Goal: Task Accomplishment & Management: Manage account settings

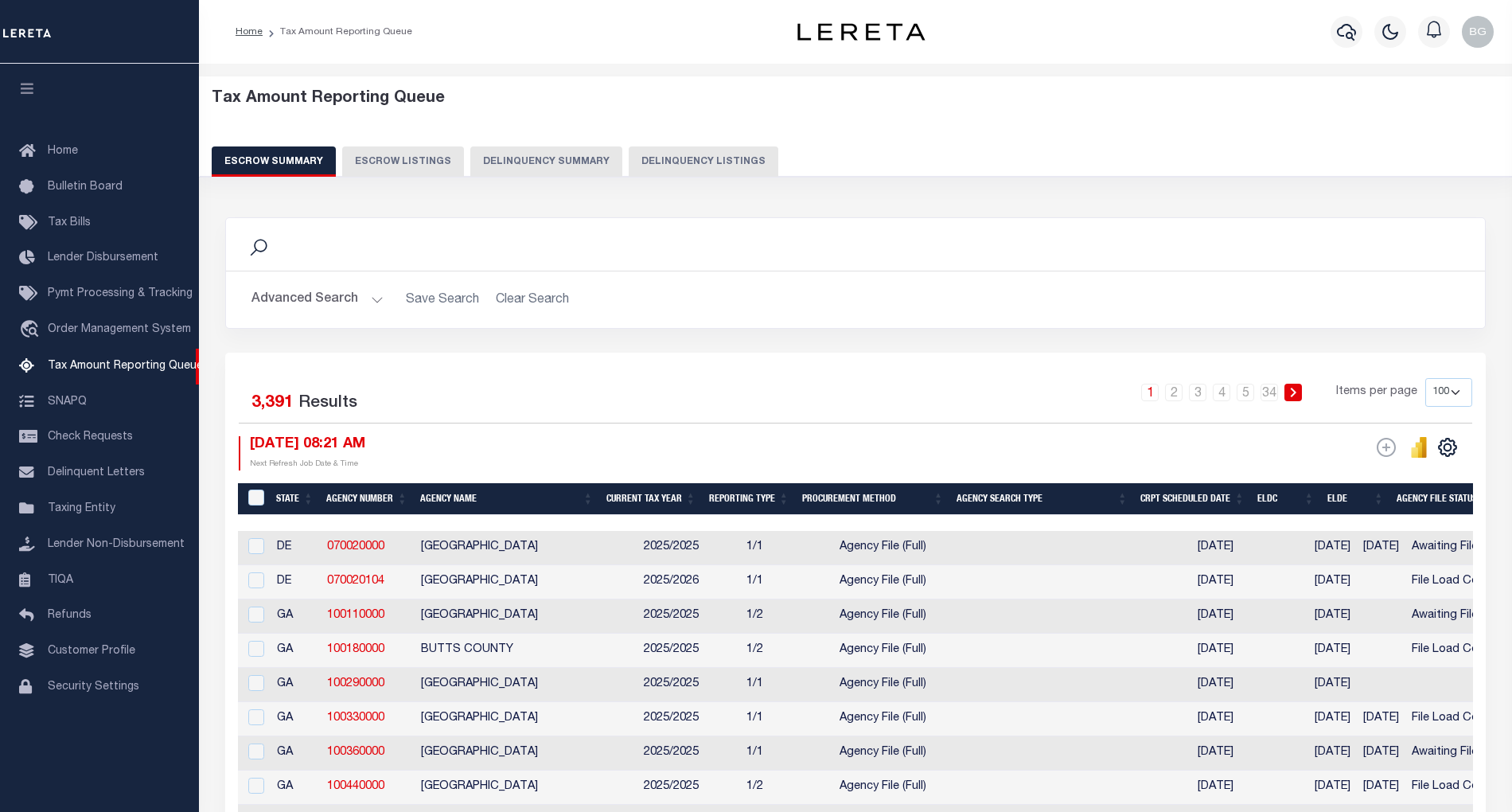
select select "100"
click at [705, 165] on button "Delinquency Listings" at bounding box center [704, 162] width 149 height 30
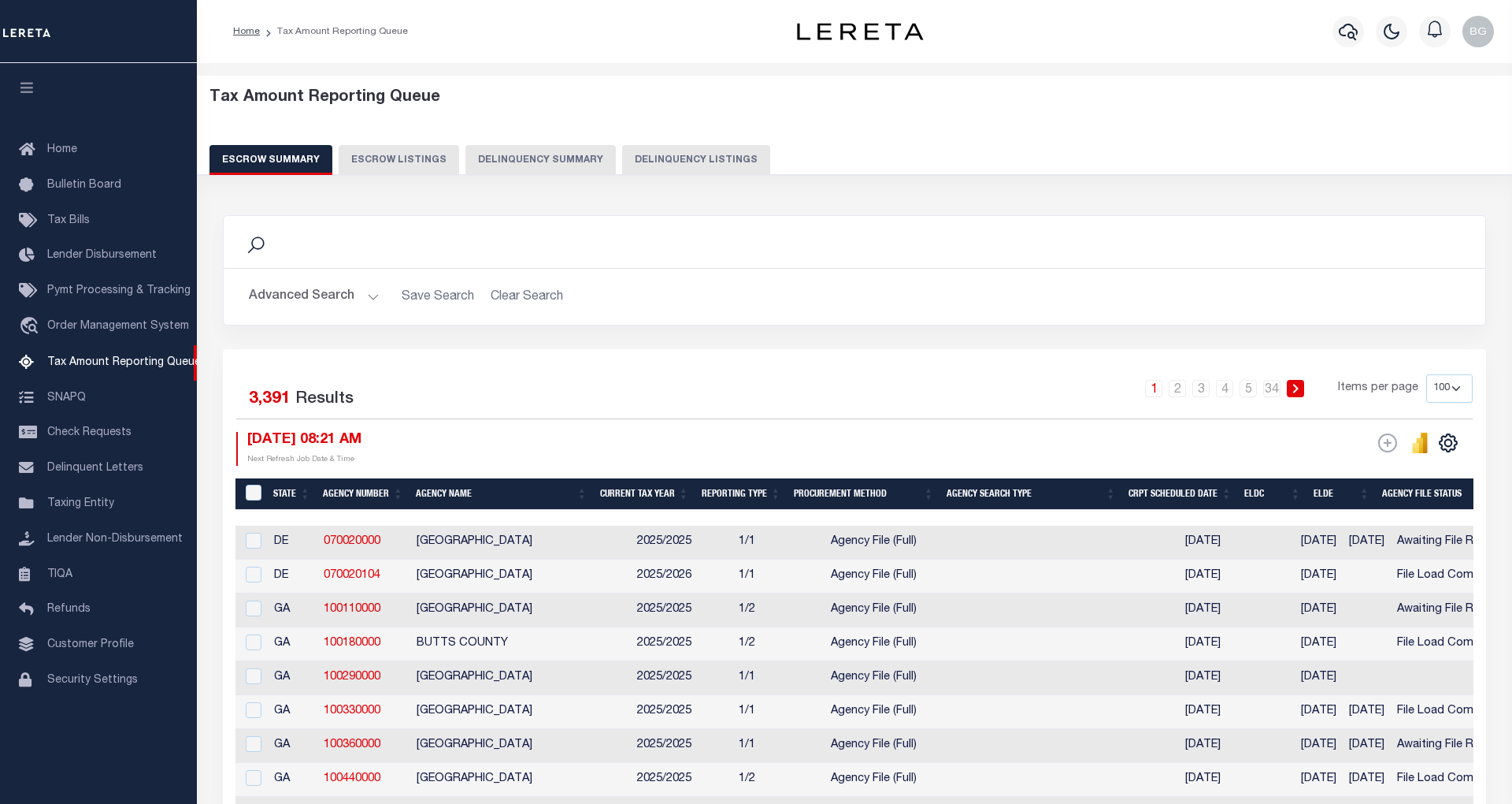
select select "100"
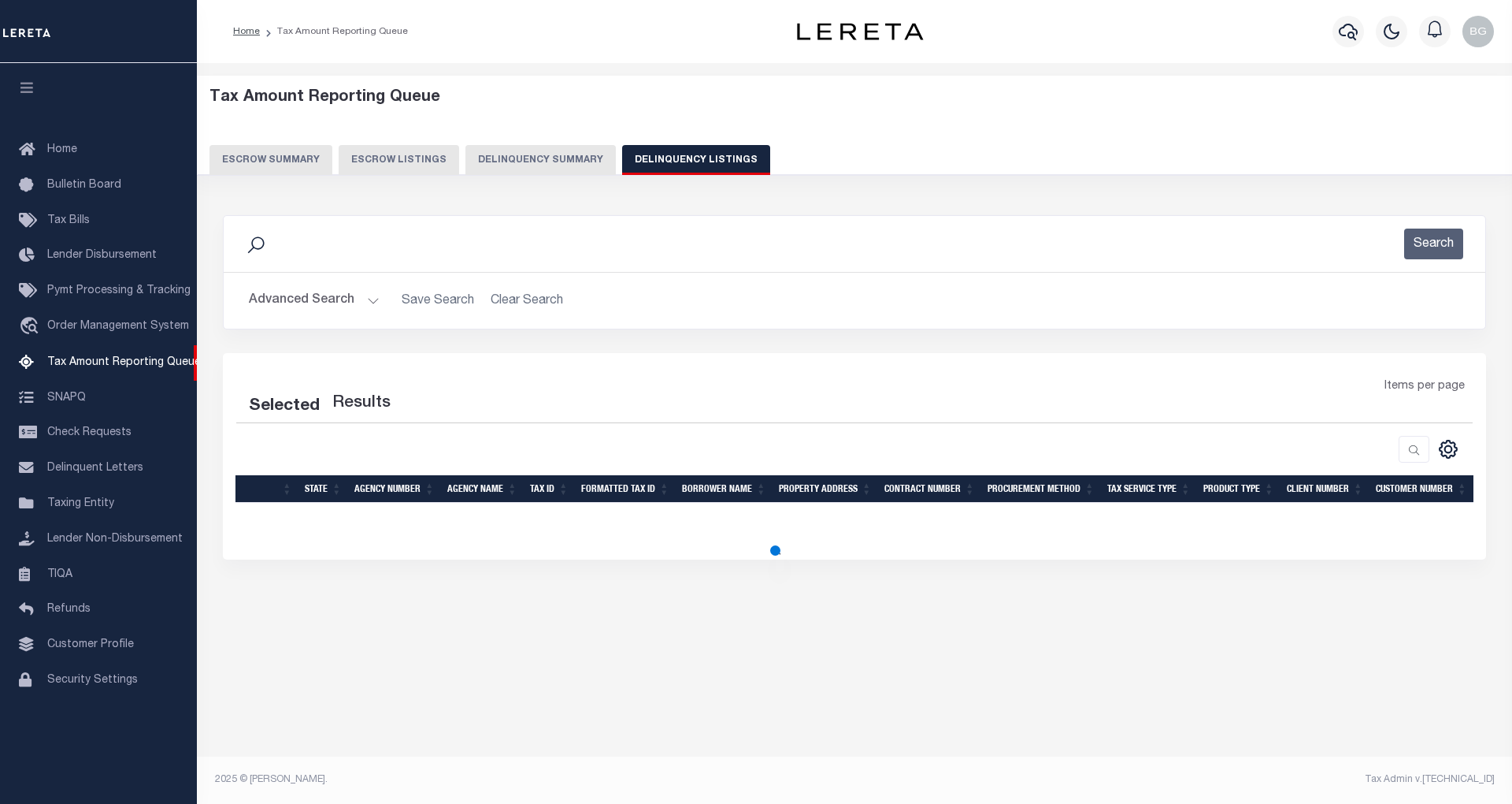
select select "100"
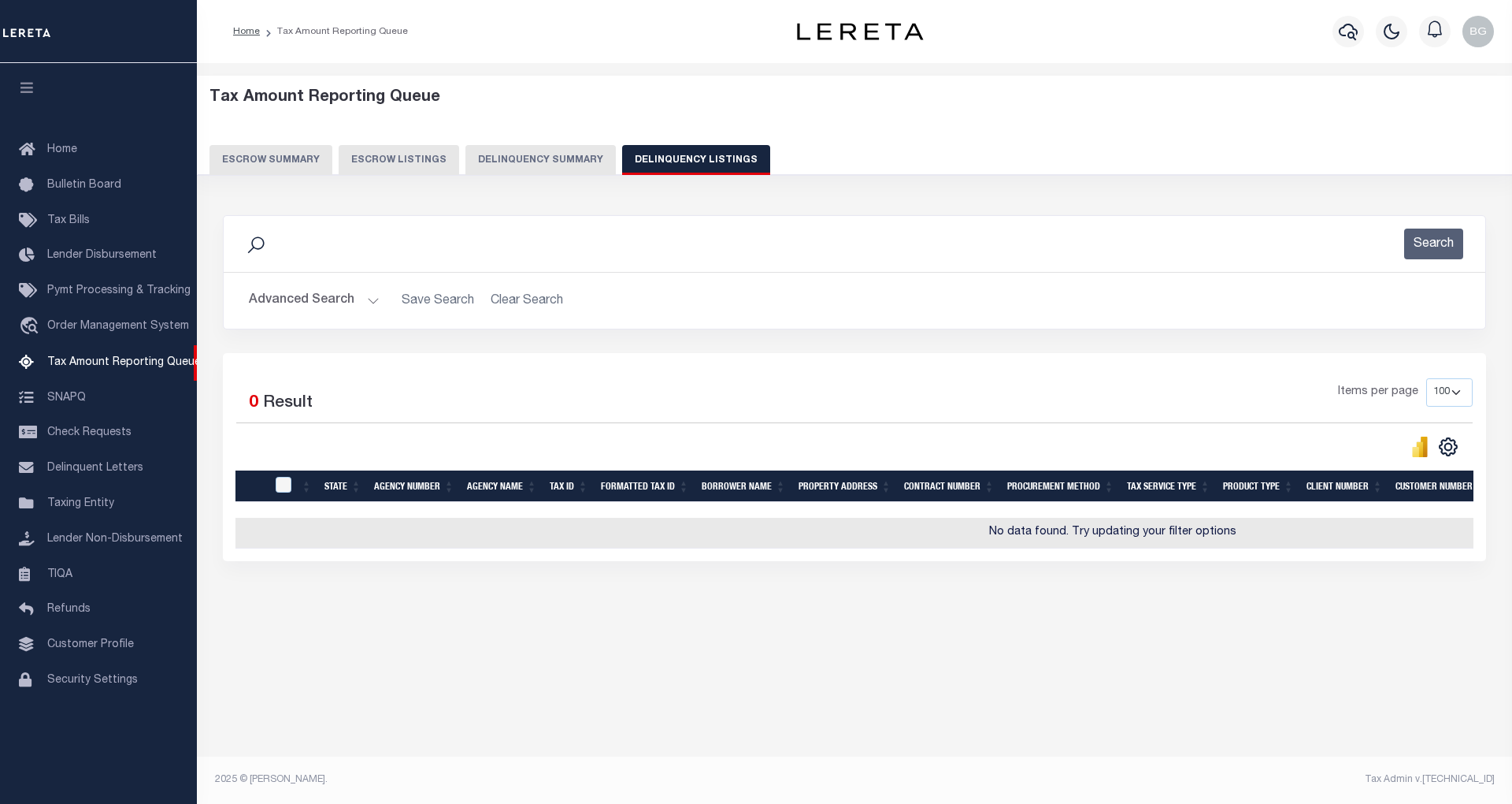
click at [371, 300] on button "Advanced Search" at bounding box center [314, 300] width 131 height 31
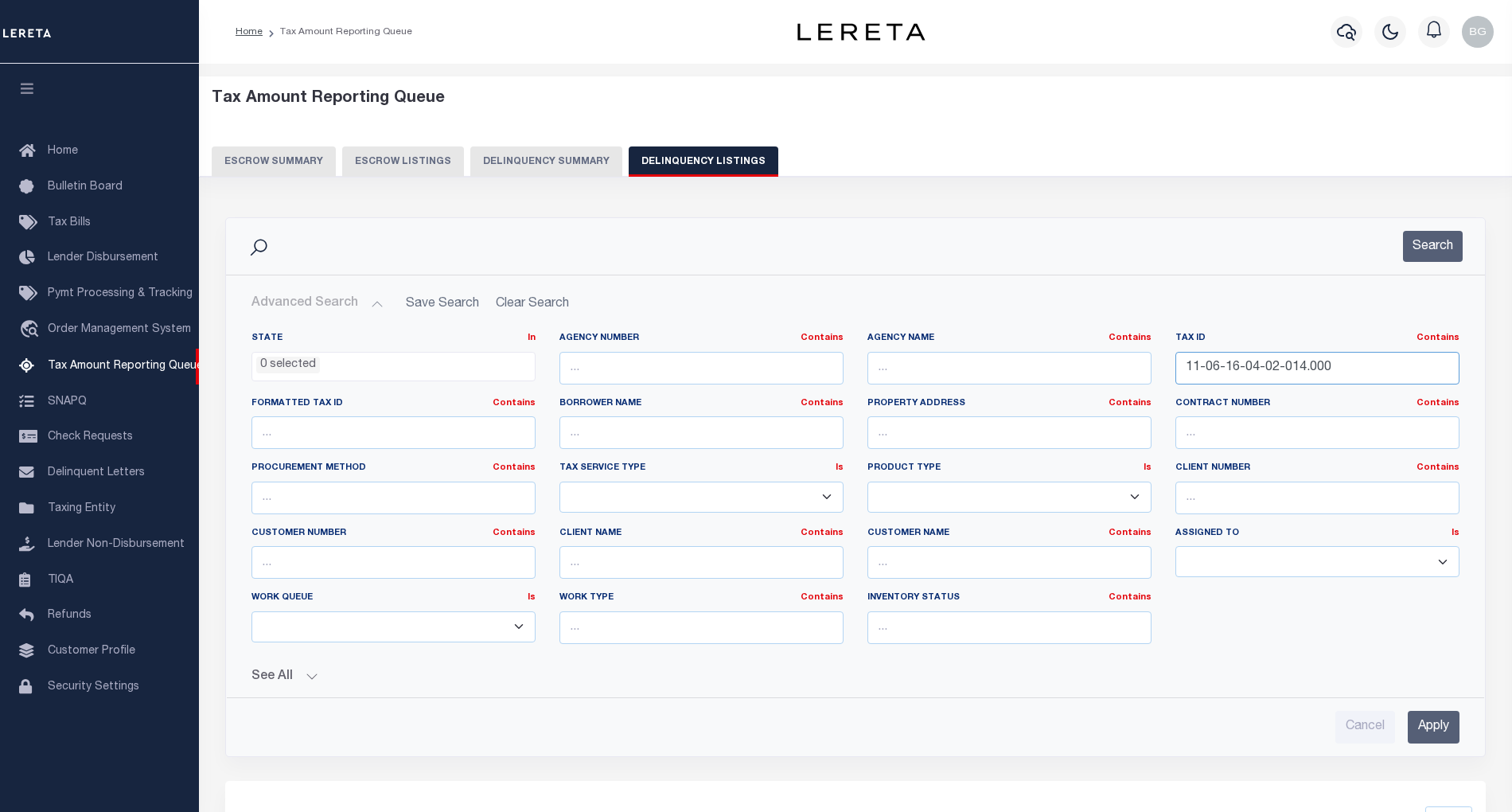
click at [1238, 369] on input "11-06-16-04-02-014.000" at bounding box center [1317, 367] width 284 height 33
paste input "013 0000368"
type input "013 0000368000"
click at [1440, 734] on input "Apply" at bounding box center [1434, 727] width 52 height 33
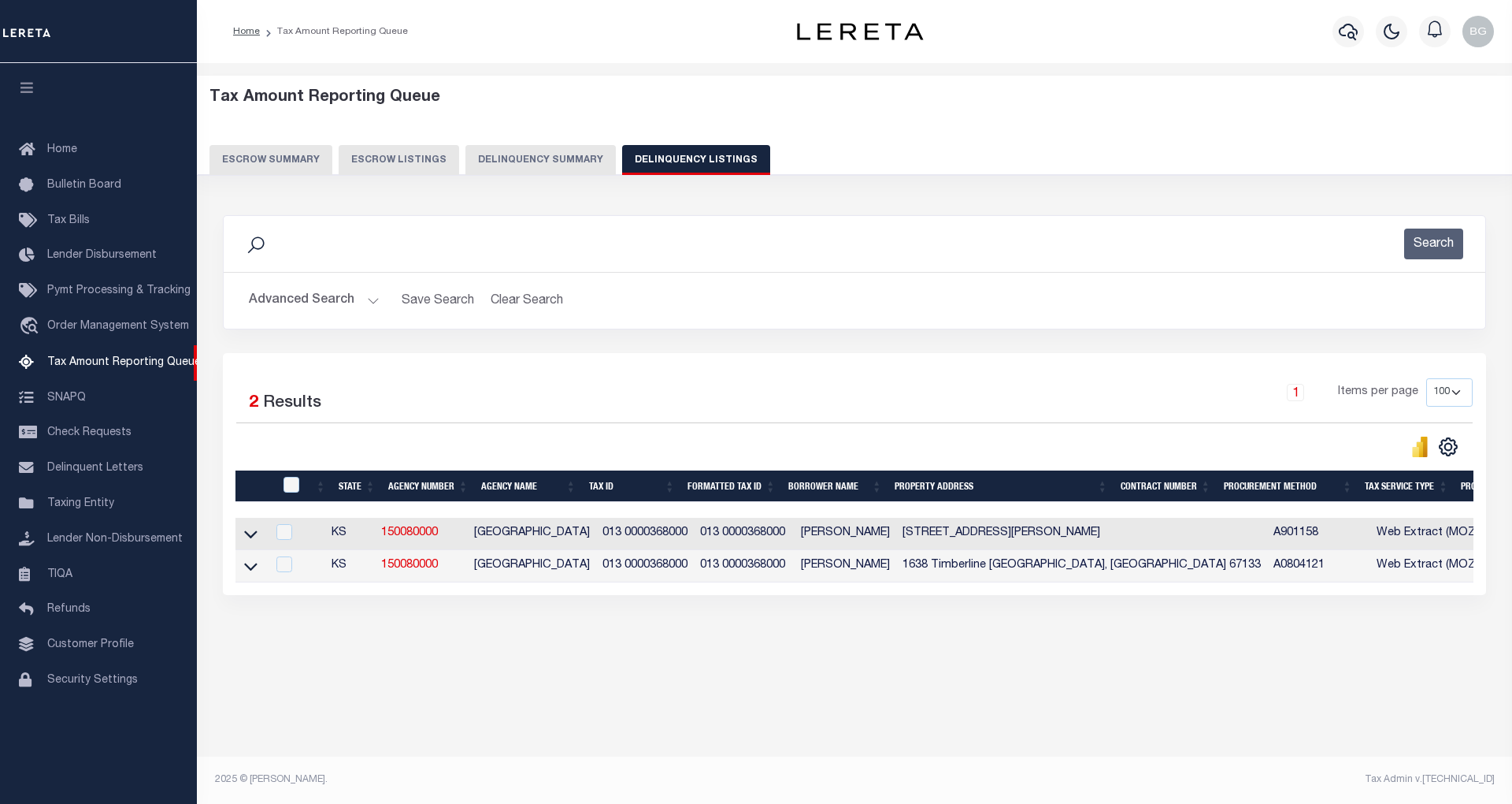
click at [950, 537] on td "1638 N Timberline Dr Rose Hill, KS 67133" at bounding box center [1081, 534] width 371 height 33
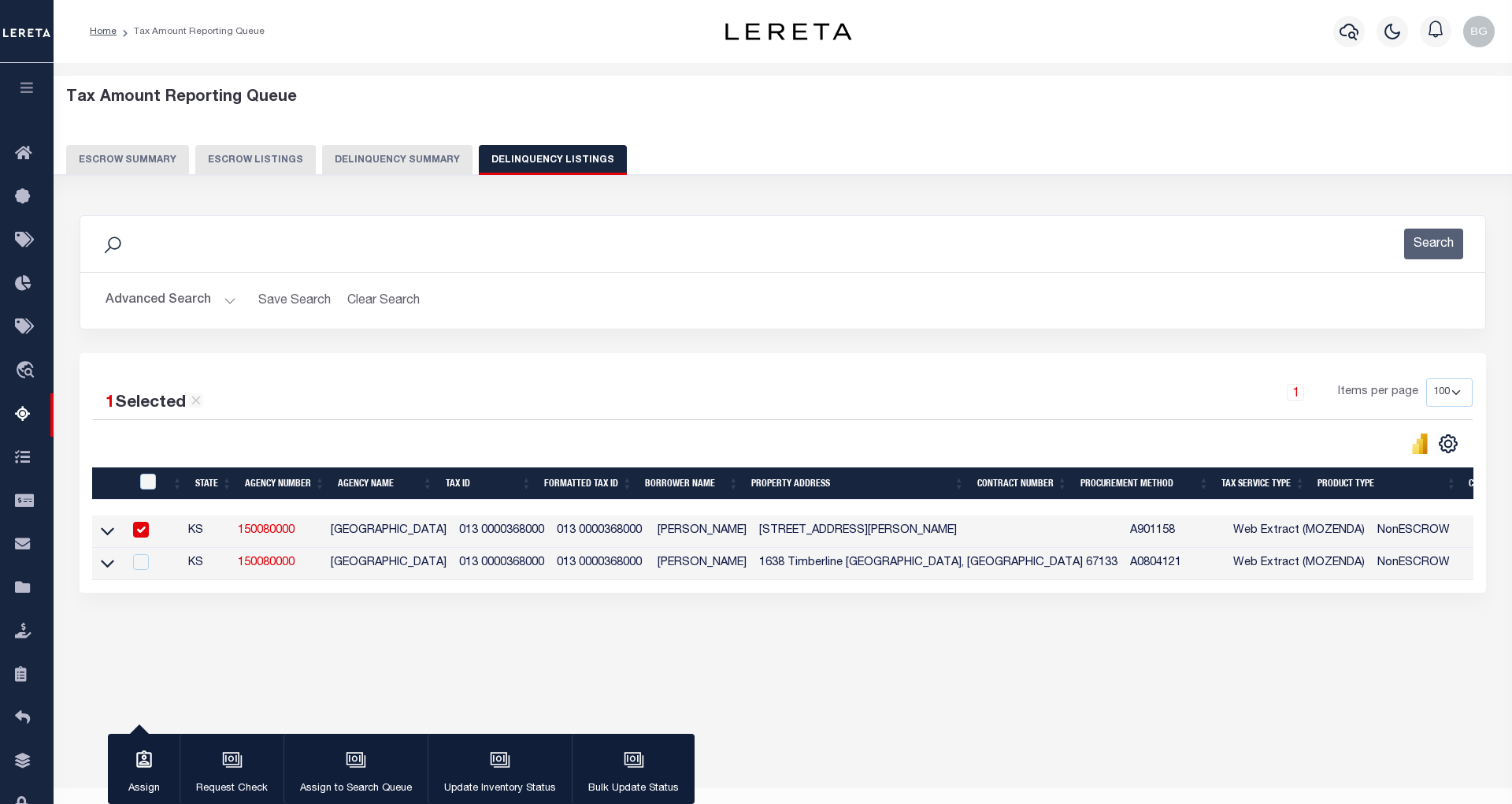
click at [950, 537] on td "1638 N Timberline Dr Rose Hill, KS 67133" at bounding box center [937, 531] width 371 height 33
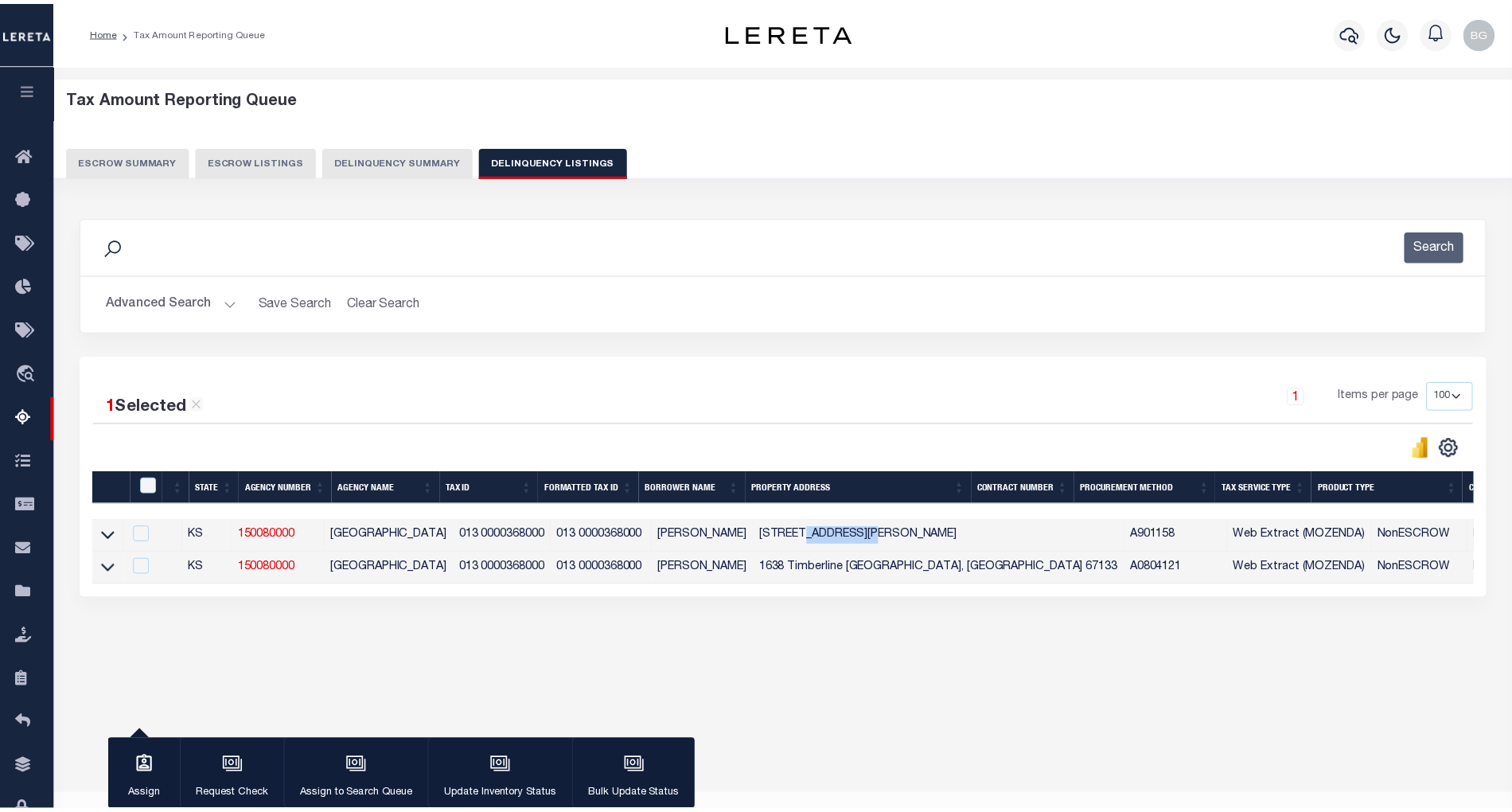
checkbox input "false"
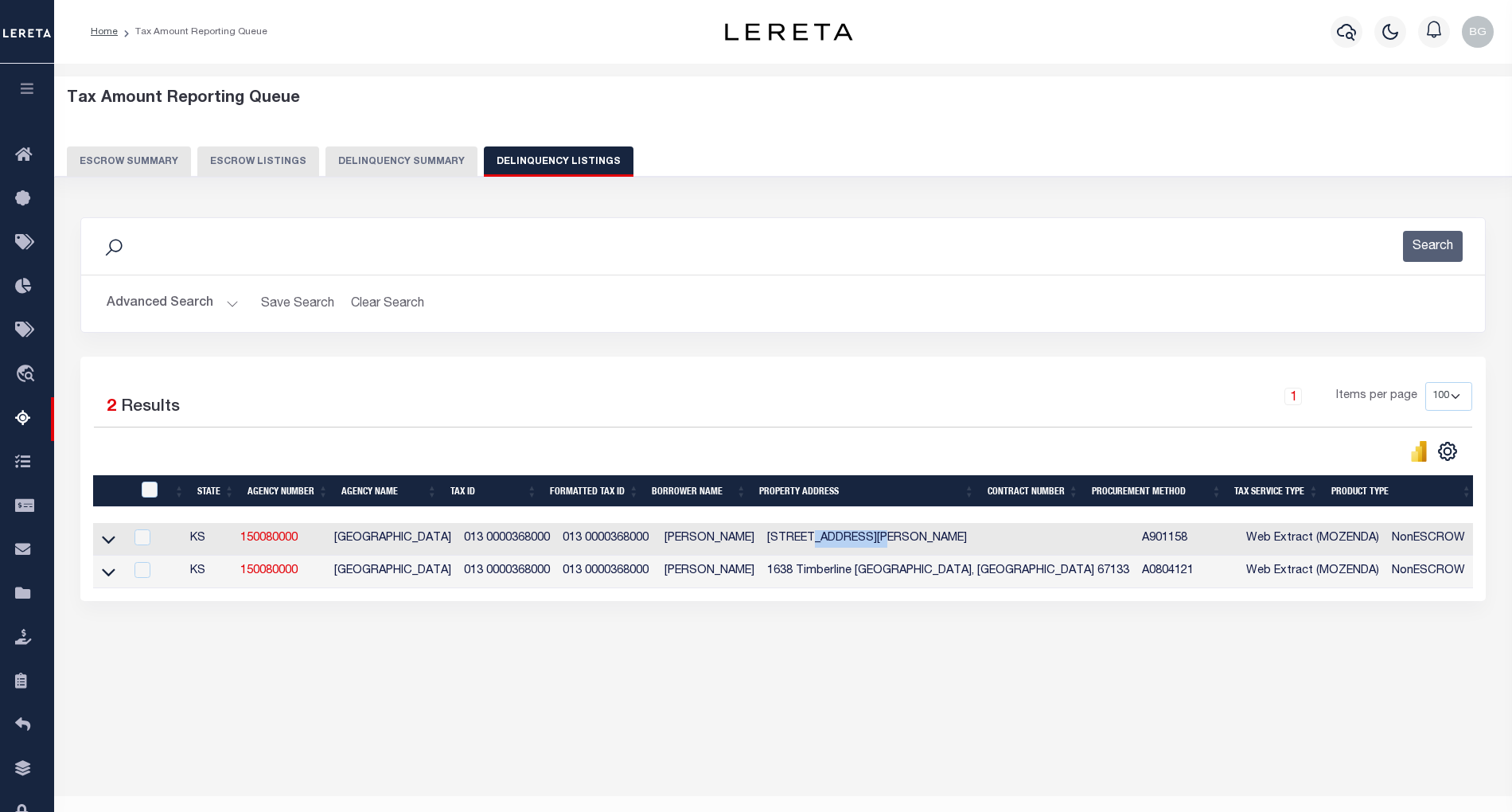
copy td "Timberline"
click at [109, 545] on icon at bounding box center [109, 539] width 13 height 17
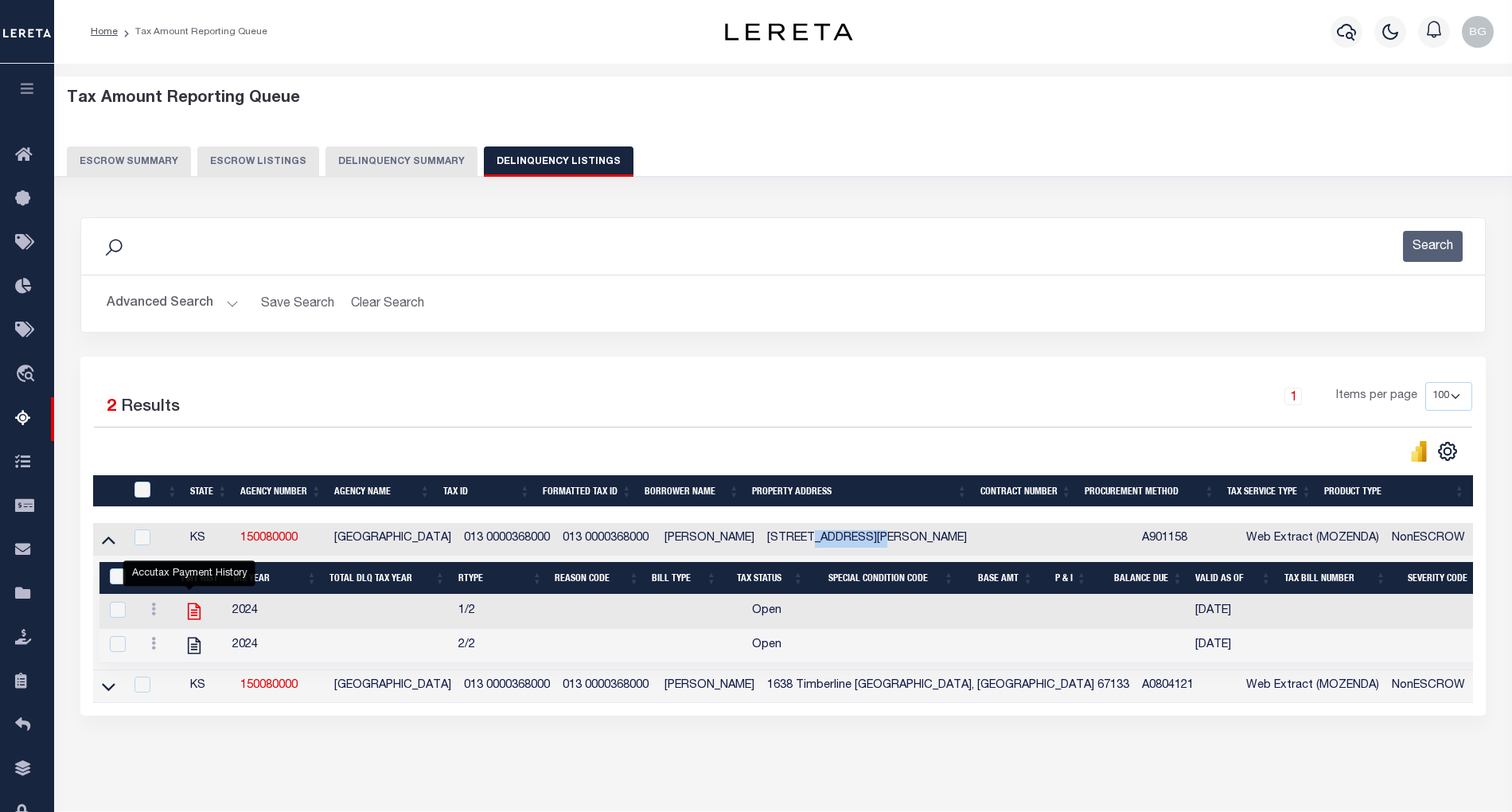
click at [192, 619] on icon "" at bounding box center [194, 611] width 12 height 17
checkbox input "true"
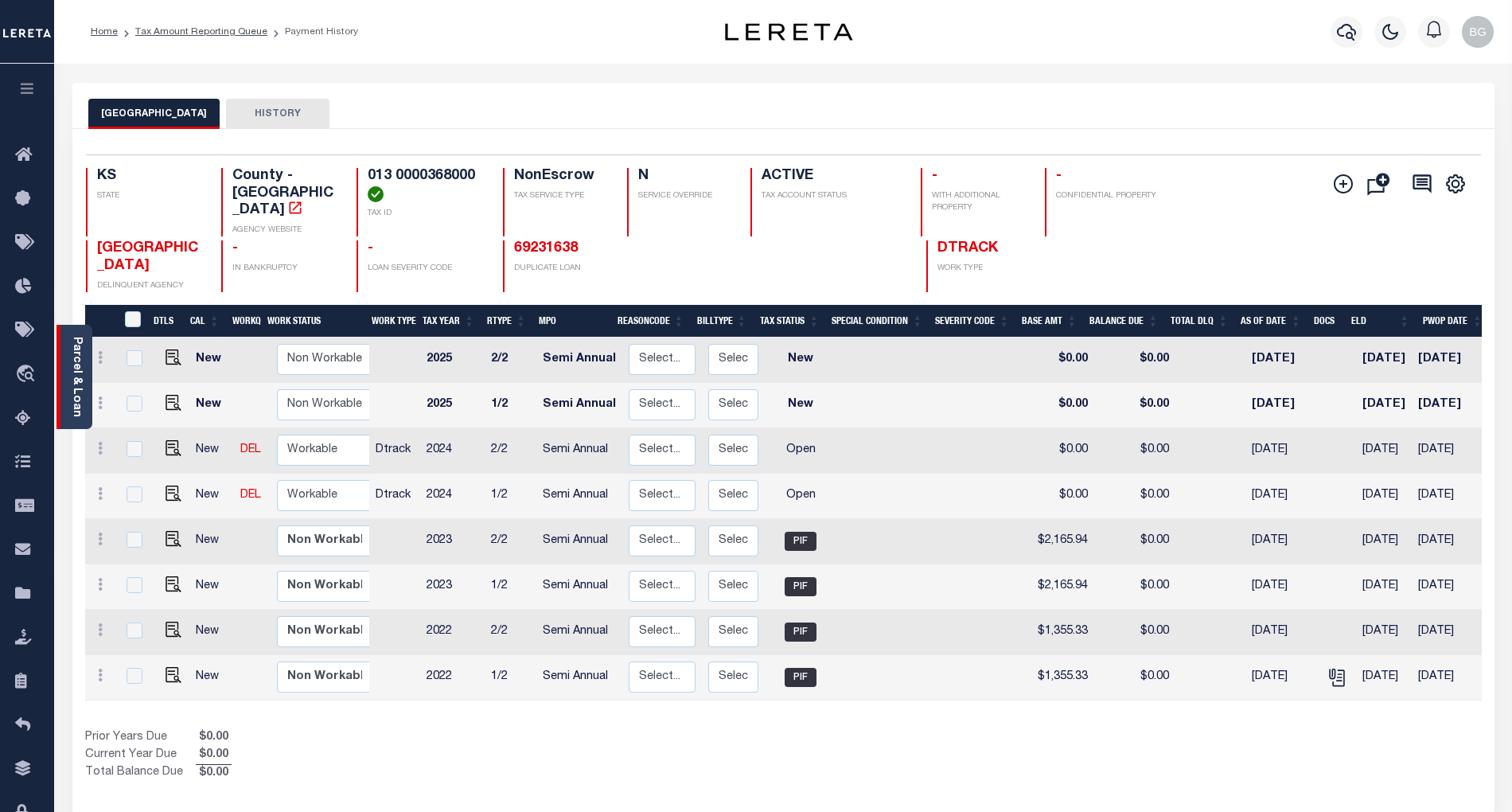
click at [77, 371] on link "Parcel & Loan" at bounding box center [76, 376] width 12 height 80
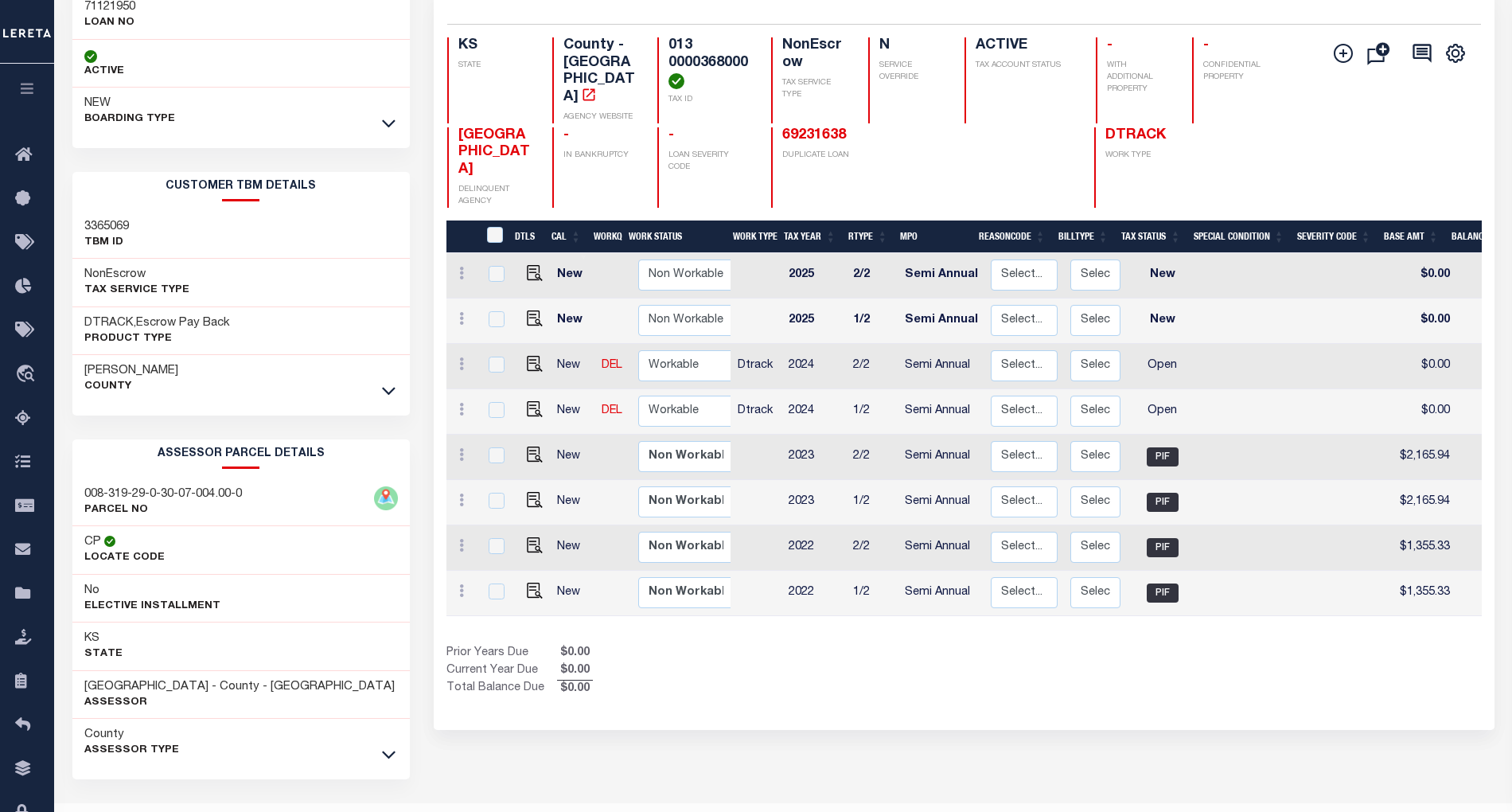
scroll to position [175, 0]
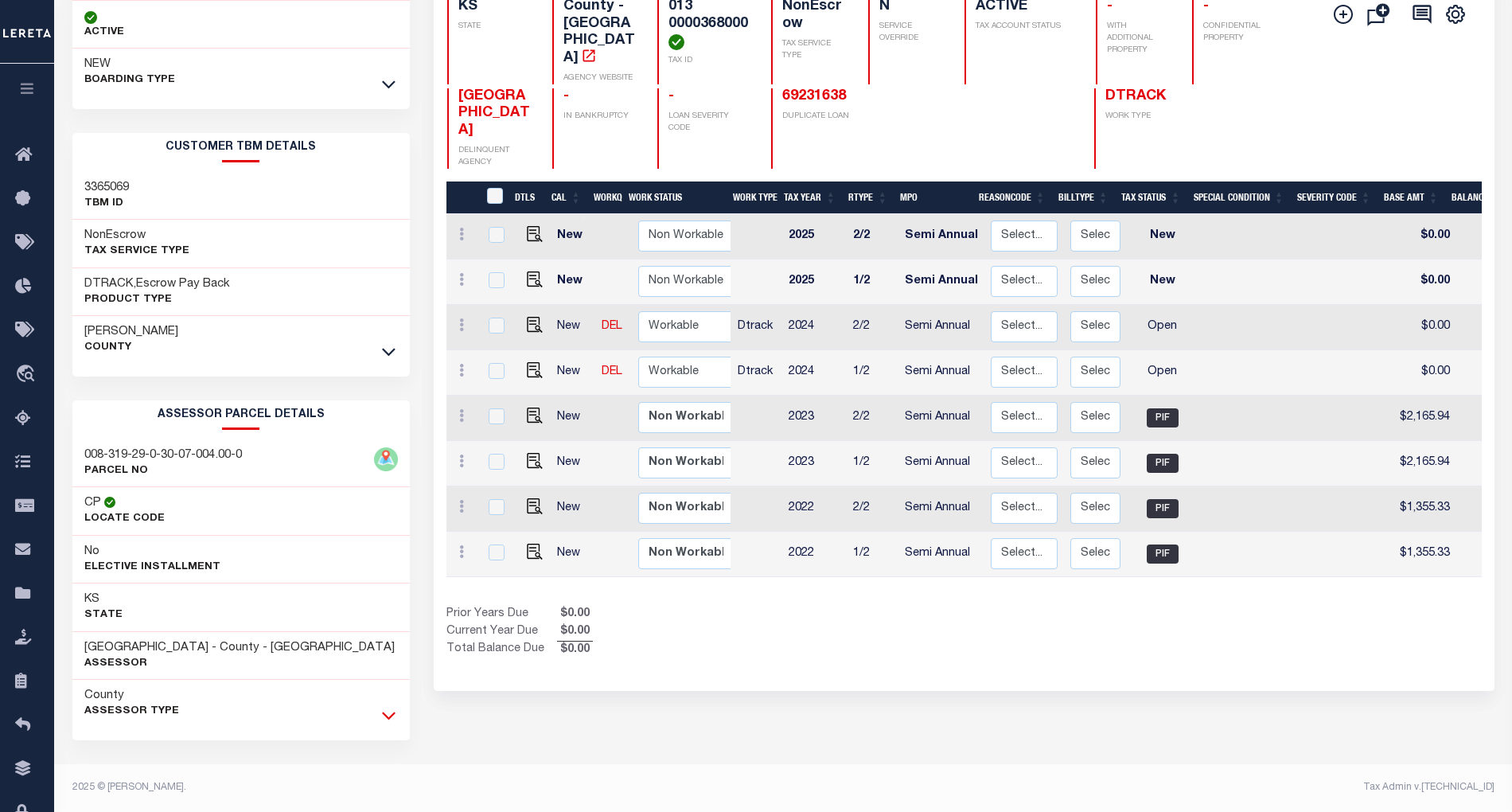
click at [387, 713] on icon at bounding box center [388, 715] width 13 height 17
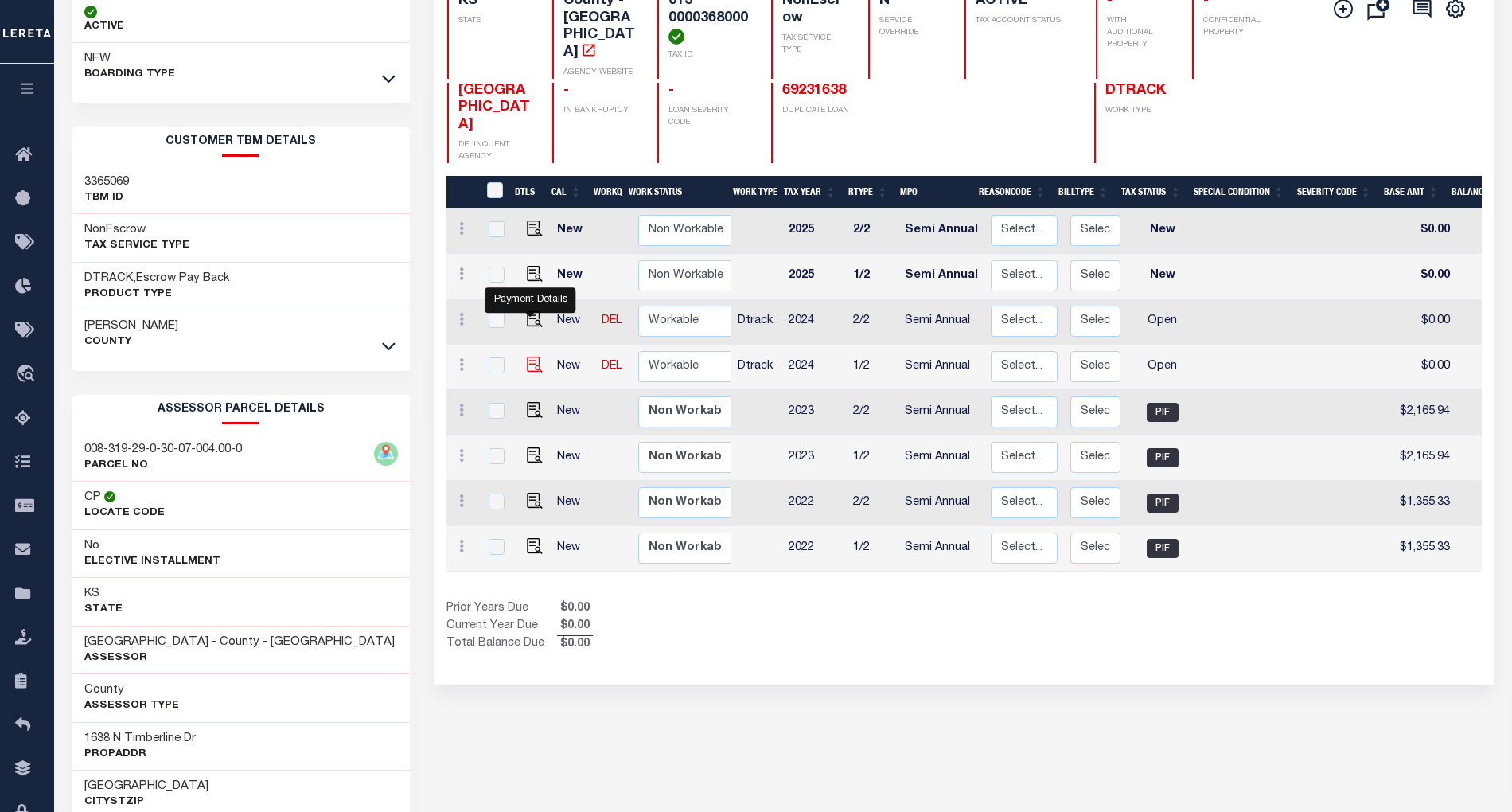
click at [527, 357] on img "" at bounding box center [535, 365] width 16 height 16
checkbox input "true"
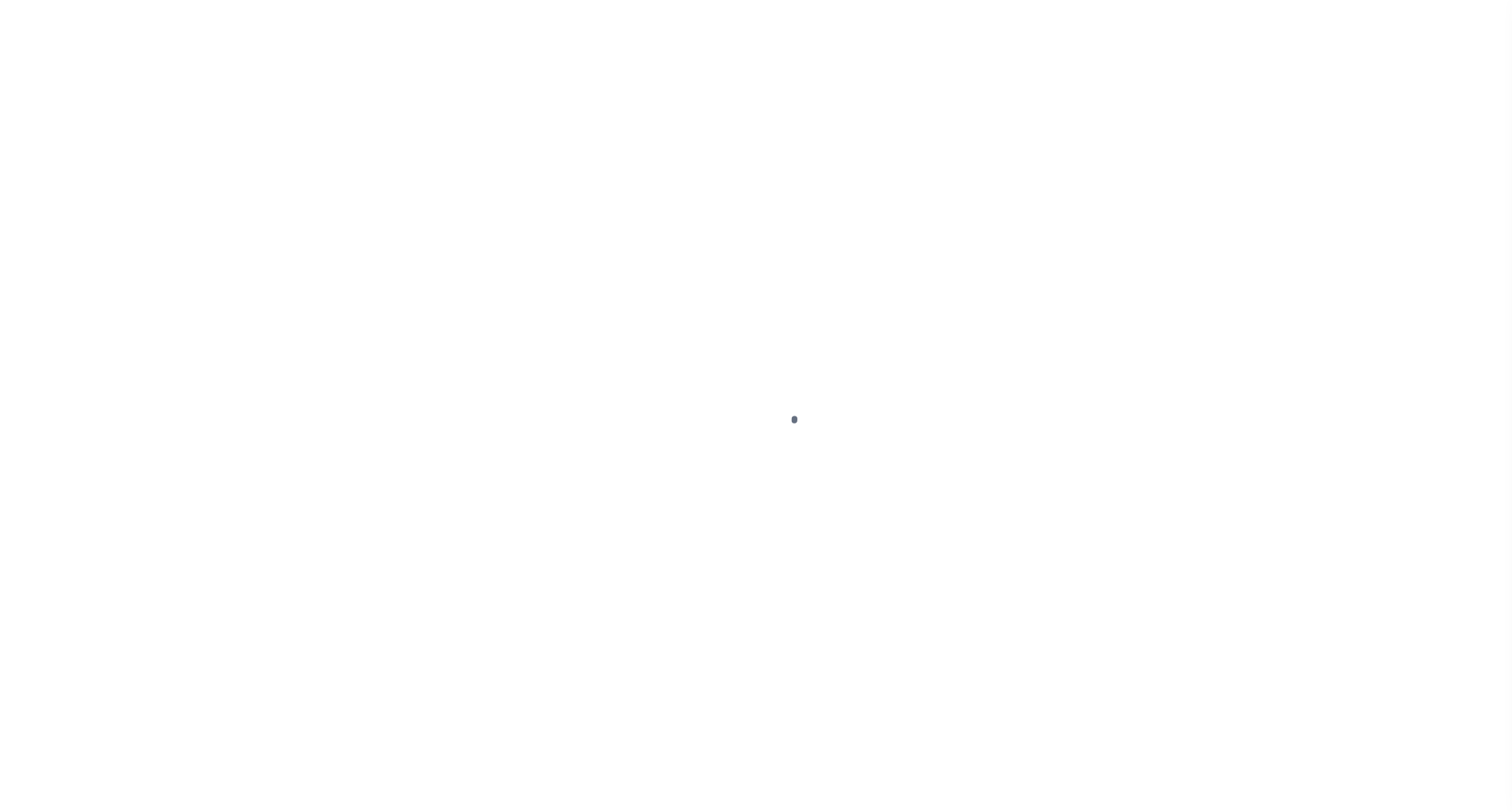
select select "OP2"
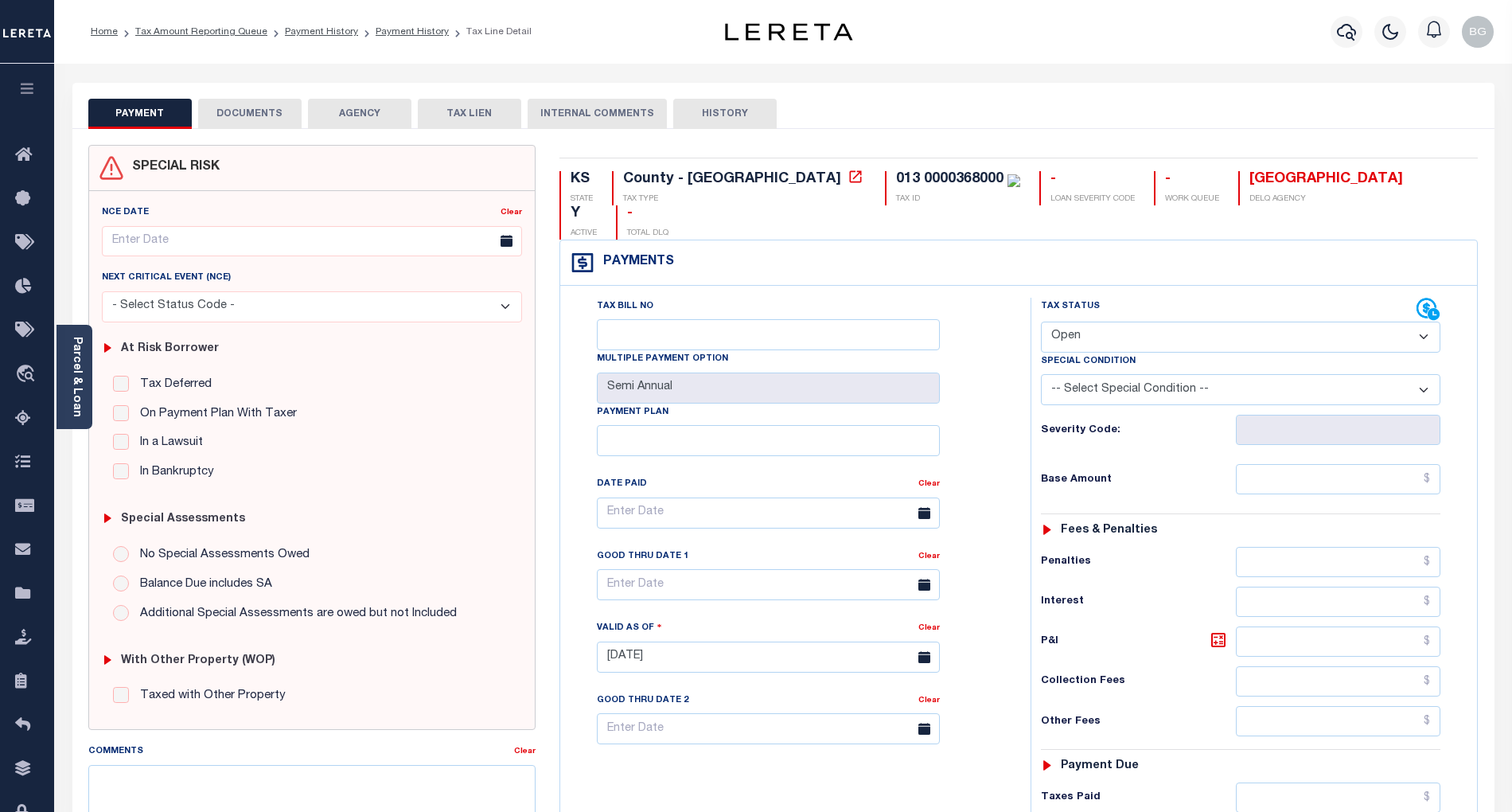
click at [246, 121] on button "DOCUMENTS" at bounding box center [250, 114] width 103 height 30
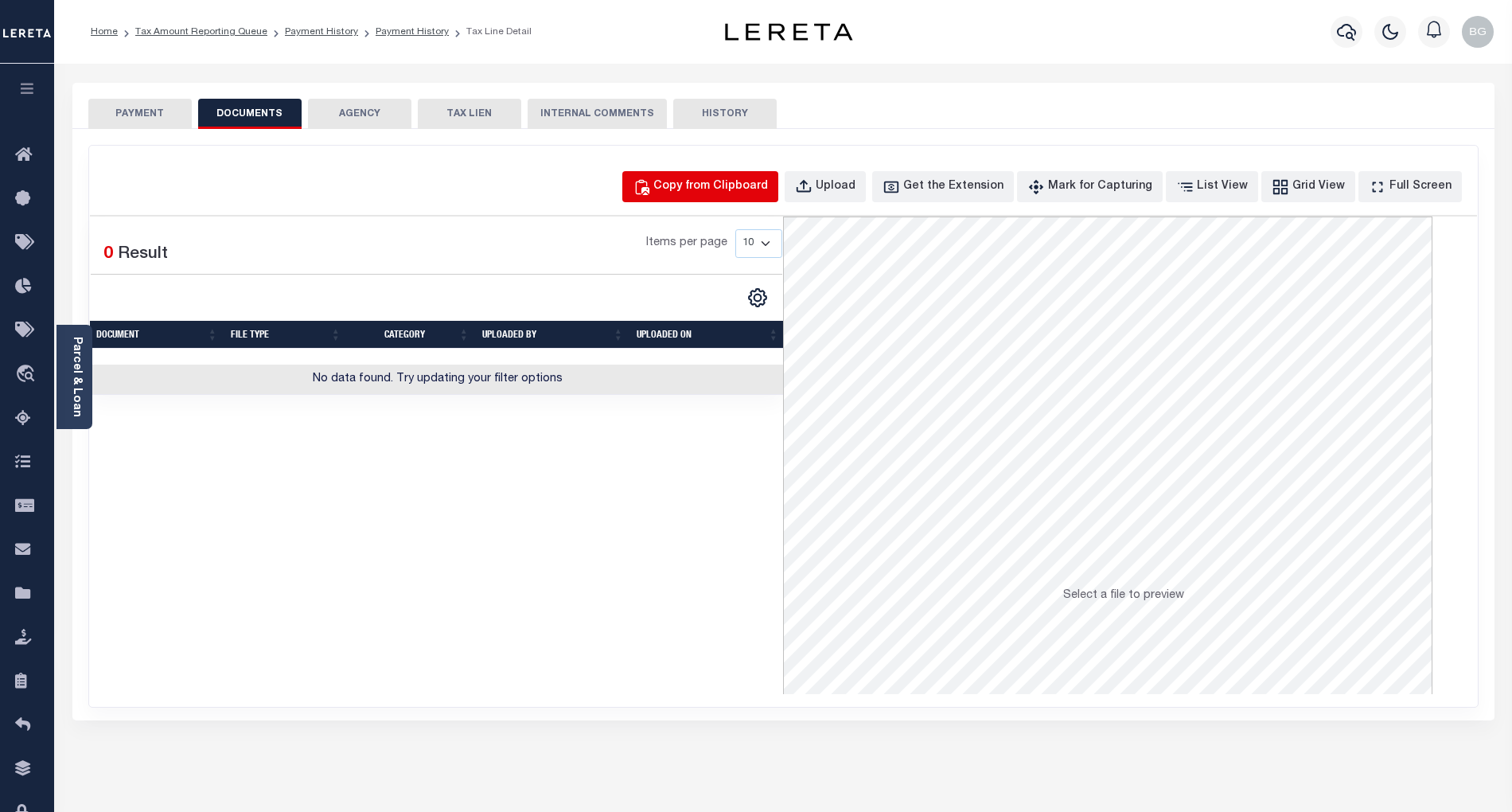
click at [723, 178] on div "Copy from Clipboard" at bounding box center [711, 187] width 115 height 18
select select "POP"
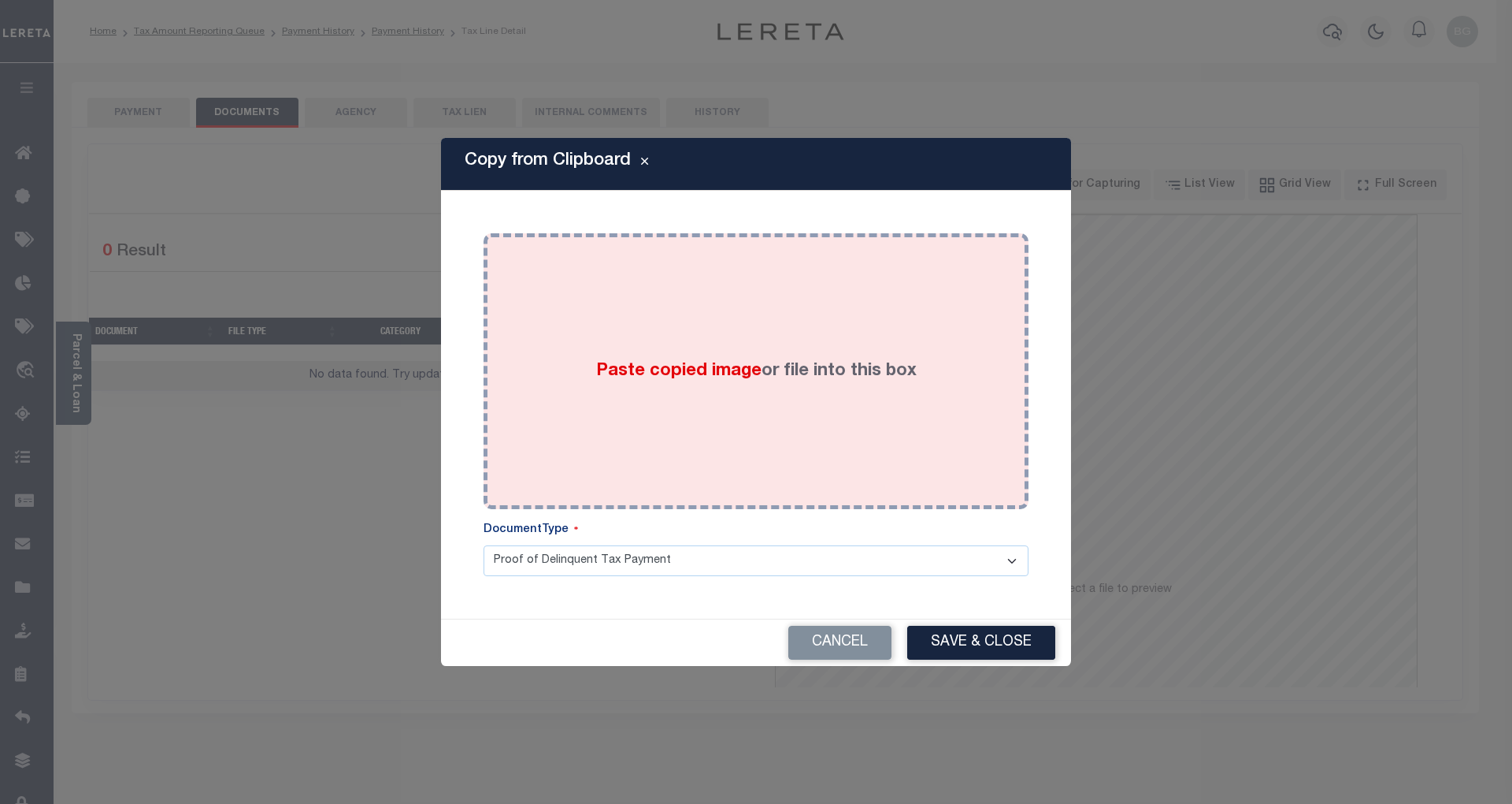
click at [685, 369] on span "Paste copied image" at bounding box center [679, 372] width 165 height 18
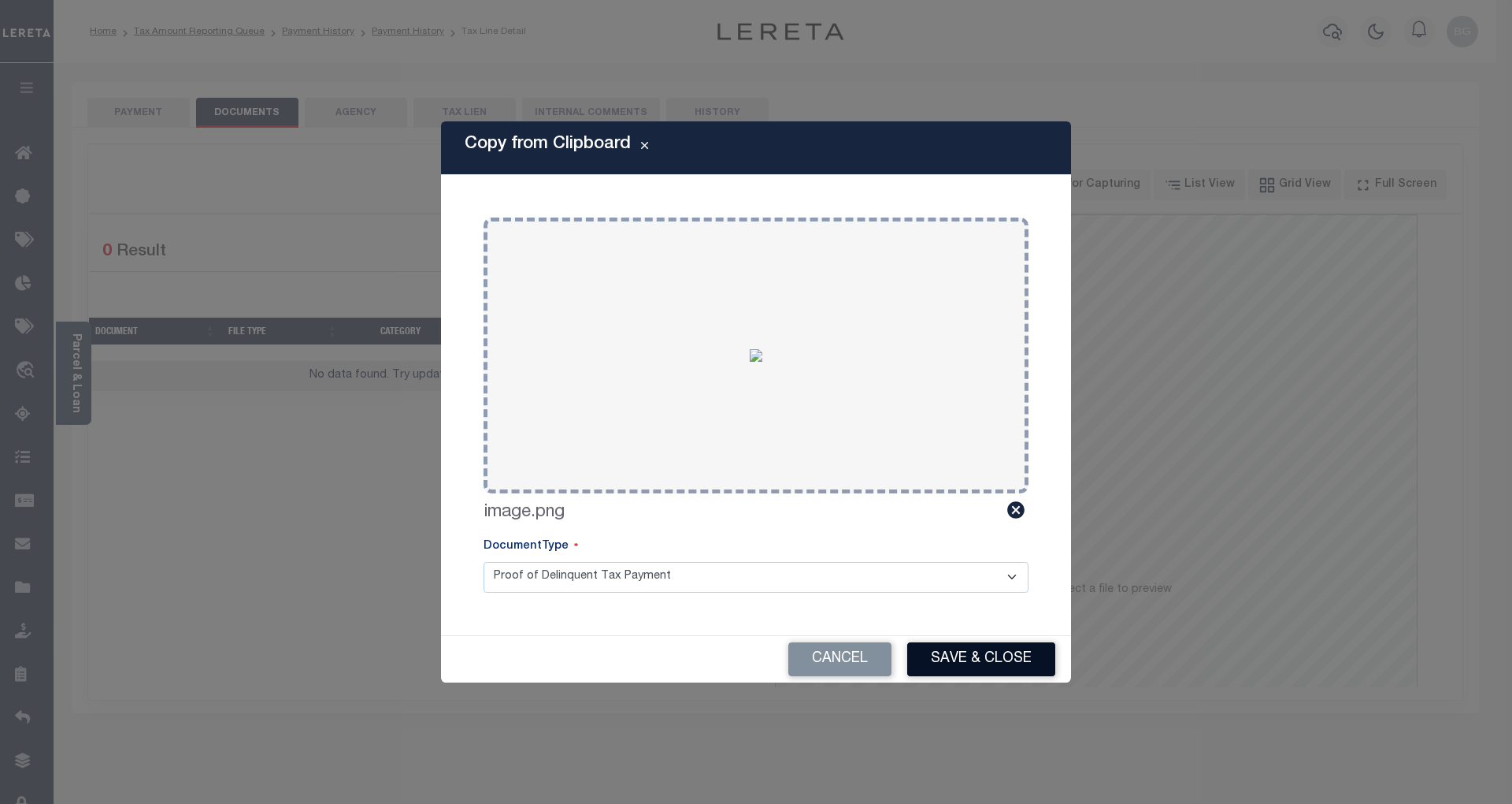
click at [999, 650] on button "Save & Close" at bounding box center [981, 659] width 148 height 33
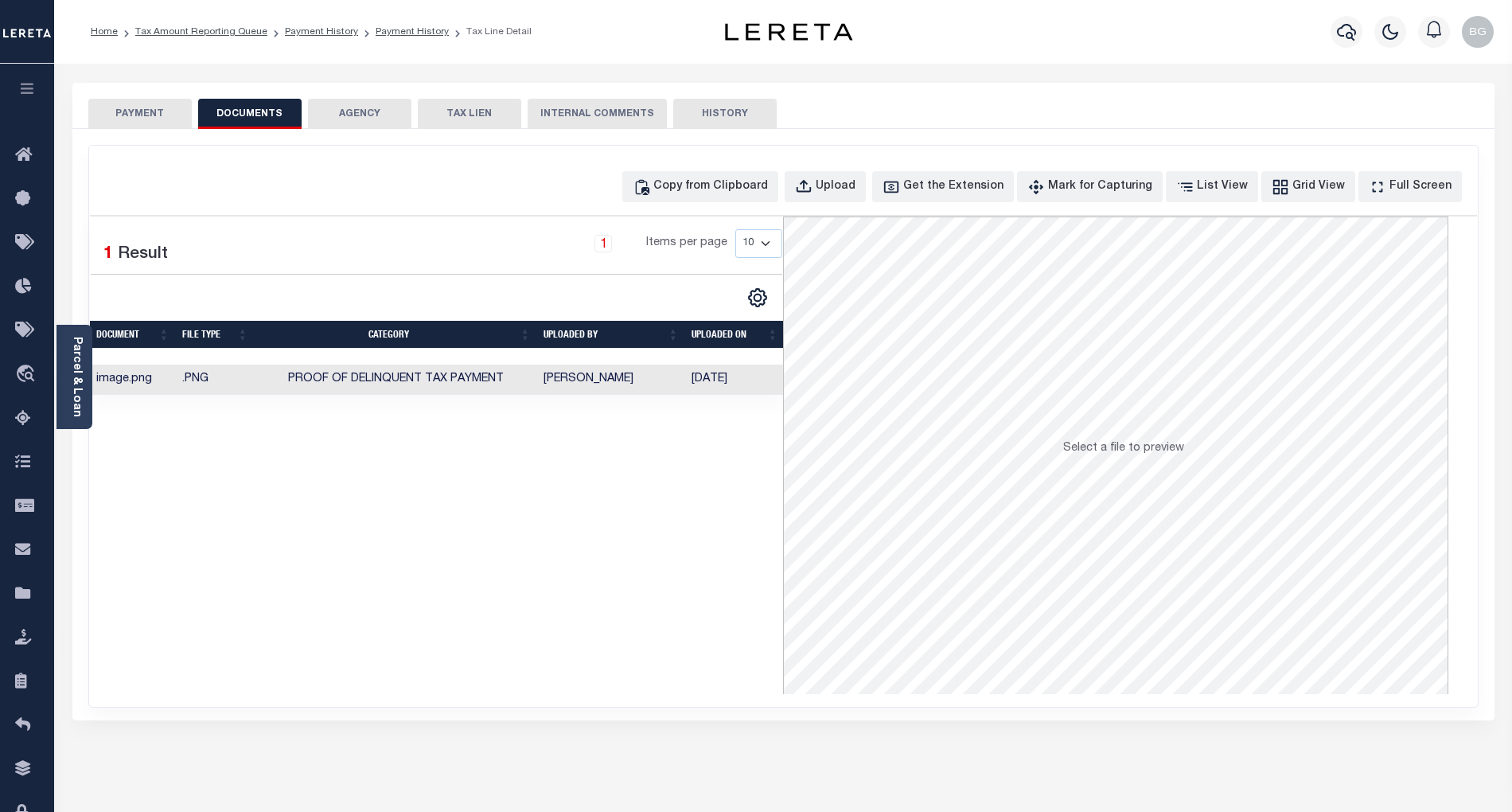
click at [135, 113] on button "PAYMENT" at bounding box center [140, 114] width 103 height 30
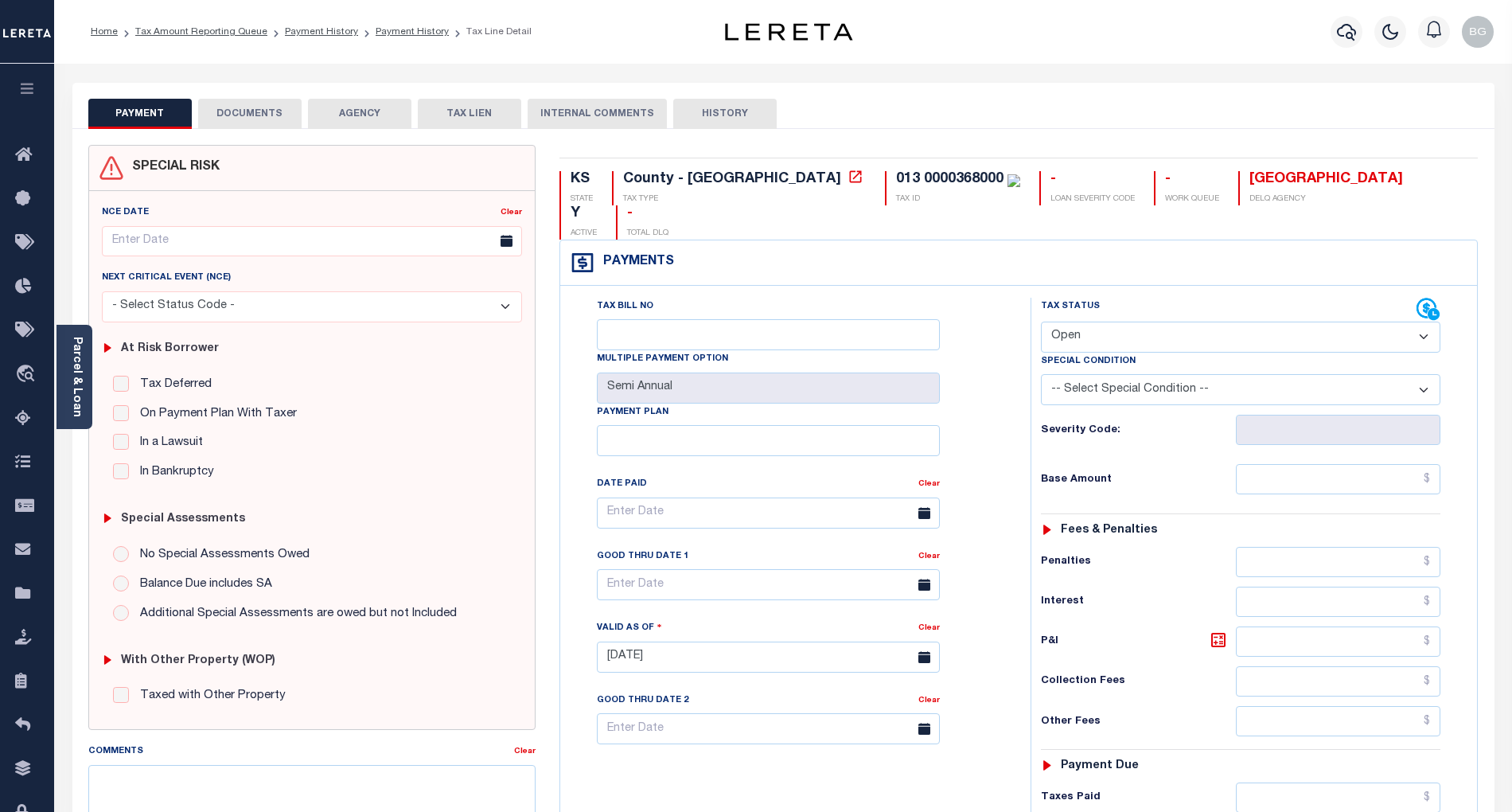
click at [1114, 321] on select "- Select Status Code - Open Due/Unpaid Paid Incomplete No Tax Due Internal Refu…" at bounding box center [1240, 336] width 399 height 31
select select "PYD"
click at [1041, 321] on select "- Select Status Code - Open Due/Unpaid Paid Incomplete No Tax Due Internal Refu…" at bounding box center [1240, 336] width 399 height 31
type input "[DATE]"
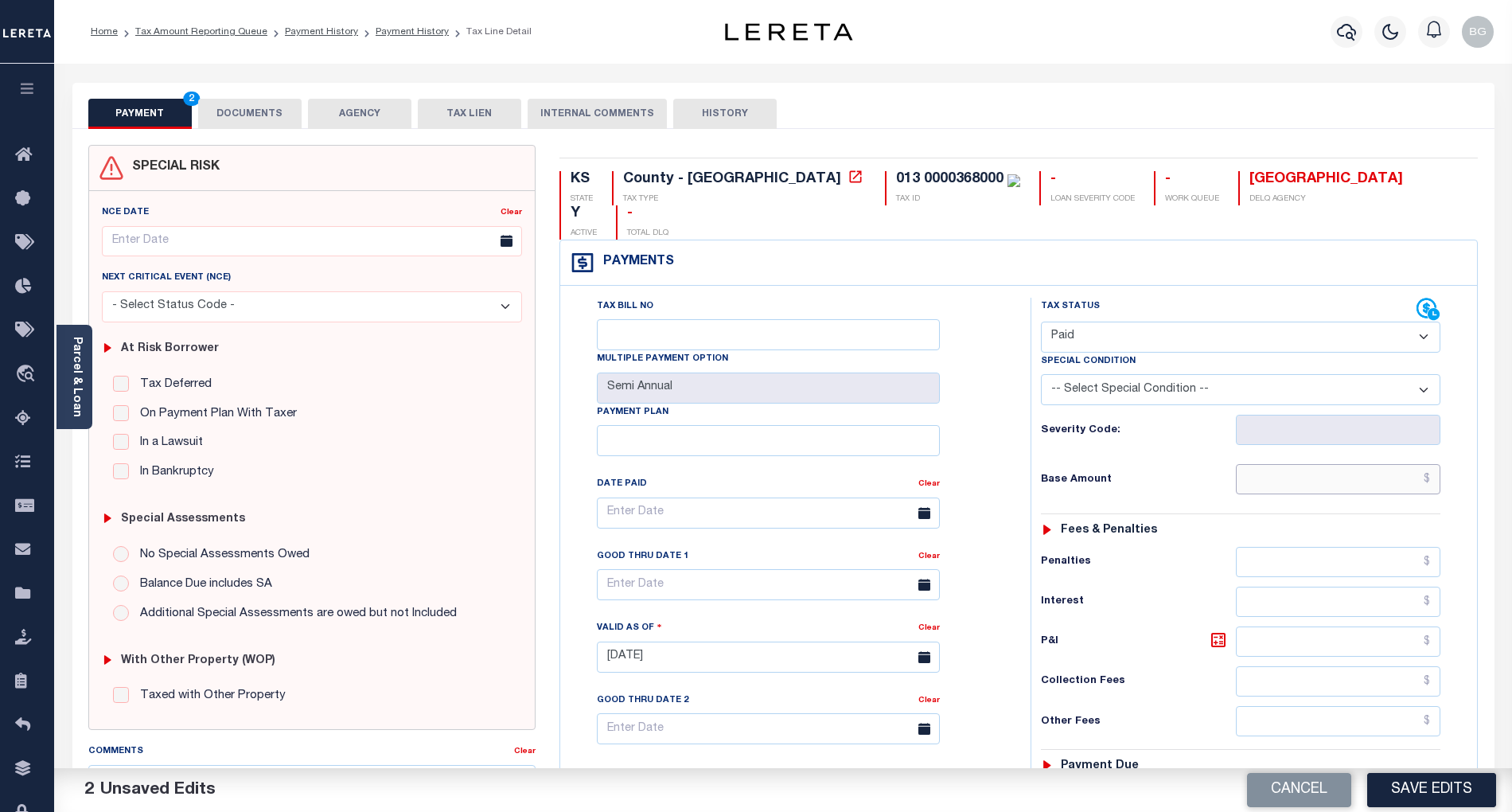
click at [1354, 464] on input "text" at bounding box center [1339, 479] width 205 height 30
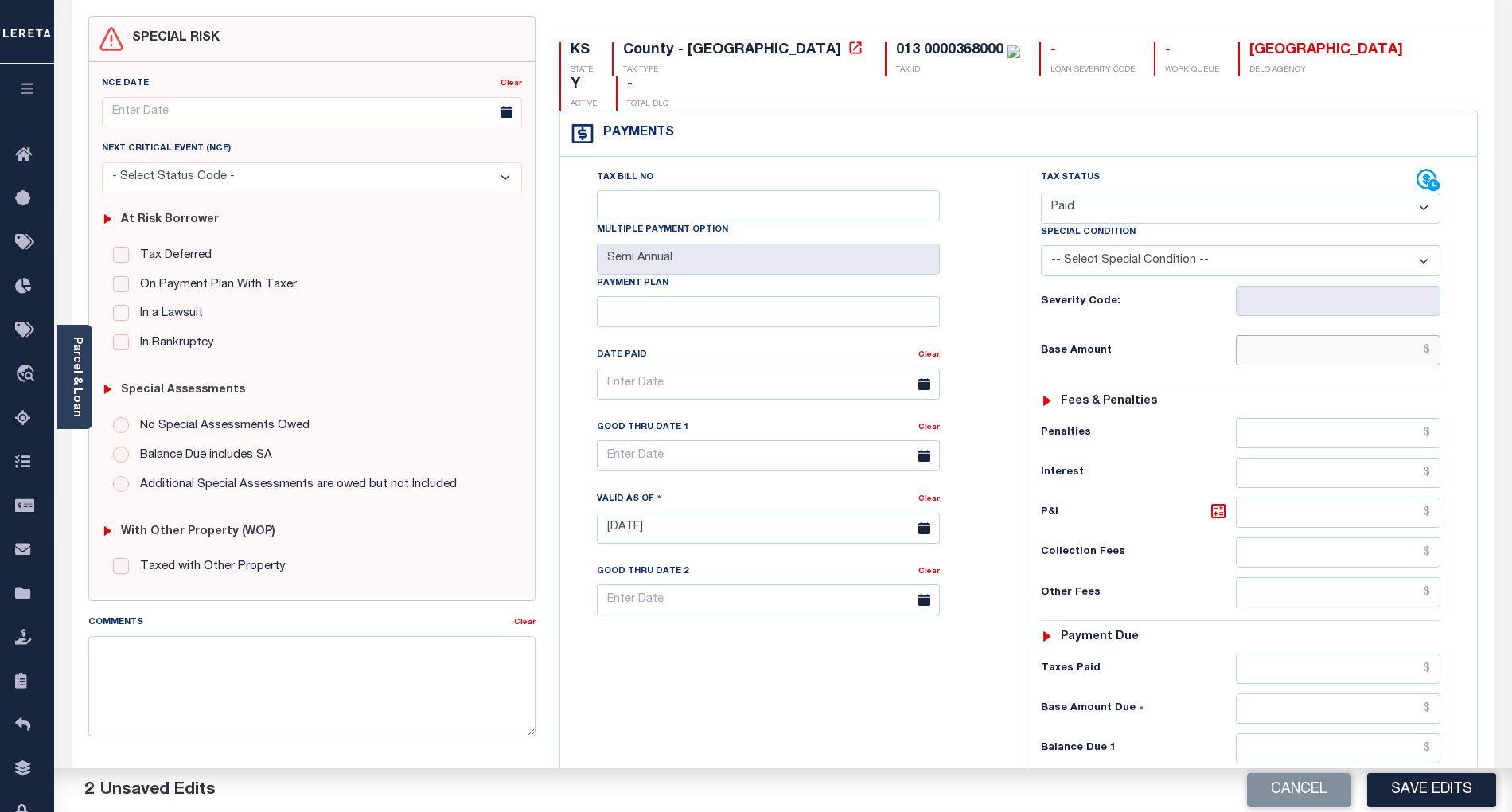
scroll to position [212, 0]
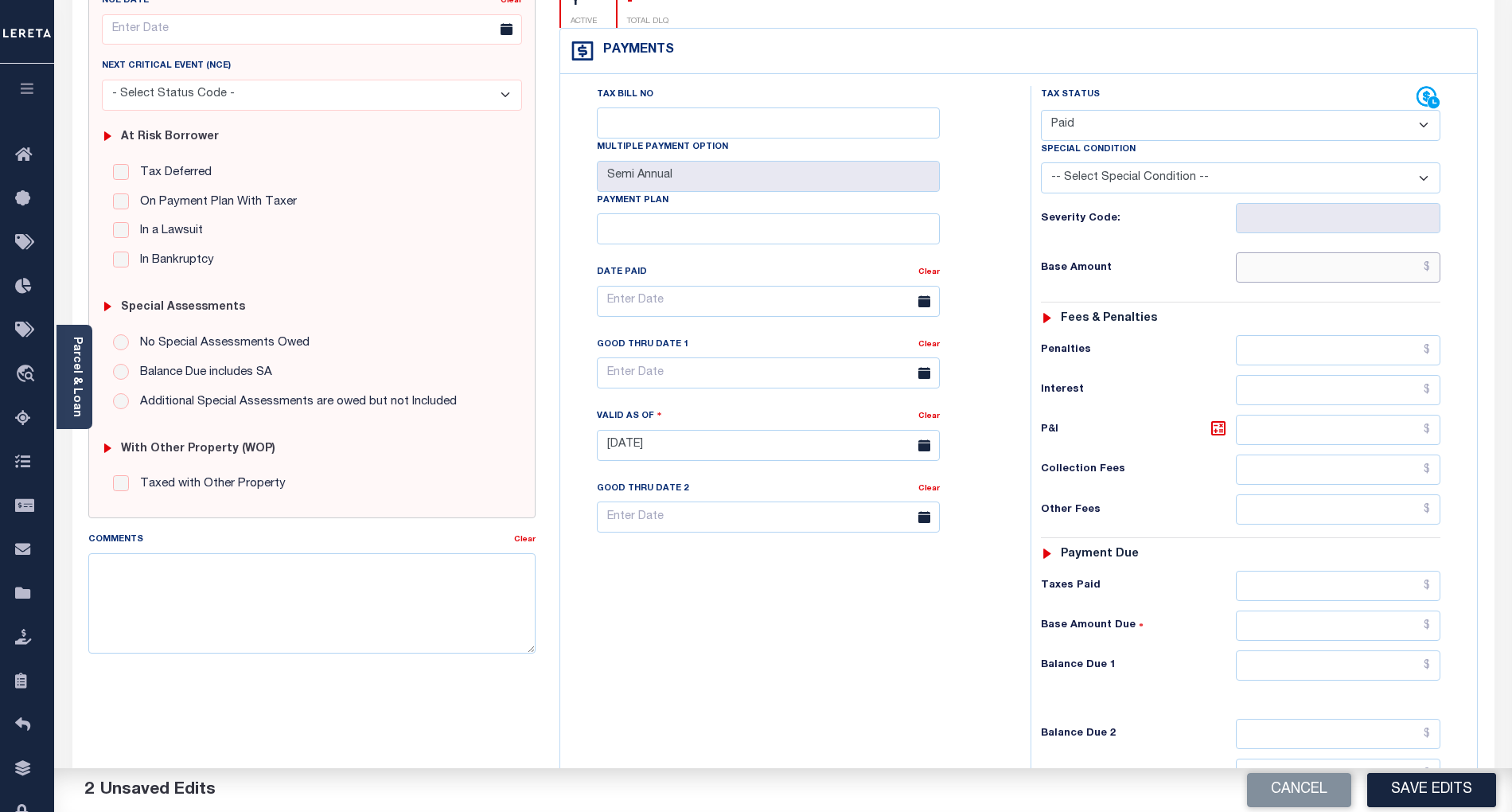
paste input "1,560.89"
type input "$1,560.89"
click at [1399, 650] on input "text" at bounding box center [1339, 665] width 205 height 30
type input "$0.00"
click at [990, 654] on div "Tax Bill No Multiple Payment Option Semi Annual Payment Plan Clear" at bounding box center [791, 438] width 454 height 703
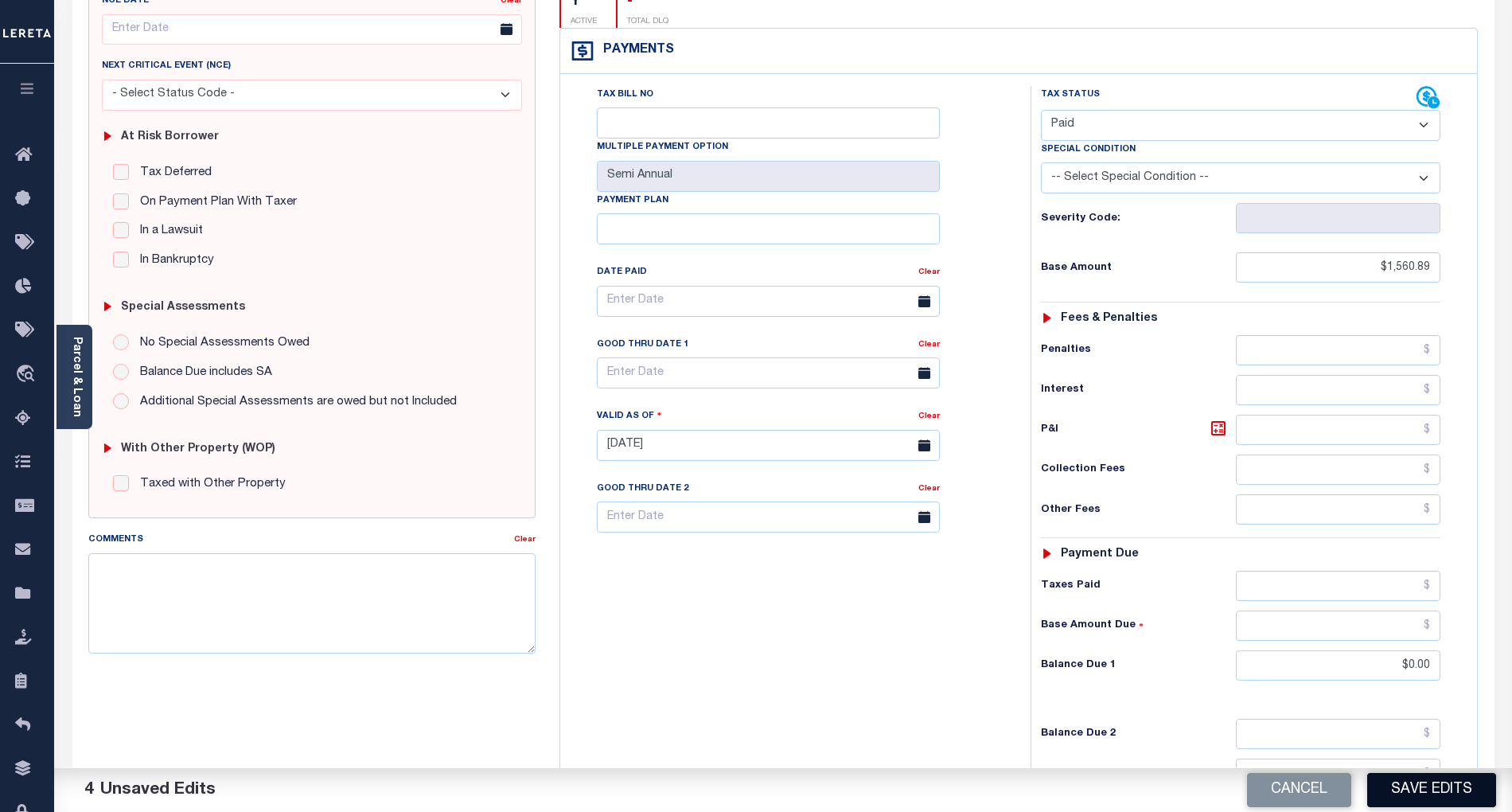
click at [1447, 797] on button "Save Edits" at bounding box center [1431, 790] width 129 height 34
checkbox input "false"
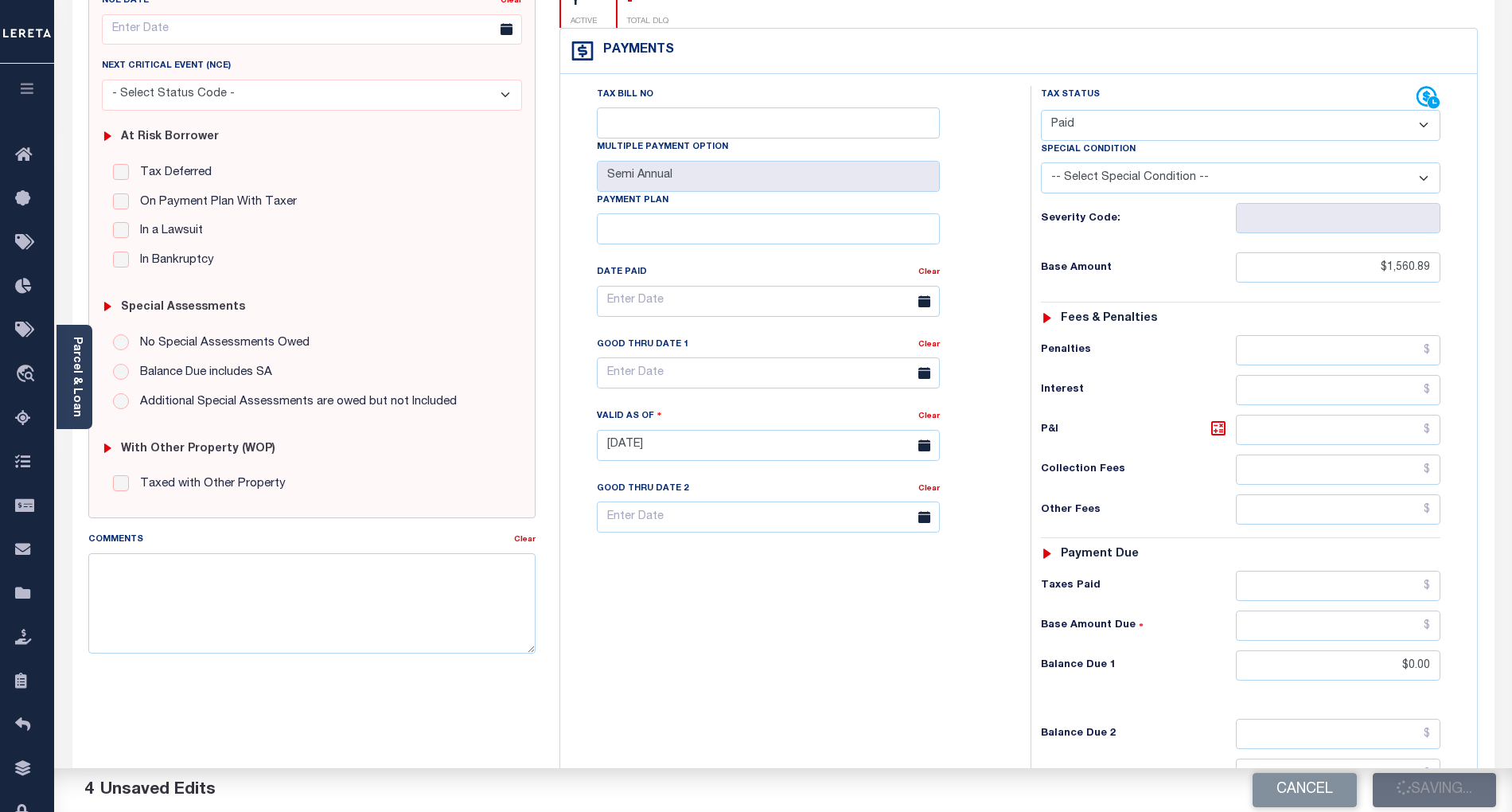
type input "$1,560.89"
type input "$0"
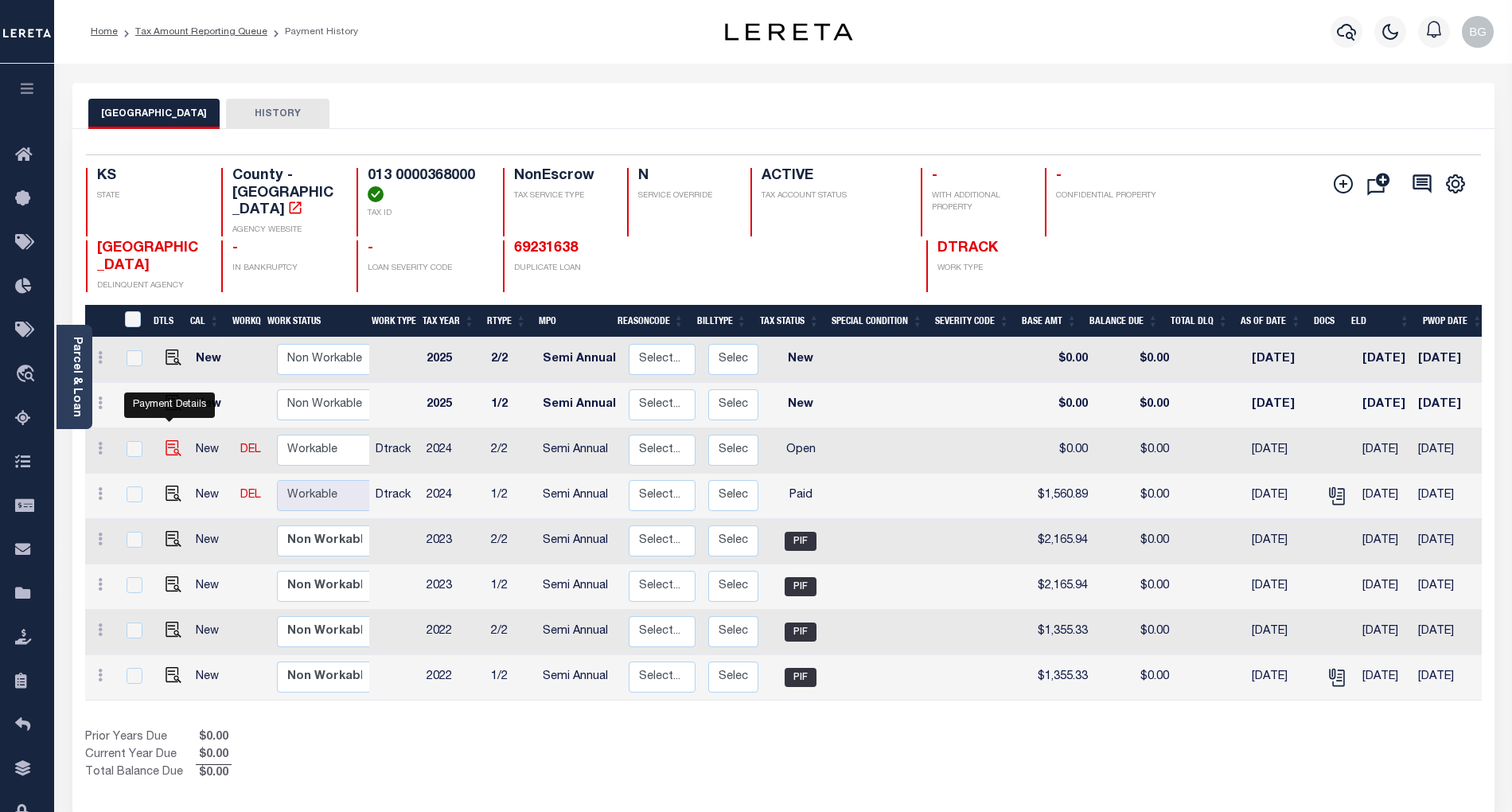
click at [169, 440] on img "" at bounding box center [173, 448] width 16 height 16
checkbox input "true"
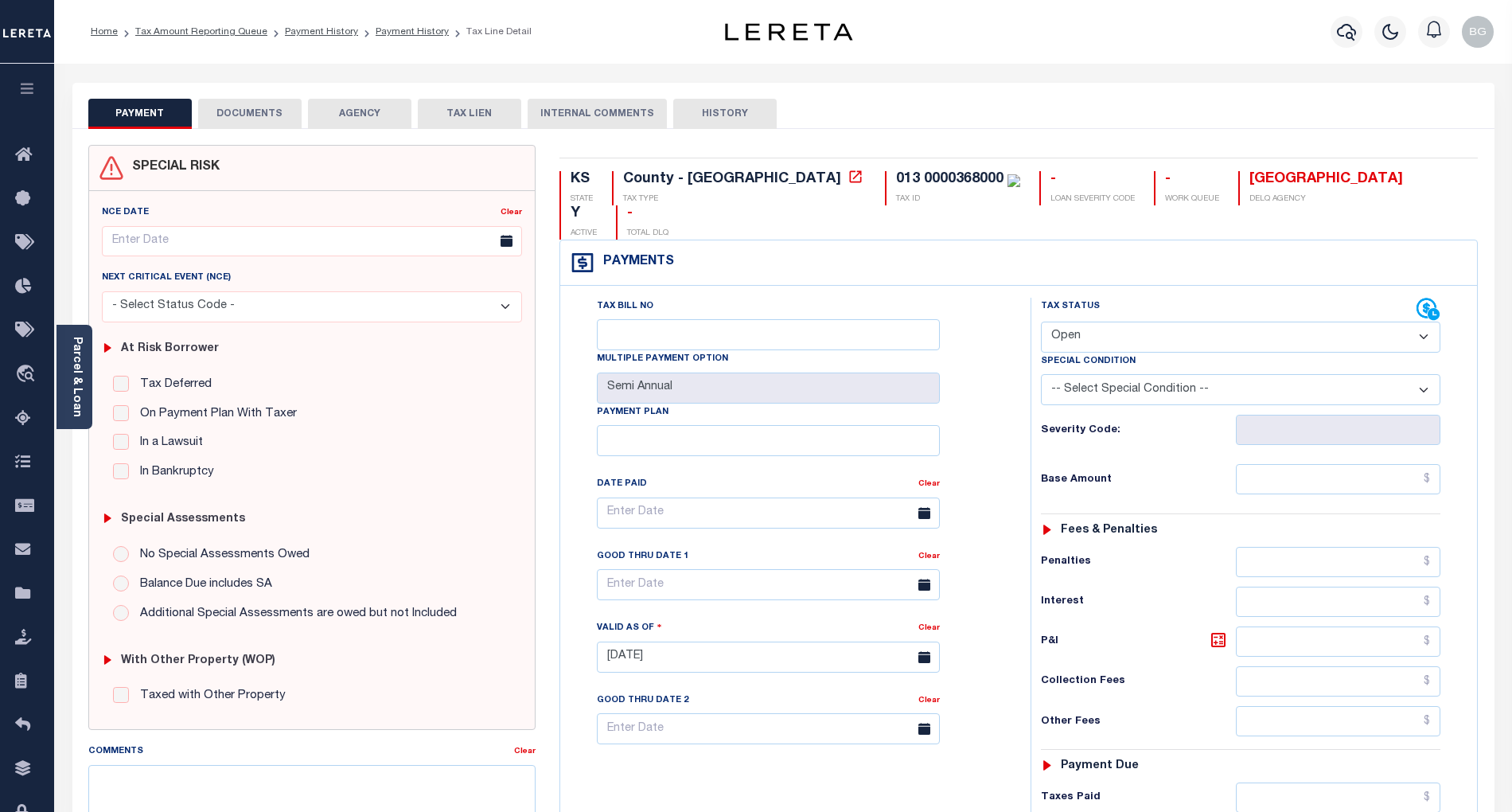
click at [1092, 321] on select "- Select Status Code - Open Due/Unpaid Paid Incomplete No Tax Due Internal Refu…" at bounding box center [1240, 336] width 399 height 31
select select "PYD"
click at [1041, 321] on select "- Select Status Code - Open Due/Unpaid Paid Incomplete No Tax Due Internal Refu…" at bounding box center [1240, 336] width 399 height 31
type input "[DATE]"
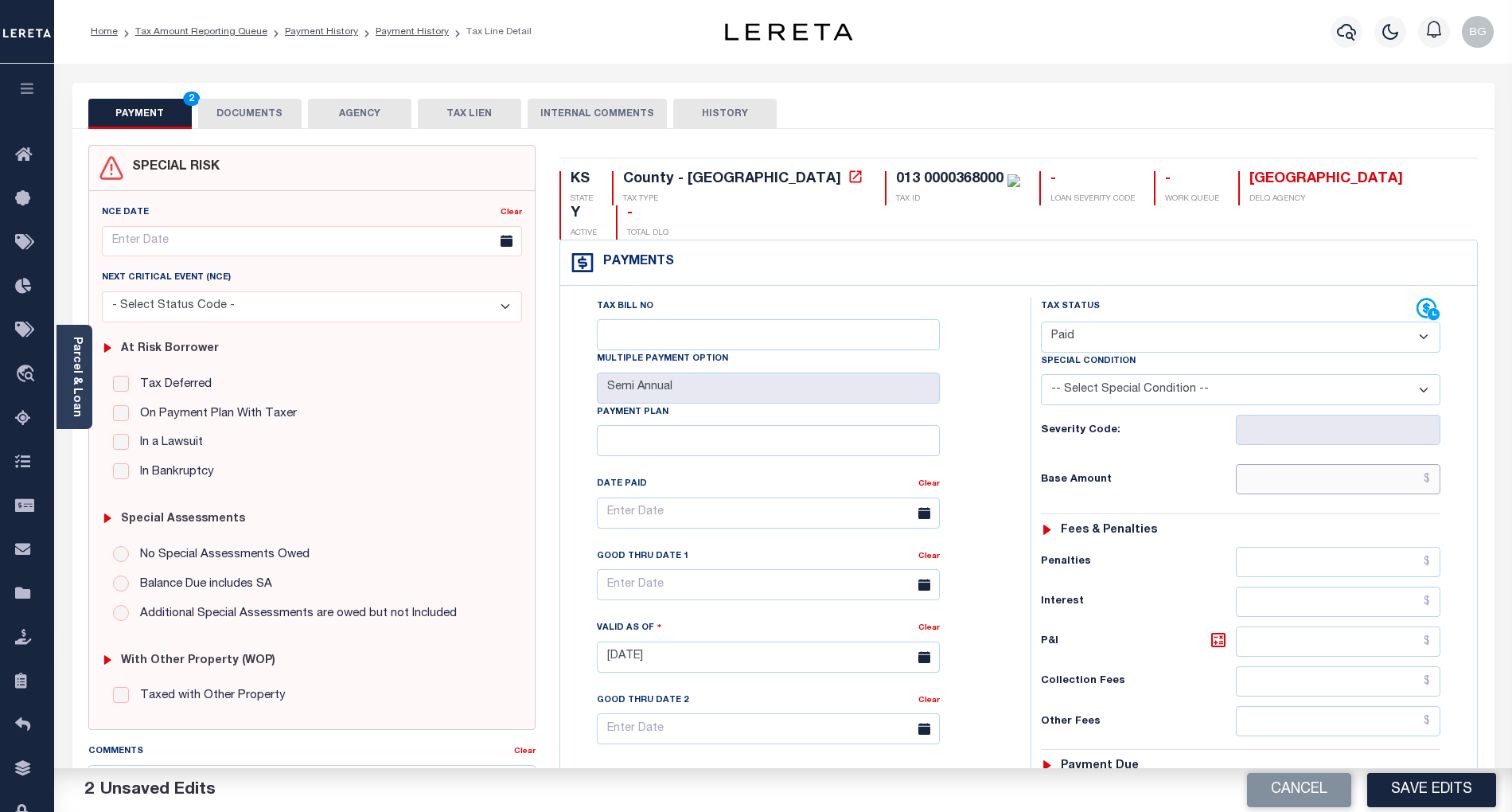
click at [1387, 464] on input "text" at bounding box center [1339, 479] width 205 height 30
paste input "1,560.89"
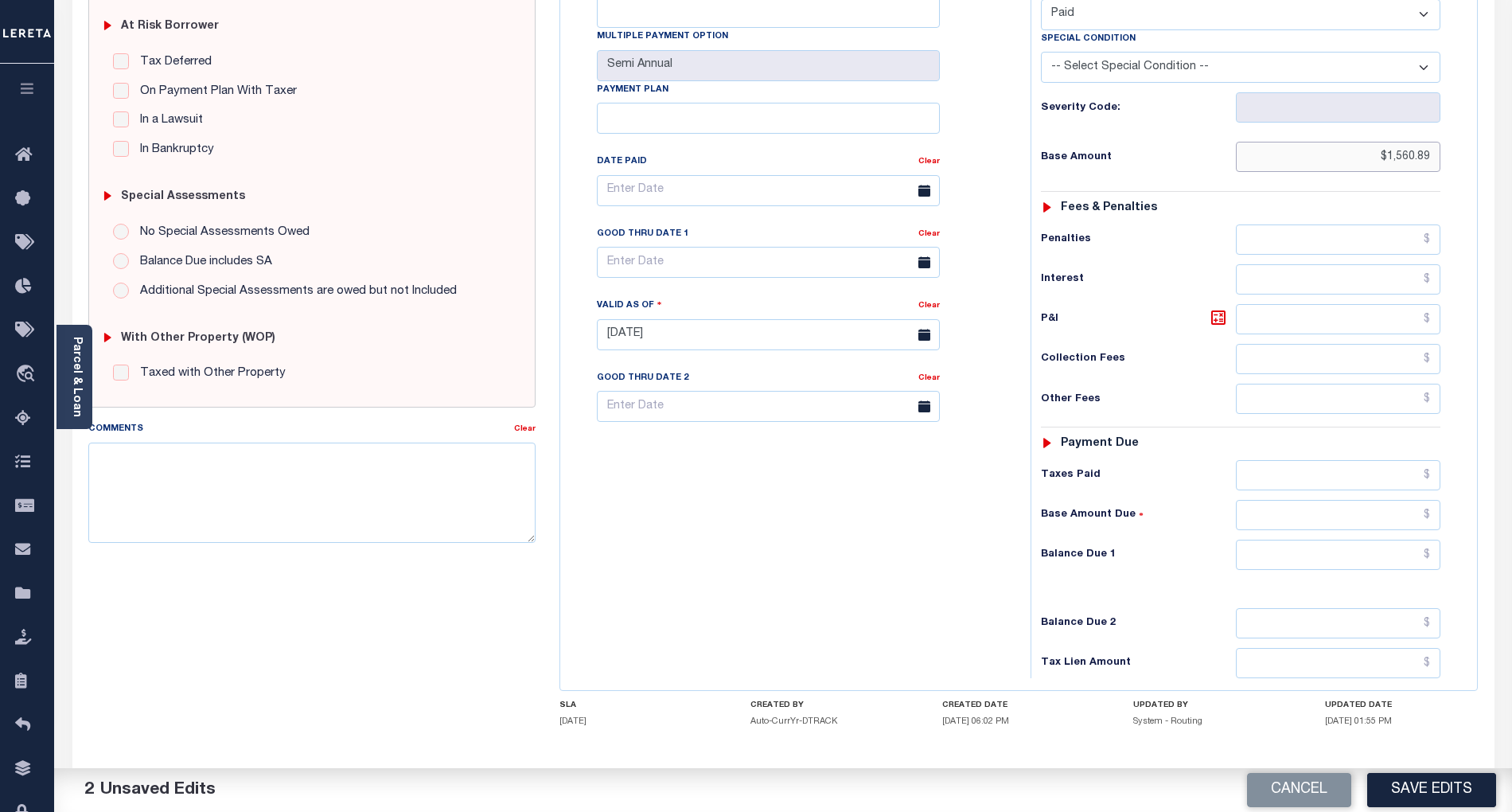
scroll to position [369, 0]
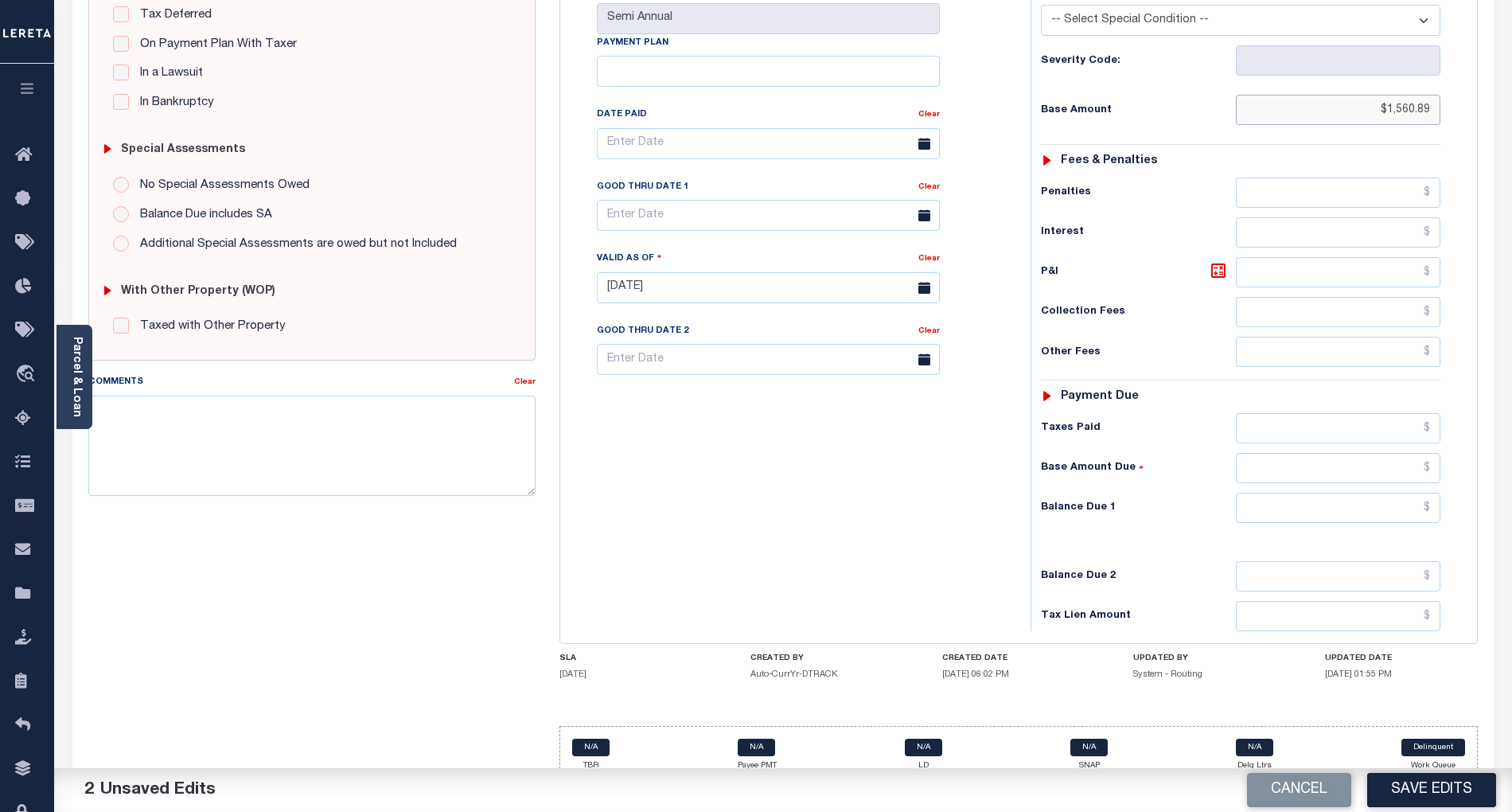
type input "$1,560.89"
click at [1411, 493] on input "text" at bounding box center [1339, 508] width 205 height 30
type input "$0.00"
click at [985, 527] on div "Tax Bill No Multiple Payment Option Semi Annual Payment Plan Clear" at bounding box center [791, 279] width 454 height 703
click at [1437, 787] on button "Save Edits" at bounding box center [1431, 790] width 129 height 34
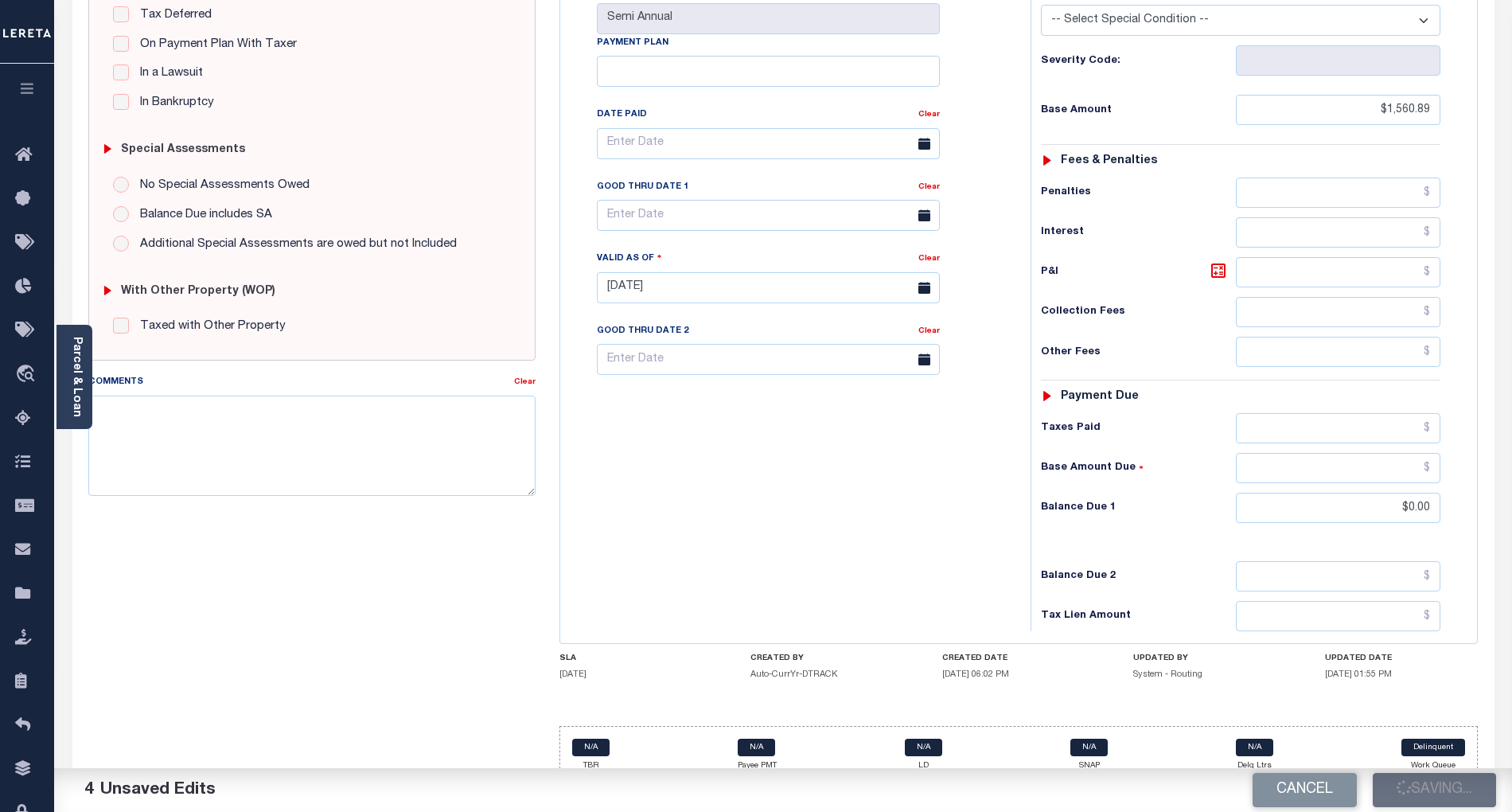
checkbox input "false"
type input "$1,560.89"
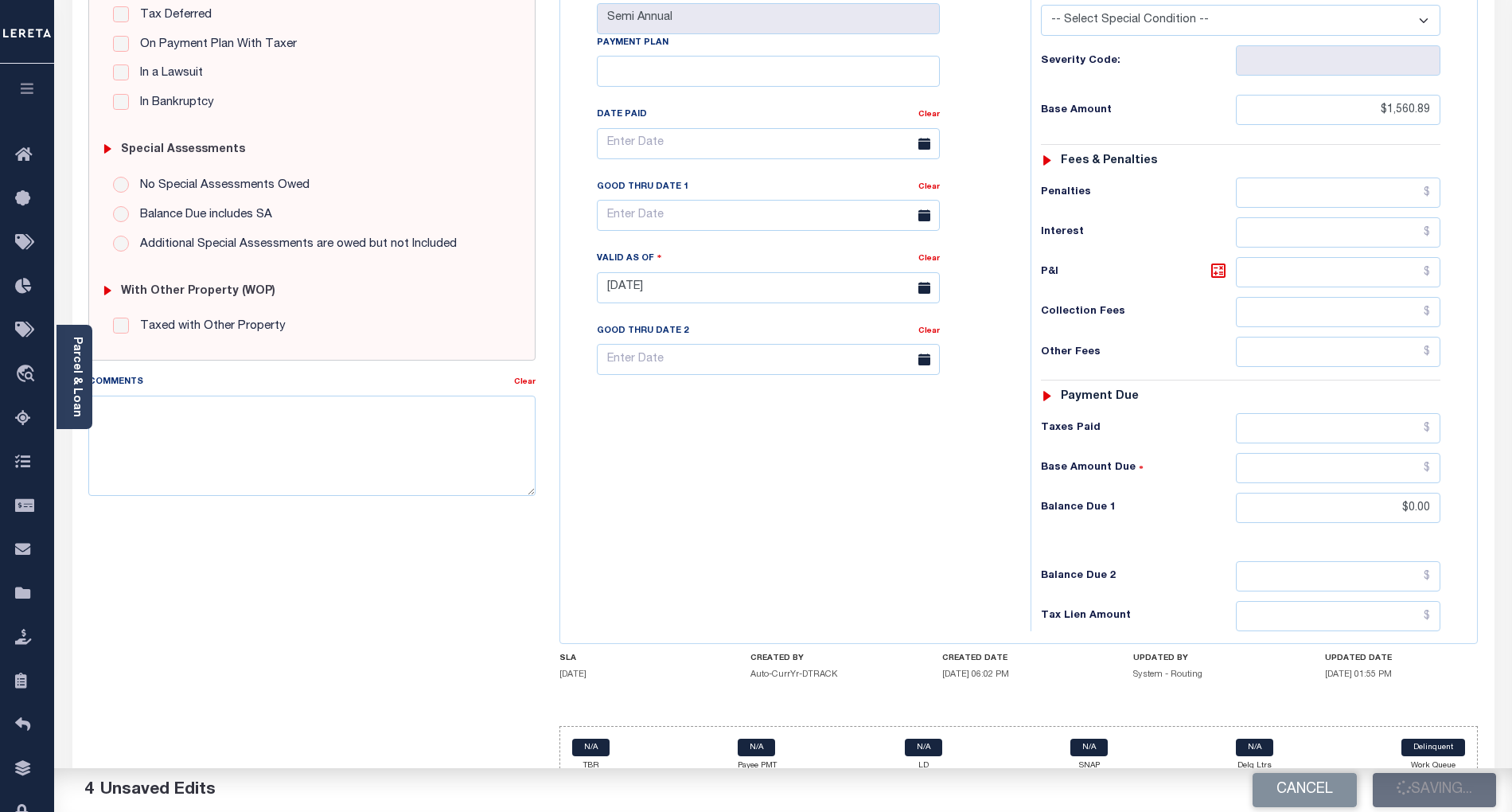
type input "$0"
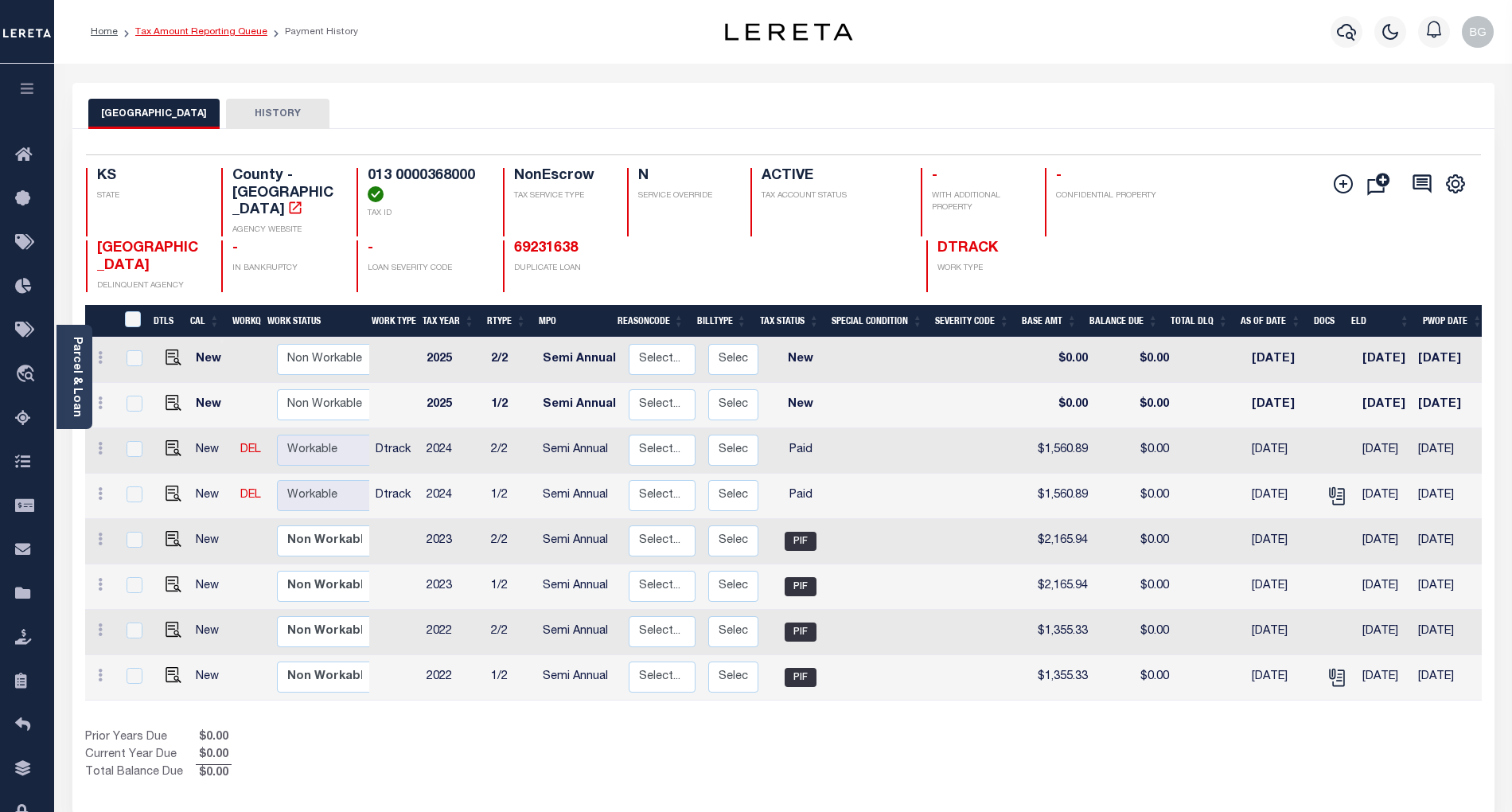
click at [185, 32] on link "Tax Amount Reporting Queue" at bounding box center [201, 31] width 133 height 10
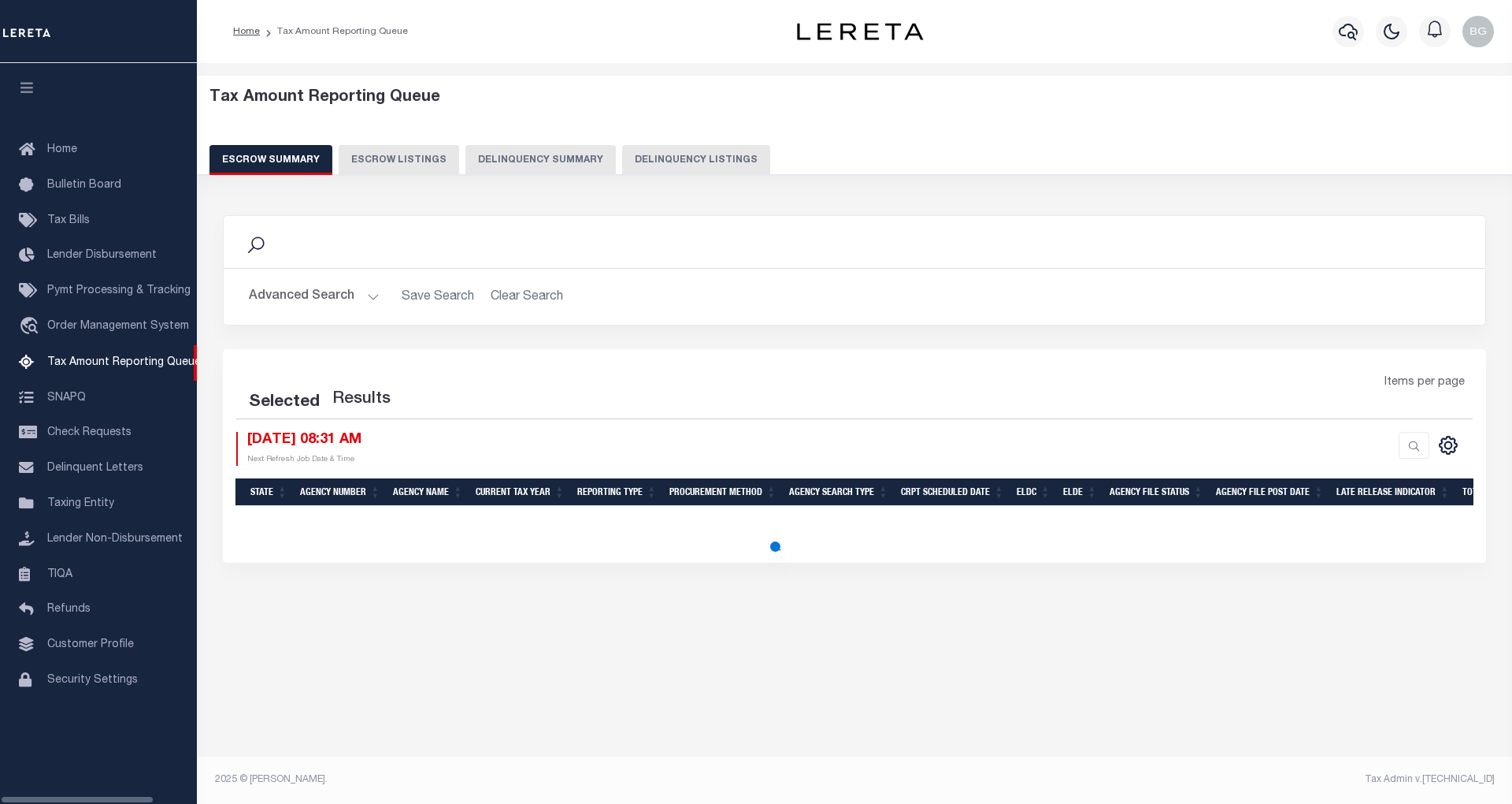
select select "100"
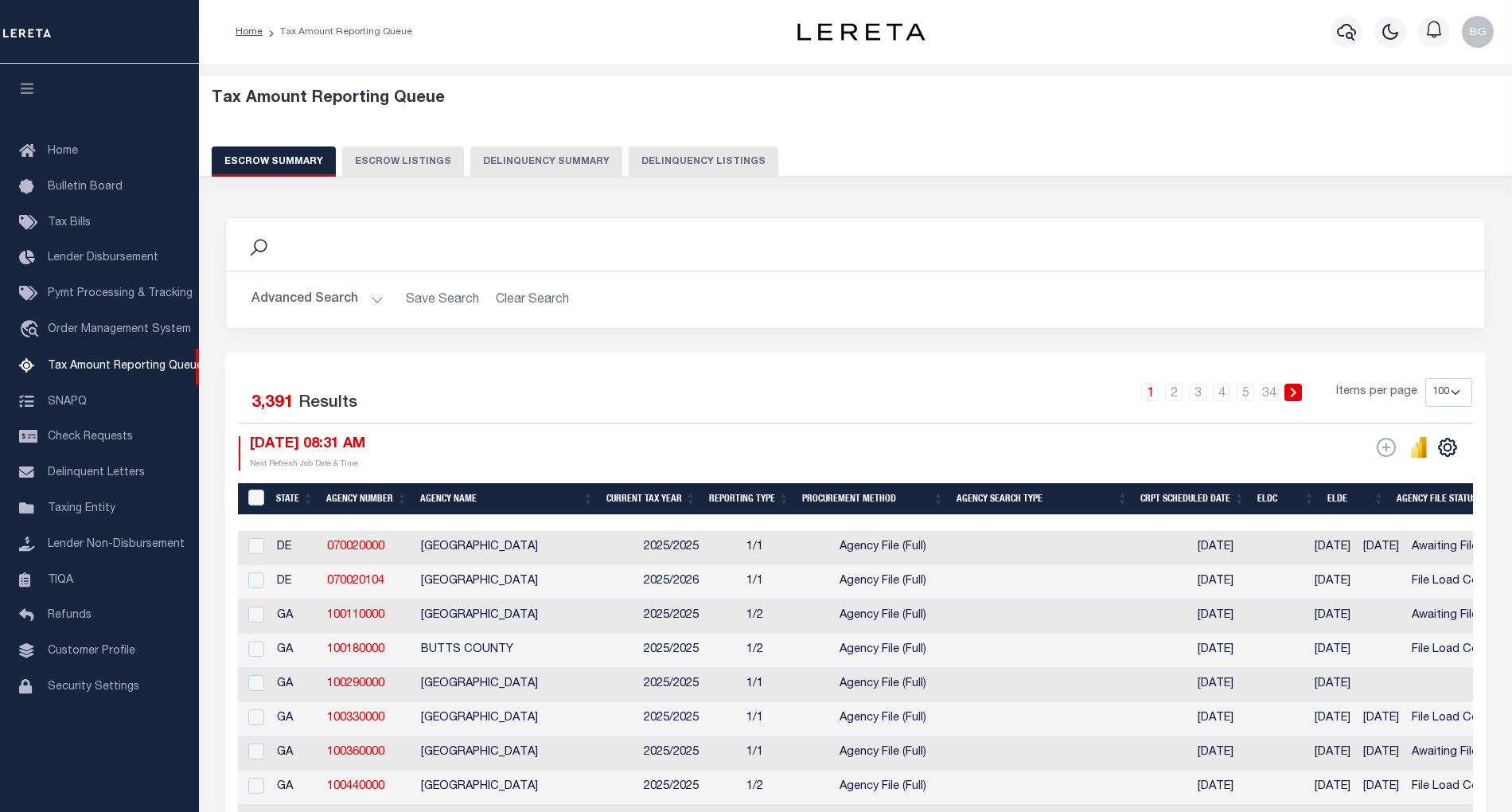
click at [714, 163] on button "Delinquency Listings" at bounding box center [704, 162] width 149 height 30
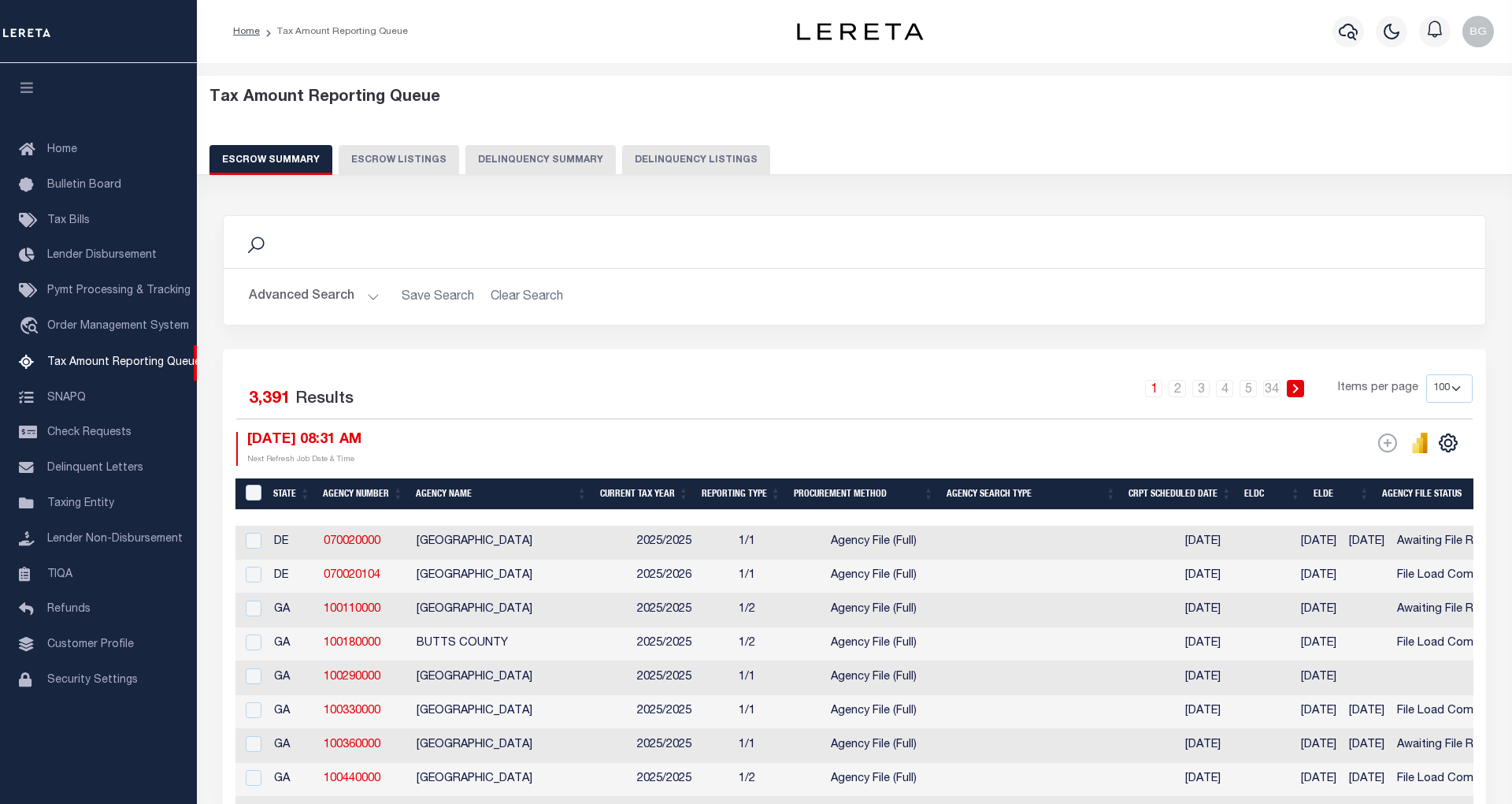
select select "100"
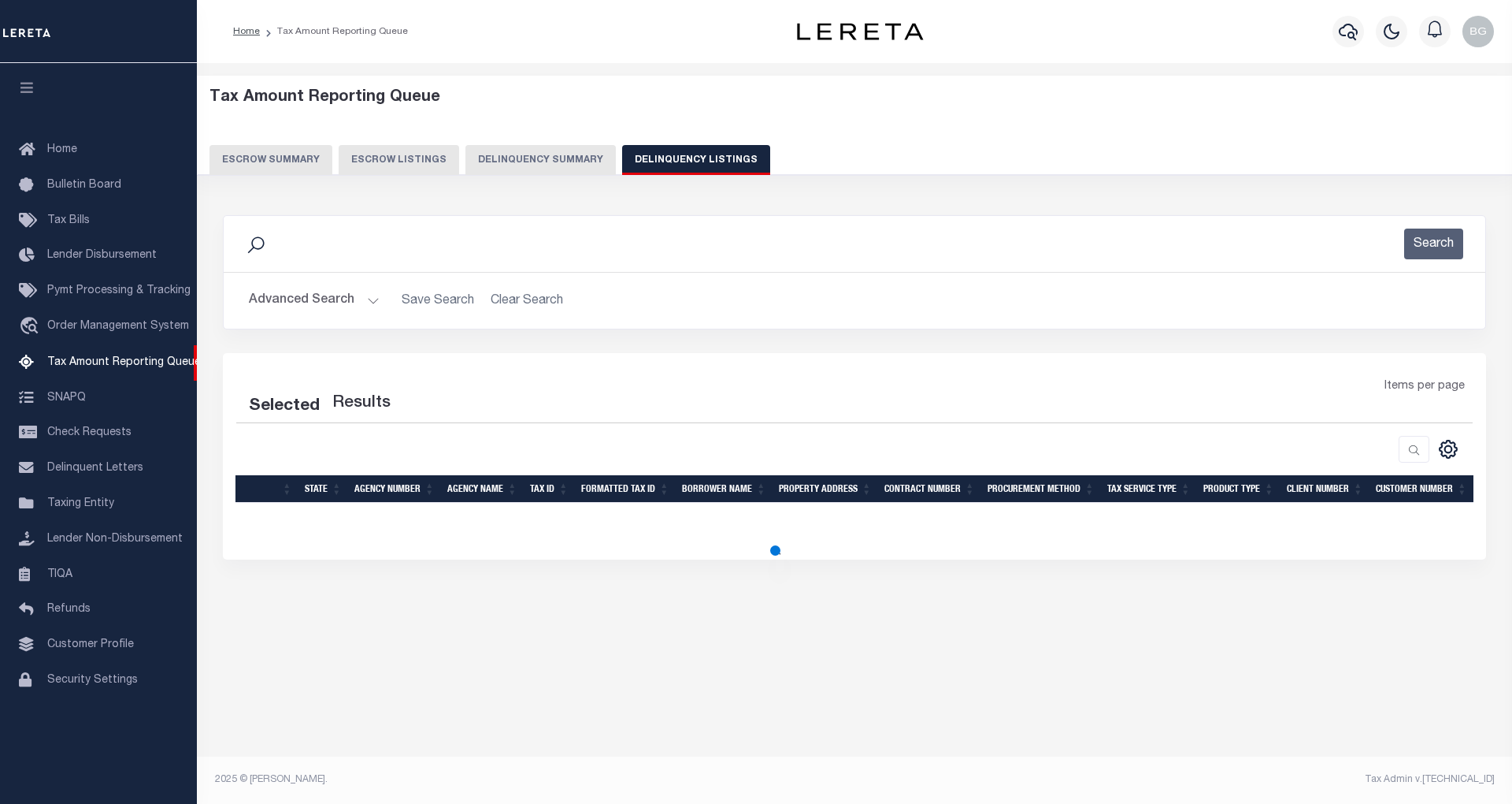
select select "100"
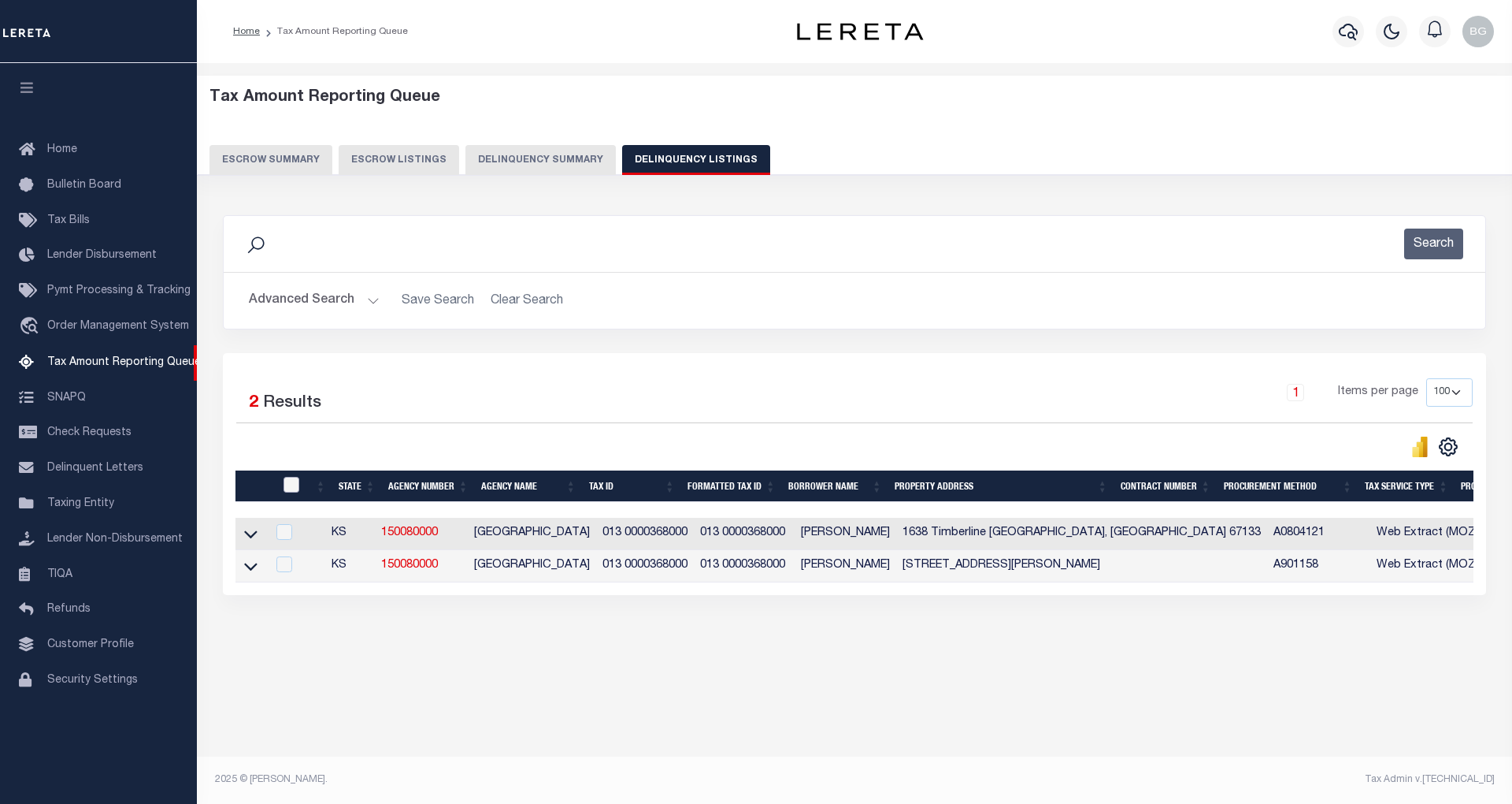
click at [296, 491] on input "checkbox" at bounding box center [291, 484] width 16 height 16
checkbox input "true"
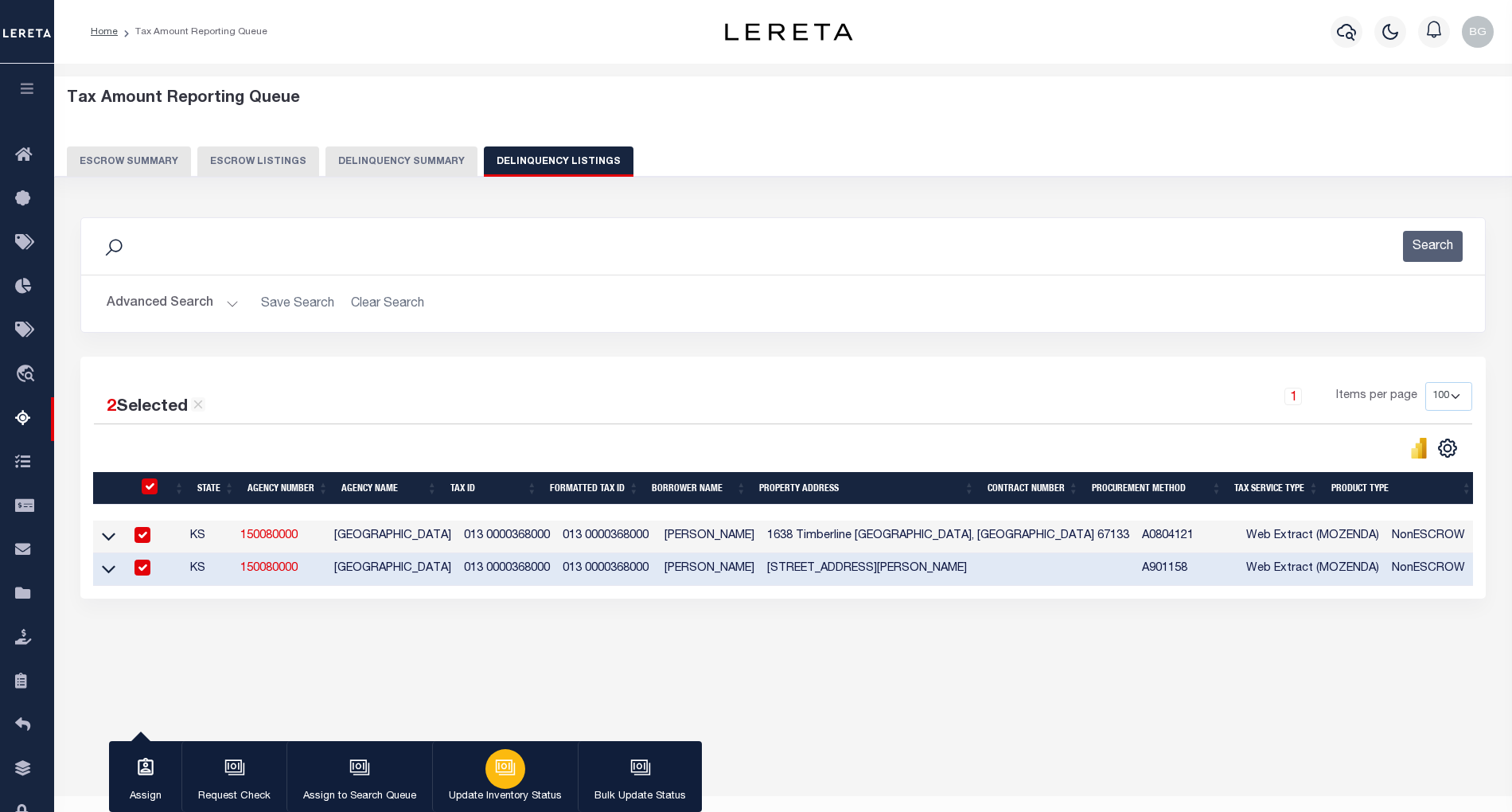
click at [491, 760] on div "button" at bounding box center [505, 768] width 40 height 40
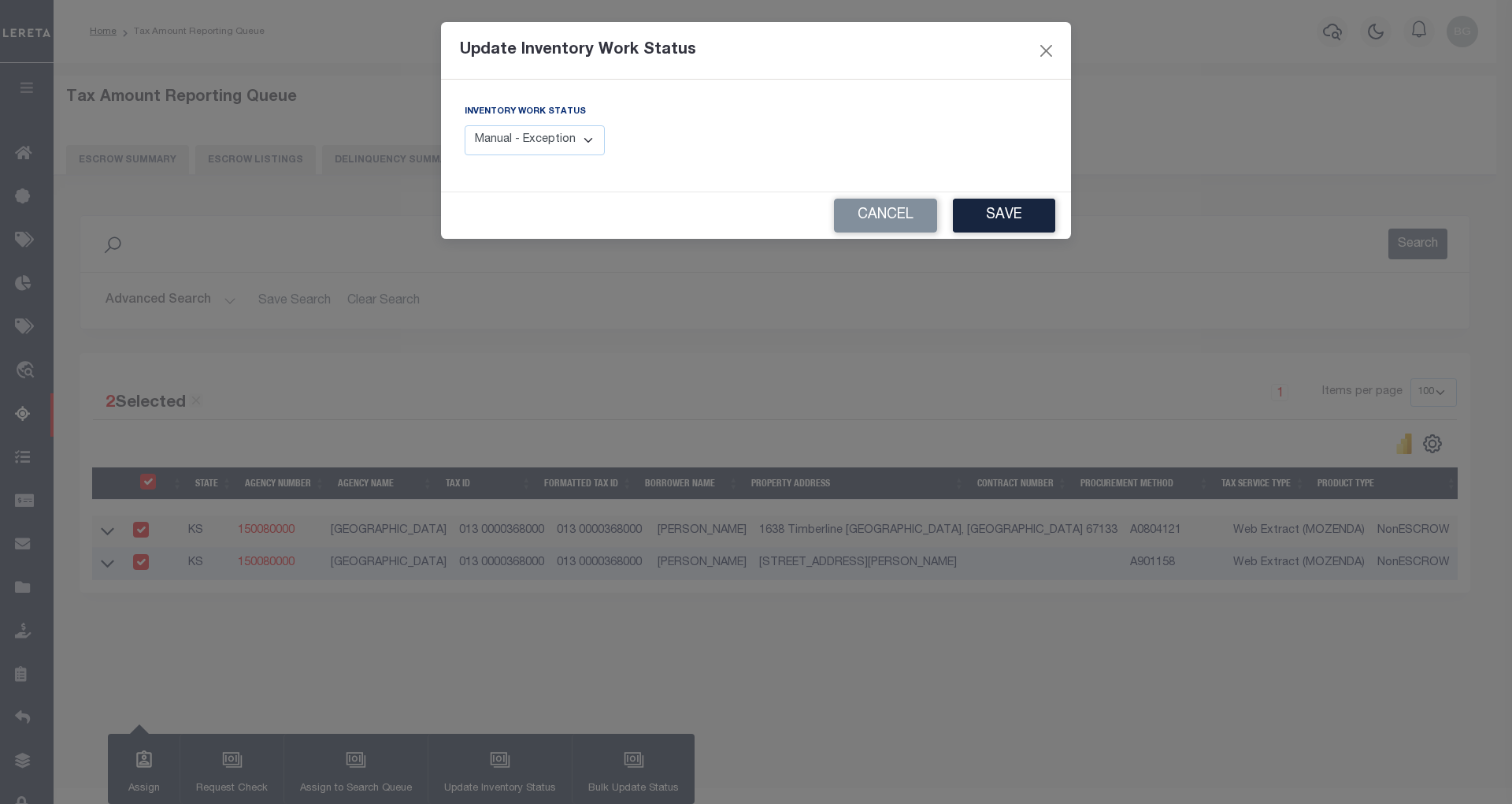
click at [567, 144] on select "Manual - Exception Pended - Awaiting Search Late Add Exception Completed" at bounding box center [534, 140] width 140 height 31
select select "4"
click at [465, 125] on select "Manual - Exception Pended - Awaiting Search Late Add Exception Completed" at bounding box center [534, 140] width 140 height 31
click at [991, 222] on button "Save" at bounding box center [1004, 215] width 102 height 33
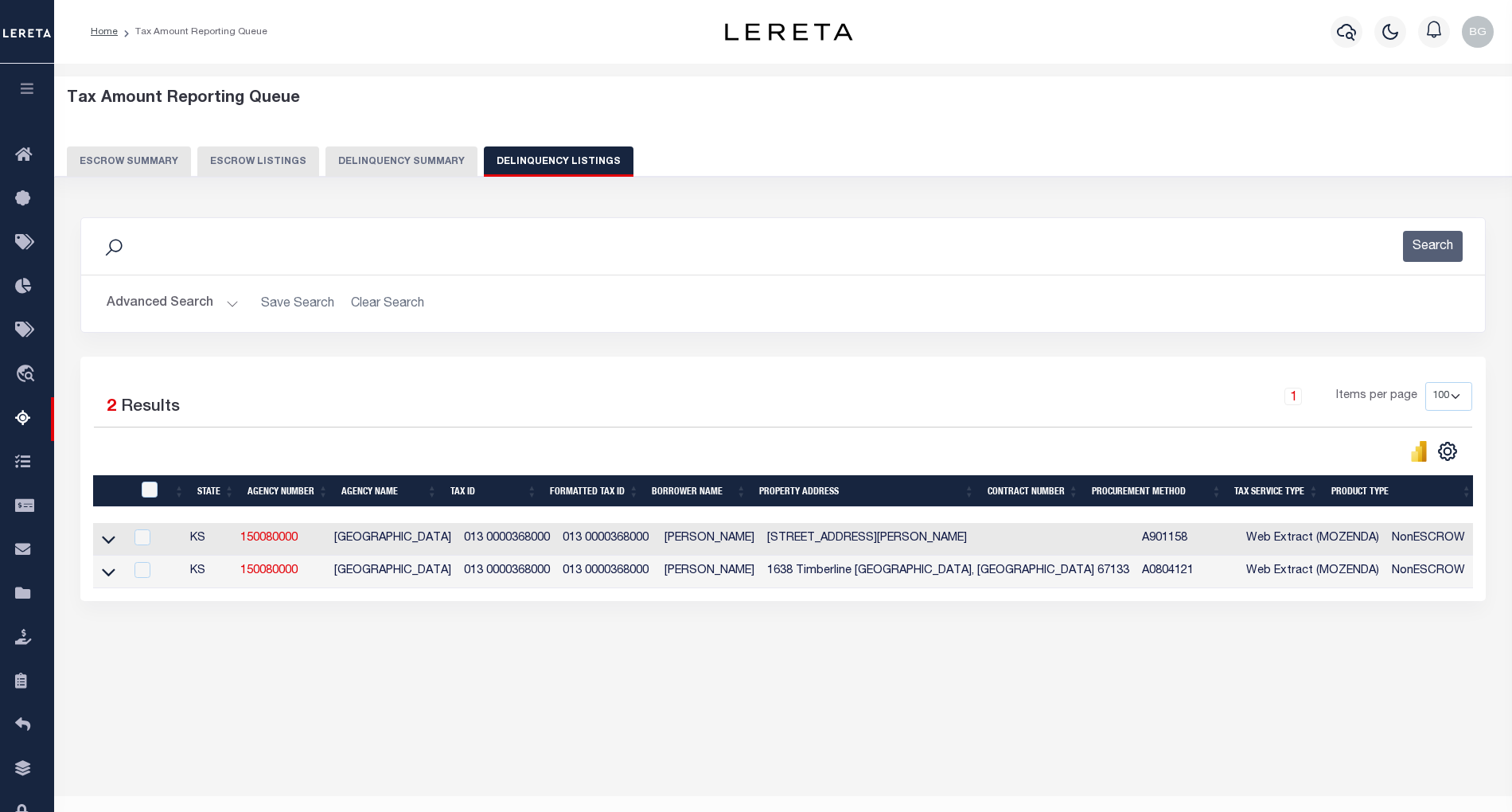
click at [226, 302] on button "Advanced Search" at bounding box center [173, 303] width 133 height 31
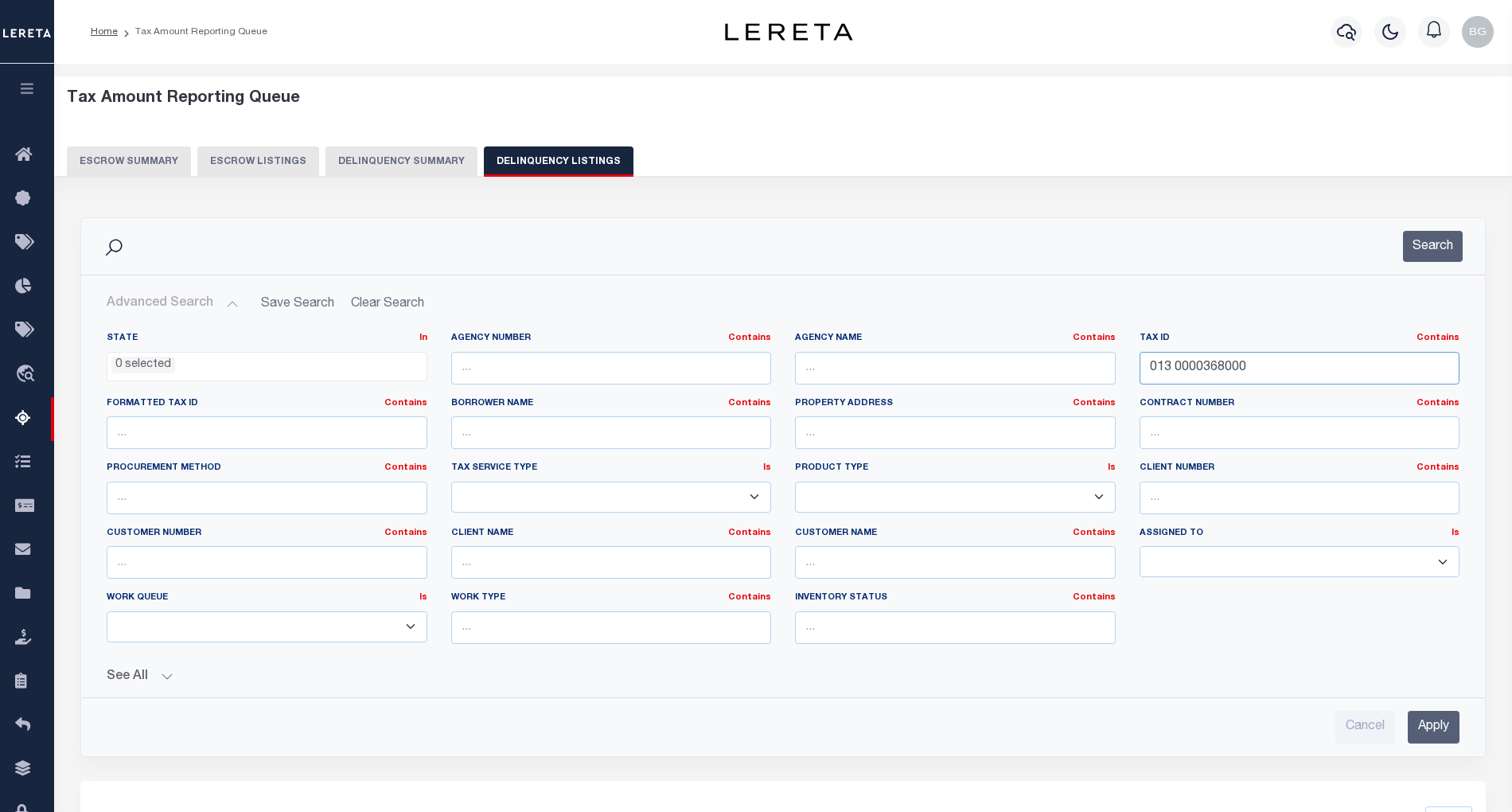
click at [1187, 366] on input "013 0000368000" at bounding box center [1299, 367] width 321 height 33
paste input "456"
type input "013 0000456000"
click at [1418, 722] on input "Apply" at bounding box center [1434, 727] width 52 height 33
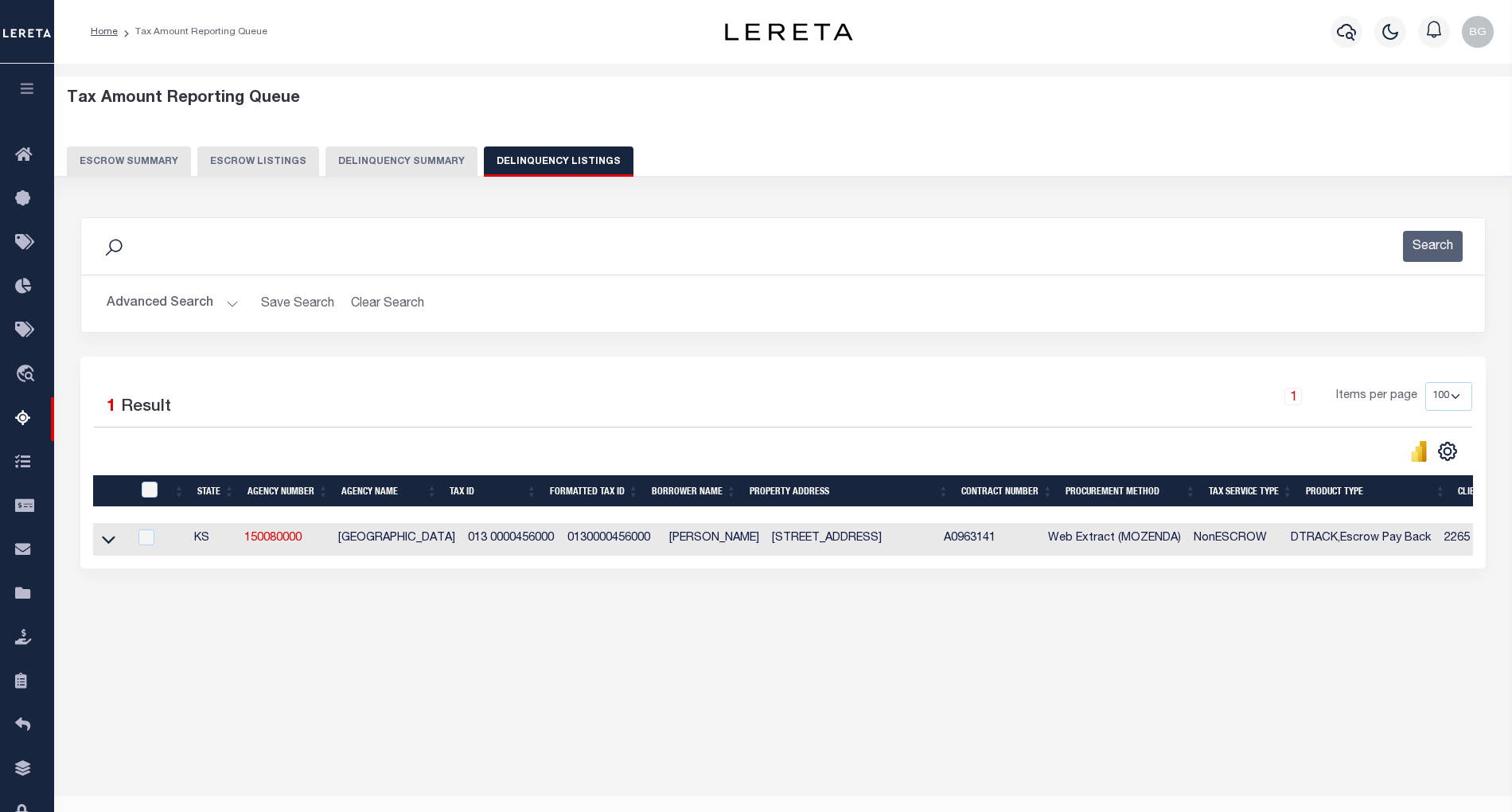
click at [782, 542] on td "[STREET_ADDRESS]" at bounding box center [852, 539] width 173 height 33
checkbox input "true"
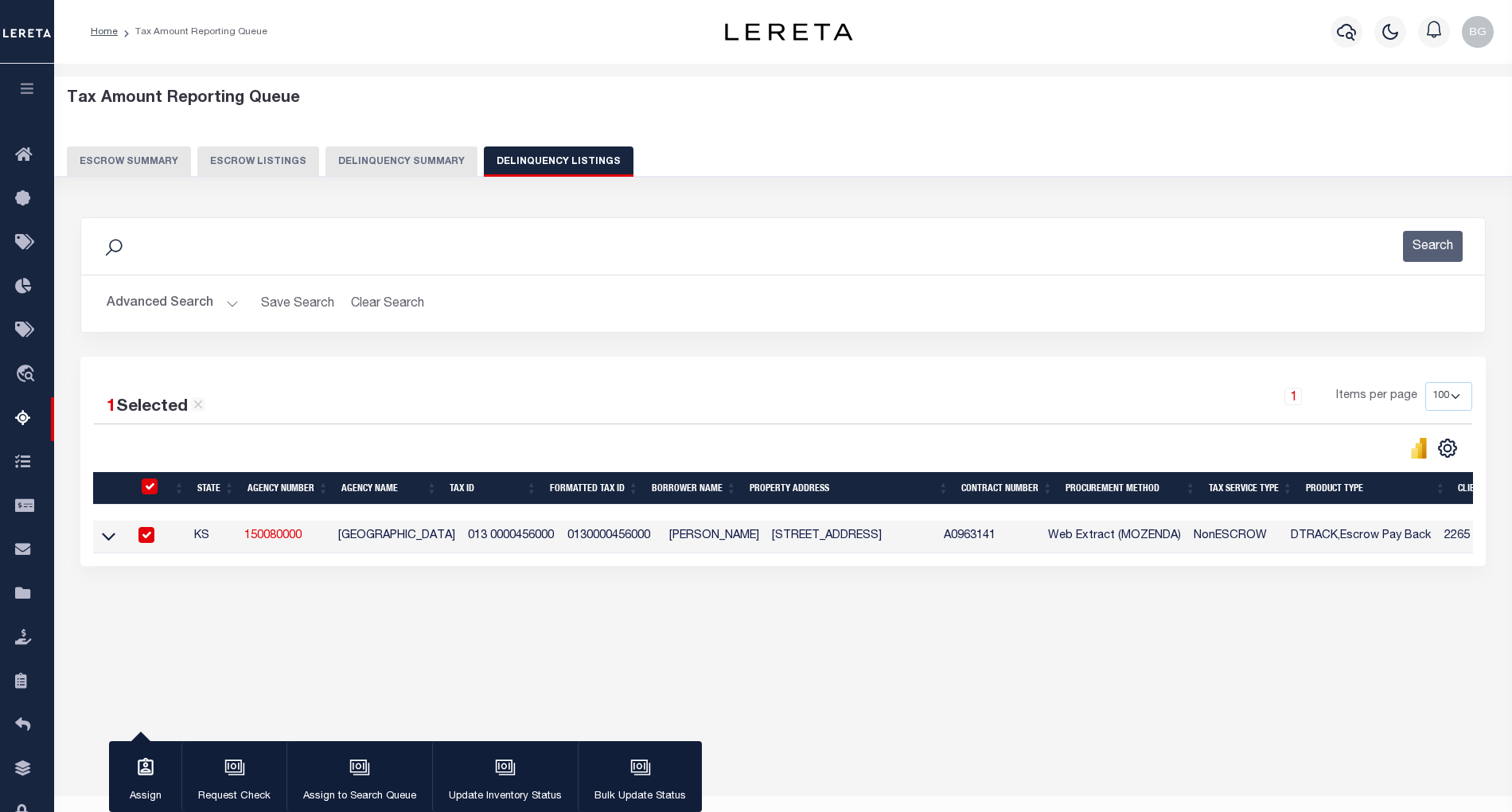
click at [782, 542] on td "[STREET_ADDRESS]" at bounding box center [852, 536] width 173 height 33
checkbox input "false"
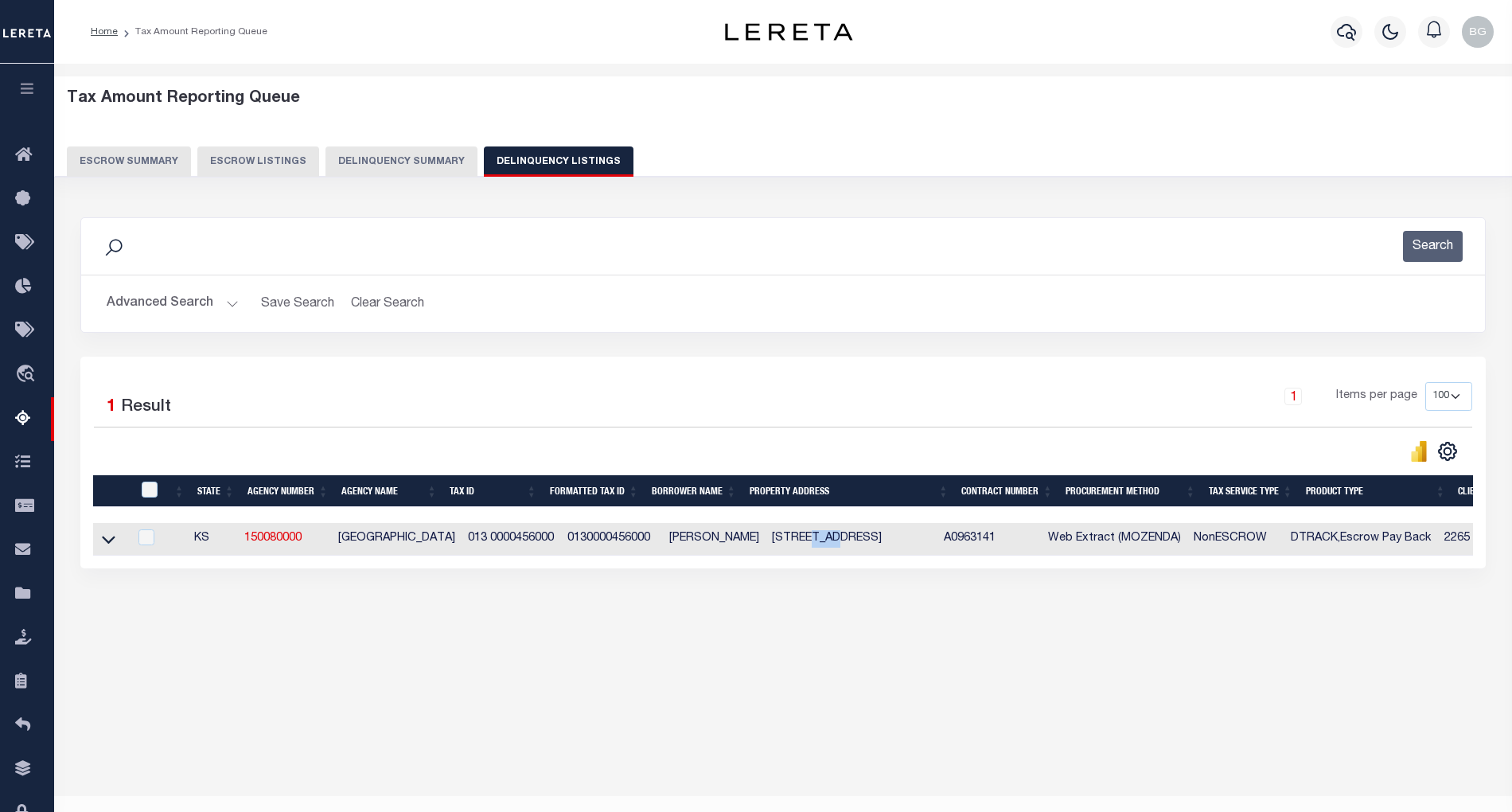
copy td "PIN"
click at [112, 544] on icon at bounding box center [109, 540] width 13 height 8
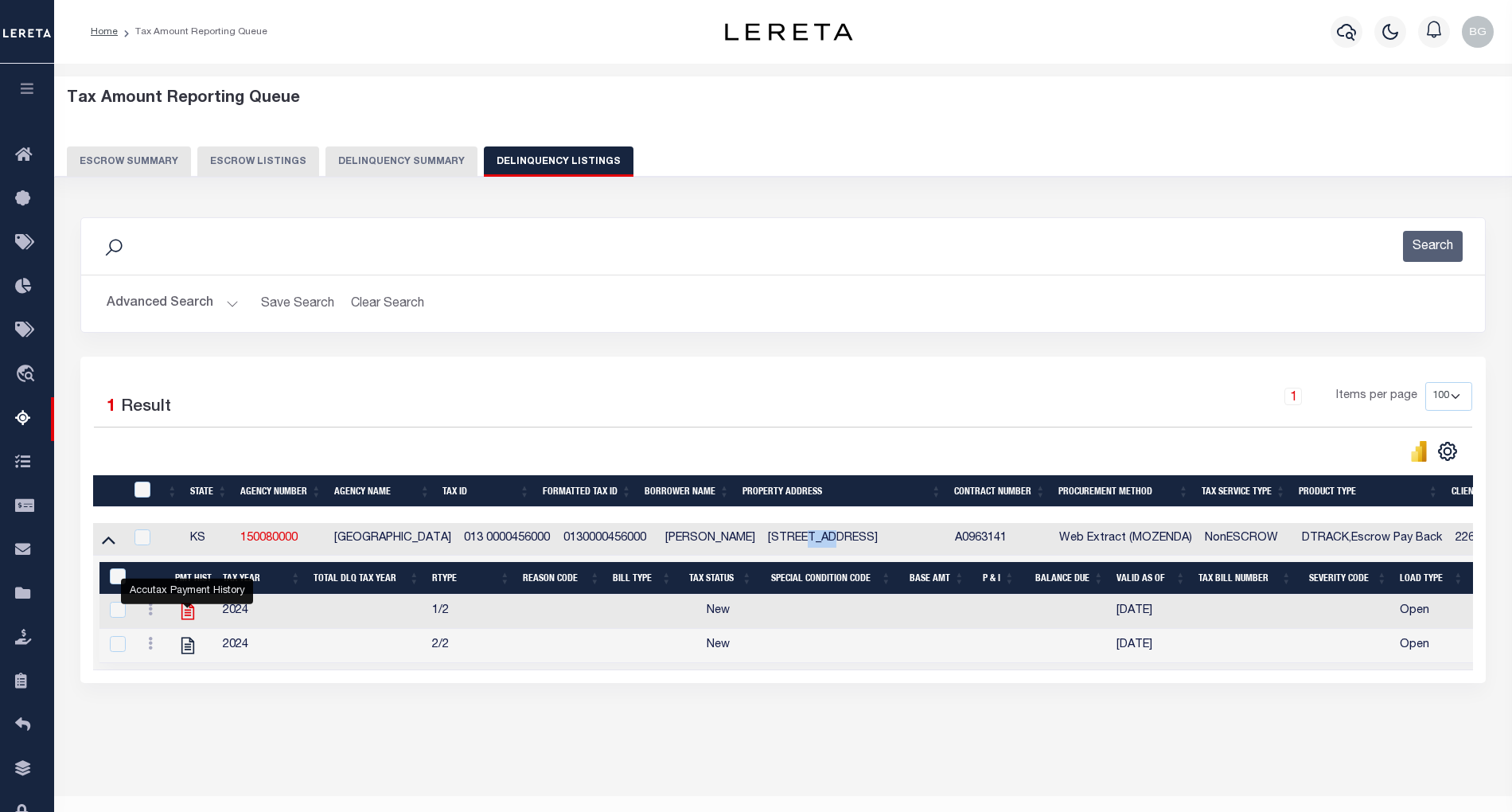
click at [189, 619] on icon "" at bounding box center [188, 611] width 12 height 17
checkbox input "true"
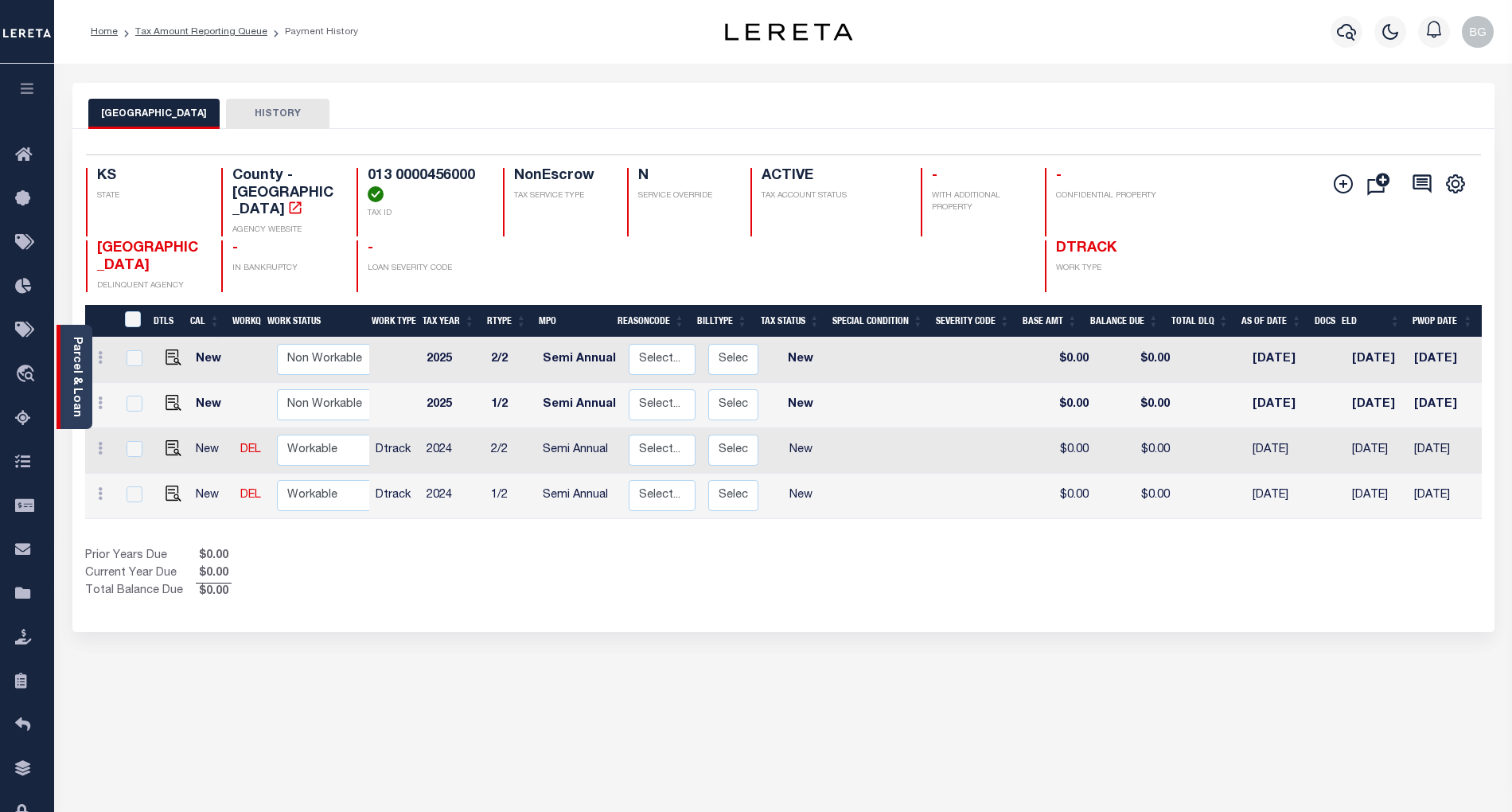
click at [75, 371] on link "Parcel & Loan" at bounding box center [76, 376] width 12 height 80
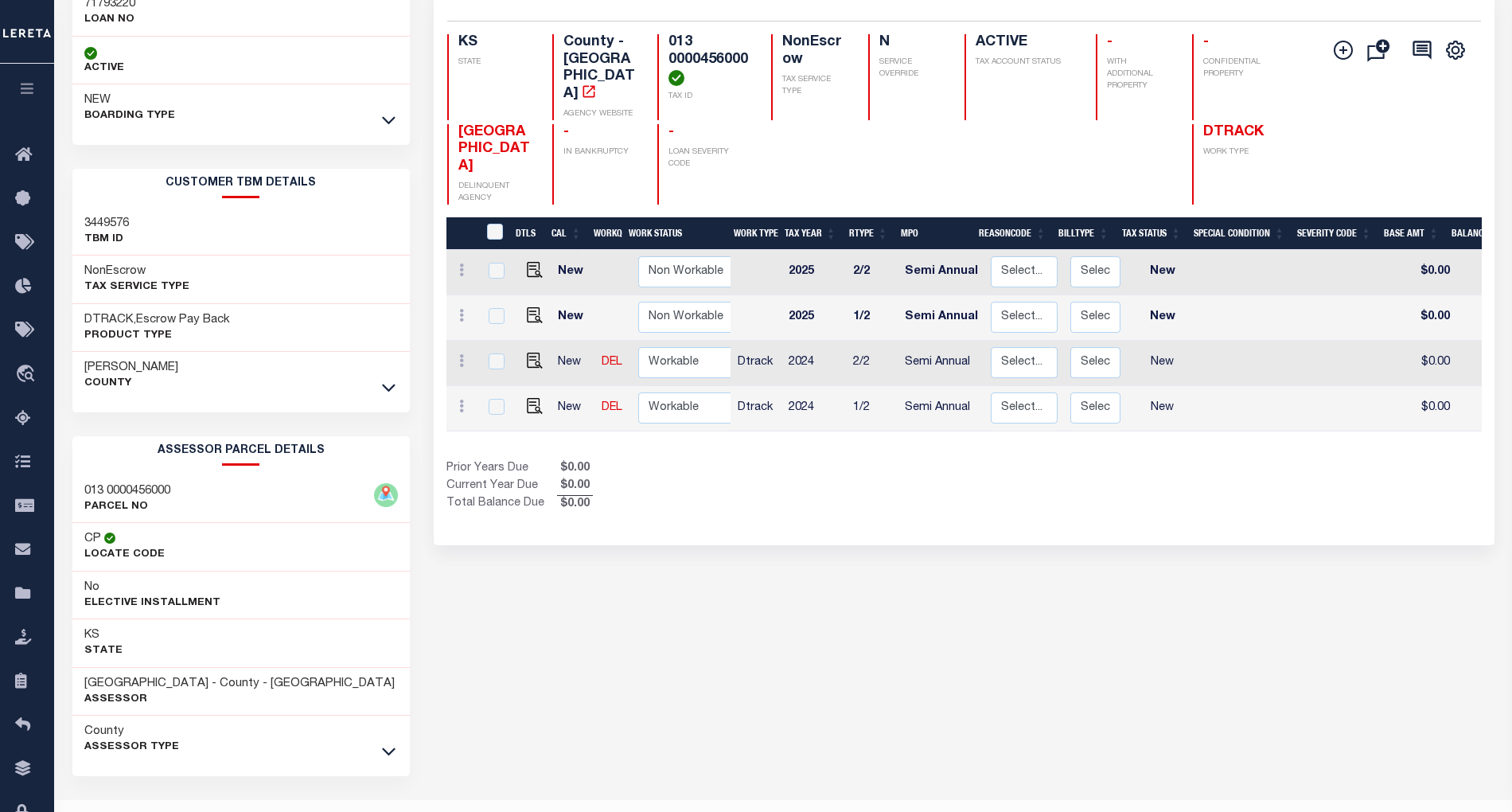
scroll to position [175, 0]
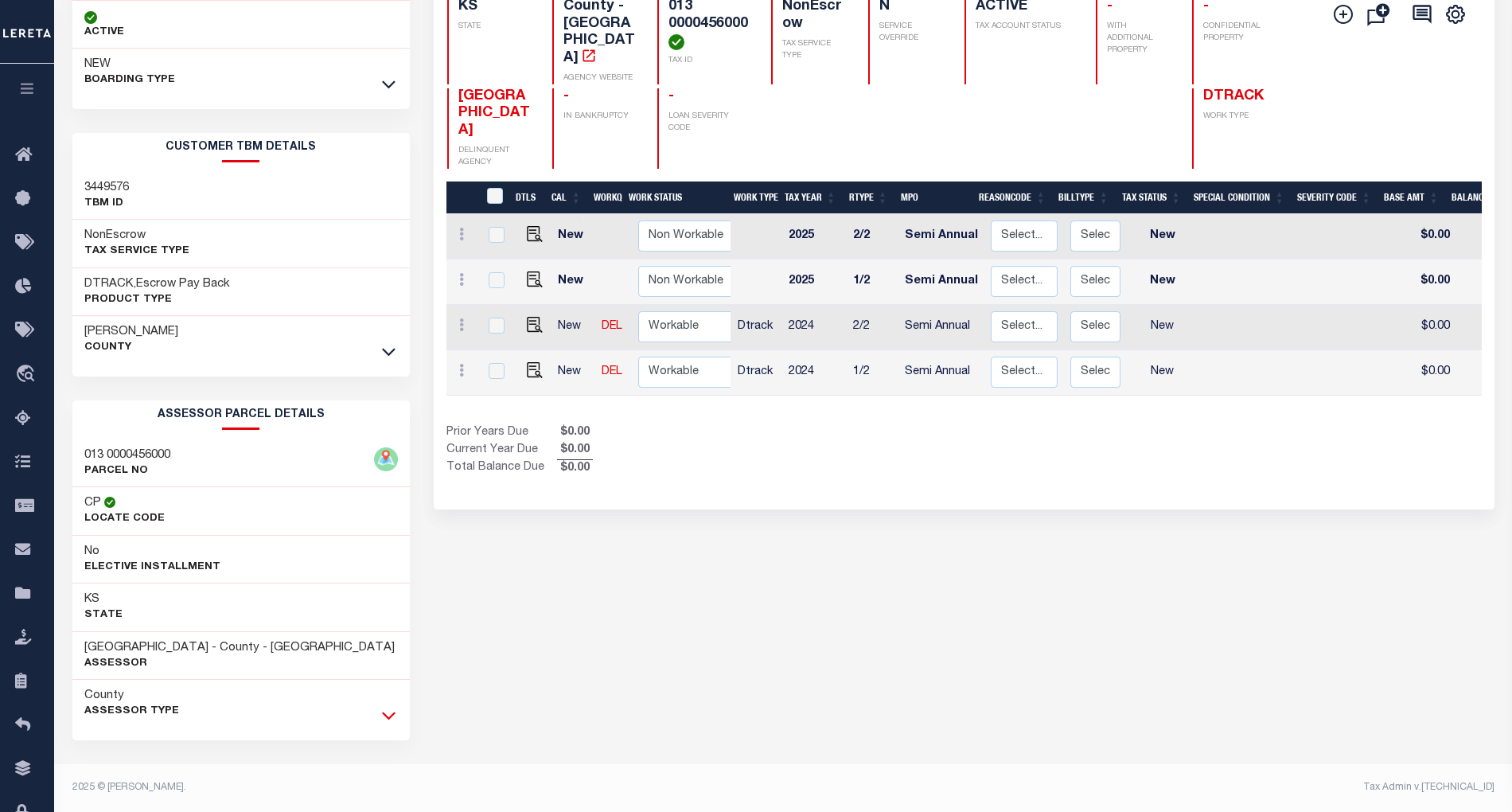
click at [391, 720] on icon at bounding box center [388, 715] width 13 height 17
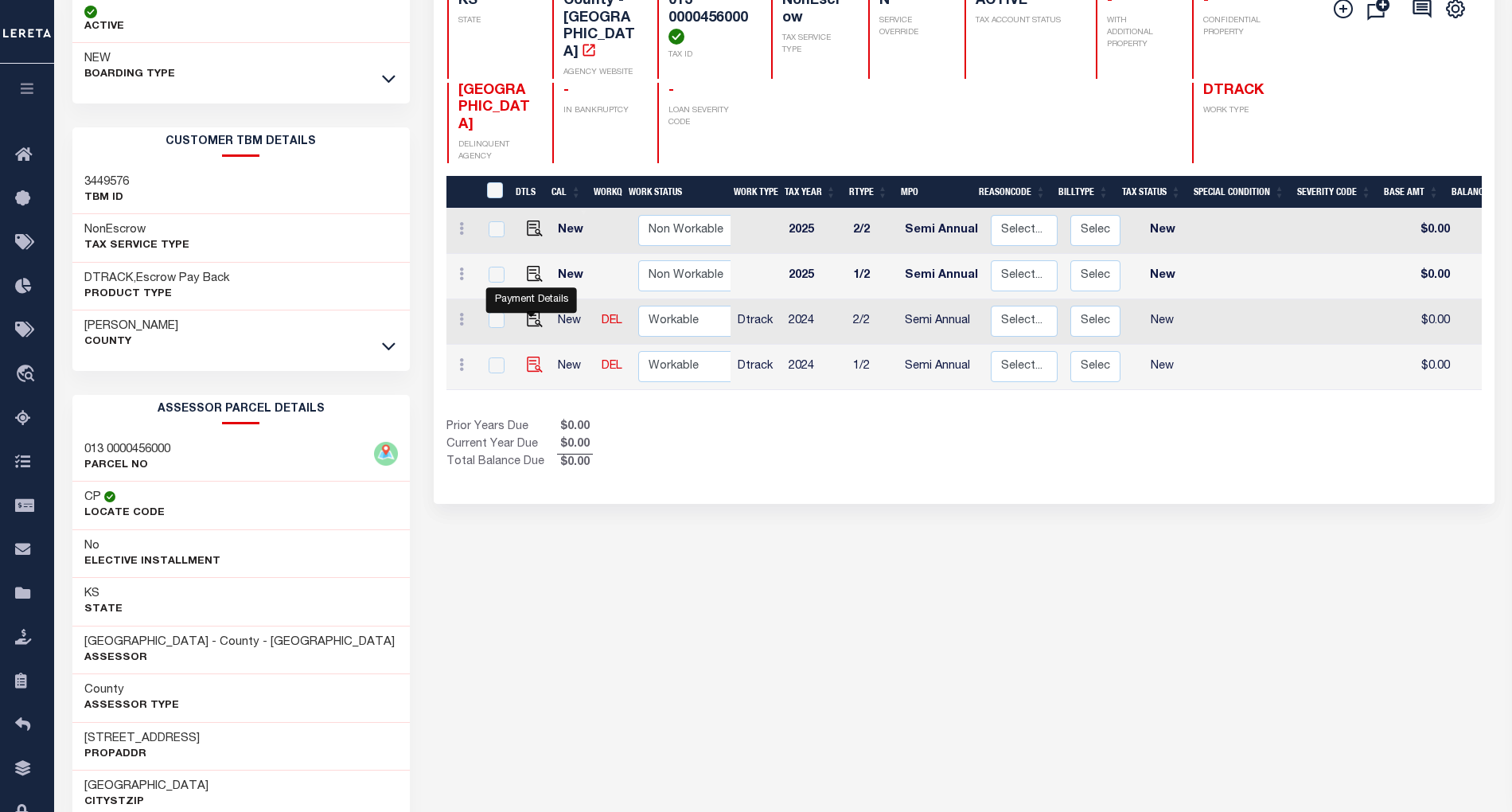
click at [527, 357] on img "" at bounding box center [535, 365] width 16 height 16
checkbox input "true"
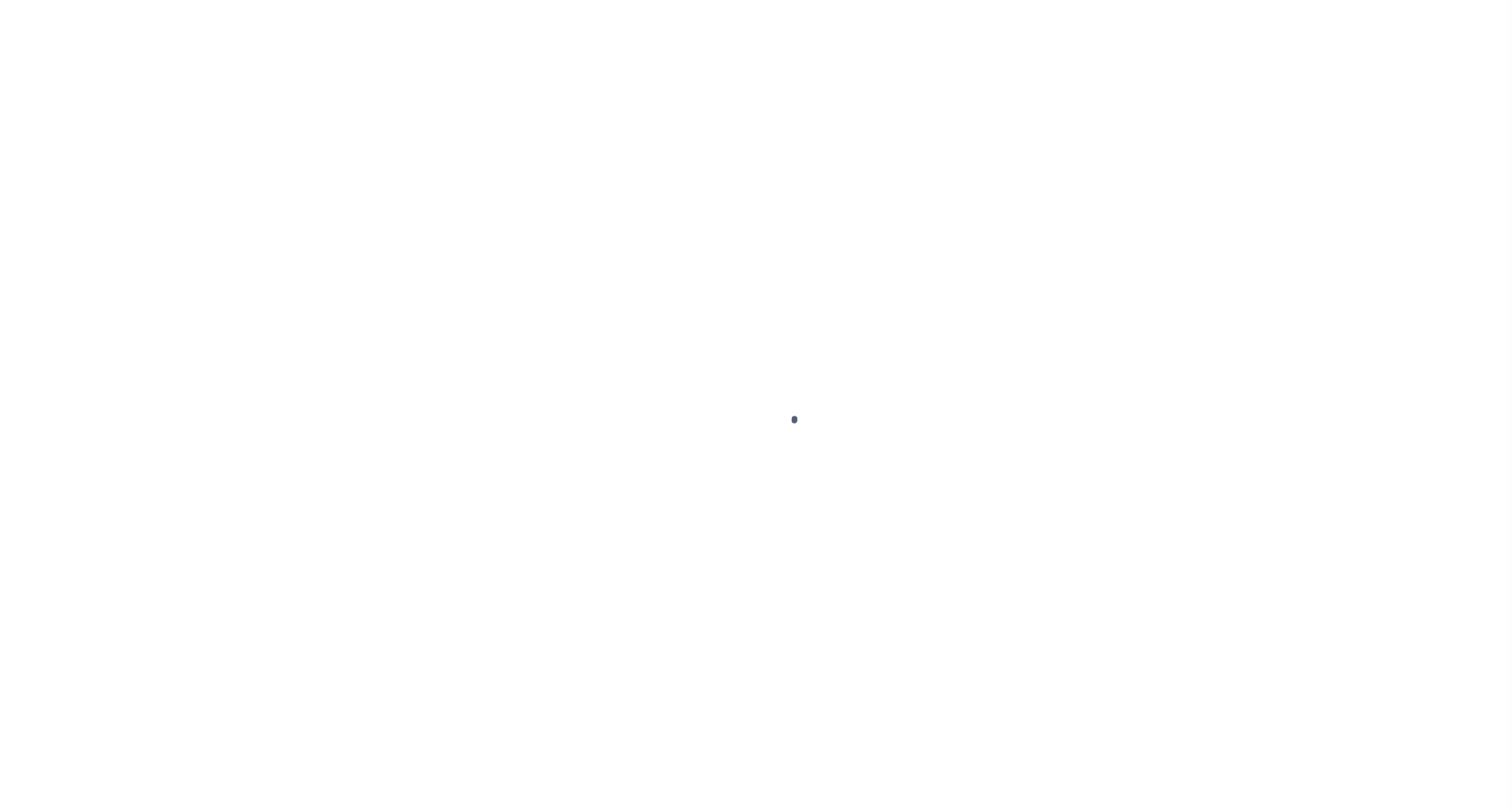
select select "NW2"
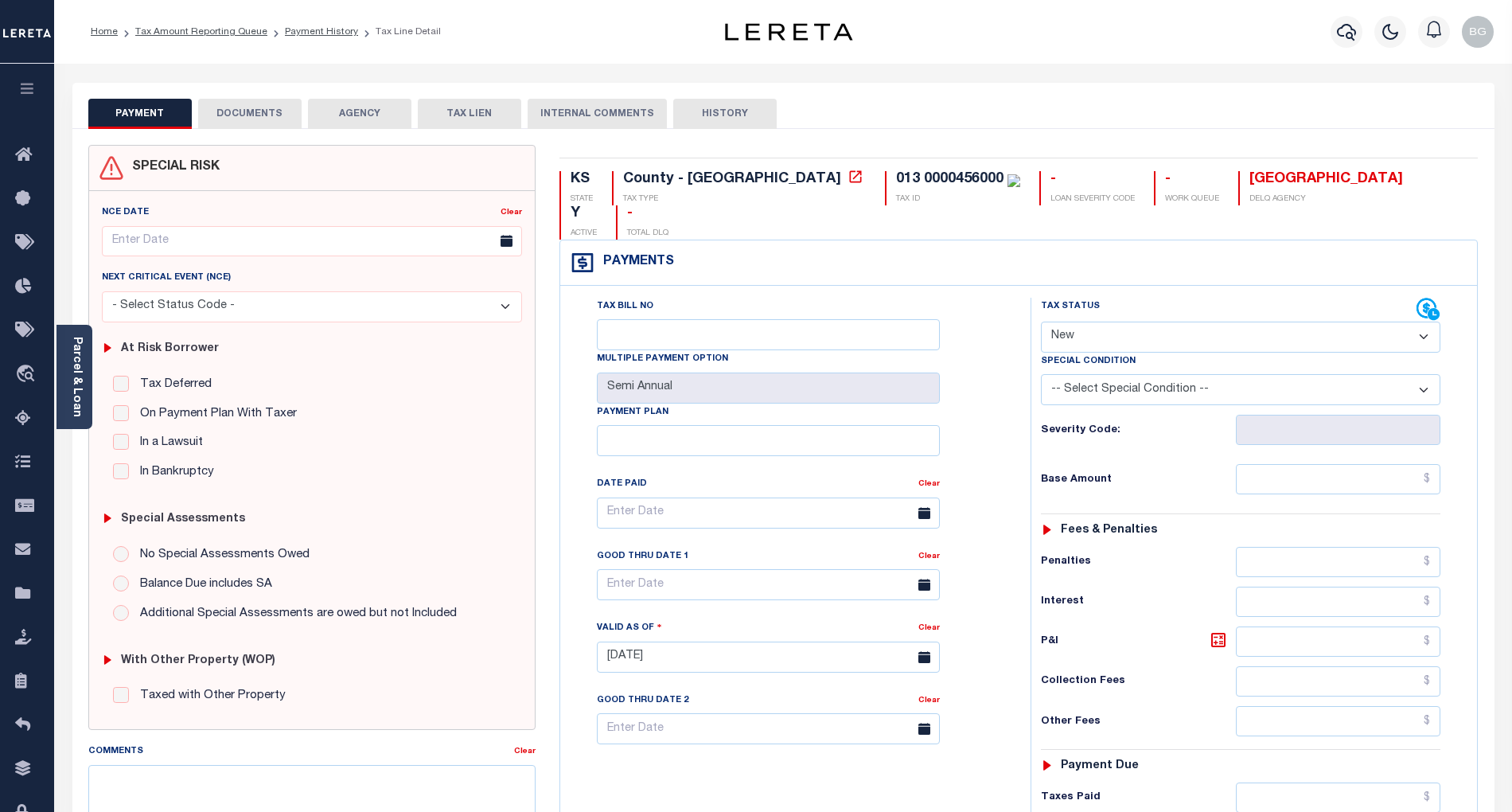
click at [246, 116] on button "DOCUMENTS" at bounding box center [250, 114] width 103 height 30
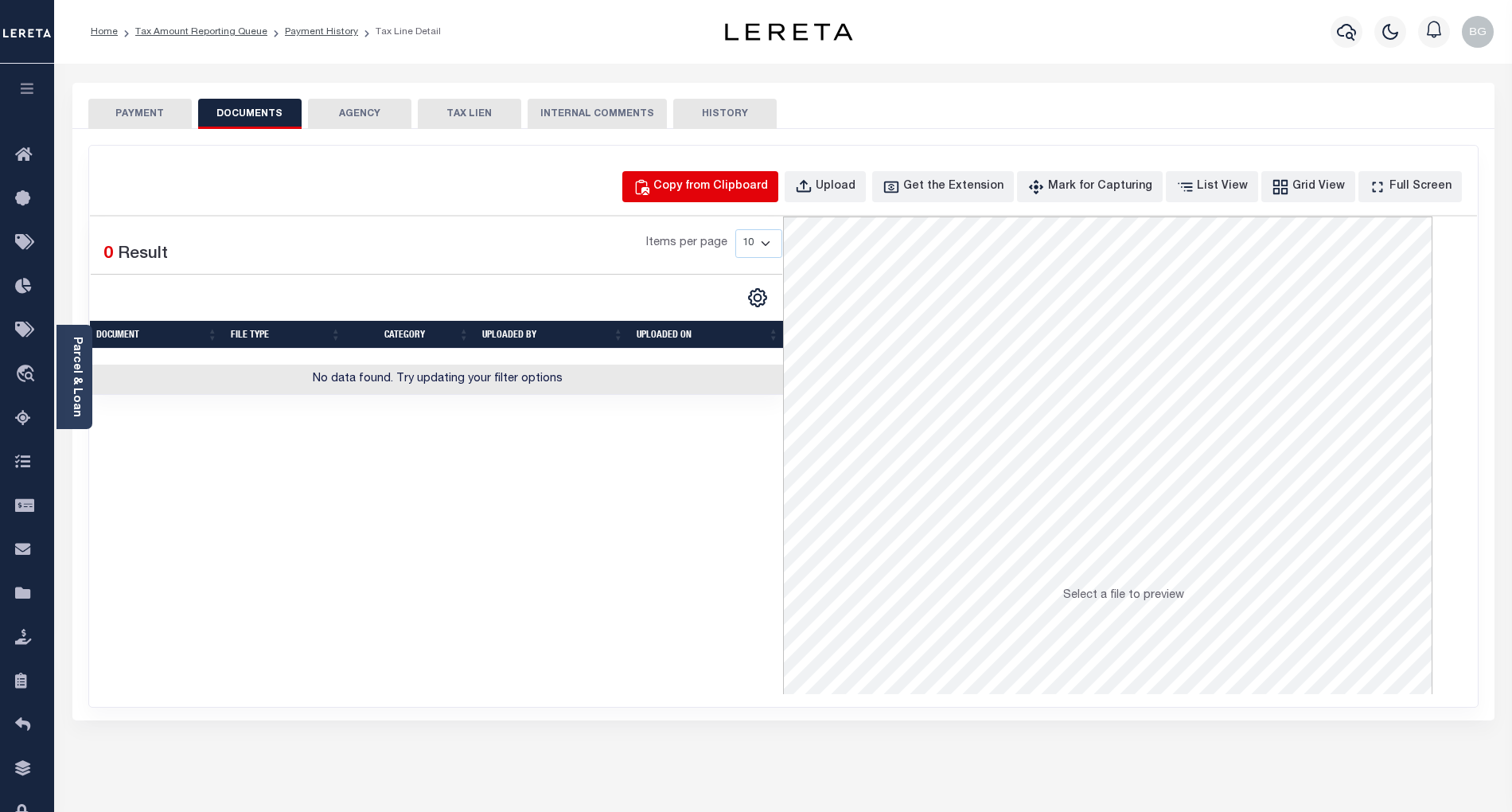
click at [736, 185] on div "Copy from Clipboard" at bounding box center [711, 187] width 115 height 18
select select "POP"
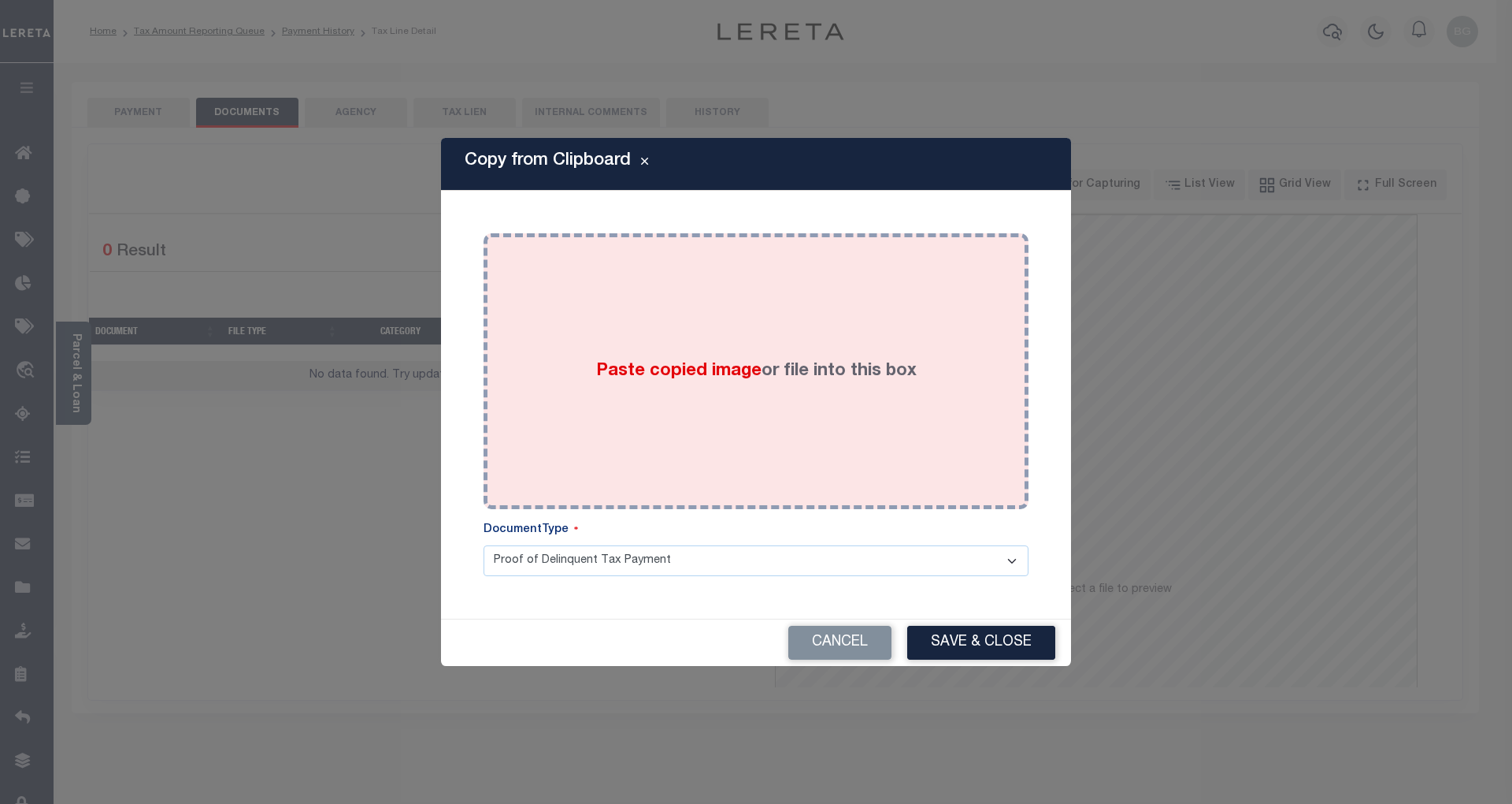
click at [685, 363] on span "Paste copied image" at bounding box center [679, 372] width 165 height 18
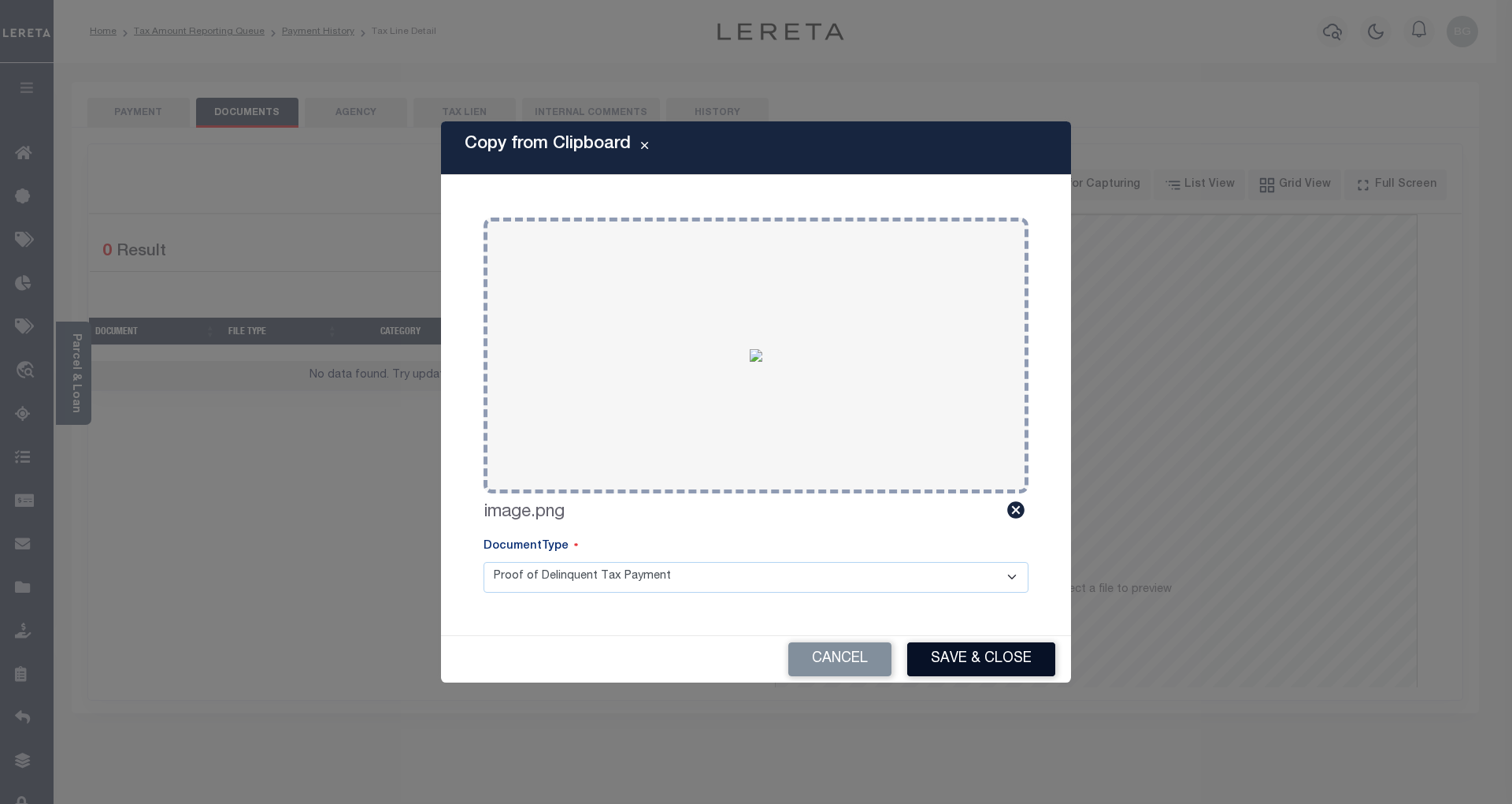
click at [987, 653] on button "Save & Close" at bounding box center [981, 659] width 148 height 33
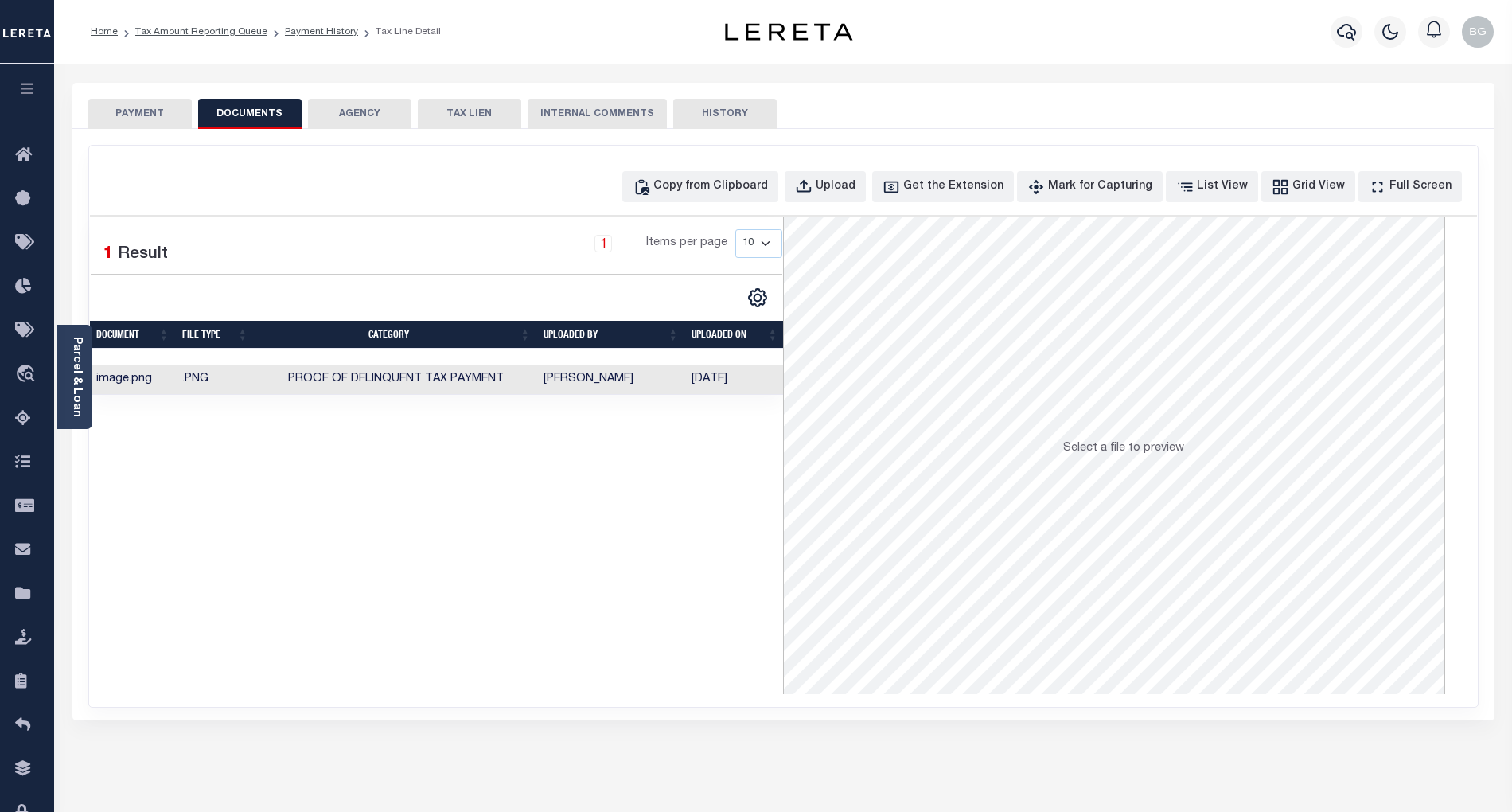
click at [149, 116] on button "PAYMENT" at bounding box center [140, 114] width 103 height 30
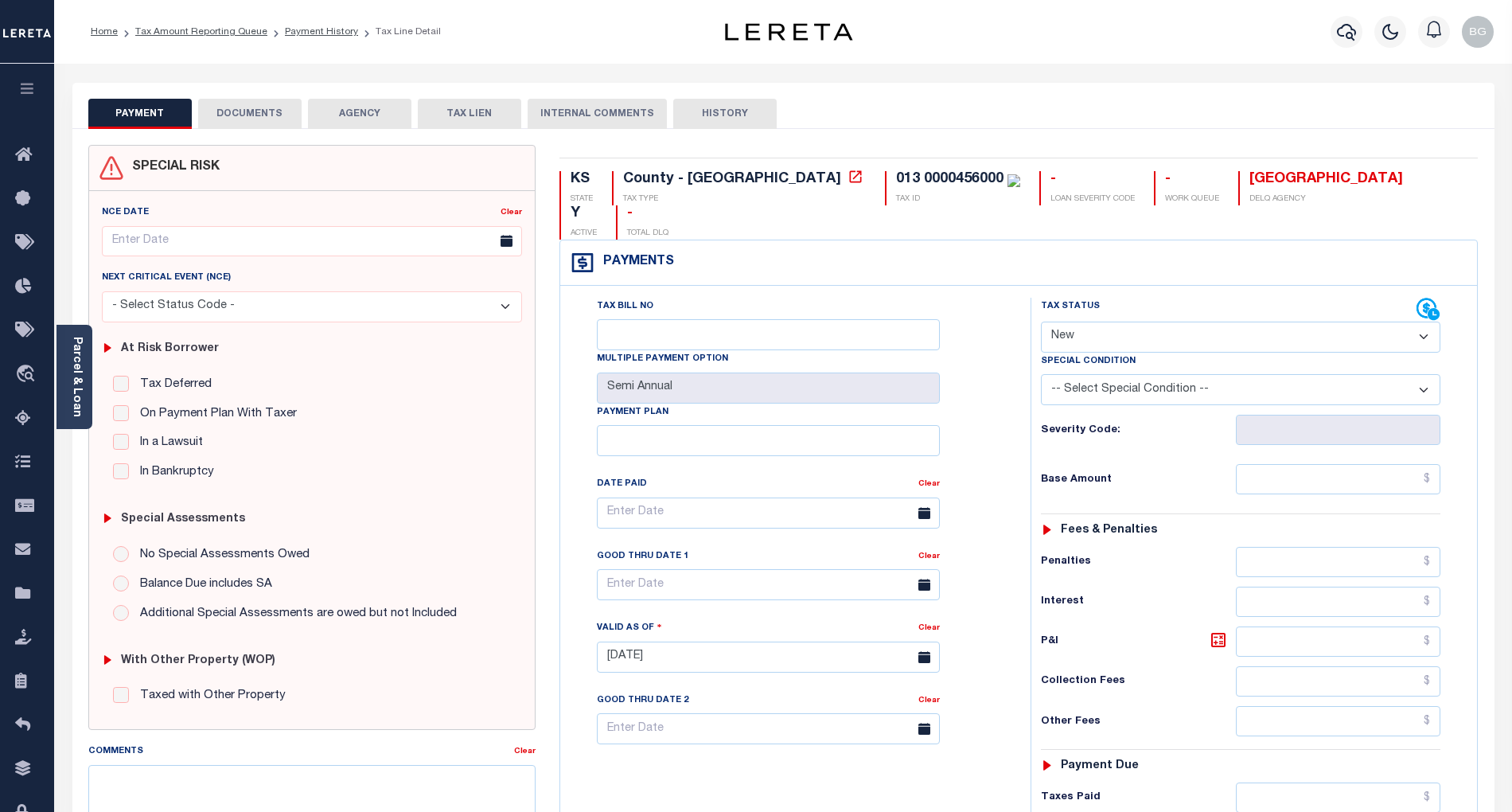
click at [1086, 321] on select "- Select Status Code - Open Due/Unpaid Paid Incomplete No Tax Due Internal Refu…" at bounding box center [1240, 336] width 399 height 31
select select "PYD"
click at [1041, 321] on select "- Select Status Code - Open Due/Unpaid Paid Incomplete No Tax Due Internal Refu…" at bounding box center [1240, 336] width 399 height 31
type input "[DATE]"
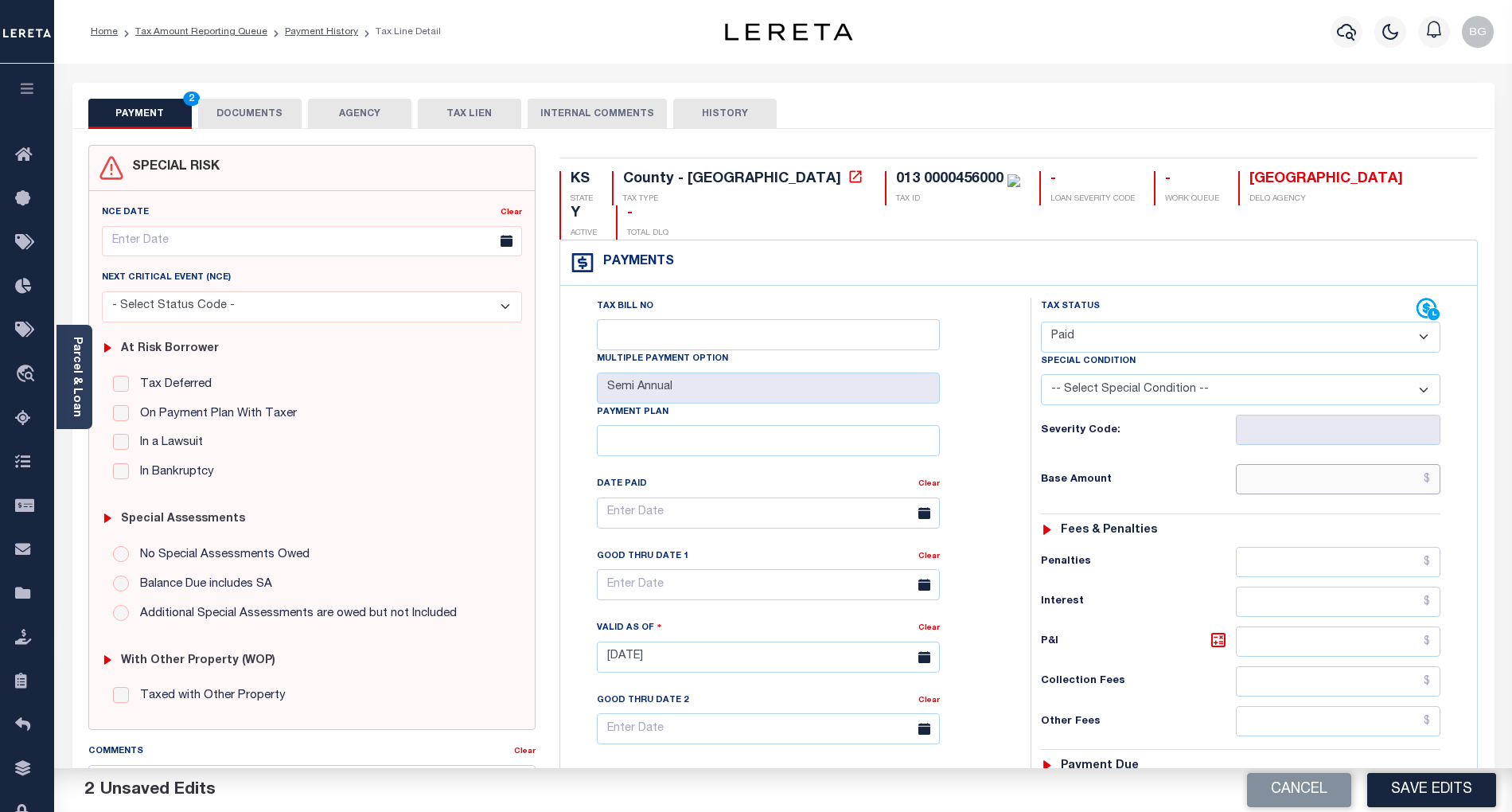
click at [1387, 464] on input "text" at bounding box center [1339, 479] width 205 height 30
paste input "1,936.30"
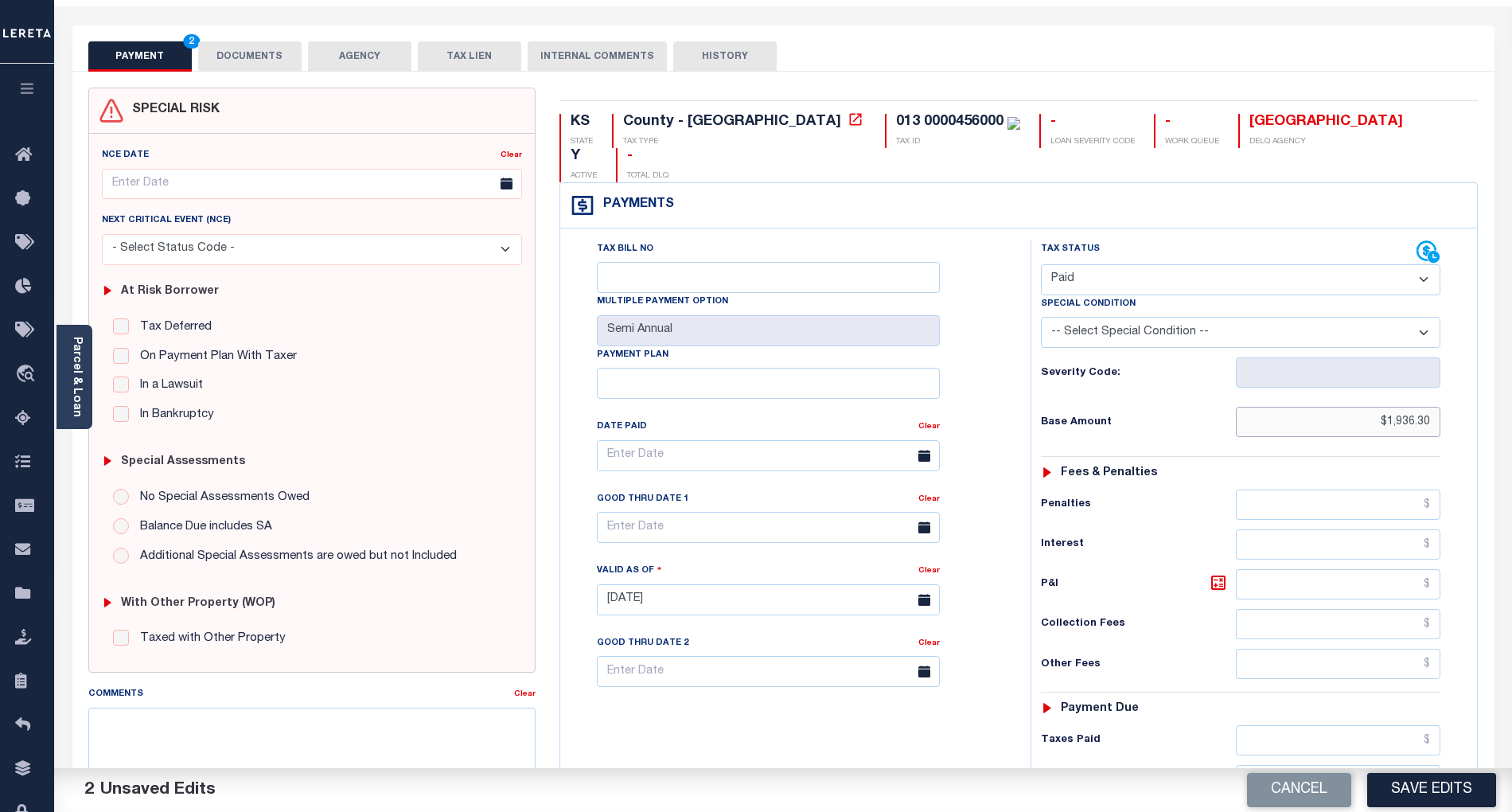
scroll to position [318, 0]
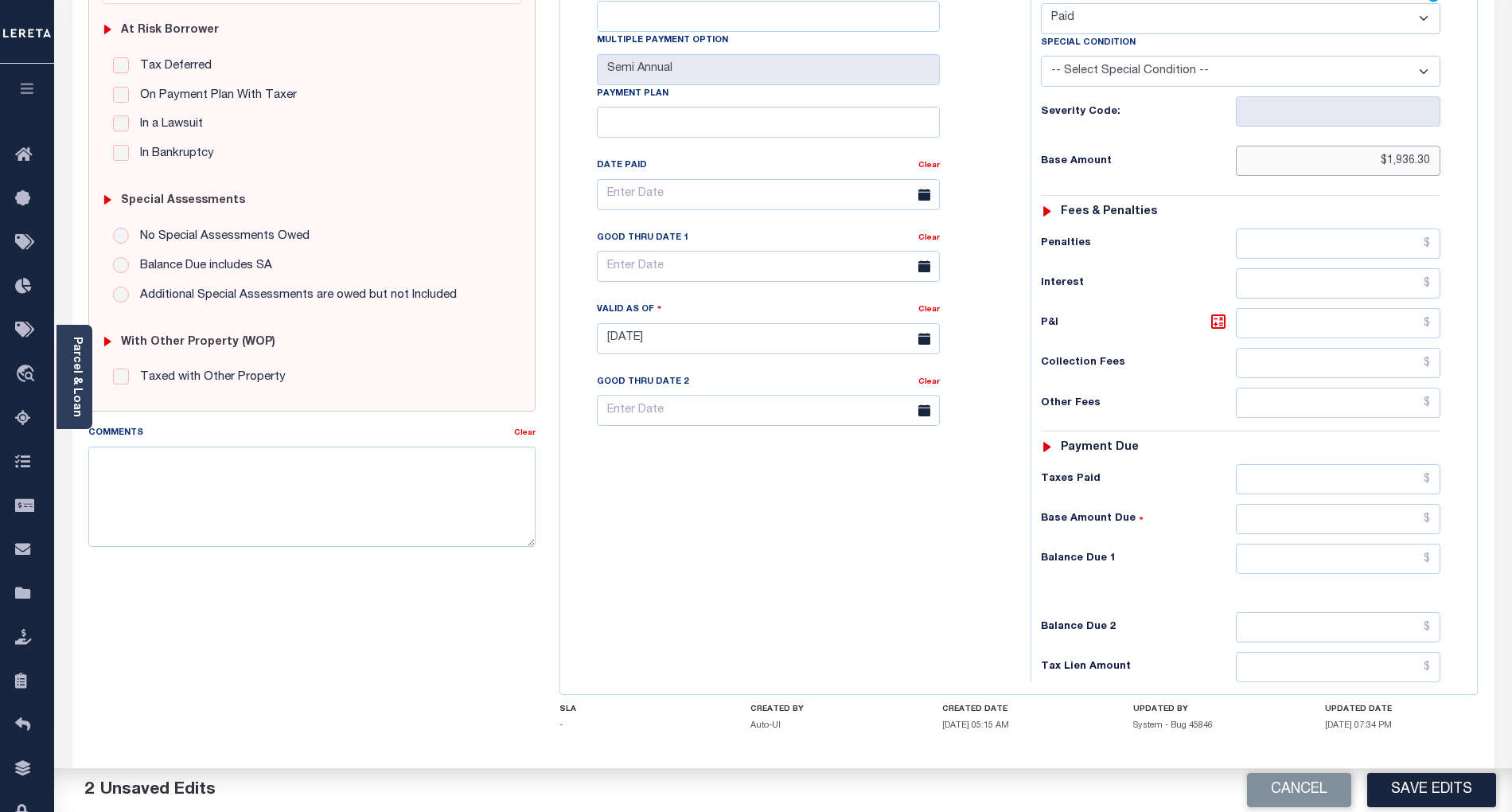
type input "$1,936.30"
click at [1399, 543] on input "text" at bounding box center [1339, 559] width 205 height 30
type input "$0.00"
click at [994, 551] on div "Tax Bill No Multiple Payment Option Semi Annual Payment Plan Clear" at bounding box center [791, 331] width 454 height 703
click at [1440, 780] on button "Save Edits" at bounding box center [1431, 790] width 129 height 34
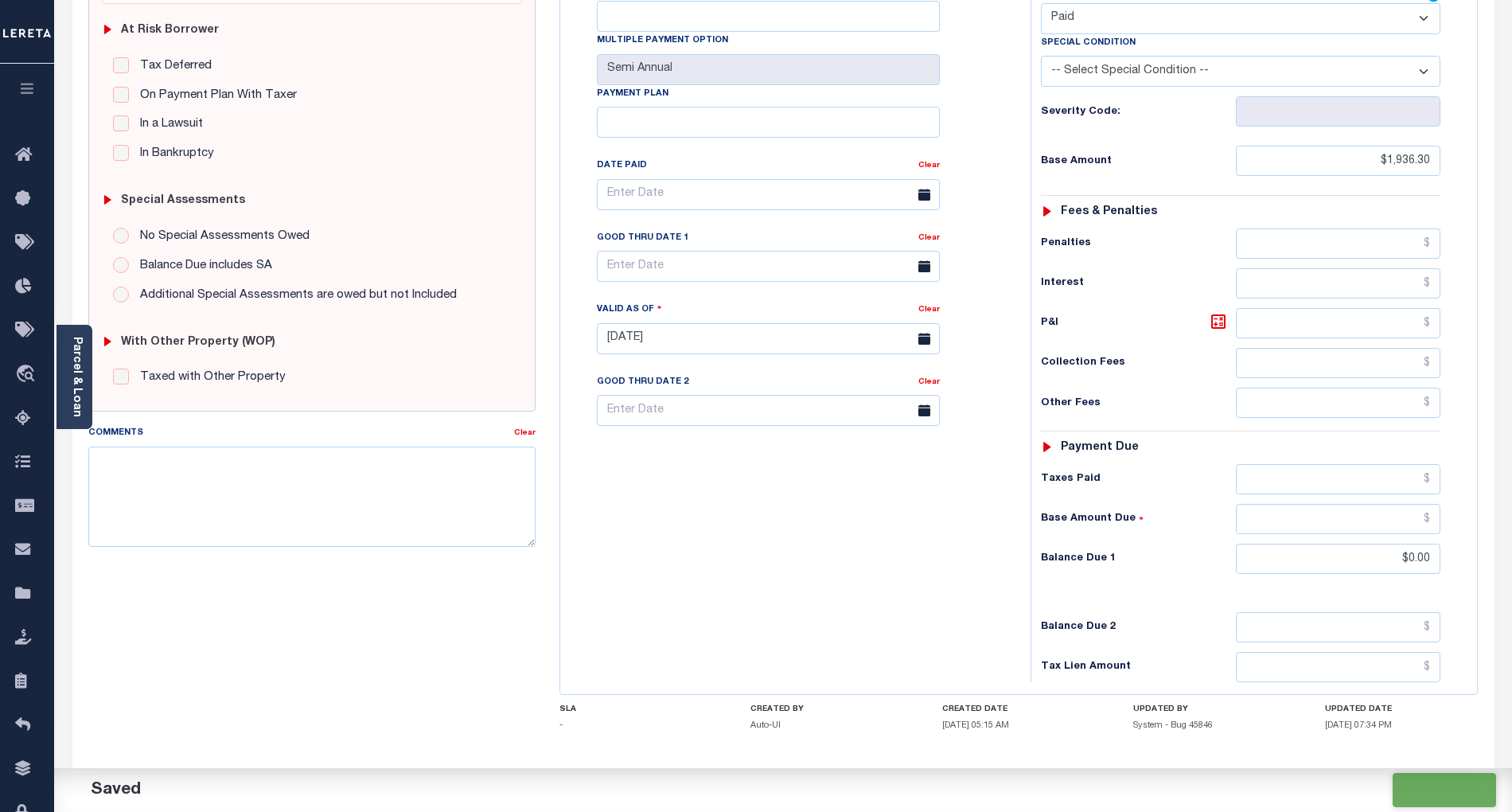
checkbox input "false"
type input "$1,936.3"
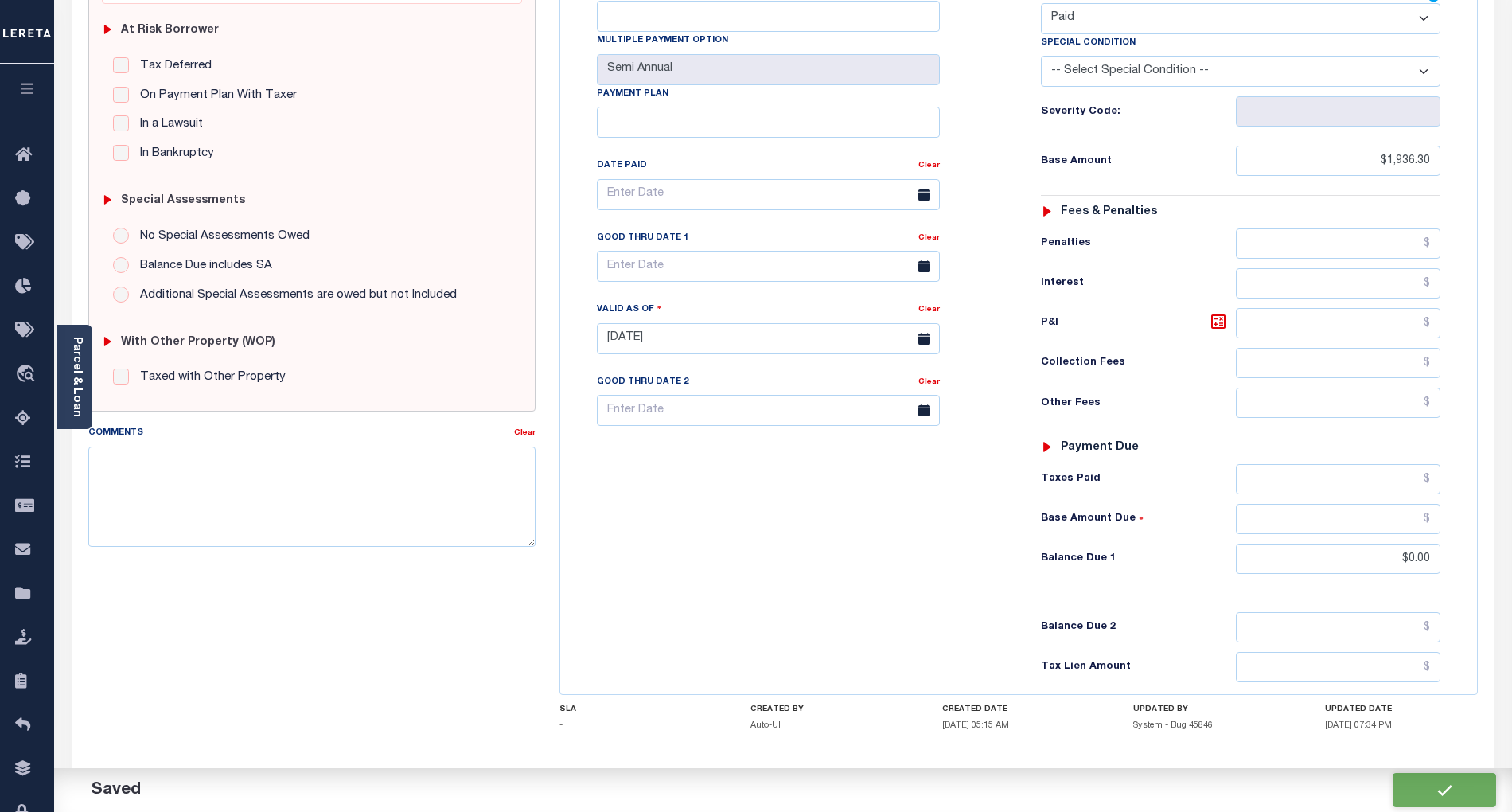
type input "$0"
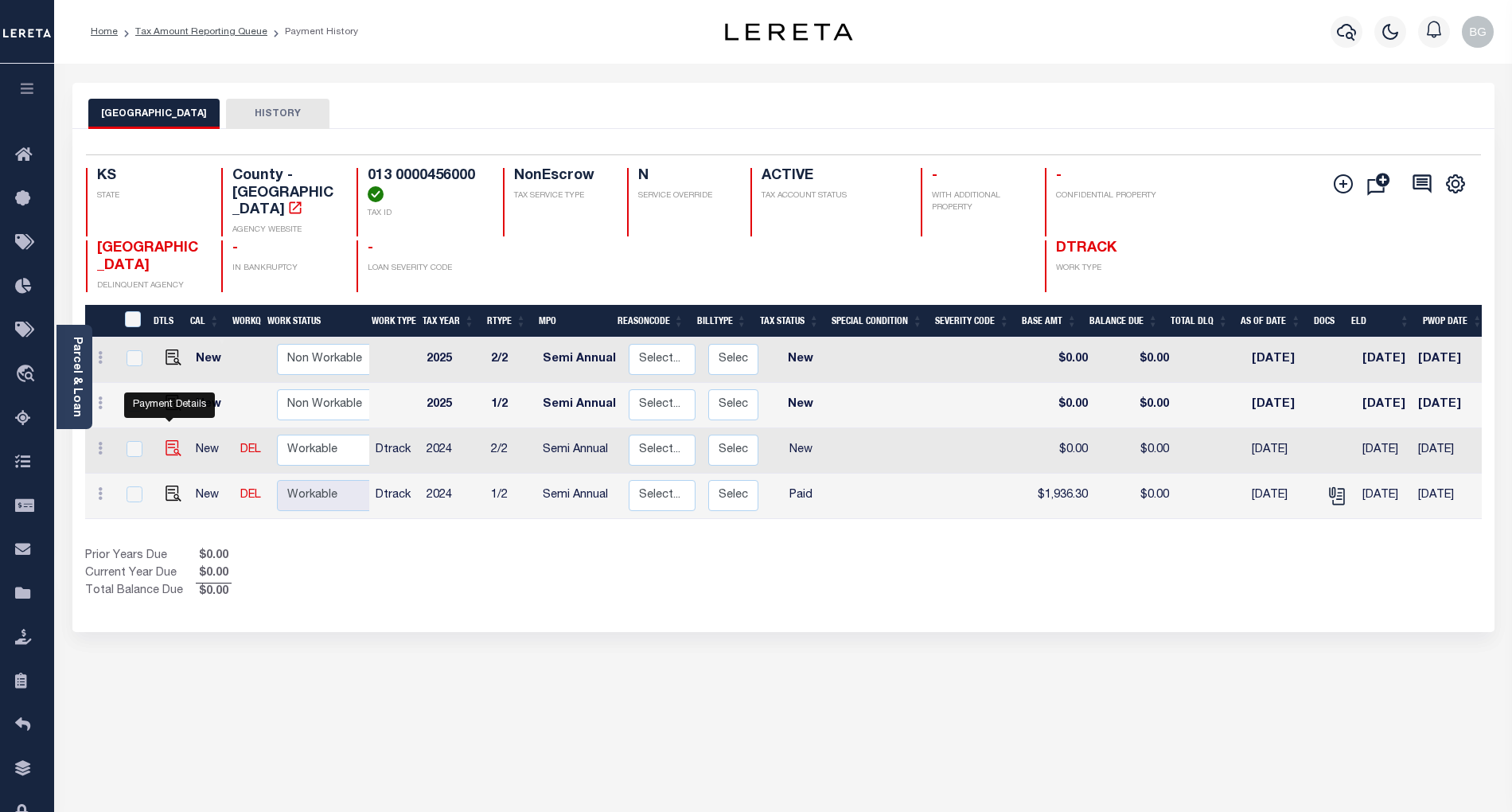
click at [170, 440] on img "" at bounding box center [173, 448] width 16 height 16
checkbox input "true"
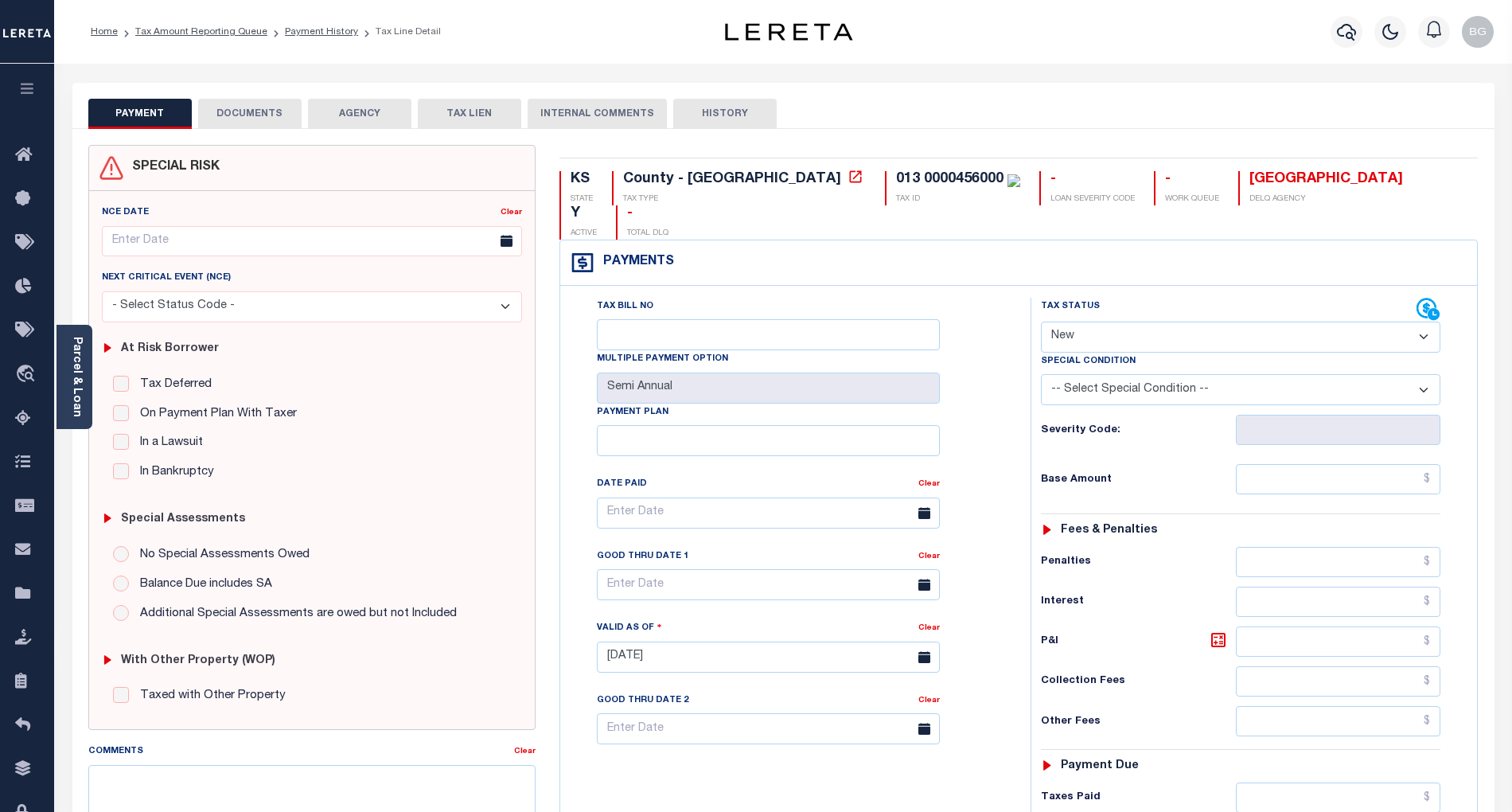
click at [1114, 321] on select "- Select Status Code - Open Due/Unpaid Paid Incomplete No Tax Due Internal Refu…" at bounding box center [1240, 336] width 399 height 31
select select "PYD"
click at [1041, 321] on select "- Select Status Code - Open Due/Unpaid Paid Incomplete No Tax Due Internal Refu…" at bounding box center [1240, 336] width 399 height 31
type input "[DATE]"
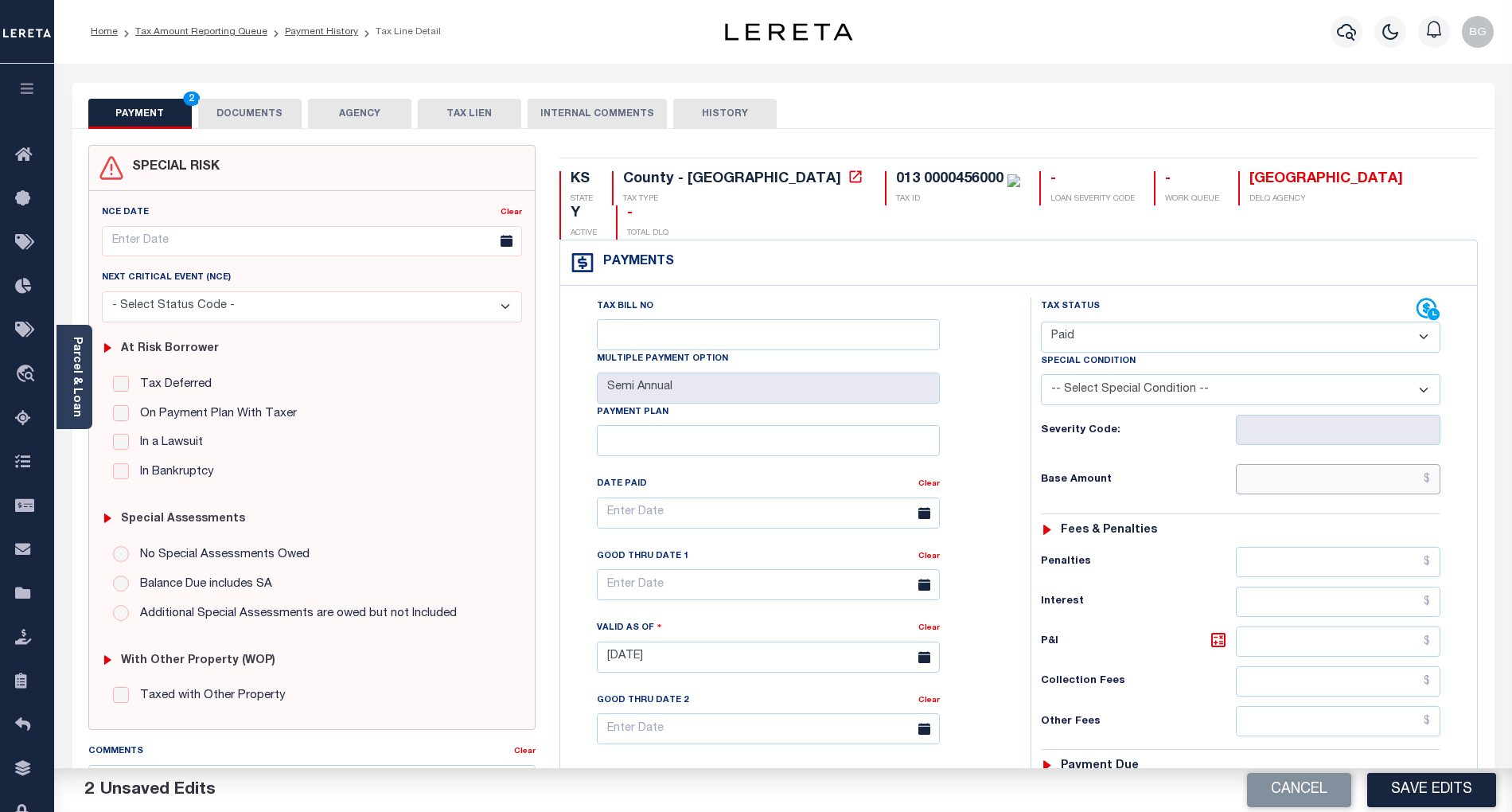
click at [1357, 464] on input "text" at bounding box center [1339, 479] width 205 height 30
paste input "1,936.30"
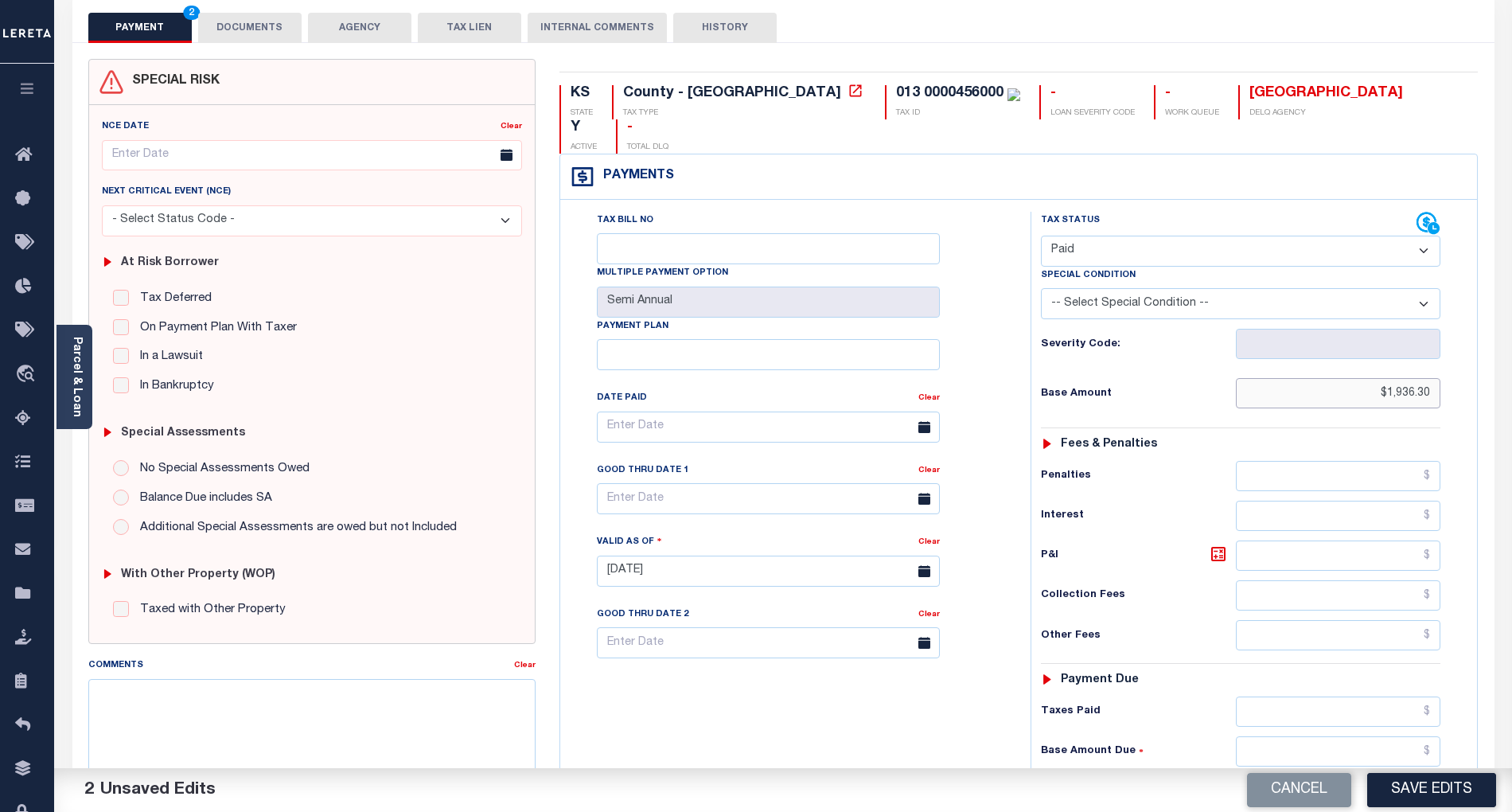
scroll to position [369, 0]
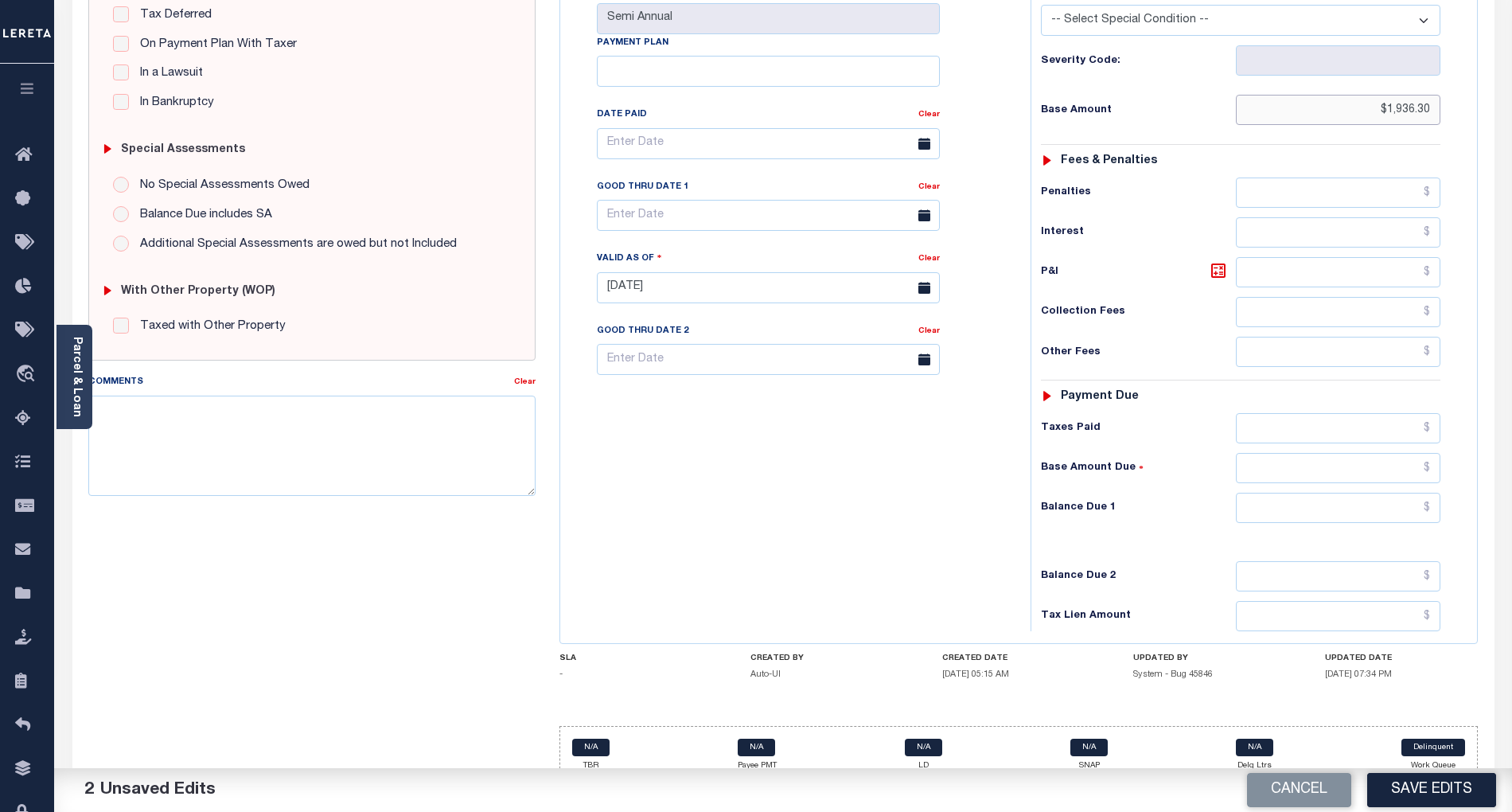
type input "$1,936.30"
click at [1404, 493] on input "text" at bounding box center [1339, 508] width 205 height 30
type input "$0.00"
click at [940, 526] on div "Tax Bill No Multiple Payment Option Semi Annual Payment Plan Clear" at bounding box center [791, 279] width 454 height 703
click at [1450, 784] on button "Save Edits" at bounding box center [1431, 790] width 129 height 34
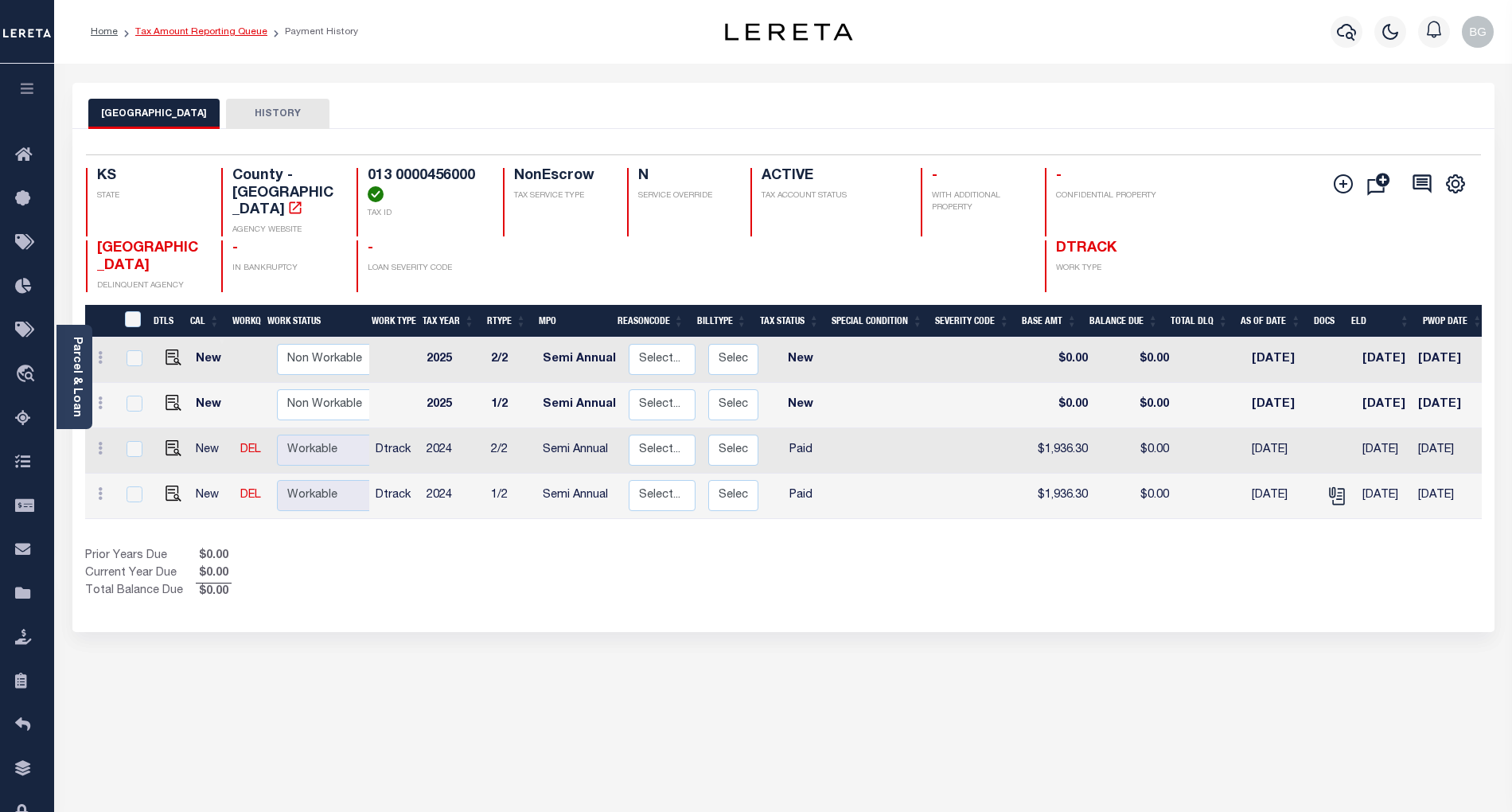
click at [183, 30] on link "Tax Amount Reporting Queue" at bounding box center [201, 31] width 133 height 10
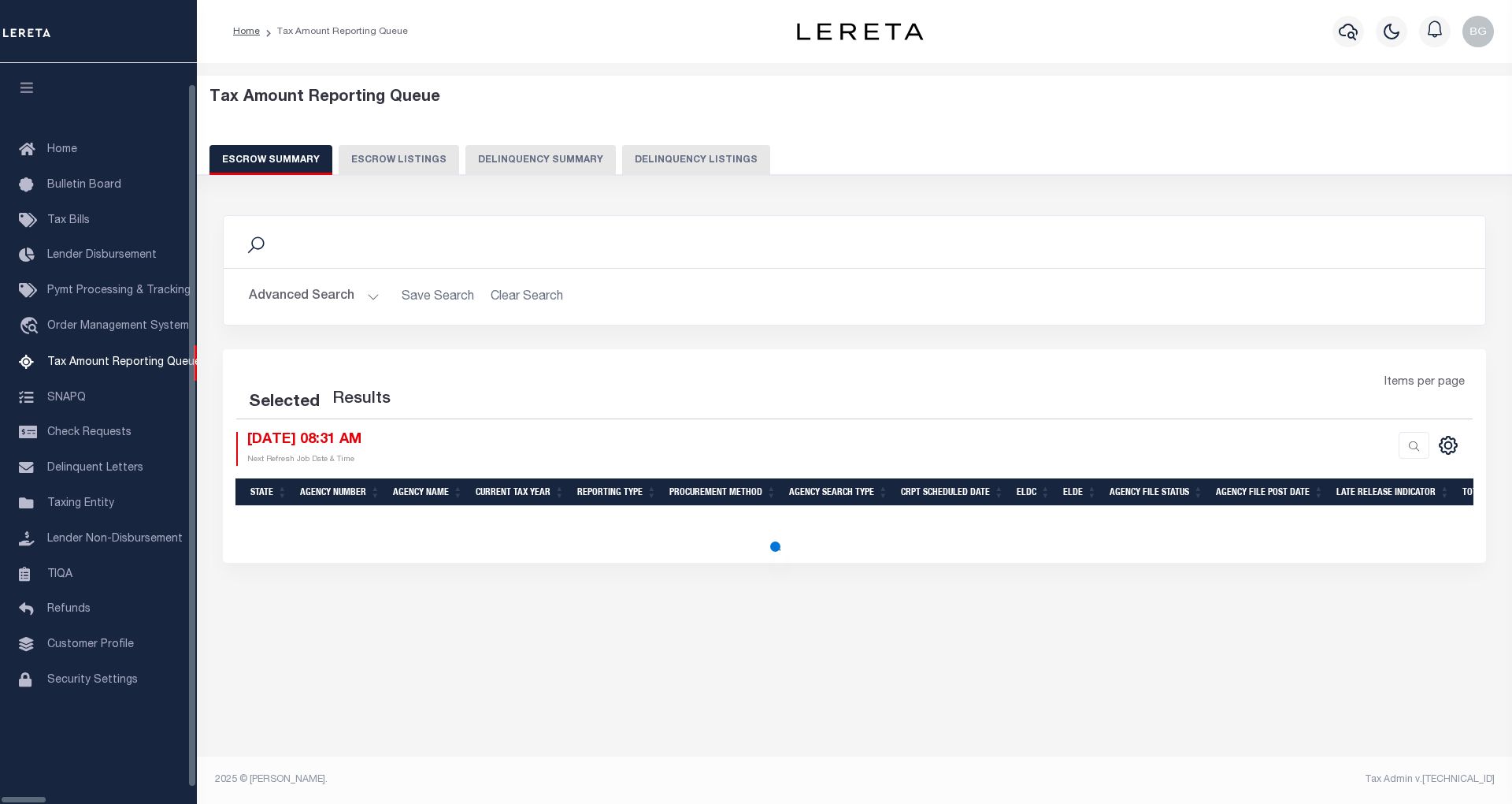
select select "100"
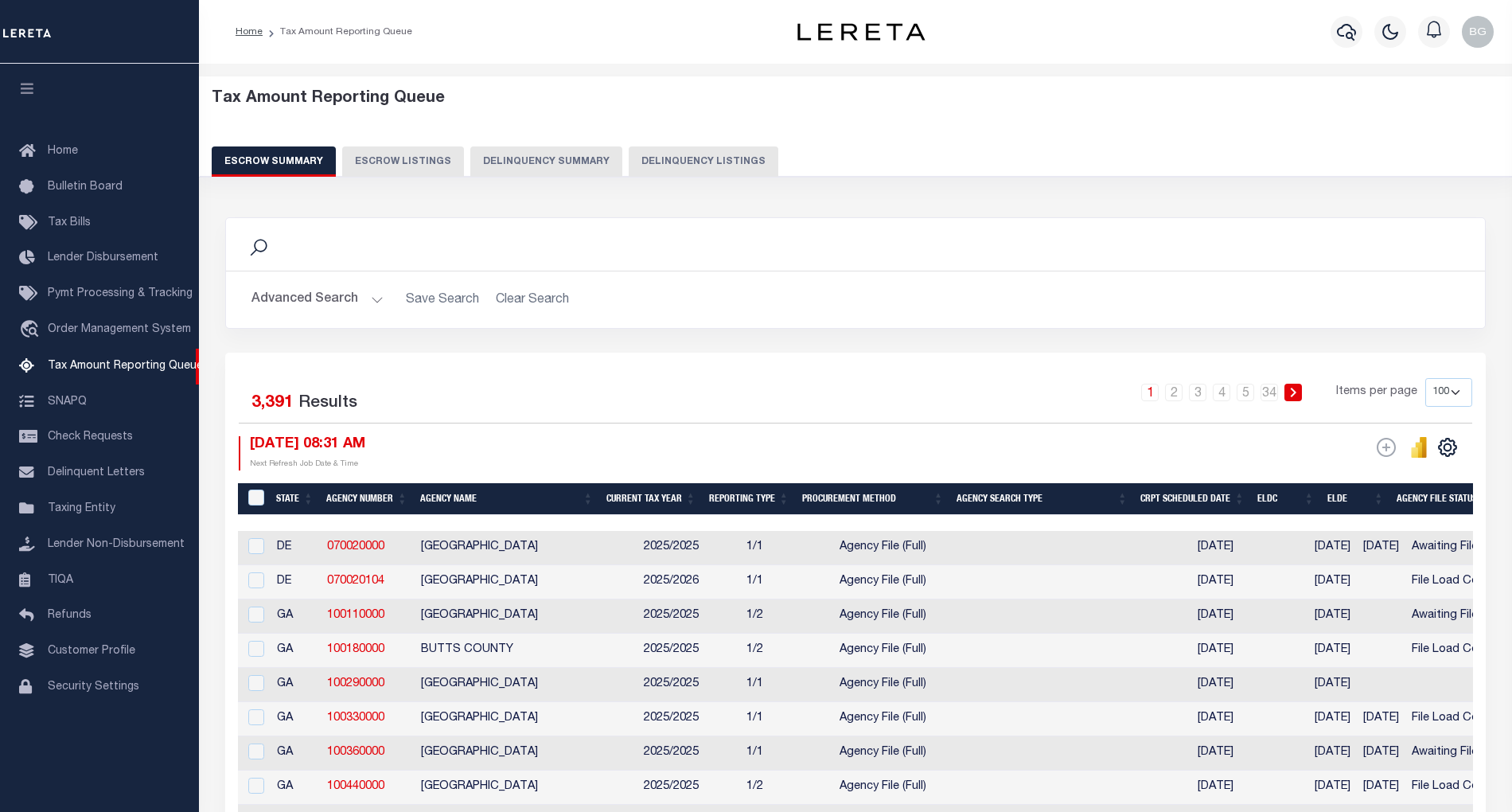
click at [688, 157] on button "Delinquency Listings" at bounding box center [704, 162] width 149 height 30
select select "100"
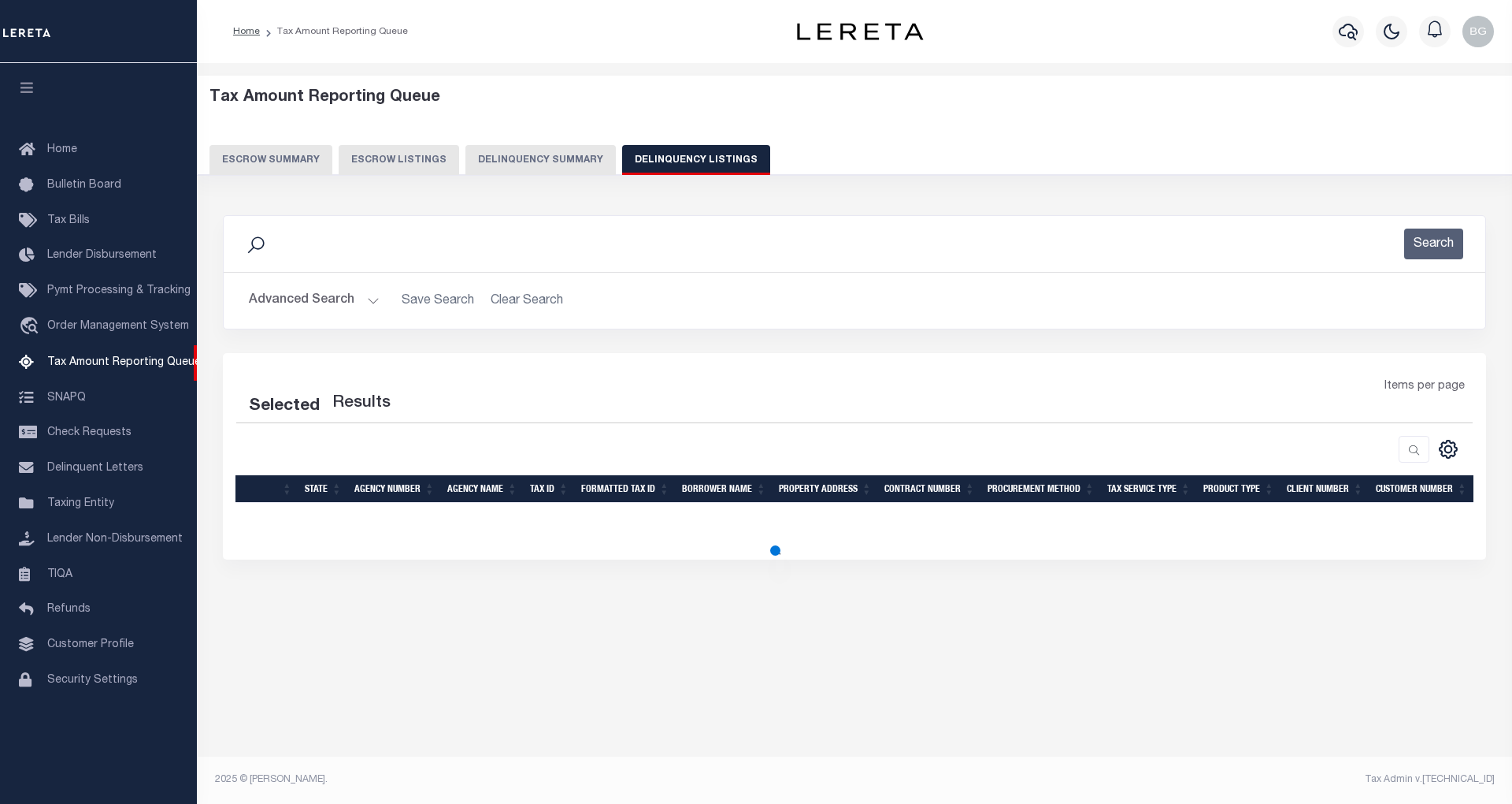
select select "100"
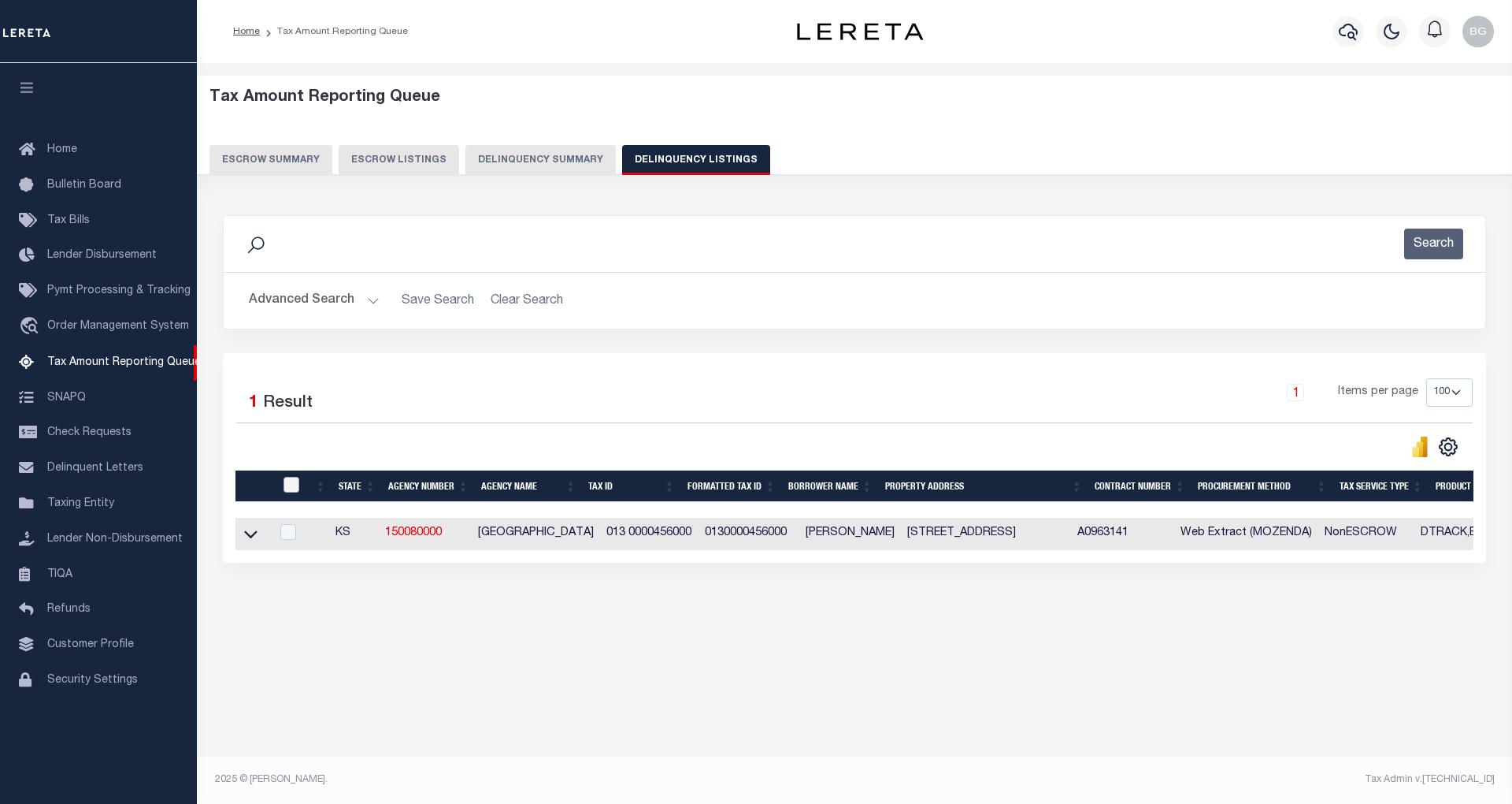
click at [288, 491] on input "checkbox" at bounding box center [291, 484] width 16 height 16
checkbox input "true"
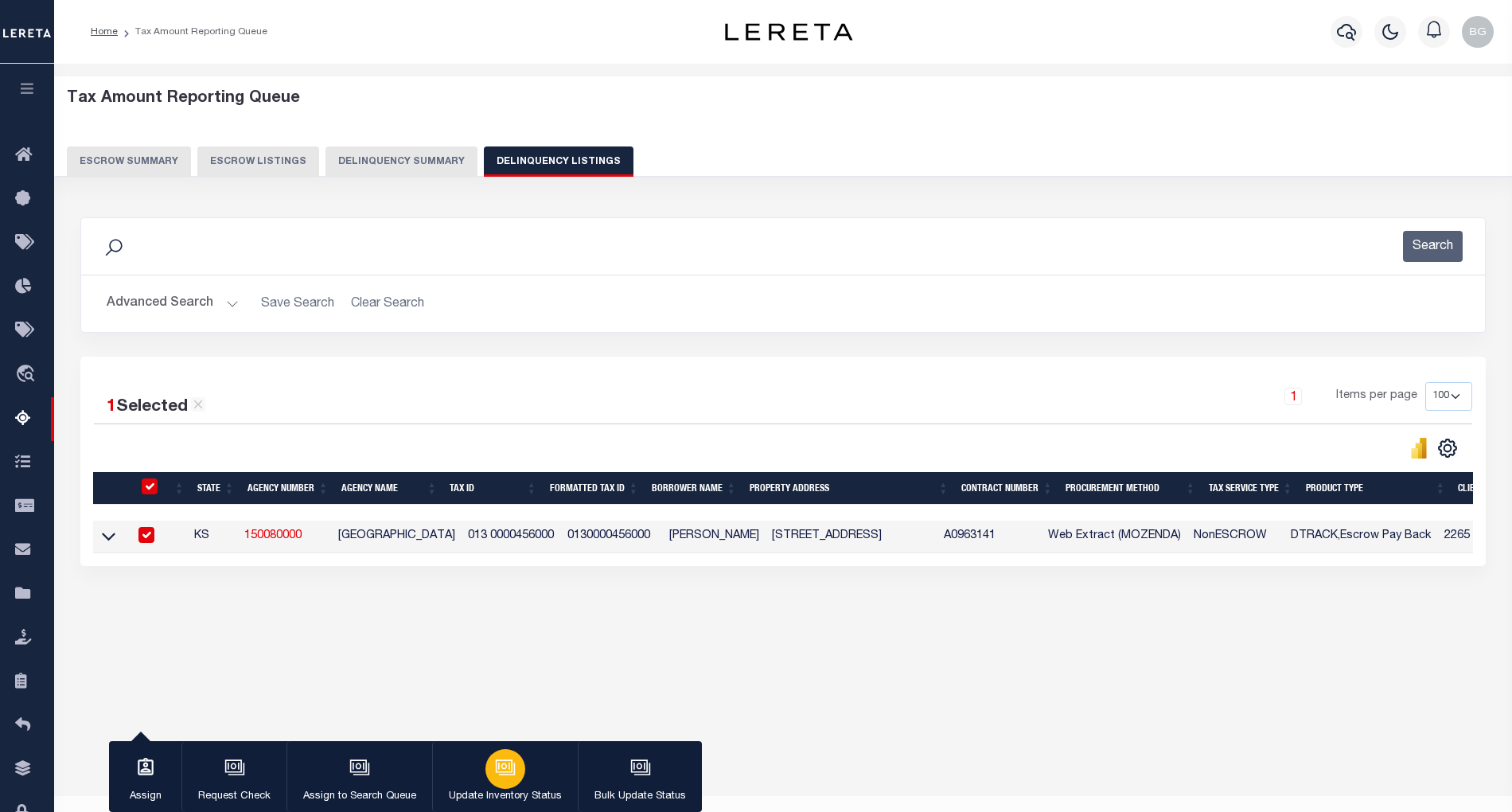
click at [503, 768] on icon "button" at bounding box center [503, 766] width 12 height 7
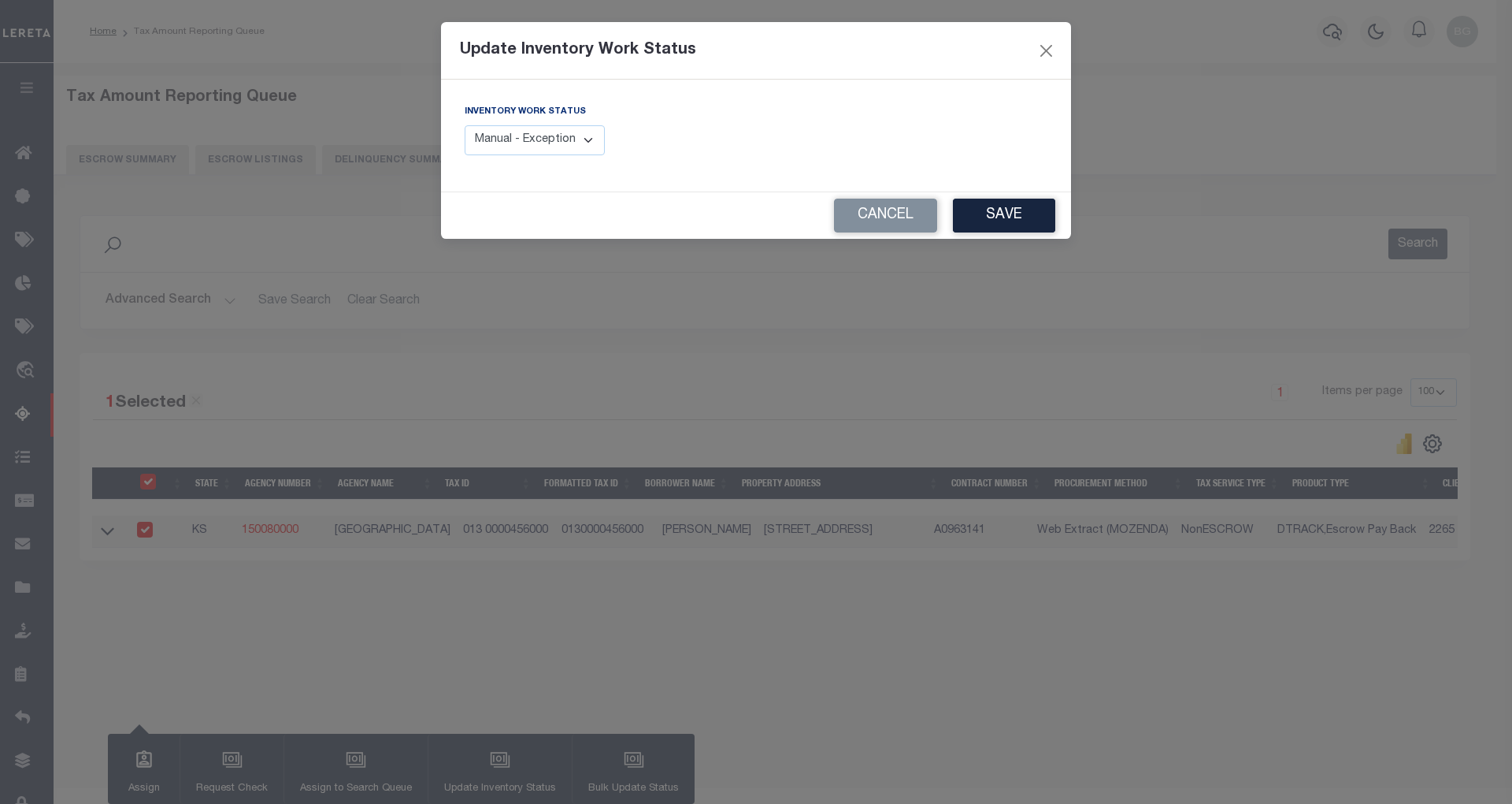
click at [575, 143] on select "Manual - Exception Pended - Awaiting Search Late Add Exception Completed" at bounding box center [534, 140] width 140 height 31
select select "4"
click at [465, 125] on select "Manual - Exception Pended - Awaiting Search Late Add Exception Completed" at bounding box center [534, 140] width 140 height 31
click at [999, 212] on button "Save" at bounding box center [1004, 215] width 102 height 33
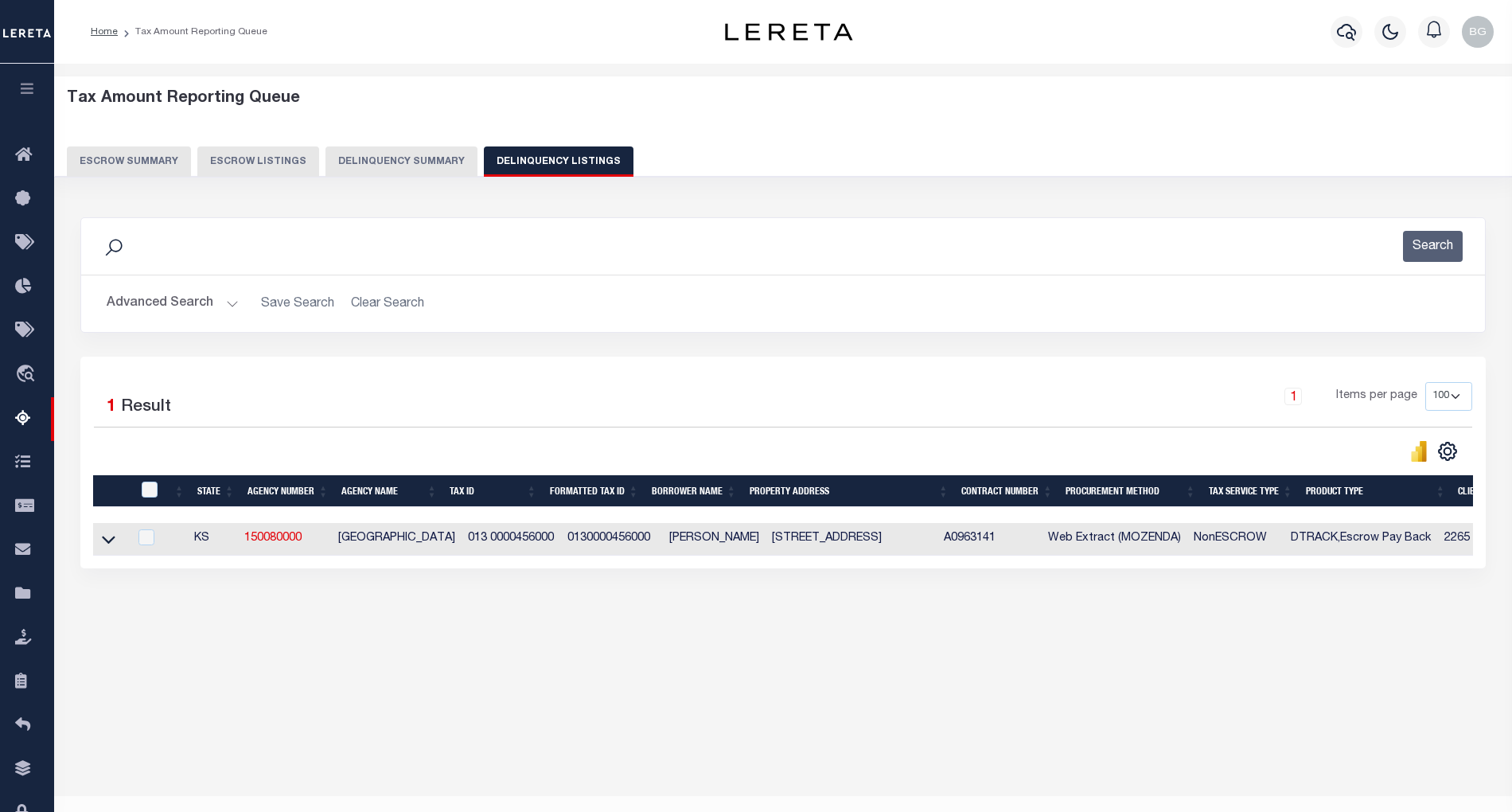
click at [228, 306] on button "Advanced Search" at bounding box center [173, 303] width 133 height 31
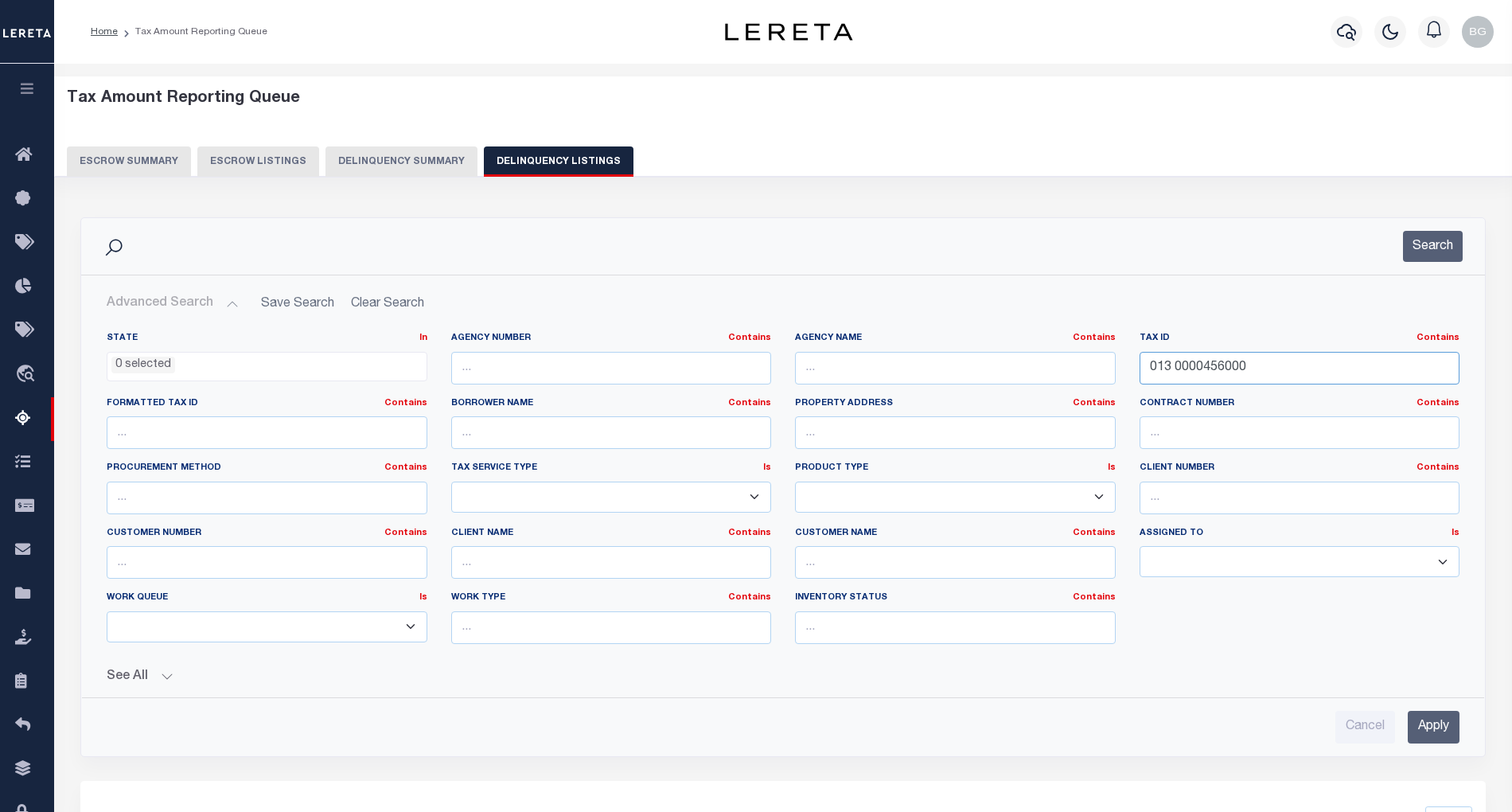
click at [1169, 366] on input "013 0000456000" at bounding box center [1299, 367] width 321 height 33
paste input "5754"
type input "013 0000575400"
click at [1447, 729] on input "Apply" at bounding box center [1434, 727] width 52 height 33
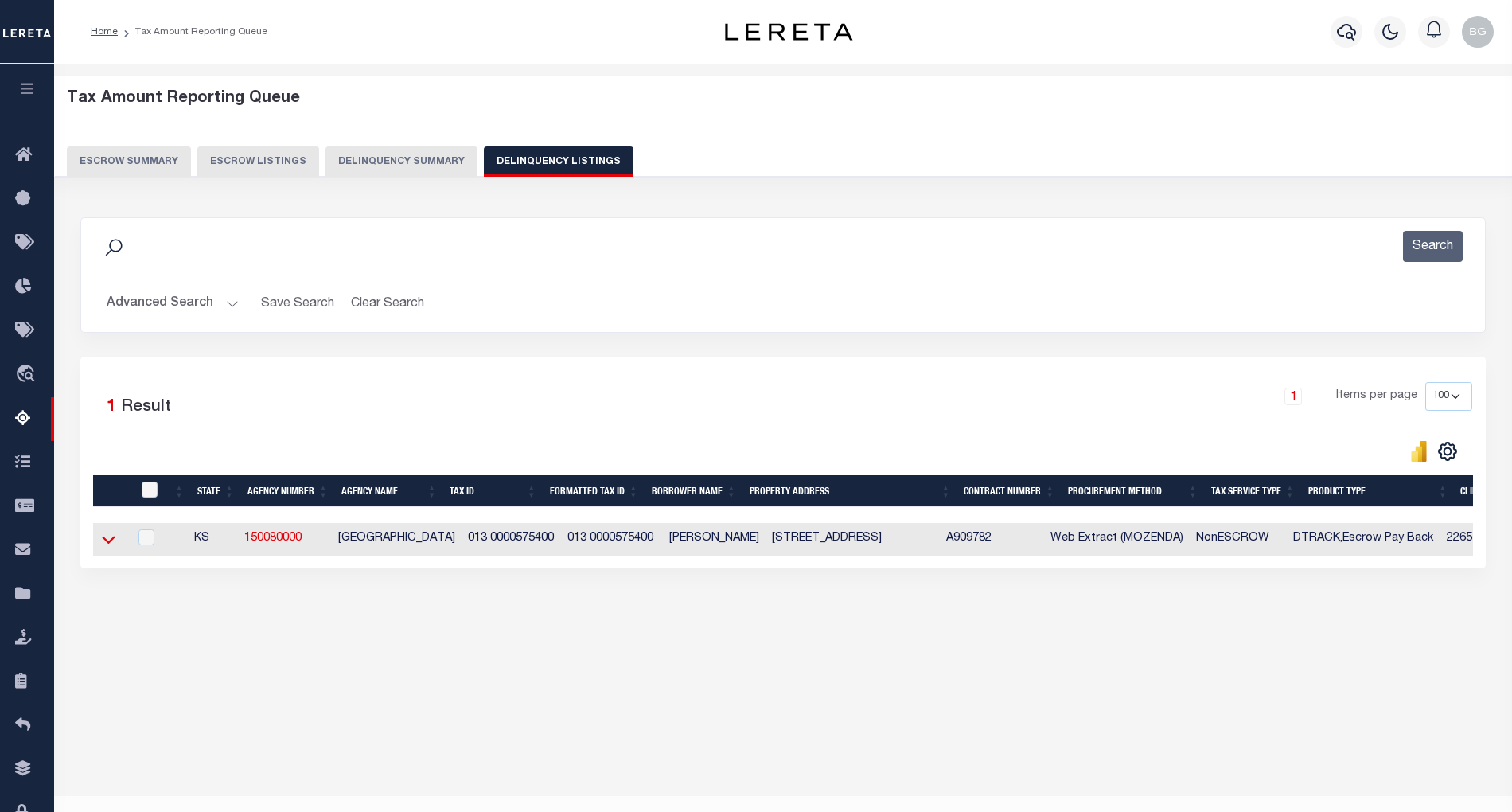
click at [109, 546] on icon at bounding box center [109, 539] width 13 height 17
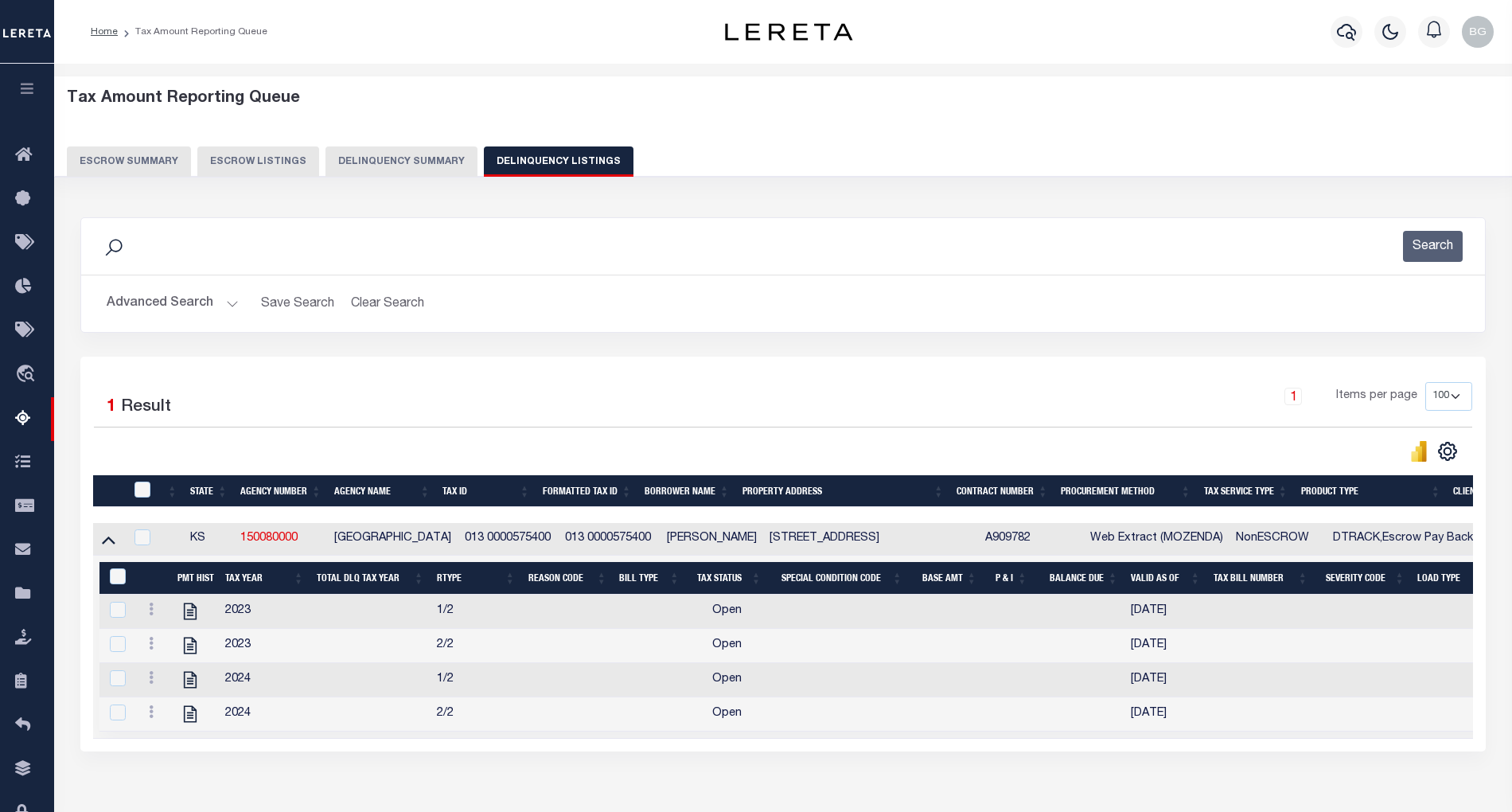
click at [803, 543] on td "3327 Bluestem Cir Rose Hill, KS 67133" at bounding box center [871, 539] width 215 height 33
checkbox input "true"
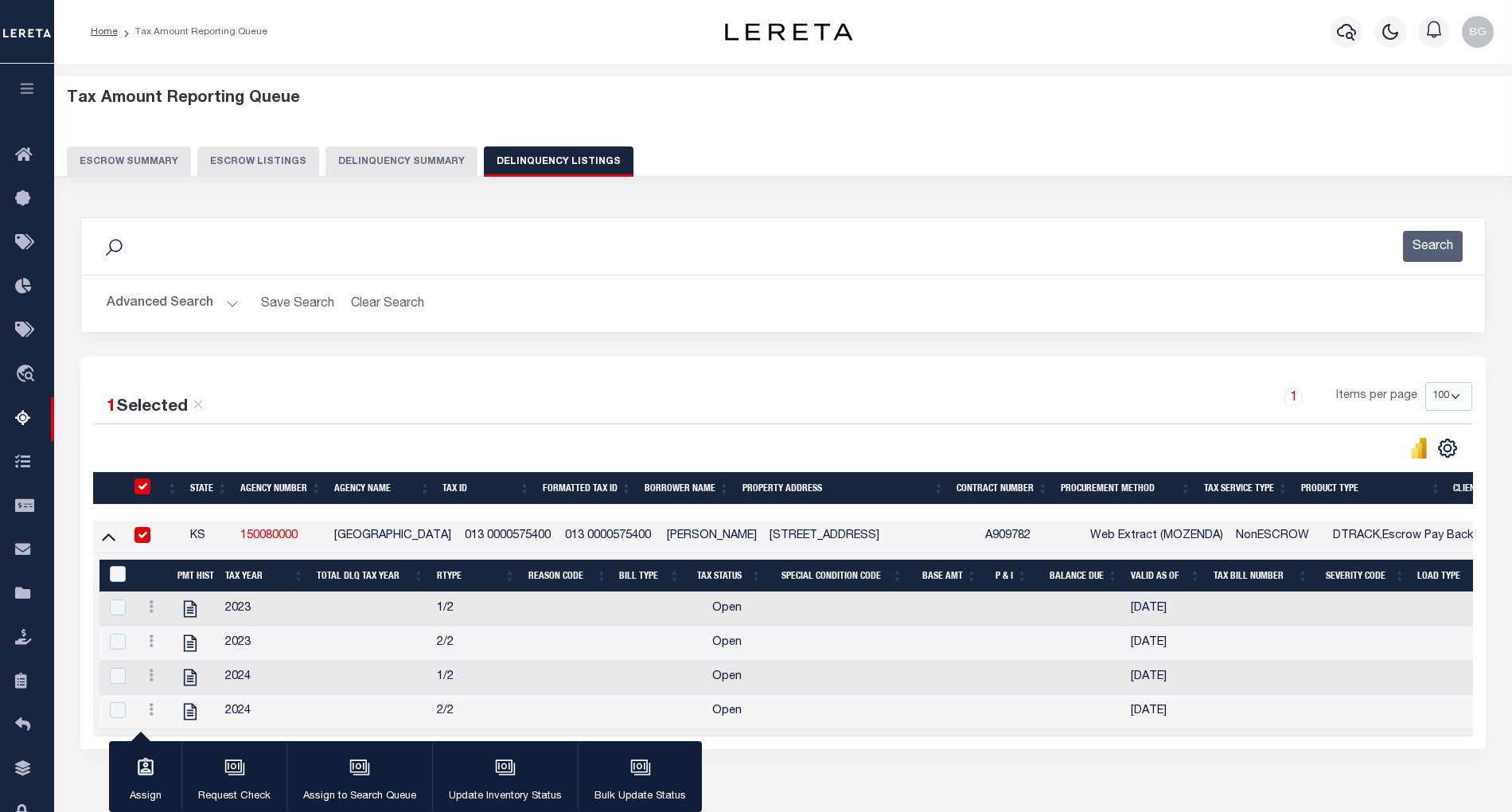
click at [803, 543] on td "3327 Bluestem Cir Rose Hill, KS 67133" at bounding box center [871, 536] width 215 height 33
checkbox input "false"
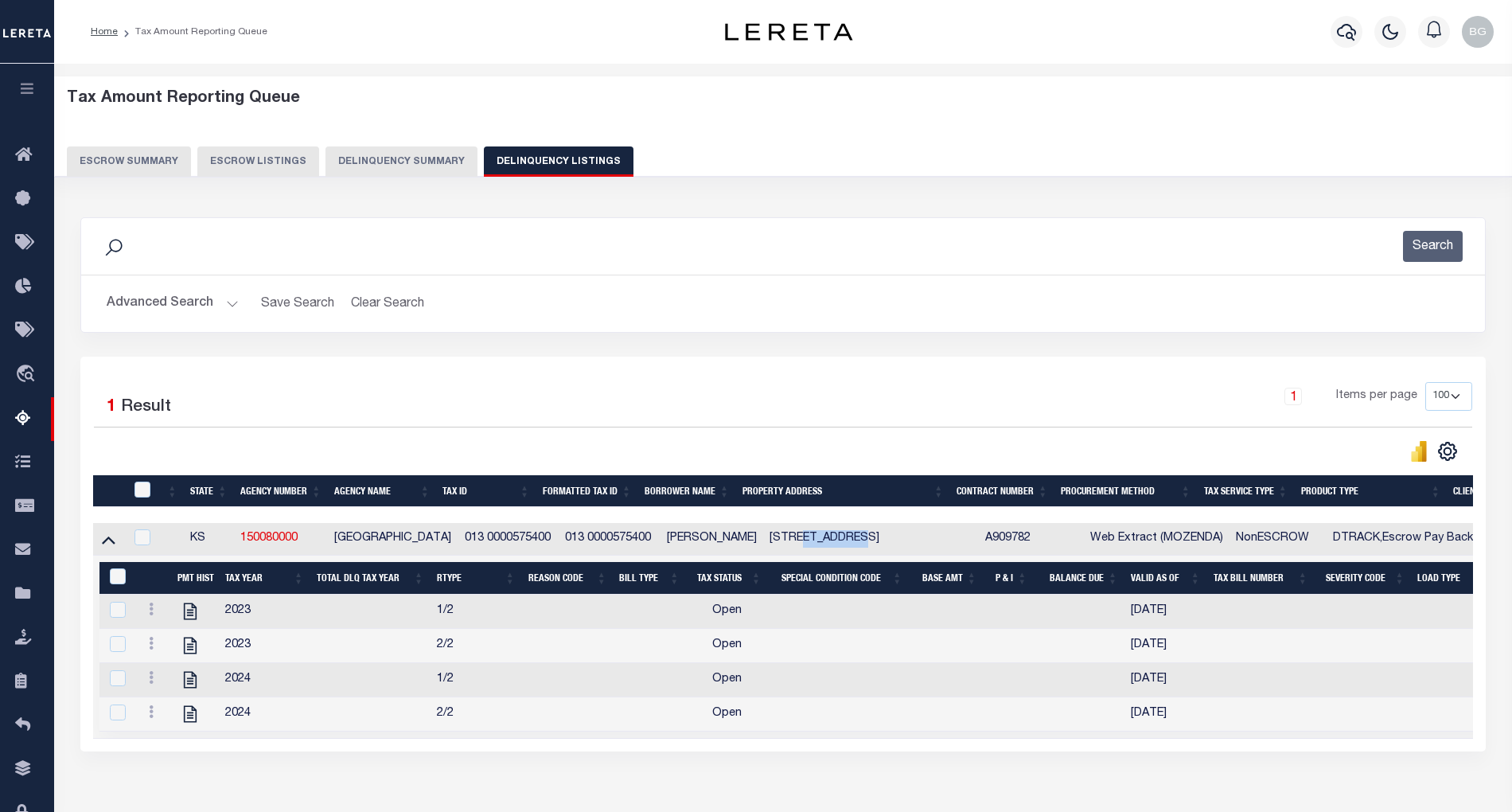
copy td "Bluestem"
click at [189, 621] on icon "" at bounding box center [189, 611] width 20 height 20
checkbox input "true"
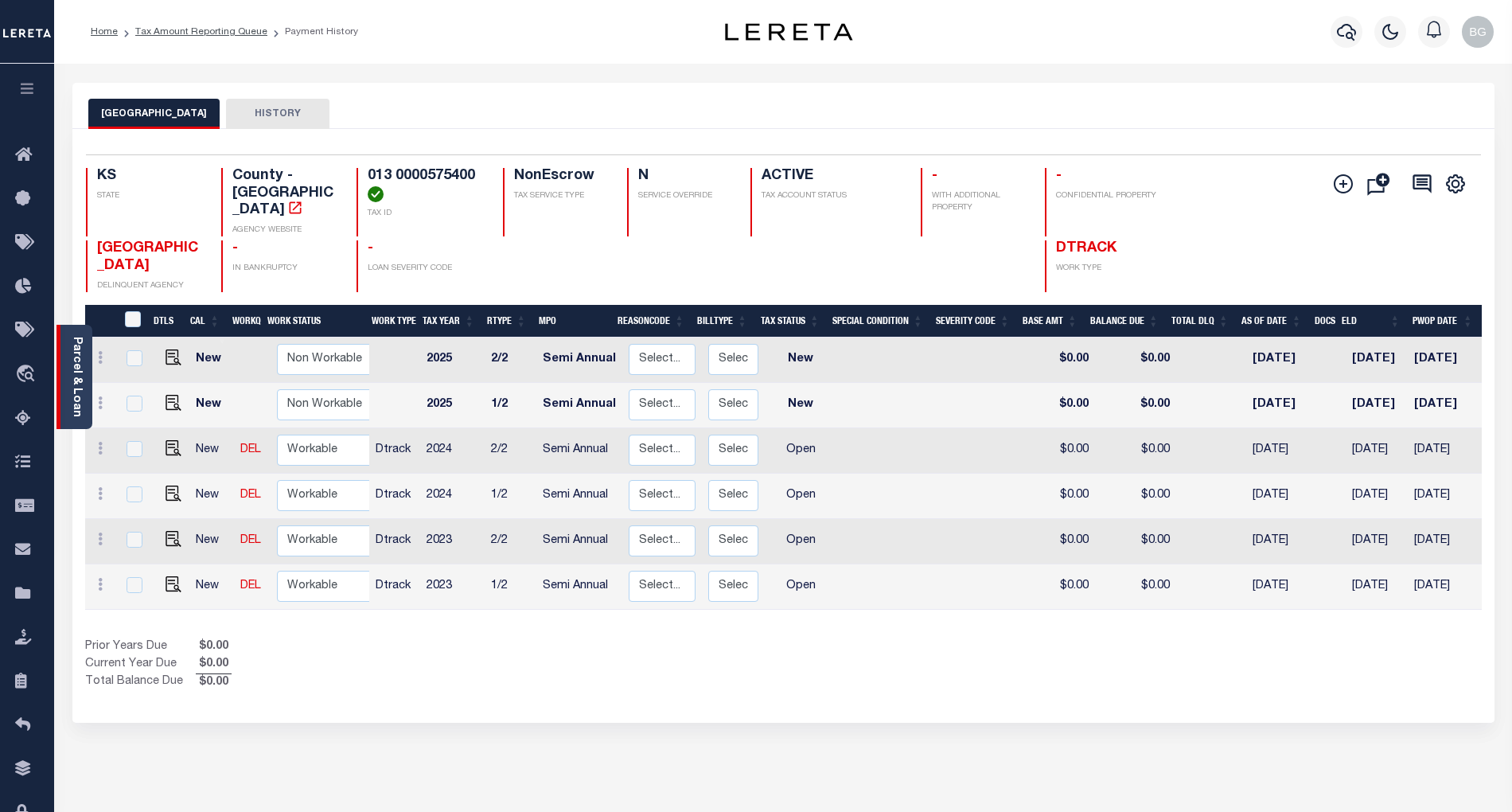
click at [80, 369] on link "Parcel & Loan" at bounding box center [76, 376] width 12 height 80
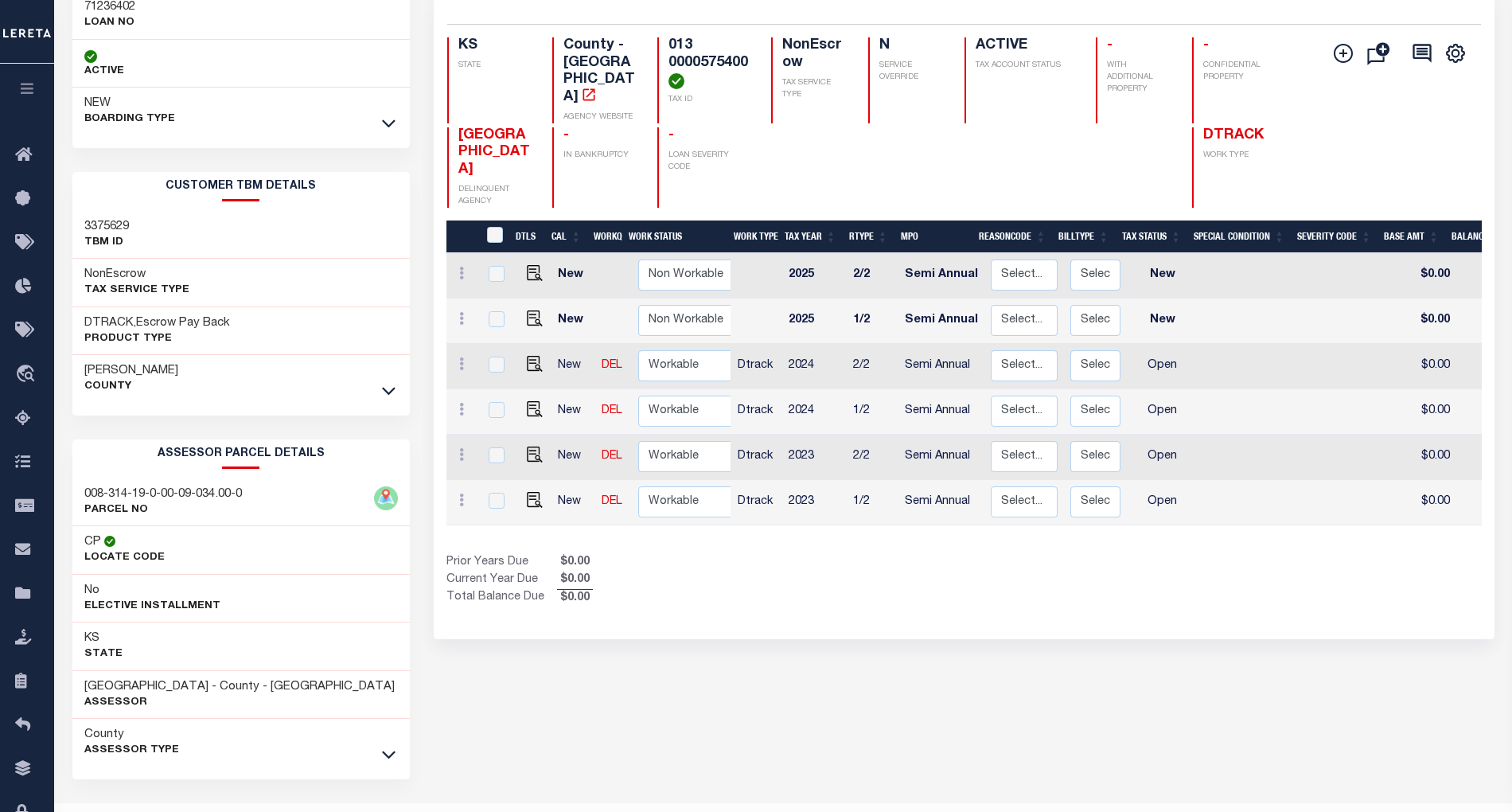
scroll to position [175, 0]
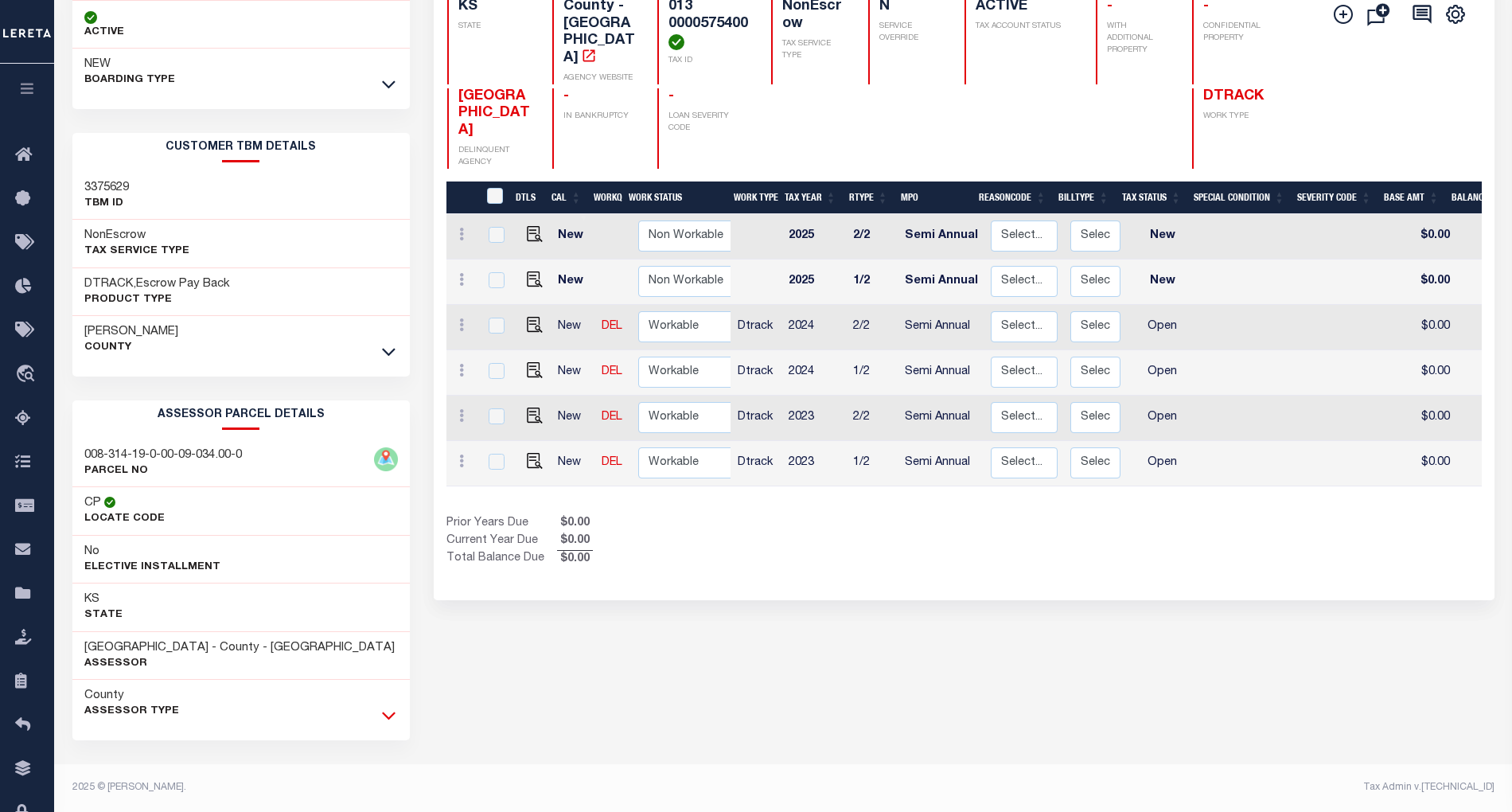
click at [390, 711] on icon at bounding box center [388, 715] width 13 height 17
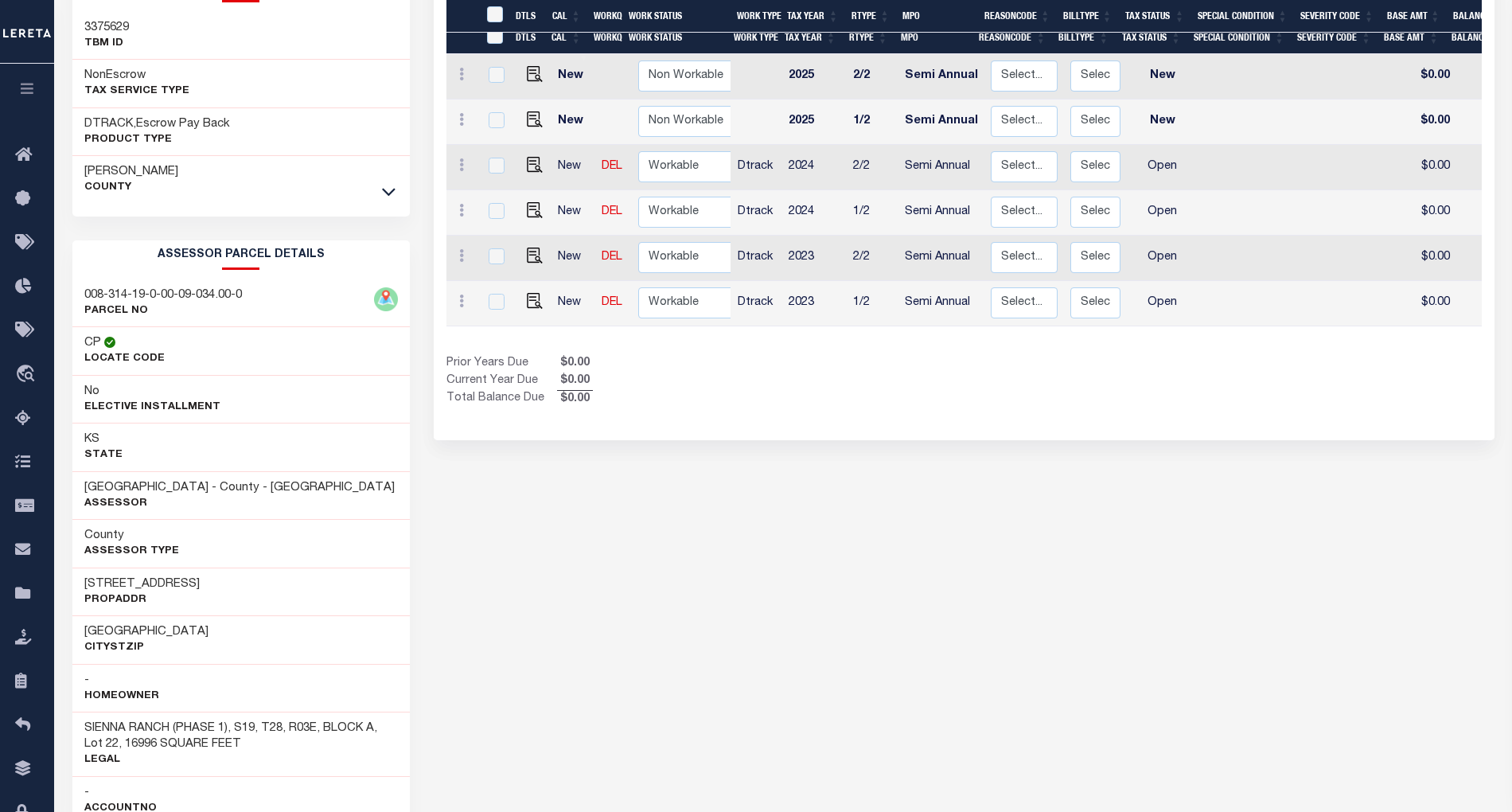
scroll to position [342, 0]
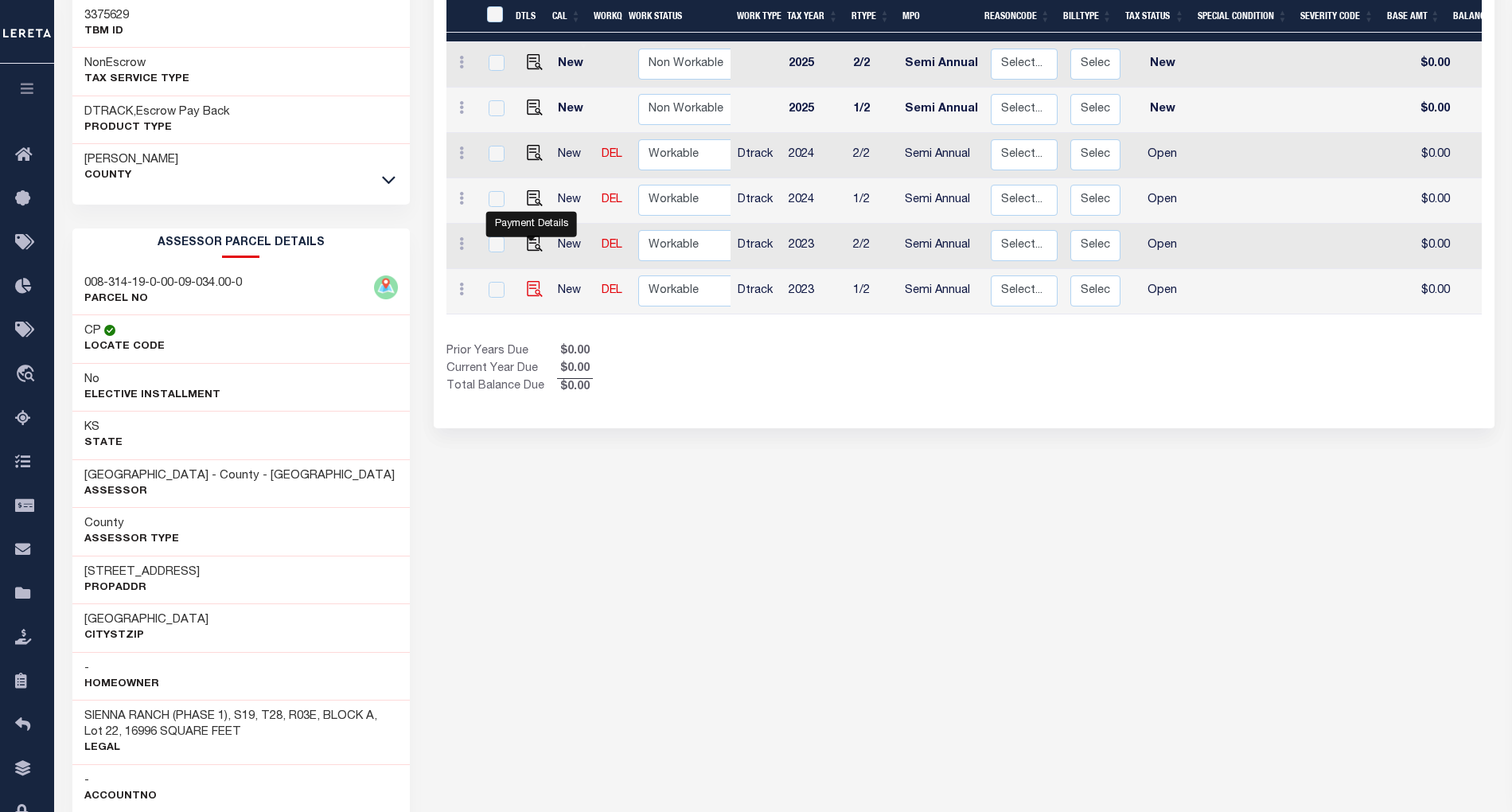
click at [532, 281] on img "" at bounding box center [535, 289] width 16 height 16
checkbox input "true"
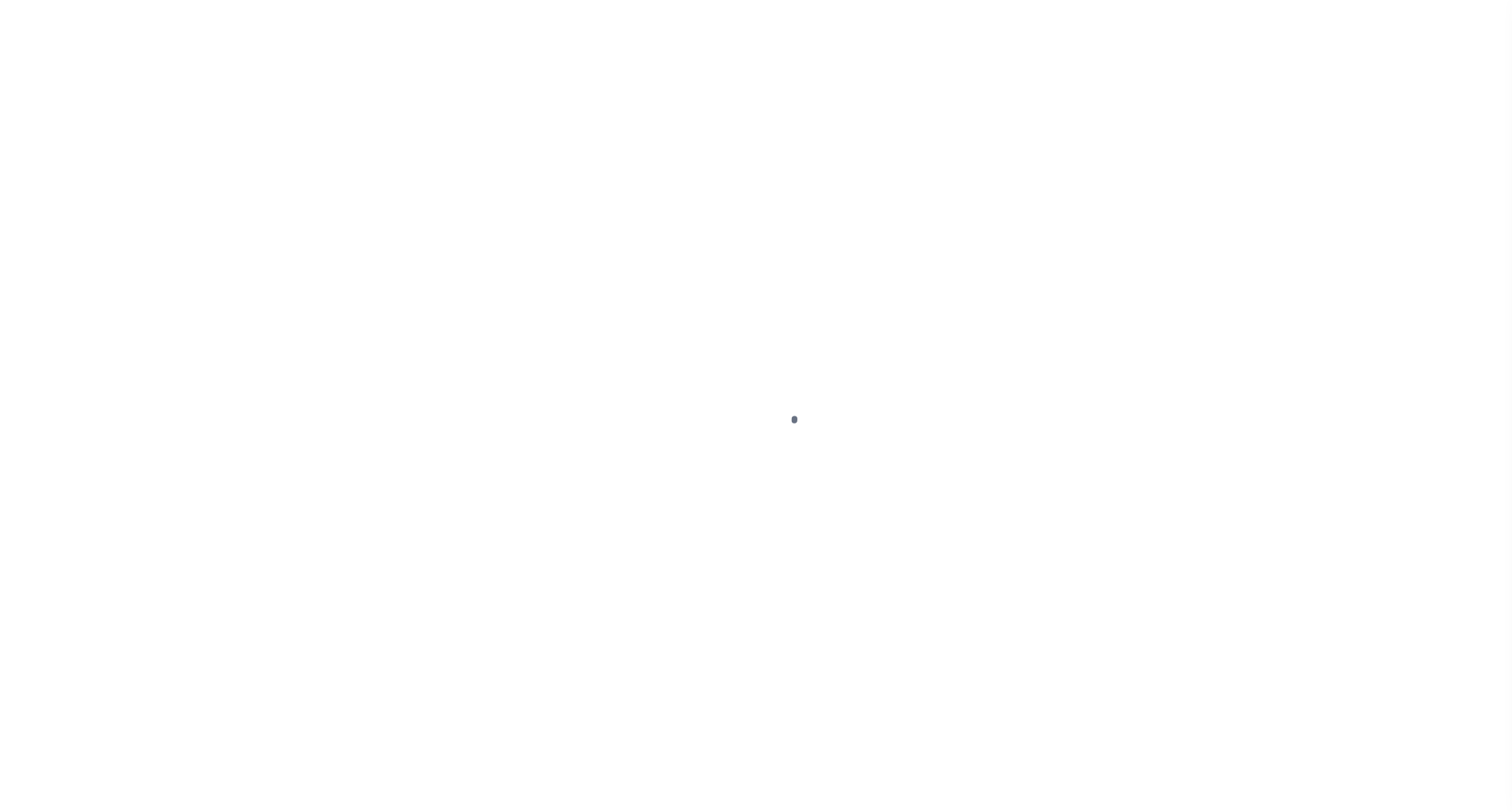
select select "OP2"
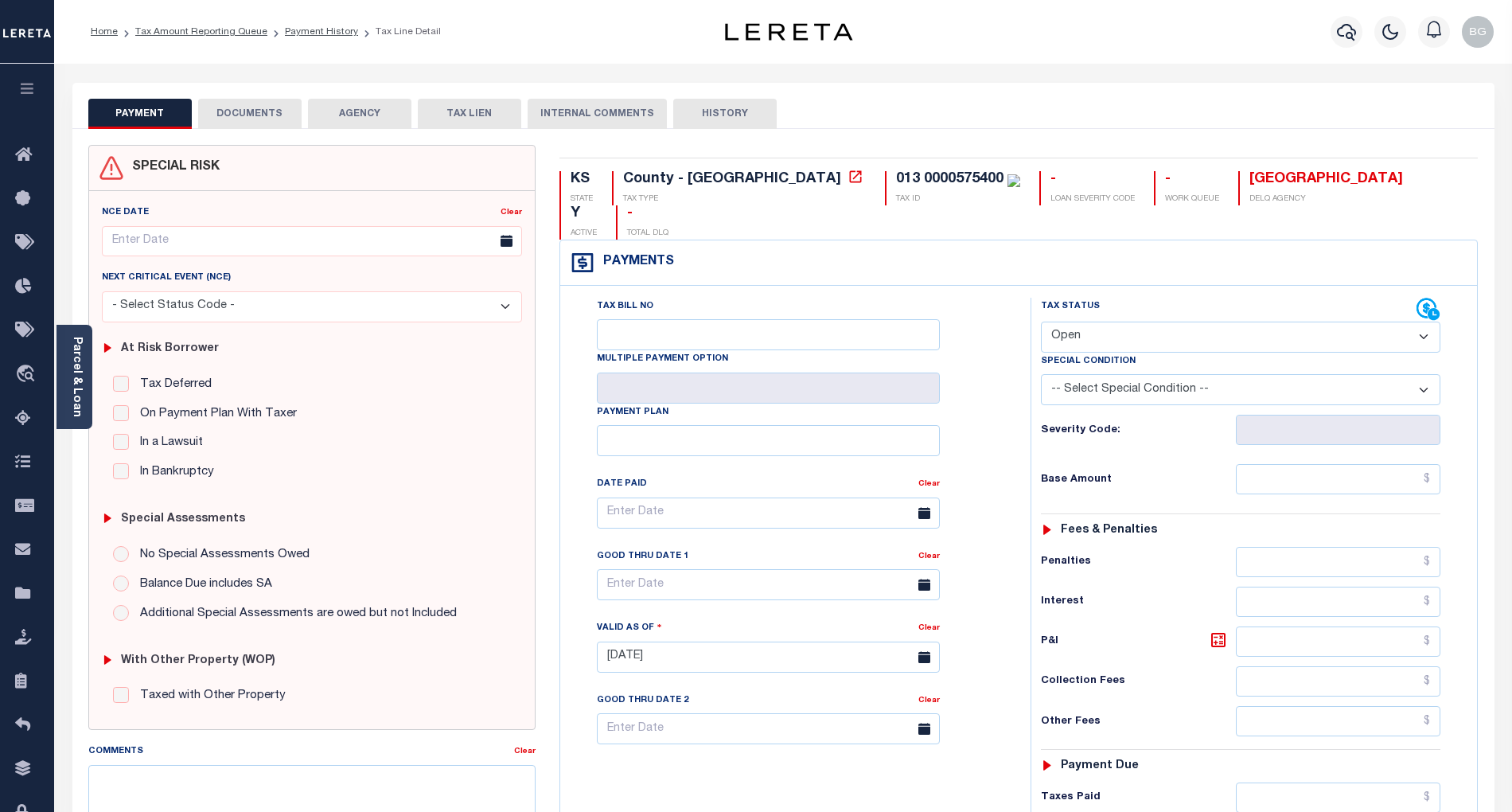
click at [248, 112] on button "DOCUMENTS" at bounding box center [250, 114] width 103 height 30
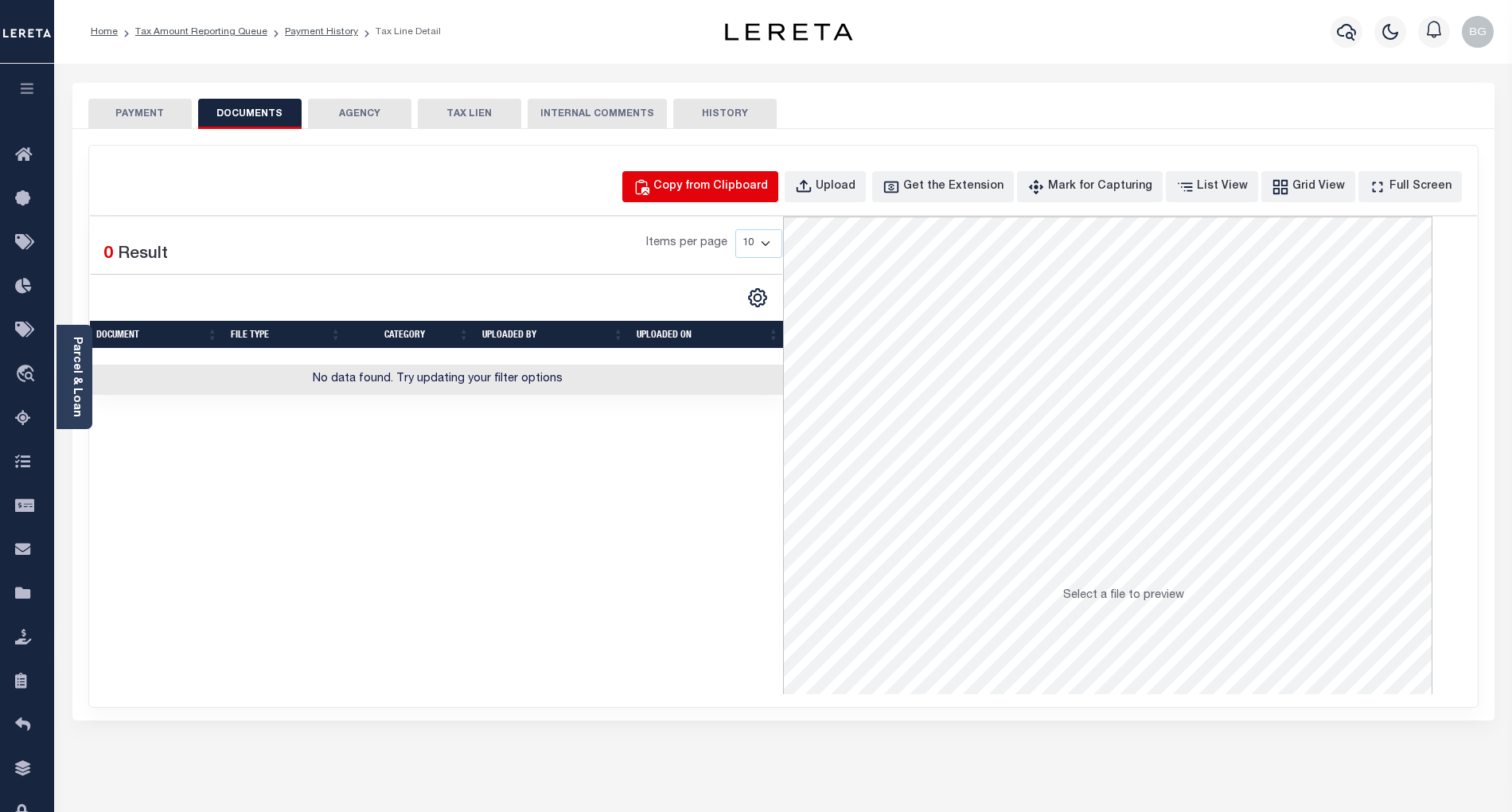
click at [738, 177] on button "Copy from Clipboard" at bounding box center [700, 186] width 156 height 31
select select "POP"
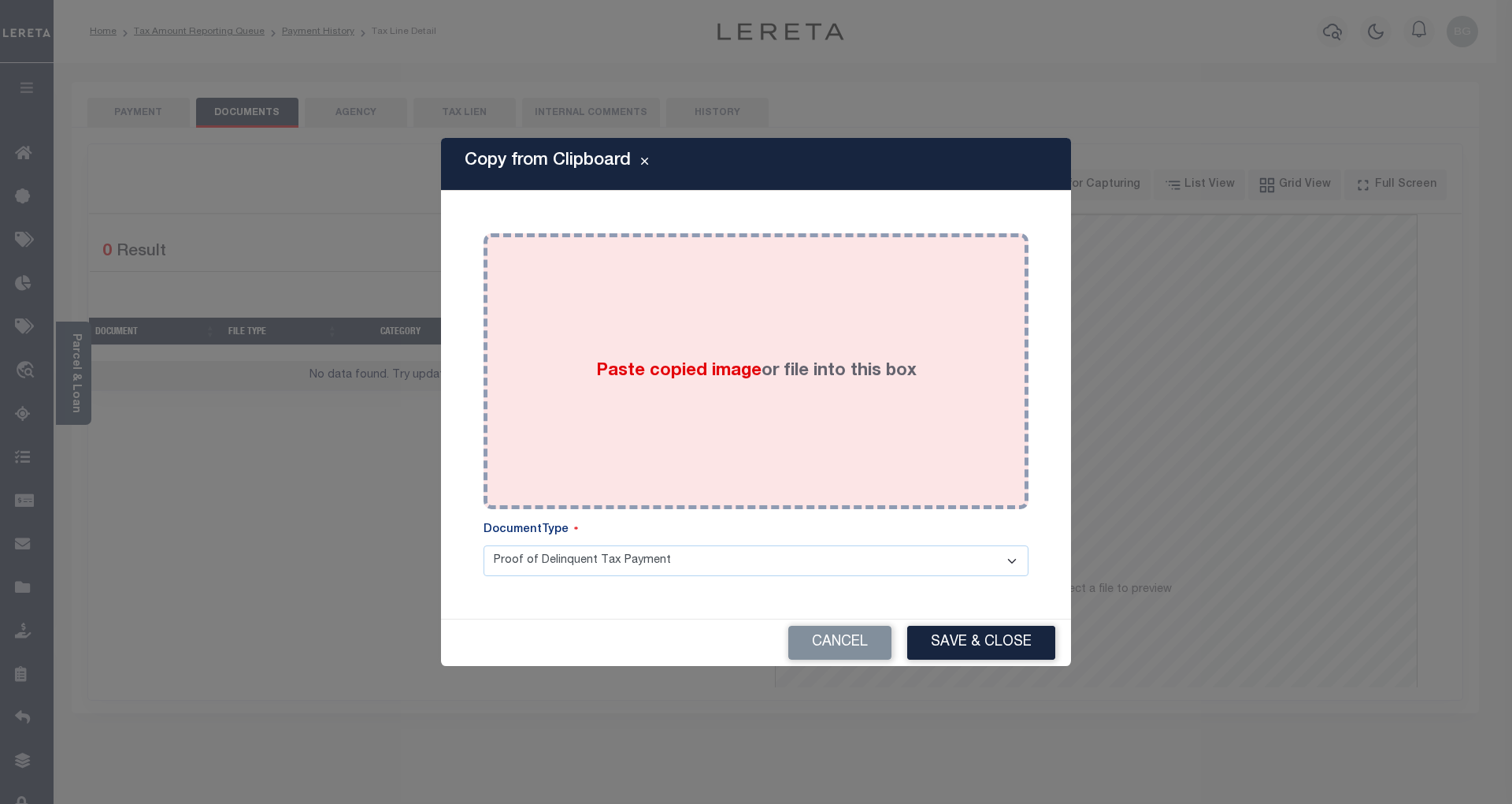
click at [681, 380] on span "Paste copied image" at bounding box center [679, 372] width 165 height 18
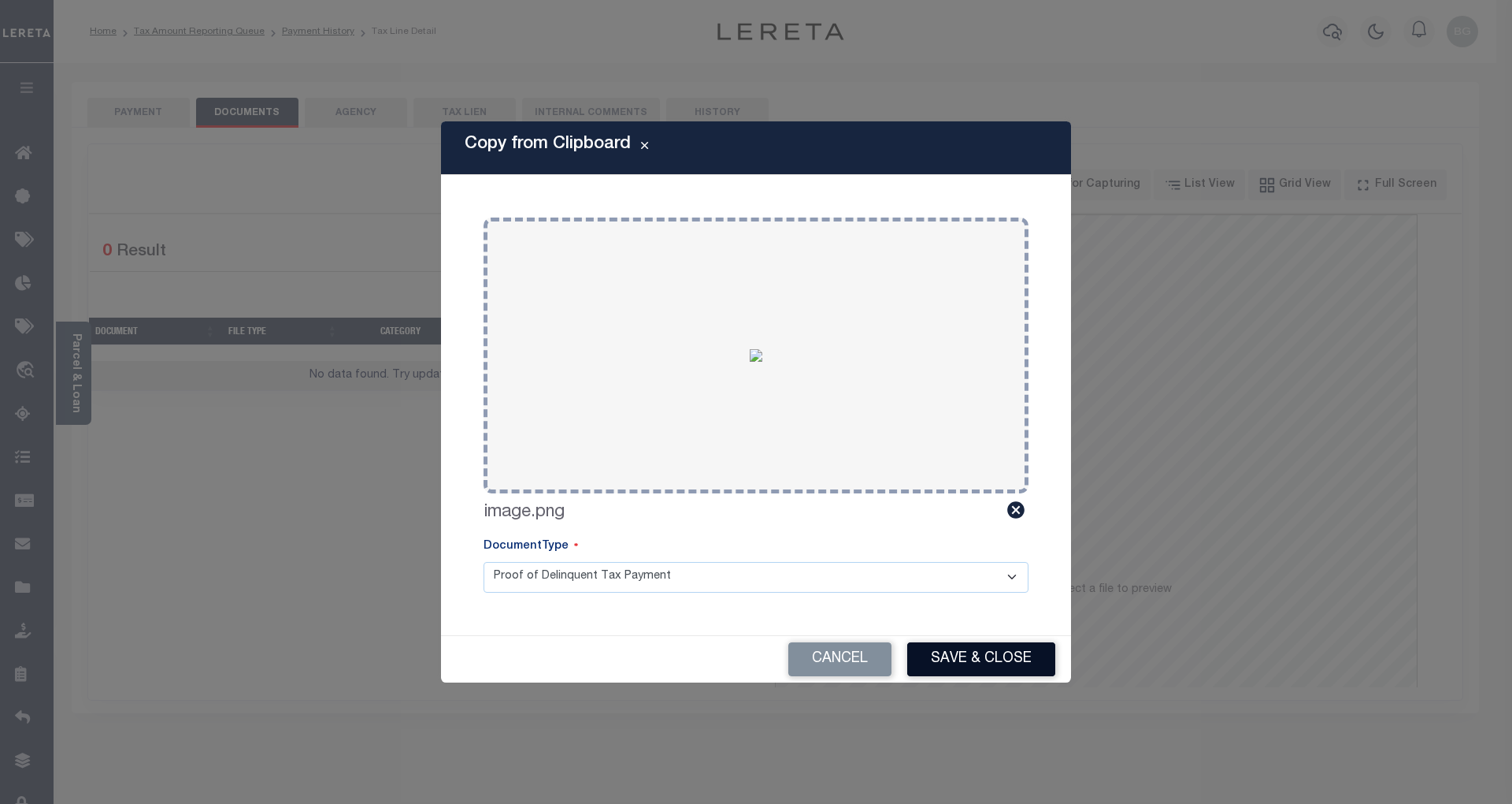
click at [1028, 659] on button "Save & Close" at bounding box center [981, 659] width 148 height 33
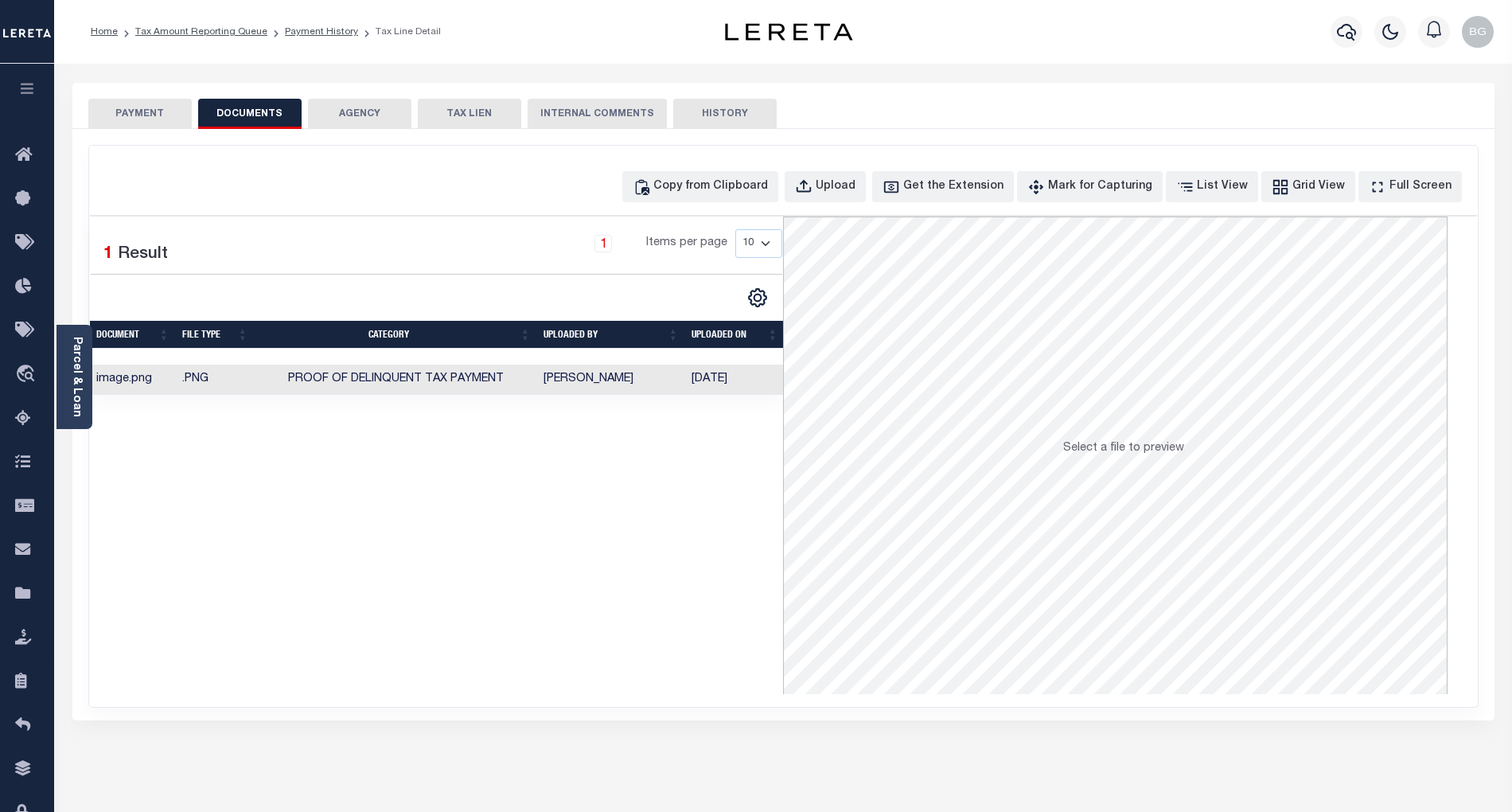
click at [149, 109] on button "PAYMENT" at bounding box center [140, 114] width 103 height 30
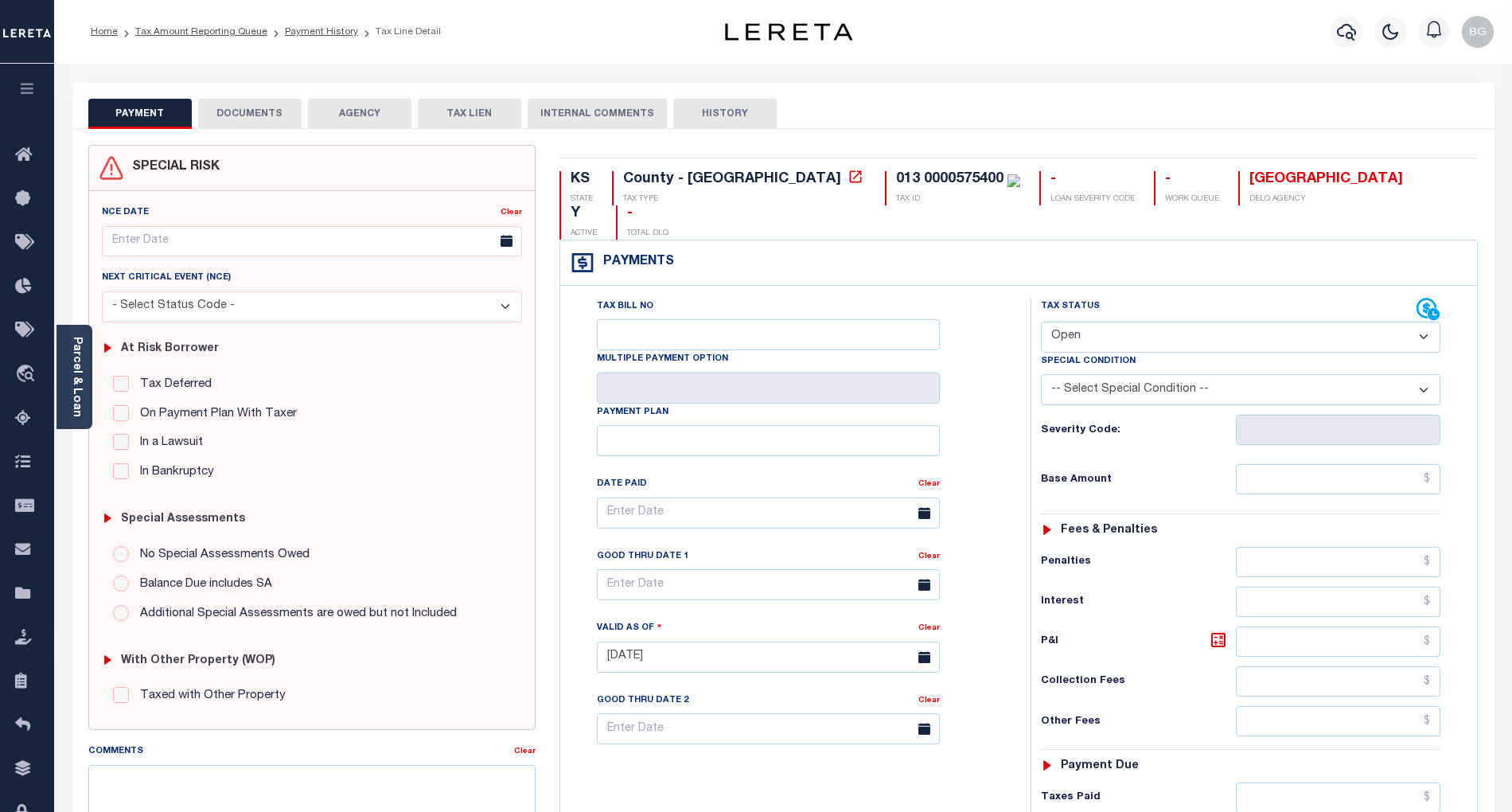
click at [1137, 321] on select "- Select Status Code - Open Due/Unpaid Paid Incomplete No Tax Due Internal Refu…" at bounding box center [1240, 336] width 399 height 31
select select "PYD"
click at [1041, 321] on select "- Select Status Code - Open Due/Unpaid Paid Incomplete No Tax Due Internal Refu…" at bounding box center [1240, 336] width 399 height 31
type input "[DATE]"
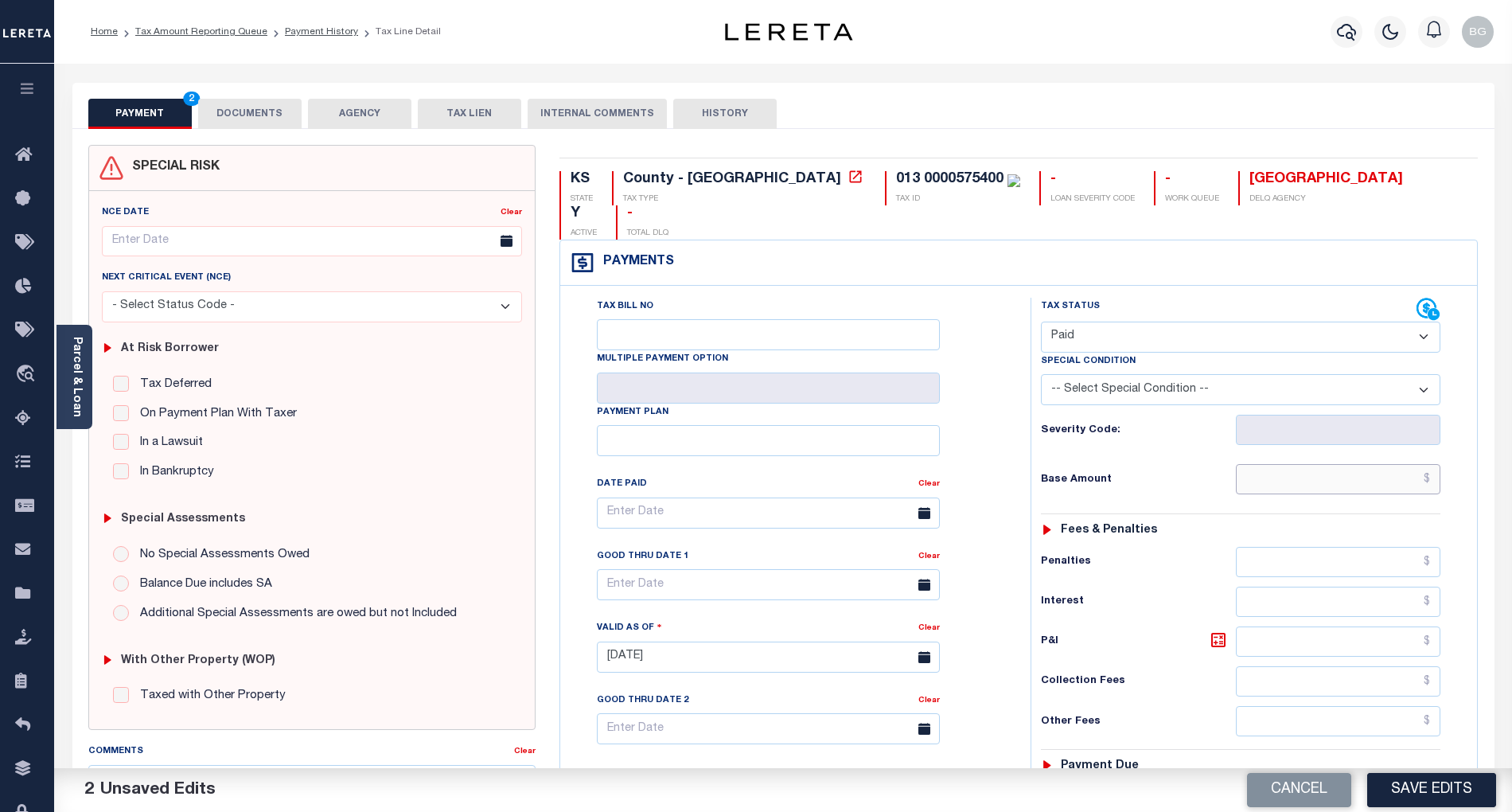
click at [1308, 464] on input "text" at bounding box center [1339, 479] width 205 height 30
paste input "3,404.84"
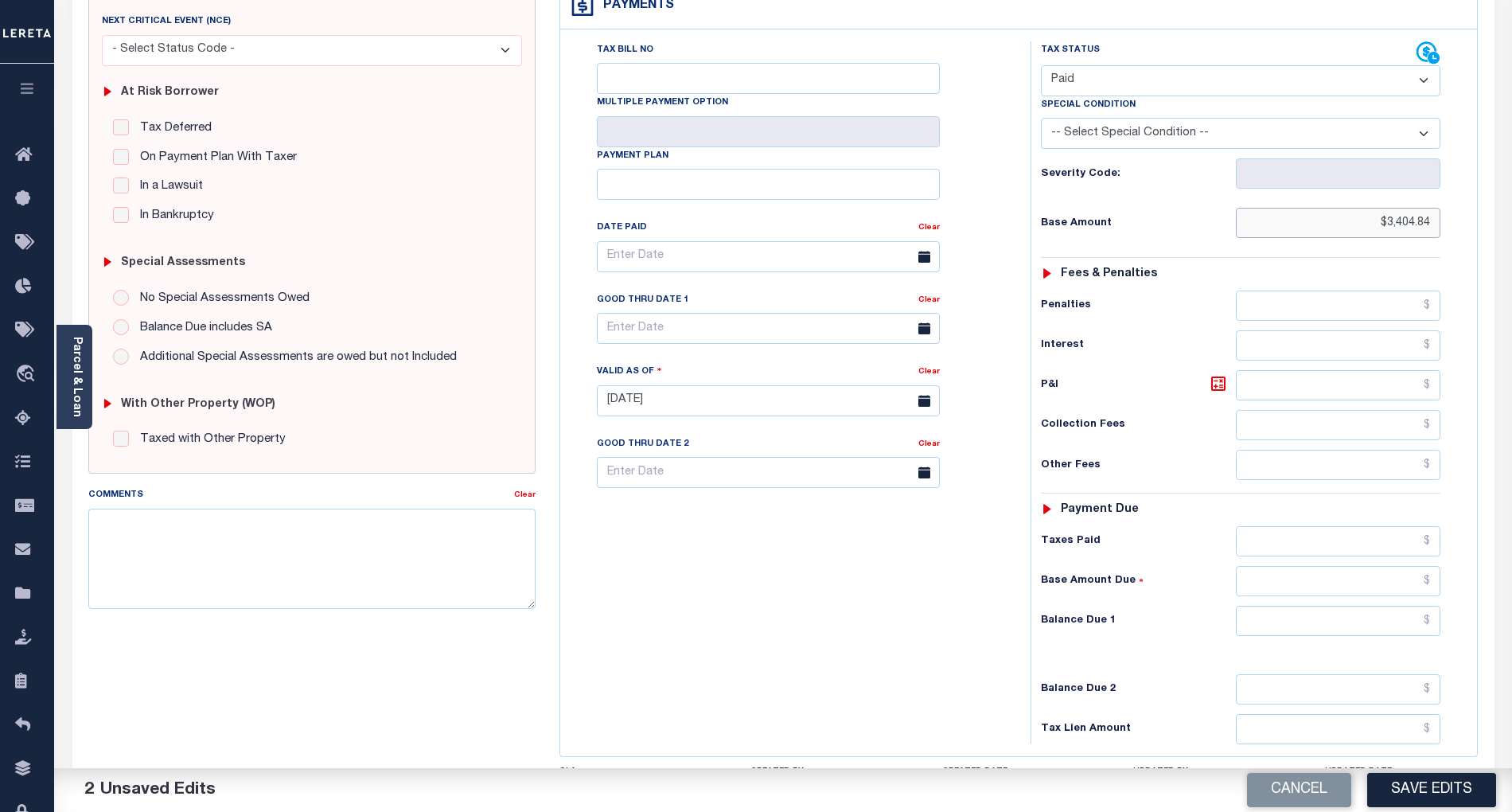
scroll to position [318, 0]
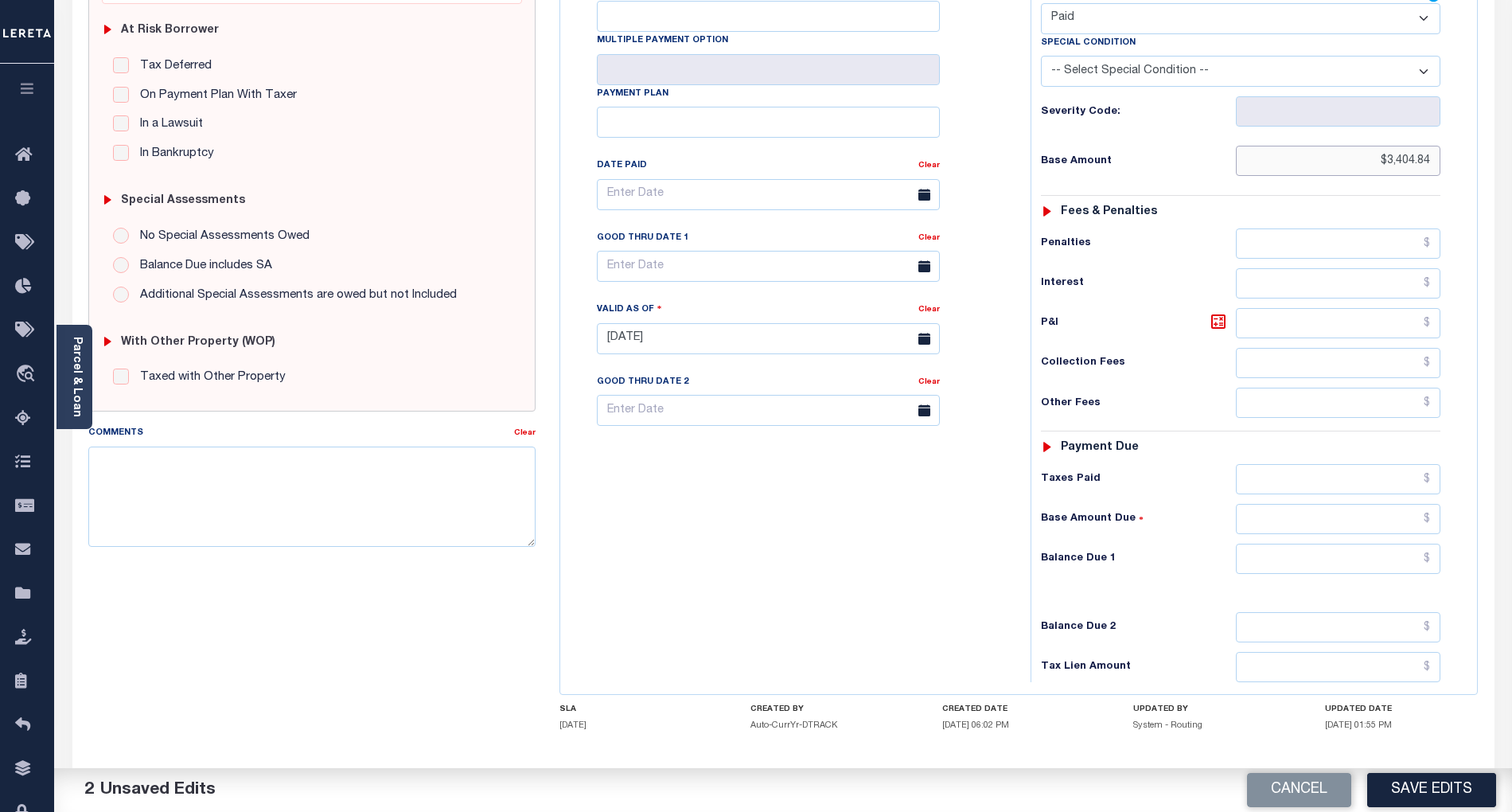
type input "$3,404.84"
click at [1411, 543] on input "text" at bounding box center [1339, 559] width 205 height 30
type input "$0.00"
click at [1020, 535] on div "Tax Status Status" at bounding box center [1245, 331] width 454 height 703
click at [1433, 791] on button "Save Edits" at bounding box center [1431, 790] width 129 height 34
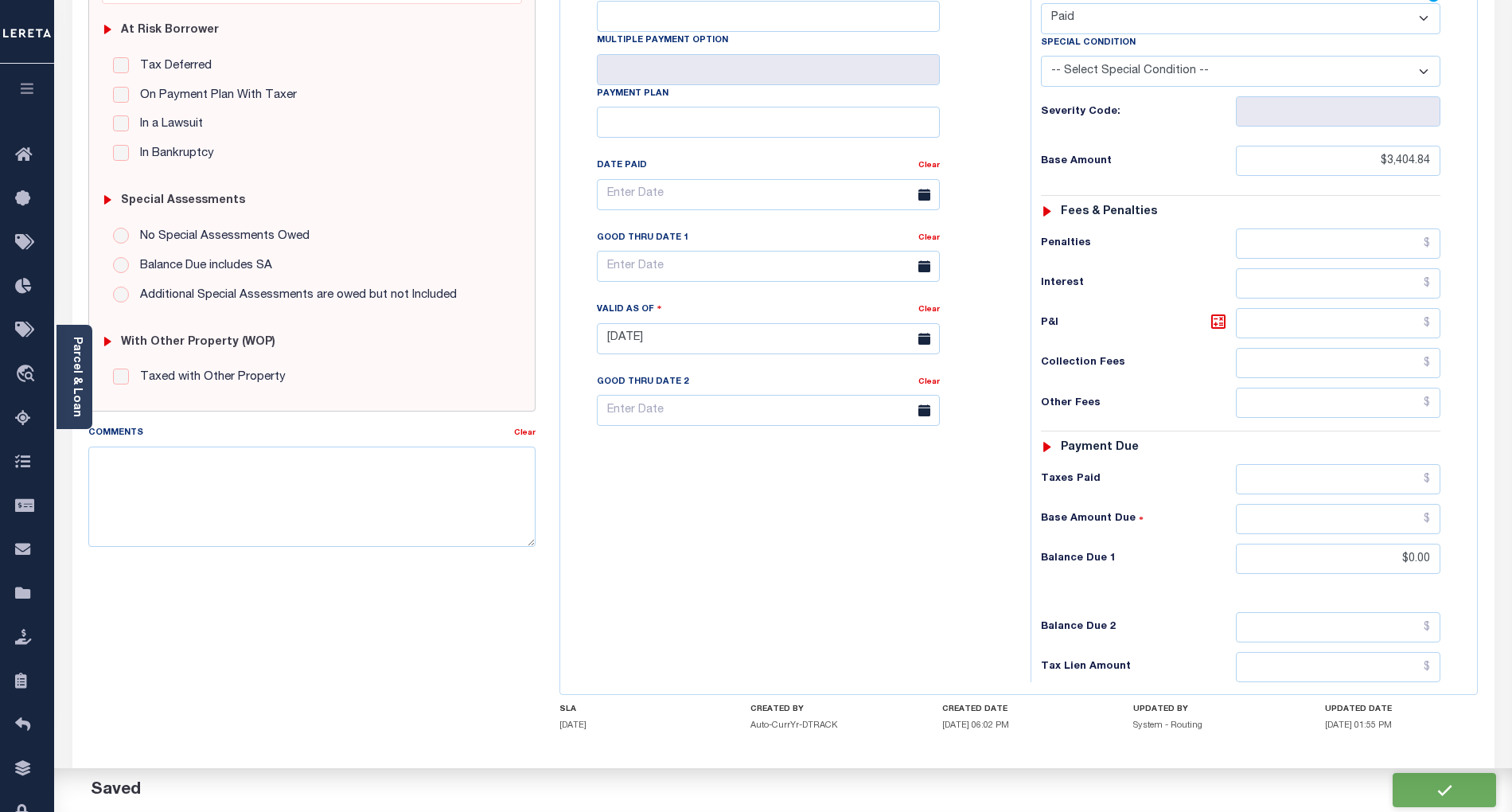
checkbox input "false"
type input "$3,404.84"
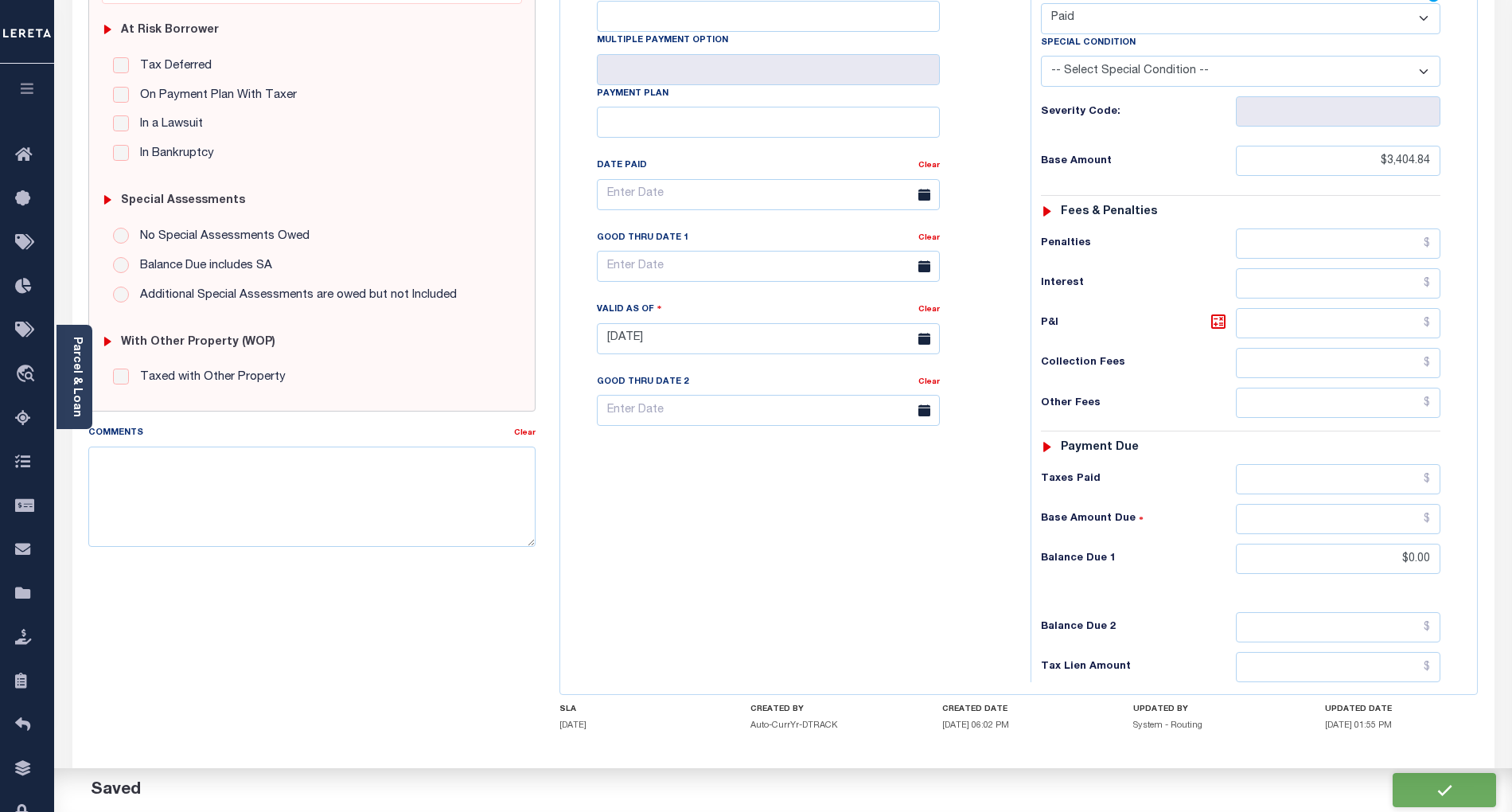
type input "$0"
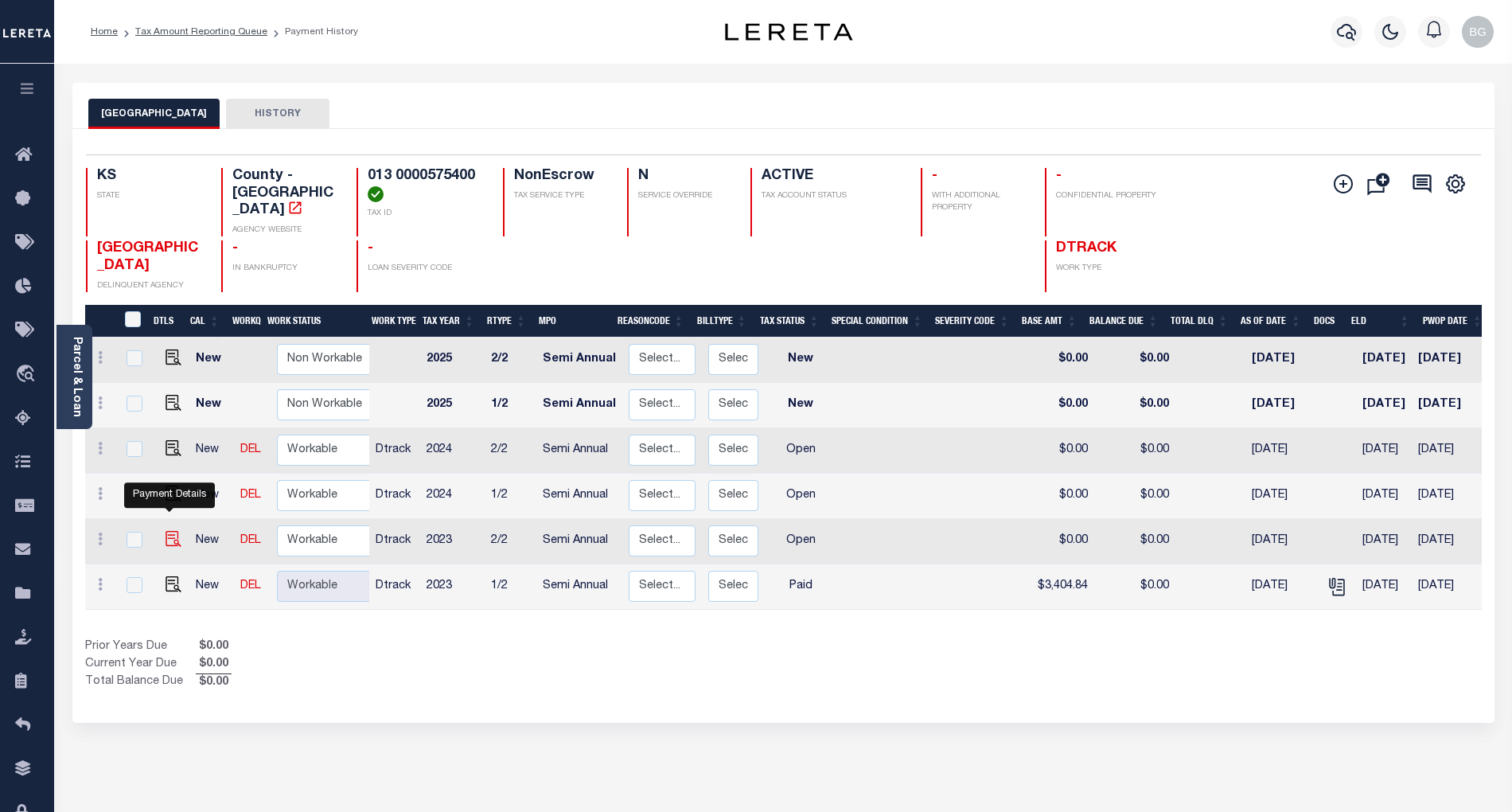
click at [172, 531] on img "" at bounding box center [173, 539] width 16 height 16
checkbox input "true"
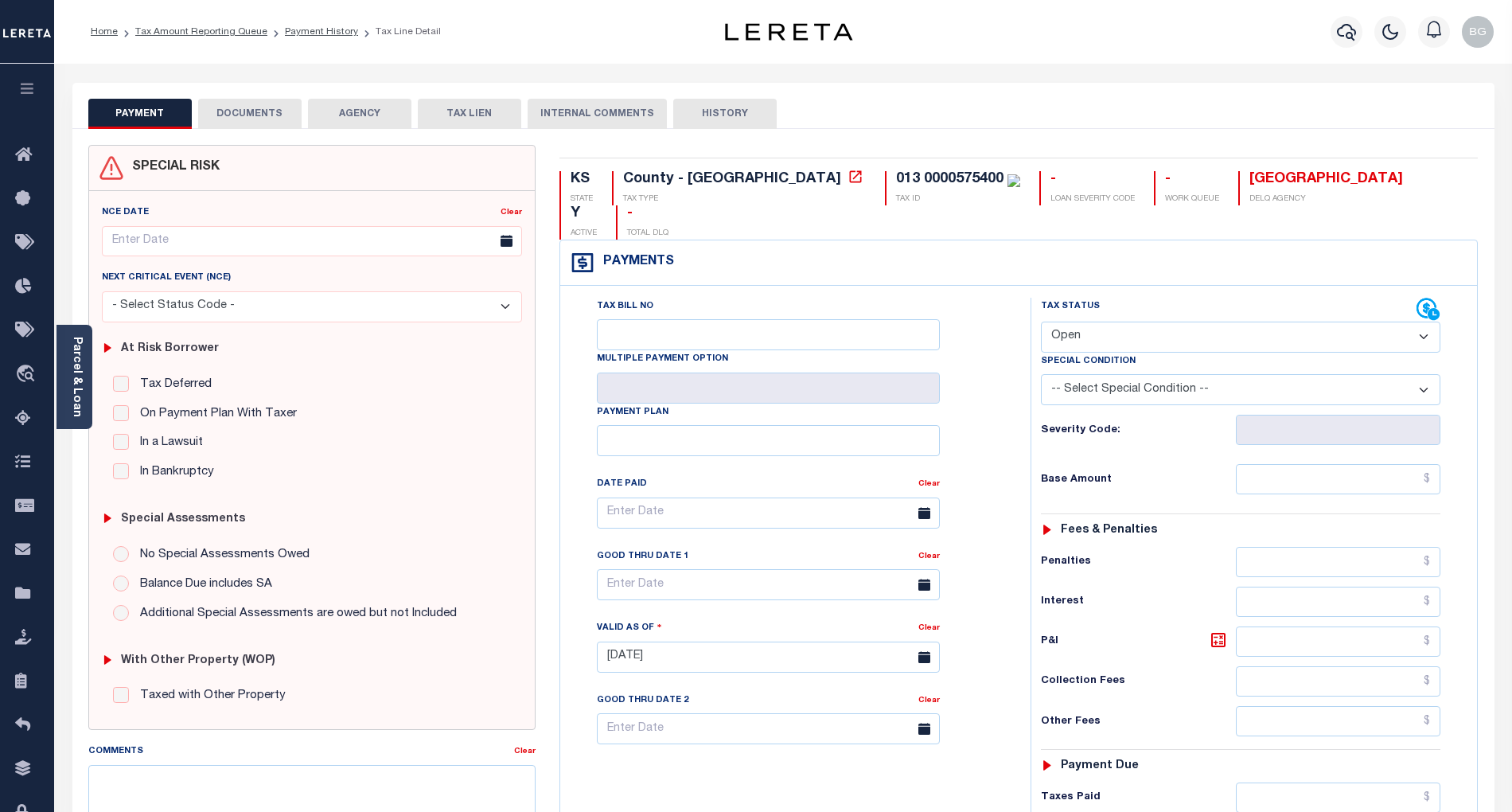
click at [1092, 321] on select "- Select Status Code - Open Due/Unpaid Paid Incomplete No Tax Due Internal Refu…" at bounding box center [1240, 336] width 399 height 31
select select "PYD"
click at [1041, 321] on select "- Select Status Code - Open Due/Unpaid Paid Incomplete No Tax Due Internal Refu…" at bounding box center [1240, 336] width 399 height 31
type input "[DATE]"
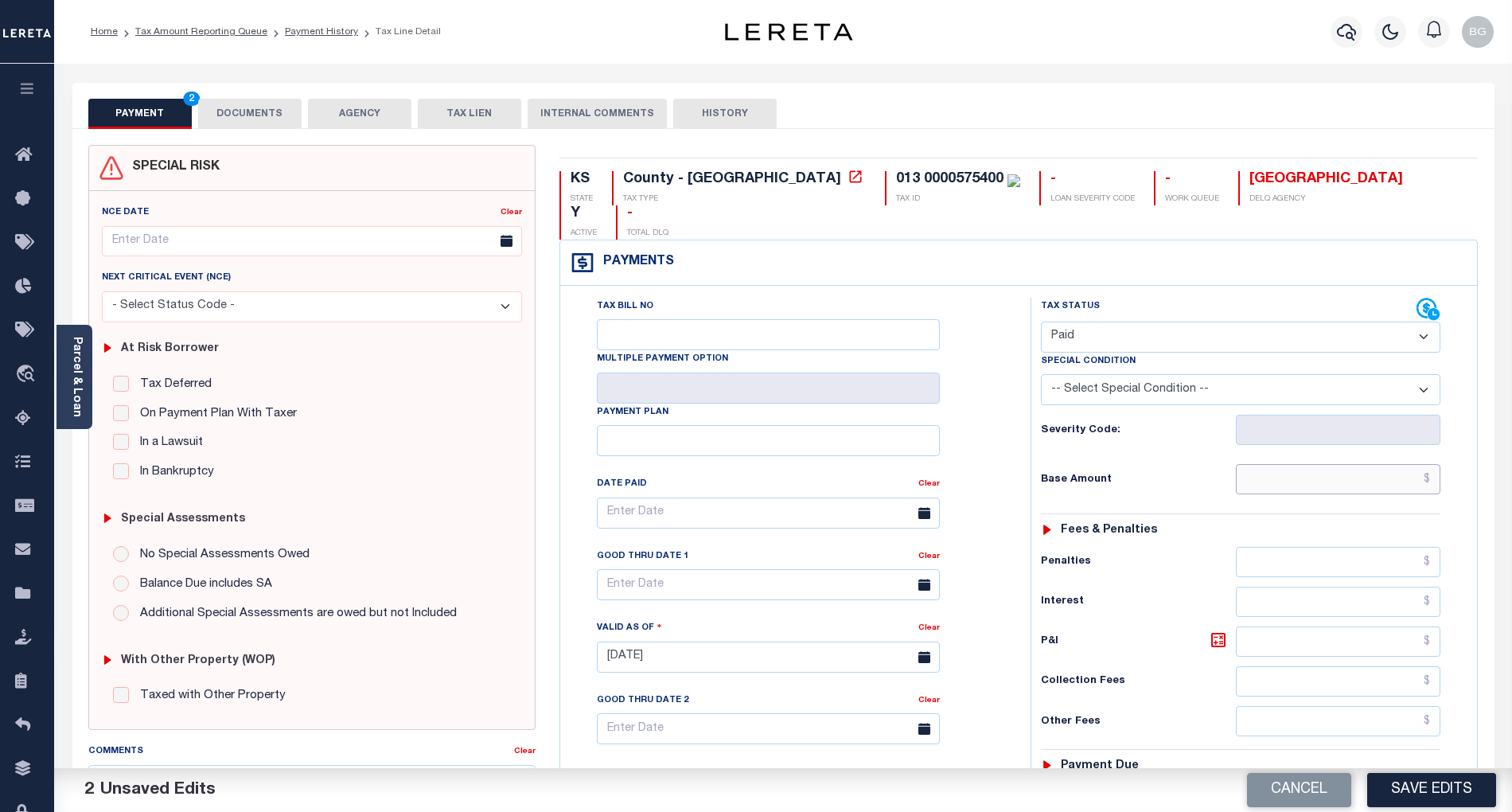
click at [1370, 464] on input "text" at bounding box center [1339, 479] width 205 height 30
paste input "3,404.84"
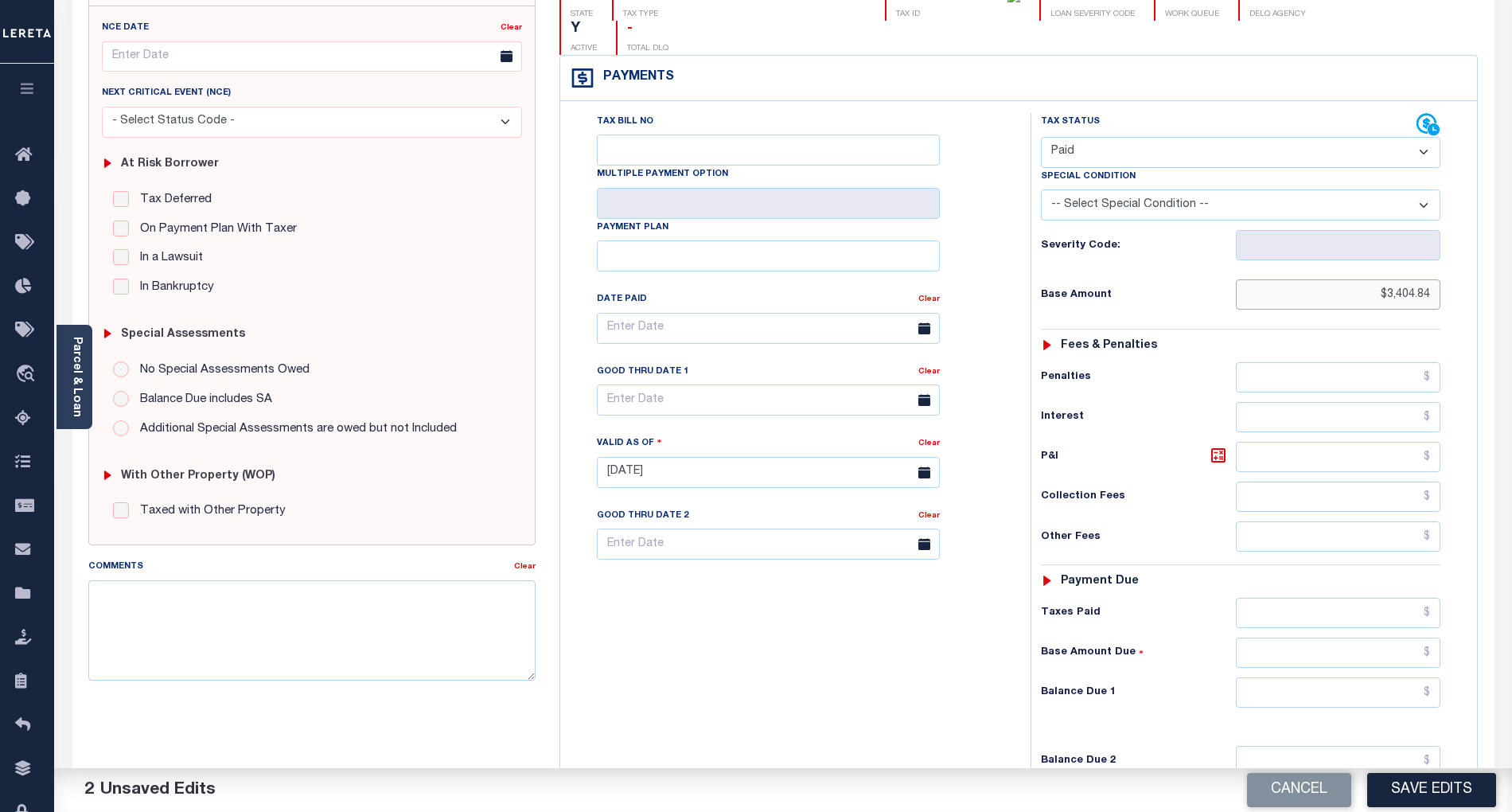
scroll to position [318, 0]
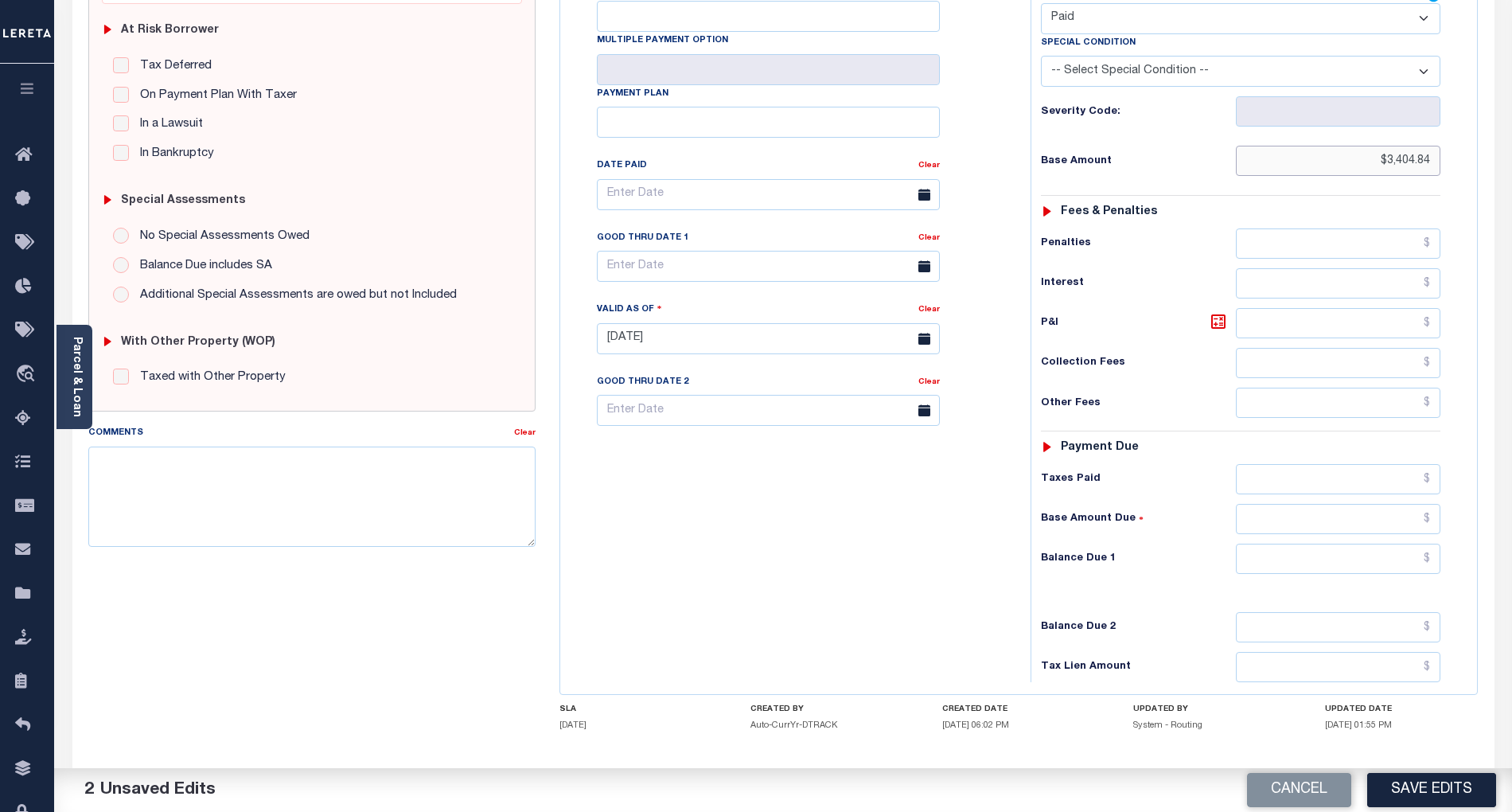
type input "$3,404.84"
click at [1427, 543] on input "text" at bounding box center [1339, 559] width 205 height 30
type input "$0.00"
click at [889, 529] on div "Tax Bill No Multiple Payment Option Payment Plan Clear" at bounding box center [791, 331] width 454 height 703
click at [1433, 790] on button "Save Edits" at bounding box center [1431, 790] width 129 height 34
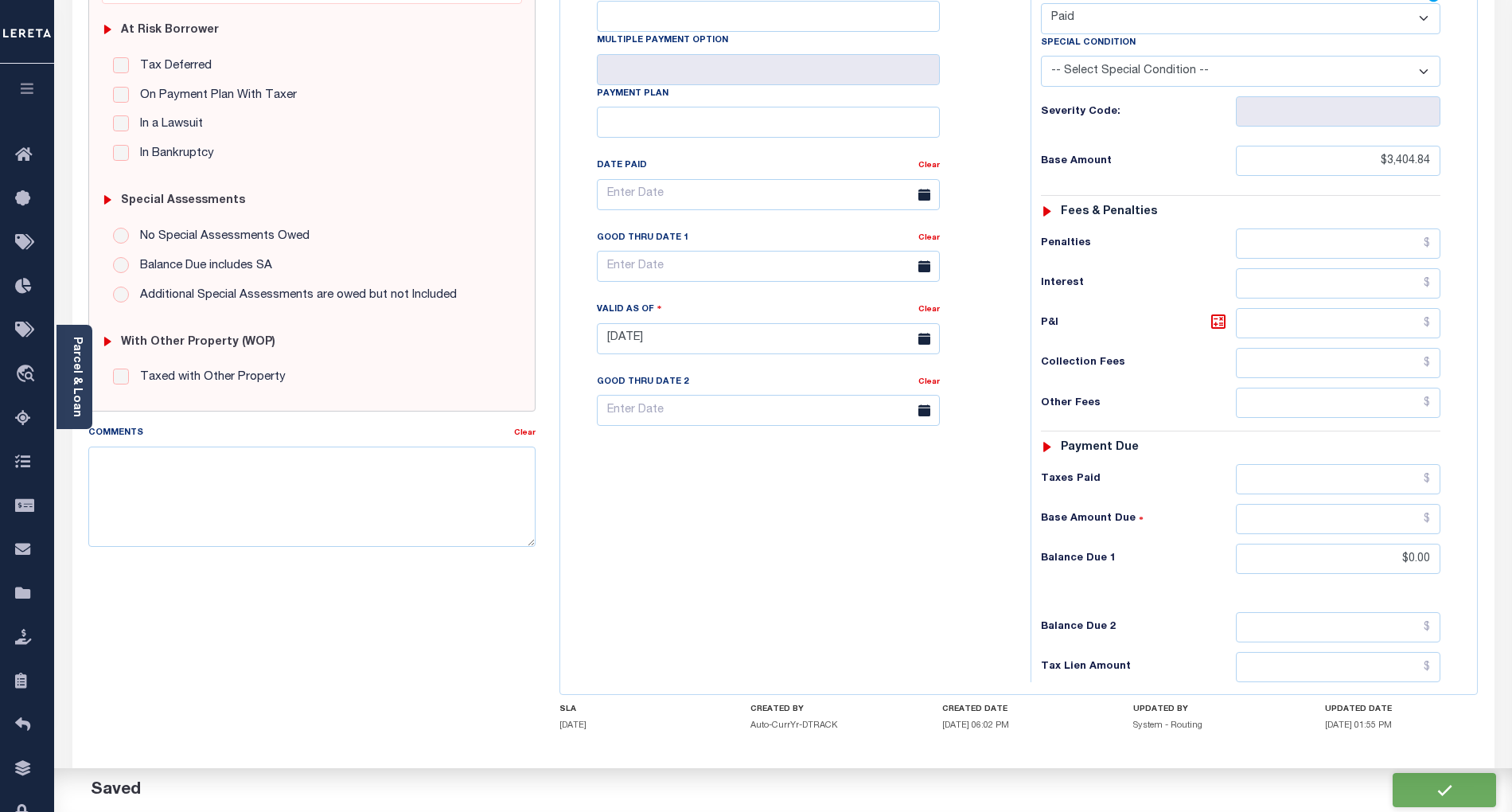
checkbox input "false"
type input "$3,404.84"
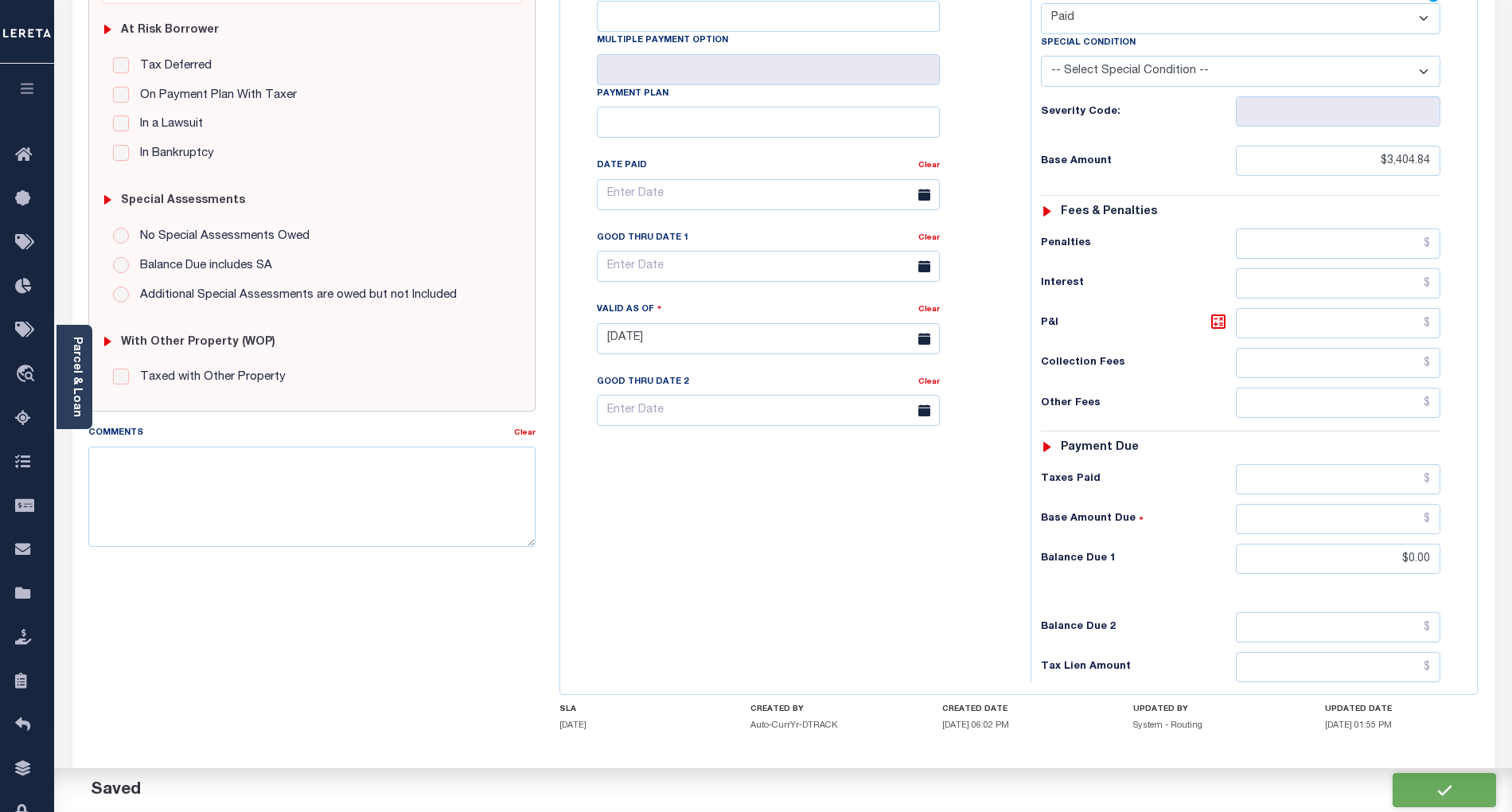
type input "$0"
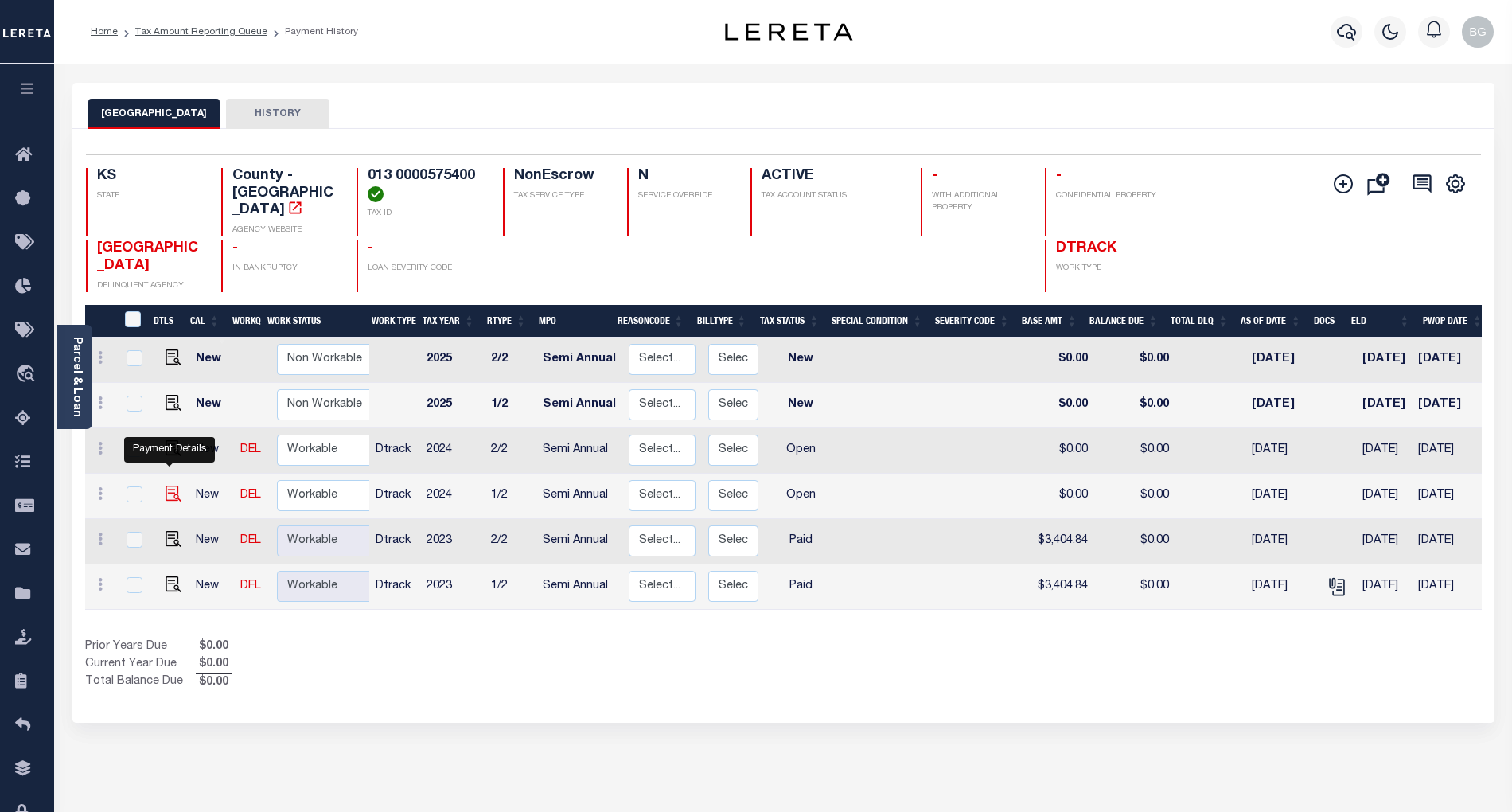
click at [169, 486] on img "" at bounding box center [173, 494] width 16 height 16
checkbox input "true"
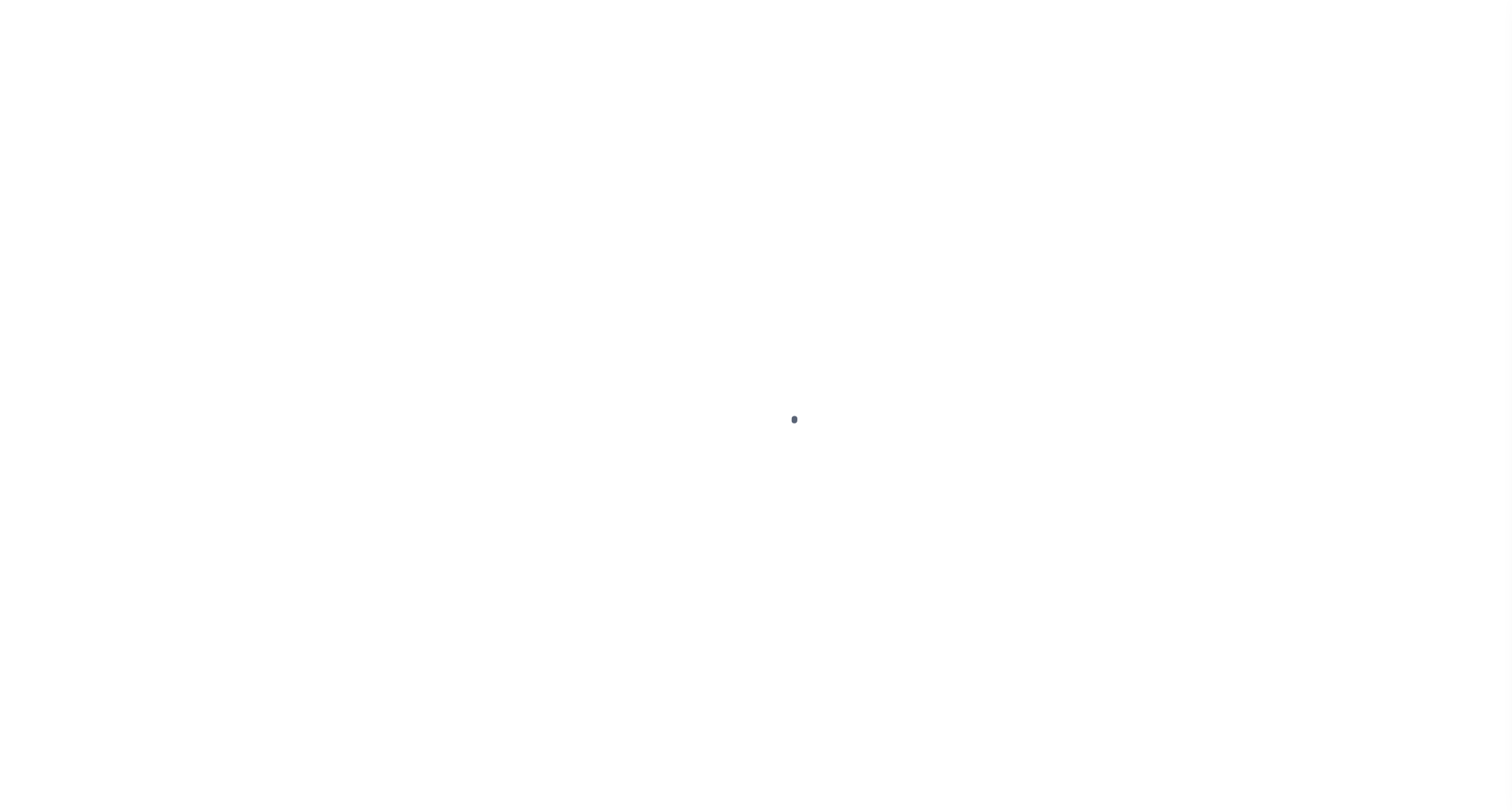
select select "OP2"
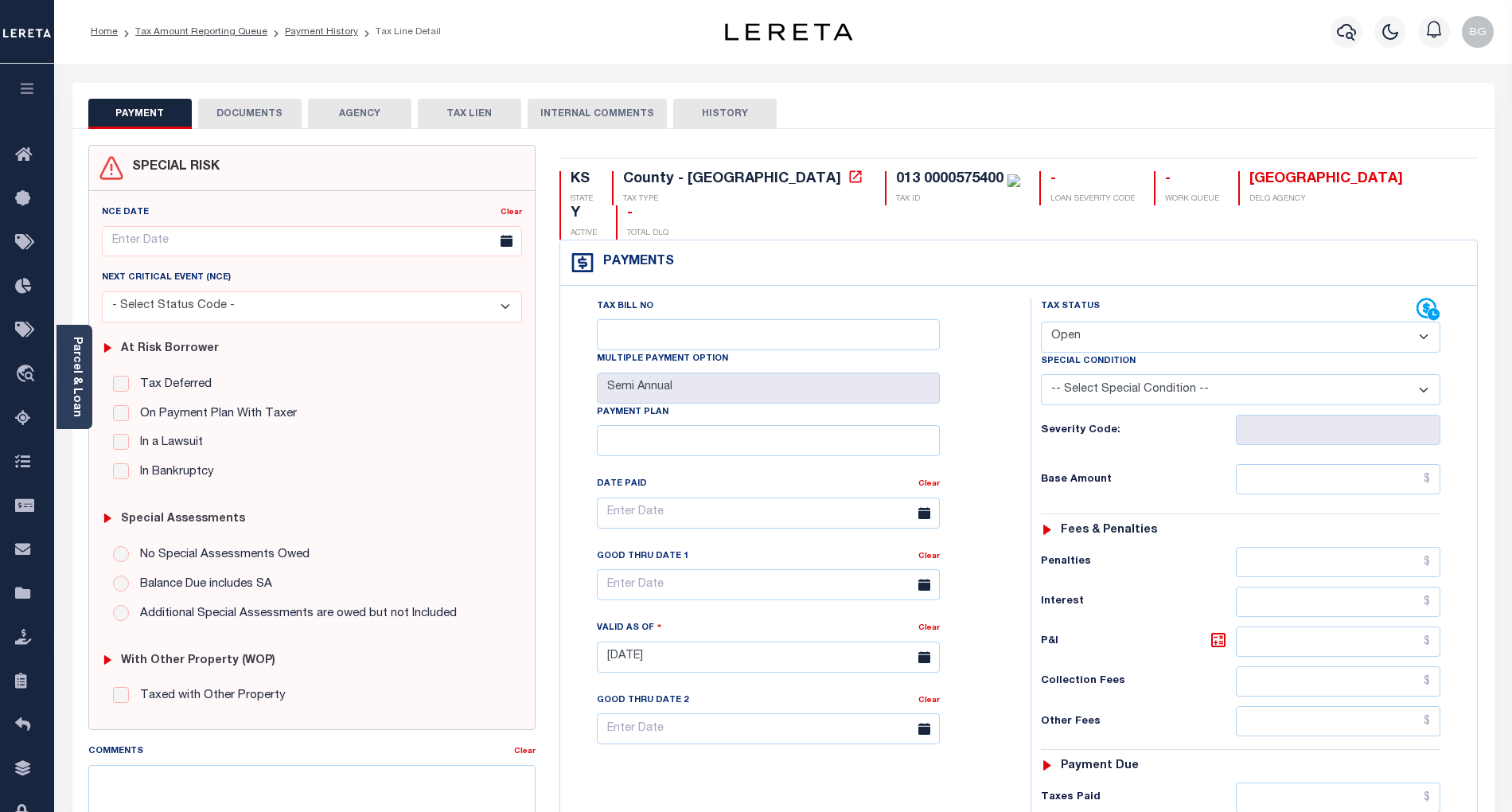
click at [264, 113] on button "DOCUMENTS" at bounding box center [250, 114] width 103 height 30
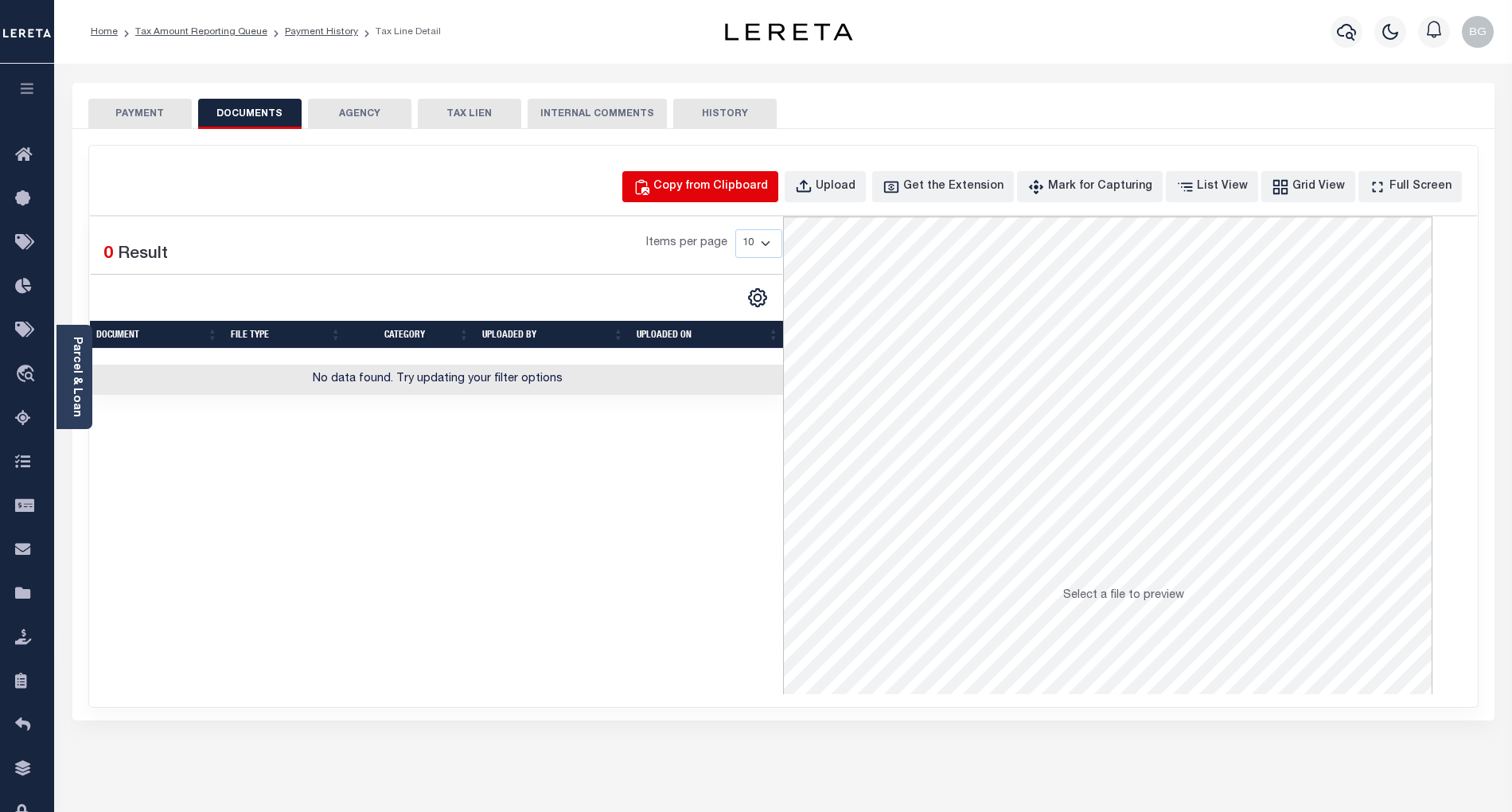
click at [733, 186] on div "Copy from Clipboard" at bounding box center [711, 187] width 115 height 18
select select "POP"
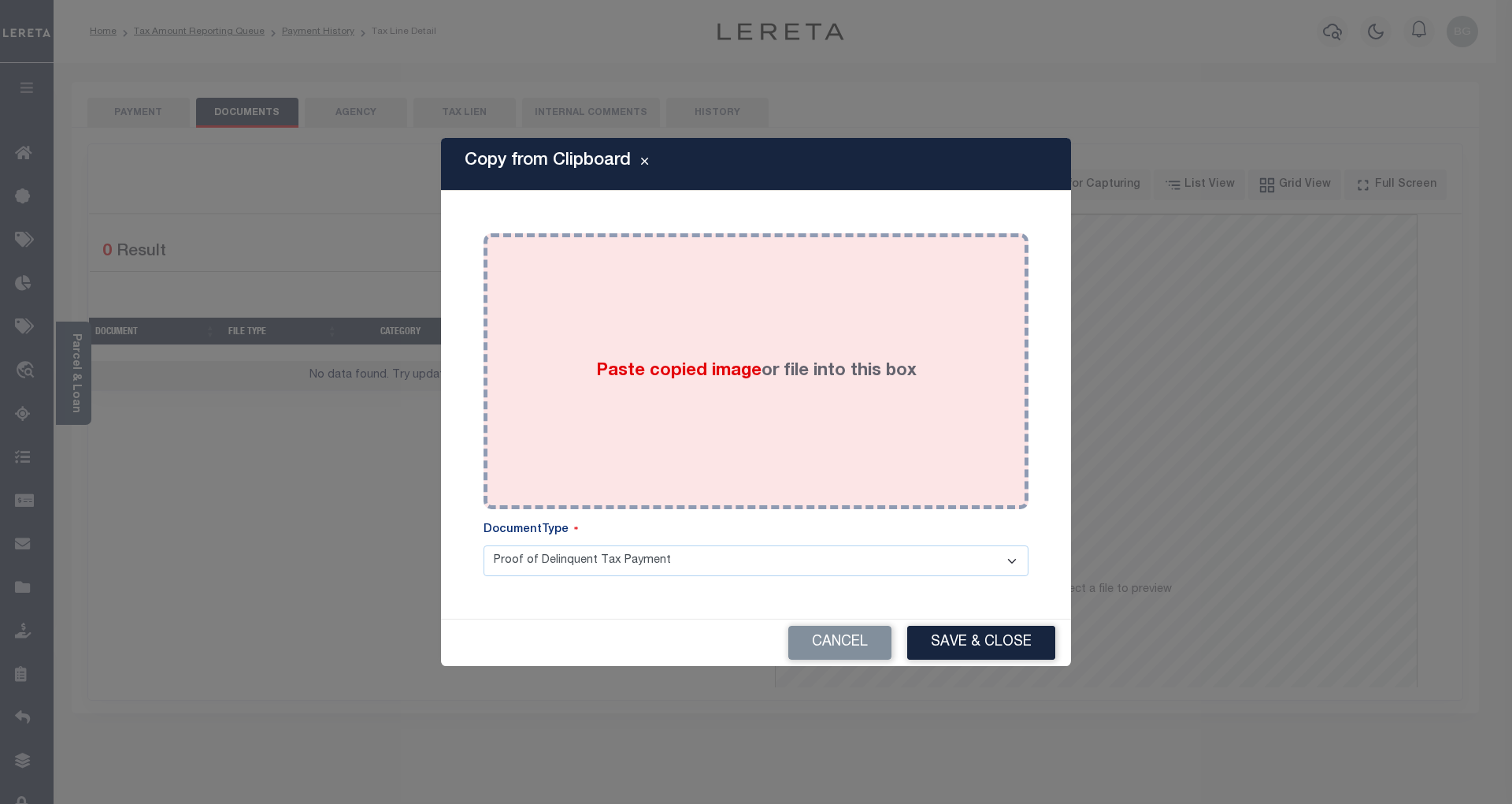
click at [686, 375] on span "Paste copied image" at bounding box center [679, 372] width 165 height 18
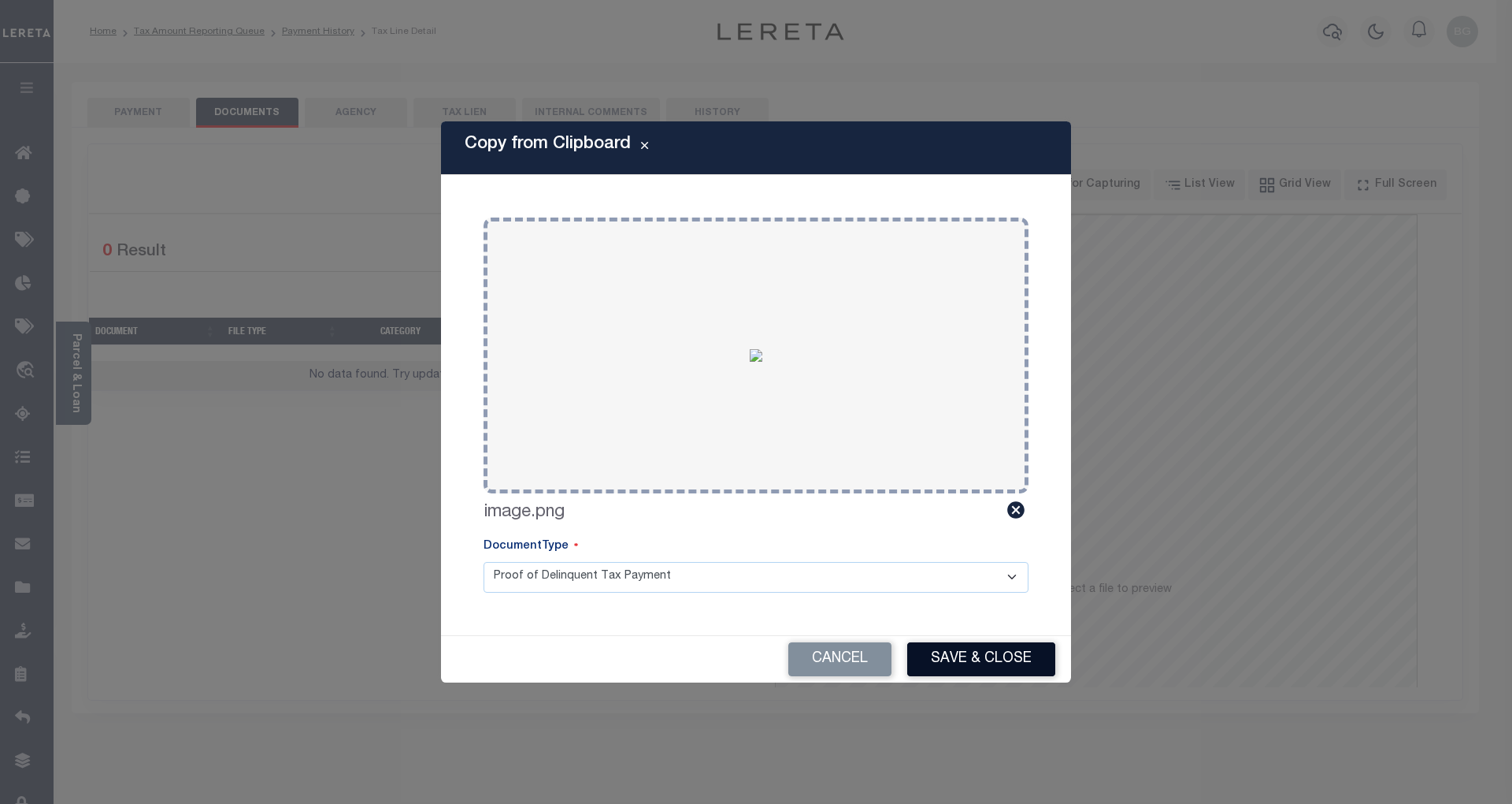
click at [1021, 656] on button "Save & Close" at bounding box center [981, 659] width 148 height 33
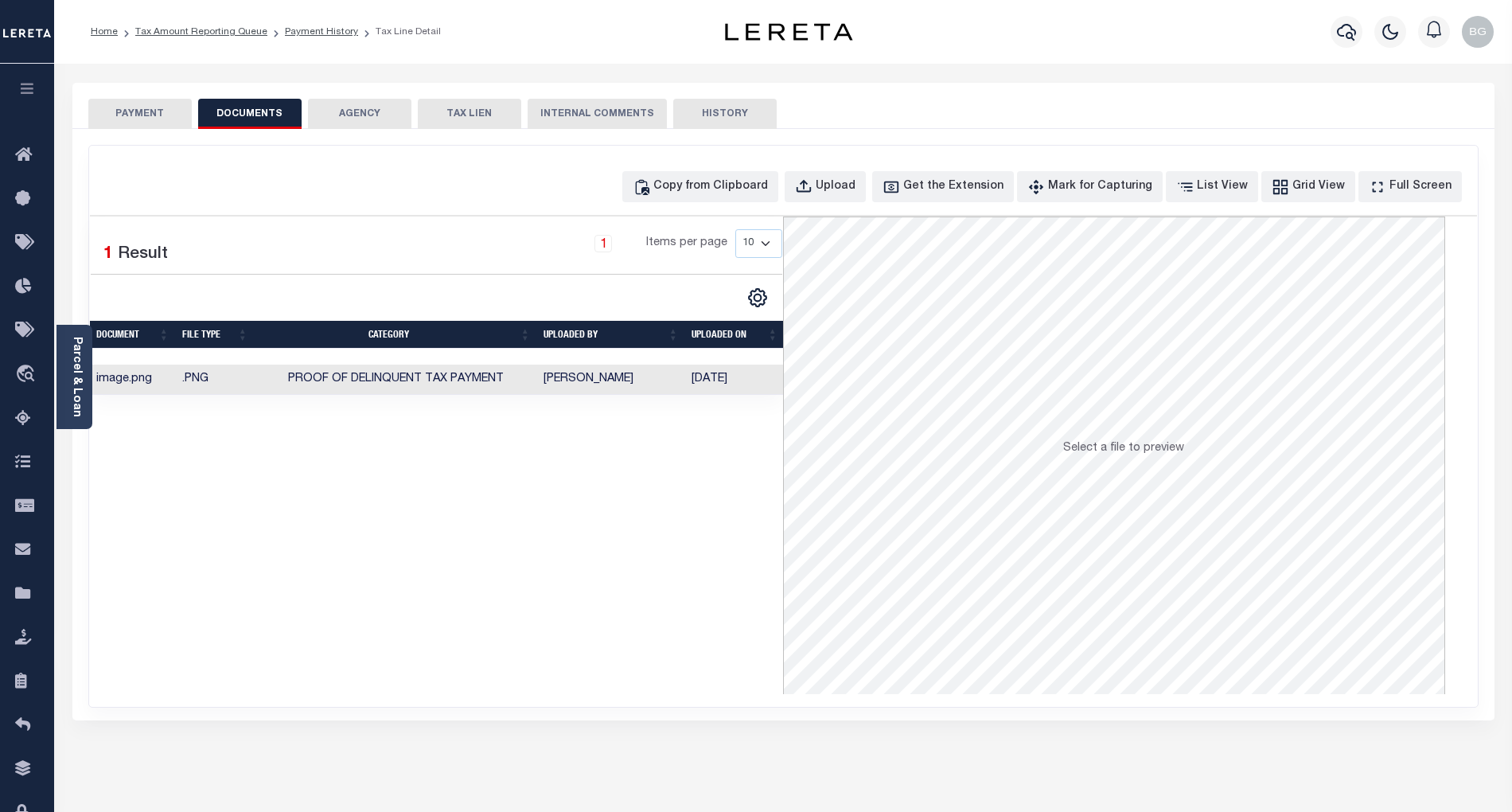
click at [153, 111] on button "PAYMENT" at bounding box center [140, 114] width 103 height 30
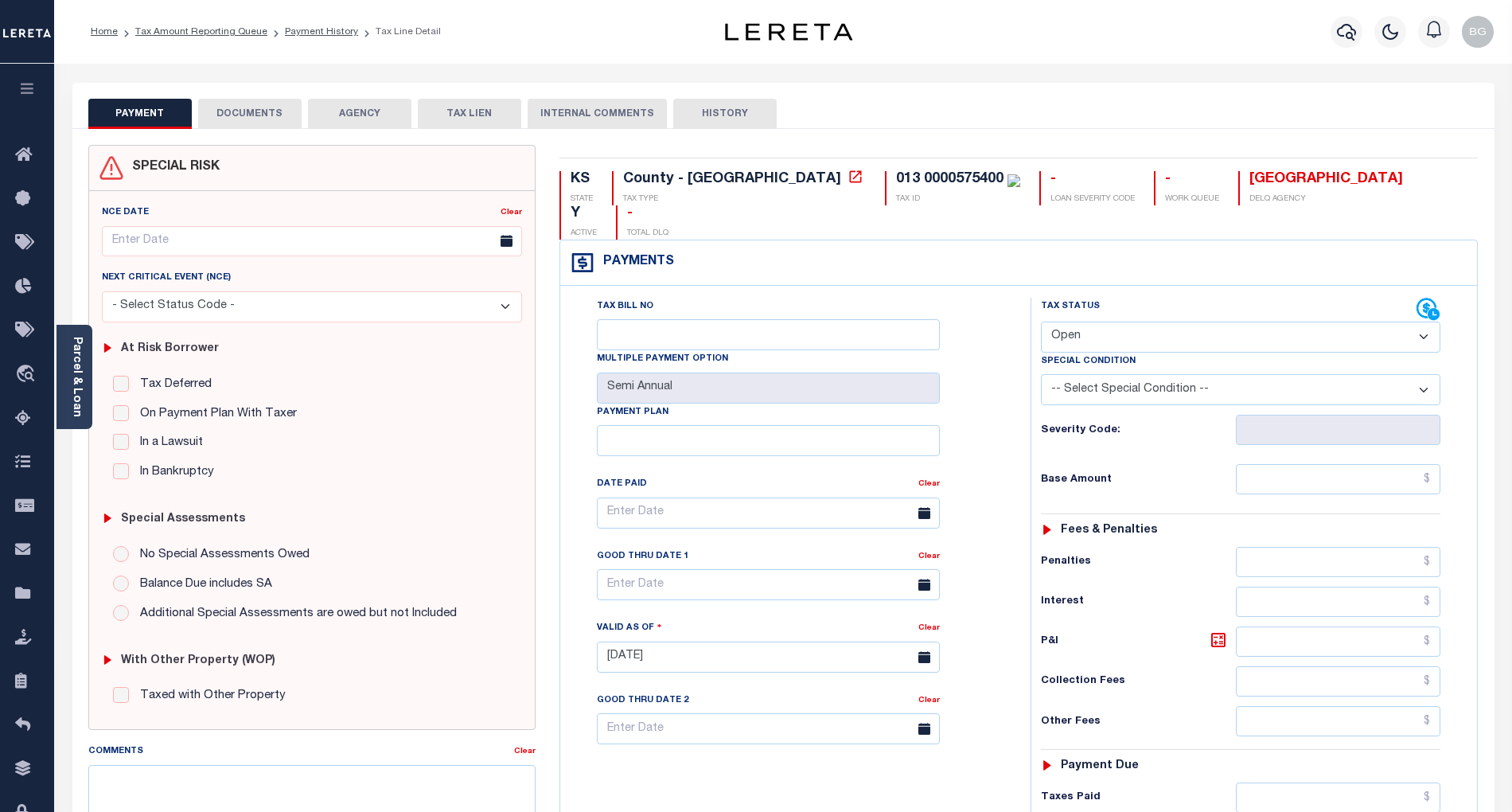
click at [1106, 321] on select "- Select Status Code - Open Due/Unpaid Paid Incomplete No Tax Due Internal Refu…" at bounding box center [1240, 336] width 399 height 31
select select "PYD"
click at [1041, 321] on select "- Select Status Code - Open Due/Unpaid Paid Incomplete No Tax Due Internal Refu…" at bounding box center [1240, 336] width 399 height 31
type input "[DATE]"
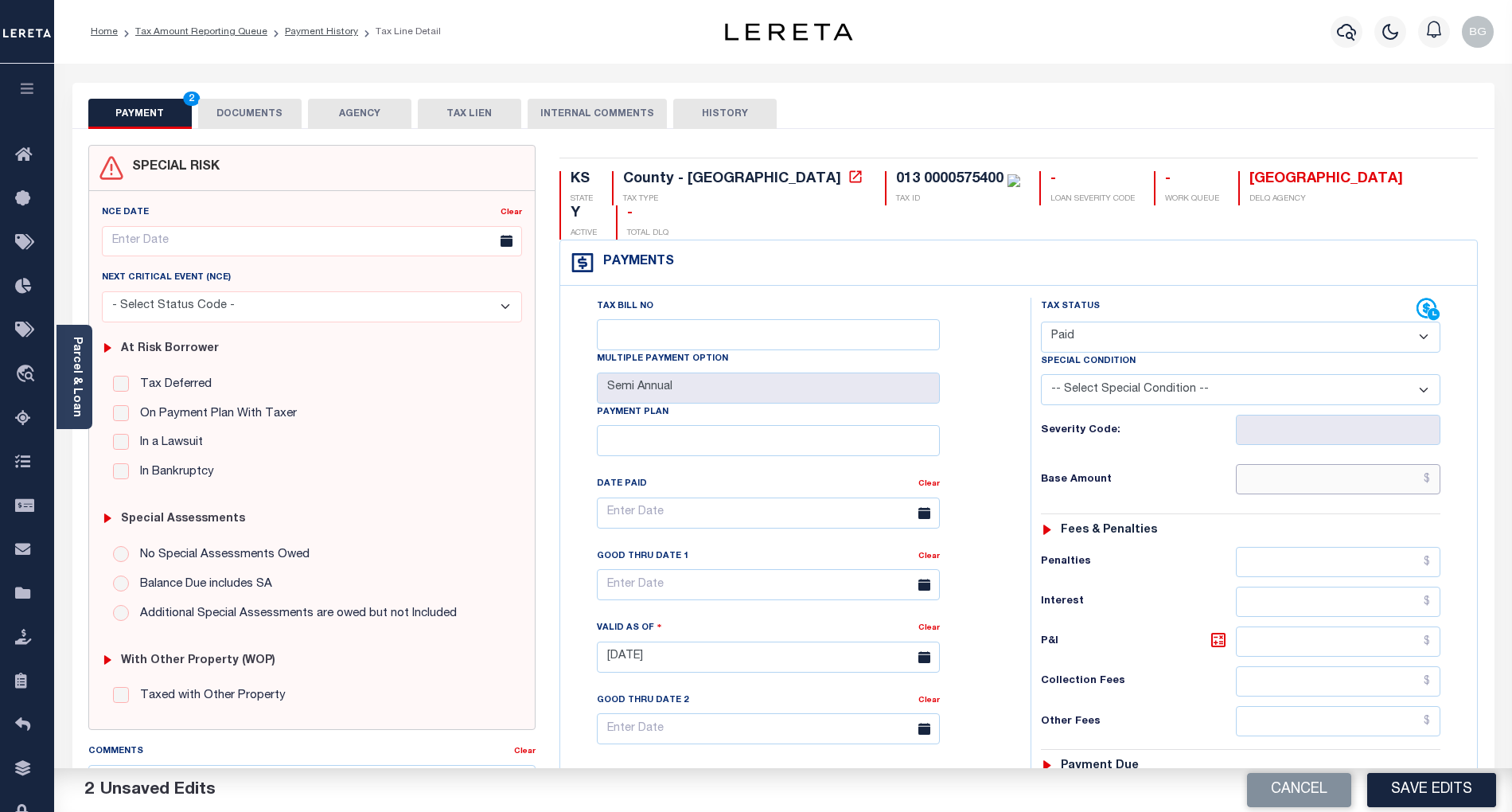
click at [1355, 464] on input "text" at bounding box center [1339, 479] width 205 height 30
paste input "3,517.34"
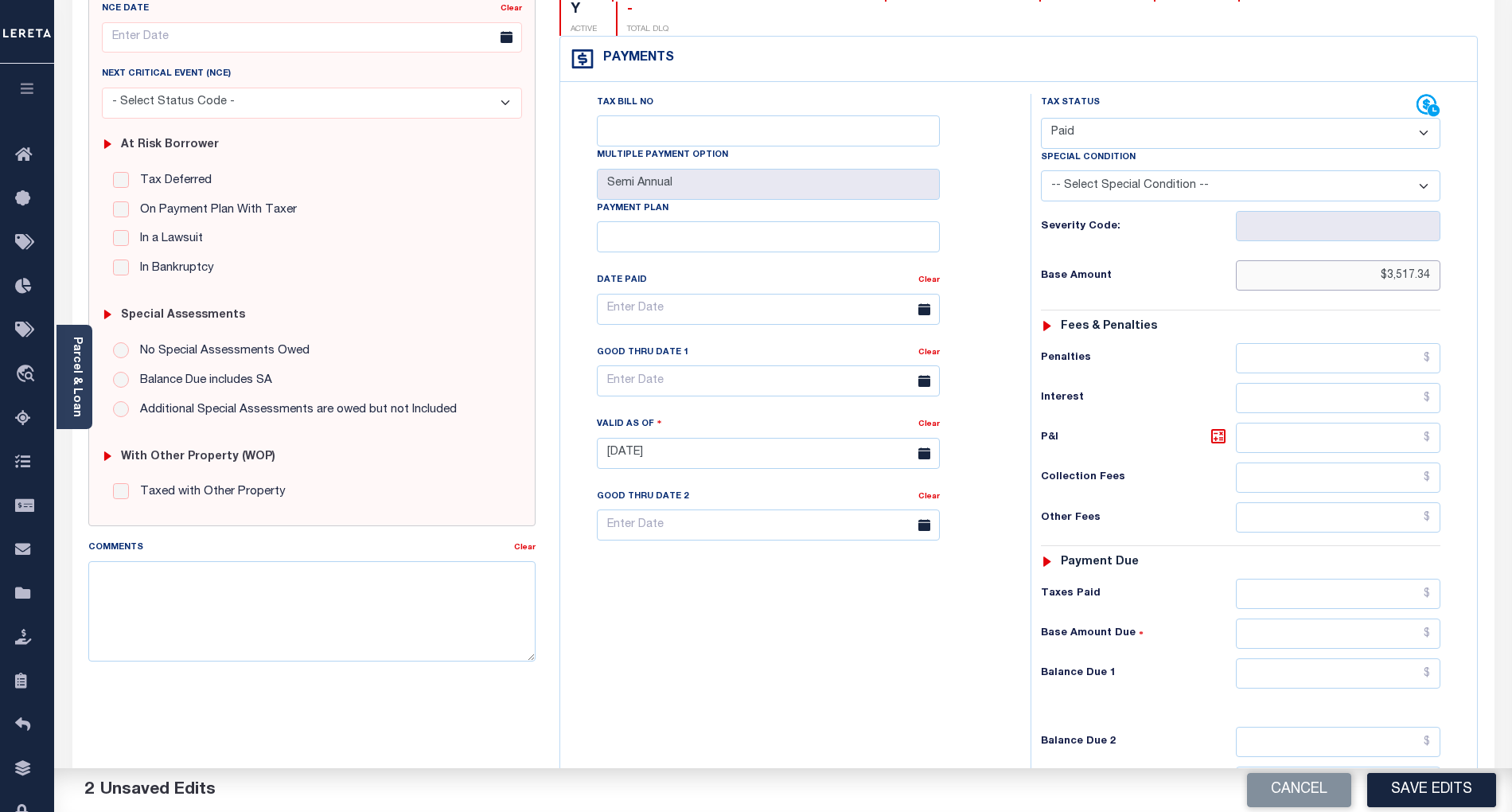
scroll to position [318, 0]
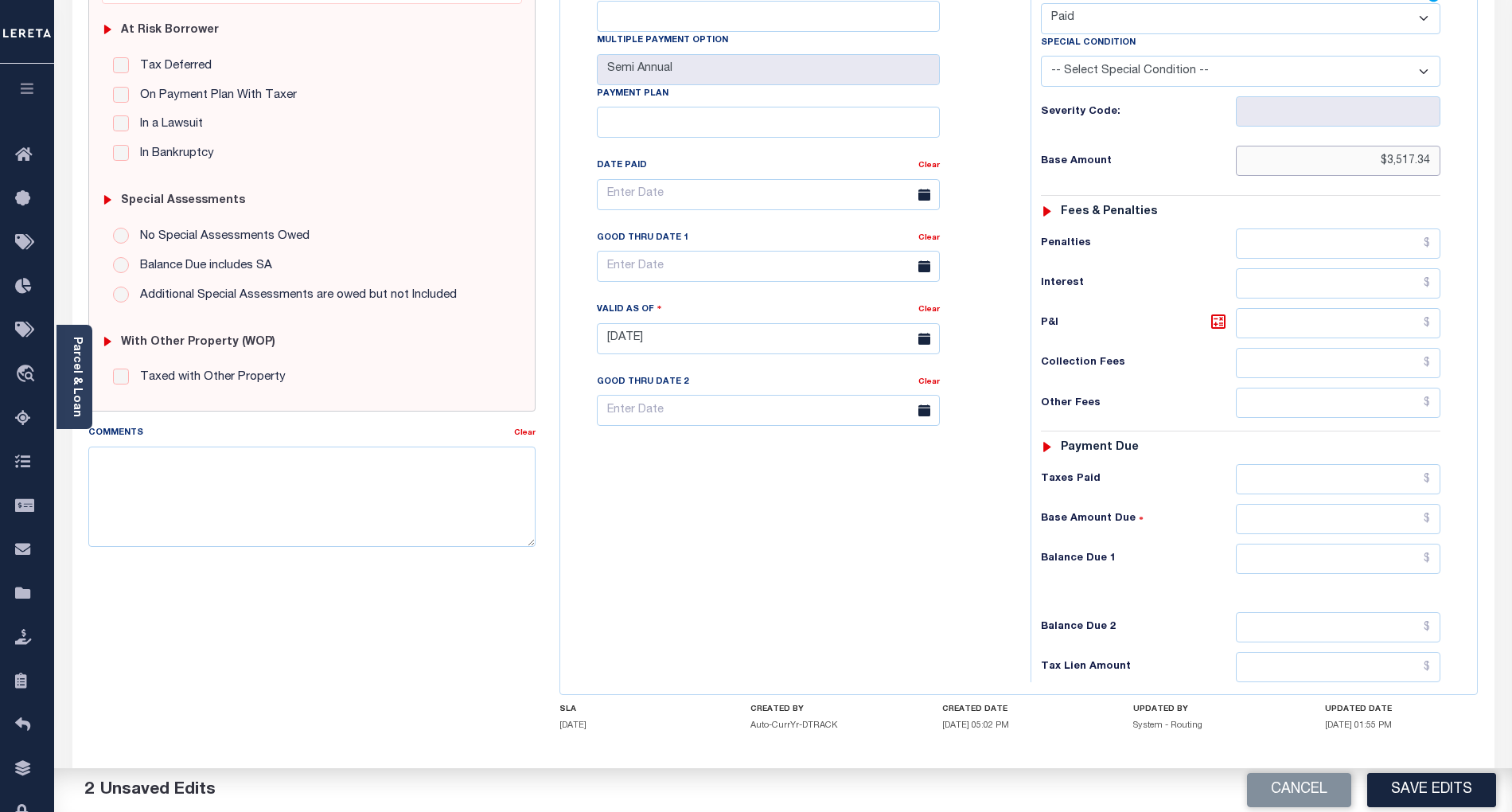
type input "$3,517.34"
click at [1411, 543] on input "text" at bounding box center [1339, 559] width 205 height 30
type input "$0.00"
click at [902, 543] on div "Tax Bill No Multiple Payment Option Semi Annual Payment Plan Clear" at bounding box center [791, 331] width 454 height 703
click at [1442, 787] on button "Save Edits" at bounding box center [1431, 790] width 129 height 34
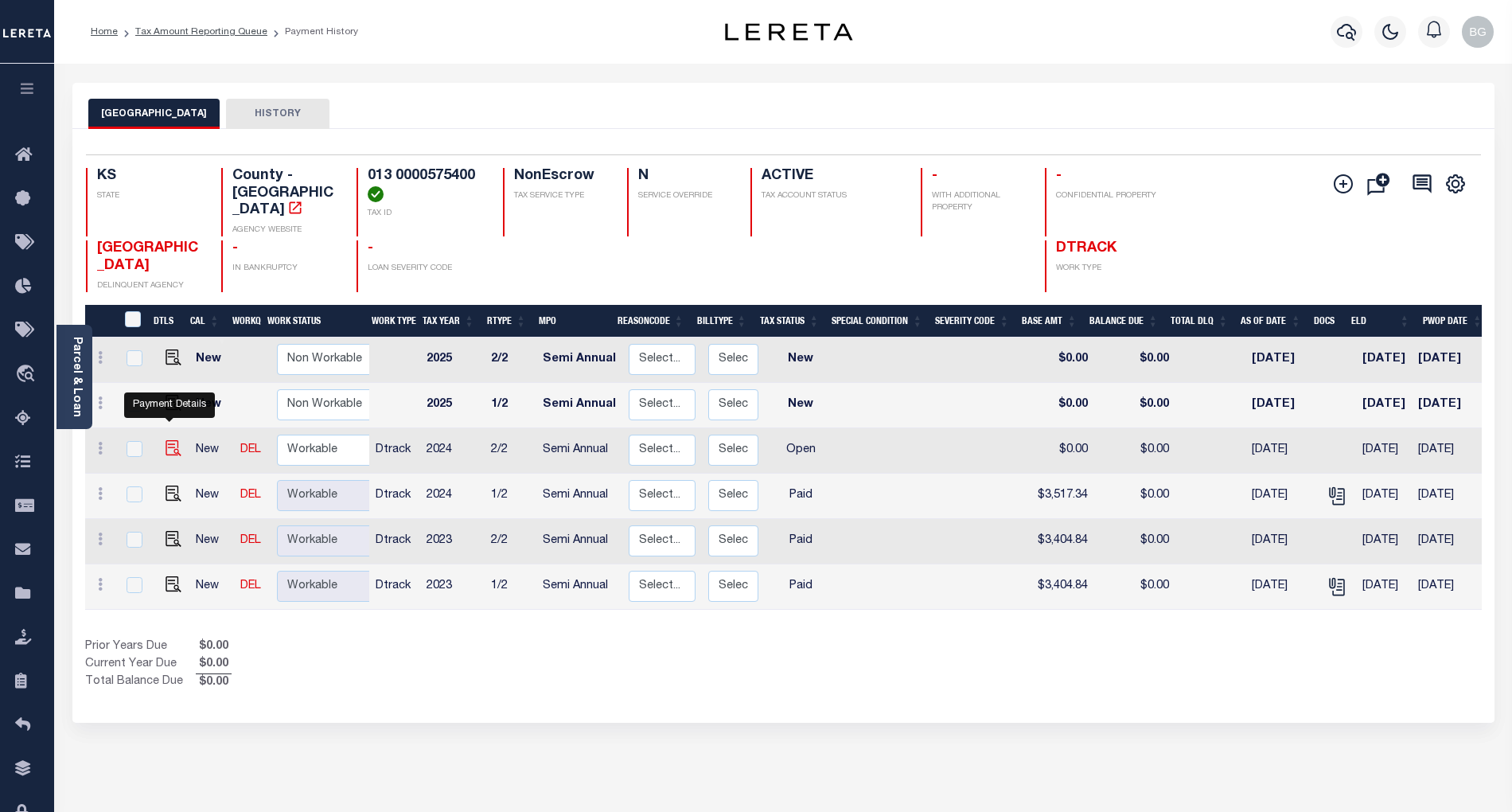
click at [167, 440] on img "" at bounding box center [173, 448] width 16 height 16
checkbox input "true"
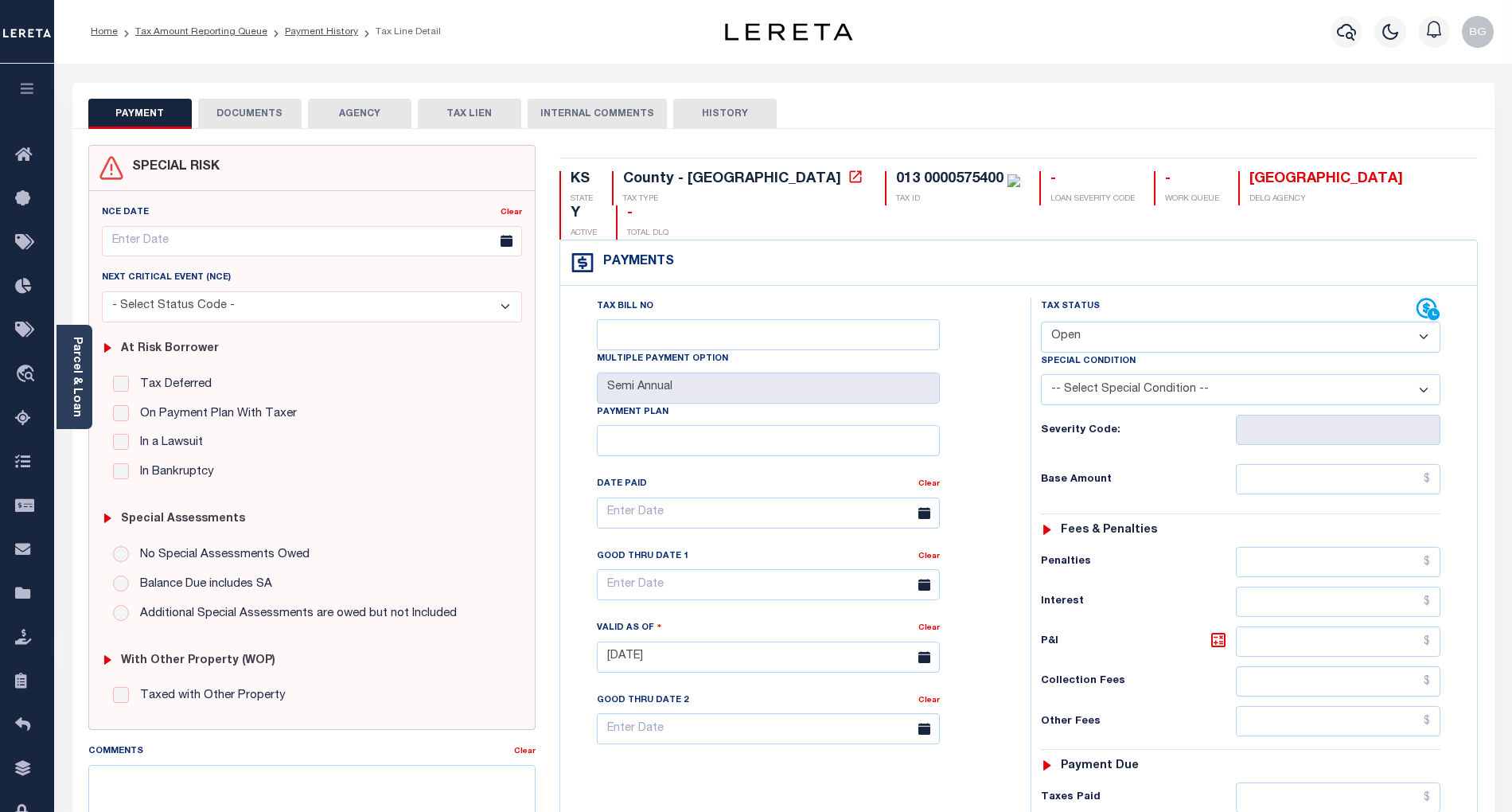
click at [1084, 321] on select "- Select Status Code - Open Due/Unpaid Paid Incomplete No Tax Due Internal Refu…" at bounding box center [1240, 336] width 399 height 31
select select "PYD"
click at [1041, 321] on select "- Select Status Code - Open Due/Unpaid Paid Incomplete No Tax Due Internal Refu…" at bounding box center [1240, 336] width 399 height 31
type input "[DATE]"
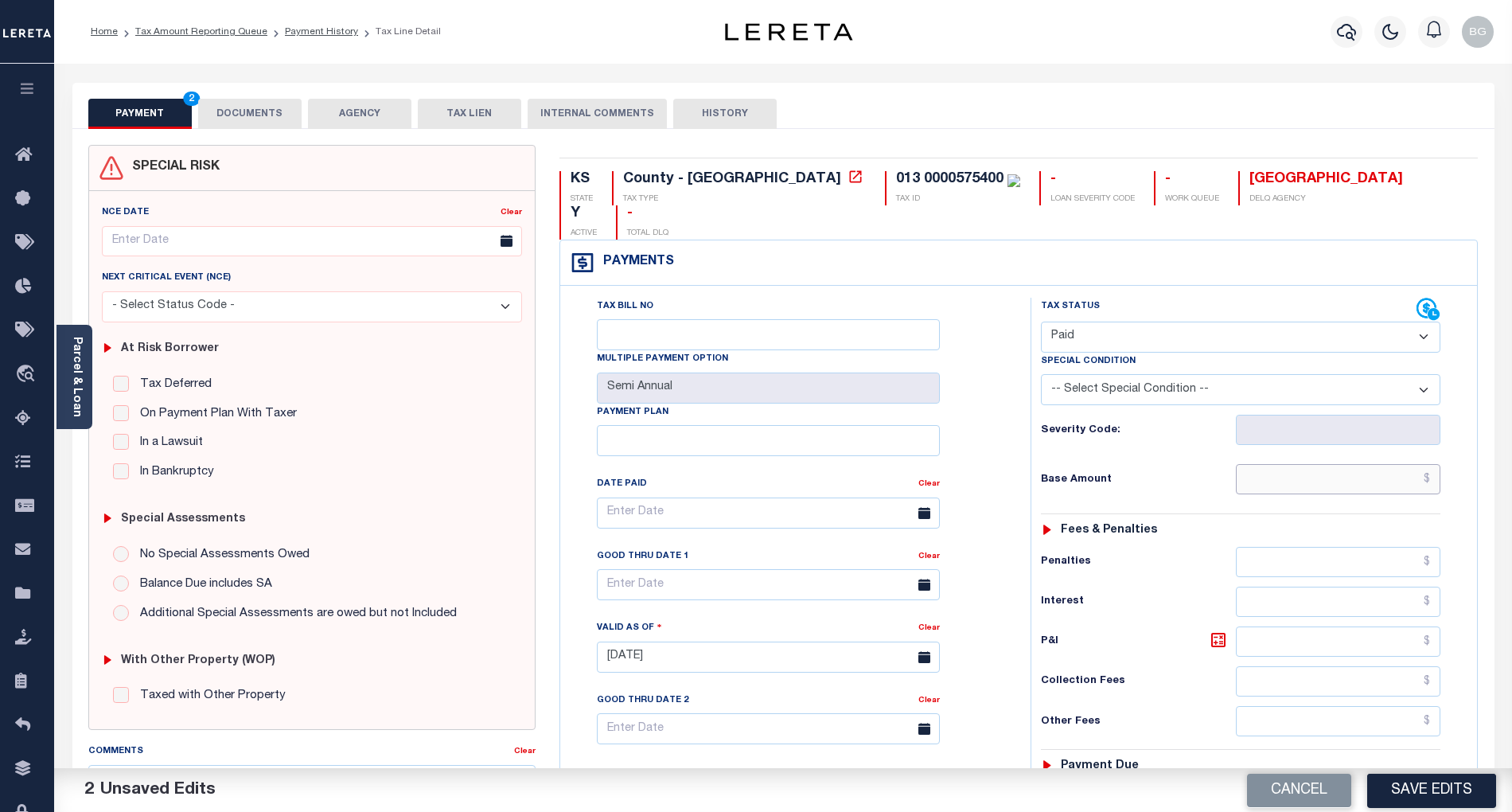
click at [1386, 464] on input "text" at bounding box center [1339, 479] width 205 height 30
paste input "3,517.34"
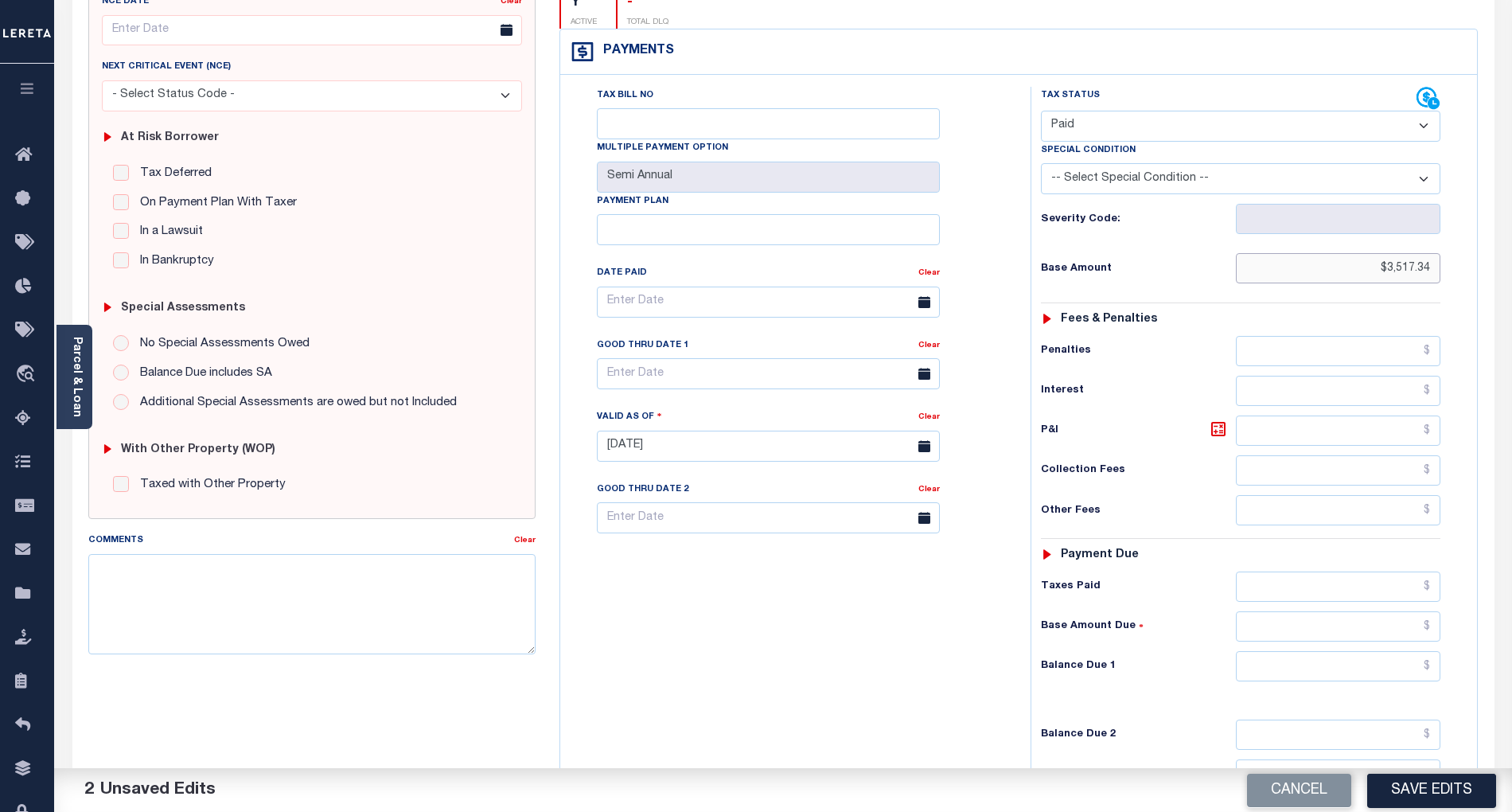
scroll to position [318, 0]
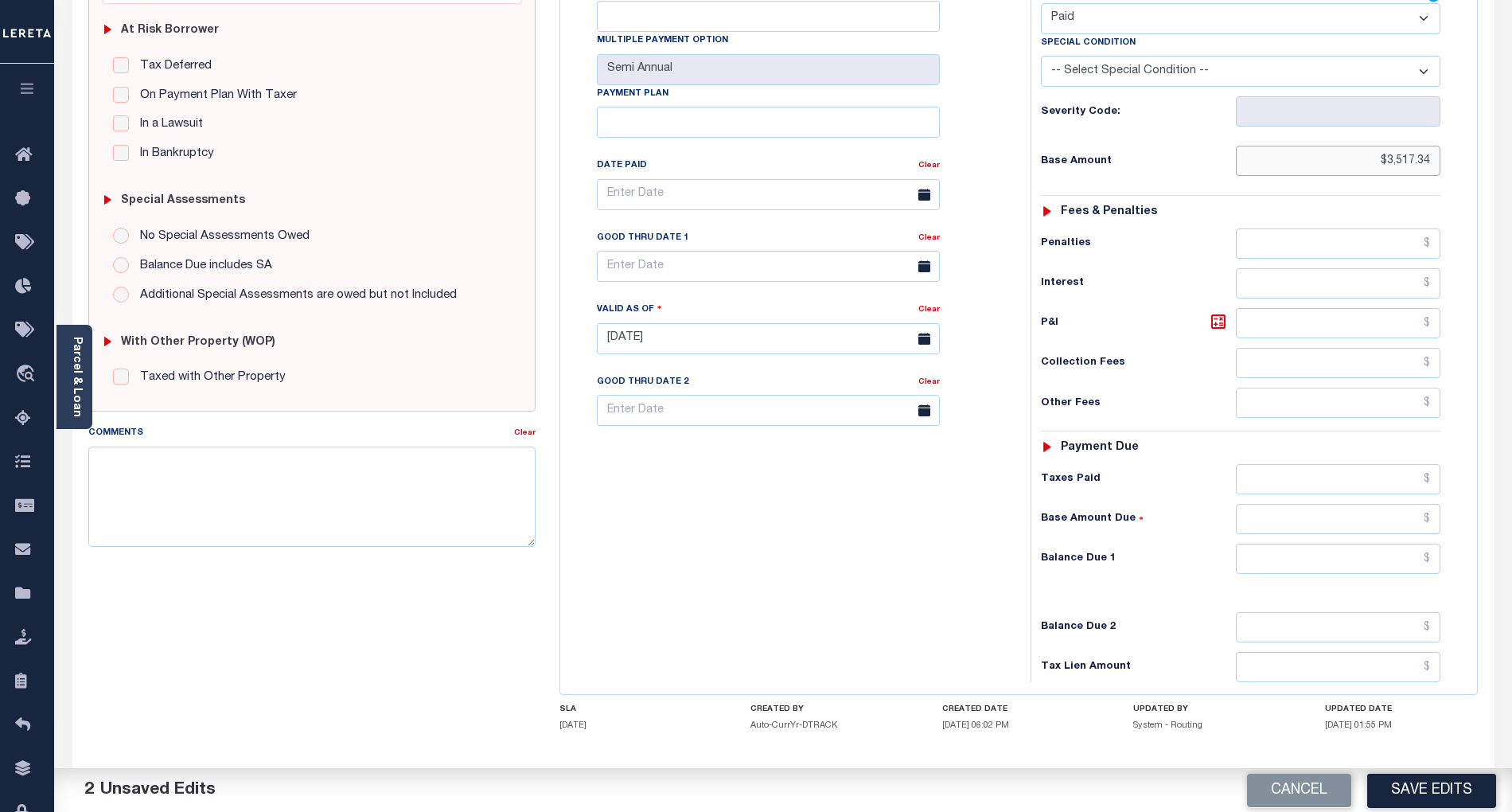
type input "$3,517.34"
click at [1413, 543] on input "text" at bounding box center [1339, 559] width 205 height 30
type input "$0.00"
click at [931, 535] on div "Tax Bill No Multiple Payment Option Semi Annual Payment Plan Clear" at bounding box center [791, 331] width 454 height 703
click at [1461, 803] on button "Save Edits" at bounding box center [1431, 790] width 129 height 34
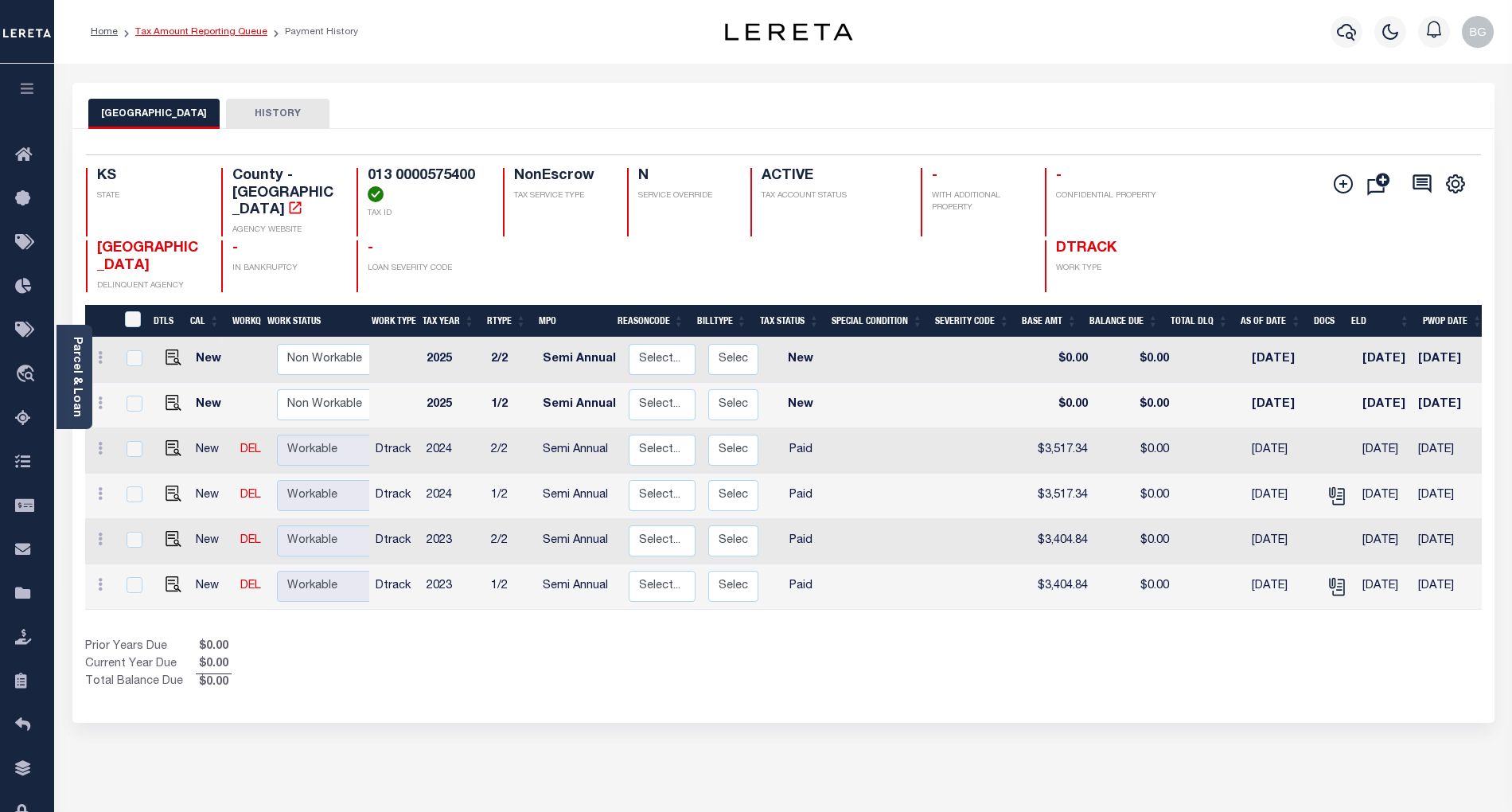
click at [195, 27] on link "Tax Amount Reporting Queue" at bounding box center [201, 31] width 133 height 10
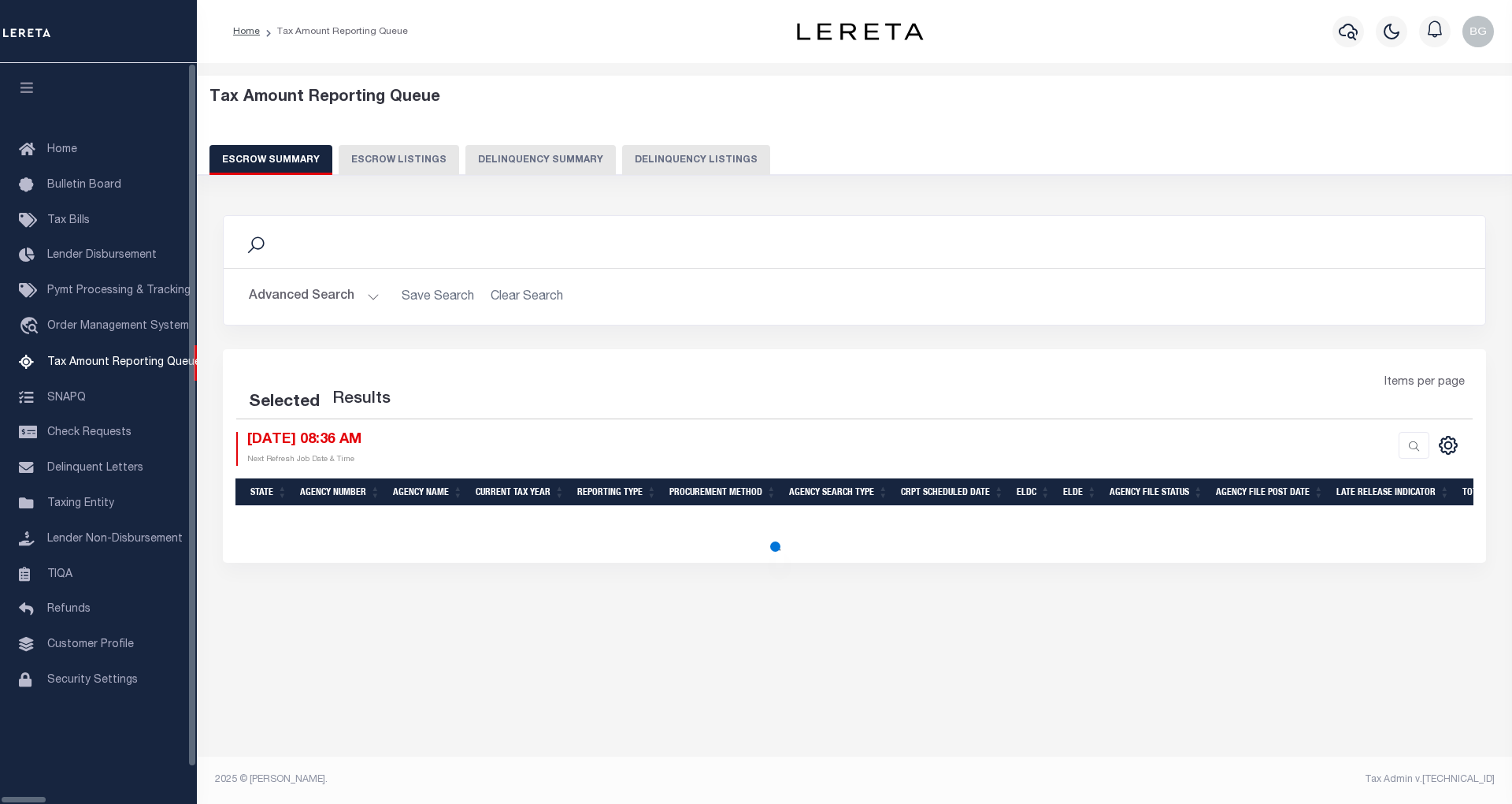
click at [622, 152] on button "Delinquency Listings" at bounding box center [696, 160] width 148 height 30
select select "100"
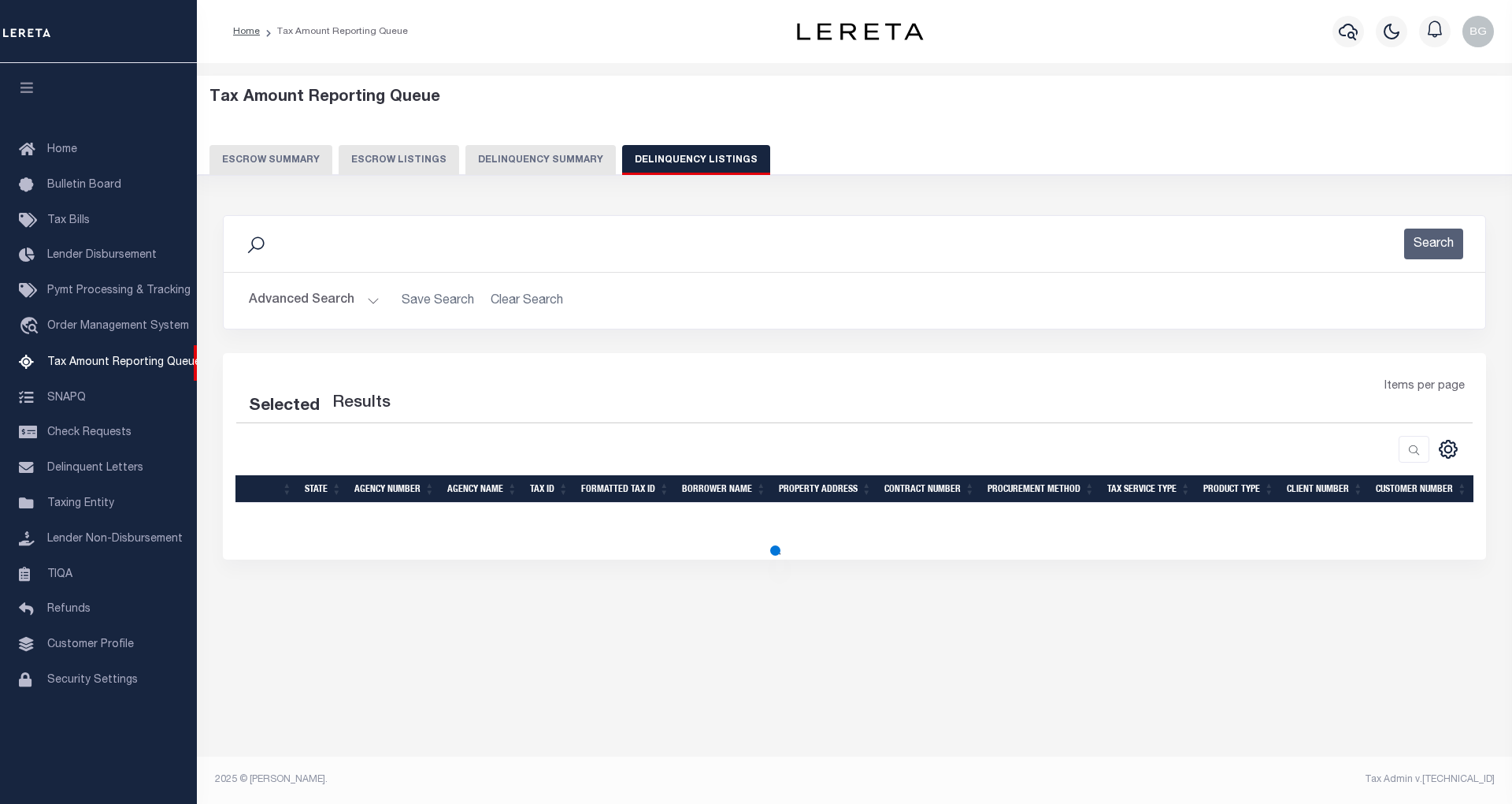
select select "100"
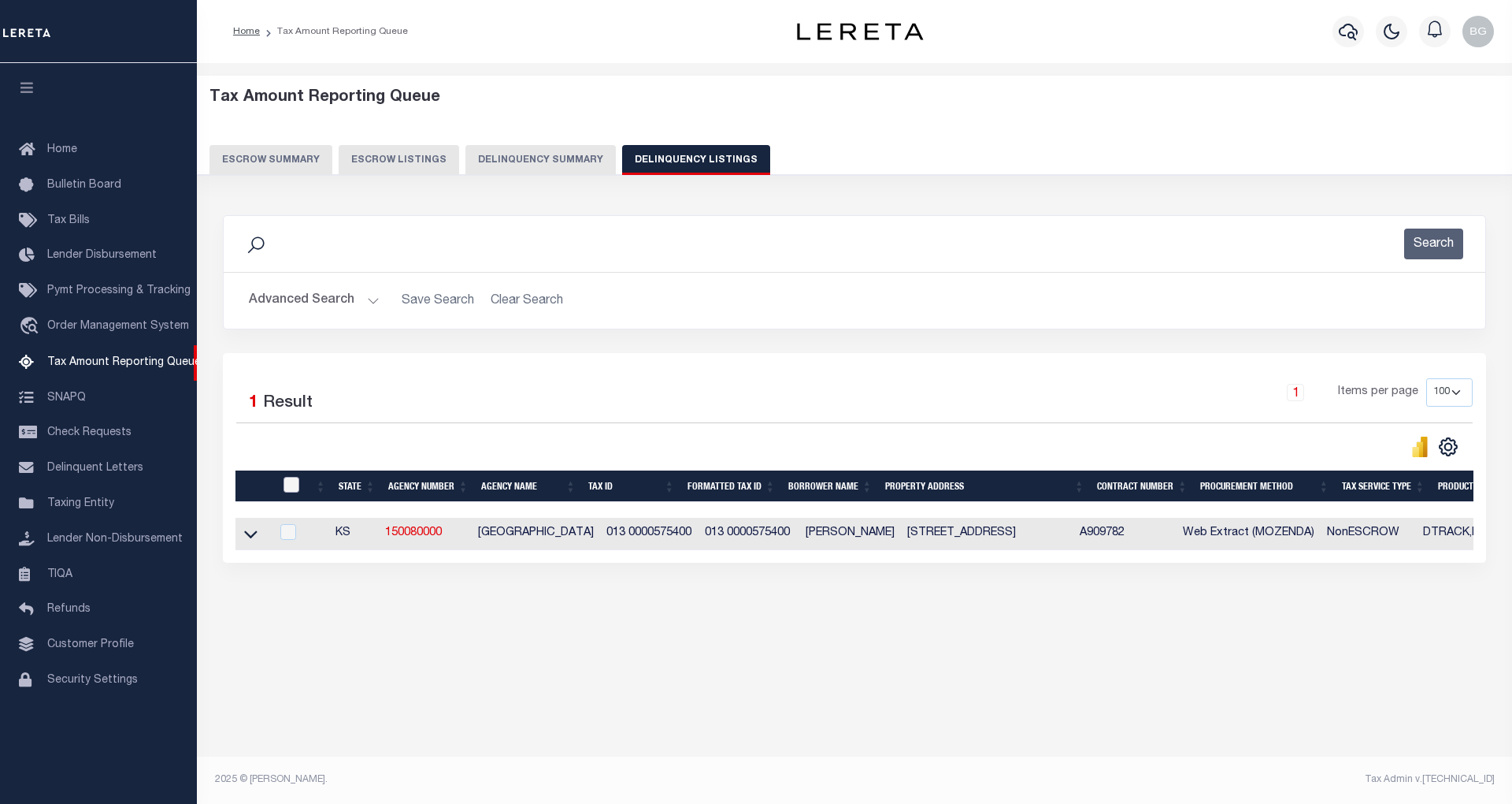
click at [293, 486] on input "checkbox" at bounding box center [291, 484] width 16 height 16
checkbox input "true"
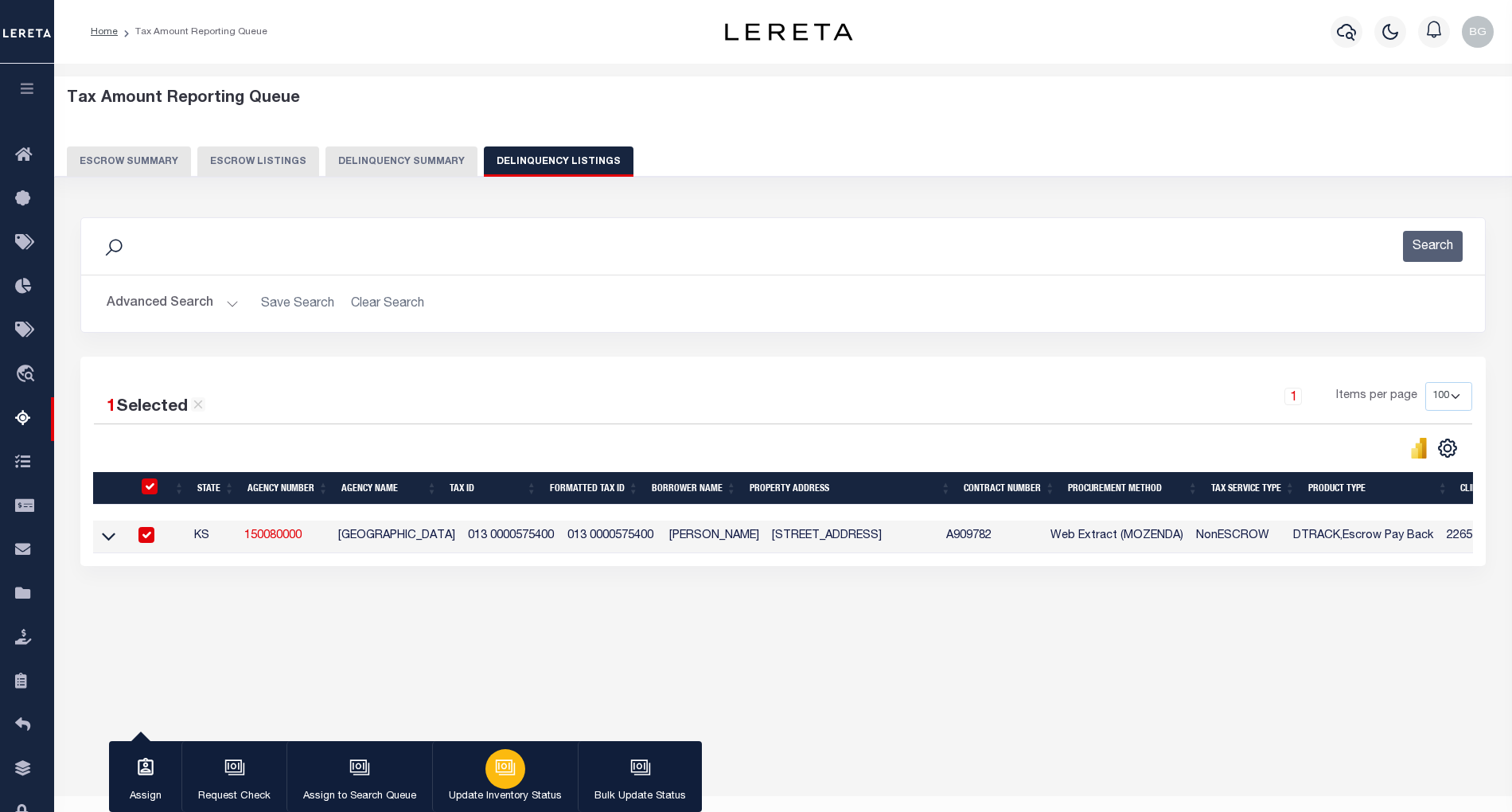
click at [508, 777] on icon "button" at bounding box center [505, 767] width 20 height 20
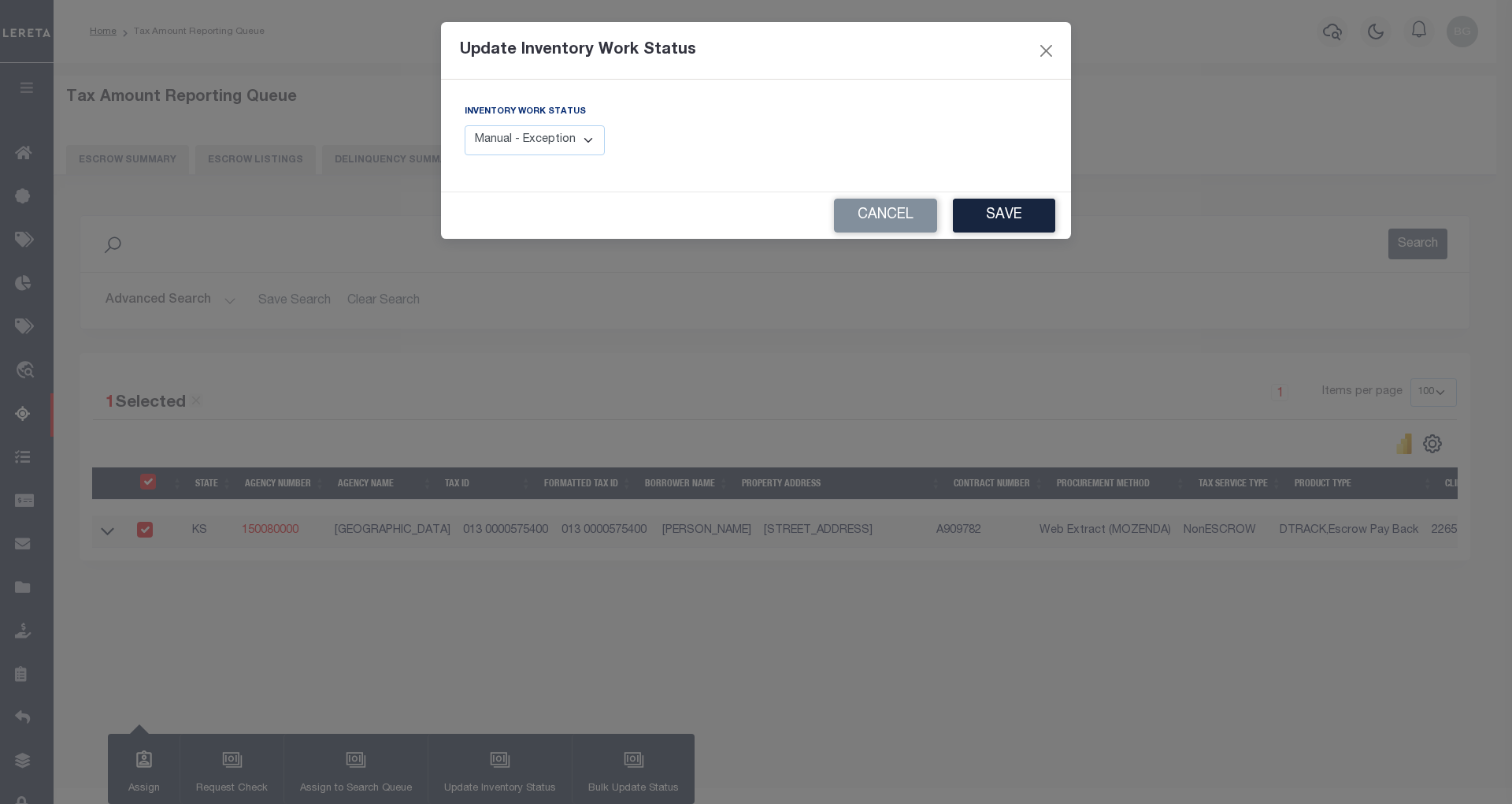
click at [561, 138] on select "Manual - Exception Pended - Awaiting Search Late Add Exception Completed" at bounding box center [534, 140] width 140 height 31
select select "4"
click at [465, 125] on select "Manual - Exception Pended - Awaiting Search Late Add Exception Completed" at bounding box center [534, 140] width 140 height 31
click at [1019, 222] on button "Save" at bounding box center [1004, 215] width 102 height 33
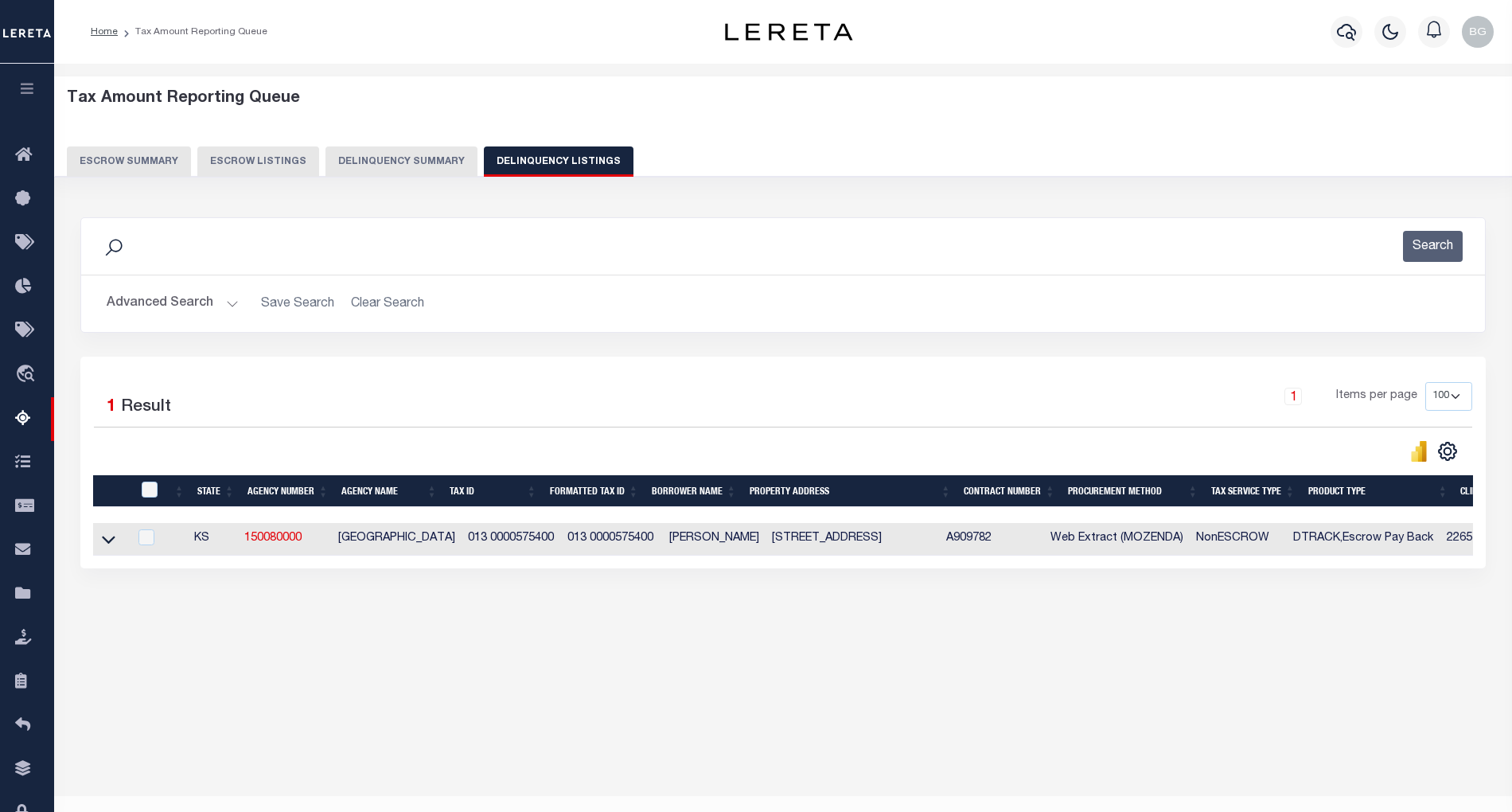
click at [228, 299] on button "Advanced Search" at bounding box center [173, 303] width 133 height 31
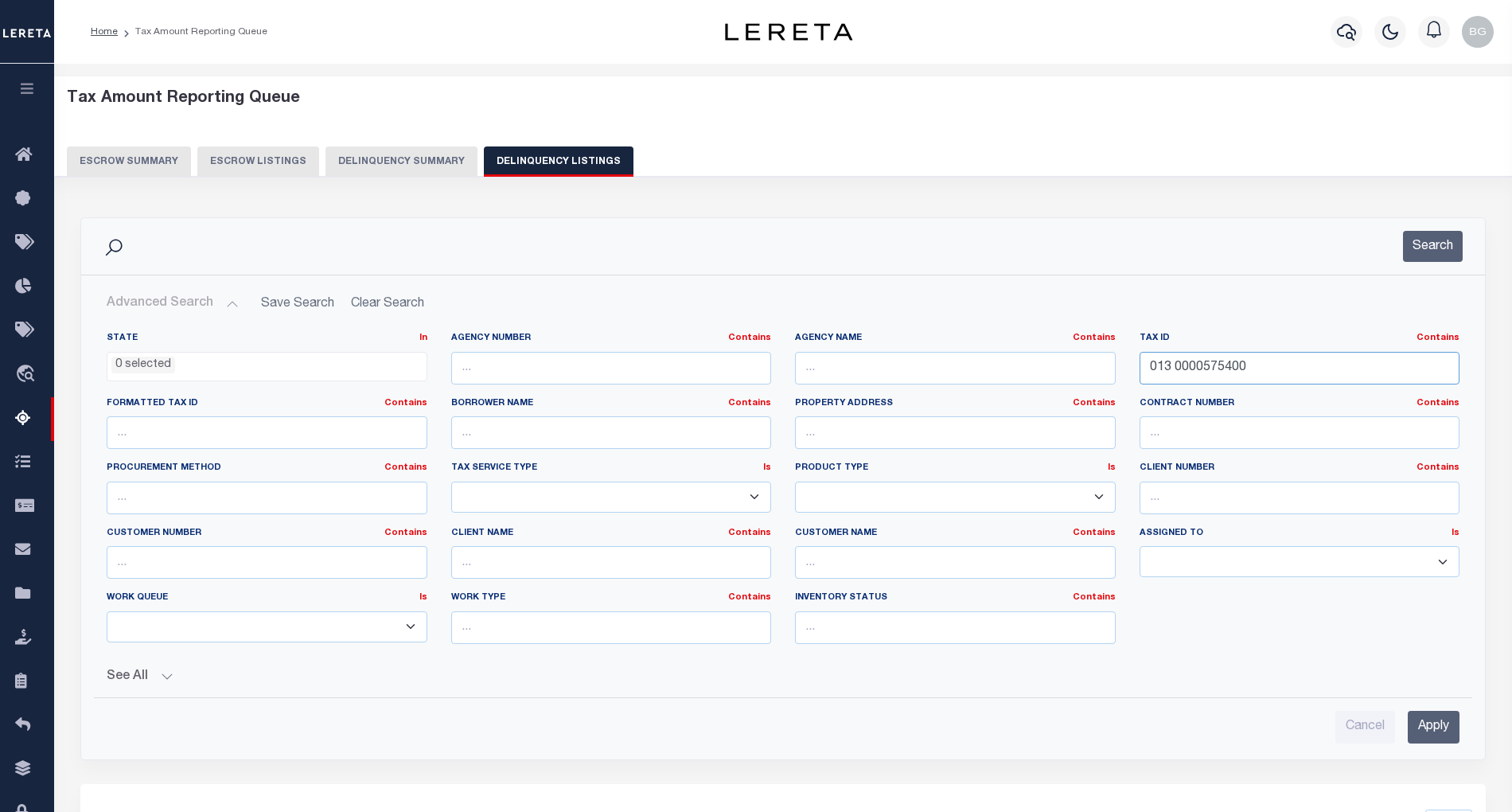
click at [1179, 366] on input "013 0000575400" at bounding box center [1299, 367] width 321 height 33
paste input "7250"
type input "013 0000725000"
click at [1442, 736] on input "Apply" at bounding box center [1434, 727] width 52 height 33
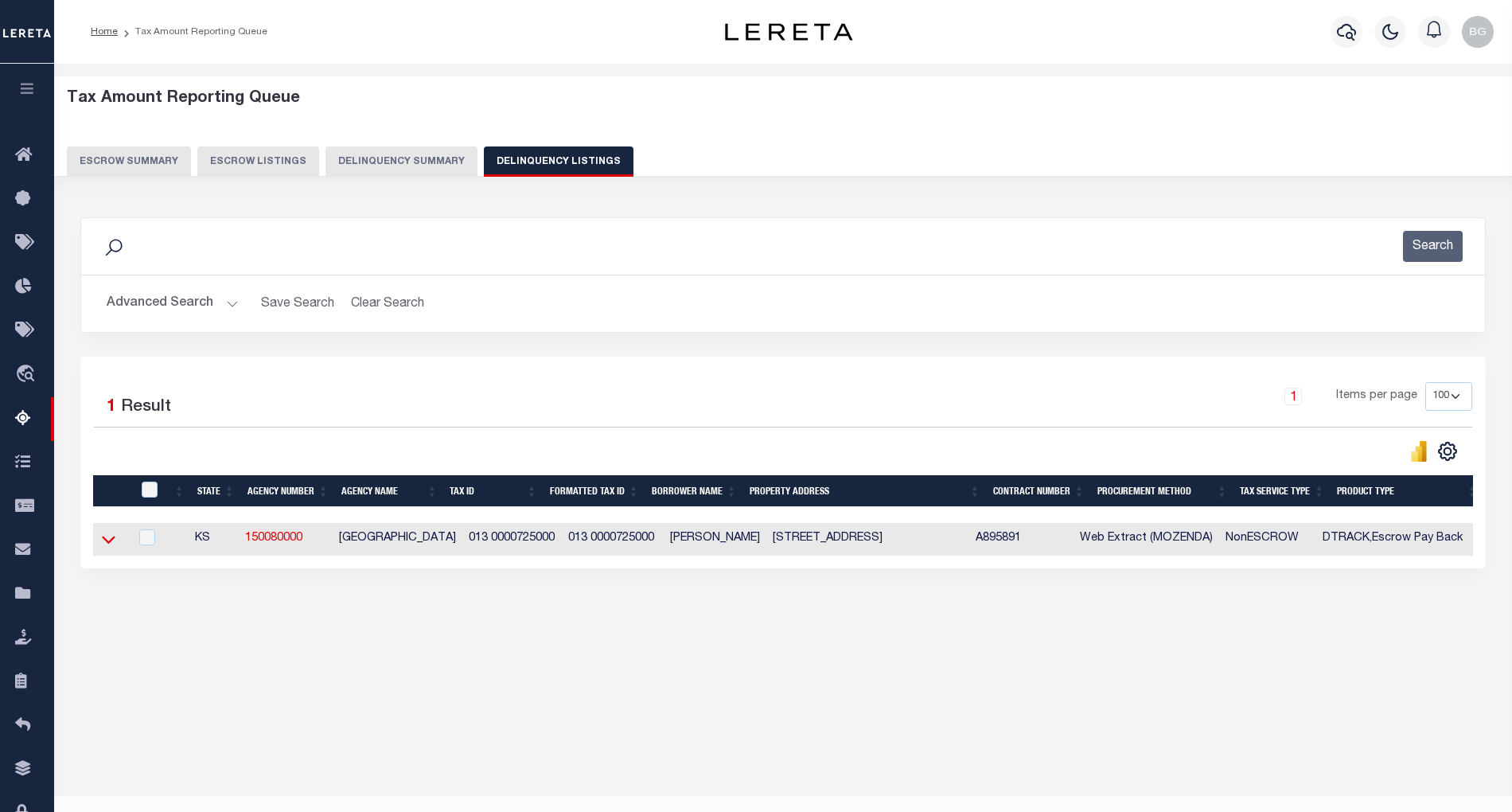
click at [112, 544] on icon at bounding box center [109, 540] width 13 height 8
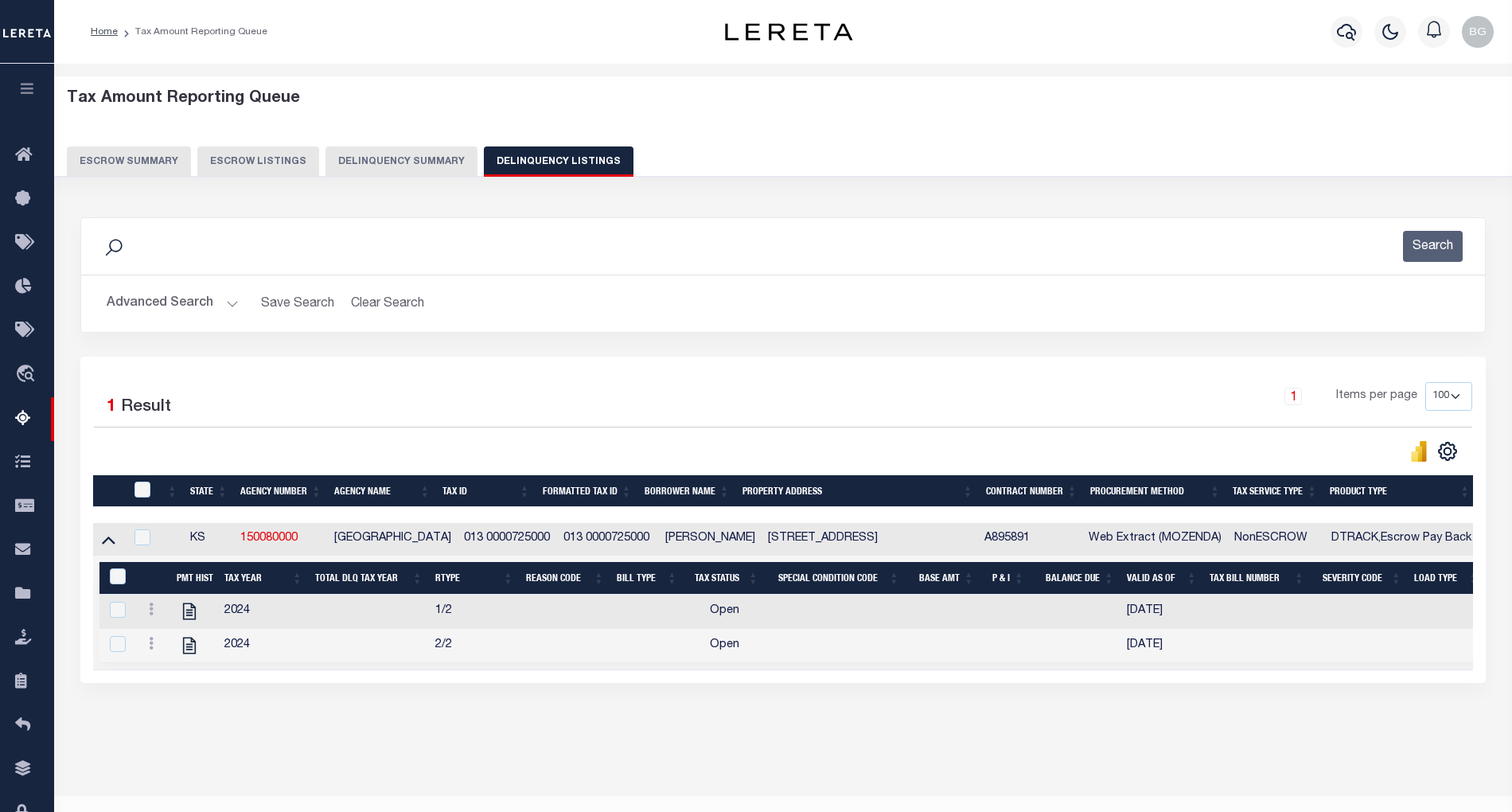
click at [796, 543] on td "1402 Tanglewood Court Rose Hill, KS 67133" at bounding box center [869, 539] width 216 height 33
checkbox input "false"
click at [803, 544] on td "1402 Tanglewood Court Rose Hill, KS 67133" at bounding box center [869, 539] width 216 height 33
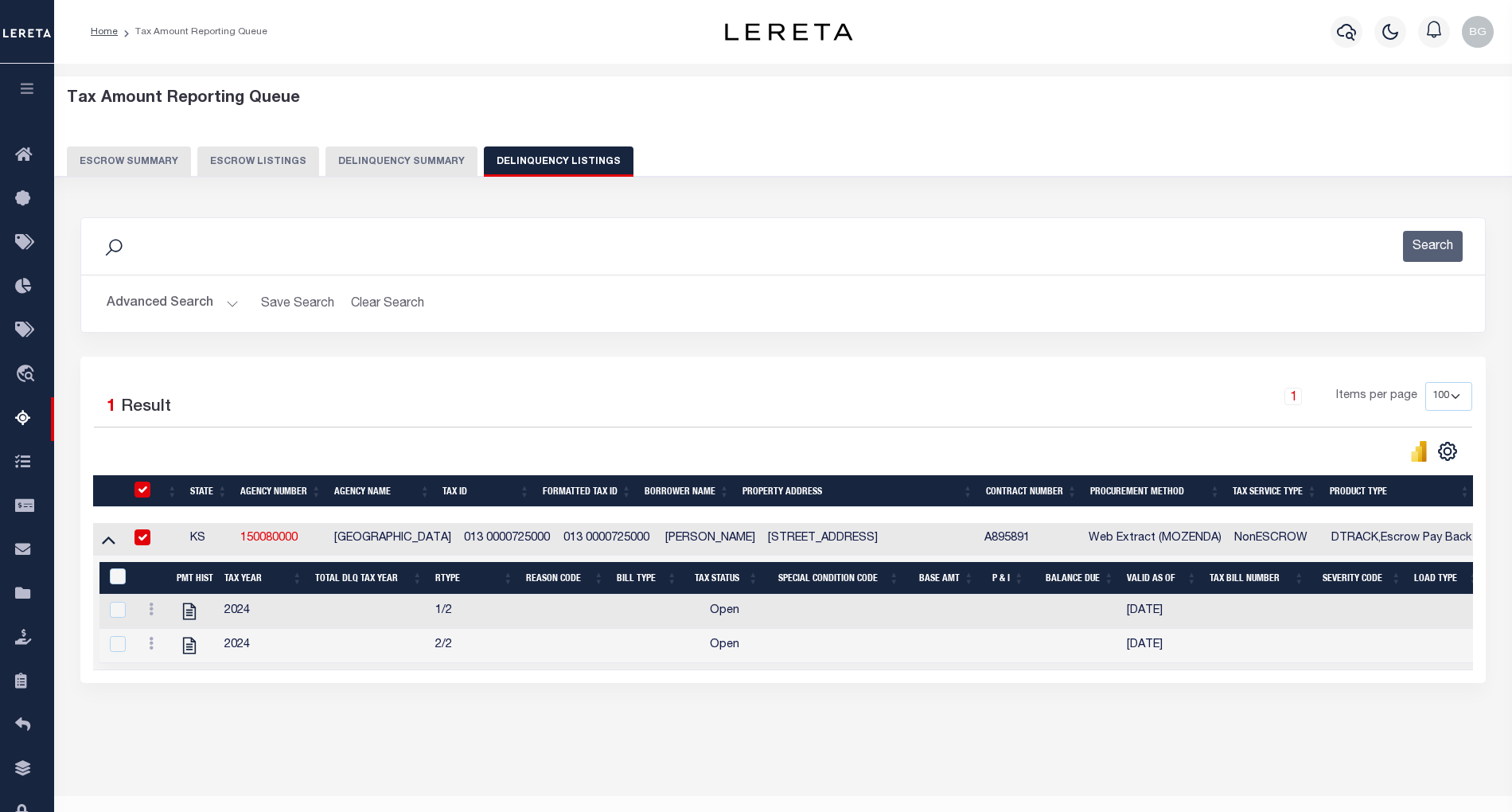
checkbox input "true"
click at [803, 544] on td "1402 Tanglewood Court Rose Hill, KS 67133" at bounding box center [869, 539] width 216 height 33
checkbox input "false"
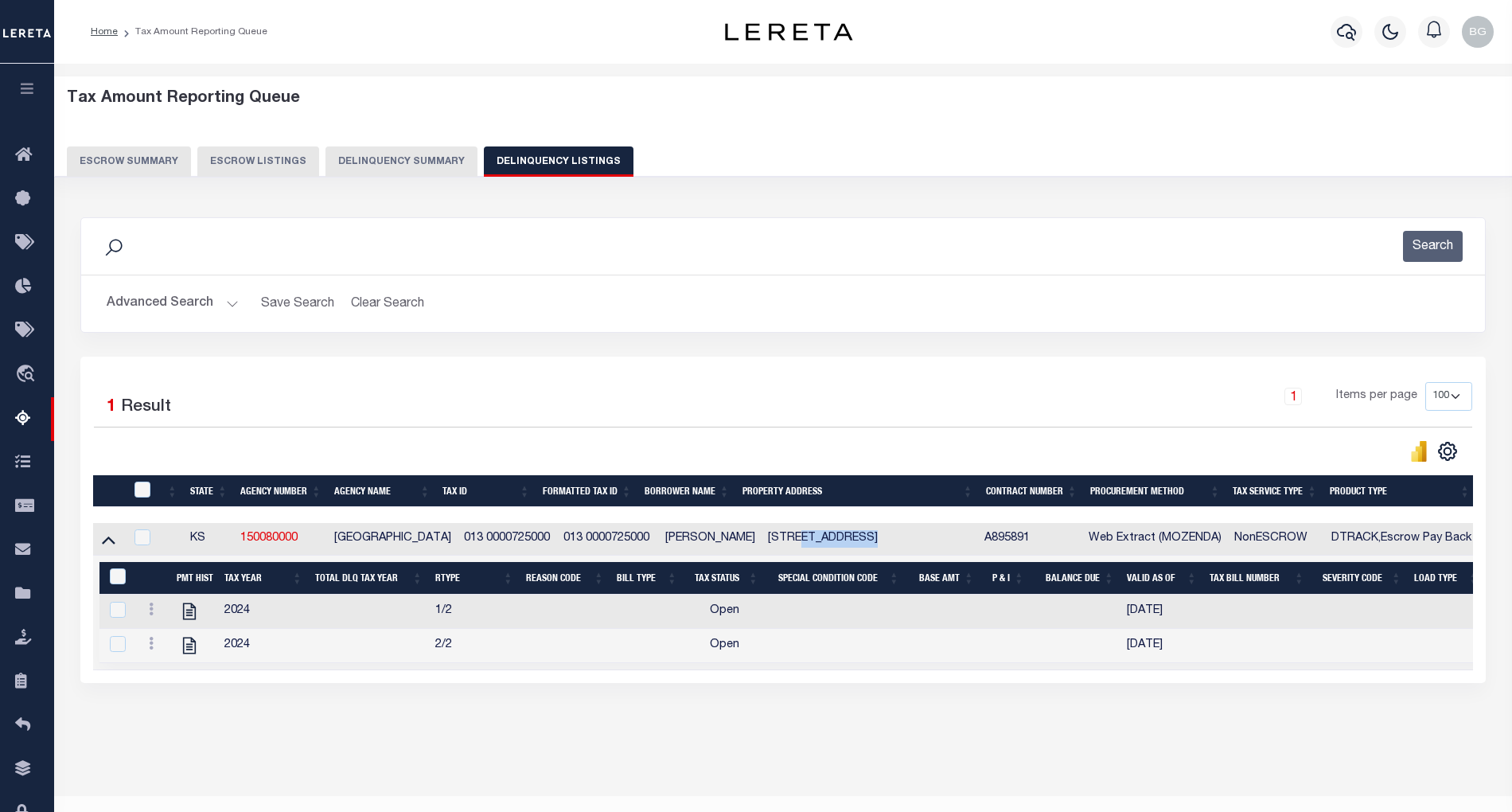
copy td "Tanglewood"
click at [191, 616] on icon "" at bounding box center [189, 611] width 12 height 17
checkbox input "true"
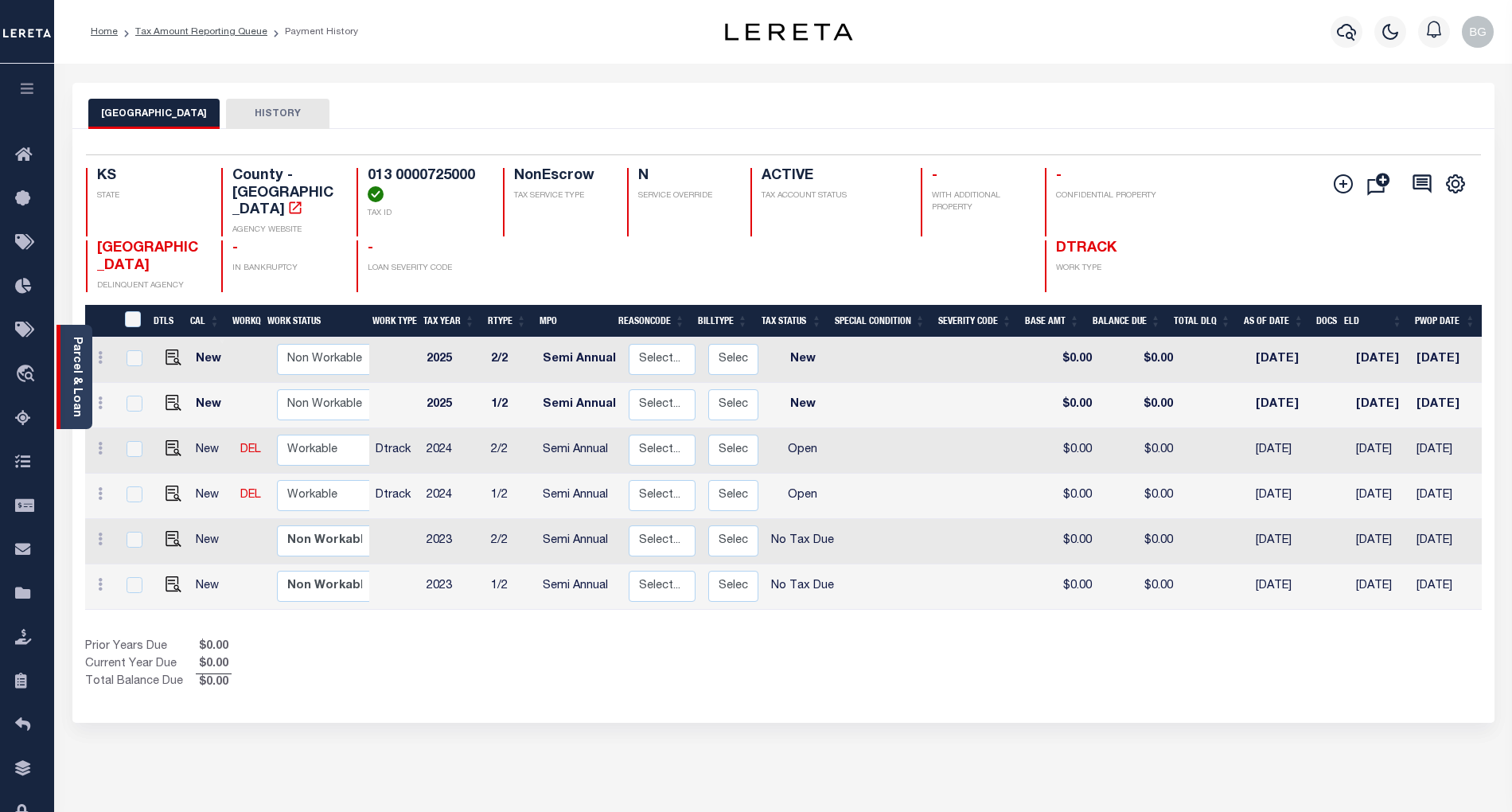
click at [81, 371] on link "Parcel & Loan" at bounding box center [76, 376] width 12 height 80
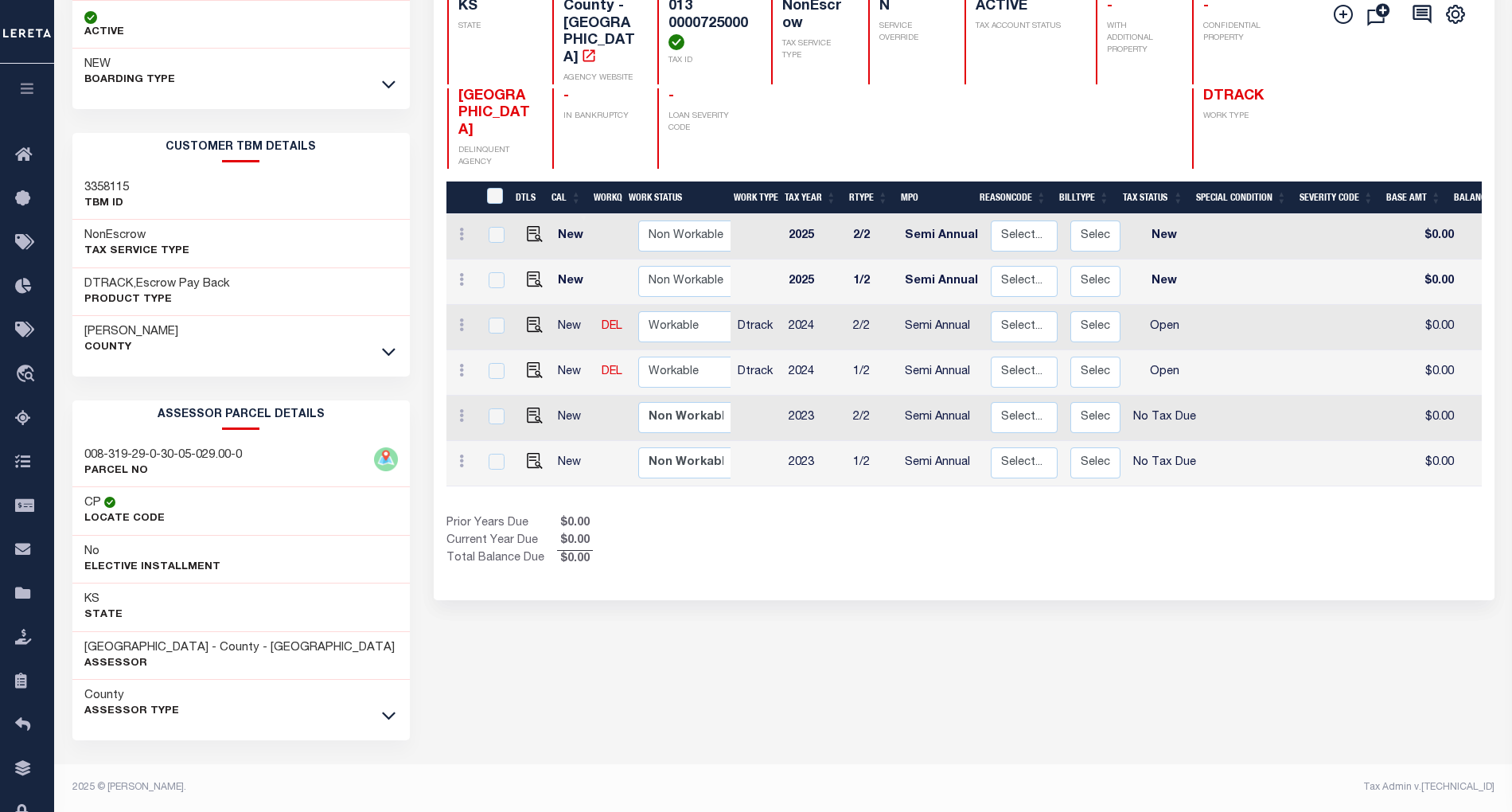
scroll to position [175, 0]
click at [385, 713] on icon at bounding box center [388, 715] width 13 height 17
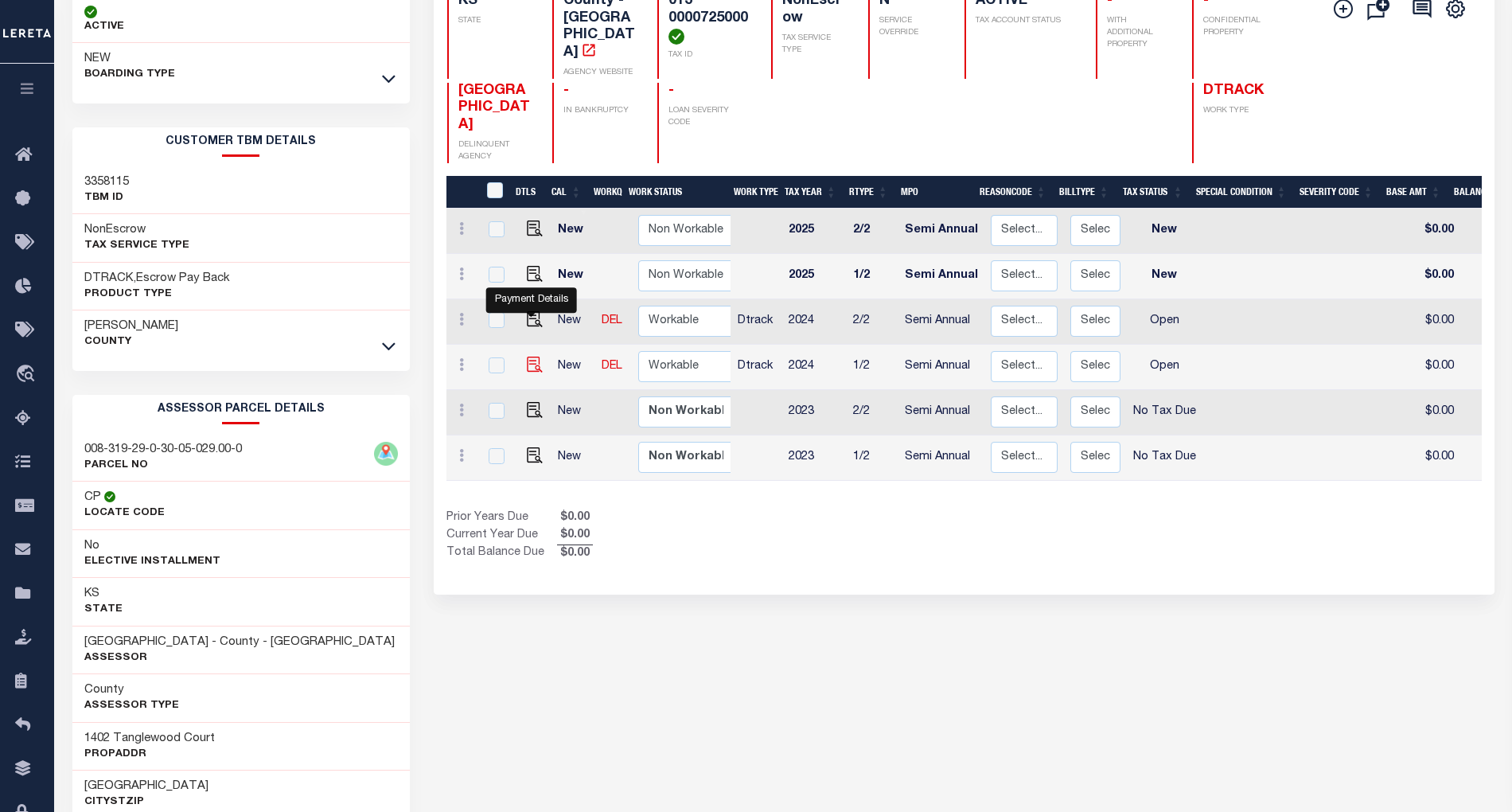
click at [530, 357] on img "" at bounding box center [535, 365] width 16 height 16
checkbox input "true"
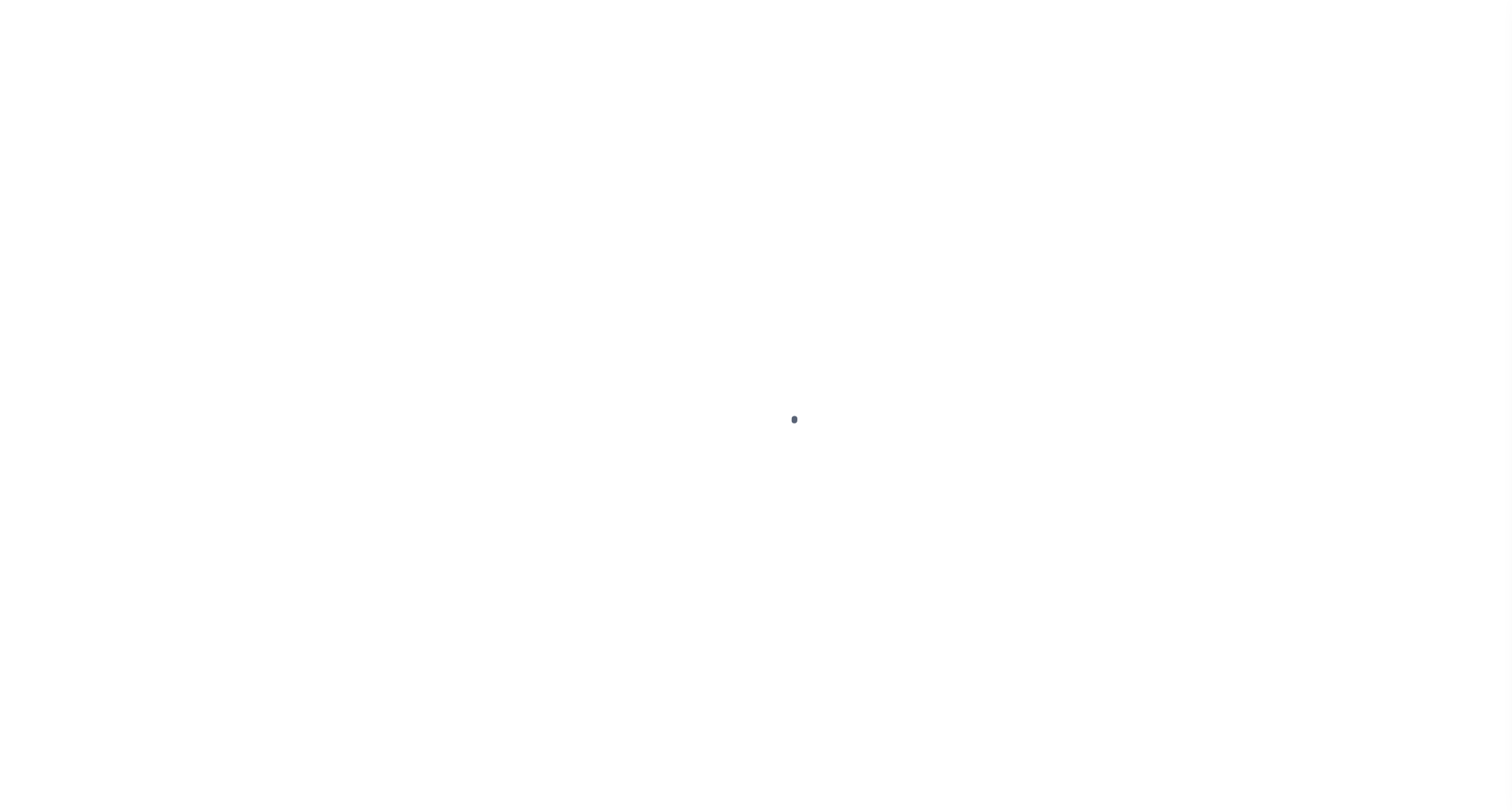
select select "OP2"
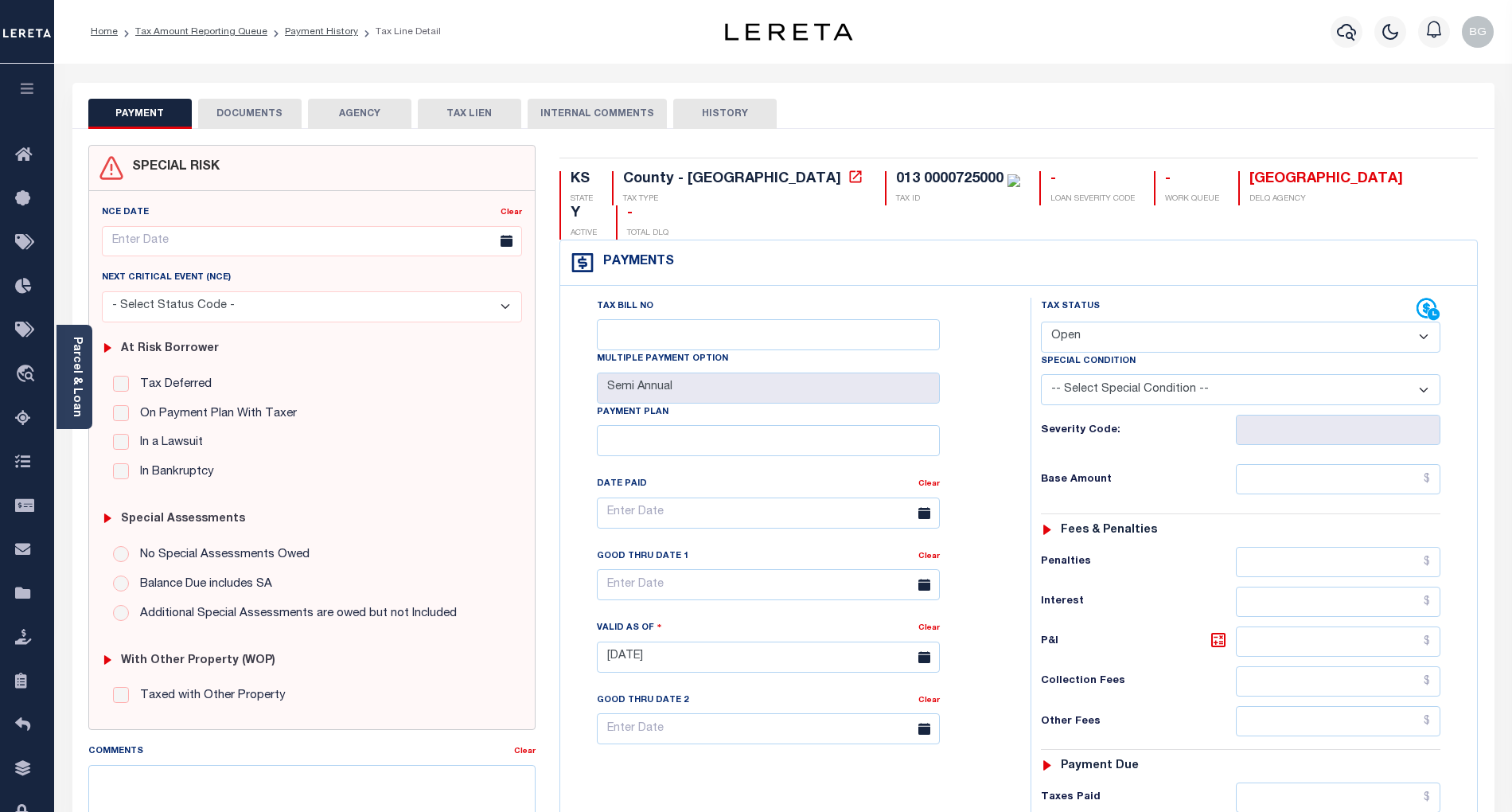
click at [256, 109] on button "DOCUMENTS" at bounding box center [250, 114] width 103 height 30
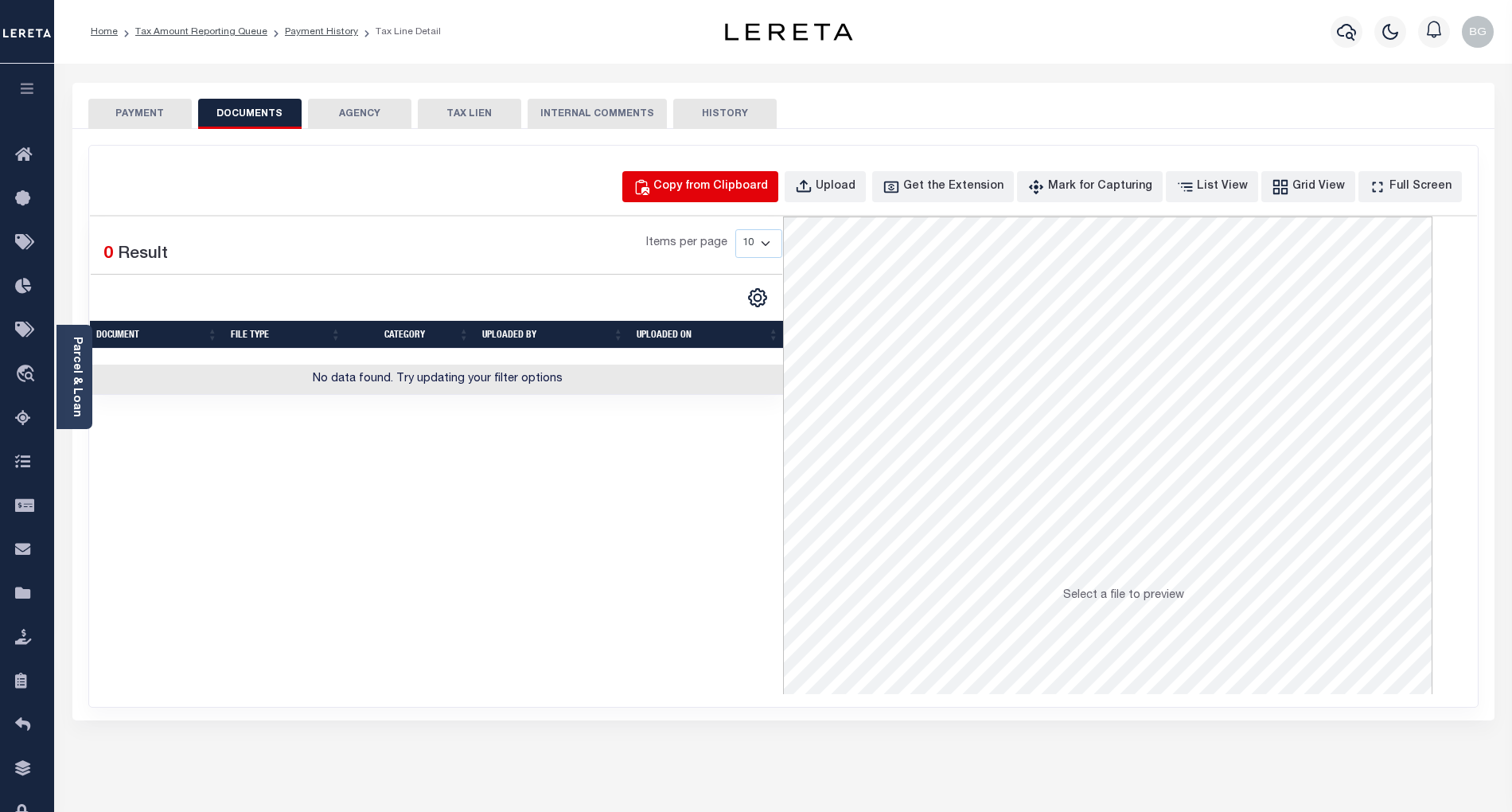
click at [717, 188] on div "Copy from Clipboard" at bounding box center [711, 187] width 115 height 18
select select "POP"
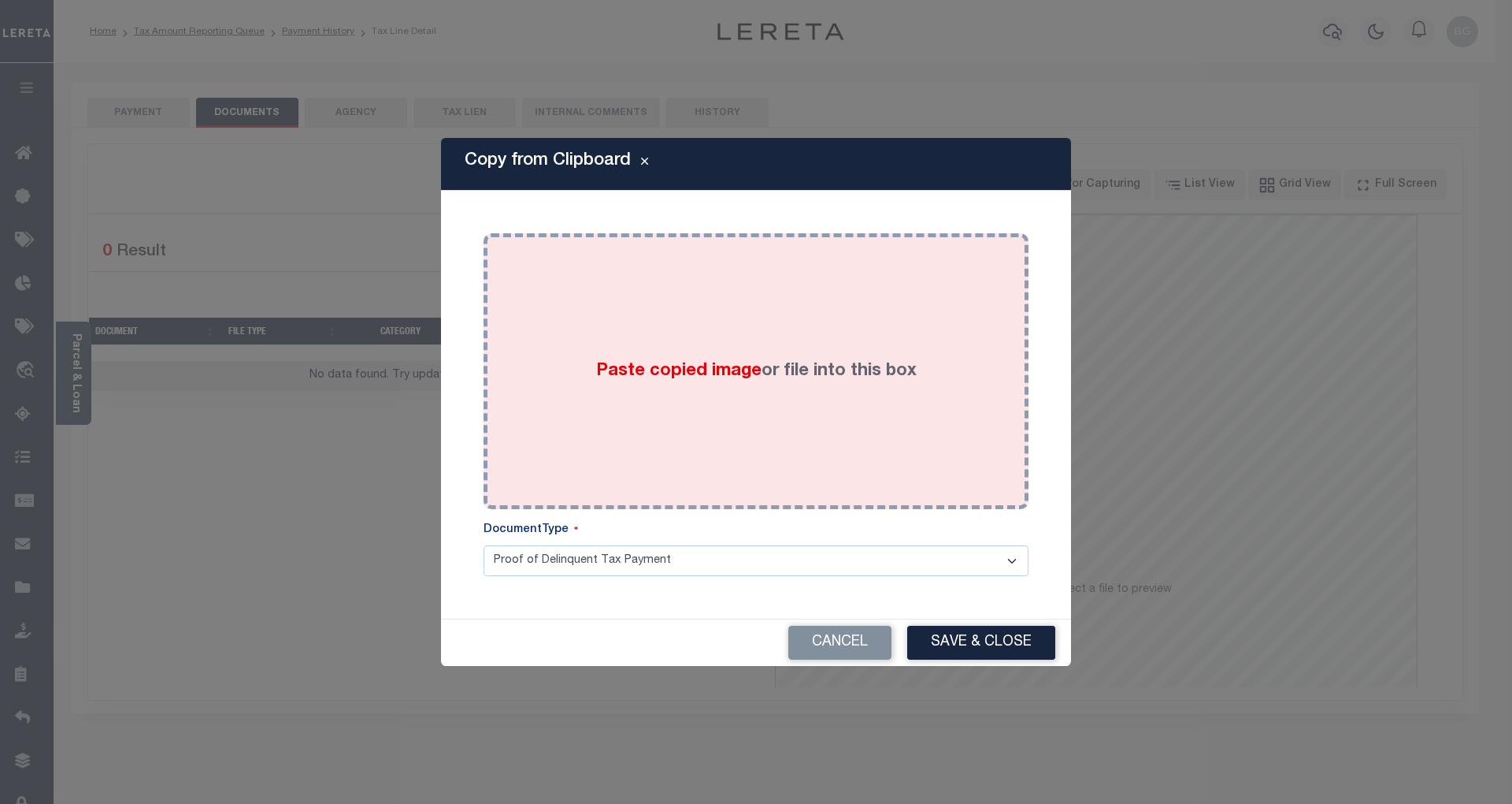
click at [684, 377] on span "Paste copied image" at bounding box center [679, 372] width 165 height 18
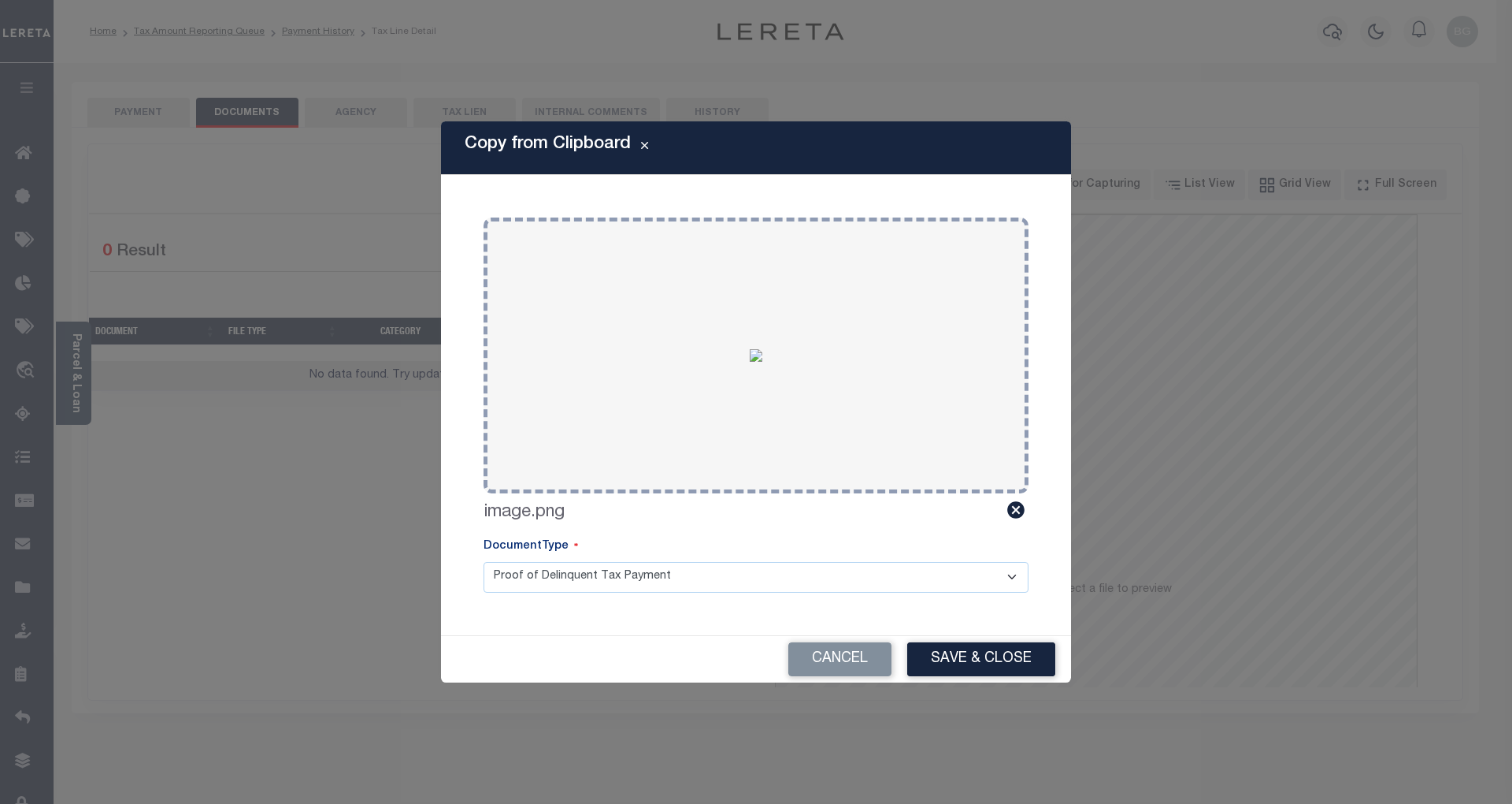
click at [1006, 647] on button "Save & Close" at bounding box center [981, 659] width 148 height 33
click at [1013, 660] on div "Cancel Save & Close" at bounding box center [756, 659] width 630 height 47
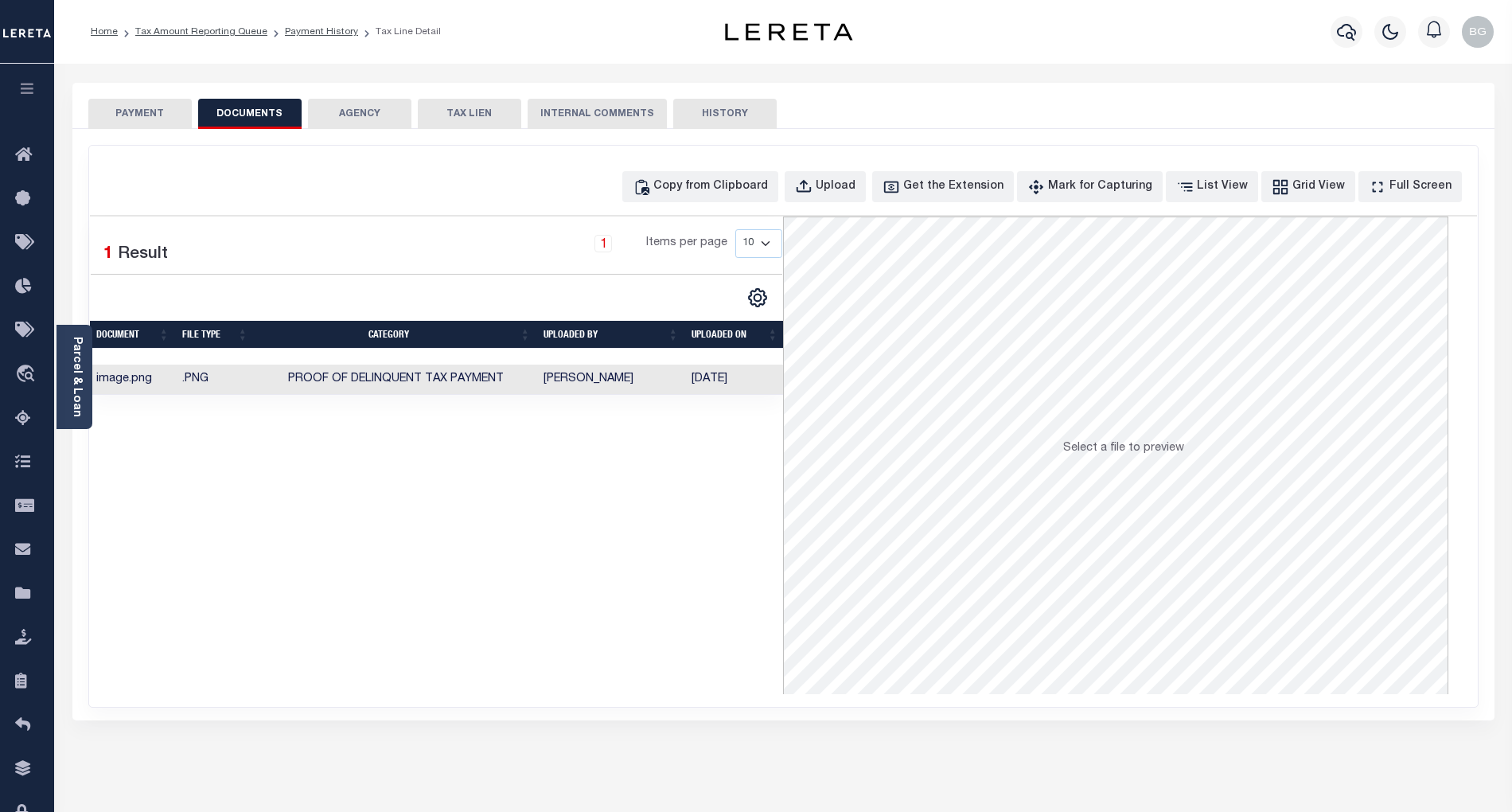
click at [150, 112] on button "PAYMENT" at bounding box center [140, 114] width 103 height 30
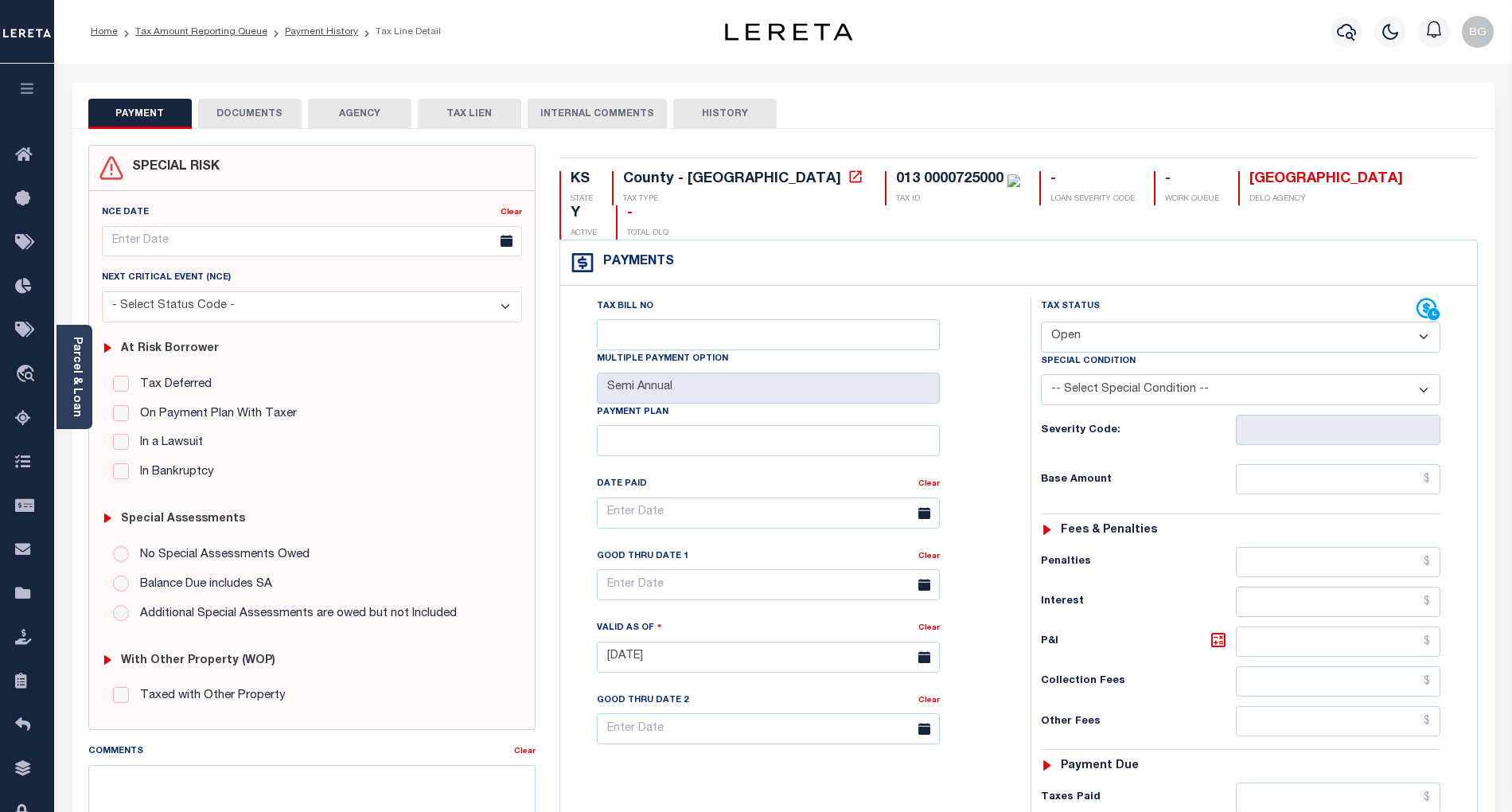
click at [1121, 321] on select "- Select Status Code - Open Due/Unpaid Paid Incomplete No Tax Due Internal Refu…" at bounding box center [1240, 336] width 399 height 31
select select "PYD"
click at [1041, 321] on select "- Select Status Code - Open Due/Unpaid Paid Incomplete No Tax Due Internal Refu…" at bounding box center [1240, 336] width 399 height 31
type input "[DATE]"
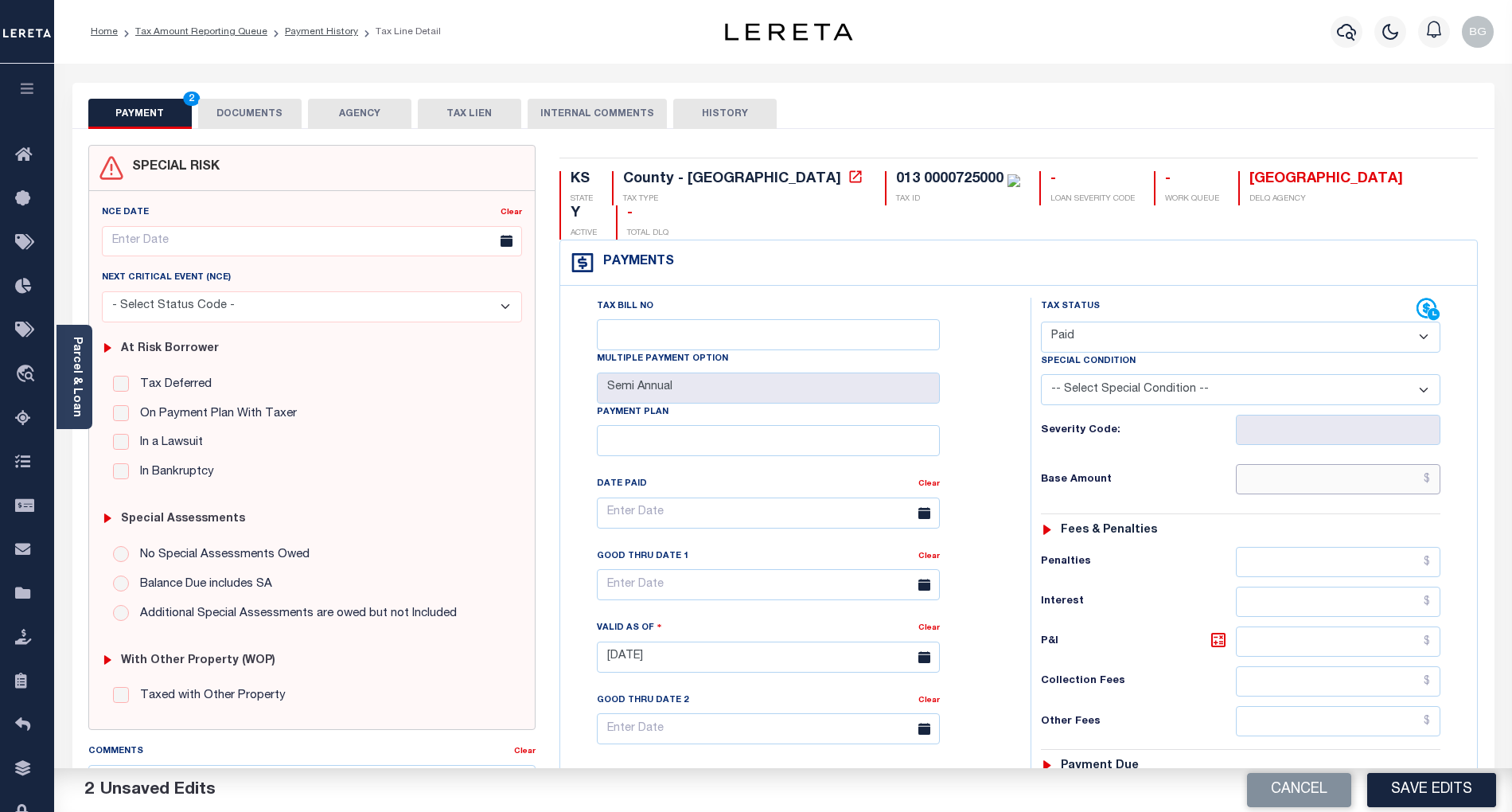
click at [1365, 464] on input "text" at bounding box center [1339, 479] width 205 height 30
paste input "1,967.97"
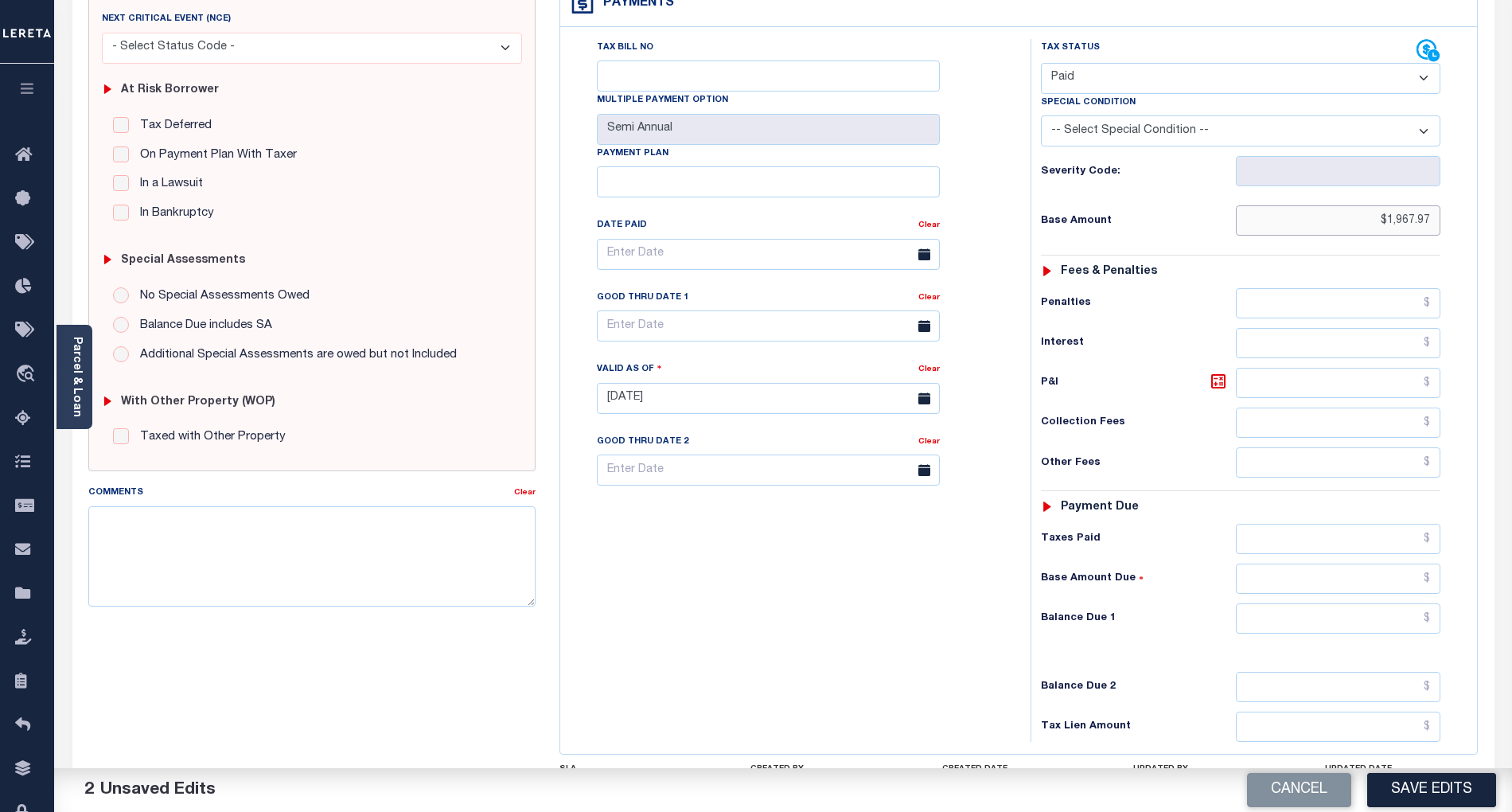
scroll to position [318, 0]
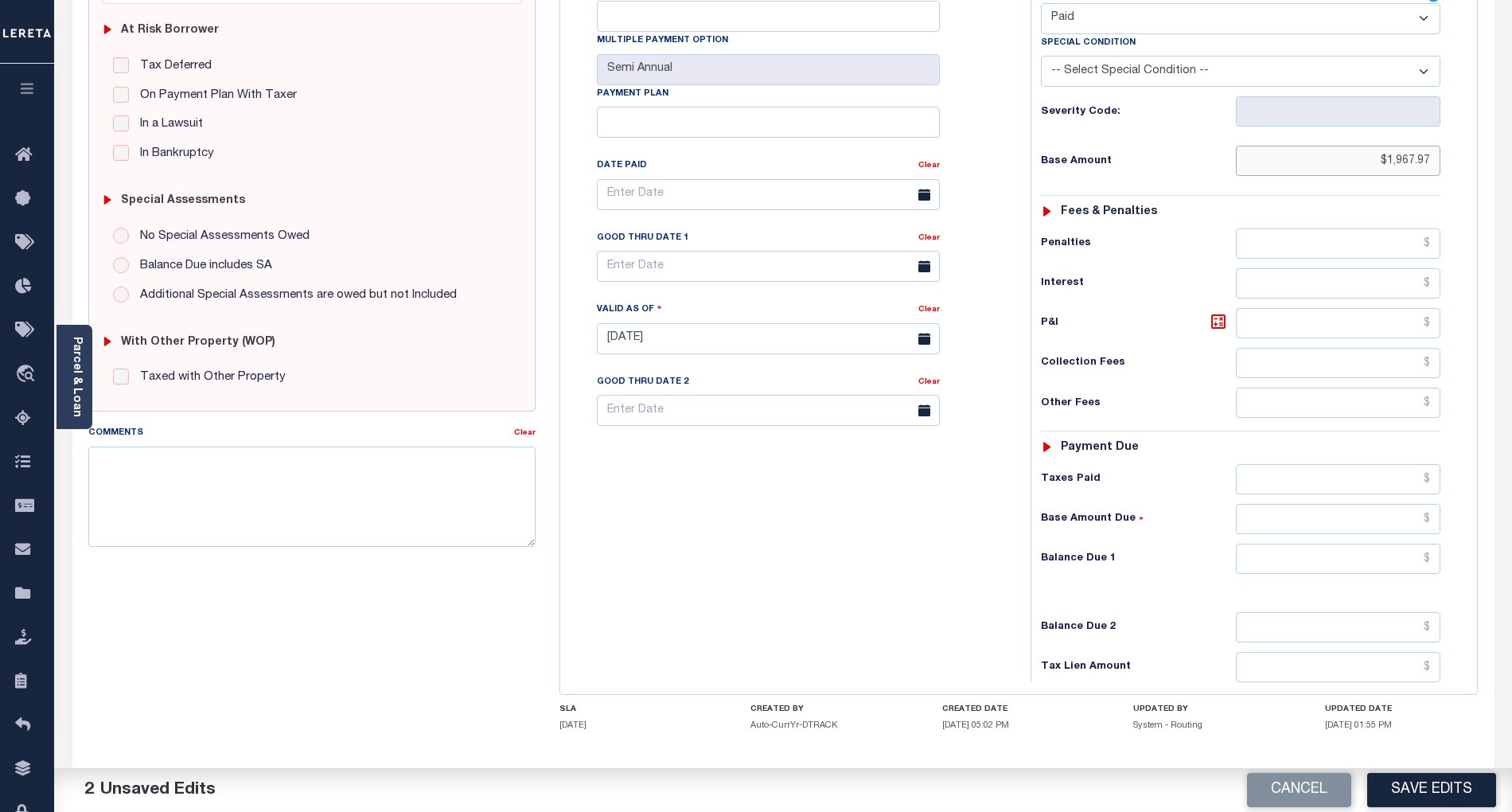
type input "$1,967.97"
click at [1399, 543] on input "text" at bounding box center [1339, 559] width 205 height 30
type input "$0.00"
click at [896, 532] on div "Tax Bill No Multiple Payment Option Semi Annual Payment Plan Clear" at bounding box center [791, 331] width 454 height 703
click at [1439, 784] on button "Save Edits" at bounding box center [1431, 790] width 129 height 34
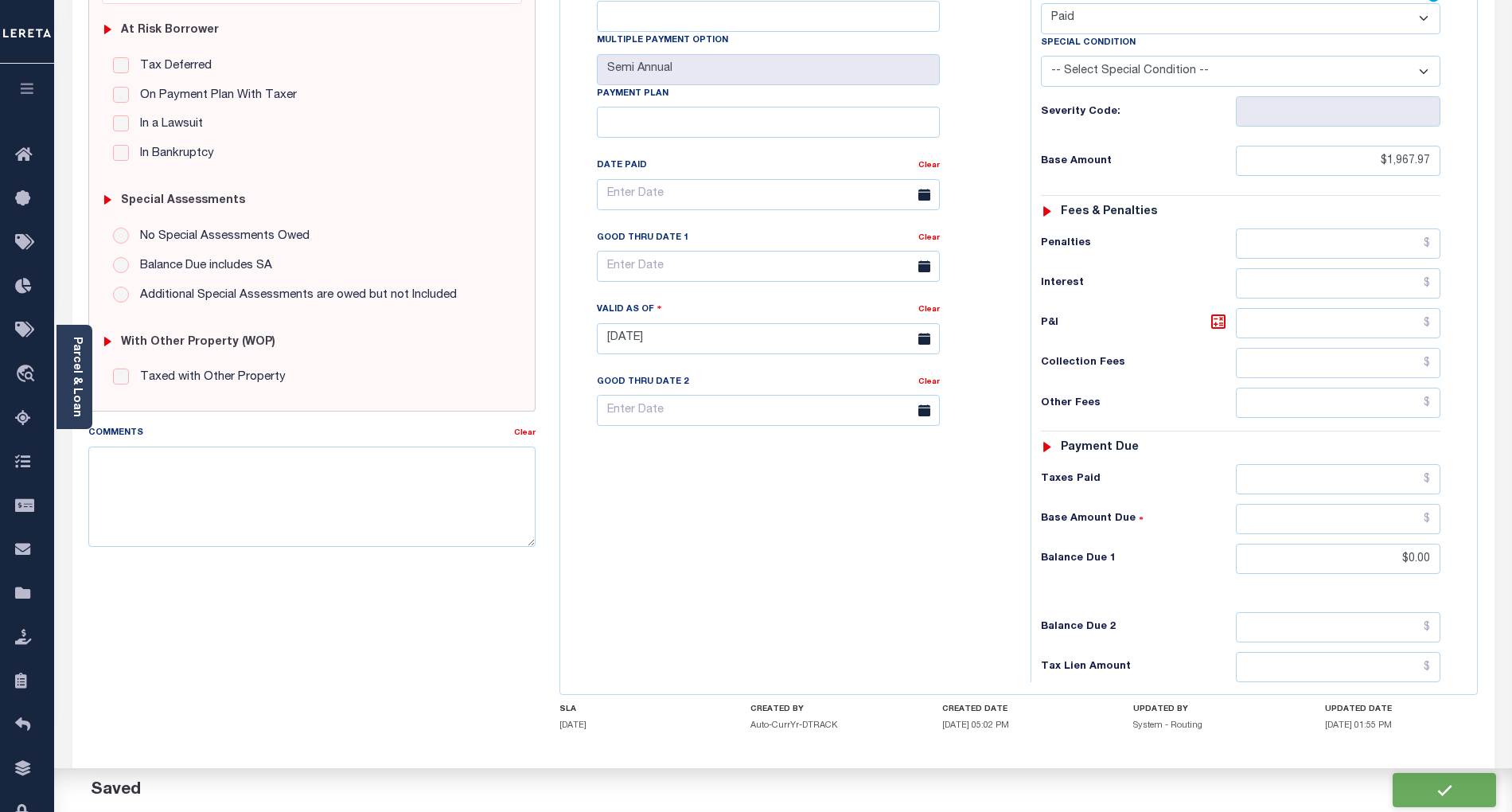
checkbox input "false"
type input "$1,967.97"
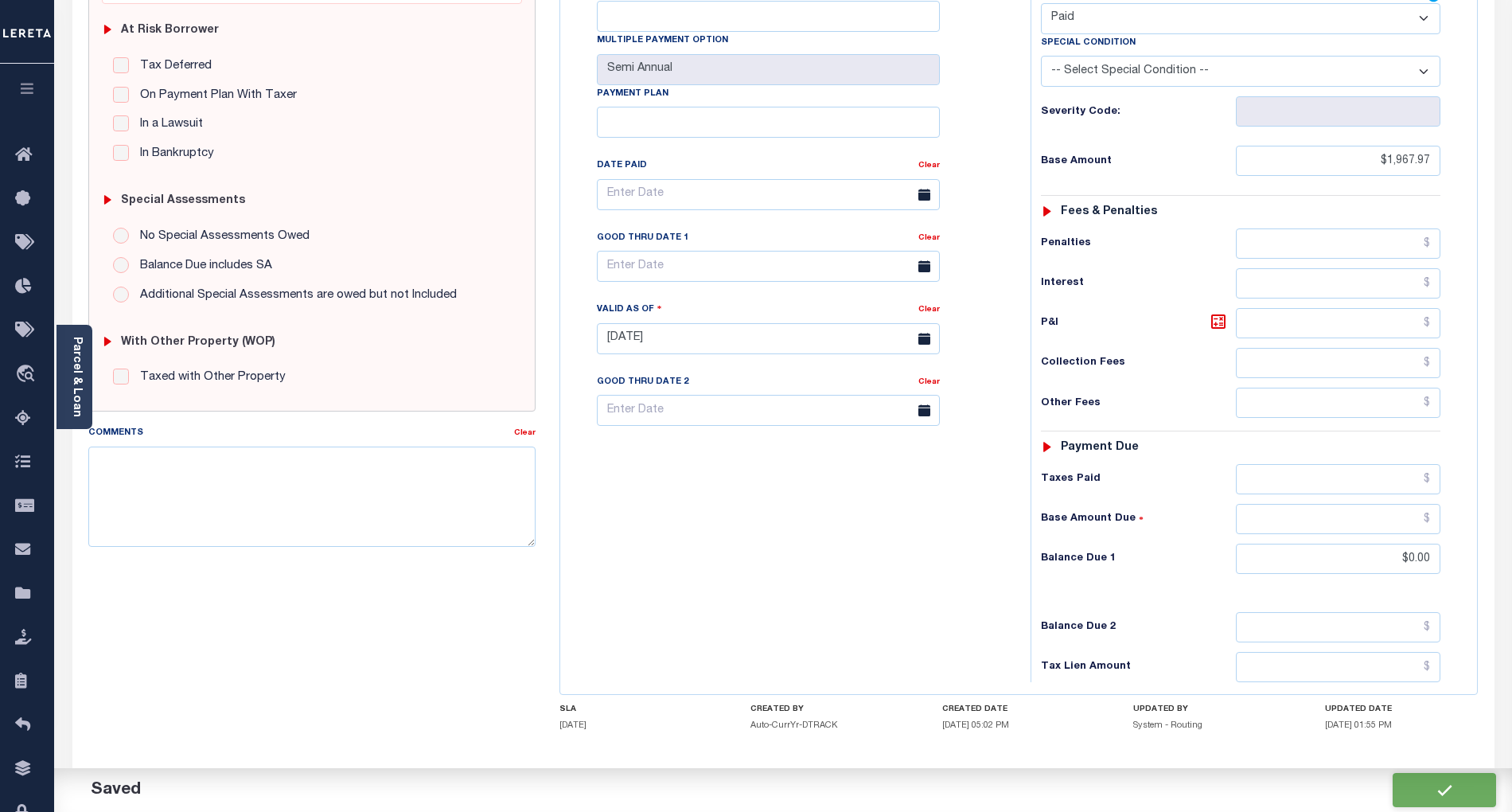
type input "$0"
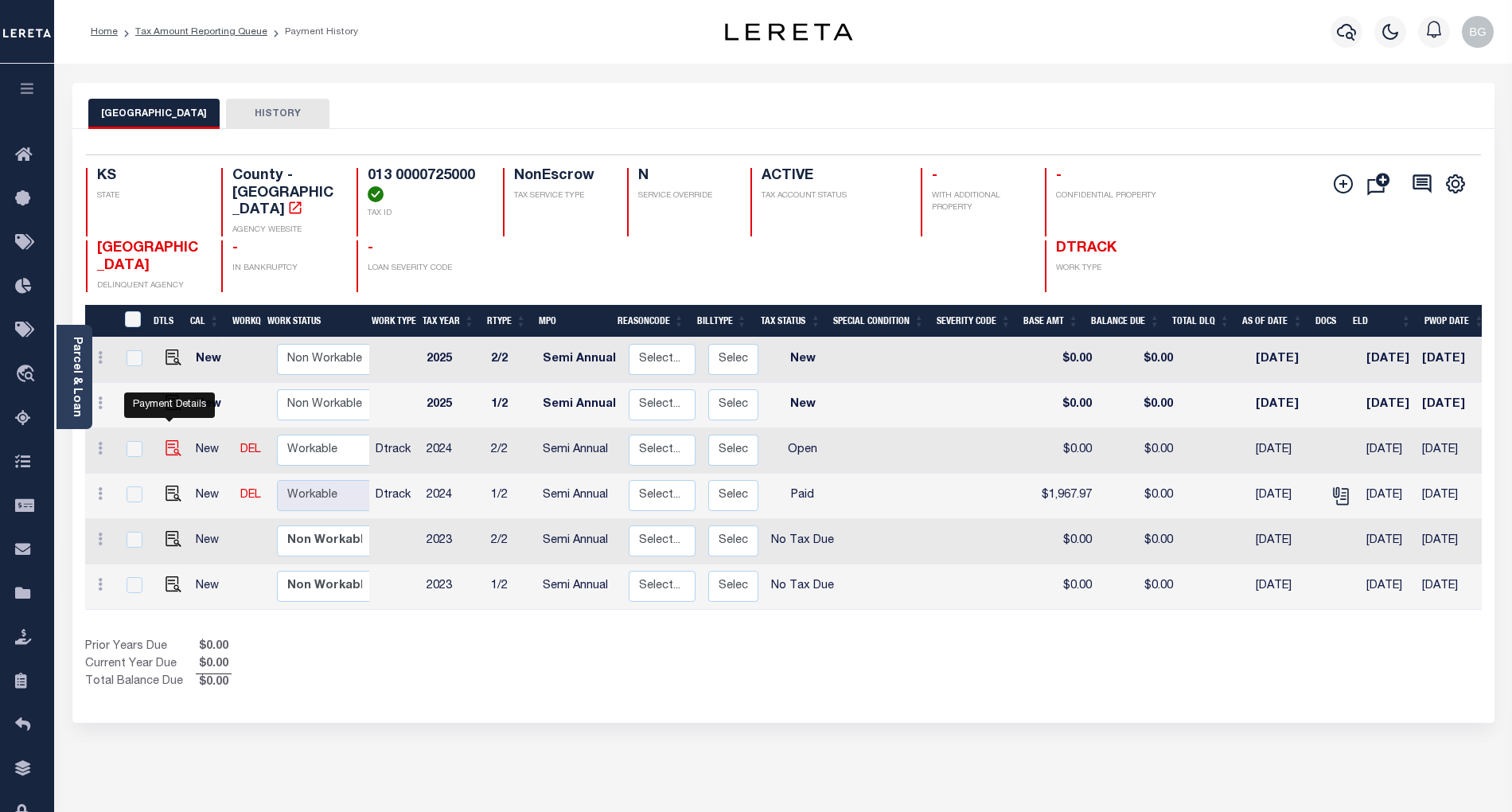
click at [167, 440] on img "" at bounding box center [173, 448] width 16 height 16
checkbox input "true"
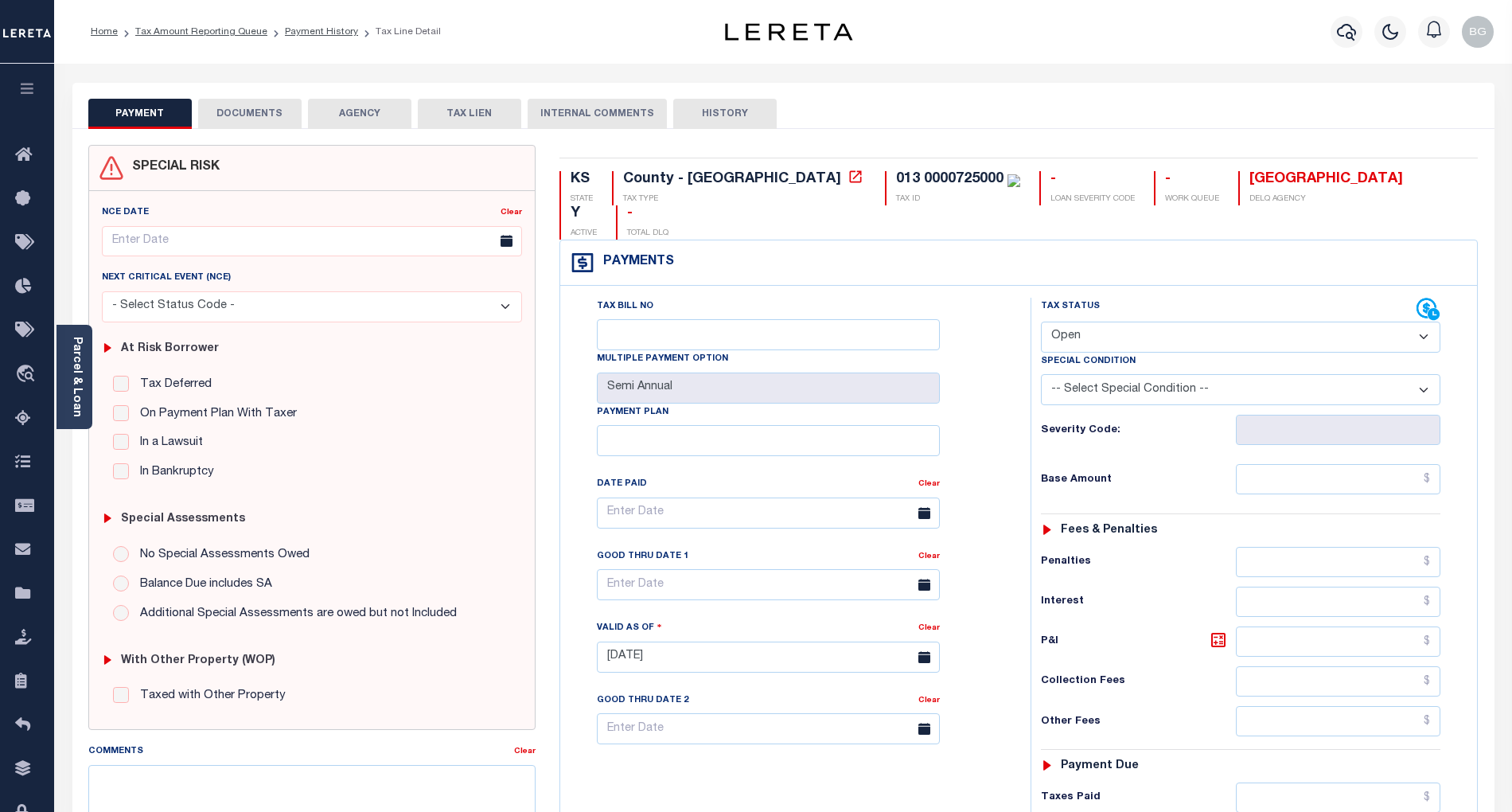
click at [1097, 321] on select "- Select Status Code - Open Due/Unpaid Paid Incomplete No Tax Due Internal Refu…" at bounding box center [1240, 336] width 399 height 31
select select "PYD"
click at [1041, 321] on select "- Select Status Code - Open Due/Unpaid Paid Incomplete No Tax Due Internal Refu…" at bounding box center [1240, 336] width 399 height 31
type input "[DATE]"
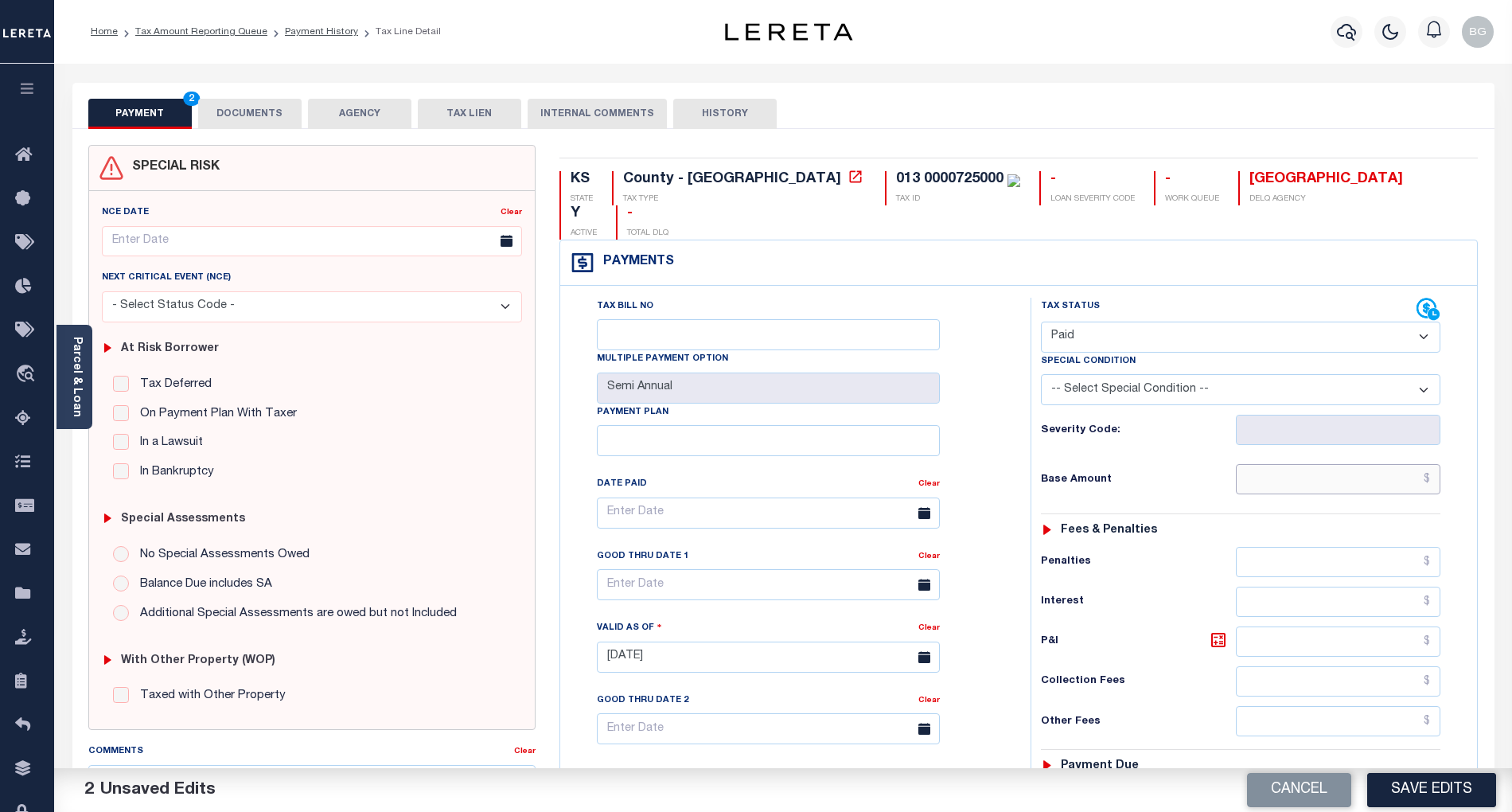
click at [1372, 464] on input "text" at bounding box center [1339, 479] width 205 height 30
paste input "1,967.97"
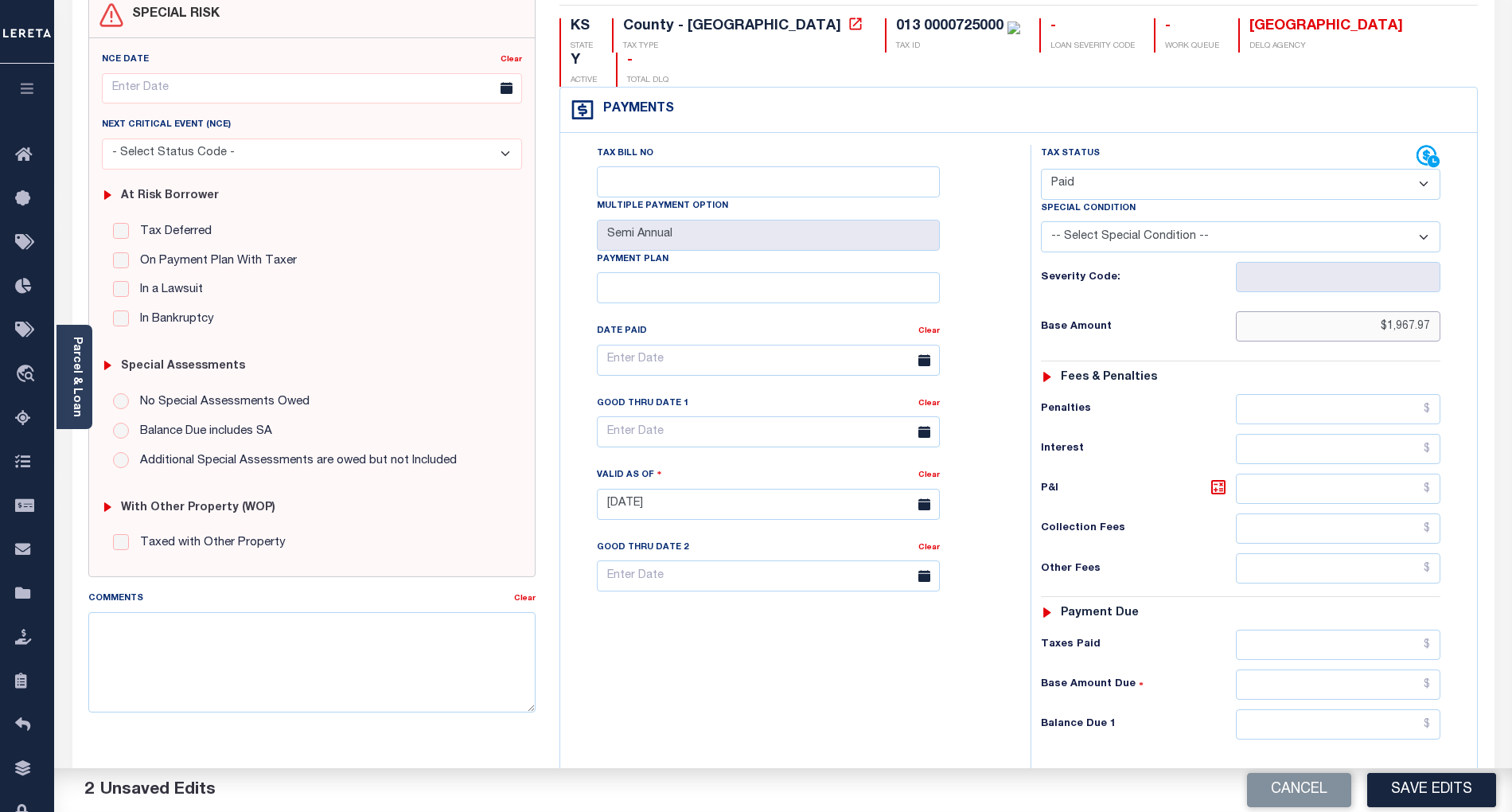
scroll to position [212, 0]
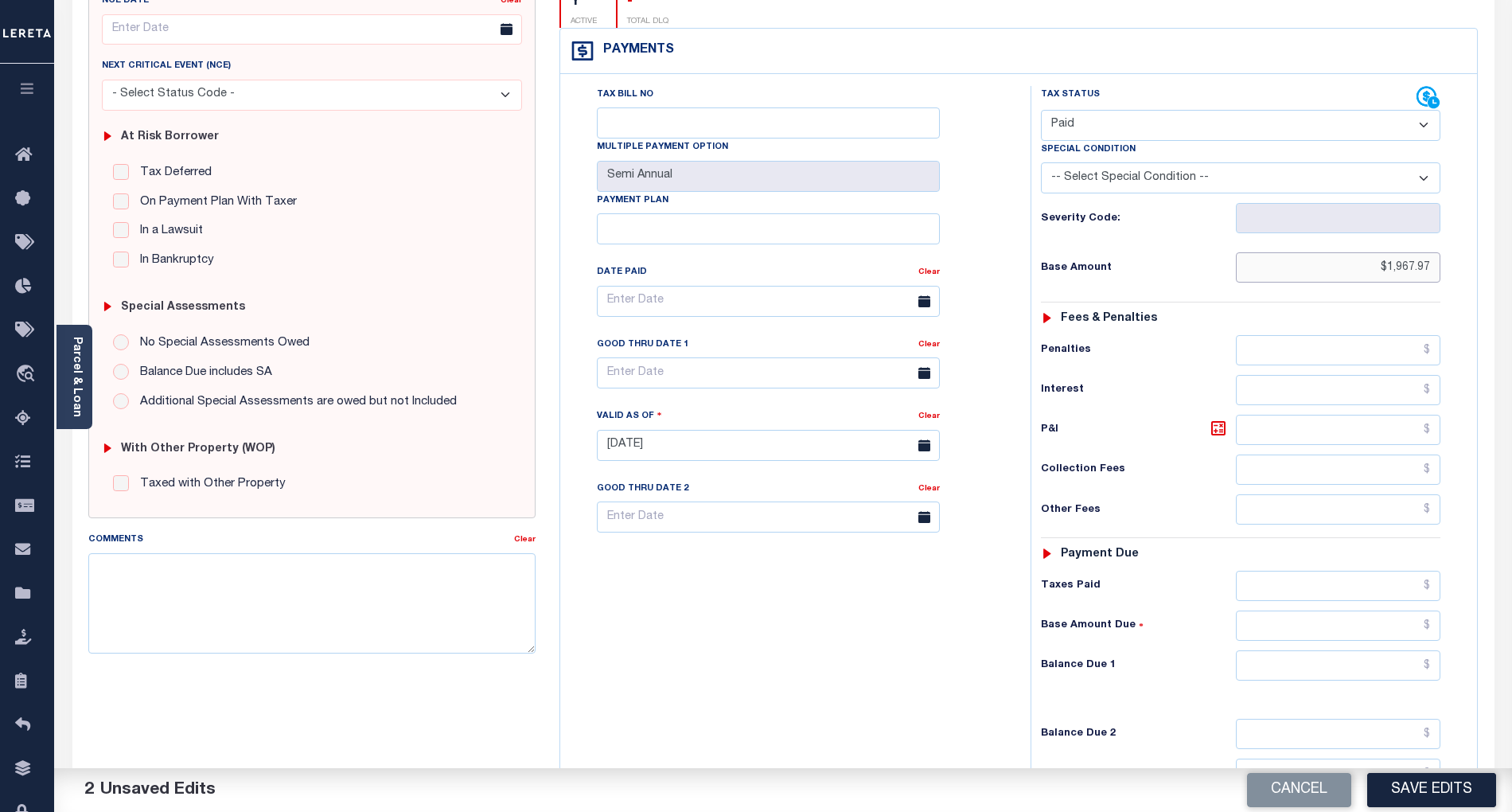
type input "$1,967.97"
click at [1413, 650] on input "text" at bounding box center [1339, 665] width 205 height 30
type input "$0.00"
click at [911, 641] on div "Tax Bill No Multiple Payment Option Semi Annual Payment Plan Clear" at bounding box center [791, 438] width 454 height 703
click at [1449, 790] on button "Save Edits" at bounding box center [1431, 790] width 129 height 34
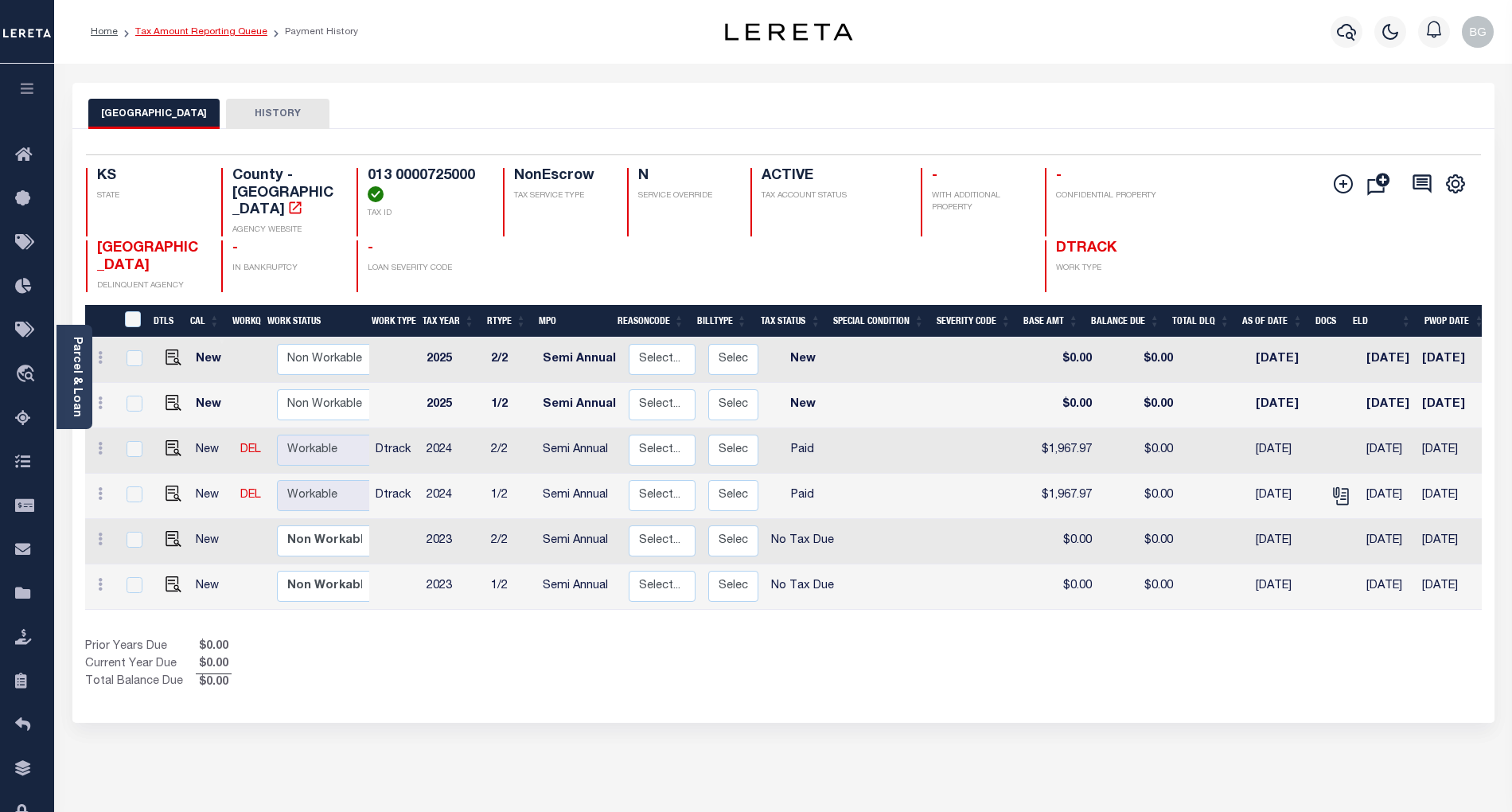
click at [179, 30] on link "Tax Amount Reporting Queue" at bounding box center [201, 31] width 133 height 10
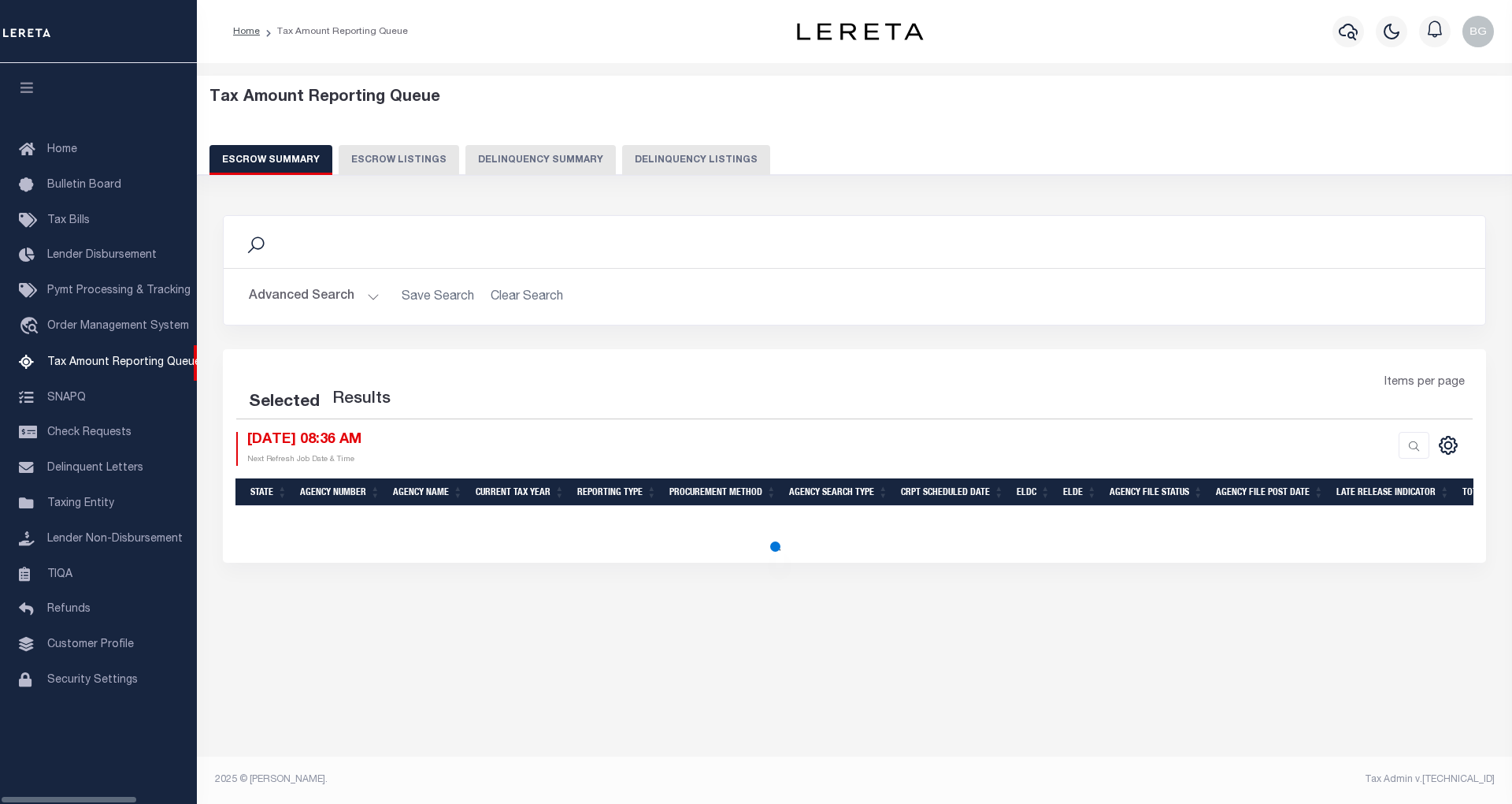
select select "100"
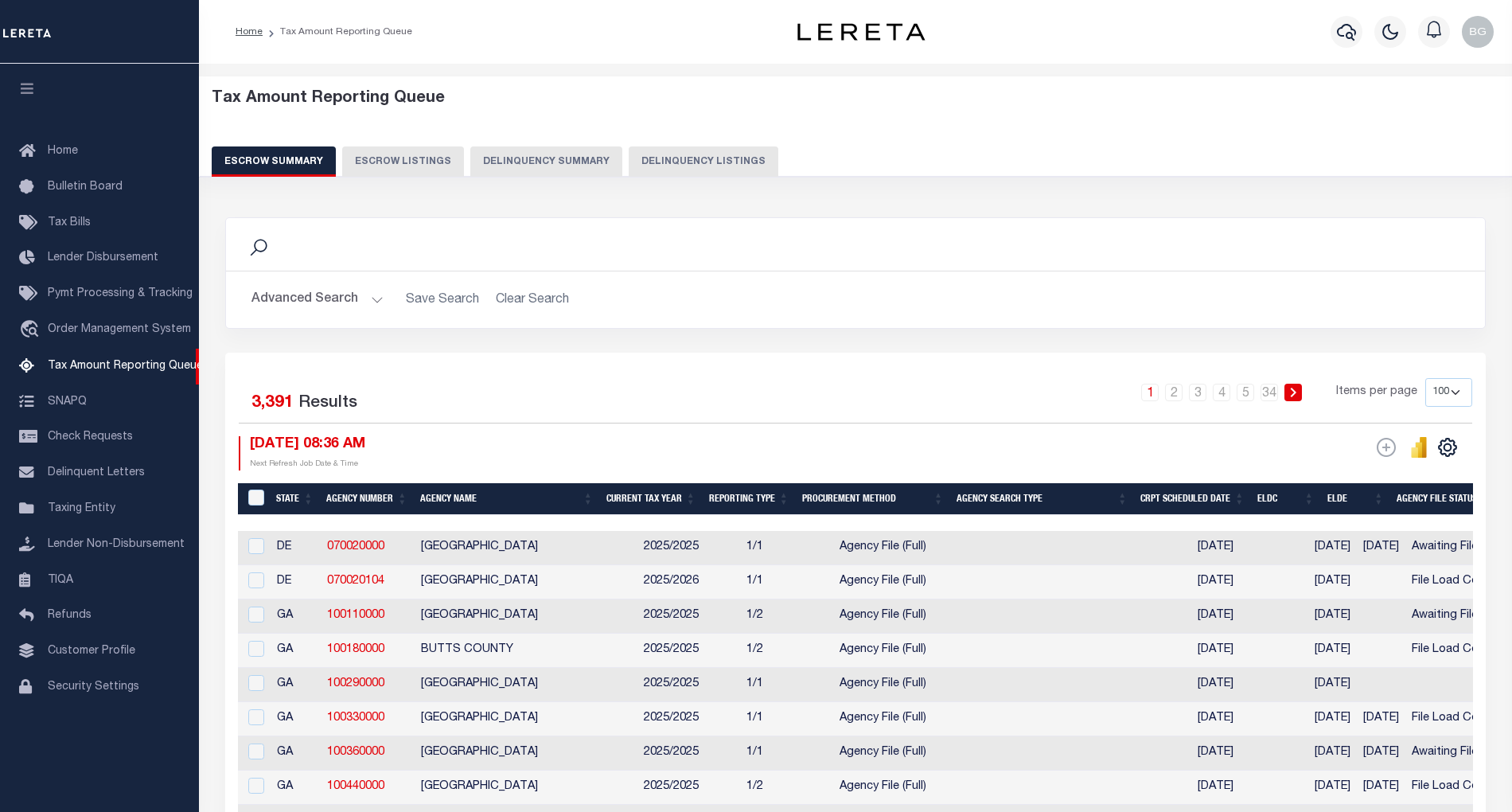
click at [705, 163] on button "Delinquency Listings" at bounding box center [704, 162] width 149 height 30
select select "100"
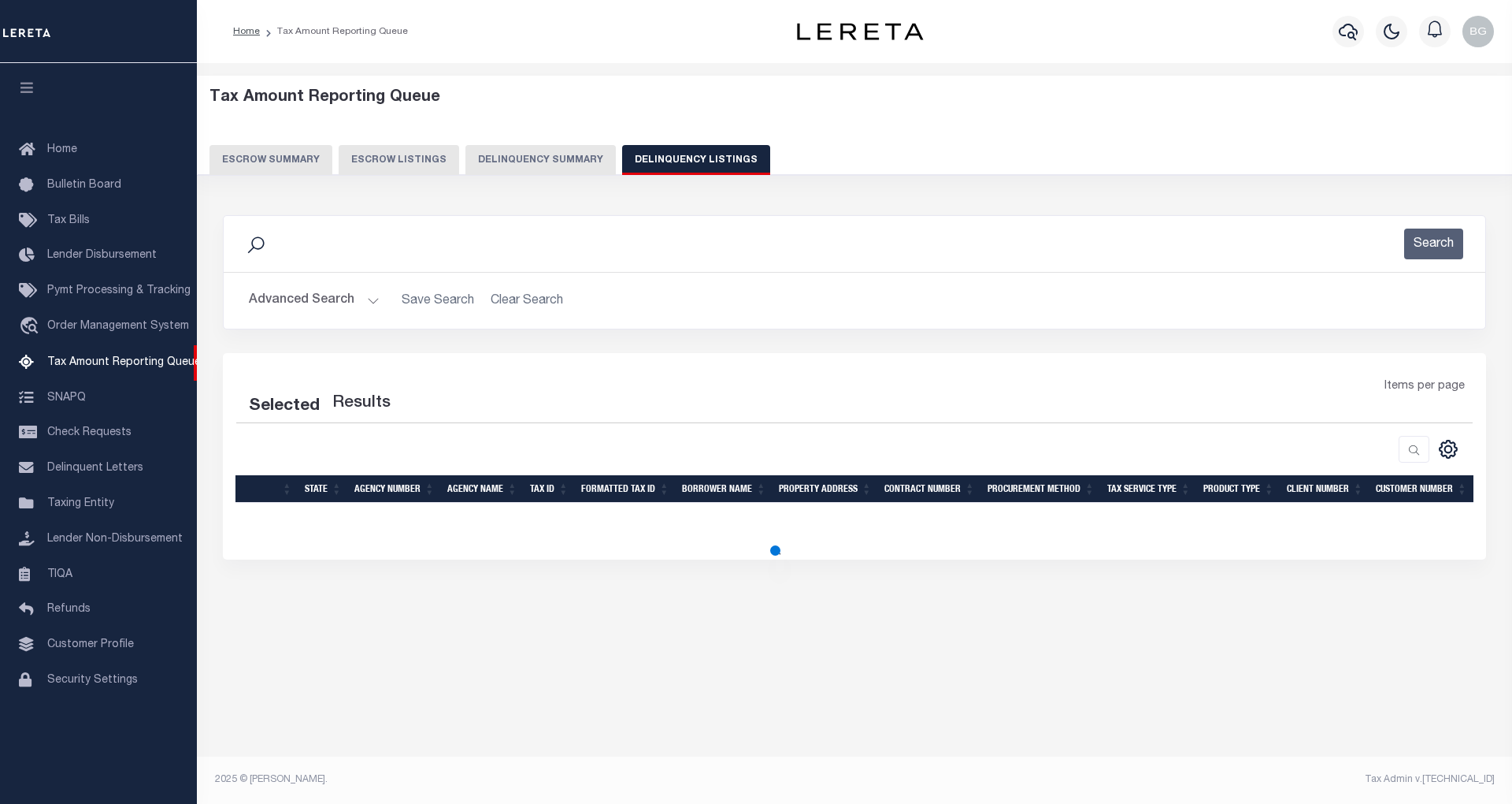
select select "100"
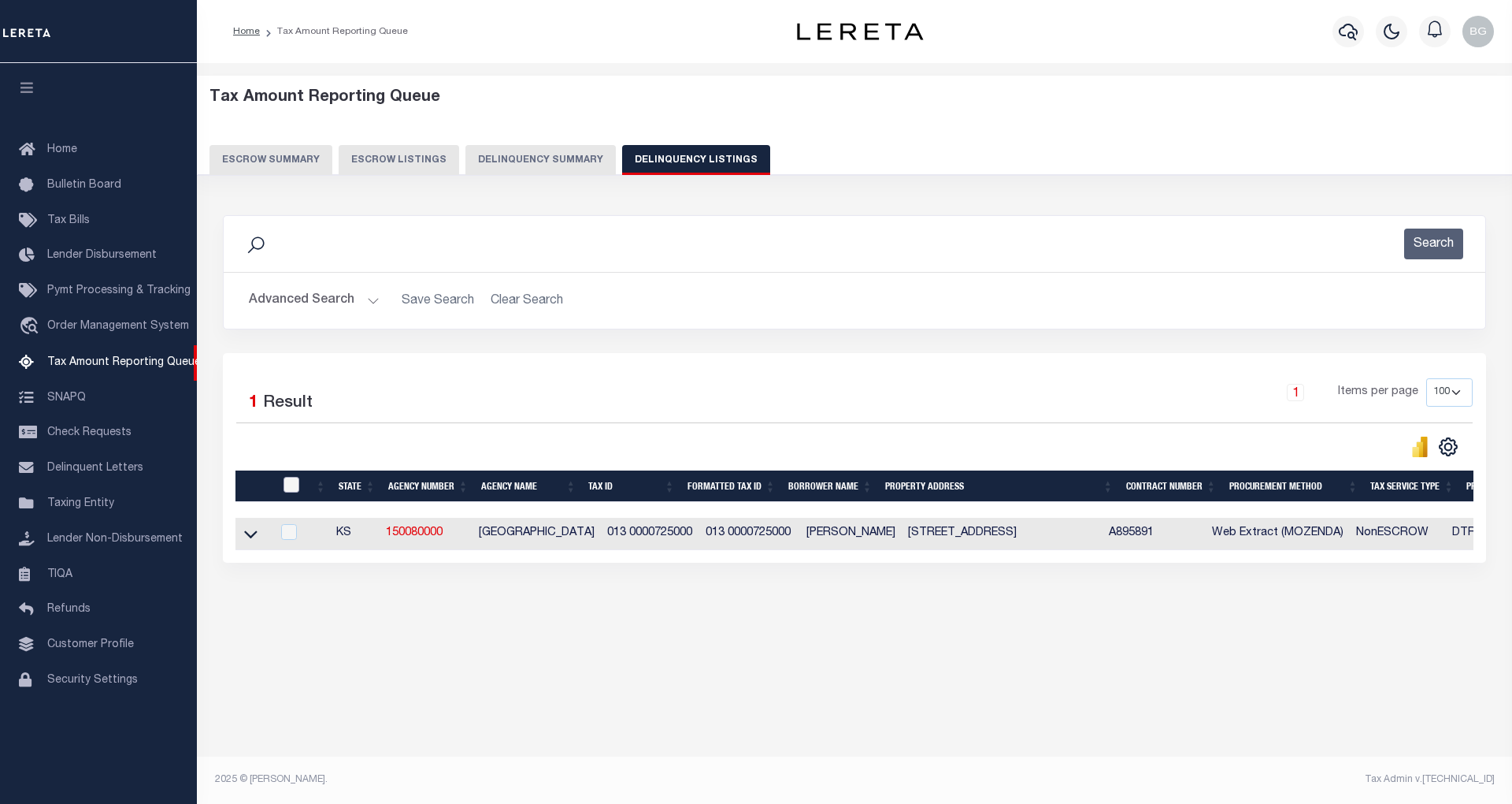
click at [290, 485] on input "checkbox" at bounding box center [291, 484] width 16 height 16
checkbox input "true"
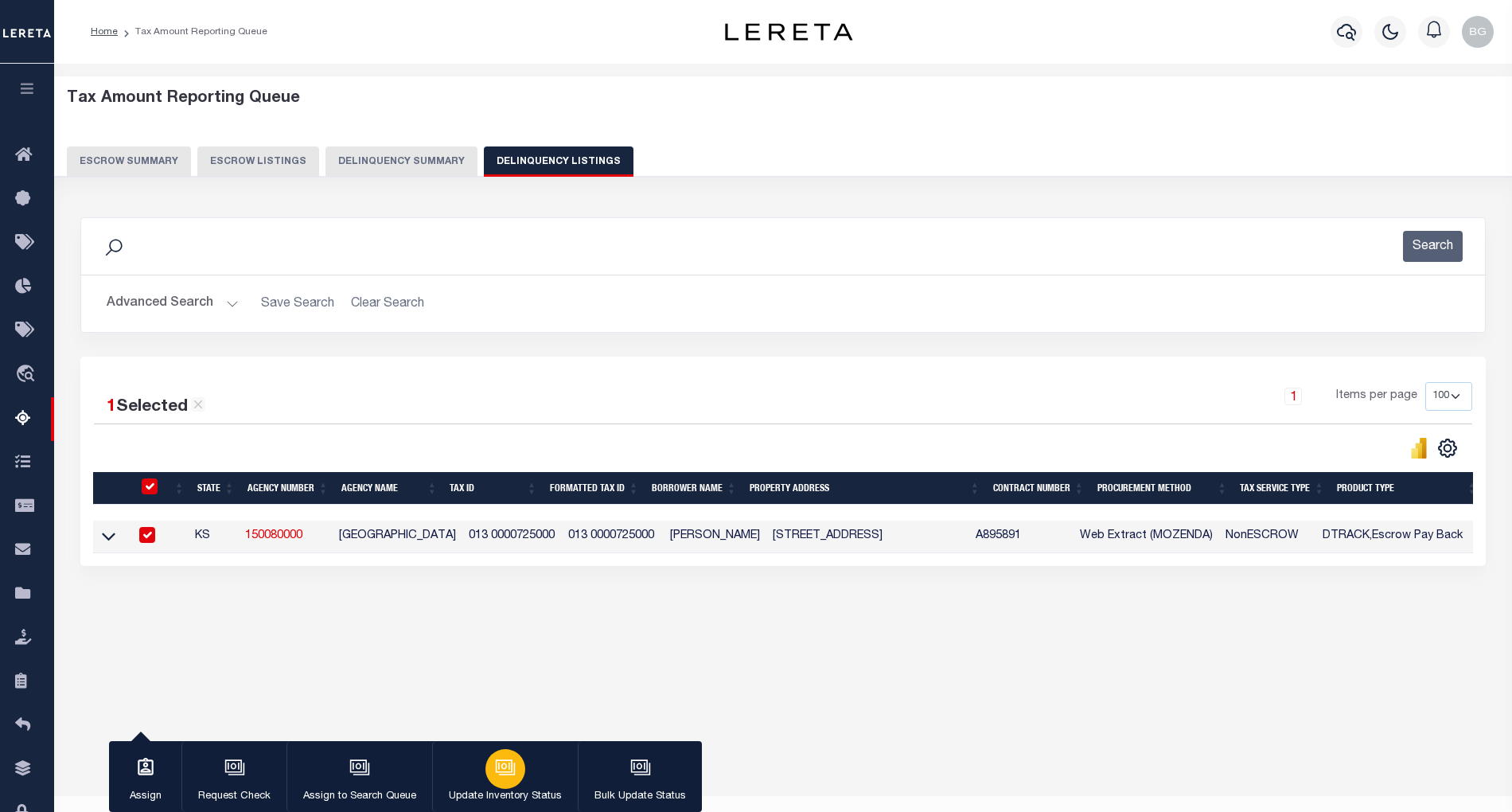
click at [487, 772] on div "button" at bounding box center [505, 768] width 40 height 40
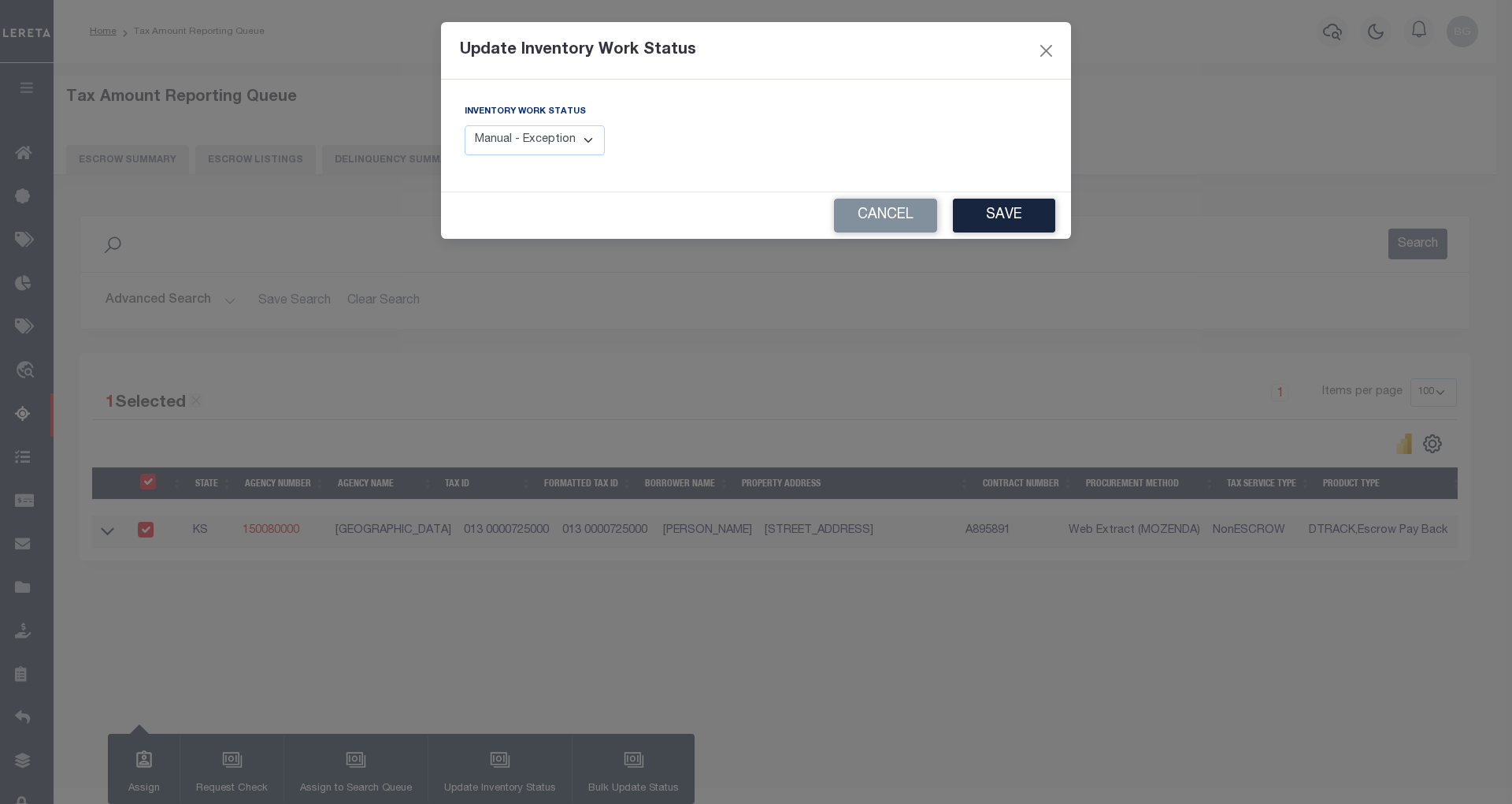
drag, startPoint x: 583, startPoint y: 140, endPoint x: 583, endPoint y: 149, distance: 9.0
click at [583, 140] on select "Manual - Exception Pended - Awaiting Search Late Add Exception Completed" at bounding box center [534, 140] width 140 height 31
select select "4"
click at [465, 125] on select "Manual - Exception Pended - Awaiting Search Late Add Exception Completed" at bounding box center [534, 140] width 140 height 31
click at [1015, 218] on button "Save" at bounding box center [1004, 215] width 102 height 33
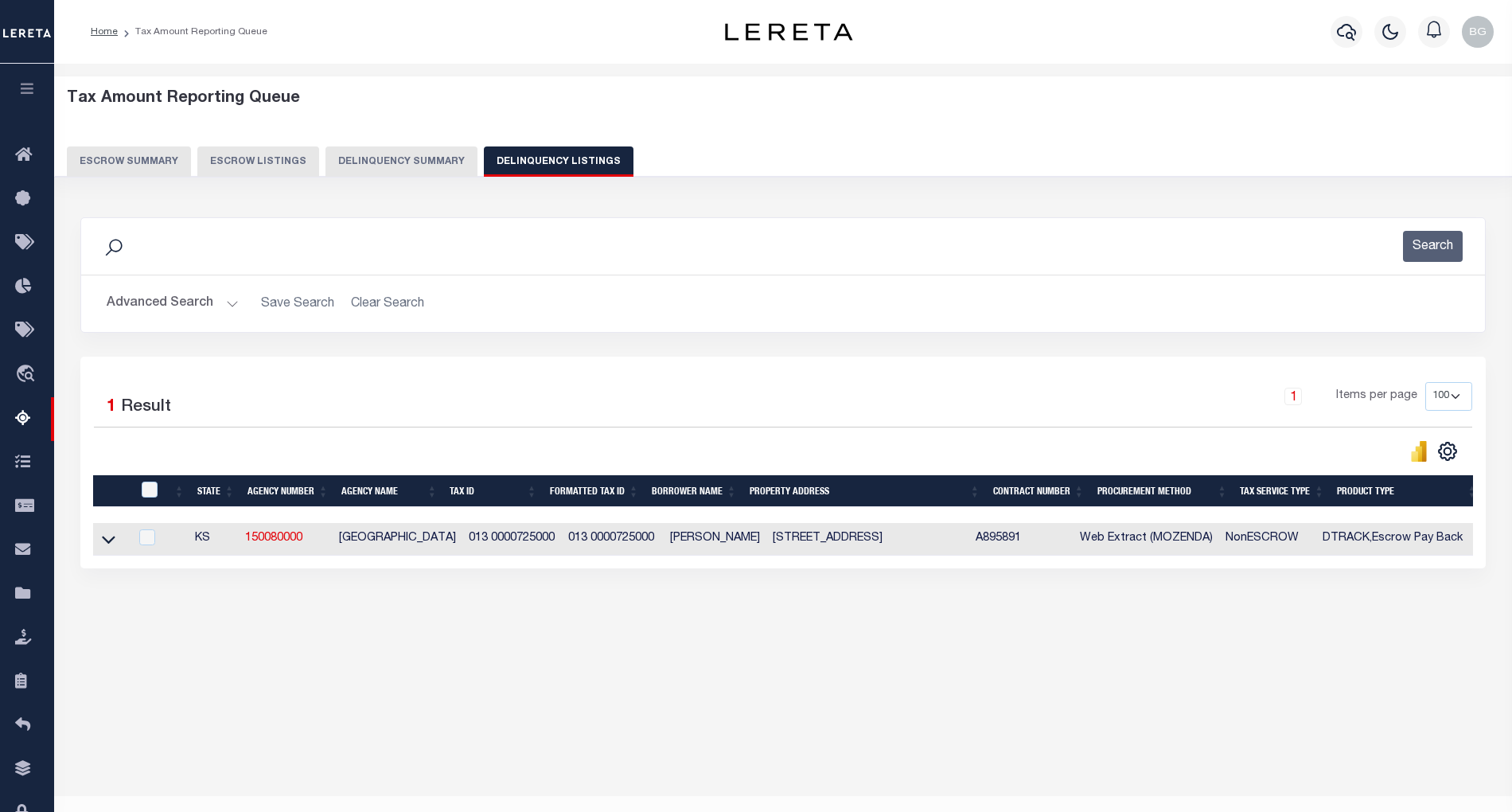
click at [223, 301] on button "Advanced Search" at bounding box center [173, 303] width 133 height 31
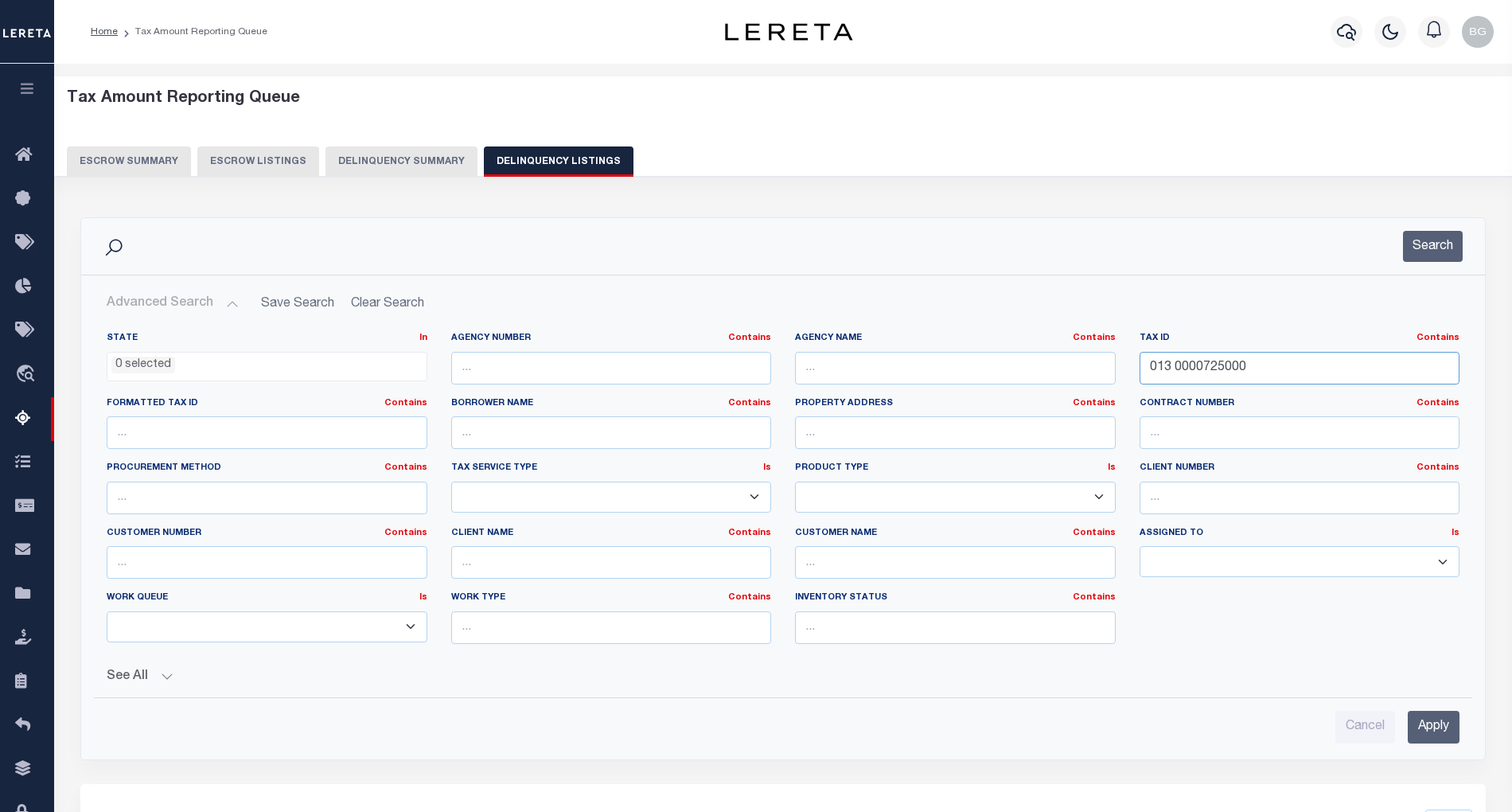
click at [1181, 374] on input "013 0000725000" at bounding box center [1299, 367] width 321 height 33
paste input "4 0000122"
type input "014 0000122000"
click at [1449, 727] on input "Apply" at bounding box center [1434, 727] width 52 height 33
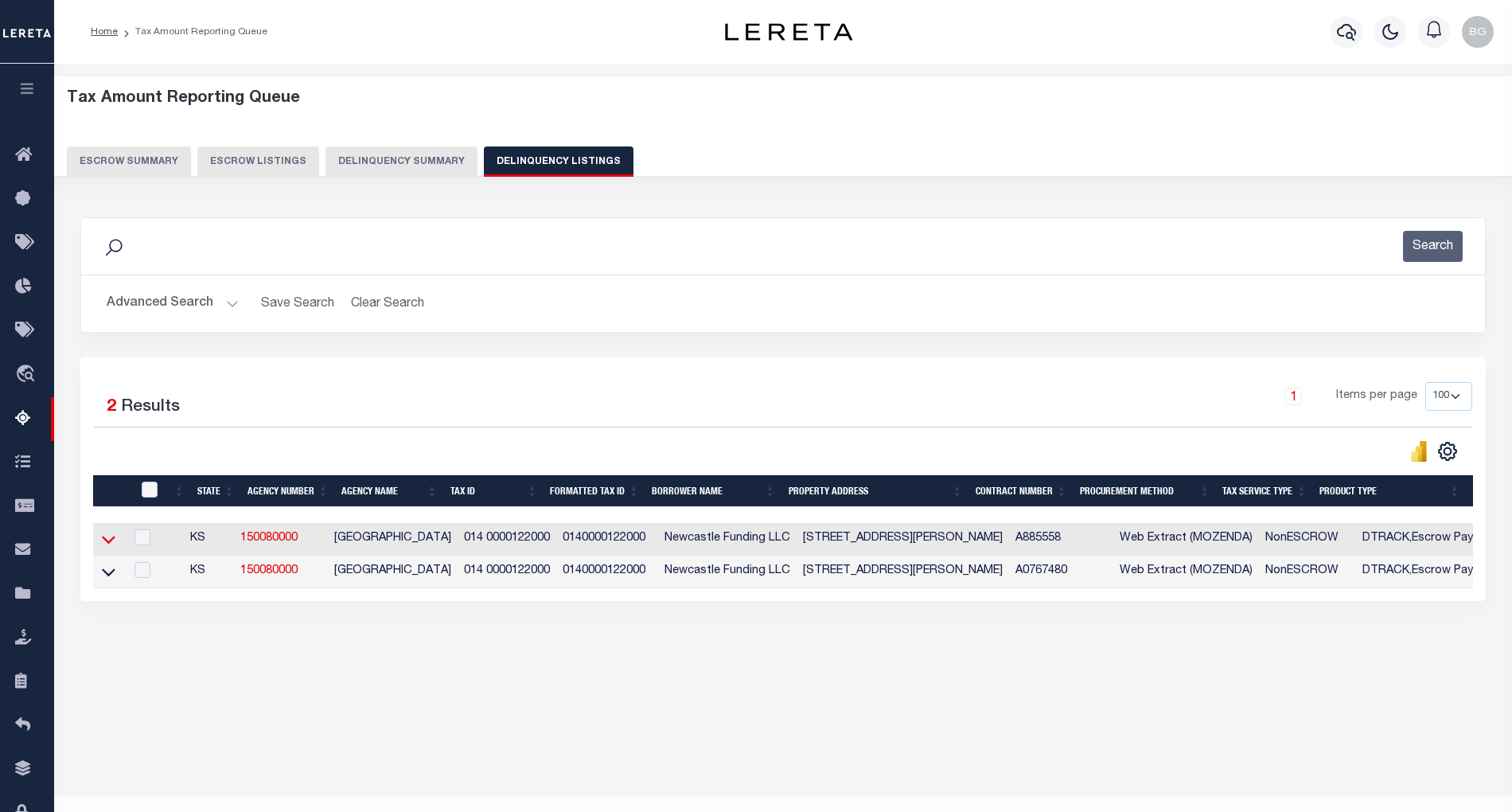
click at [105, 548] on icon at bounding box center [109, 539] width 13 height 17
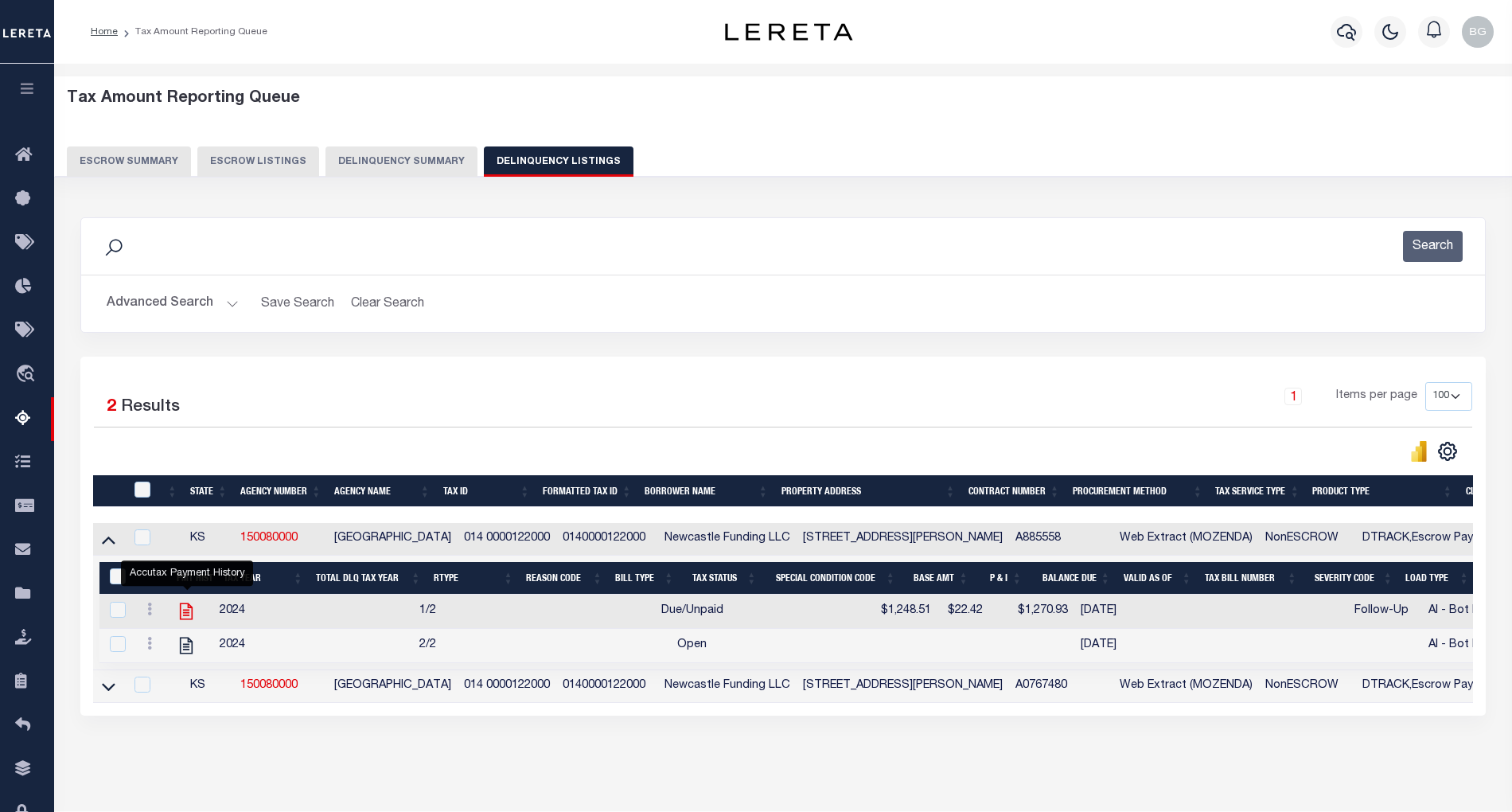
click at [188, 619] on icon "" at bounding box center [186, 611] width 12 height 17
checkbox input "true"
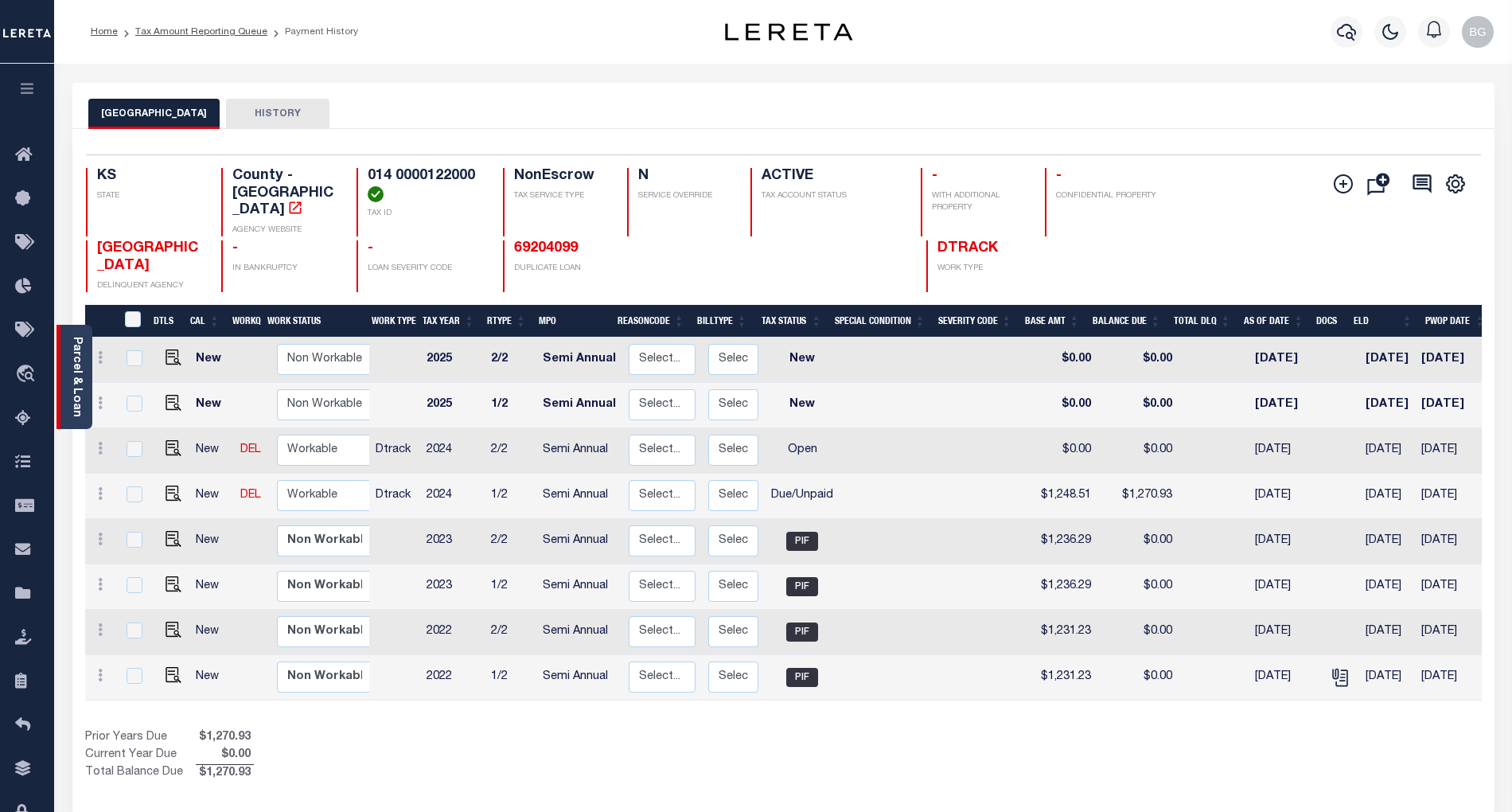
click at [78, 367] on link "Parcel & Loan" at bounding box center [76, 376] width 12 height 80
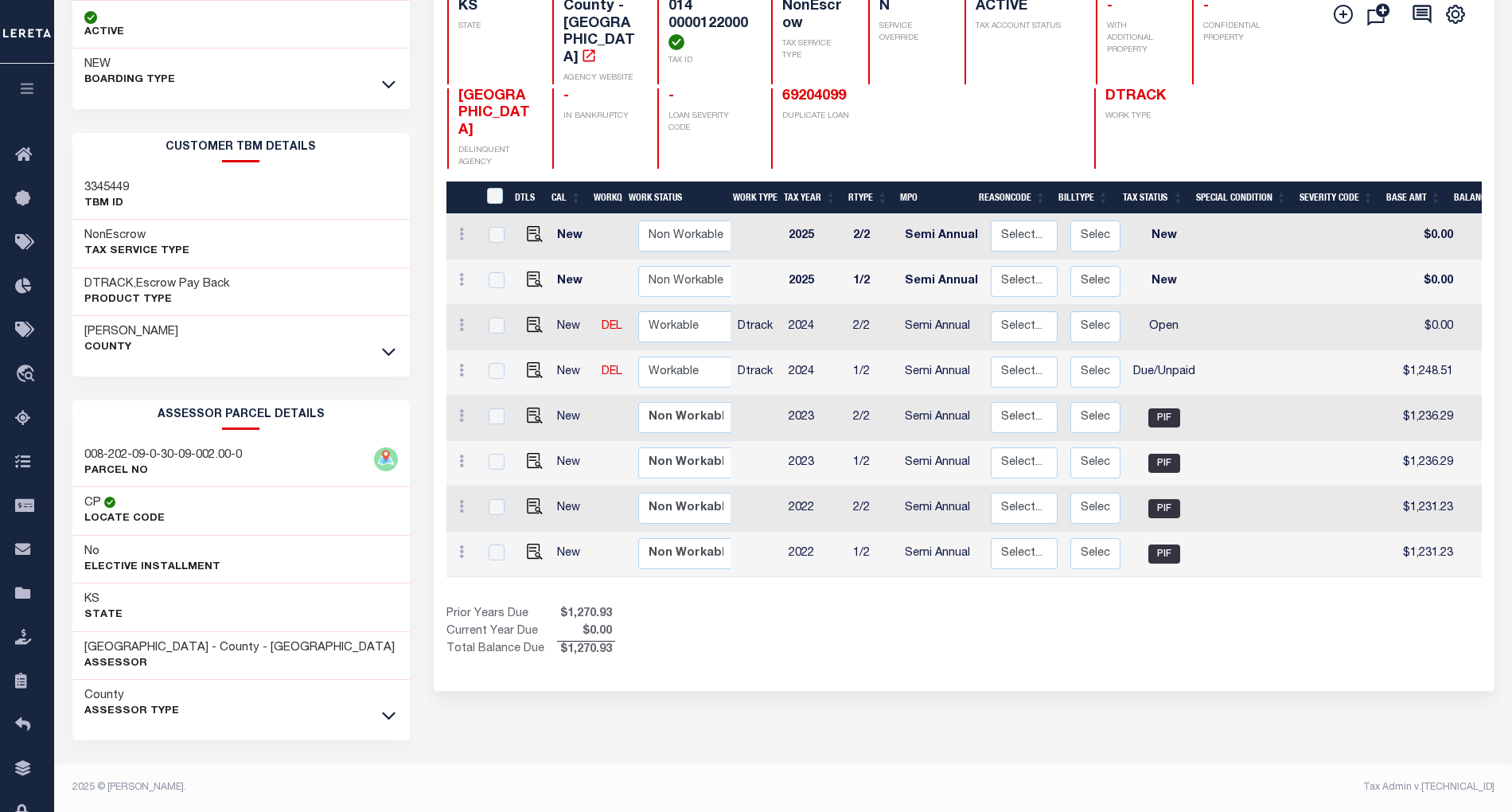
scroll to position [175, 0]
click at [391, 714] on icon at bounding box center [388, 716] width 13 height 8
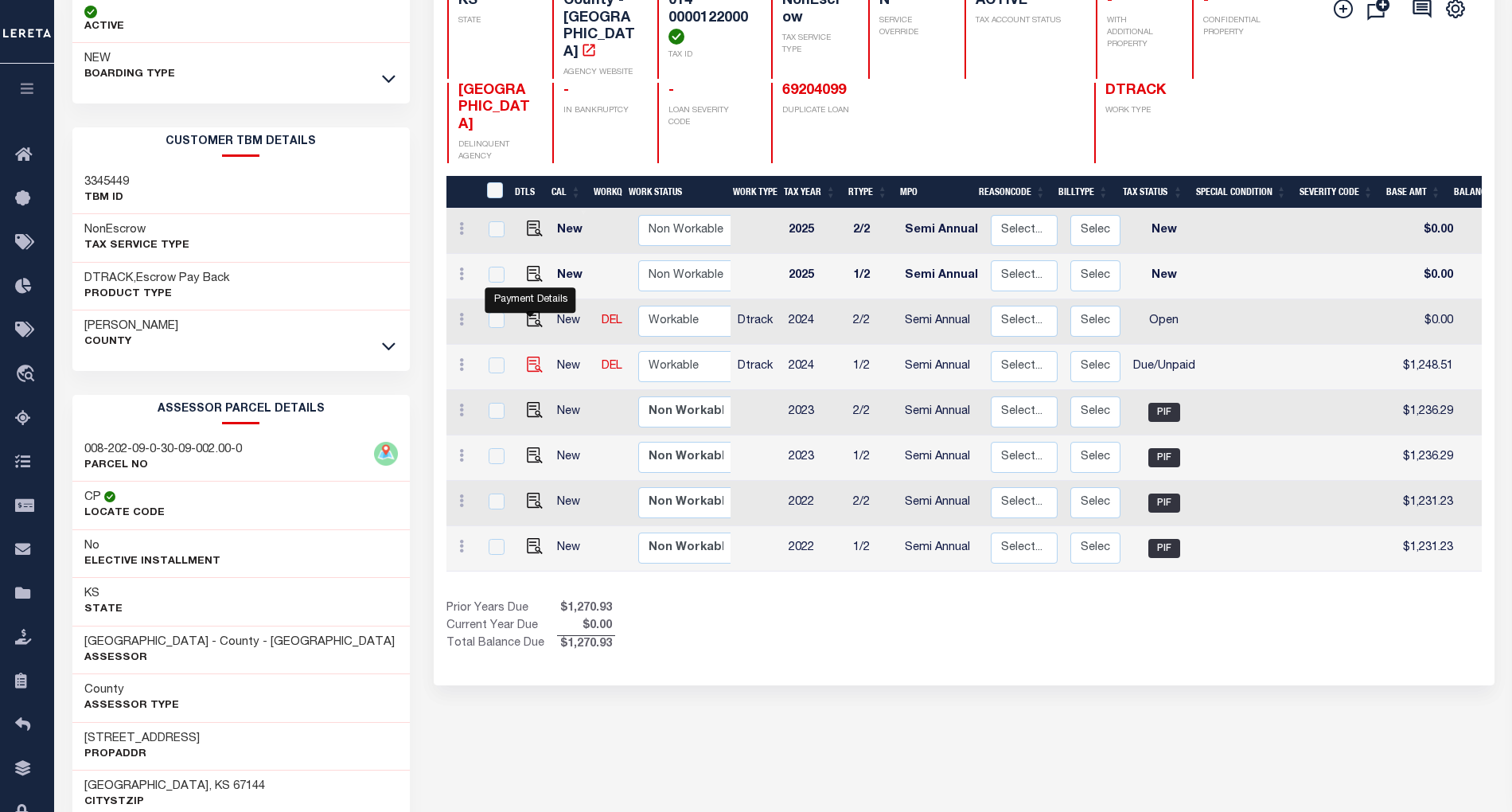
click at [529, 357] on img "" at bounding box center [535, 365] width 16 height 16
checkbox input "true"
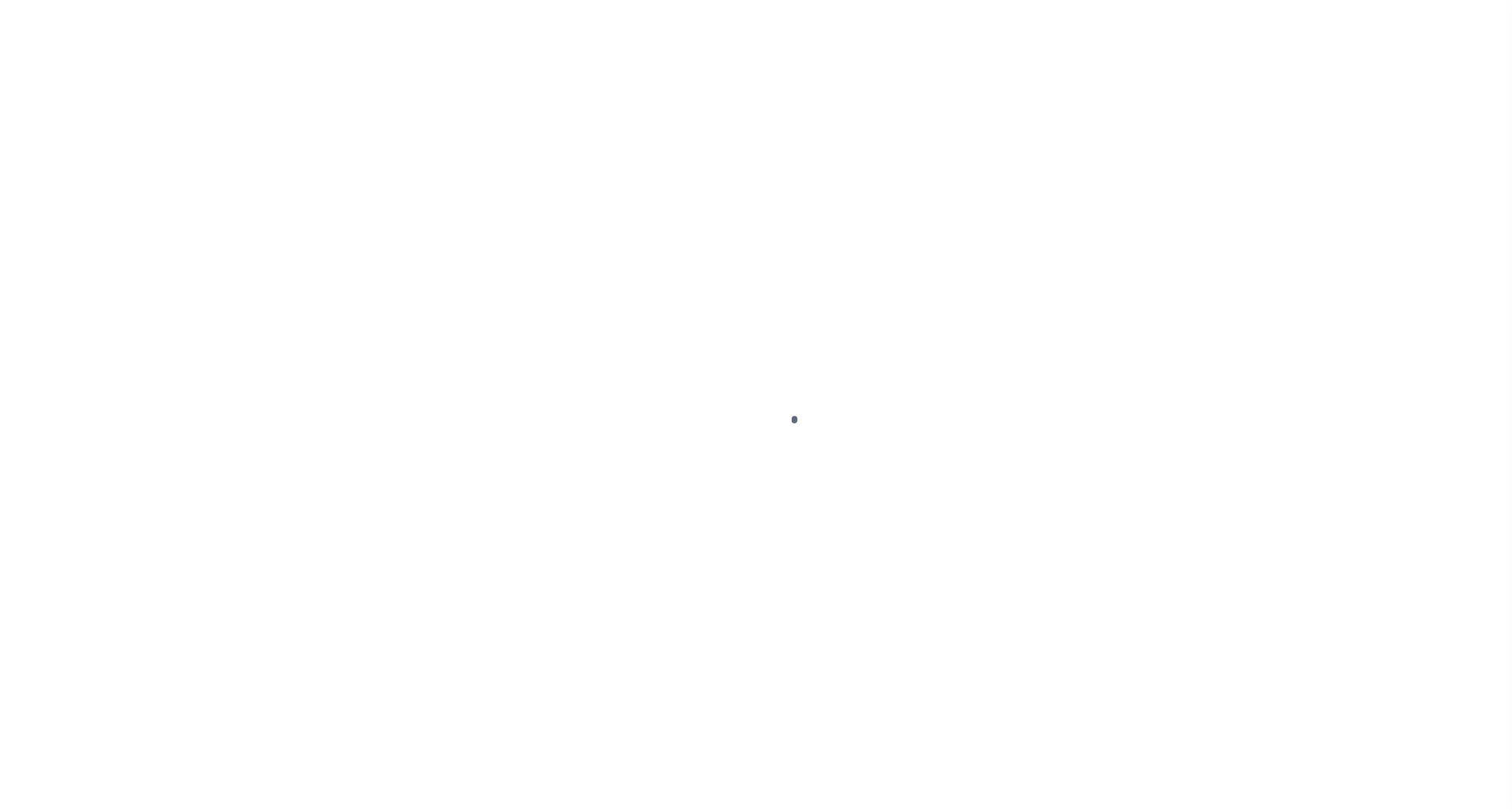
select select "DUE"
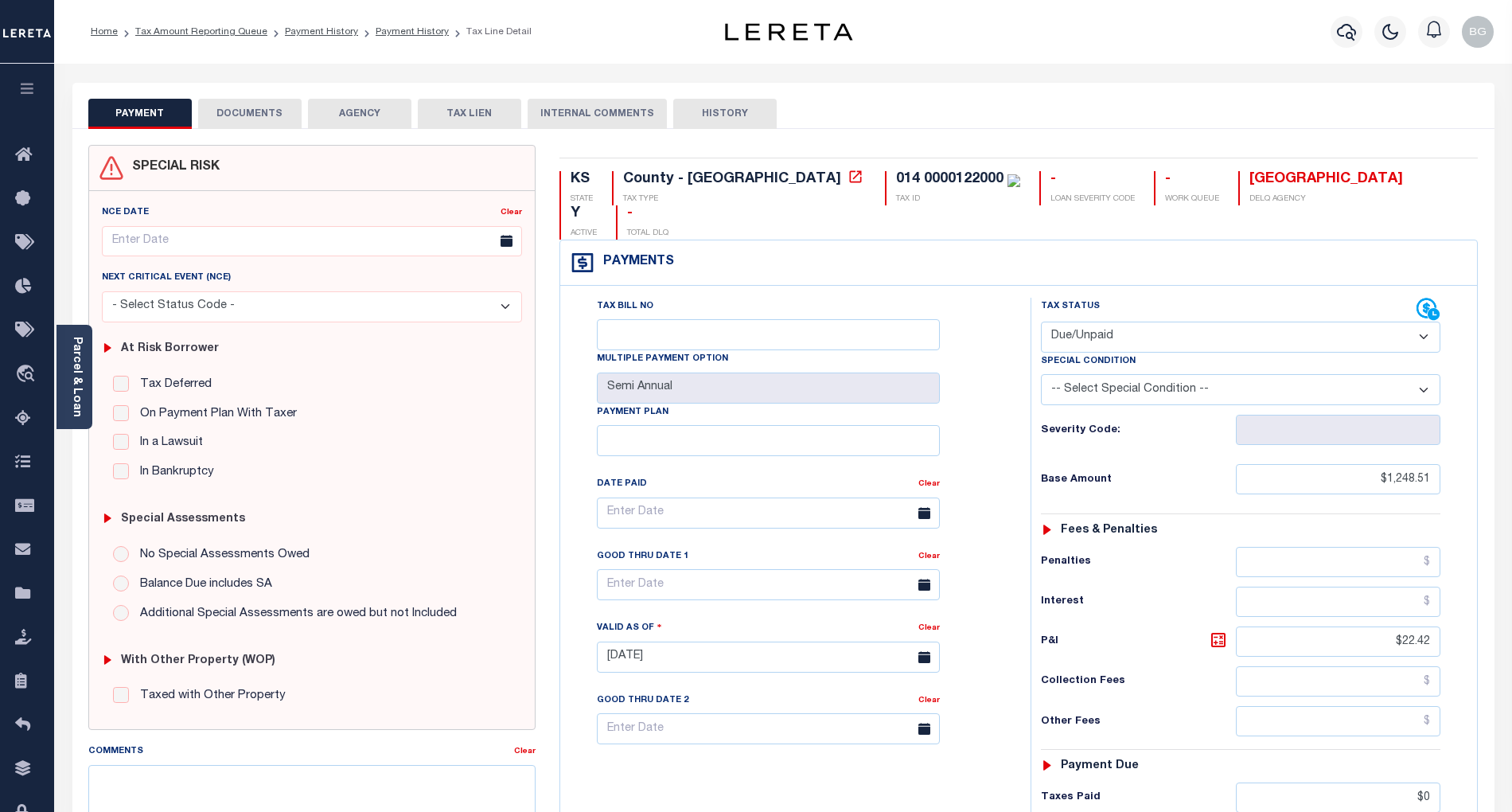
click at [254, 112] on button "DOCUMENTS" at bounding box center [250, 114] width 103 height 30
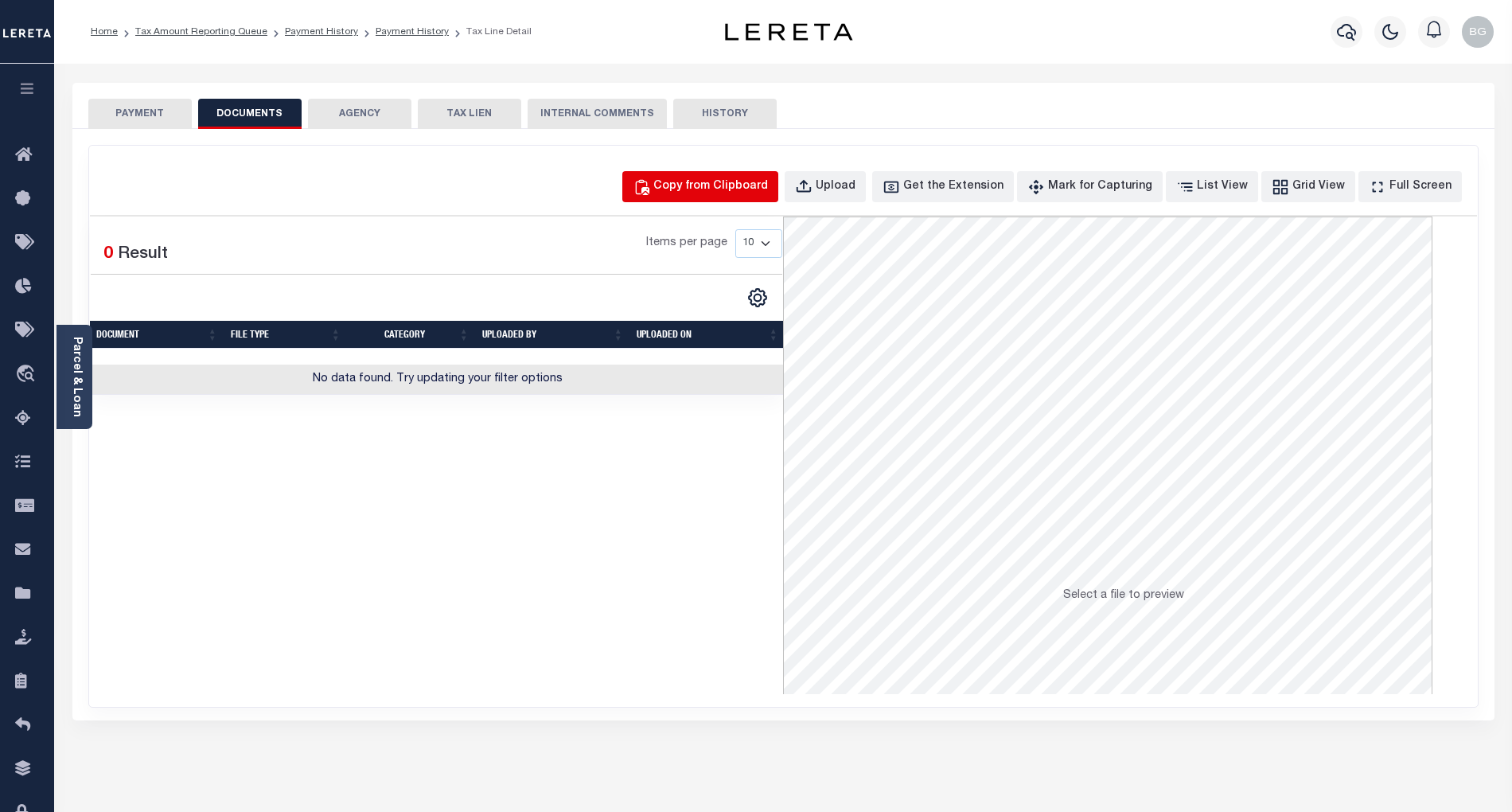
click at [726, 183] on div "Copy from Clipboard" at bounding box center [711, 187] width 115 height 18
select select "POP"
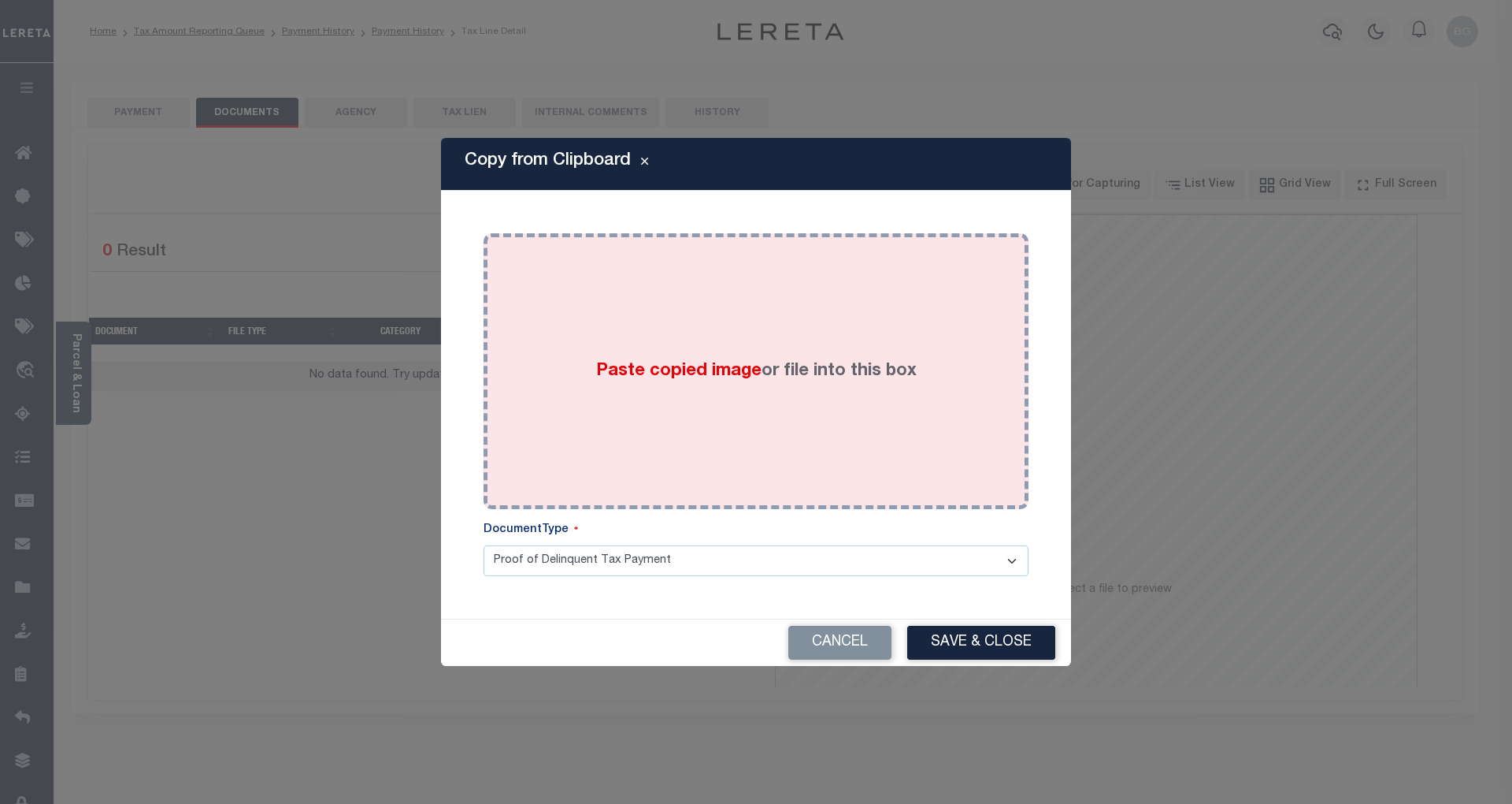
click at [688, 373] on span "Paste copied image" at bounding box center [679, 372] width 165 height 18
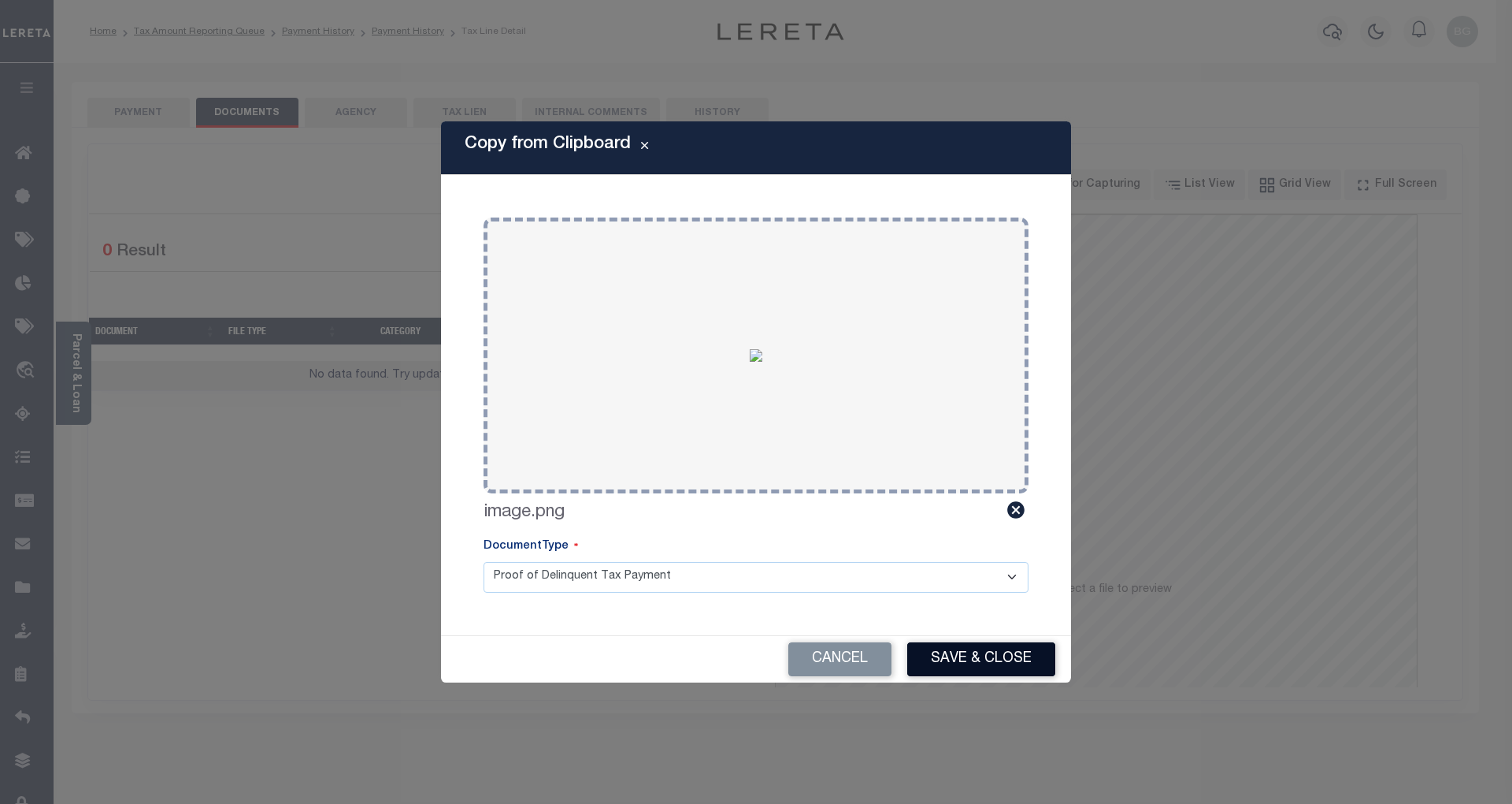
click at [1005, 660] on button "Save & Close" at bounding box center [981, 659] width 148 height 33
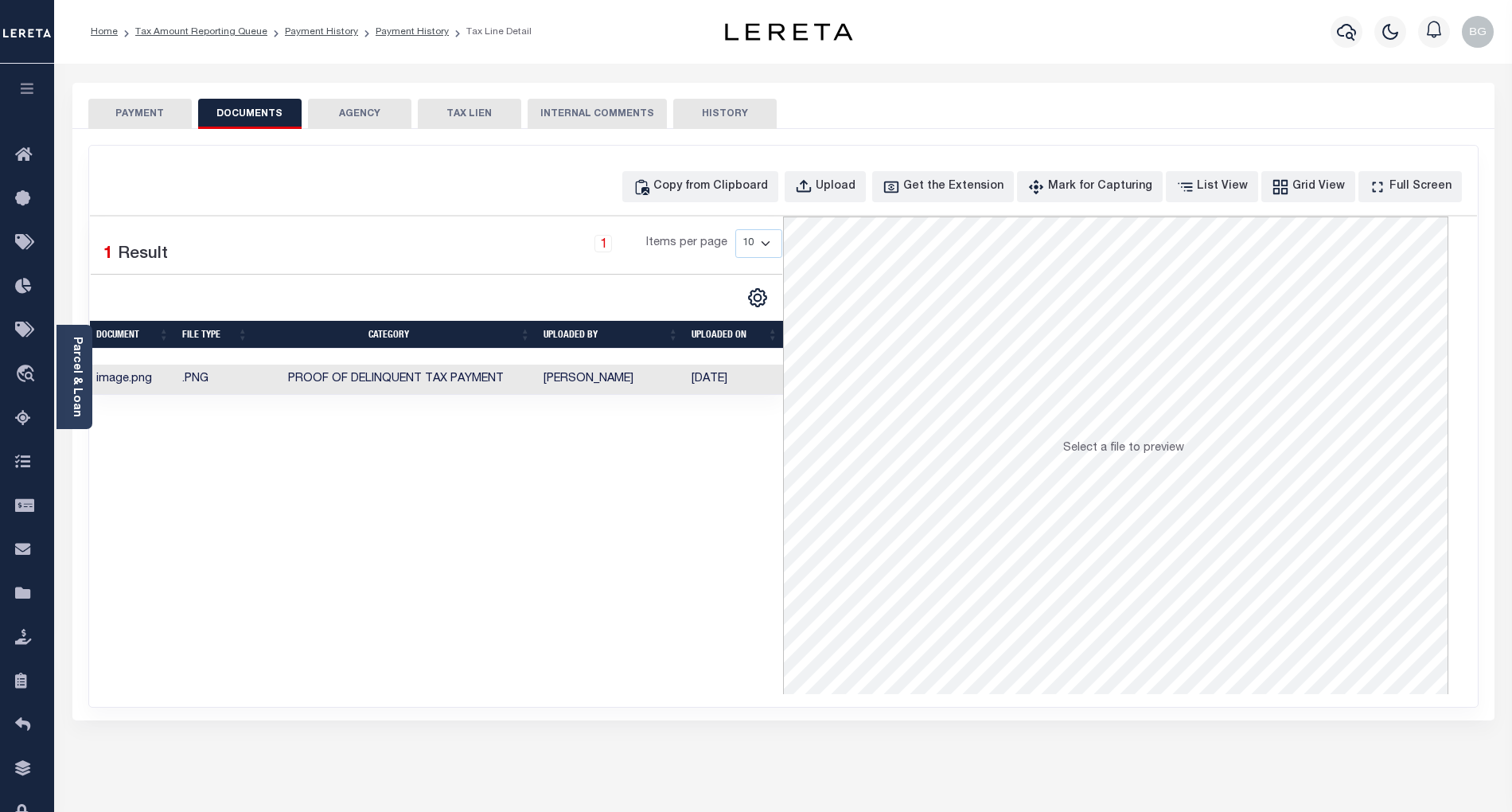
click at [148, 117] on button "PAYMENT" at bounding box center [140, 114] width 103 height 30
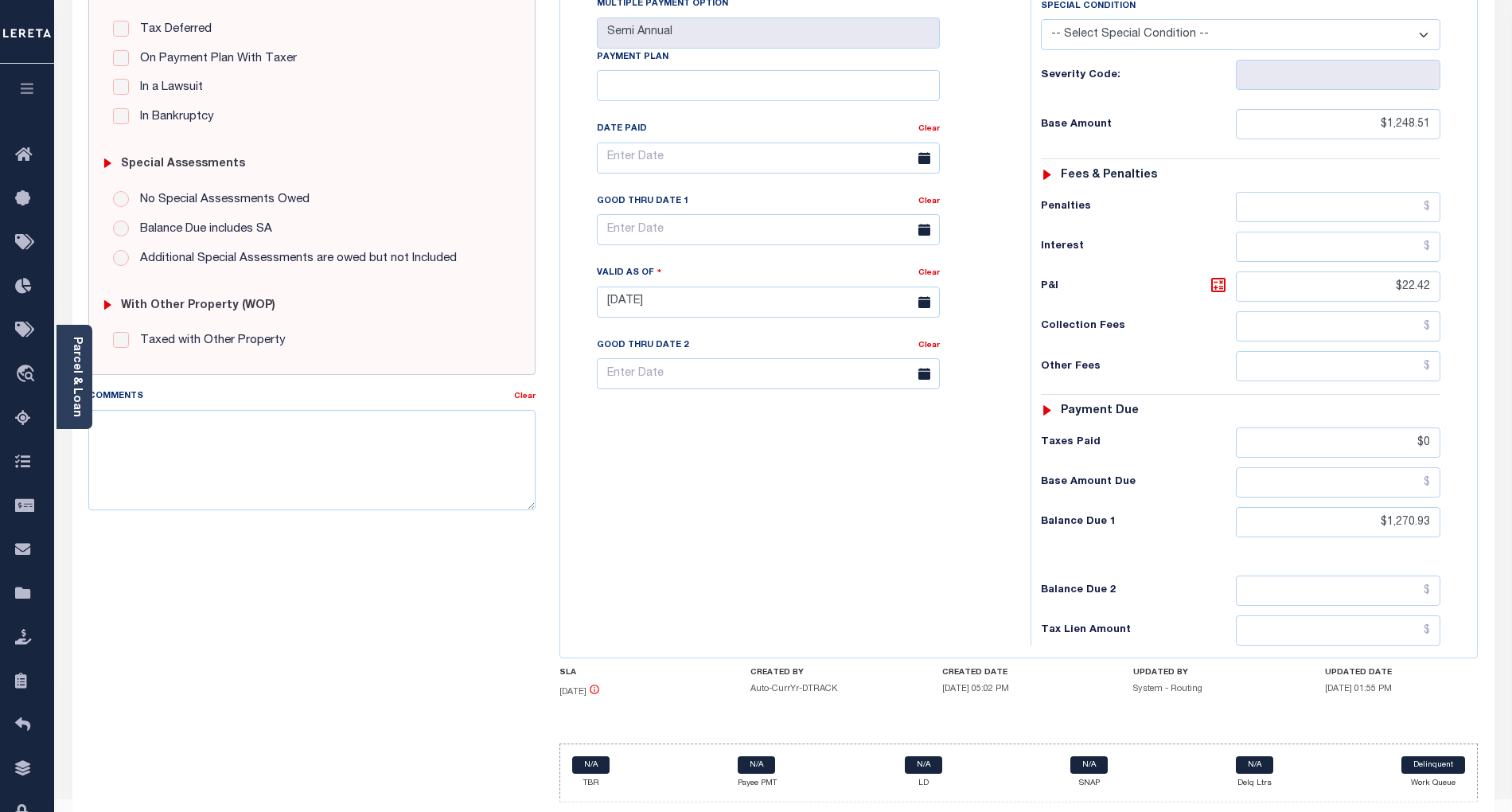
scroll to position [366, 0]
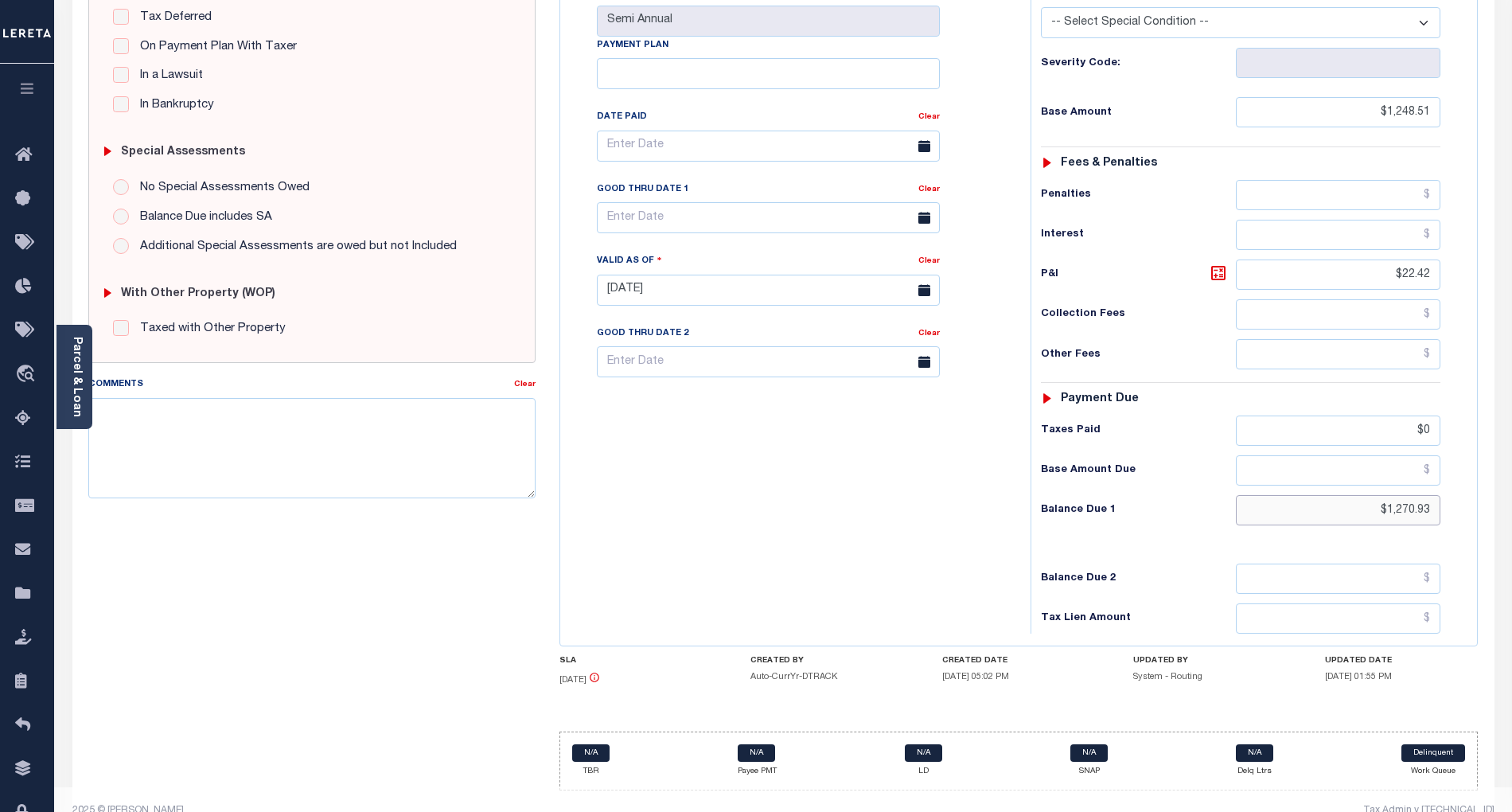
click at [1410, 495] on input "$1,270.93" at bounding box center [1339, 511] width 205 height 30
paste input "347.66"
type input "$1,347.66"
type input "[DATE]"
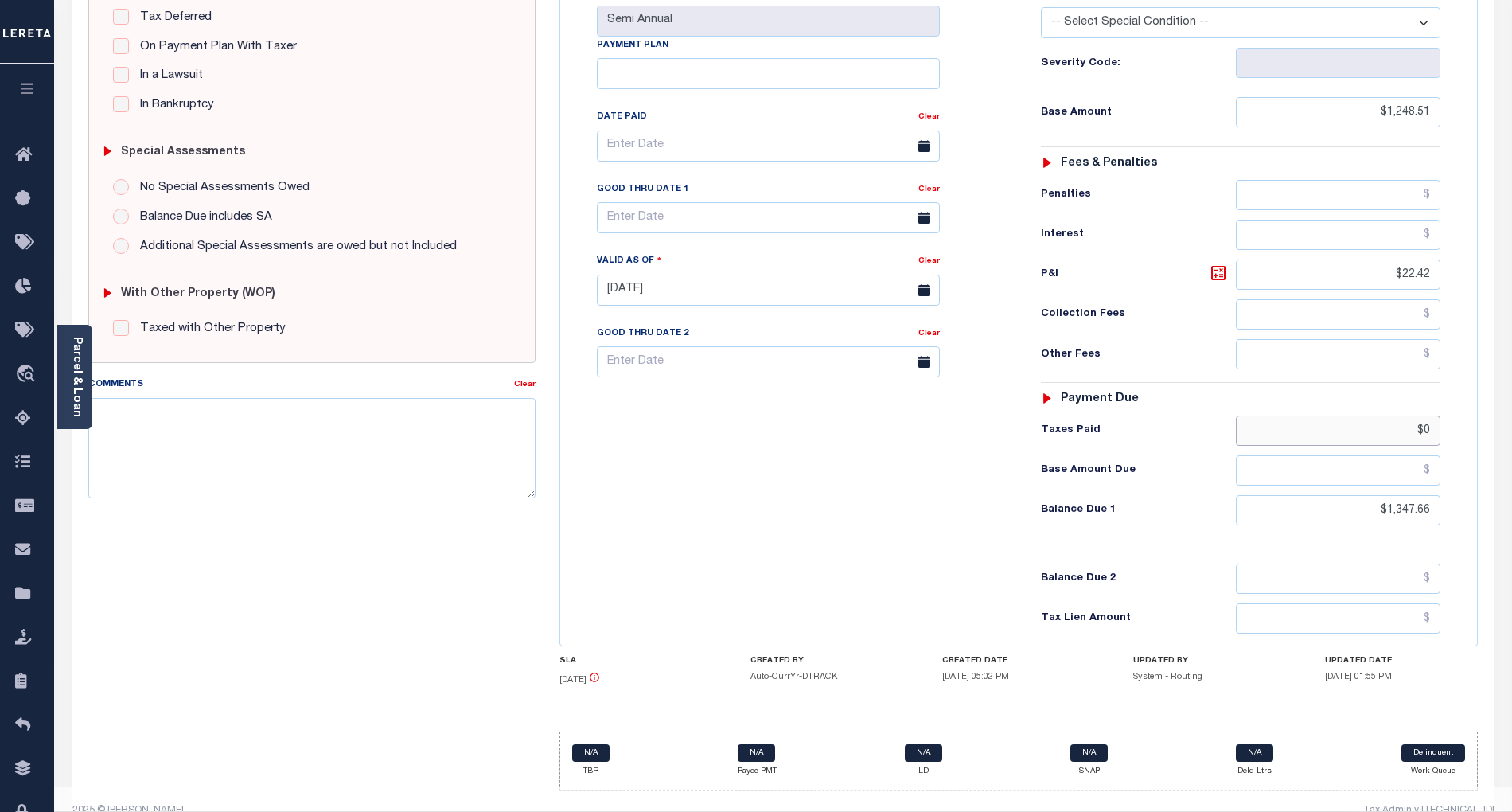
click at [1428, 415] on input "$0" at bounding box center [1339, 430] width 205 height 30
type input "$"
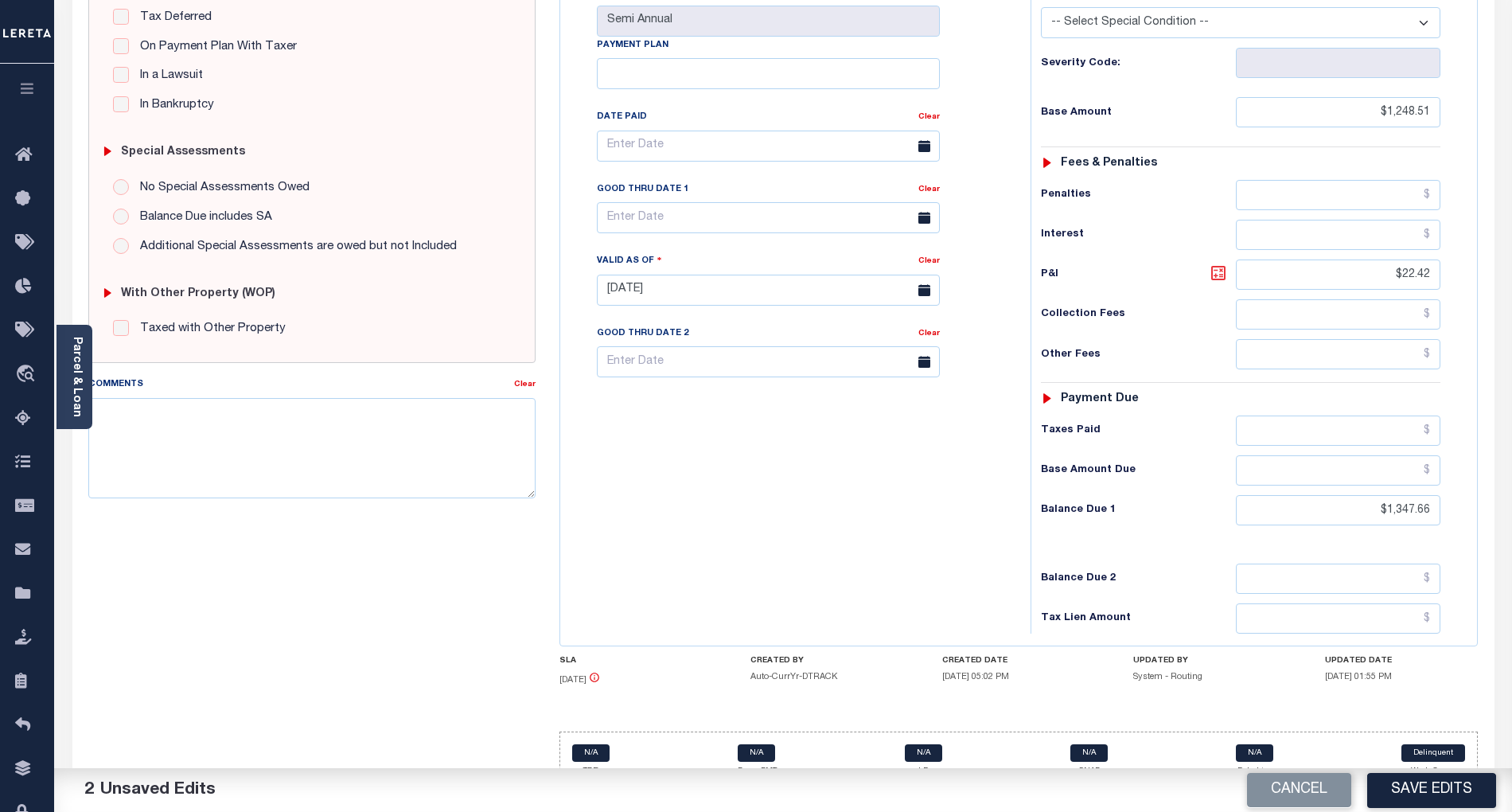
click at [1219, 269] on icon at bounding box center [1218, 273] width 10 height 10
type input "$99.15"
click at [689, 202] on input "text" at bounding box center [768, 217] width 343 height 31
click at [683, 406] on span "30" at bounding box center [684, 405] width 31 height 31
type input "[DATE]"
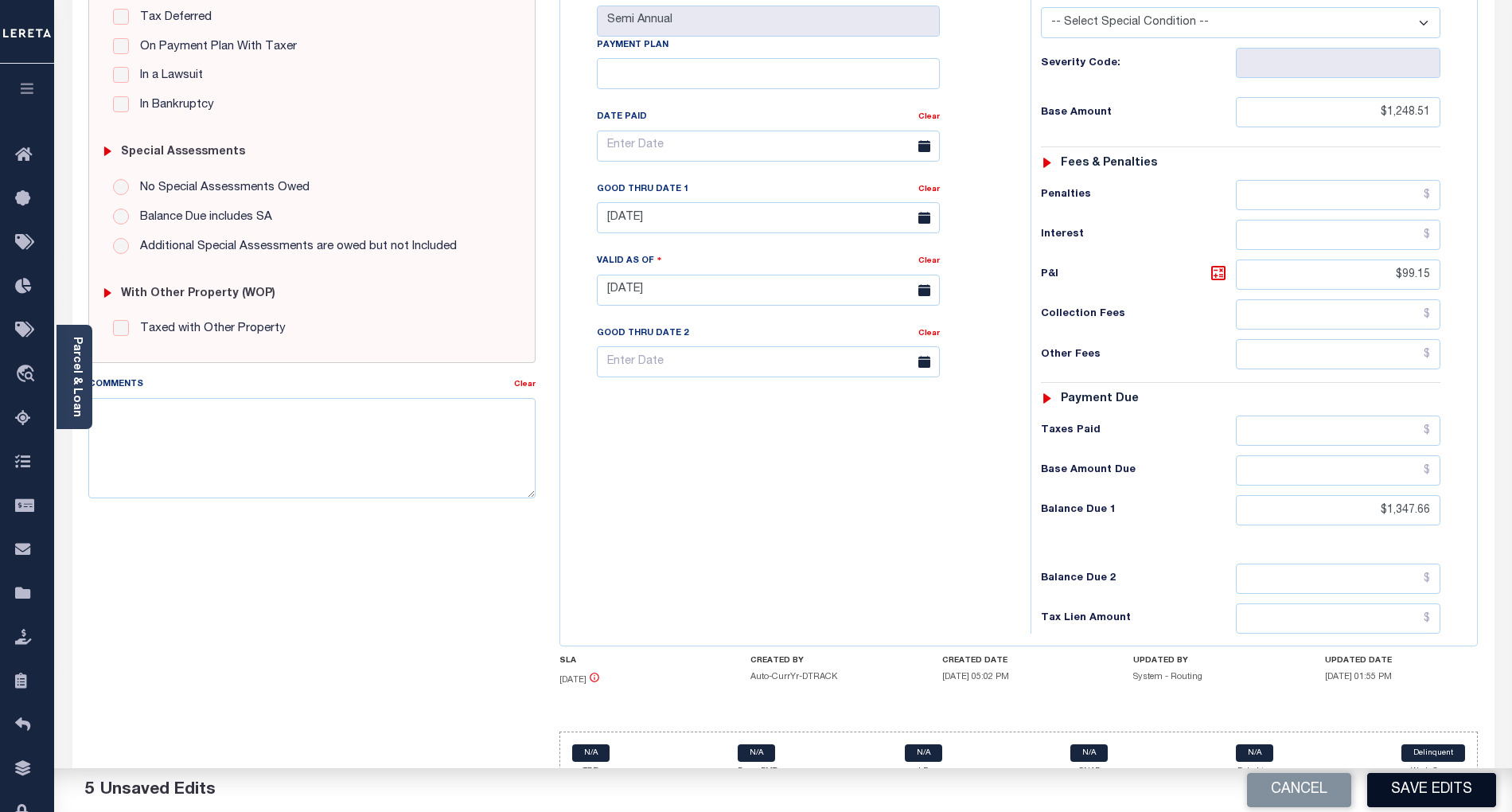
click at [1436, 794] on button "Save Edits" at bounding box center [1431, 790] width 129 height 34
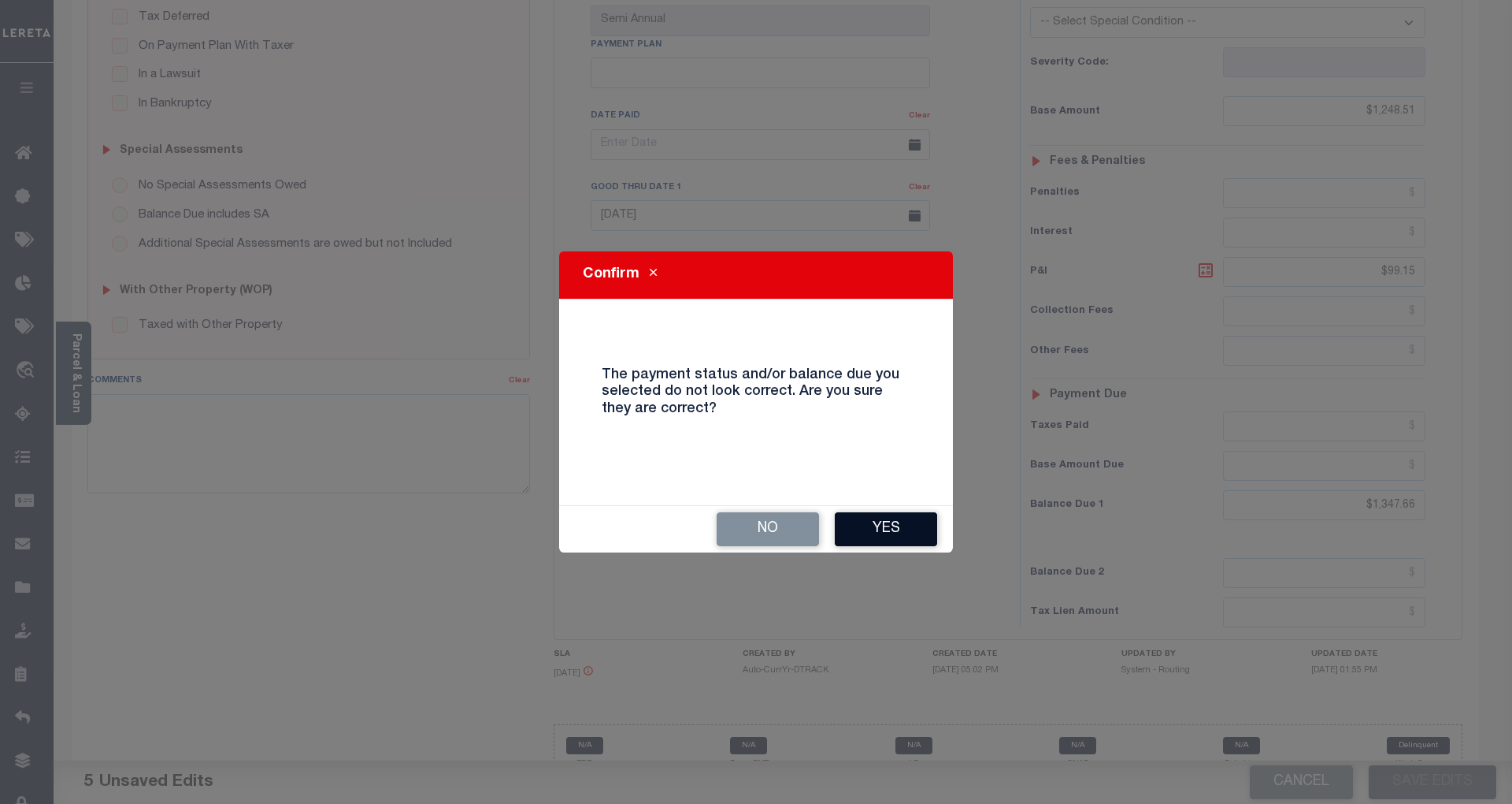
click at [892, 525] on button "Yes" at bounding box center [885, 529] width 102 height 33
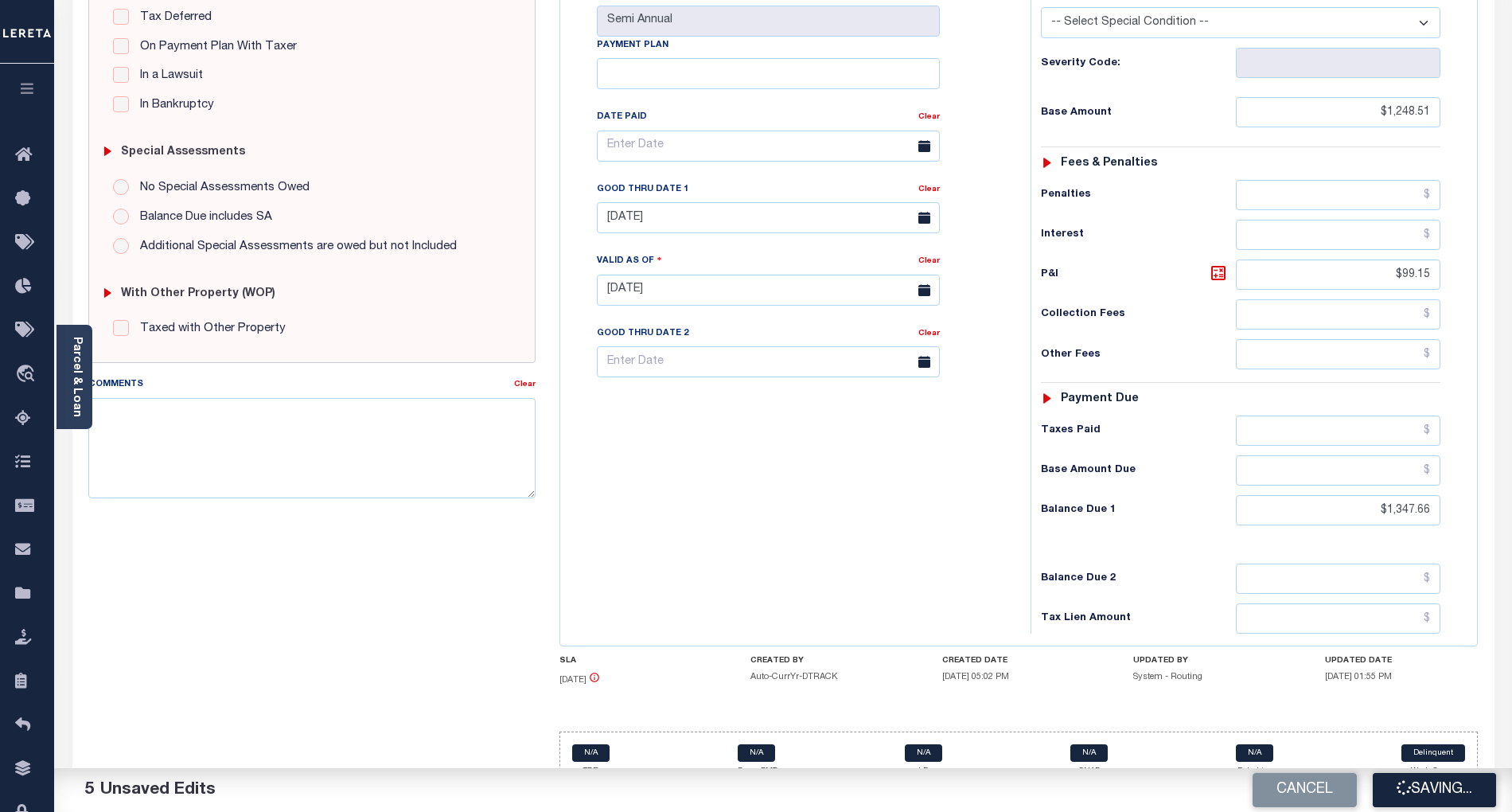
checkbox input "false"
type input "$1,248.51"
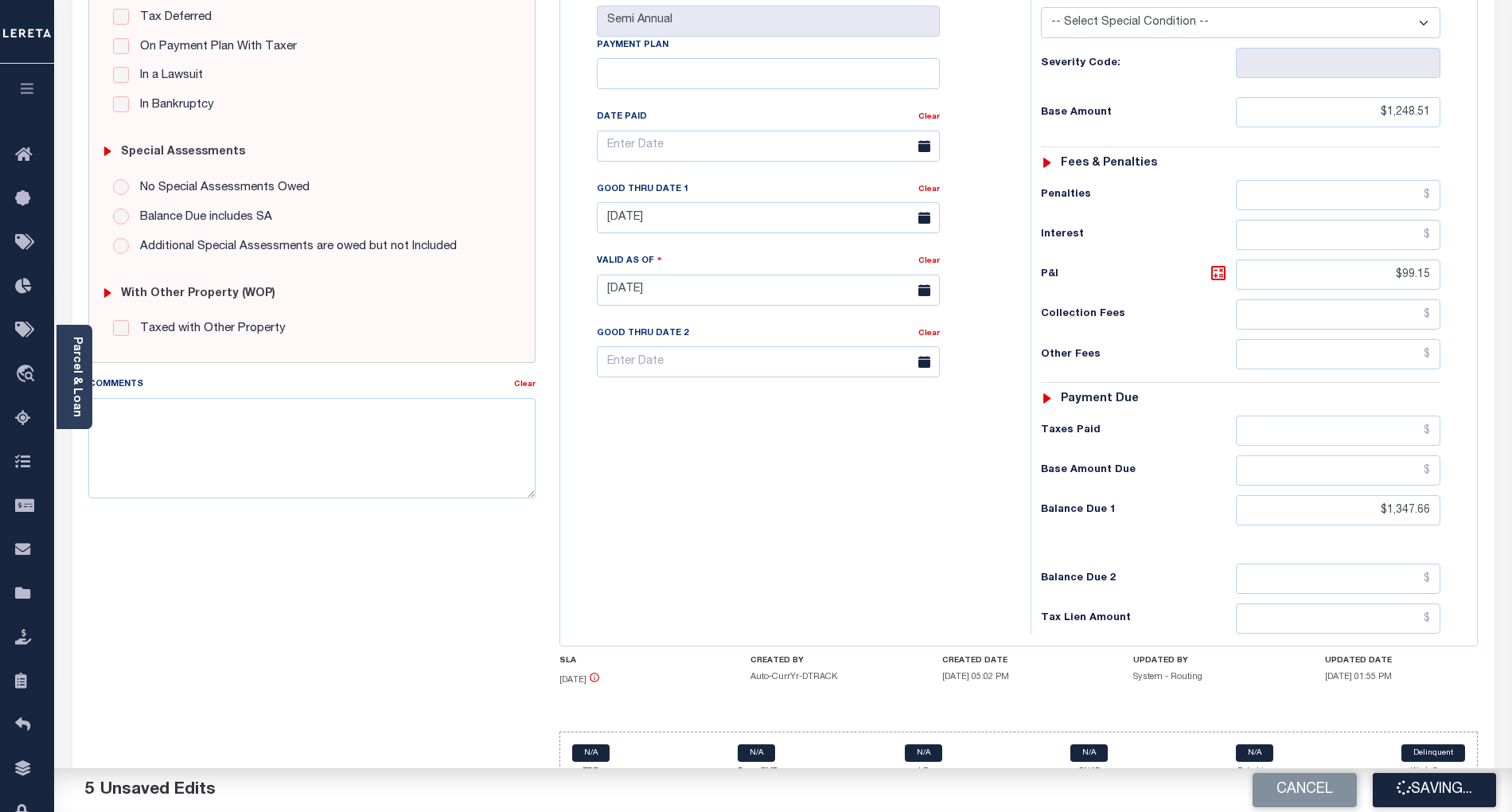
type input "$99.15"
type input "$1,347.66"
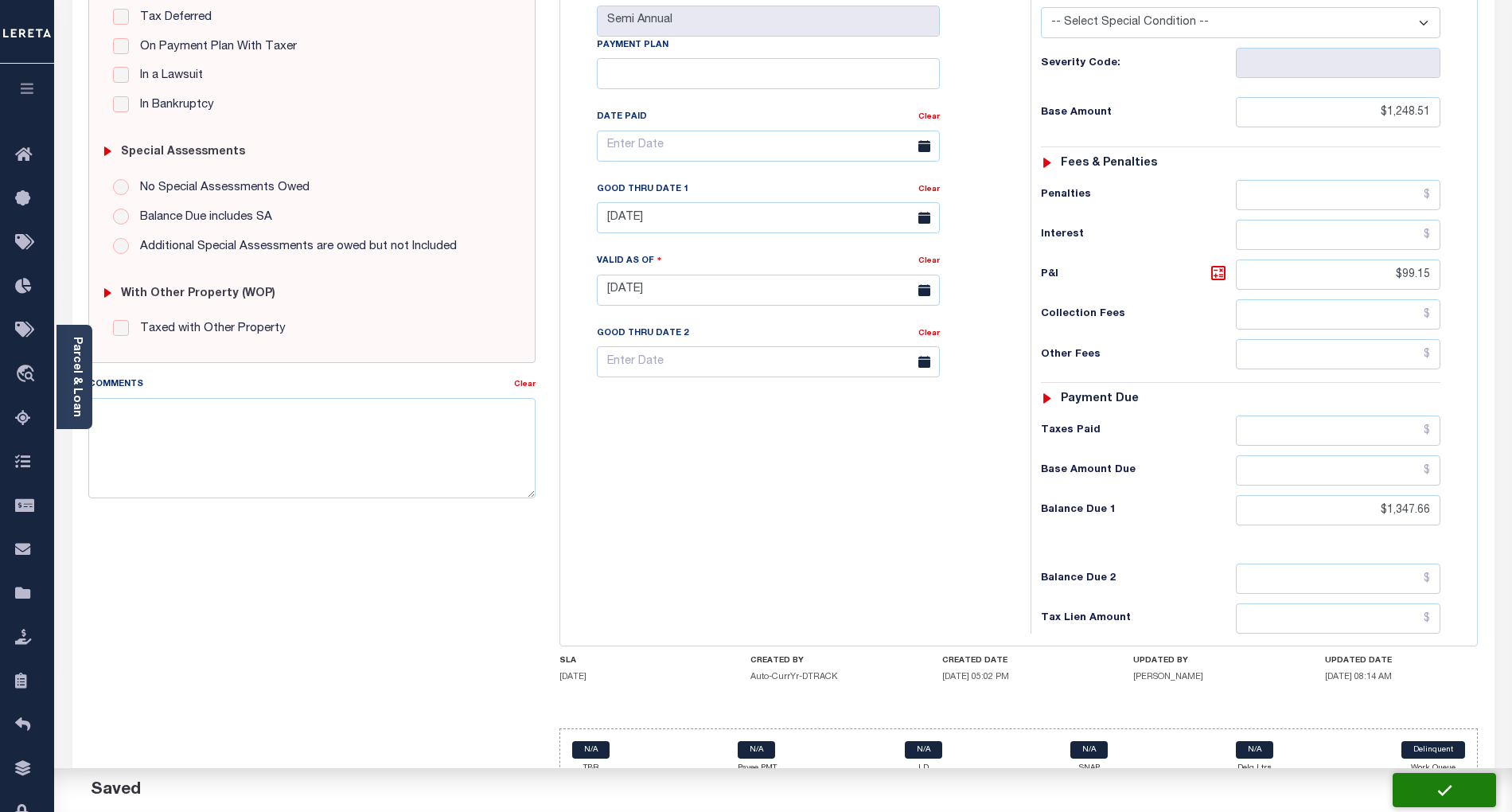
scroll to position [365, 0]
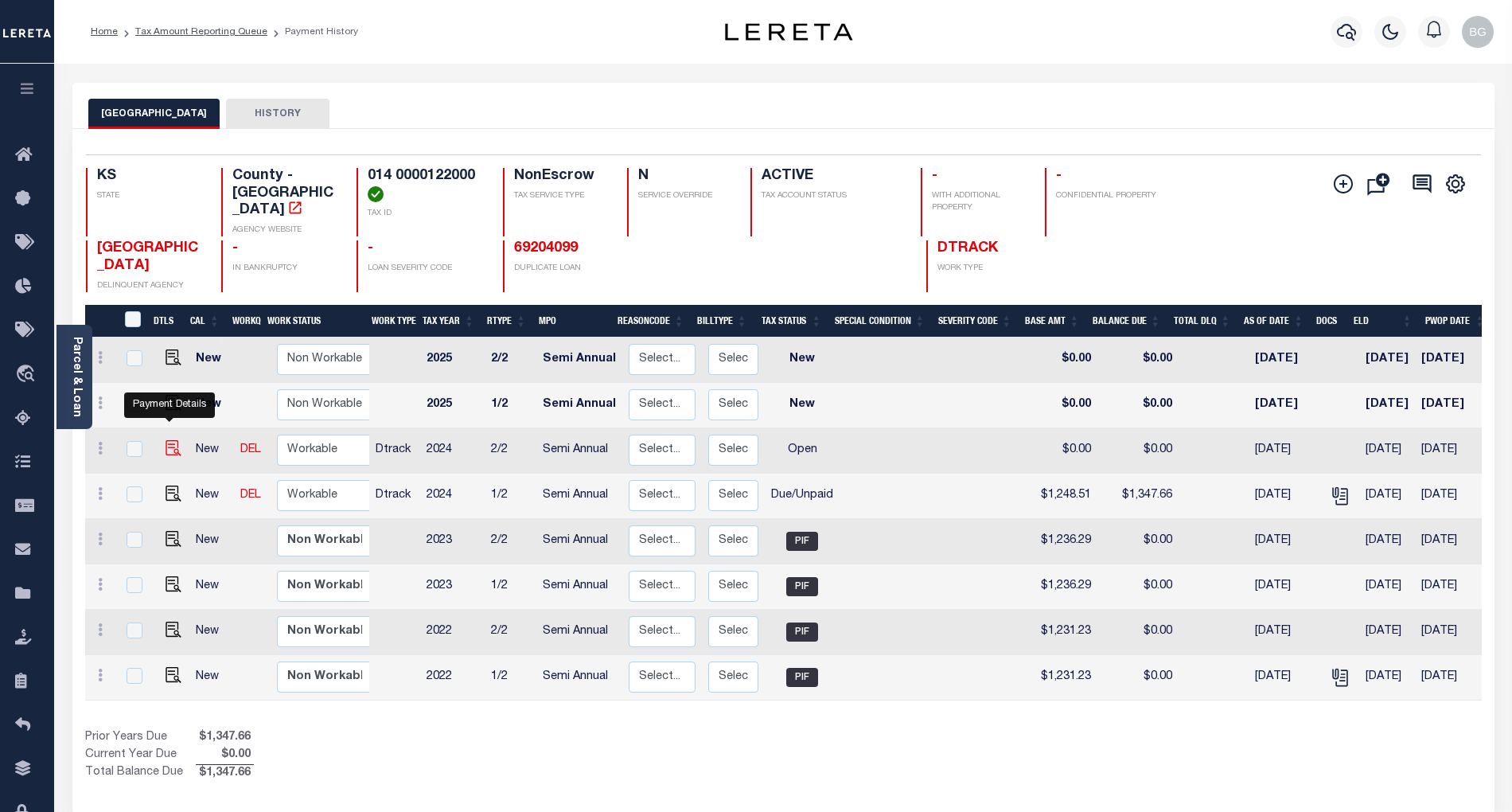
click at [165, 440] on img "" at bounding box center [173, 448] width 16 height 16
checkbox input "true"
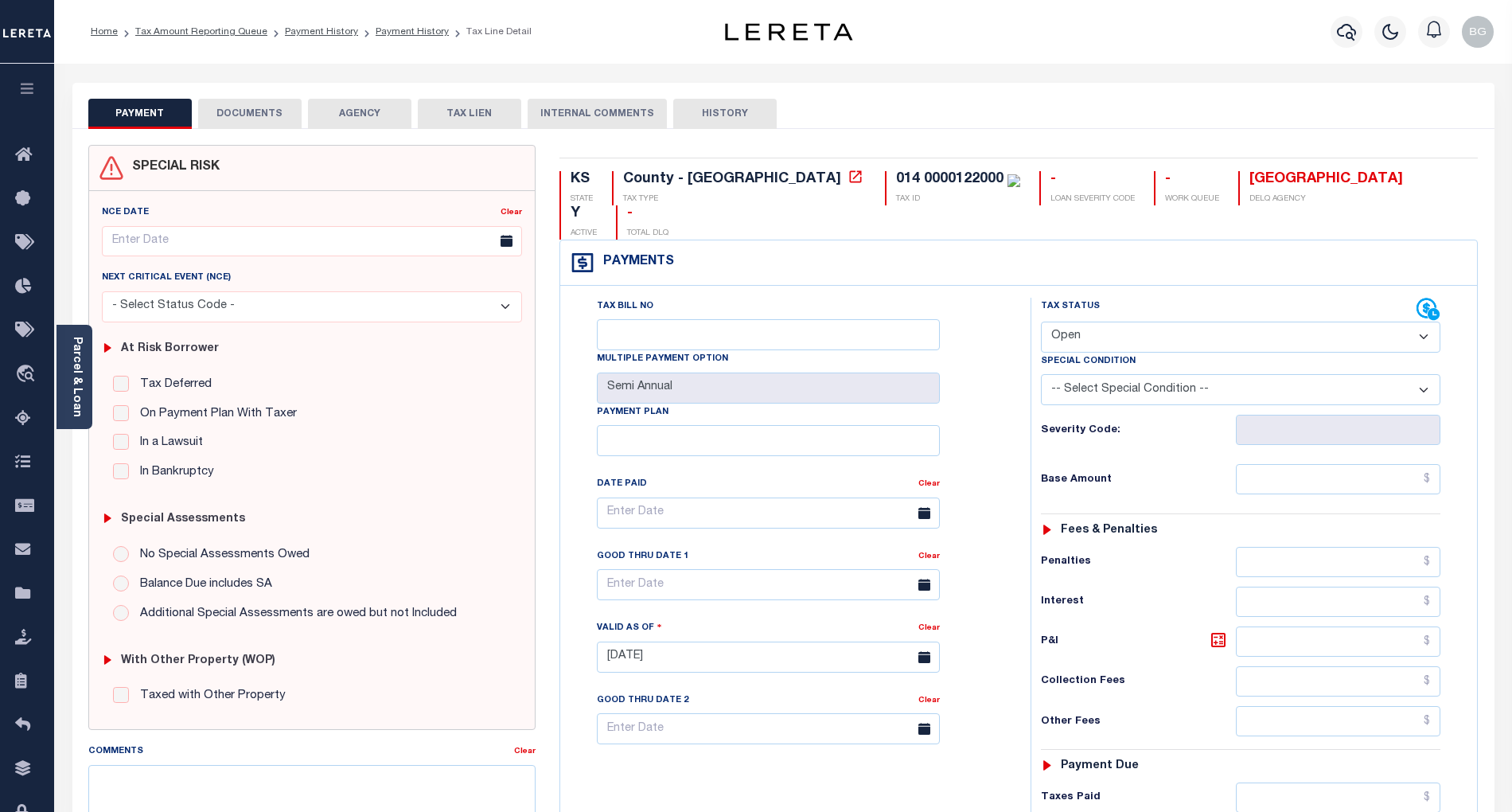
drag, startPoint x: 1090, startPoint y: 302, endPoint x: 1090, endPoint y: 317, distance: 15.0
click at [1090, 321] on select "- Select Status Code - Open Due/Unpaid Paid Incomplete No Tax Due Internal Refu…" at bounding box center [1240, 336] width 399 height 31
select select "DUE"
click at [1041, 321] on select "- Select Status Code - Open Due/Unpaid Paid Incomplete No Tax Due Internal Refu…" at bounding box center [1240, 336] width 399 height 31
type input "[DATE]"
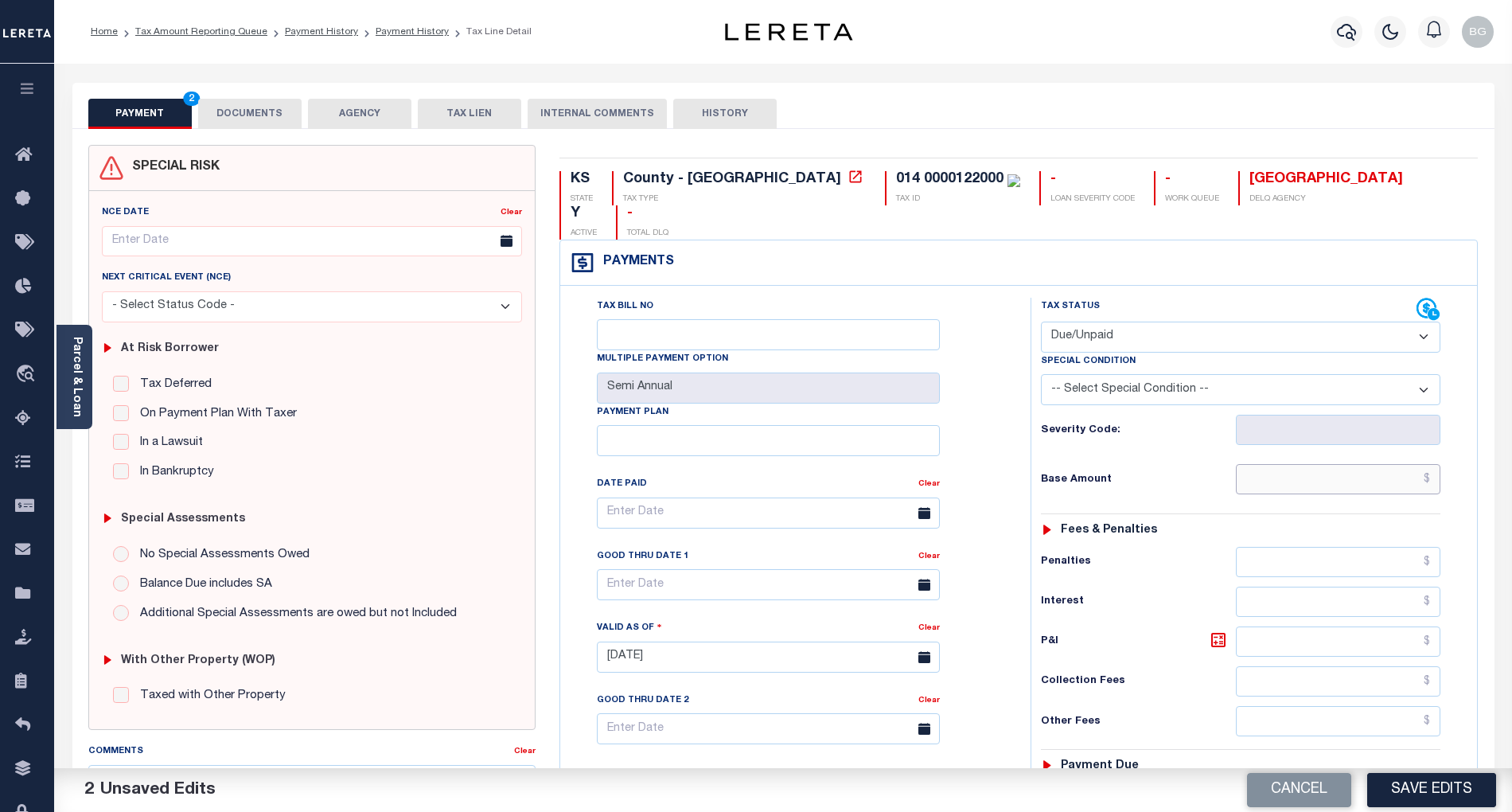
click at [1414, 464] on input "text" at bounding box center [1339, 479] width 205 height 30
paste input "1,248.51"
type input "$1,248.51"
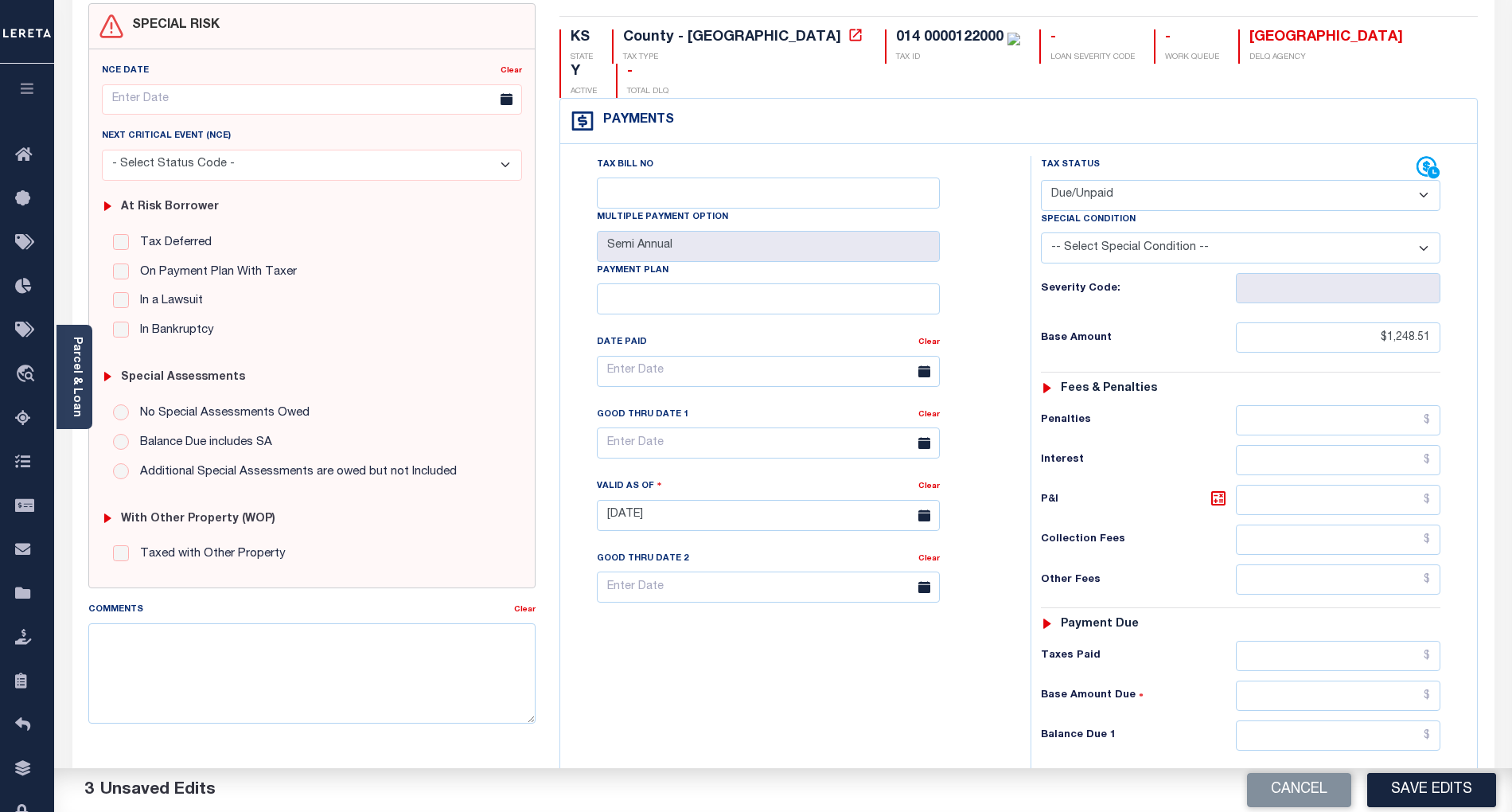
scroll to position [318, 0]
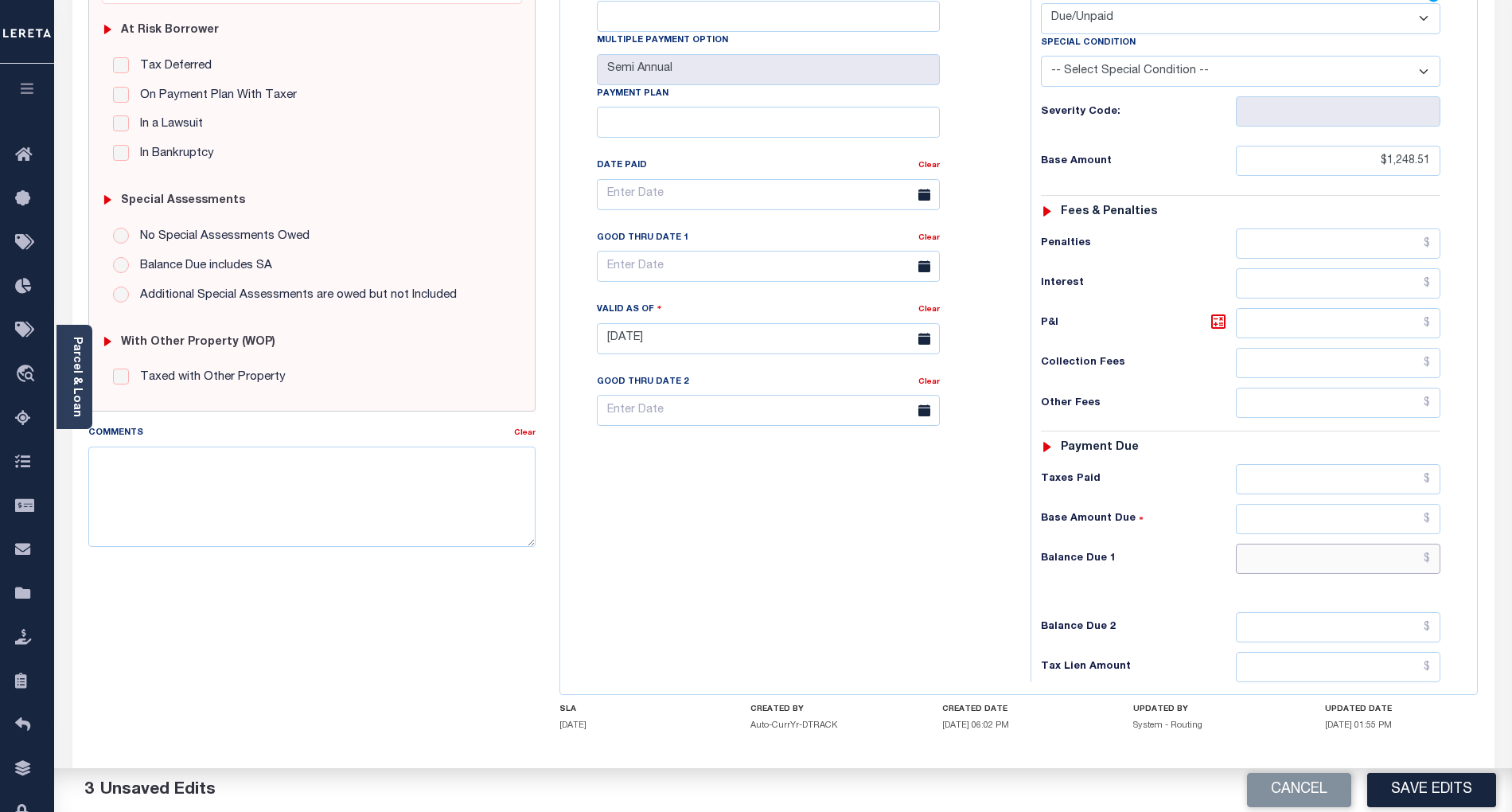
click at [1398, 543] on input "text" at bounding box center [1339, 559] width 205 height 30
paste input "1,347.66"
type input "$1,347.66"
click at [1214, 317] on icon at bounding box center [1218, 321] width 10 height 10
type input "$99.15"
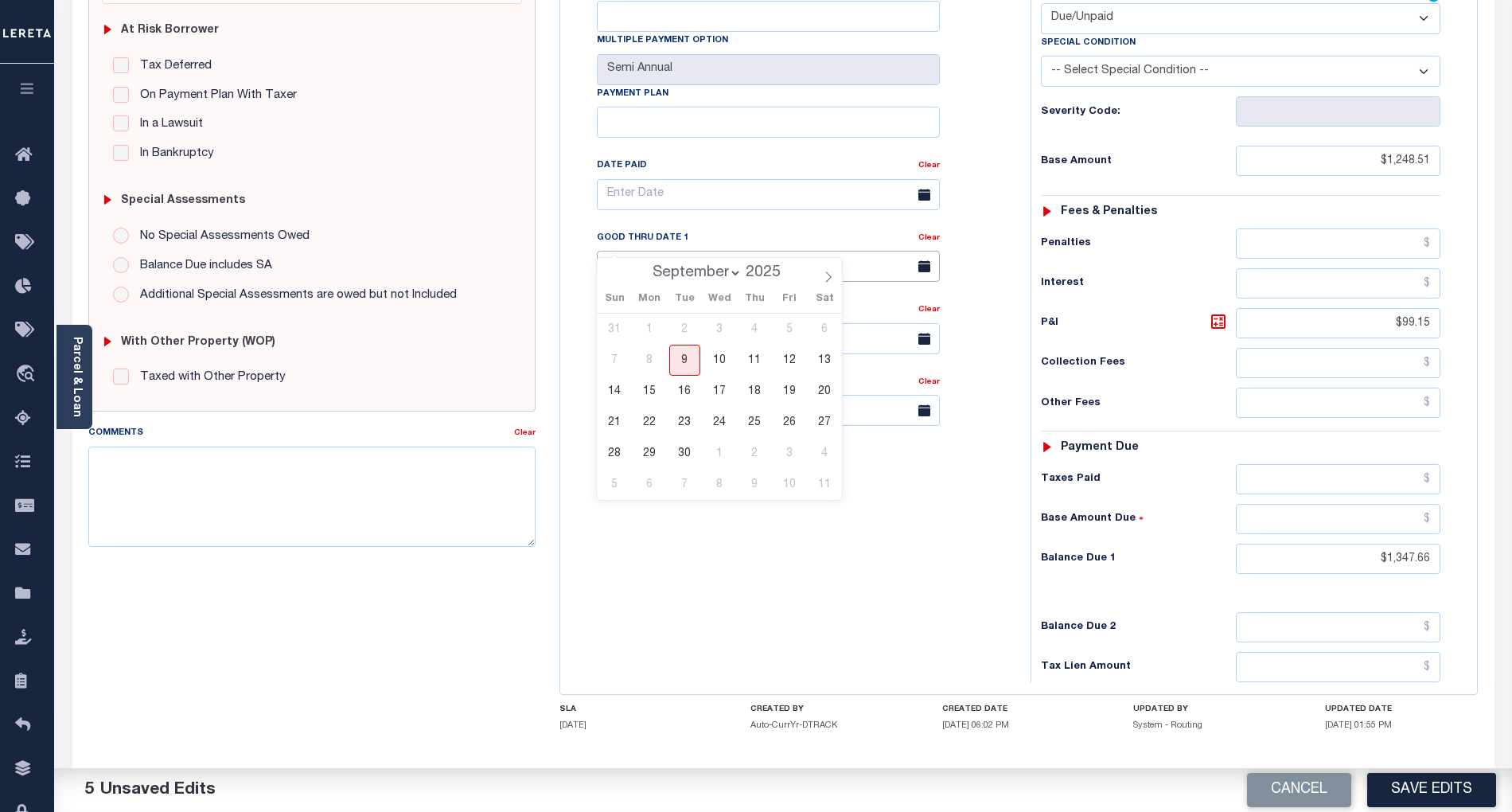
click at [684, 251] on input "text" at bounding box center [768, 266] width 343 height 31
click at [689, 455] on span "30" at bounding box center [684, 453] width 31 height 31
type input "[DATE]"
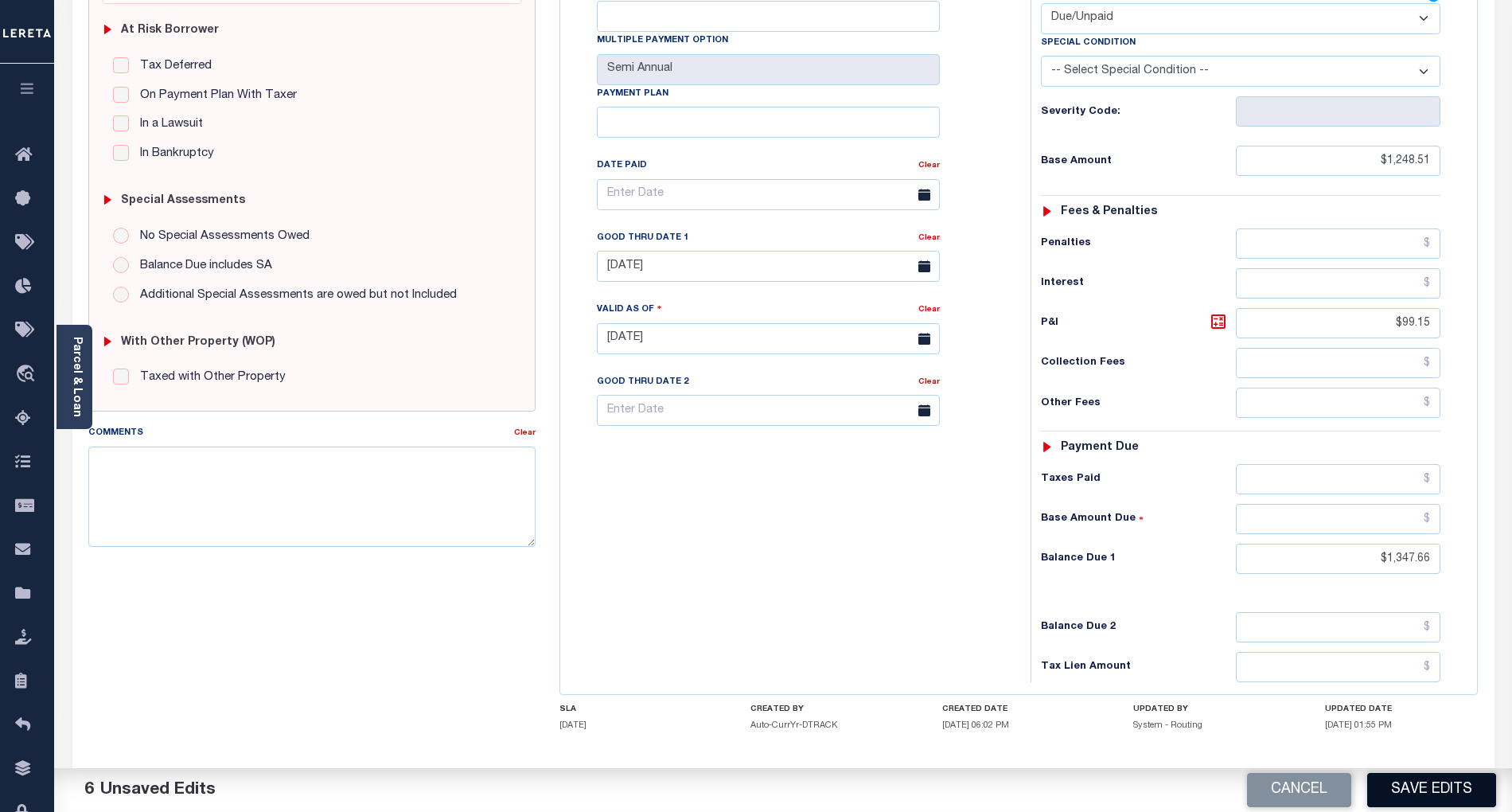
click at [1455, 792] on button "Save Edits" at bounding box center [1431, 790] width 129 height 34
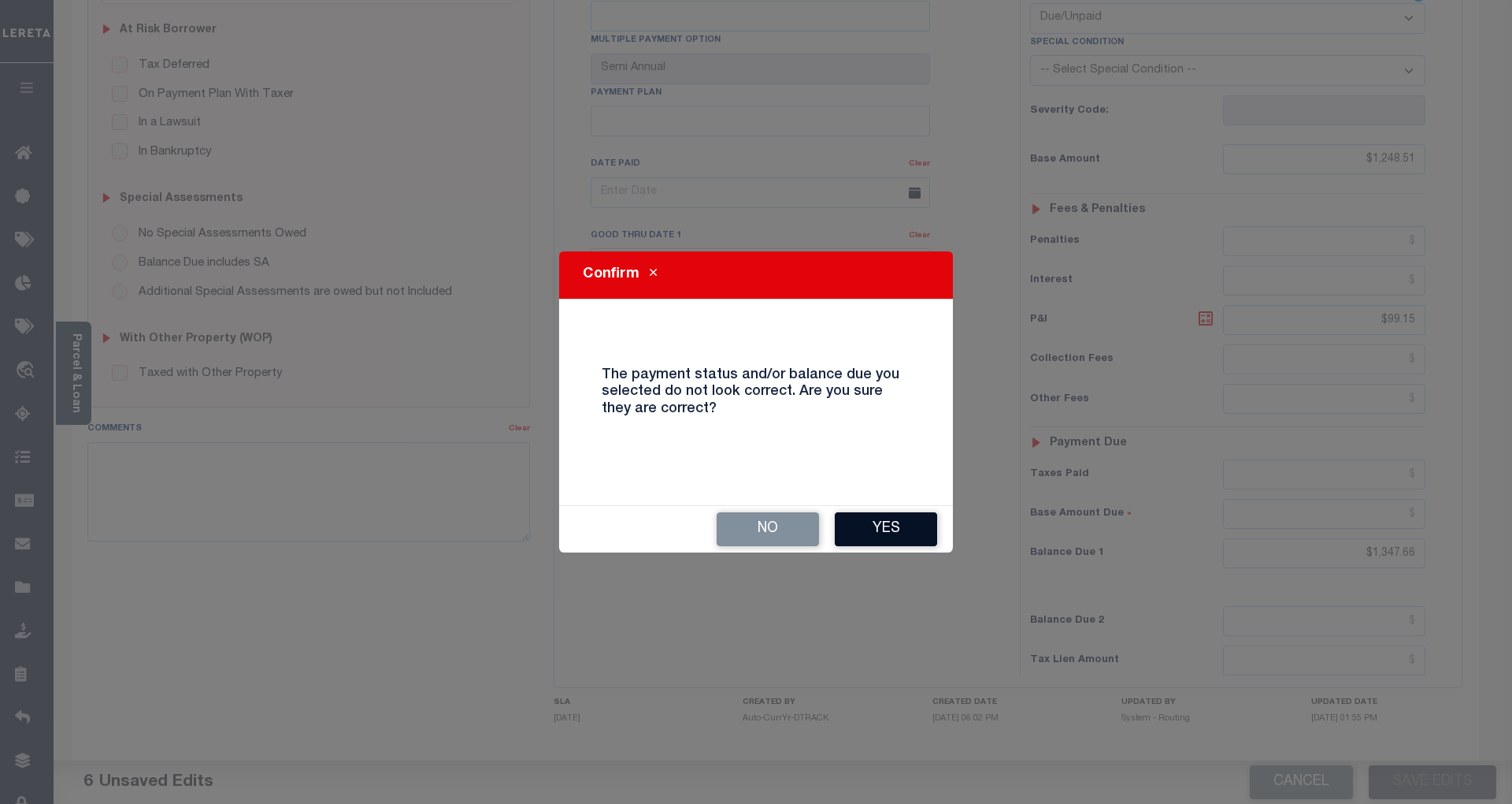
click at [898, 529] on button "Yes" at bounding box center [885, 529] width 102 height 33
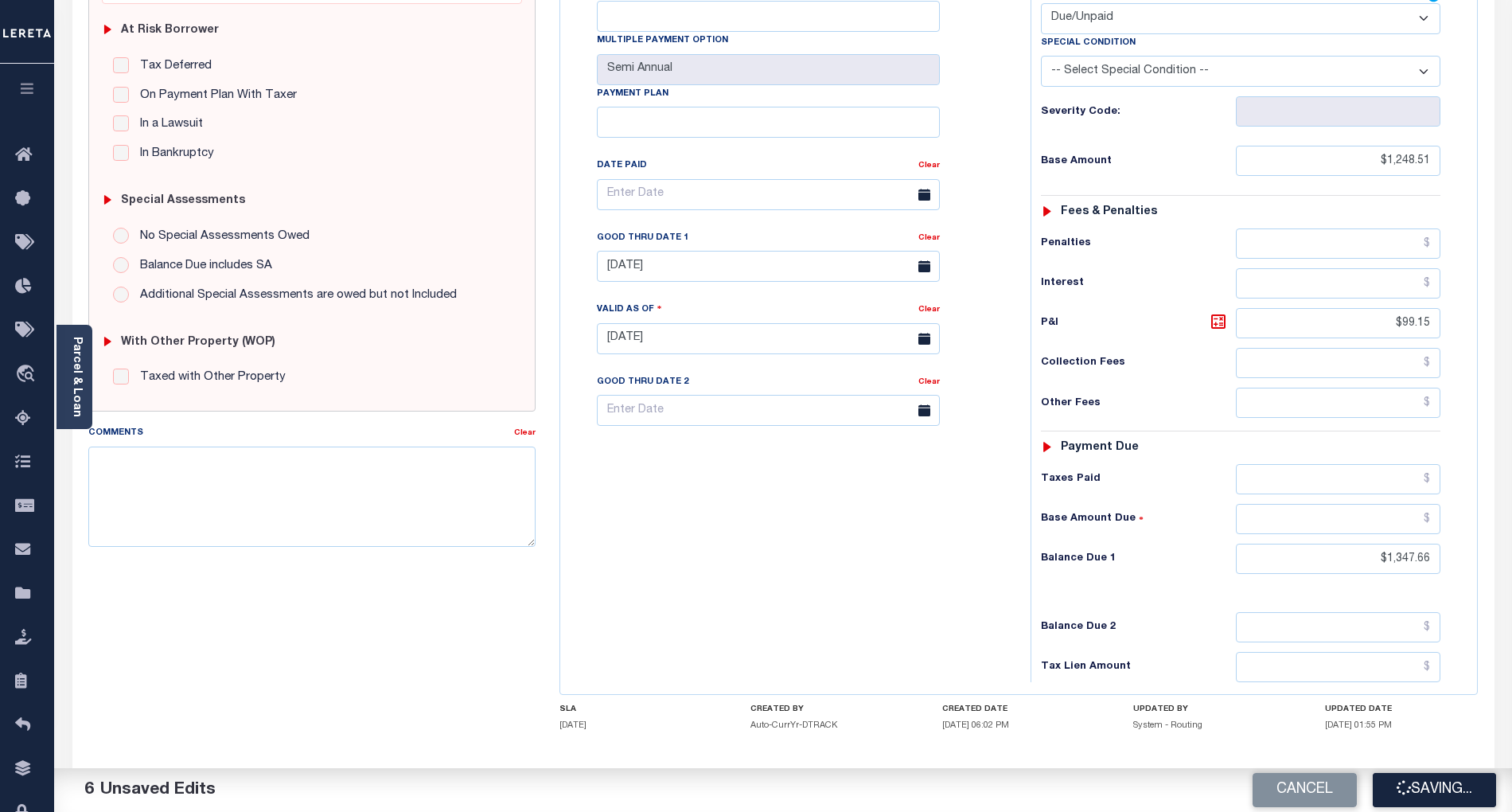
checkbox input "false"
type input "$1,248.51"
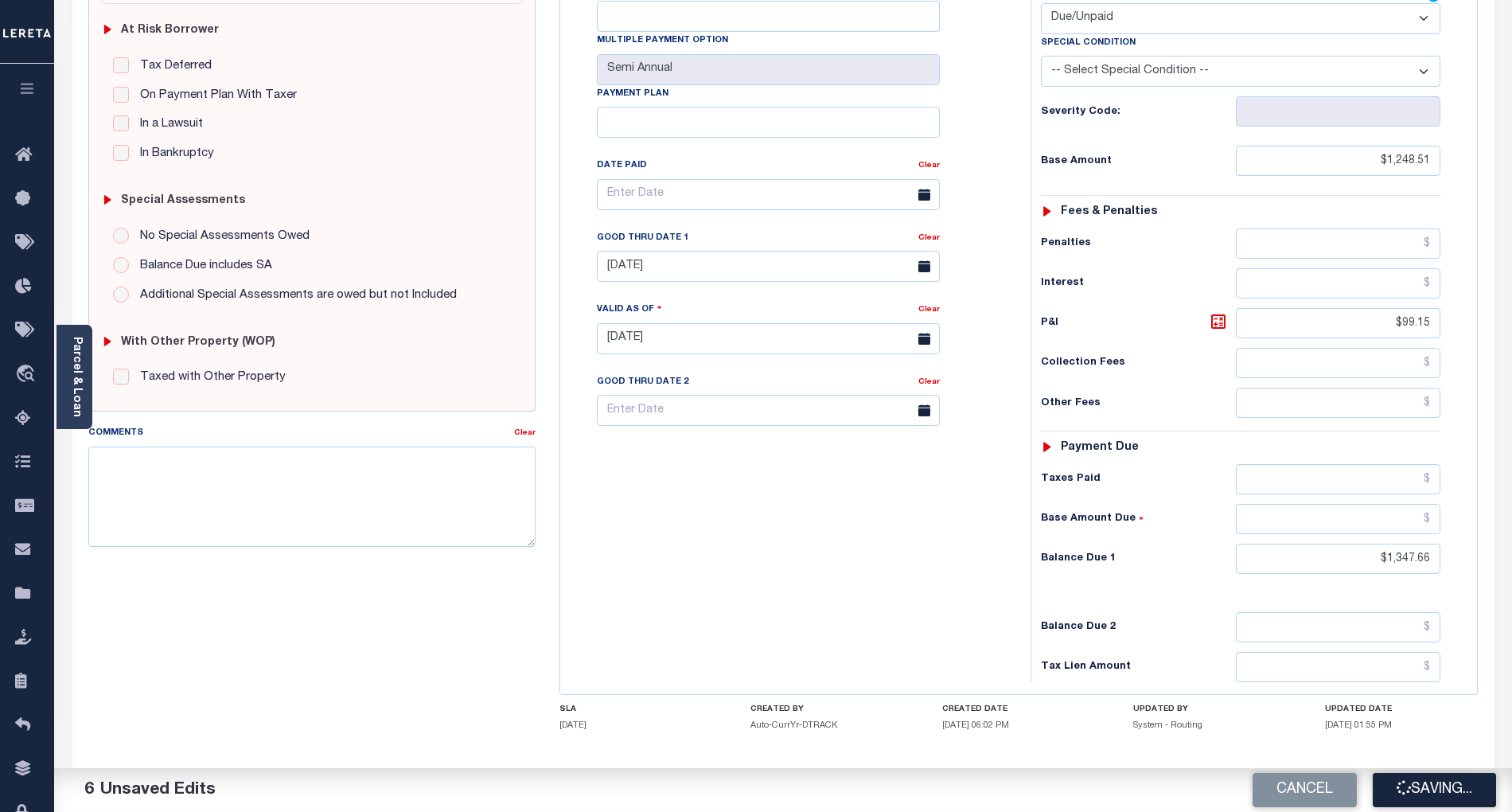
type input "$99.15"
type input "$1,347.66"
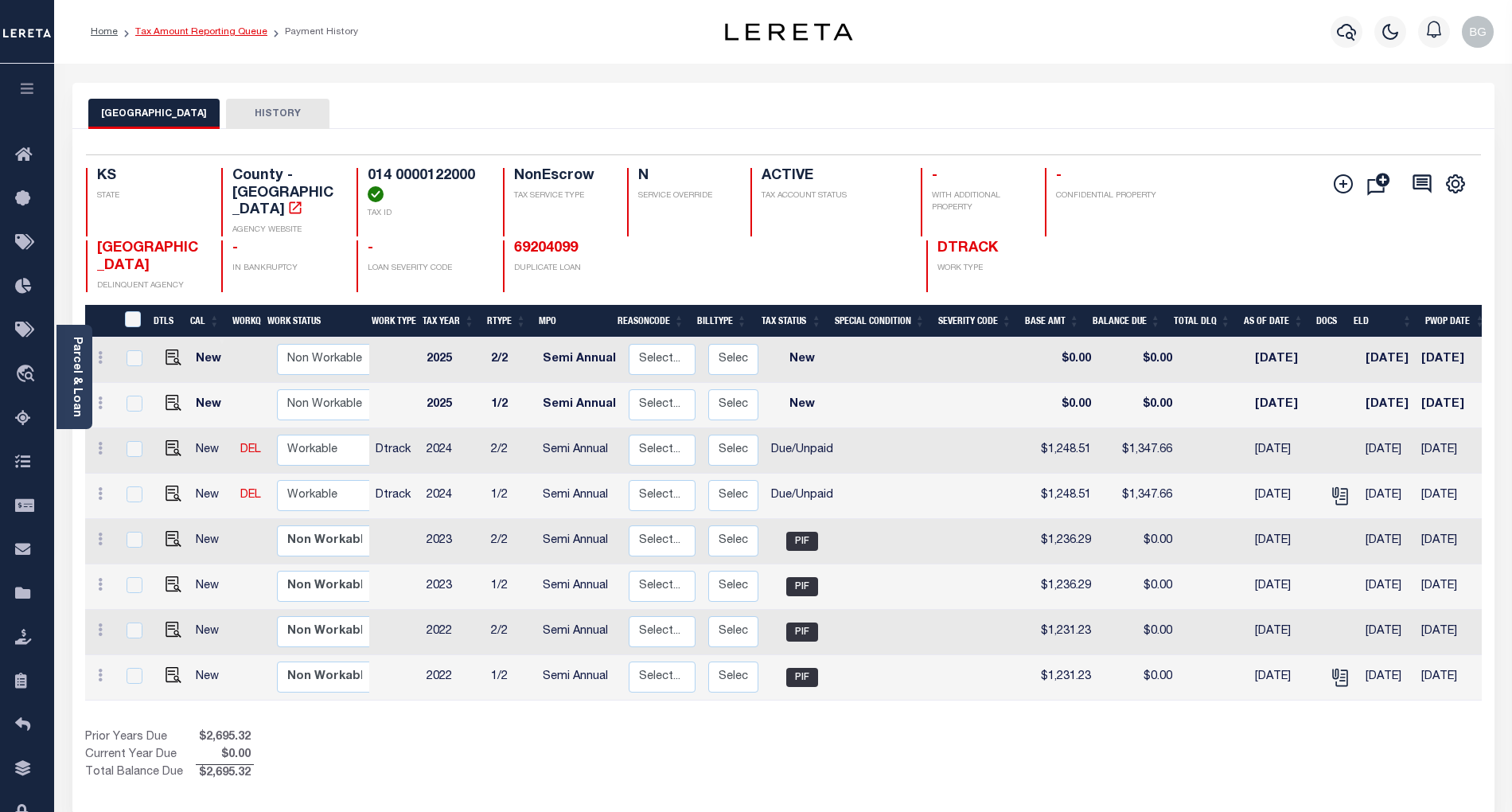
click at [182, 27] on link "Tax Amount Reporting Queue" at bounding box center [201, 31] width 133 height 10
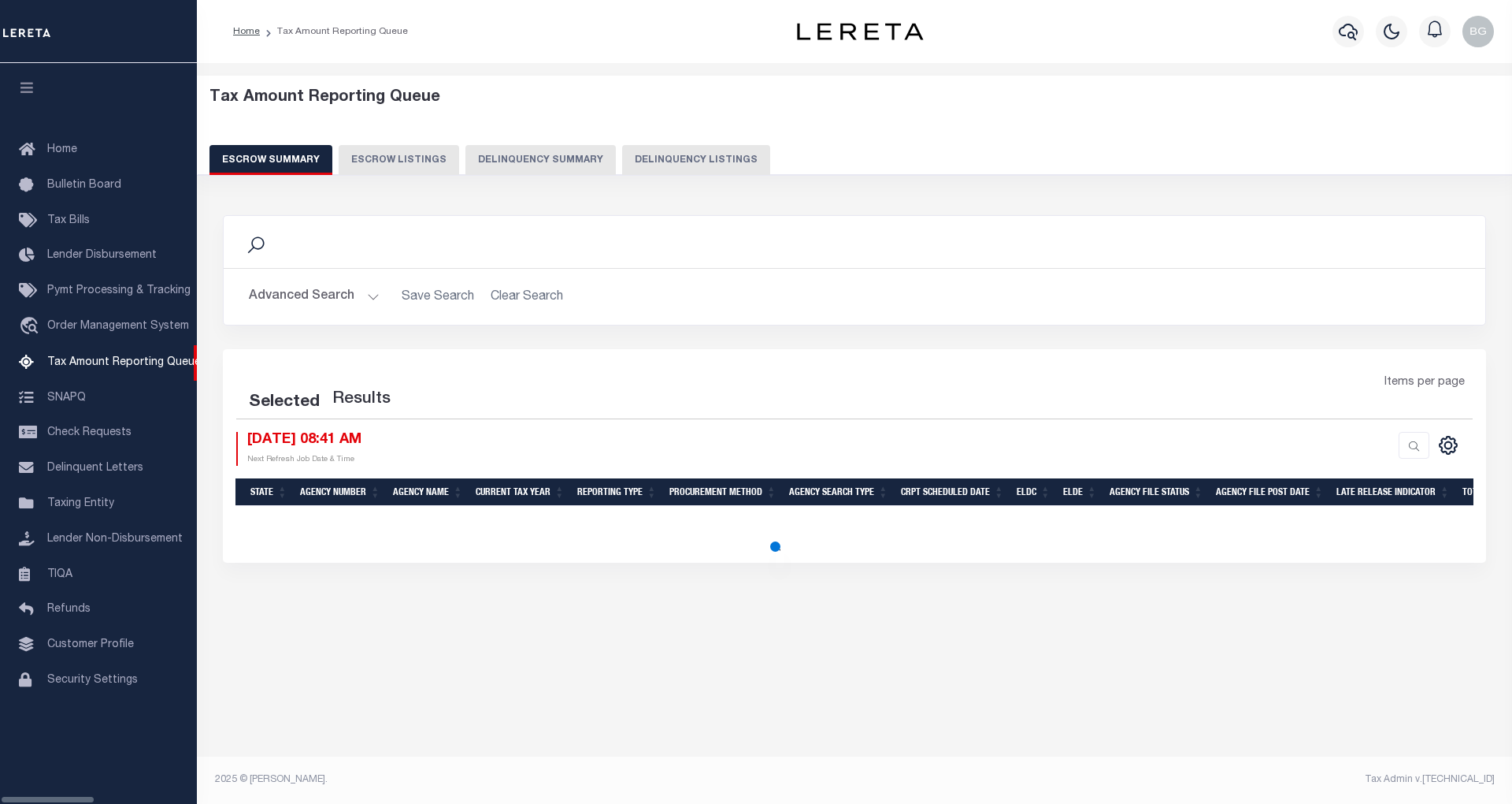
click at [660, 159] on button "Delinquency Listings" at bounding box center [696, 160] width 148 height 30
select select "100"
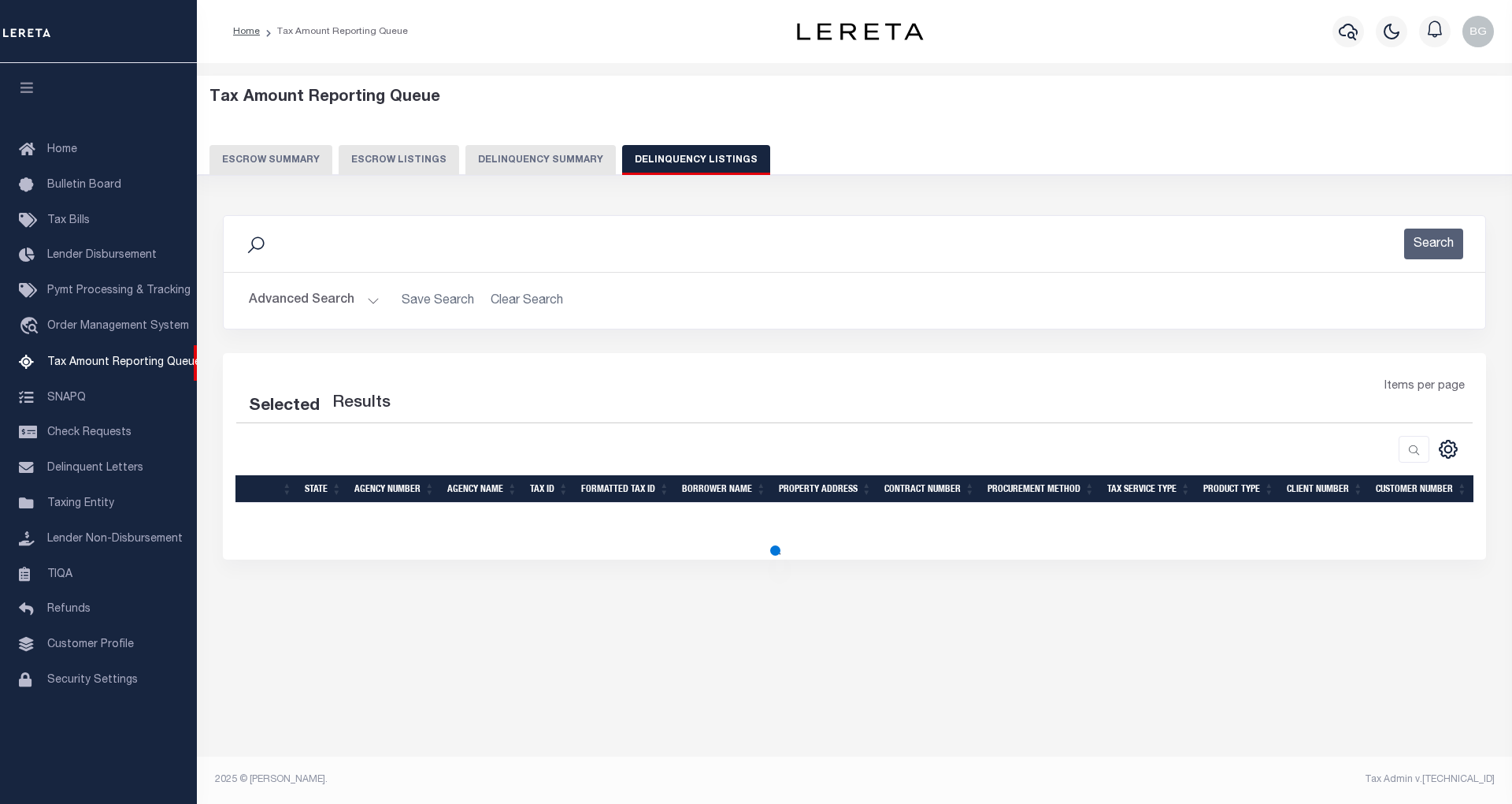
select select "100"
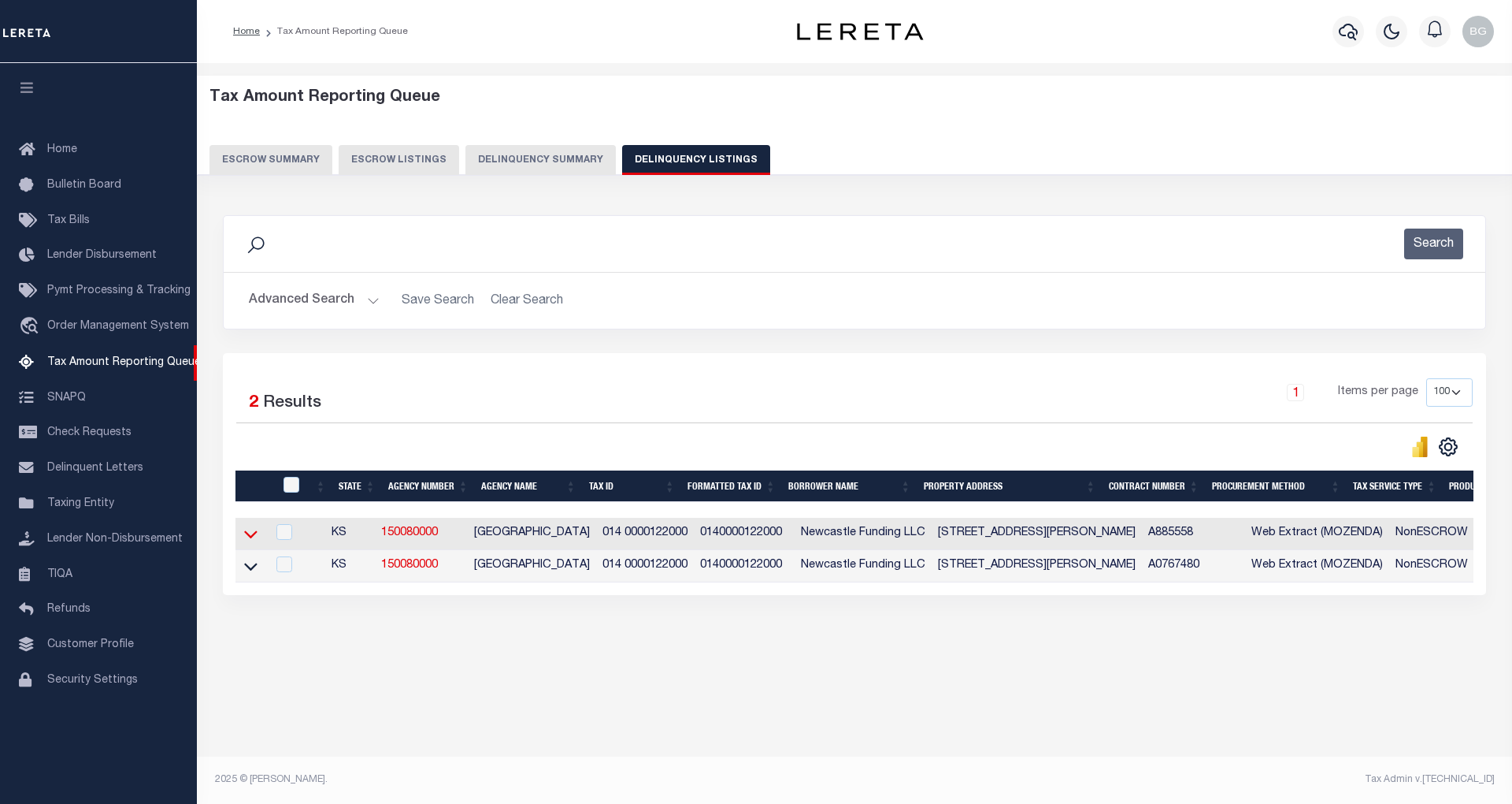
click at [255, 542] on icon at bounding box center [250, 534] width 13 height 17
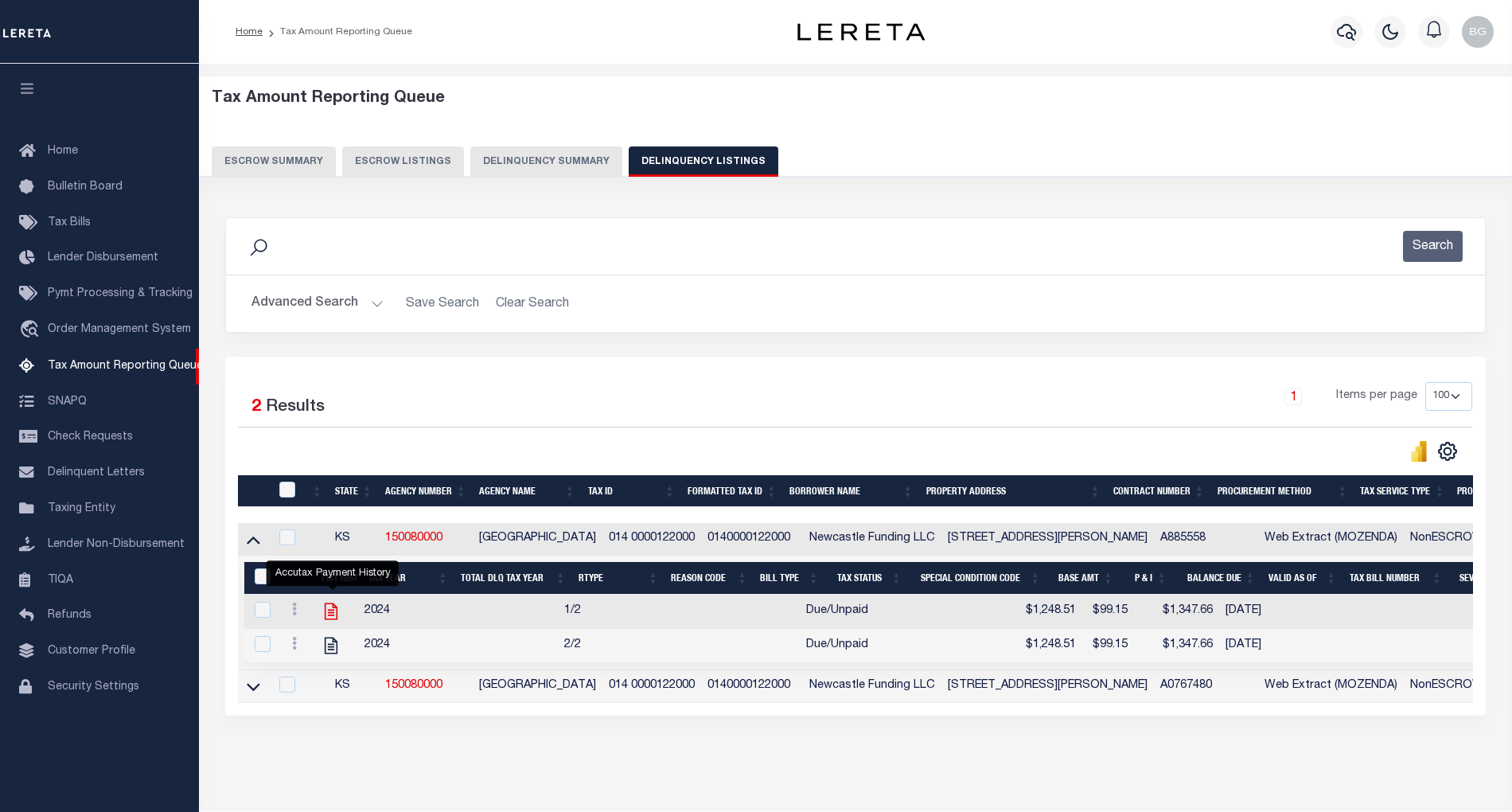
click at [335, 617] on icon "" at bounding box center [331, 611] width 20 height 20
checkbox input "true"
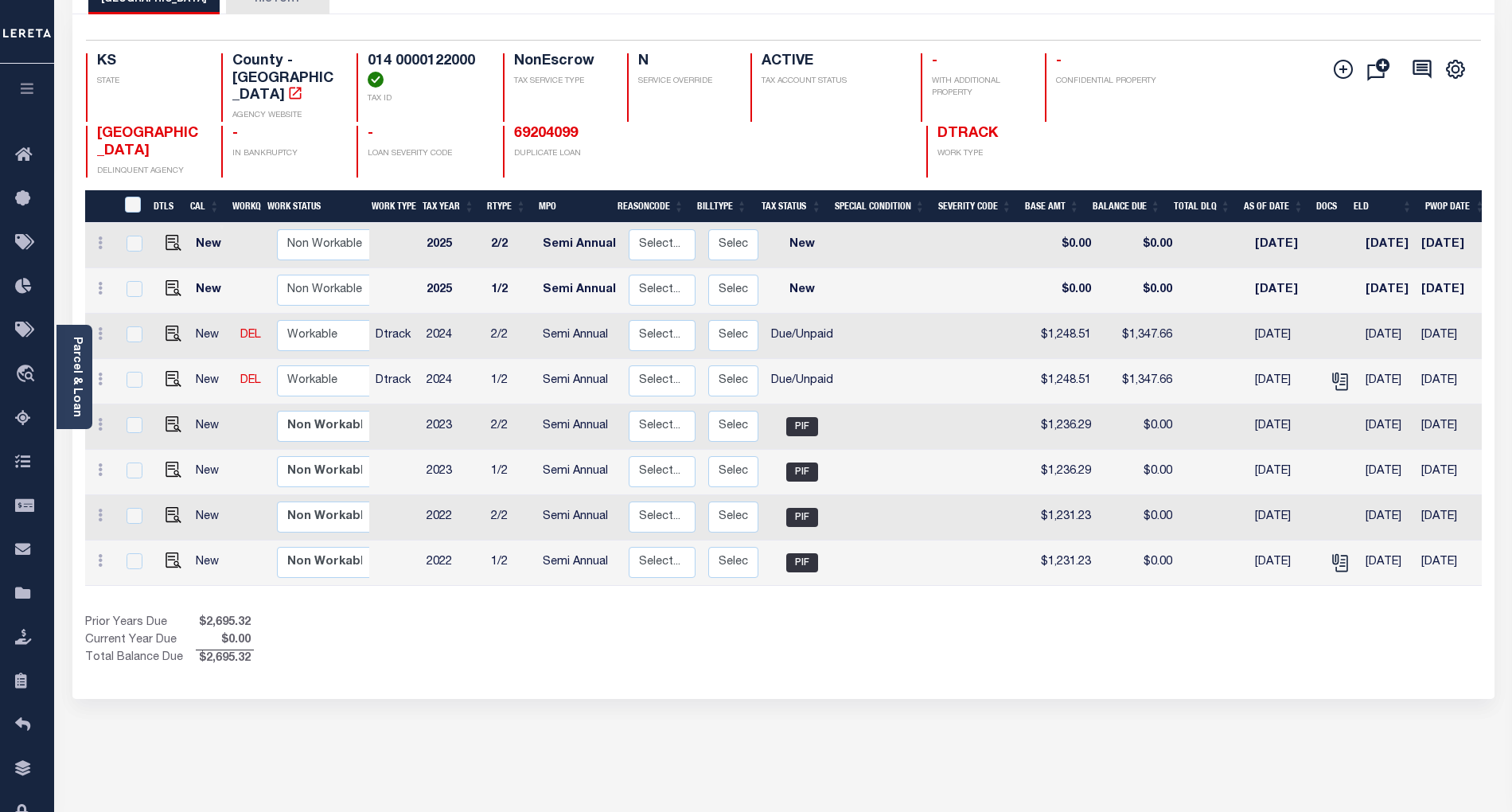
scroll to position [68, 0]
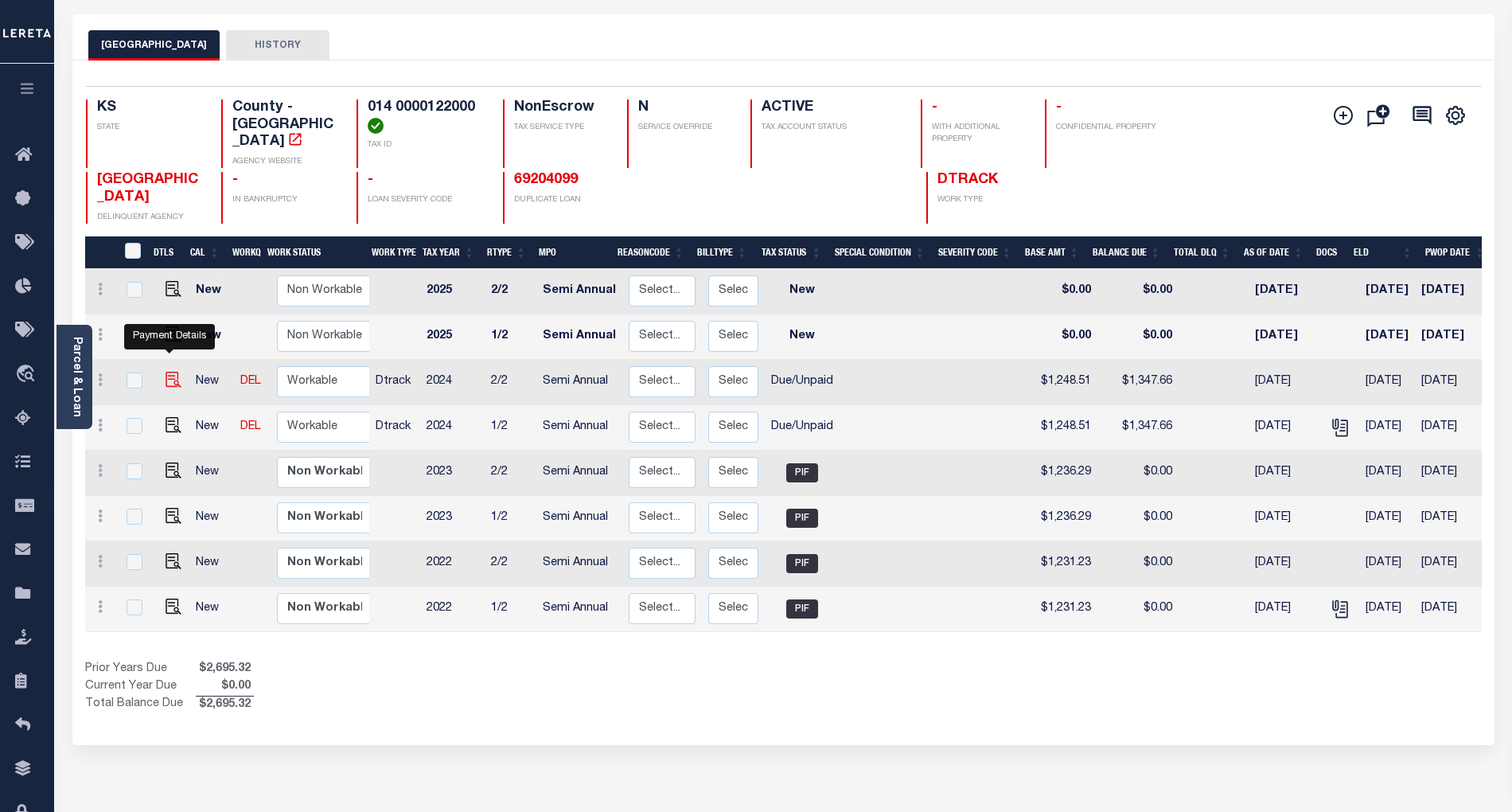
click at [169, 372] on img "" at bounding box center [173, 380] width 16 height 16
checkbox input "true"
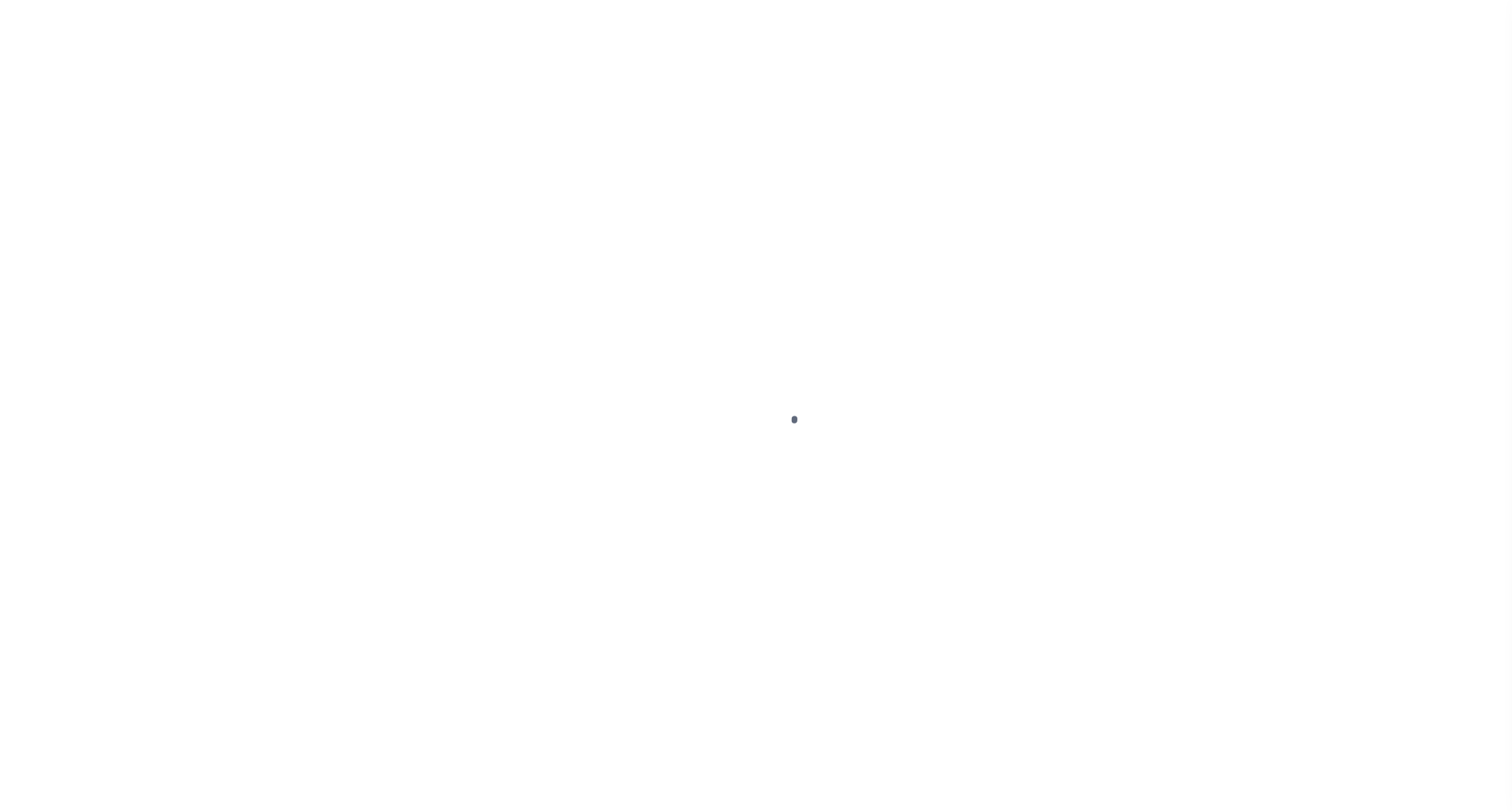
select select "DUE"
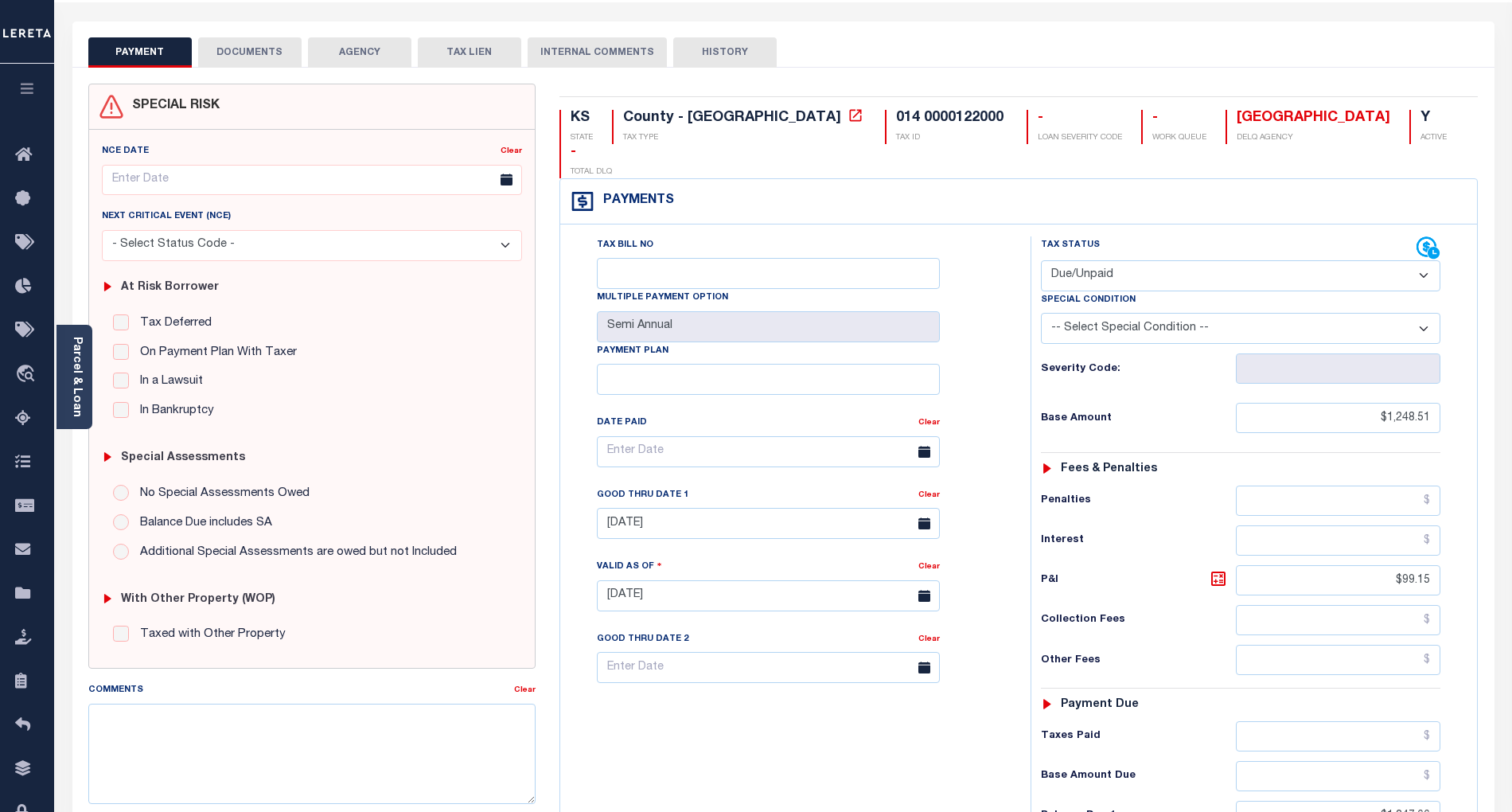
scroll to position [106, 0]
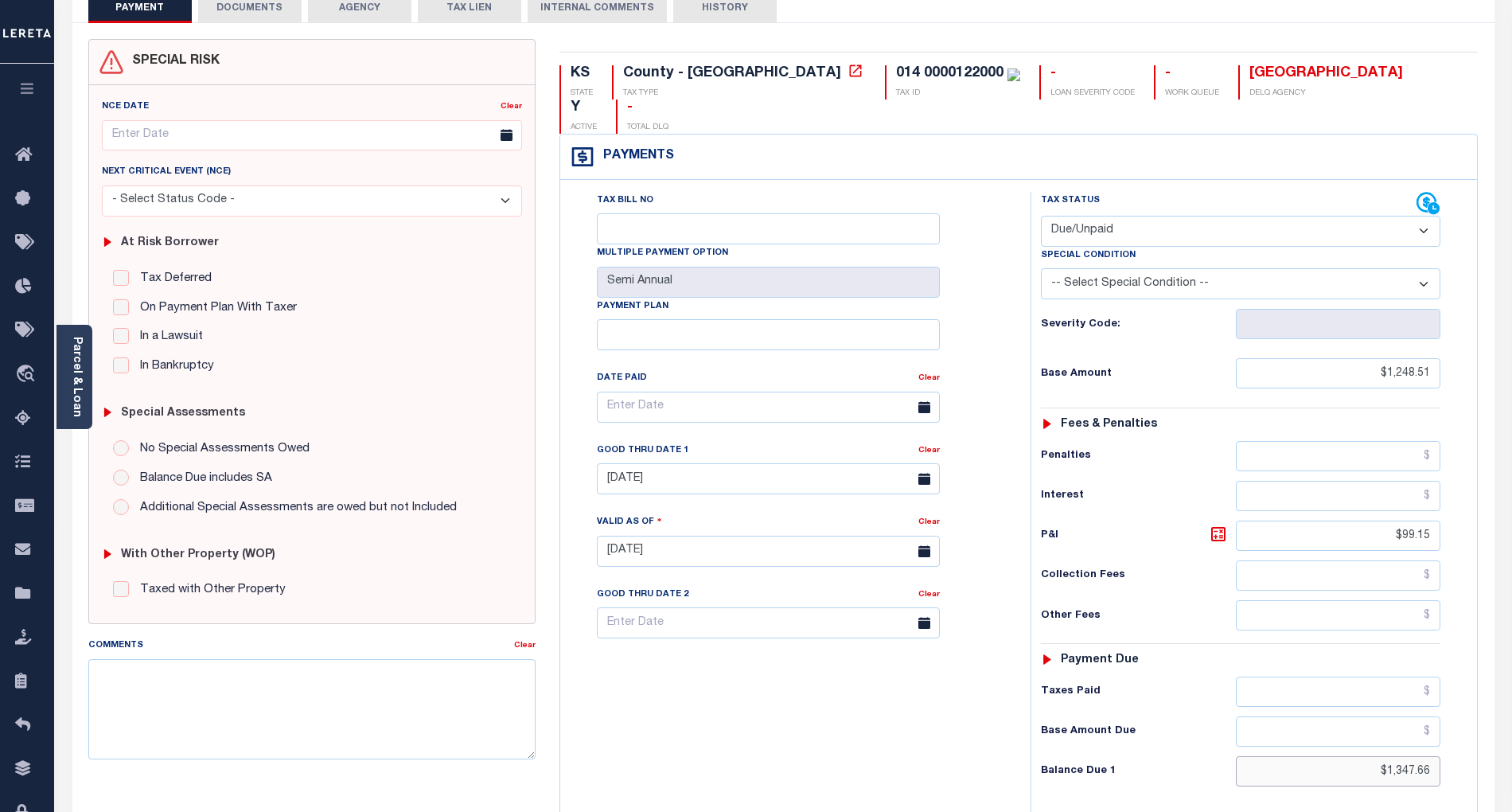
click at [1433, 756] on input "$1,347.66" at bounding box center [1339, 771] width 205 height 30
type input "$1,347.65"
click at [1218, 525] on icon at bounding box center [1218, 534] width 19 height 19
type input "$99.14"
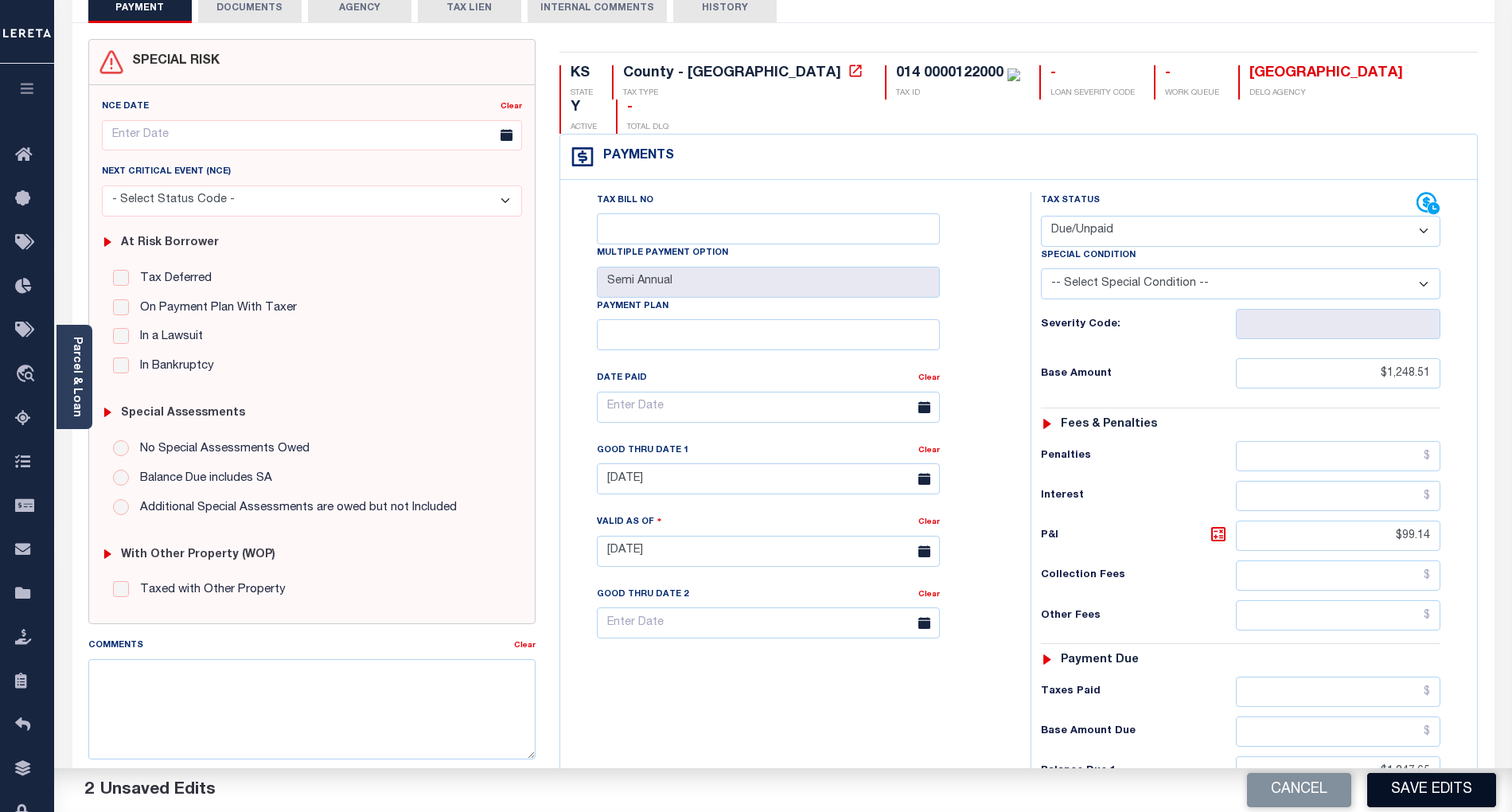
click at [1450, 783] on button "Save Edits" at bounding box center [1431, 790] width 129 height 34
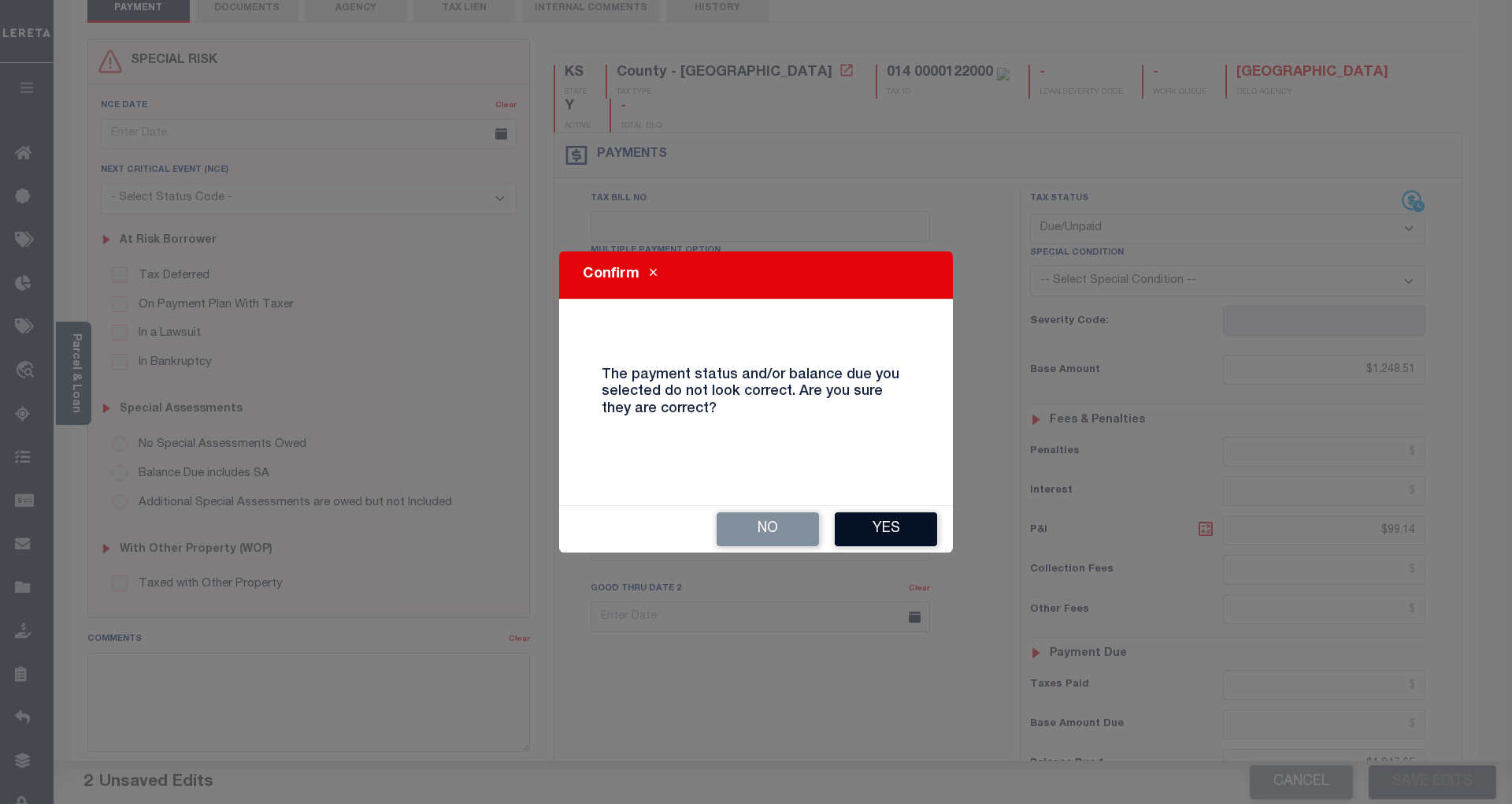
click at [889, 520] on button "Yes" at bounding box center [885, 529] width 102 height 33
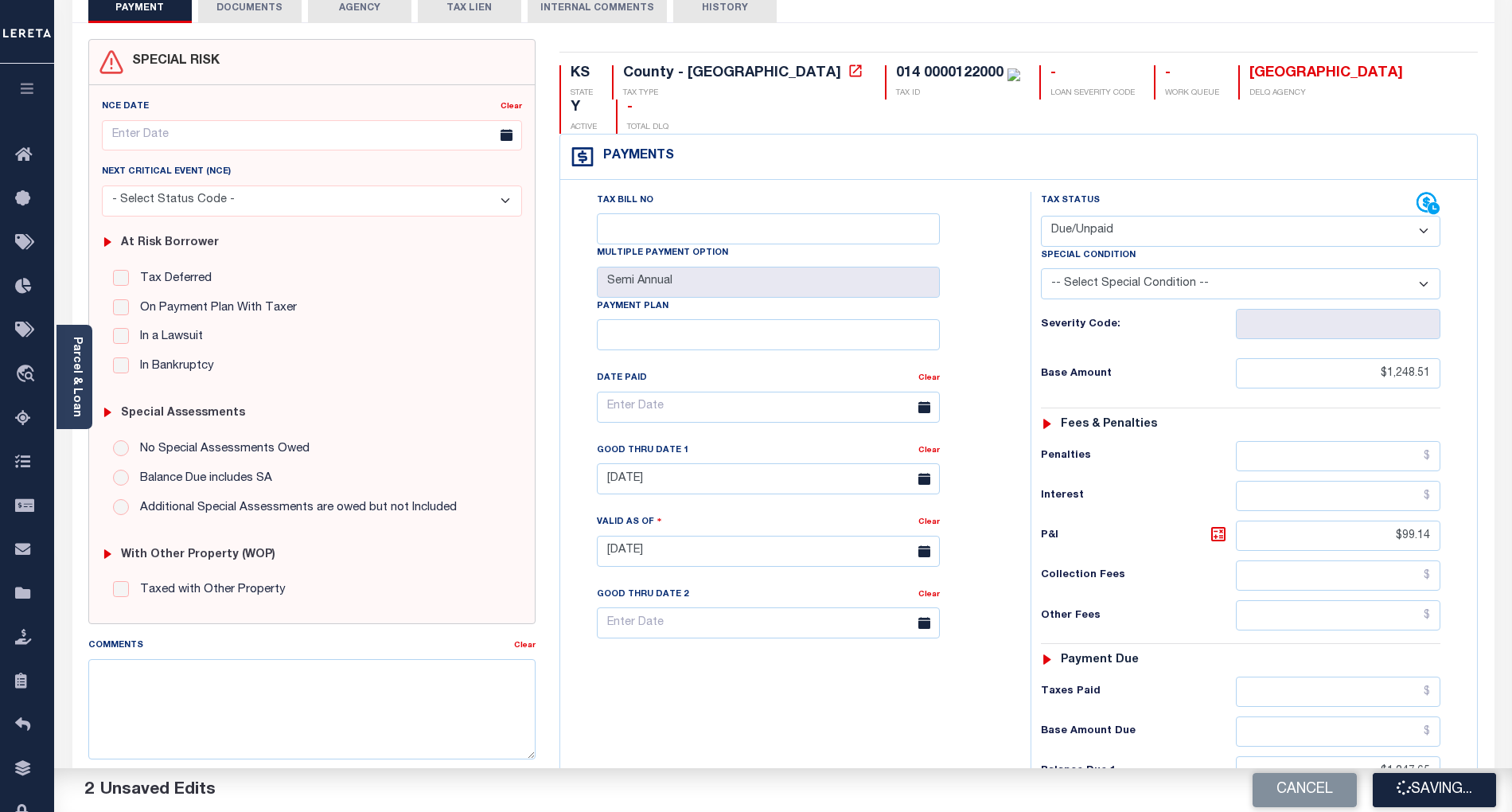
checkbox input "false"
type input "$1,248.51"
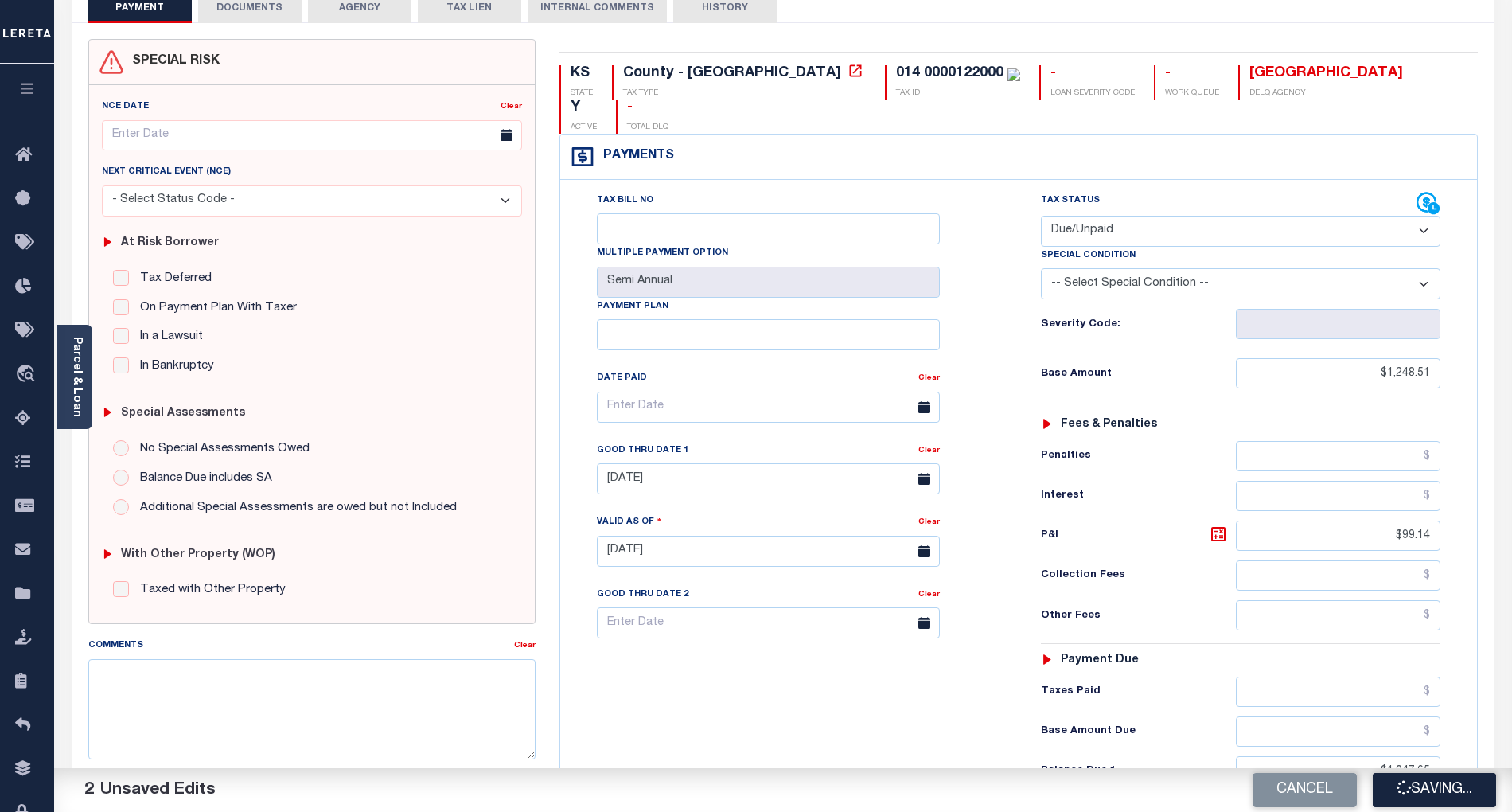
type input "$99.14"
type input "$1,347.65"
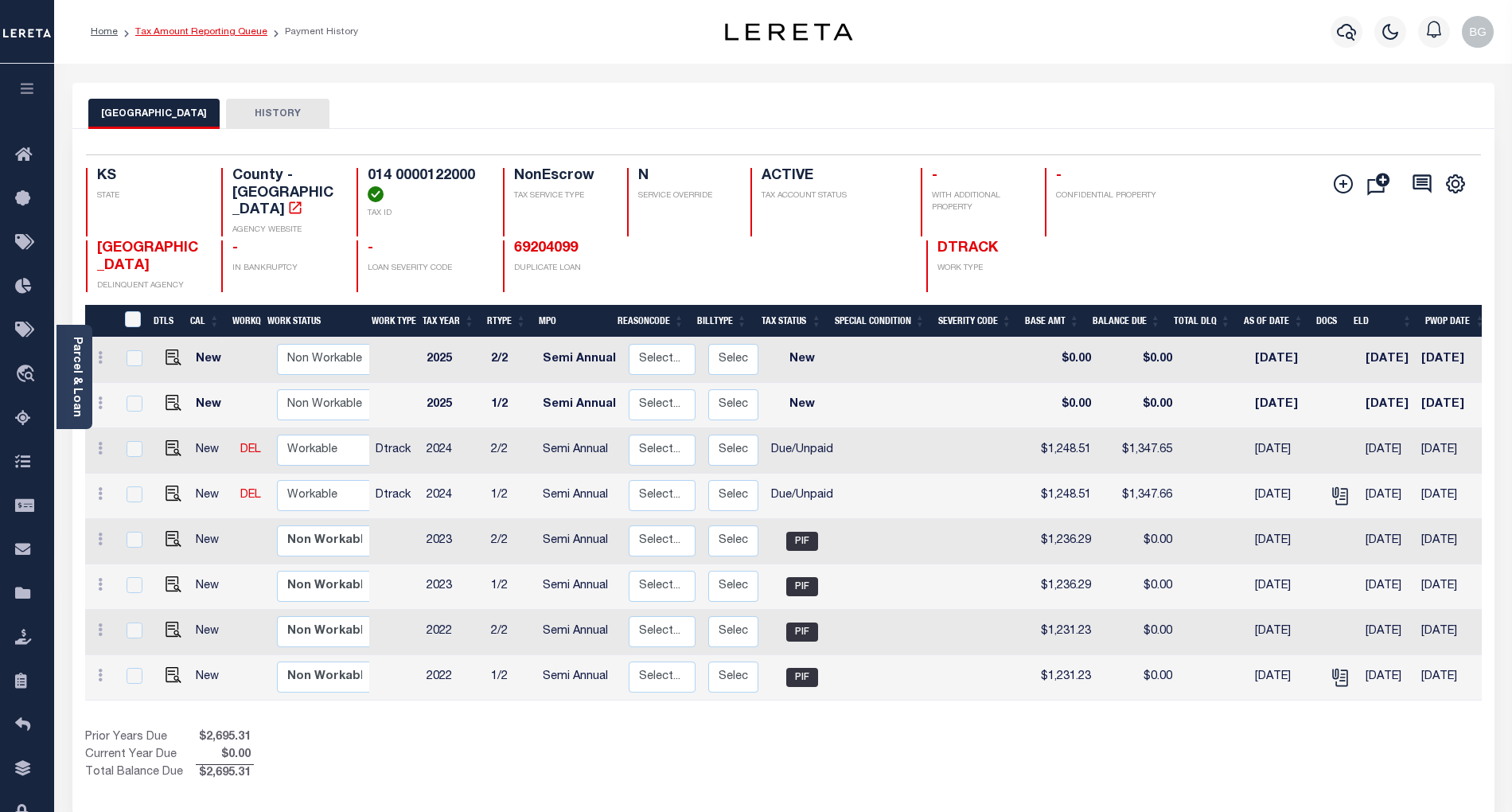
click at [182, 28] on link "Tax Amount Reporting Queue" at bounding box center [201, 31] width 133 height 10
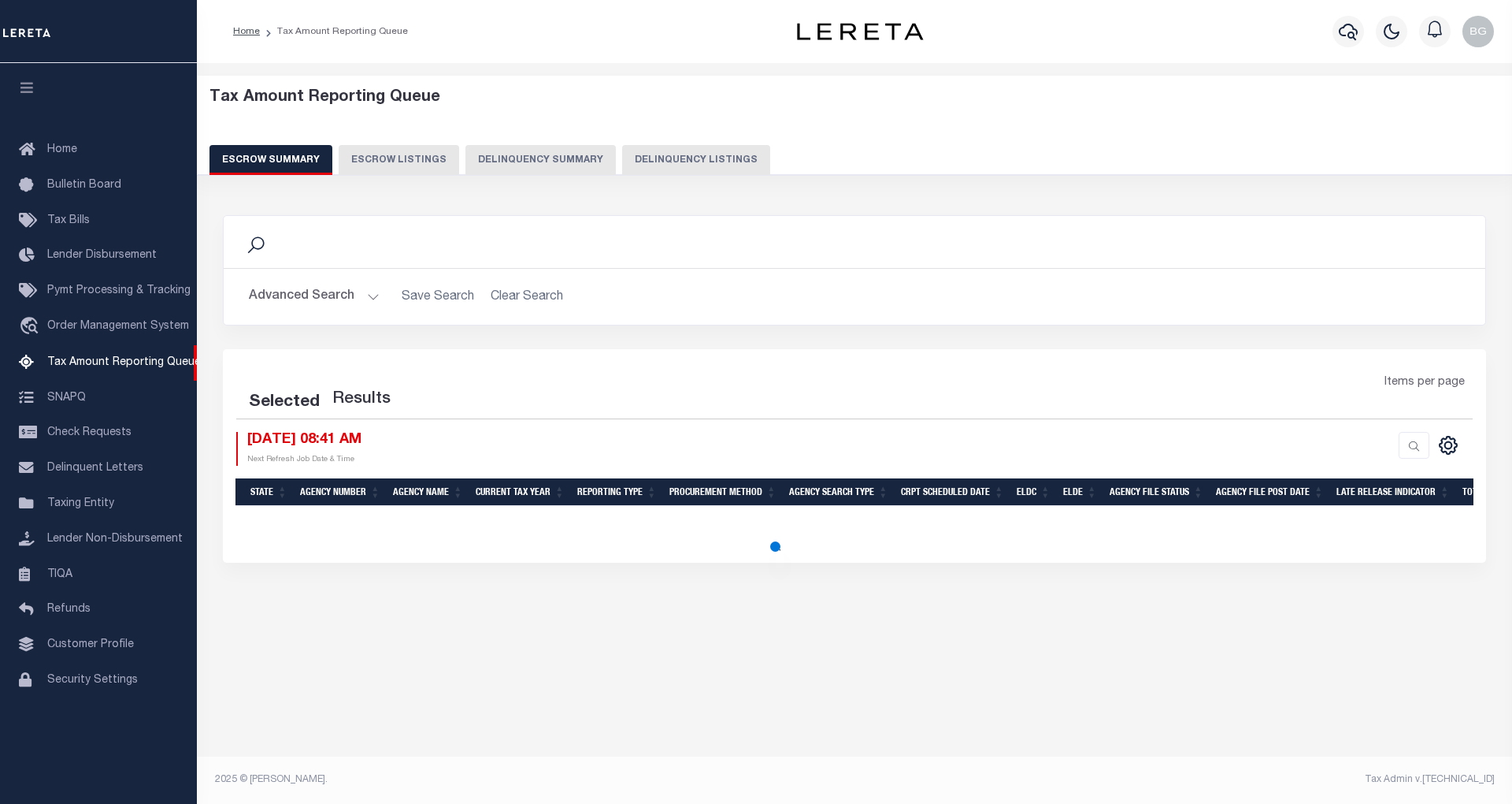
select select "100"
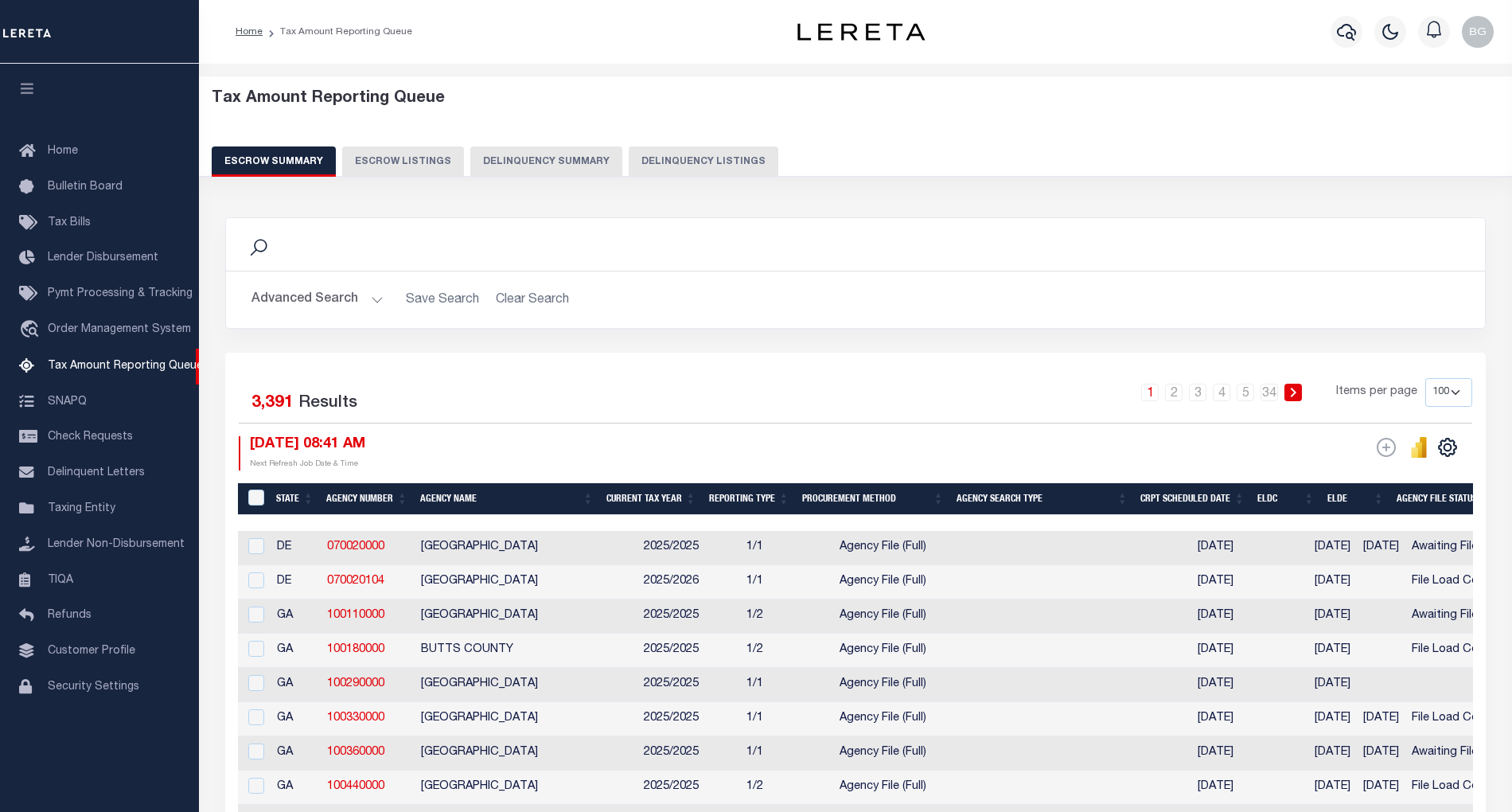
click at [694, 160] on button "Delinquency Listings" at bounding box center [704, 162] width 149 height 30
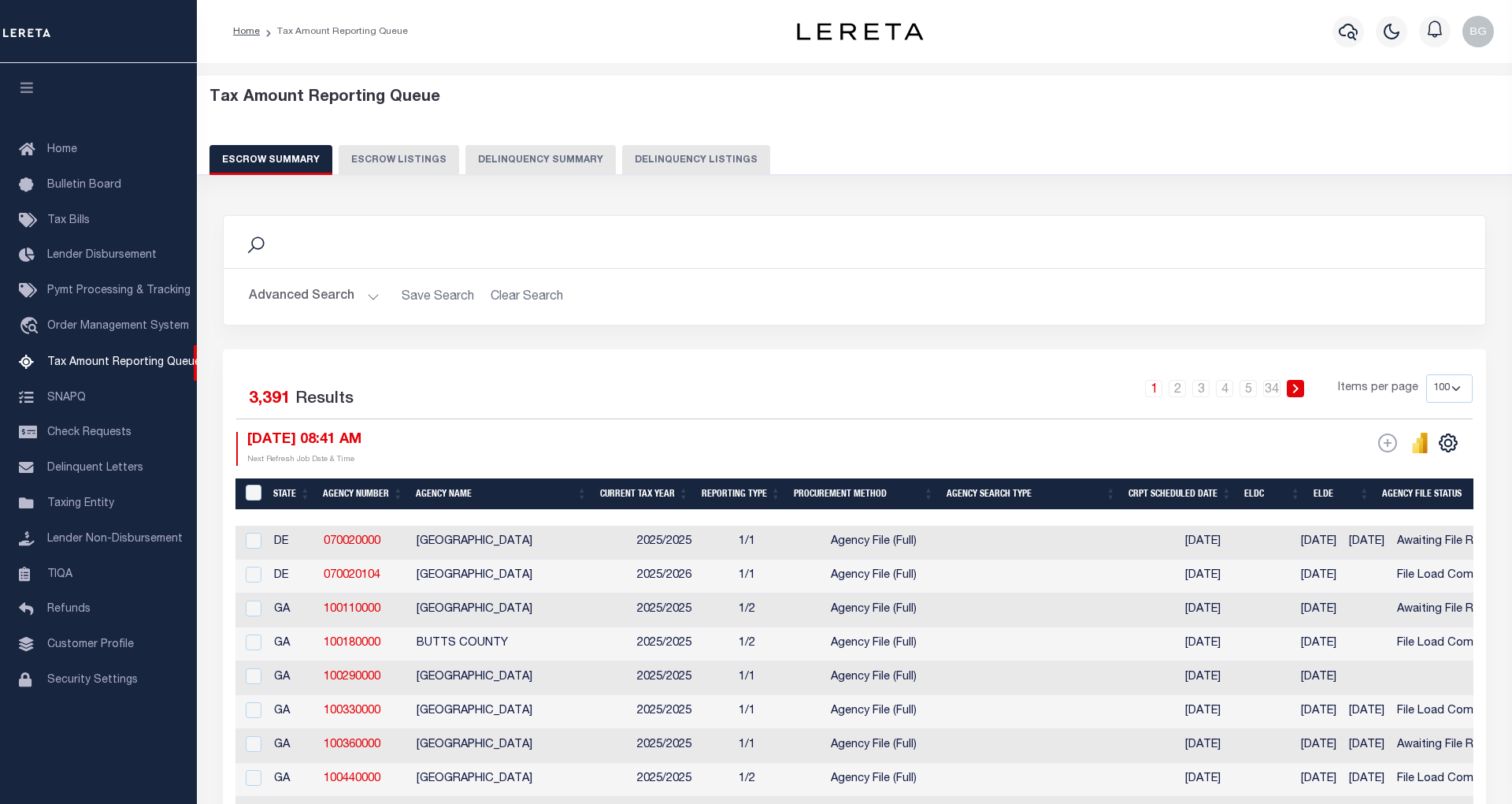
select select "100"
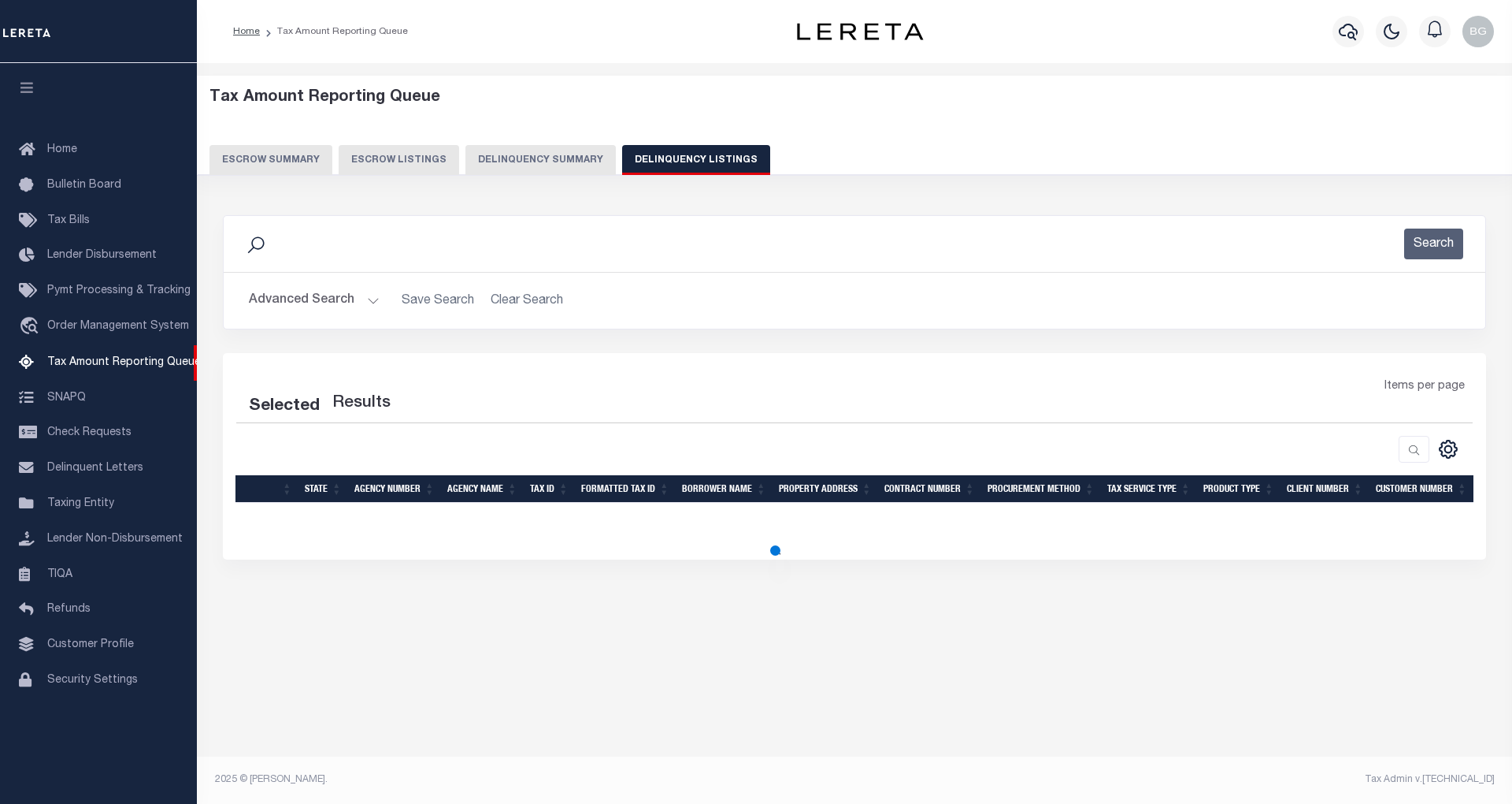
select select "100"
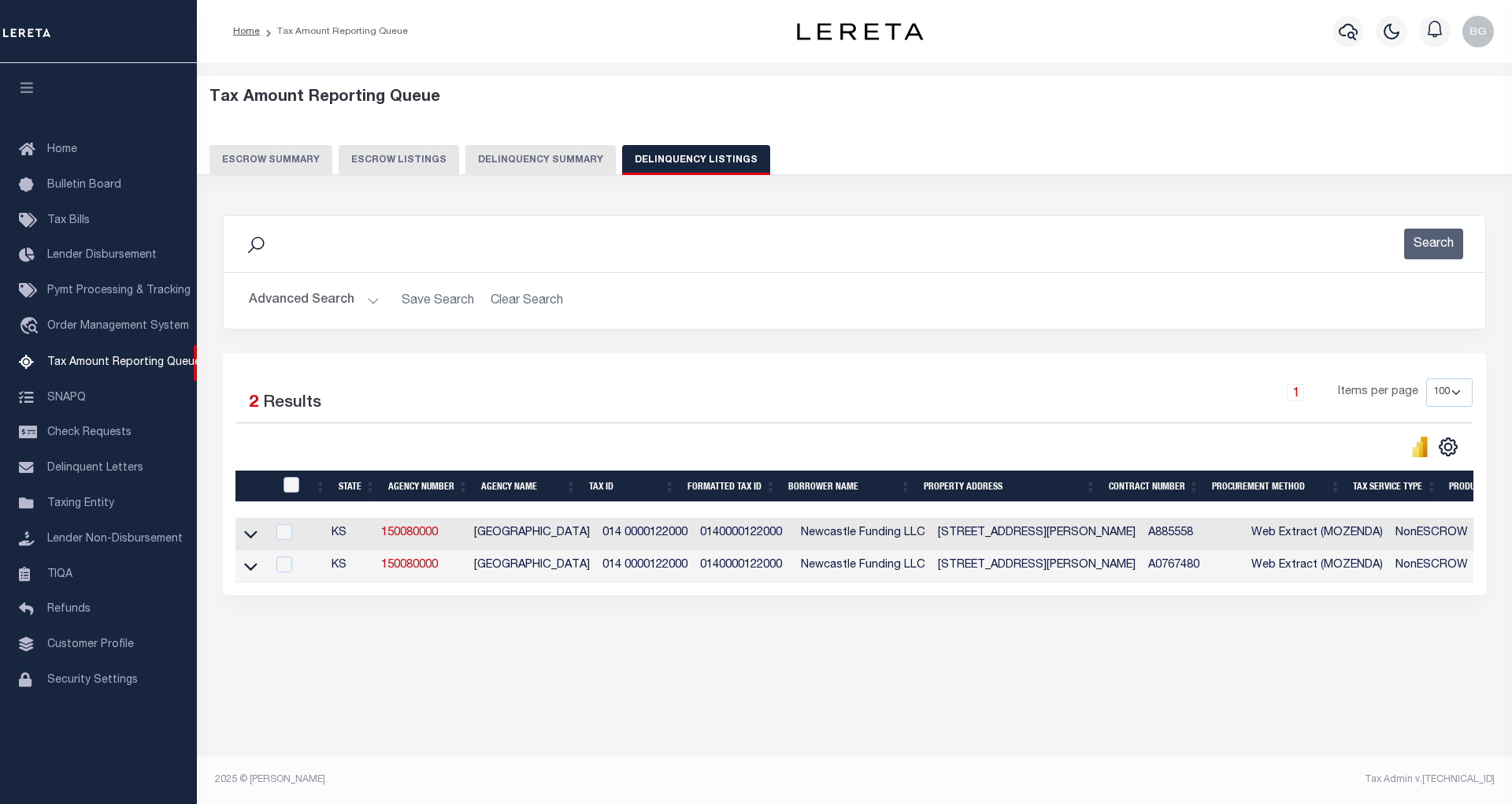
click at [291, 491] on input "checkbox" at bounding box center [291, 484] width 16 height 16
checkbox input "true"
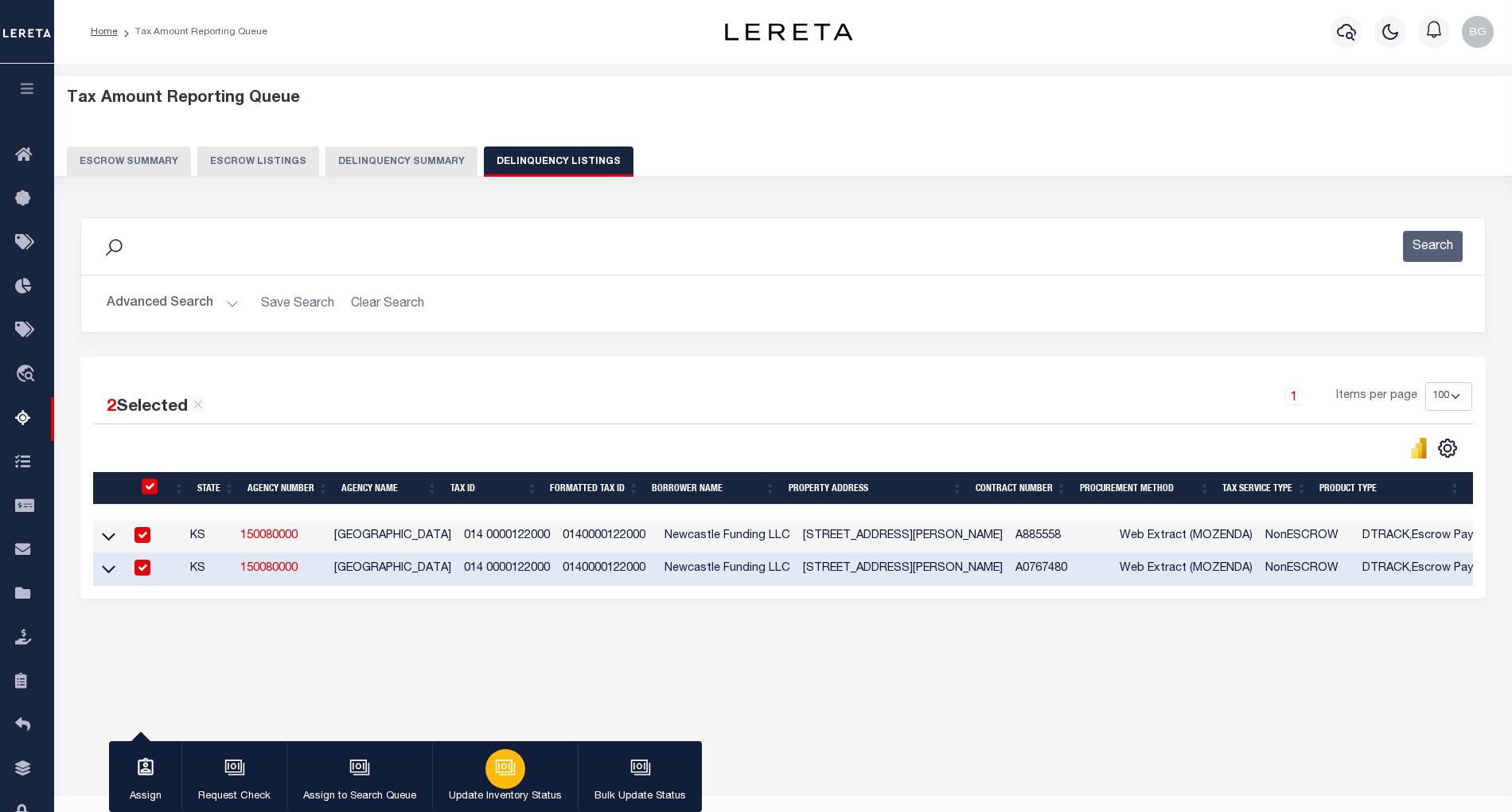
click at [511, 778] on div "button" at bounding box center [505, 768] width 40 height 40
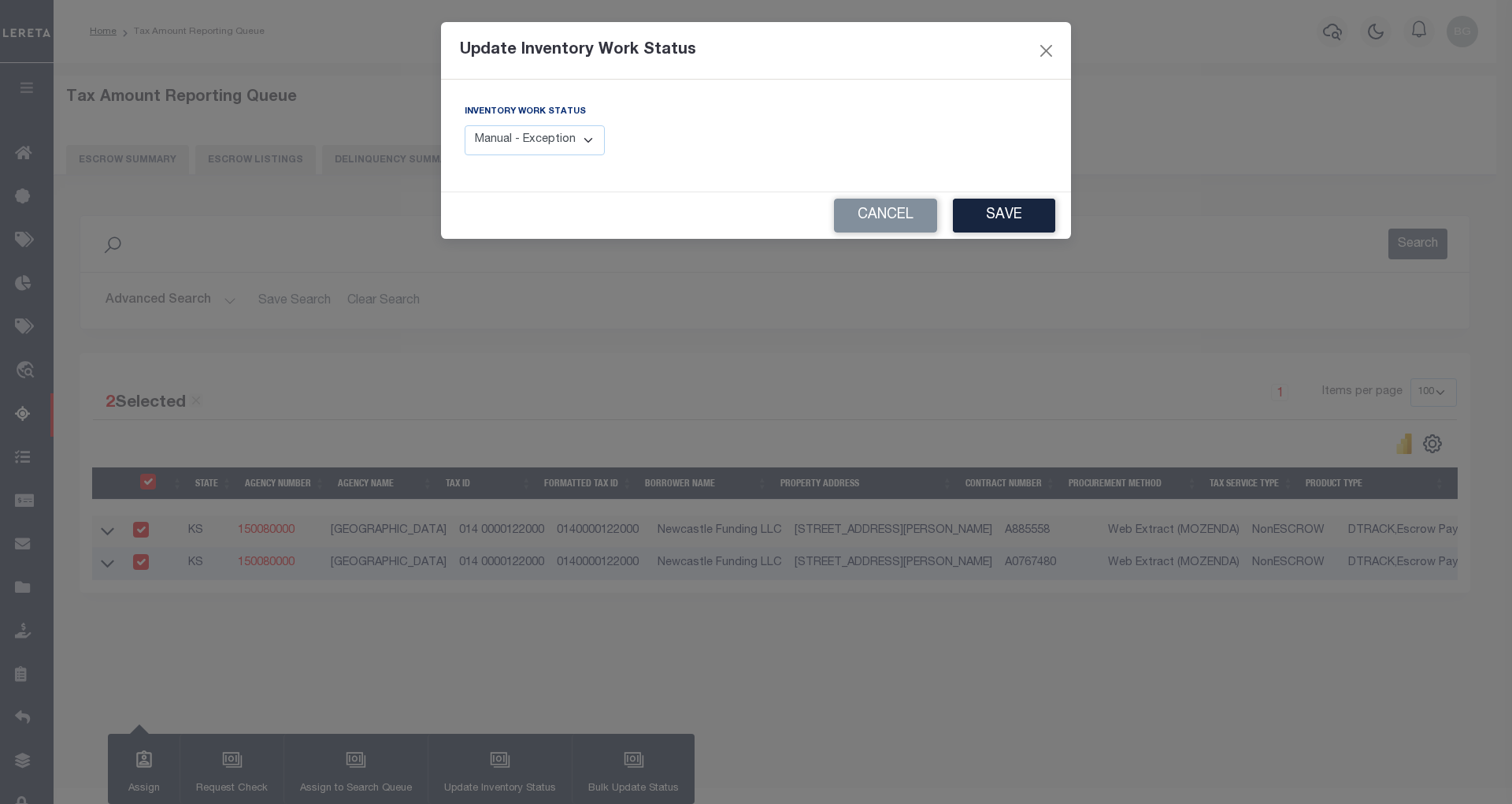
click at [584, 145] on select "Manual - Exception Pended - Awaiting Search Late Add Exception Completed" at bounding box center [534, 140] width 140 height 31
select select "4"
click at [465, 125] on select "Manual - Exception Pended - Awaiting Search Late Add Exception Completed" at bounding box center [534, 140] width 140 height 31
click at [1006, 218] on button "Save" at bounding box center [1004, 215] width 102 height 33
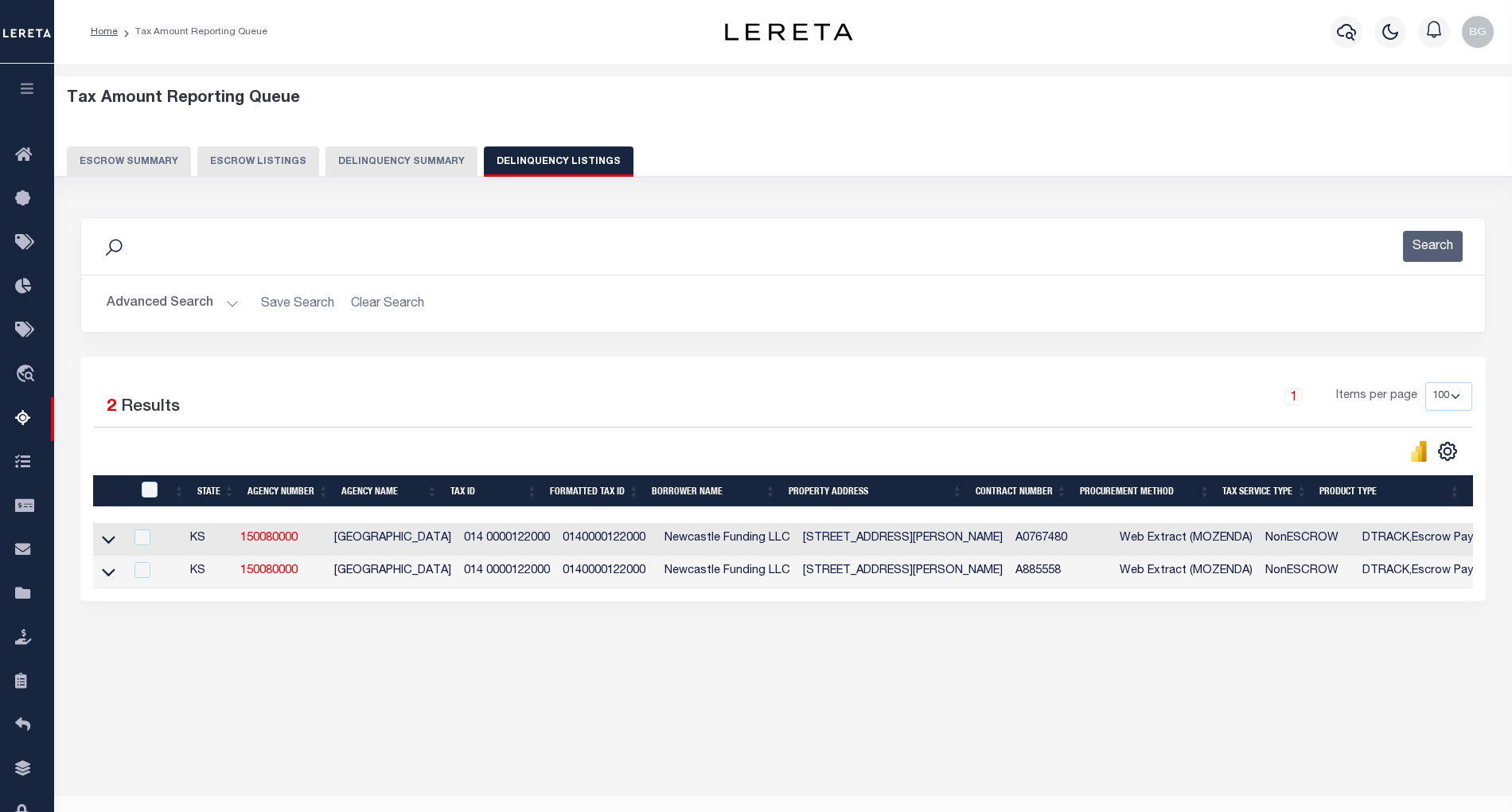
click at [227, 303] on button "Advanced Search" at bounding box center [173, 303] width 133 height 31
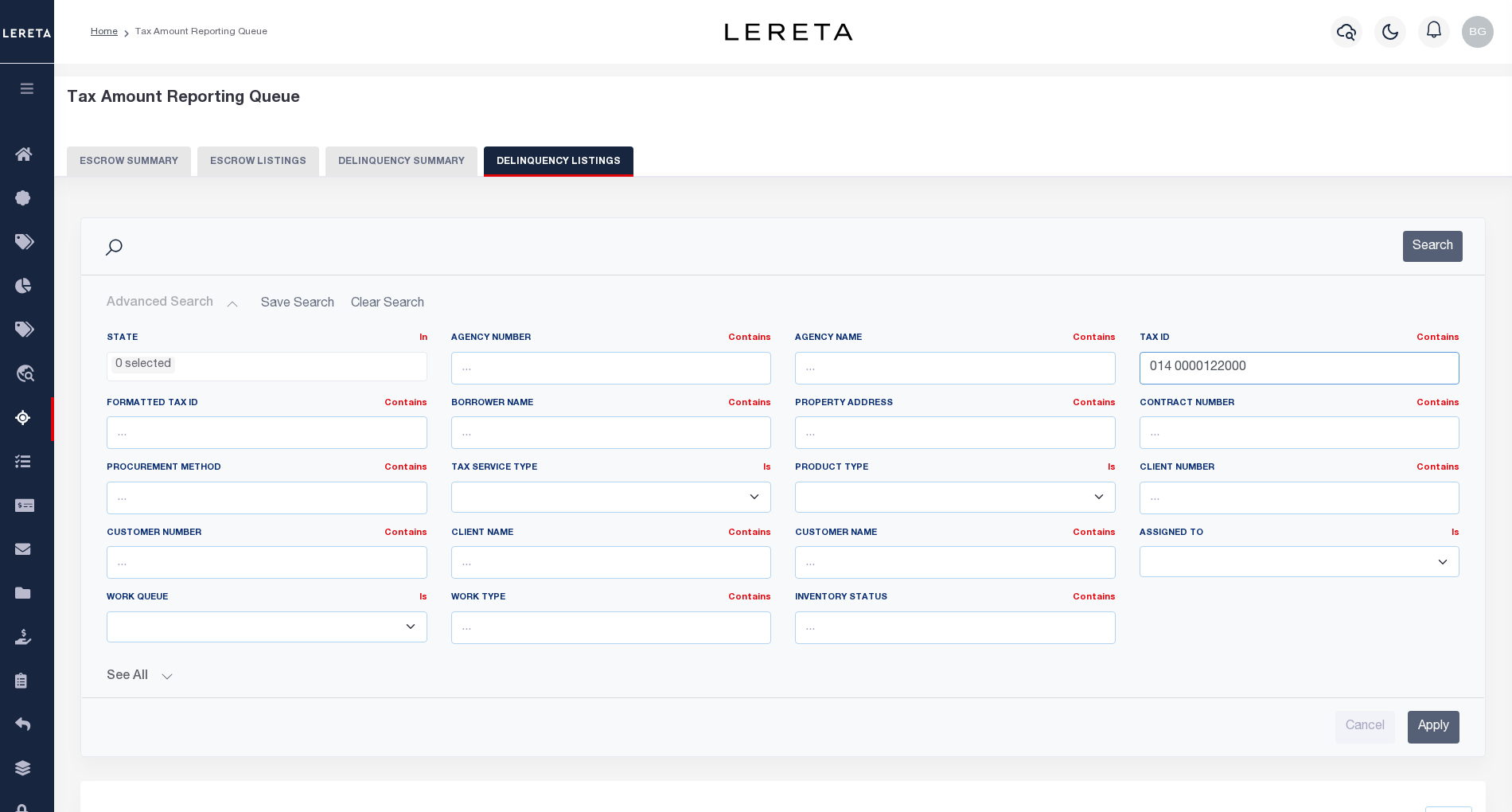
click at [1186, 373] on input "014 0000122000" at bounding box center [1299, 367] width 321 height 33
paste input "21 0000021791"
type input "021 0000021791"
click at [1436, 720] on input "Apply" at bounding box center [1434, 727] width 52 height 33
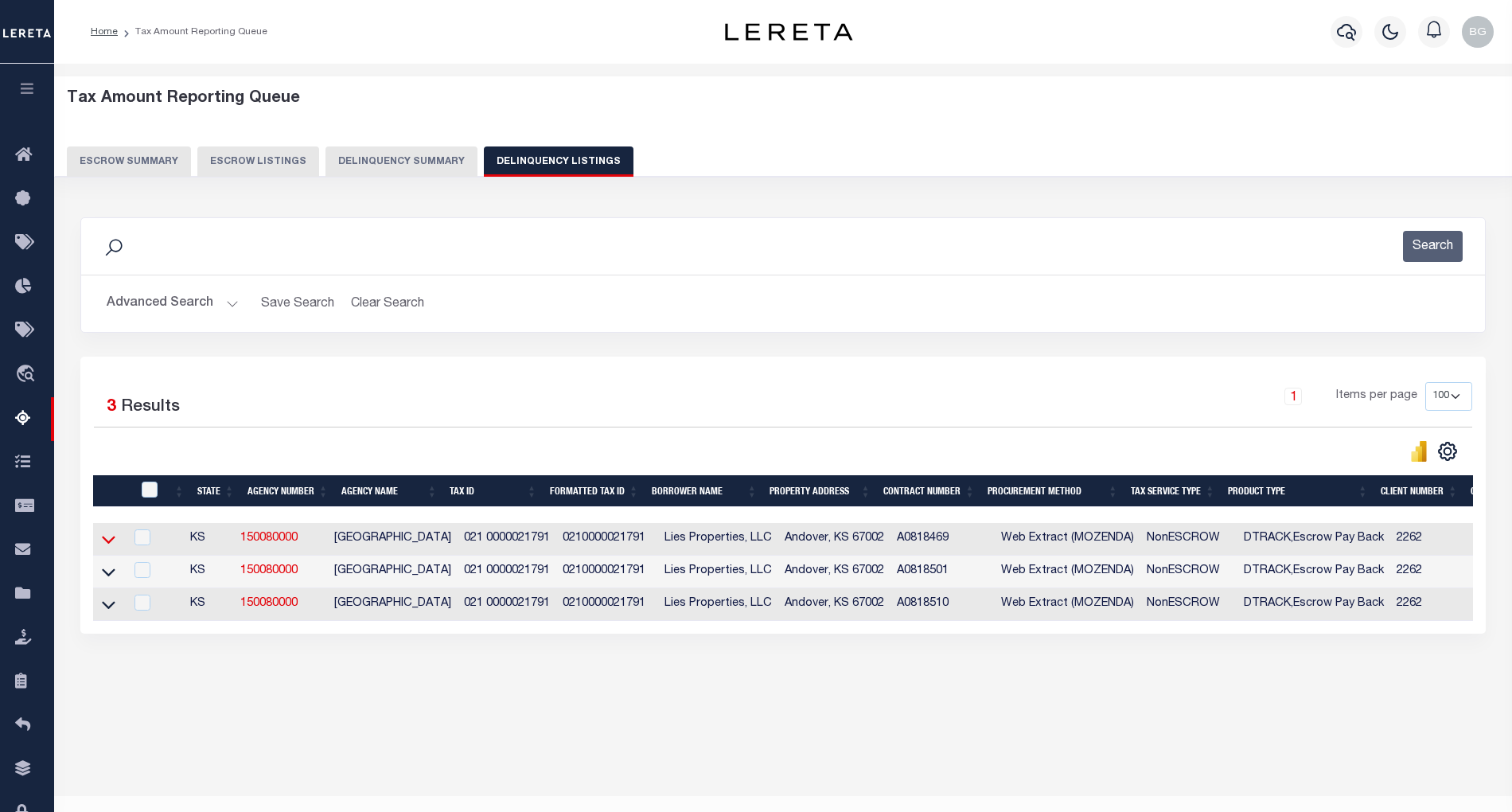
click at [107, 548] on icon at bounding box center [109, 539] width 13 height 17
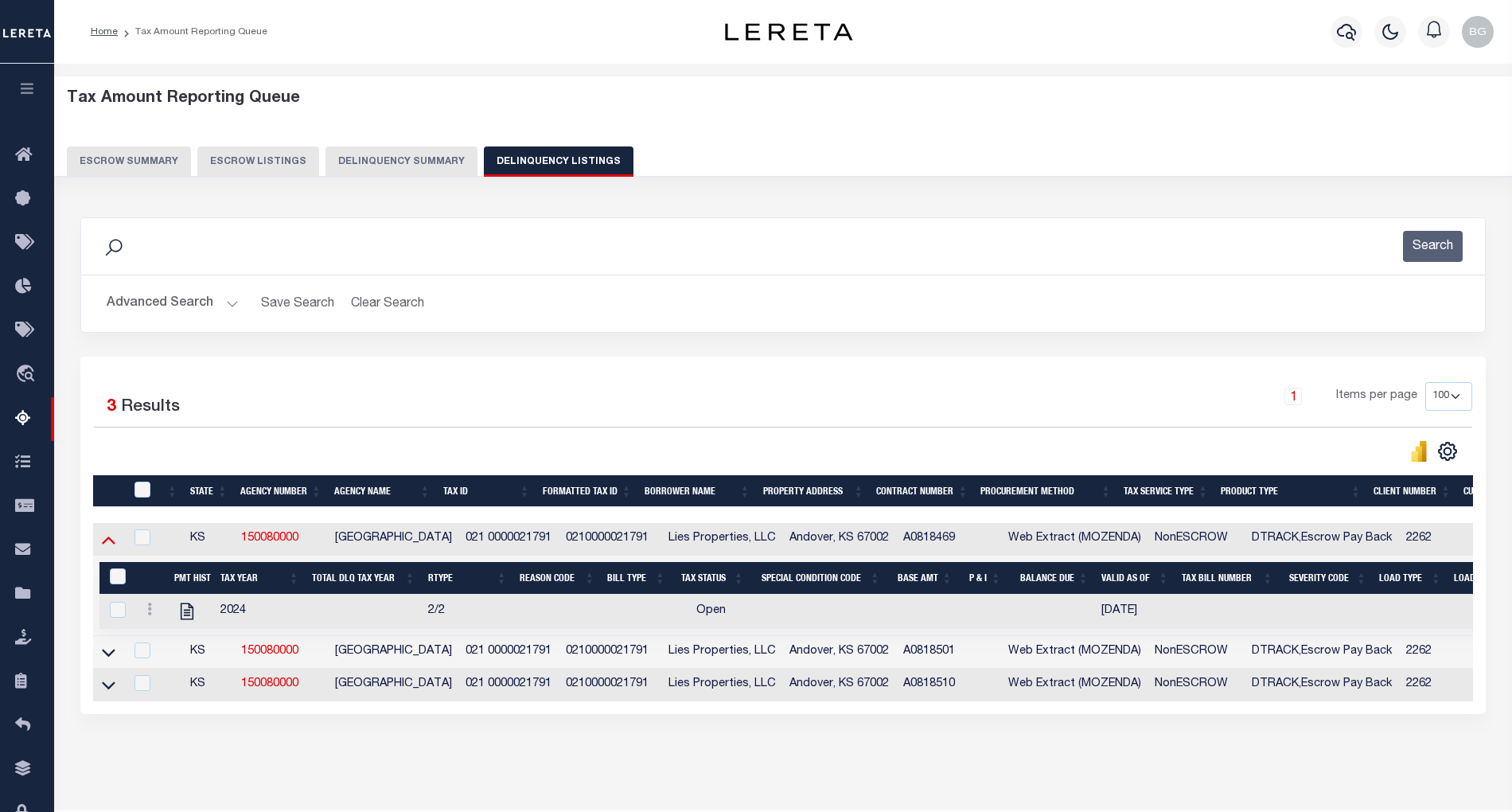
click at [109, 548] on icon at bounding box center [109, 539] width 13 height 17
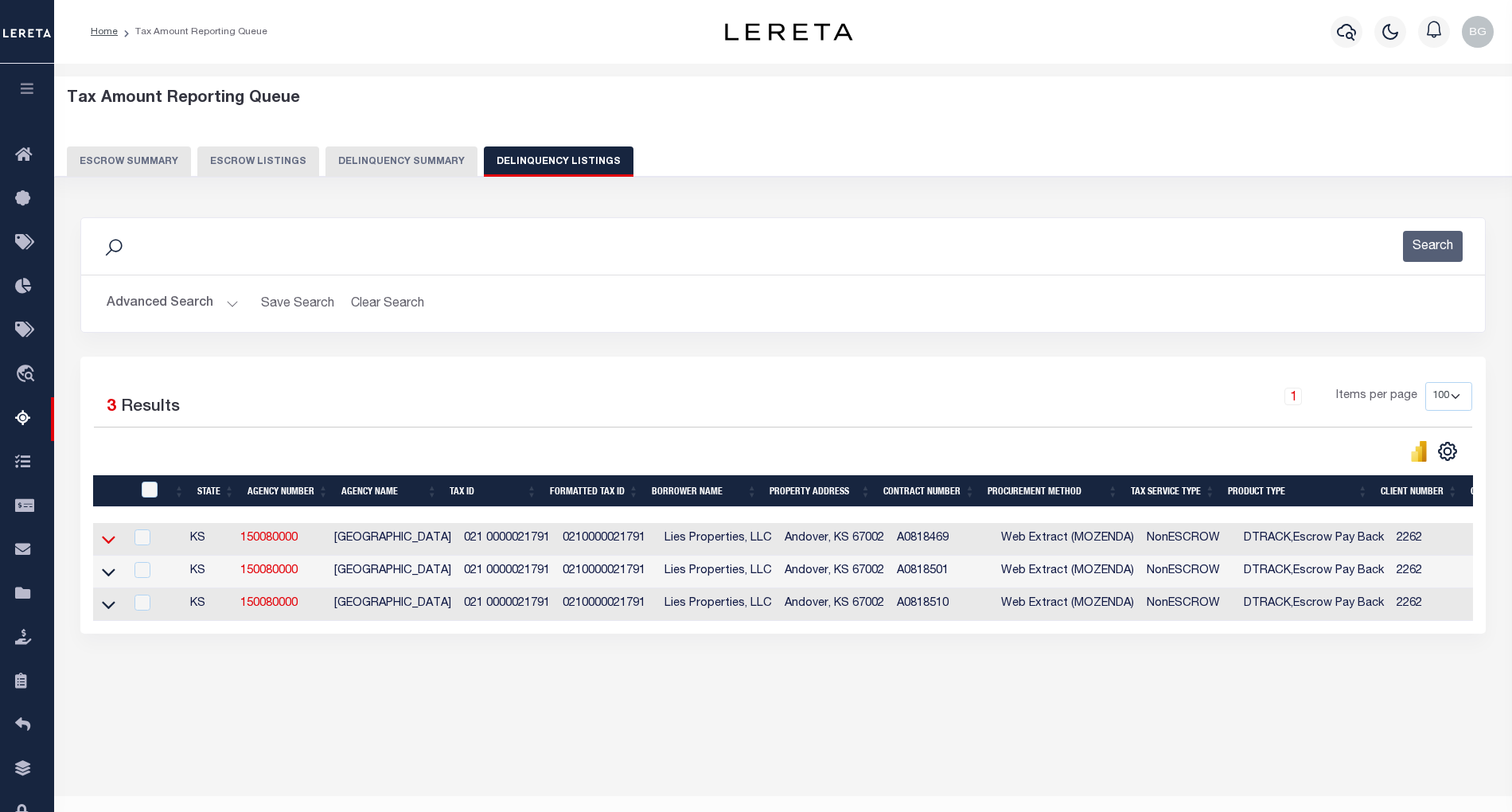
click at [109, 546] on icon at bounding box center [109, 539] width 13 height 17
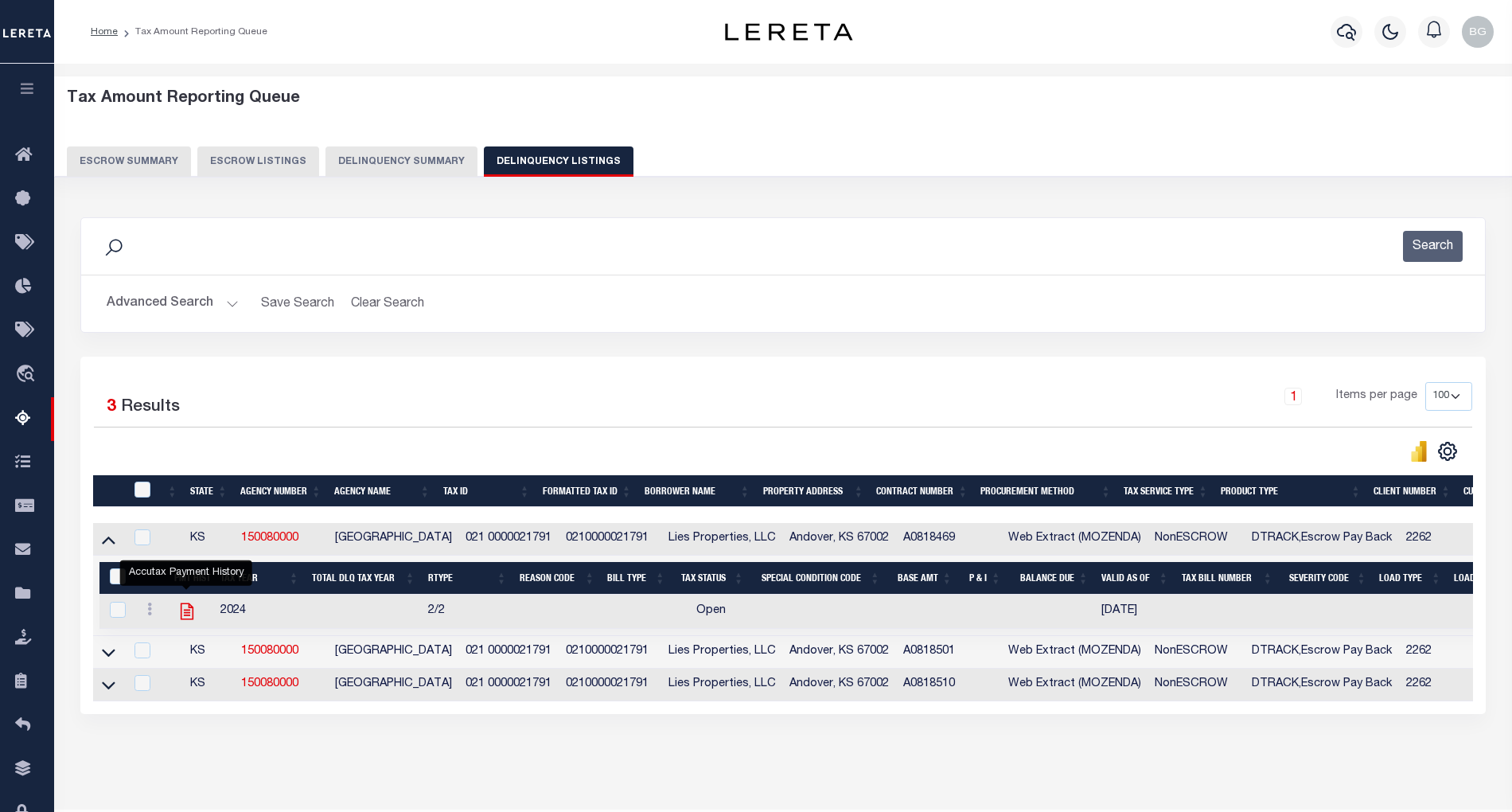
click at [188, 620] on icon "" at bounding box center [186, 611] width 12 height 17
checkbox input "true"
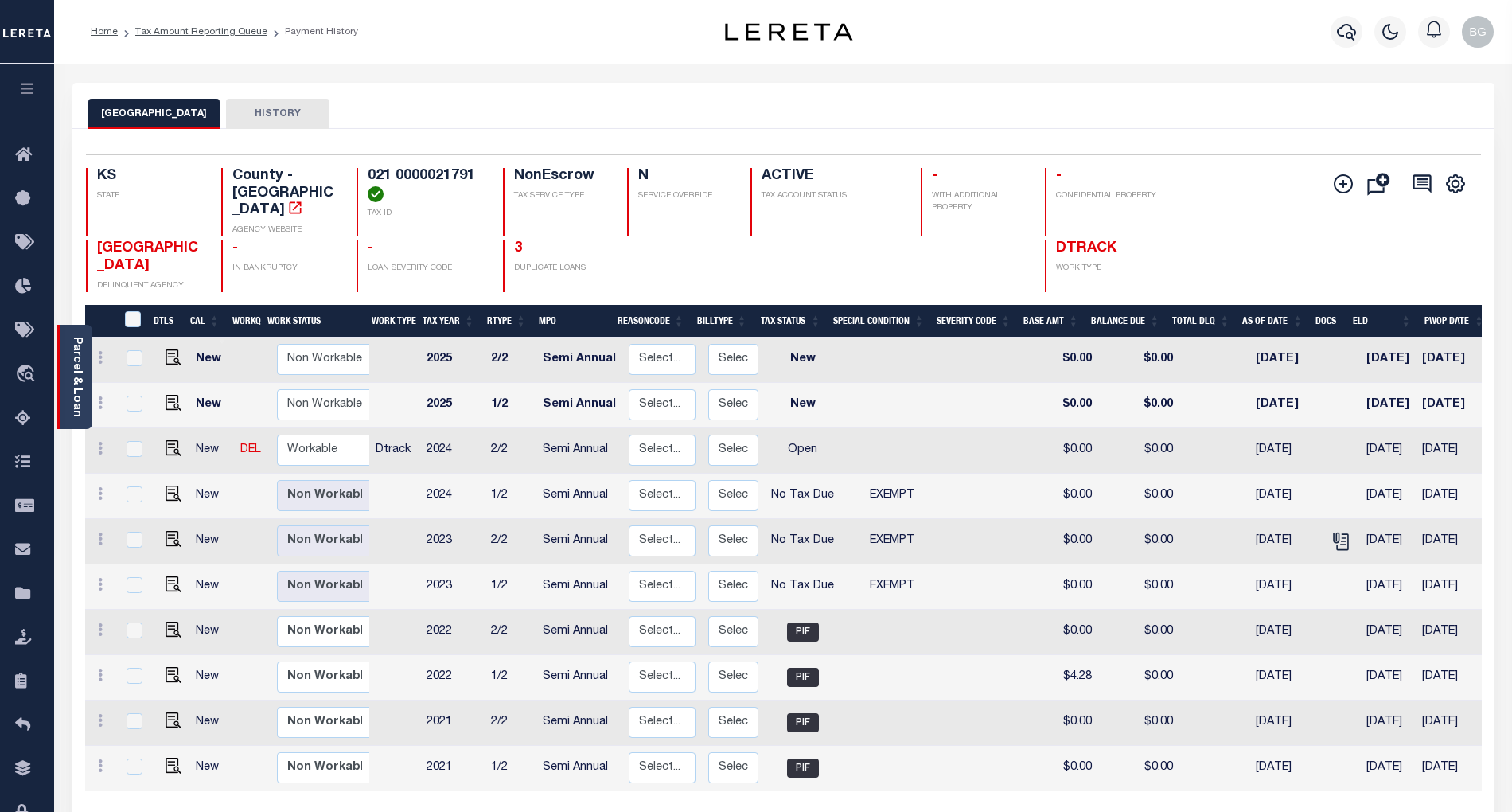
click at [78, 374] on link "Parcel & Loan" at bounding box center [76, 376] width 12 height 80
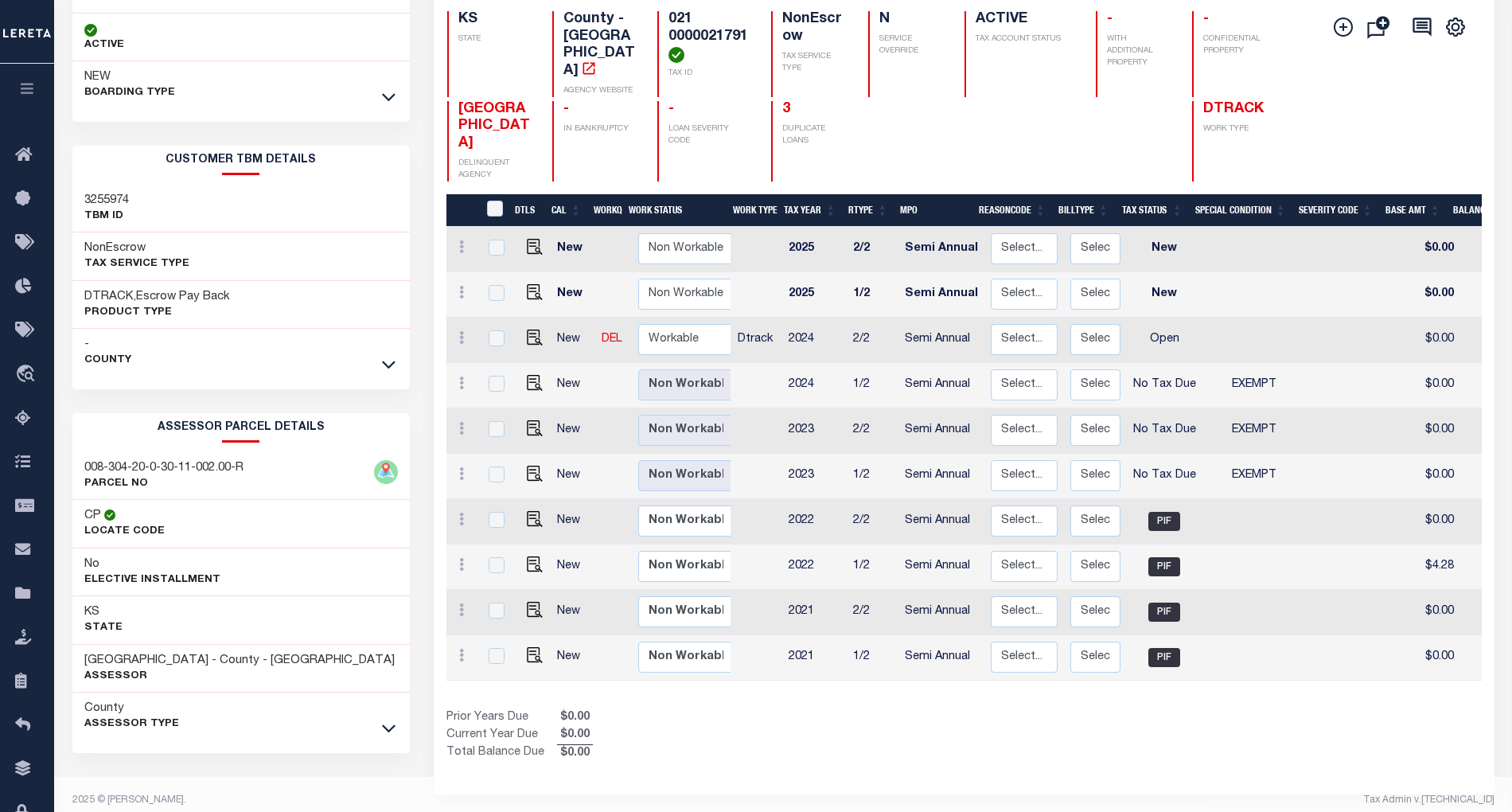
scroll to position [175, 0]
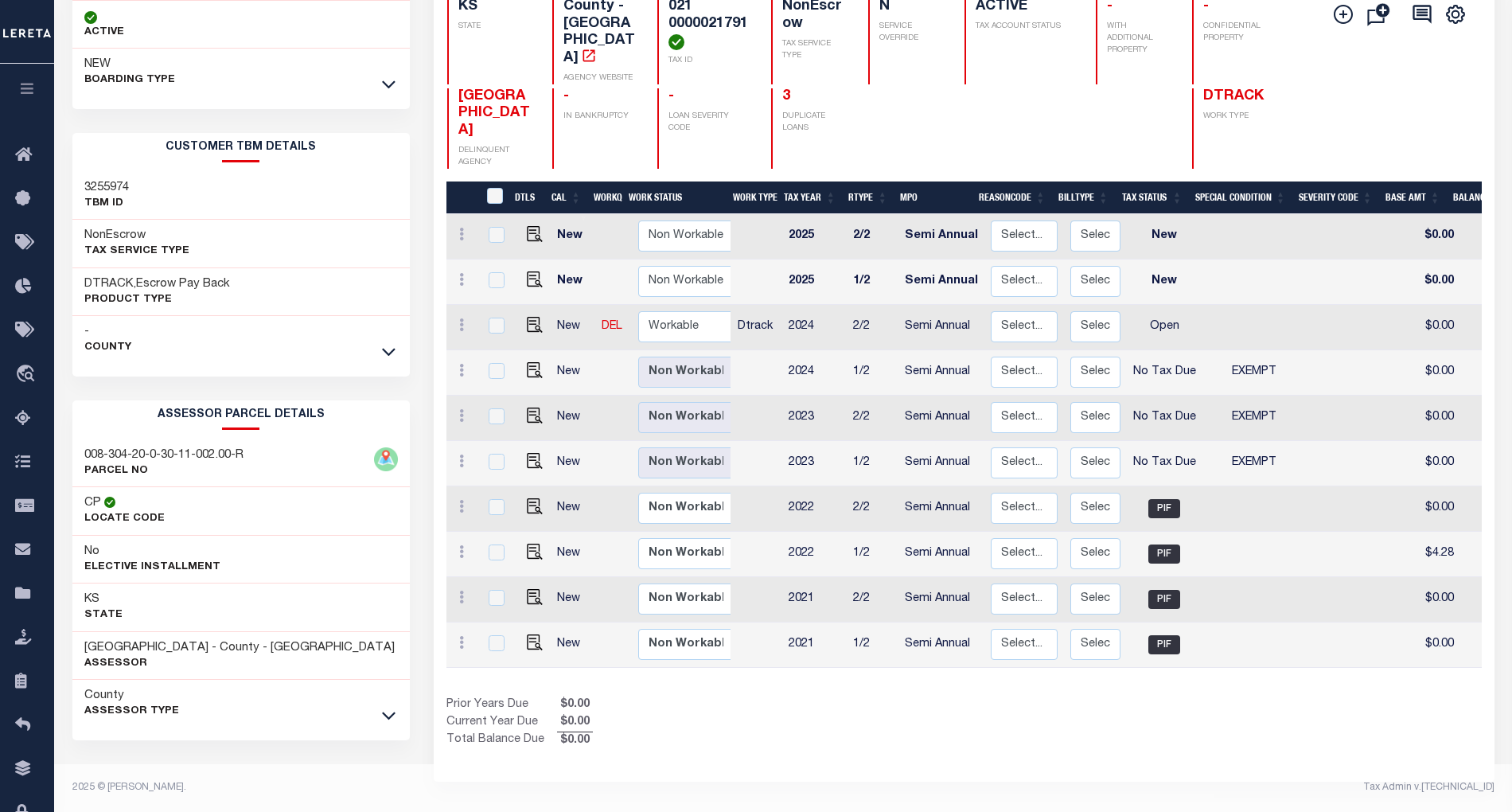
click at [391, 720] on icon at bounding box center [388, 715] width 13 height 17
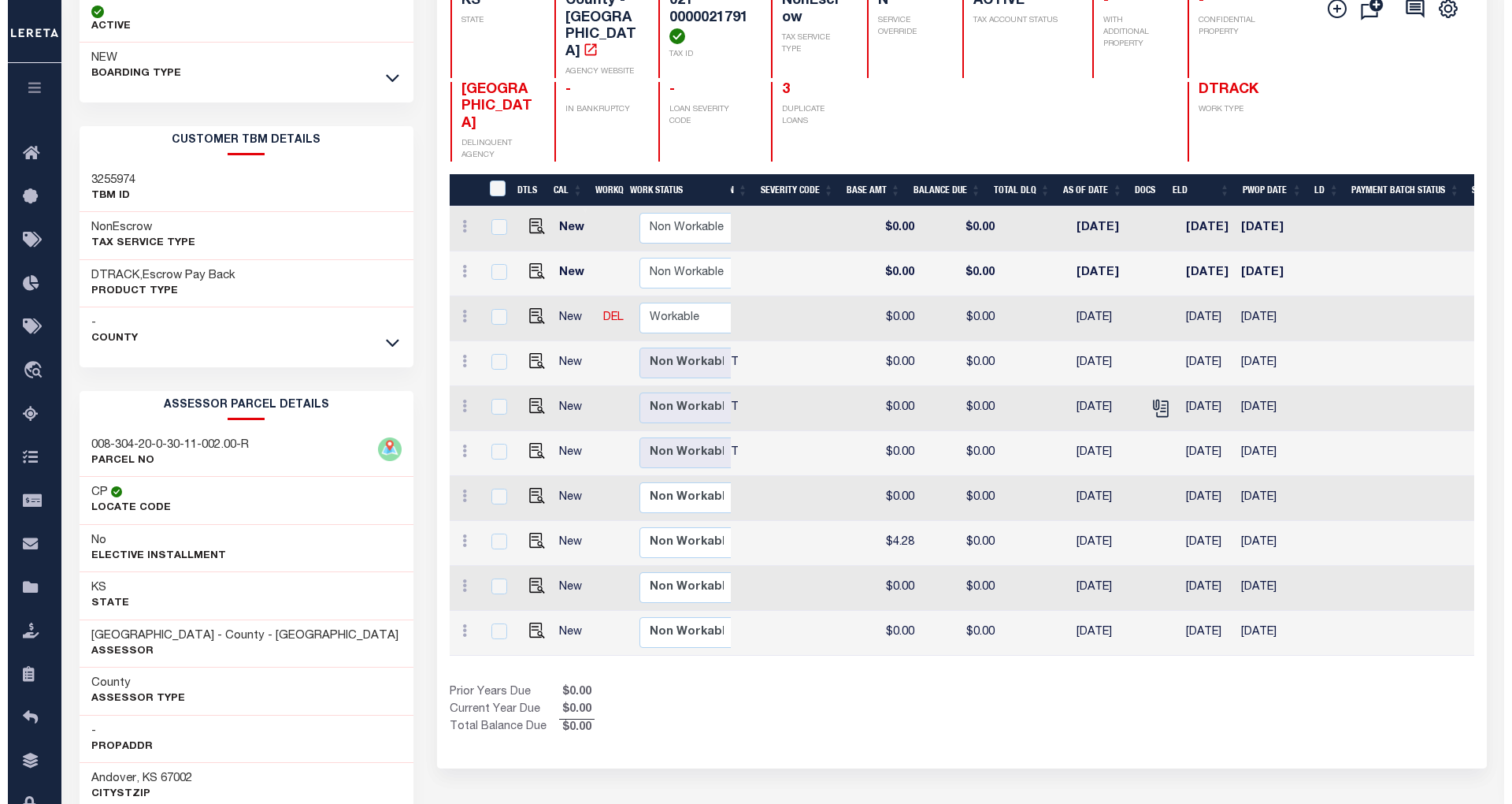
scroll to position [0, 571]
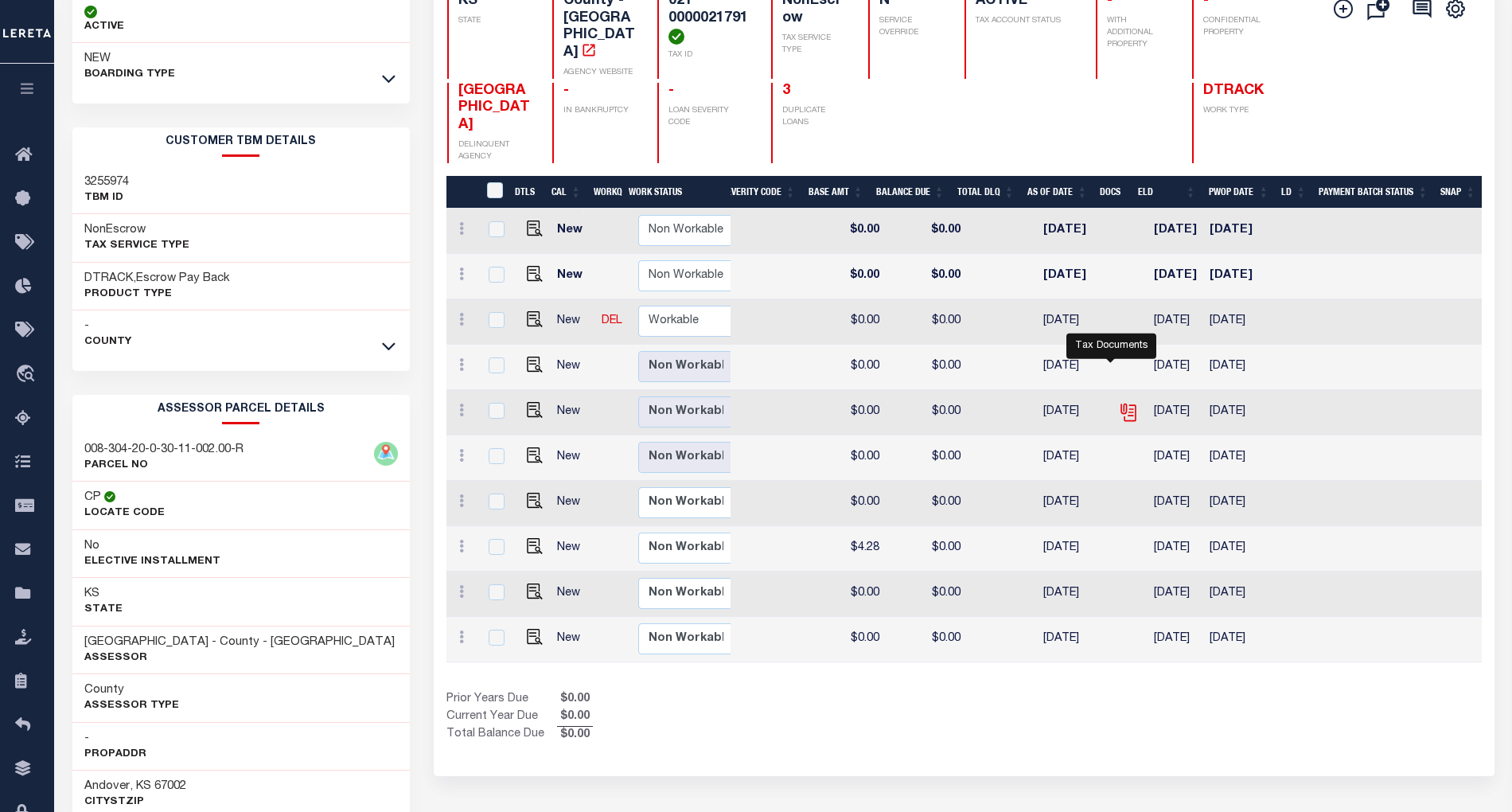
click at [1118, 402] on icon "" at bounding box center [1128, 412] width 20 height 20
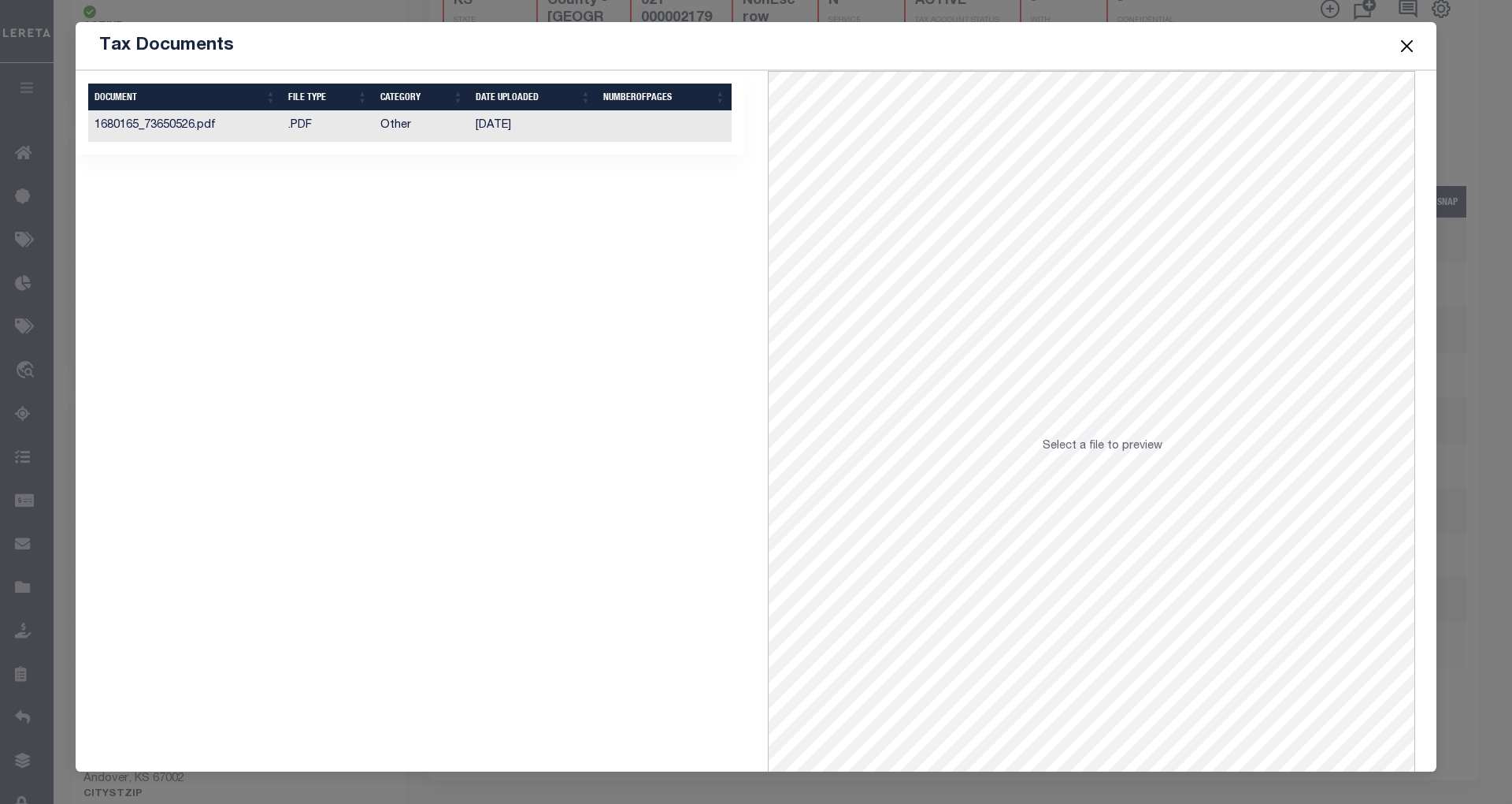
click at [501, 126] on td "09/20/2024" at bounding box center [532, 126] width 128 height 31
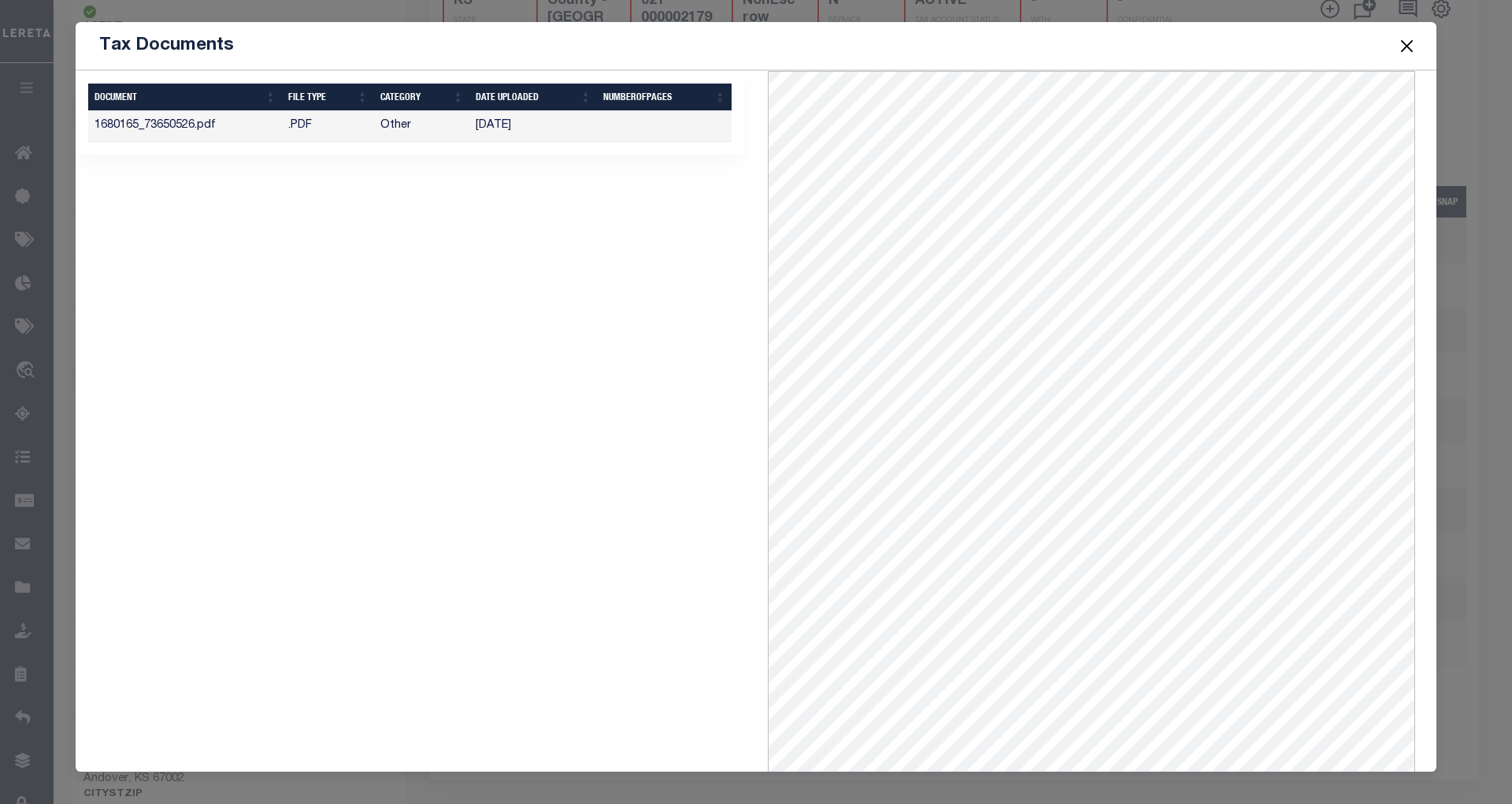
click at [1408, 48] on button "Close" at bounding box center [1406, 45] width 20 height 20
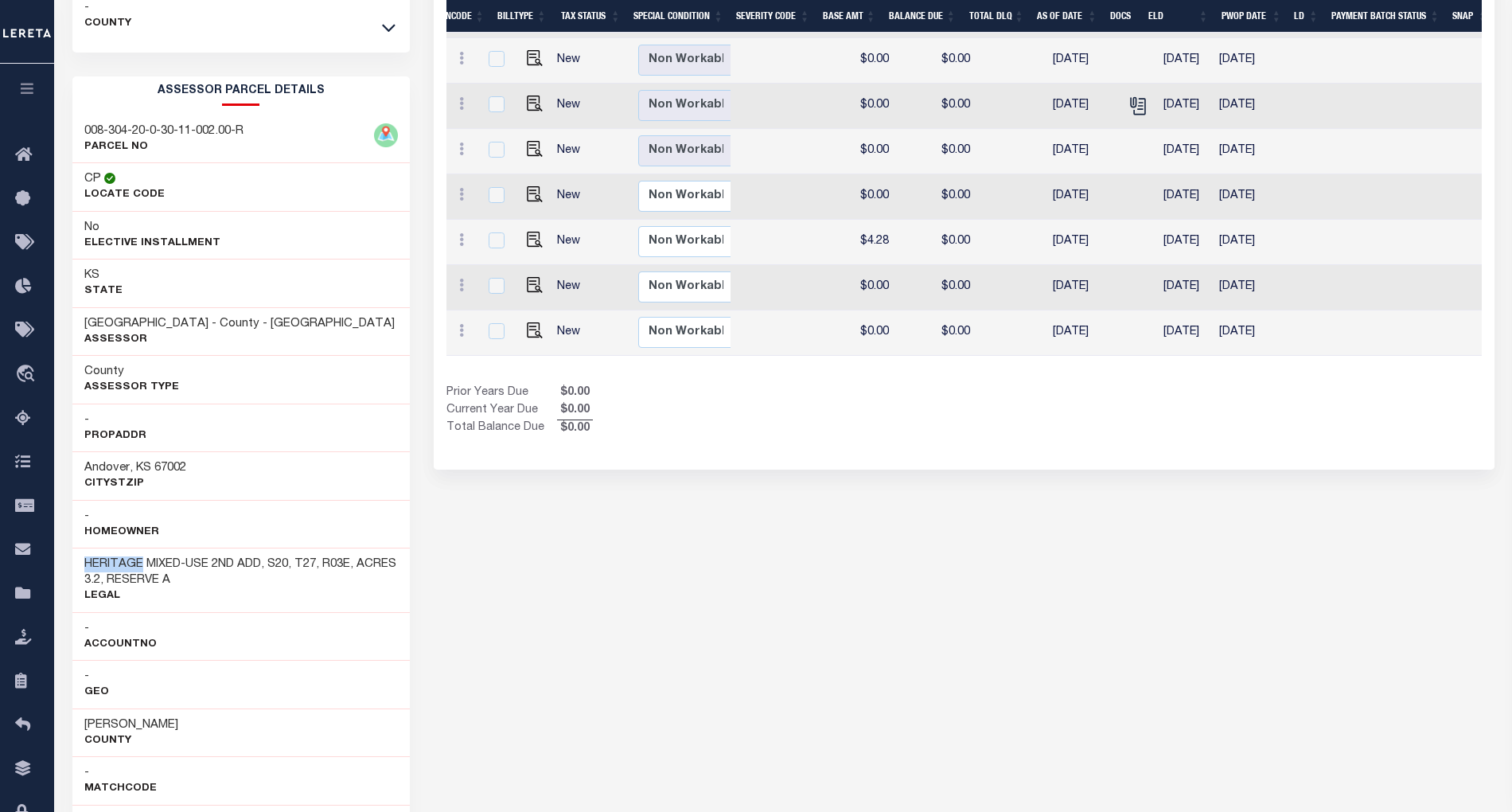
drag, startPoint x: 84, startPoint y: 568, endPoint x: 143, endPoint y: 571, distance: 59.1
click at [143, 571] on h3 "HERITAGE MIXED-USE 2ND ADD, S20, T27, R03E, ACRES 3.2, RESERVE A" at bounding box center [241, 572] width 314 height 32
copy h3 "HERITAGE"
click at [545, 586] on div "BUTLER COUNTY HISTORY Selected 10 1" at bounding box center [964, 383] width 1085 height 1588
drag, startPoint x: 83, startPoint y: 573, endPoint x: 264, endPoint y: 573, distance: 181.0
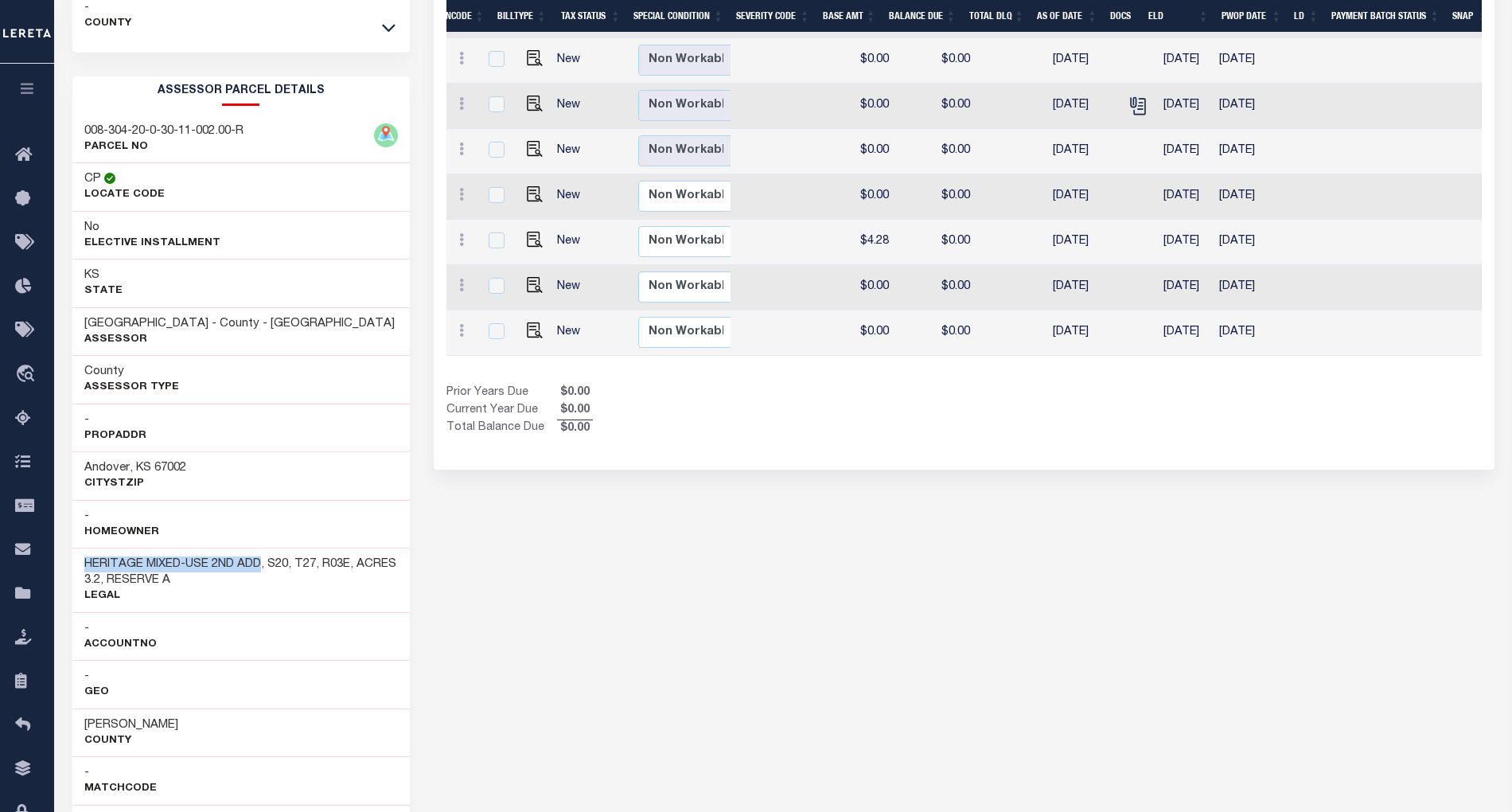
click at [264, 573] on div "HERITAGE MIXED-USE 2ND ADD, S20, T27, R03E, ACRES 3.2, RESERVE A Legal" at bounding box center [240, 580] width 337 height 64
copy h3 "HERITAGE MIXED-USE 2ND ADD"
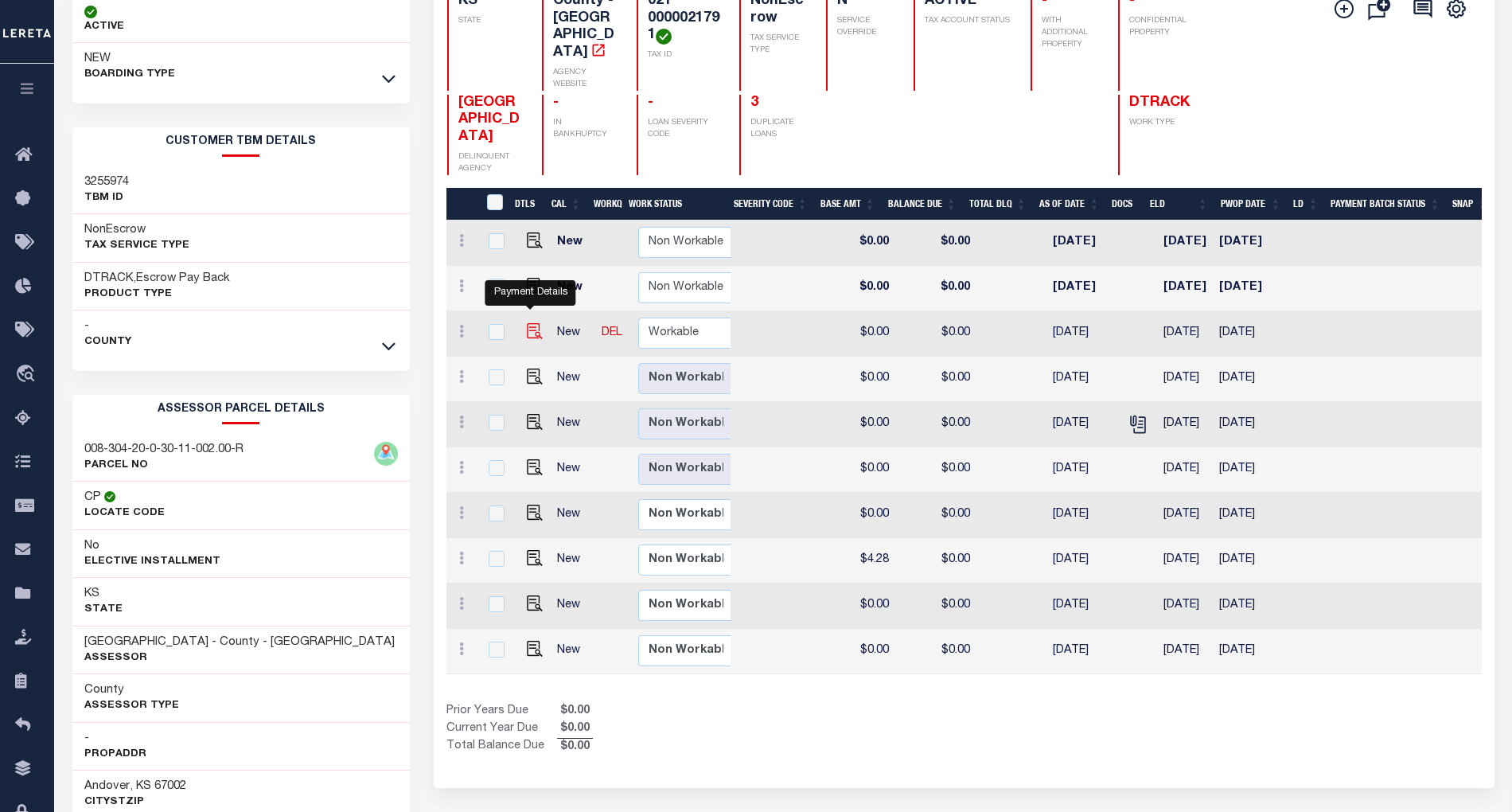
click at [532, 329] on img "" at bounding box center [535, 331] width 16 height 16
checkbox input "true"
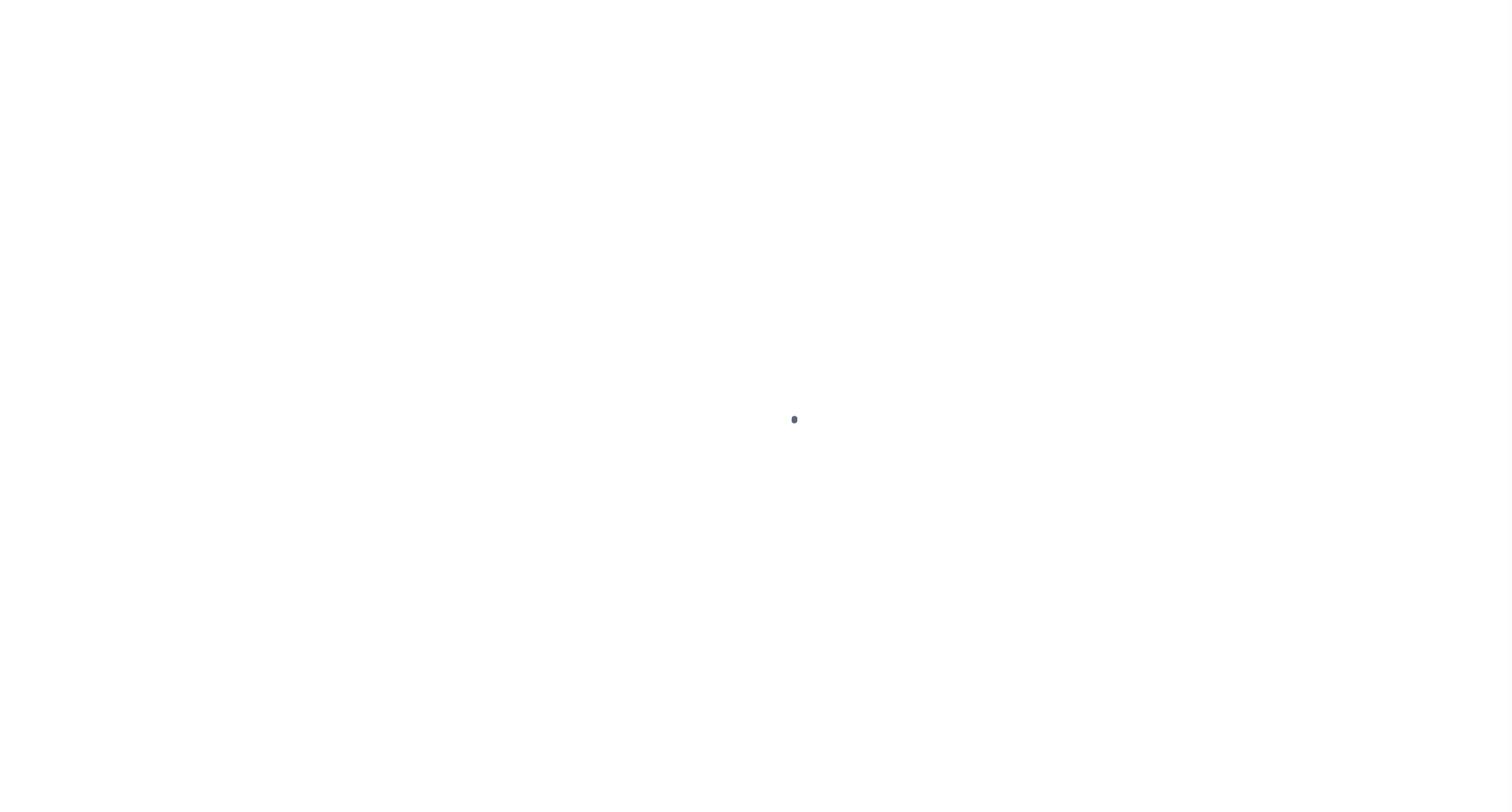
select select "OP2"
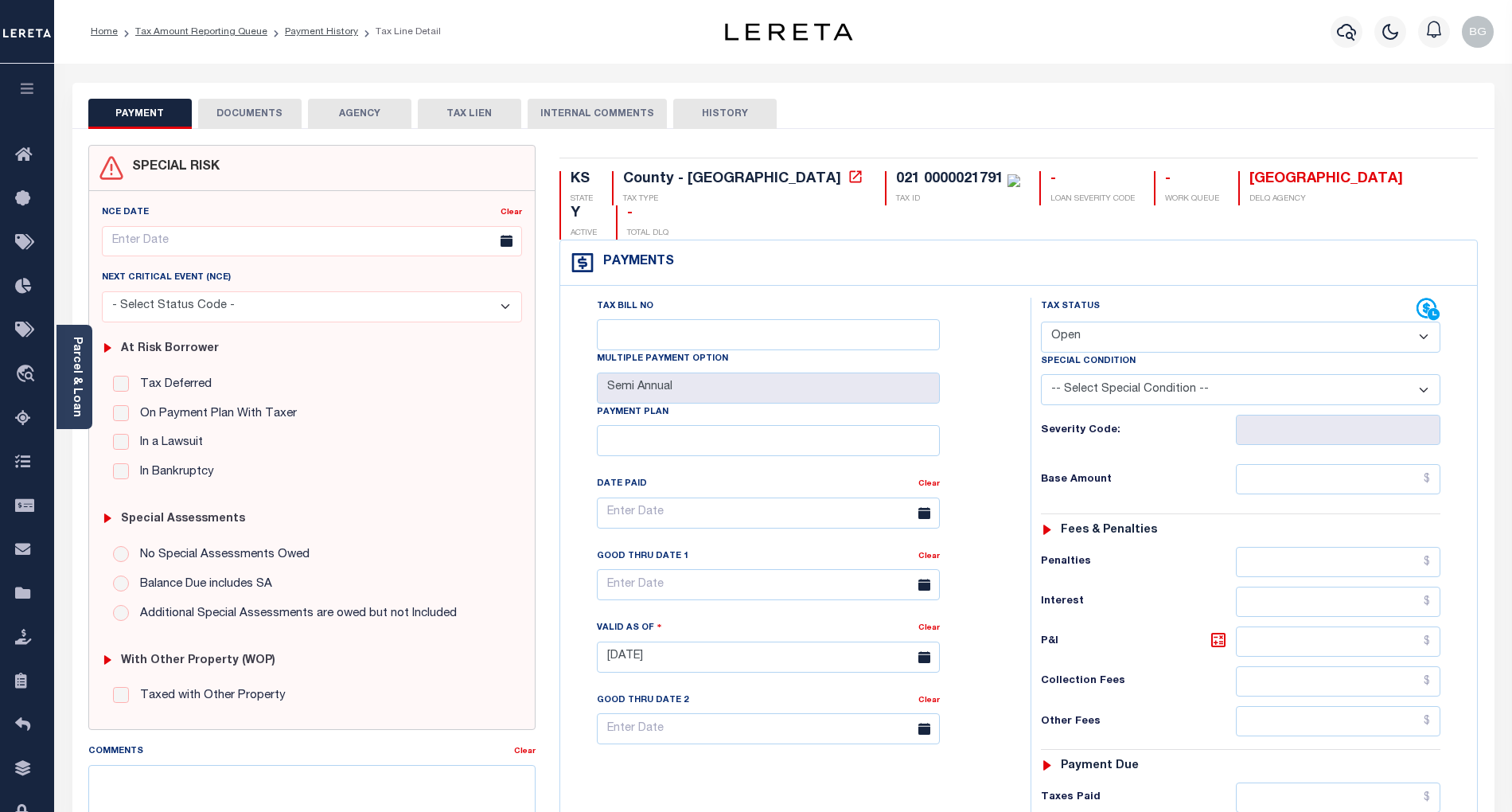
click at [255, 115] on button "DOCUMENTS" at bounding box center [250, 114] width 103 height 30
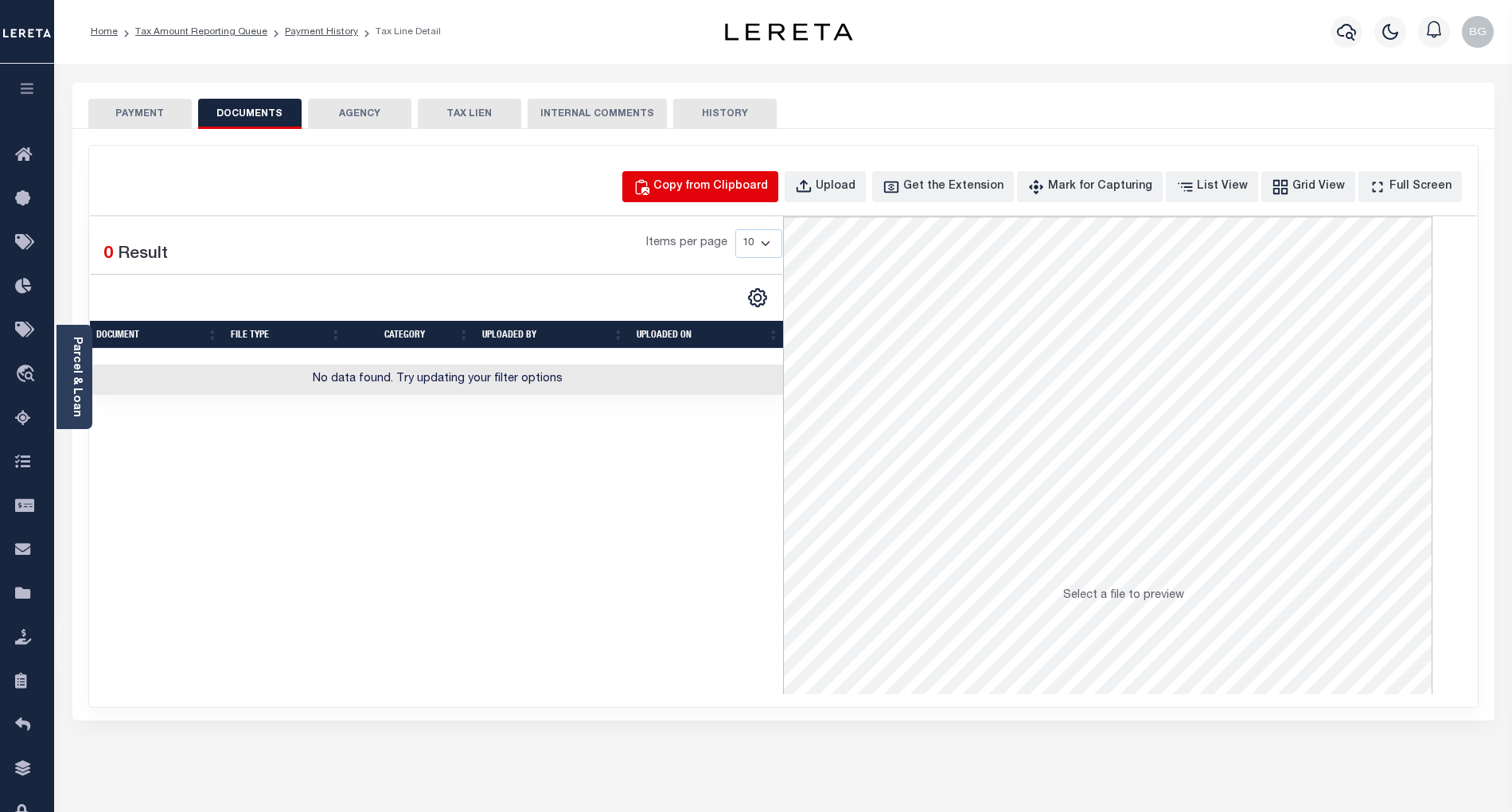
click at [739, 183] on div "Copy from Clipboard" at bounding box center [711, 187] width 115 height 18
select select "POP"
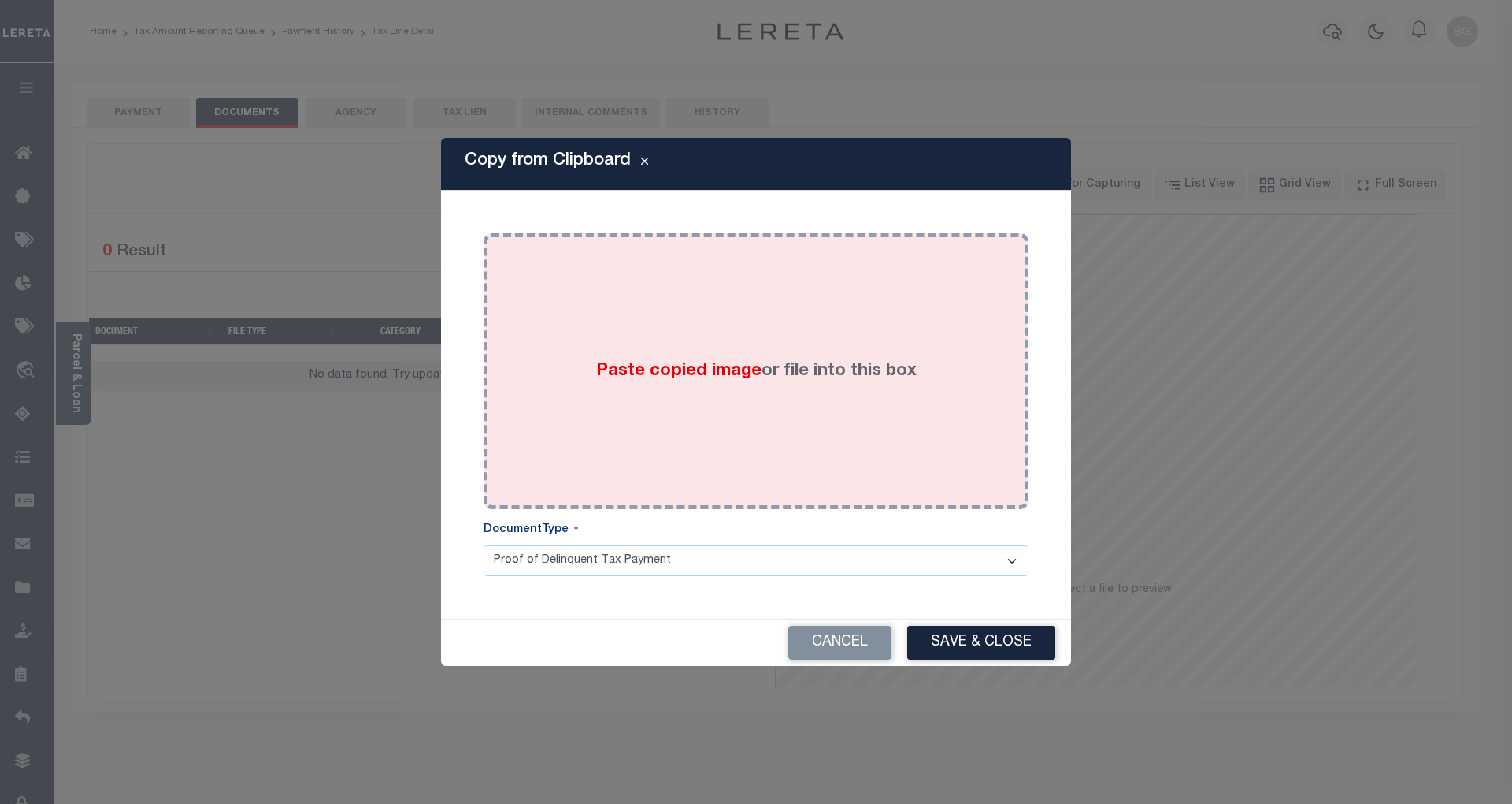
click at [676, 371] on span "Paste copied image" at bounding box center [679, 372] width 165 height 18
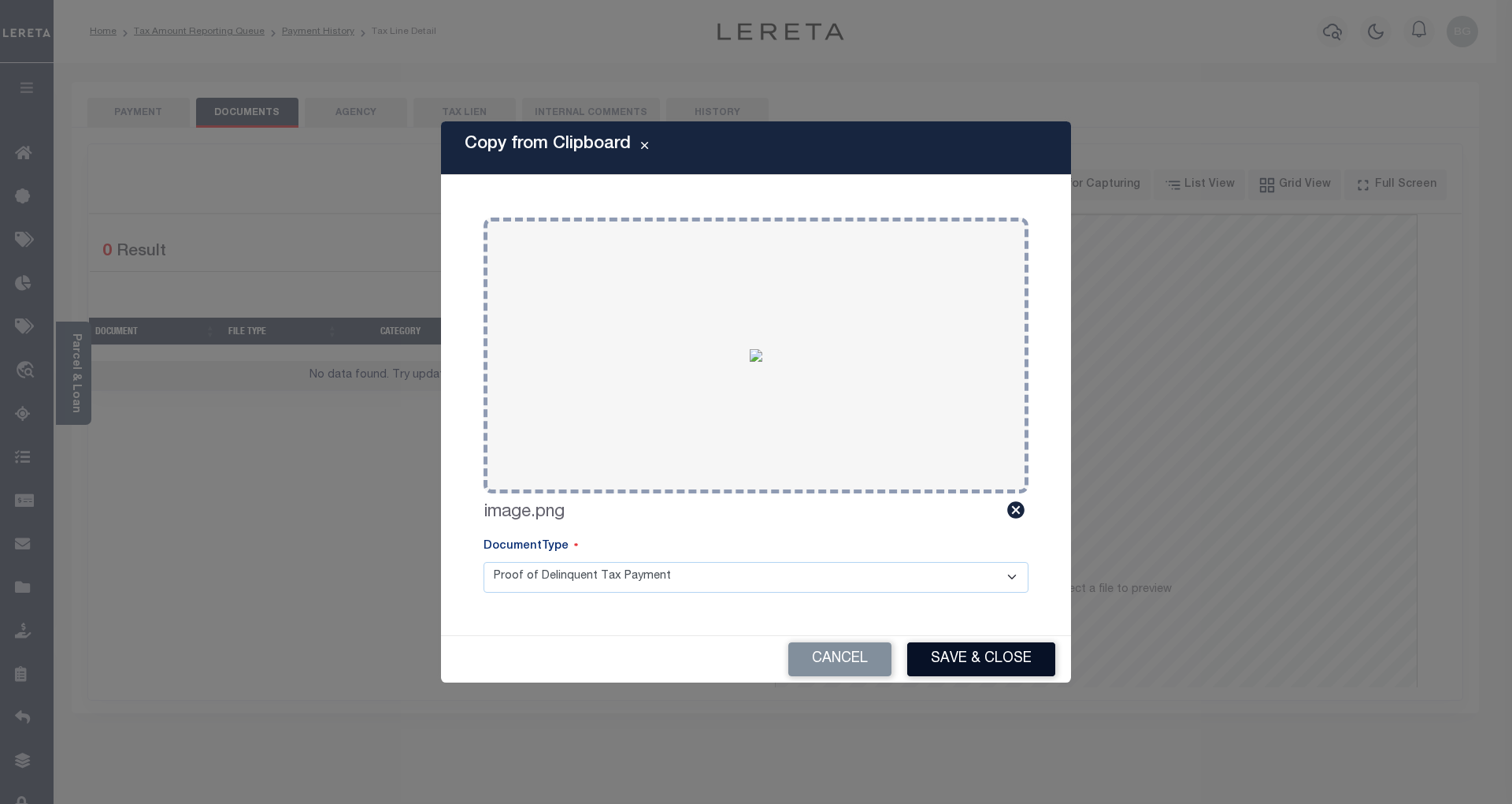
click at [1021, 660] on button "Save & Close" at bounding box center [981, 659] width 148 height 33
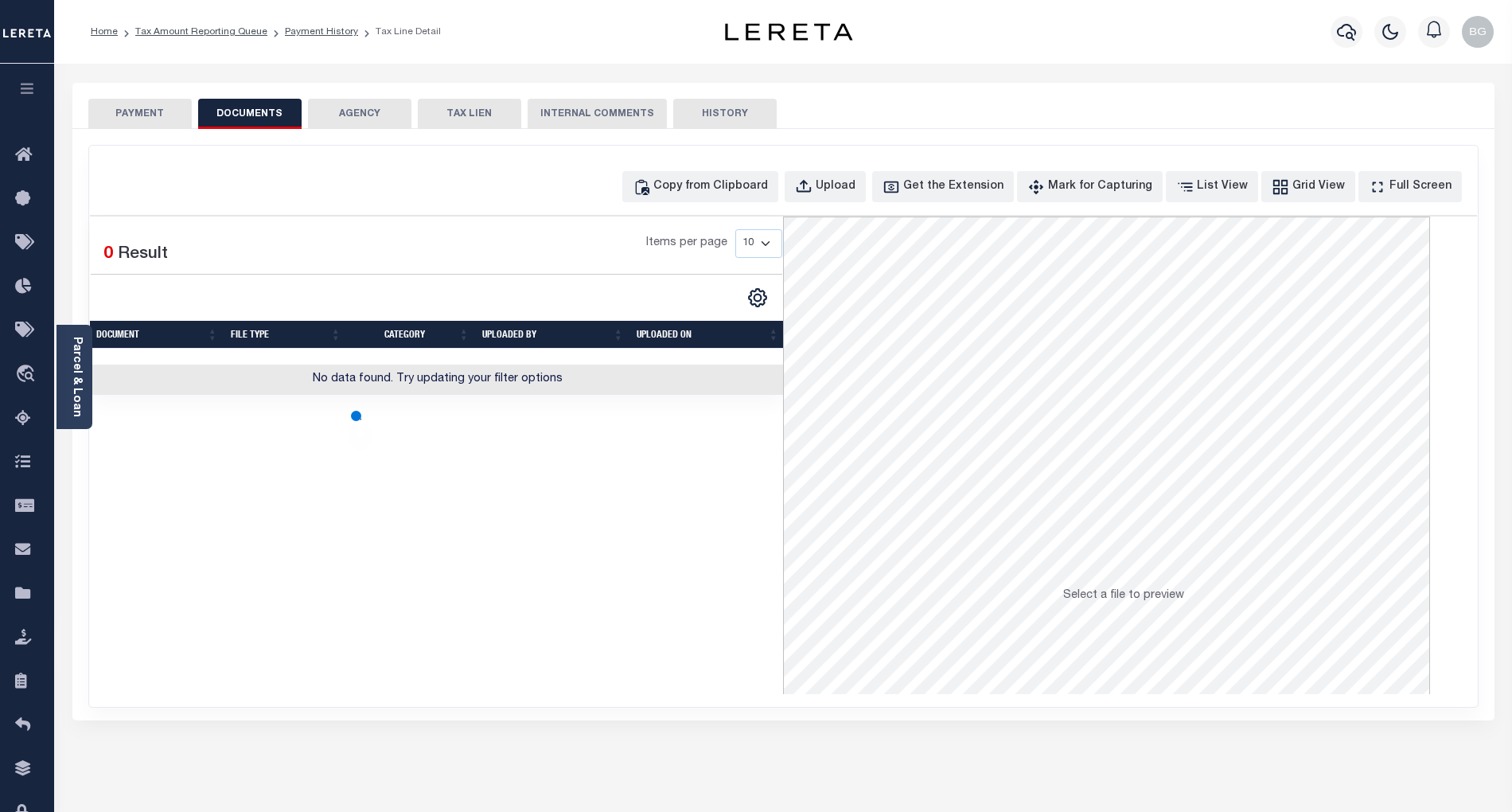
click at [133, 112] on button "PAYMENT" at bounding box center [140, 114] width 103 height 30
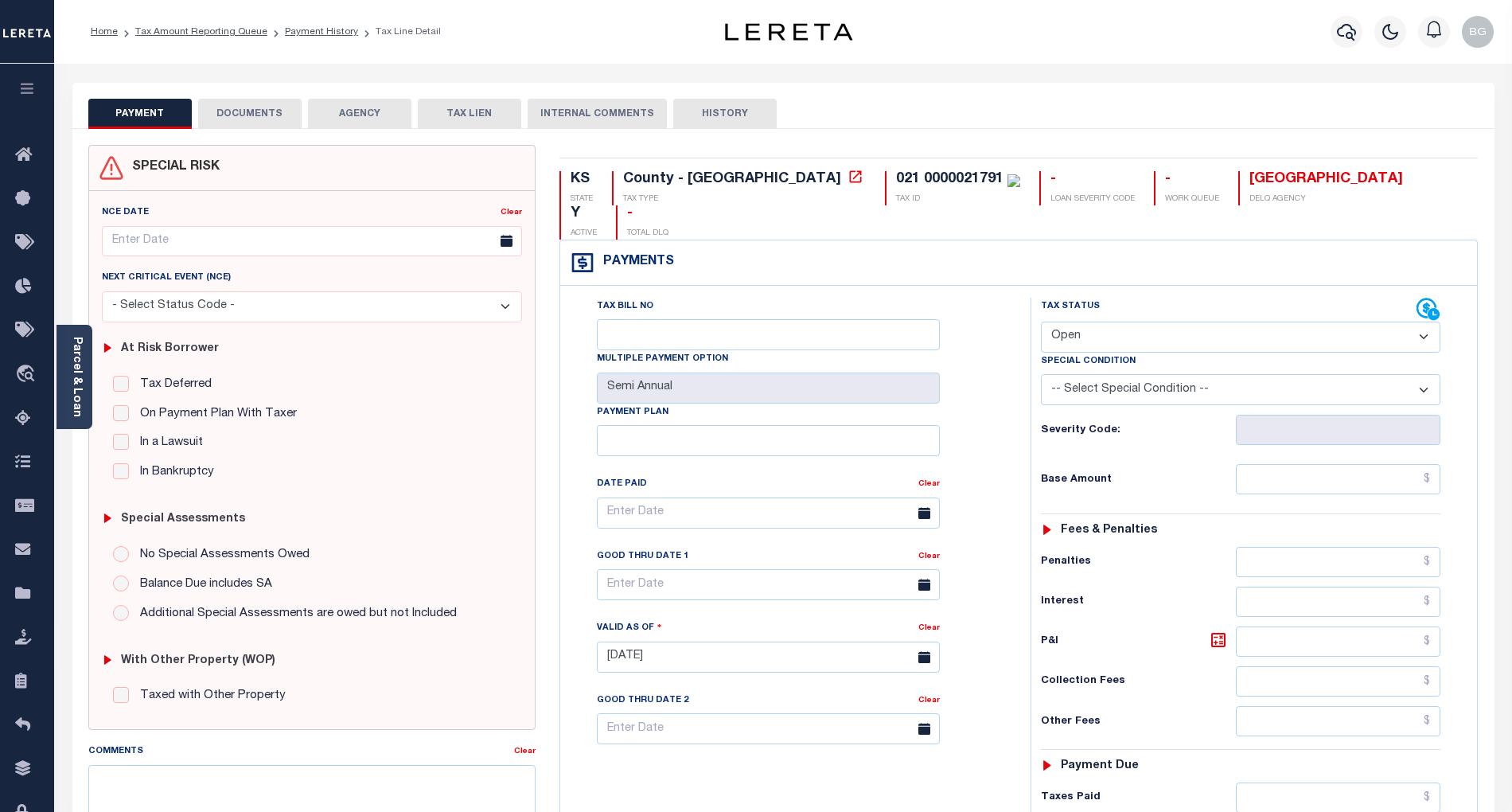
click at [1083, 321] on select "- Select Status Code - Open Due/Unpaid Paid Incomplete No Tax Due Internal Refu…" at bounding box center [1240, 336] width 399 height 31
select select "NTX"
click at [1041, 321] on select "- Select Status Code - Open Due/Unpaid Paid Incomplete No Tax Due Internal Refu…" at bounding box center [1240, 336] width 399 height 31
type input "[DATE]"
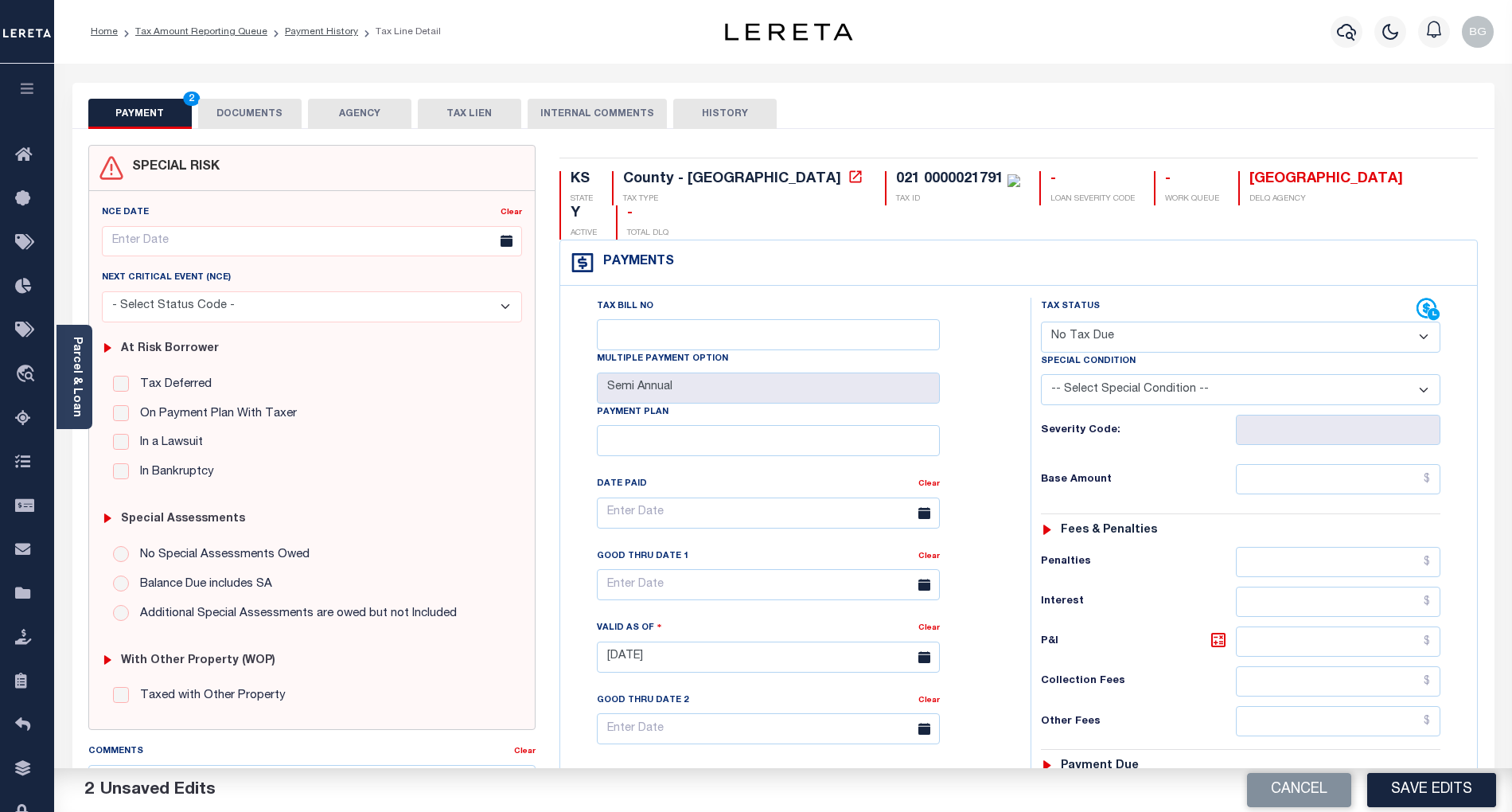
click at [1125, 374] on select "-- Select Special Condition -- 3RD PARTY TAX LIEN AGENCY TAX LIEN (A.K.A Inside…" at bounding box center [1240, 390] width 399 height 31
select select "5"
click at [1041, 374] on select "-- Select Special Condition -- 3RD PARTY TAX LIEN AGENCY TAX LIEN (A.K.A Inside…" at bounding box center [1240, 390] width 399 height 31
click at [1395, 464] on input "text" at bounding box center [1339, 479] width 205 height 30
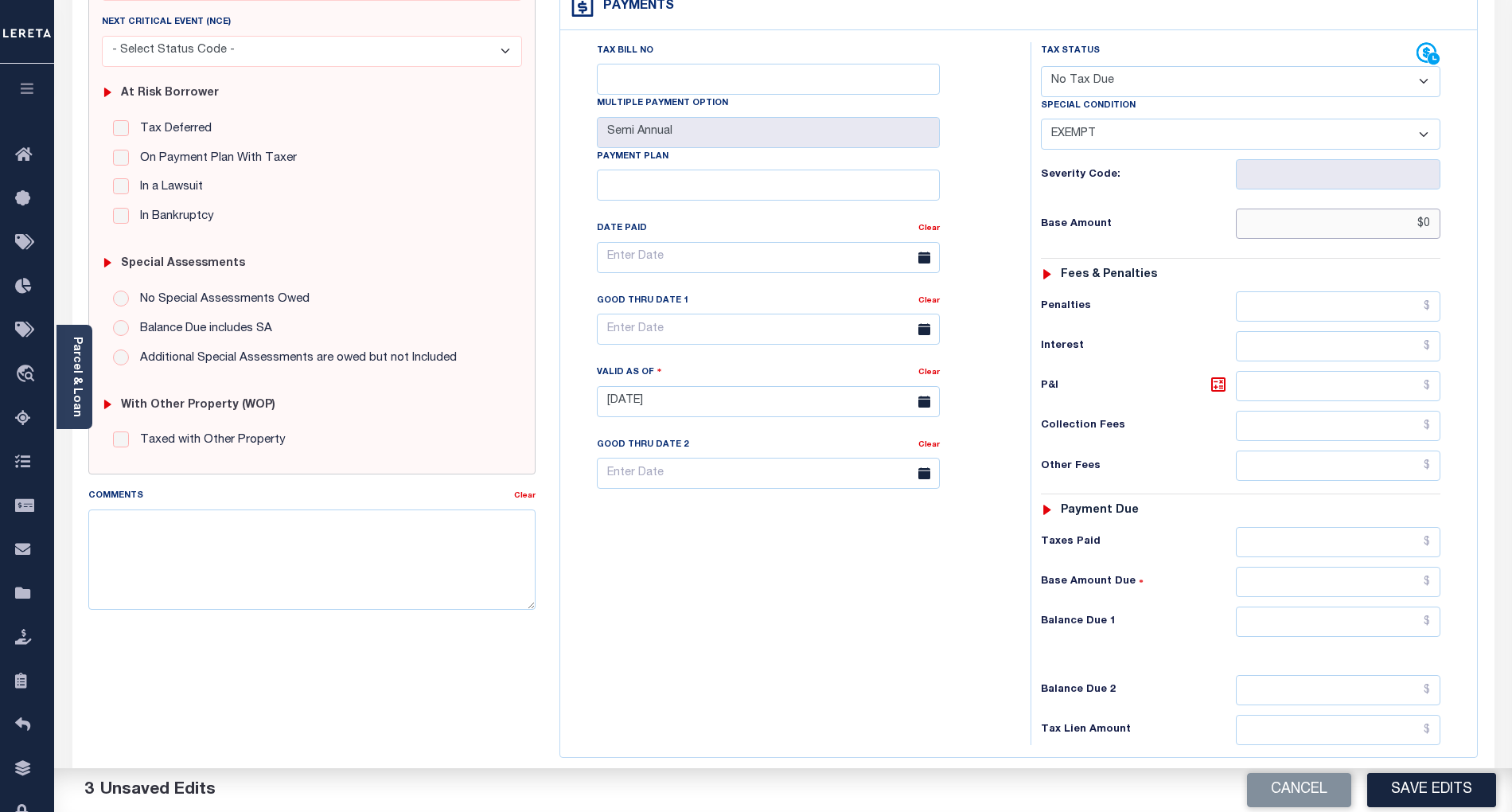
scroll to position [318, 0]
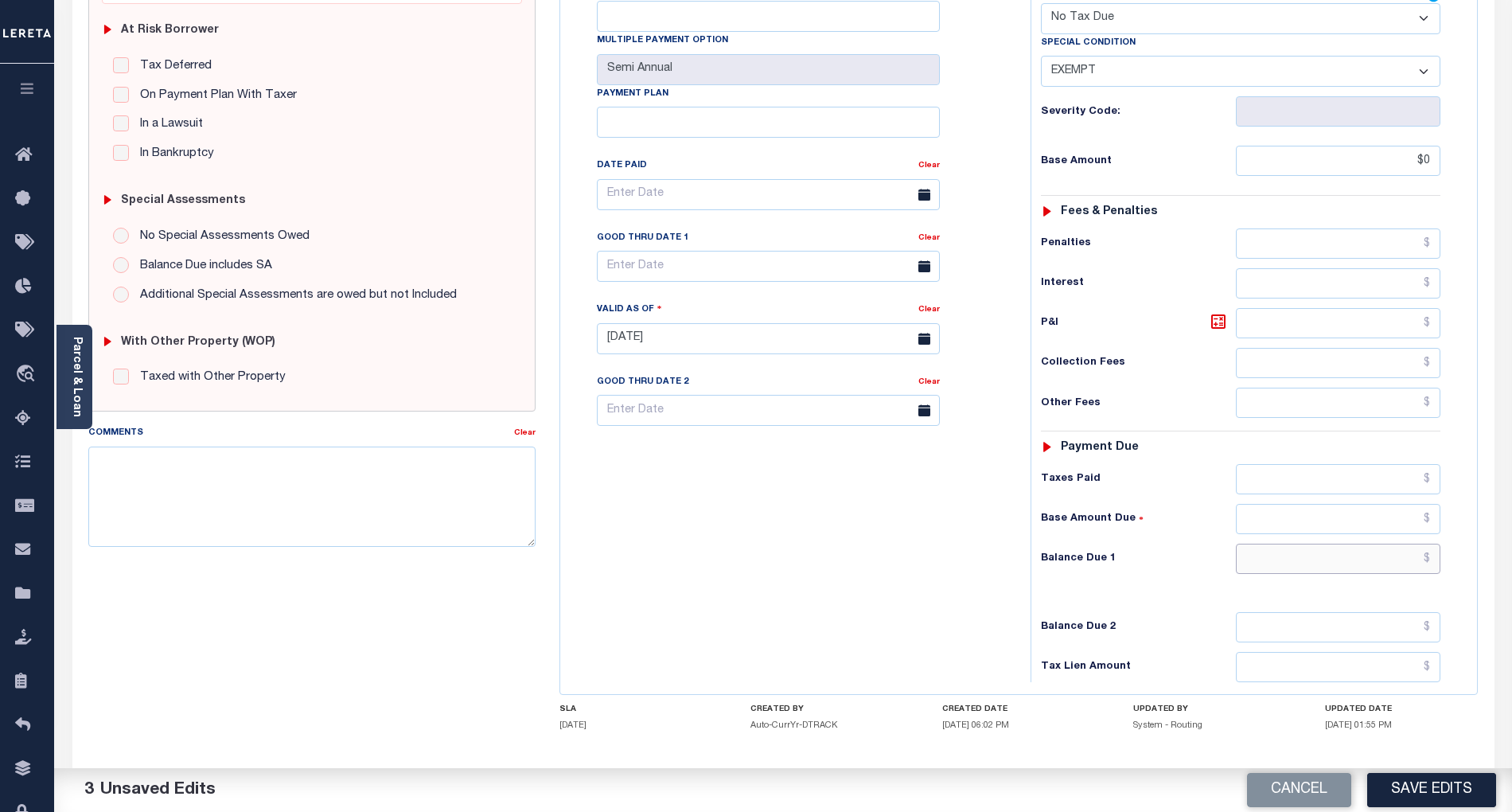
type input "$0.00"
drag, startPoint x: 1414, startPoint y: 524, endPoint x: 1417, endPoint y: 542, distance: 18.2
click at [1414, 543] on input "text" at bounding box center [1339, 559] width 205 height 30
type input "$0.00"
click at [940, 567] on div "Tax Bill No Multiple Payment Option Semi Annual Payment Plan Clear" at bounding box center [791, 331] width 454 height 703
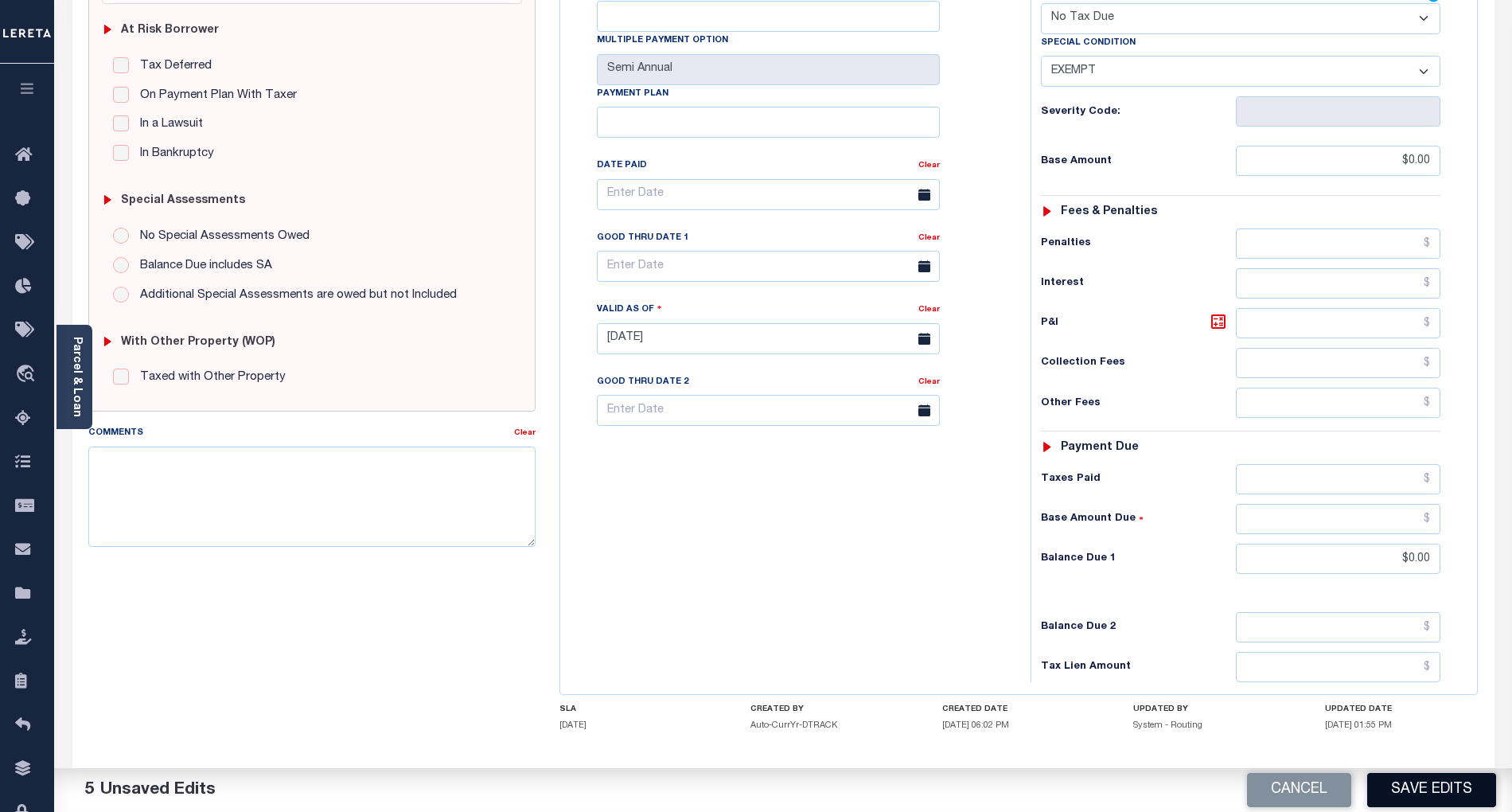
click at [1465, 787] on button "Save Edits" at bounding box center [1431, 790] width 129 height 34
checkbox input "false"
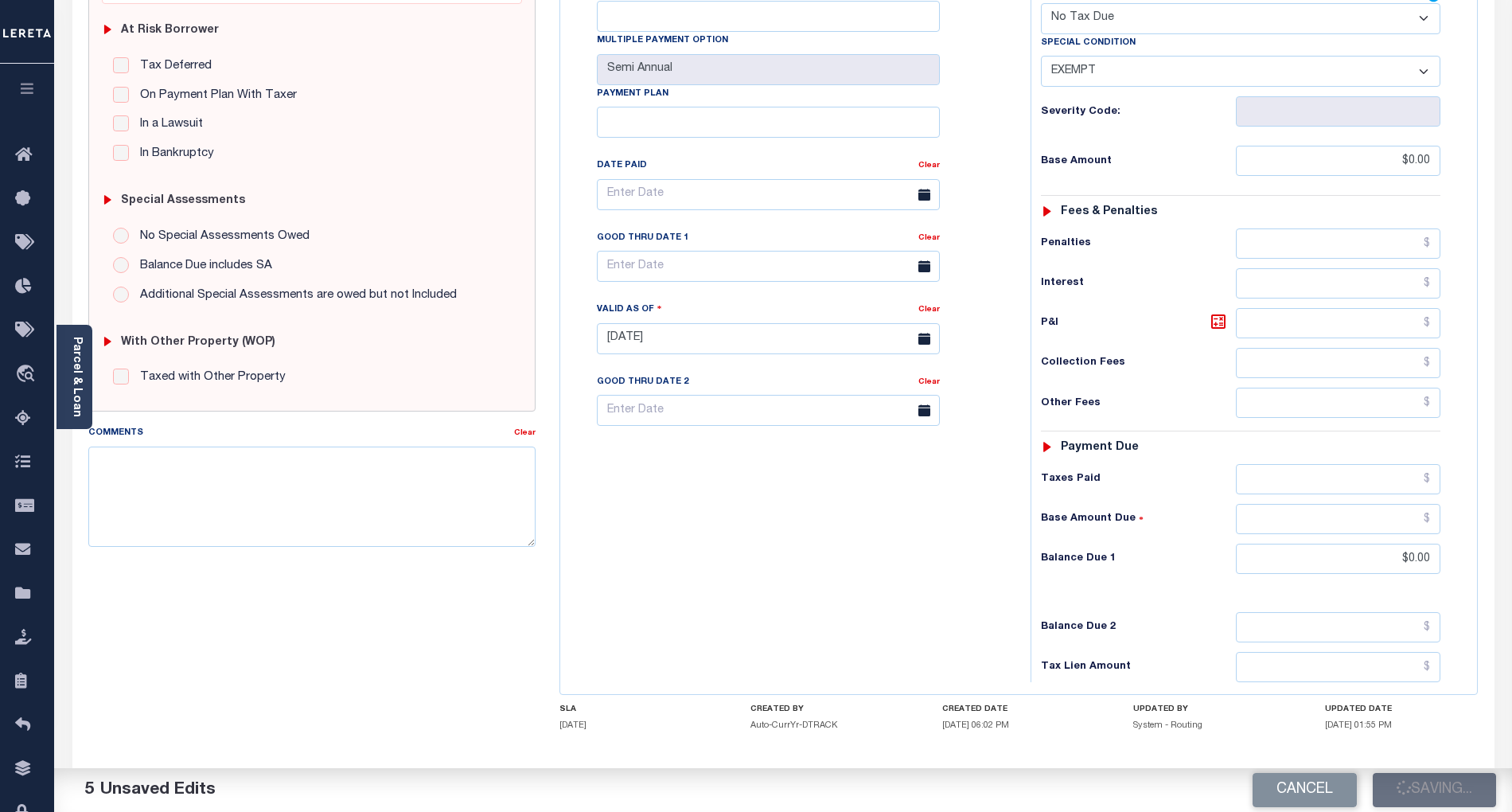
type input "$0"
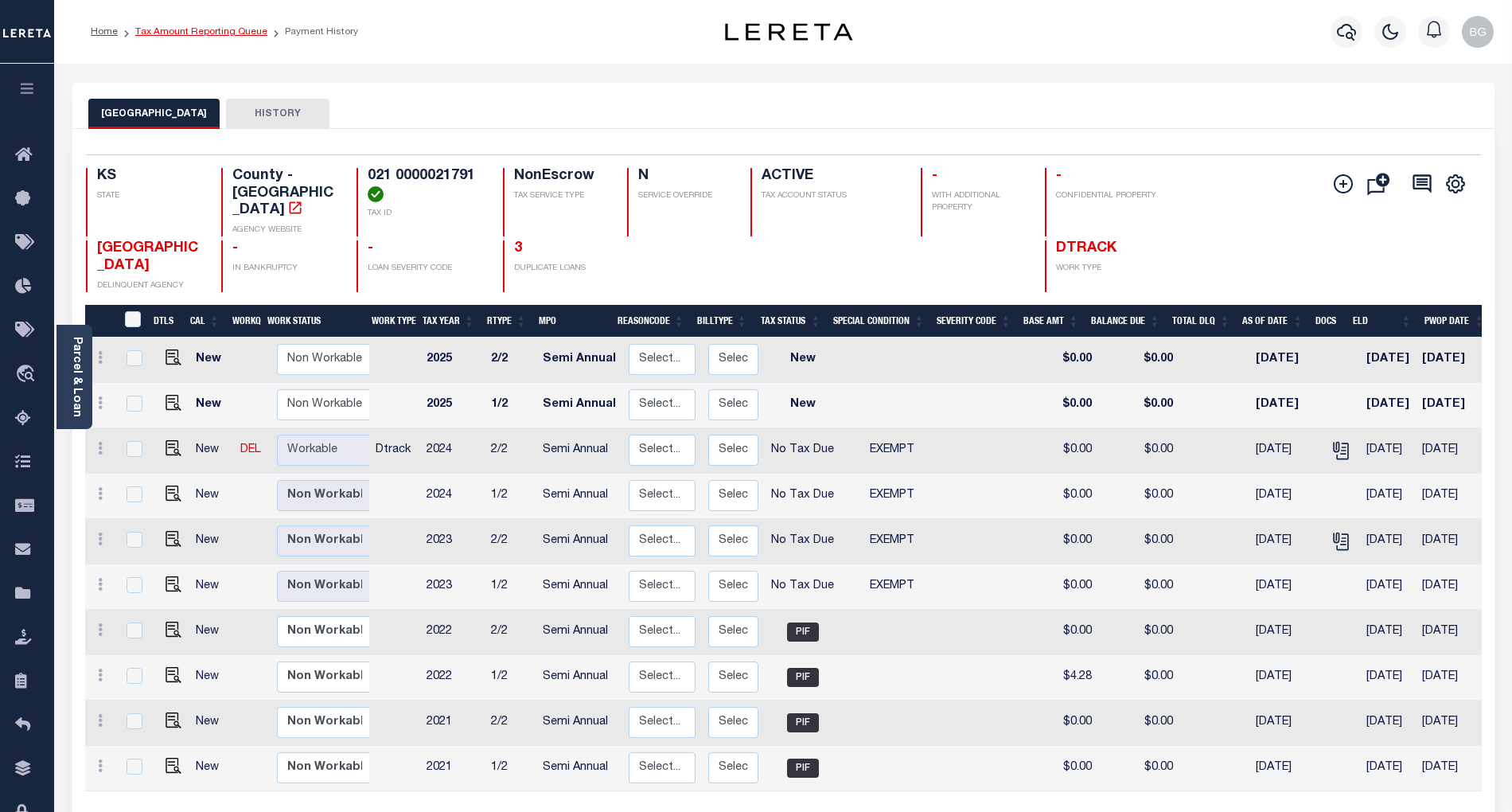
click at [199, 34] on link "Tax Amount Reporting Queue" at bounding box center [201, 31] width 133 height 10
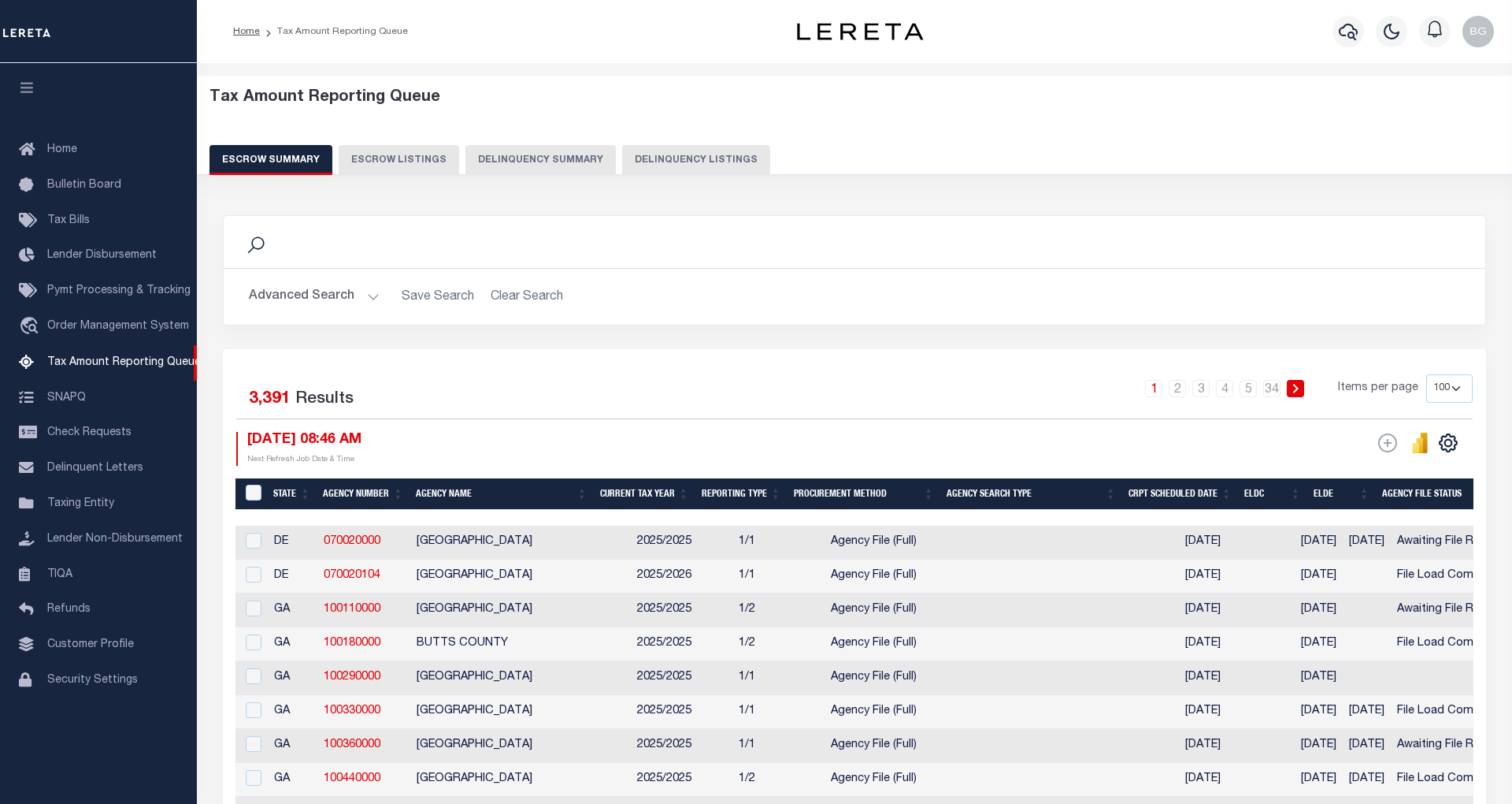
click at [690, 156] on button "Delinquency Listings" at bounding box center [696, 160] width 148 height 30
select select "100"
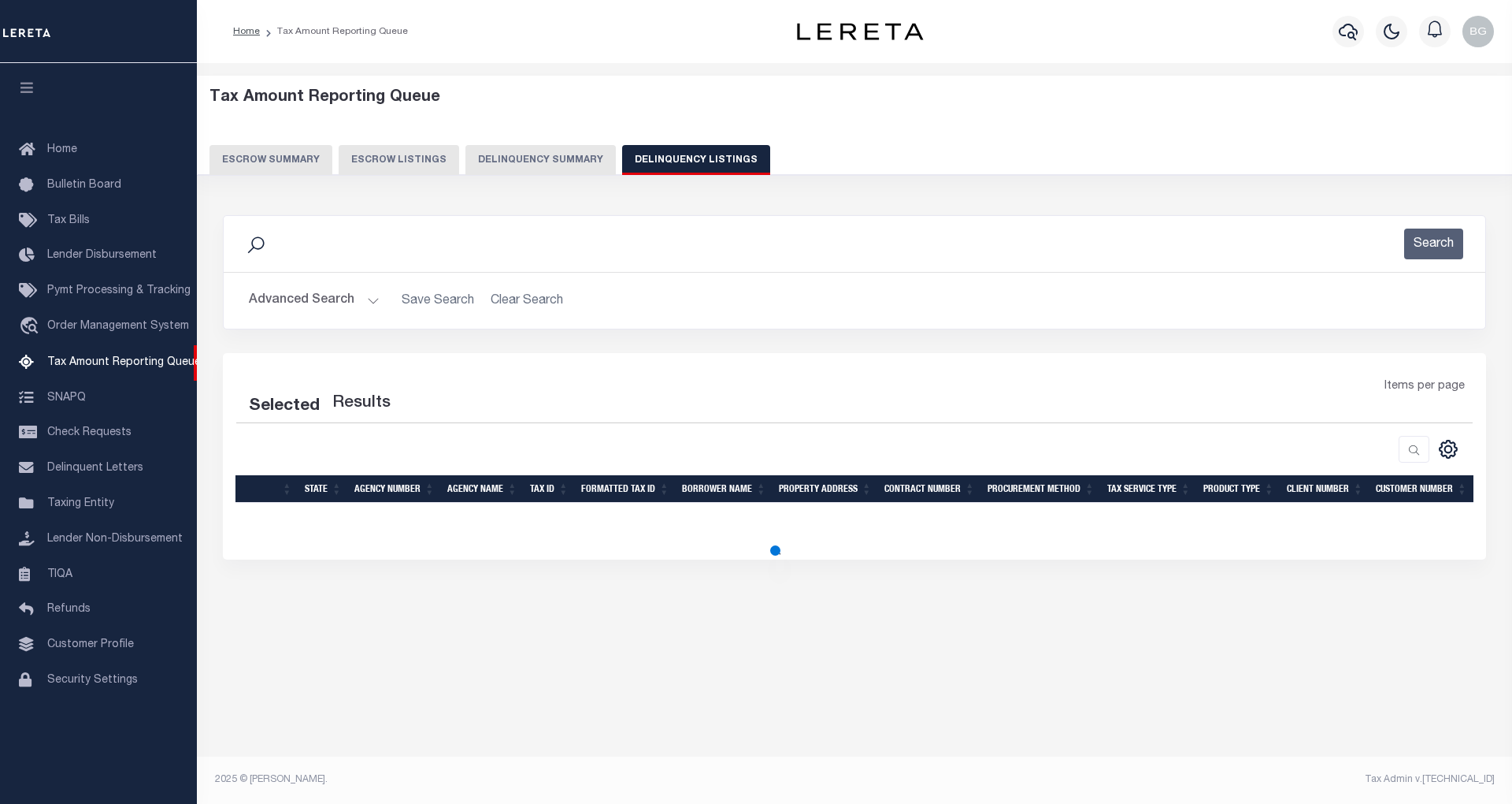
select select "100"
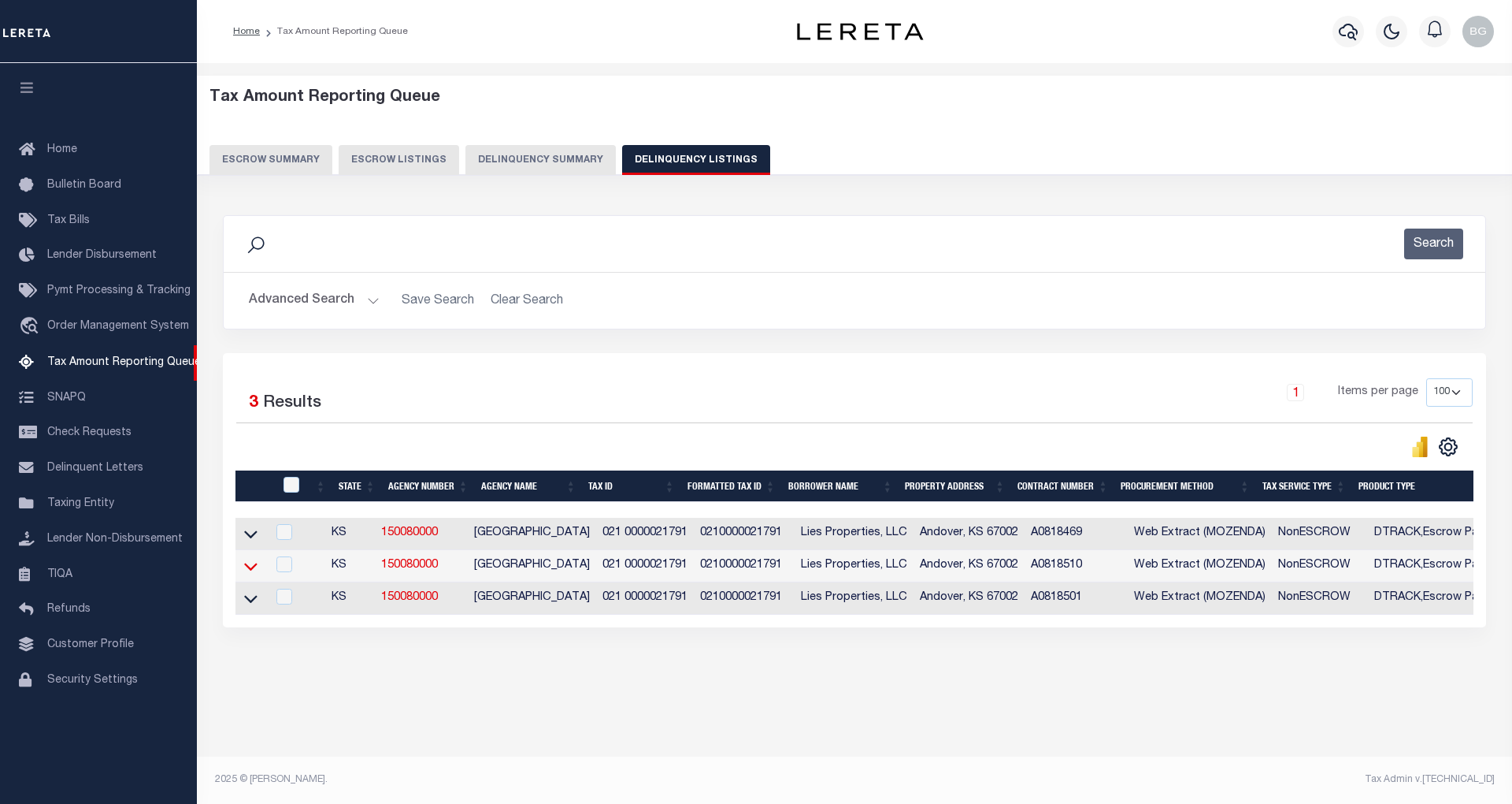
click at [250, 574] on icon at bounding box center [250, 565] width 13 height 17
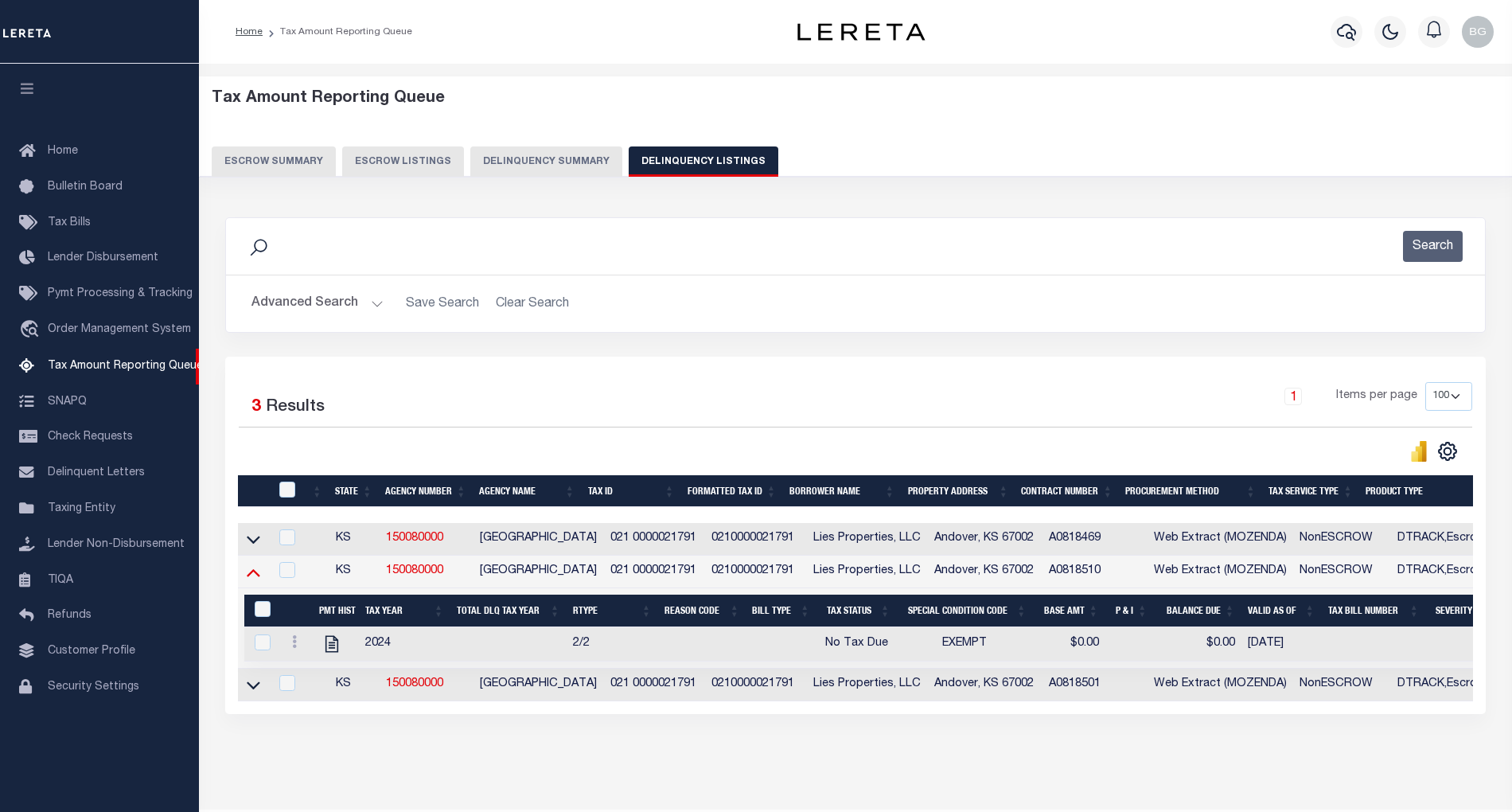
click at [250, 577] on icon at bounding box center [253, 573] width 13 height 8
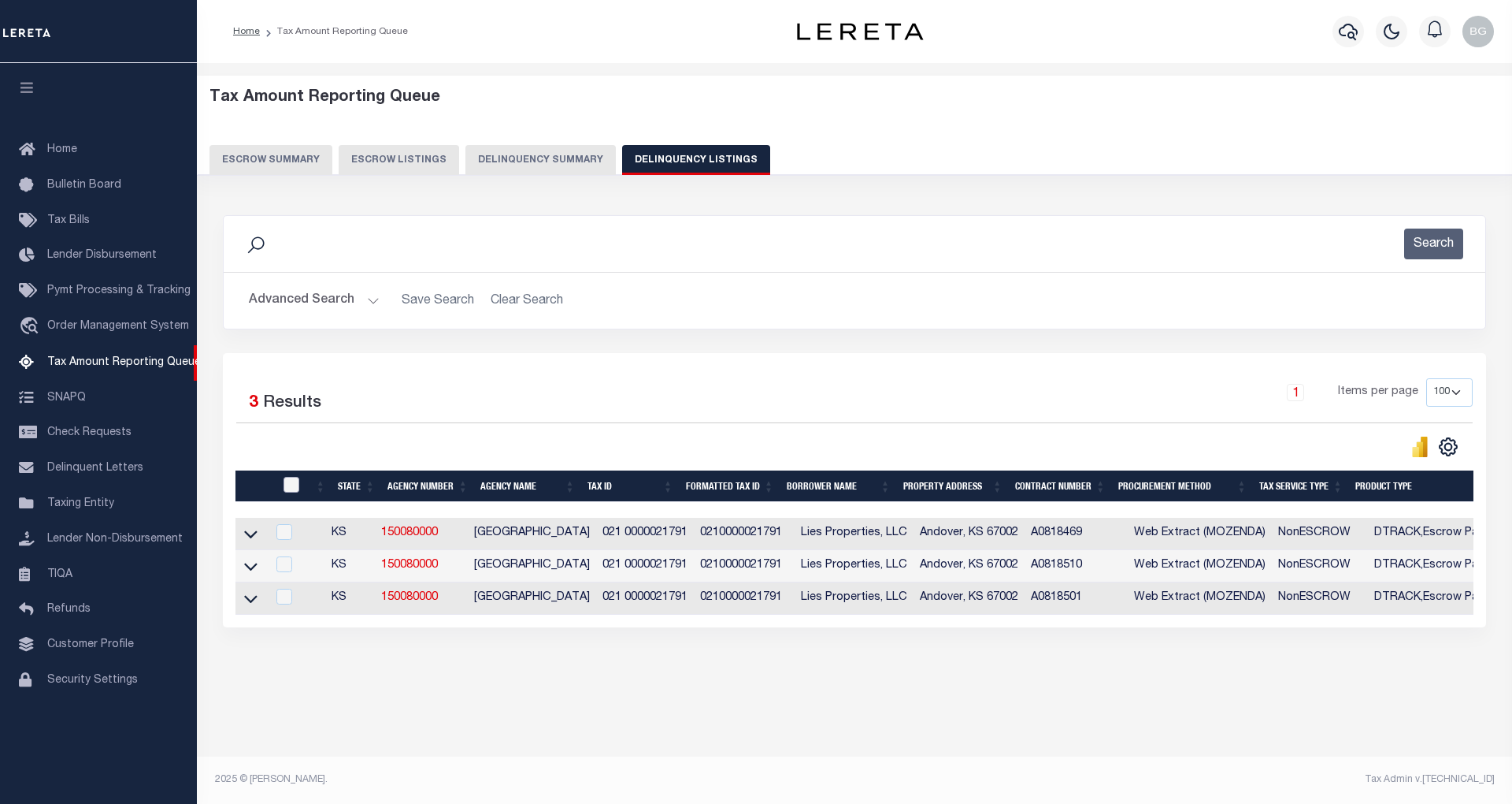
click at [291, 483] on input "checkbox" at bounding box center [291, 484] width 16 height 16
checkbox input "true"
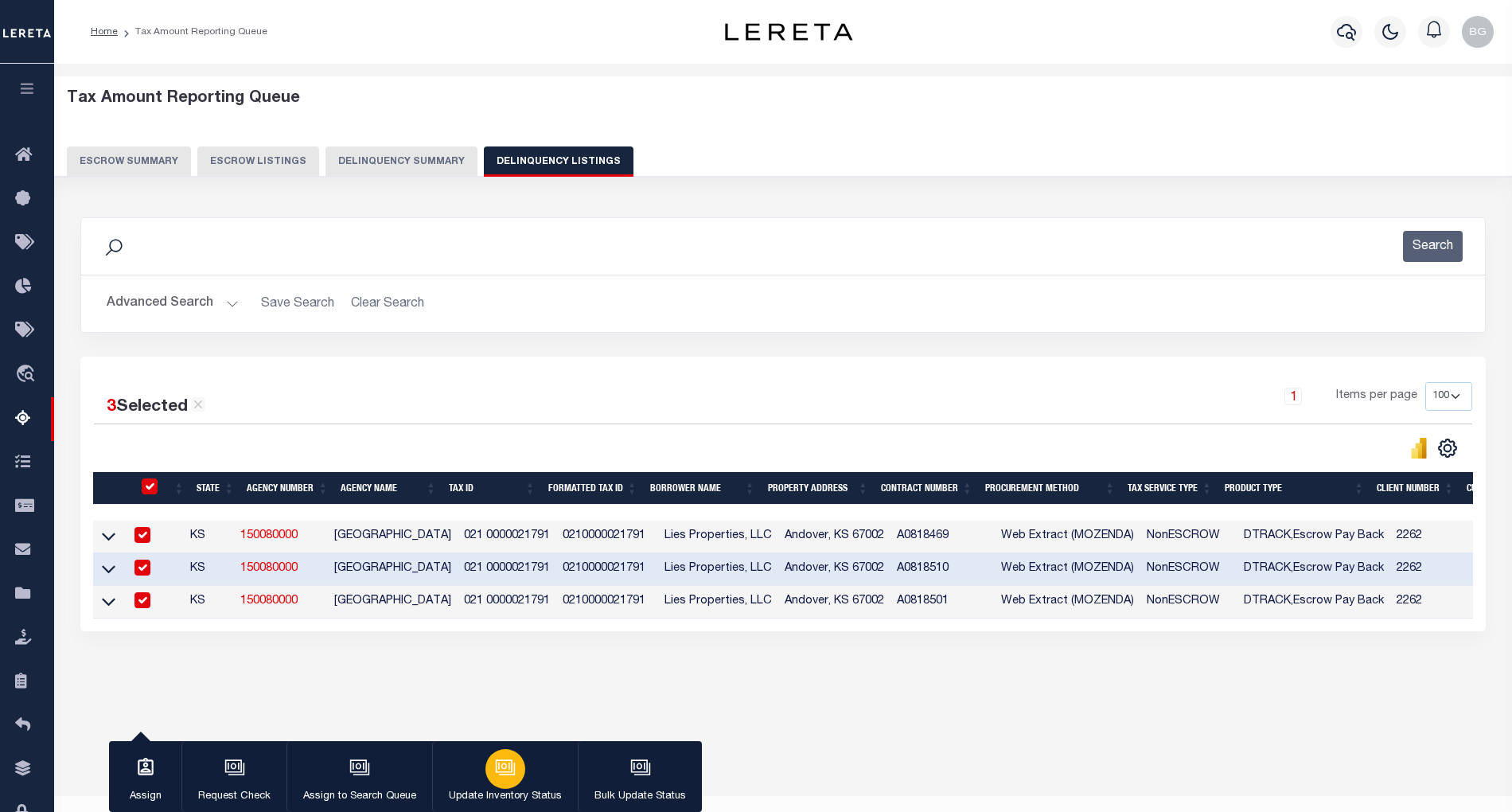
click at [506, 775] on icon "button" at bounding box center [507, 768] width 16 height 12
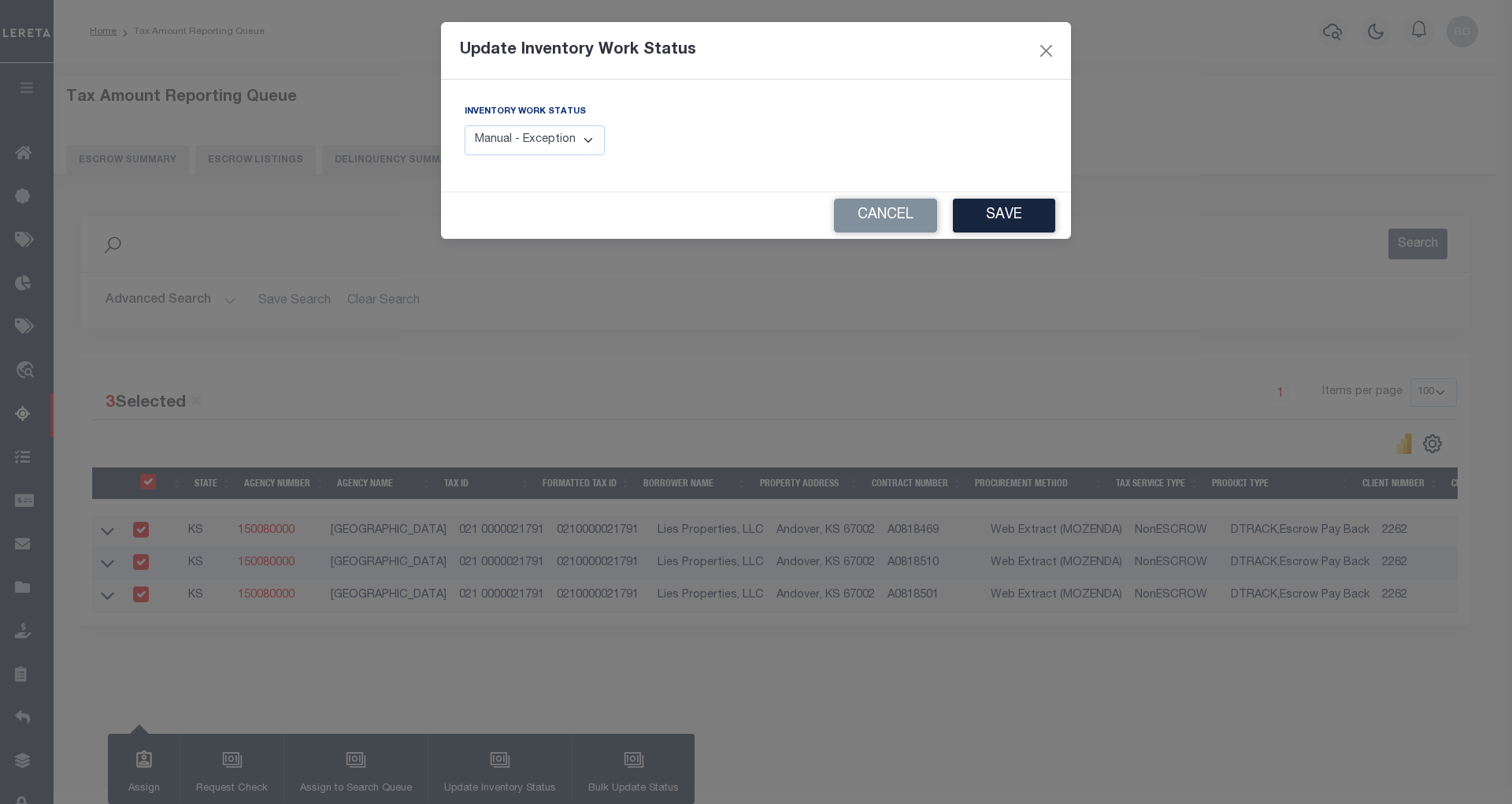
click at [587, 139] on select "Manual - Exception Pended - Awaiting Search Late Add Exception Completed" at bounding box center [534, 140] width 140 height 31
select select "4"
click at [465, 125] on select "Manual - Exception Pended - Awaiting Search Late Add Exception Completed" at bounding box center [534, 140] width 140 height 31
click at [1021, 215] on button "Save" at bounding box center [1004, 215] width 102 height 33
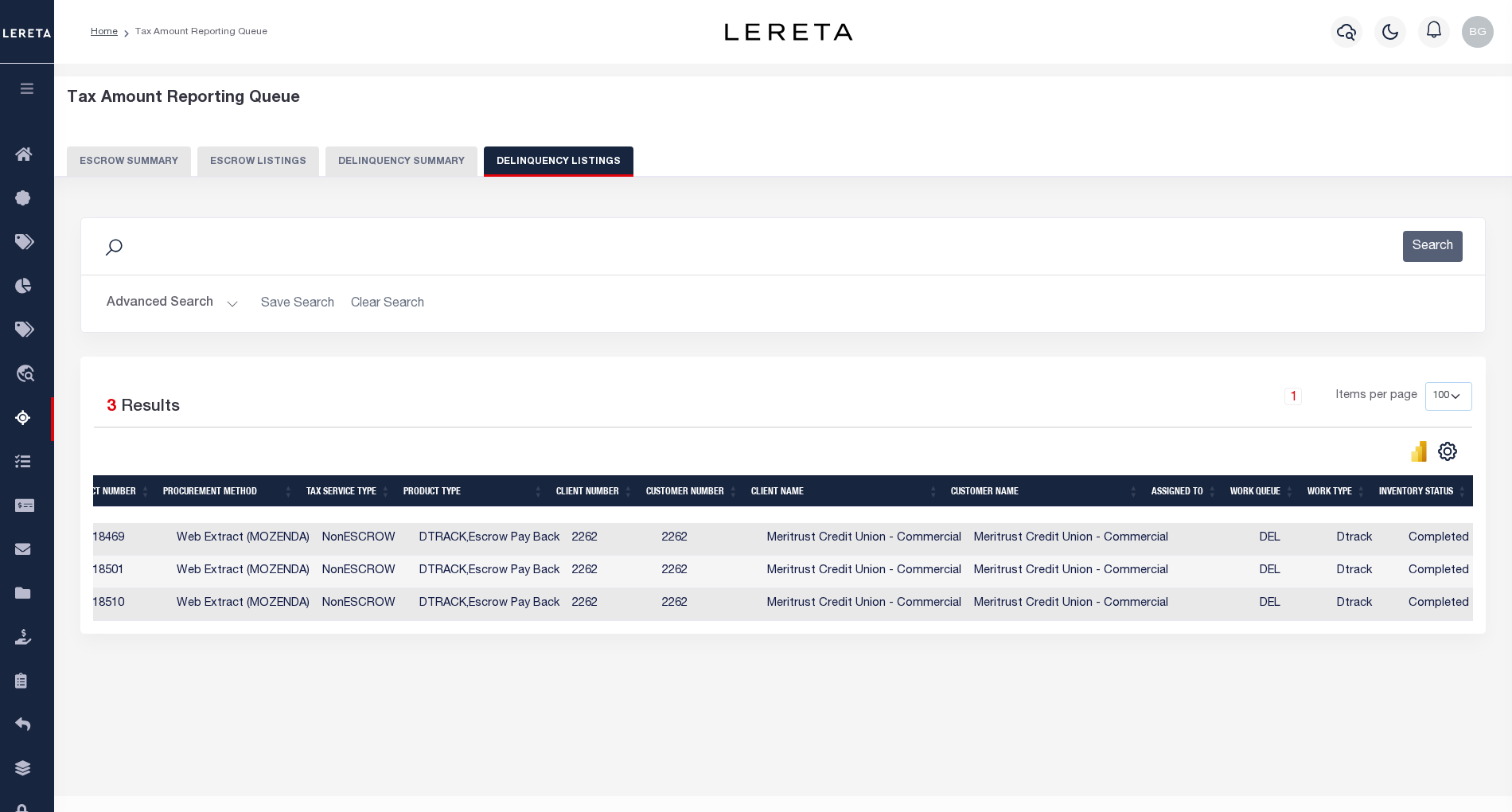
click at [230, 303] on button "Advanced Search" at bounding box center [173, 303] width 133 height 31
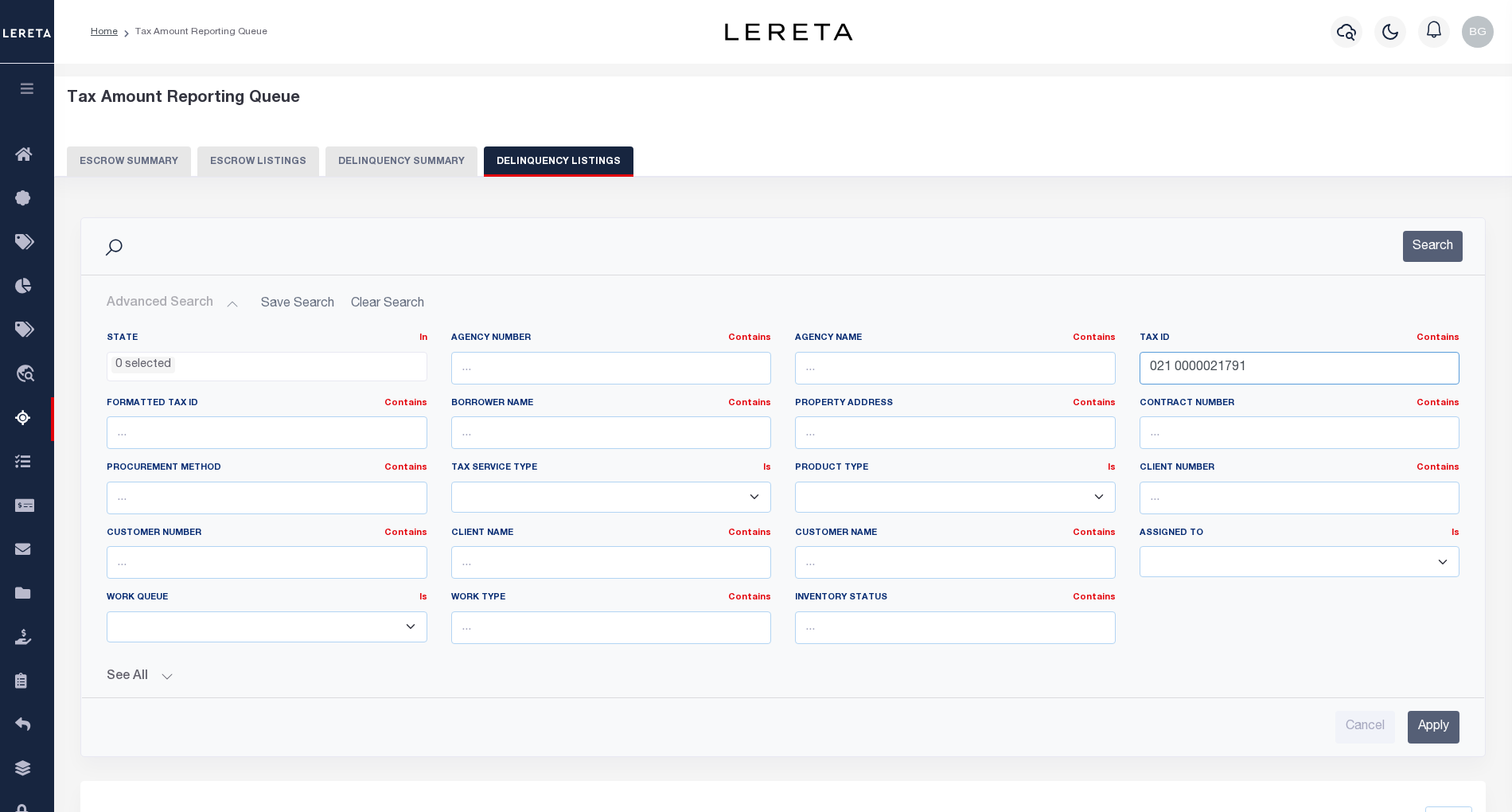
click at [1189, 367] on input "021 0000021791" at bounding box center [1299, 367] width 321 height 33
paste input "217098"
type input "021 0000217098"
click at [1445, 742] on input "Apply" at bounding box center [1434, 727] width 52 height 33
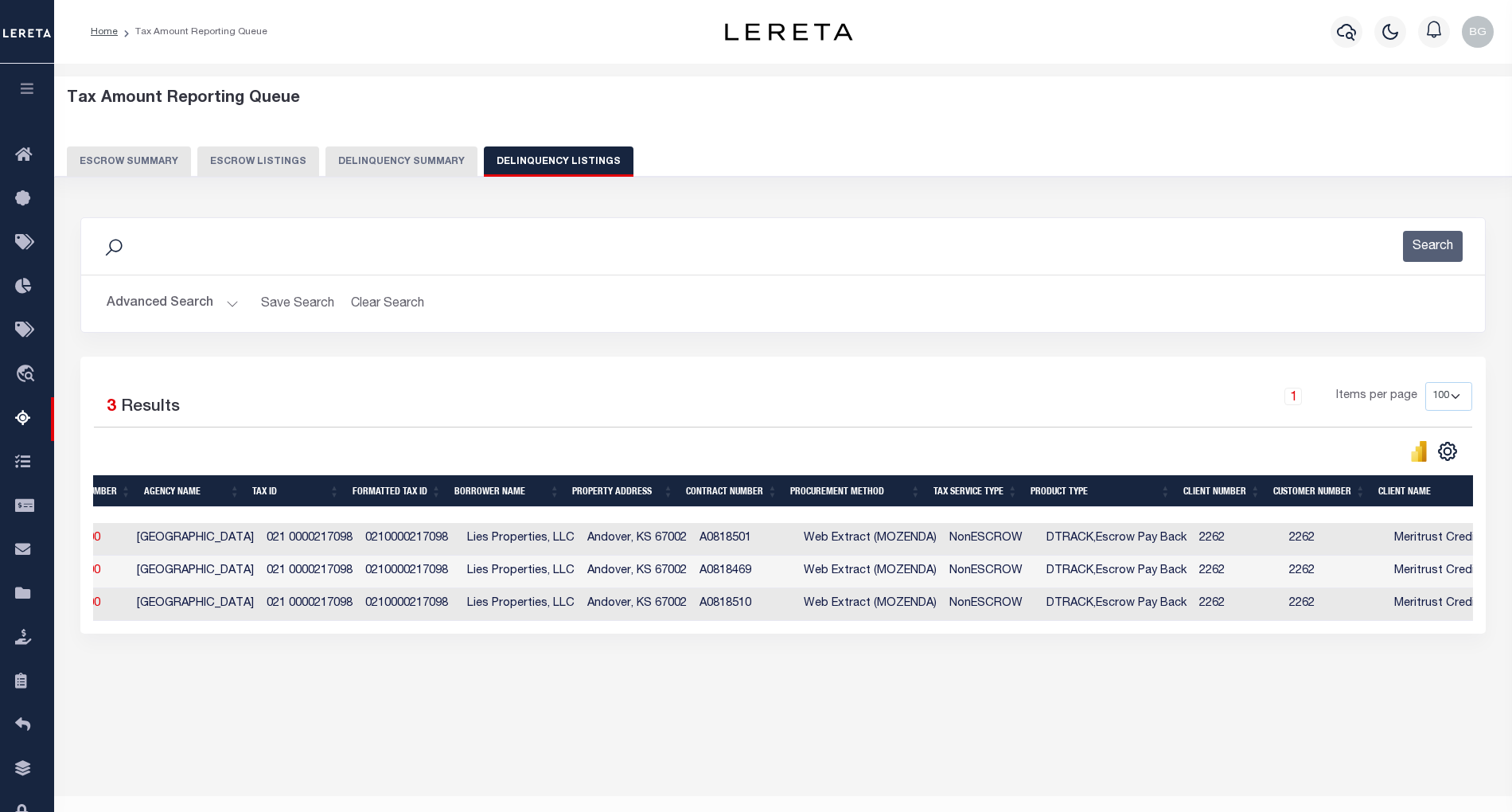
scroll to position [0, 169]
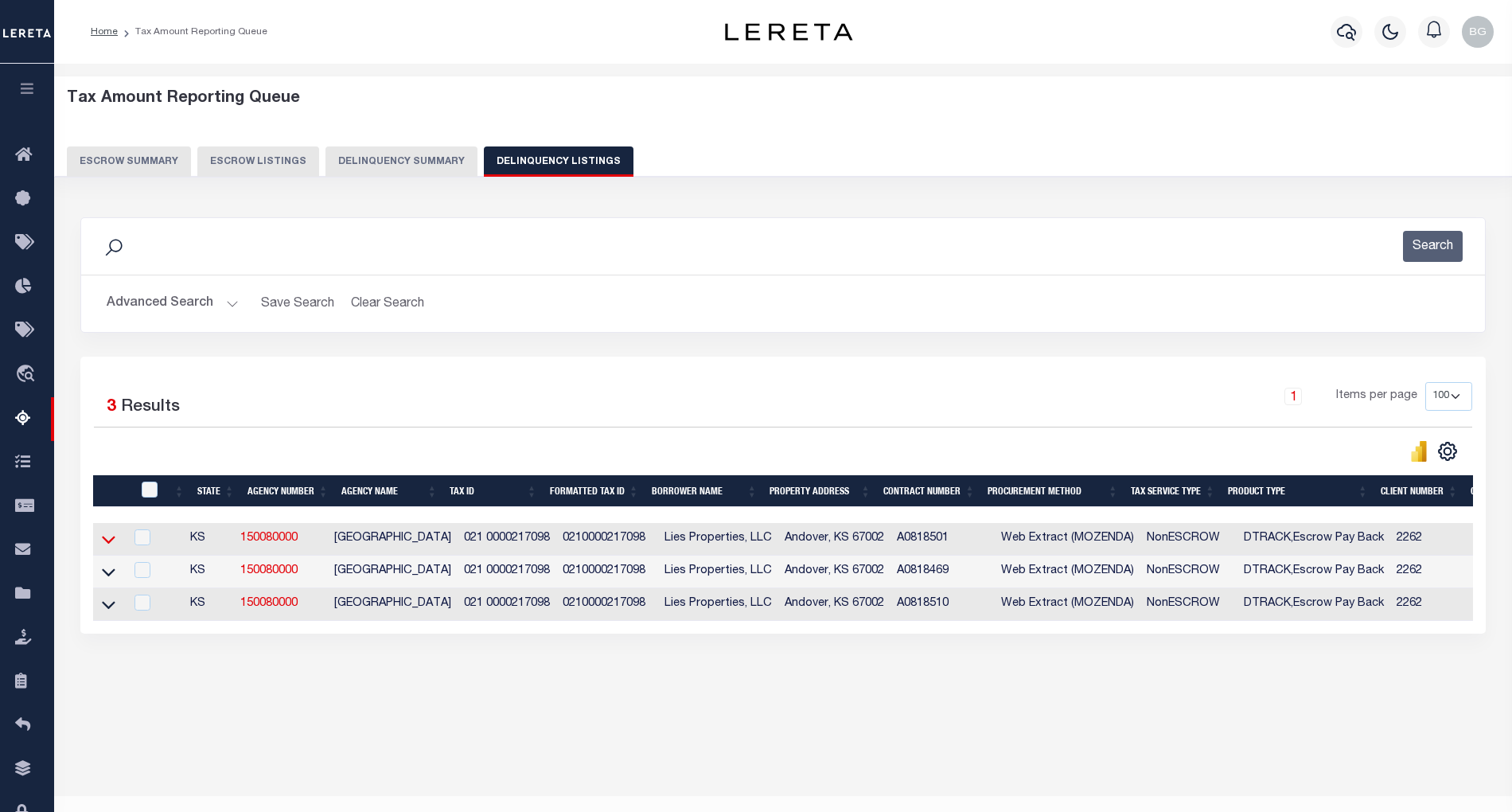
click at [109, 543] on icon at bounding box center [109, 539] width 13 height 17
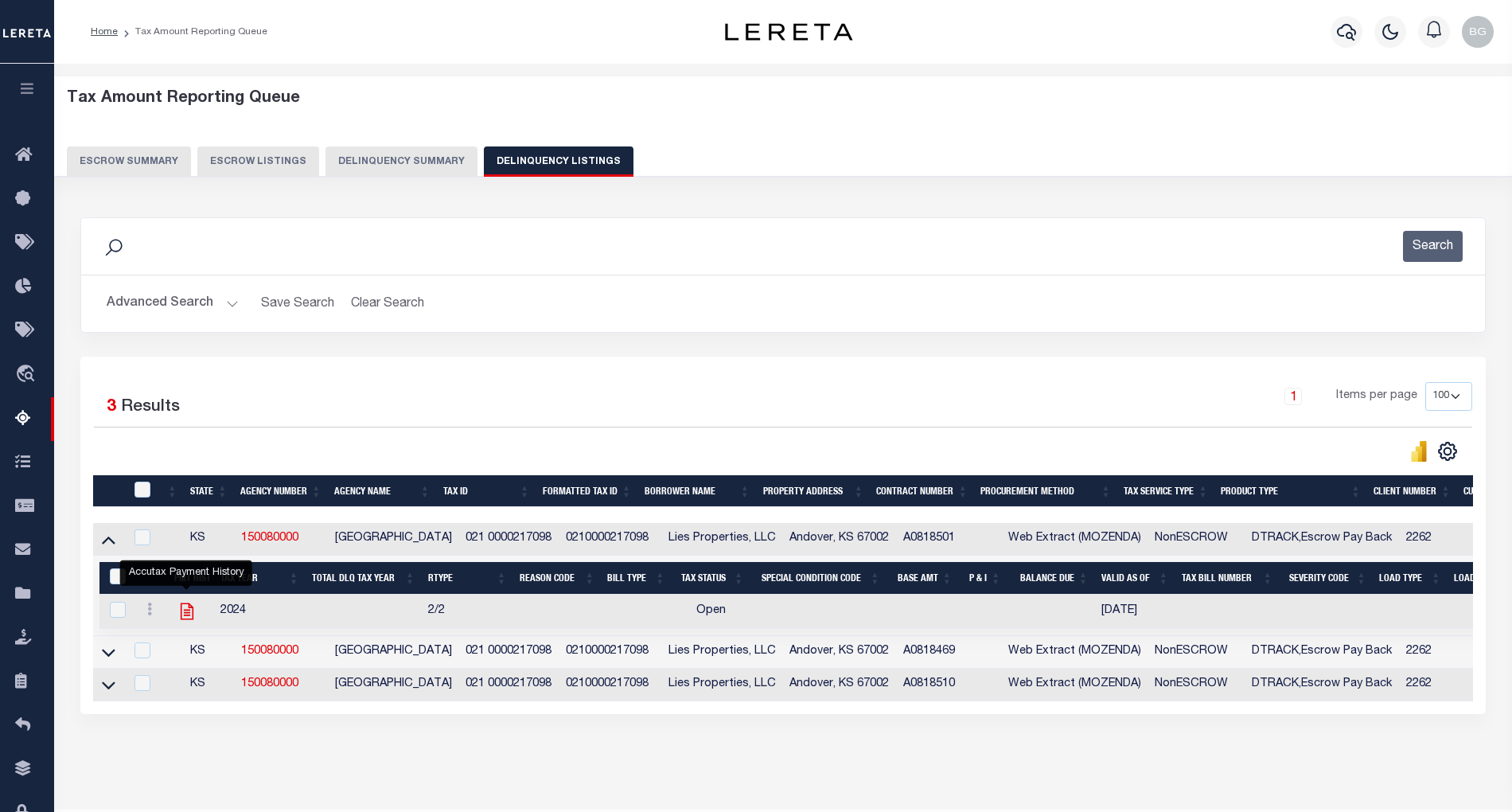
click at [189, 619] on icon "" at bounding box center [186, 611] width 12 height 17
checkbox input "true"
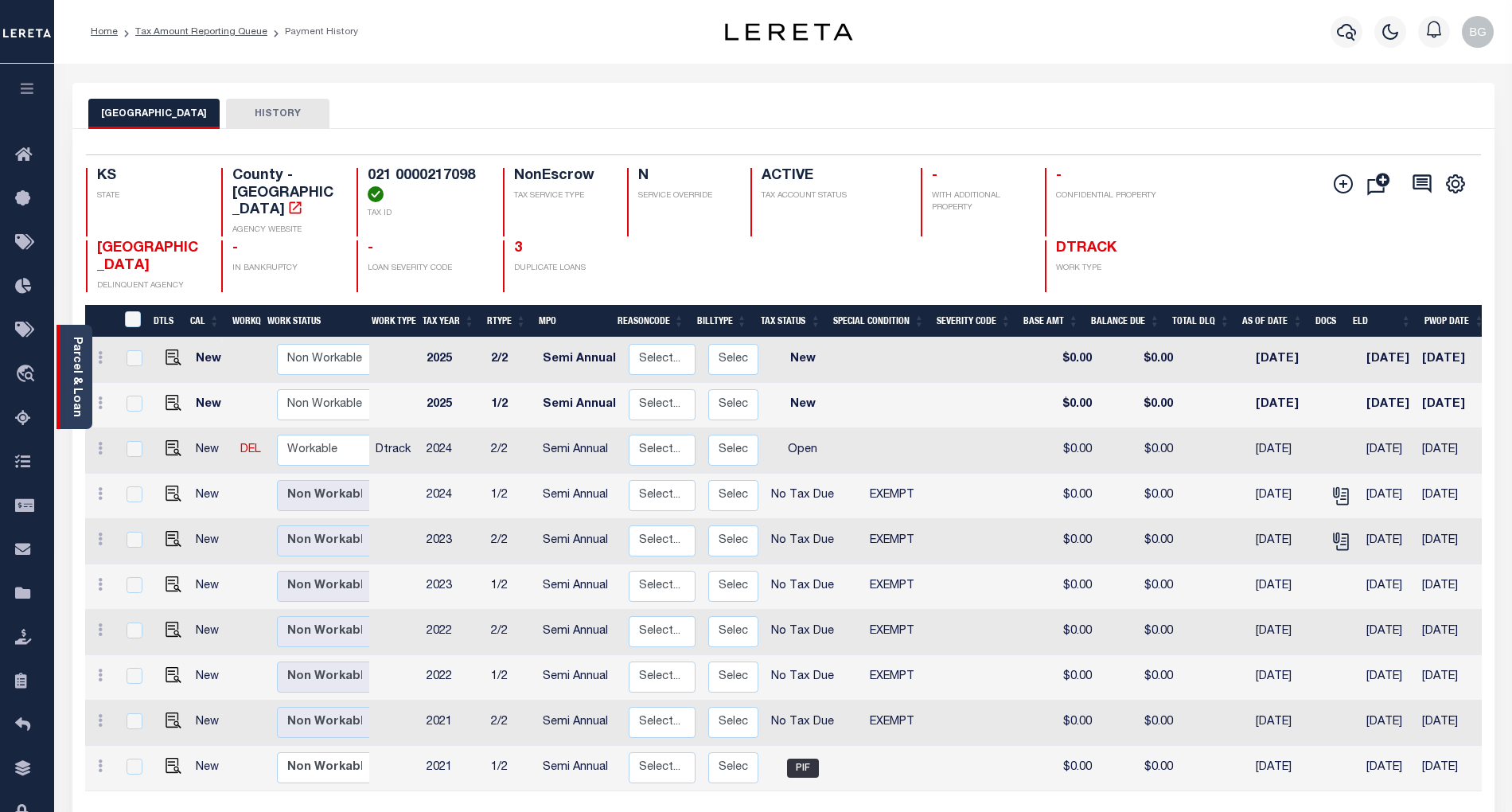
click at [76, 369] on link "Parcel & Loan" at bounding box center [76, 376] width 12 height 80
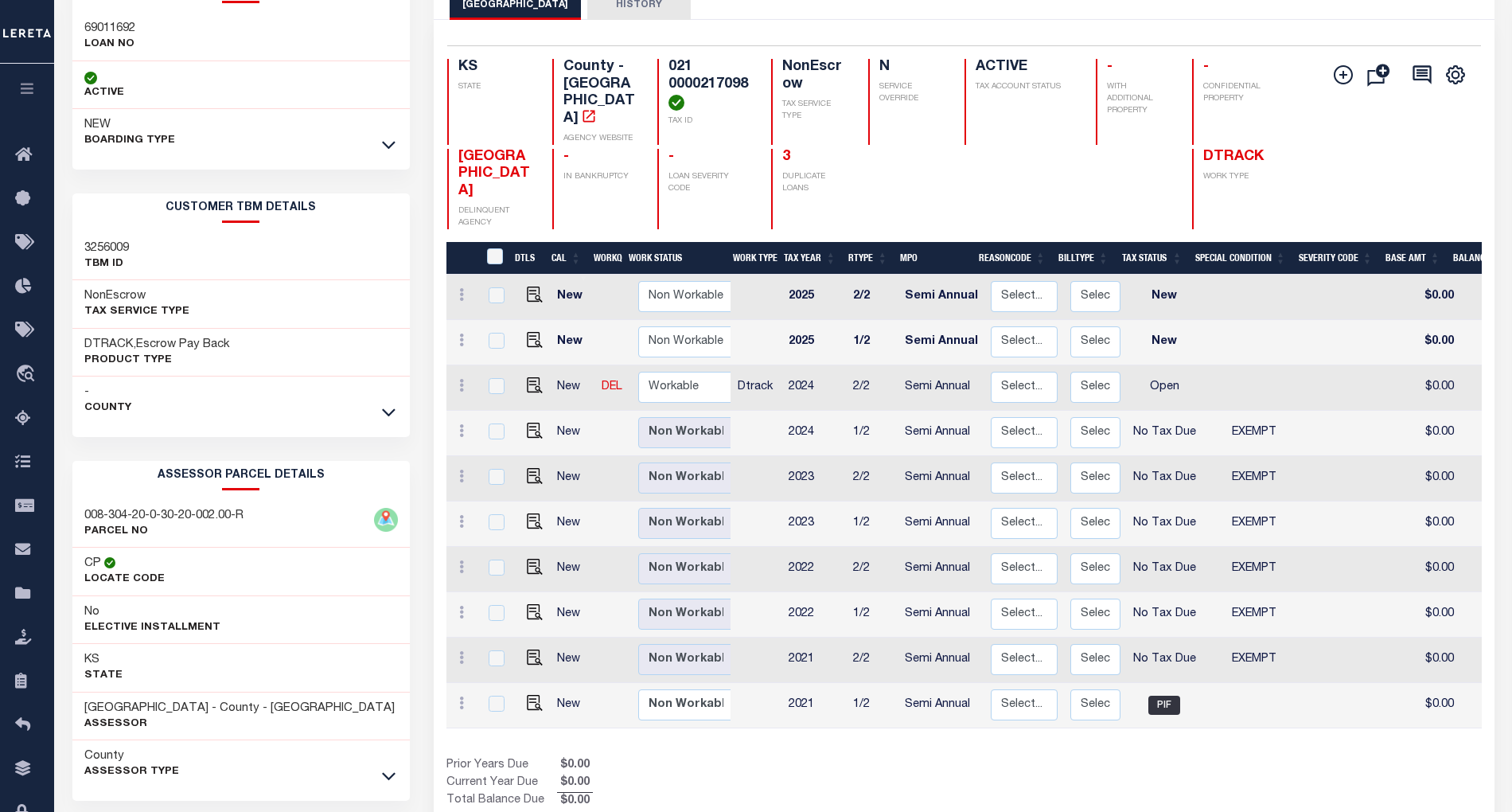
scroll to position [175, 0]
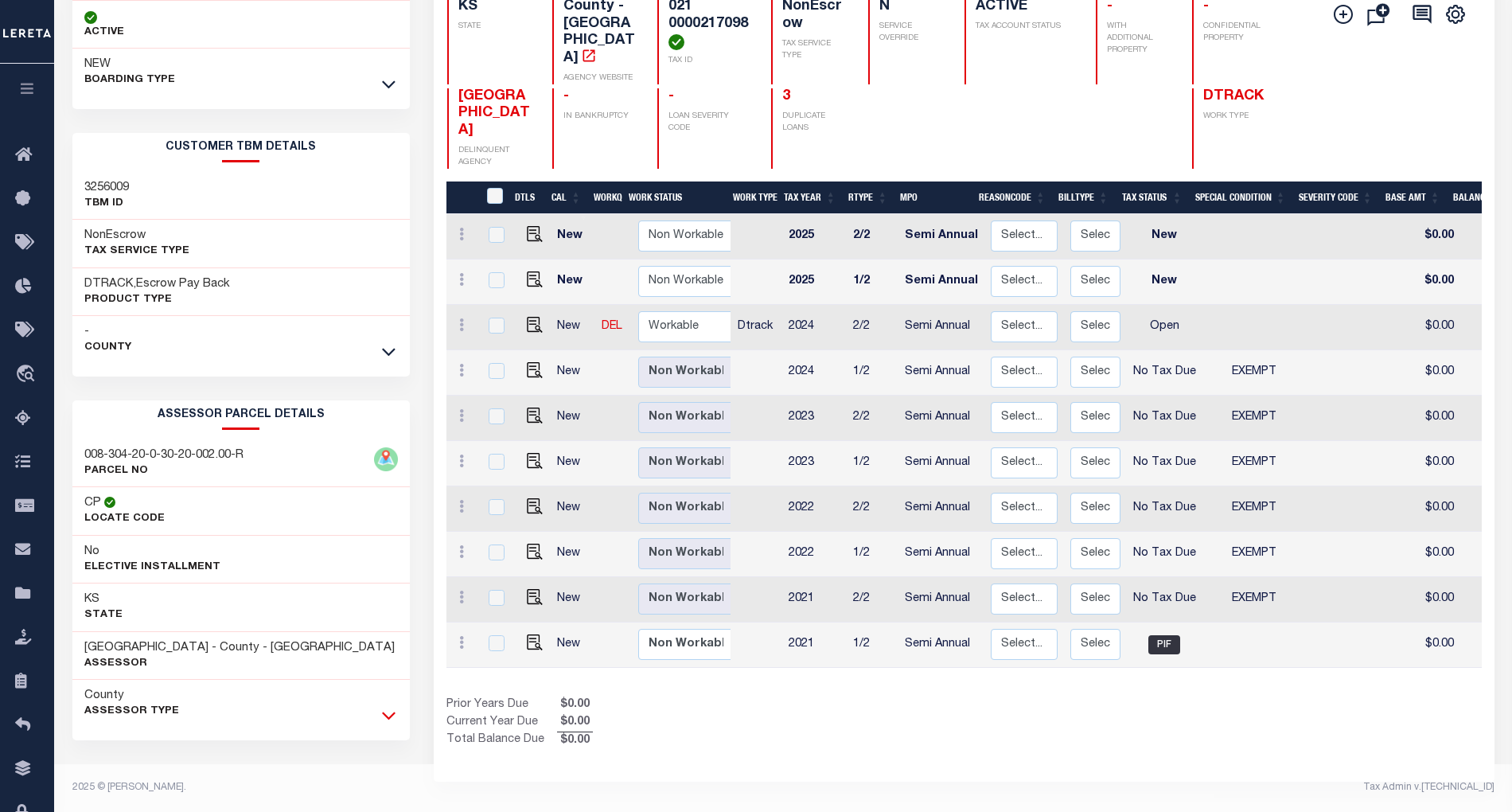
click at [393, 714] on icon at bounding box center [388, 716] width 13 height 8
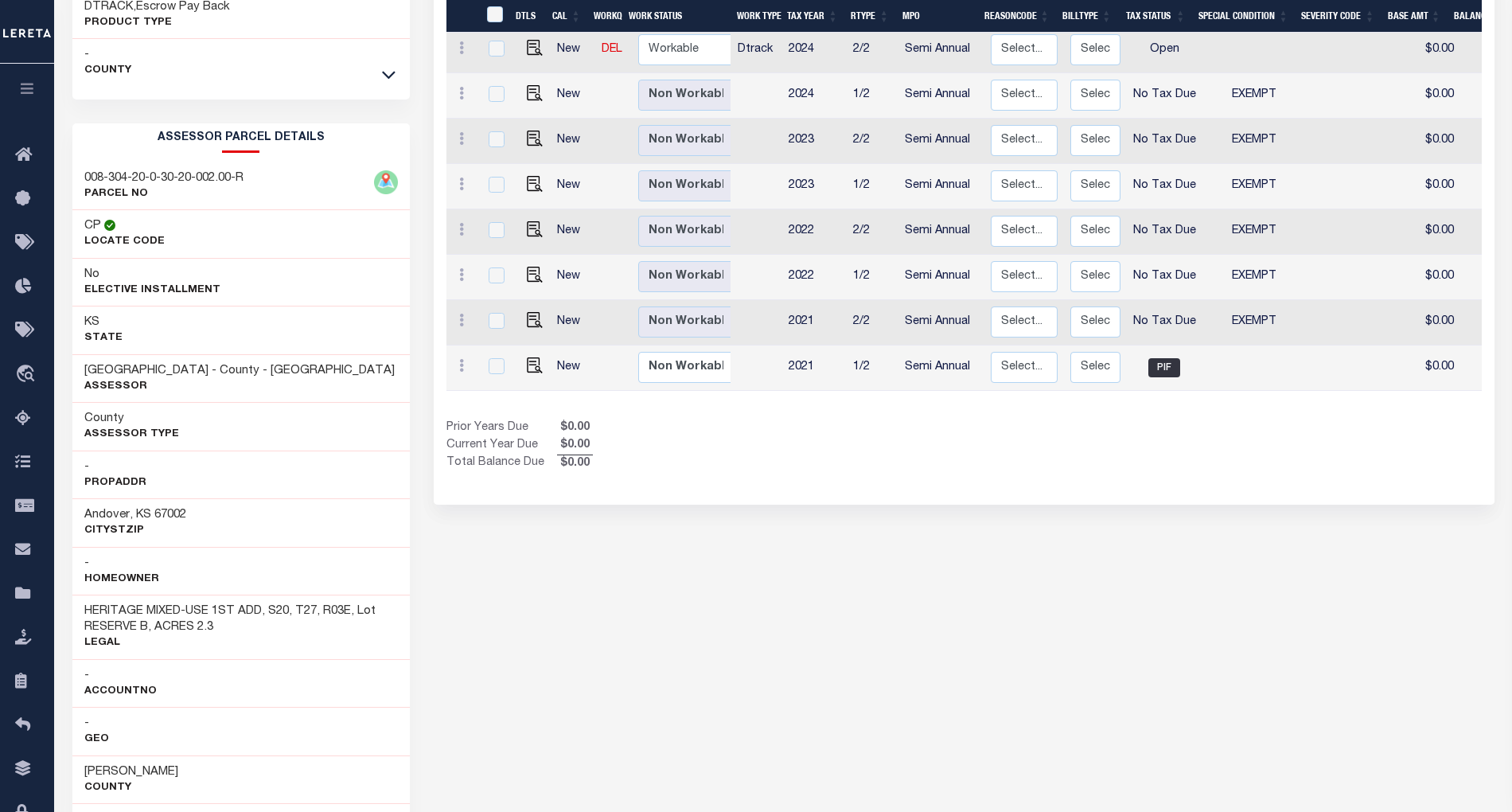
scroll to position [599, 0]
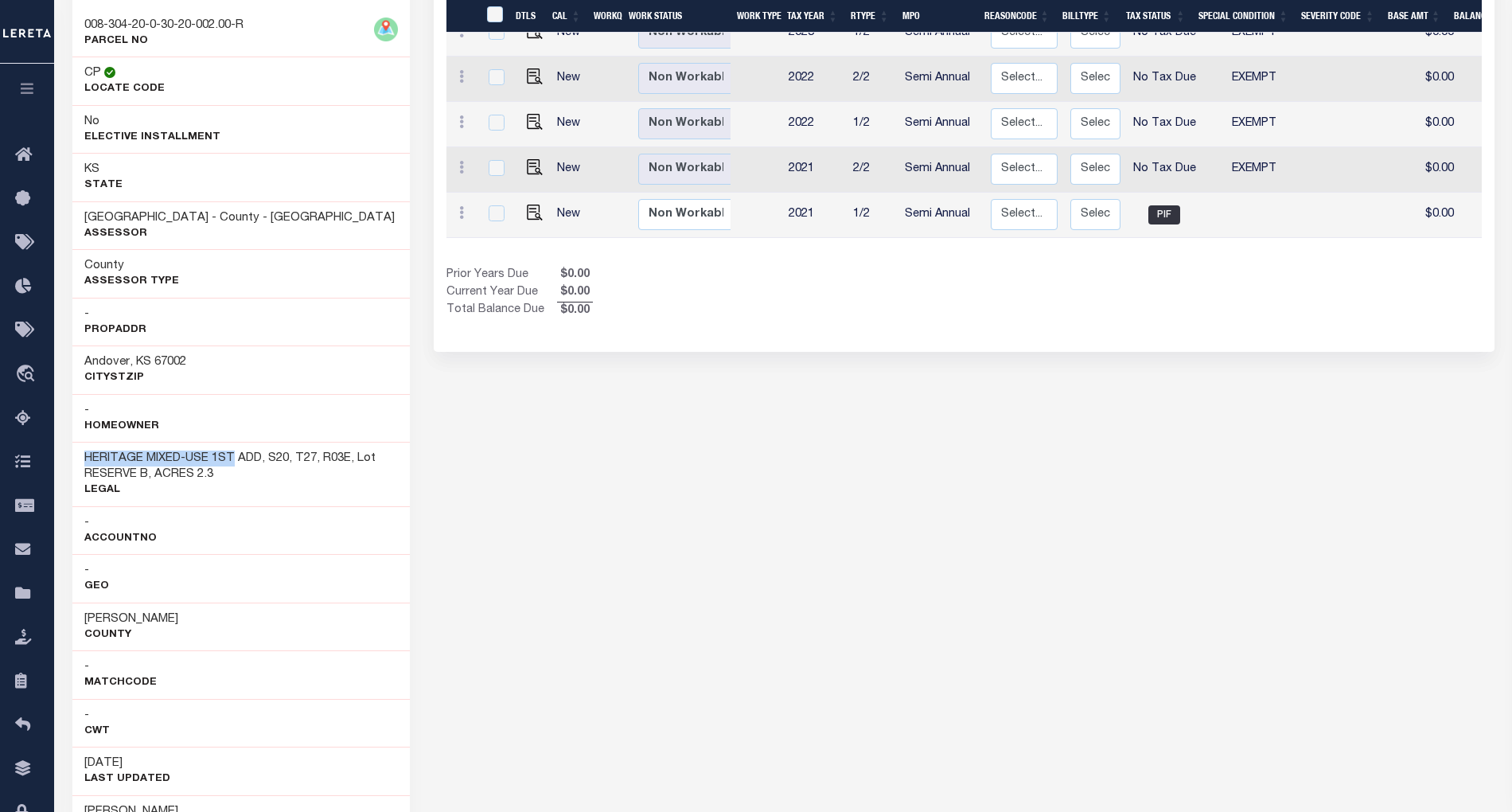
drag, startPoint x: 84, startPoint y: 465, endPoint x: 230, endPoint y: 466, distance: 146.0
click at [230, 466] on h3 "HERITAGE MIXED-USE 1ST ADD, S20, T27, R03E, Lot RESERVE B, ACRES 2.3" at bounding box center [241, 466] width 314 height 32
copy h3 "HERITAGE MIXED-USE 1ST"
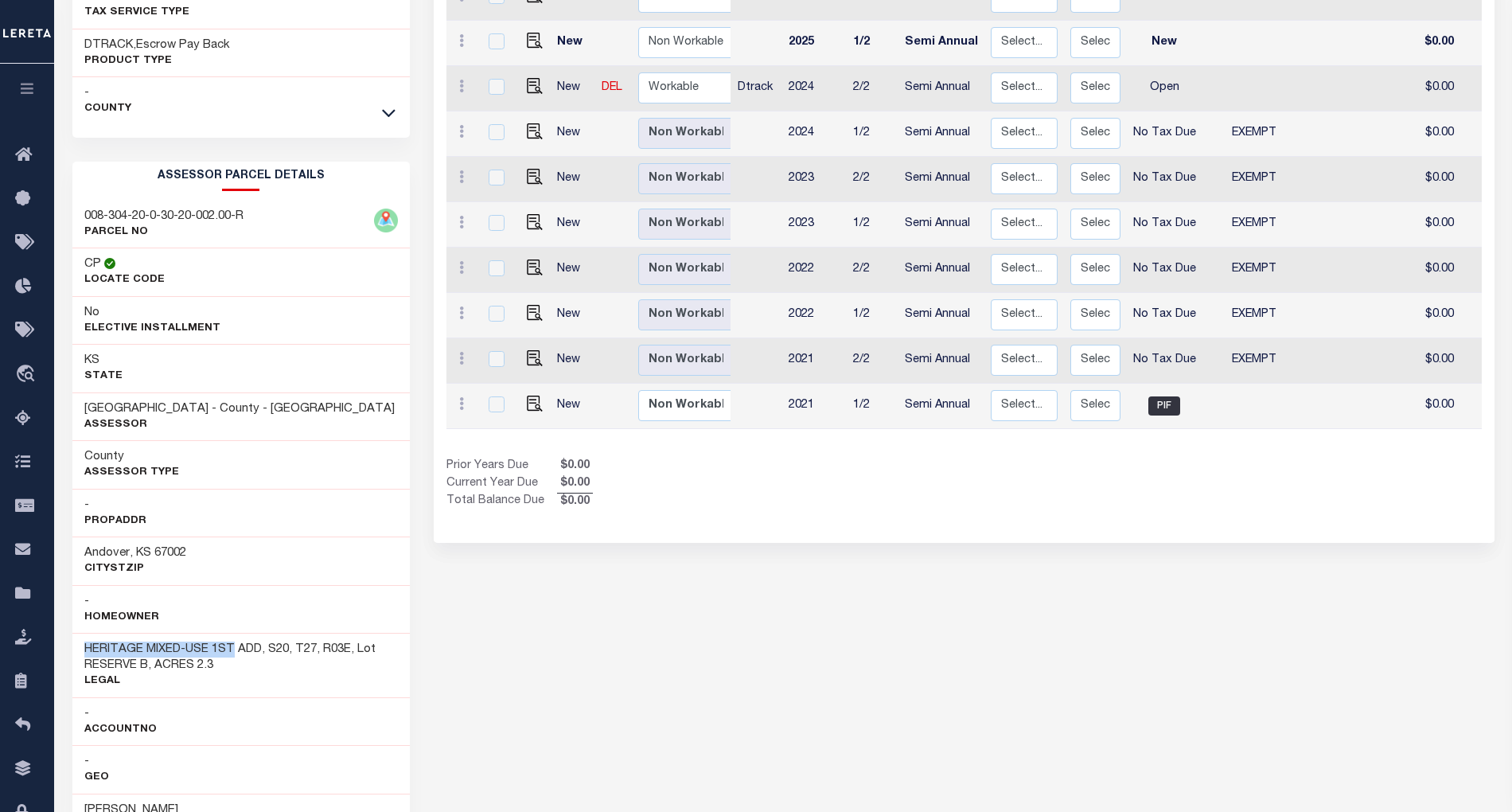
scroll to position [281, 0]
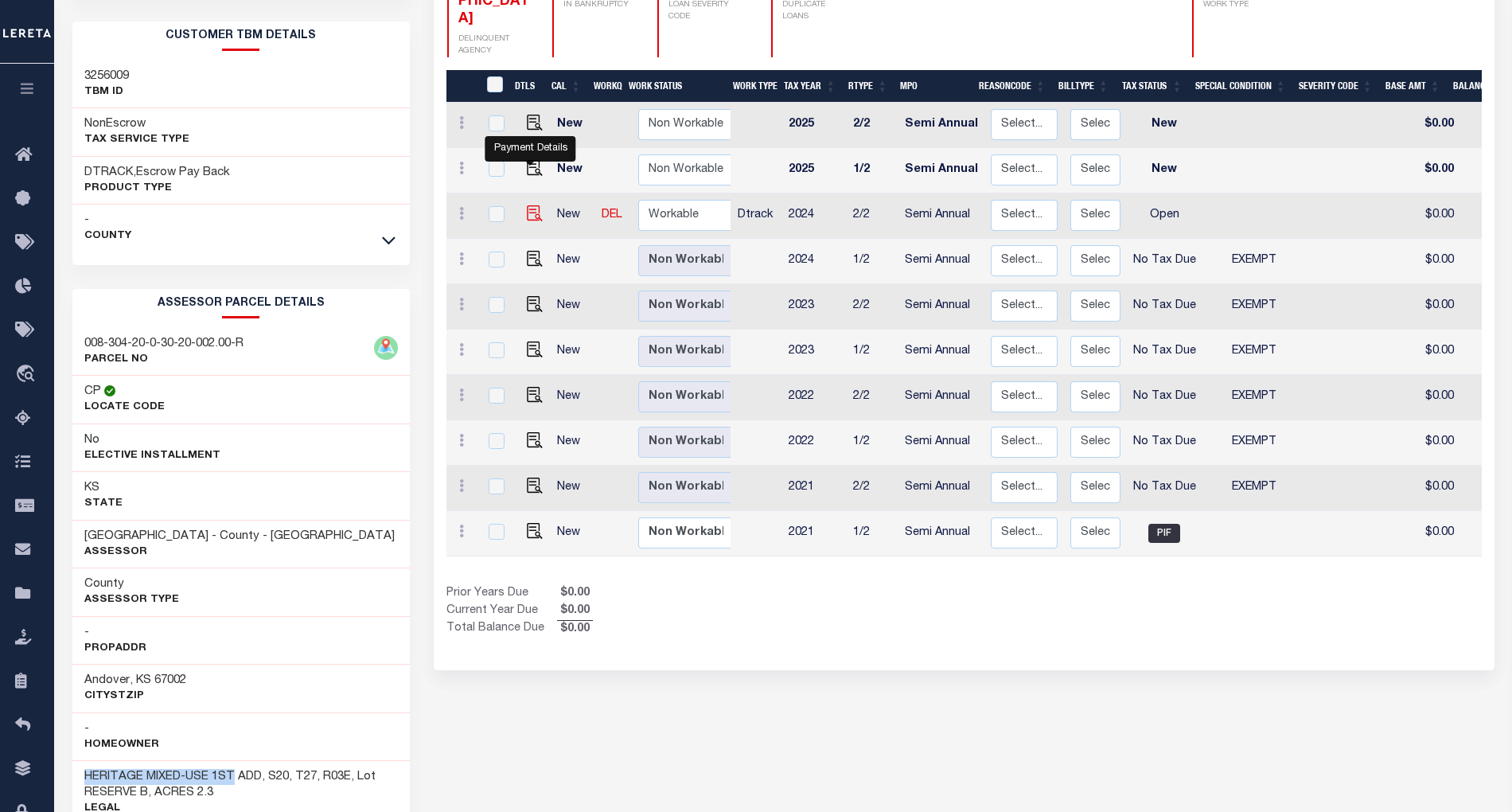
click at [530, 205] on img "" at bounding box center [535, 213] width 16 height 16
checkbox input "true"
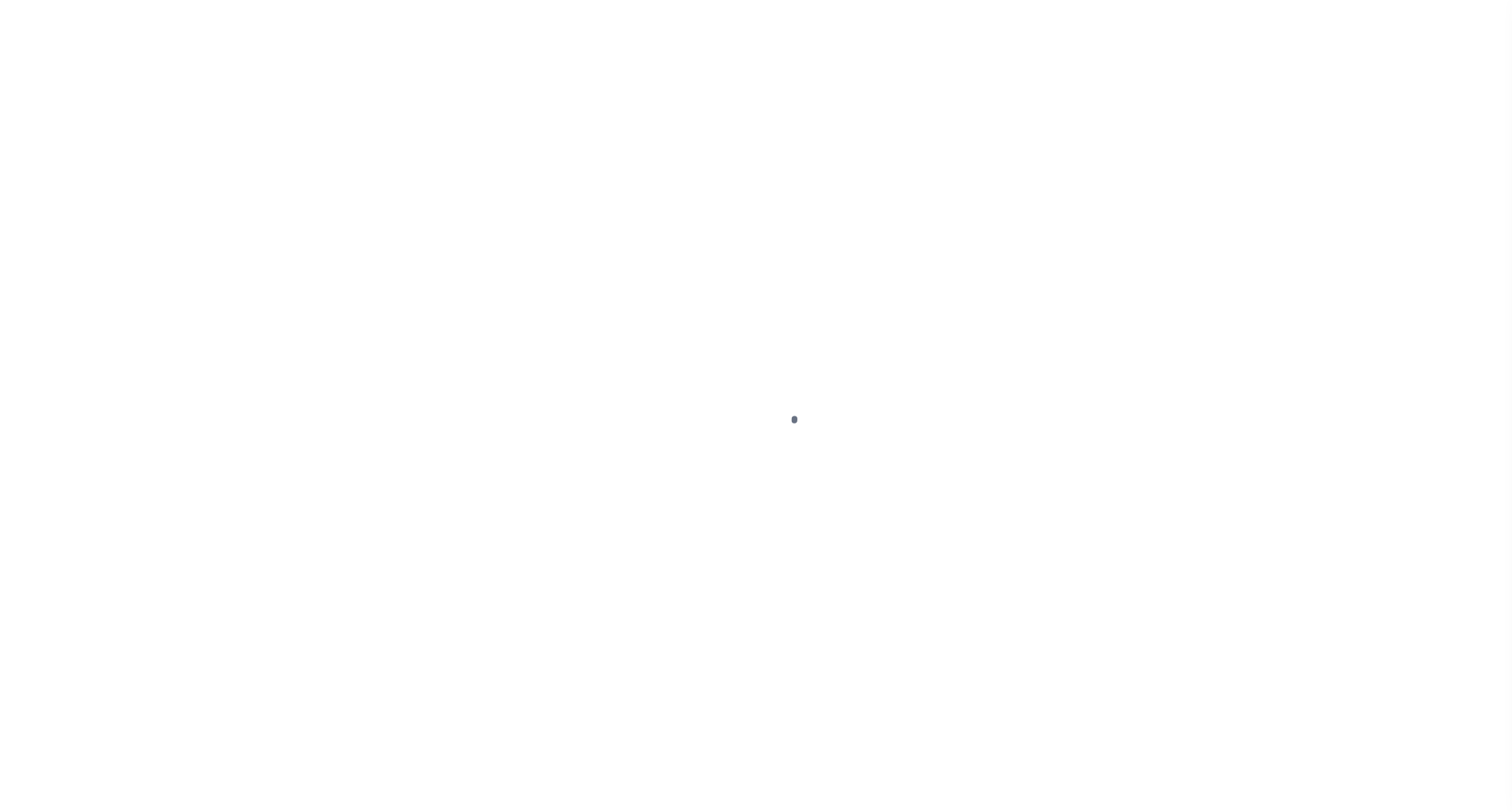
select select "OP2"
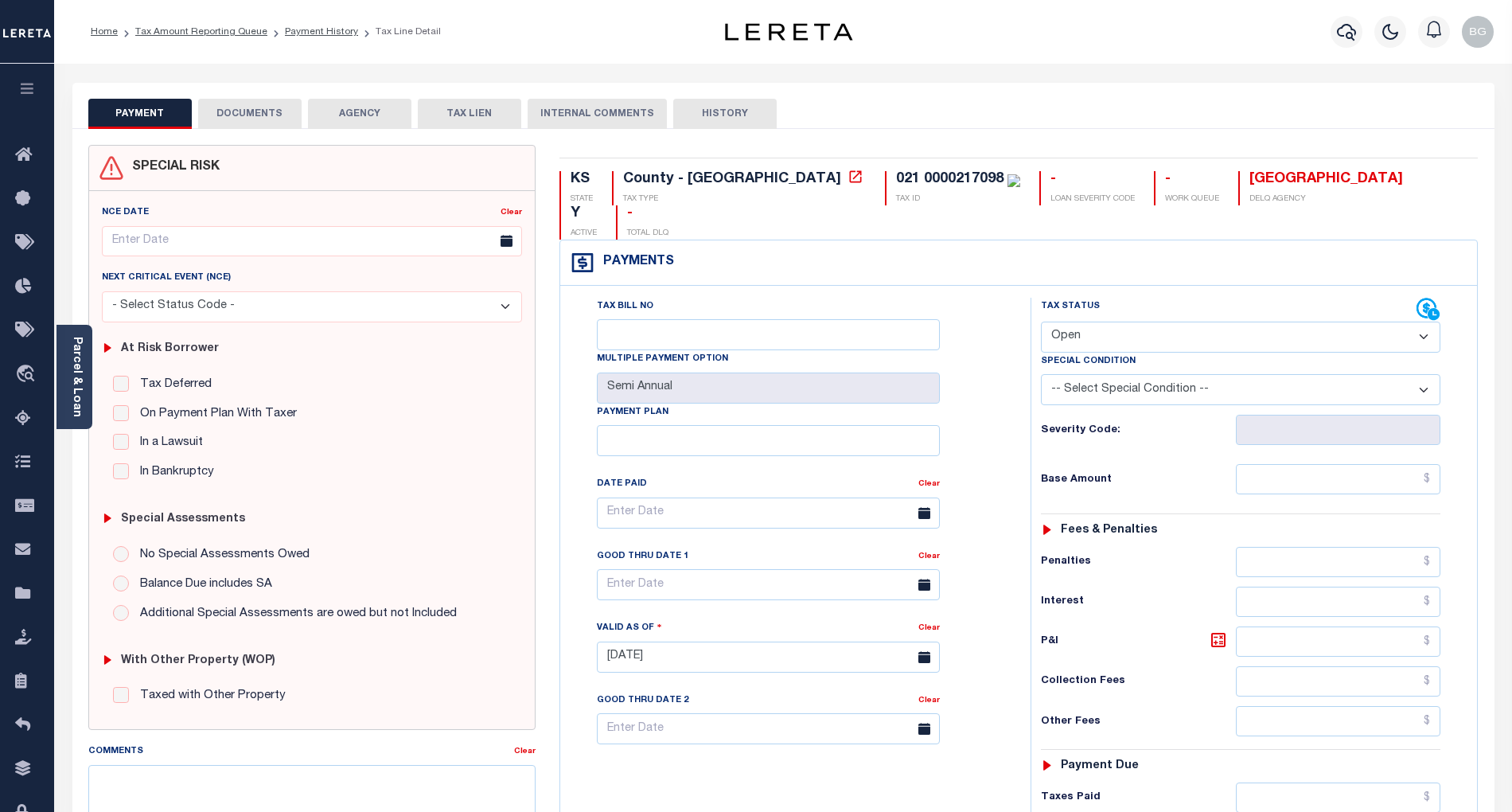
click at [262, 109] on button "DOCUMENTS" at bounding box center [250, 114] width 103 height 30
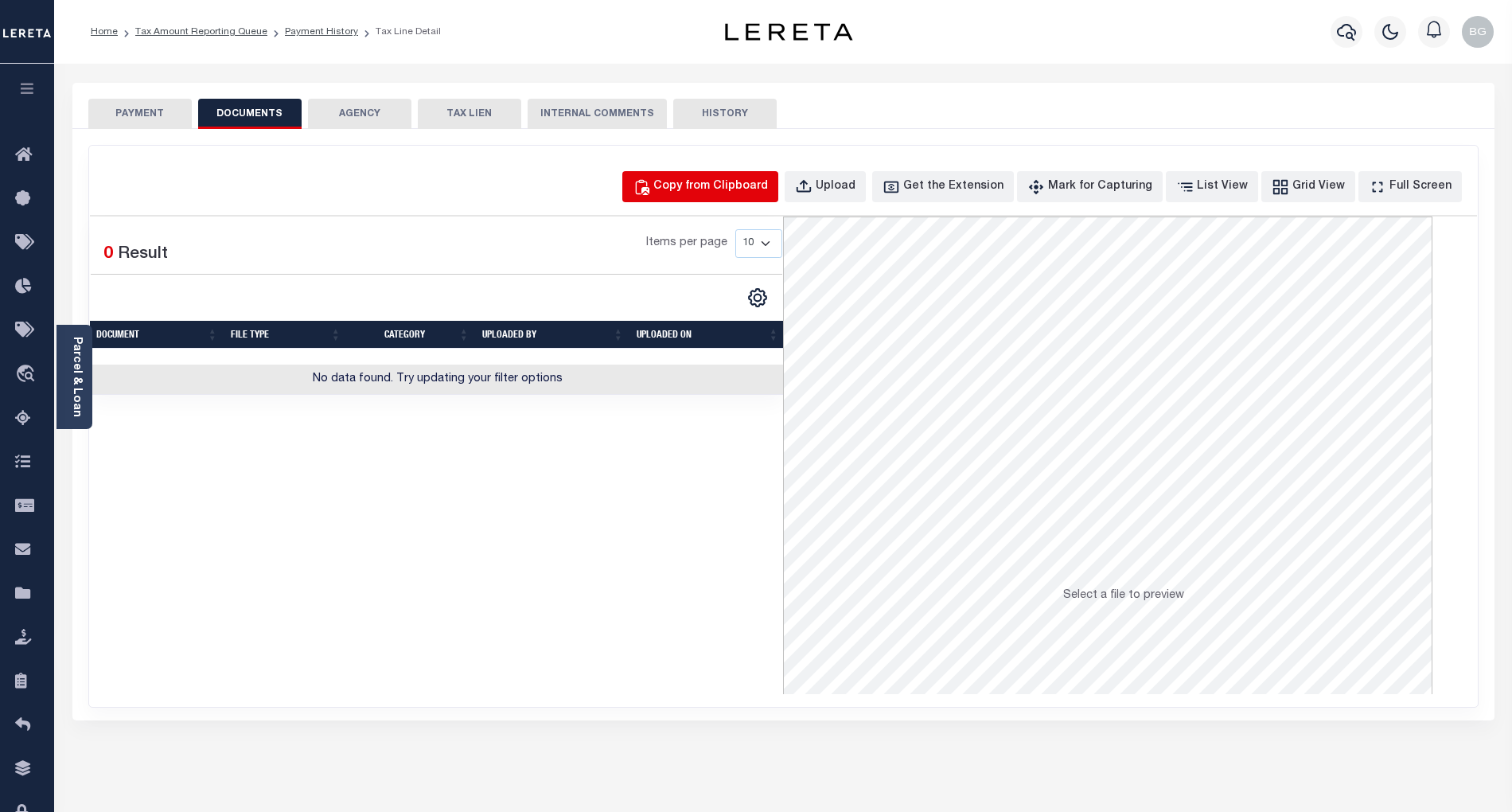
click at [755, 182] on div "Copy from Clipboard" at bounding box center [711, 187] width 115 height 18
select select "POP"
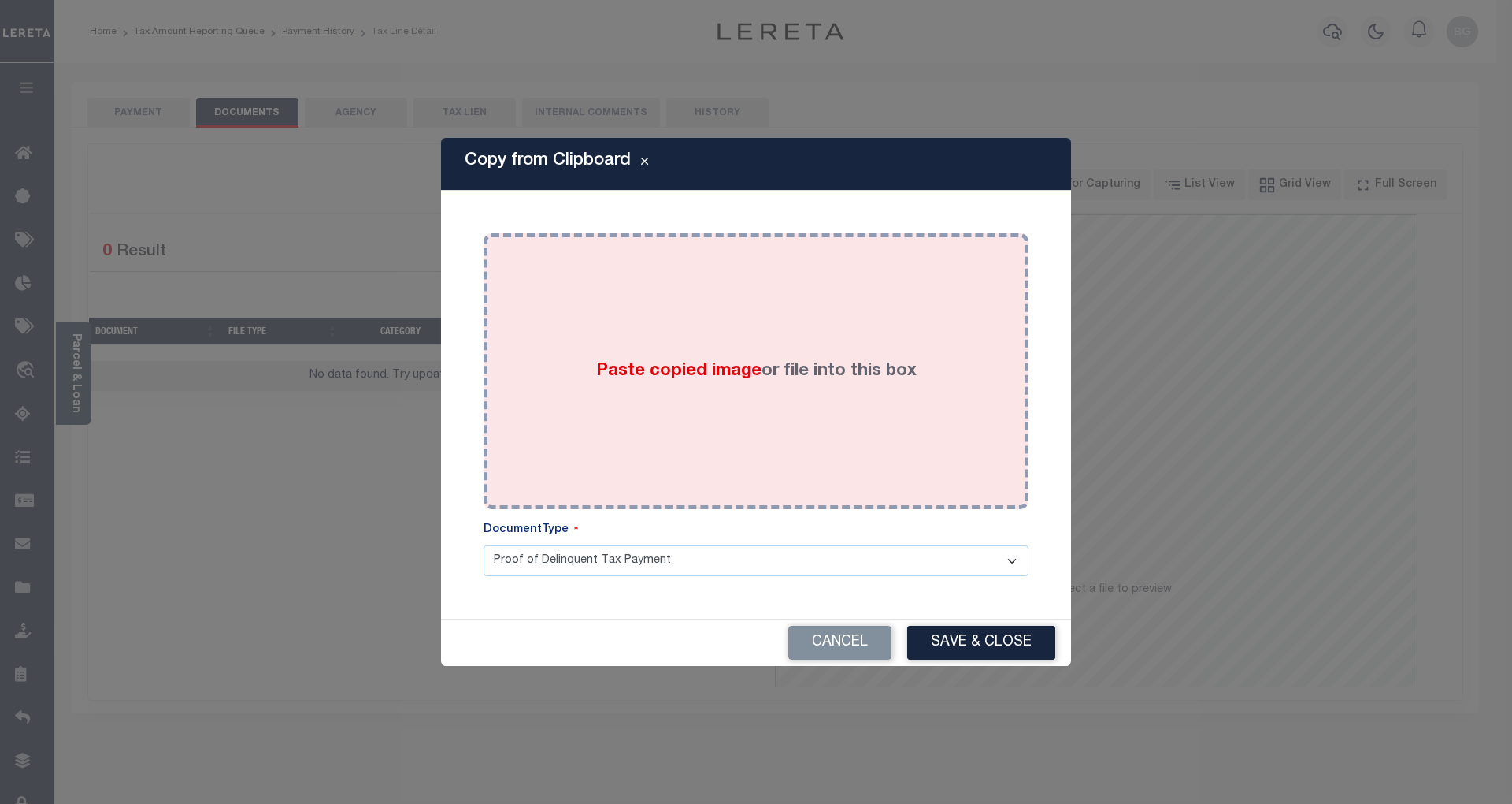
click at [674, 373] on span "Paste copied image" at bounding box center [679, 372] width 165 height 18
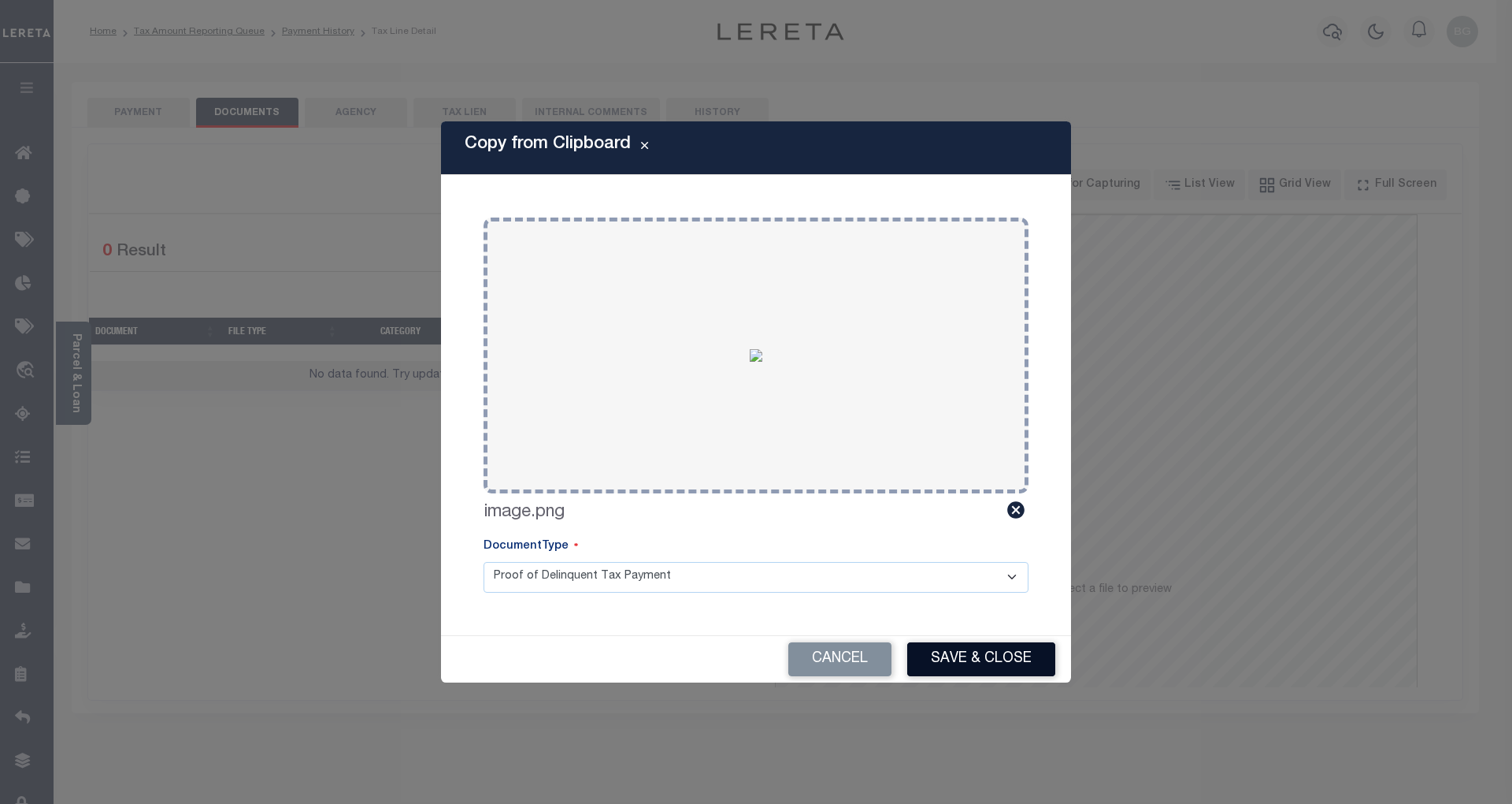
click at [999, 666] on button "Save & Close" at bounding box center [981, 659] width 148 height 33
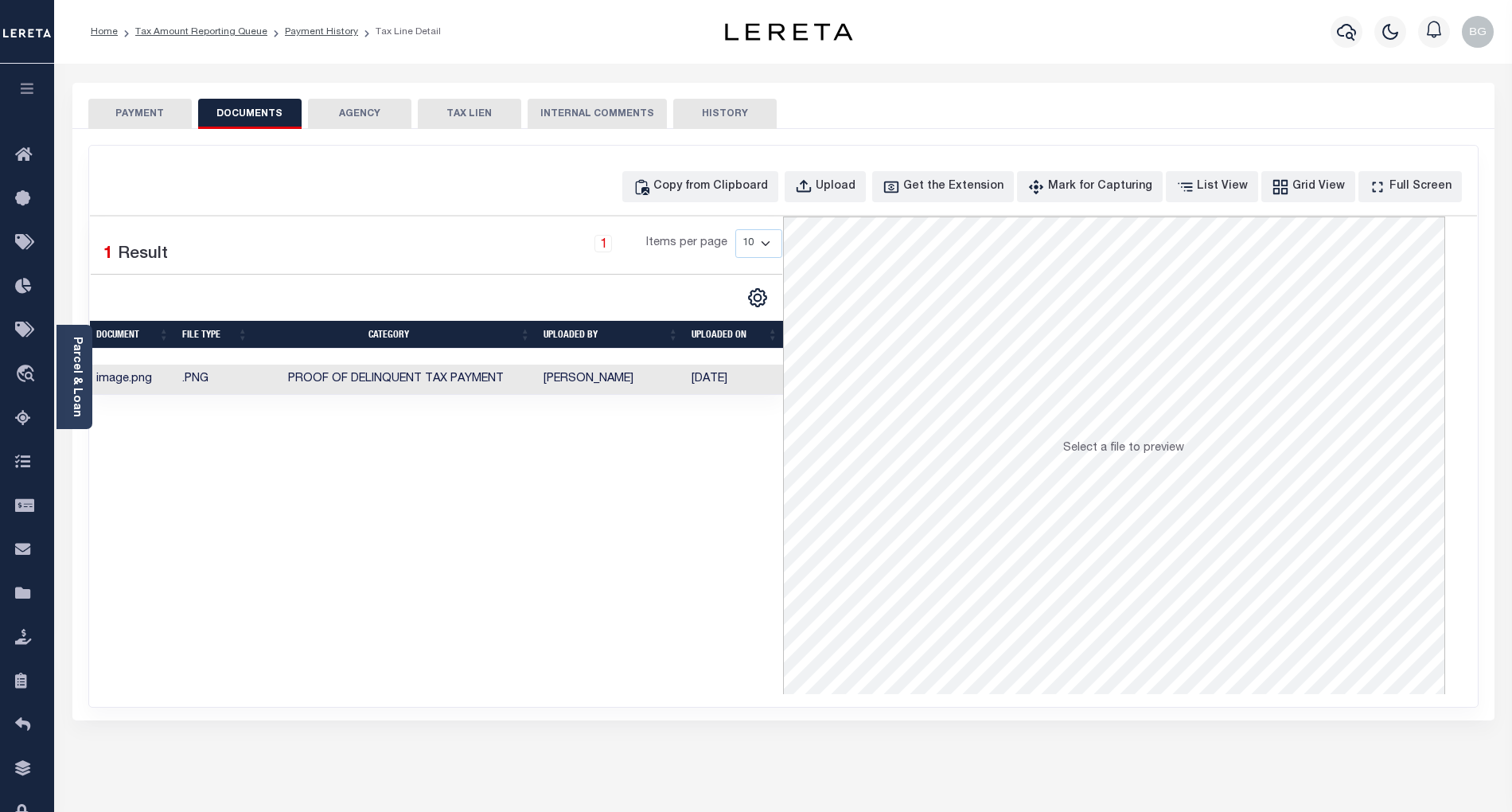
click at [147, 109] on button "PAYMENT" at bounding box center [140, 114] width 103 height 30
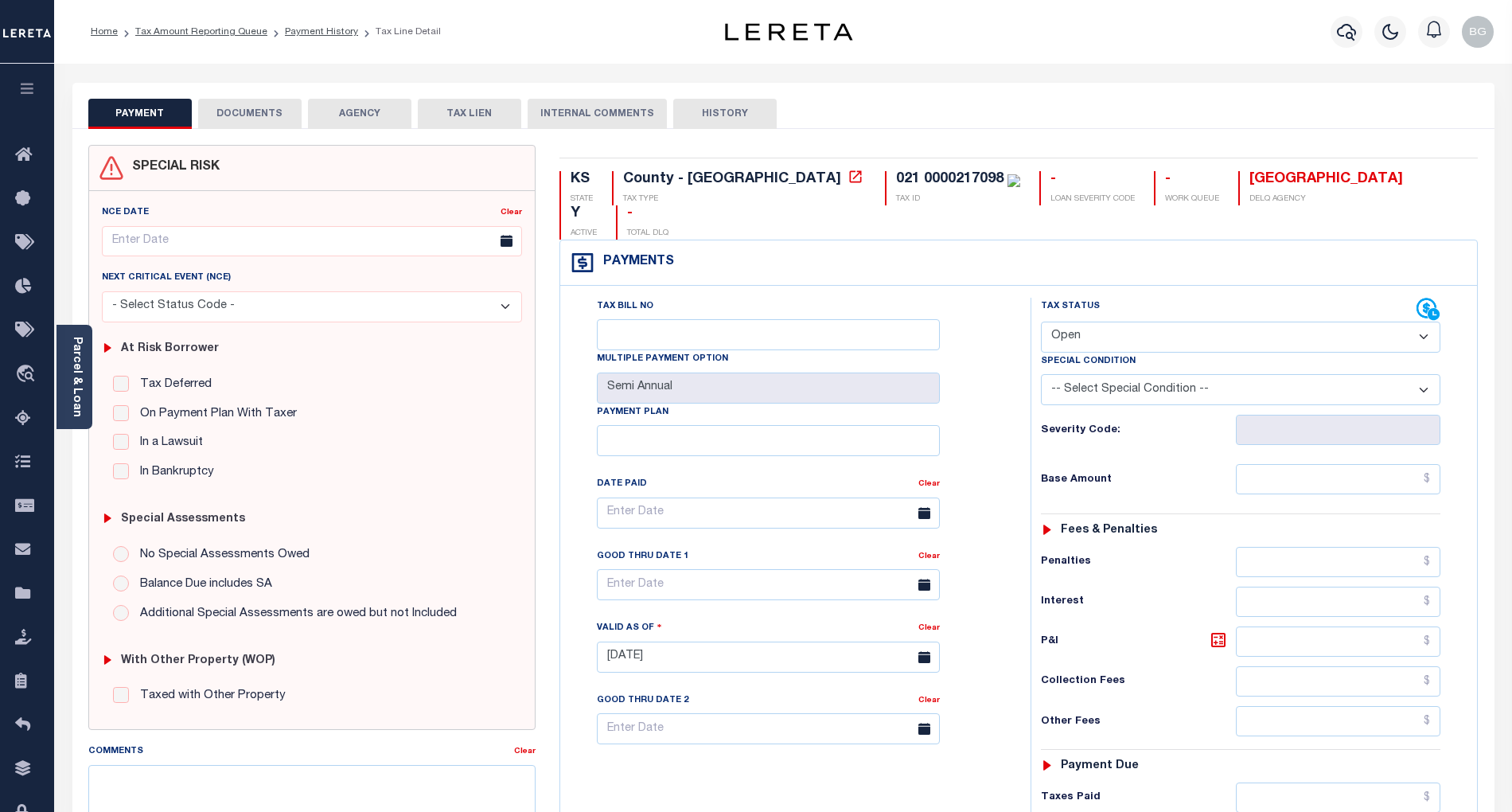
click at [1090, 321] on select "- Select Status Code - Open Due/Unpaid Paid Incomplete No Tax Due Internal Refu…" at bounding box center [1240, 336] width 399 height 31
select select "NTX"
click at [1041, 321] on select "- Select Status Code - Open Due/Unpaid Paid Incomplete No Tax Due Internal Refu…" at bounding box center [1240, 336] width 399 height 31
type input "[DATE]"
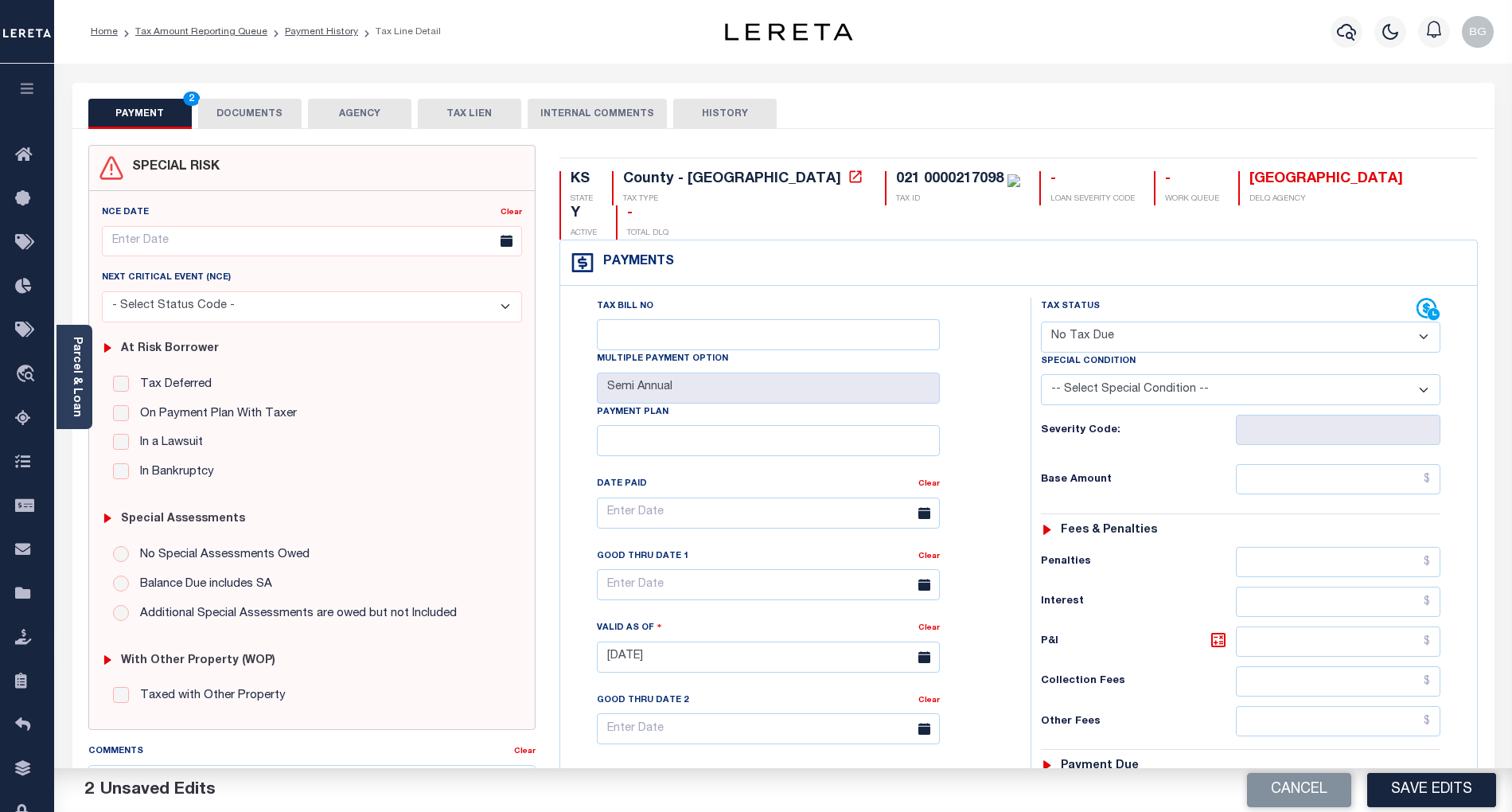
click at [1150, 374] on select "-- Select Special Condition -- 3RD PARTY TAX LIEN AGENCY TAX LIEN (A.K.A Inside…" at bounding box center [1240, 390] width 399 height 31
select select "5"
click at [1041, 374] on select "-- Select Special Condition -- 3RD PARTY TAX LIEN AGENCY TAX LIEN (A.K.A Inside…" at bounding box center [1240, 390] width 399 height 31
click at [1397, 464] on input "text" at bounding box center [1339, 479] width 205 height 30
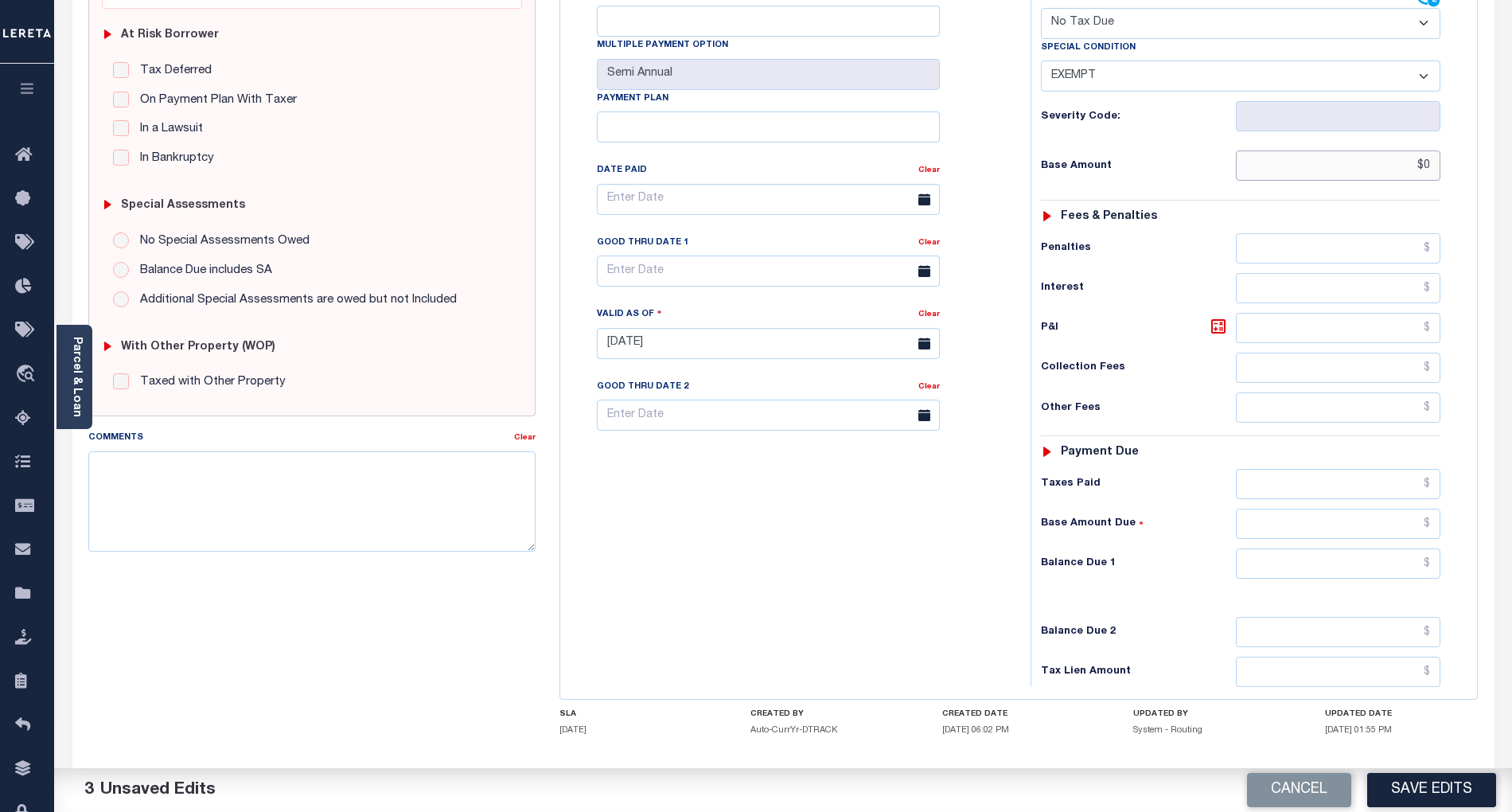
scroll to position [365, 0]
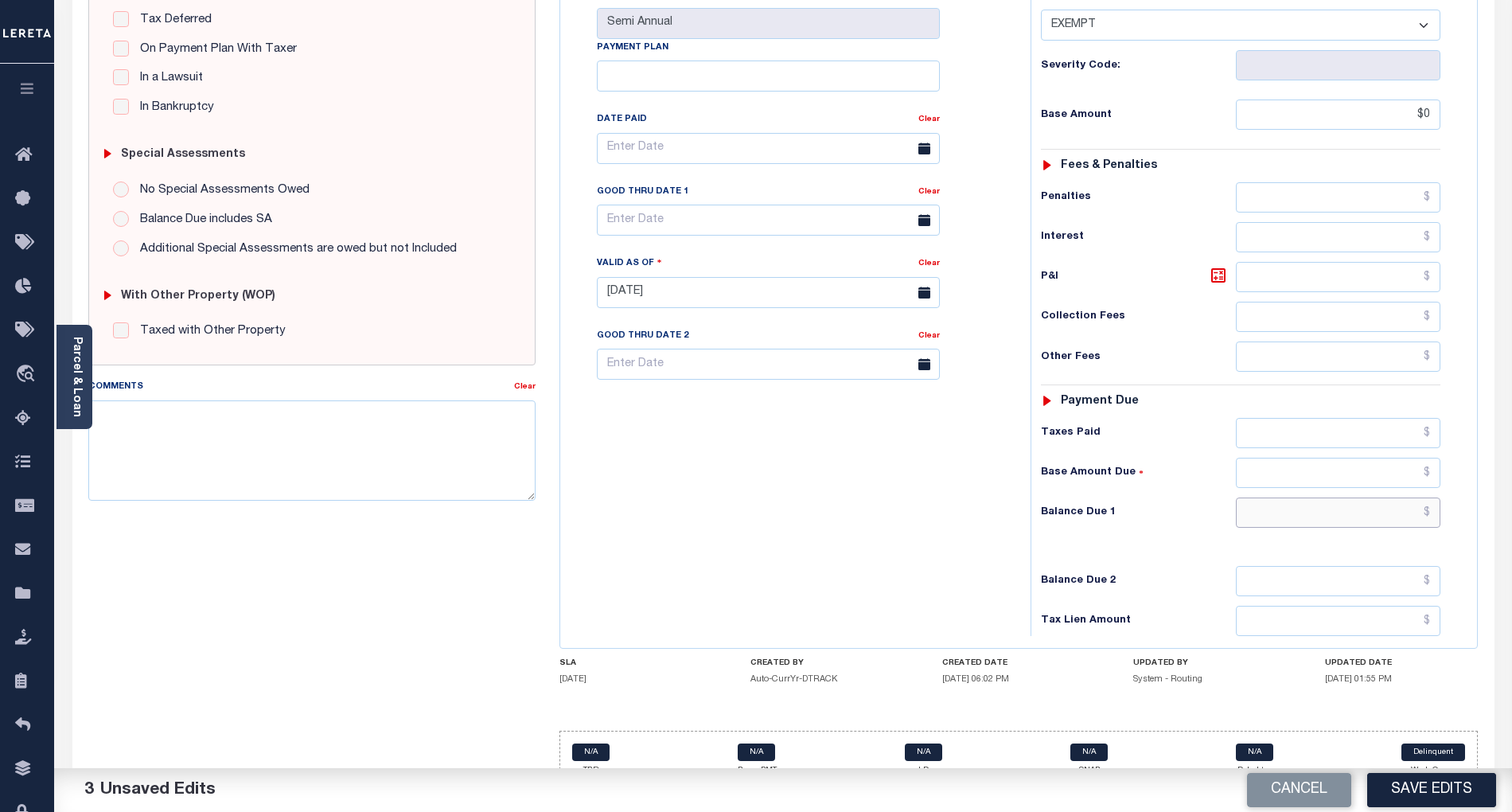
type input "$0.00"
click at [1408, 497] on input "text" at bounding box center [1339, 512] width 205 height 30
type input "$0.00"
click at [942, 507] on div "Tax Bill No Multiple Payment Option Semi Annual Payment Plan Clear" at bounding box center [791, 285] width 454 height 703
click at [1418, 790] on button "Save Edits" at bounding box center [1431, 790] width 129 height 34
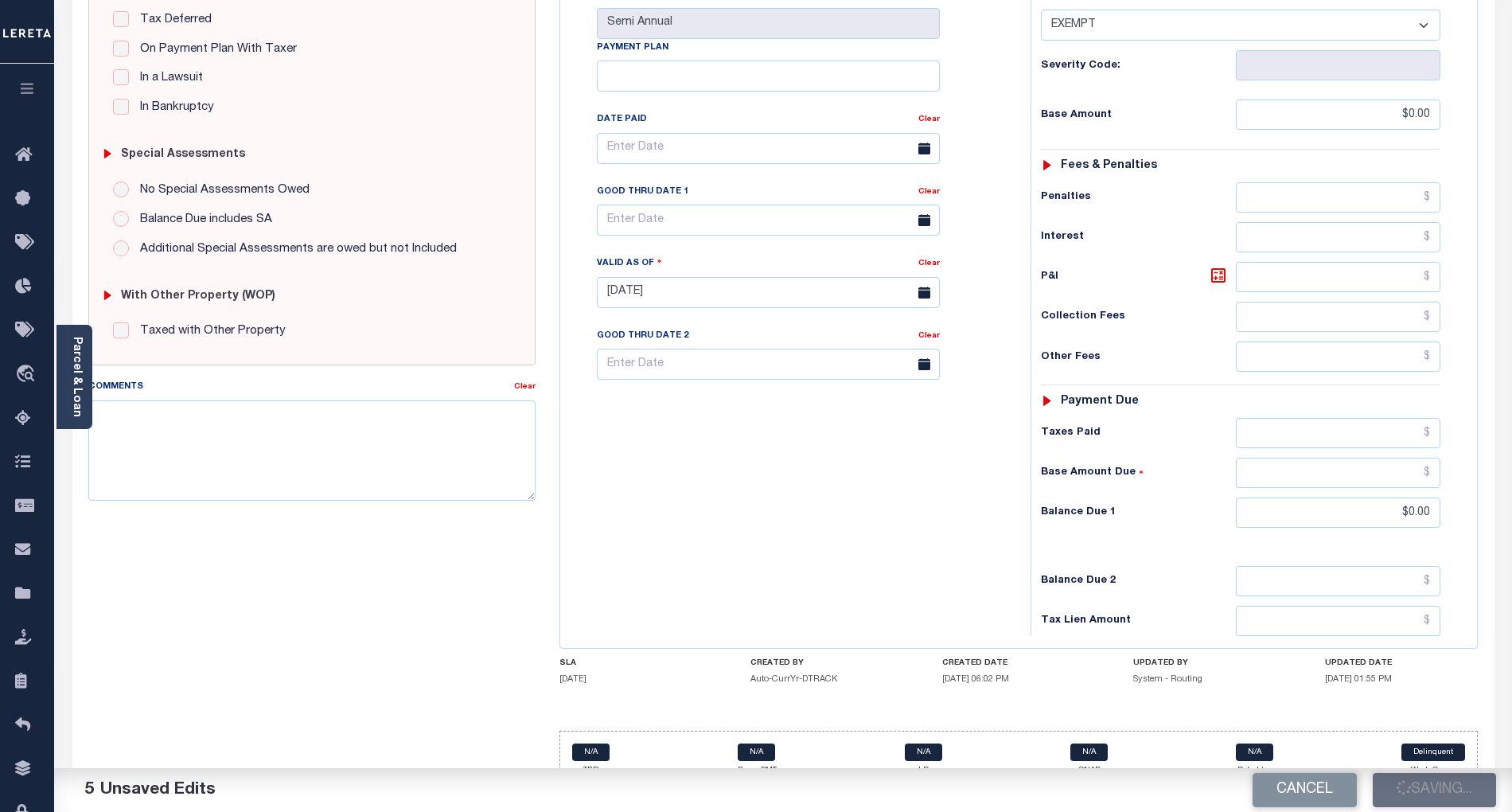
checkbox input "false"
type input "$0"
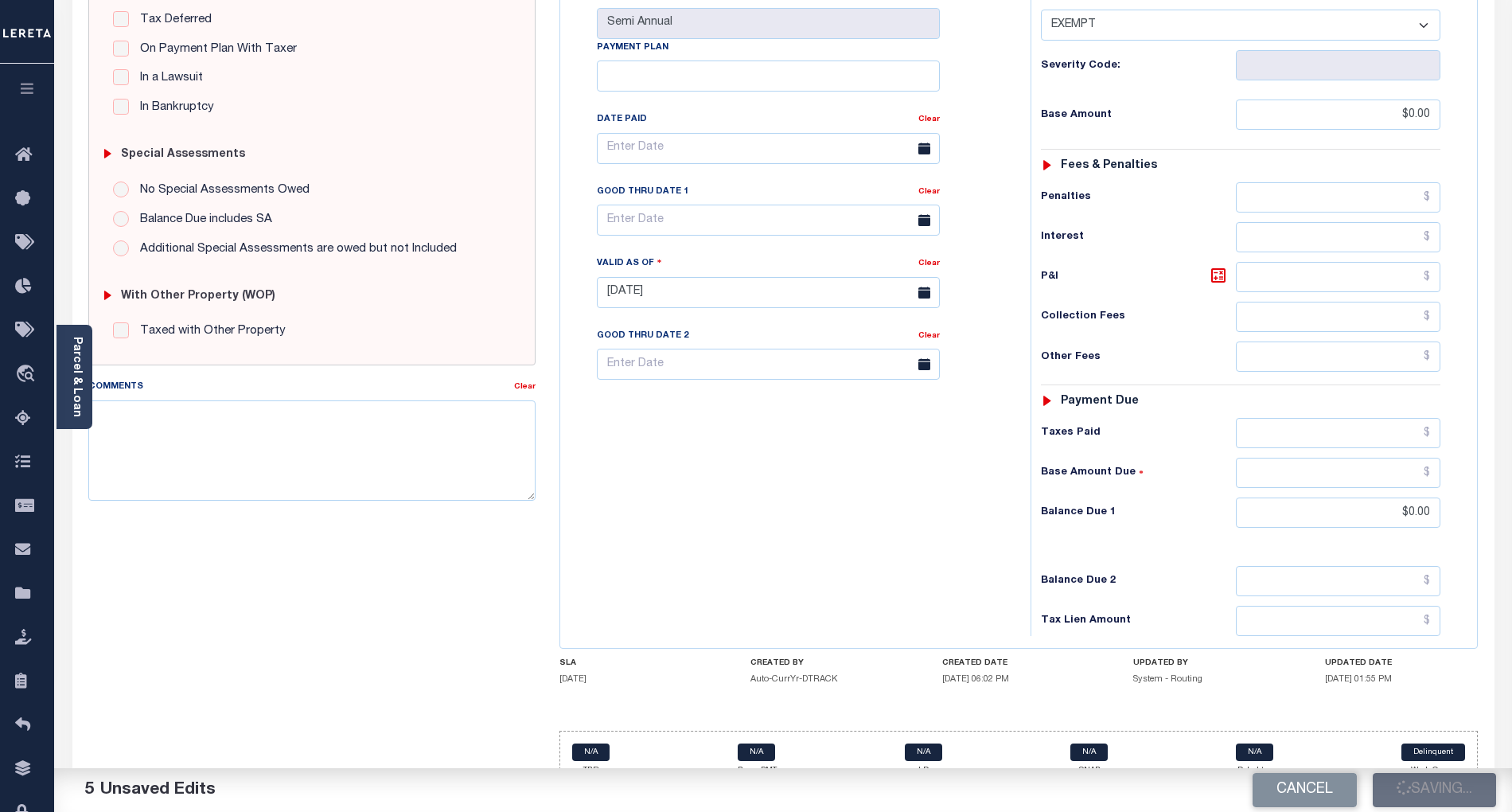
type input "$0"
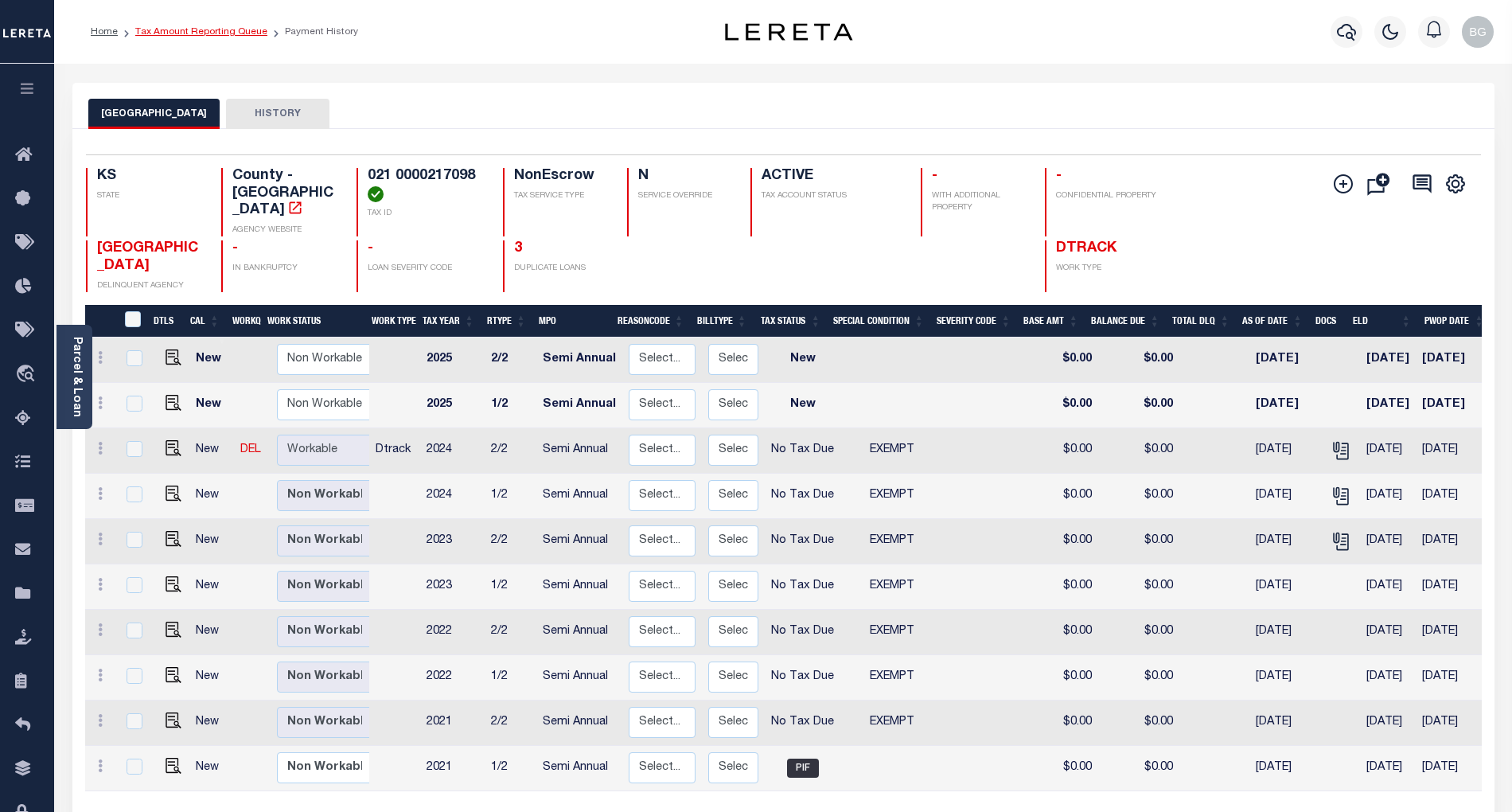
click at [186, 29] on link "Tax Amount Reporting Queue" at bounding box center [201, 31] width 133 height 10
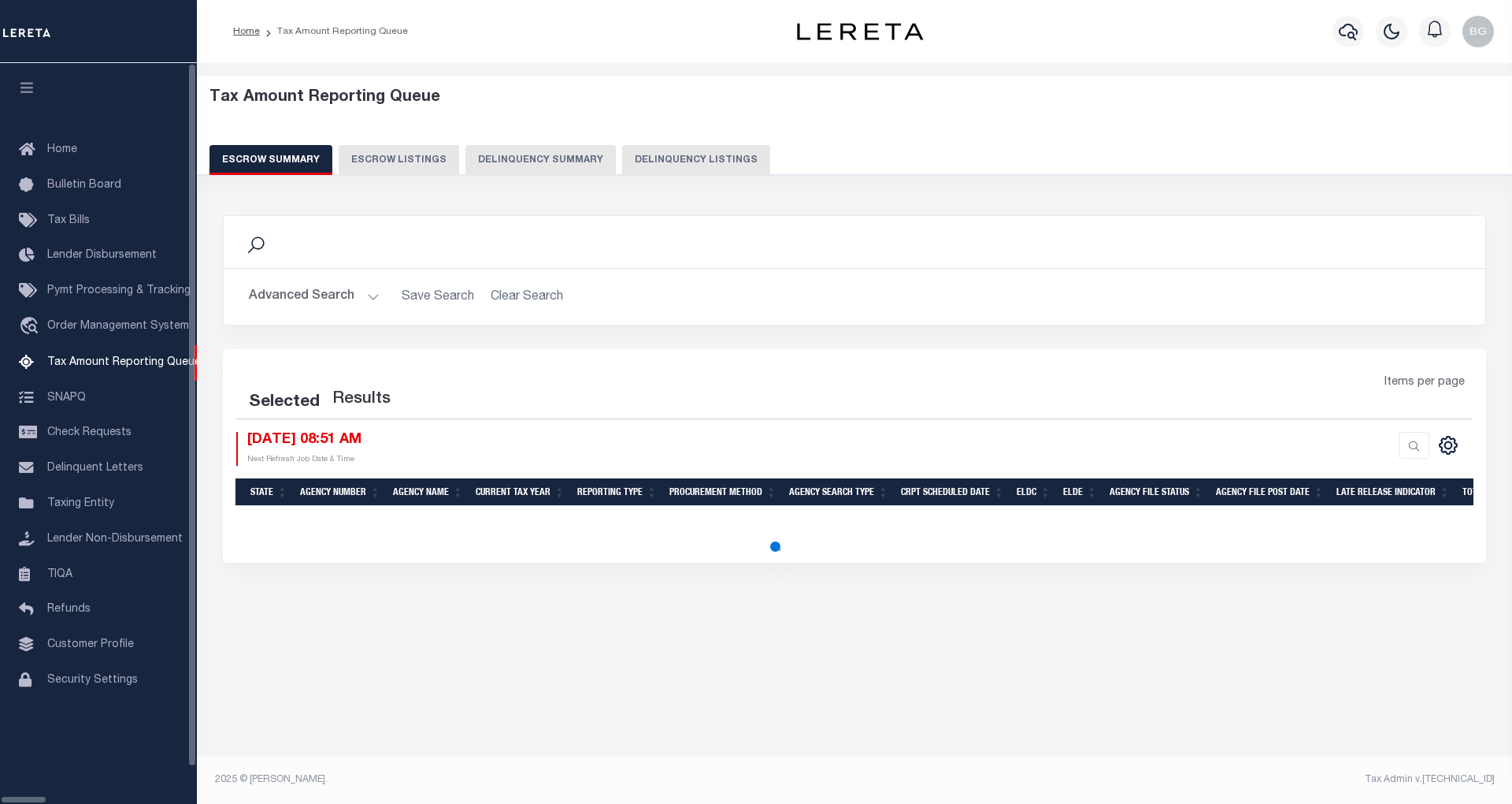
select select "100"
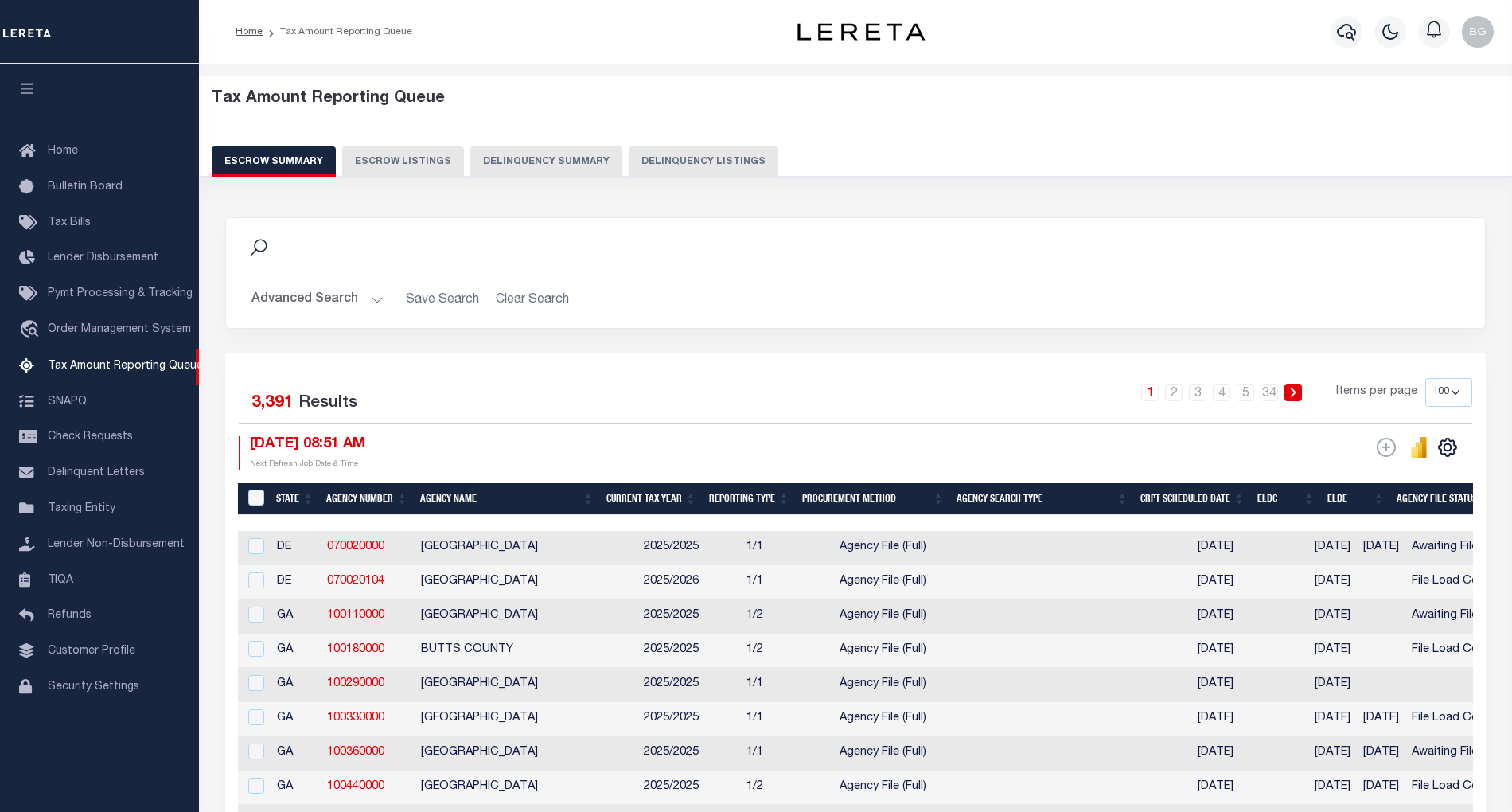
click at [633, 157] on button "Delinquency Listings" at bounding box center [704, 162] width 149 height 30
select select "100"
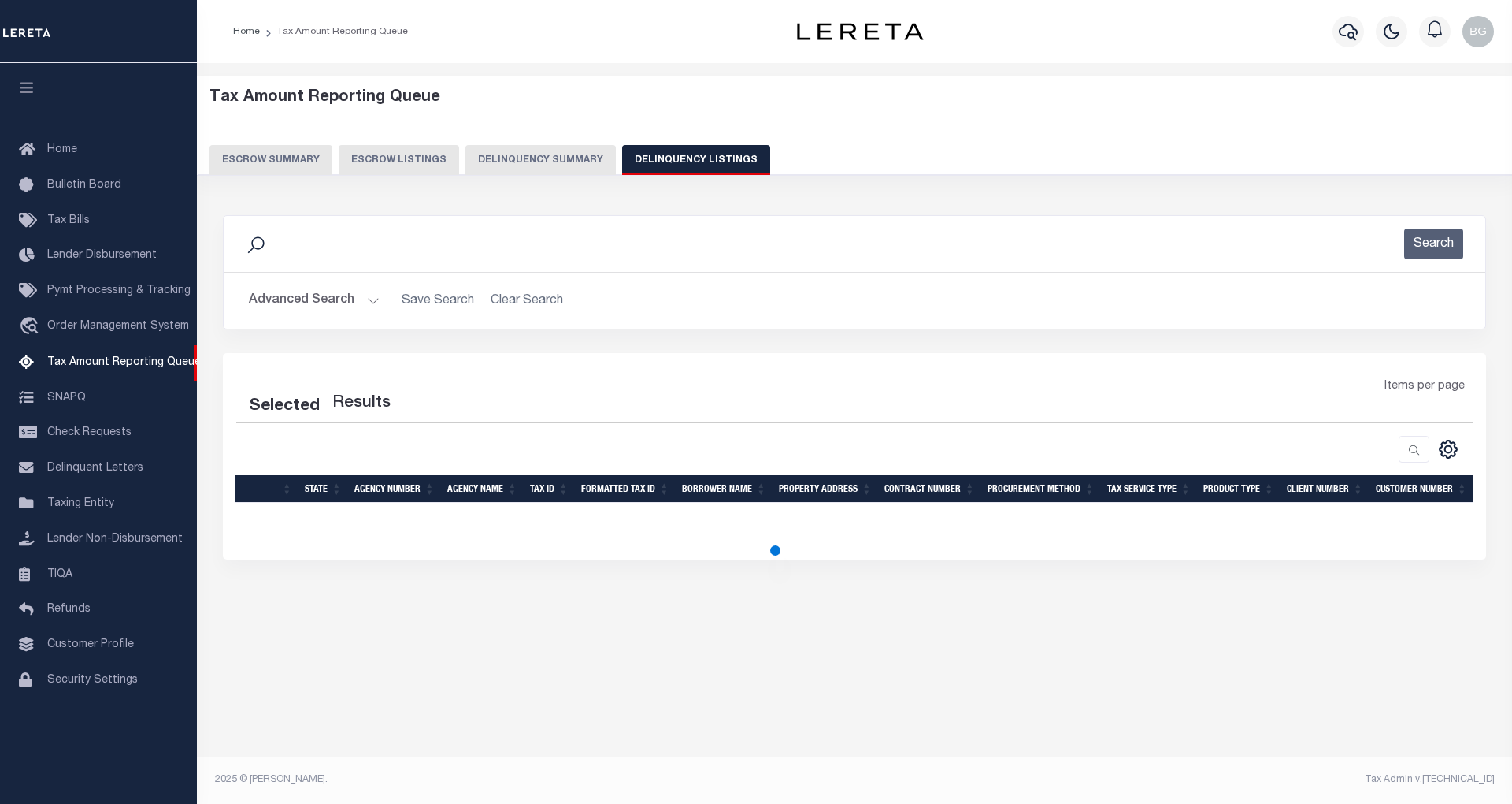
select select "100"
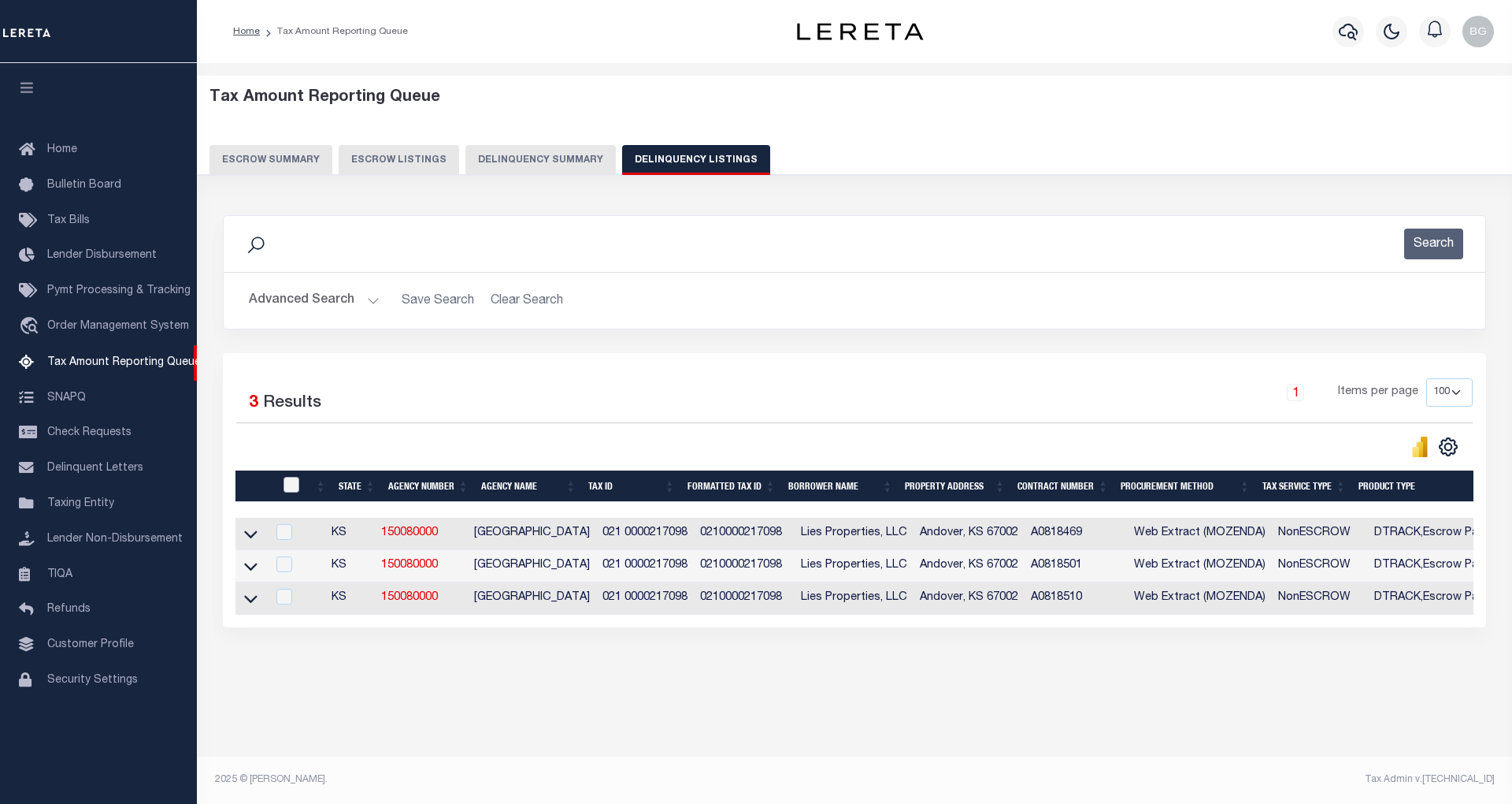
click at [293, 489] on input "checkbox" at bounding box center [291, 484] width 16 height 16
checkbox input "true"
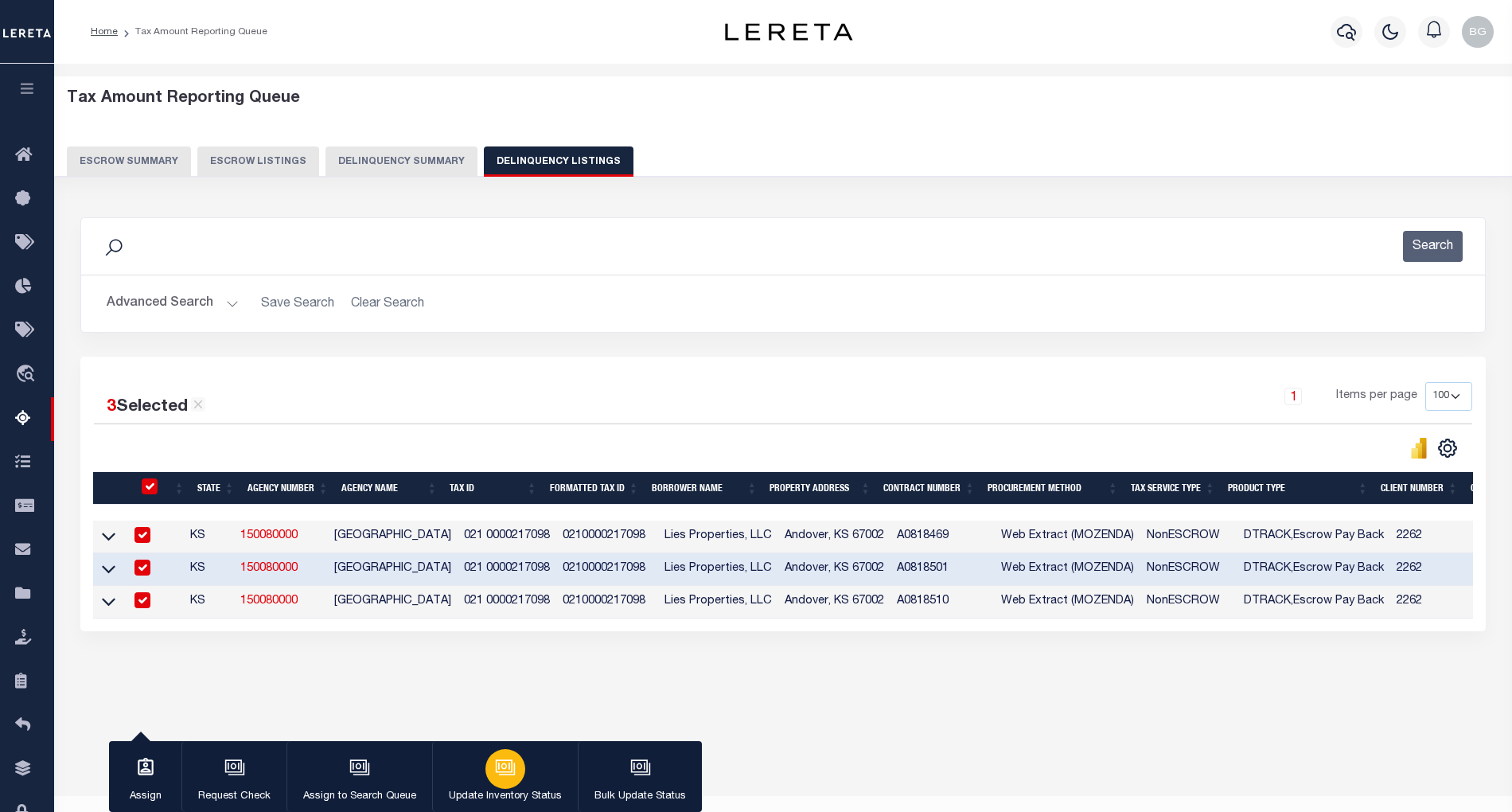
click at [503, 776] on icon "button" at bounding box center [505, 767] width 20 height 20
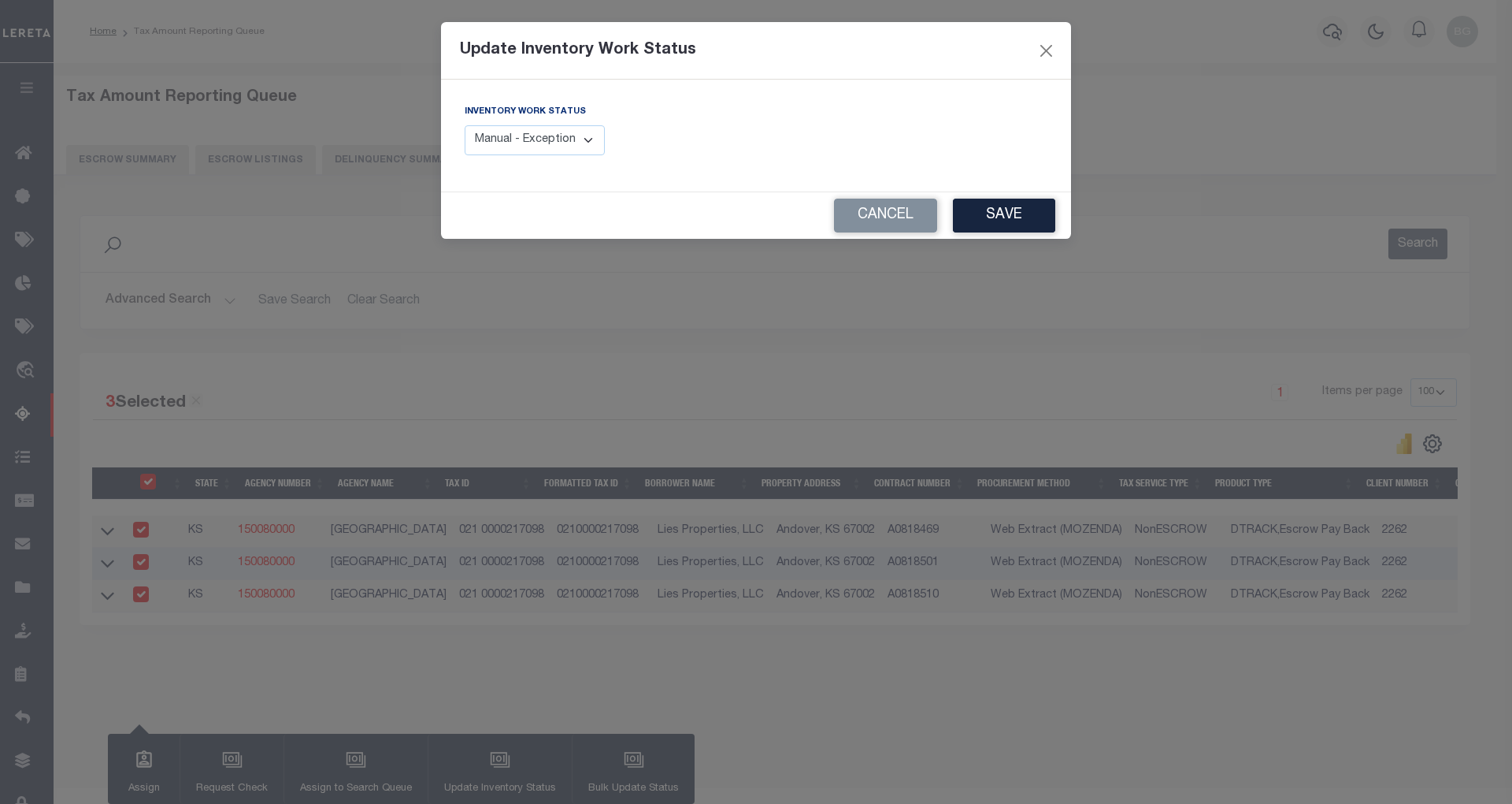
click at [581, 142] on select "Manual - Exception Pended - Awaiting Search Late Add Exception Completed" at bounding box center [534, 140] width 140 height 31
select select "4"
click at [465, 125] on select "Manual - Exception Pended - Awaiting Search Late Add Exception Completed" at bounding box center [534, 140] width 140 height 31
click at [993, 218] on button "Save" at bounding box center [1004, 215] width 102 height 33
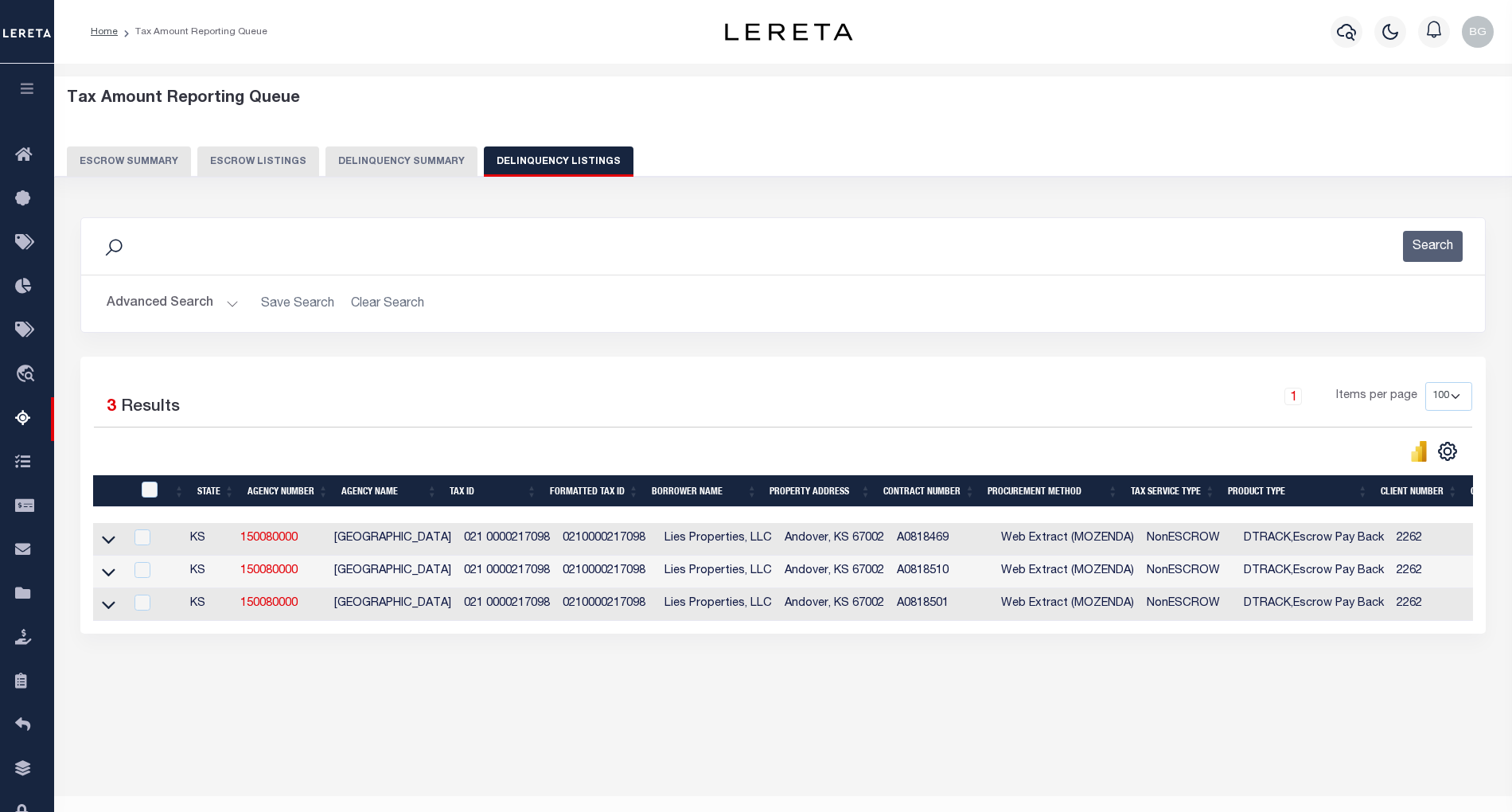
click at [230, 303] on button "Advanced Search" at bounding box center [173, 303] width 133 height 31
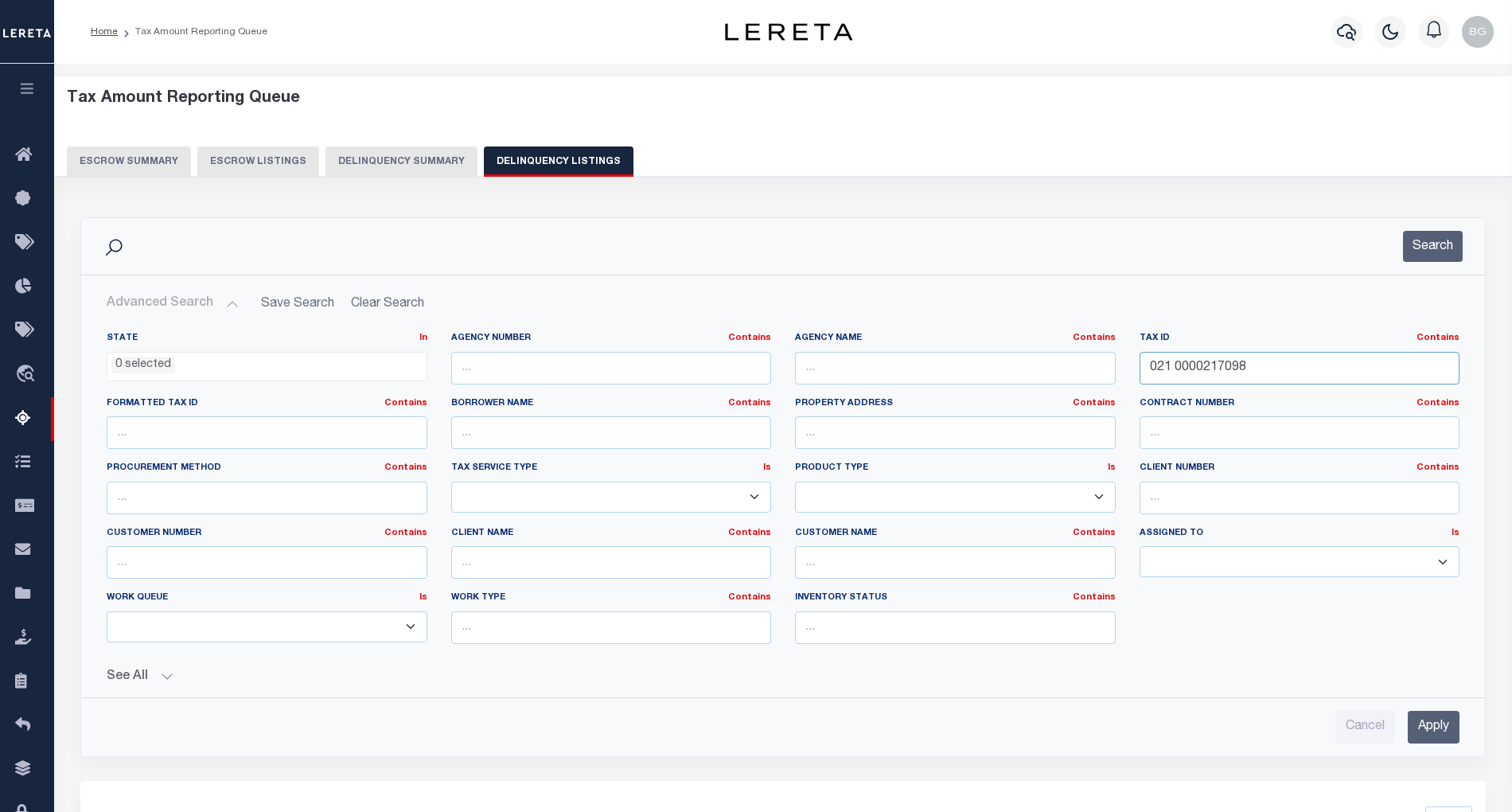
click at [1186, 365] on input "021 0000217098" at bounding box center [1299, 367] width 321 height 33
paste input "2171121"
type input "021 0002171121"
click at [1442, 724] on input "Apply" at bounding box center [1434, 727] width 52 height 33
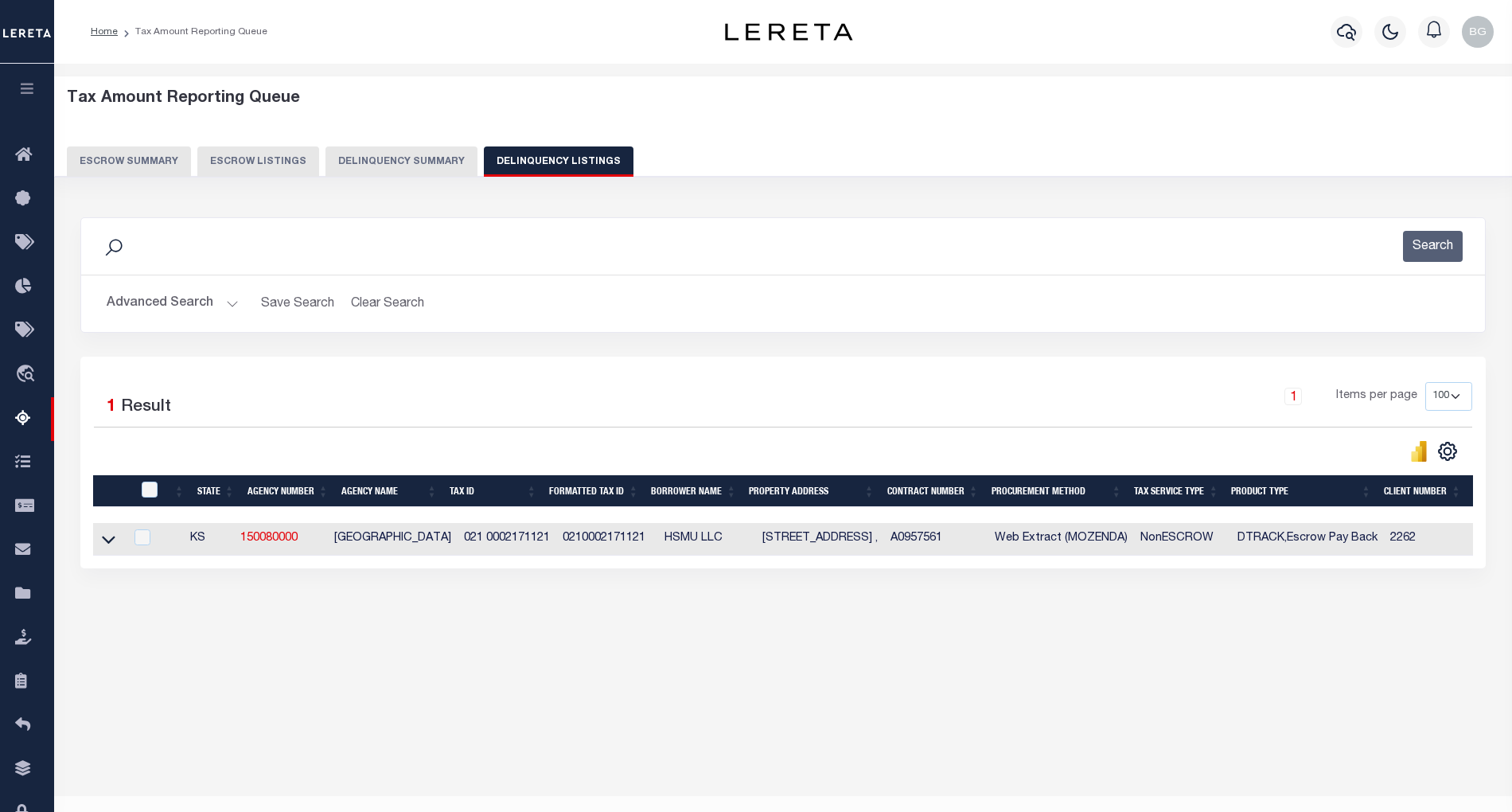
click at [798, 542] on td "400 S HERITAGE WAY ," at bounding box center [820, 539] width 128 height 33
checkbox input "true"
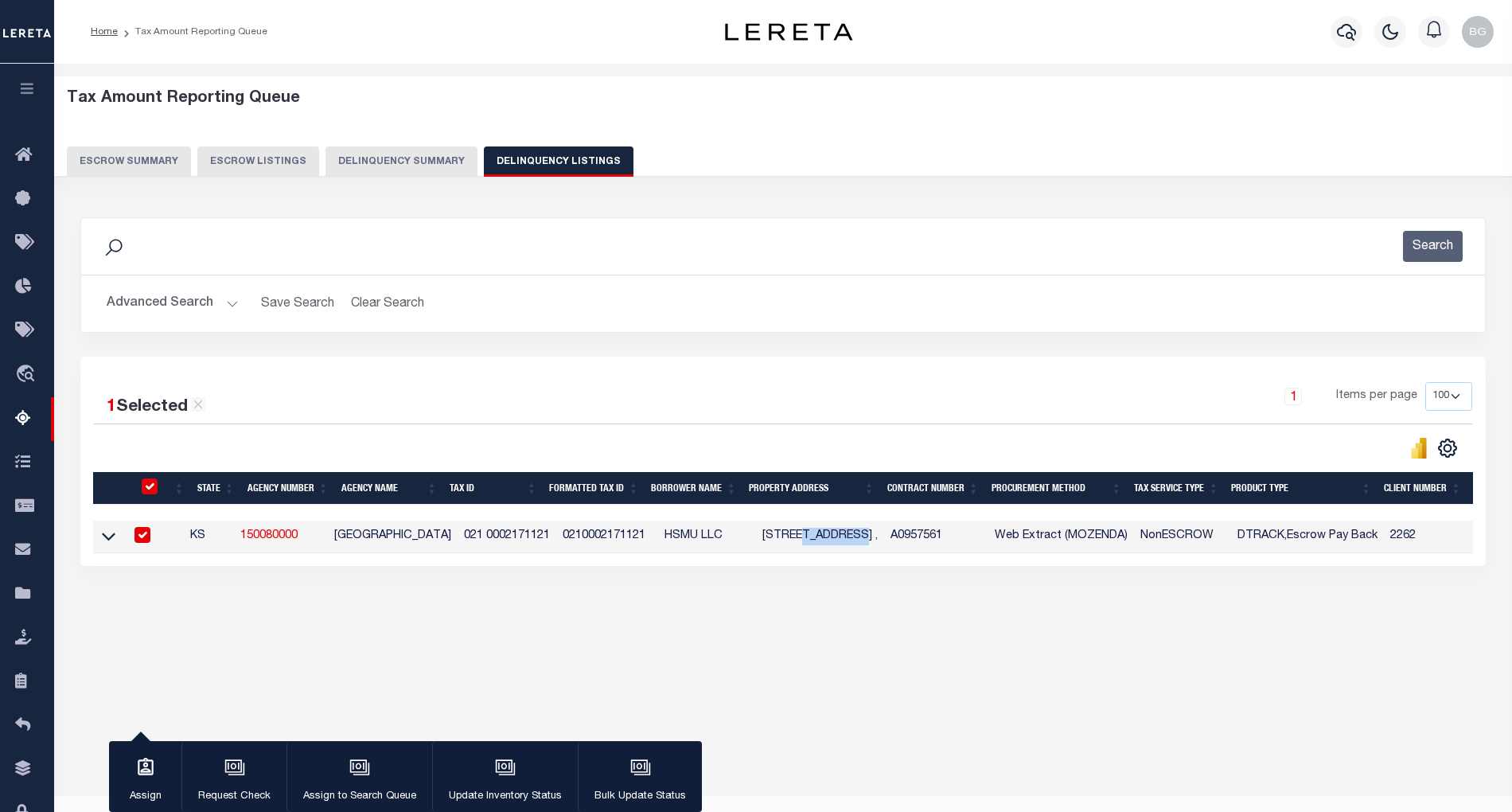
click at [798, 542] on td "400 S HERITAGE WAY ," at bounding box center [820, 536] width 128 height 33
checkbox input "false"
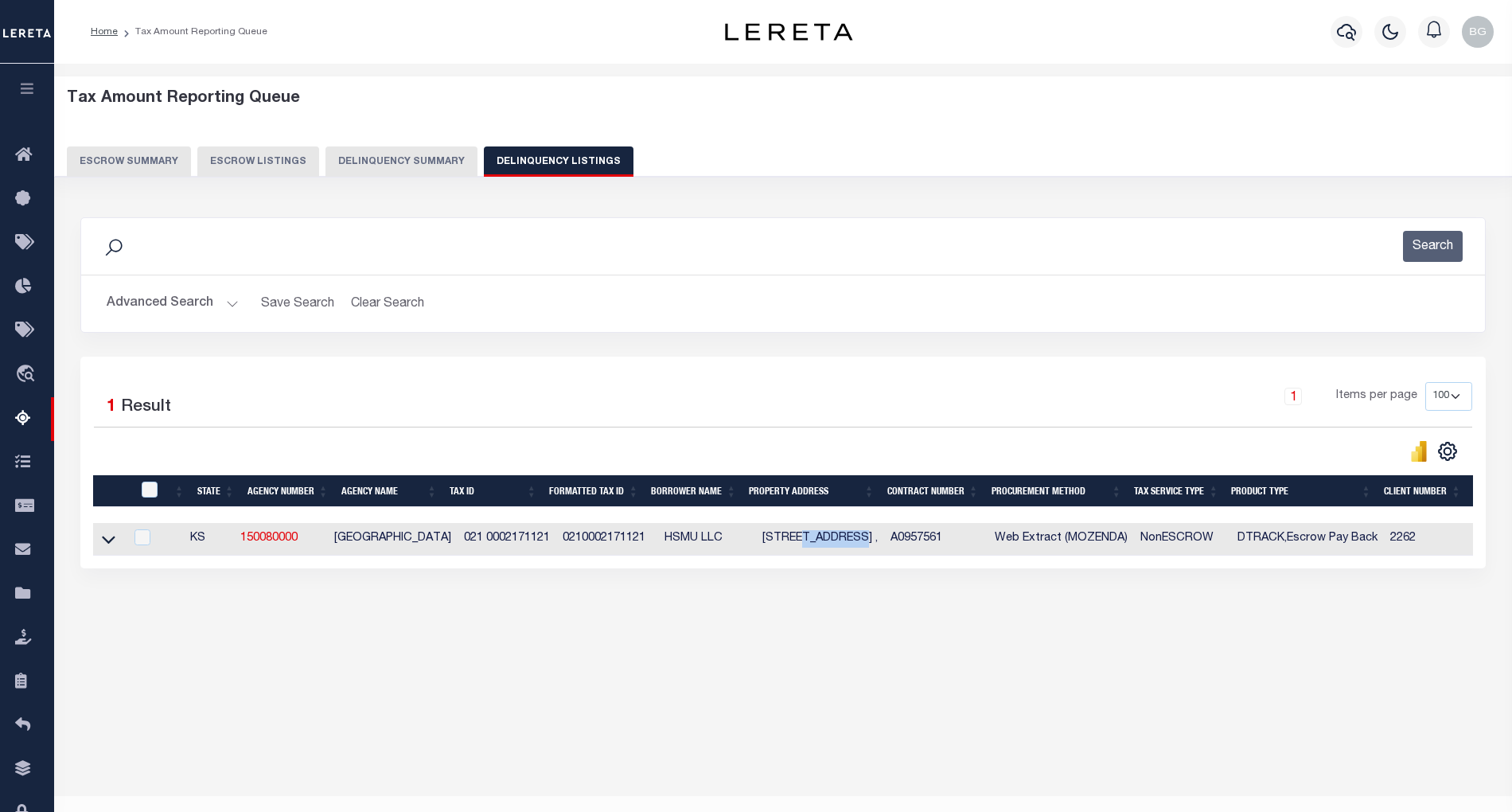
copy td "HERITAGE"
click at [106, 543] on icon at bounding box center [109, 539] width 13 height 17
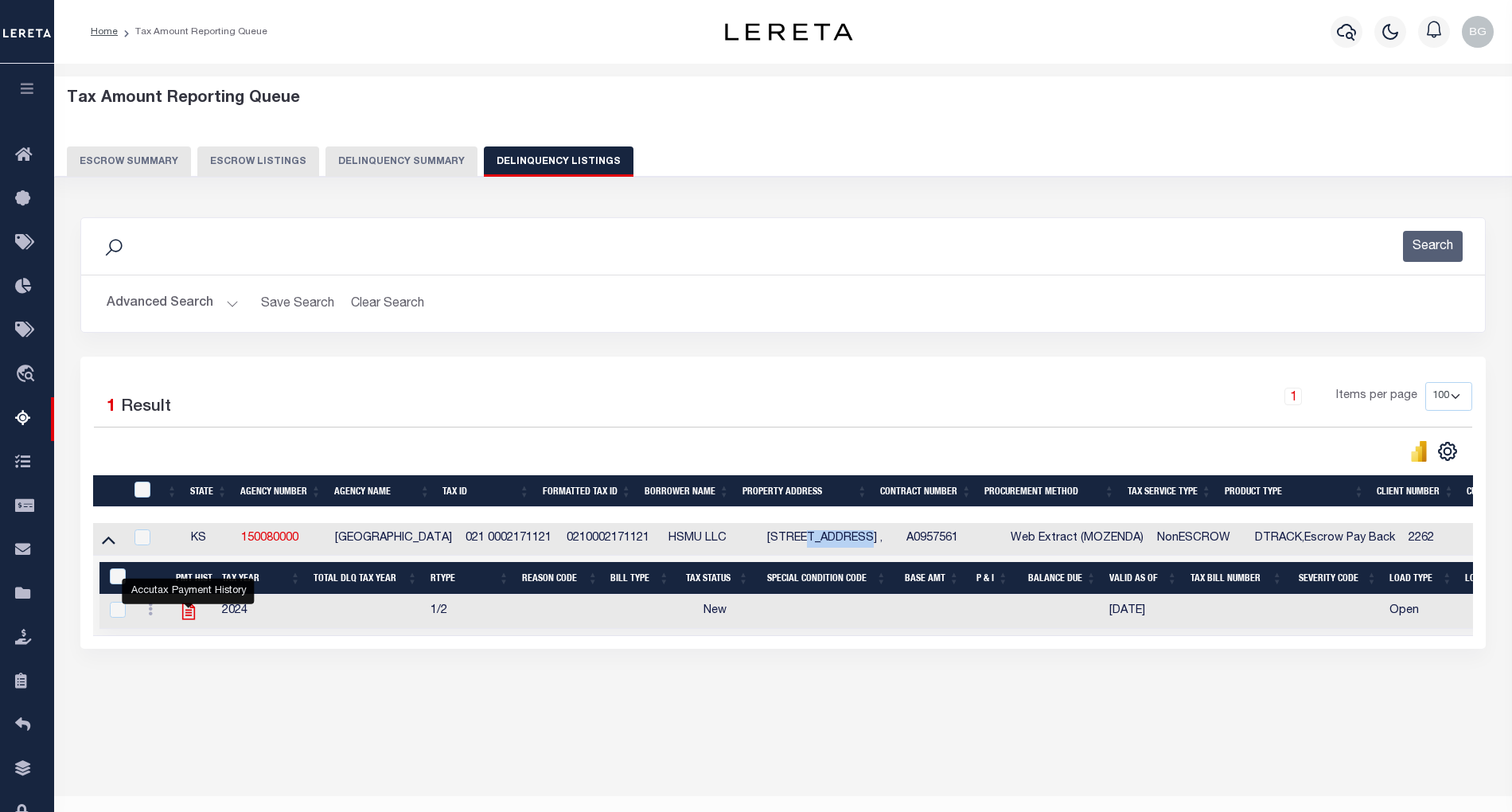
click at [191, 617] on icon "" at bounding box center [188, 611] width 20 height 20
checkbox input "true"
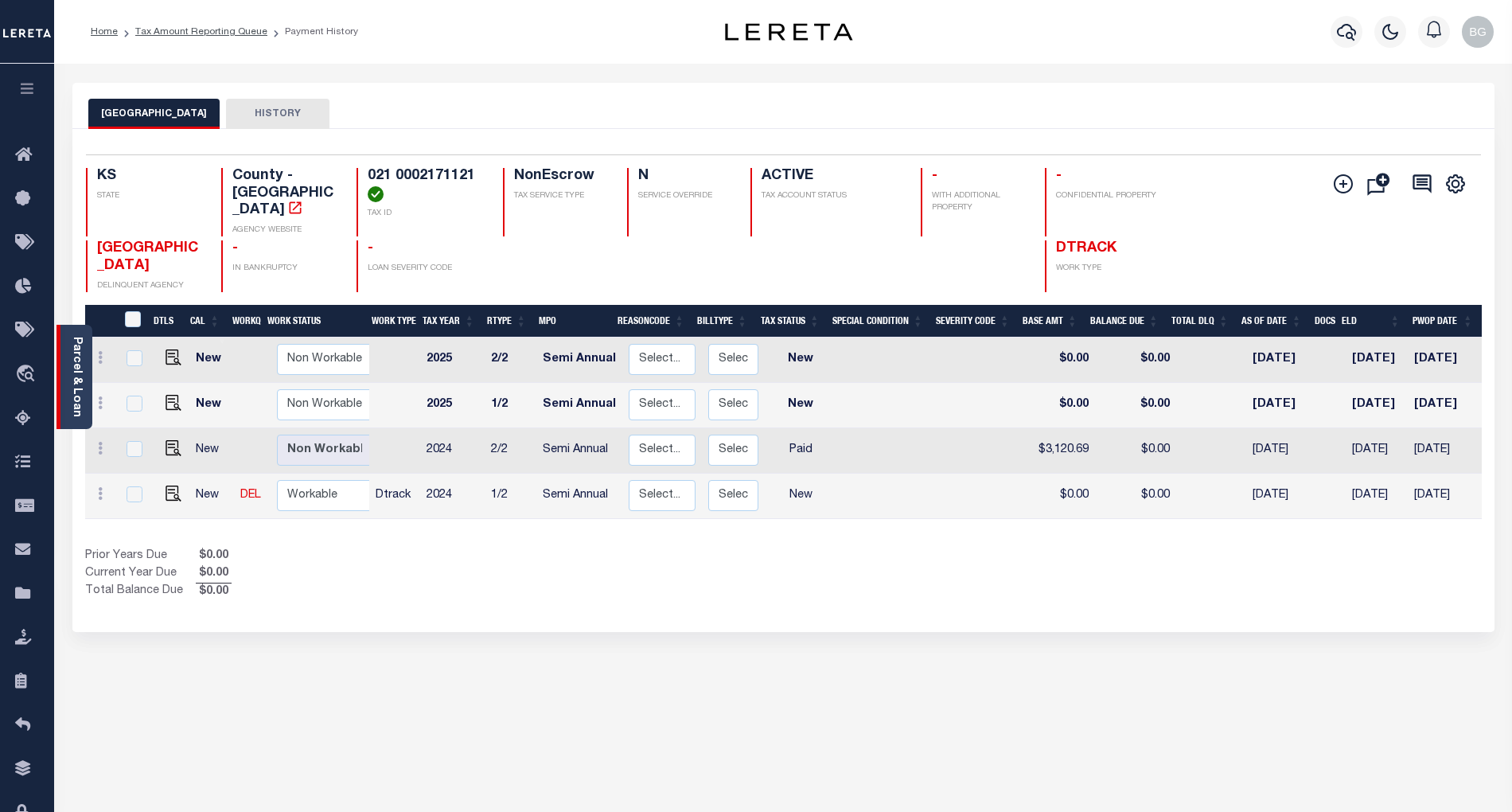
click at [77, 403] on link "Parcel & Loan" at bounding box center [76, 376] width 12 height 80
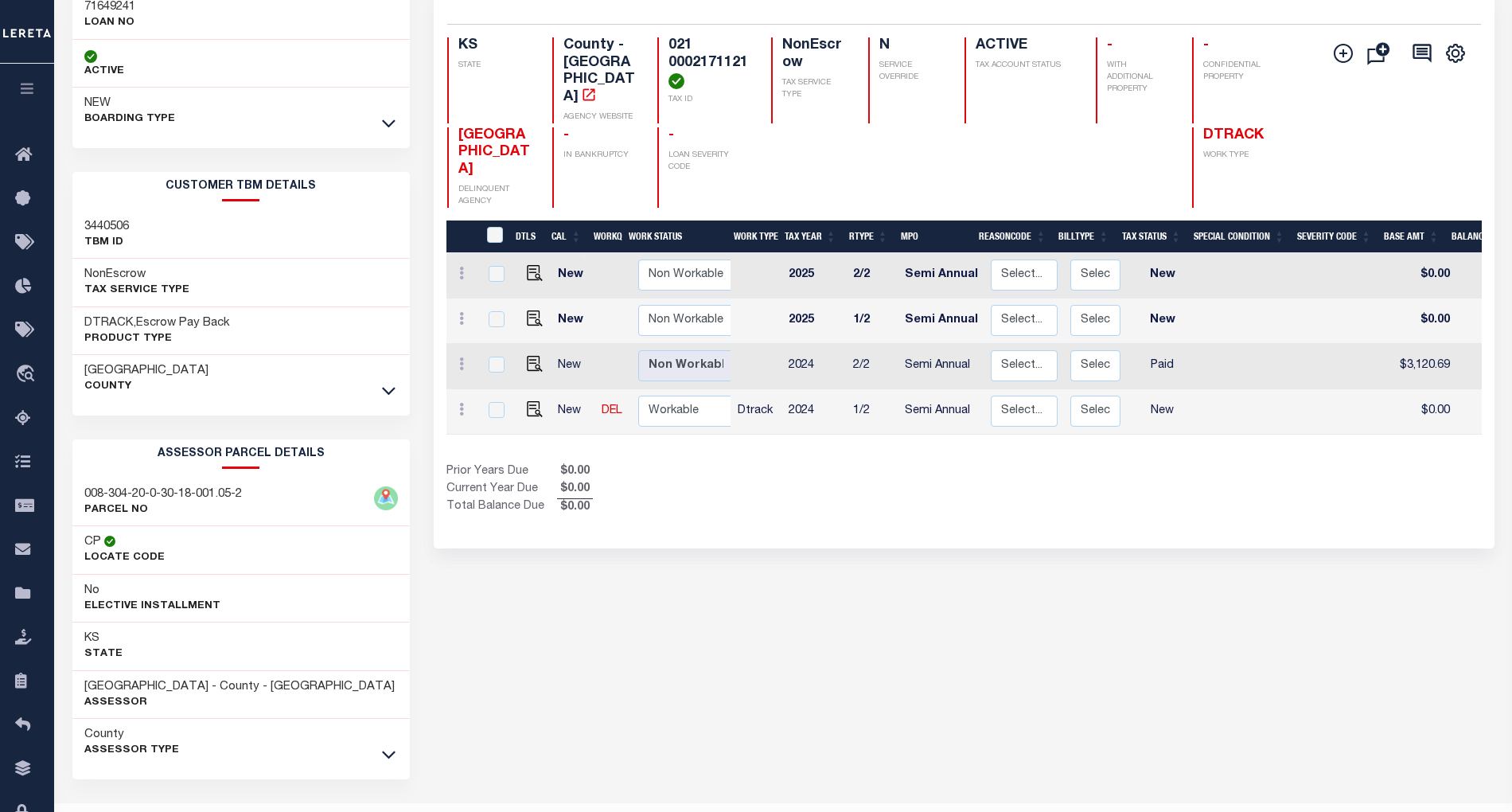
scroll to position [175, 0]
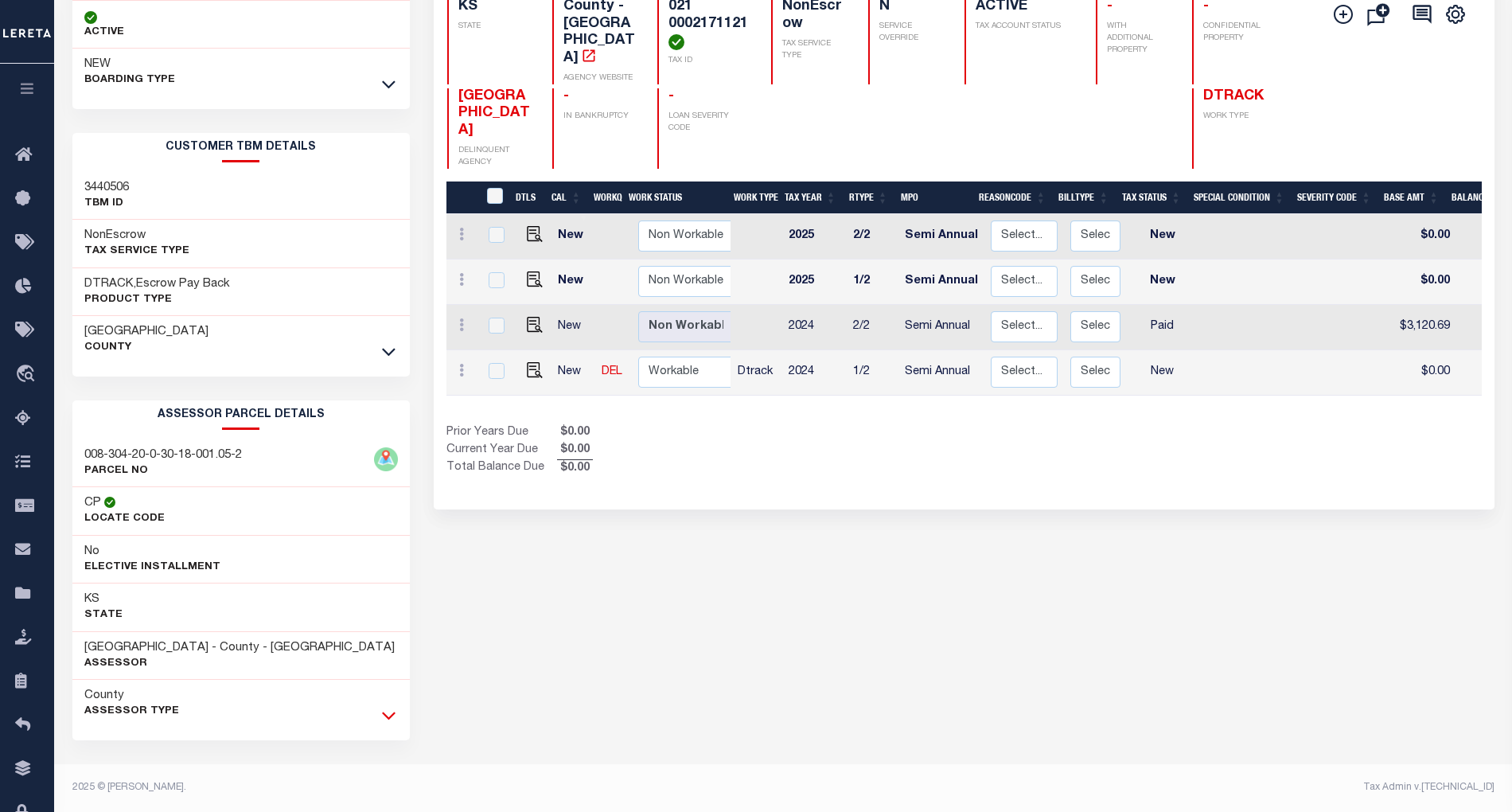
click at [390, 716] on icon at bounding box center [388, 715] width 13 height 17
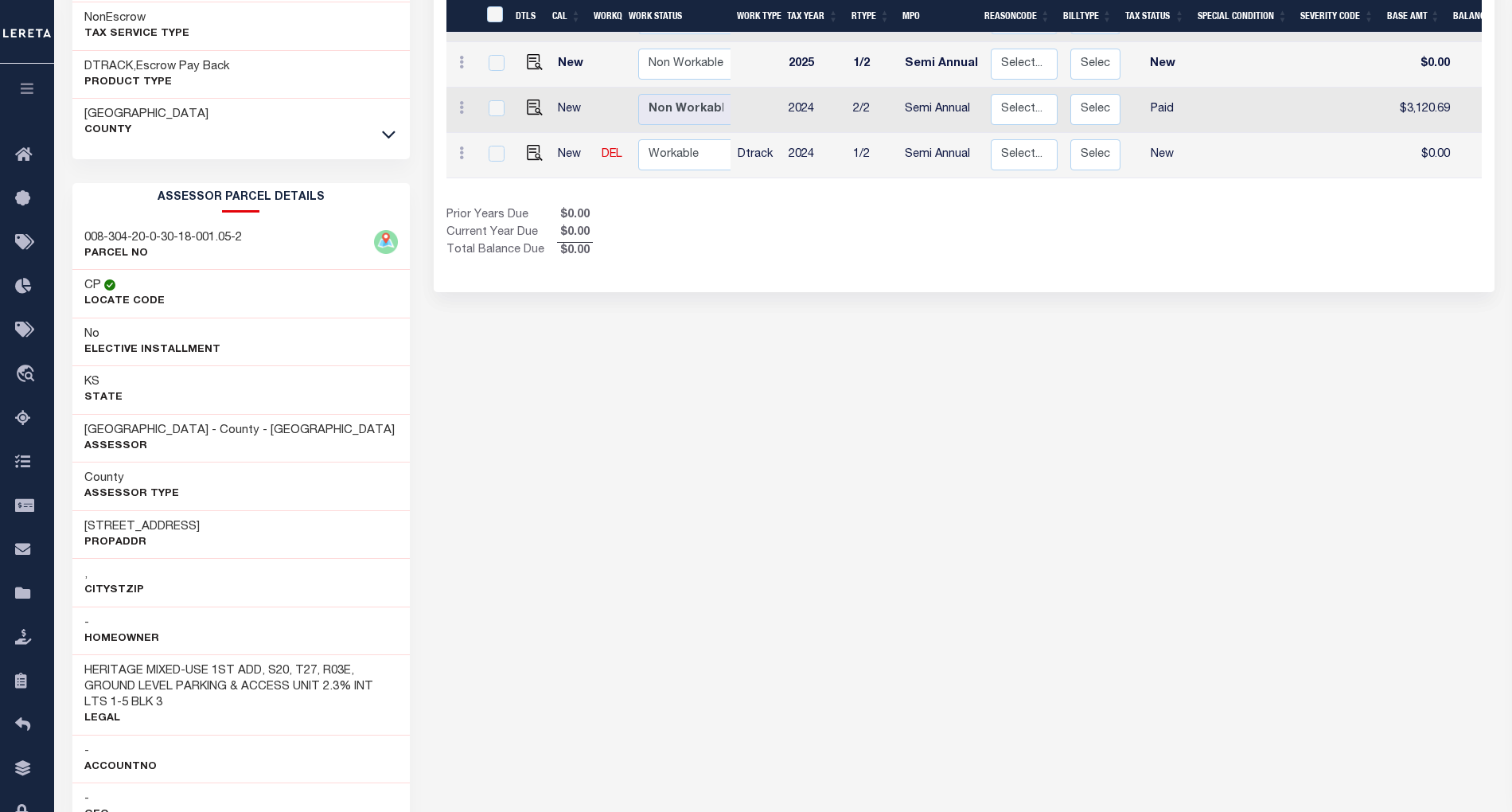
scroll to position [68, 0]
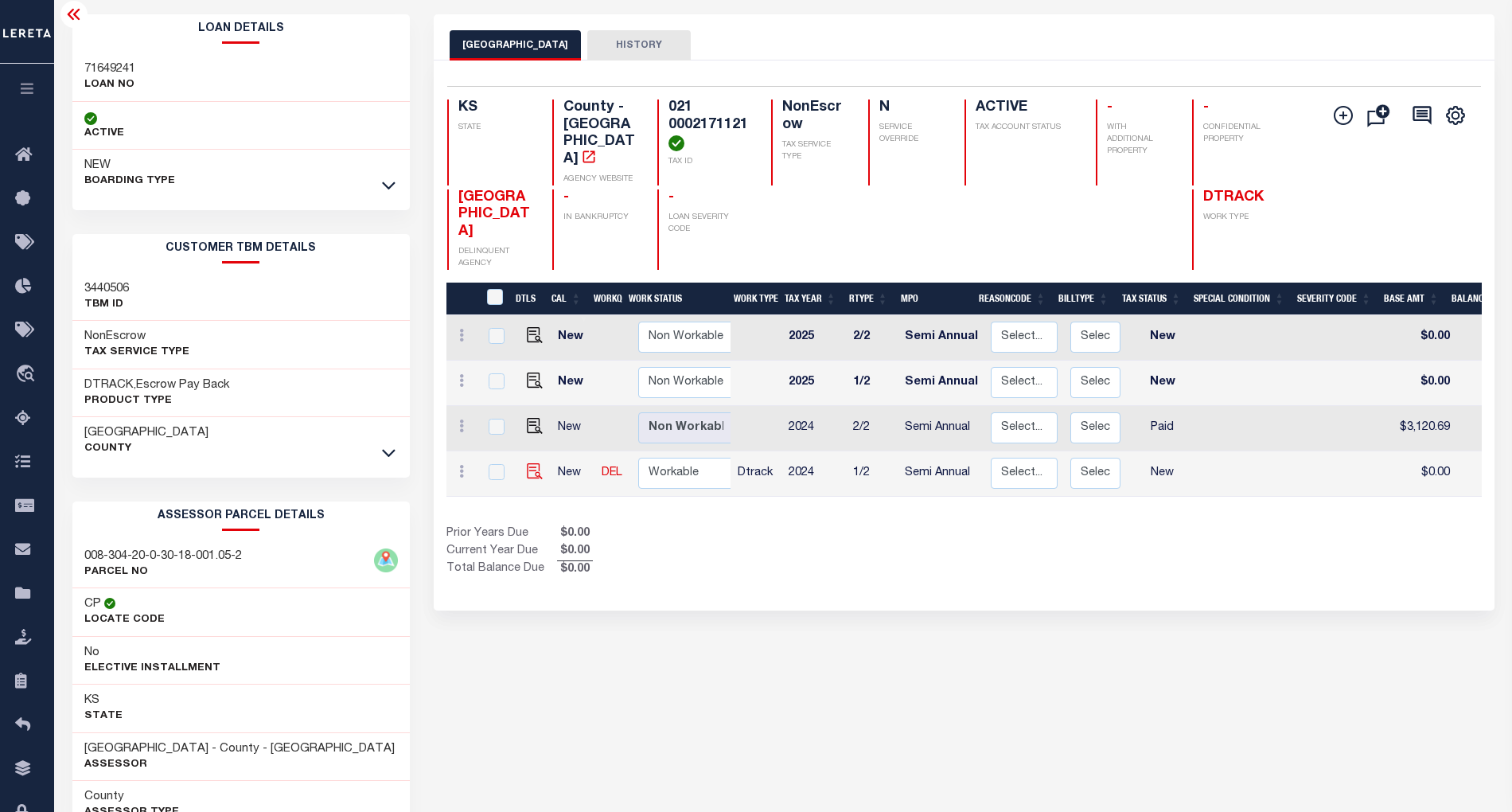
click at [530, 463] on img at bounding box center [535, 471] width 16 height 16
checkbox input "true"
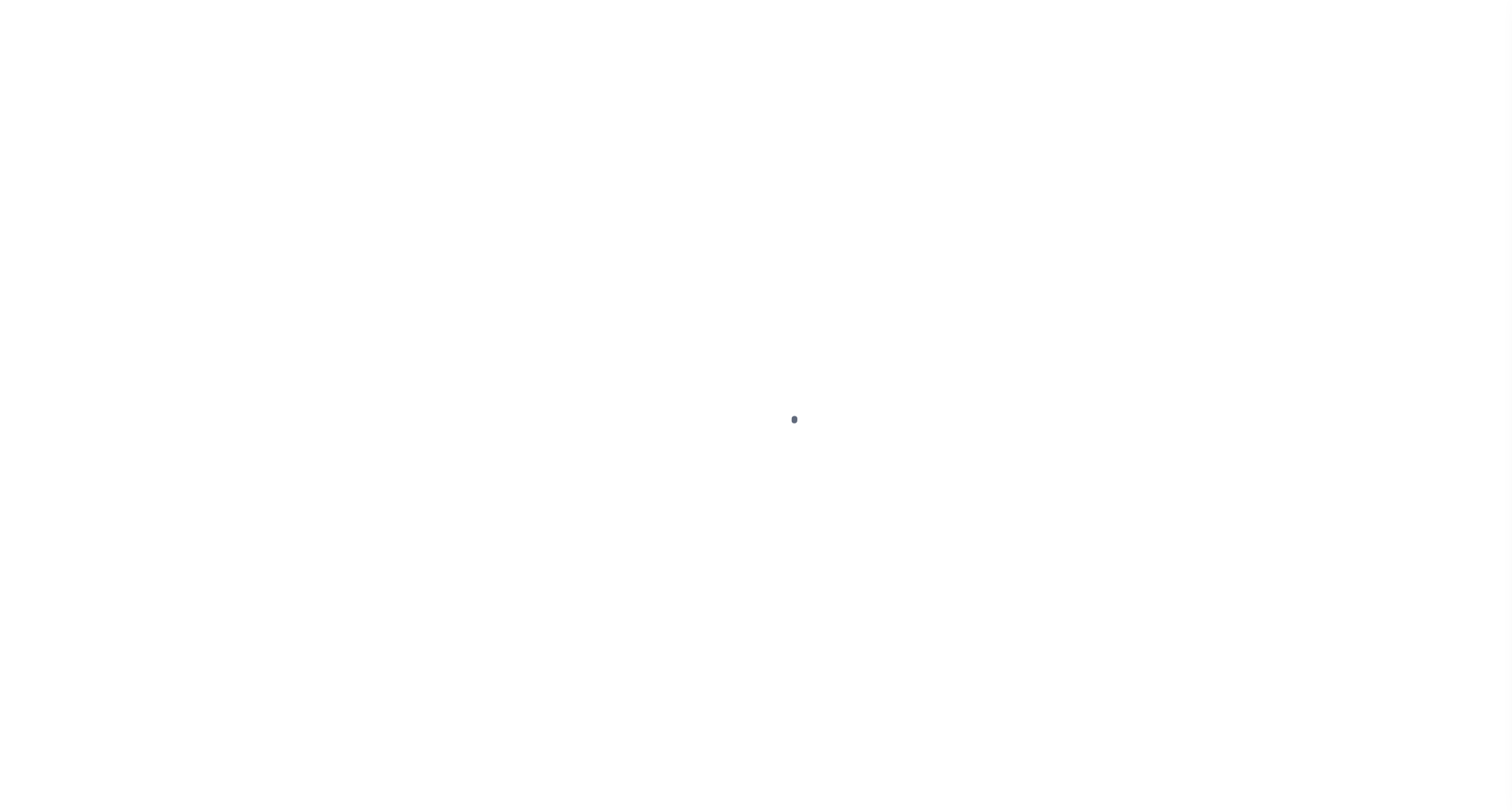
select select "NW2"
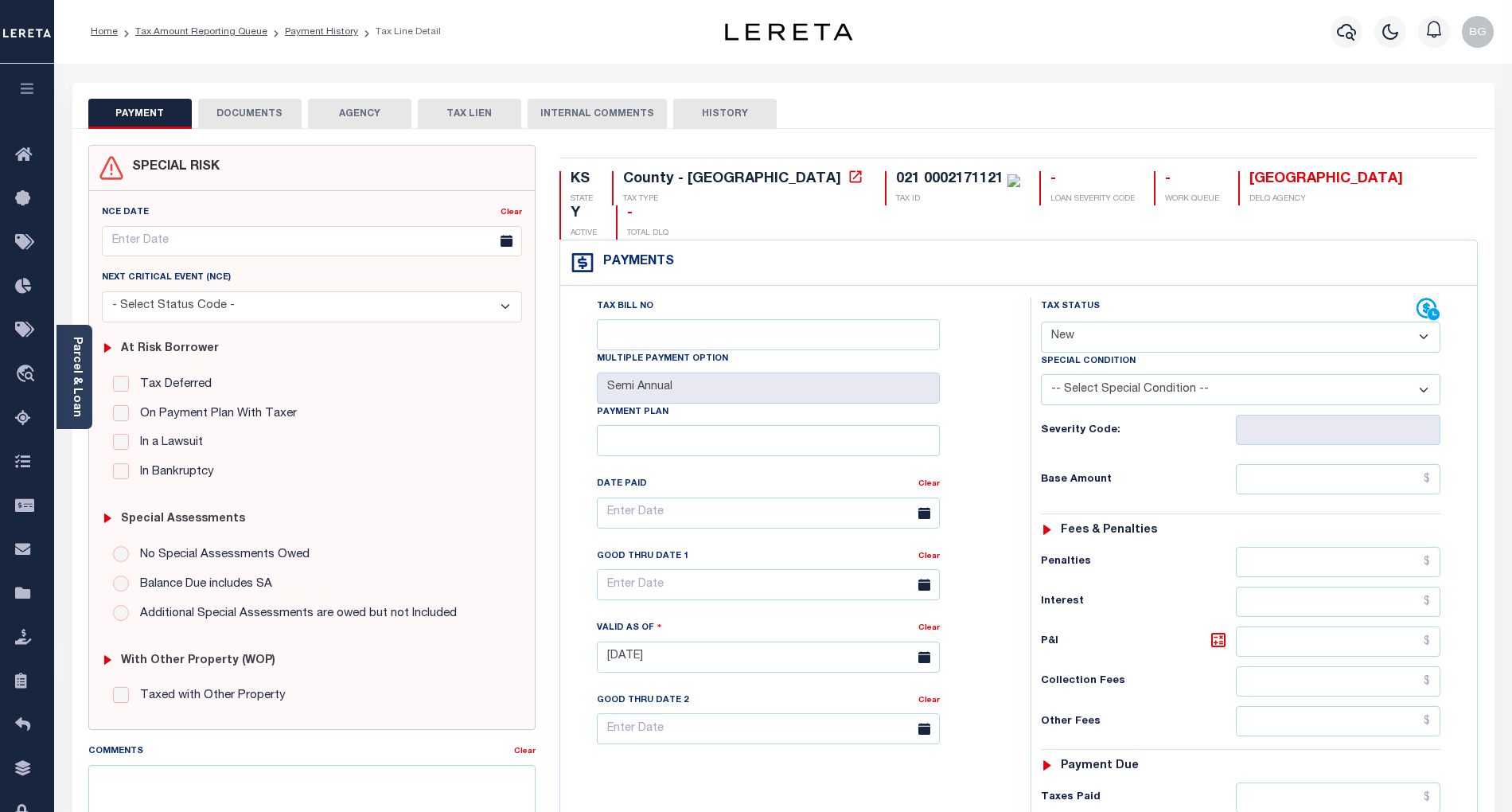
click at [245, 112] on button "DOCUMENTS" at bounding box center [250, 114] width 103 height 30
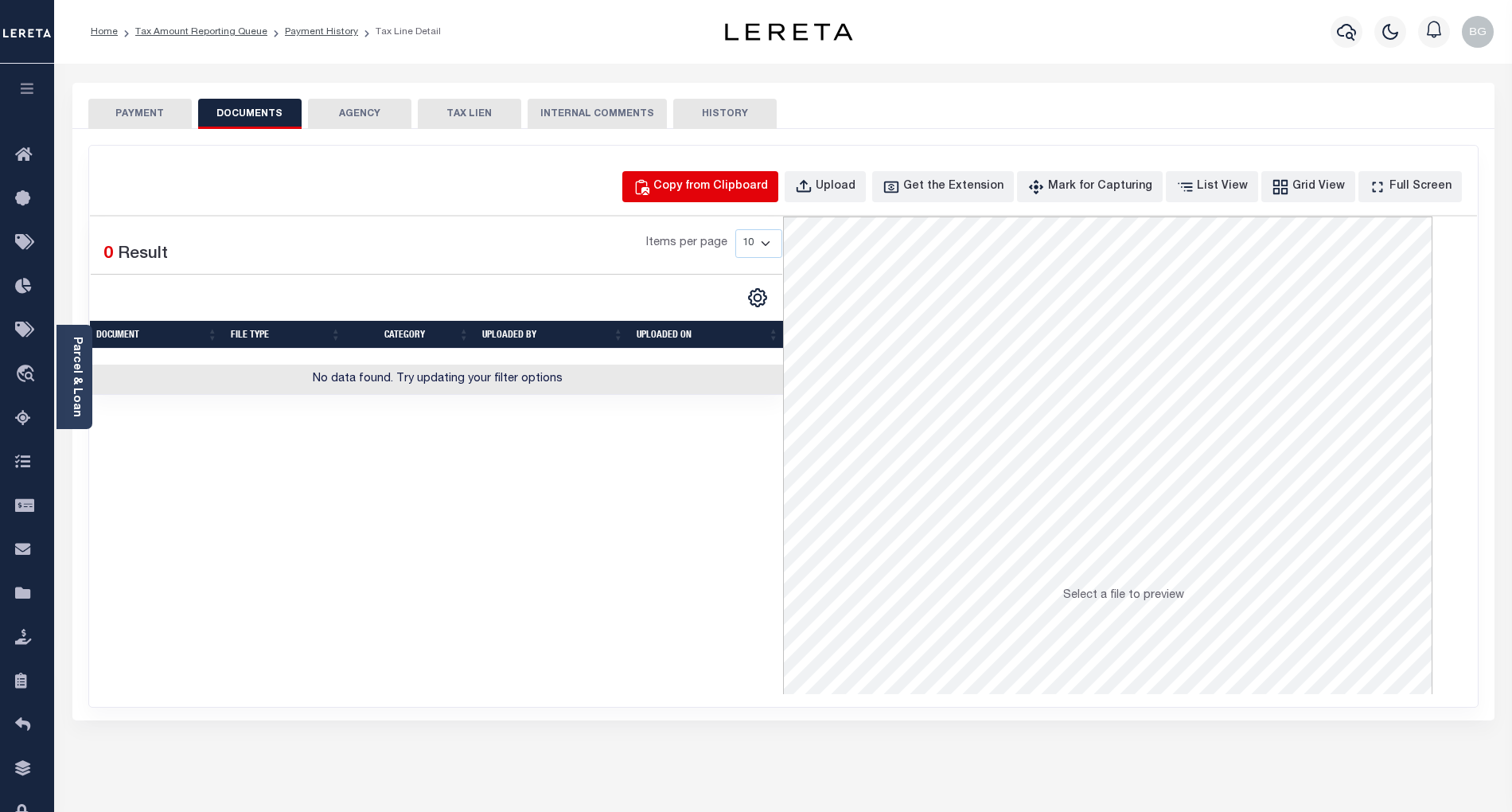
click at [738, 183] on div "Copy from Clipboard" at bounding box center [711, 187] width 115 height 18
select select "POP"
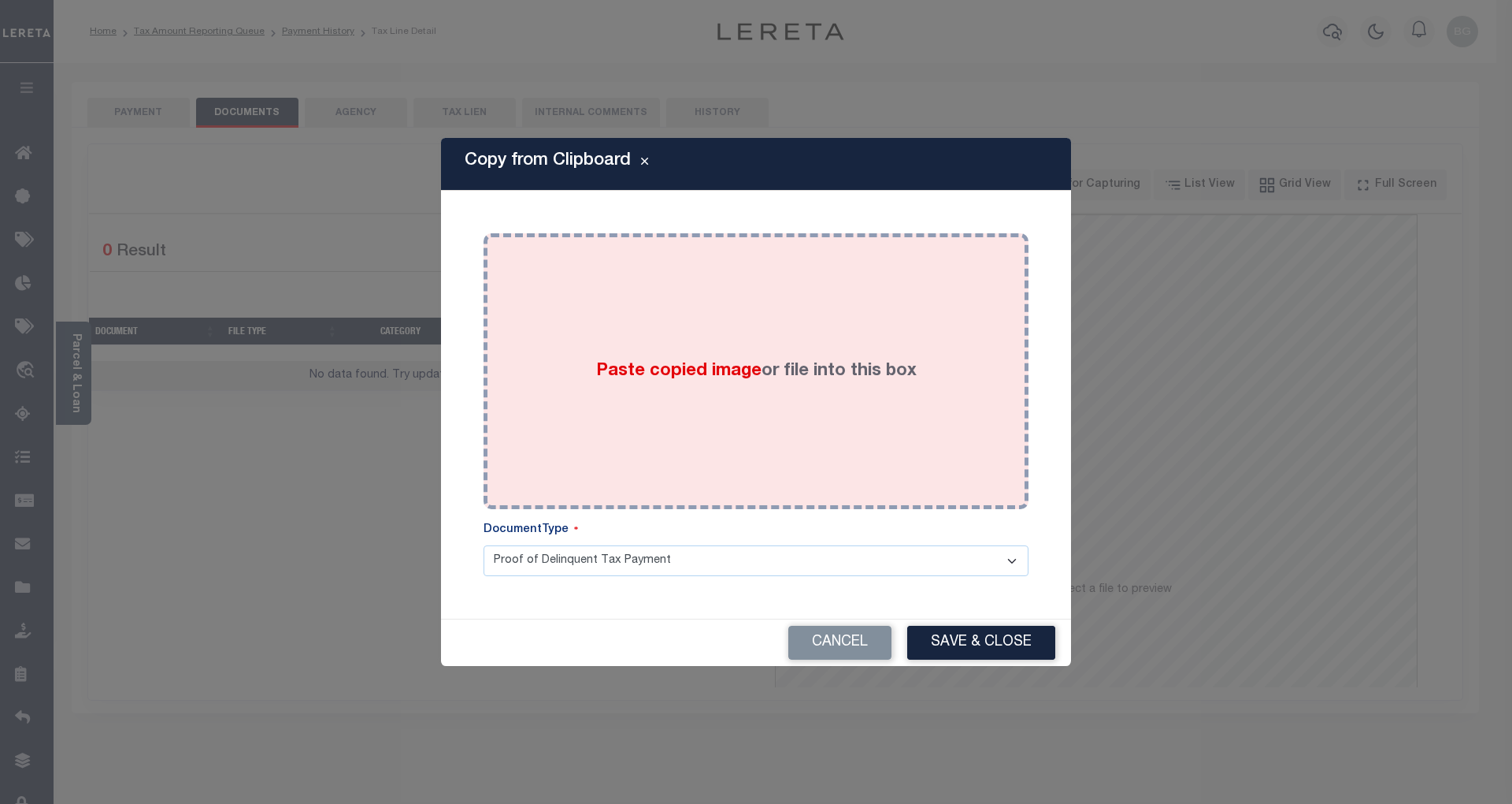
click at [698, 376] on span "Paste copied image" at bounding box center [679, 372] width 165 height 18
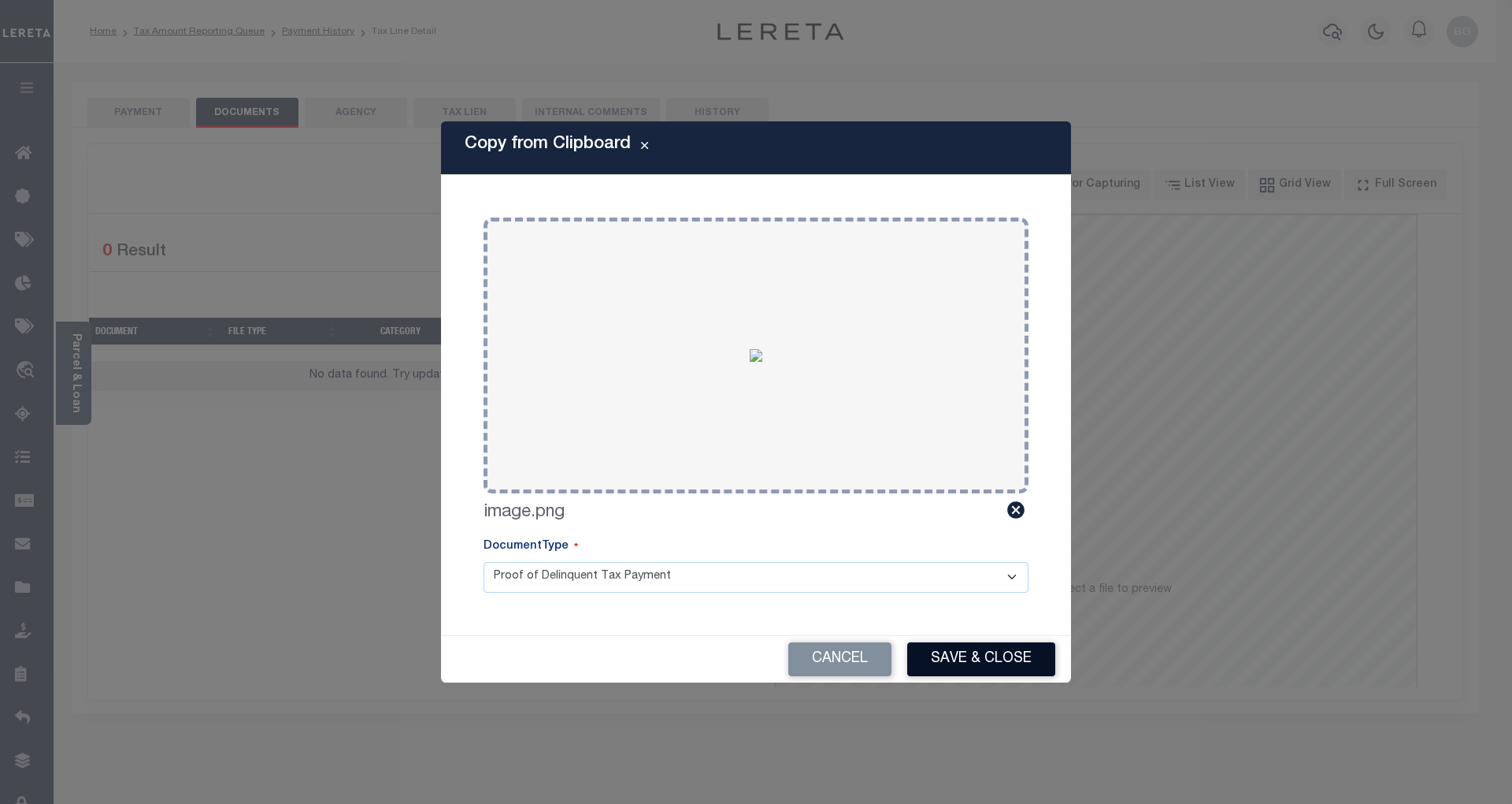
click at [1006, 651] on button "Save & Close" at bounding box center [981, 659] width 148 height 33
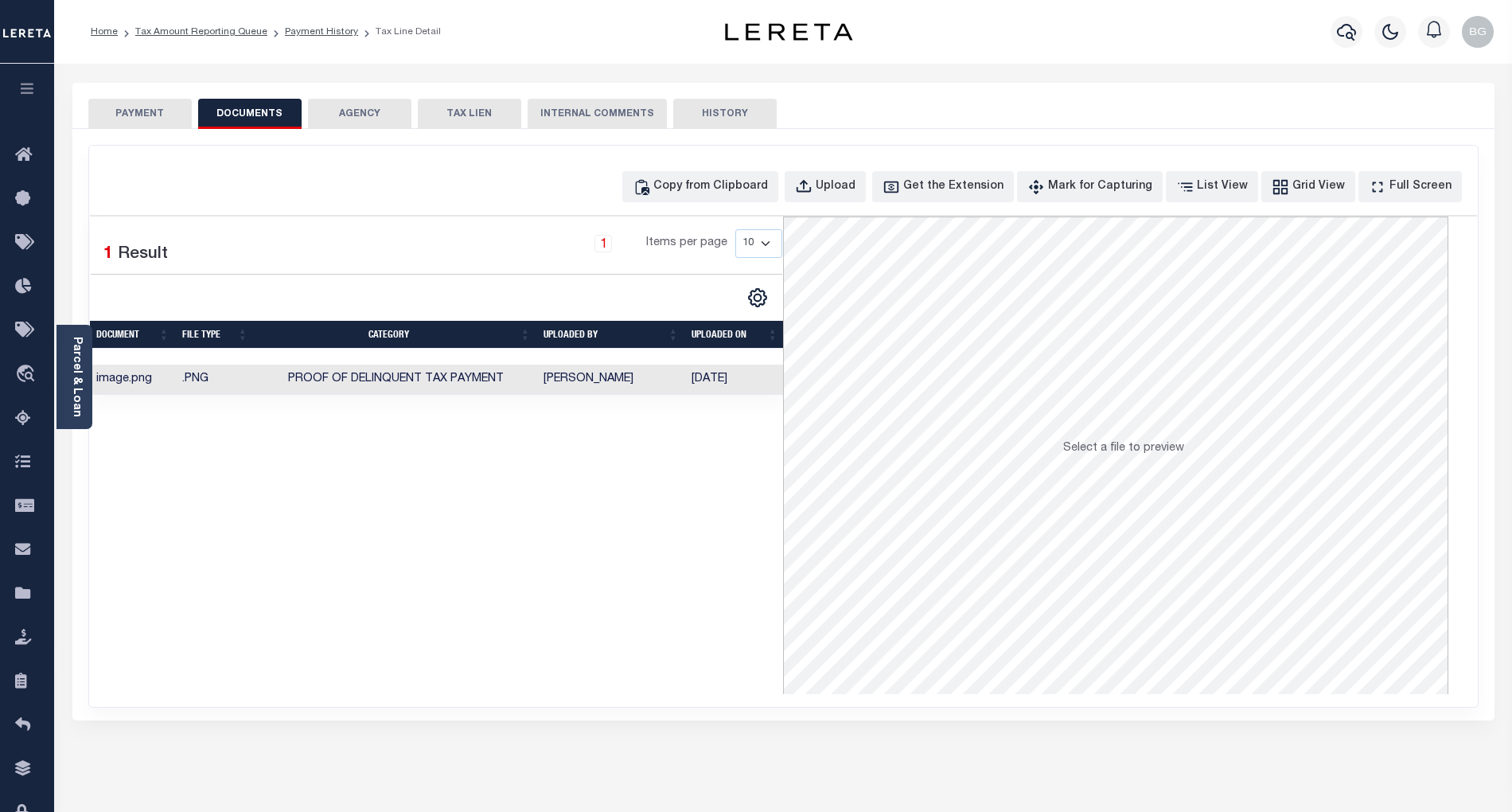
click at [148, 115] on button "PAYMENT" at bounding box center [140, 114] width 103 height 30
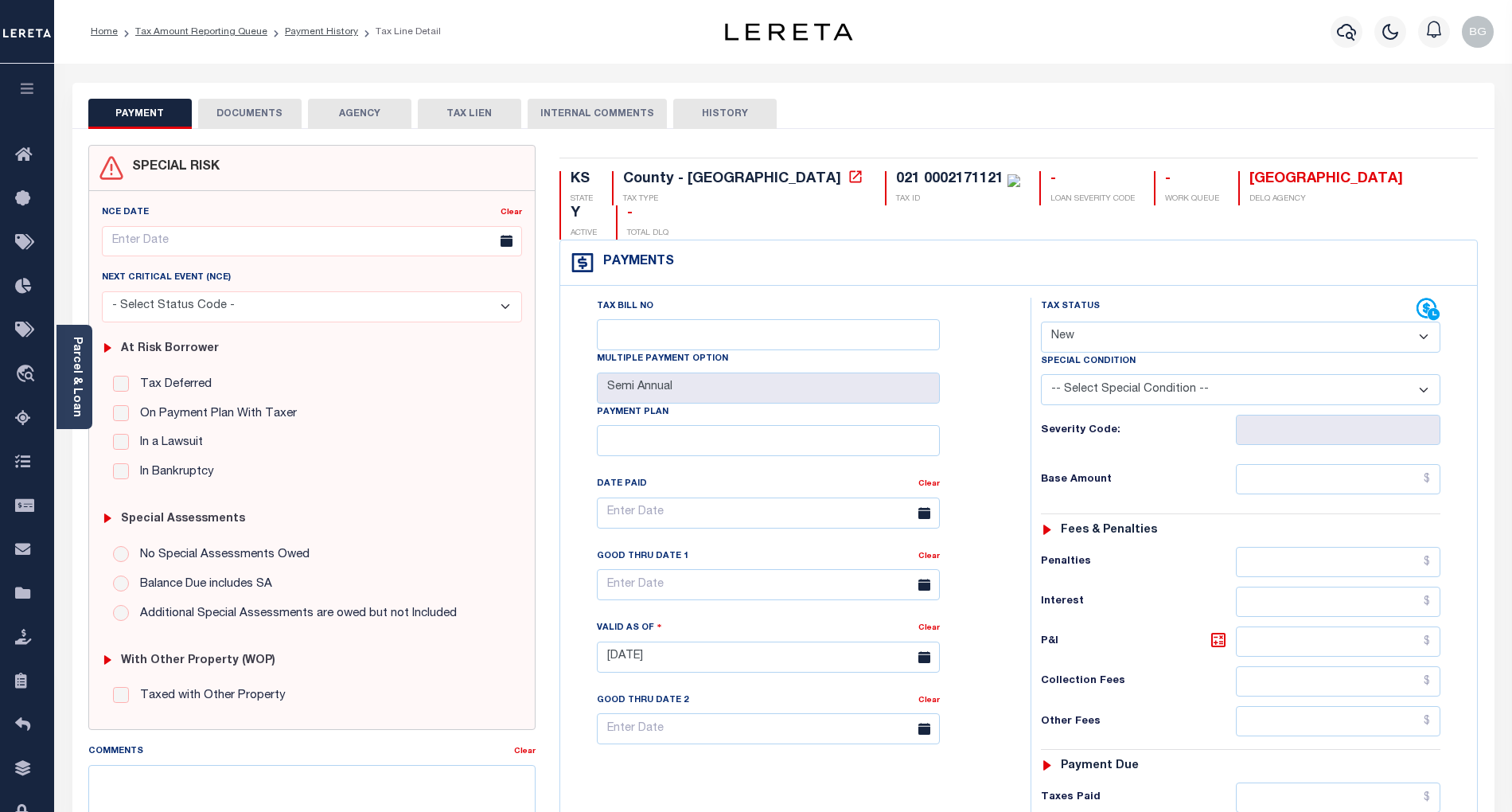
click at [1123, 321] on select "- Select Status Code - Open Due/Unpaid Paid Incomplete No Tax Due Internal Refu…" at bounding box center [1240, 336] width 399 height 31
select select "NTX"
click at [1041, 321] on select "- Select Status Code - Open Due/Unpaid Paid Incomplete No Tax Due Internal Refu…" at bounding box center [1240, 336] width 399 height 31
type input "[DATE]"
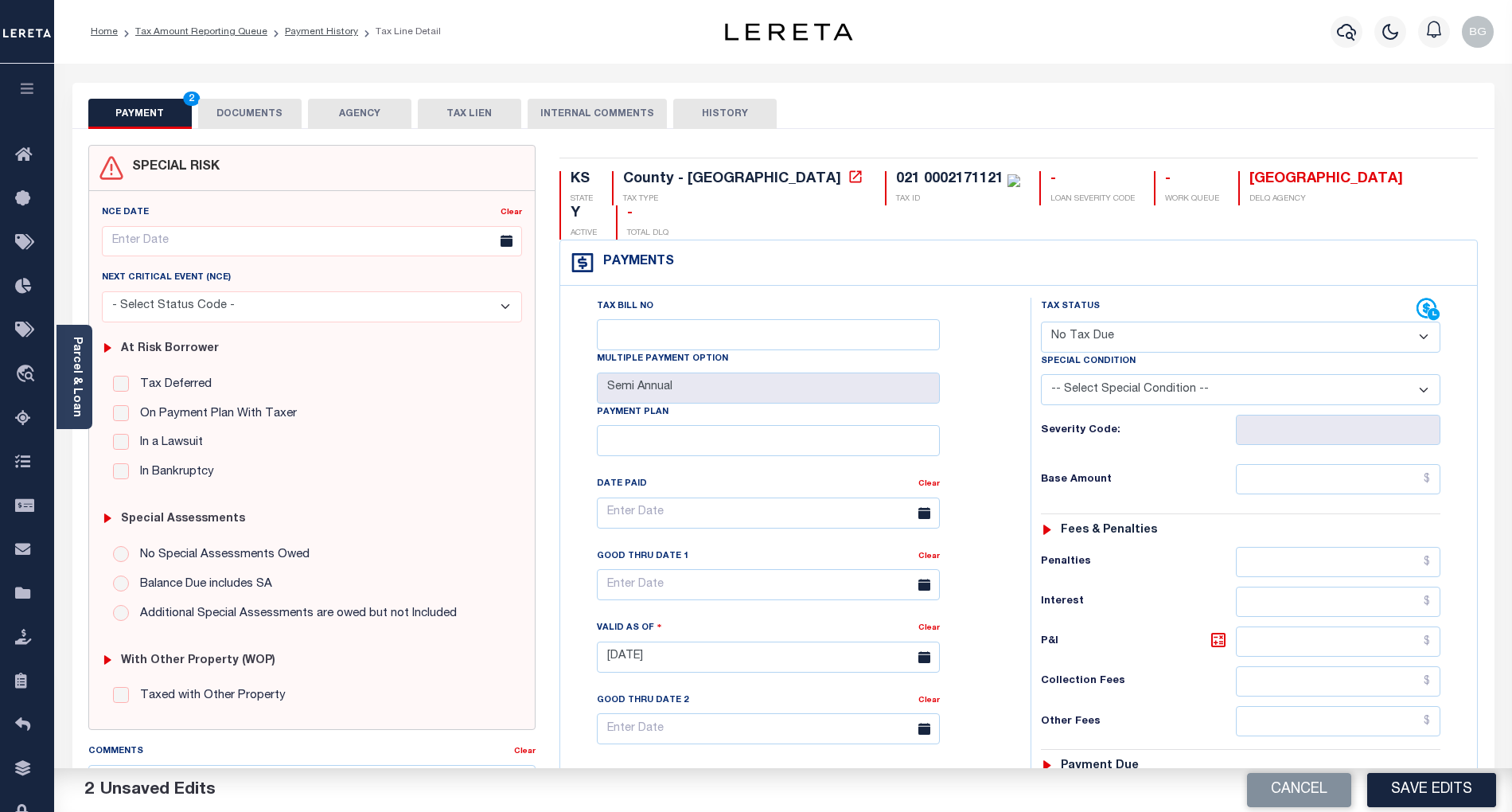
click at [1111, 374] on select "-- Select Special Condition -- 3RD PARTY TAX LIEN AGENCY TAX LIEN (A.K.A Inside…" at bounding box center [1240, 390] width 399 height 31
select select "5"
click at [1041, 374] on select "-- Select Special Condition -- 3RD PARTY TAX LIEN AGENCY TAX LIEN (A.K.A Inside…" at bounding box center [1240, 390] width 399 height 31
click at [1408, 464] on input "text" at bounding box center [1339, 479] width 205 height 30
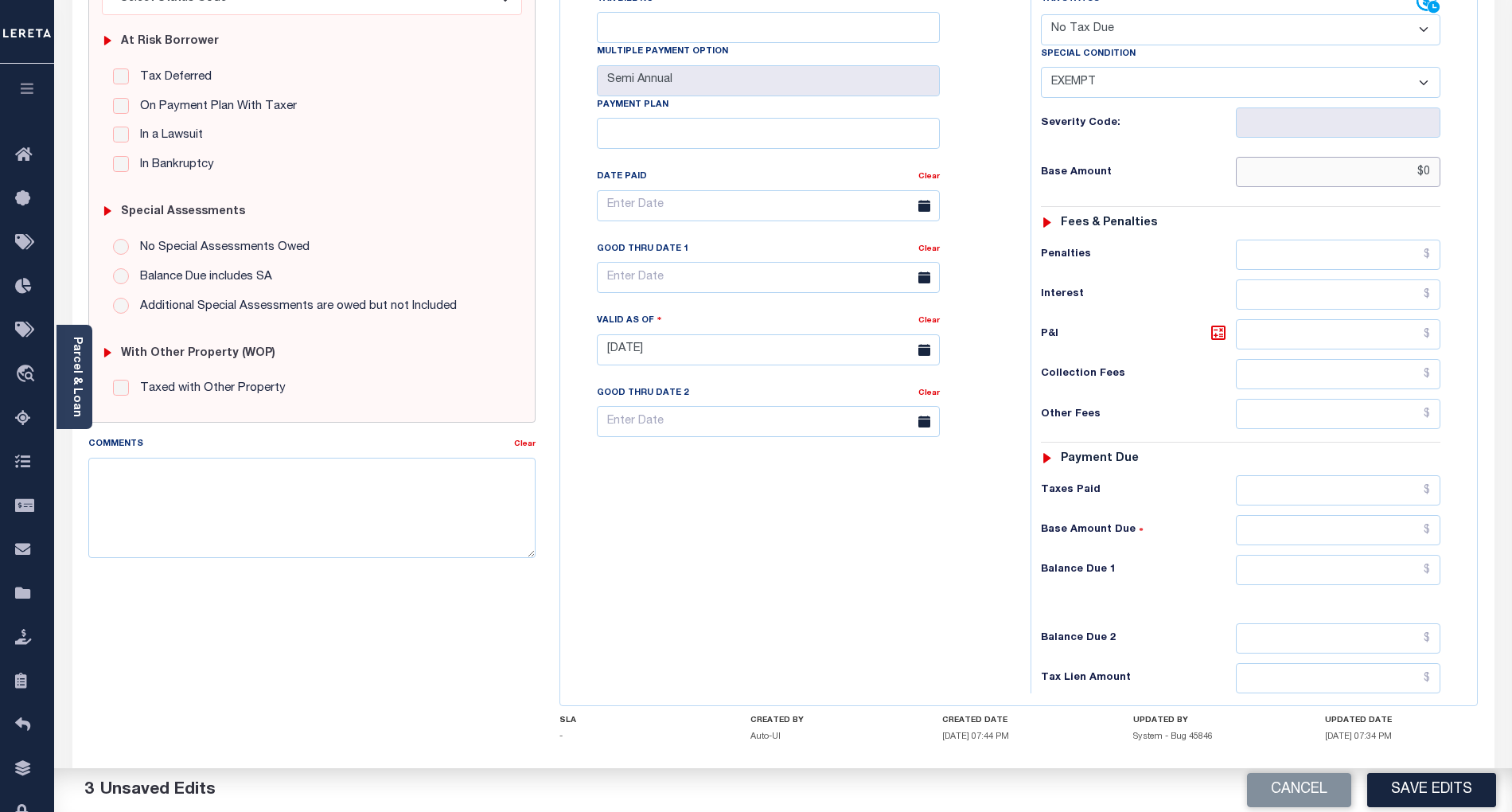
scroll to position [365, 0]
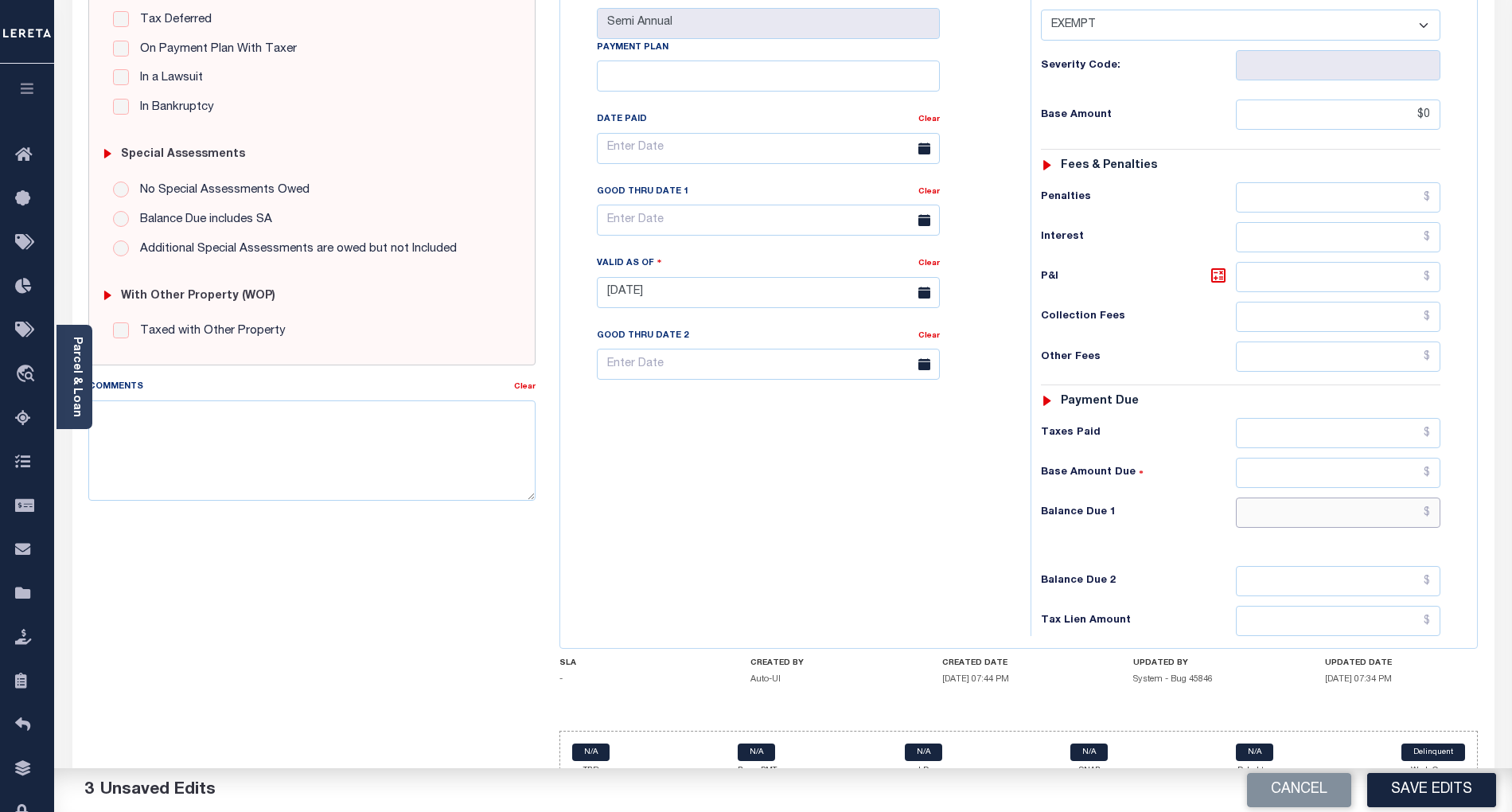
type input "$0.00"
click at [1405, 497] on input "text" at bounding box center [1339, 512] width 205 height 30
type input "$0.00"
click at [953, 519] on div "Tax Bill No Multiple Payment Option Semi Annual Payment Plan Clear" at bounding box center [791, 285] width 454 height 703
click at [1468, 781] on button "Save Edits" at bounding box center [1431, 790] width 129 height 34
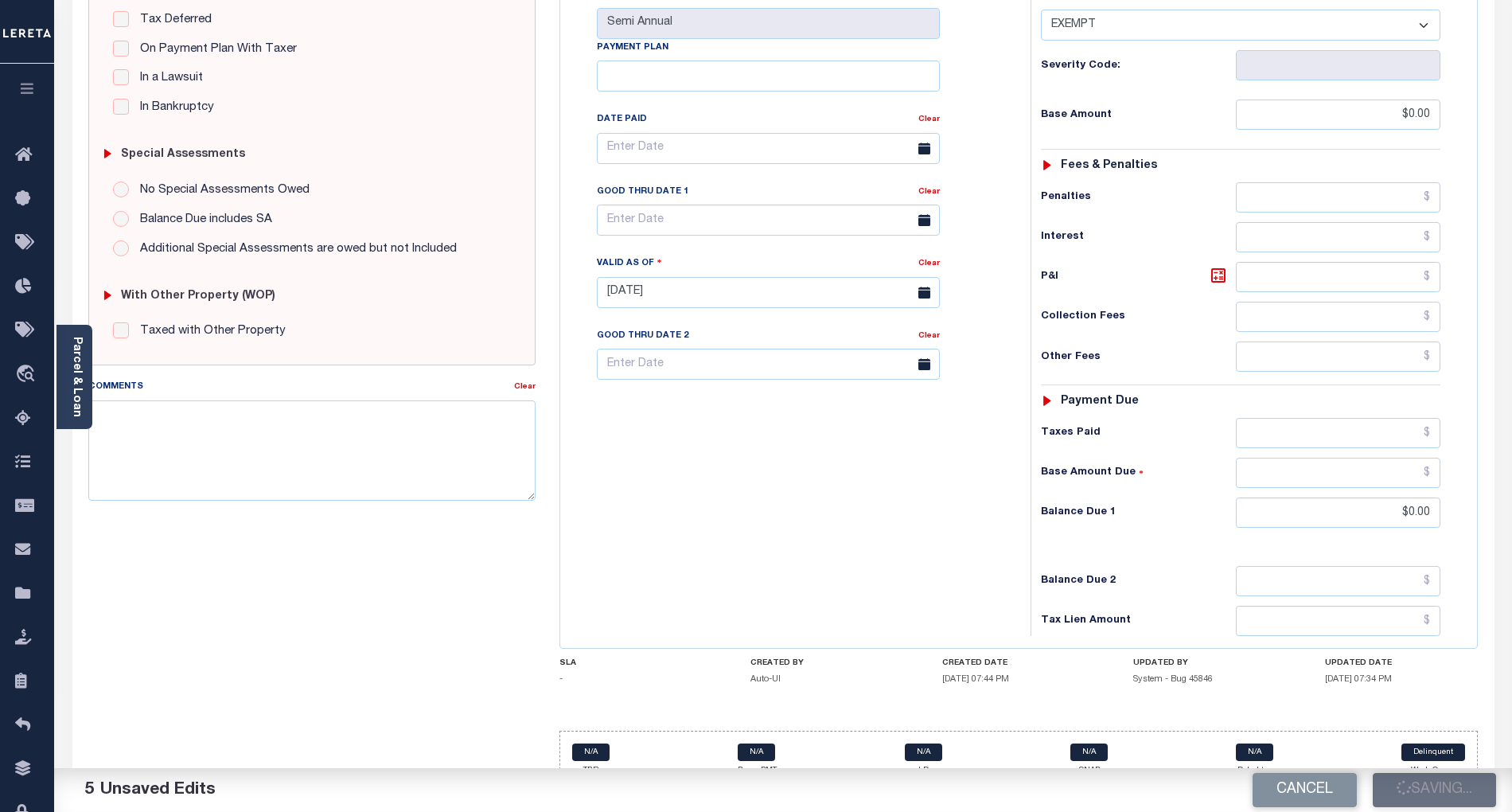
checkbox input "false"
type input "$0"
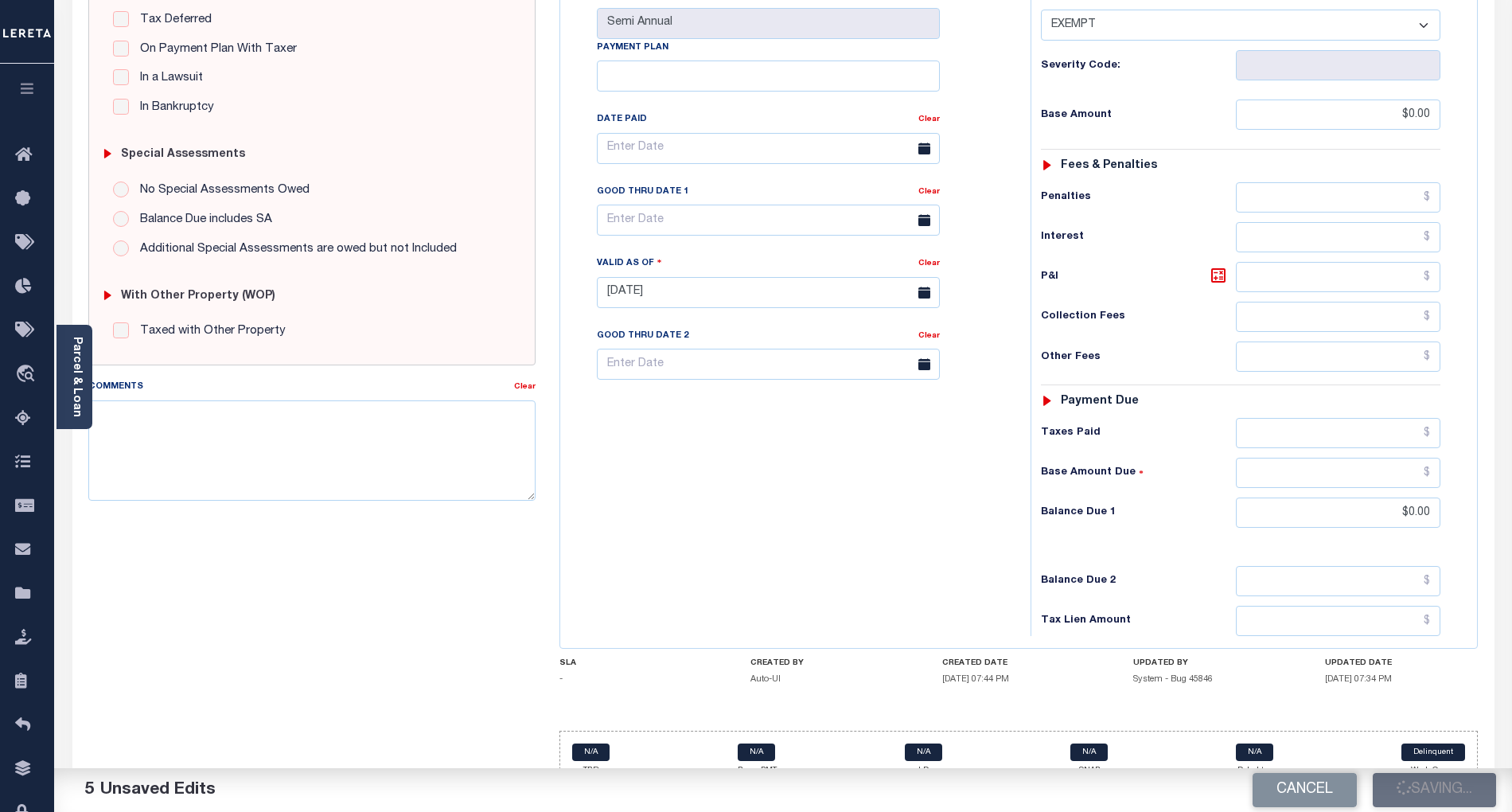
type input "$0"
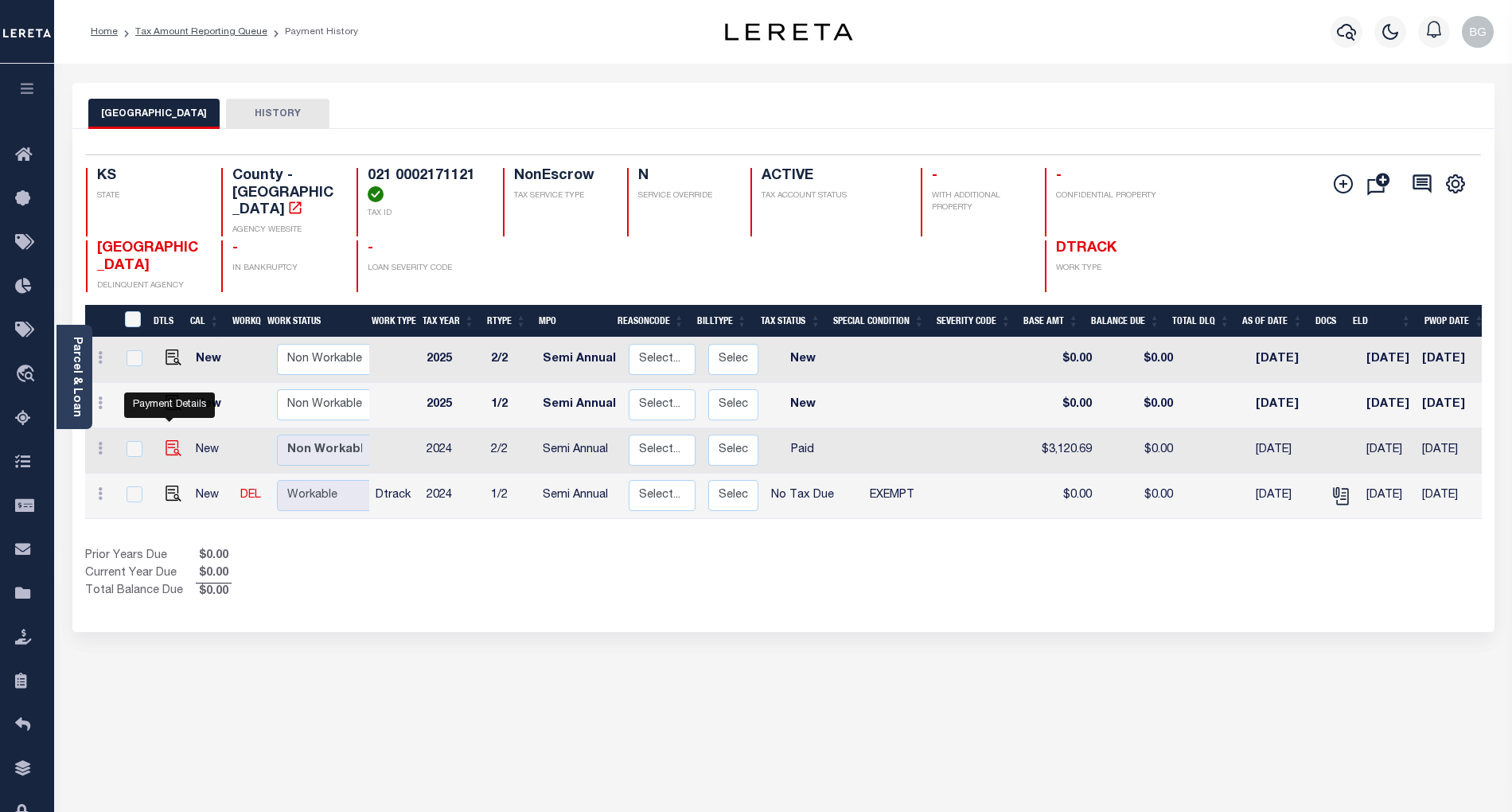
click at [167, 440] on img "" at bounding box center [173, 448] width 16 height 16
checkbox input "true"
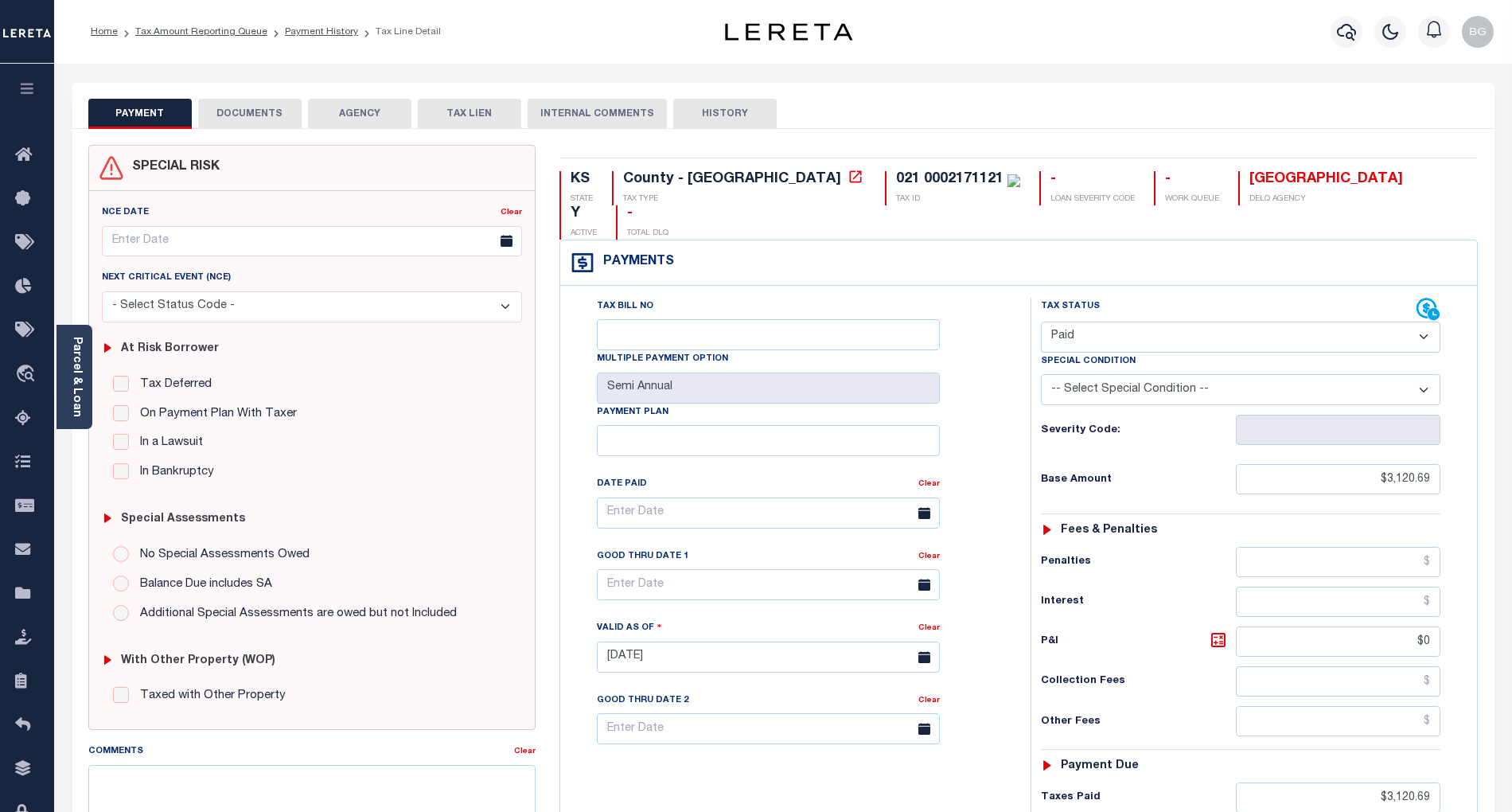
click at [1081, 321] on select "- Select Status Code - Open Due/Unpaid Paid Incomplete No Tax Due Internal Refu…" at bounding box center [1240, 336] width 399 height 31
select select "NTX"
click at [1041, 321] on select "- Select Status Code - Open Due/Unpaid Paid Incomplete No Tax Due Internal Refu…" at bounding box center [1240, 336] width 399 height 31
type input "[DATE]"
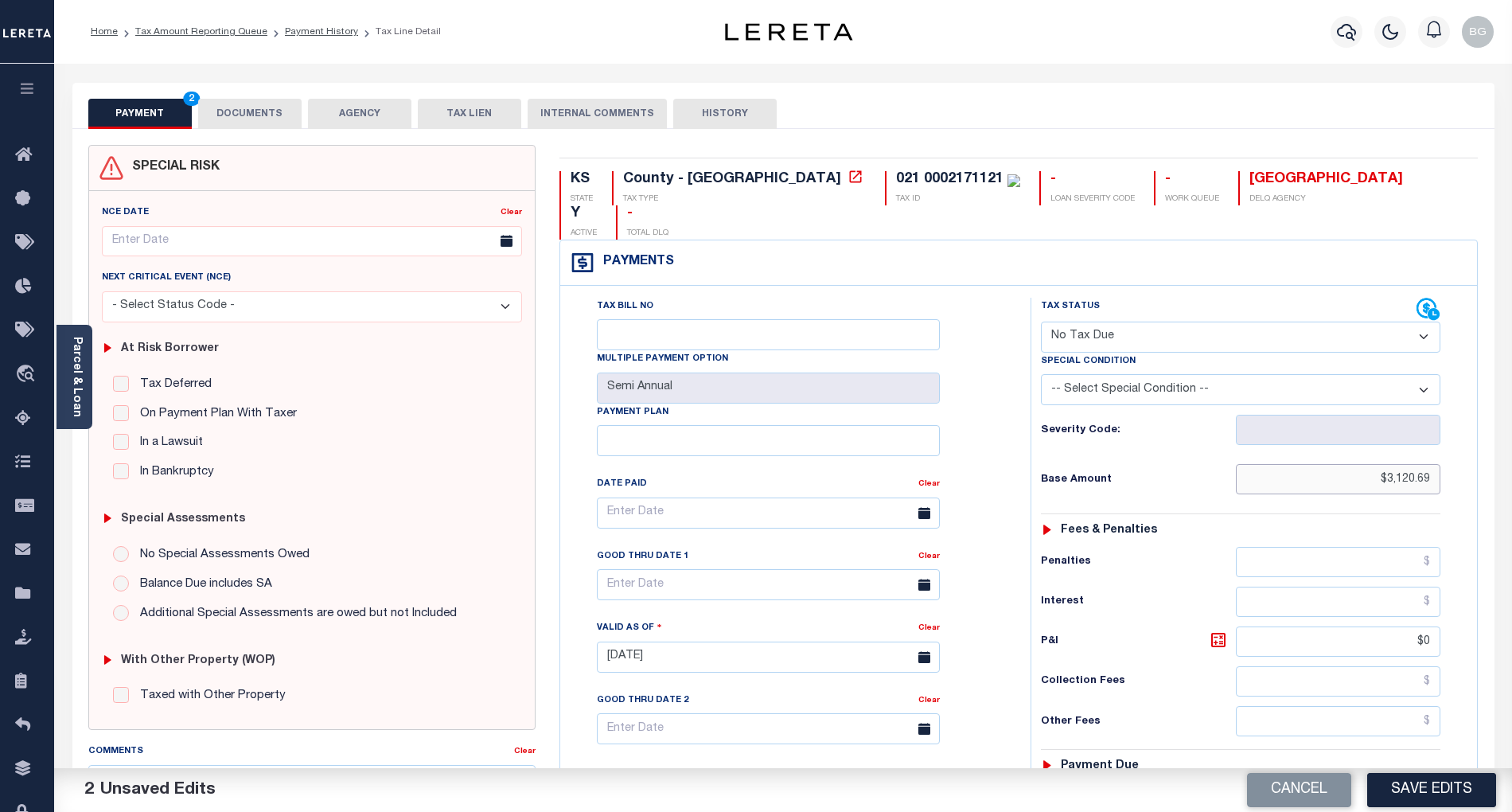
click at [1409, 464] on input "$3,120.69" at bounding box center [1339, 479] width 205 height 30
type input "$.00"
click at [1095, 374] on select "-- Select Special Condition -- 3RD PARTY TAX LIEN AGENCY TAX LIEN (A.K.A Inside…" at bounding box center [1240, 390] width 399 height 31
select select "5"
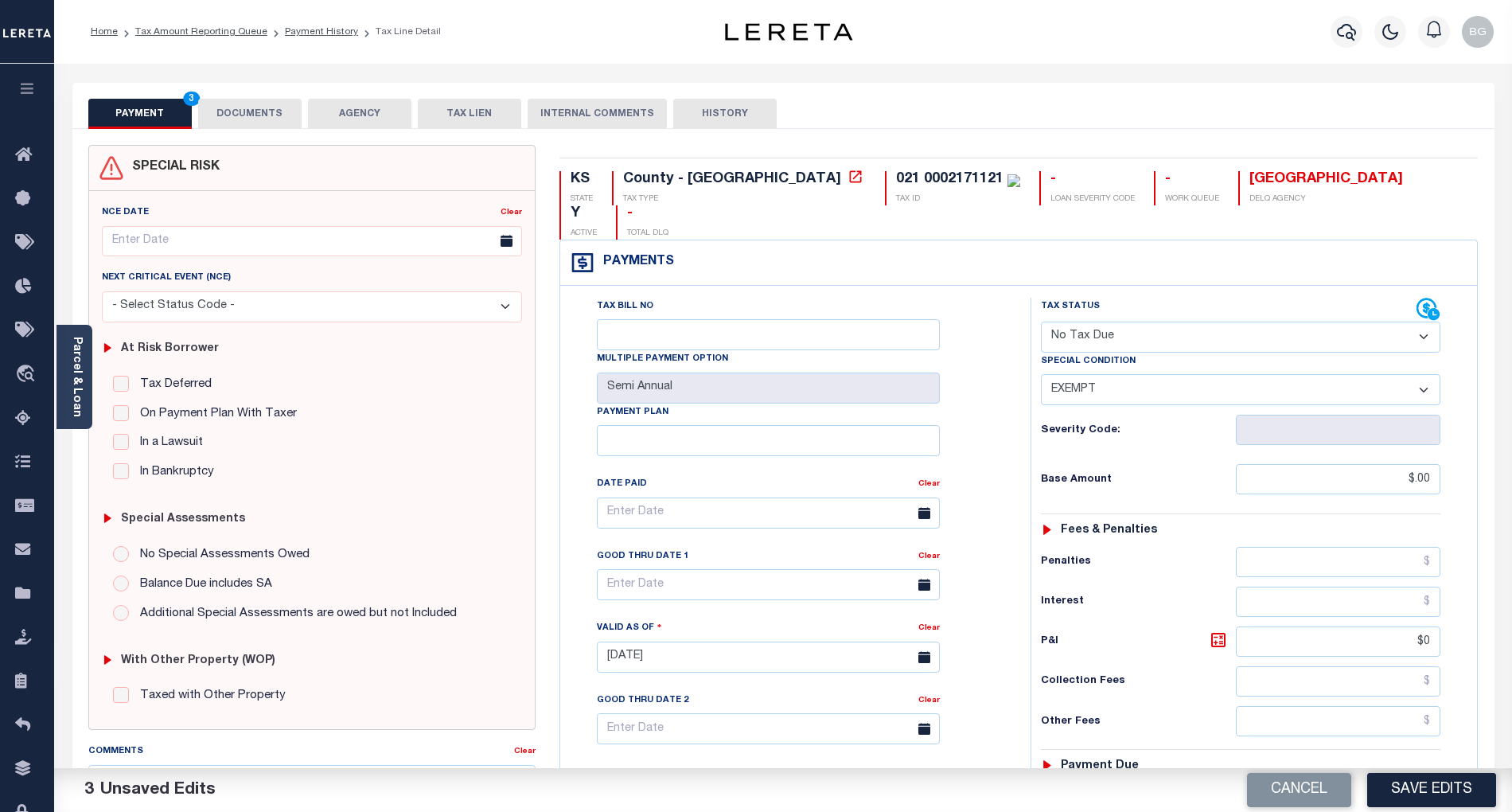
click at [1041, 374] on select "-- Select Special Condition -- 3RD PARTY TAX LIEN AGENCY TAX LIEN (A.K.A Inside…" at bounding box center [1240, 390] width 399 height 31
click at [1434, 626] on input "$0" at bounding box center [1339, 641] width 205 height 30
type input "$"
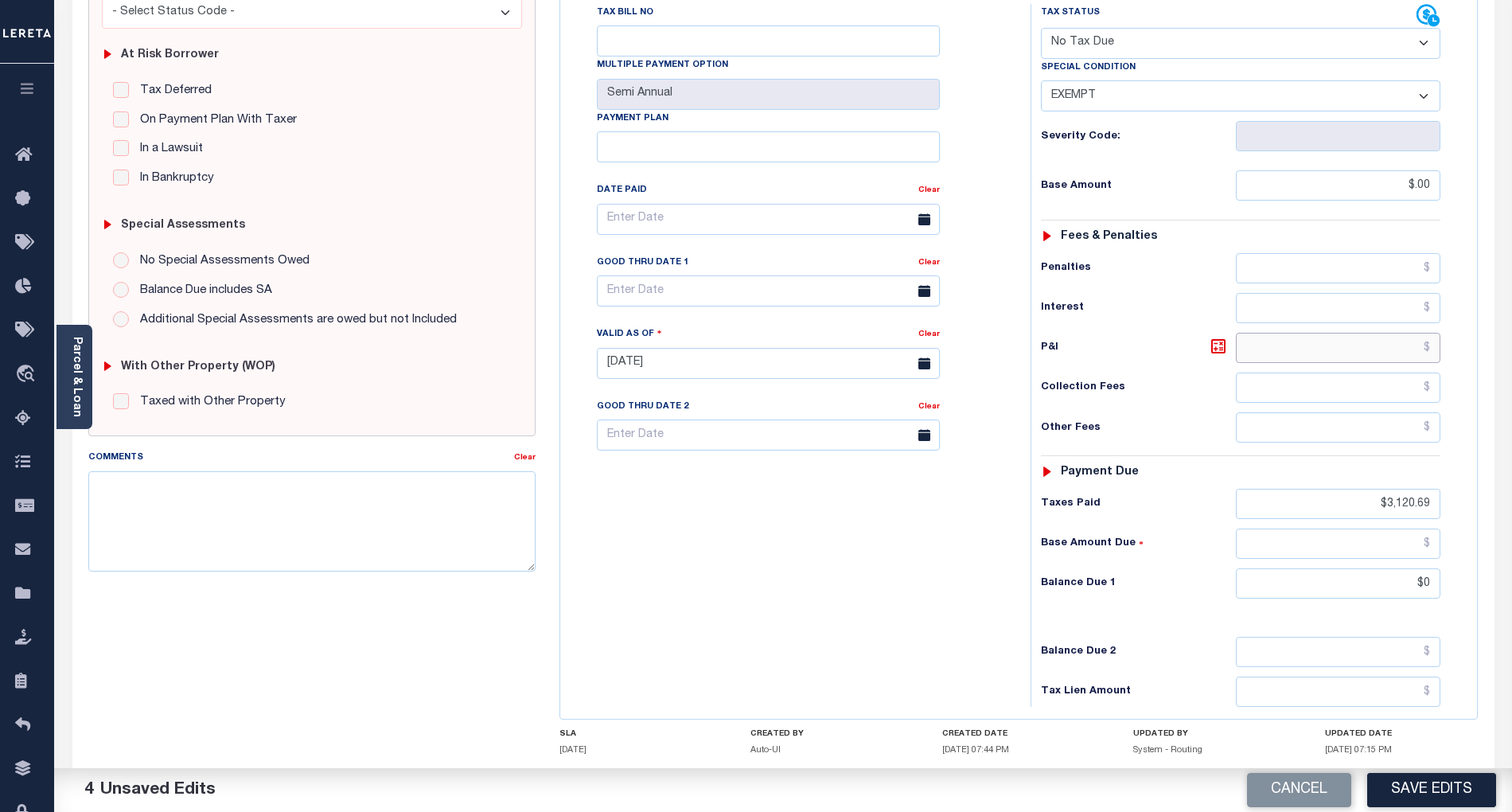
scroll to position [318, 0]
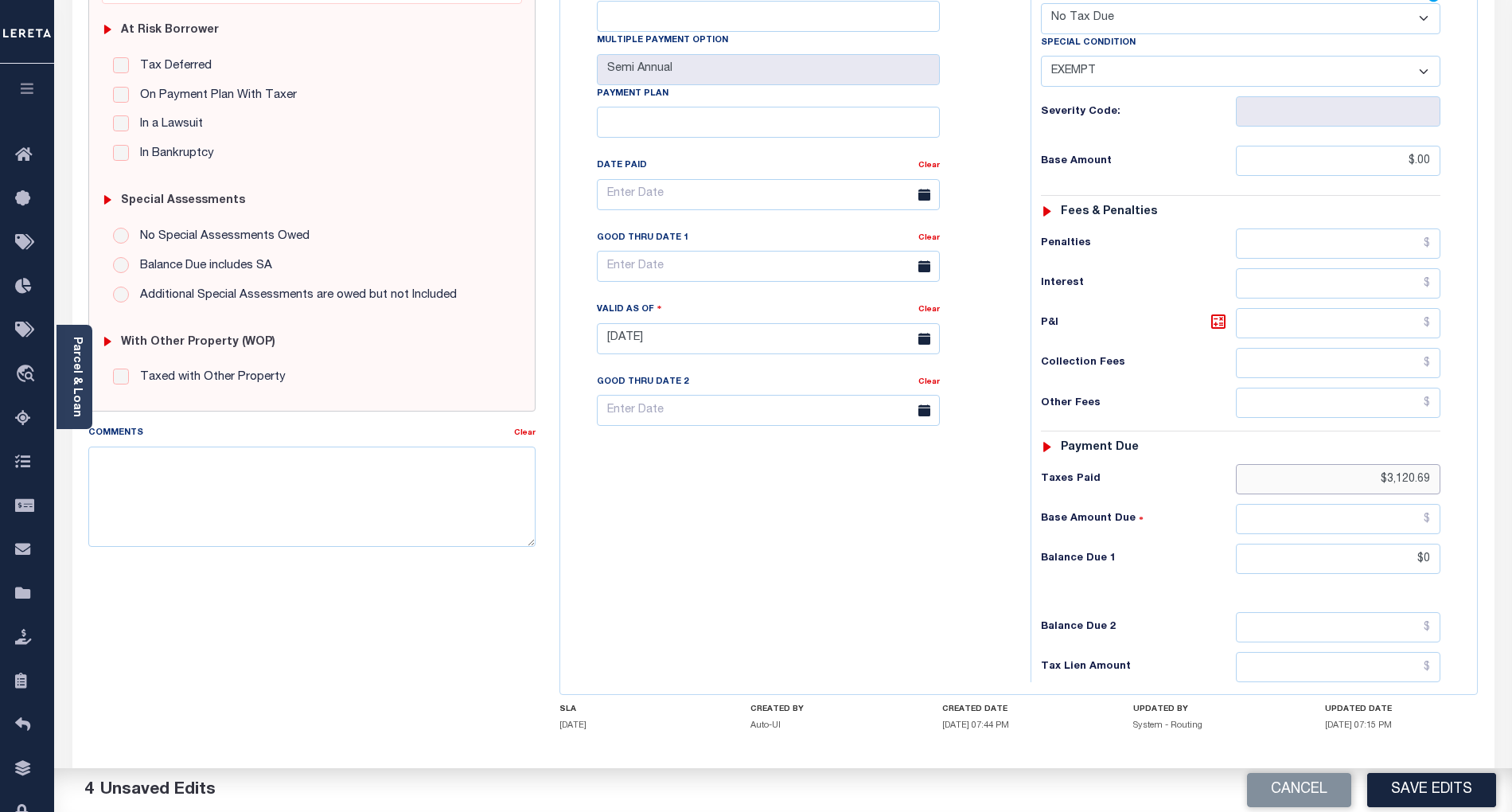
click at [1414, 464] on input "$3,120.69" at bounding box center [1339, 479] width 205 height 30
type input "$.00"
drag, startPoint x: 1434, startPoint y: 530, endPoint x: 1420, endPoint y: 542, distance: 18.4
click at [1434, 543] on input "$0" at bounding box center [1339, 559] width 205 height 30
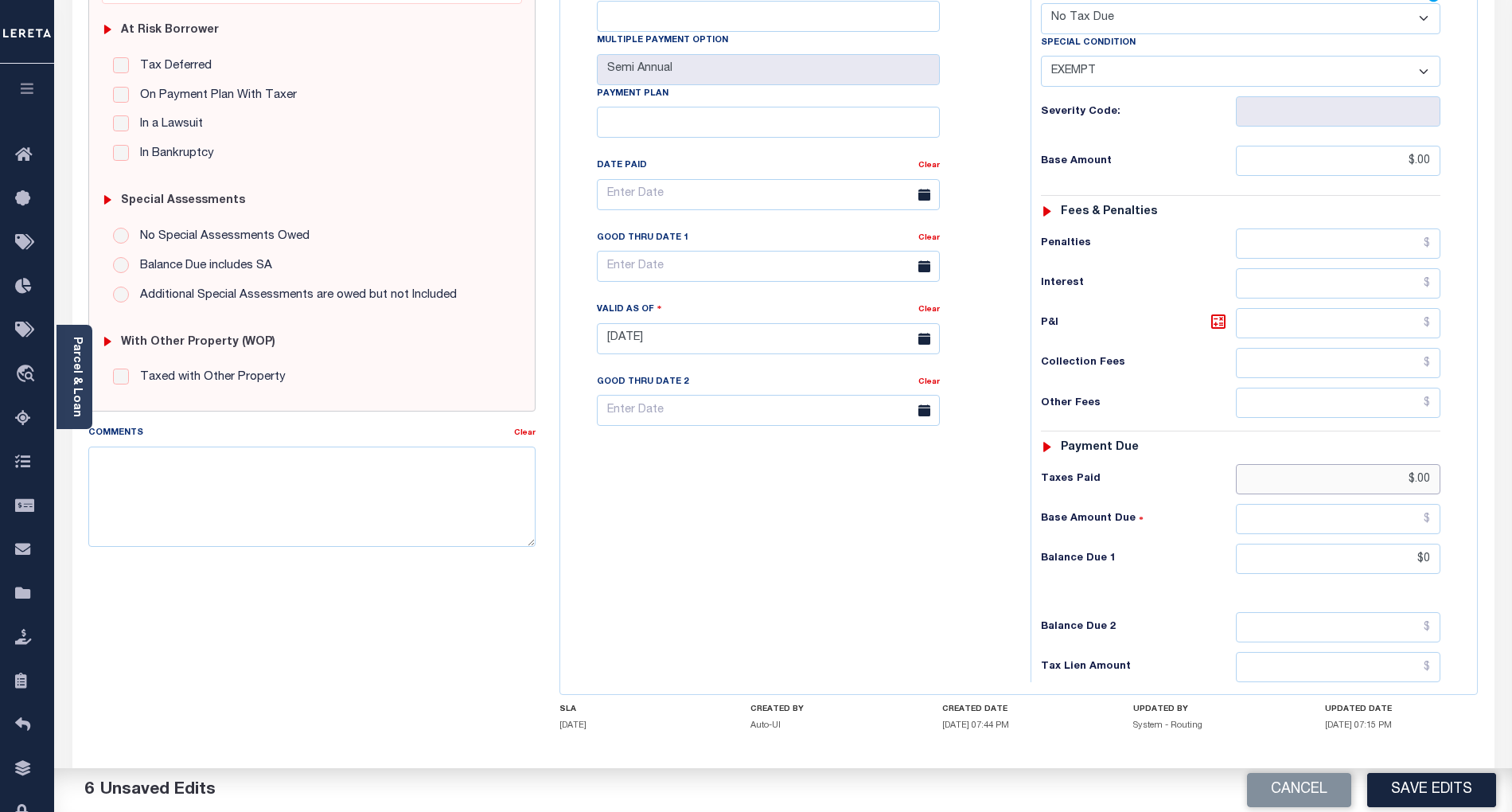
type input "$0.00"
click at [1434, 464] on input "$.00" at bounding box center [1339, 479] width 205 height 30
type input "$"
click at [913, 557] on div "Tax Bill No Multiple Payment Option Semi Annual Payment Plan Clear" at bounding box center [791, 331] width 454 height 703
click at [1433, 146] on input "$.00" at bounding box center [1339, 161] width 205 height 30
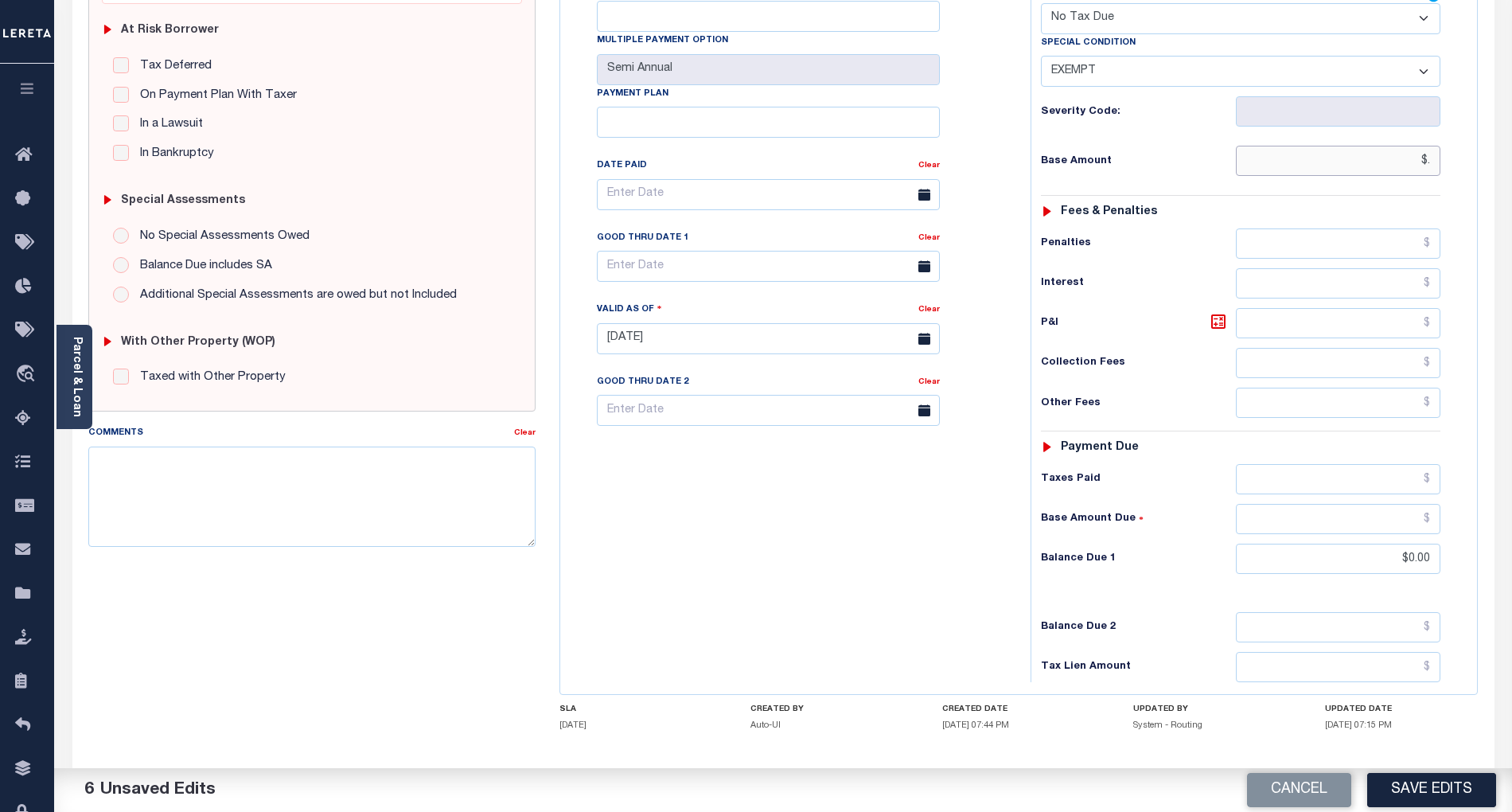
type input "$"
type input "$0.00"
click at [883, 567] on div "Tax Bill No Multiple Payment Option Semi Annual Payment Plan Clear" at bounding box center [791, 331] width 454 height 703
click at [1446, 787] on button "Save Edits" at bounding box center [1431, 790] width 129 height 34
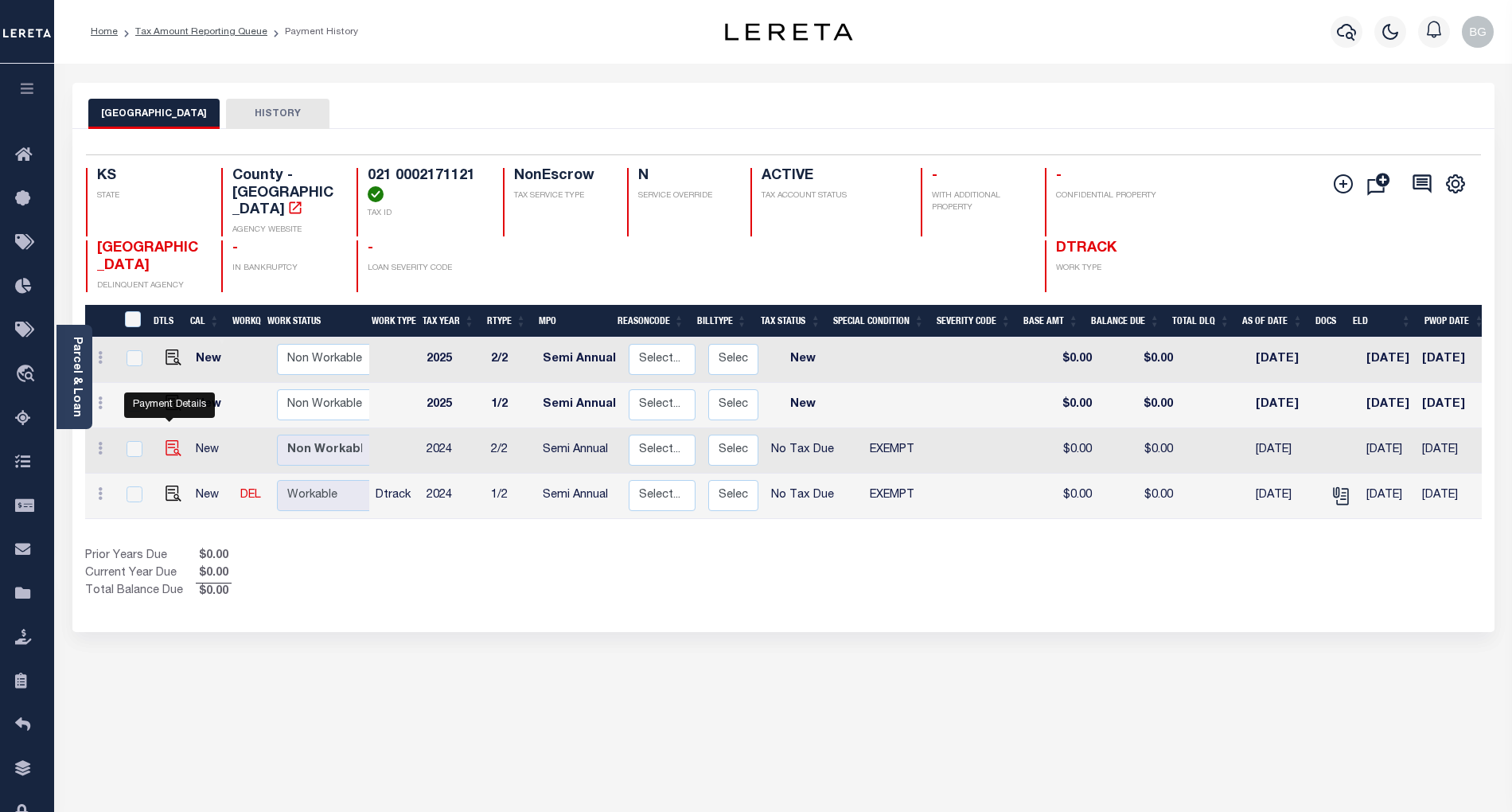
click at [170, 440] on img "" at bounding box center [173, 448] width 16 height 16
checkbox input "true"
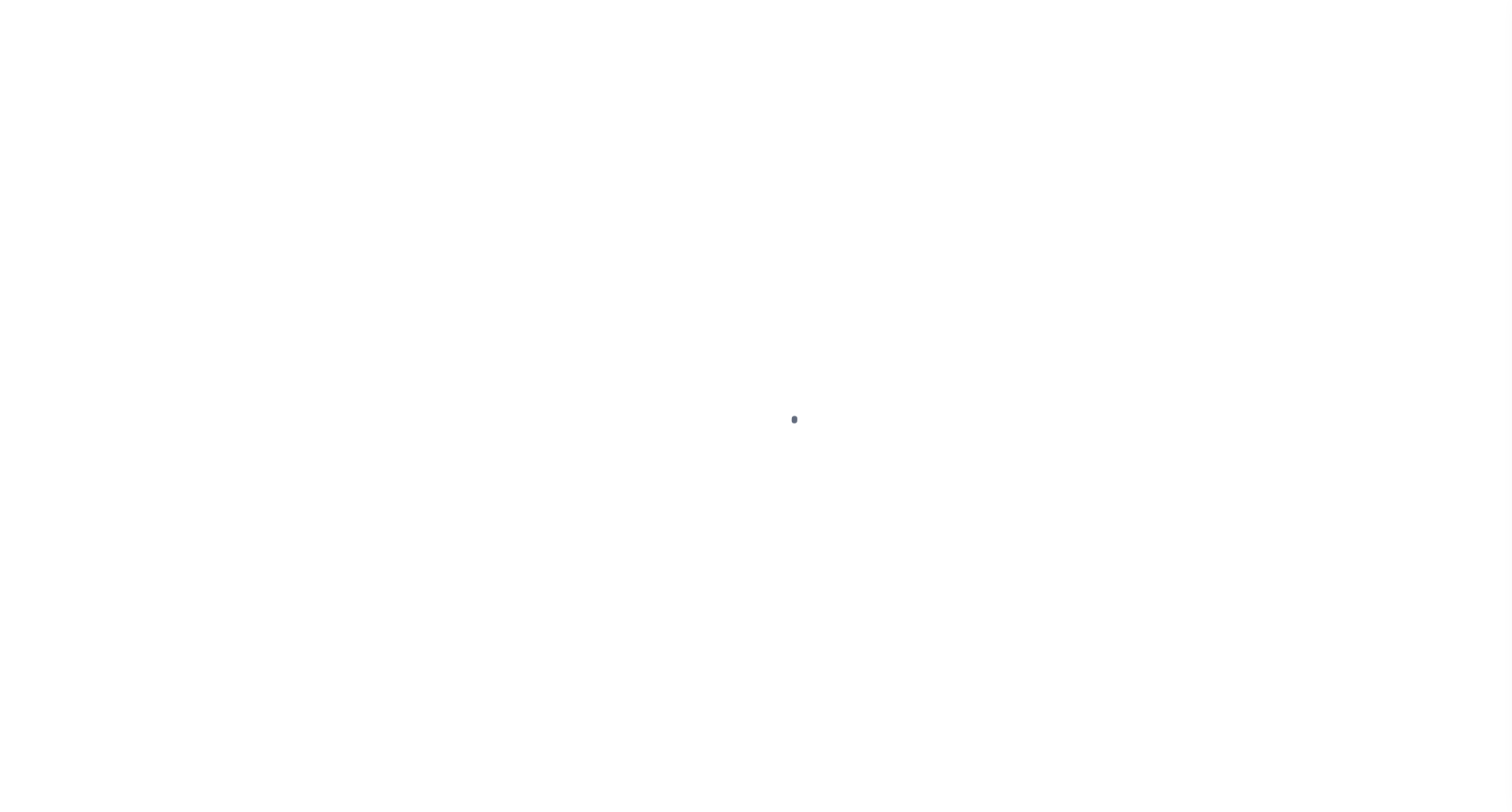
select select "NTX"
select select "5"
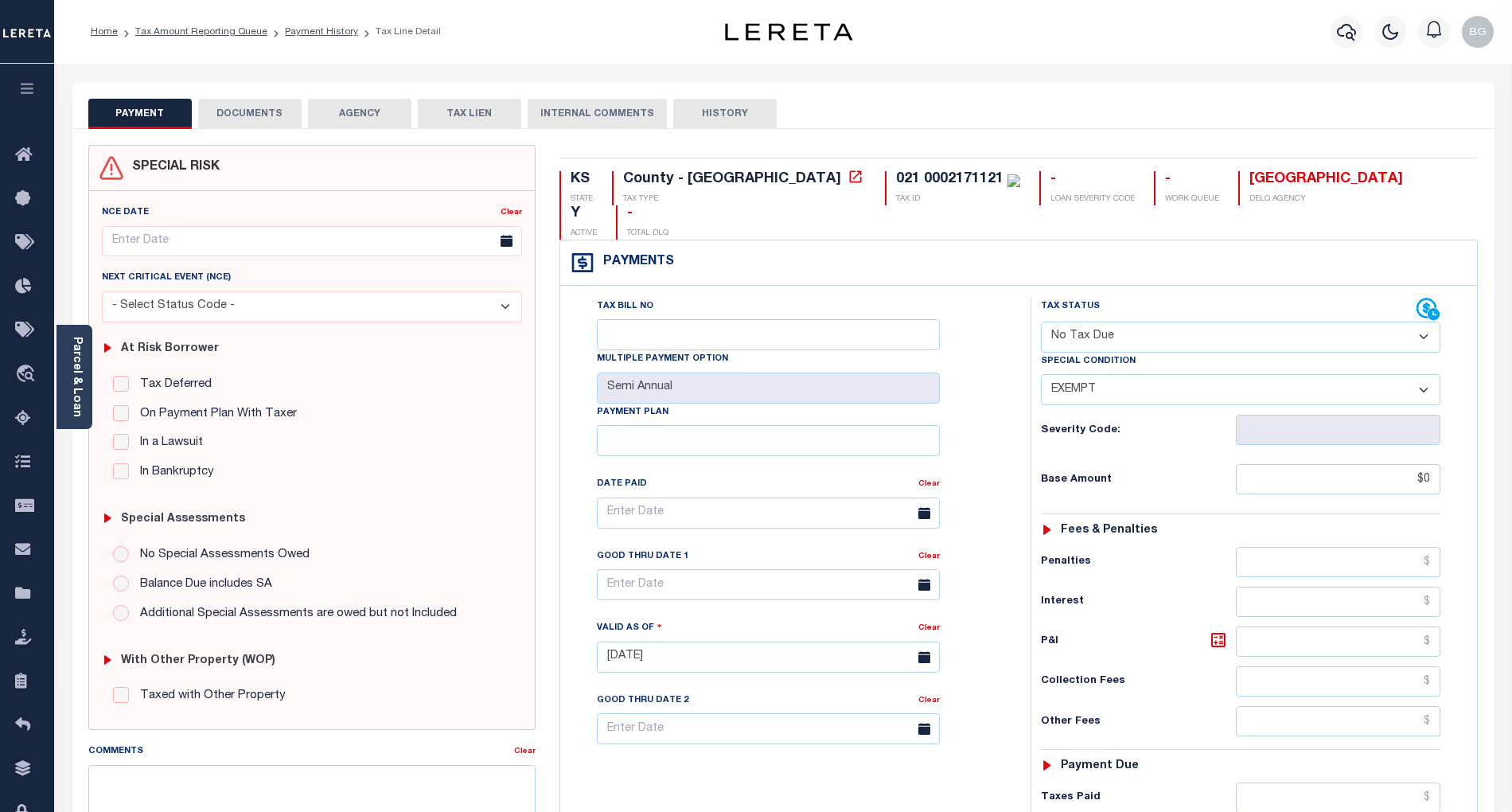
click at [1443, 109] on div "PAYMENT DOCUMENTS AGENCY DELINQUENT PAYEE TAX LIEN HISTORY" at bounding box center [783, 113] width 1390 height 29
click at [260, 117] on button "DOCUMENTS" at bounding box center [250, 114] width 103 height 30
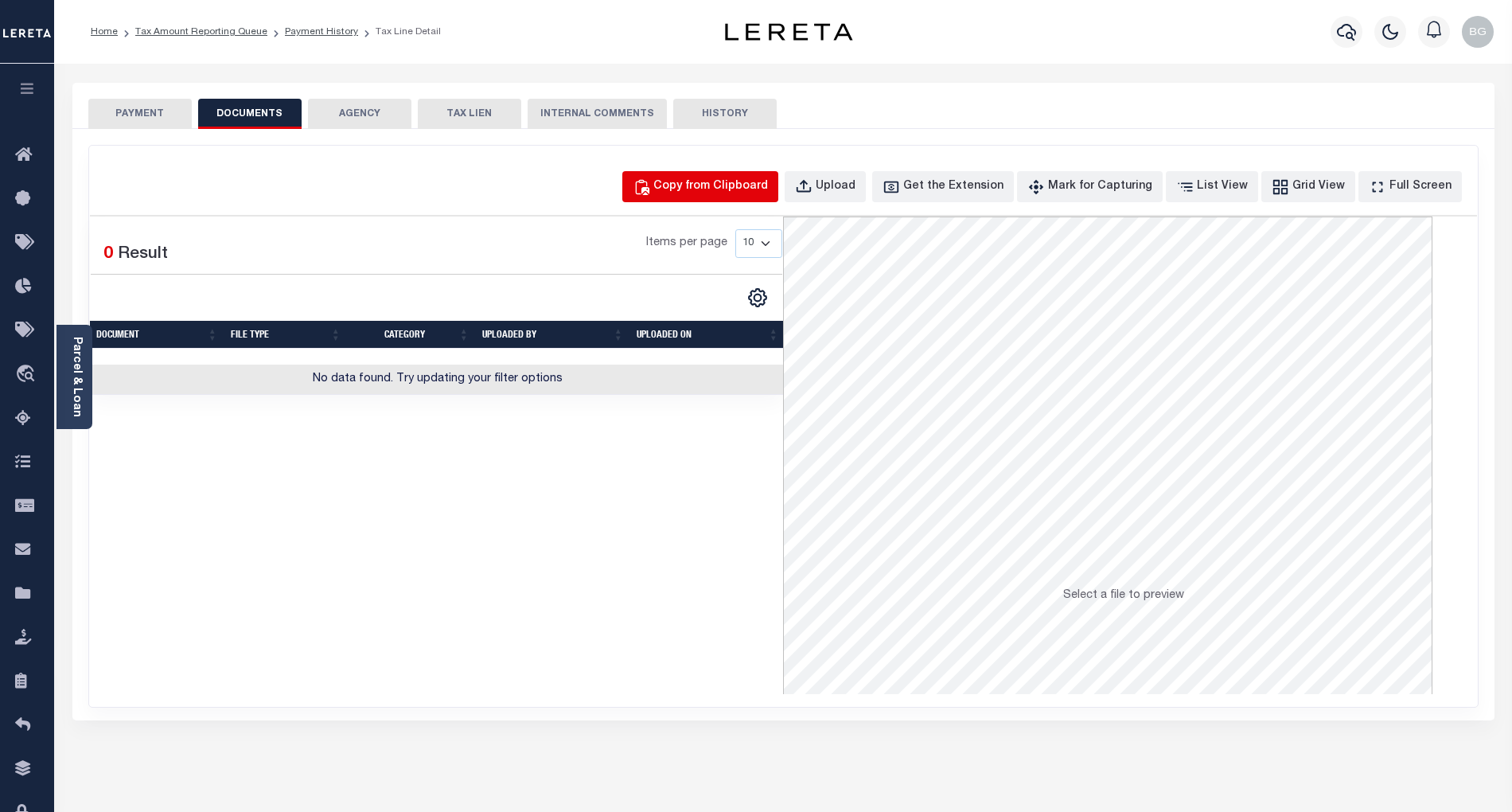
click at [740, 188] on div "Copy from Clipboard" at bounding box center [711, 187] width 115 height 18
select select "POP"
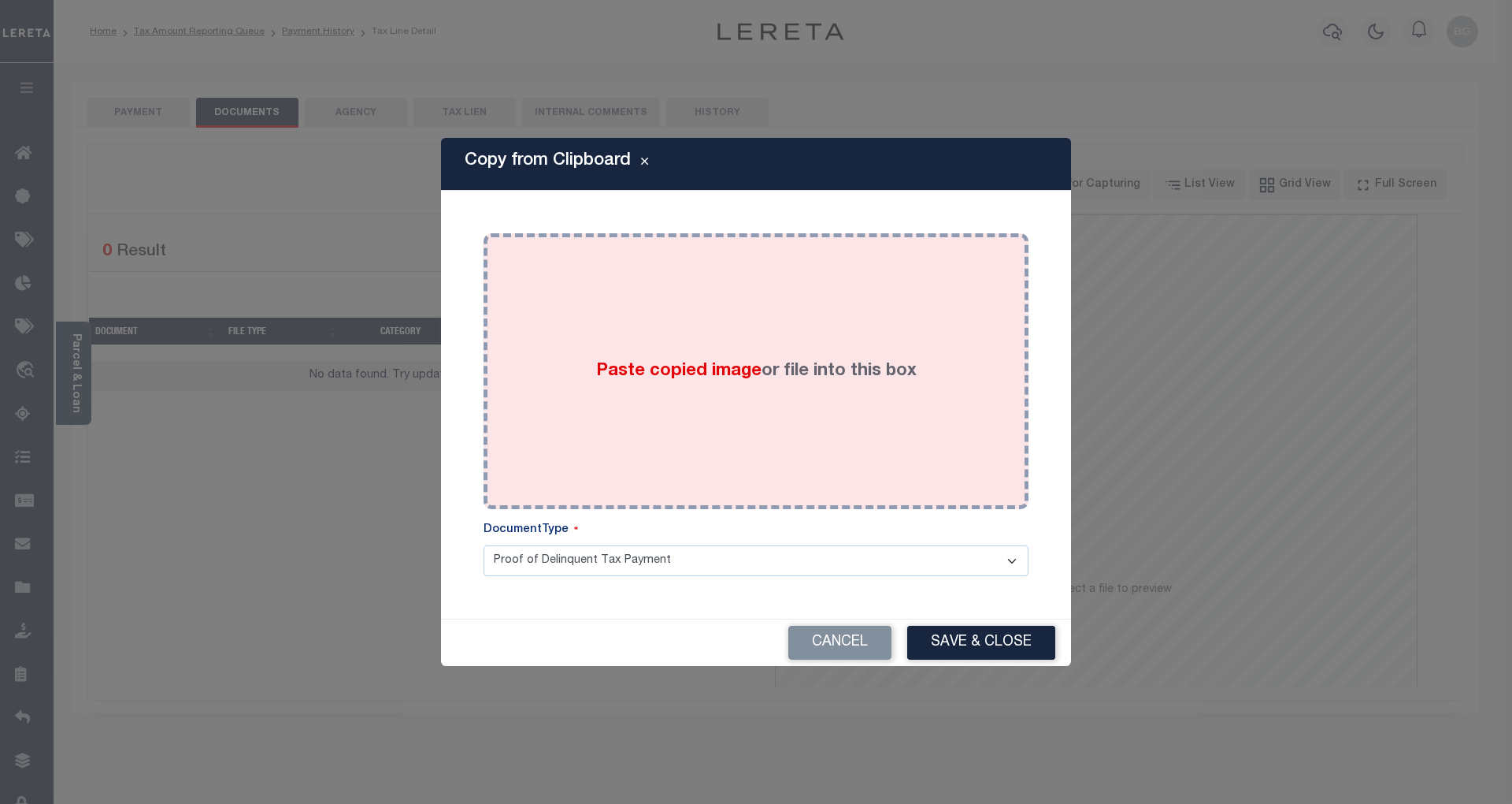
click at [700, 373] on span "Paste copied image" at bounding box center [679, 372] width 165 height 18
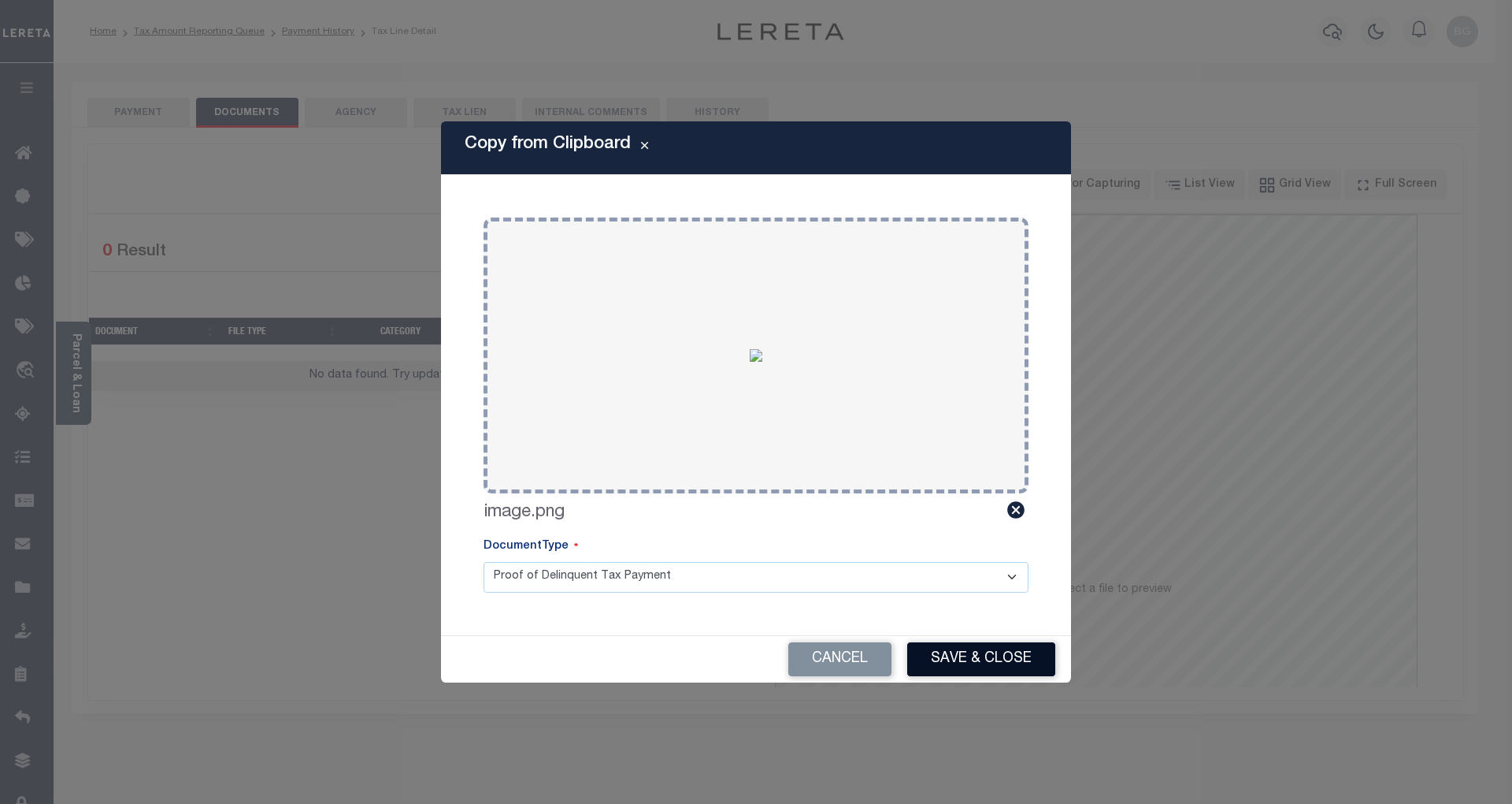
click at [1021, 668] on button "Save & Close" at bounding box center [981, 659] width 148 height 33
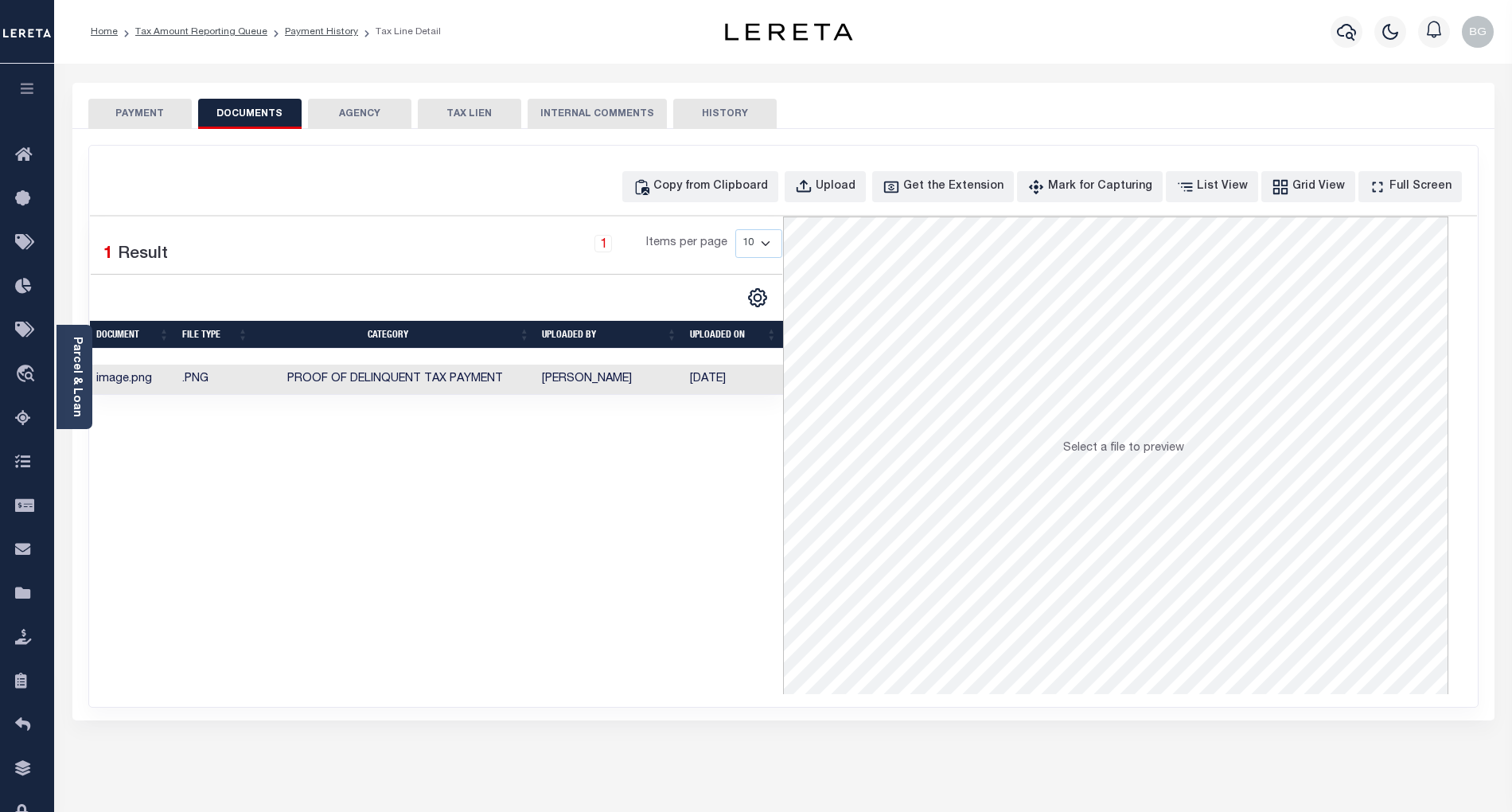
click at [153, 109] on button "PAYMENT" at bounding box center [140, 114] width 103 height 30
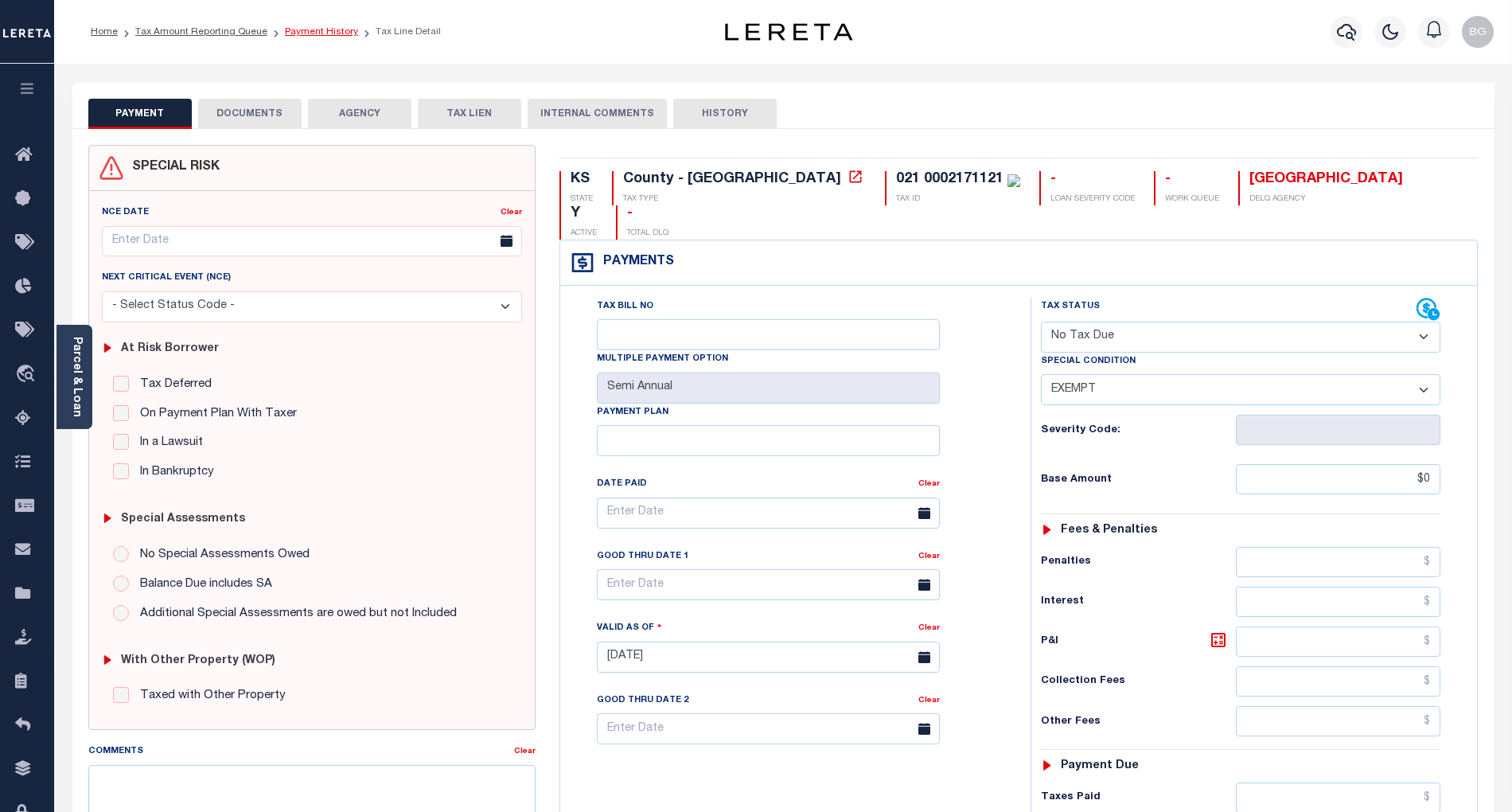
click at [316, 32] on link "Payment History" at bounding box center [321, 31] width 73 height 10
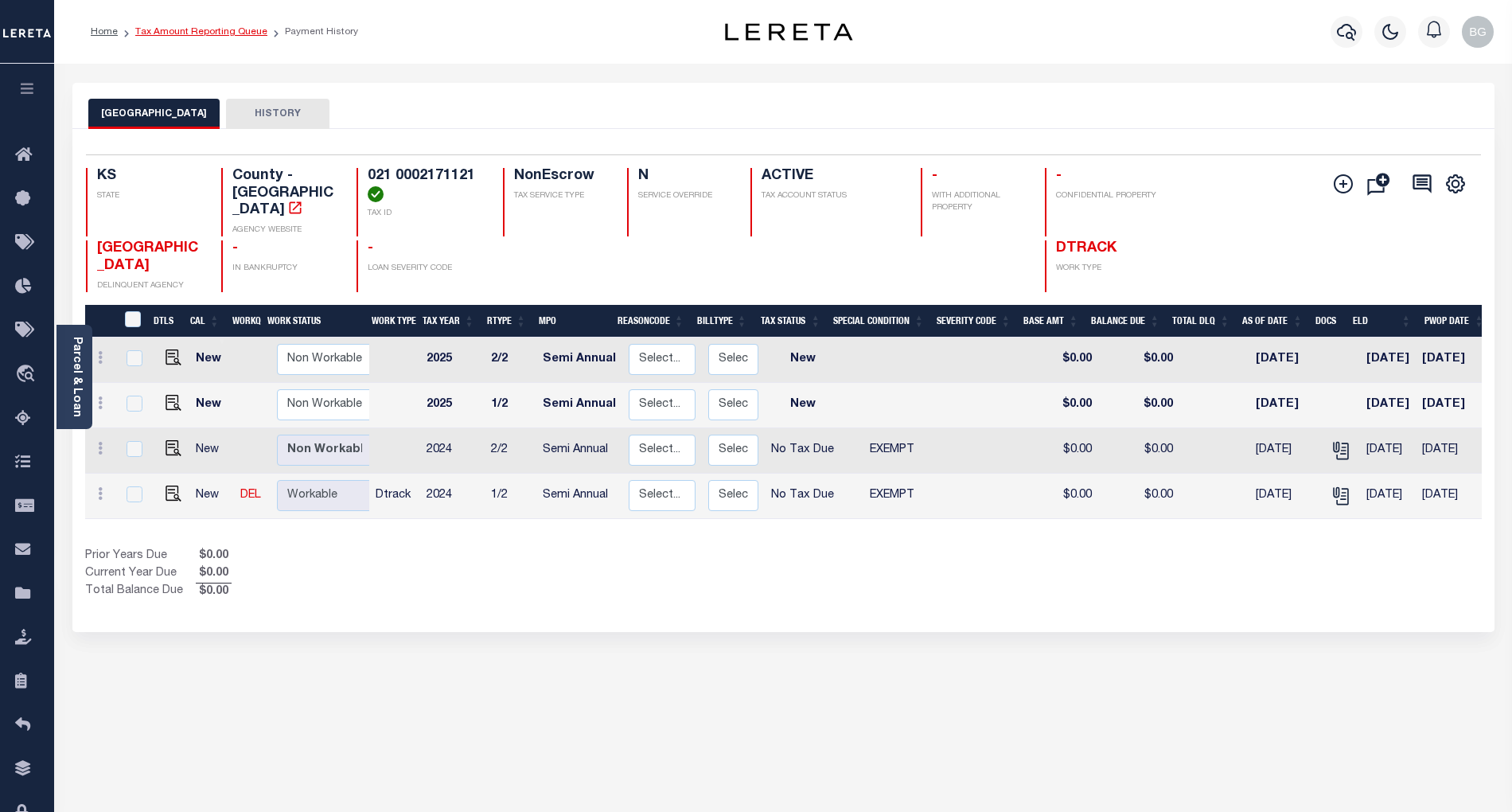
click at [185, 27] on link "Tax Amount Reporting Queue" at bounding box center [201, 31] width 133 height 10
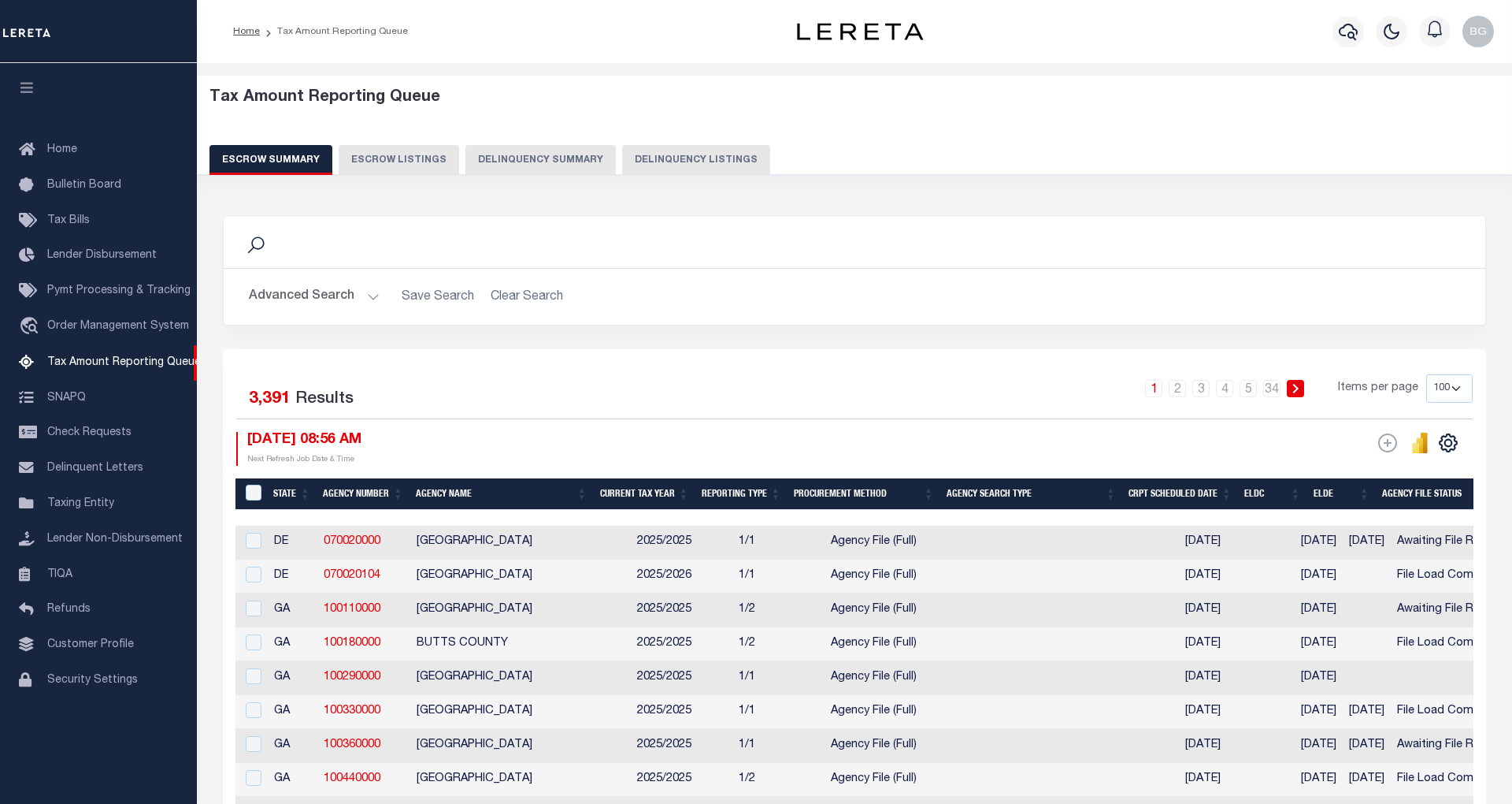
click at [687, 158] on button "Delinquency Listings" at bounding box center [696, 160] width 148 height 30
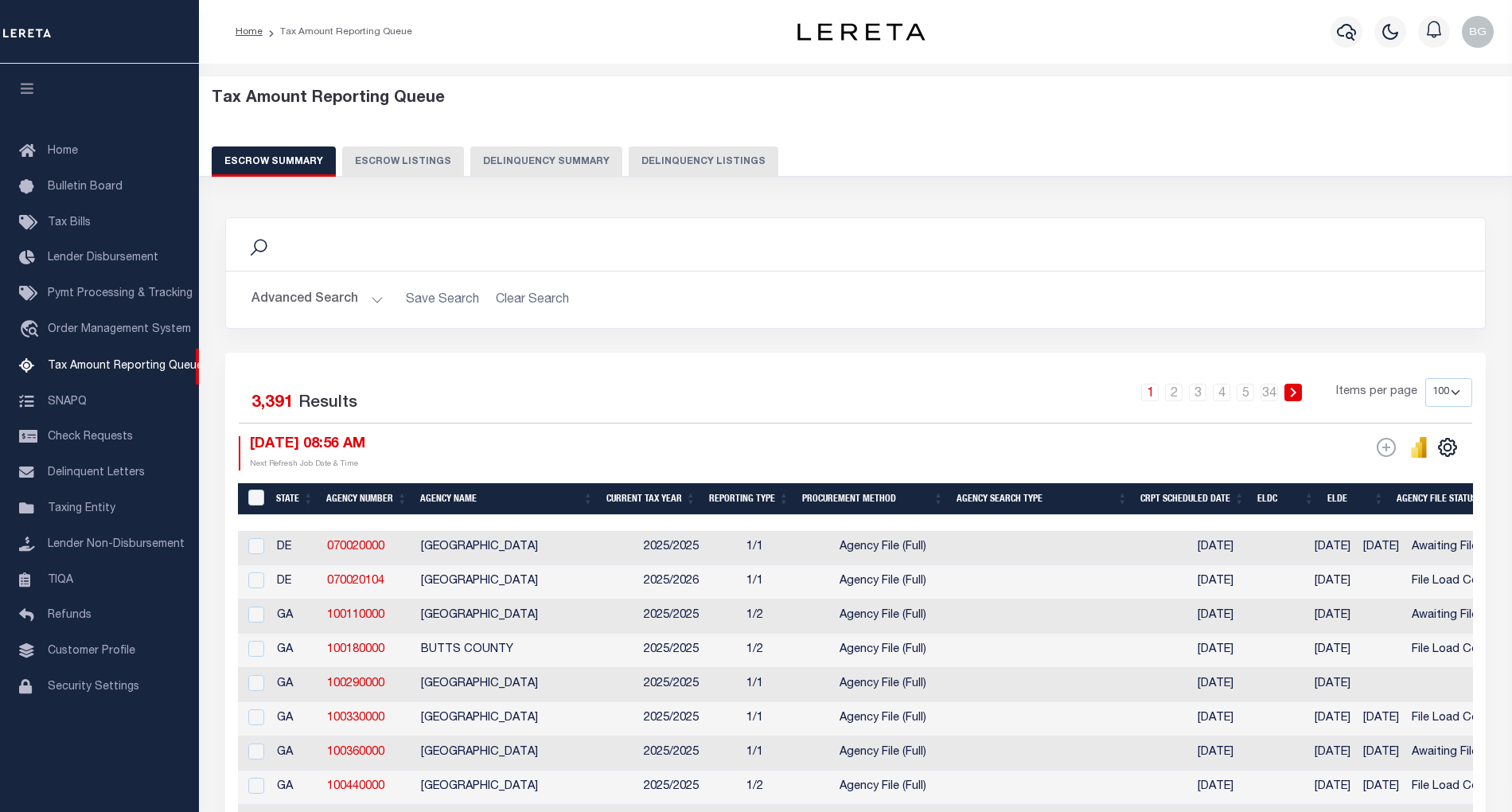
select select "100"
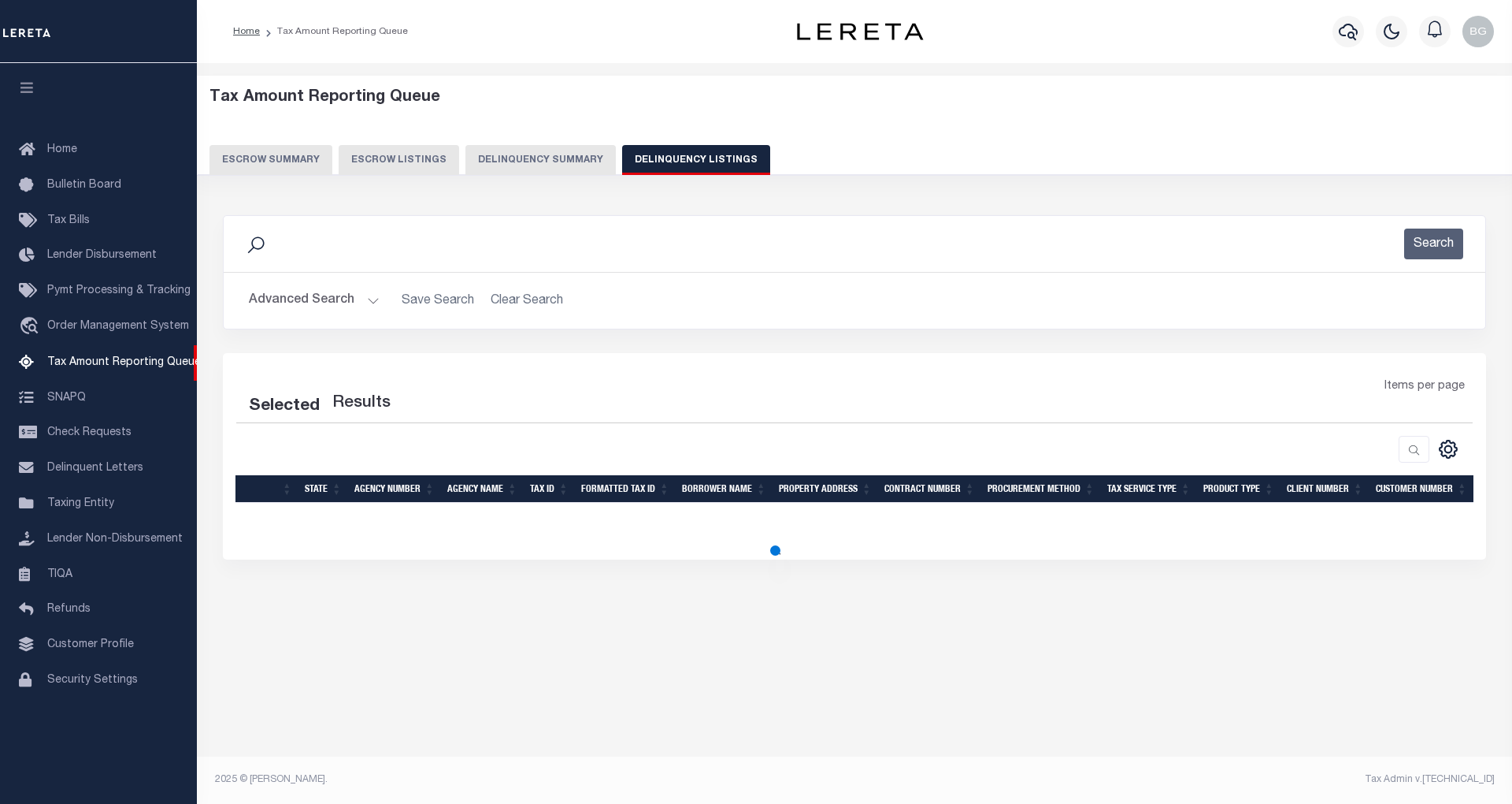
select select "100"
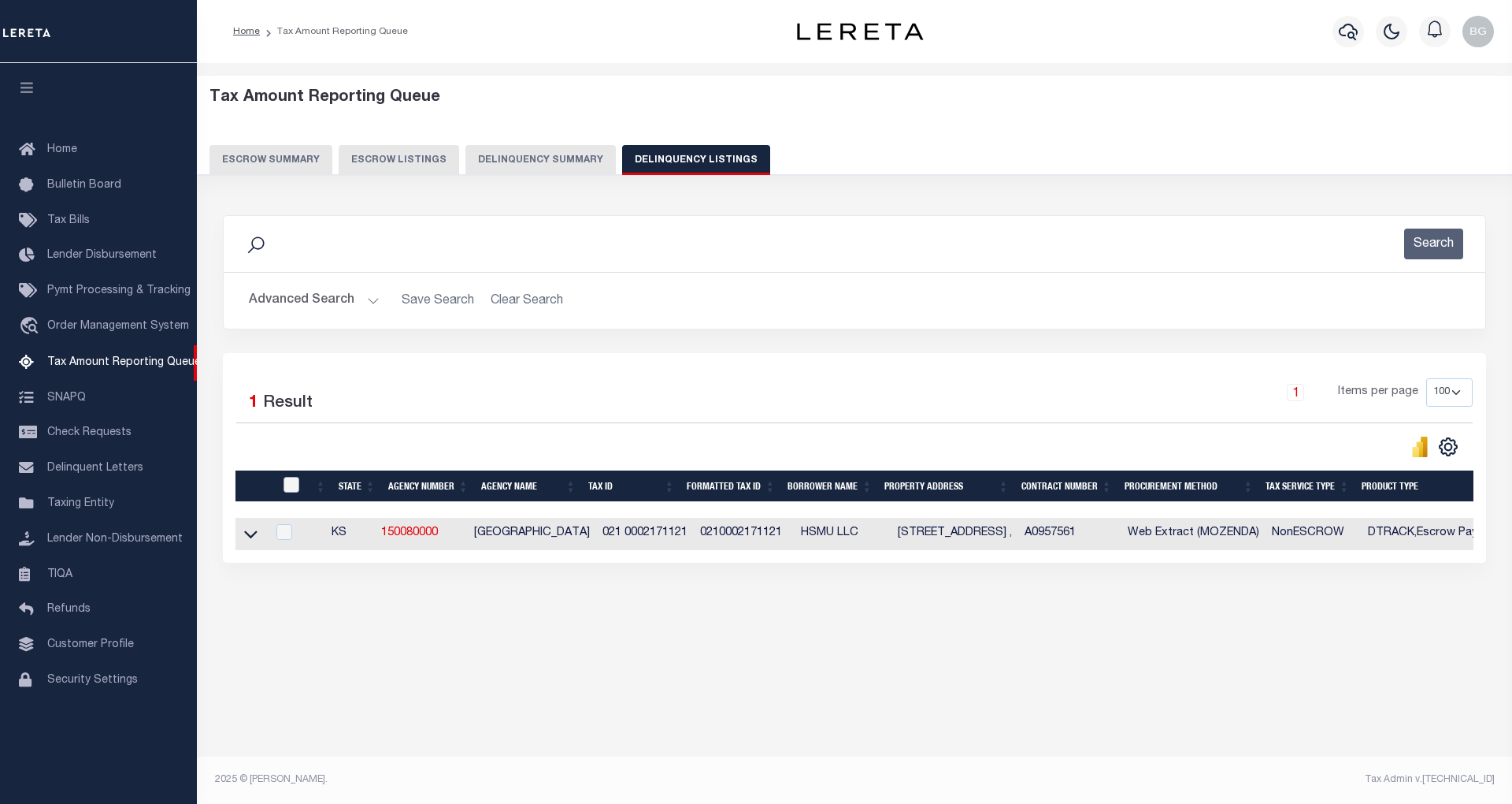
click at [293, 490] on input "checkbox" at bounding box center [291, 484] width 16 height 16
checkbox input "true"
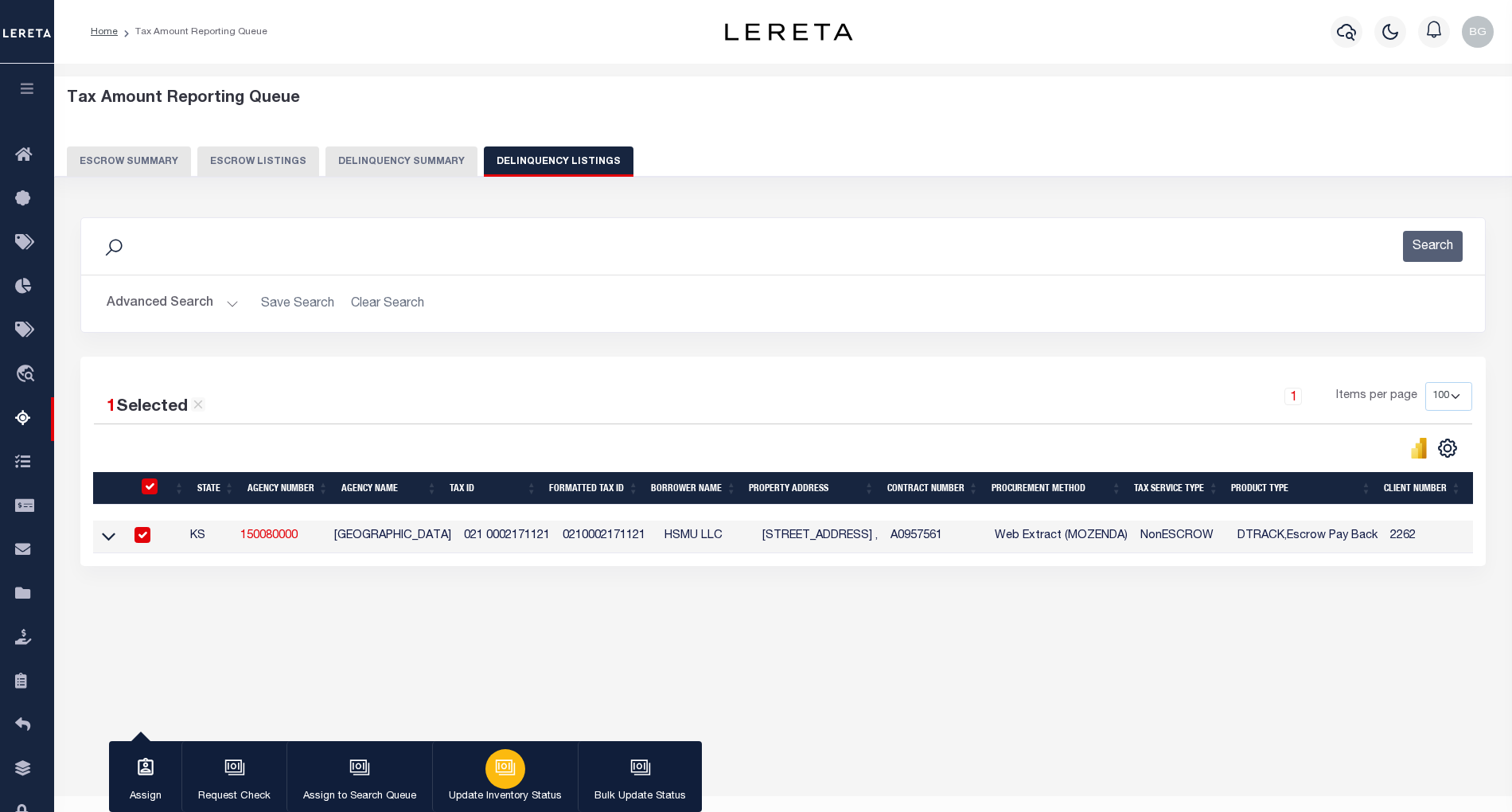
click at [510, 770] on icon "button" at bounding box center [505, 767] width 20 height 20
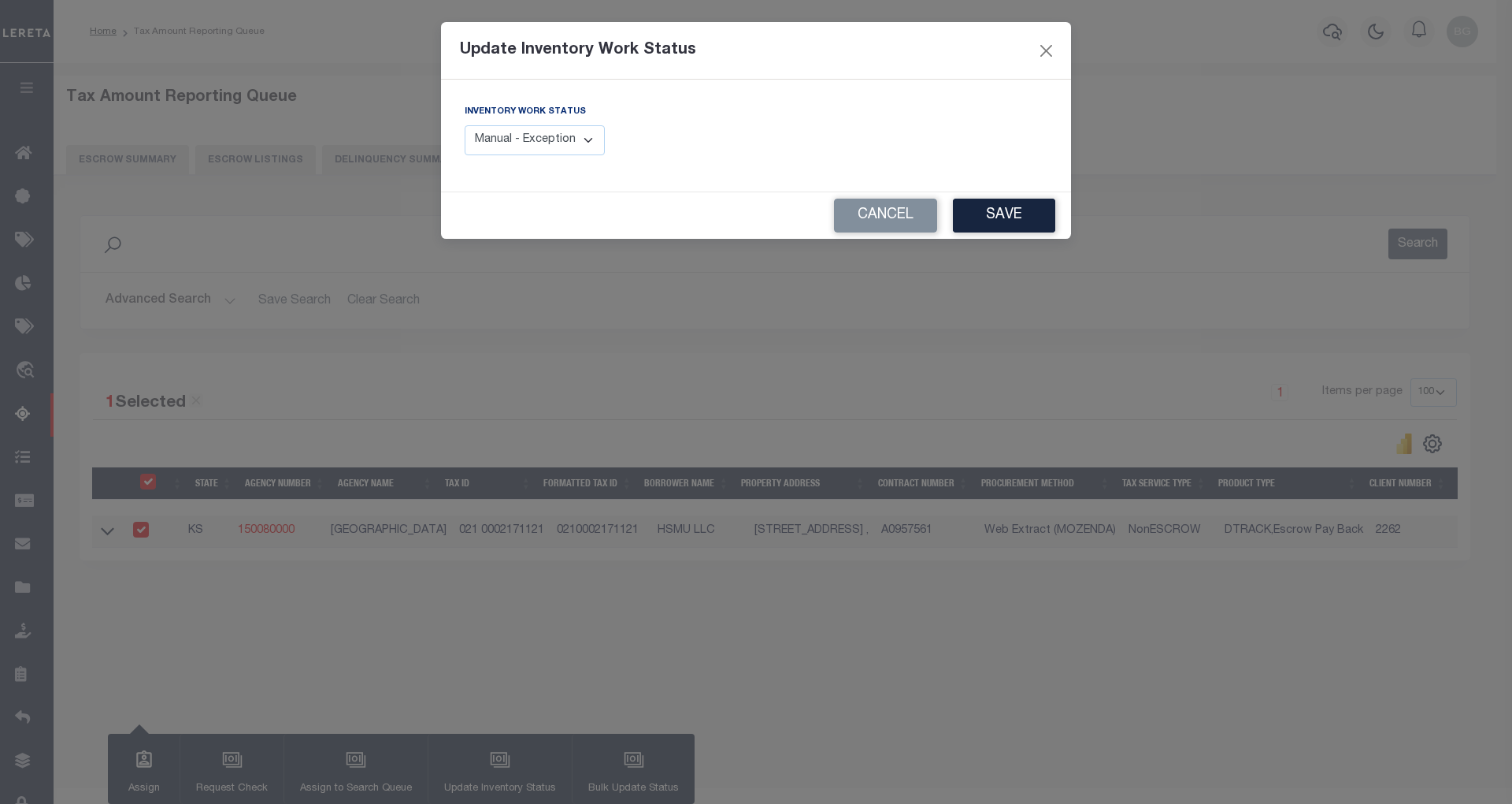
click at [580, 136] on select "Manual - Exception Pended - Awaiting Search Late Add Exception Completed" at bounding box center [534, 140] width 140 height 31
select select "4"
click at [465, 125] on select "Manual - Exception Pended - Awaiting Search Late Add Exception Completed" at bounding box center [534, 140] width 140 height 31
click at [995, 221] on button "Save" at bounding box center [1004, 215] width 102 height 33
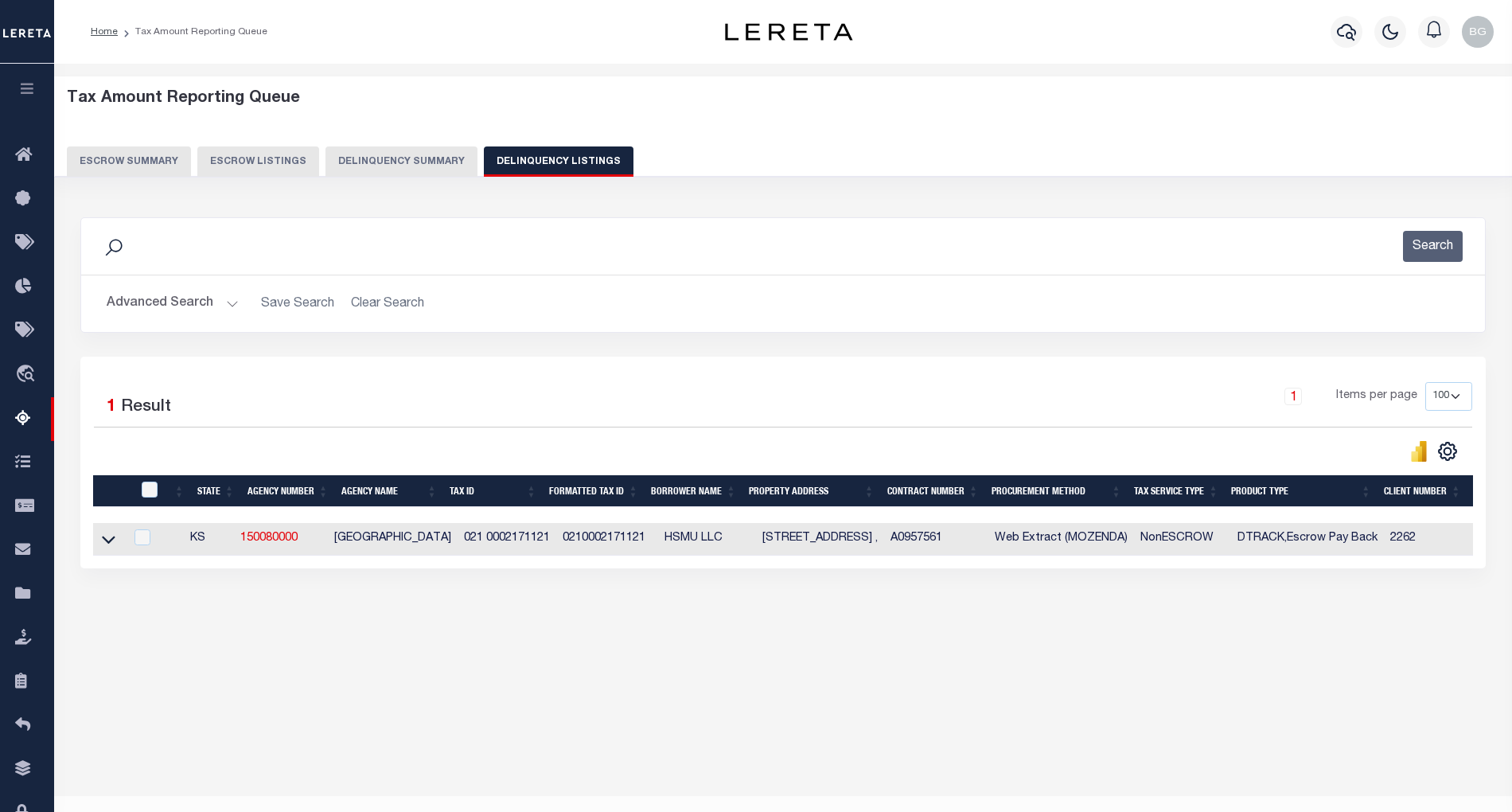
click at [232, 304] on button "Advanced Search" at bounding box center [173, 303] width 133 height 31
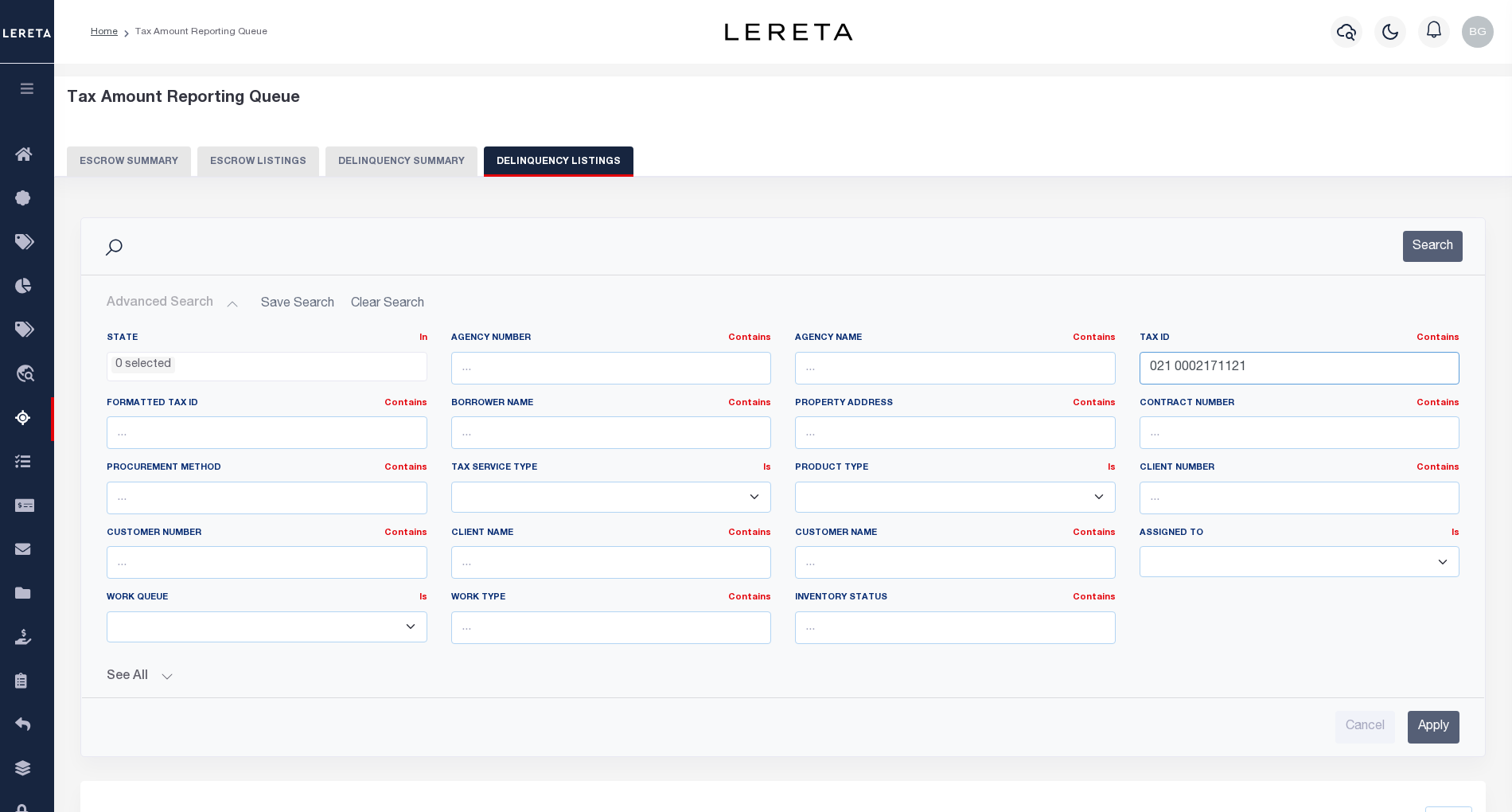
click at [1188, 361] on input "021 0002171121" at bounding box center [1299, 367] width 321 height 33
paste input "2"
type input "021 0002171122"
click at [1447, 729] on input "Apply" at bounding box center [1434, 727] width 52 height 33
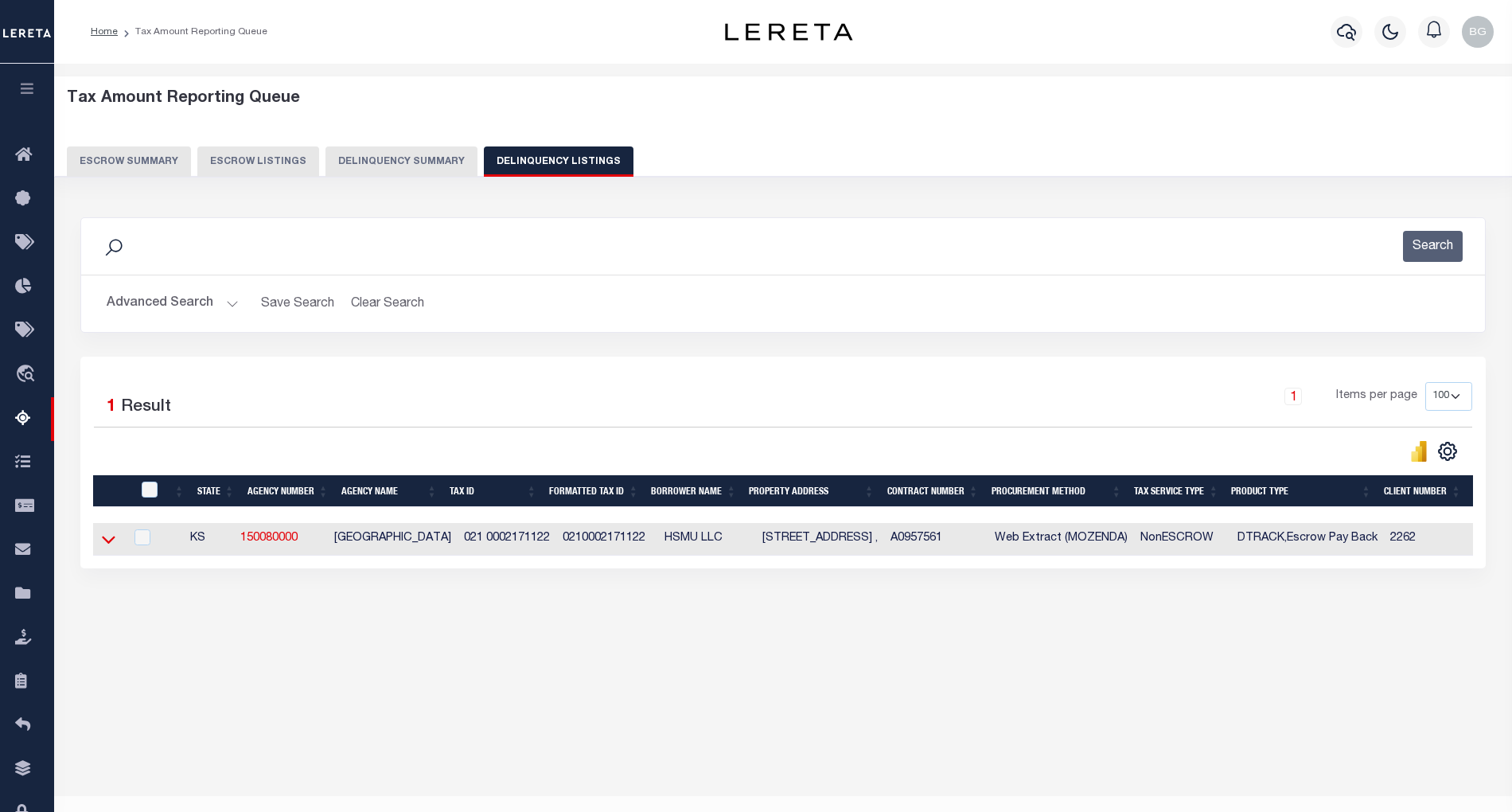
click at [107, 544] on icon at bounding box center [109, 539] width 13 height 17
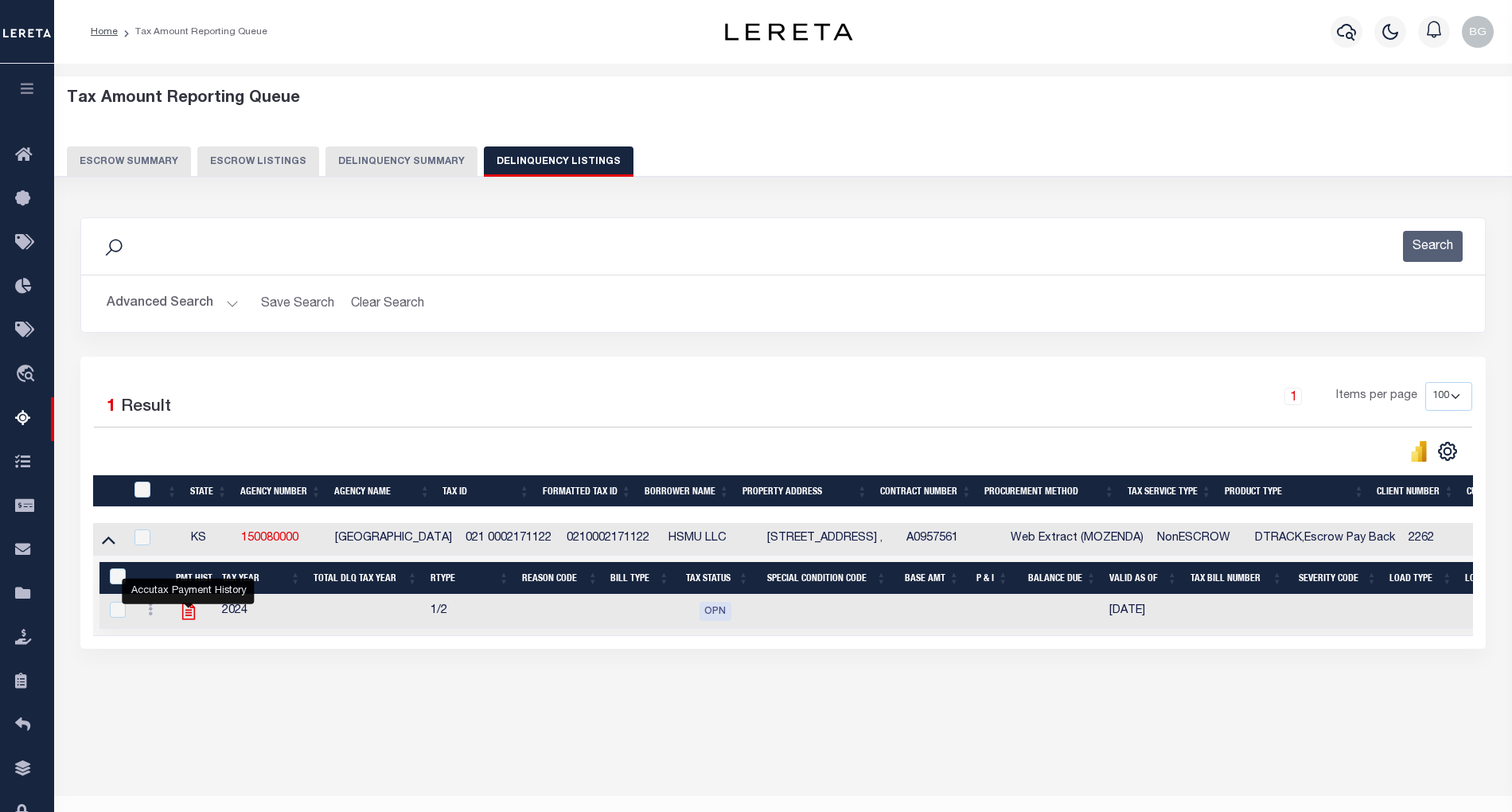
click at [191, 615] on icon "" at bounding box center [188, 611] width 12 height 17
checkbox input "true"
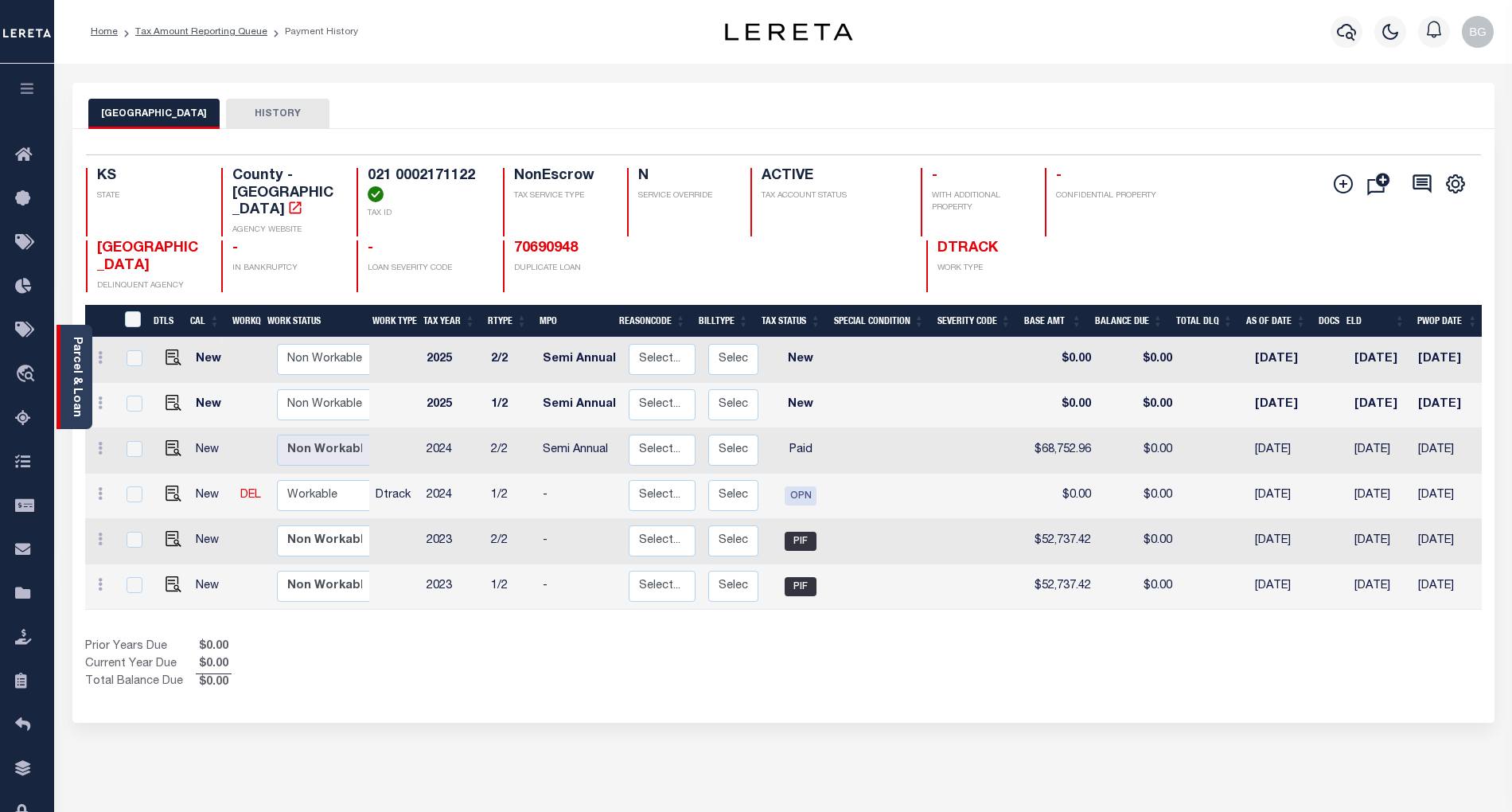
click at [74, 367] on link "Parcel & Loan" at bounding box center [76, 376] width 12 height 80
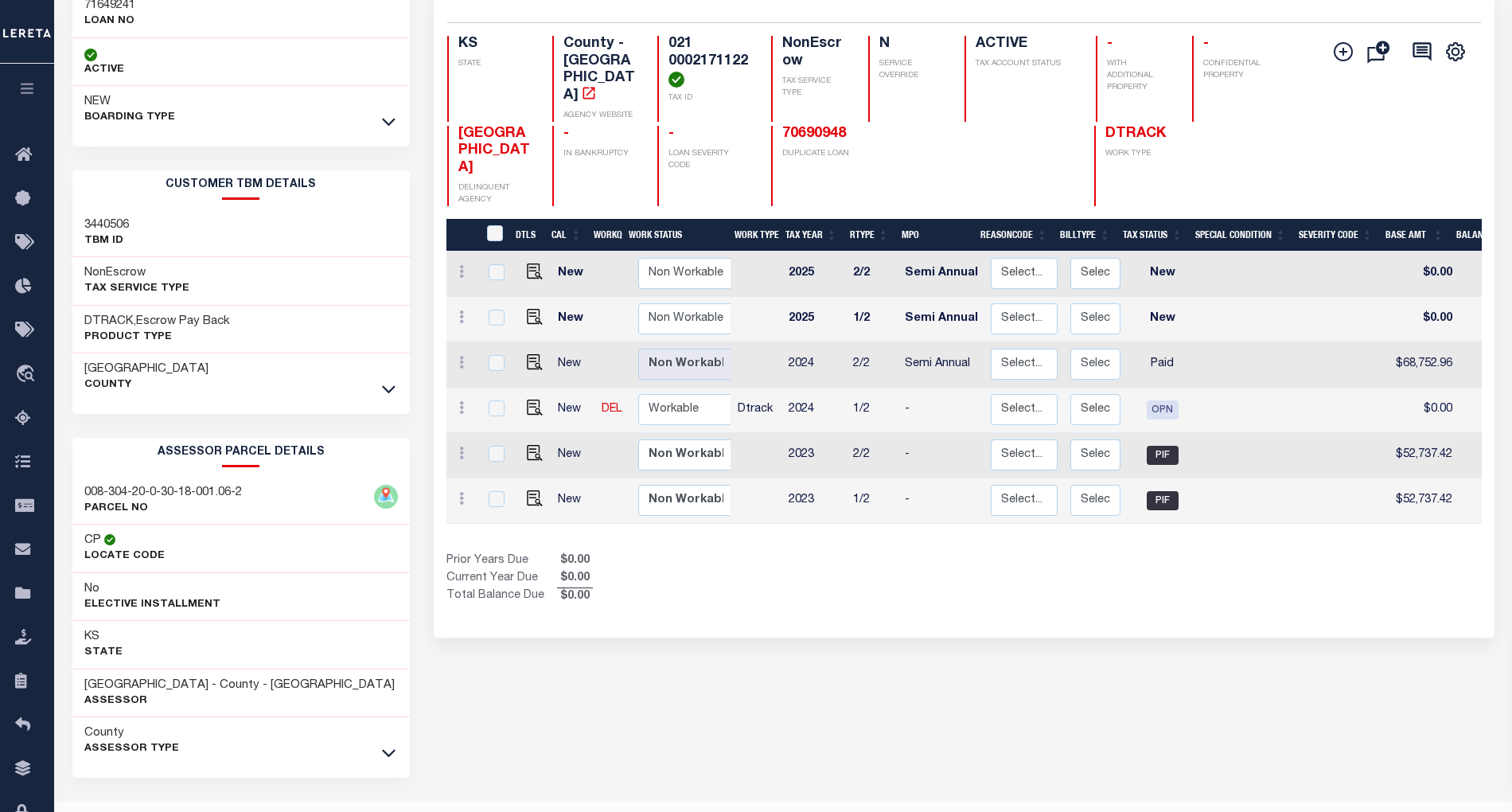
scroll to position [175, 0]
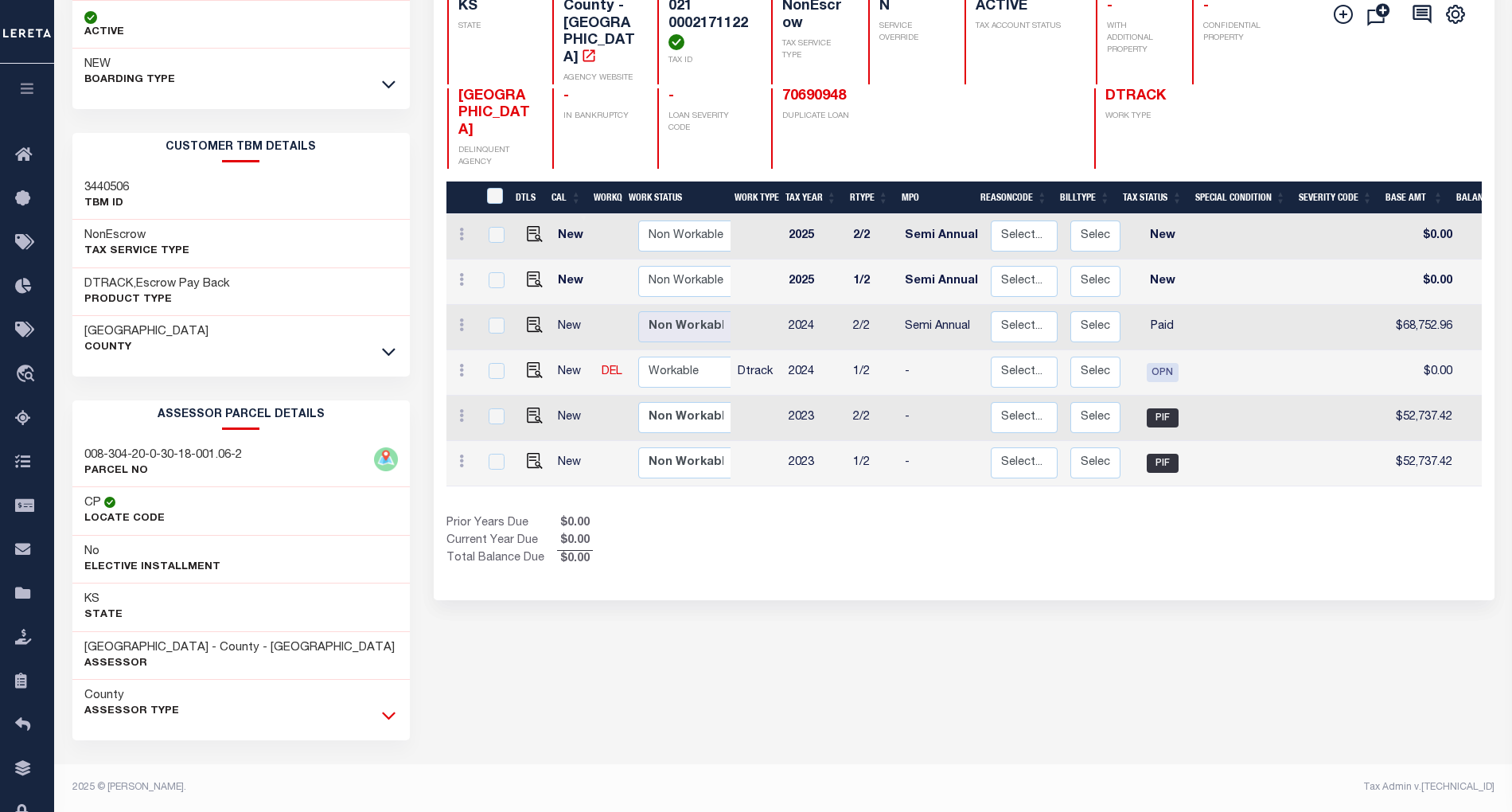
click at [386, 721] on icon at bounding box center [388, 715] width 13 height 17
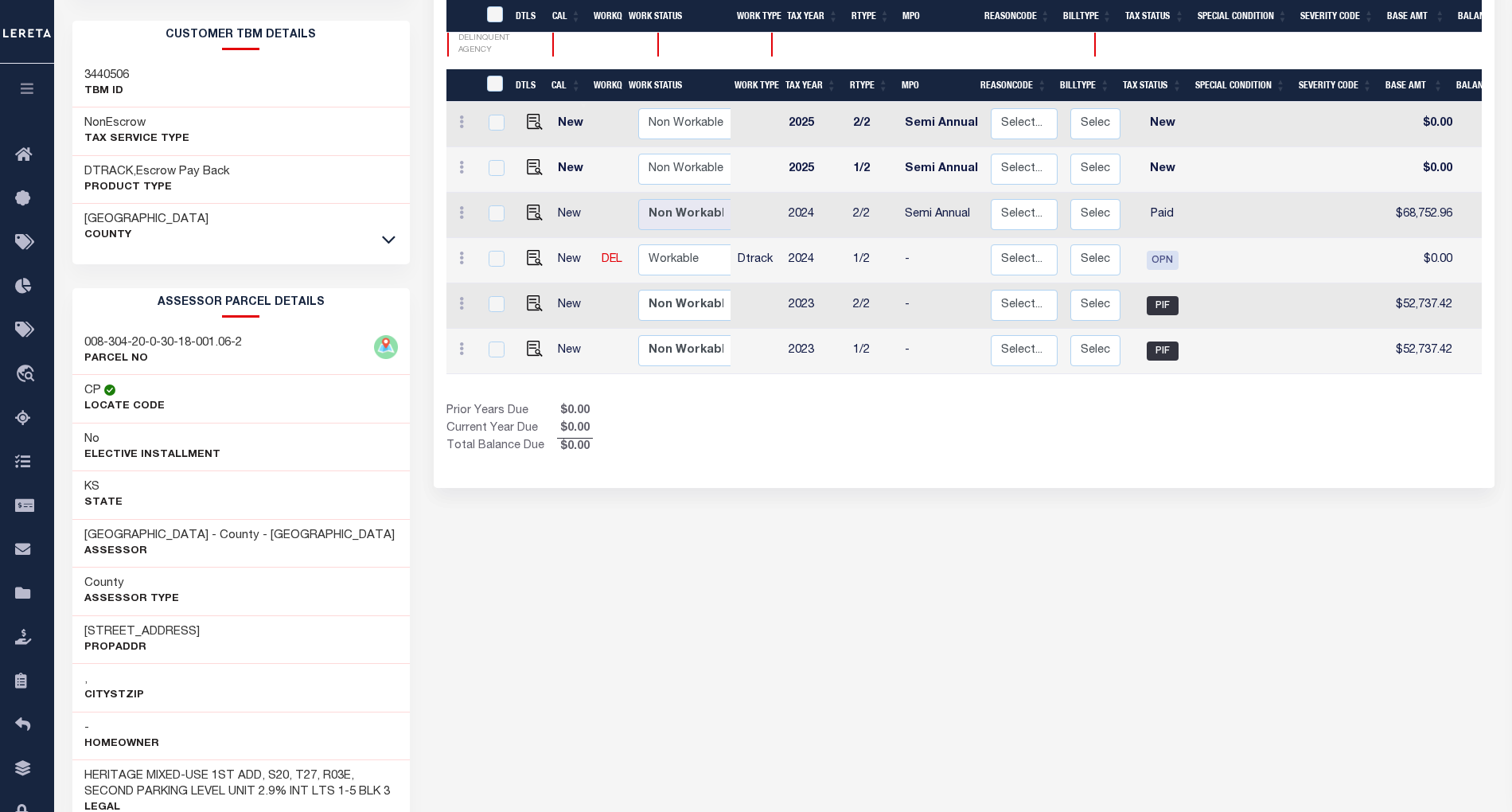
scroll to position [281, 0]
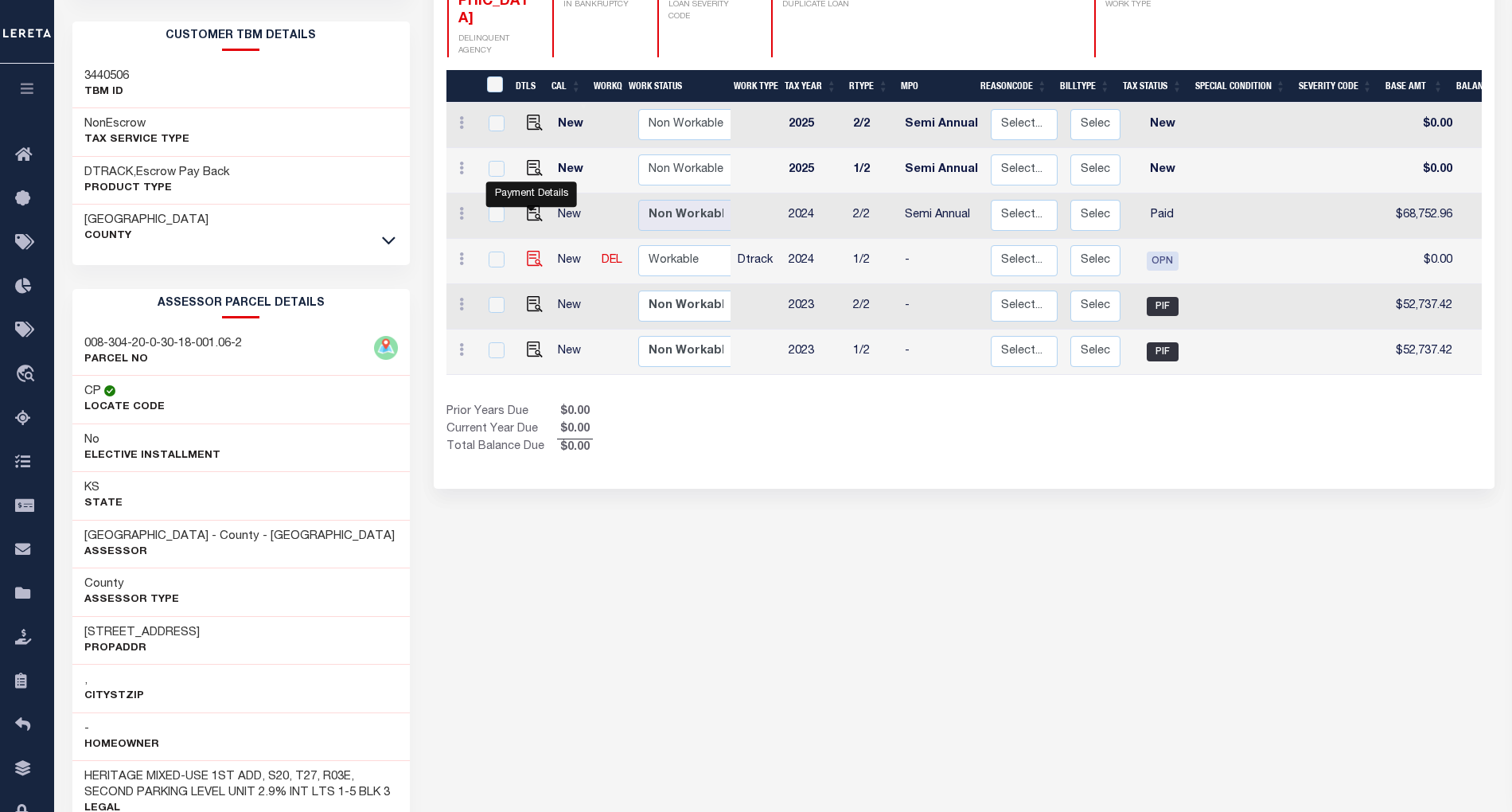
click at [528, 251] on img "" at bounding box center [535, 259] width 16 height 16
checkbox input "true"
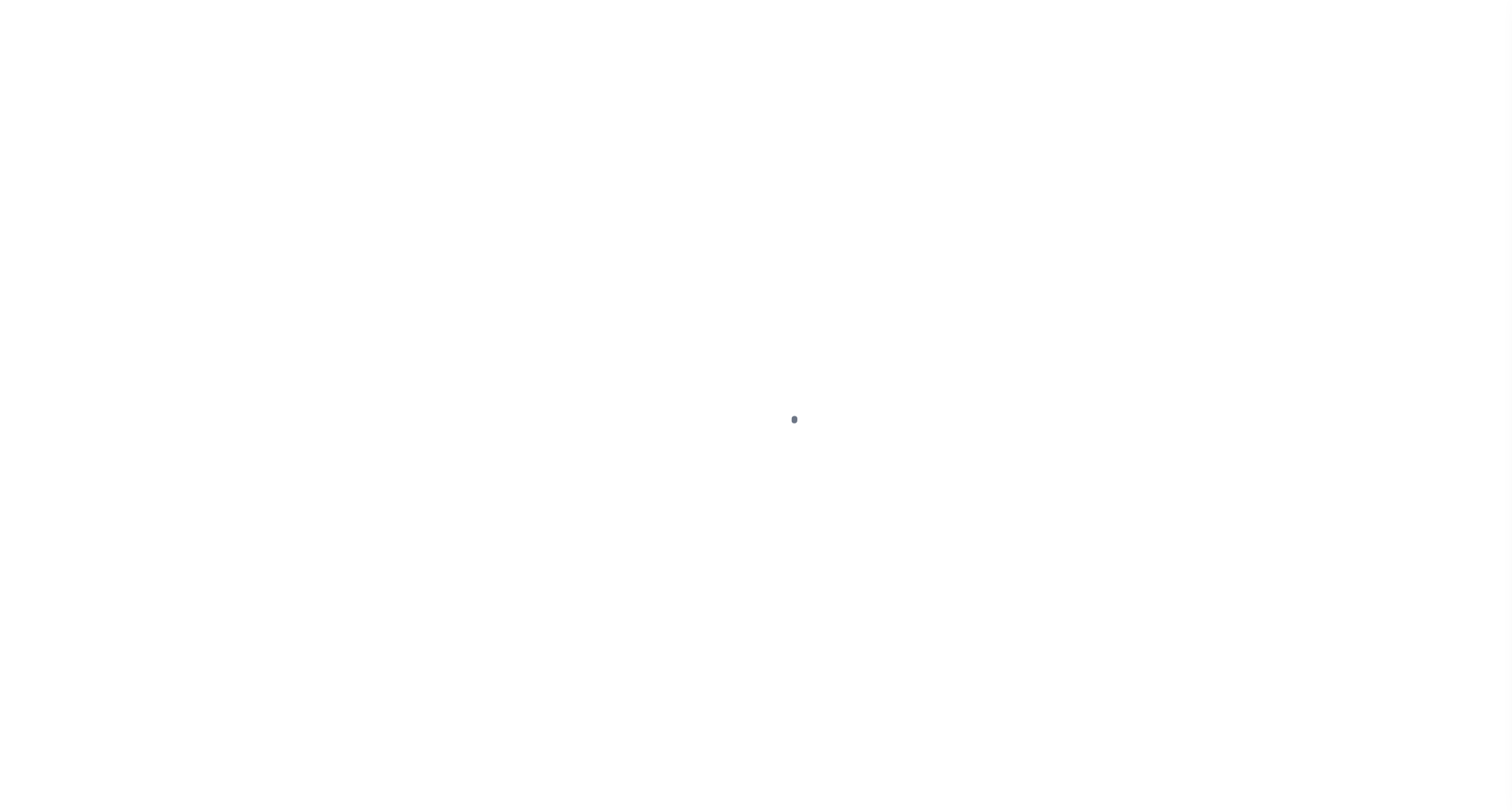
select select "OPN"
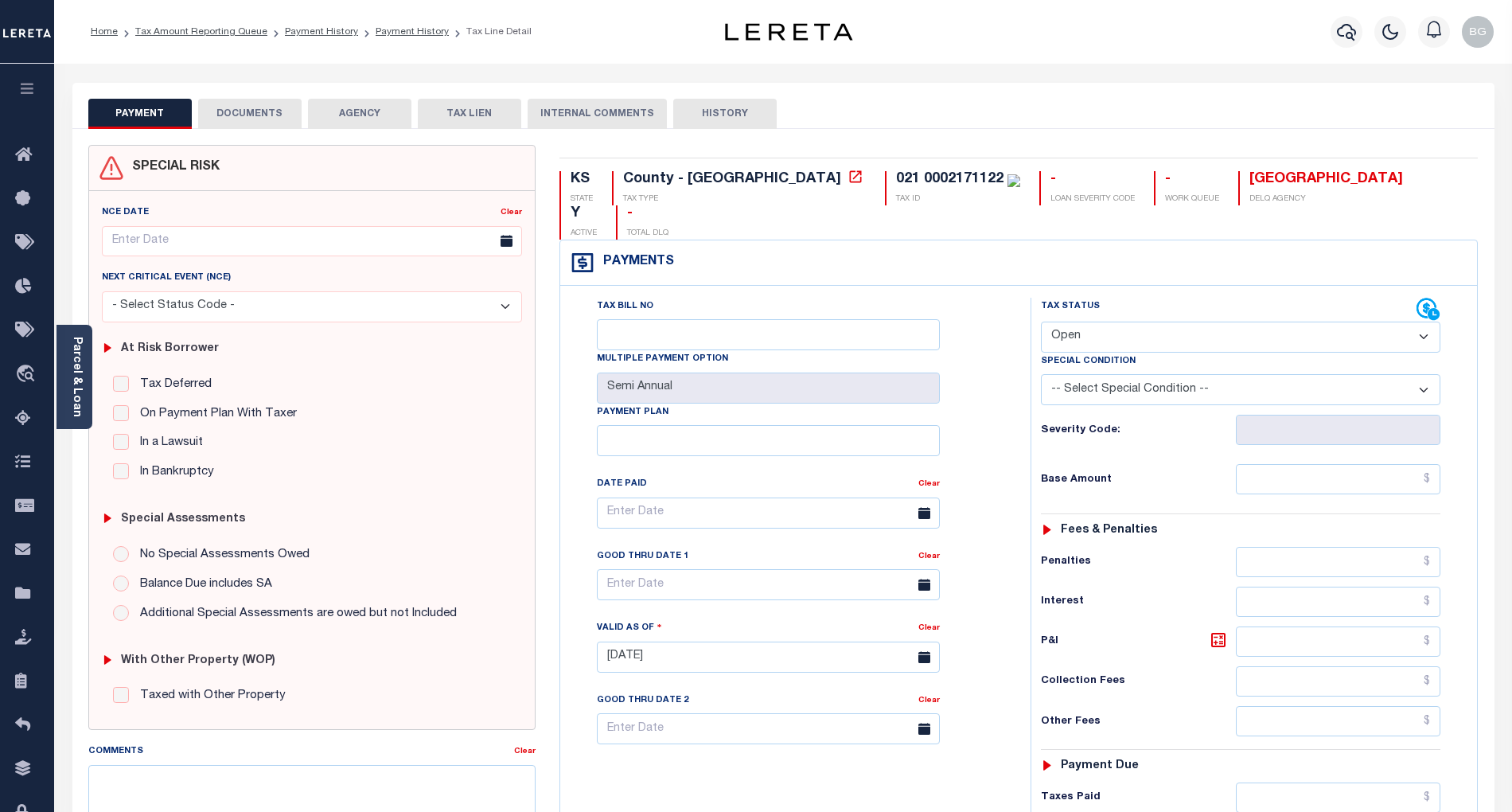
click at [246, 113] on button "DOCUMENTS" at bounding box center [250, 114] width 103 height 30
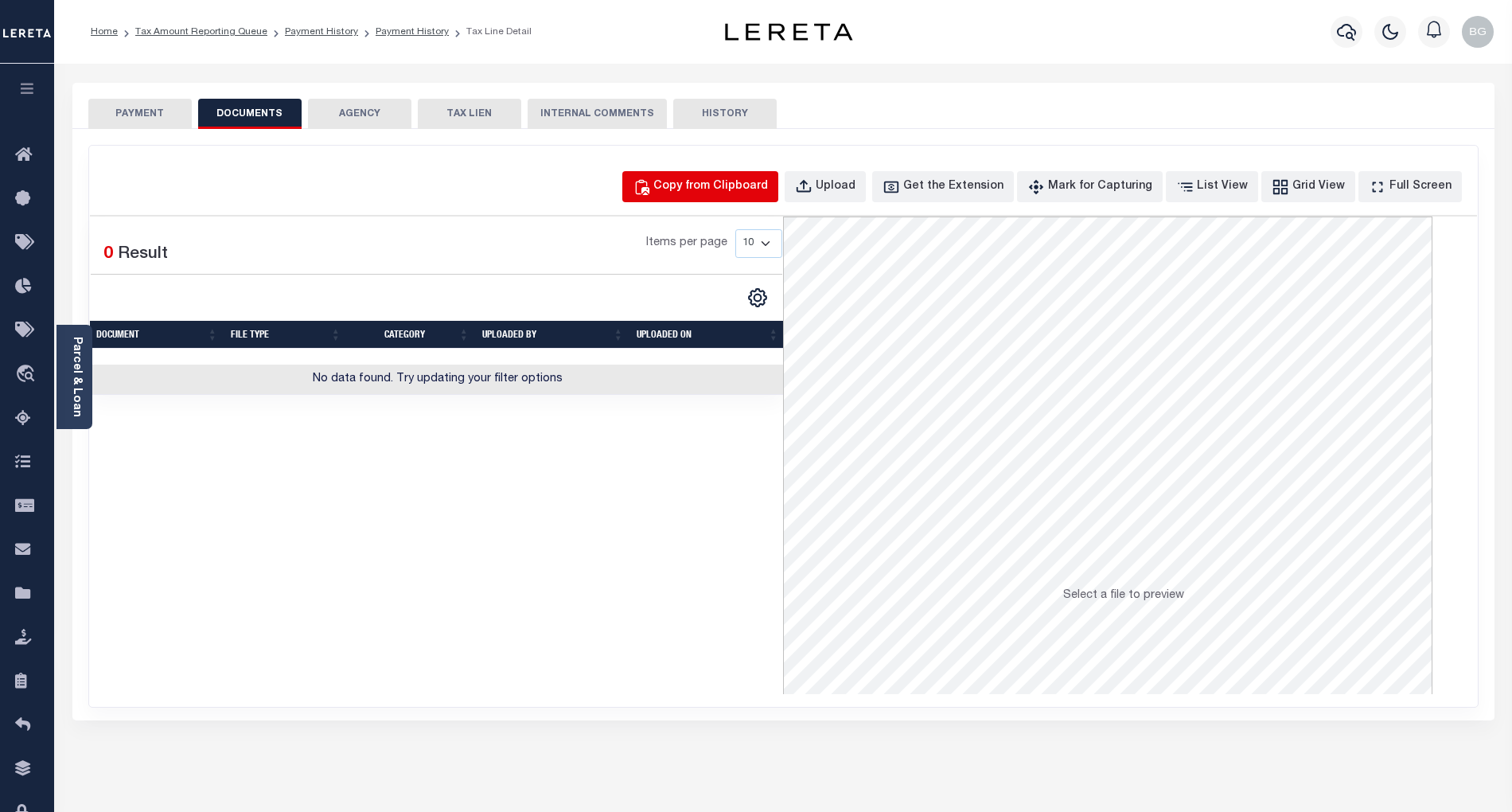
click at [716, 189] on div "Copy from Clipboard" at bounding box center [711, 187] width 115 height 18
select select "POP"
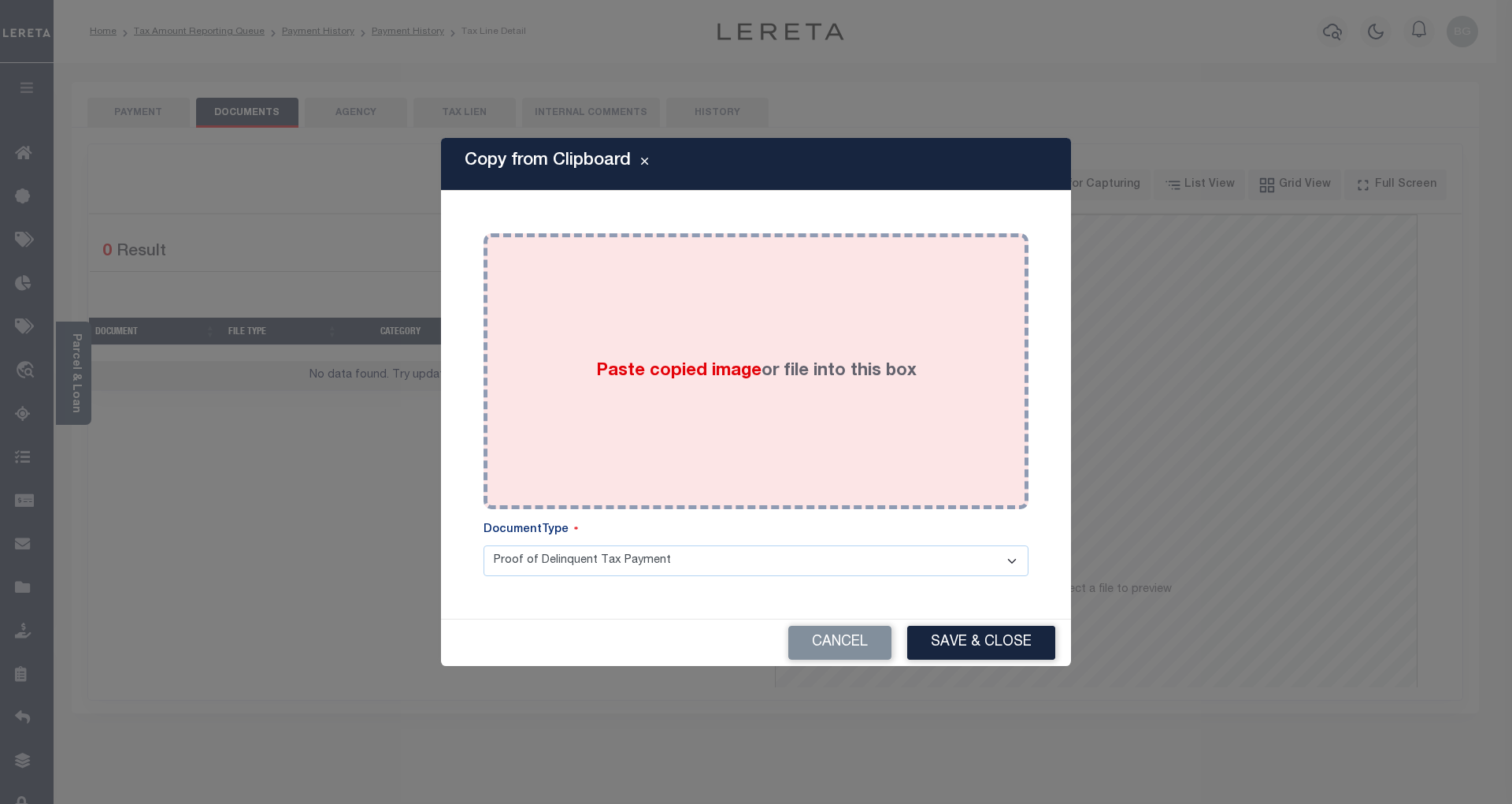
click at [691, 370] on span "Paste copied image" at bounding box center [679, 372] width 165 height 18
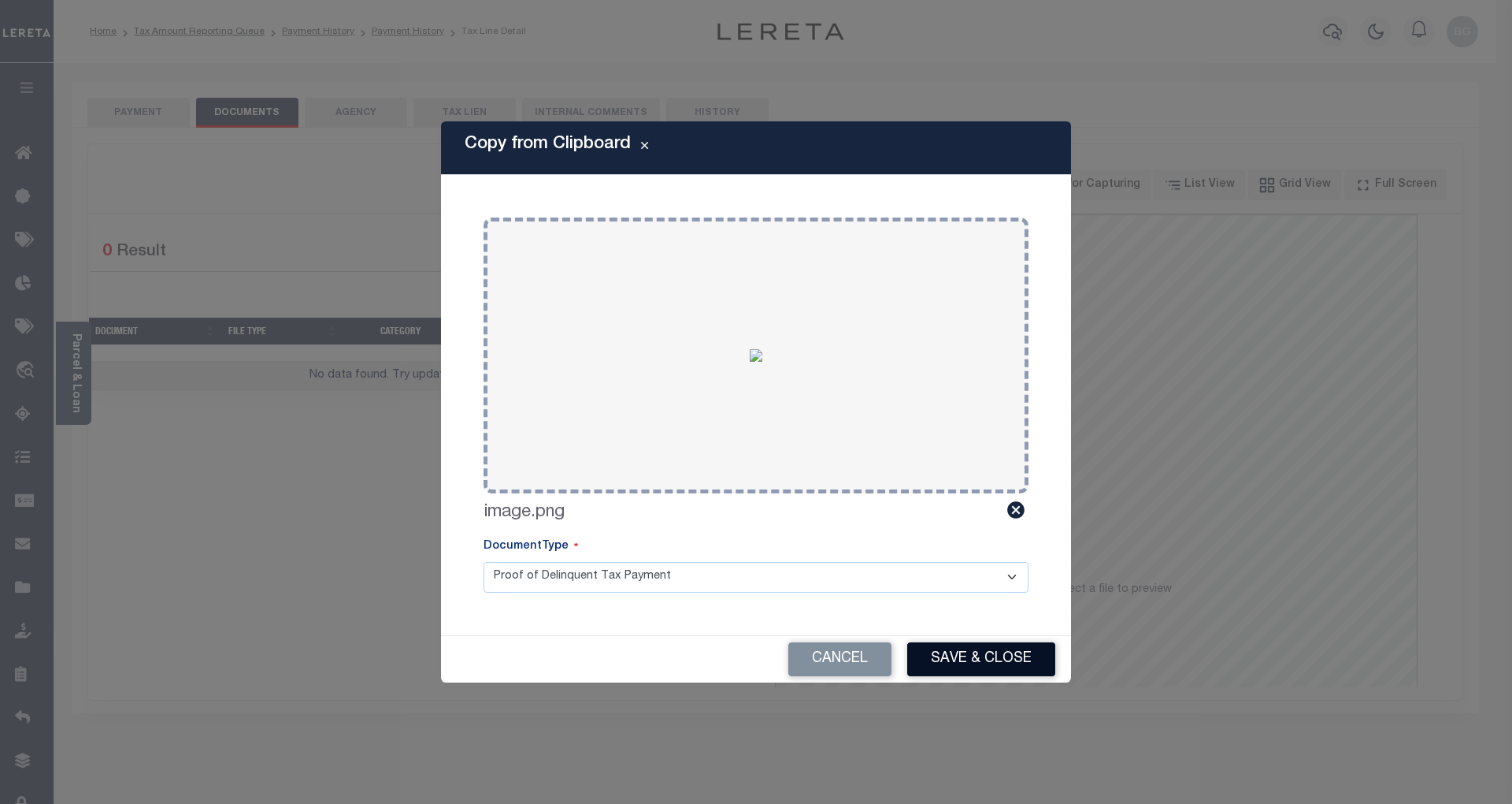
click at [996, 666] on button "Save & Close" at bounding box center [981, 659] width 148 height 33
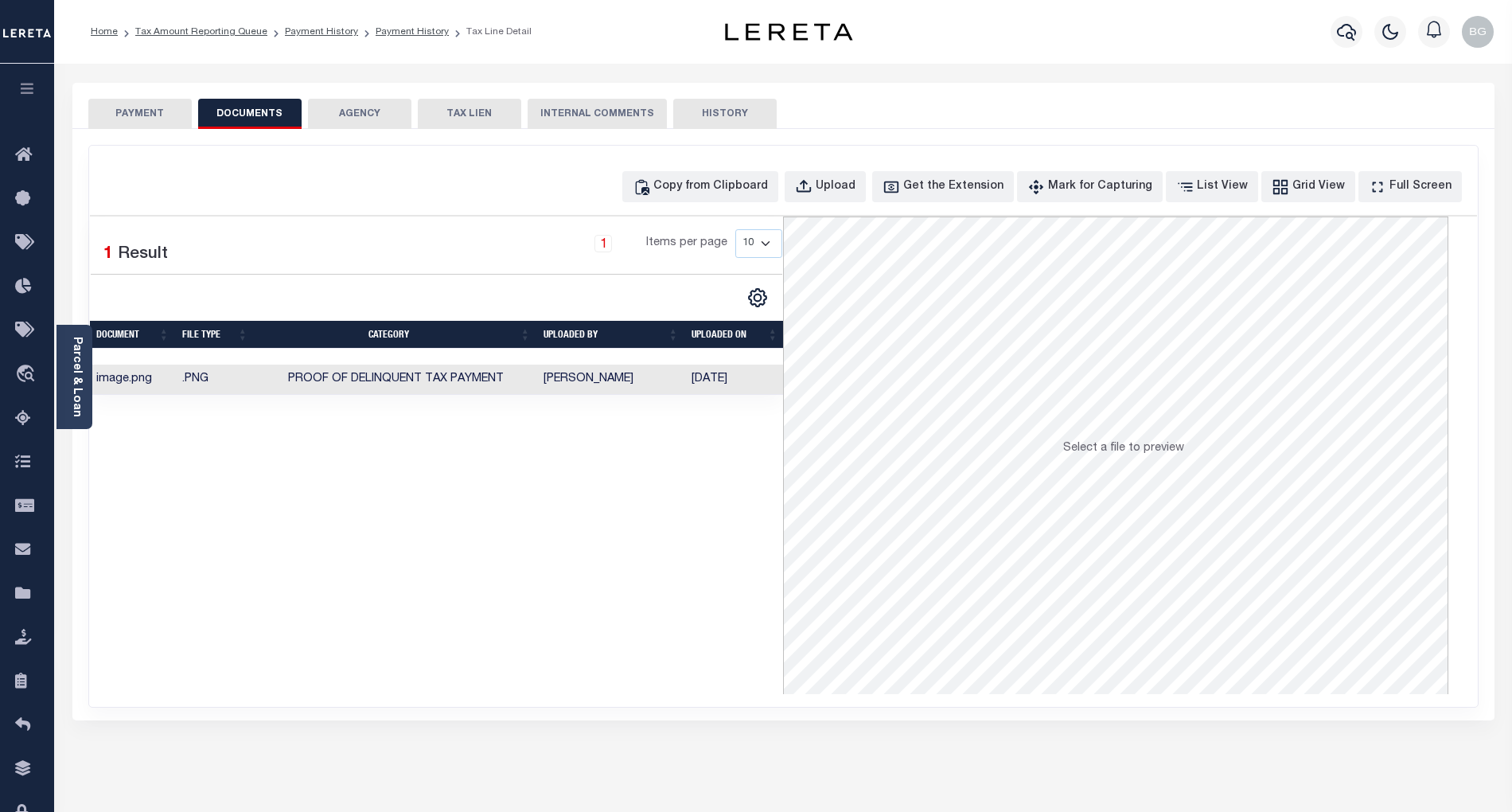
click at [151, 113] on button "PAYMENT" at bounding box center [140, 114] width 103 height 30
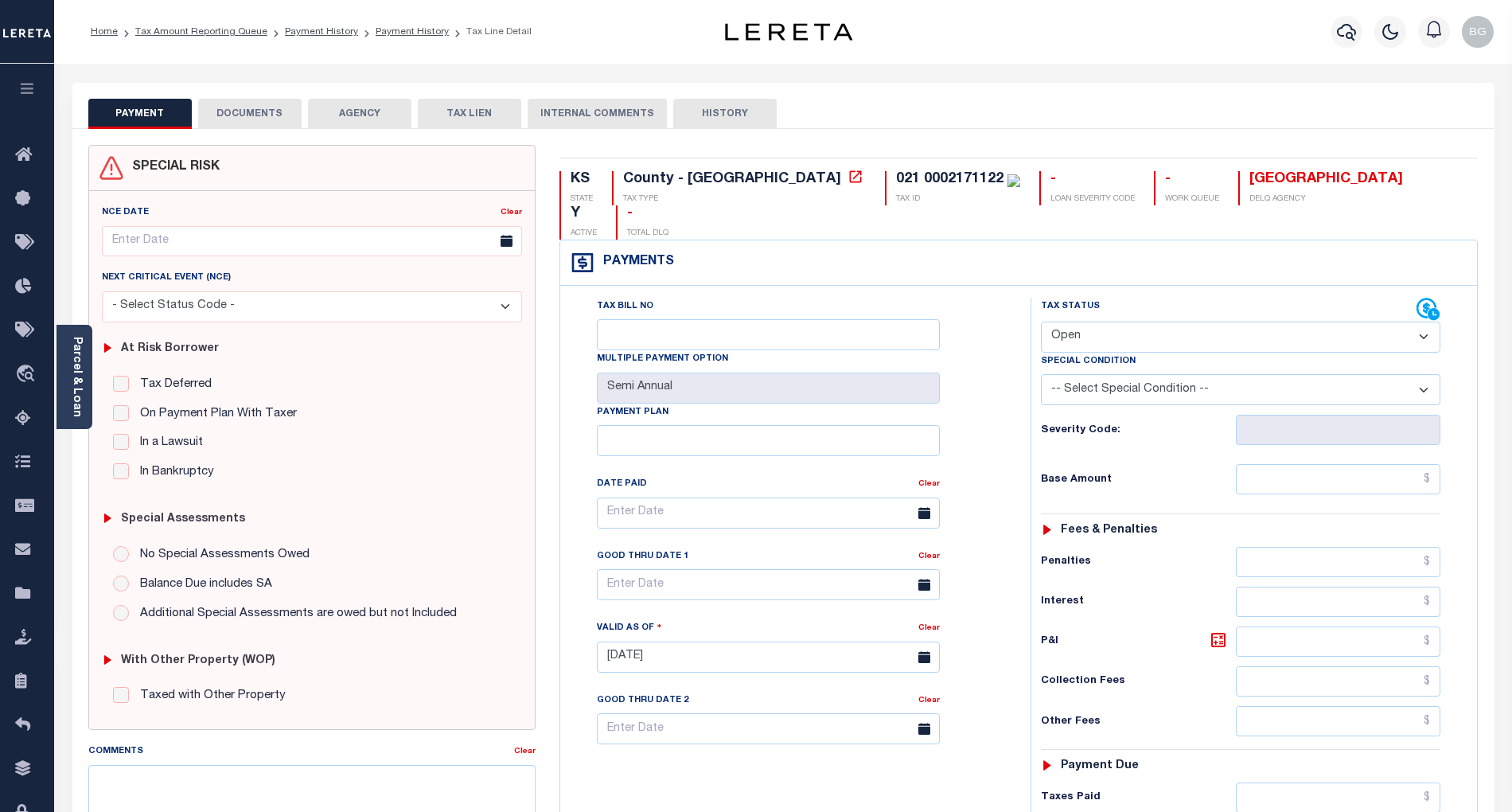
click at [1115, 321] on select "- Select Status Code - Open Due/Unpaid Paid Incomplete No Tax Due Internal Refu…" at bounding box center [1240, 336] width 399 height 31
select select "PYD"
click at [1041, 321] on select "- Select Status Code - Open Due/Unpaid Paid Incomplete No Tax Due Internal Refu…" at bounding box center [1240, 336] width 399 height 31
type input "[DATE]"
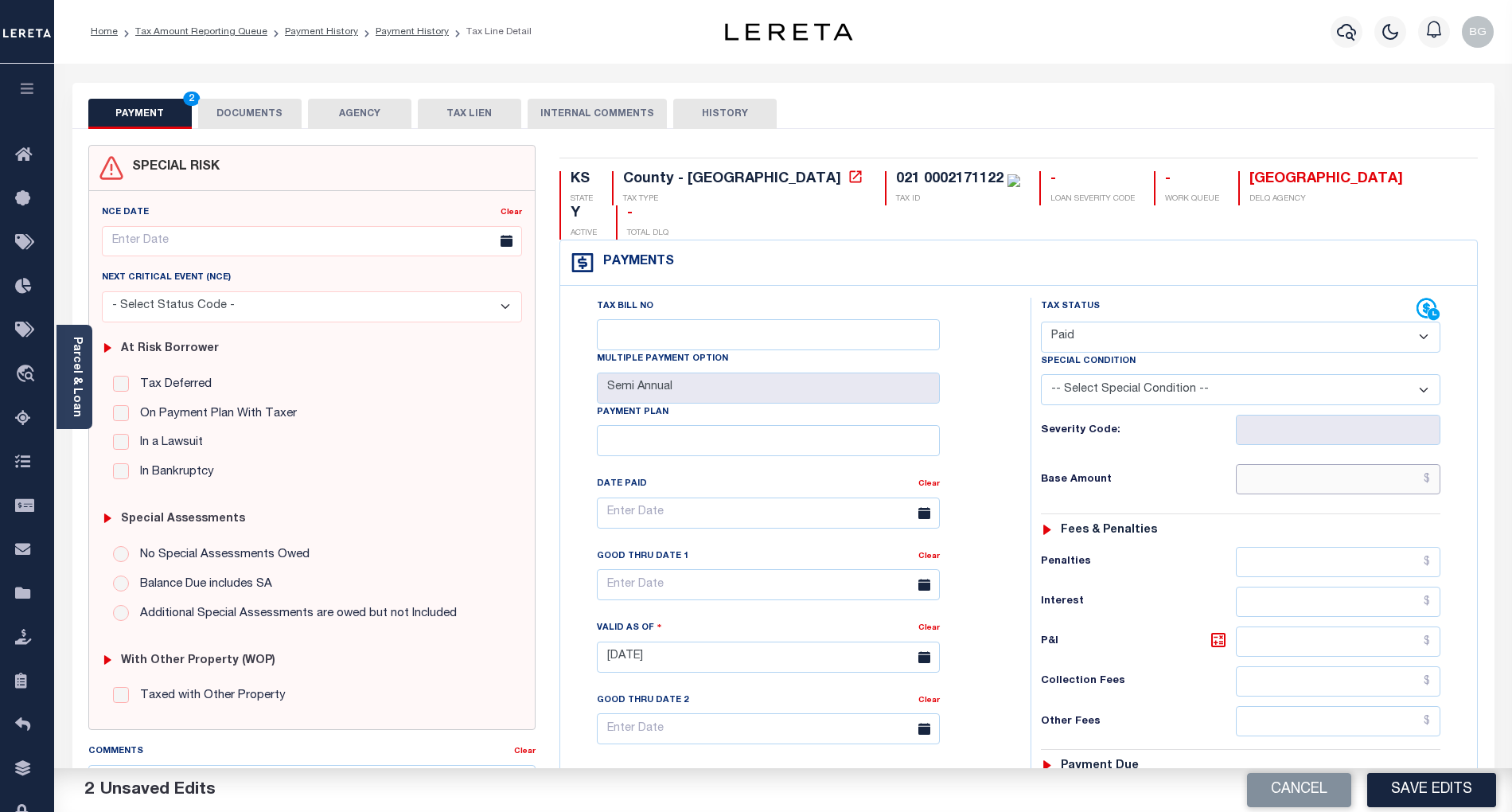
click at [1386, 464] on input "text" at bounding box center [1339, 479] width 205 height 30
paste input "68,752.96"
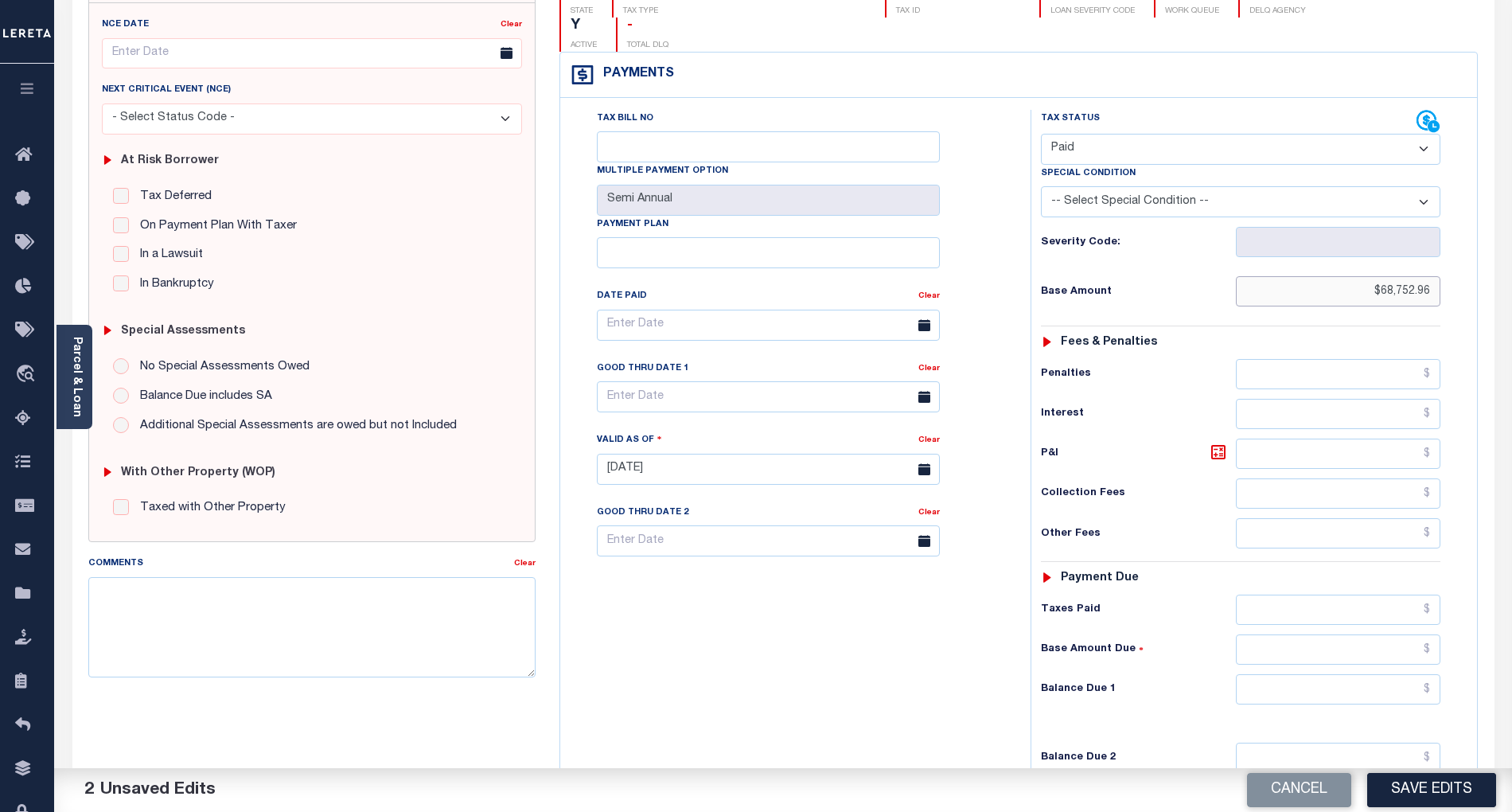
scroll to position [212, 0]
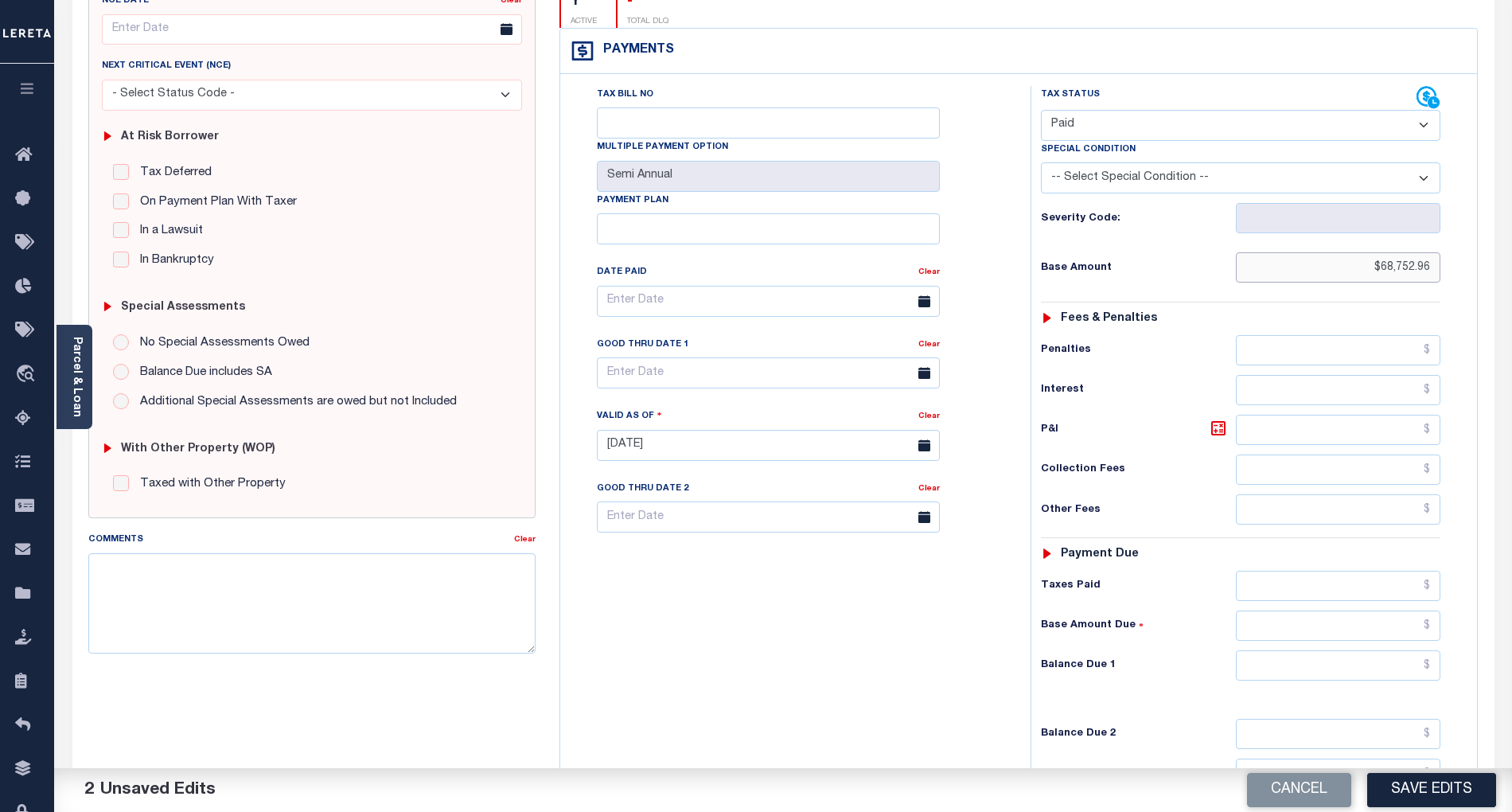
type input "$68,752.96"
click at [1411, 650] on input "text" at bounding box center [1339, 665] width 205 height 30
type input "$0.00"
click at [1036, 675] on div "Tax Status Status - Select Status Code -" at bounding box center [1246, 438] width 430 height 703
click at [1460, 787] on button "Save Edits" at bounding box center [1431, 790] width 129 height 34
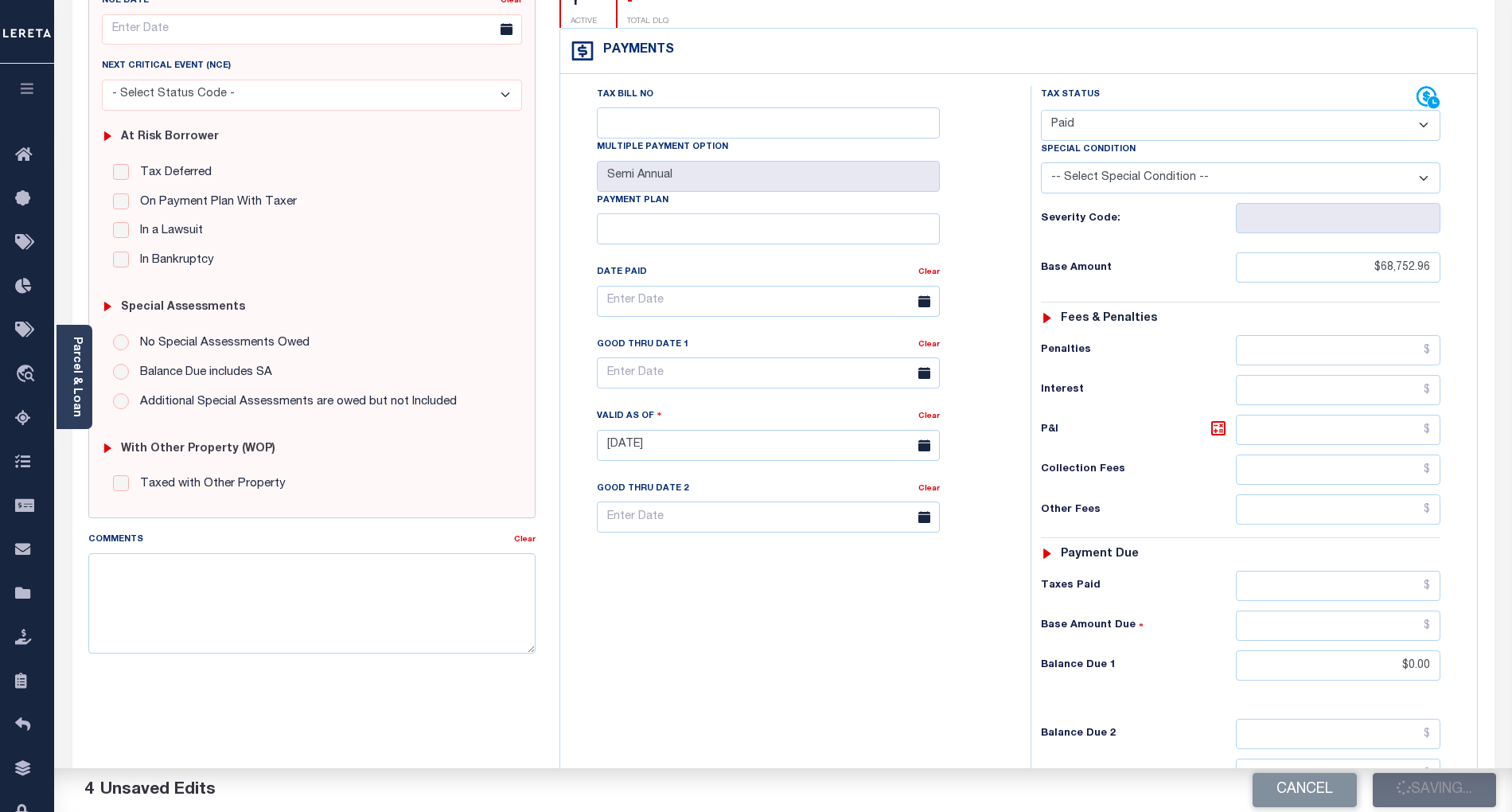
checkbox input "false"
type input "$68,752.96"
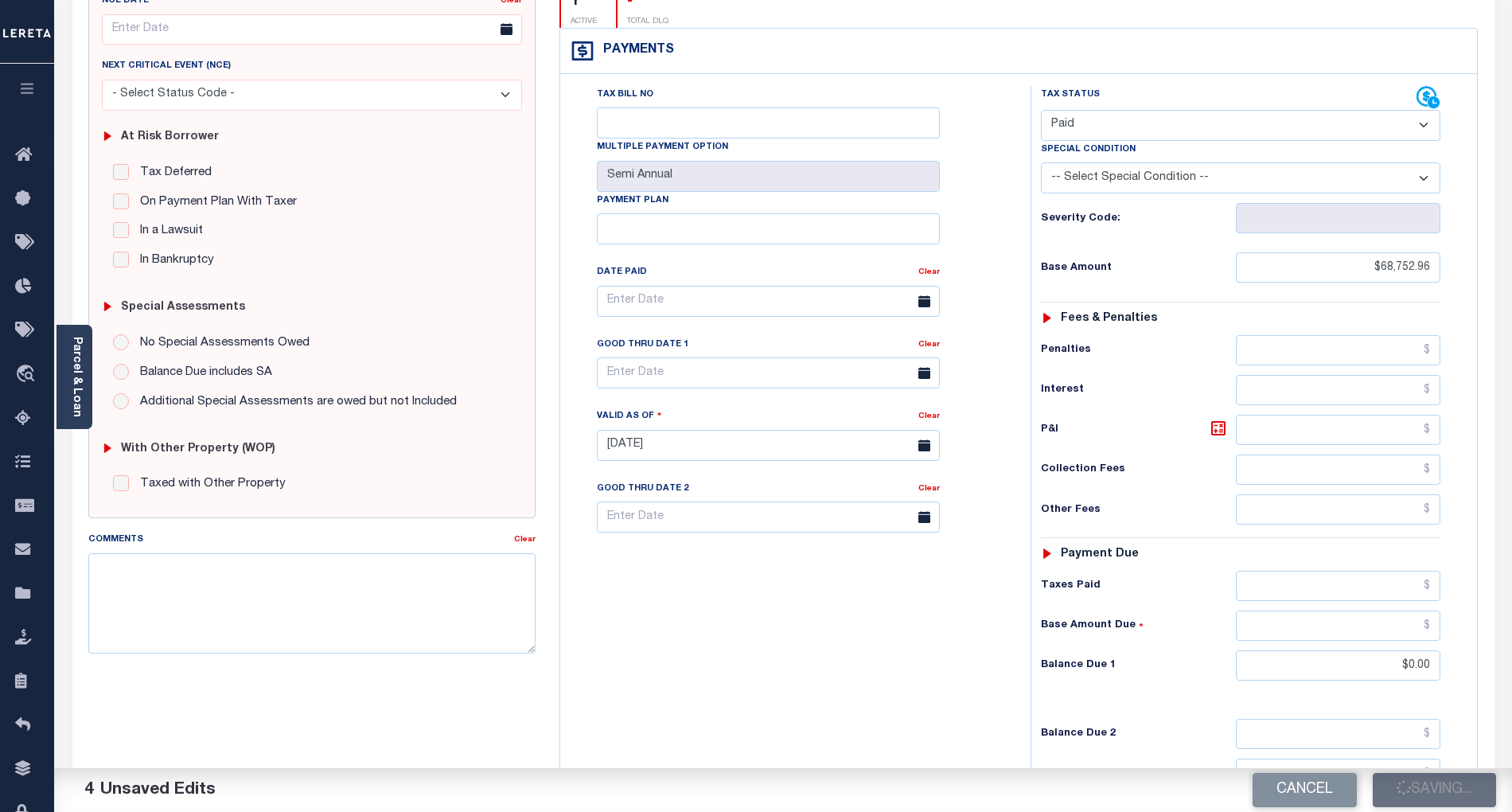
type input "$0"
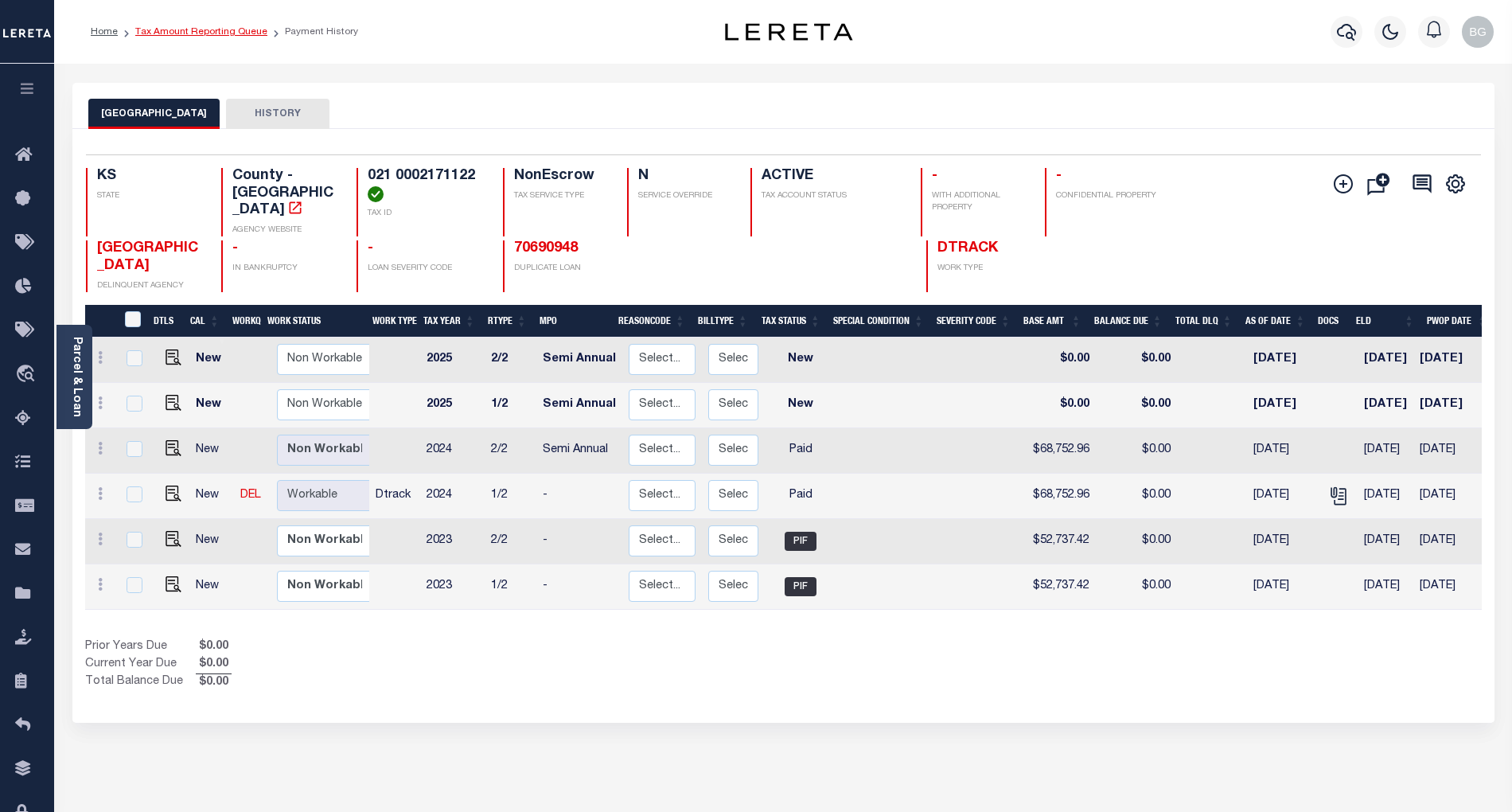
click at [175, 33] on link "Tax Amount Reporting Queue" at bounding box center [201, 31] width 133 height 10
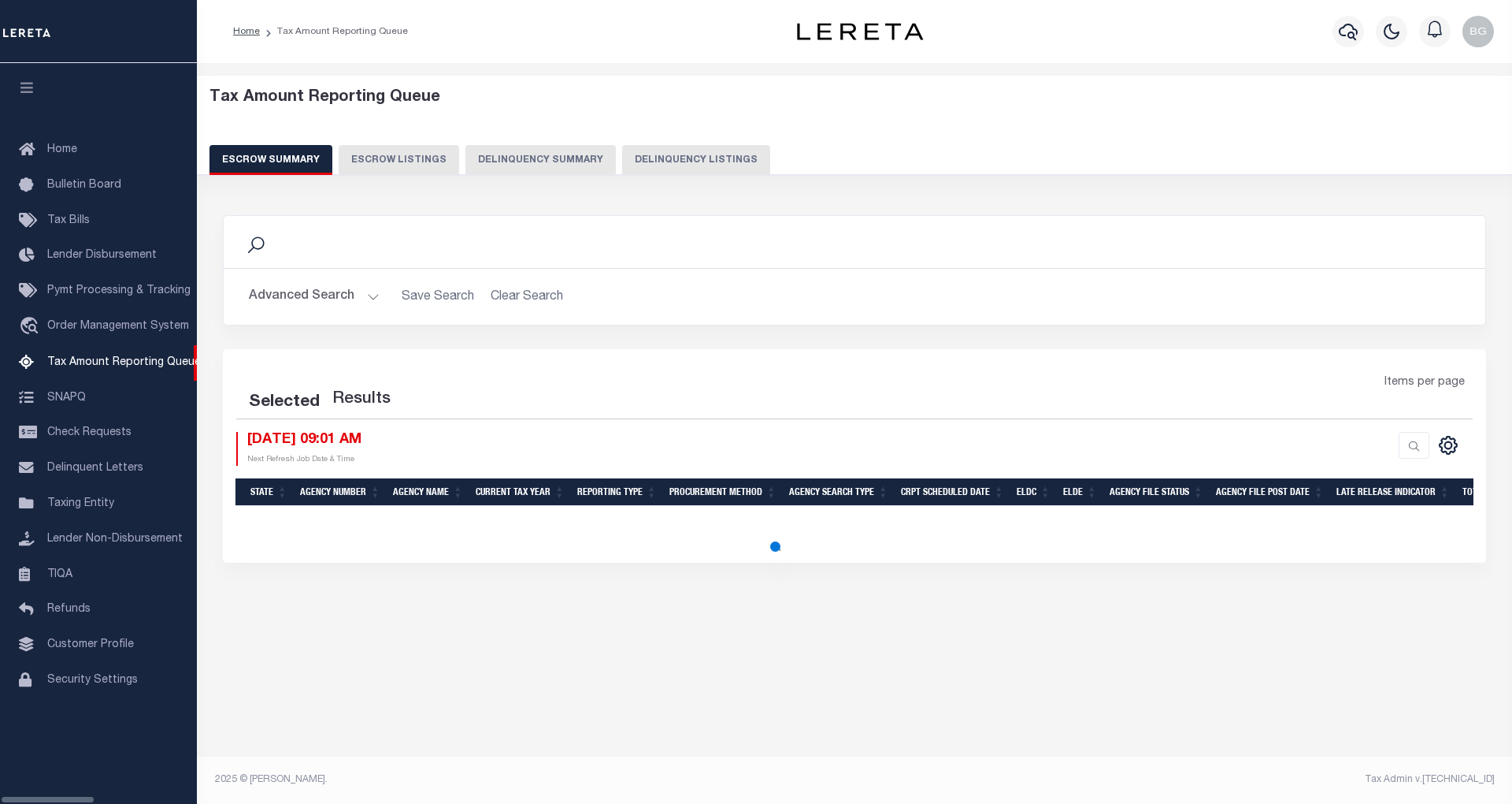
select select "100"
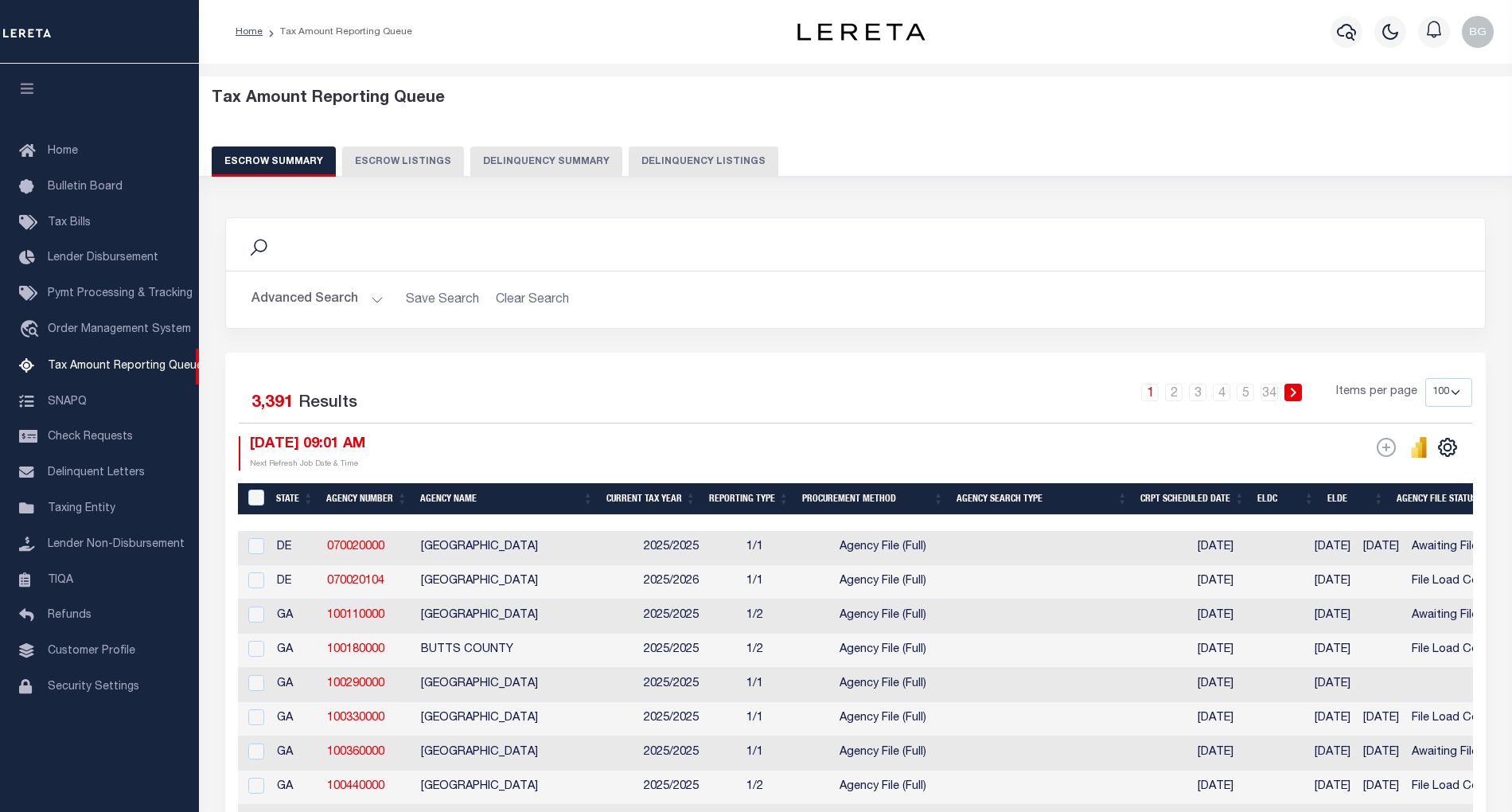
click at [678, 163] on button "Delinquency Listings" at bounding box center [704, 162] width 149 height 30
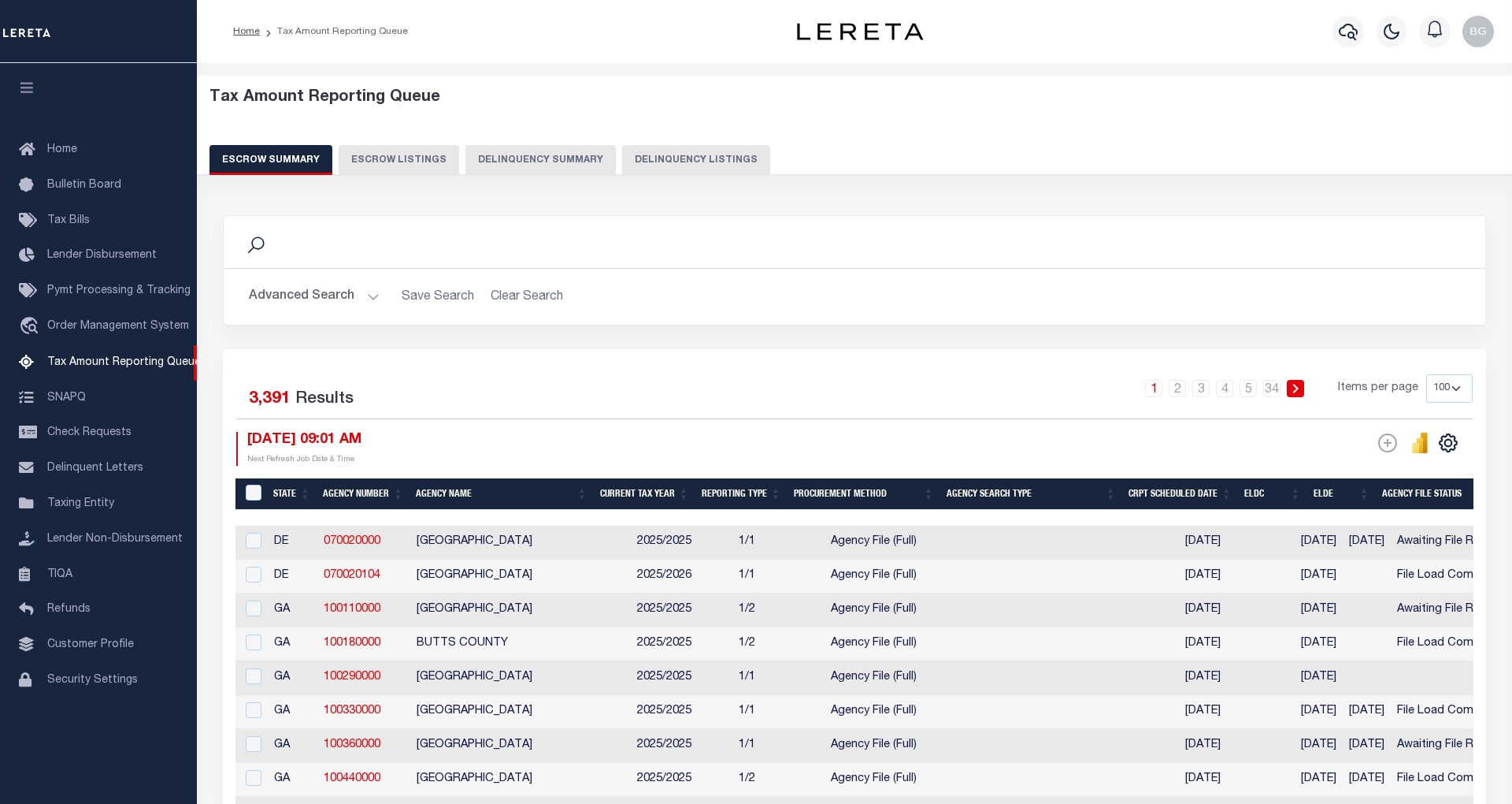
select select "100"
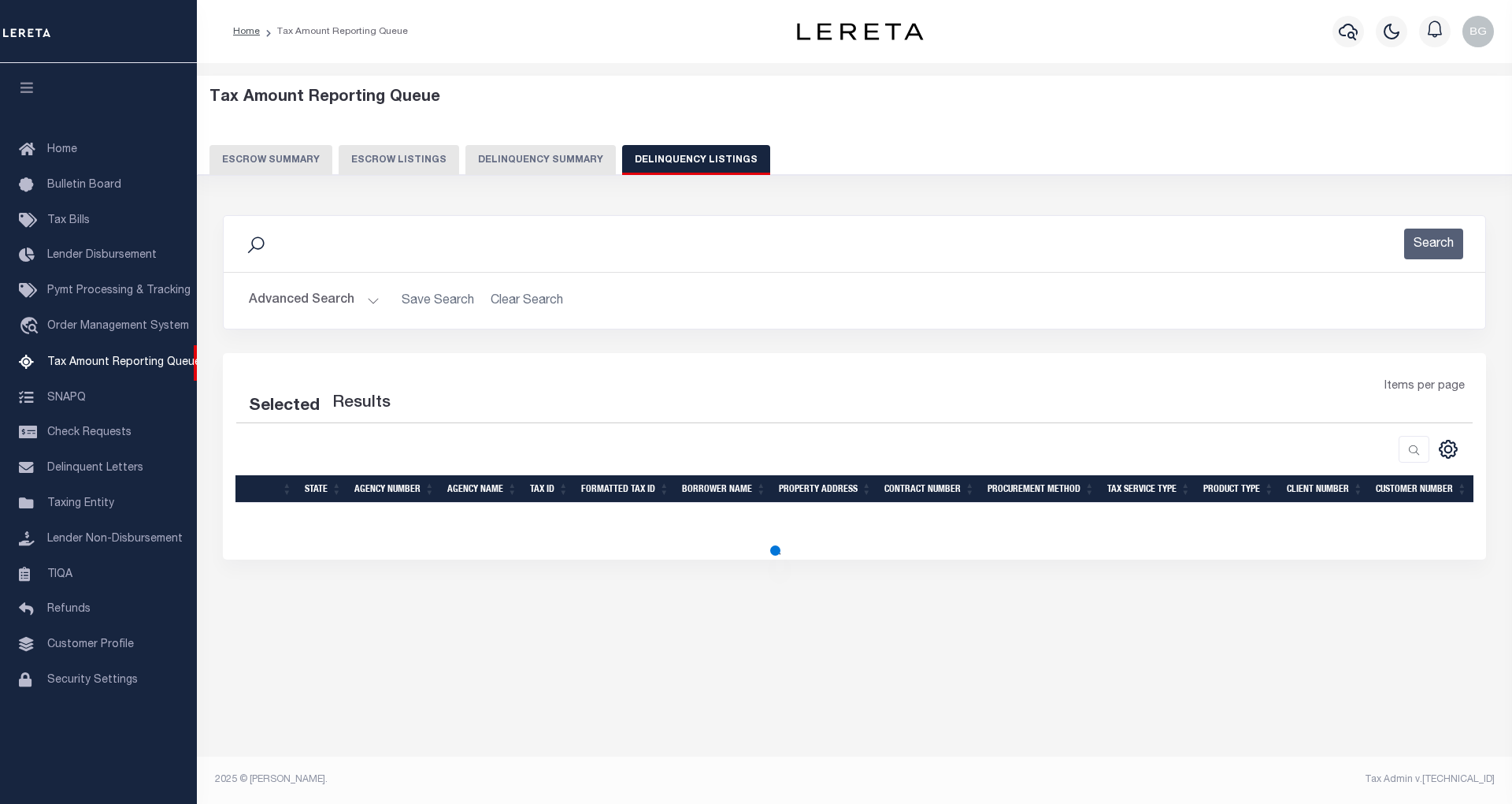
select select "100"
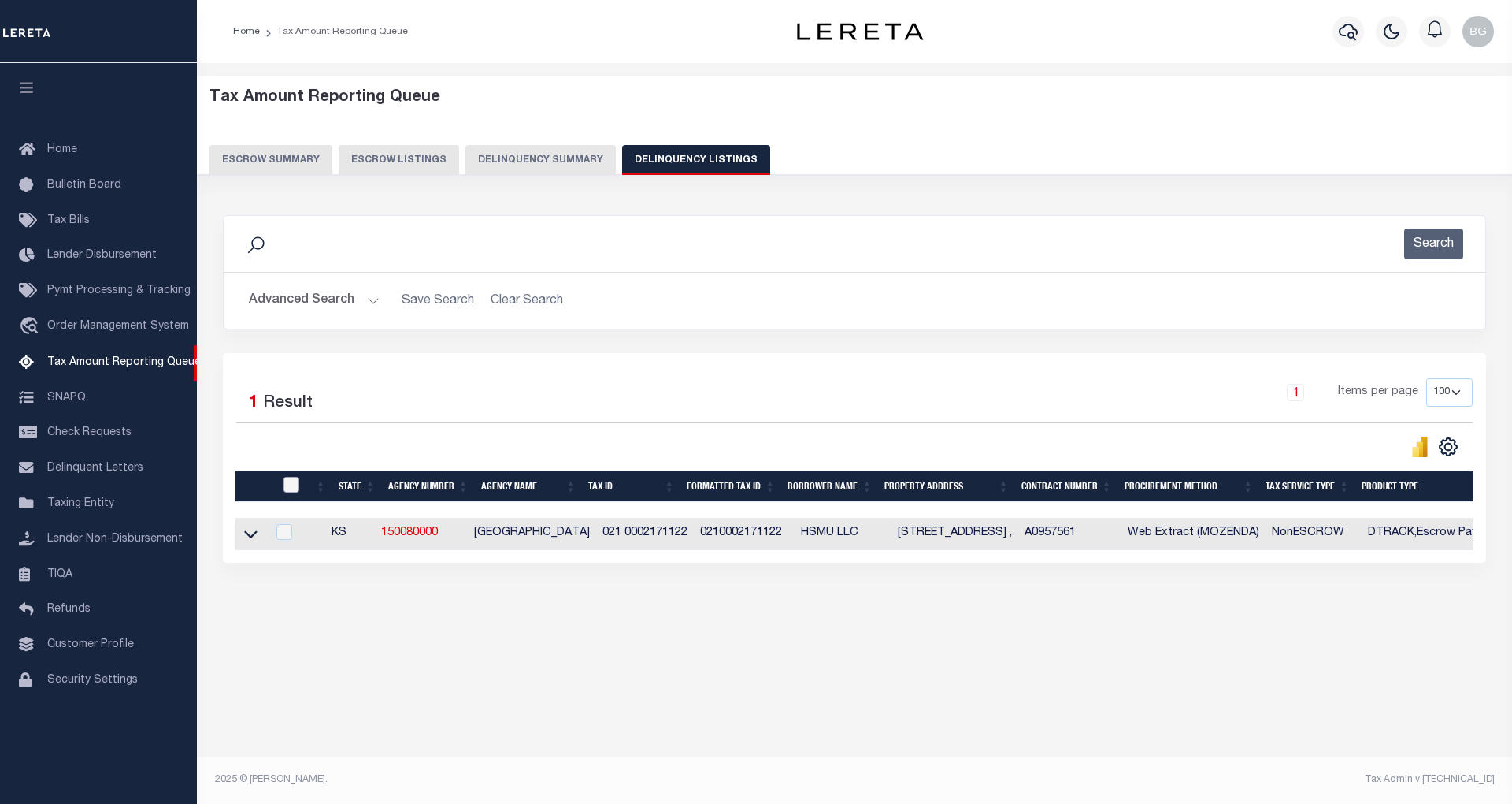
click at [285, 487] on input "checkbox" at bounding box center [291, 484] width 16 height 16
checkbox input "true"
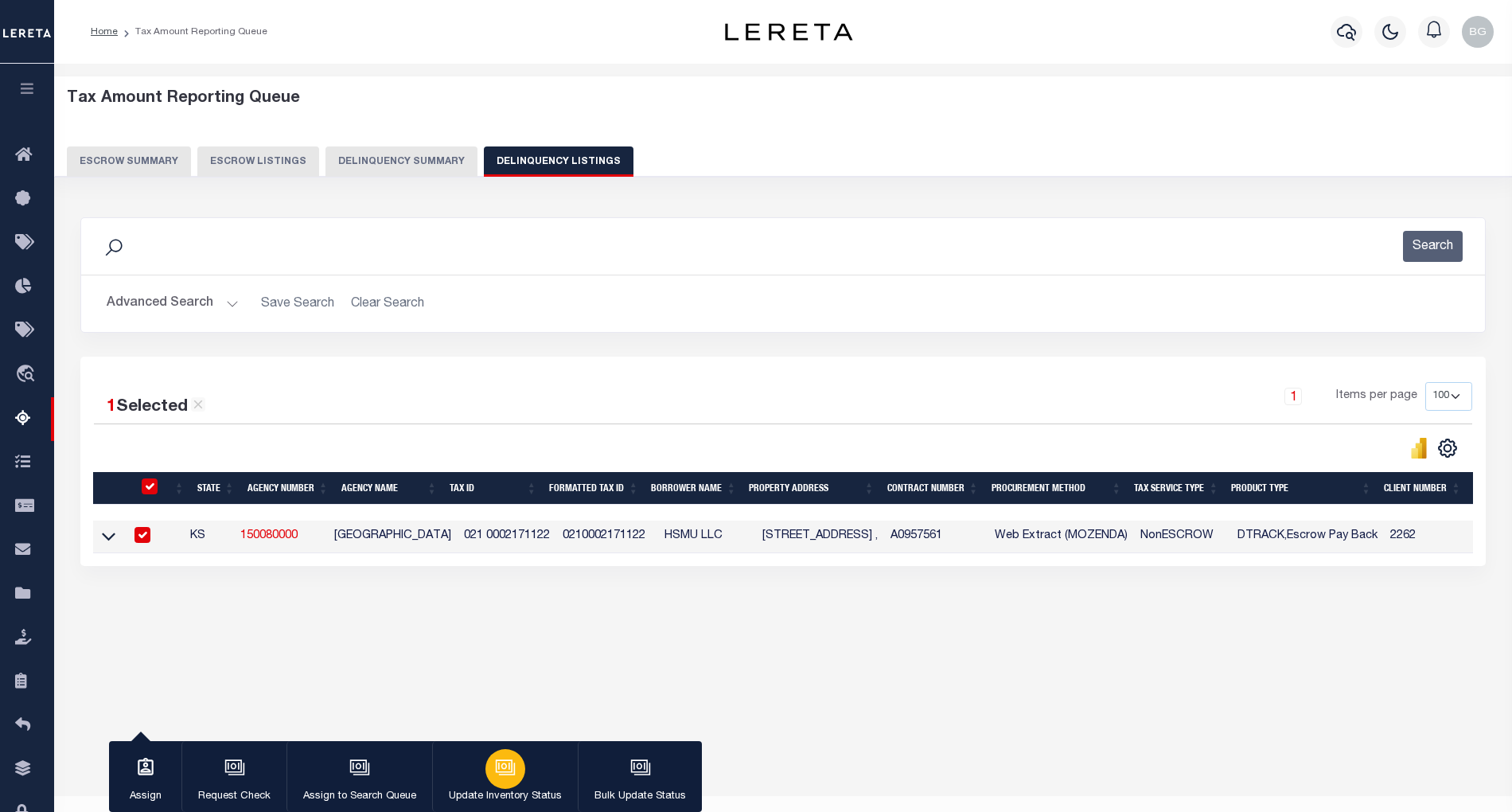
click at [518, 776] on div "button" at bounding box center [505, 768] width 40 height 40
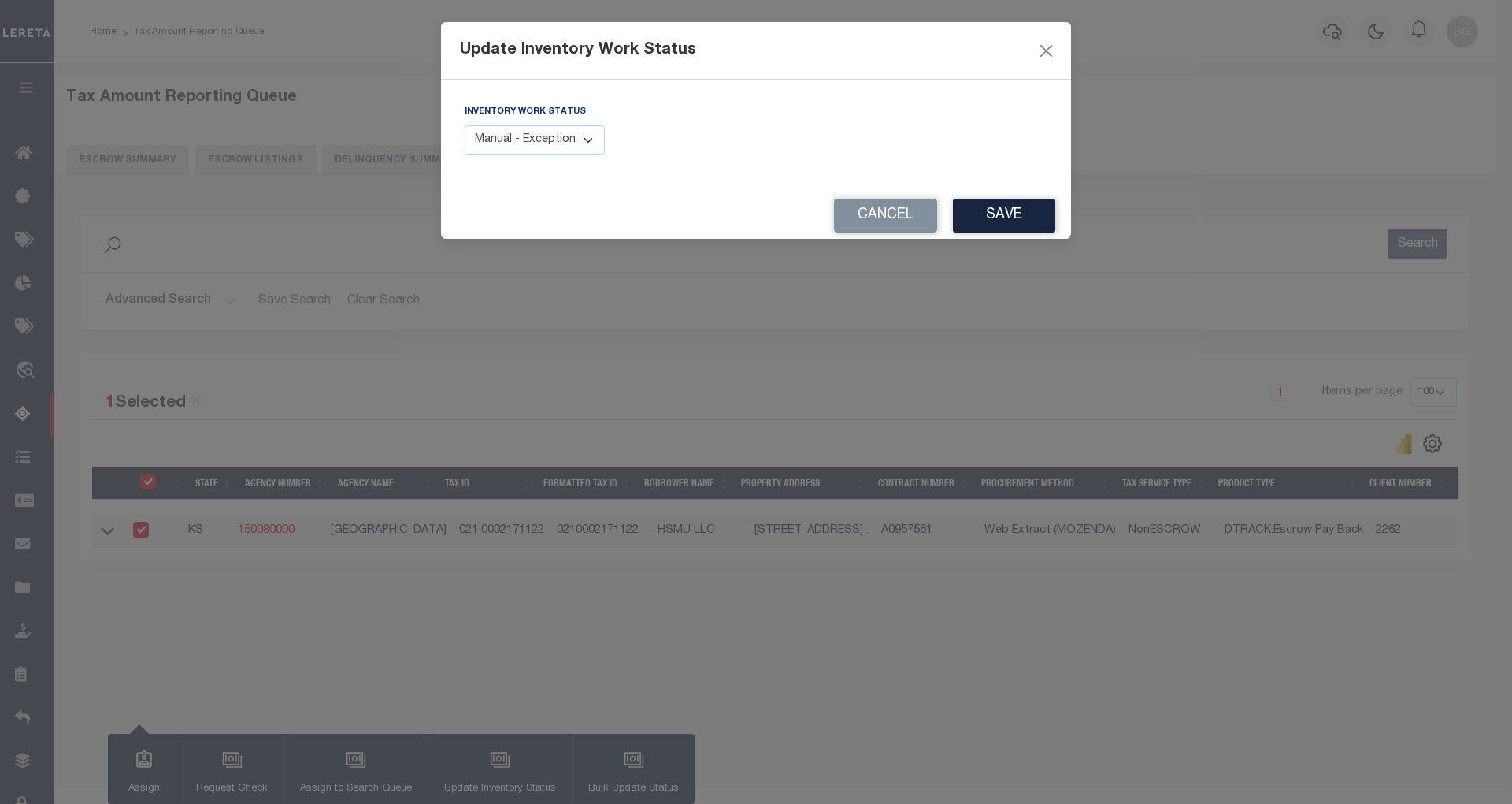
drag, startPoint x: 572, startPoint y: 133, endPoint x: 587, endPoint y: 156, distance: 27.5
click at [572, 133] on select "Manual - Exception Pended - Awaiting Search Late Add Exception Completed" at bounding box center [534, 140] width 140 height 31
select select "4"
click at [465, 125] on select "Manual - Exception Pended - Awaiting Search Late Add Exception Completed" at bounding box center [534, 140] width 140 height 31
click at [1024, 222] on button "Save" at bounding box center [1004, 215] width 102 height 33
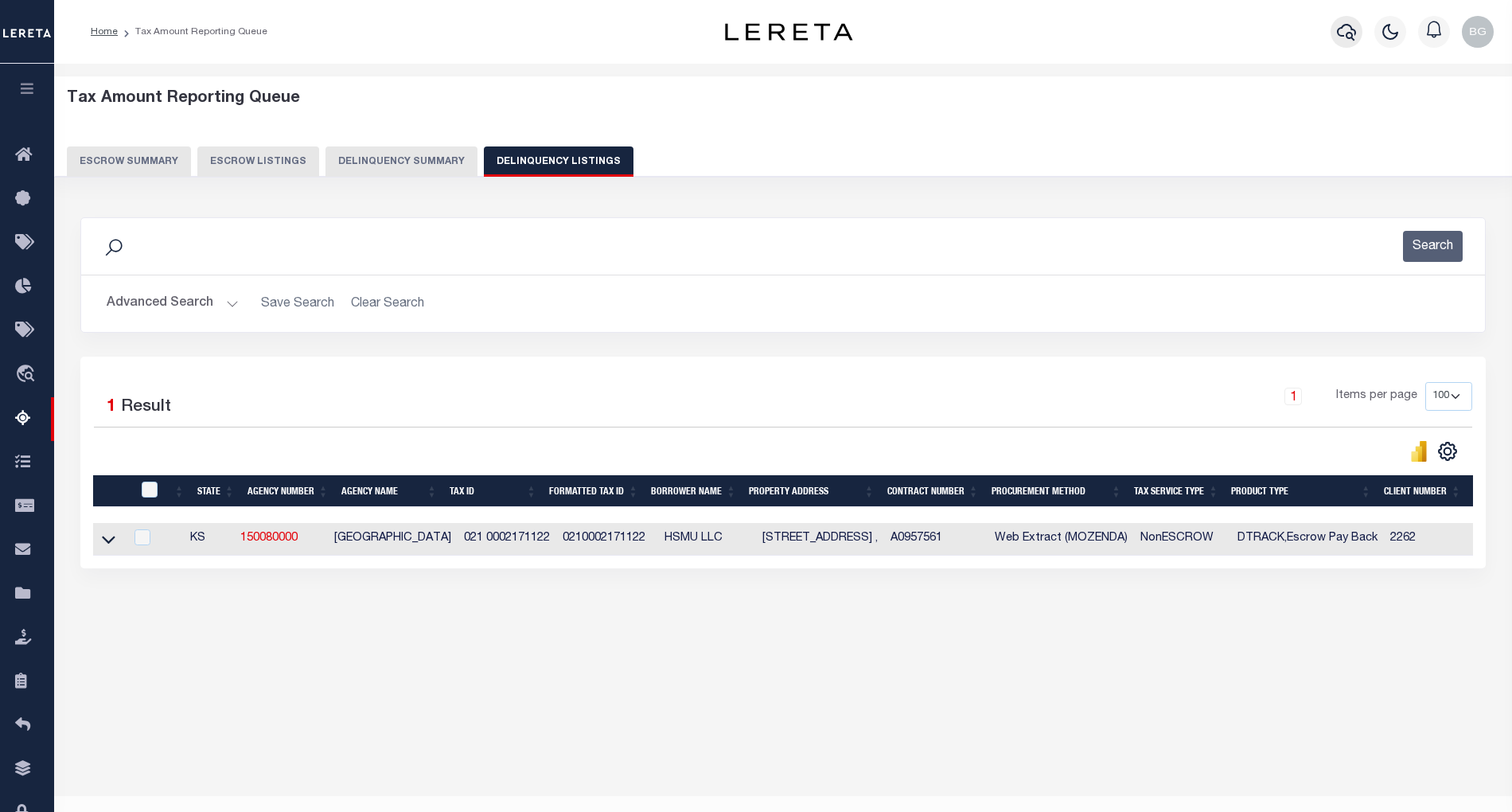
click at [1340, 35] on icon "button" at bounding box center [1346, 31] width 19 height 19
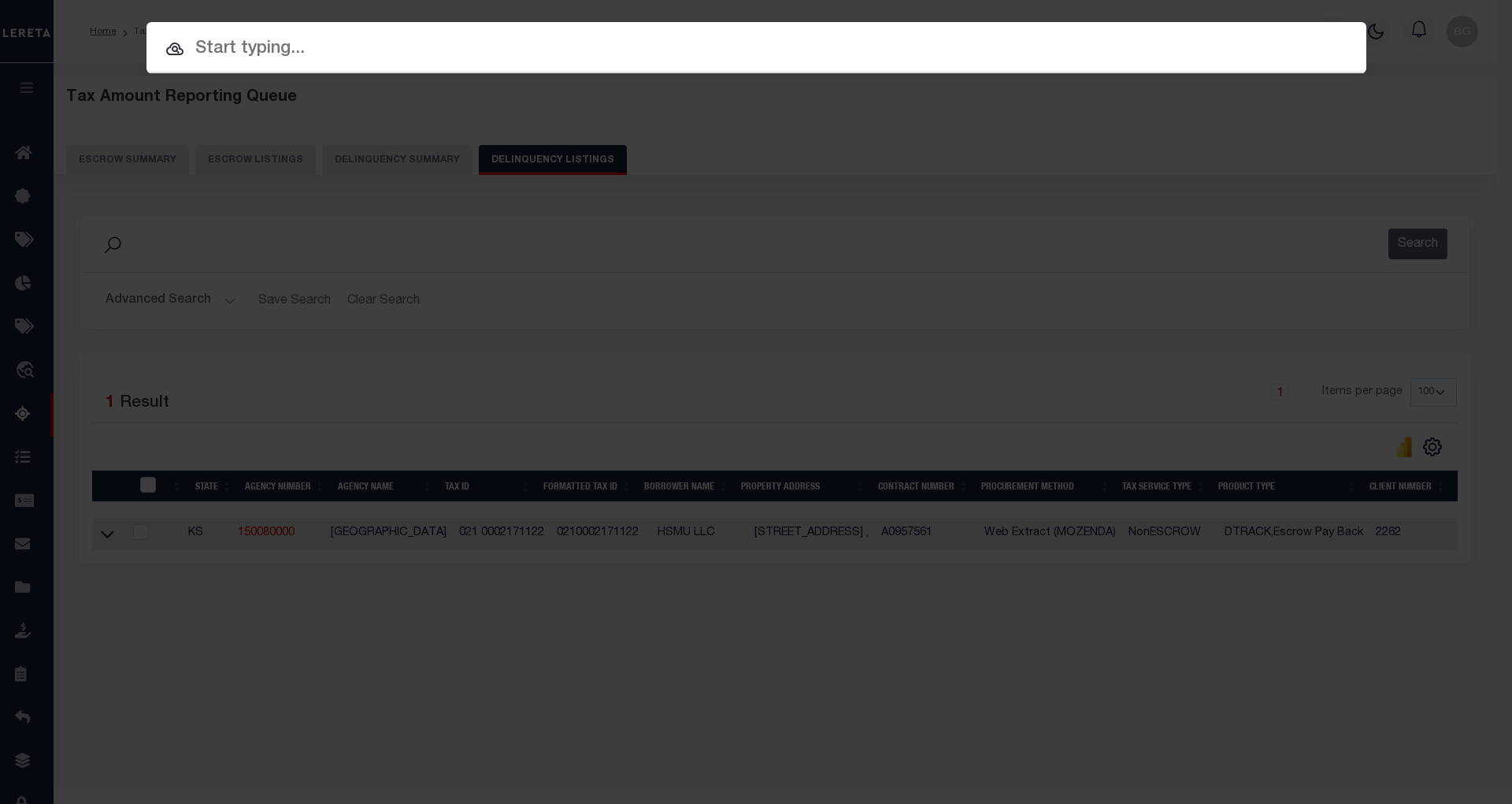
click at [275, 44] on input "text" at bounding box center [756, 48] width 1220 height 27
paste input "021 0002171121"
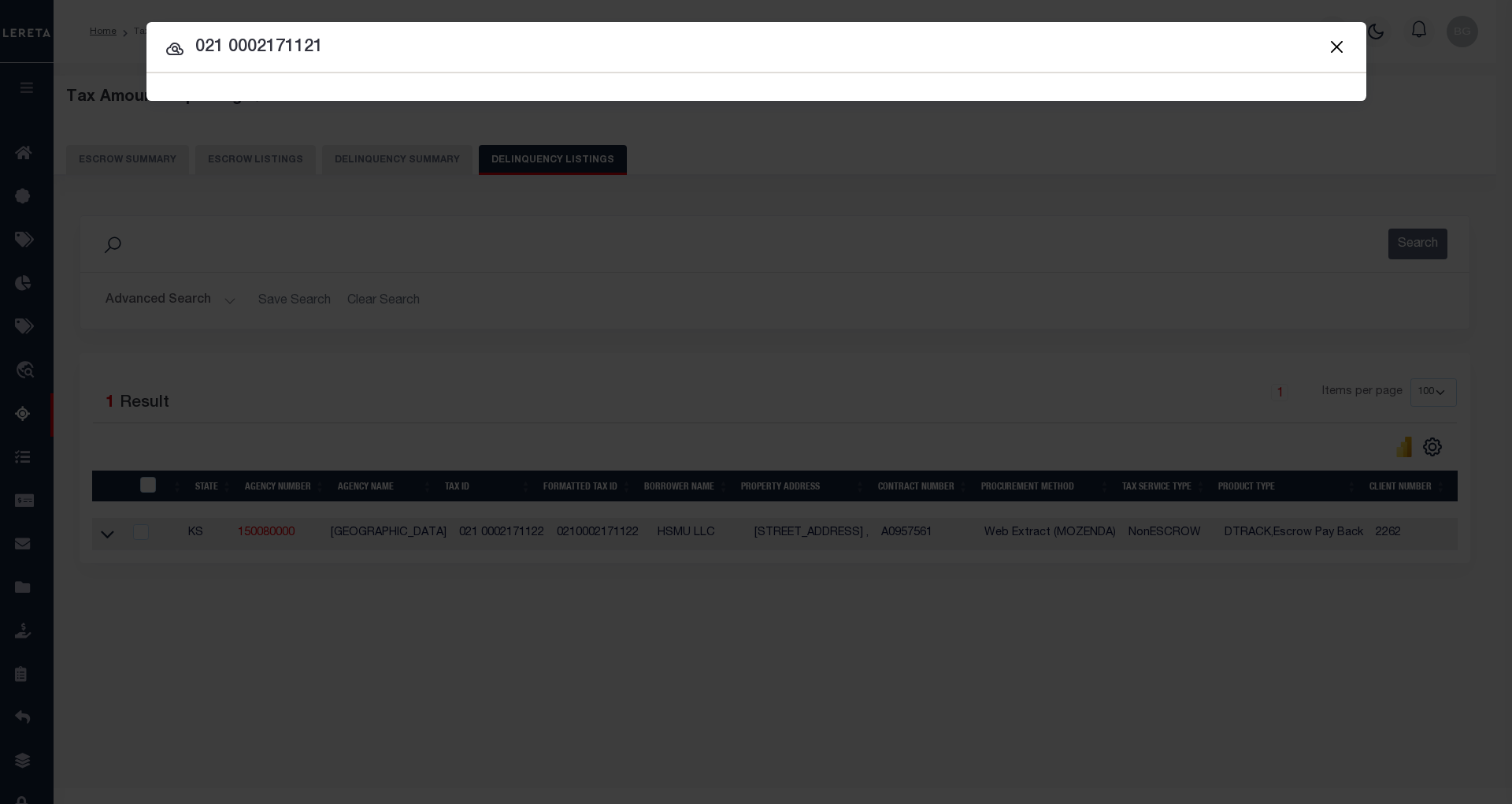
type input "021 0002171121"
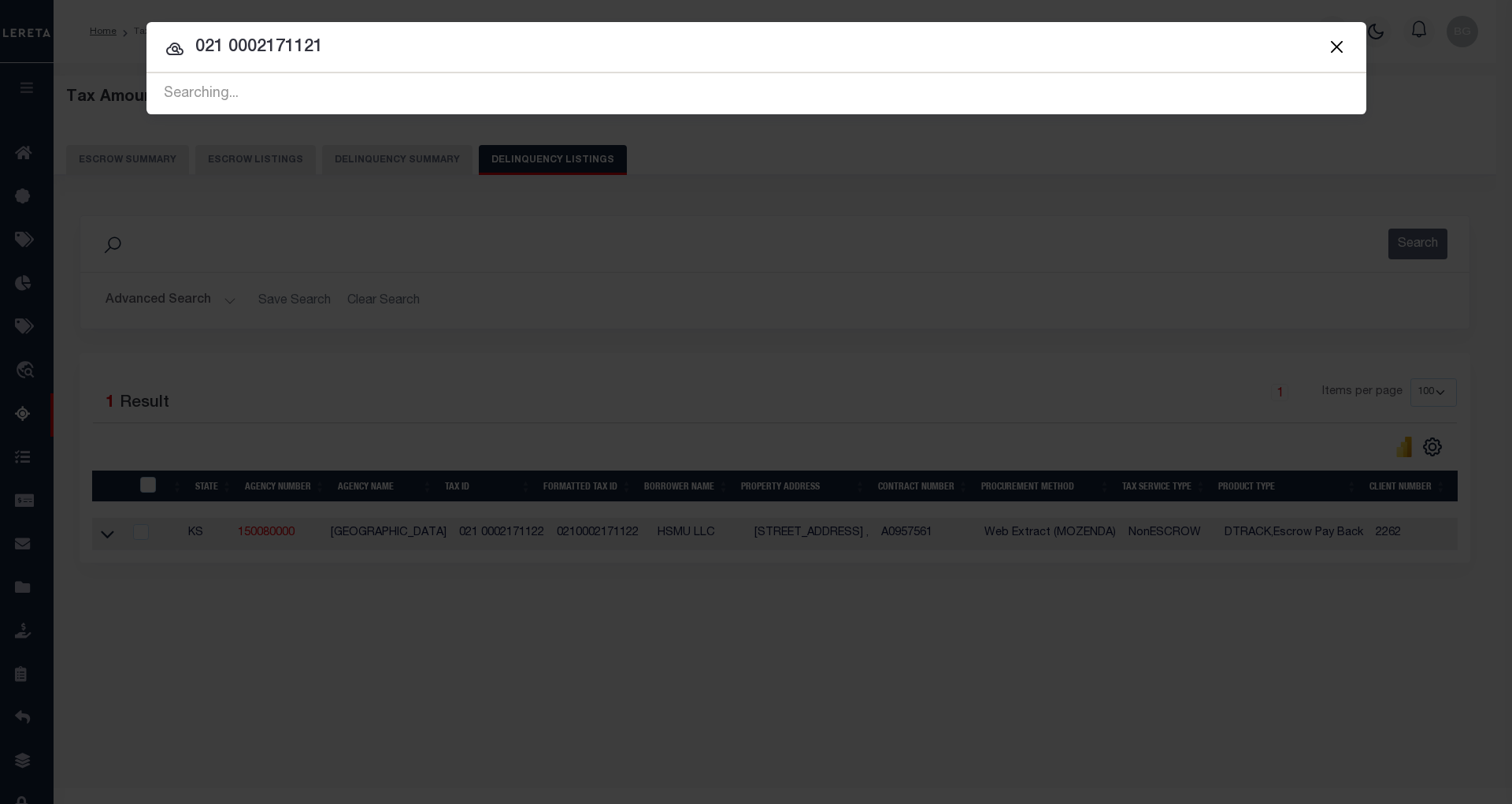
click at [173, 54] on icon at bounding box center [174, 48] width 18 height 18
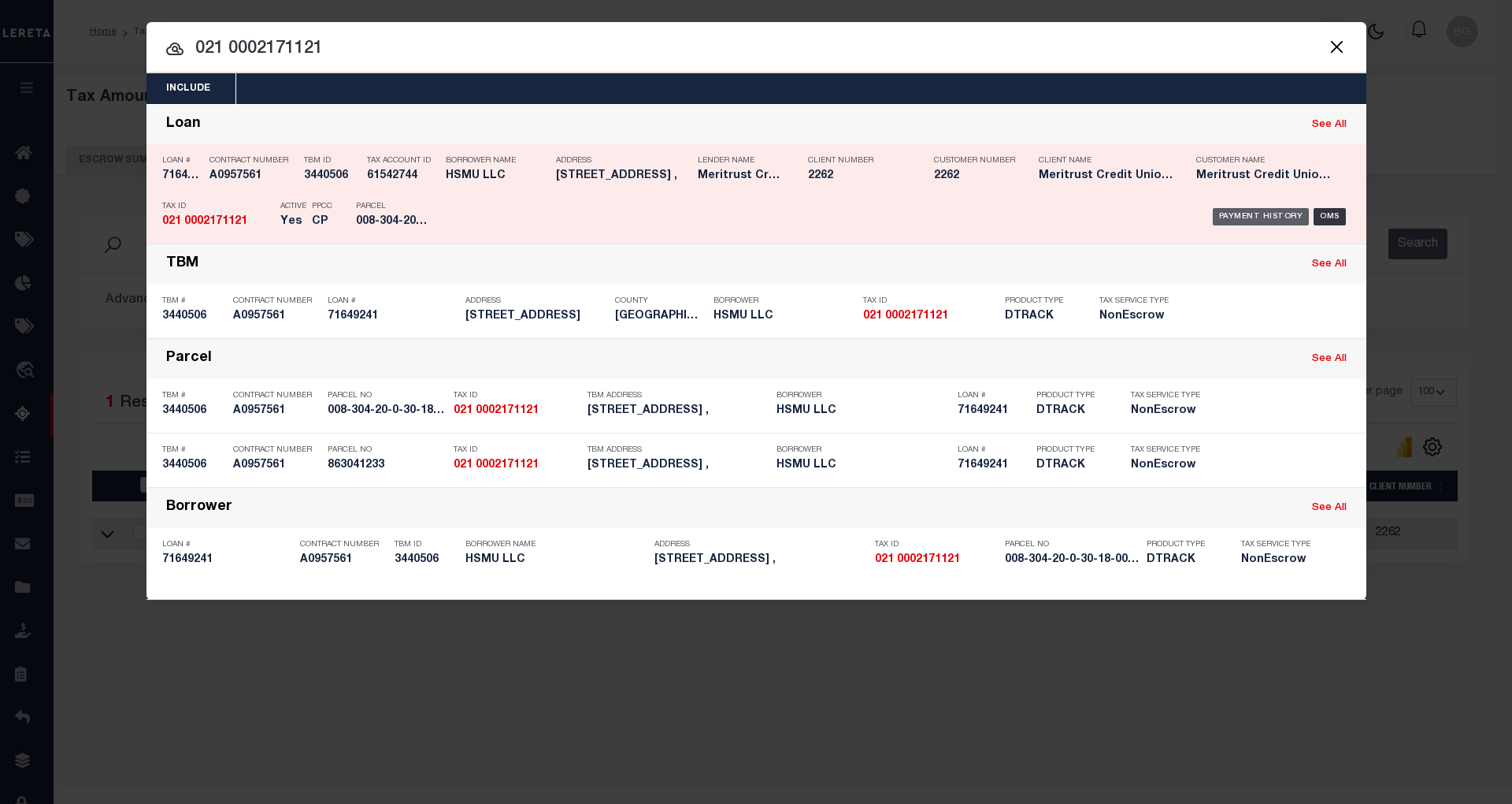
click at [1255, 218] on div "Payment History" at bounding box center [1261, 217] width 97 height 18
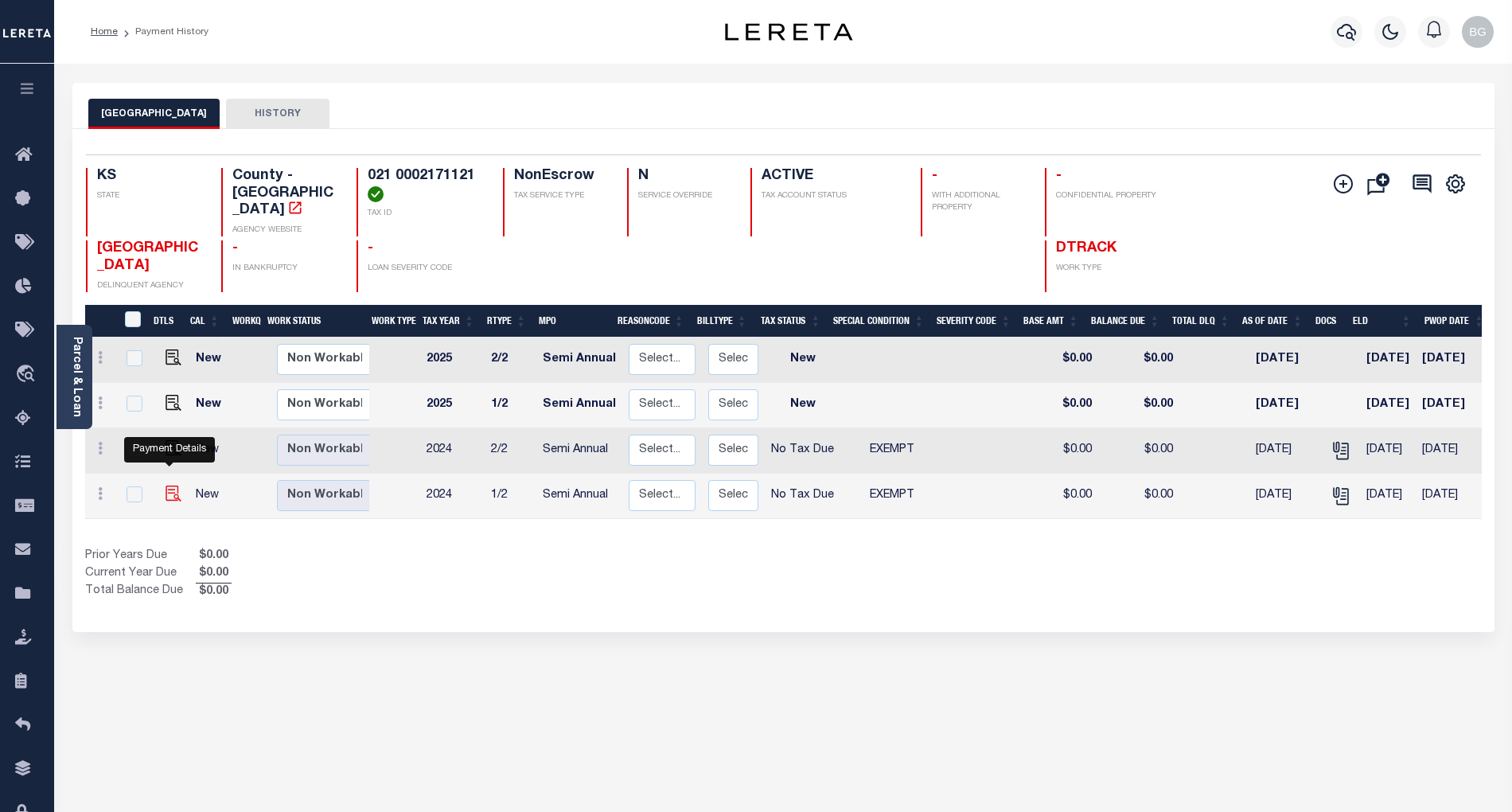
click at [165, 486] on img "" at bounding box center [173, 494] width 16 height 16
checkbox input "true"
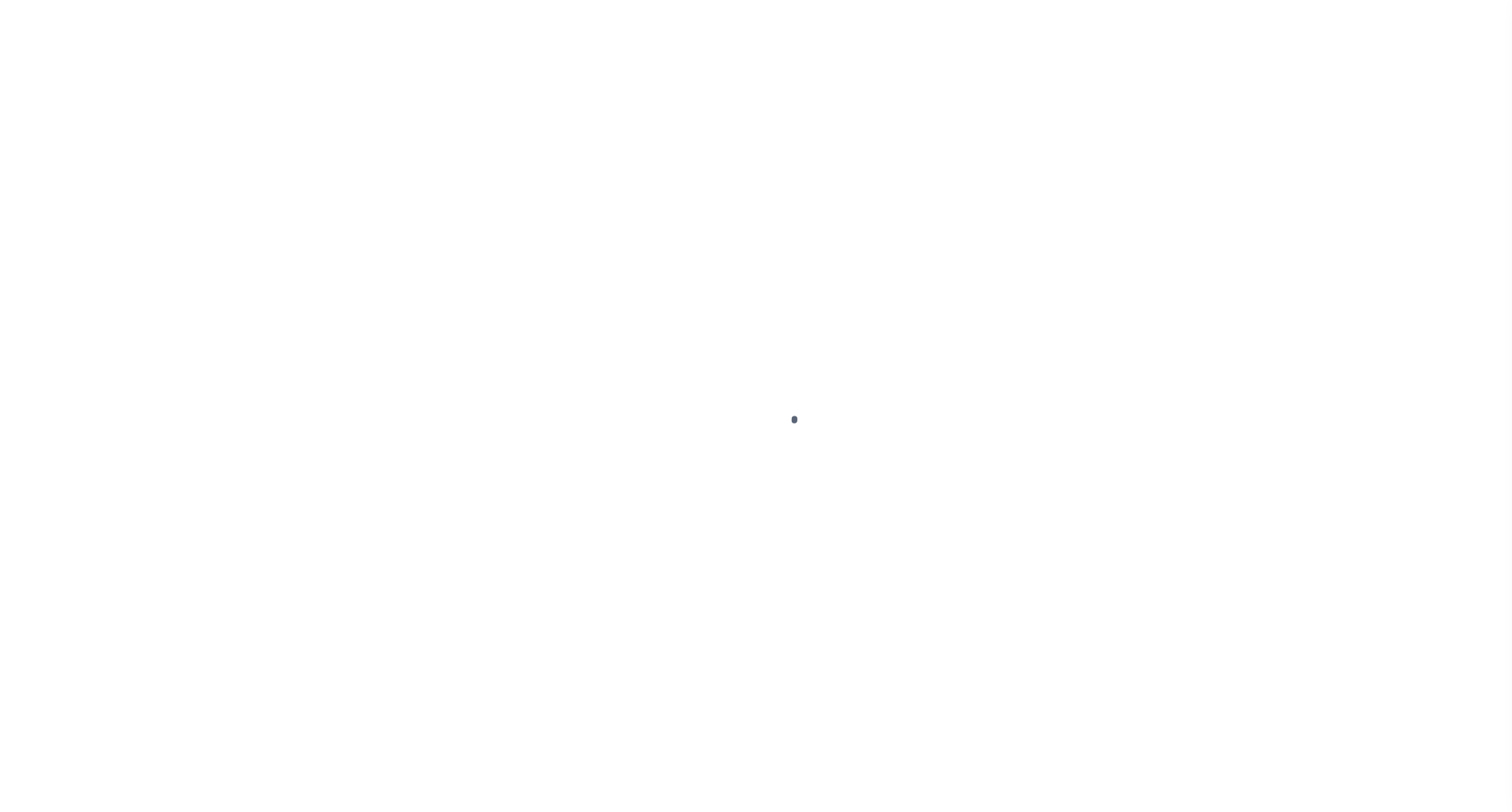
select select "NTX"
select select "5"
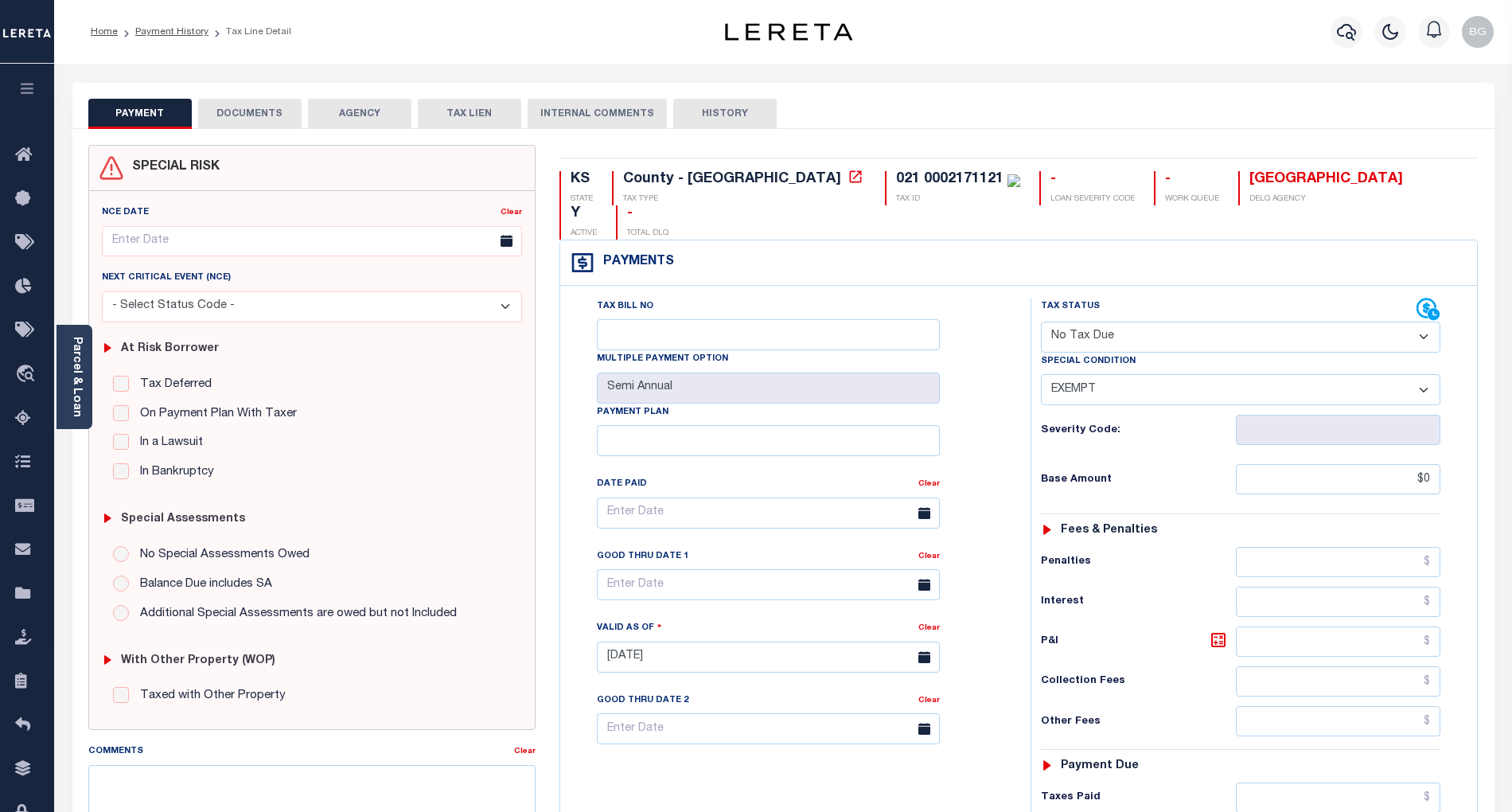
click at [240, 116] on button "DOCUMENTS" at bounding box center [250, 114] width 103 height 30
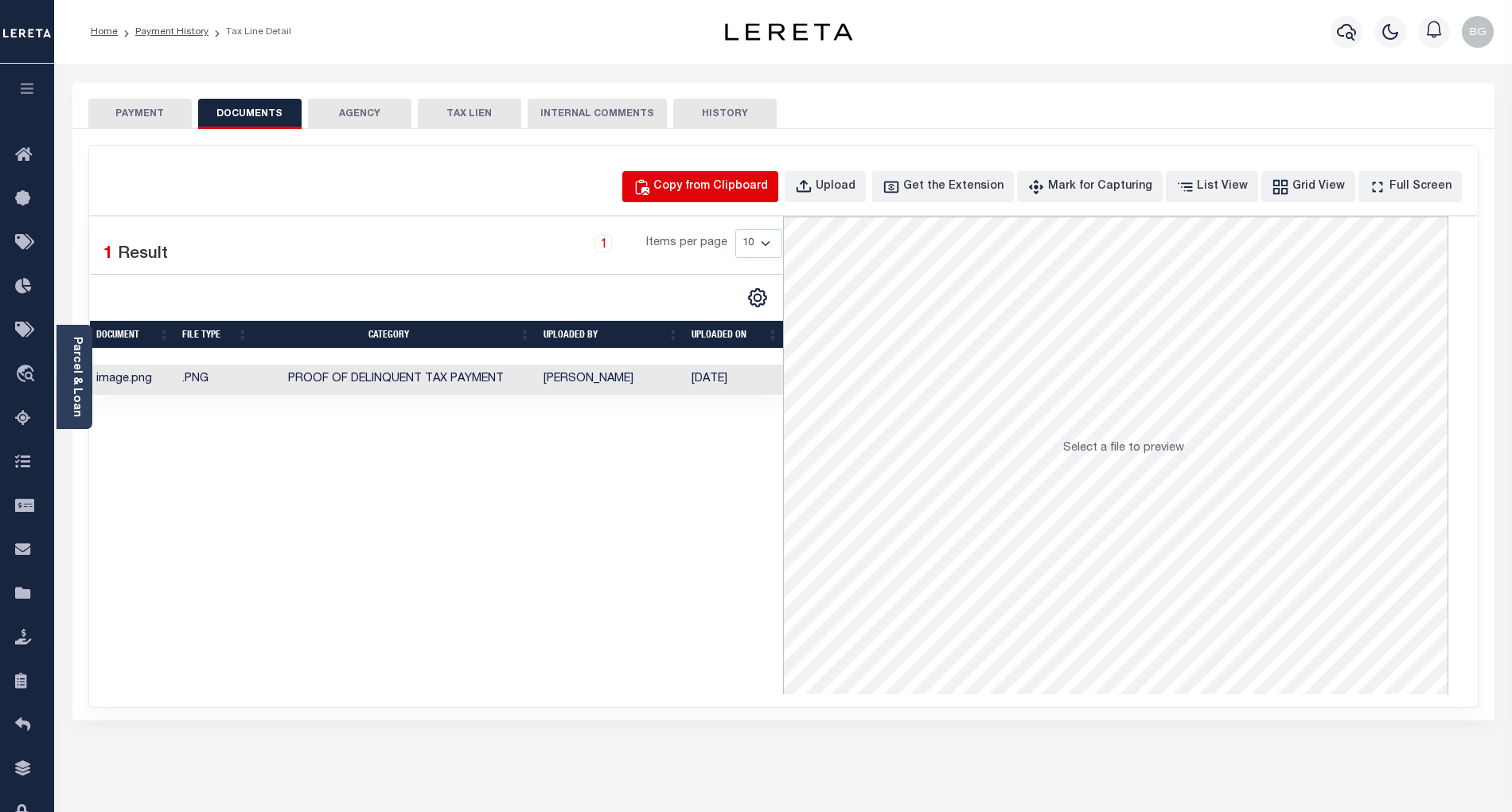
click at [726, 189] on div "Copy from Clipboard" at bounding box center [711, 187] width 115 height 18
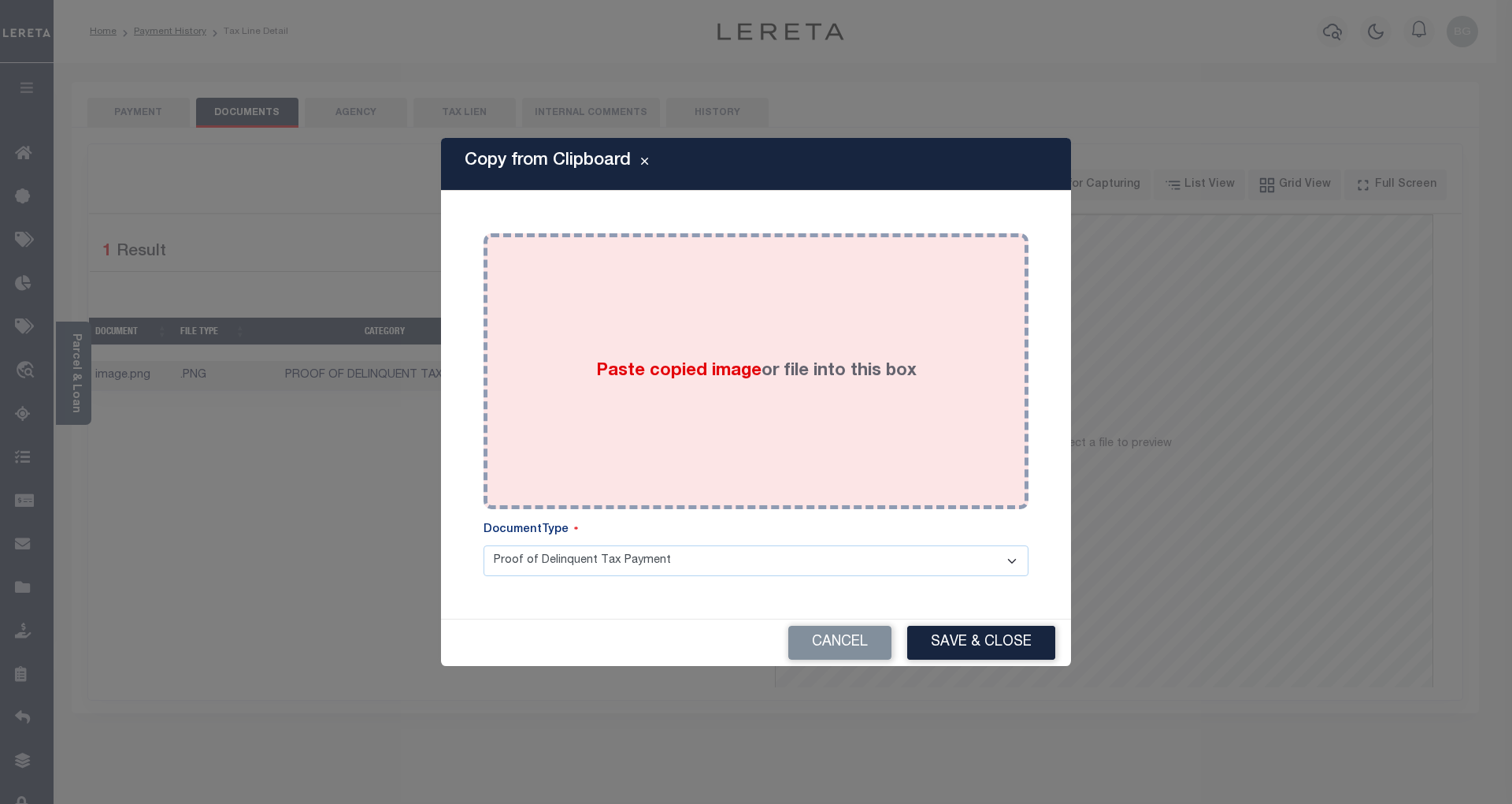
click at [669, 367] on span "Paste copied image" at bounding box center [679, 372] width 165 height 18
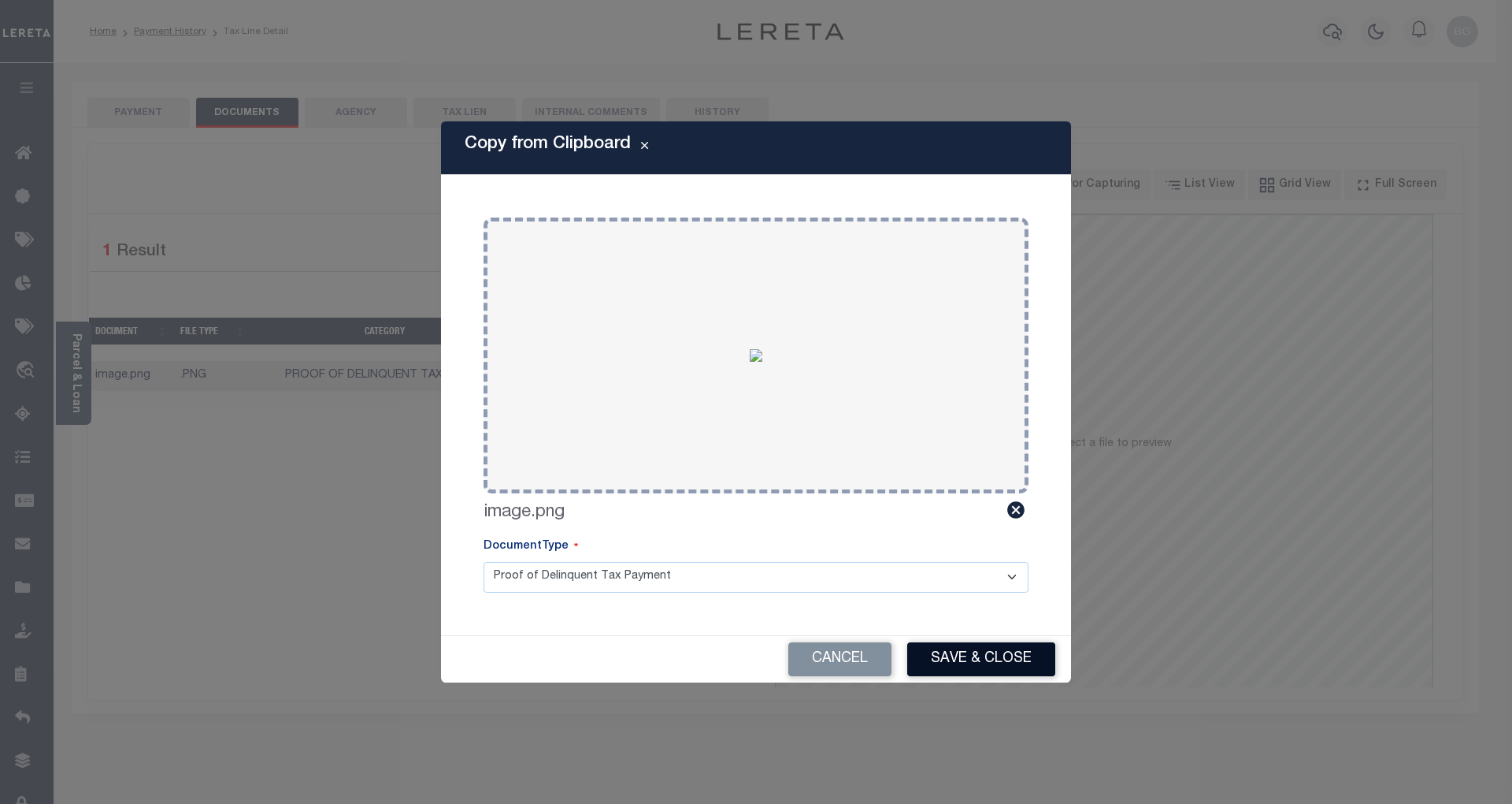
click at [1014, 666] on button "Save & Close" at bounding box center [981, 659] width 148 height 33
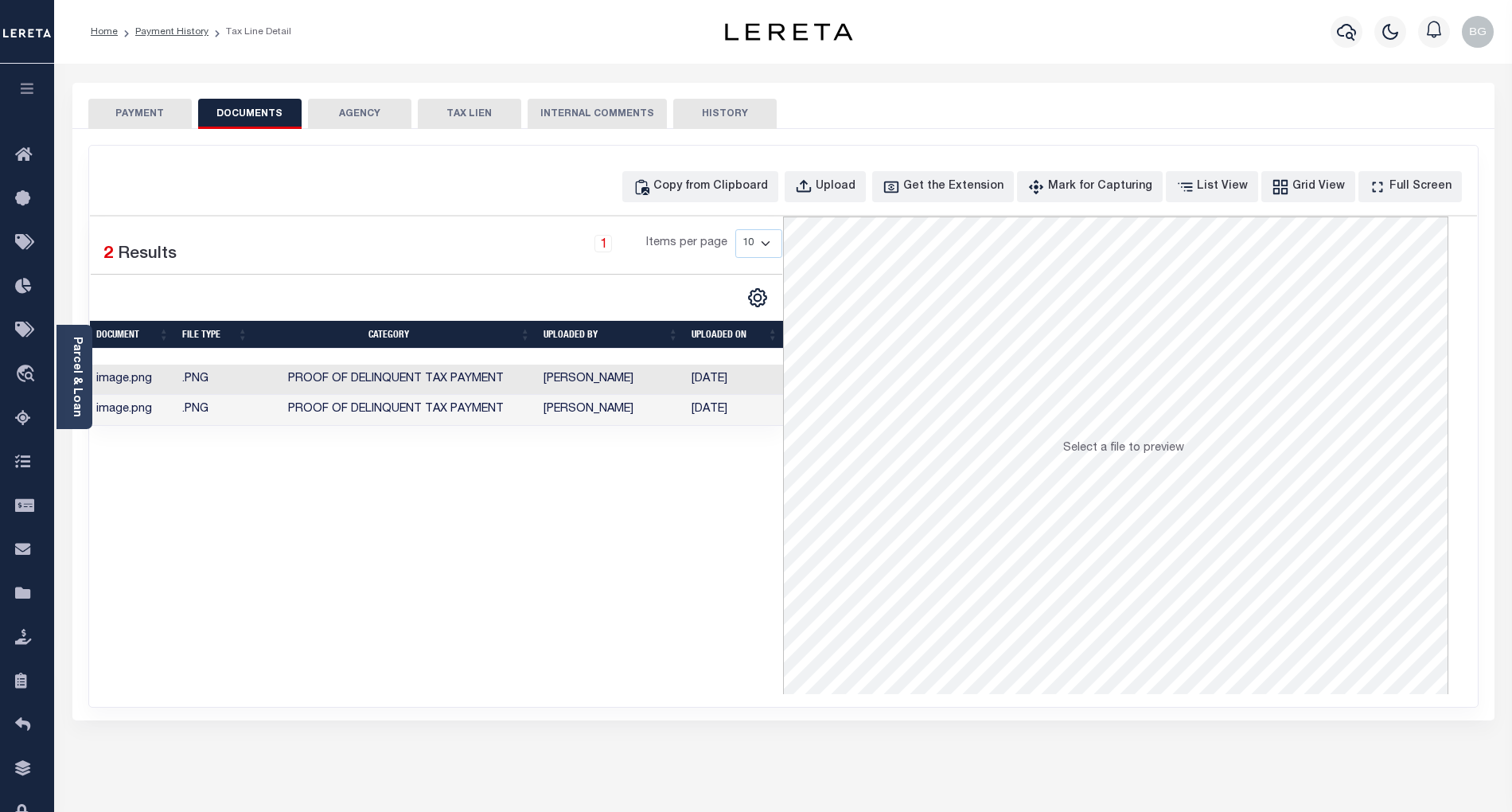
click at [705, 381] on td "[DATE]" at bounding box center [735, 380] width 100 height 31
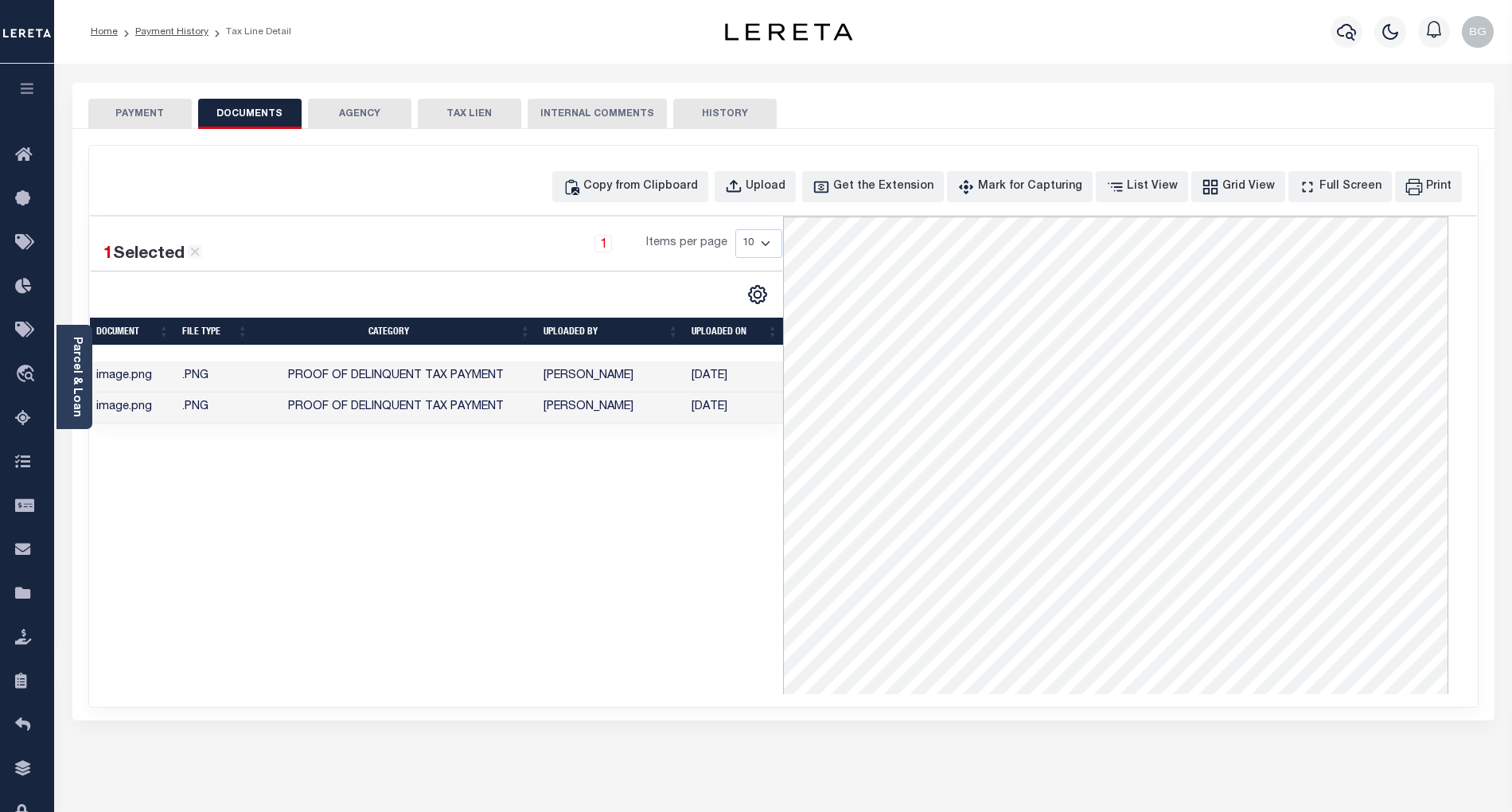
click at [712, 412] on td "[DATE]" at bounding box center [735, 407] width 100 height 31
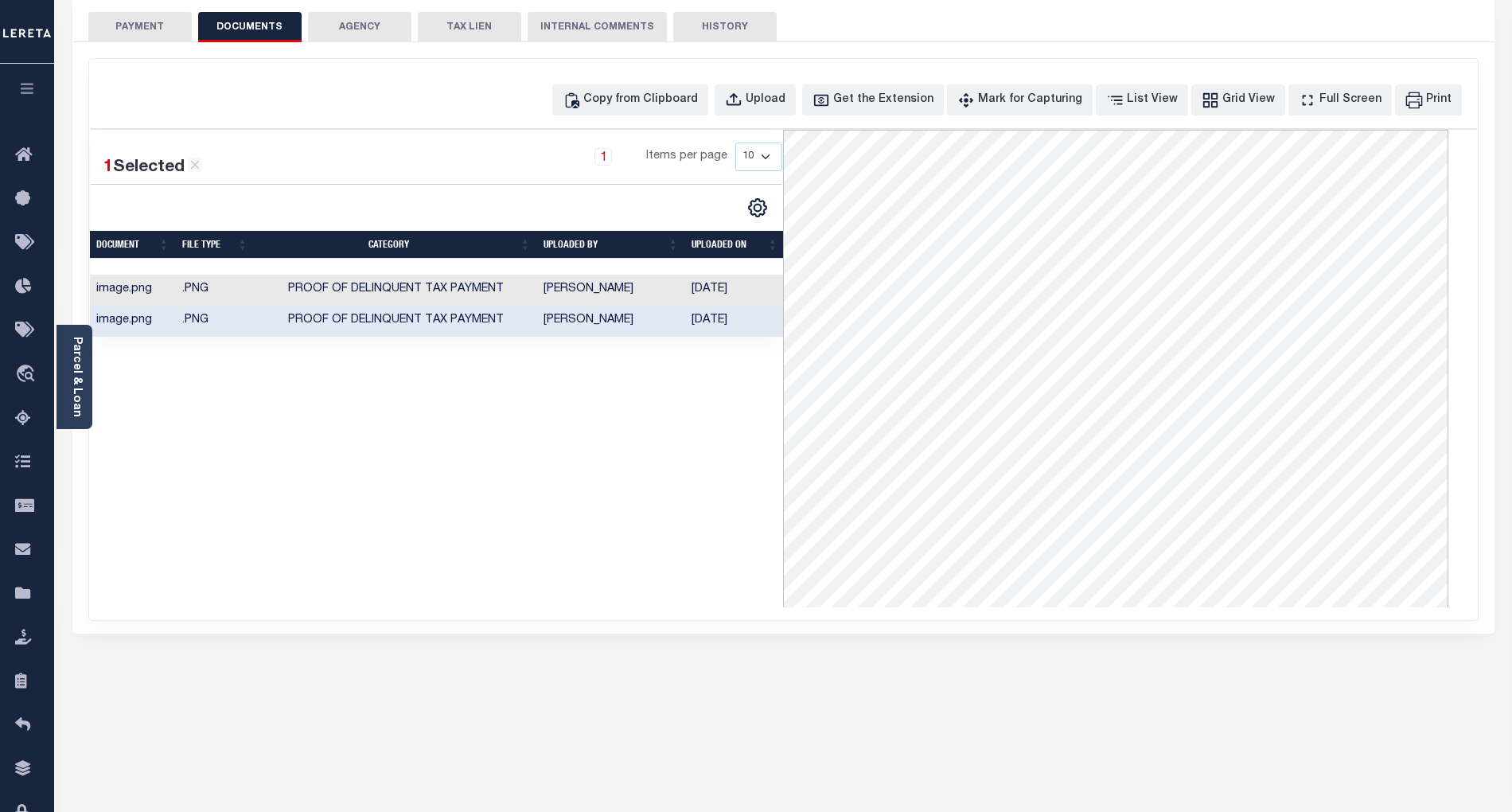
click at [154, 33] on button "PAYMENT" at bounding box center [140, 27] width 103 height 30
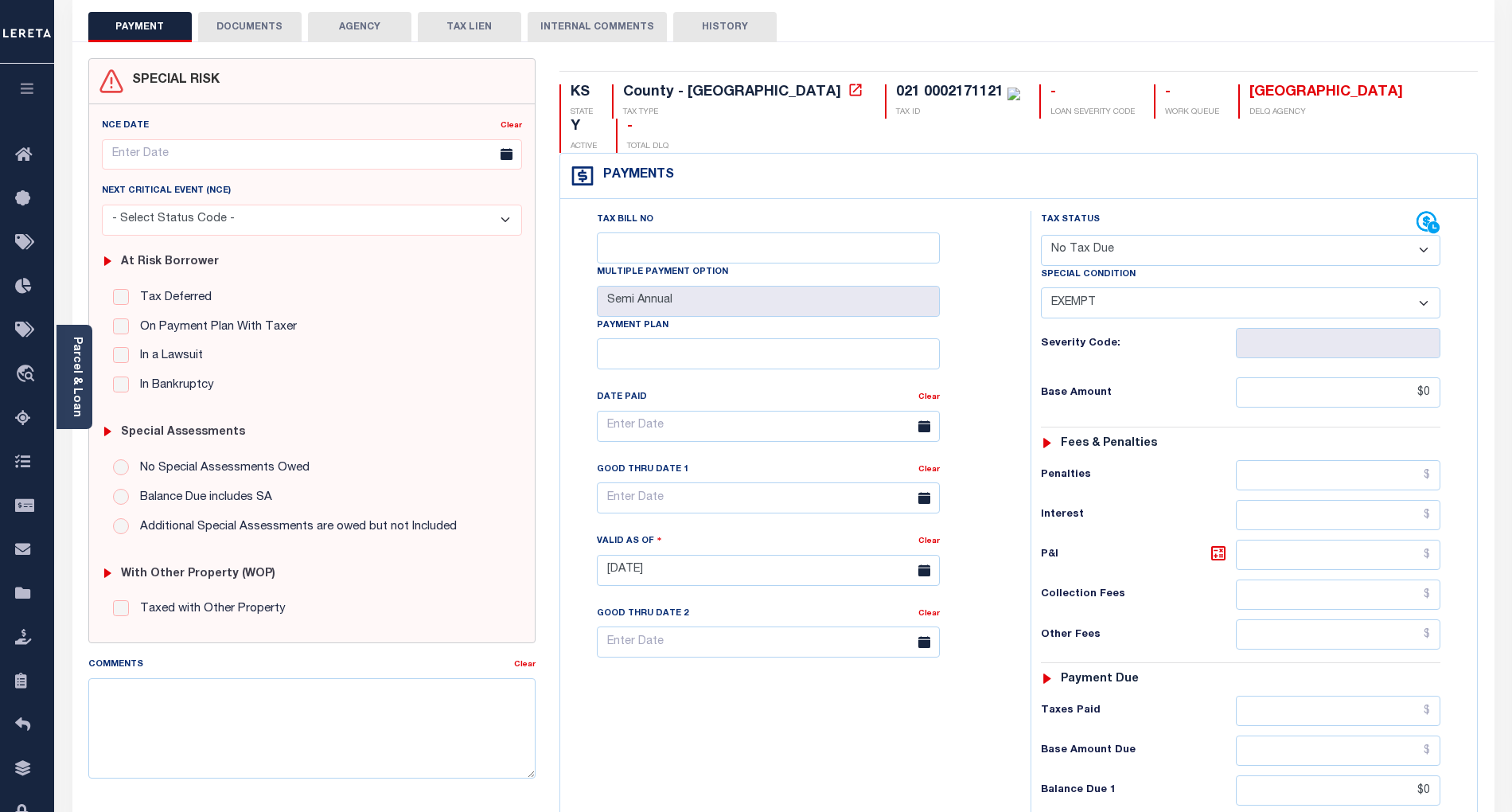
click at [1128, 235] on select "- Select Status Code - Open Due/Unpaid Paid Incomplete No Tax Due Internal Refu…" at bounding box center [1240, 250] width 399 height 31
select select "PYD"
click at [1041, 235] on select "- Select Status Code - Open Due/Unpaid Paid Incomplete No Tax Due Internal Refu…" at bounding box center [1240, 250] width 399 height 31
select select "0"
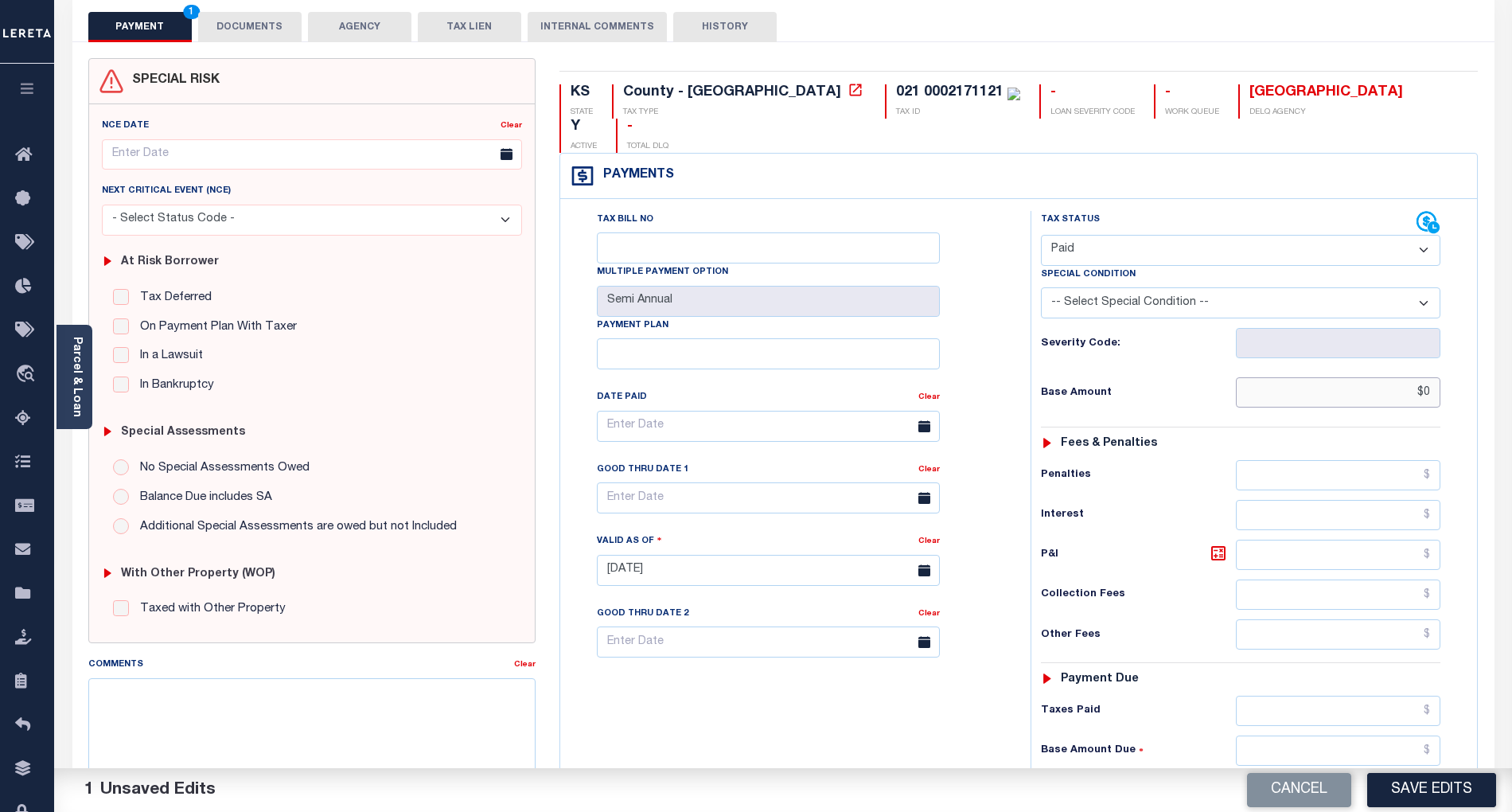
click at [1431, 377] on input "$0" at bounding box center [1339, 392] width 205 height 30
type input "$"
paste input "3,120.69"
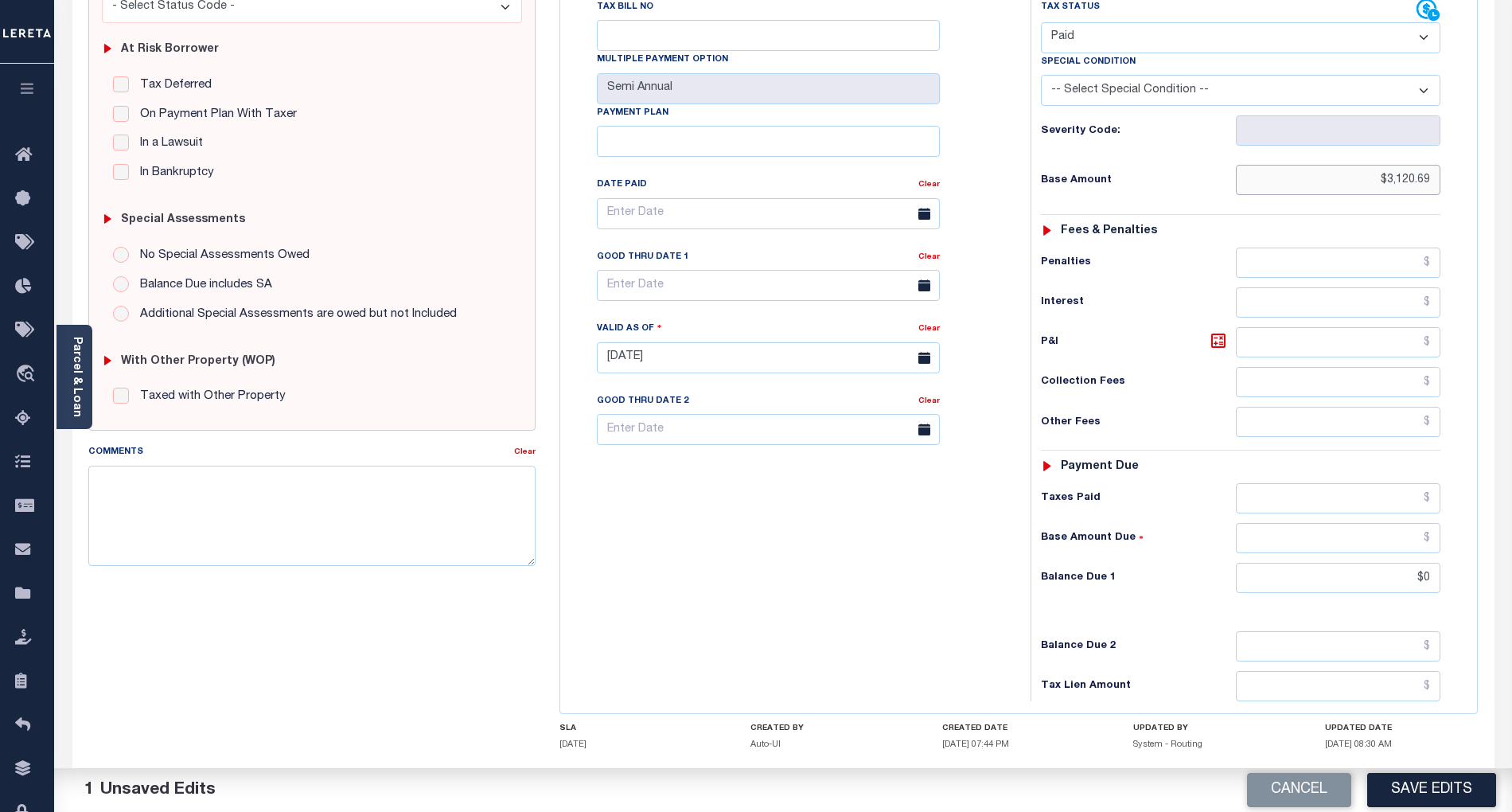
type input "$3,120.69"
click at [355, 523] on textarea "Comments" at bounding box center [311, 515] width 447 height 100
type textarea "refer 2nd attached website- BG"
click at [1445, 791] on button "Save Edits" at bounding box center [1431, 790] width 129 height 34
checkbox input "false"
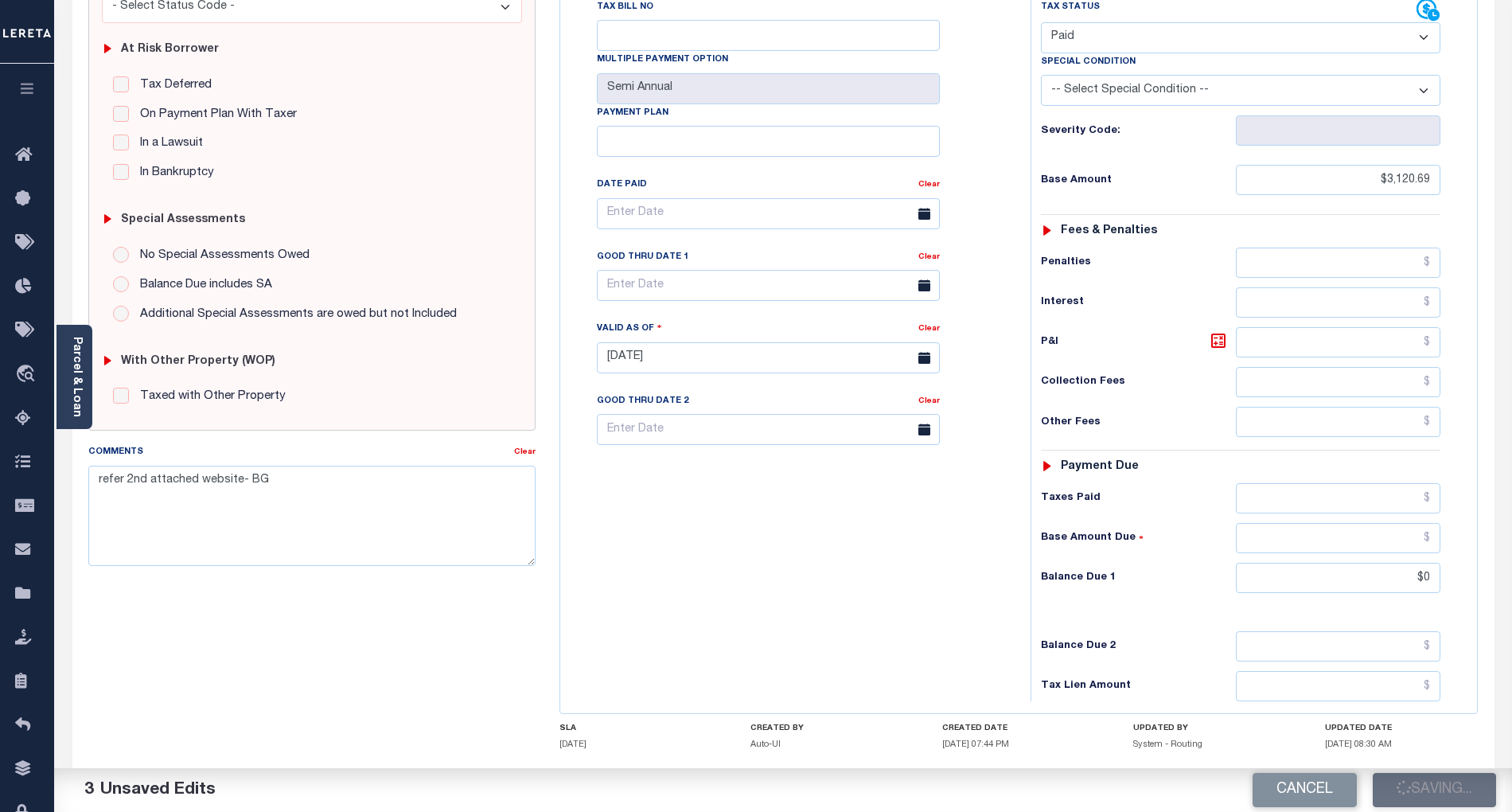
checkbox input "false"
type input "$3,120.69"
type input "$0"
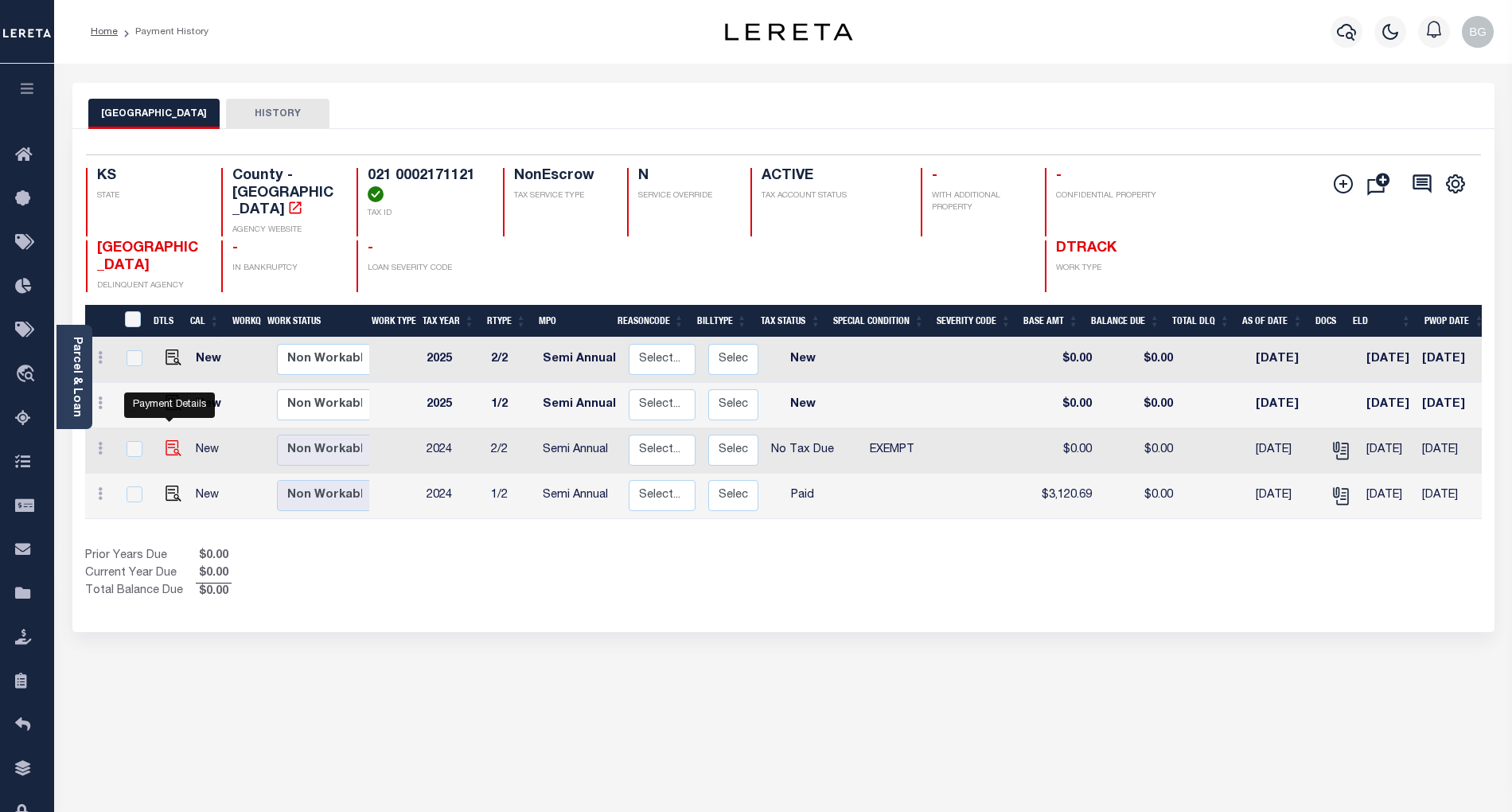
click at [167, 440] on img "" at bounding box center [173, 448] width 16 height 16
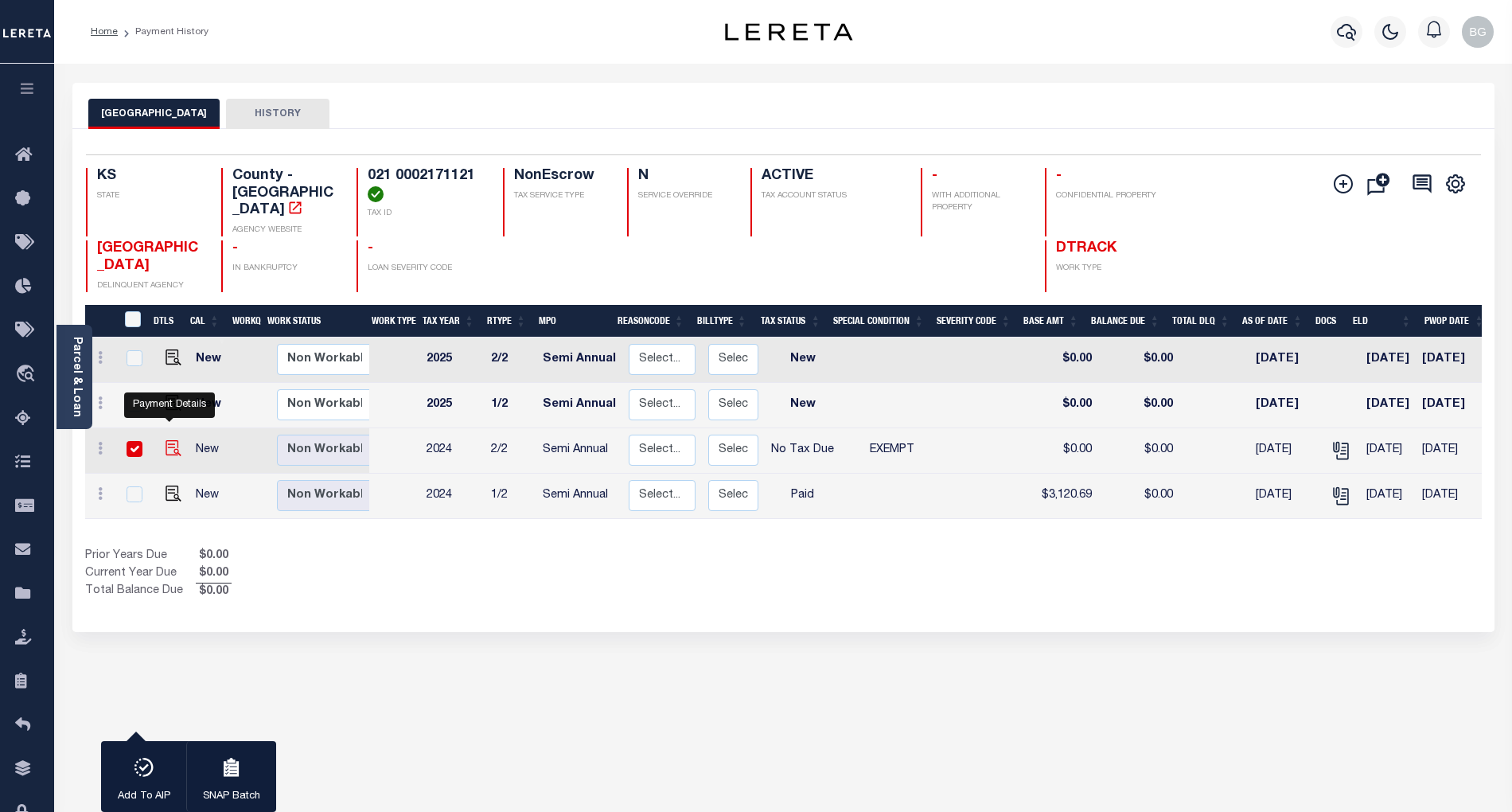
checkbox input "true"
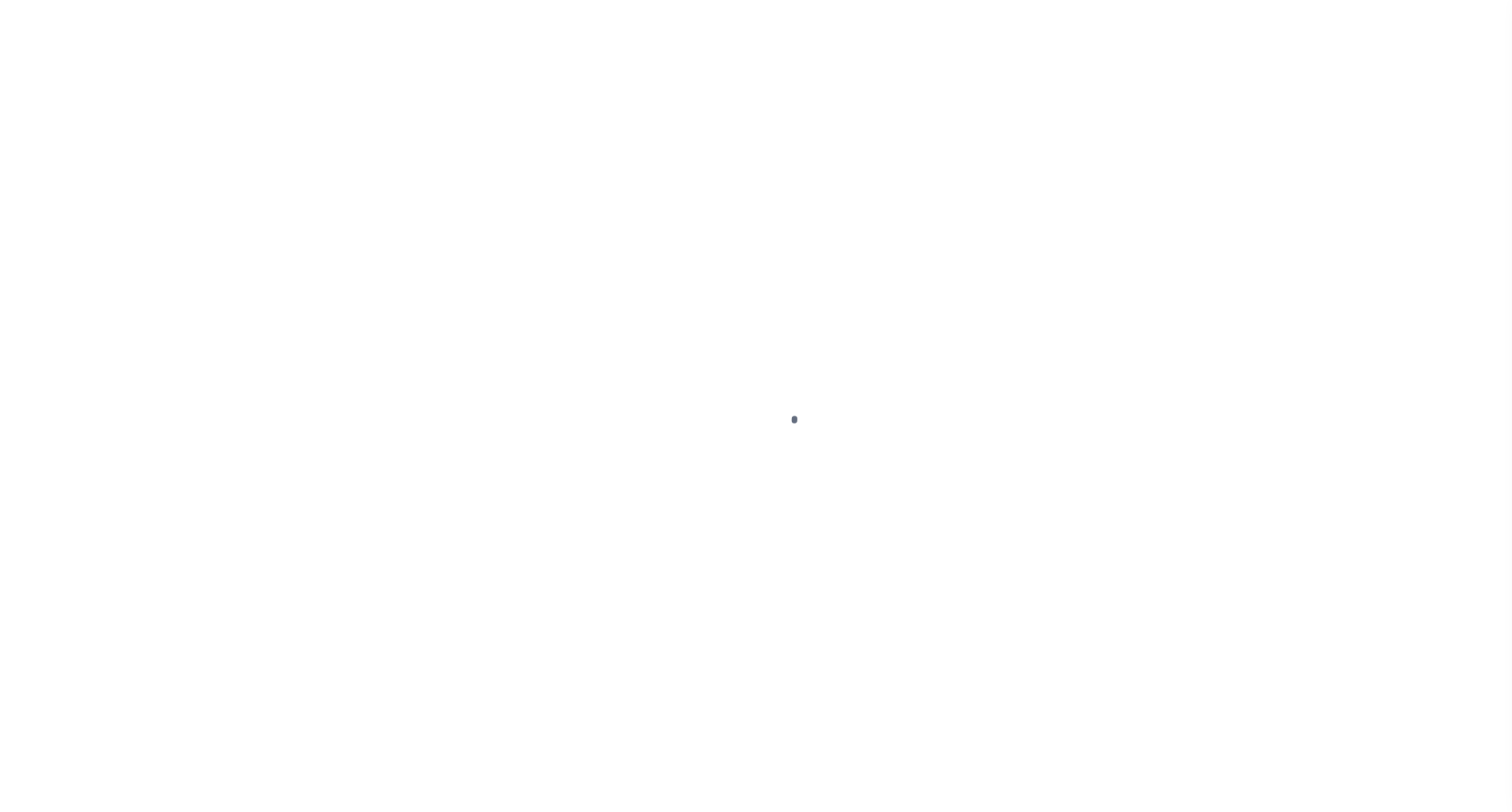
select select "NTX"
select select "5"
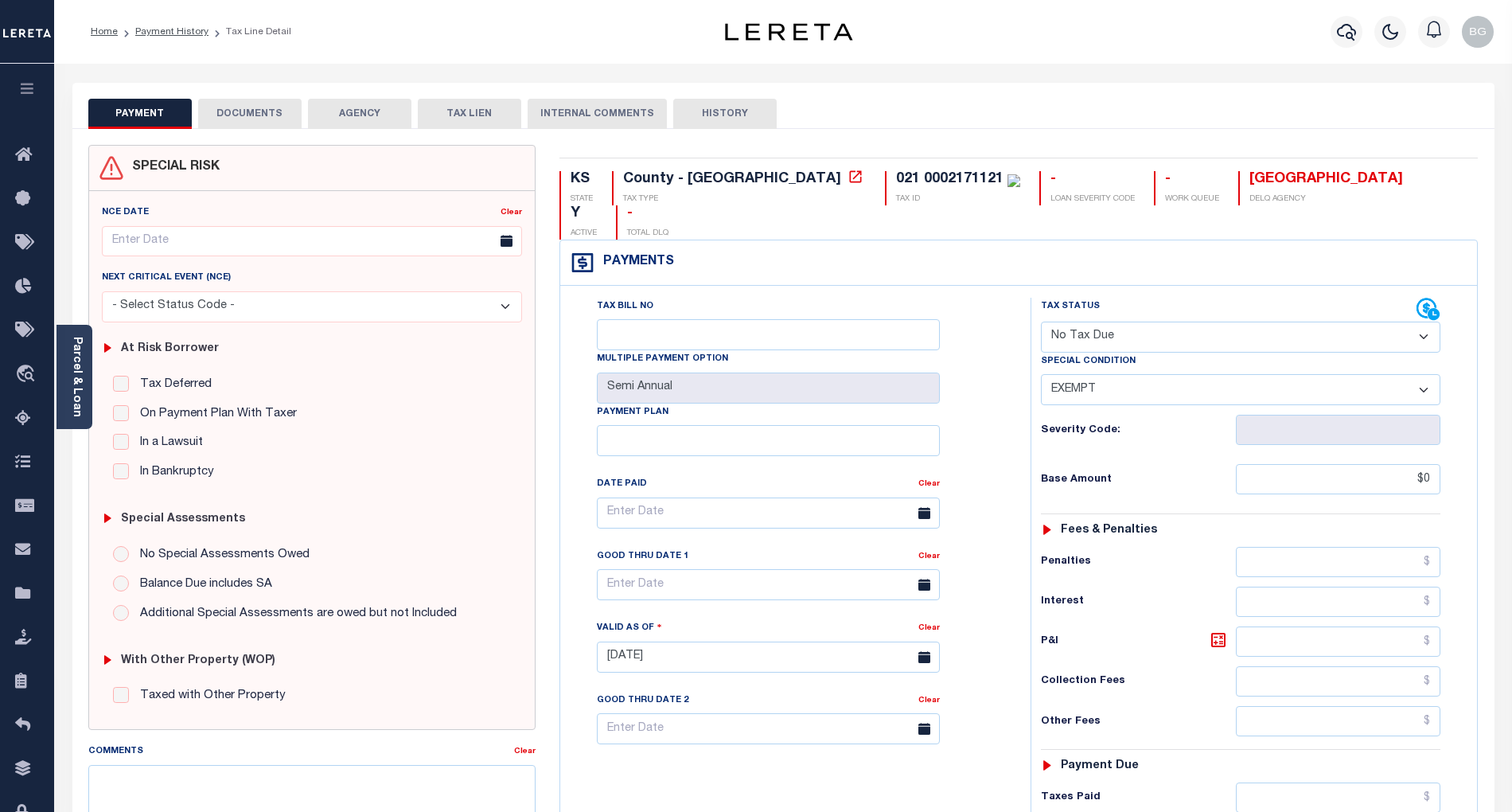
click at [1443, 102] on div "PAYMENT DOCUMENTS AGENCY DELINQUENT PAYEE TAX LIEN HISTORY" at bounding box center [783, 113] width 1390 height 29
click at [245, 123] on button "DOCUMENTS" at bounding box center [250, 114] width 103 height 30
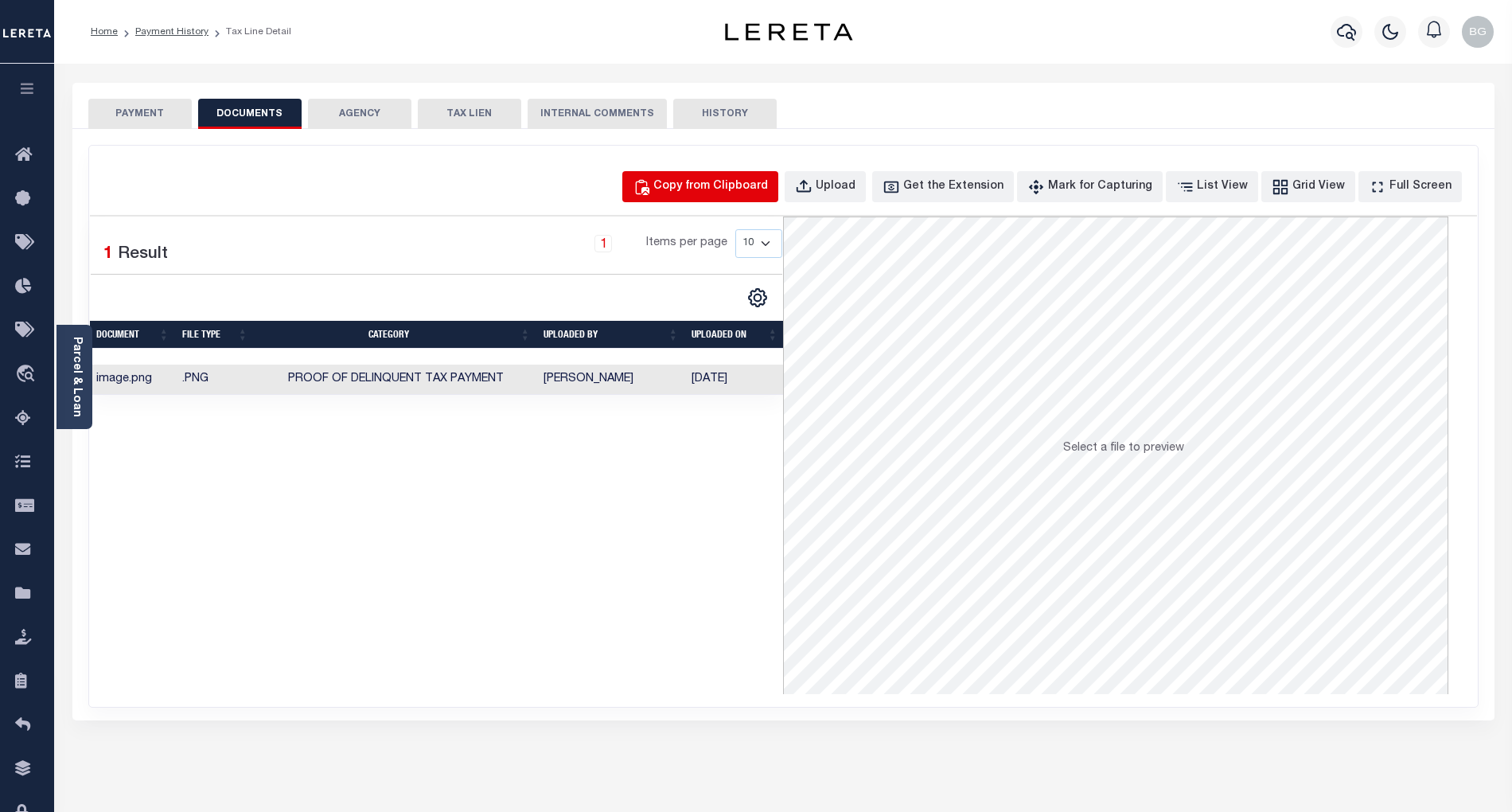
click at [744, 192] on div "Copy from Clipboard" at bounding box center [711, 187] width 115 height 18
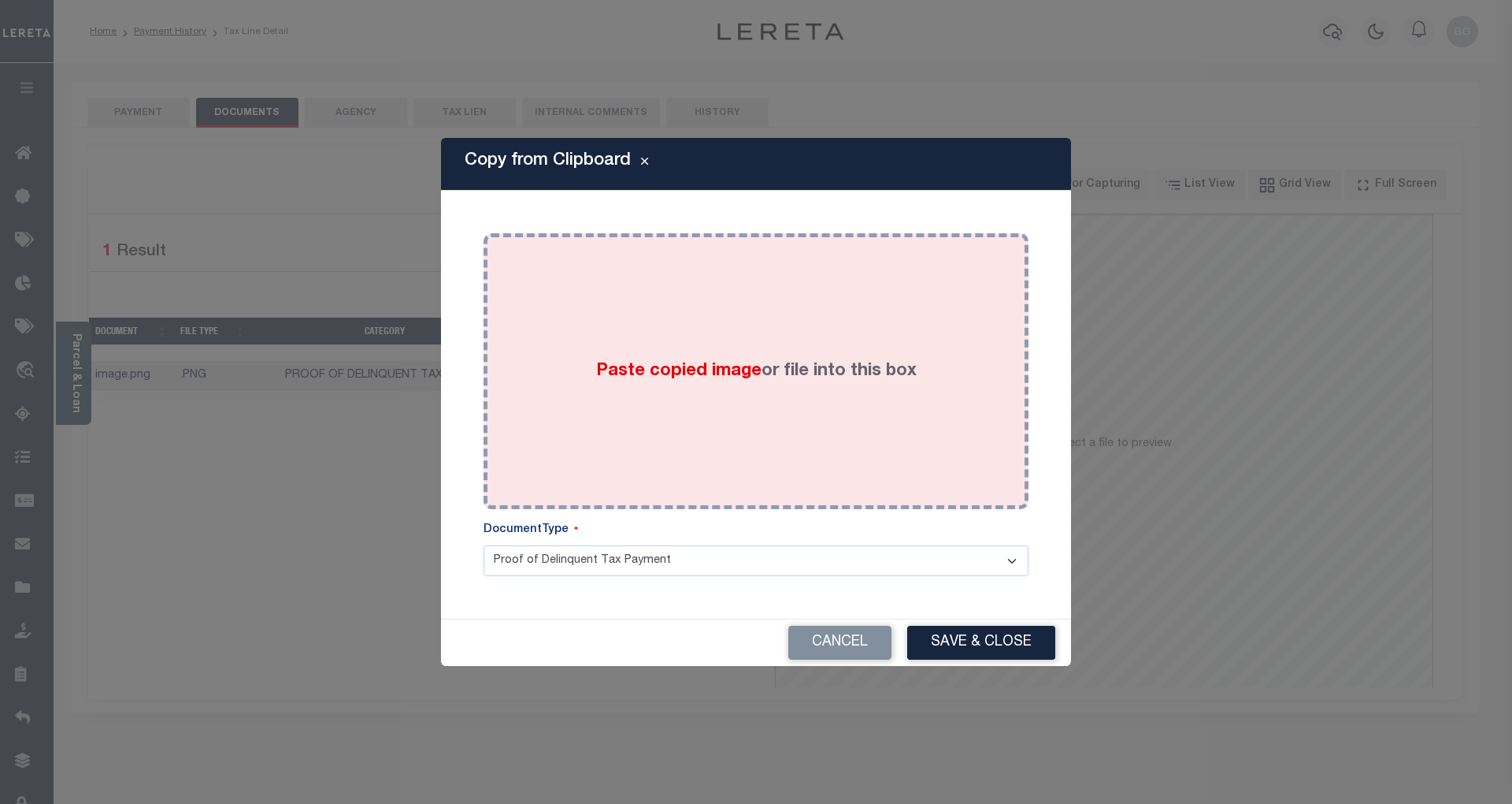
click at [690, 356] on div "Paste copied image or file into this box" at bounding box center [756, 371] width 521 height 252
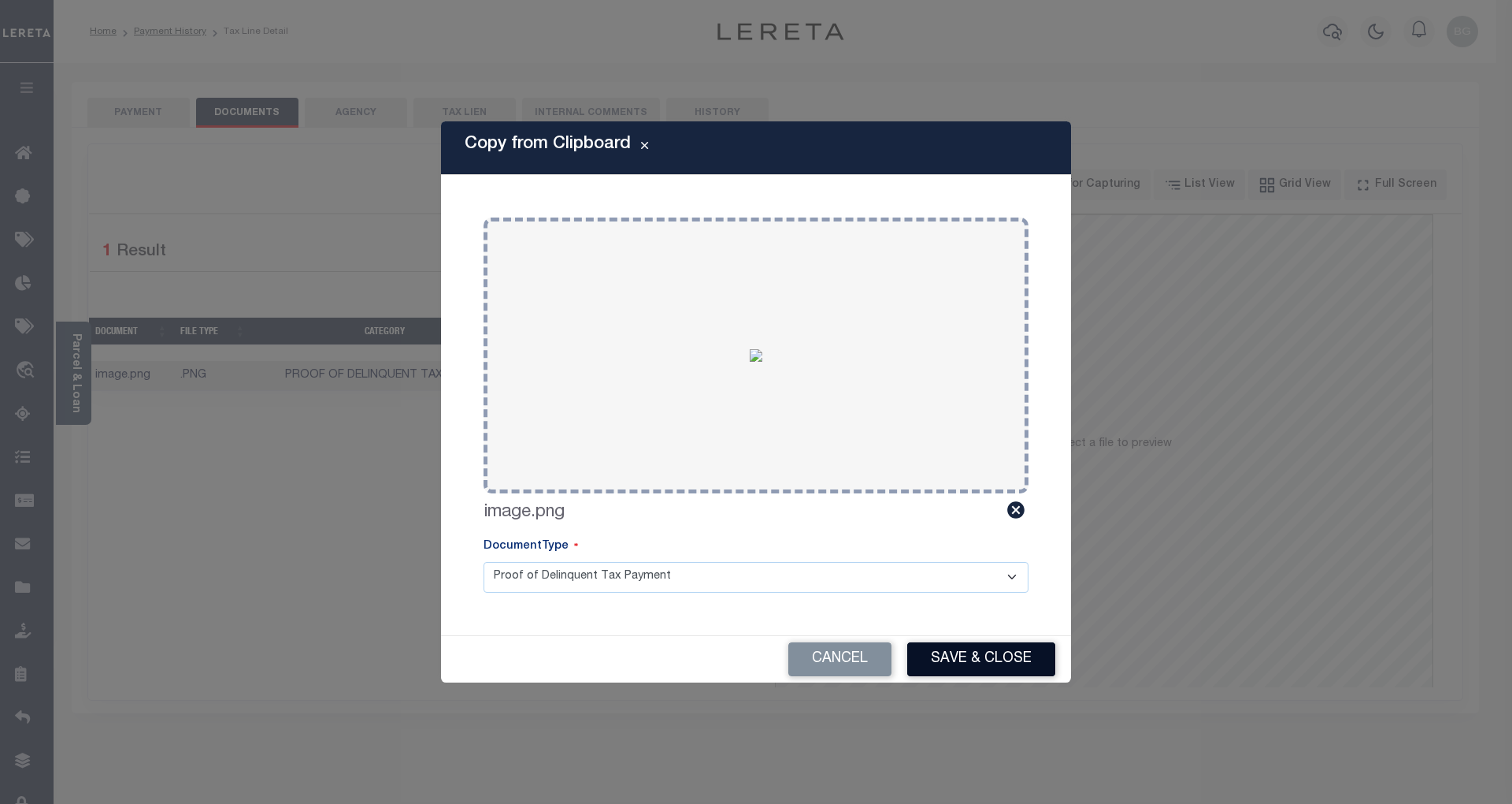
click at [1014, 656] on button "Save & Close" at bounding box center [981, 659] width 148 height 33
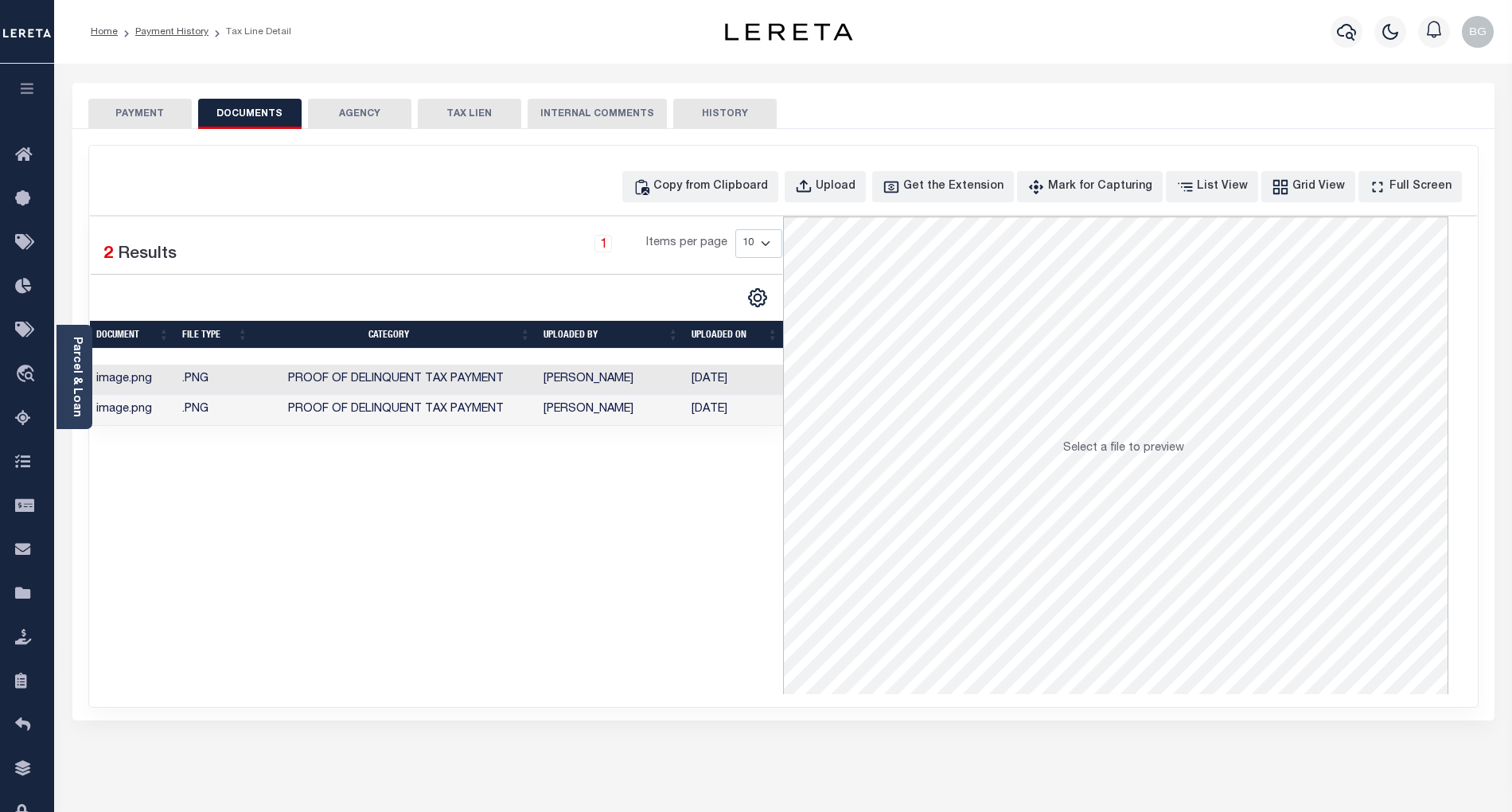
click at [613, 414] on td "Gnanendra, Bhargav" at bounding box center [611, 410] width 148 height 31
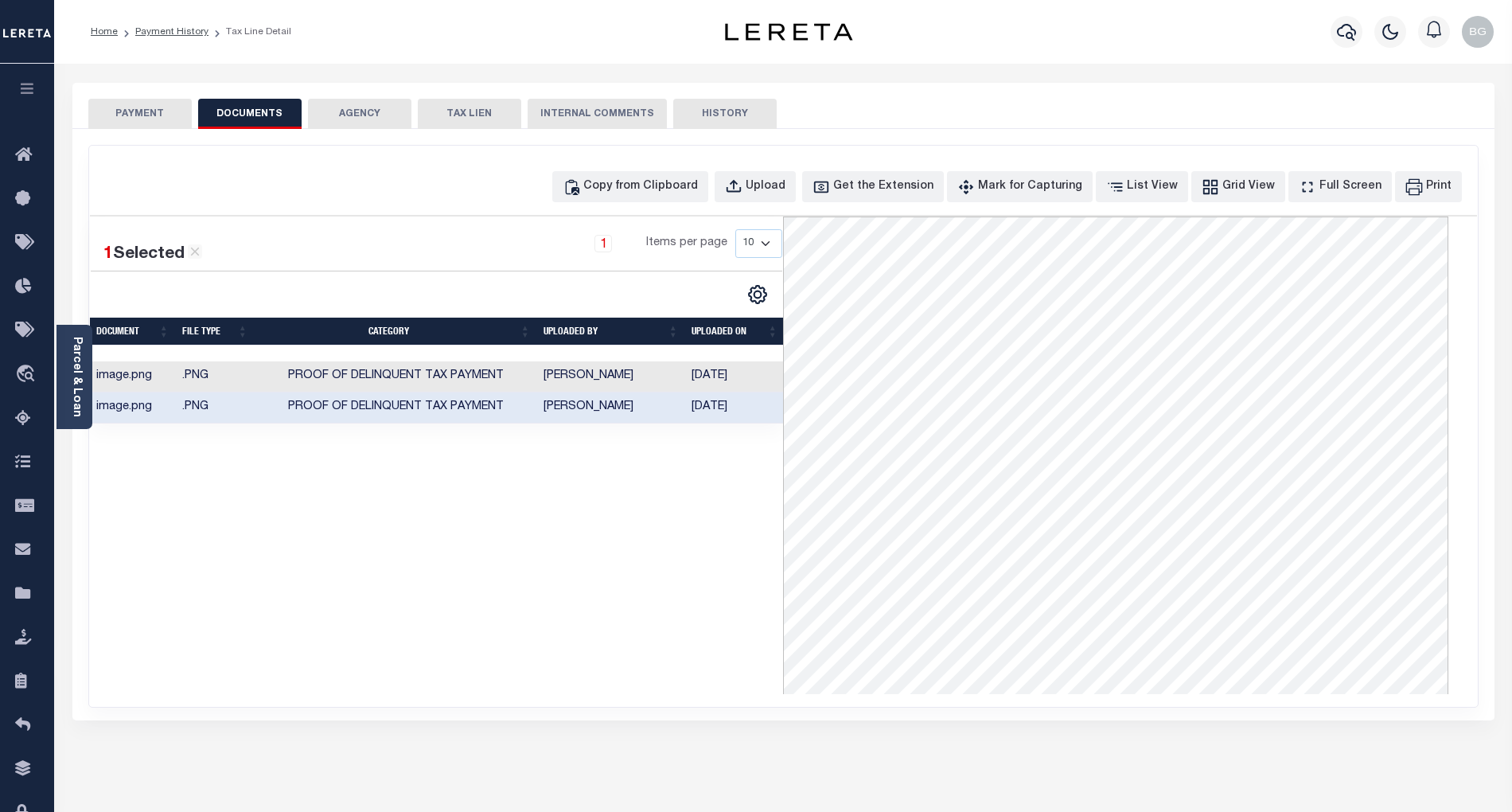
click at [163, 113] on button "PAYMENT" at bounding box center [140, 114] width 103 height 30
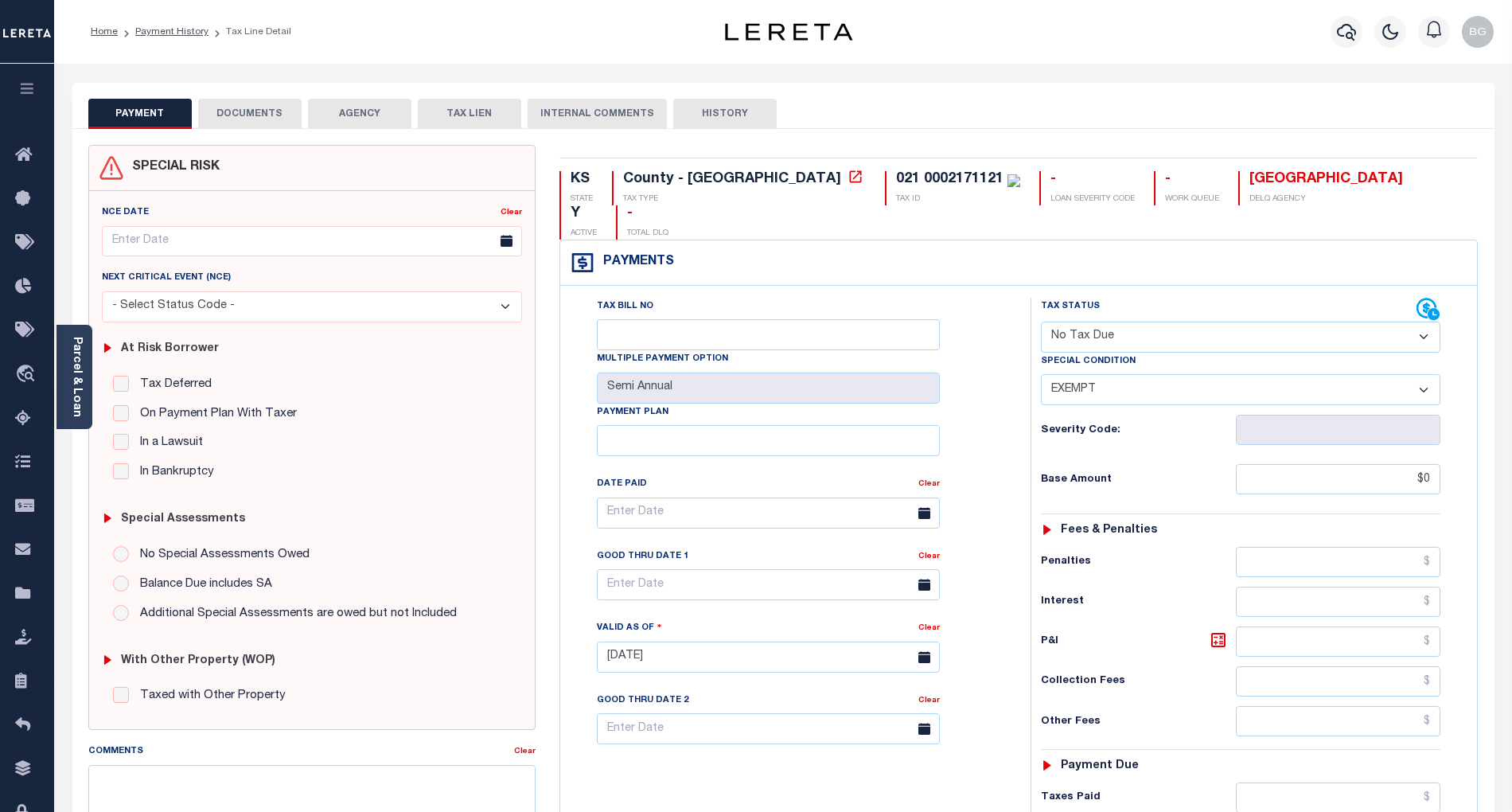
drag, startPoint x: 1103, startPoint y: 302, endPoint x: 1108, endPoint y: 312, distance: 11.2
click at [1103, 321] on select "- Select Status Code - Open Due/Unpaid Paid Incomplete No Tax Due Internal Refu…" at bounding box center [1240, 336] width 399 height 31
select select "PYD"
click at [1041, 321] on select "- Select Status Code - Open Due/Unpaid Paid Incomplete No Tax Due Internal Refu…" at bounding box center [1240, 336] width 399 height 31
select select "0"
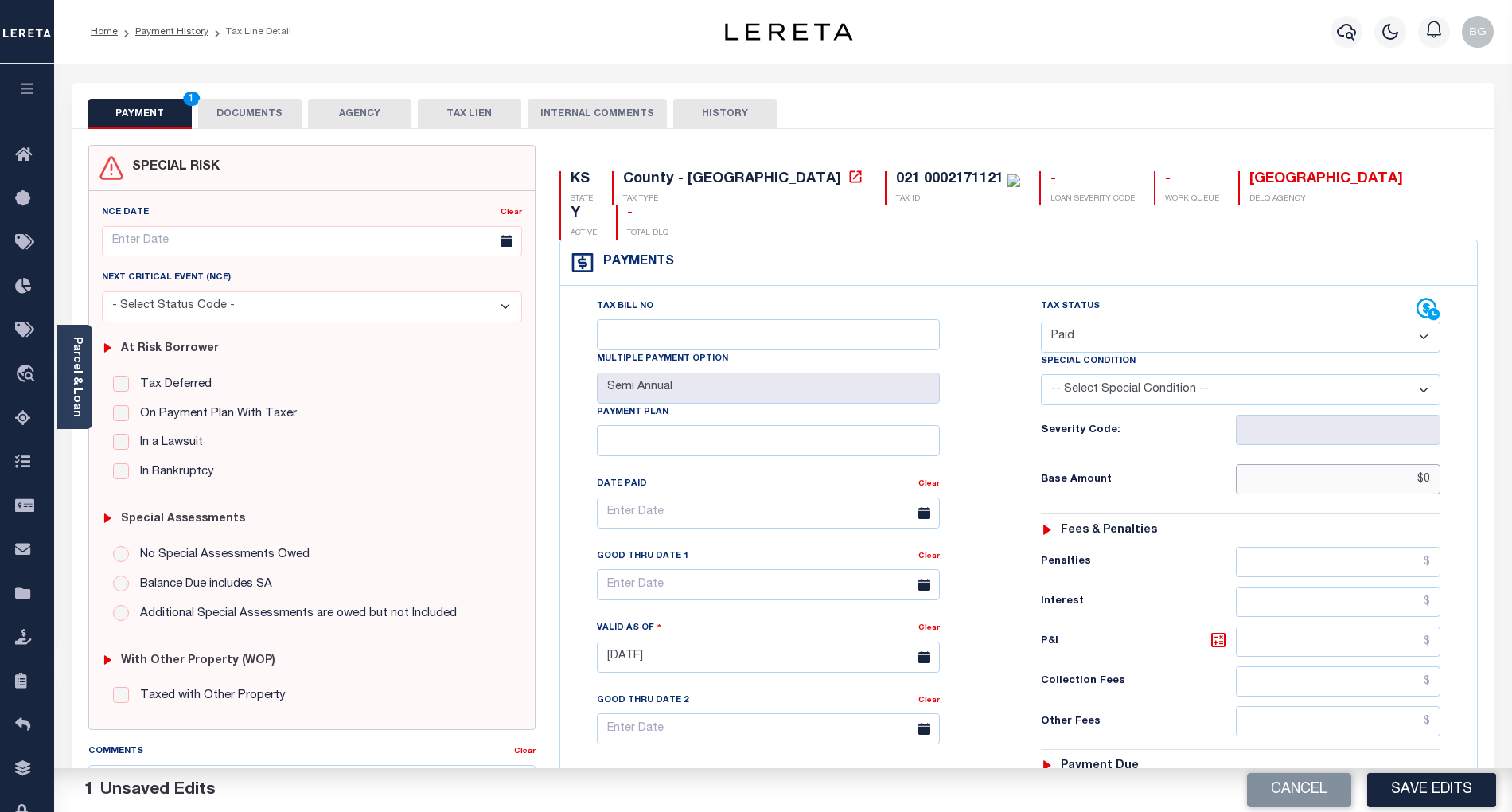
click at [1433, 464] on input "$0" at bounding box center [1339, 479] width 205 height 30
paste input "3,120.69"
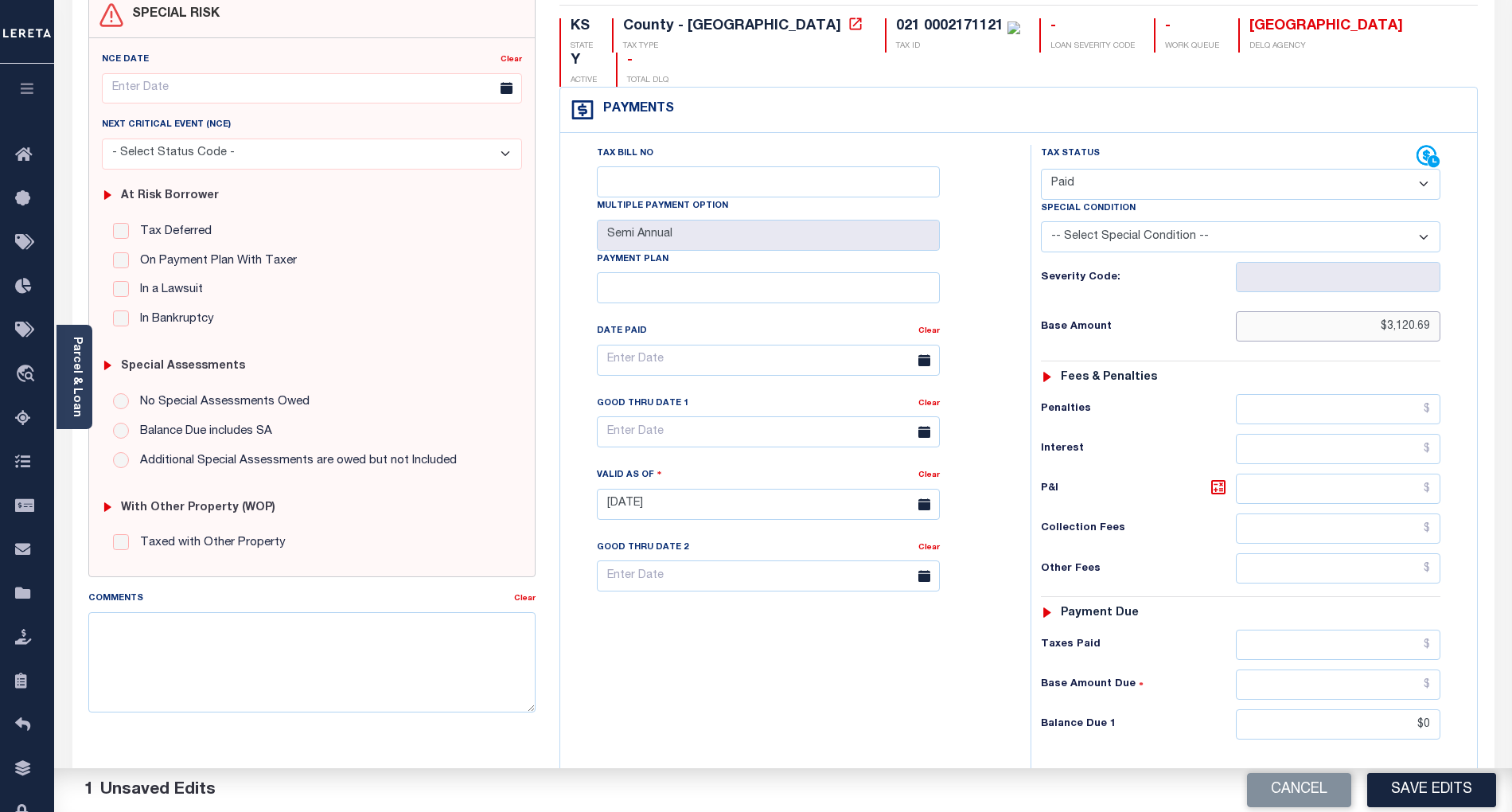
scroll to position [318, 0]
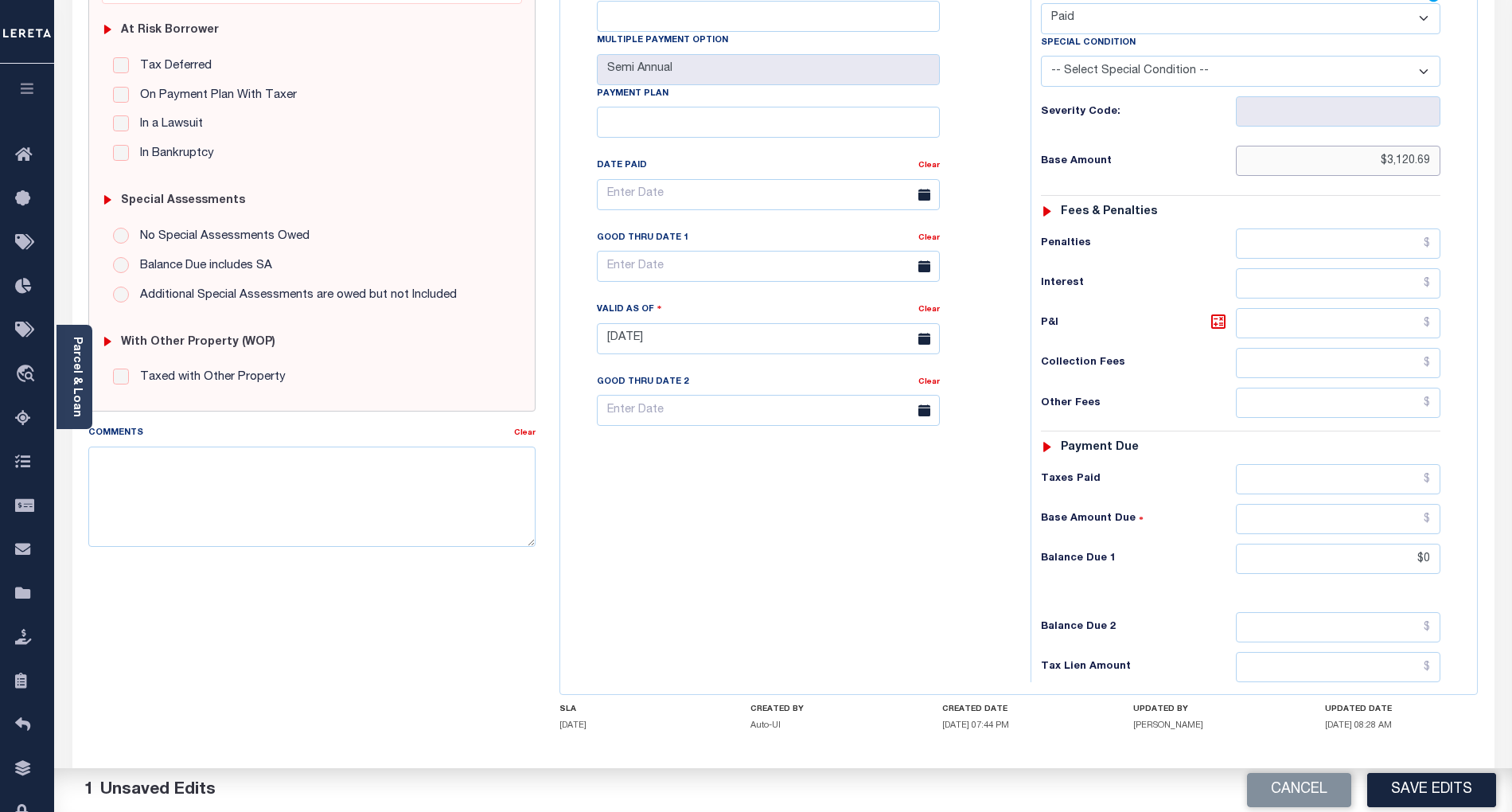
type input "$3,120.69"
click at [351, 496] on textarea "Comments" at bounding box center [311, 496] width 447 height 100
type textarea "Refer 2nd attached website- BG"
click at [1464, 784] on button "Save Edits" at bounding box center [1431, 790] width 129 height 34
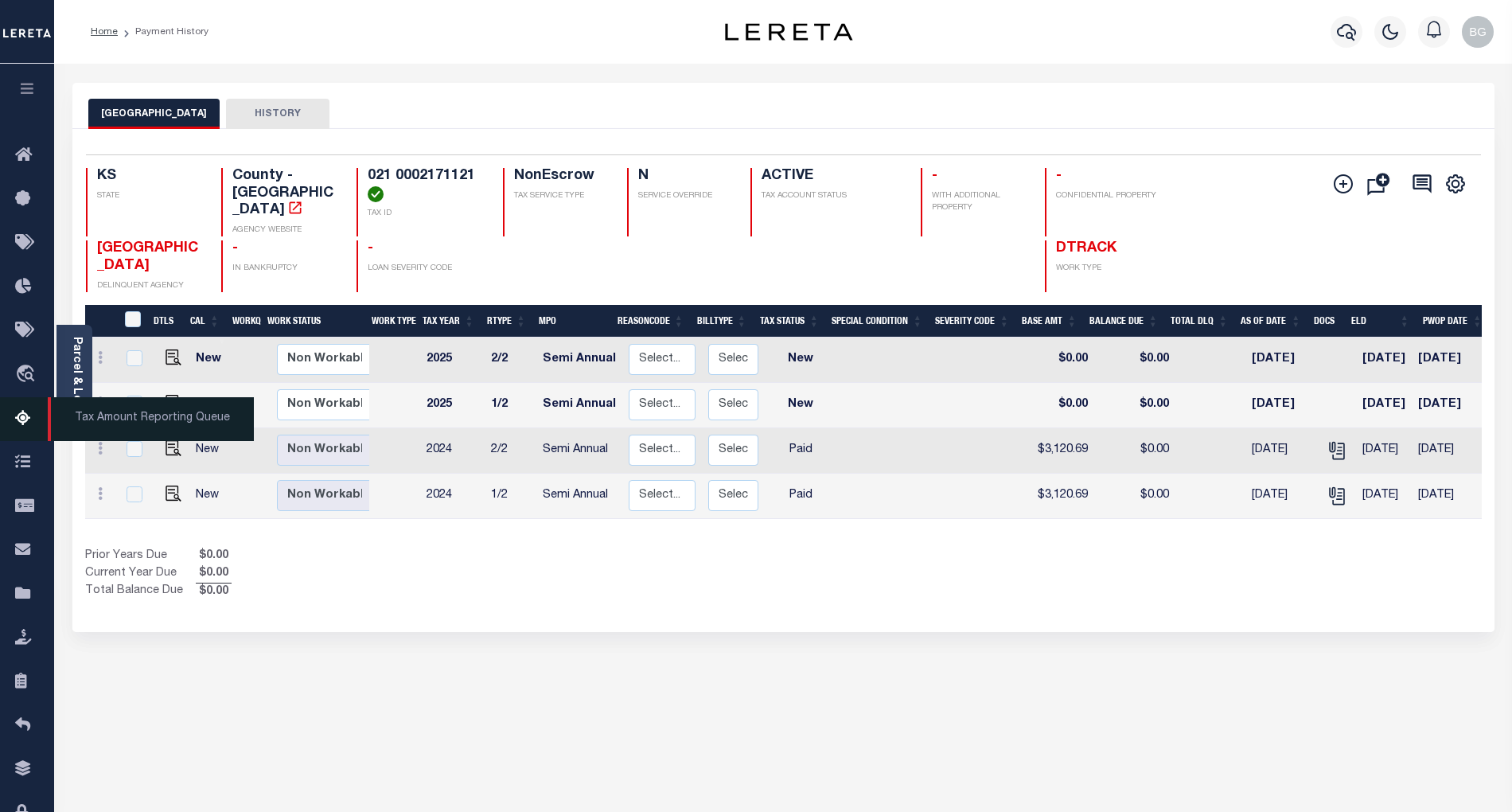
click at [141, 415] on span "Tax Amount Reporting Queue" at bounding box center [151, 418] width 206 height 44
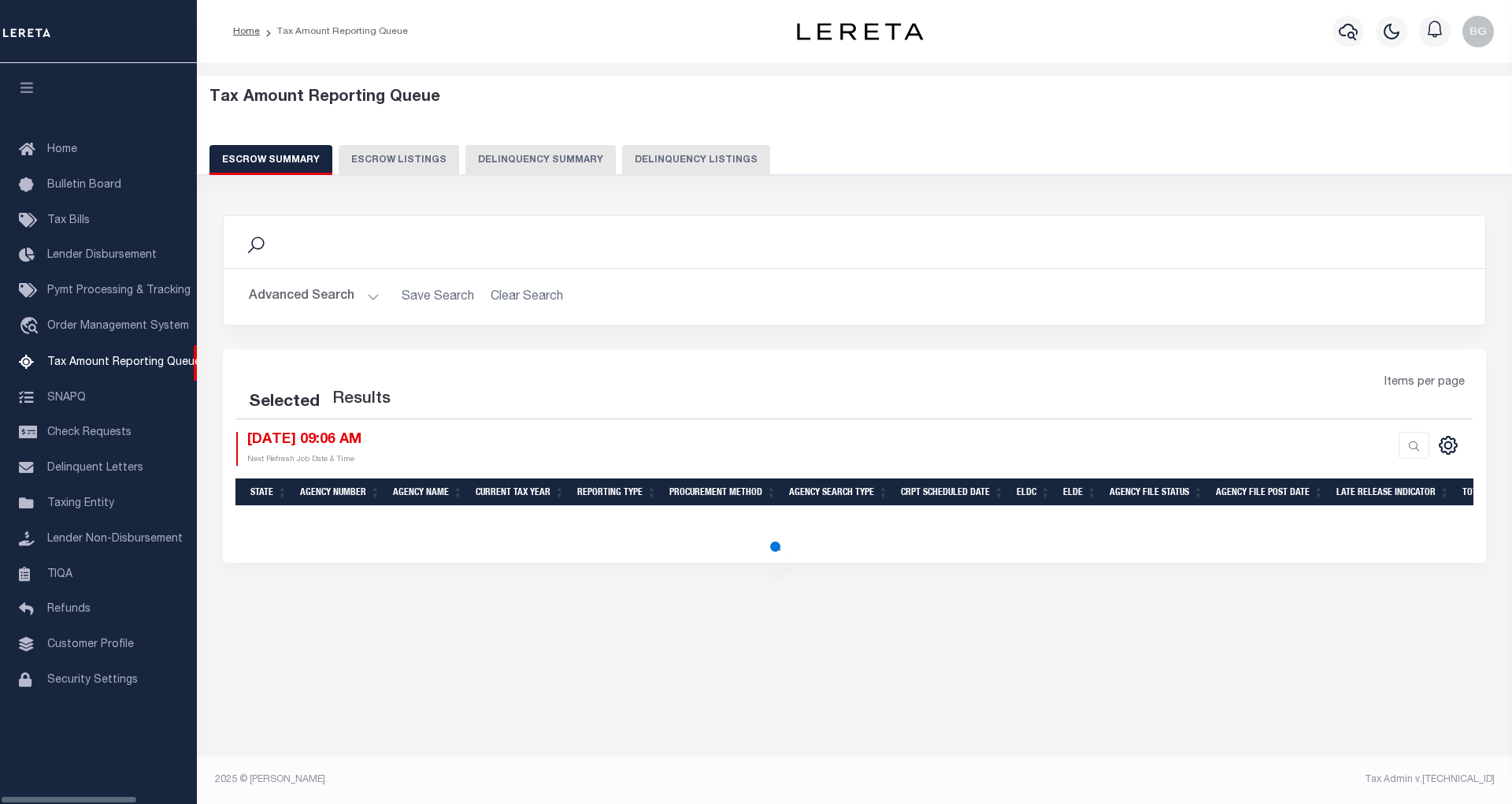
select select "100"
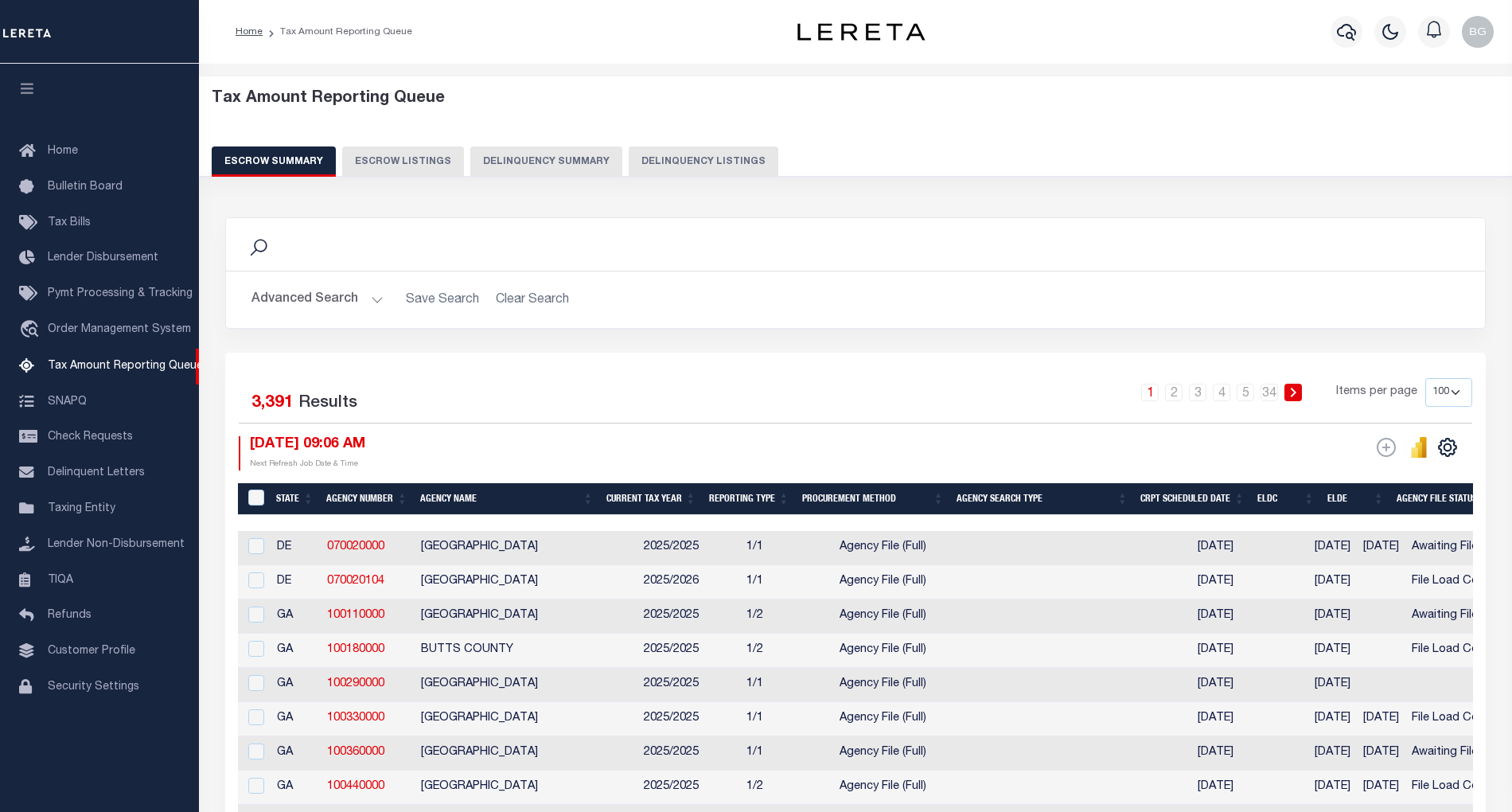
click at [704, 166] on button "Delinquency Listings" at bounding box center [704, 162] width 149 height 30
select select
select select "100"
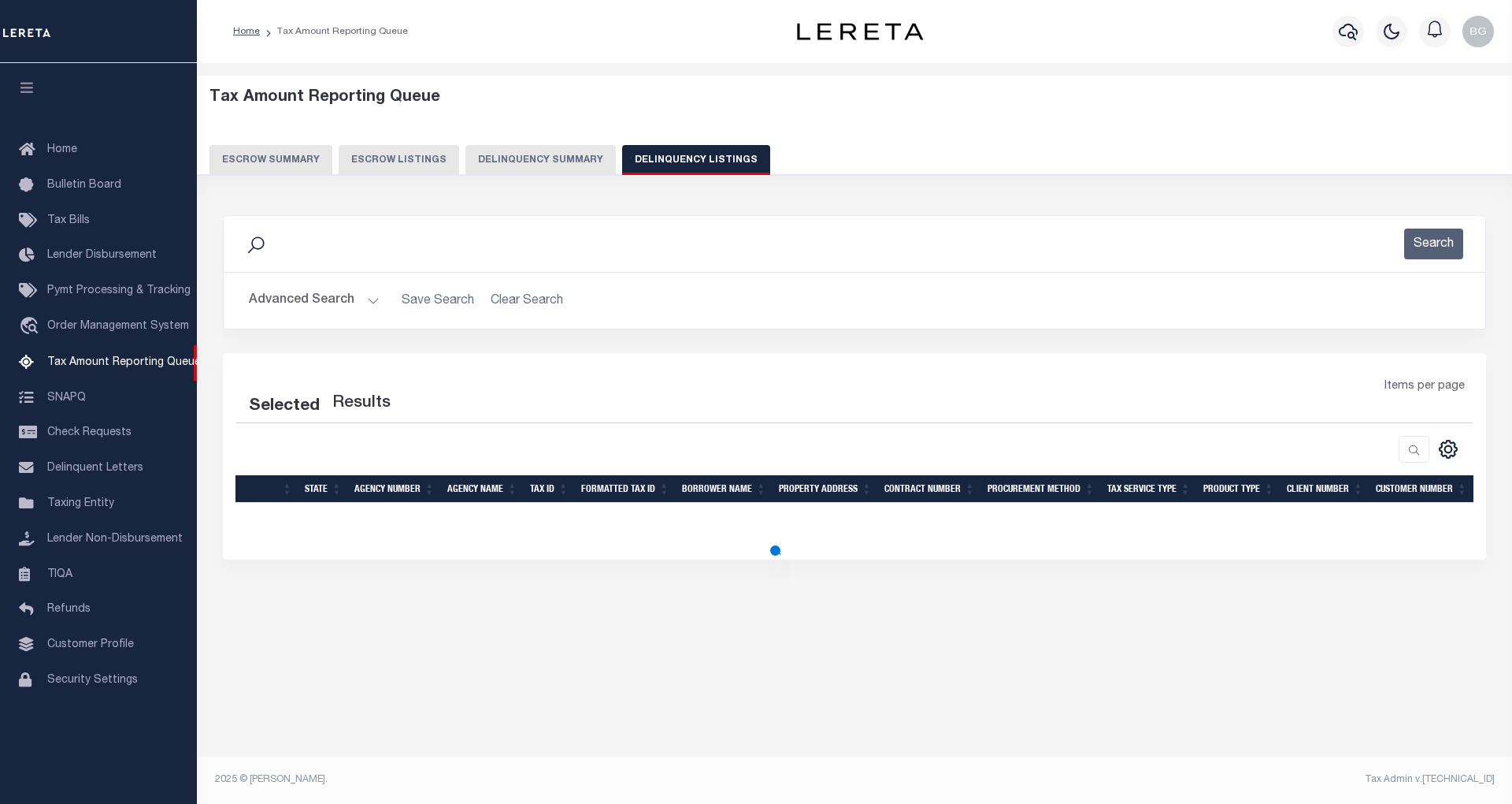
select select "100"
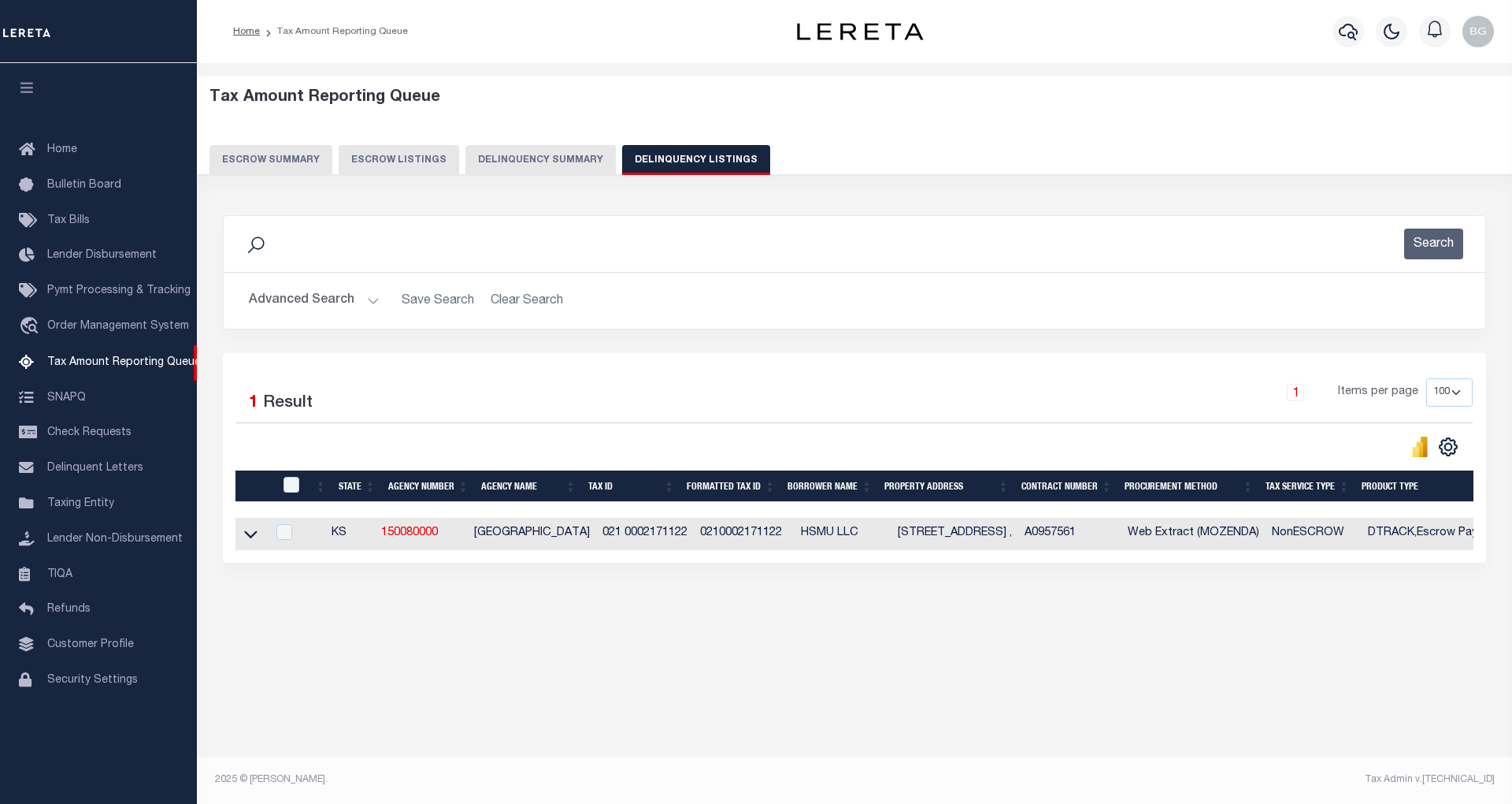
click at [370, 301] on button "Advanced Search" at bounding box center [314, 300] width 131 height 31
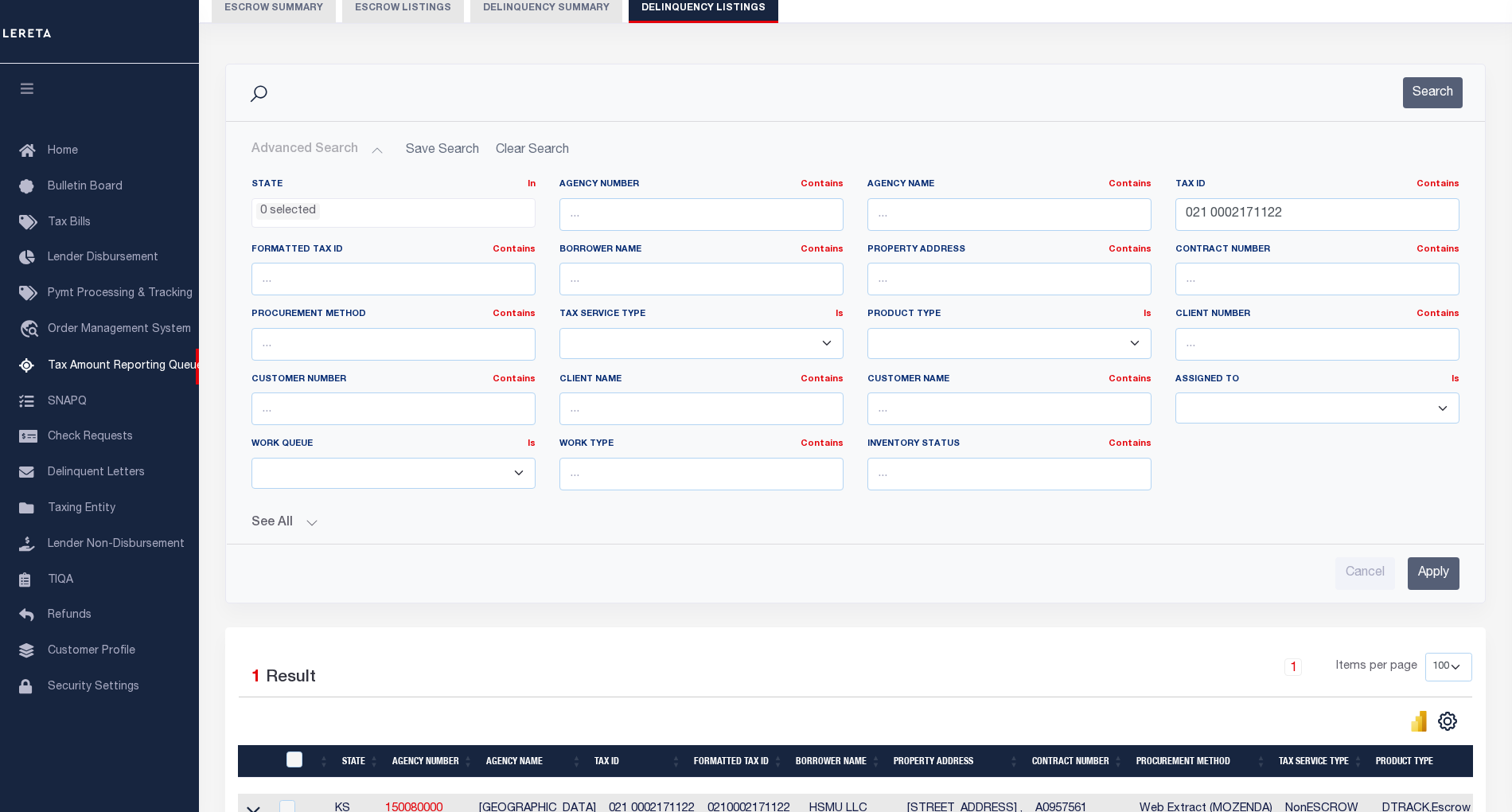
scroll to position [129, 0]
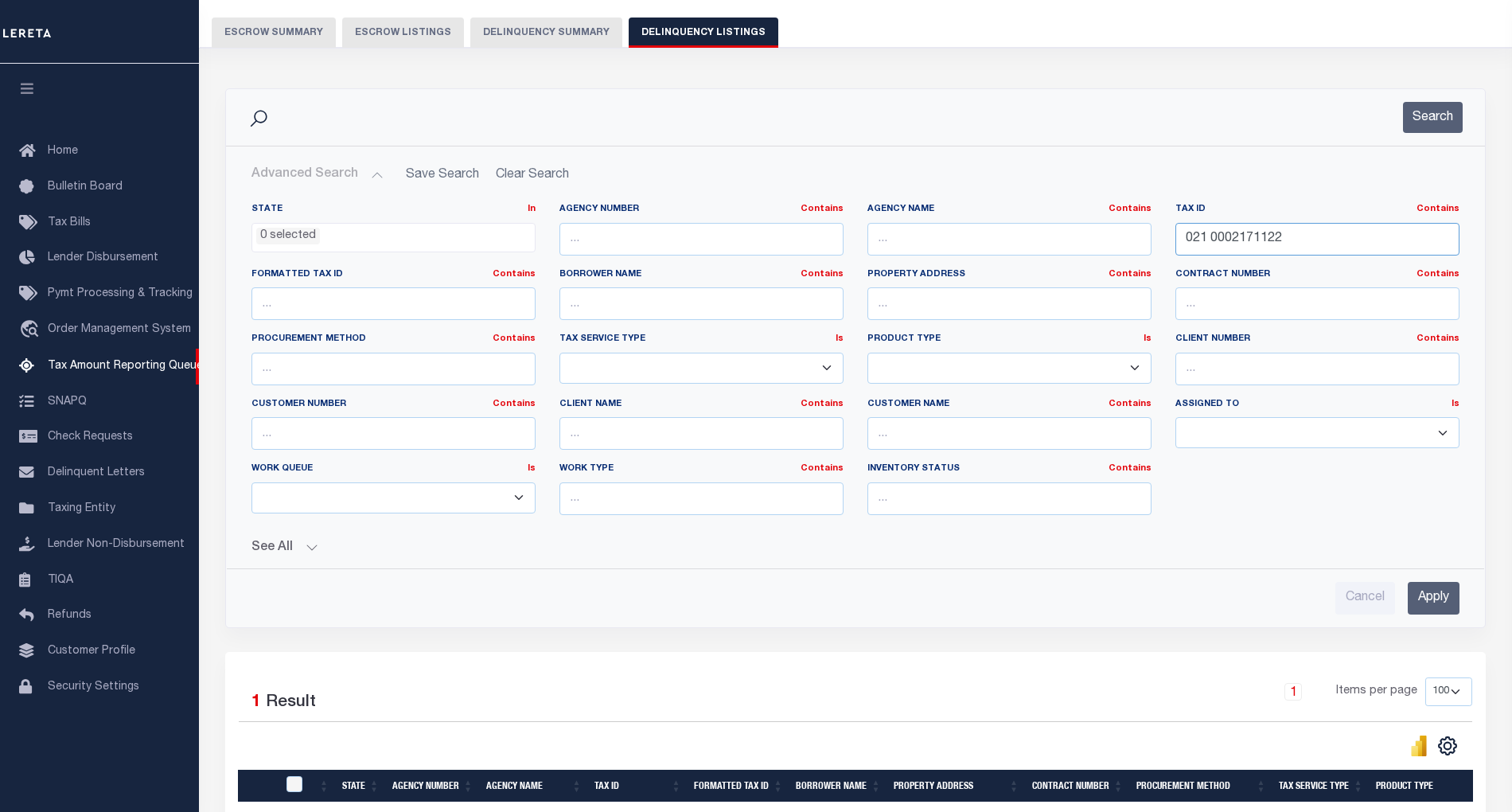
click at [1229, 240] on input "021 0002171122" at bounding box center [1317, 239] width 284 height 33
paste input "3"
type input "021 0002171123"
click at [1443, 592] on input "Apply" at bounding box center [1434, 598] width 52 height 33
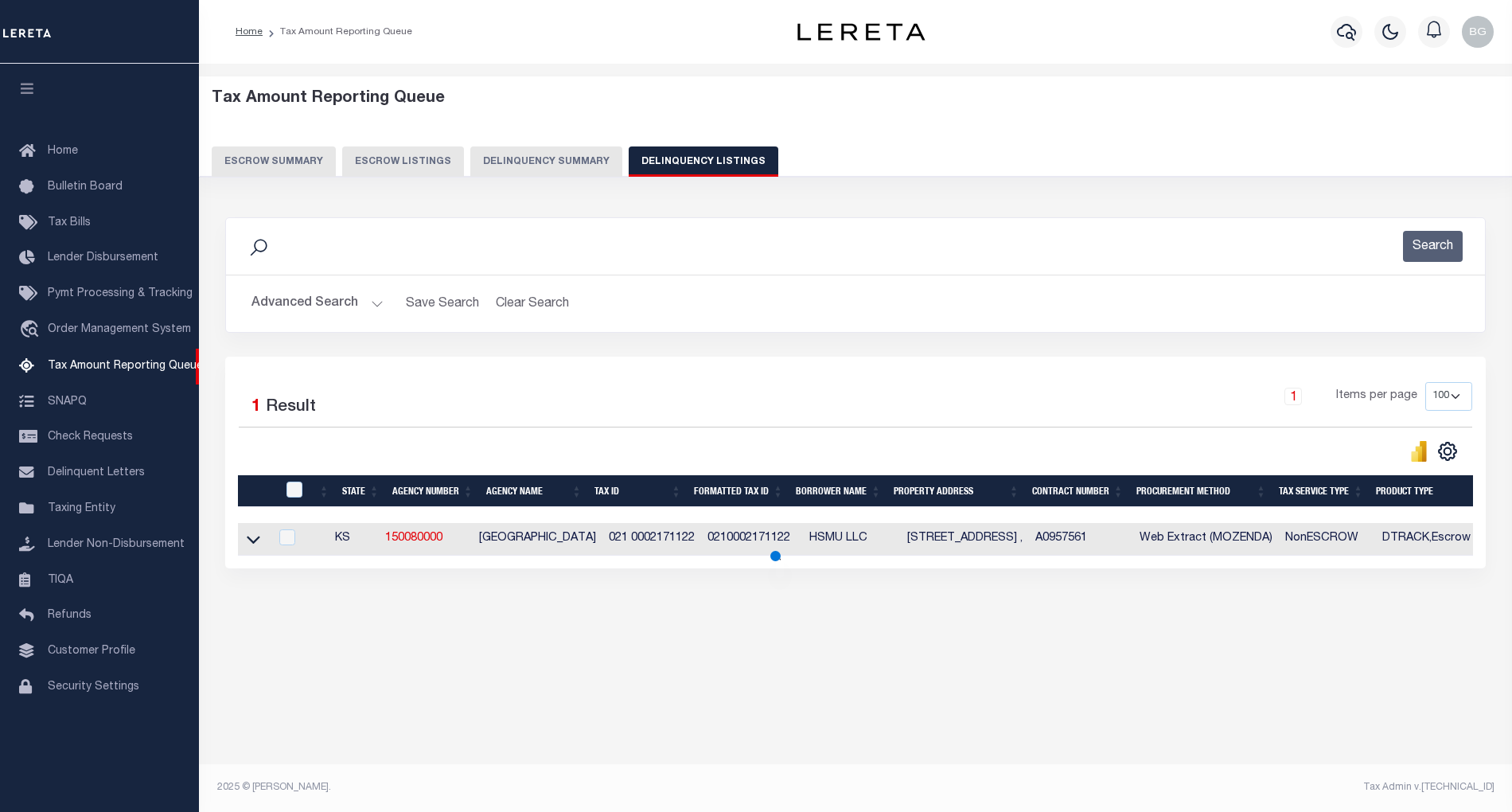
scroll to position [0, 0]
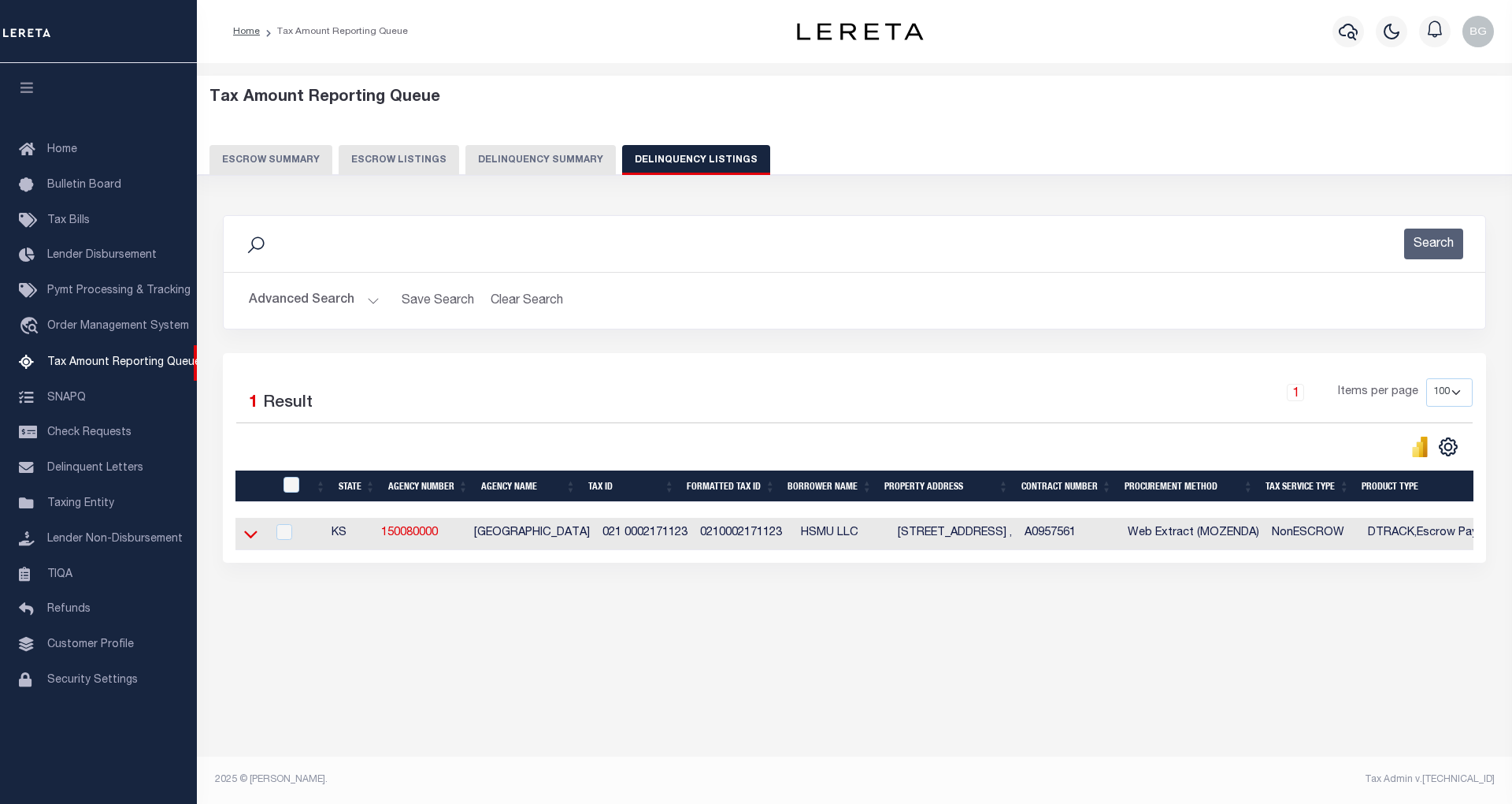
click at [255, 540] on icon at bounding box center [250, 534] width 13 height 17
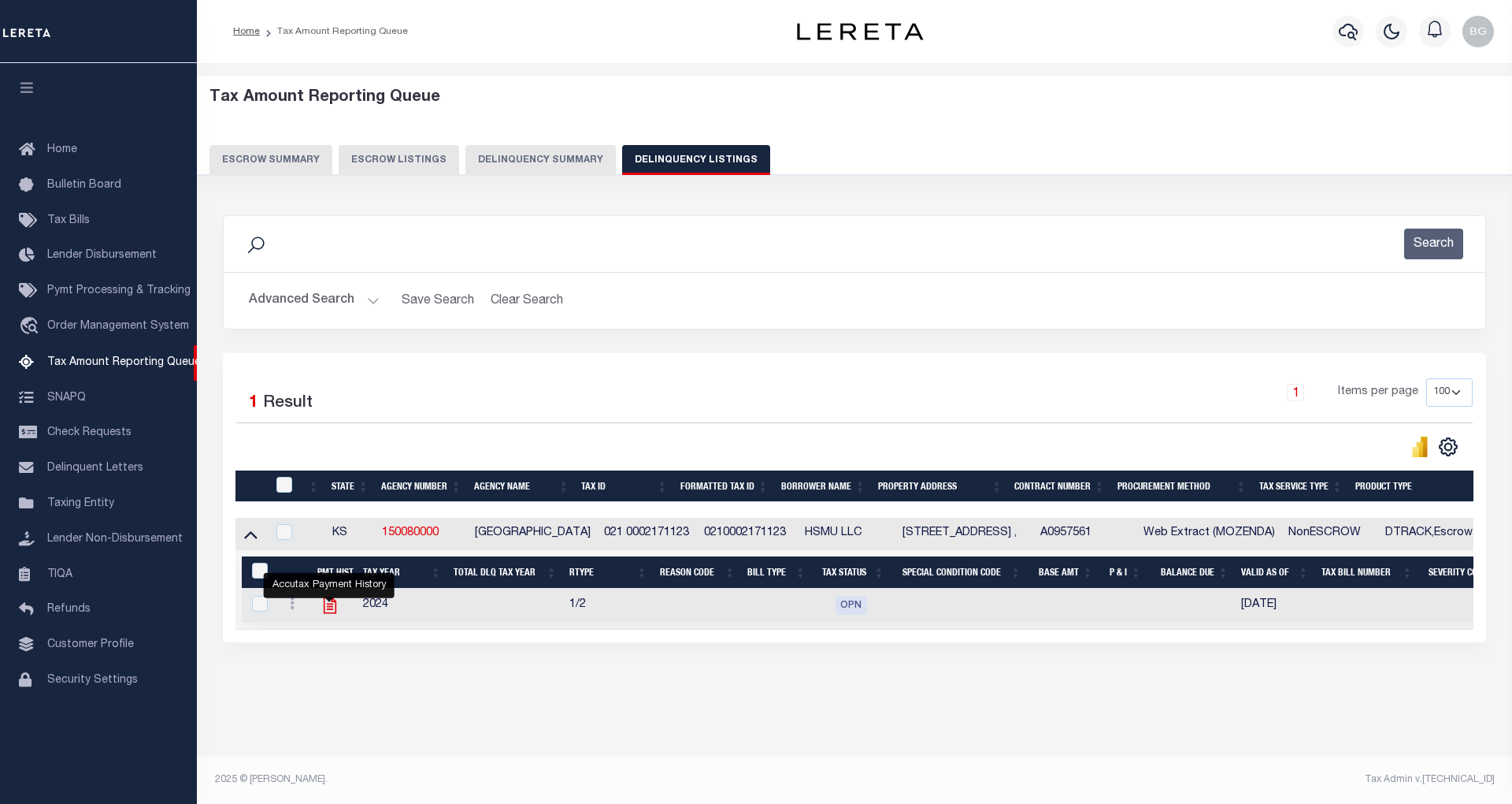
click at [329, 610] on icon "" at bounding box center [329, 605] width 12 height 17
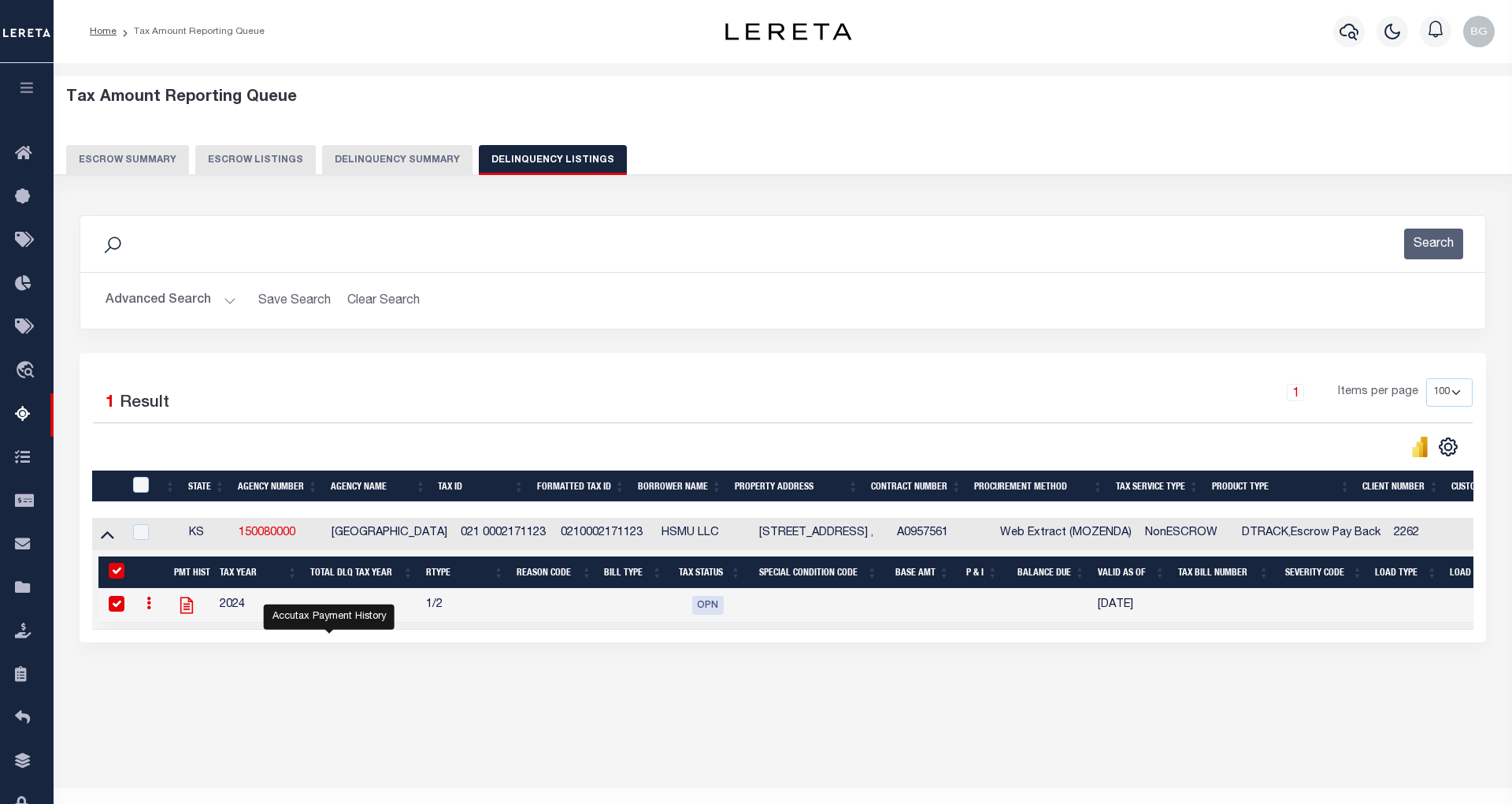
checkbox input "true"
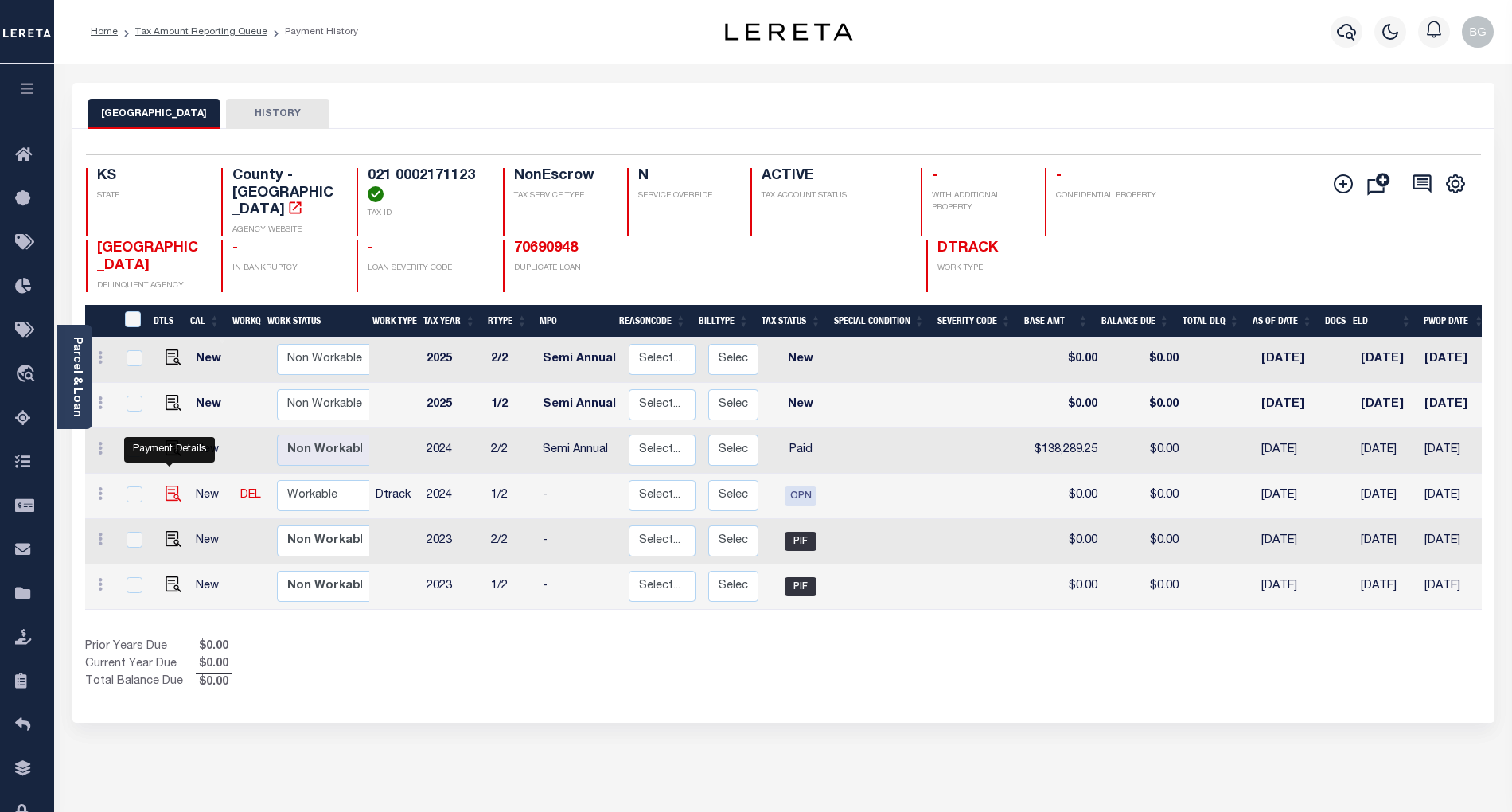
click at [169, 486] on img "" at bounding box center [173, 494] width 16 height 16
checkbox input "true"
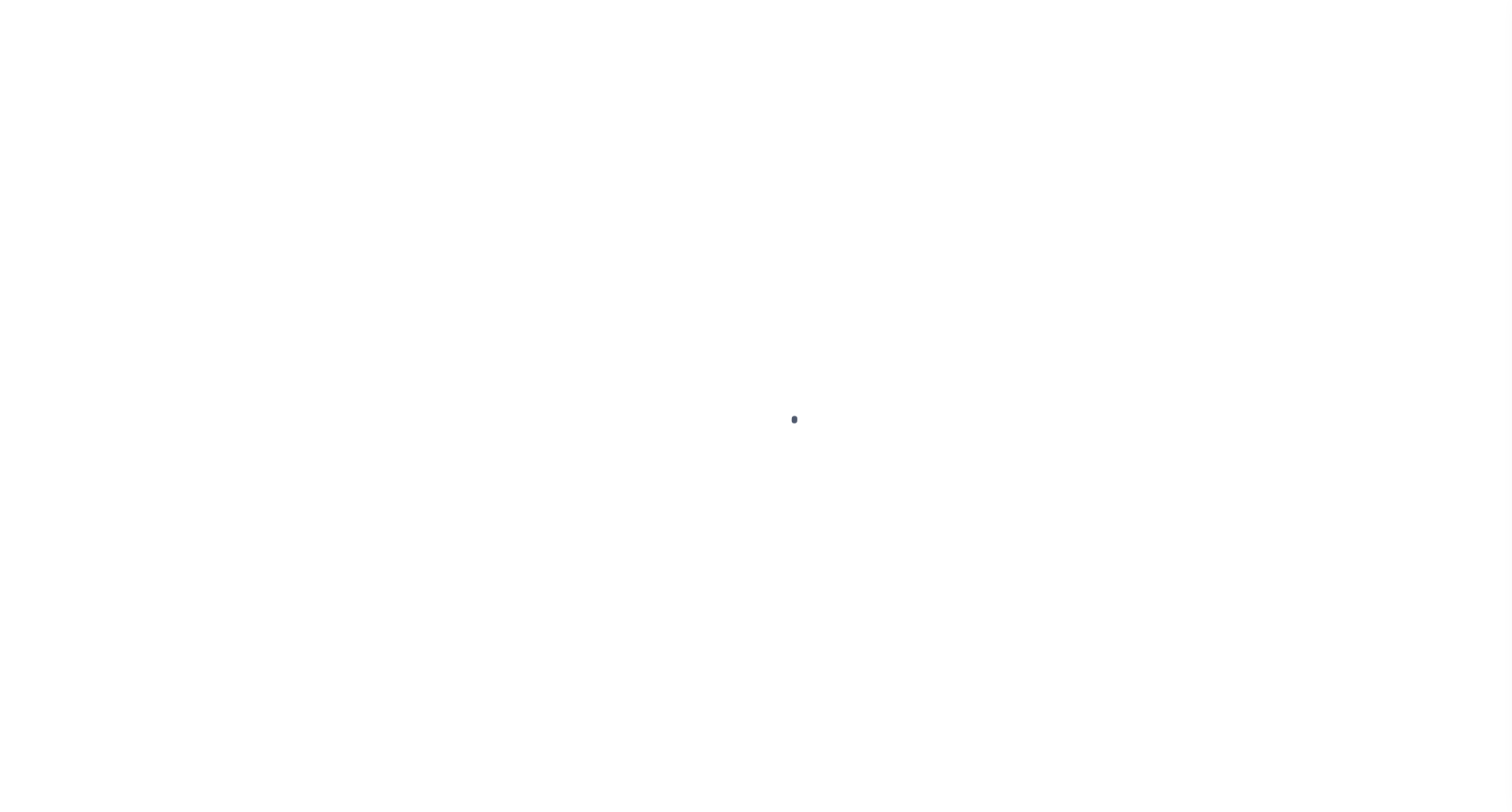
select select "OPN"
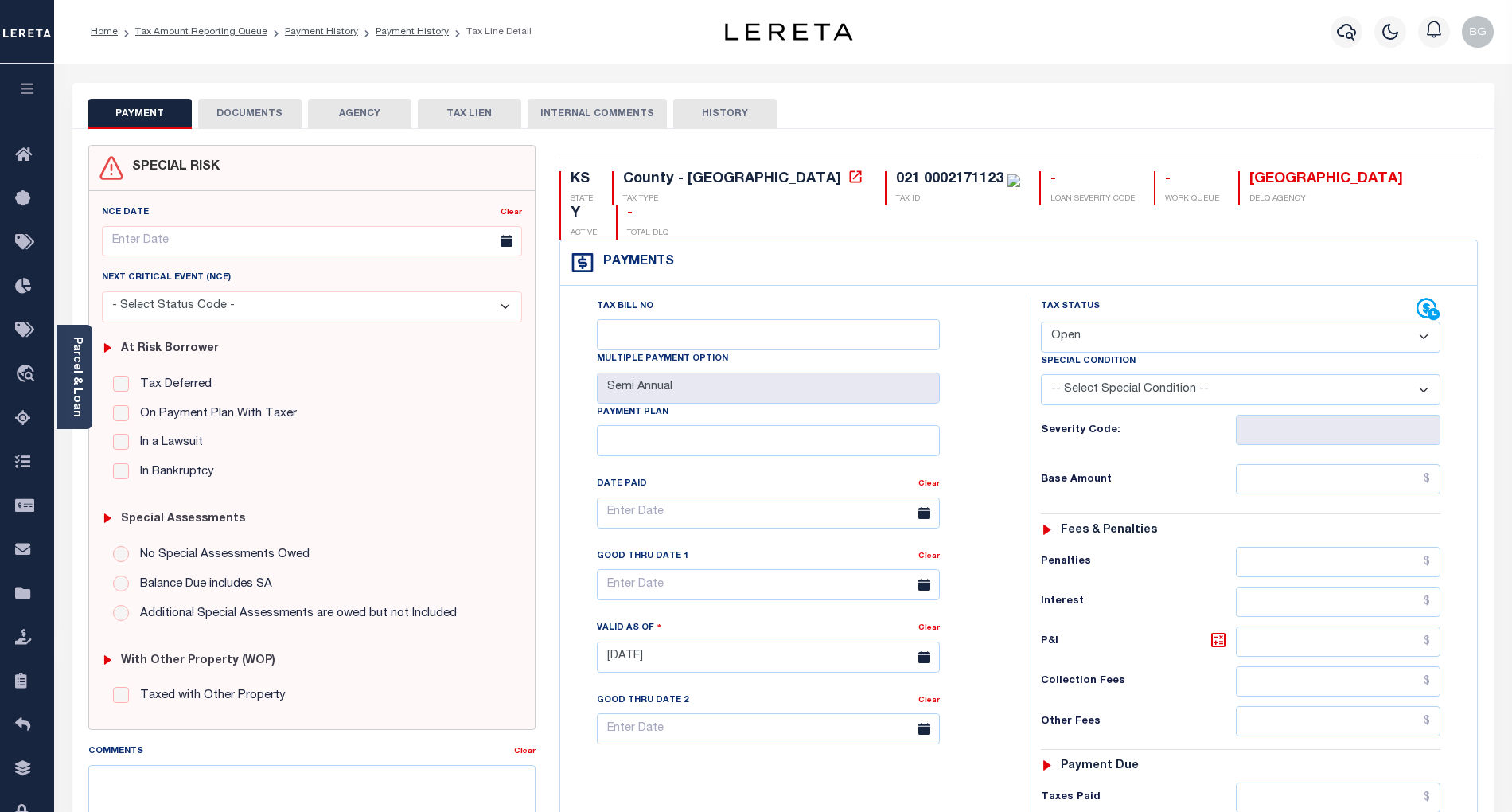
click at [244, 112] on button "DOCUMENTS" at bounding box center [250, 114] width 103 height 30
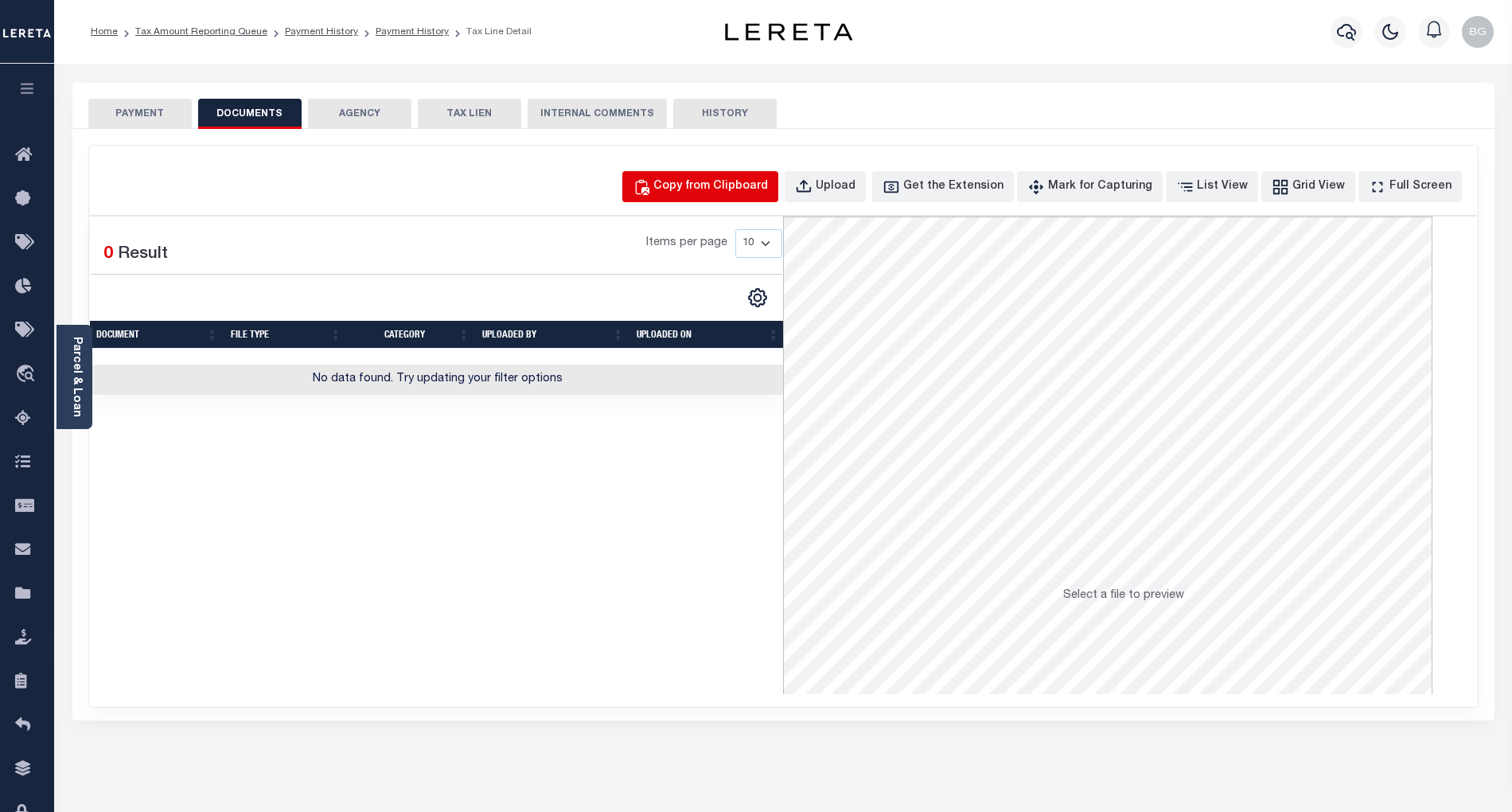
click at [748, 189] on div "Copy from Clipboard" at bounding box center [711, 187] width 115 height 18
select select "POP"
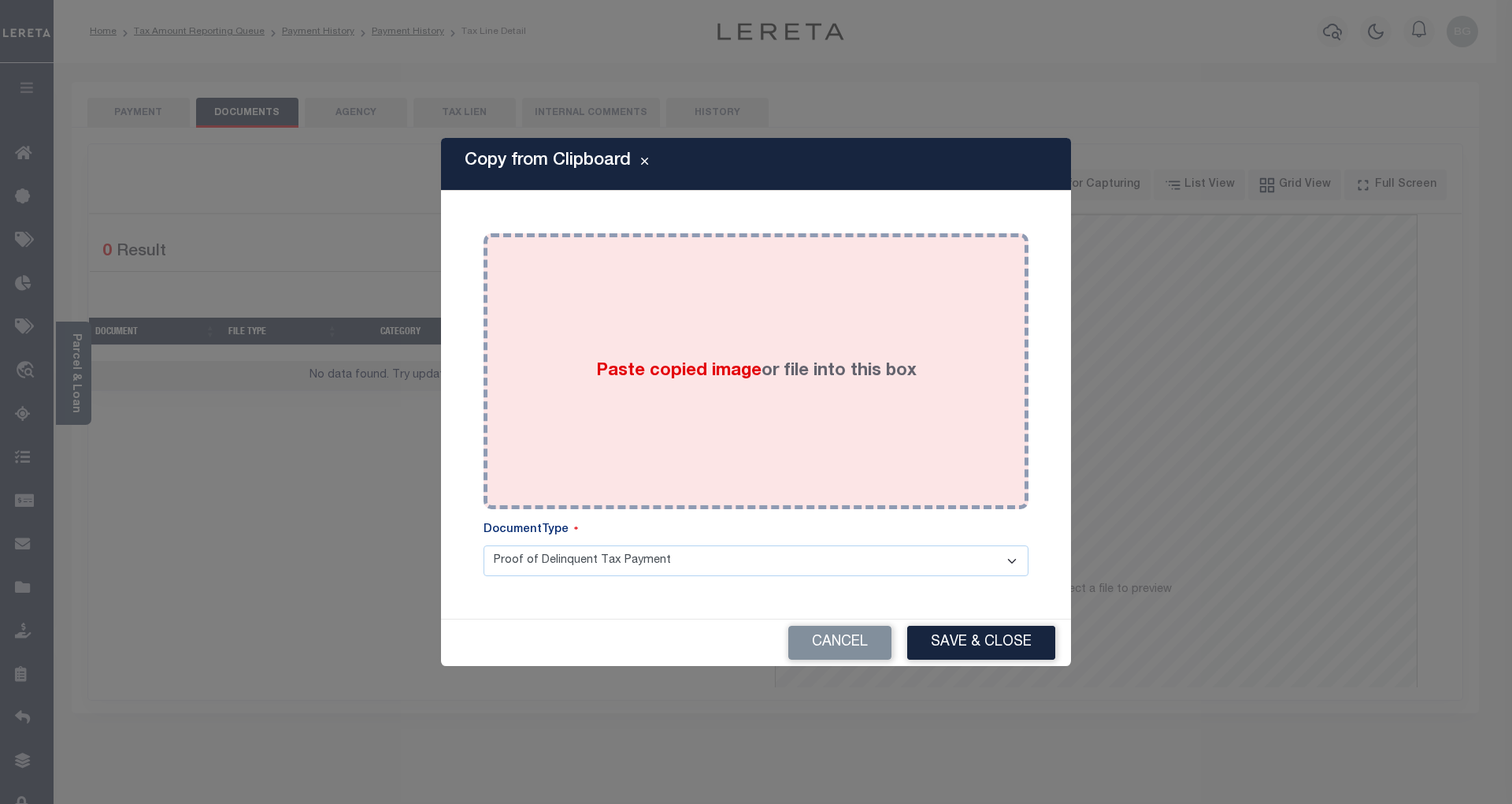
click at [675, 379] on span "Paste copied image" at bounding box center [679, 372] width 165 height 18
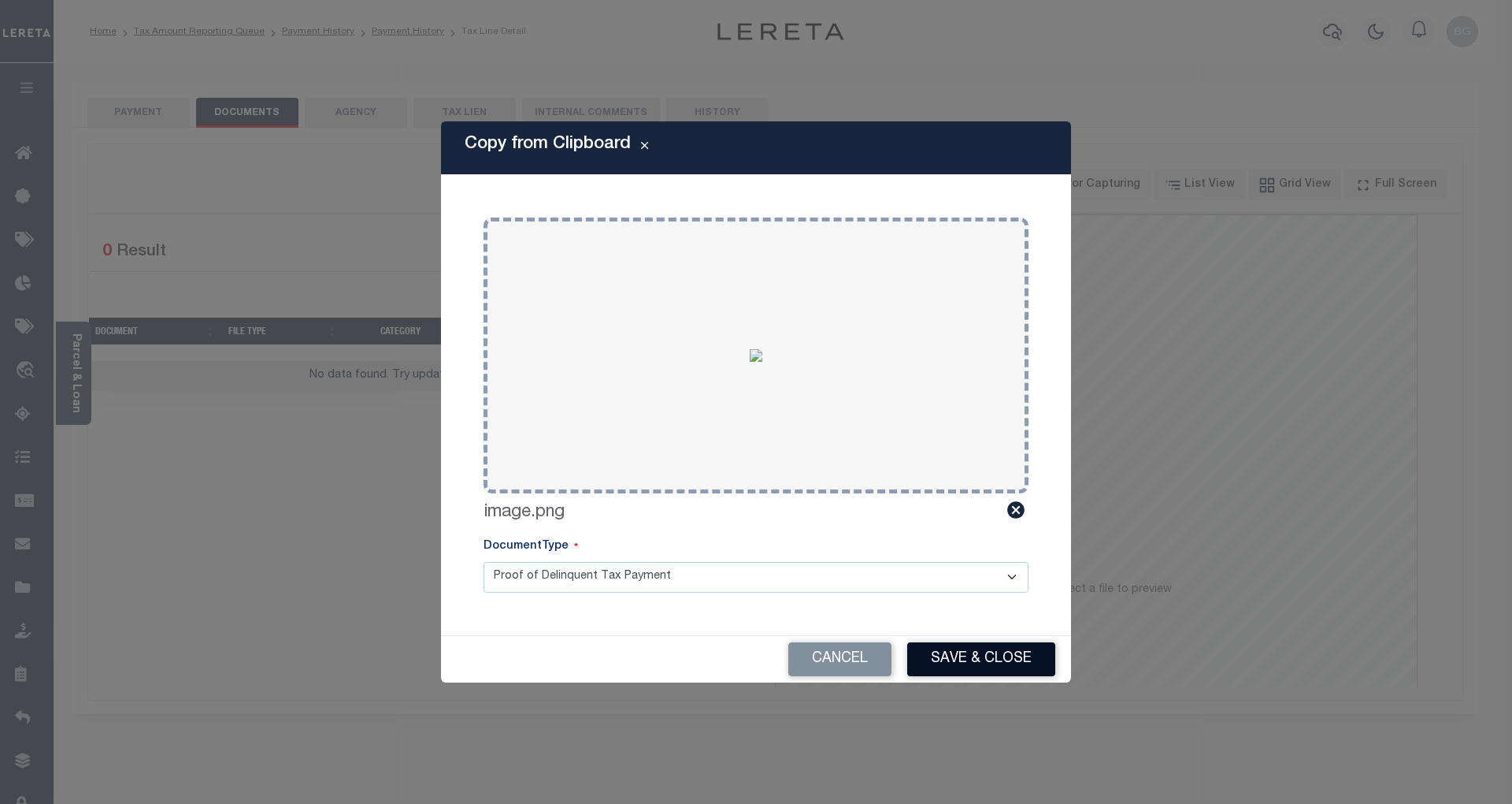
click at [1009, 666] on button "Save & Close" at bounding box center [981, 659] width 148 height 33
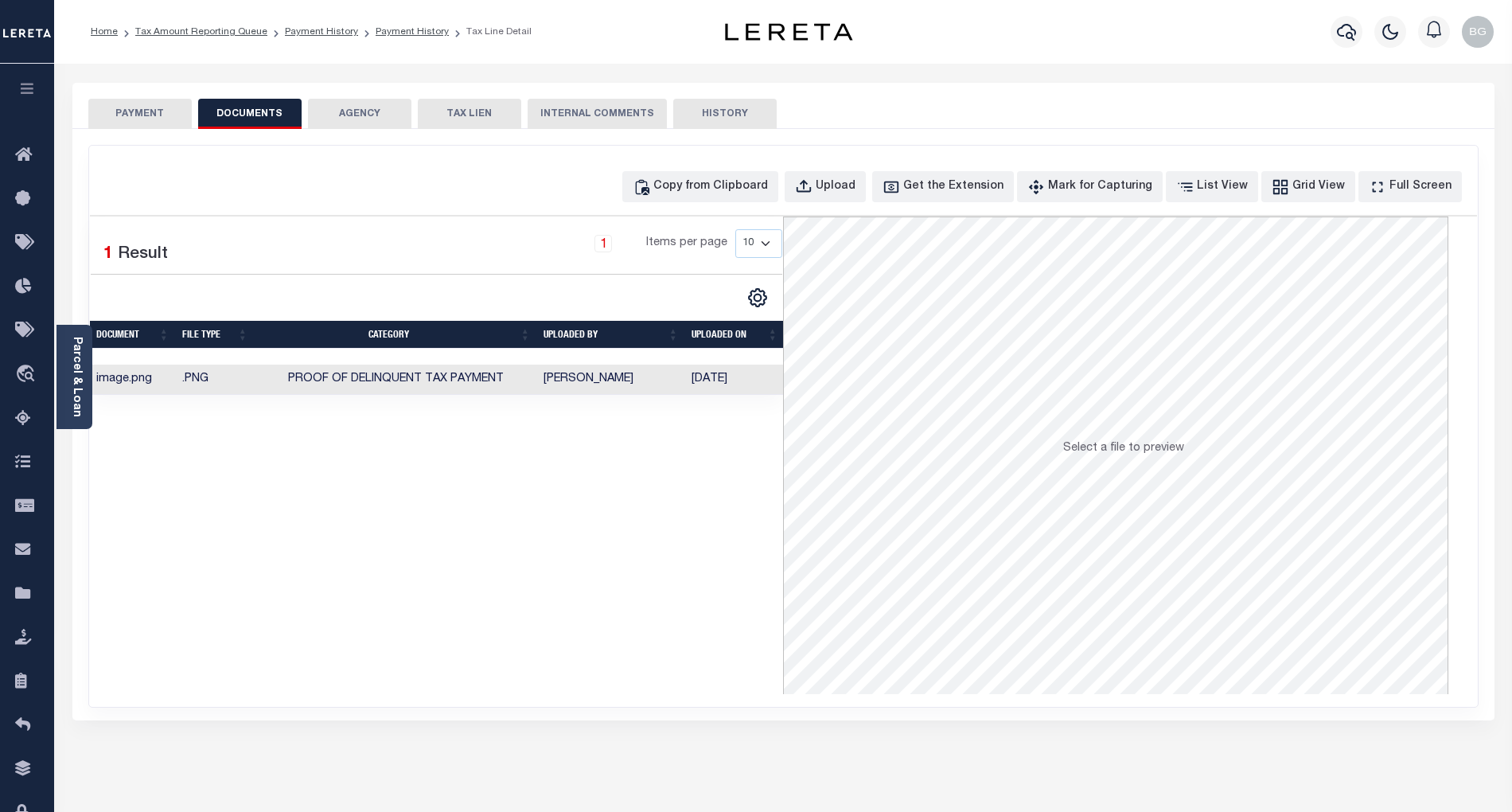
click at [157, 113] on button "PAYMENT" at bounding box center [140, 114] width 103 height 30
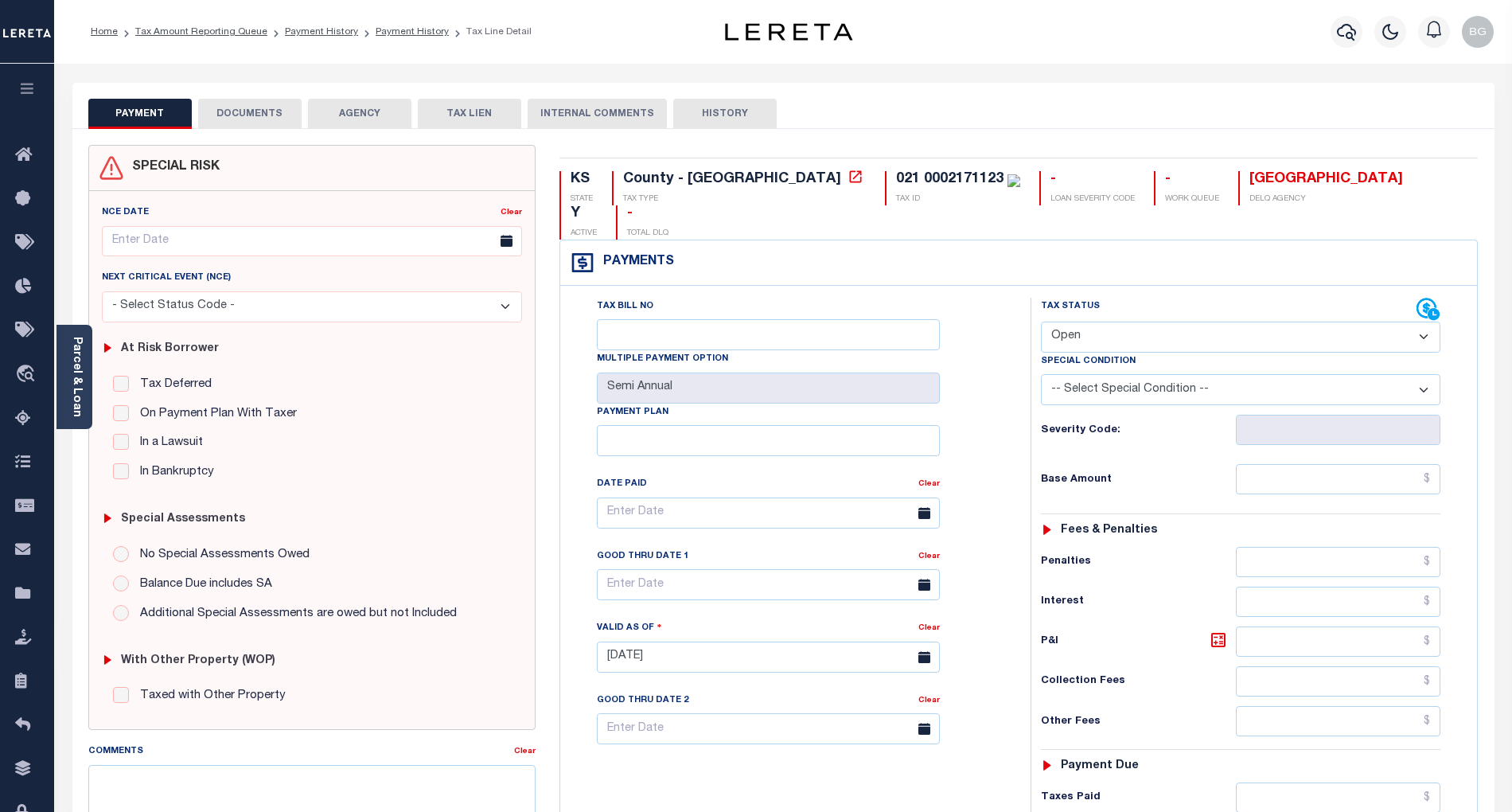
click at [1121, 321] on select "- Select Status Code - Open Due/Unpaid Paid Incomplete No Tax Due Internal Refu…" at bounding box center [1240, 336] width 399 height 31
select select "PYD"
click at [1041, 321] on select "- Select Status Code - Open Due/Unpaid Paid Incomplete No Tax Due Internal Refu…" at bounding box center [1240, 336] width 399 height 31
type input "[DATE]"
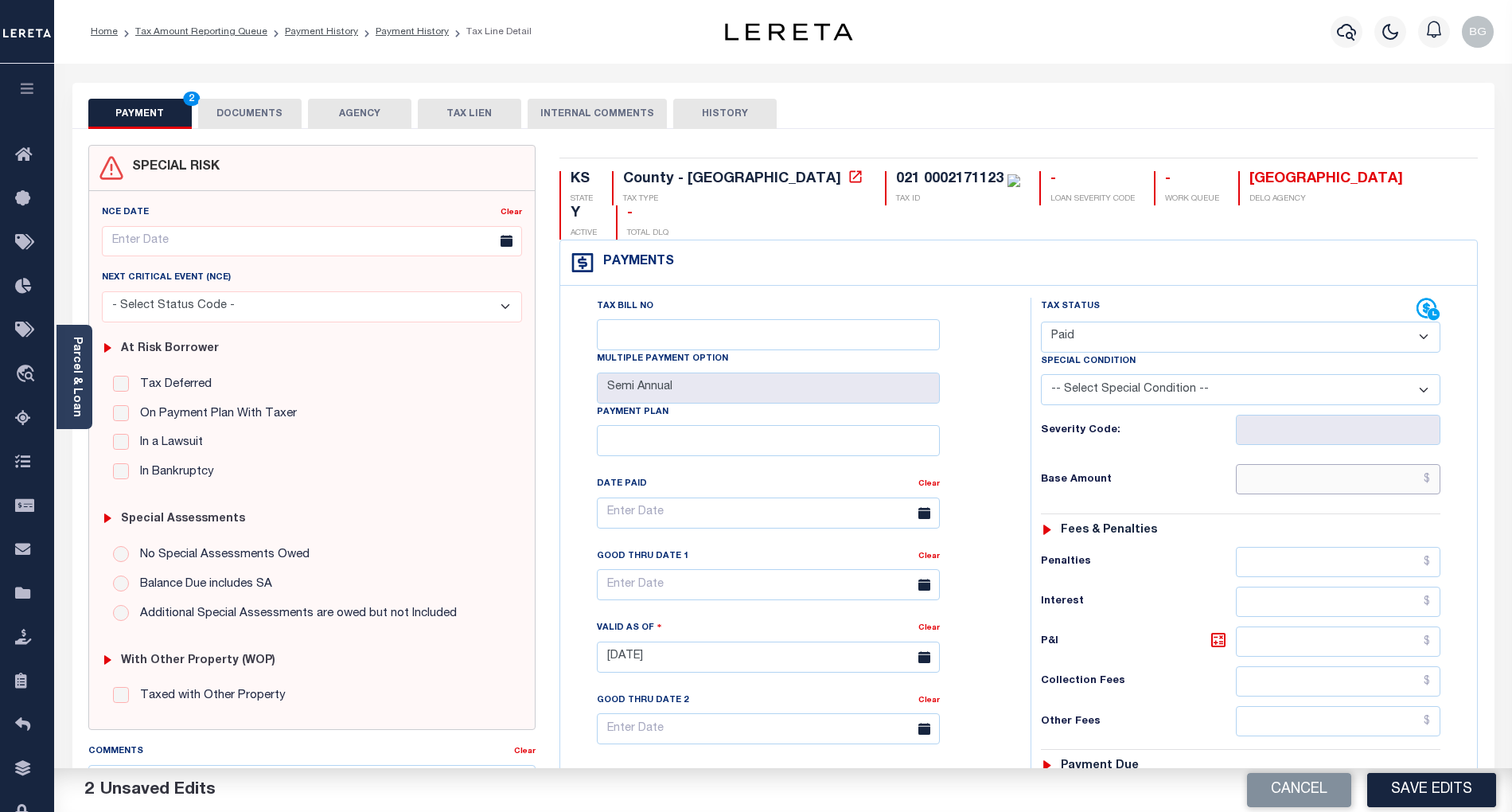
click at [1391, 464] on input "text" at bounding box center [1339, 479] width 205 height 30
paste input "138,289.25"
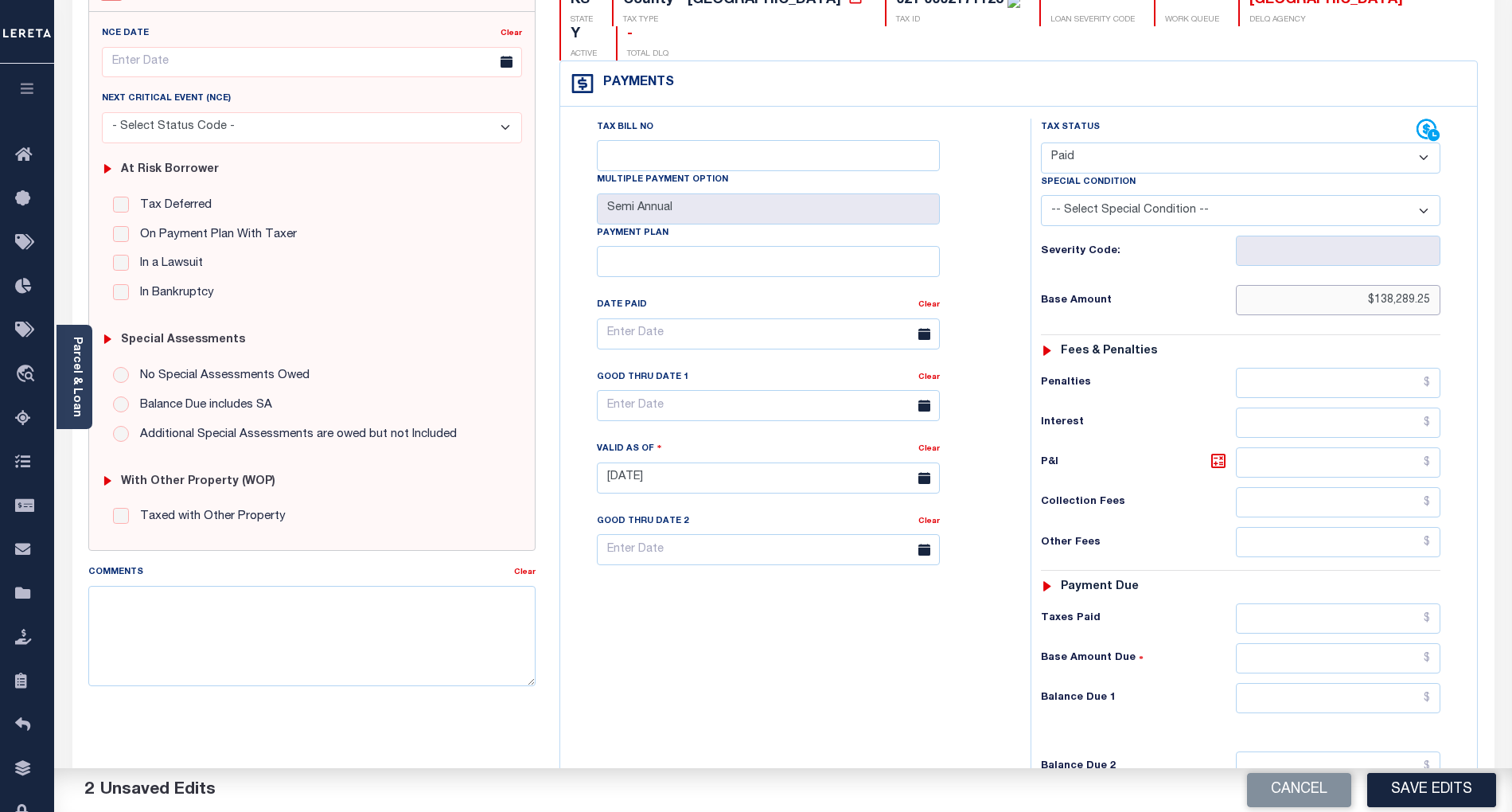
scroll to position [318, 0]
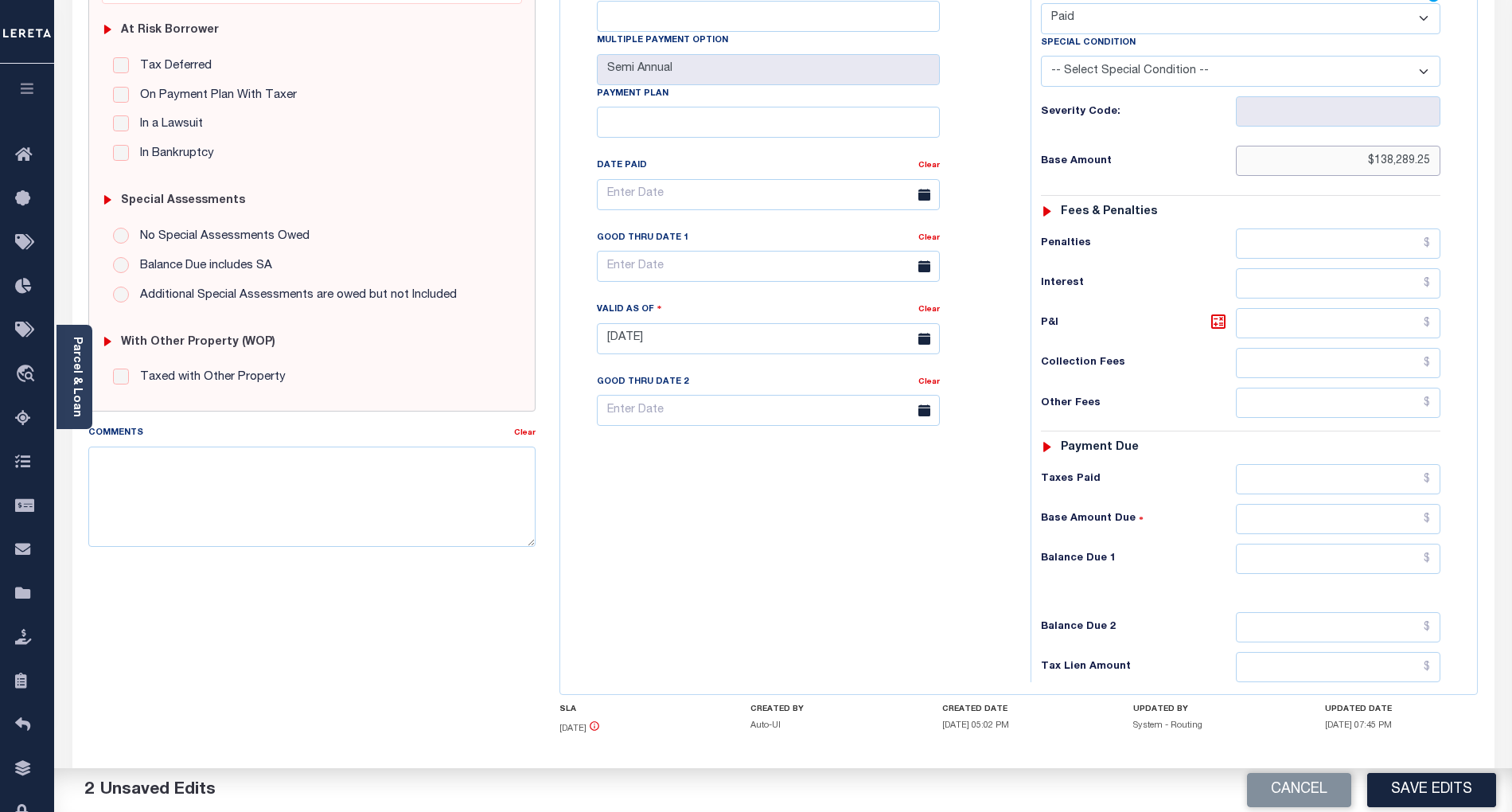
type input "$138,289.25"
click at [1404, 543] on input "text" at bounding box center [1339, 559] width 205 height 30
type input "$0.00"
click at [865, 574] on div "Tax Bill No Multiple Payment Option Semi Annual Payment Plan Clear" at bounding box center [791, 331] width 454 height 703
click at [1440, 786] on button "Save Edits" at bounding box center [1431, 790] width 129 height 34
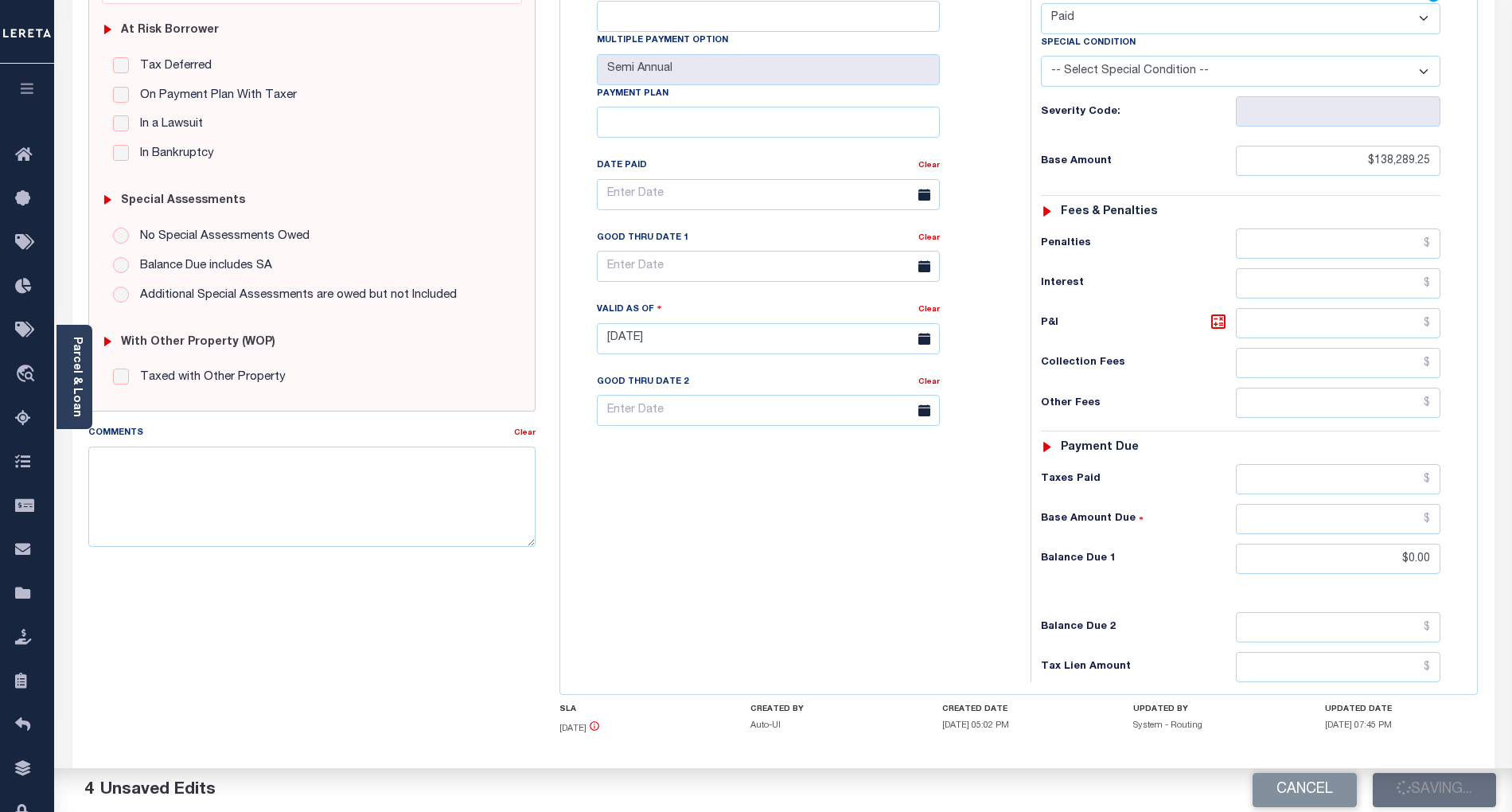
checkbox input "false"
type input "$138,289.25"
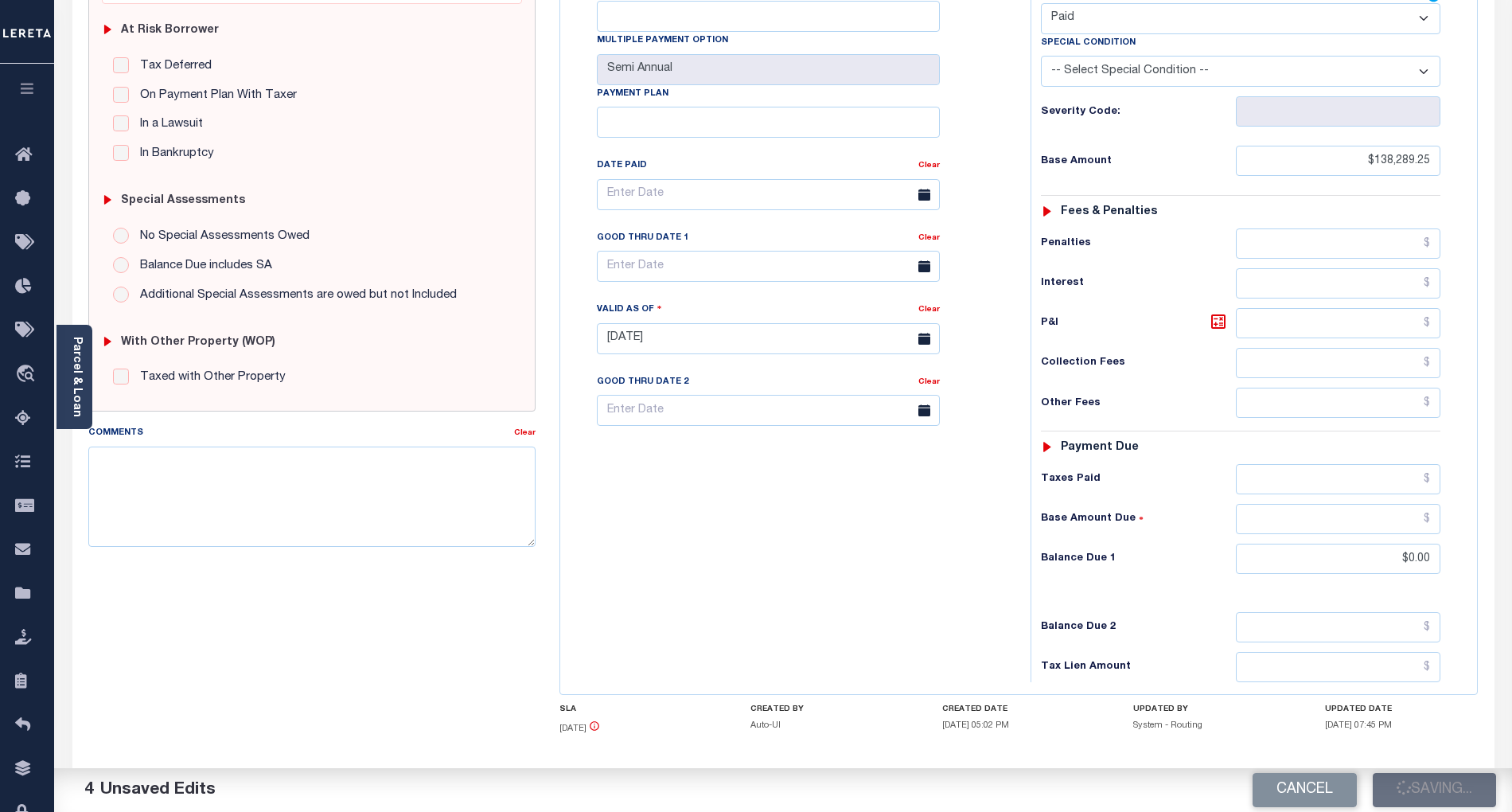
type input "$0"
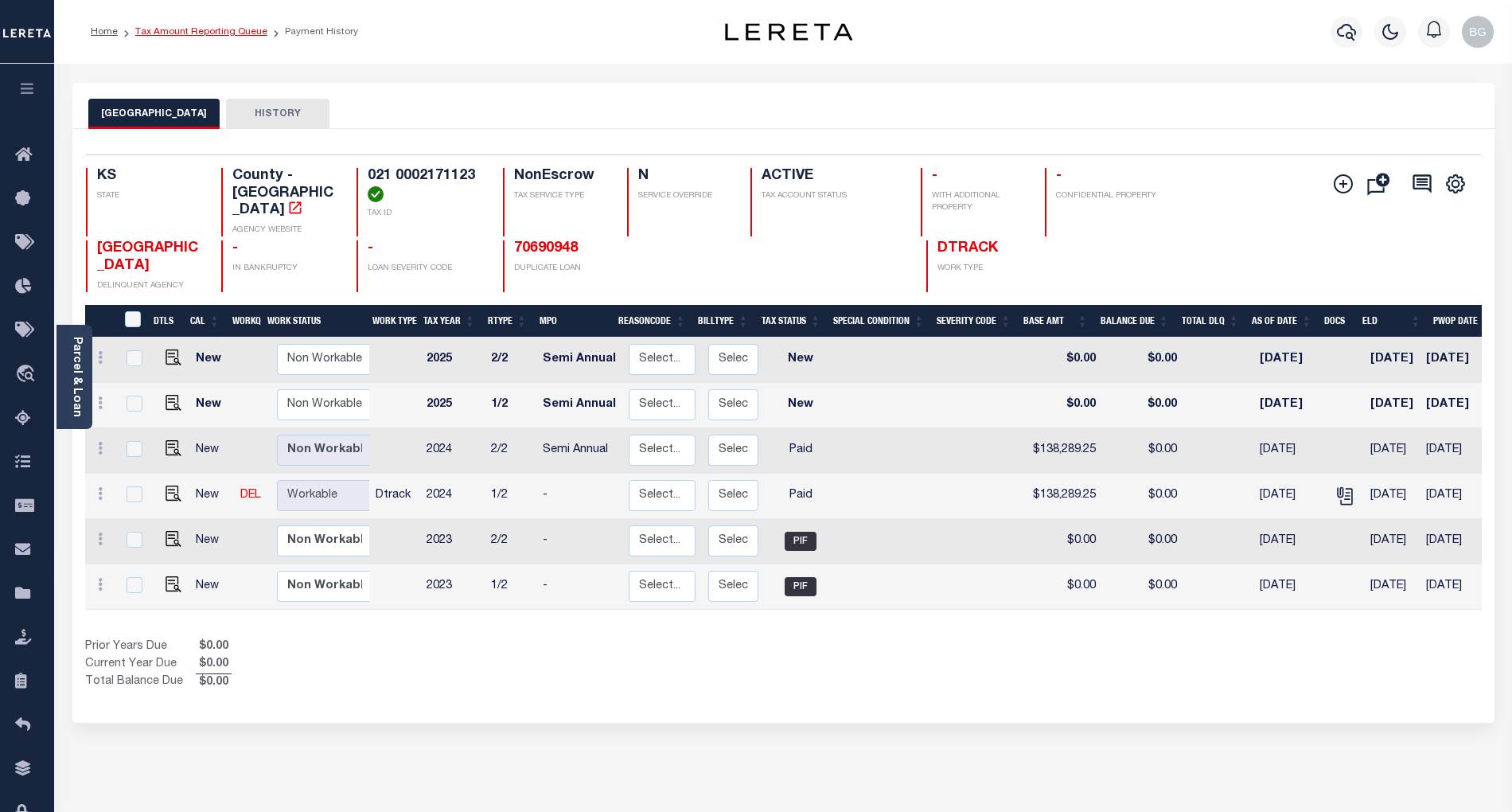
click at [192, 32] on link "Tax Amount Reporting Queue" at bounding box center [201, 31] width 133 height 10
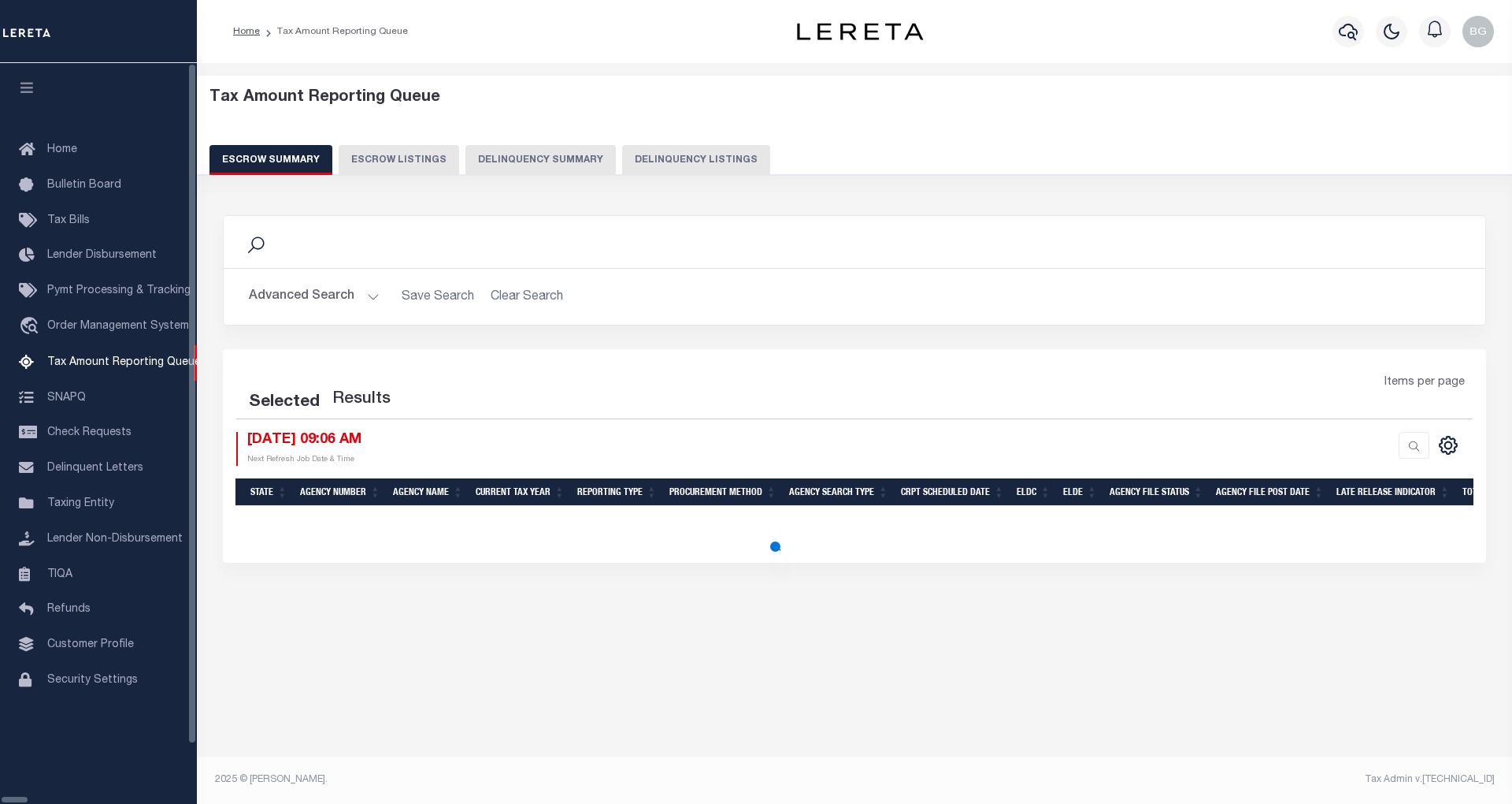
click at [647, 162] on button "Delinquency Listings" at bounding box center [696, 160] width 148 height 30
select select "100"
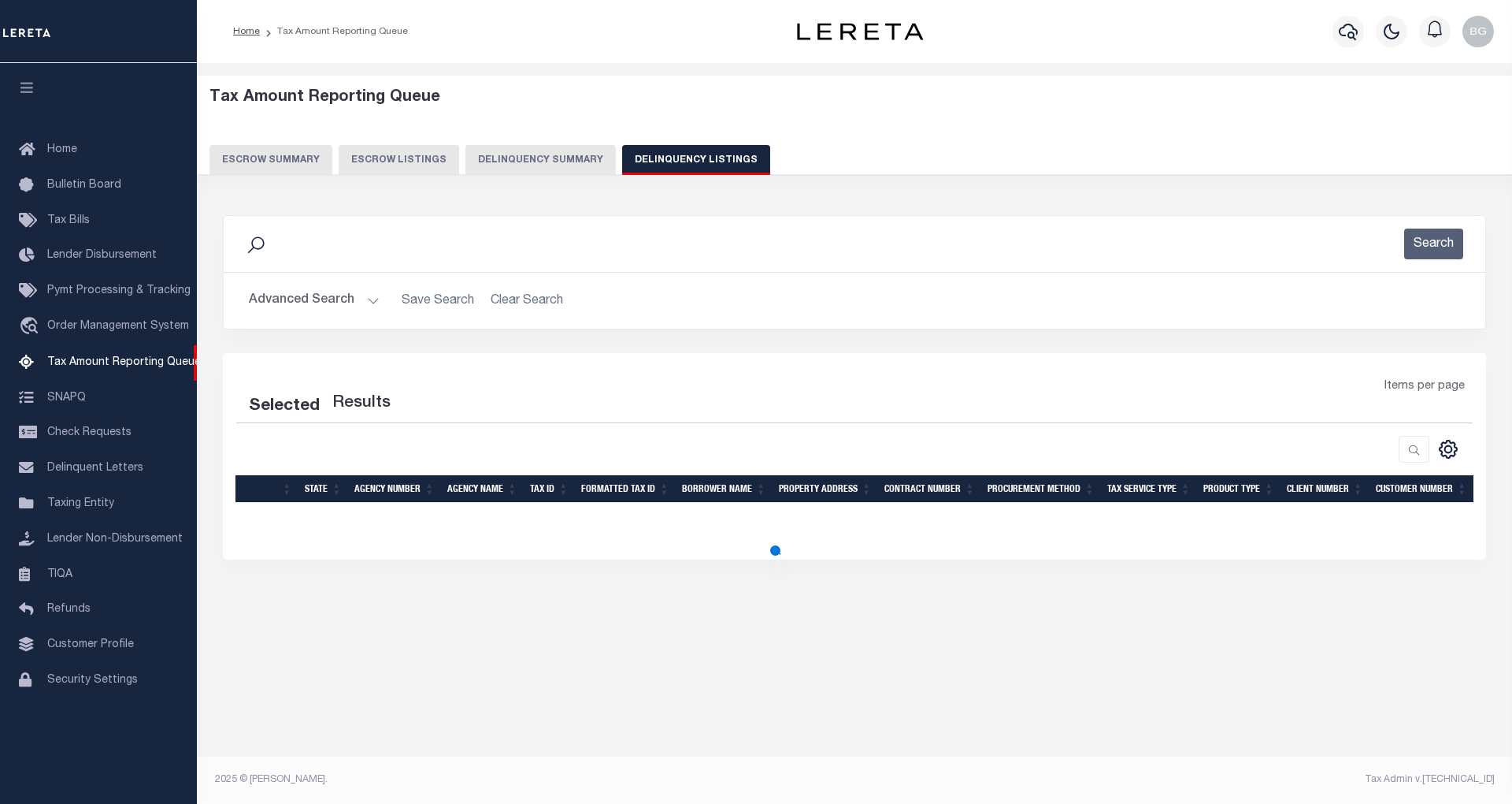
select select "100"
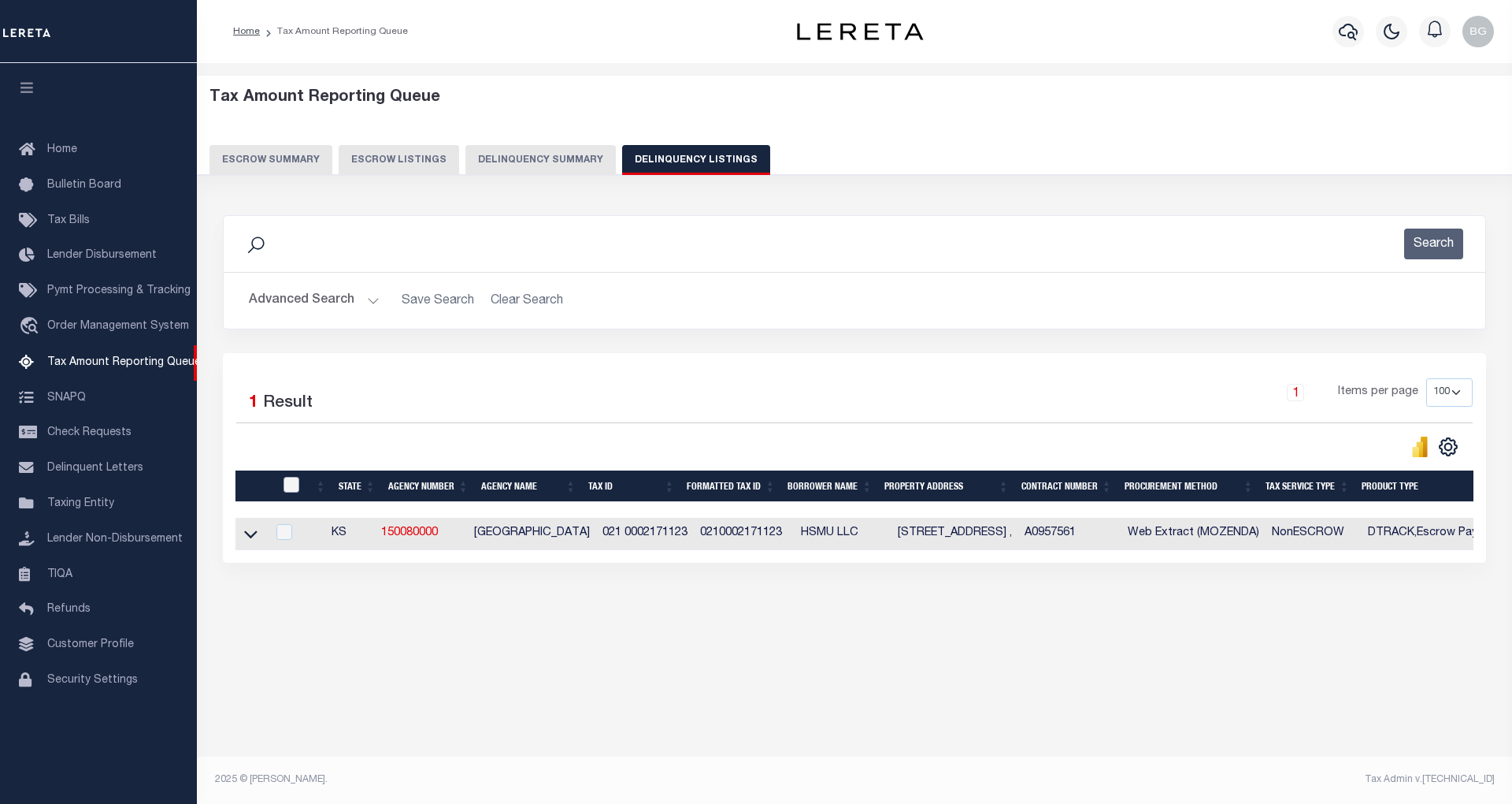
click at [290, 492] on input "checkbox" at bounding box center [291, 484] width 16 height 16
checkbox input "true"
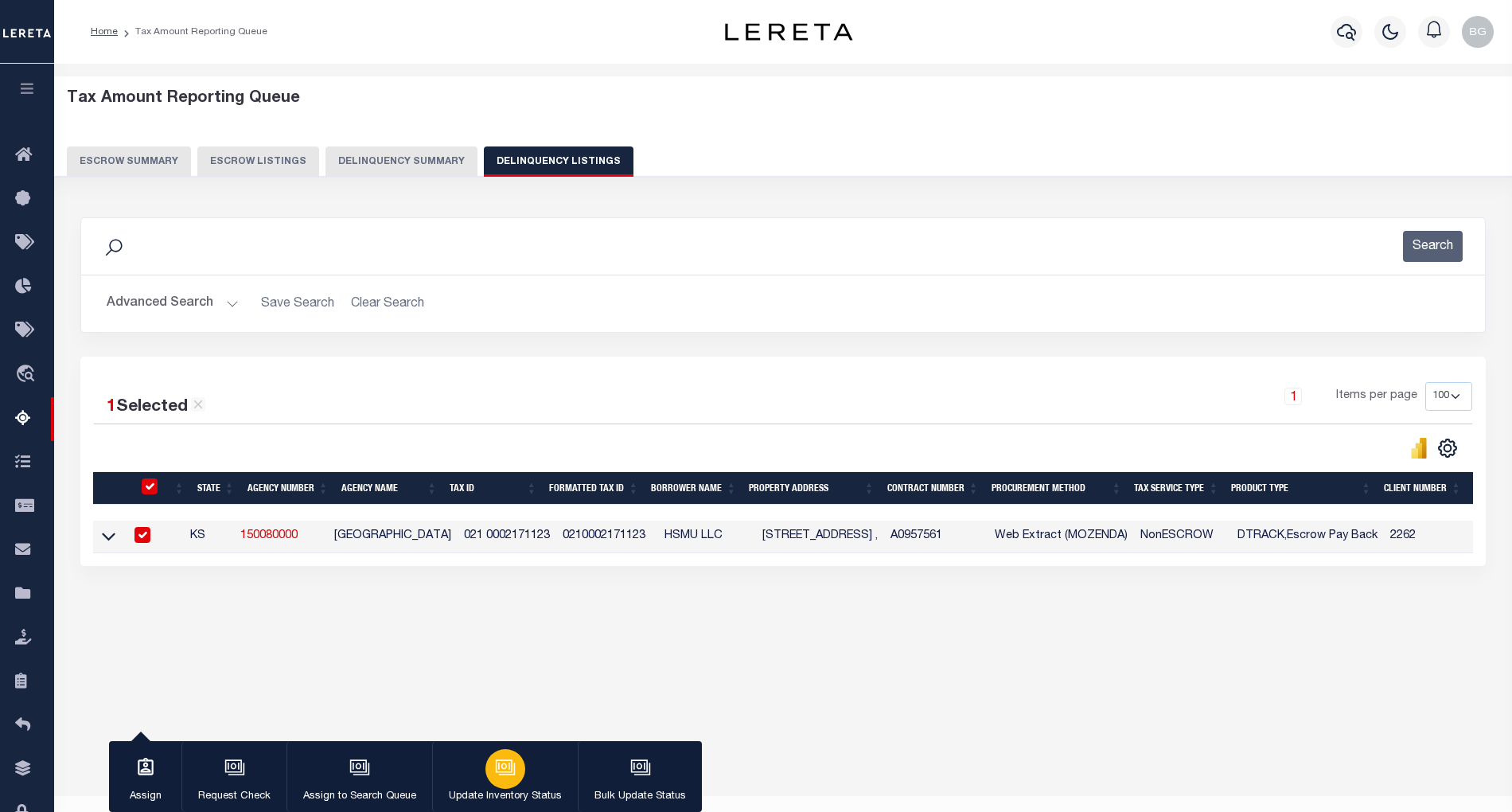
click at [512, 782] on div "button" at bounding box center [505, 768] width 40 height 40
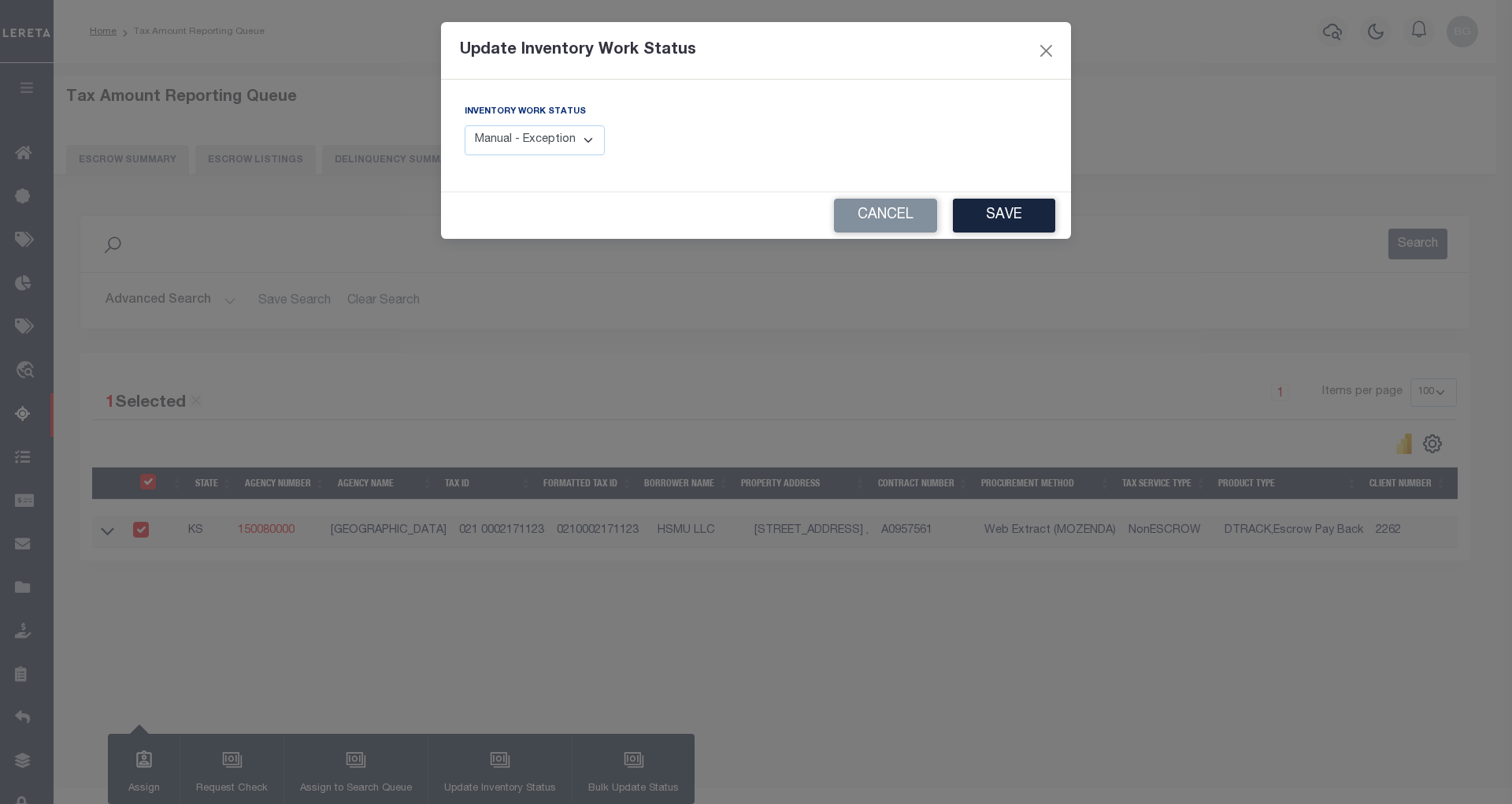
click at [572, 134] on select "Manual - Exception Pended - Awaiting Search Late Add Exception Completed" at bounding box center [534, 140] width 140 height 31
select select "4"
click at [465, 125] on select "Manual - Exception Pended - Awaiting Search Late Add Exception Completed" at bounding box center [534, 140] width 140 height 31
click at [996, 225] on button "Save" at bounding box center [1004, 215] width 102 height 33
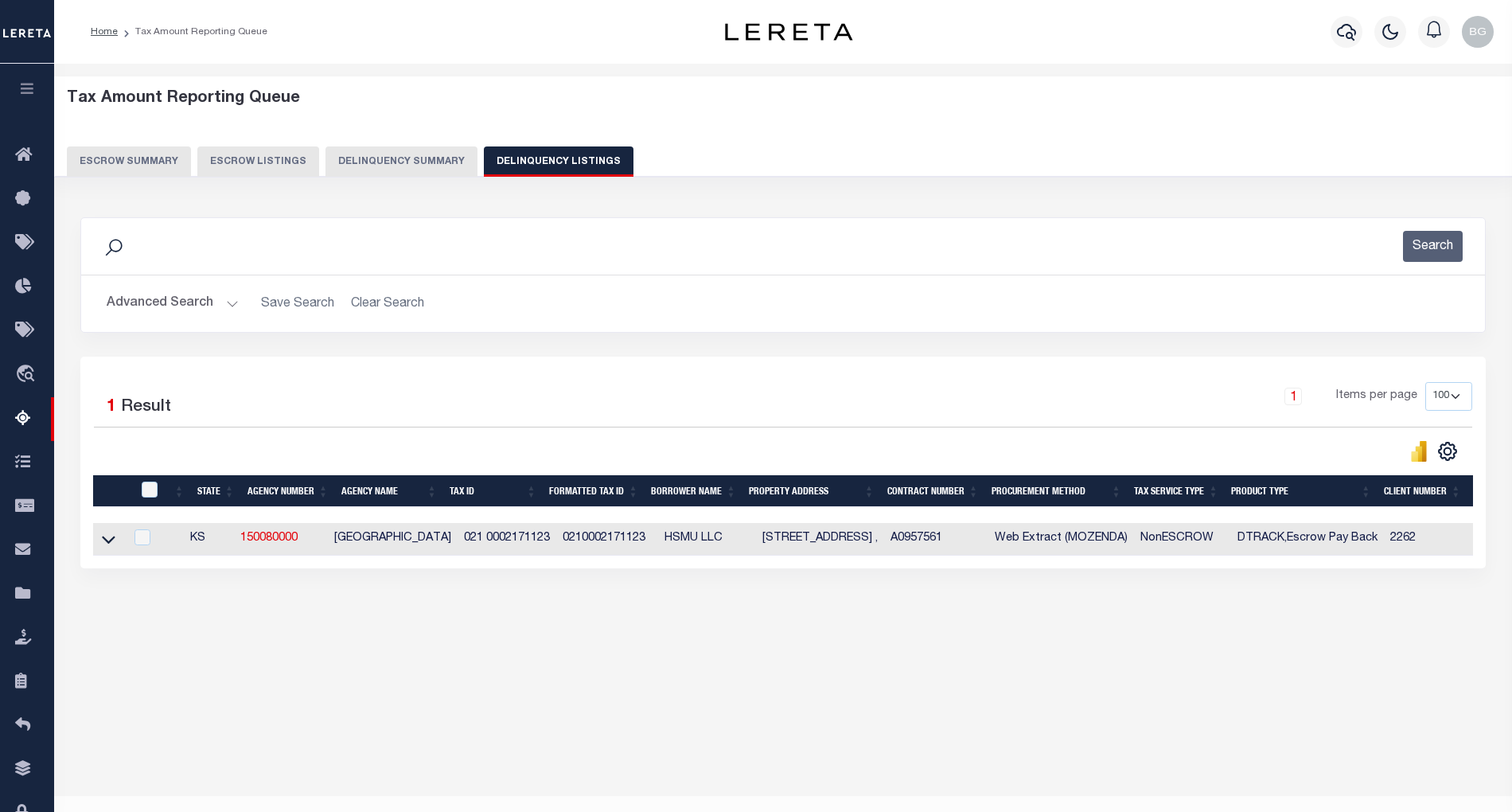
click at [227, 303] on button "Advanced Search" at bounding box center [173, 303] width 133 height 31
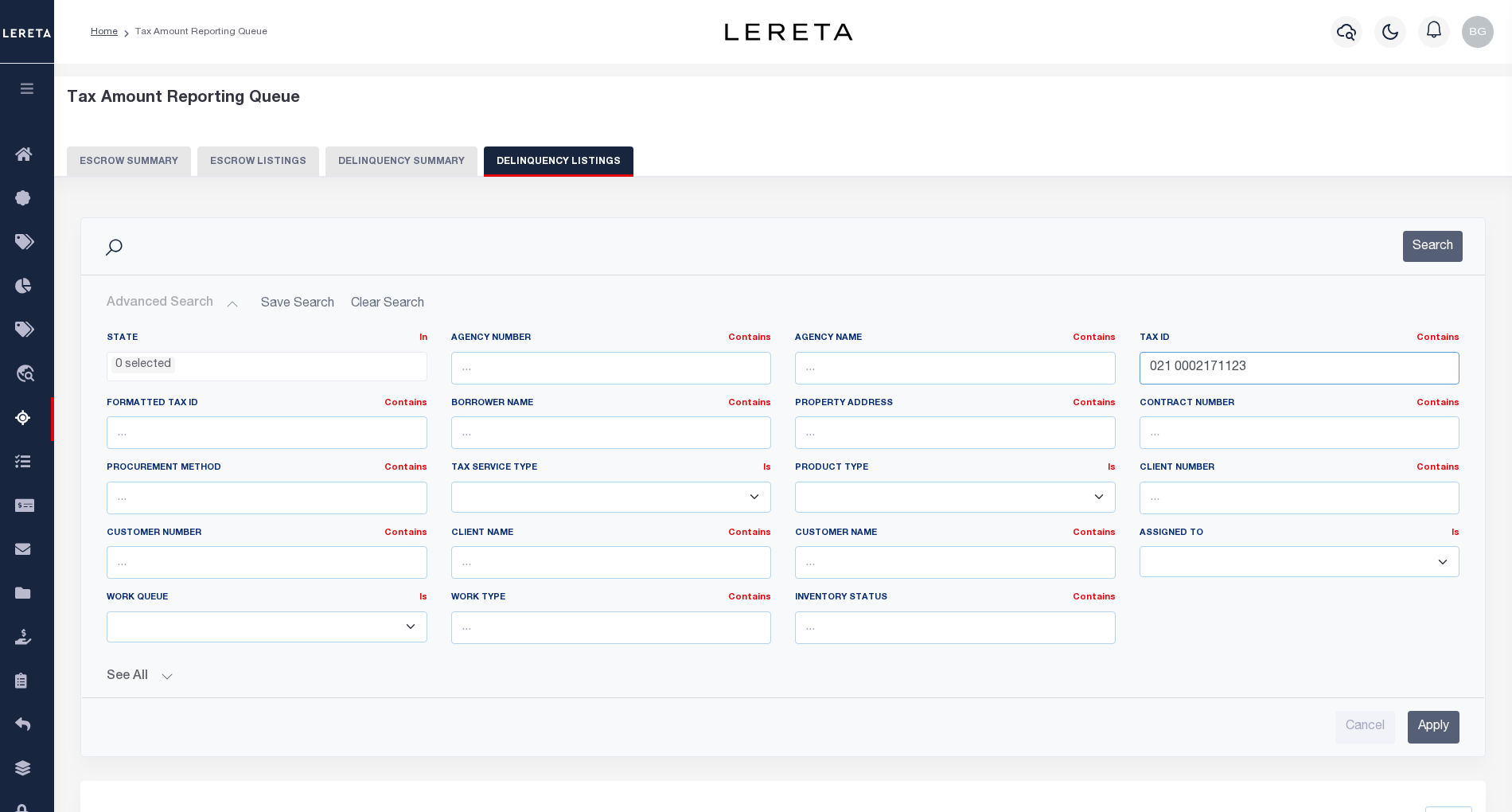
click at [1191, 363] on input "021 0002171123" at bounding box center [1299, 367] width 321 height 33
paste input "4"
type input "021 0002171124"
click at [1425, 724] on input "Apply" at bounding box center [1434, 727] width 52 height 33
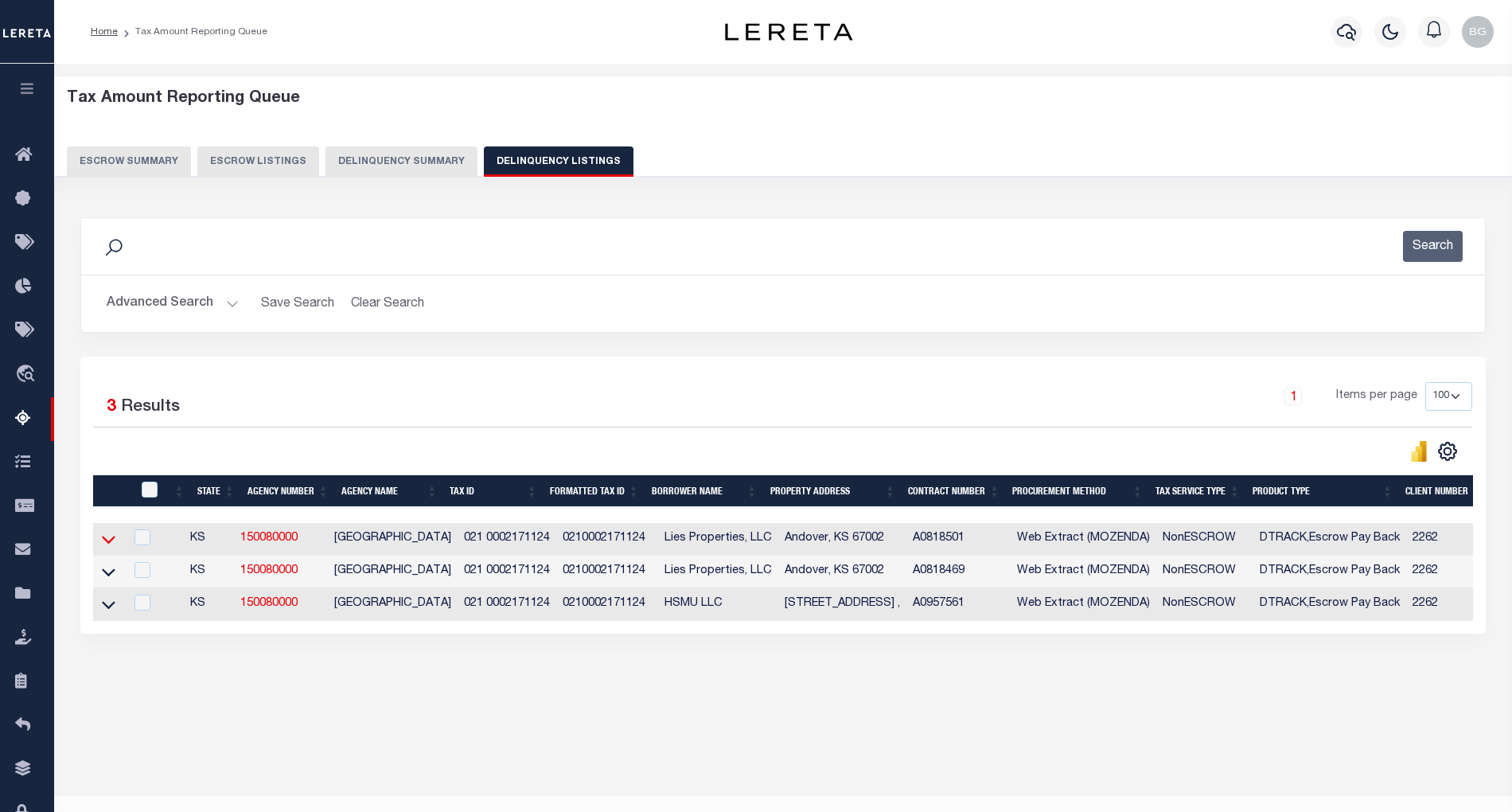
click at [109, 545] on icon at bounding box center [109, 539] width 13 height 17
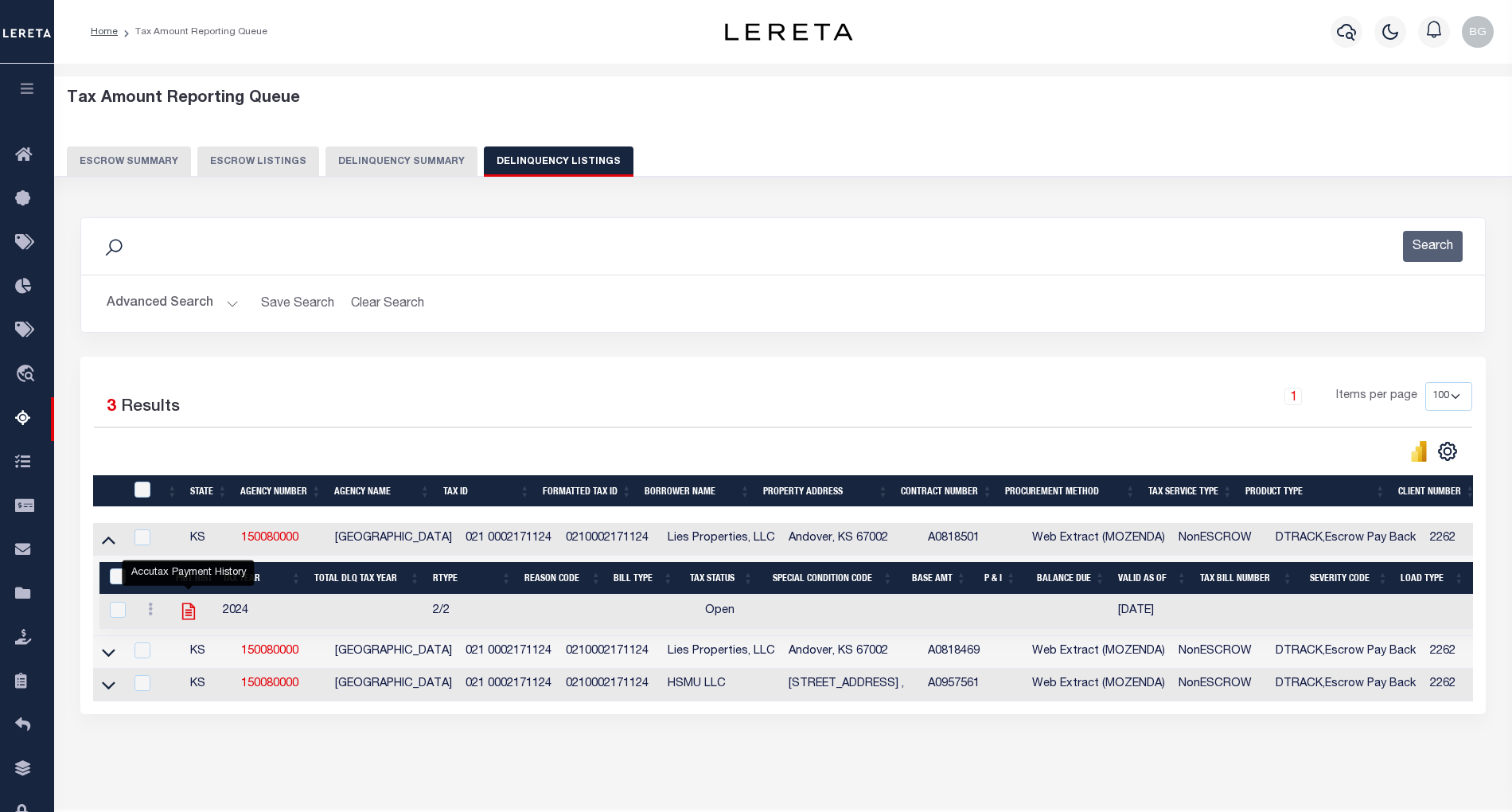
click at [186, 613] on icon "" at bounding box center [188, 611] width 20 height 20
checkbox input "true"
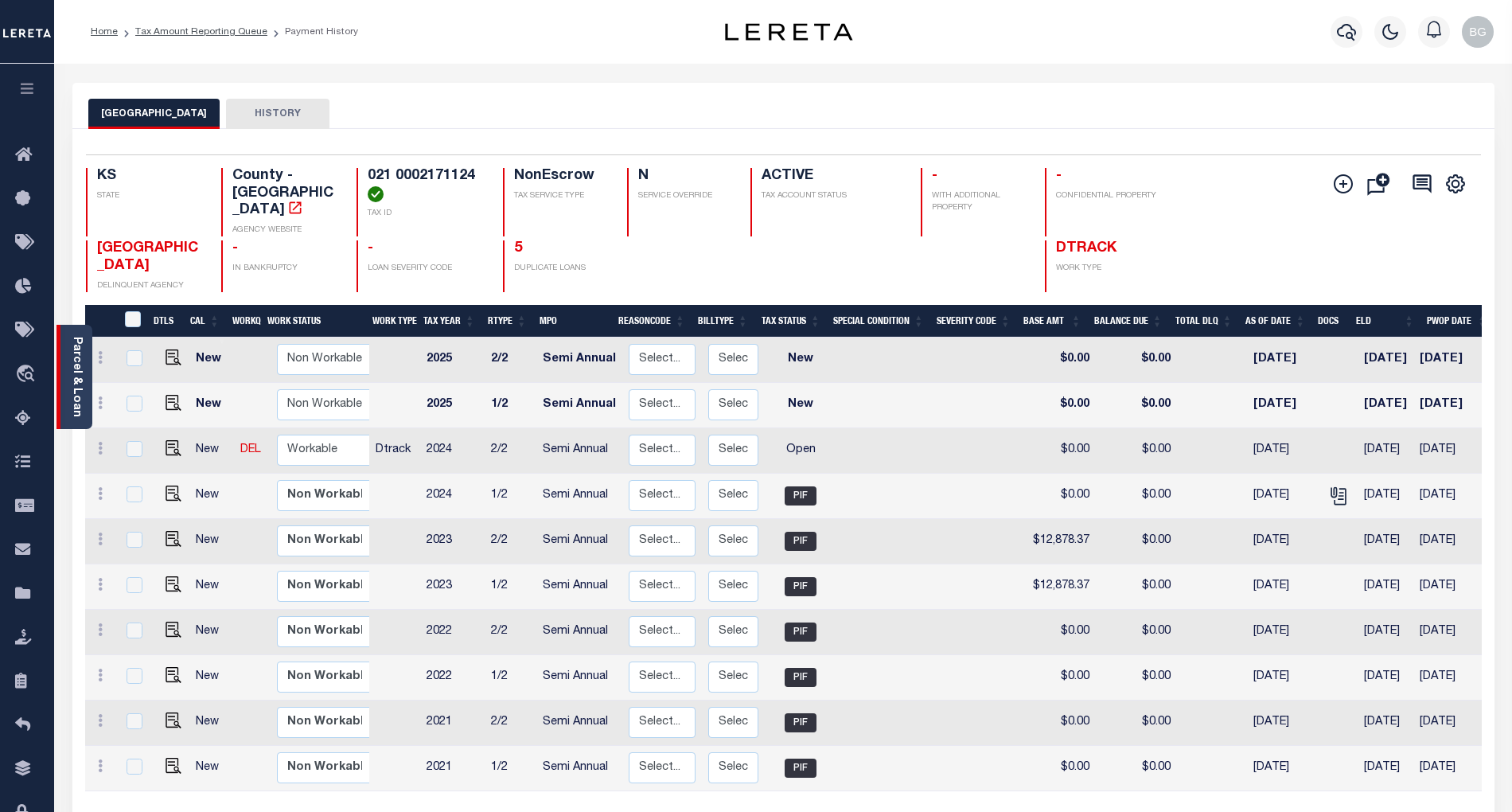
click at [74, 370] on link "Parcel & Loan" at bounding box center [76, 376] width 12 height 80
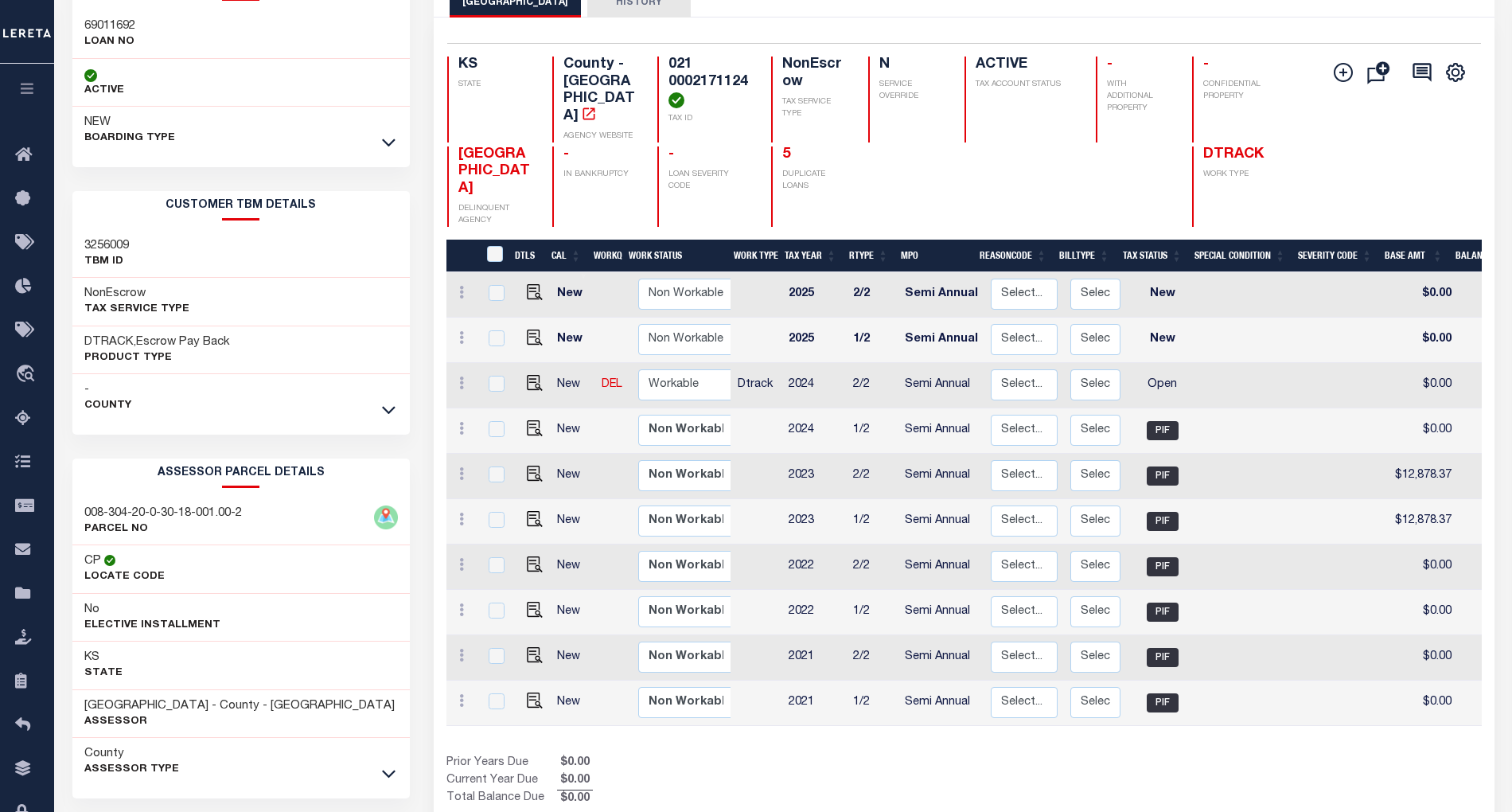
scroll to position [175, 0]
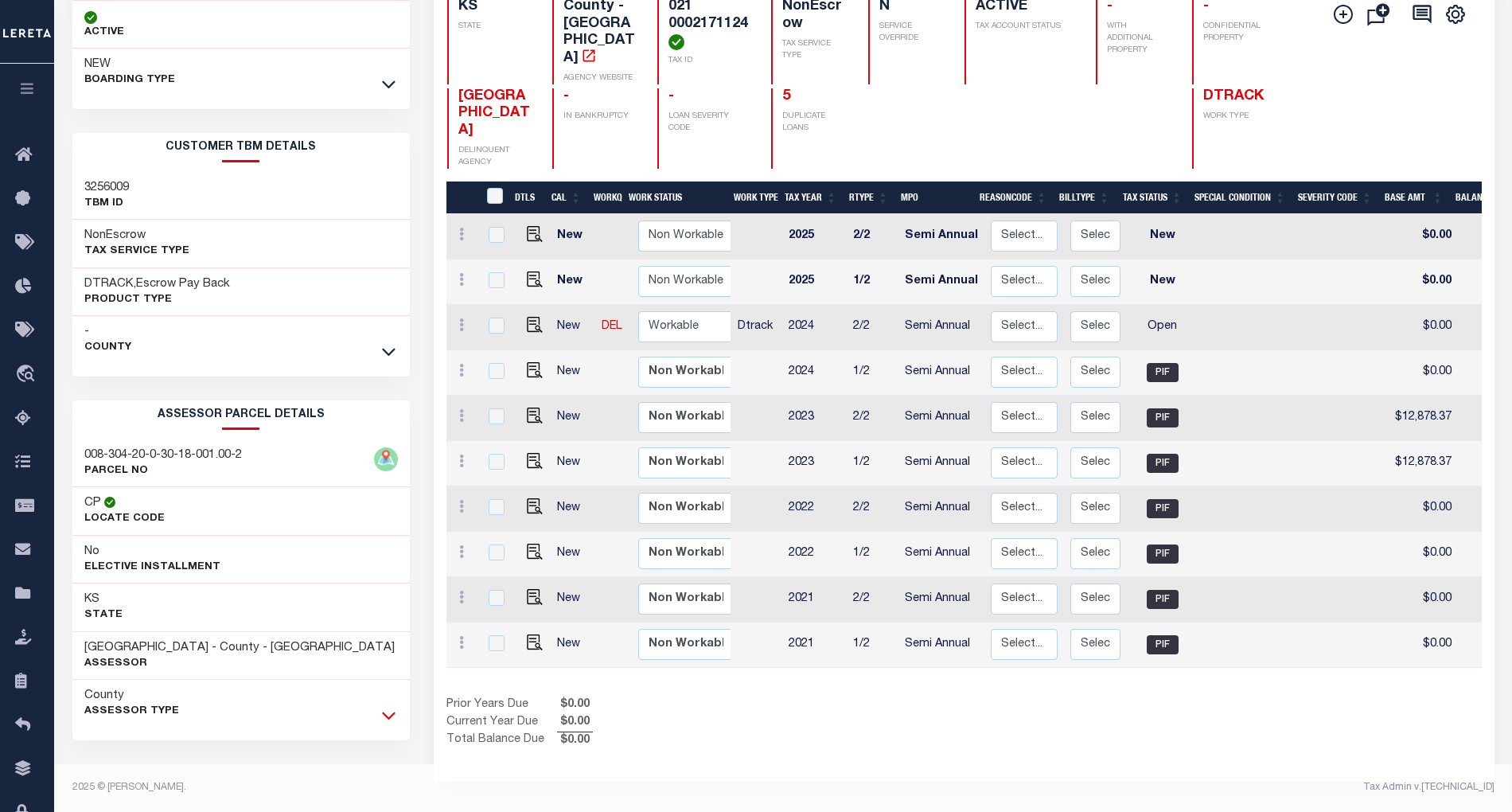
click at [382, 718] on icon at bounding box center [388, 715] width 13 height 17
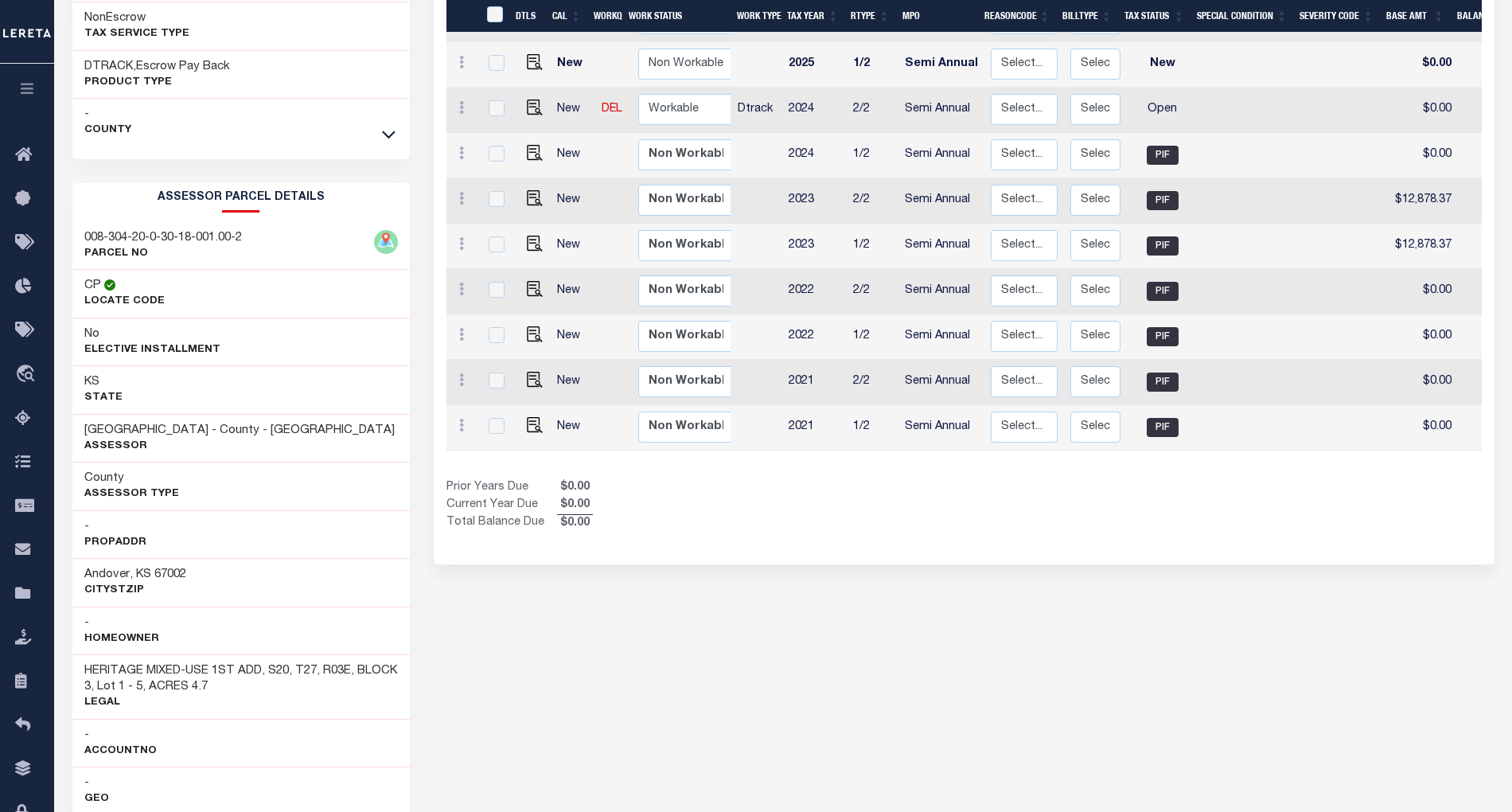
scroll to position [68, 0]
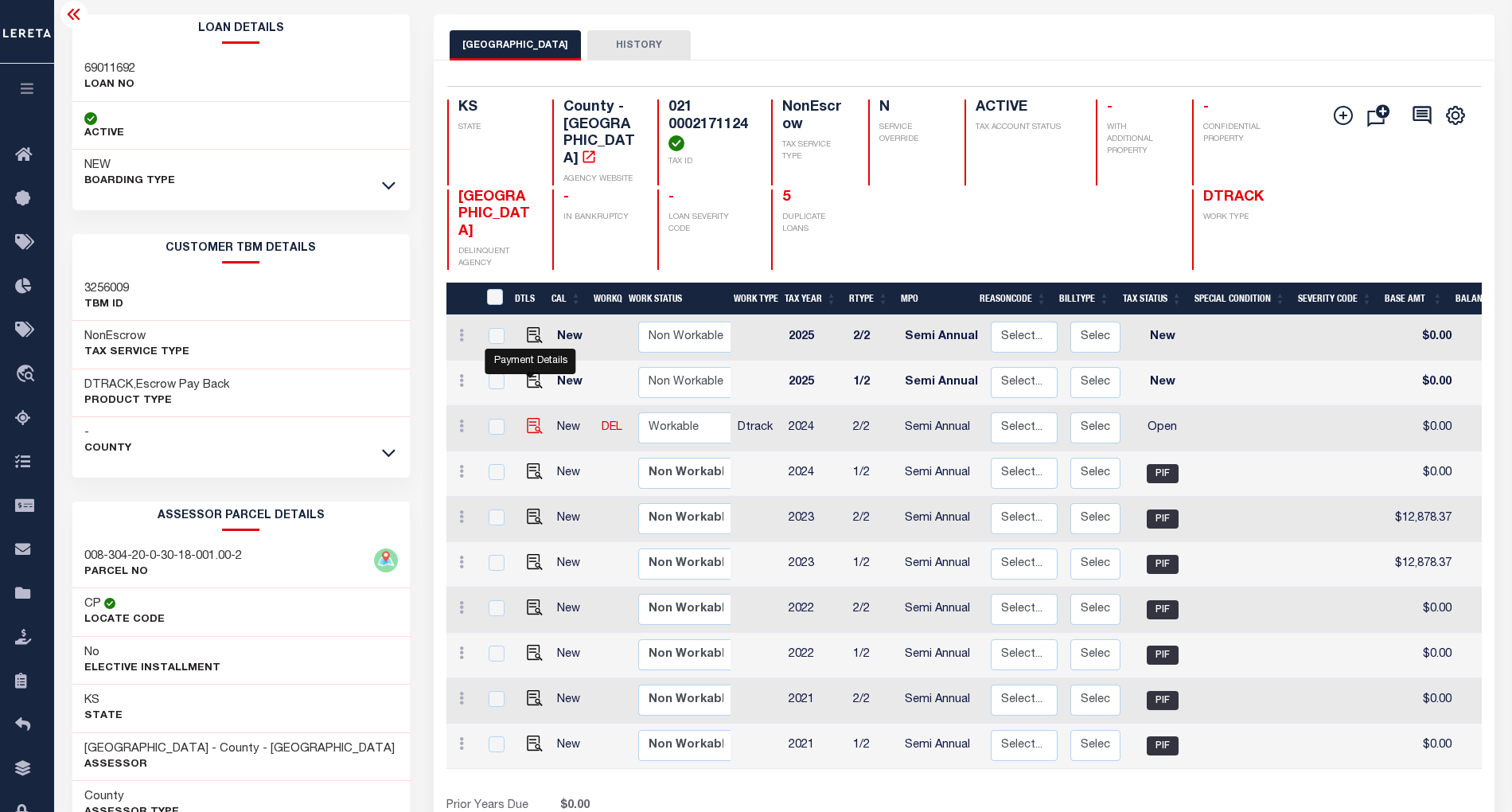
click at [532, 418] on img "" at bounding box center [535, 426] width 16 height 16
checkbox input "true"
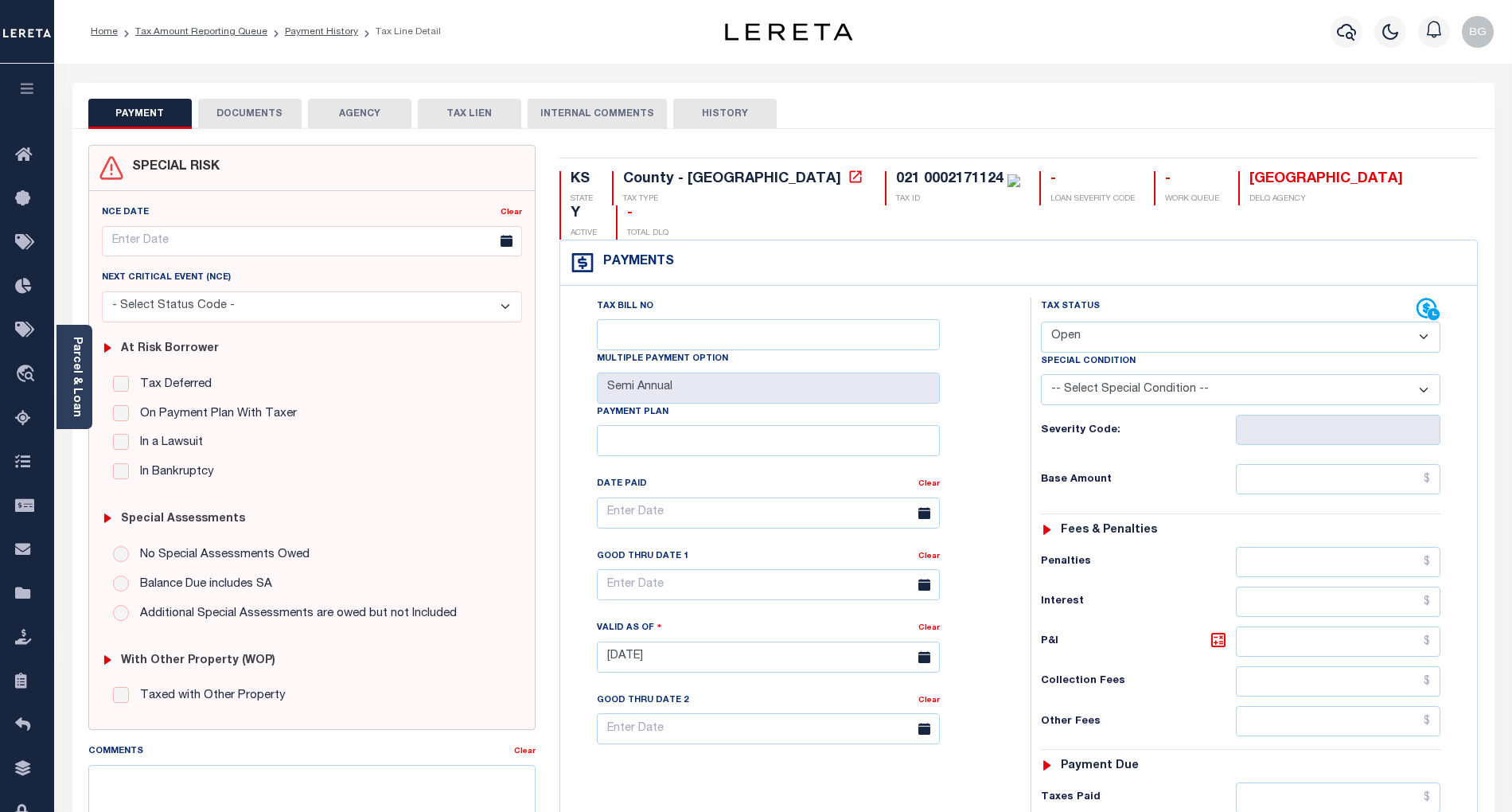
click at [259, 111] on button "DOCUMENTS" at bounding box center [250, 114] width 103 height 30
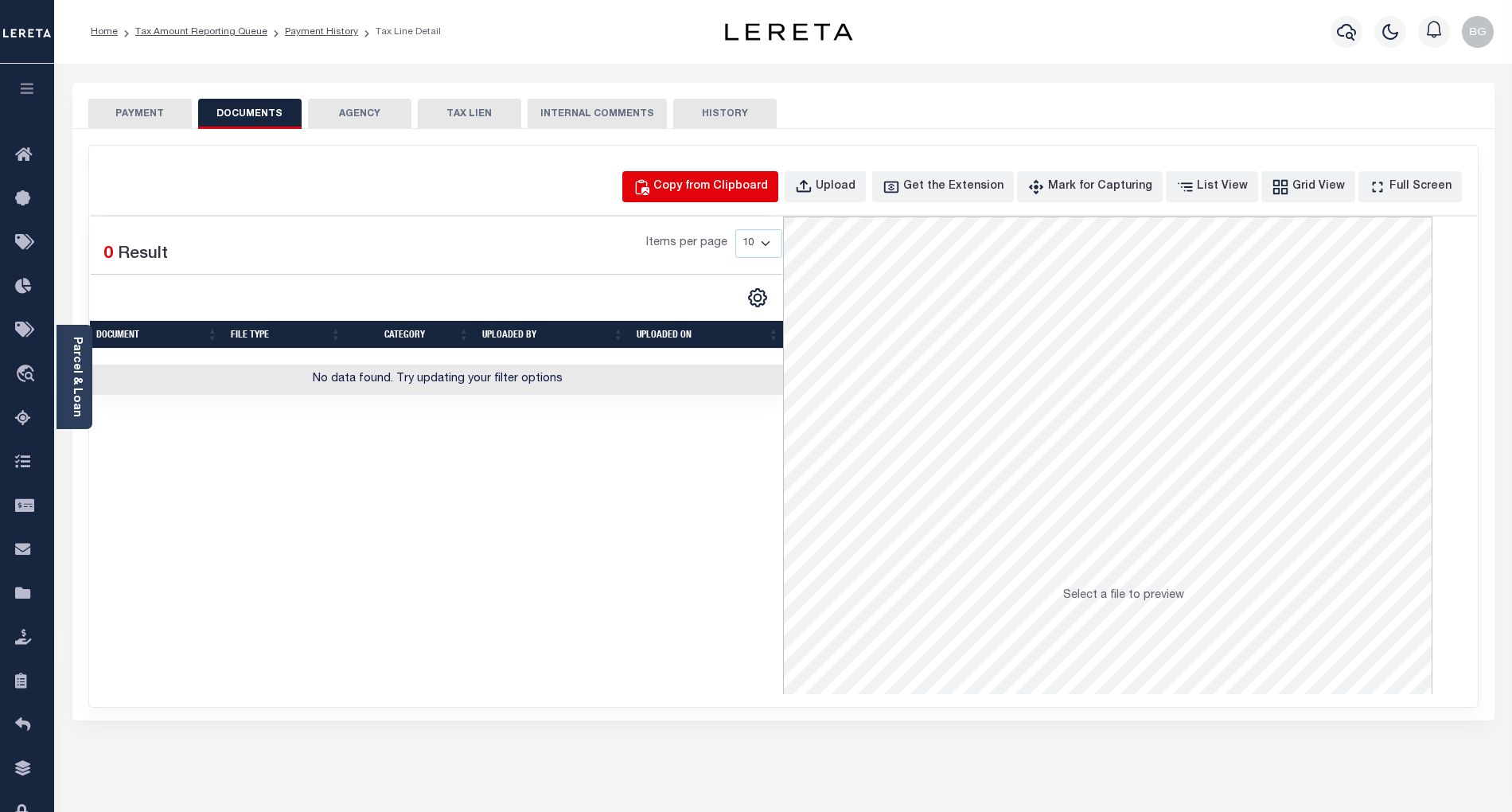
click at [768, 181] on div "Copy from Clipboard" at bounding box center [711, 187] width 115 height 18
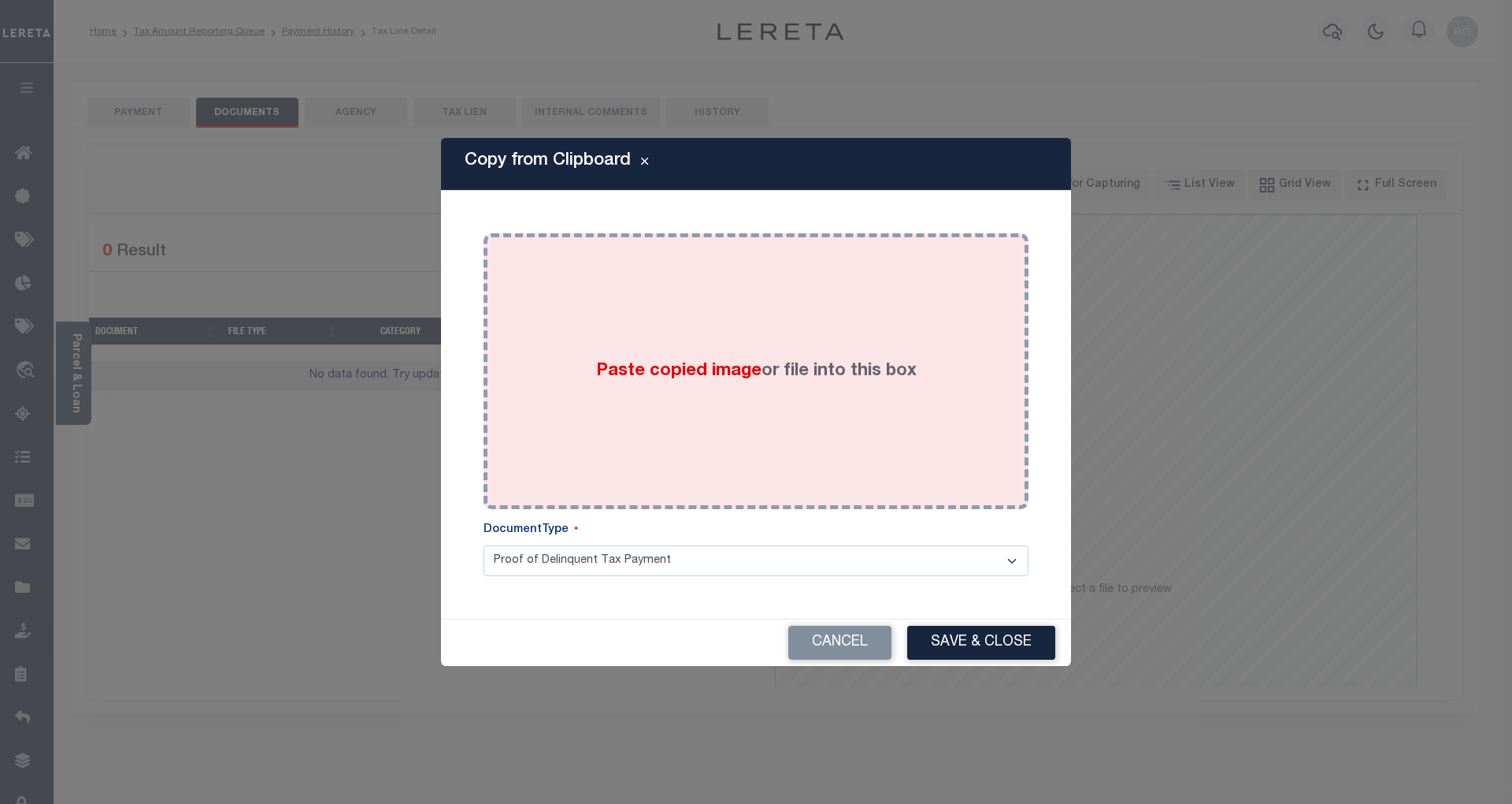
click at [702, 365] on span "Paste copied image" at bounding box center [679, 372] width 165 height 18
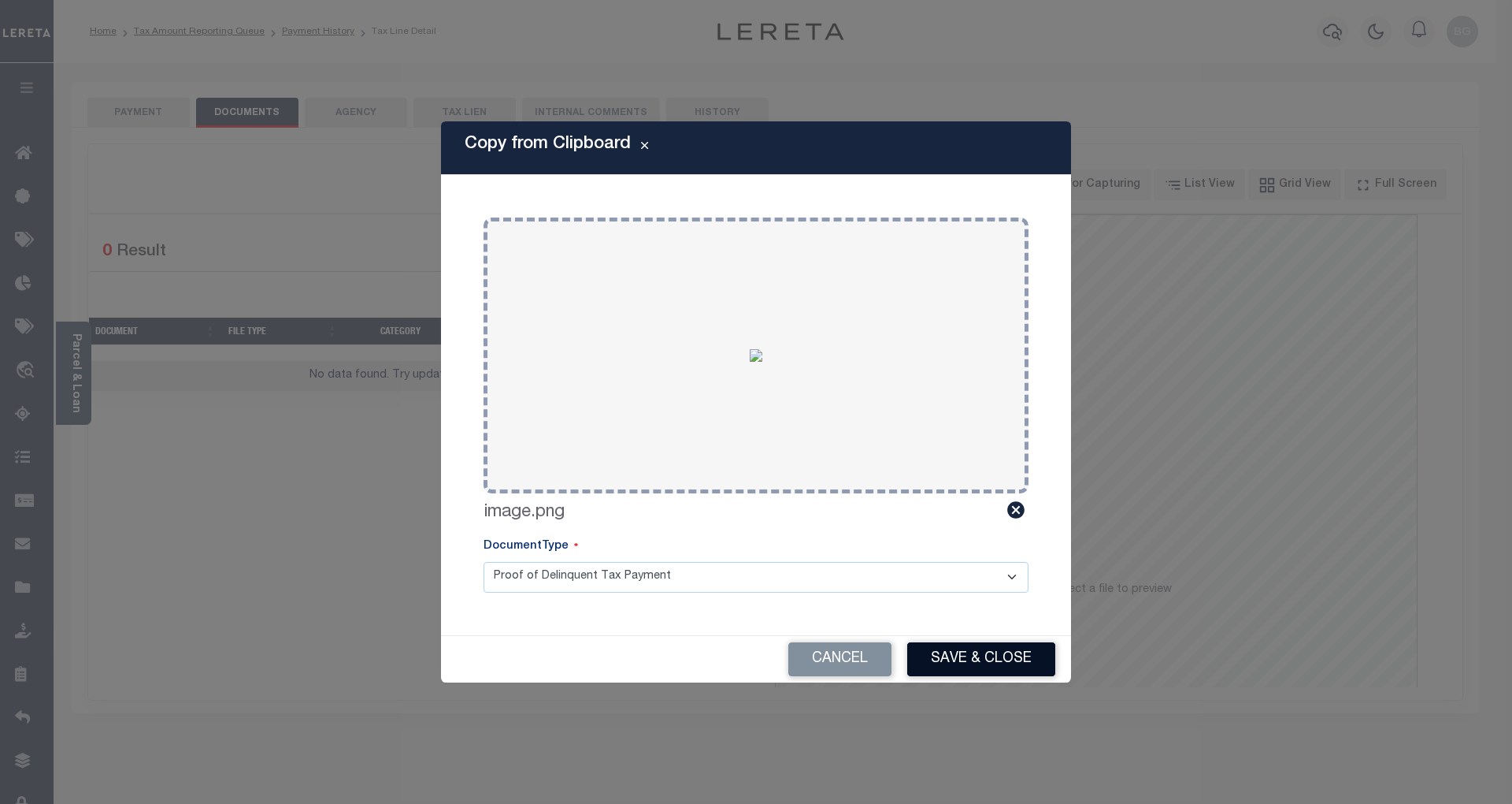
click at [1009, 657] on button "Save & Close" at bounding box center [981, 659] width 148 height 33
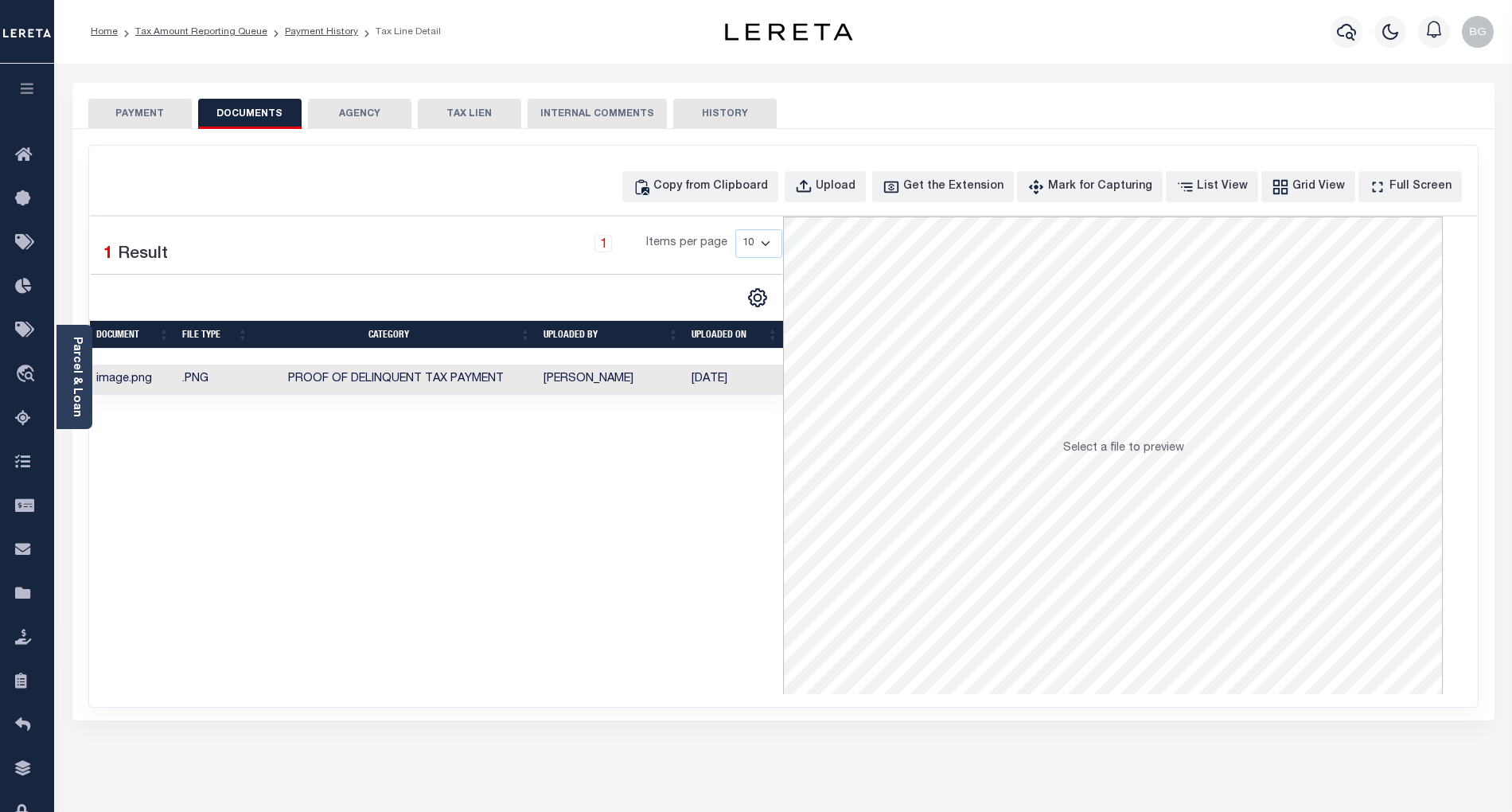
click at [150, 115] on button "PAYMENT" at bounding box center [140, 114] width 103 height 30
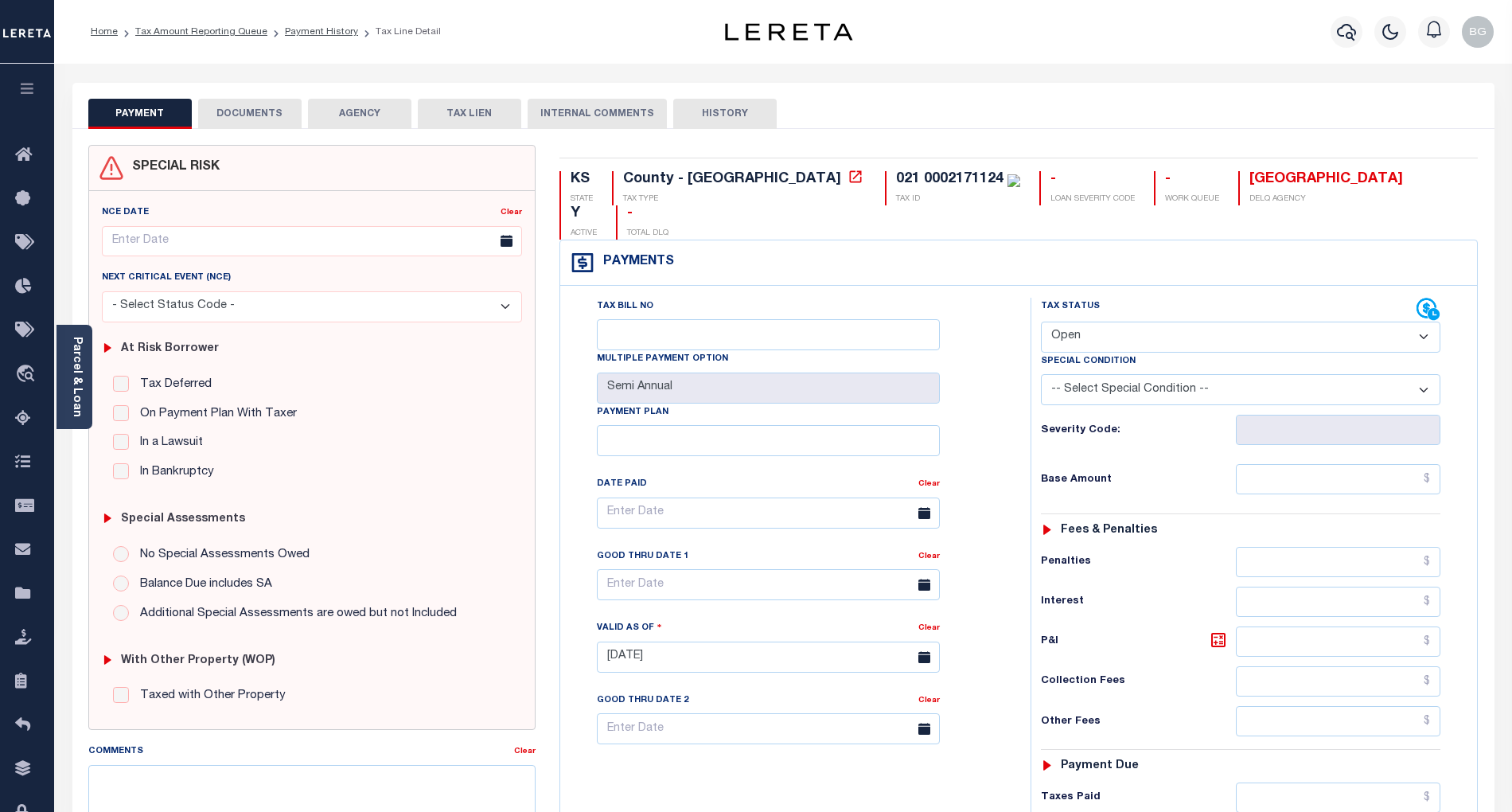
click at [1115, 321] on select "- Select Status Code - Open Due/Unpaid Paid Incomplete No Tax Due Internal Refu…" at bounding box center [1240, 336] width 399 height 31
select select "NTX"
click at [1041, 321] on select "- Select Status Code - Open Due/Unpaid Paid Incomplete No Tax Due Internal Refu…" at bounding box center [1240, 336] width 399 height 31
type input "[DATE]"
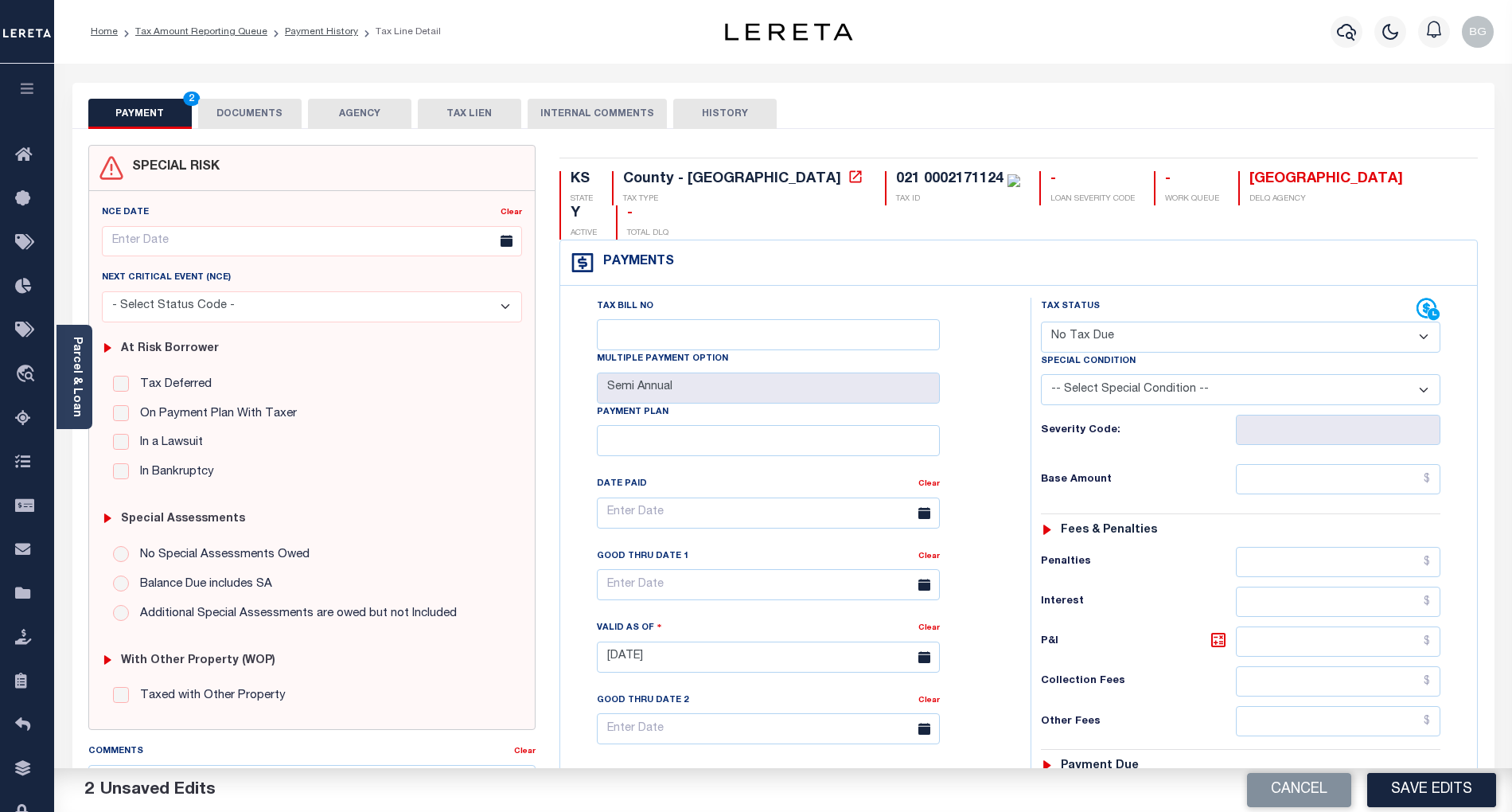
click at [1130, 374] on select "-- Select Special Condition -- 3RD PARTY TAX LIEN AGENCY TAX LIEN (A.K.A Inside…" at bounding box center [1240, 390] width 399 height 31
select select "5"
click at [1041, 374] on select "-- Select Special Condition -- 3RD PARTY TAX LIEN AGENCY TAX LIEN (A.K.A Inside…" at bounding box center [1240, 390] width 399 height 31
click at [1405, 464] on input "text" at bounding box center [1339, 479] width 205 height 30
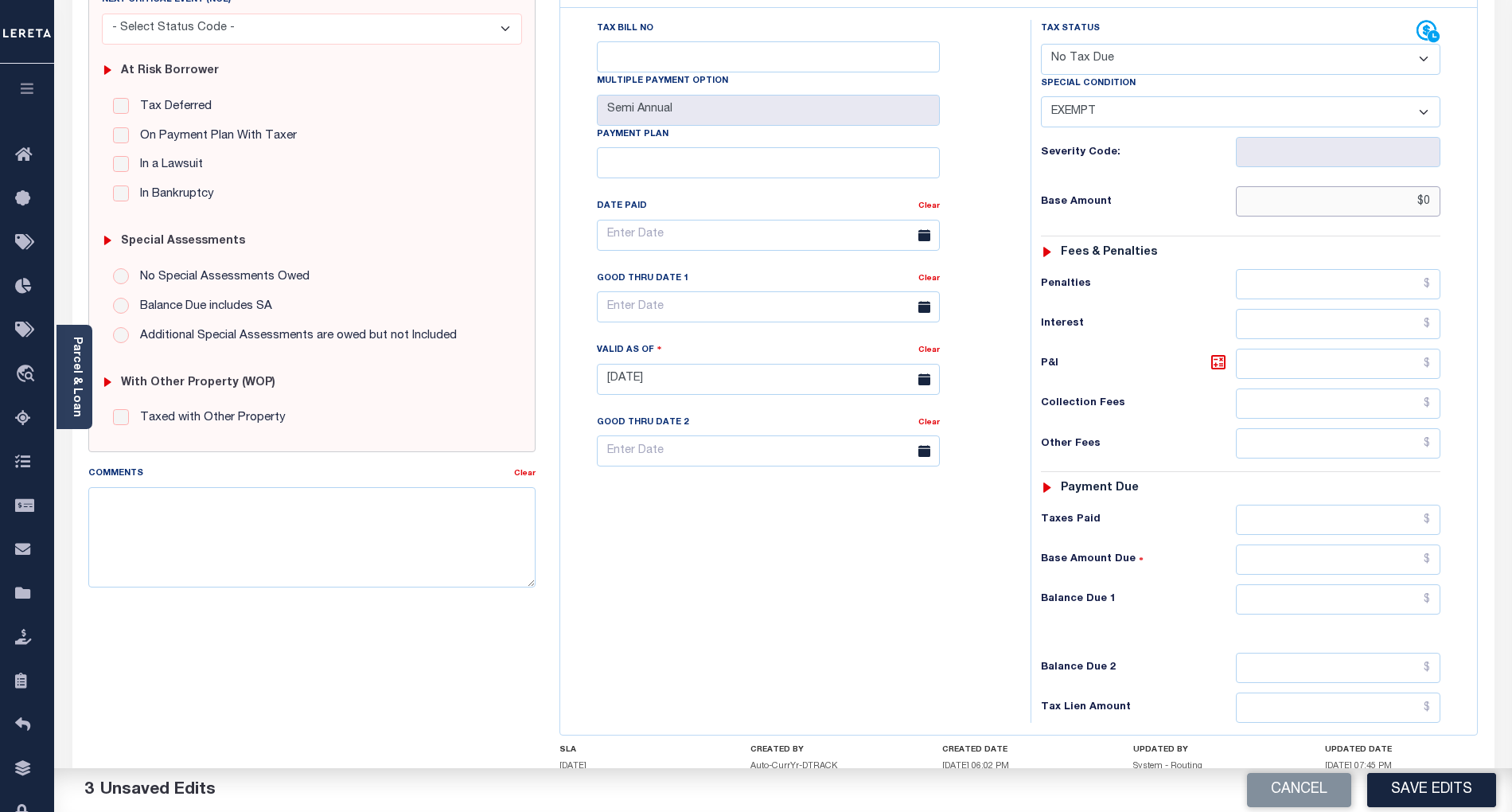
scroll to position [318, 0]
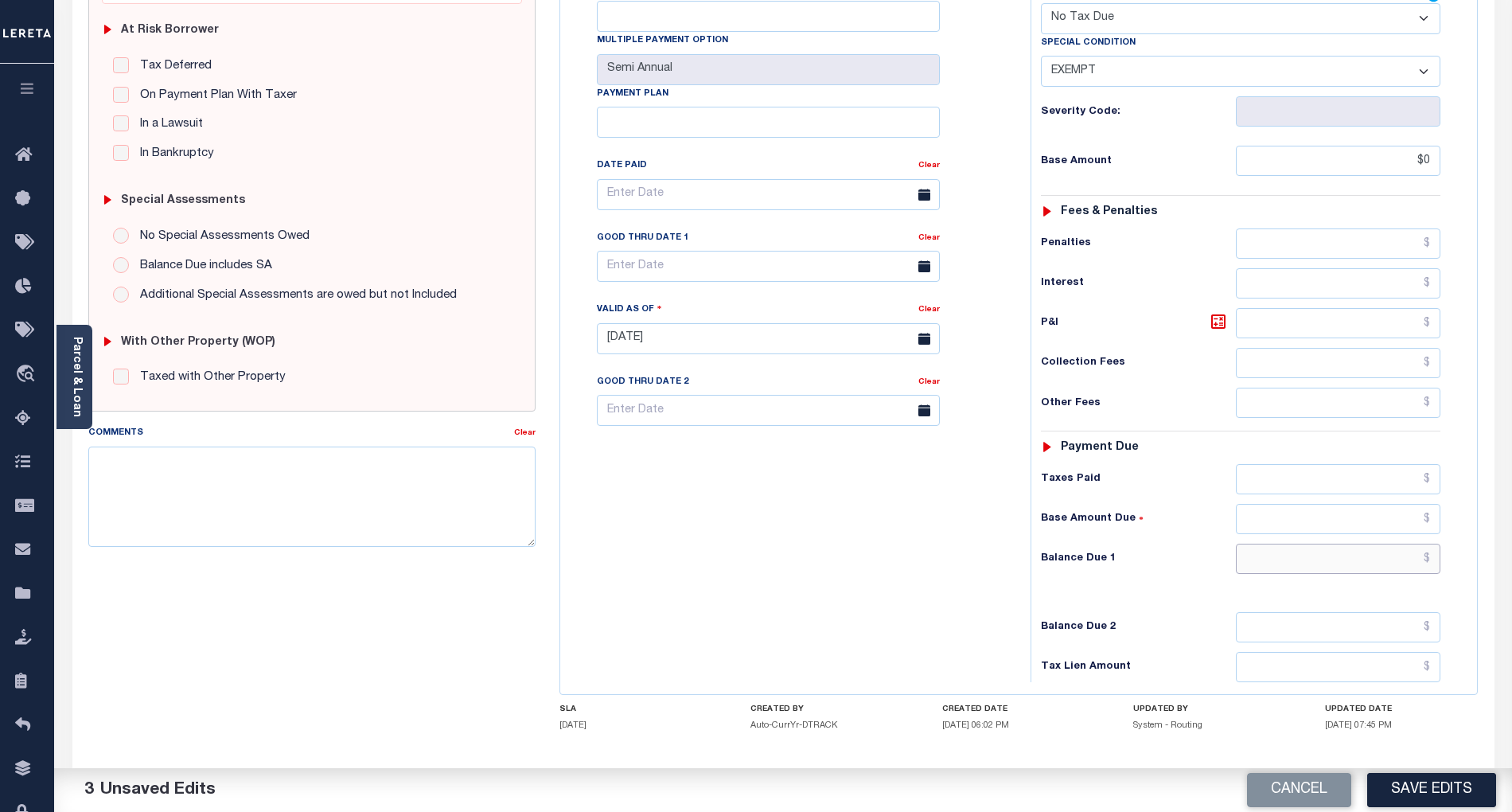
type input "$0.00"
click at [1408, 543] on input "text" at bounding box center [1339, 559] width 205 height 30
type input "$0.00"
click at [892, 563] on div "Tax Bill No Multiple Payment Option Semi Annual Payment Plan Clear" at bounding box center [791, 331] width 454 height 703
click at [1440, 792] on button "Save Edits" at bounding box center [1431, 790] width 129 height 34
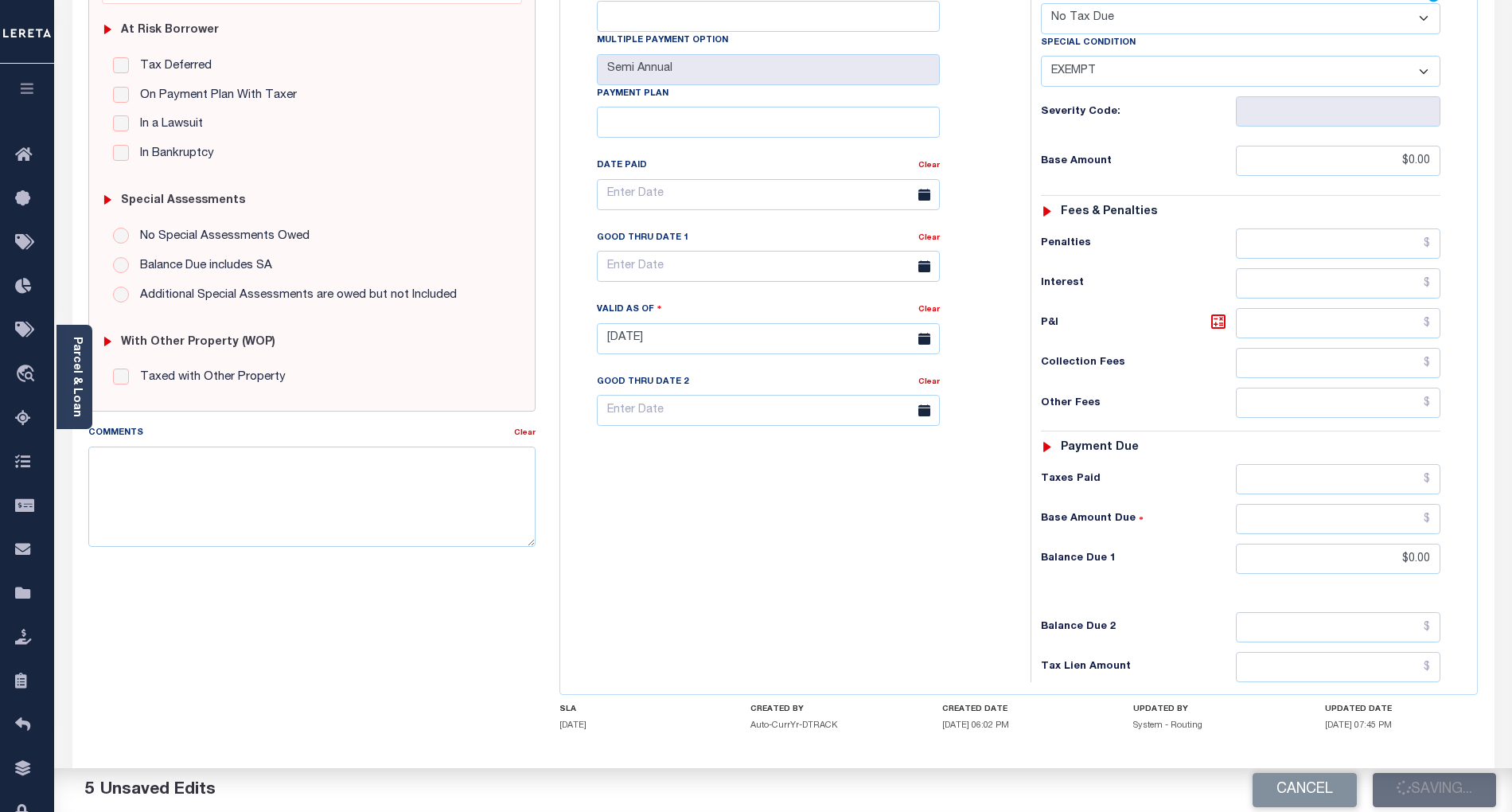
checkbox input "false"
type input "$0"
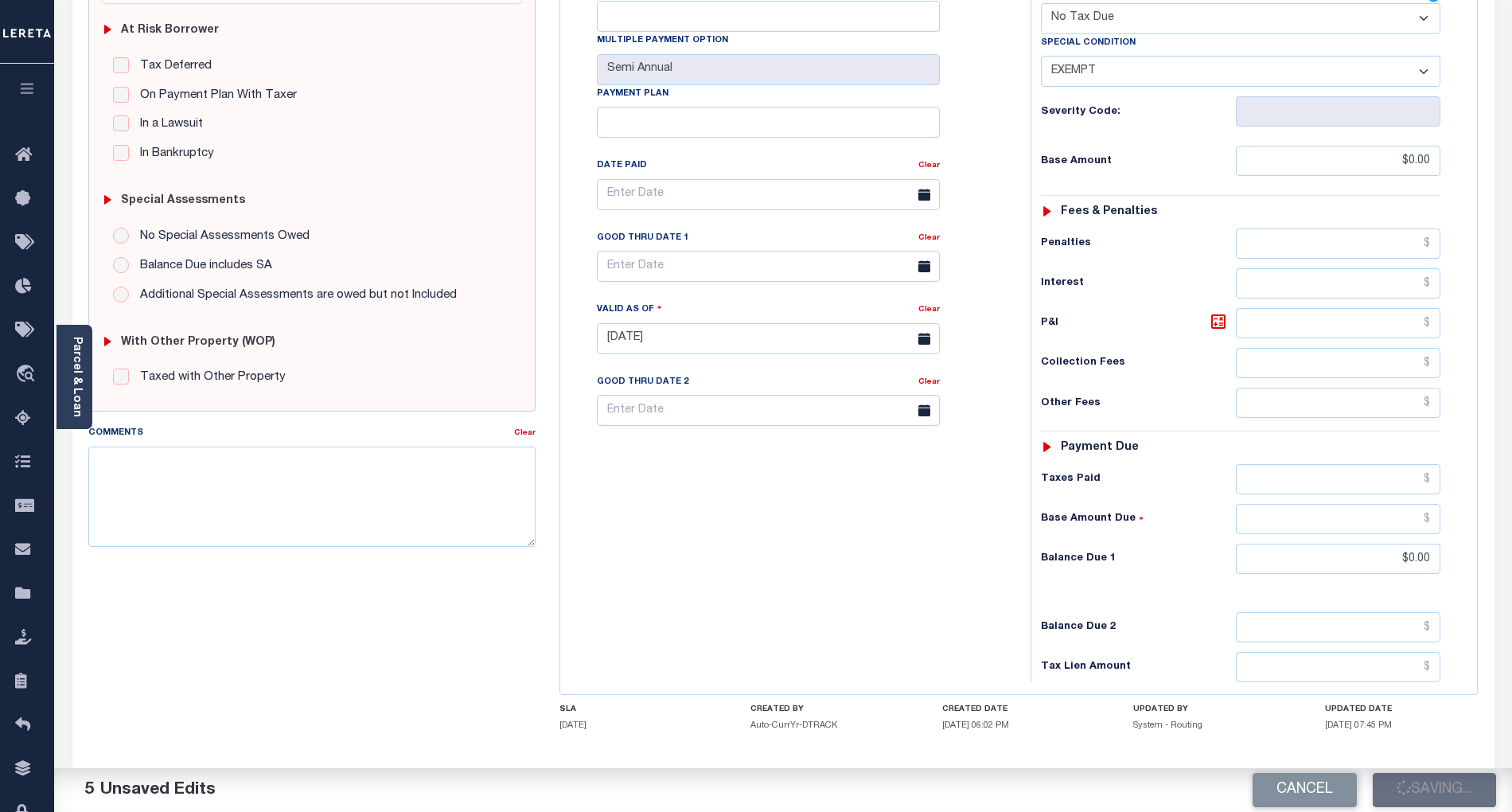
type input "$0"
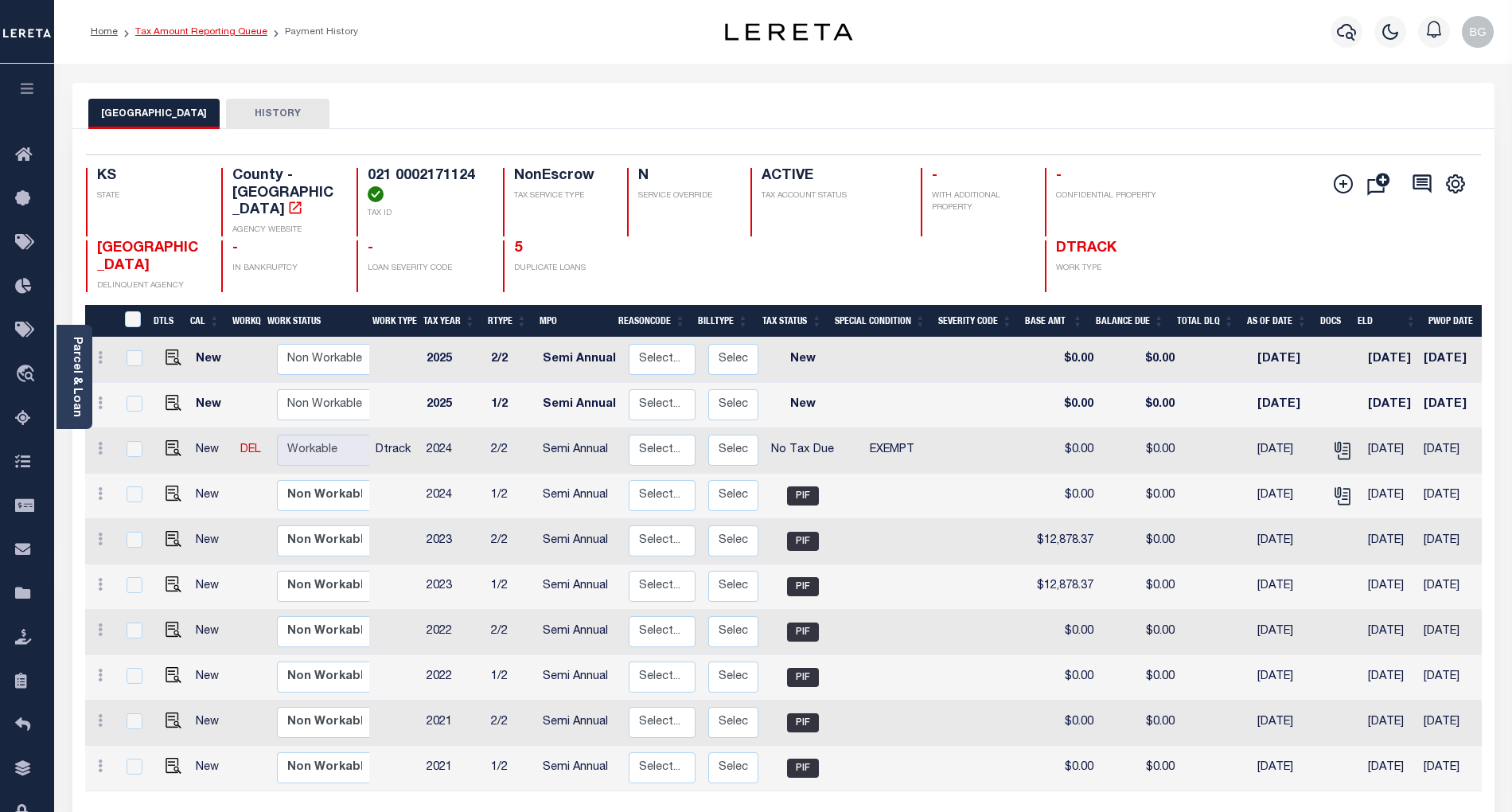
click at [185, 34] on link "Tax Amount Reporting Queue" at bounding box center [201, 31] width 133 height 10
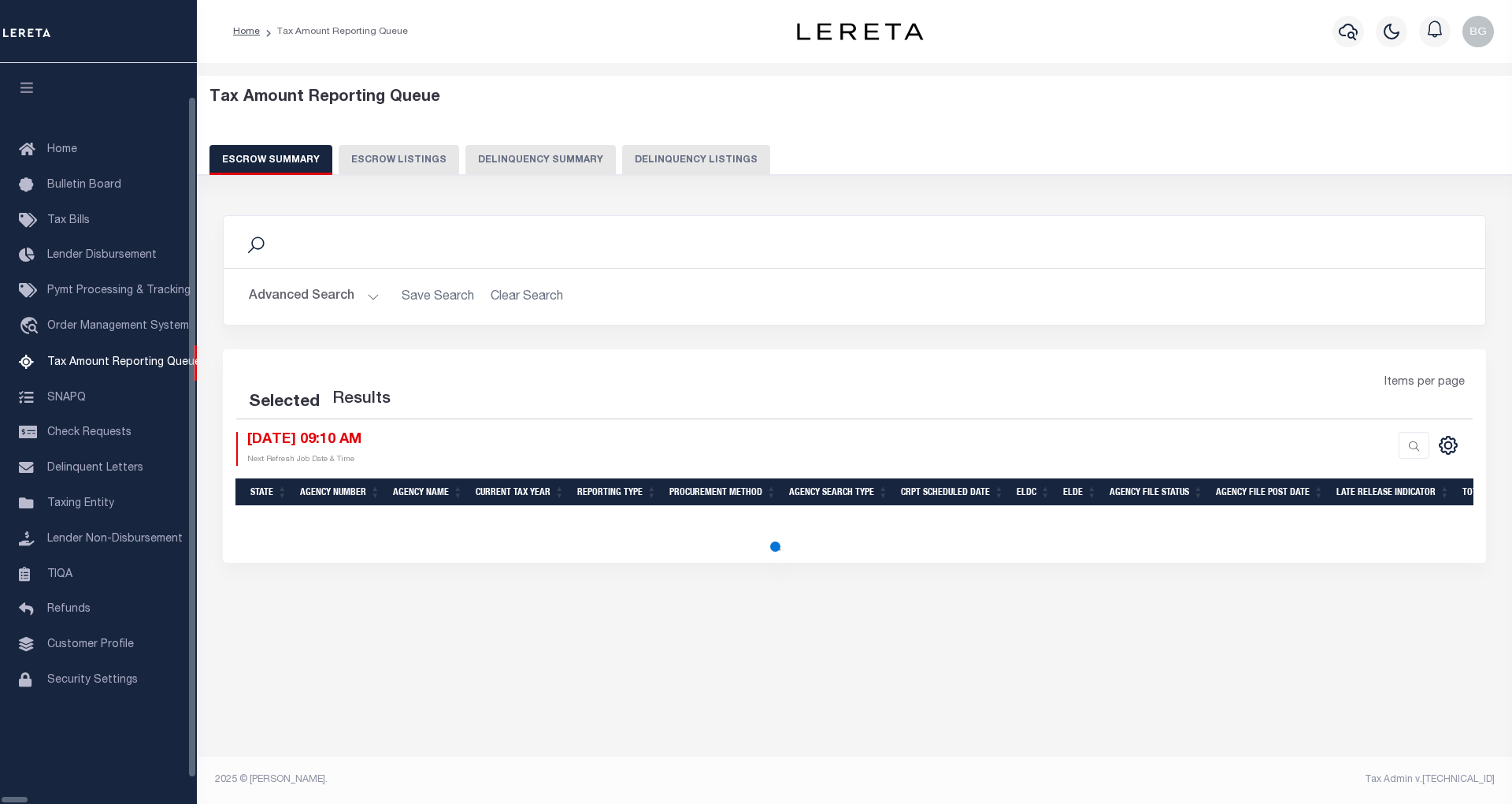
select select "100"
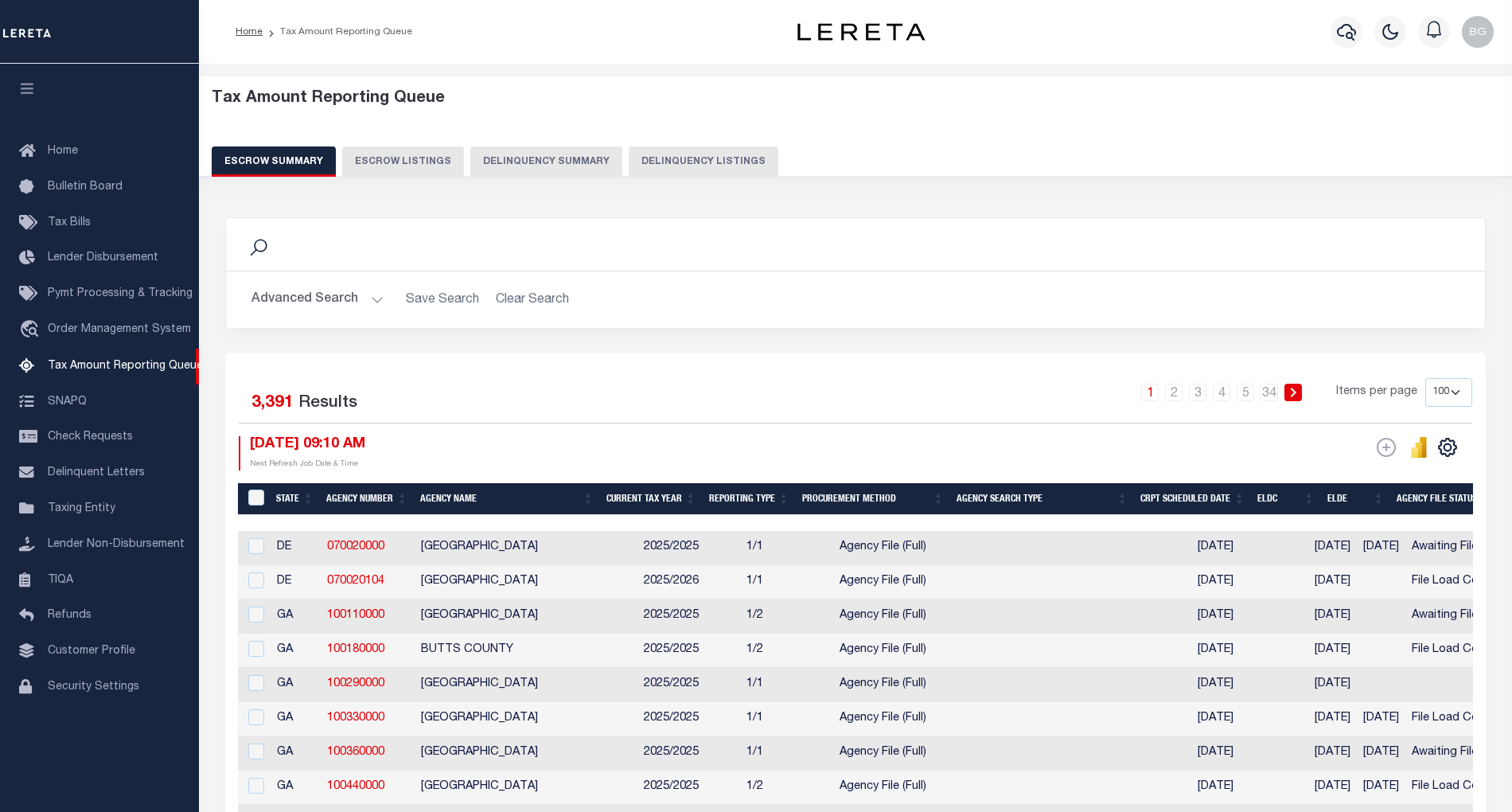
click at [680, 163] on button "Delinquency Listings" at bounding box center [704, 162] width 149 height 30
select select "100"
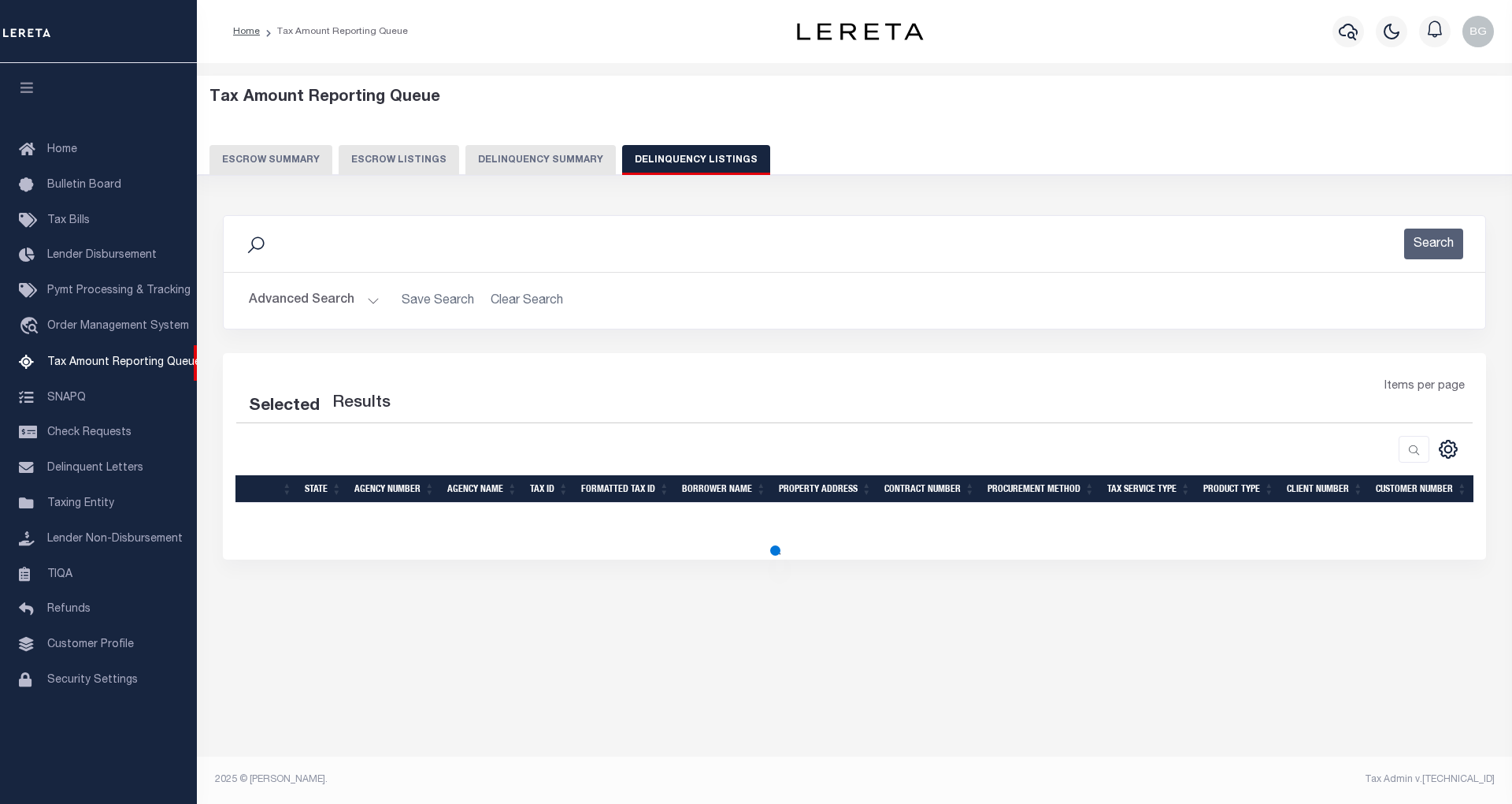
select select "100"
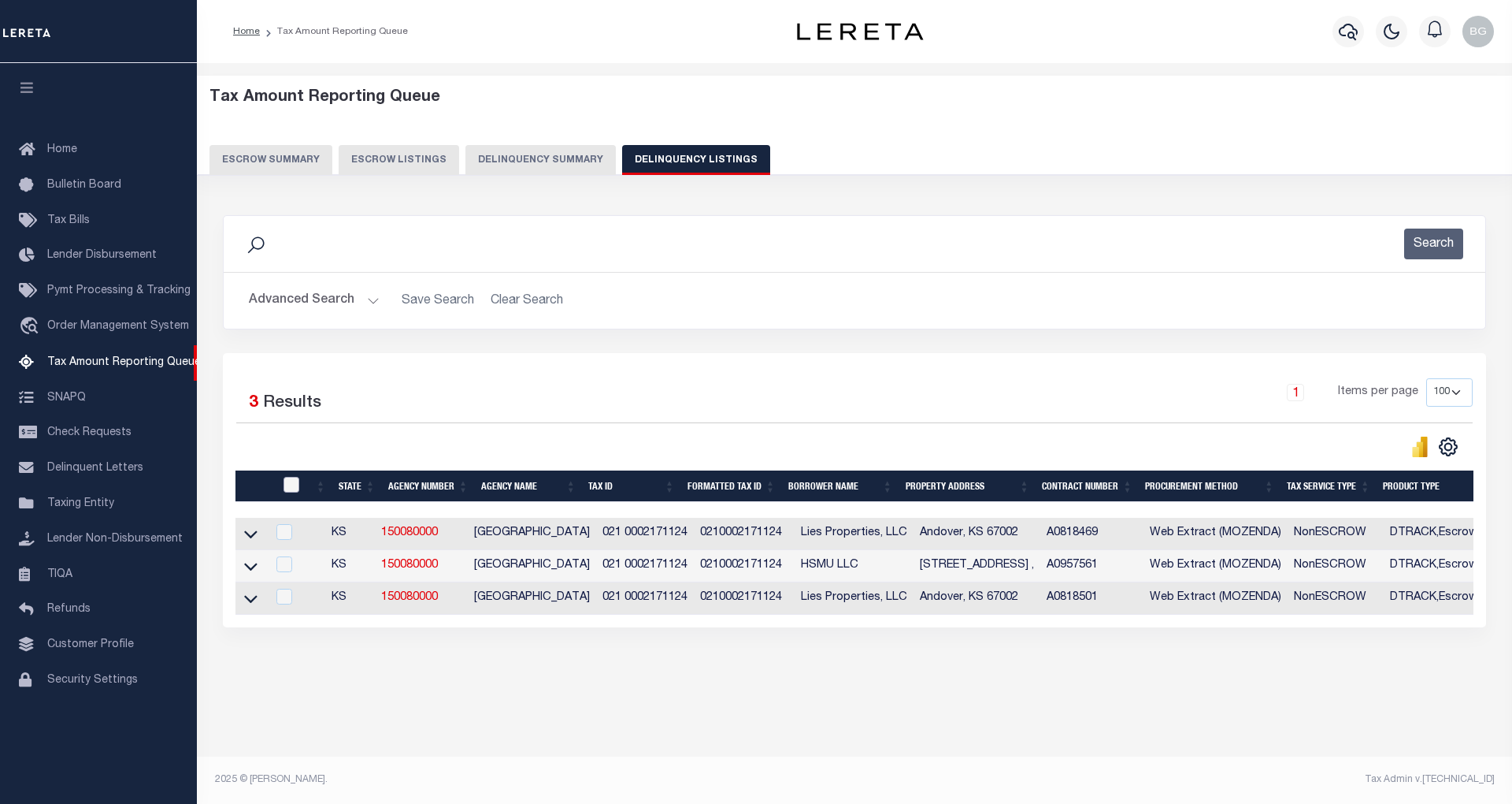
click at [290, 490] on input "checkbox" at bounding box center [291, 484] width 16 height 16
checkbox input "true"
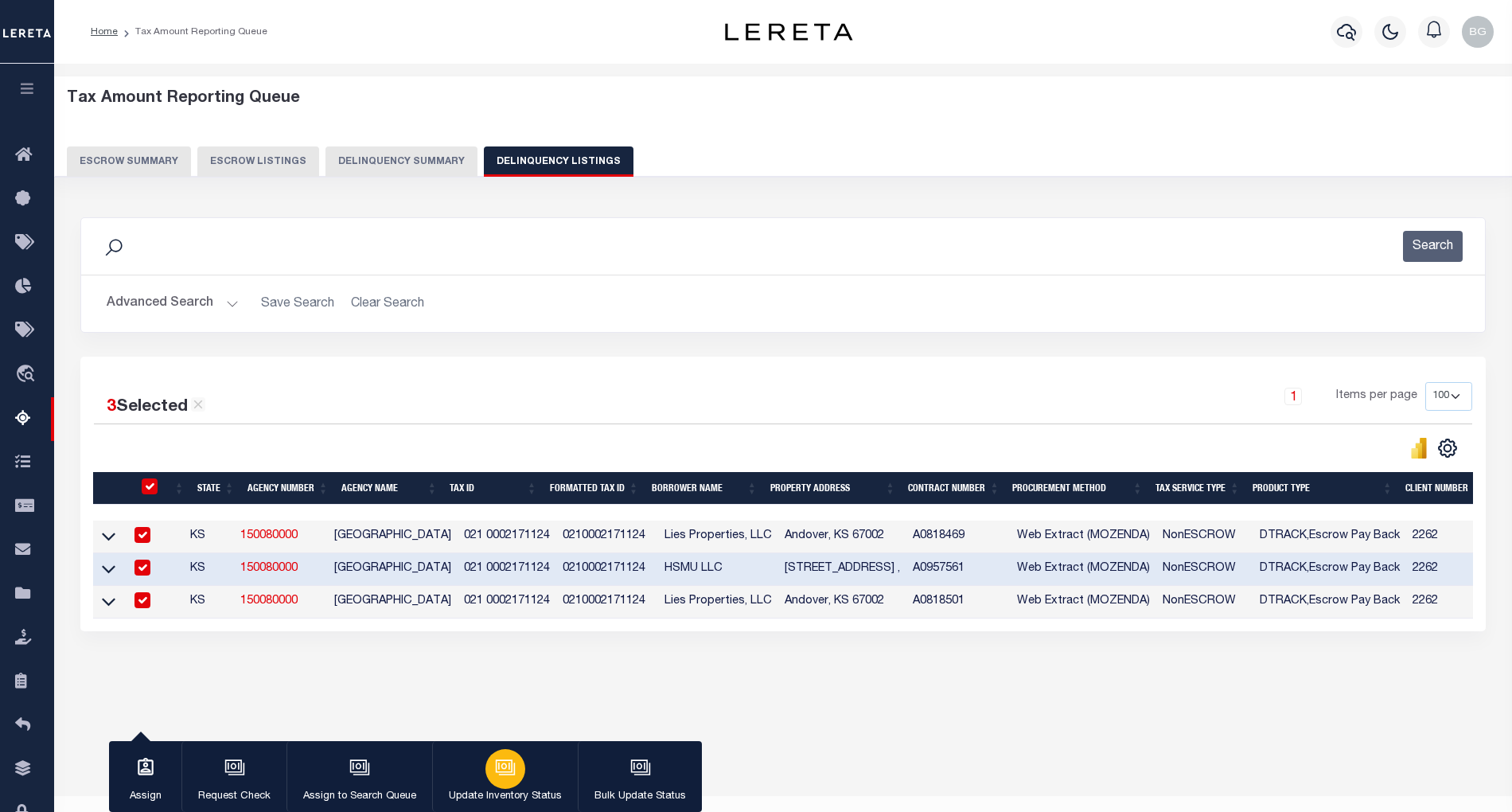
click at [516, 768] on div "button" at bounding box center [505, 768] width 40 height 40
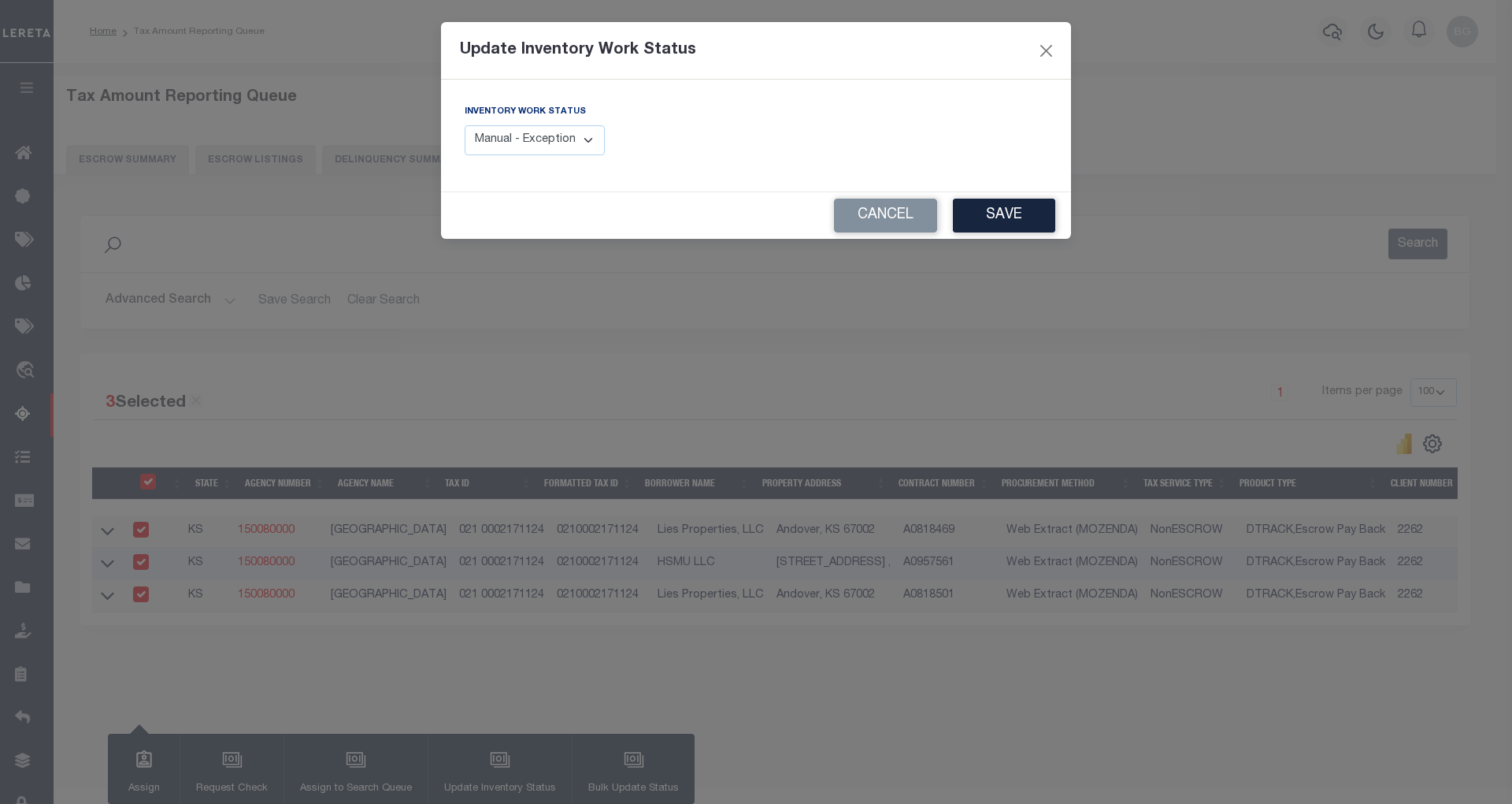
click at [558, 138] on select "Manual - Exception Pended - Awaiting Search Late Add Exception Completed" at bounding box center [534, 140] width 140 height 31
select select "4"
click at [465, 125] on select "Manual - Exception Pended - Awaiting Search Late Add Exception Completed" at bounding box center [534, 140] width 140 height 31
click at [1016, 218] on button "Save" at bounding box center [1004, 215] width 102 height 33
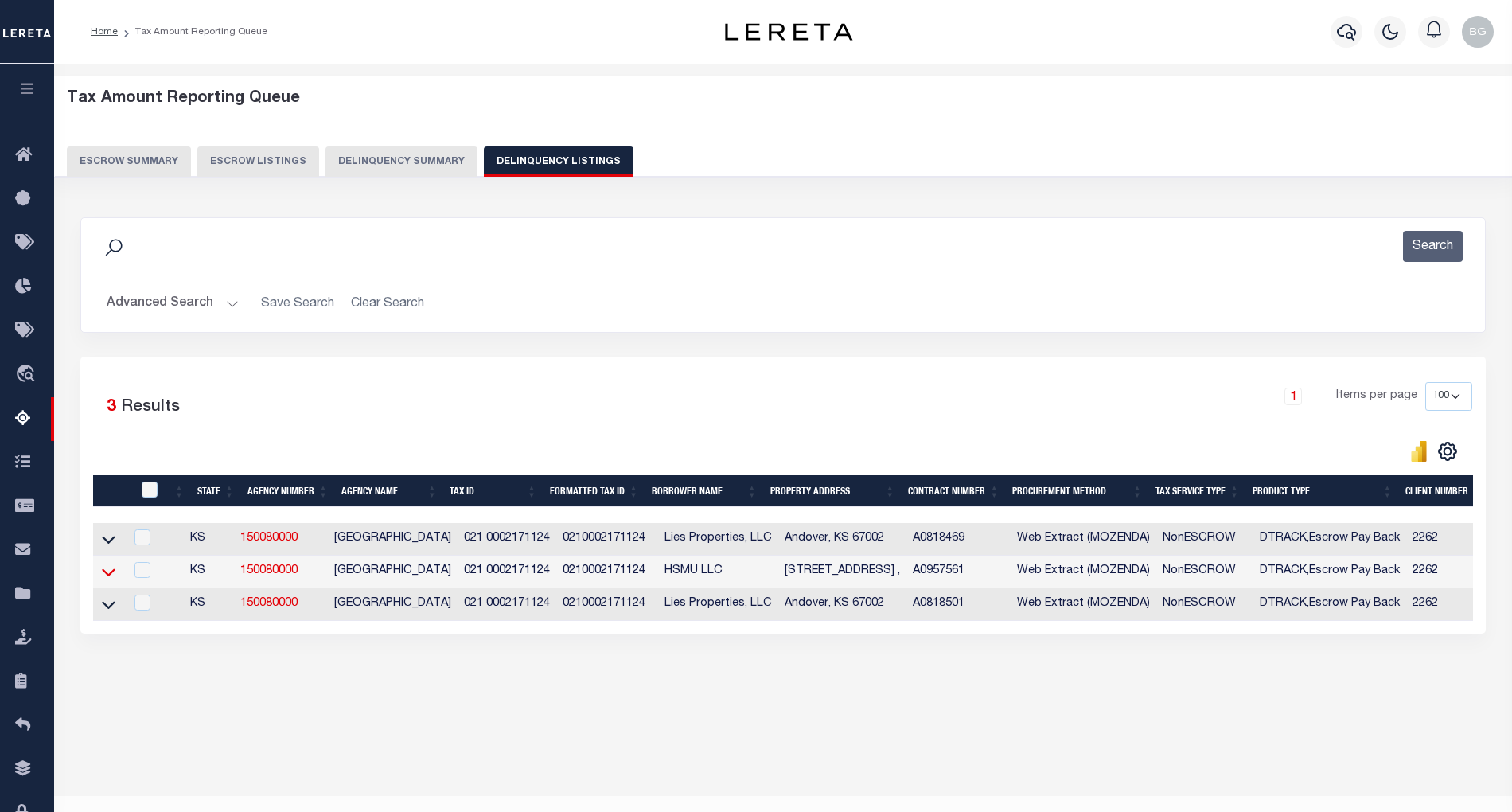
click at [107, 580] on icon at bounding box center [109, 571] width 13 height 17
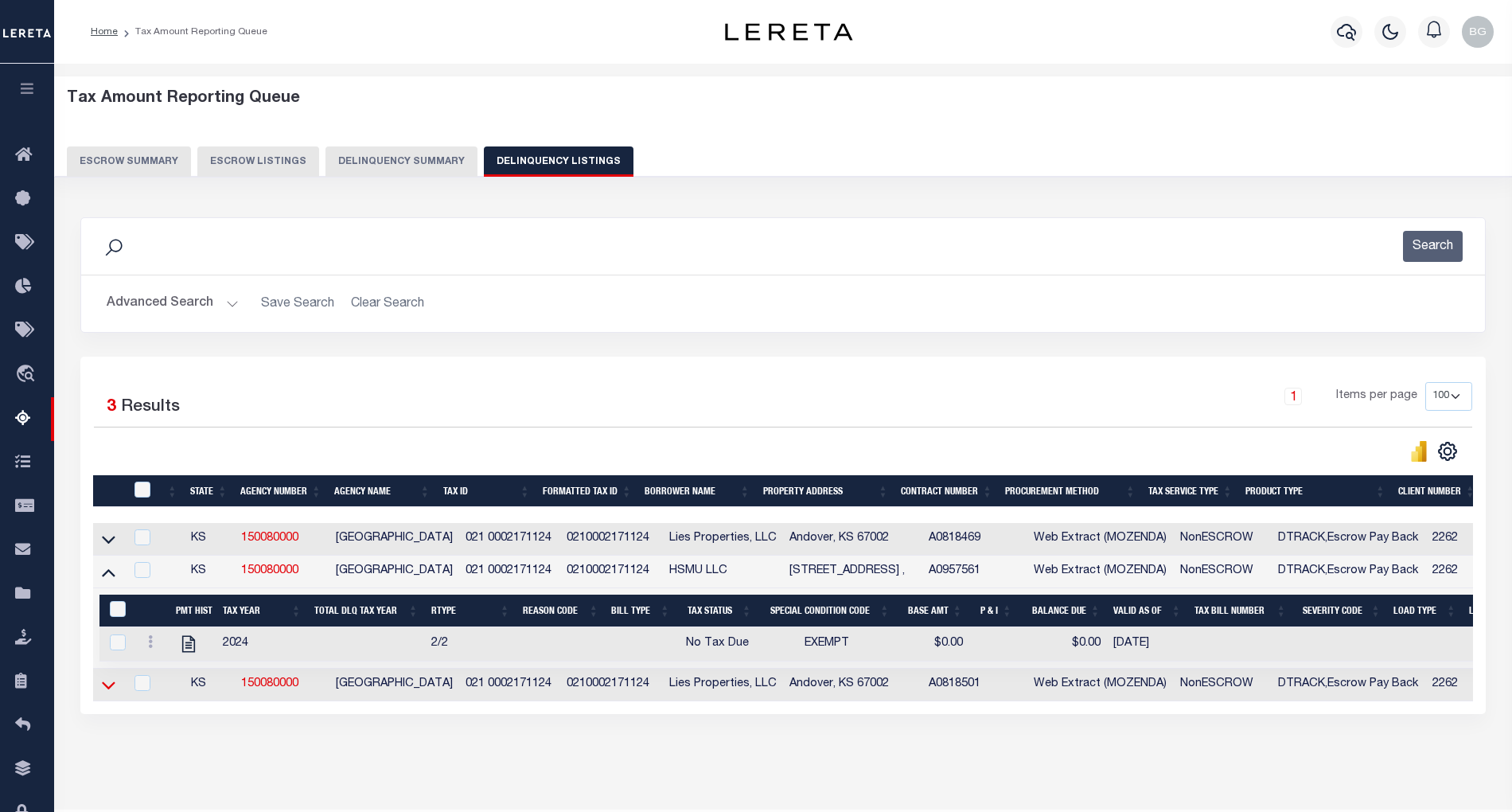
click at [111, 689] on icon at bounding box center [109, 685] width 13 height 8
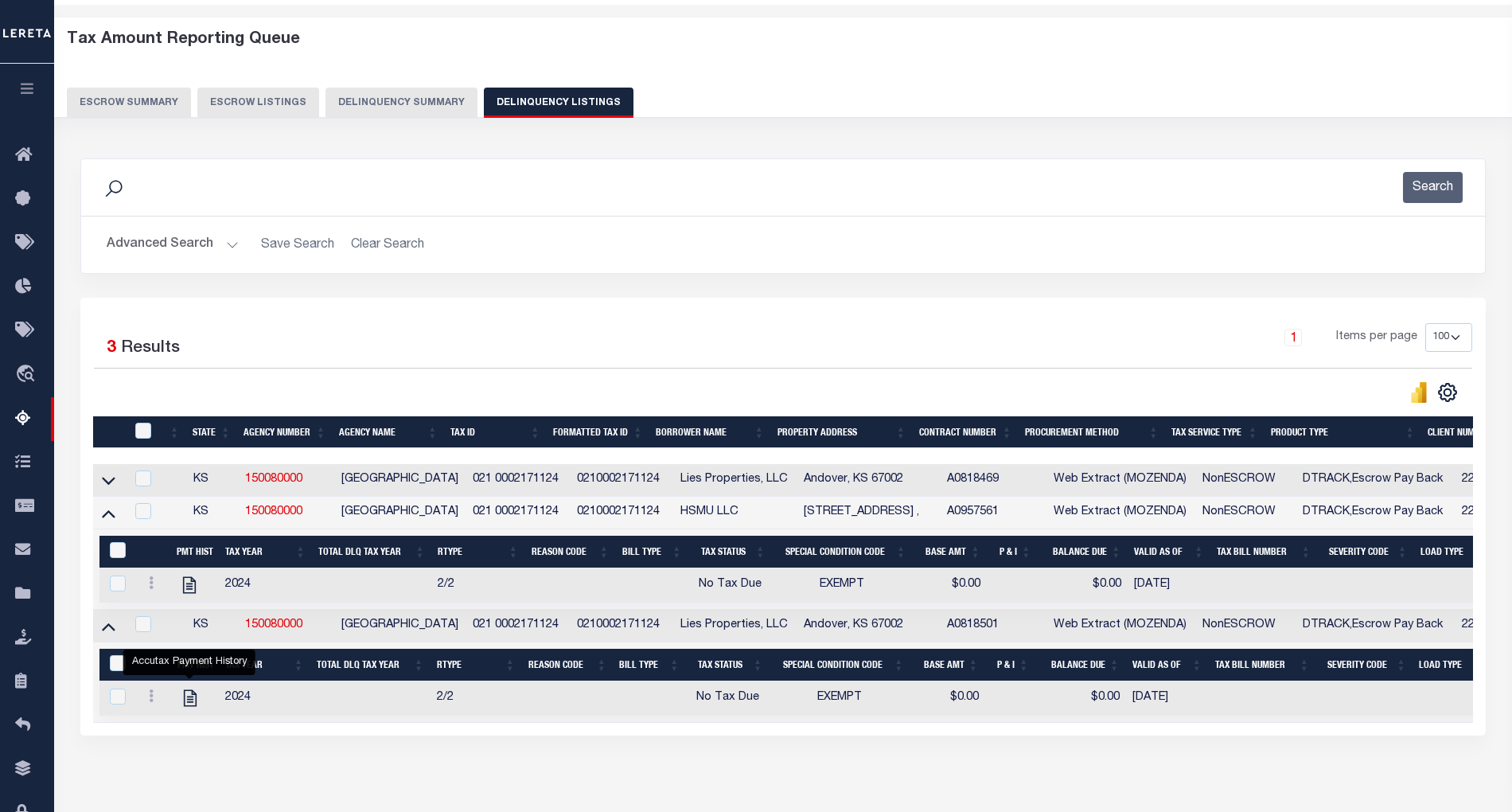
scroll to position [106, 0]
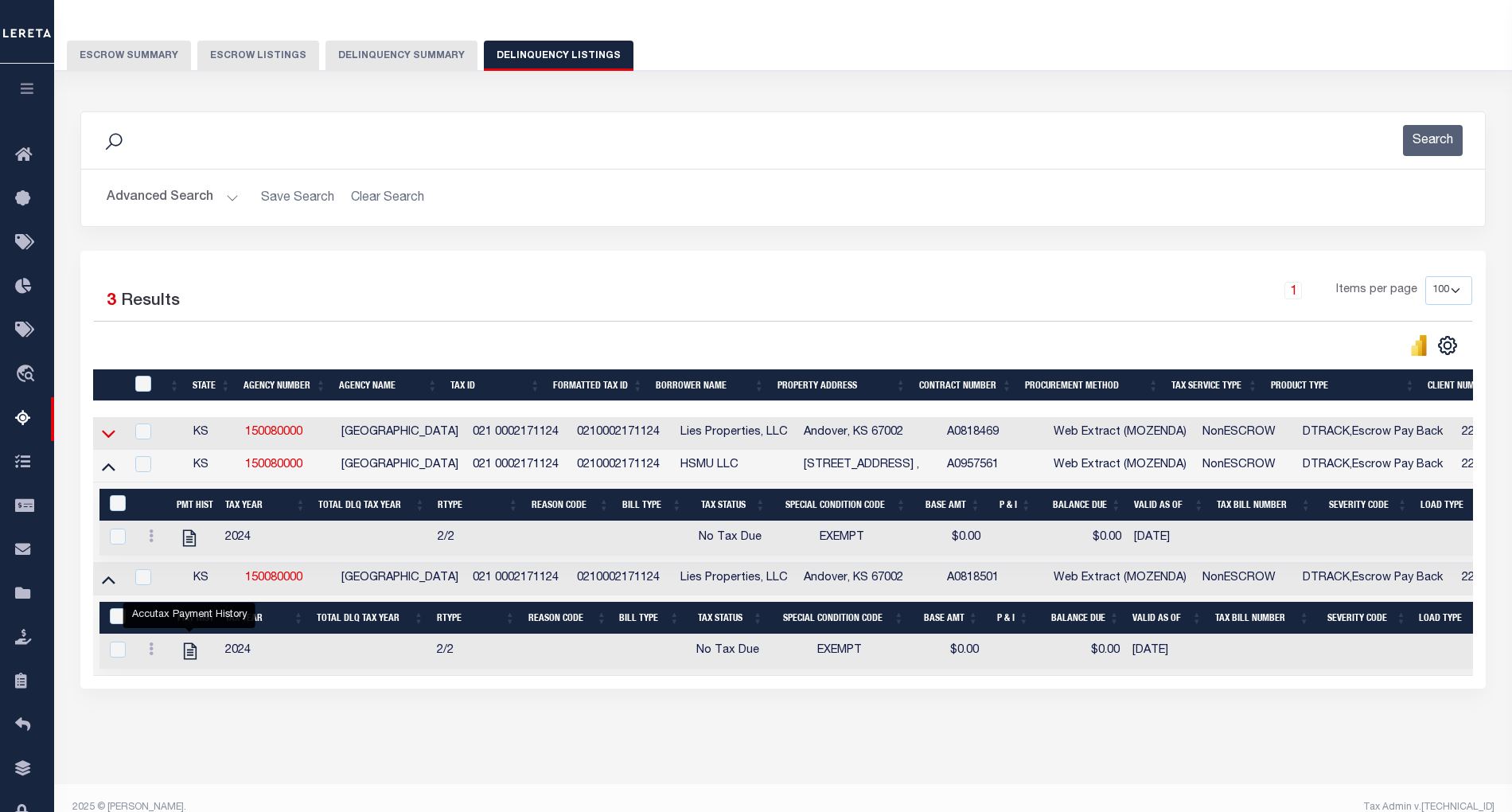
click at [109, 438] on icon at bounding box center [109, 434] width 13 height 8
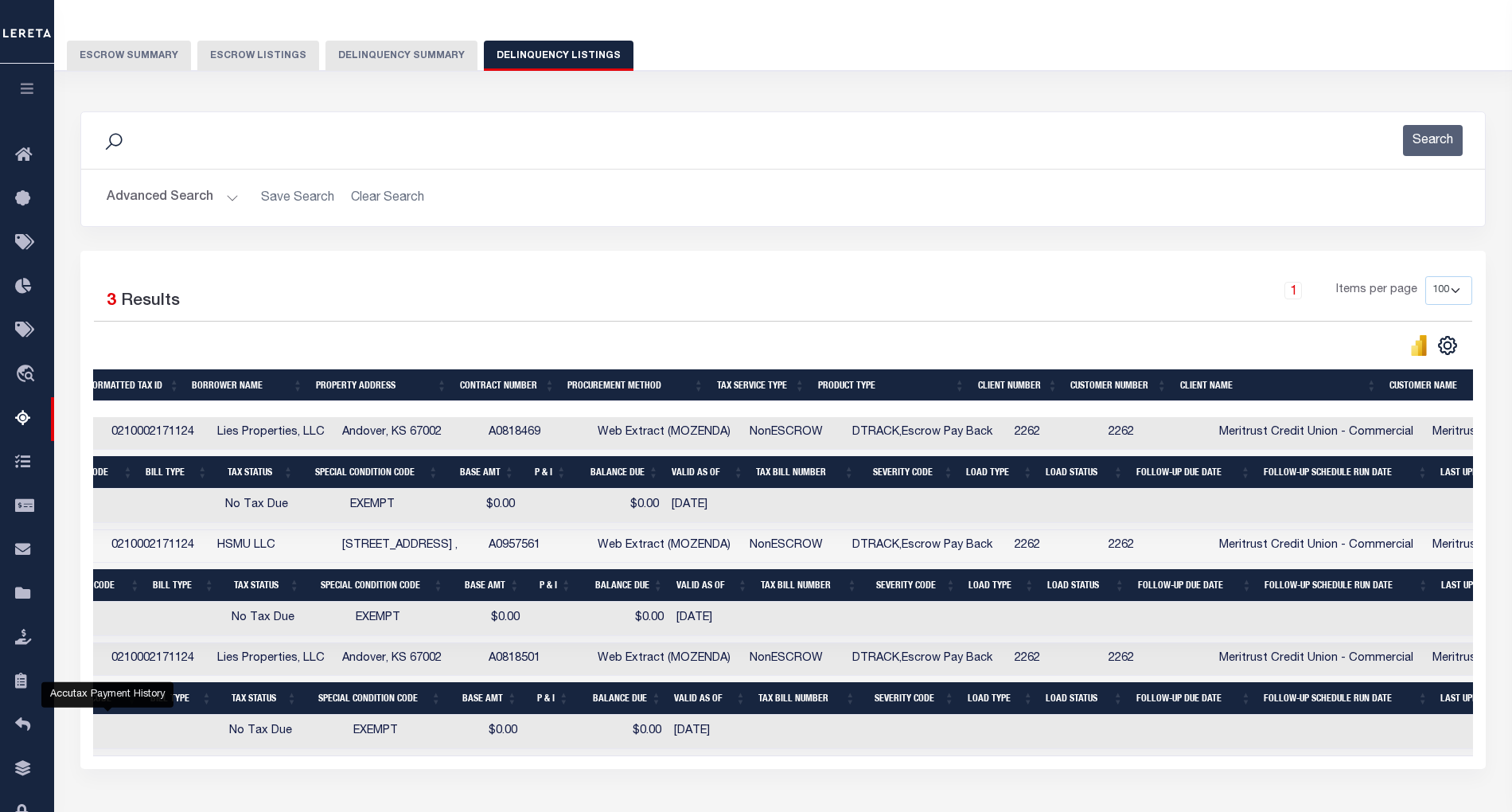
scroll to position [0, 0]
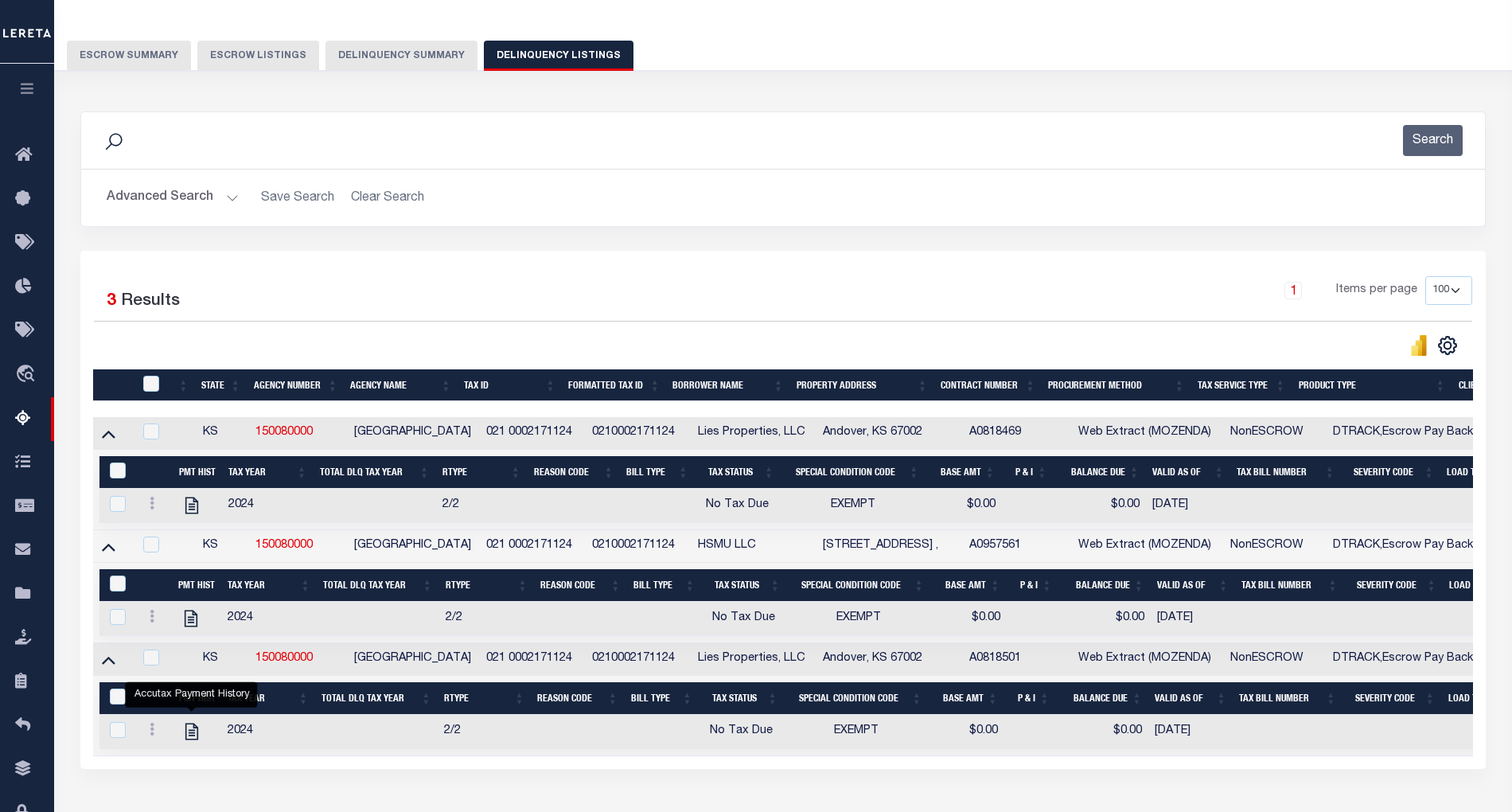
click at [230, 197] on button "Advanced Search" at bounding box center [173, 197] width 133 height 31
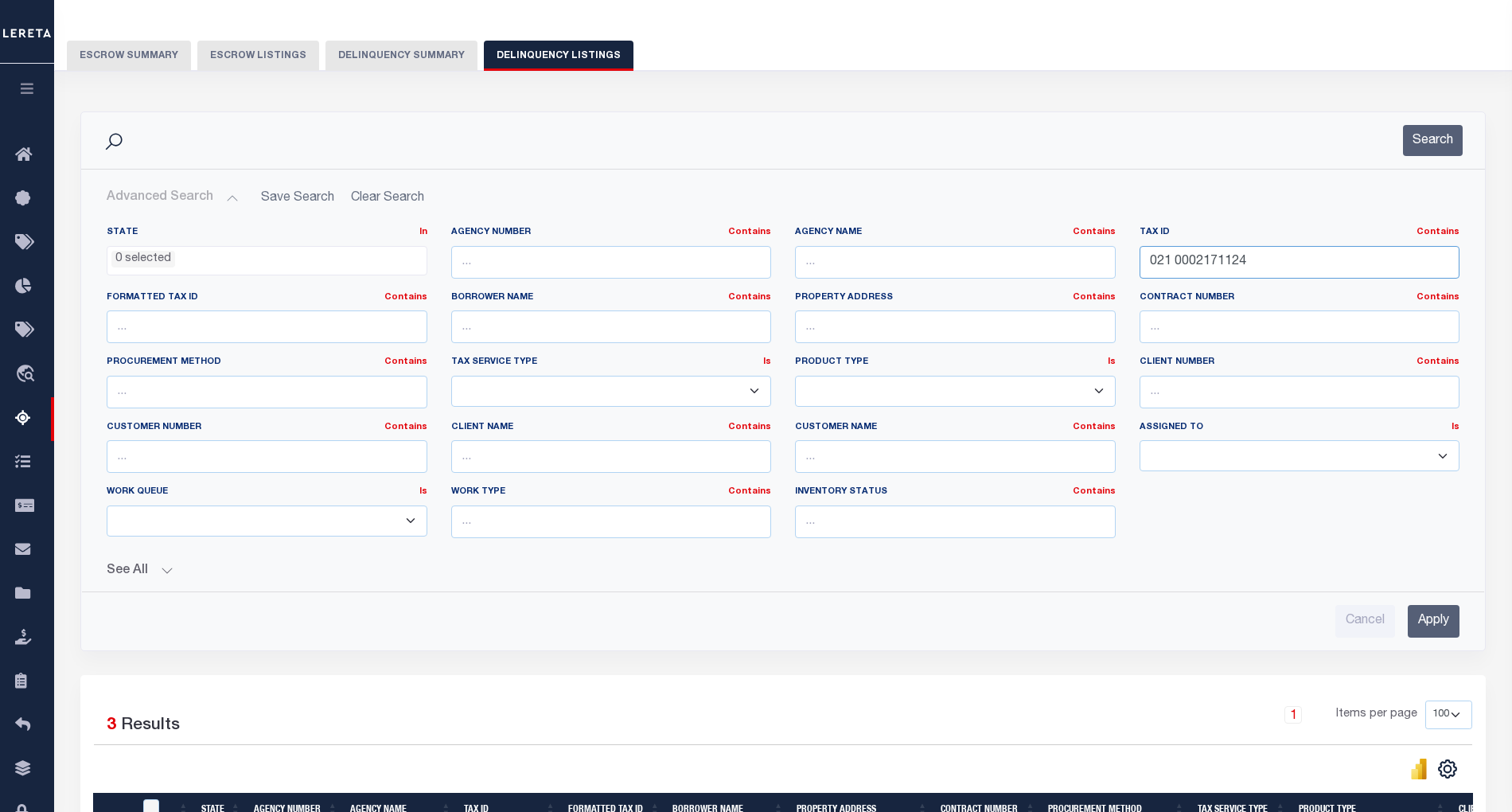
click at [1192, 269] on input "021 0002171124" at bounding box center [1299, 261] width 321 height 33
paste input "51"
type input "021 0002171151"
click at [1448, 627] on input "Apply" at bounding box center [1434, 621] width 52 height 33
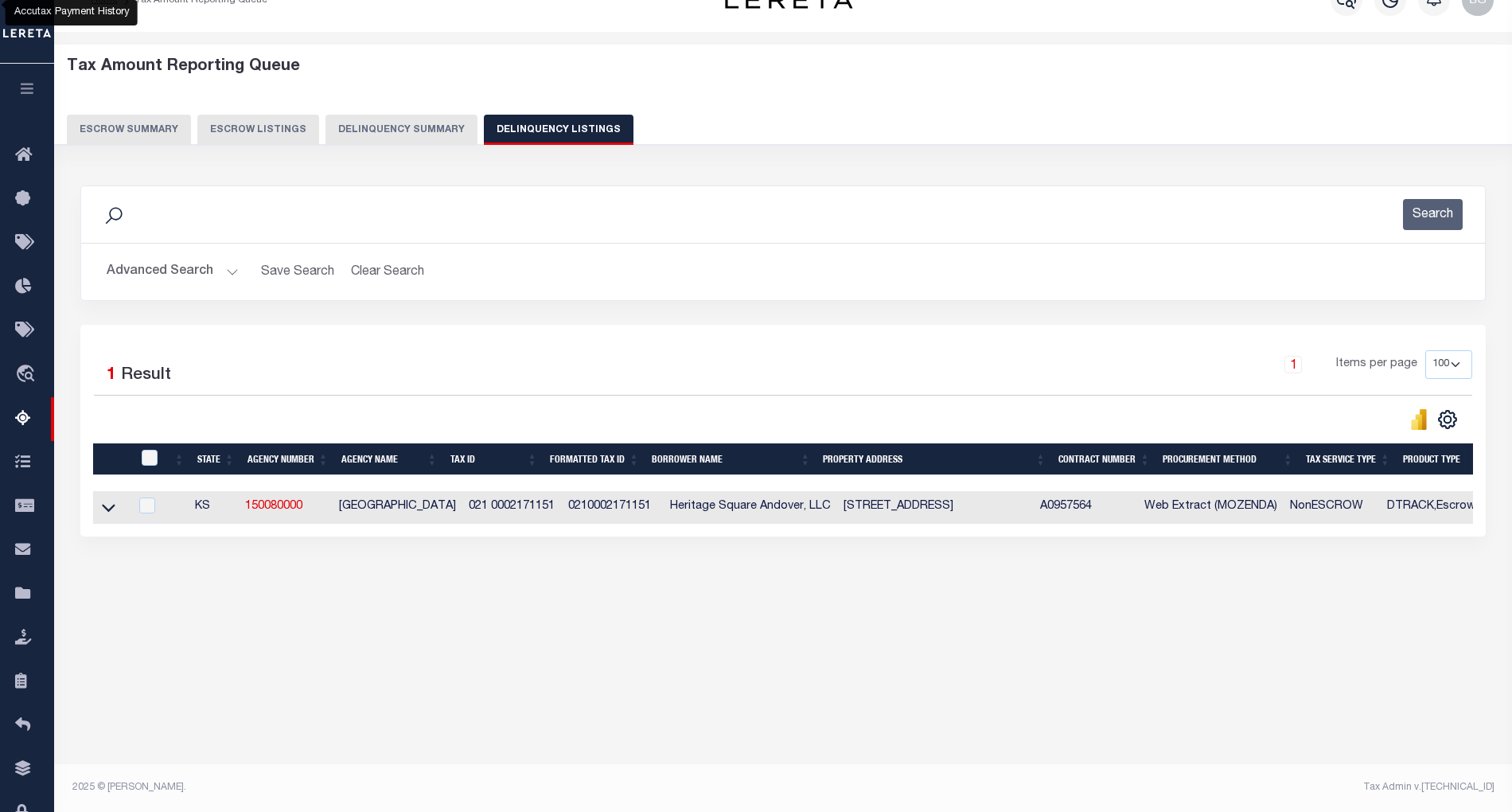
scroll to position [32, 0]
click at [877, 507] on td "380 S HERITAGE WAY Andover, KS 67002" at bounding box center [935, 507] width 197 height 33
checkbox input "true"
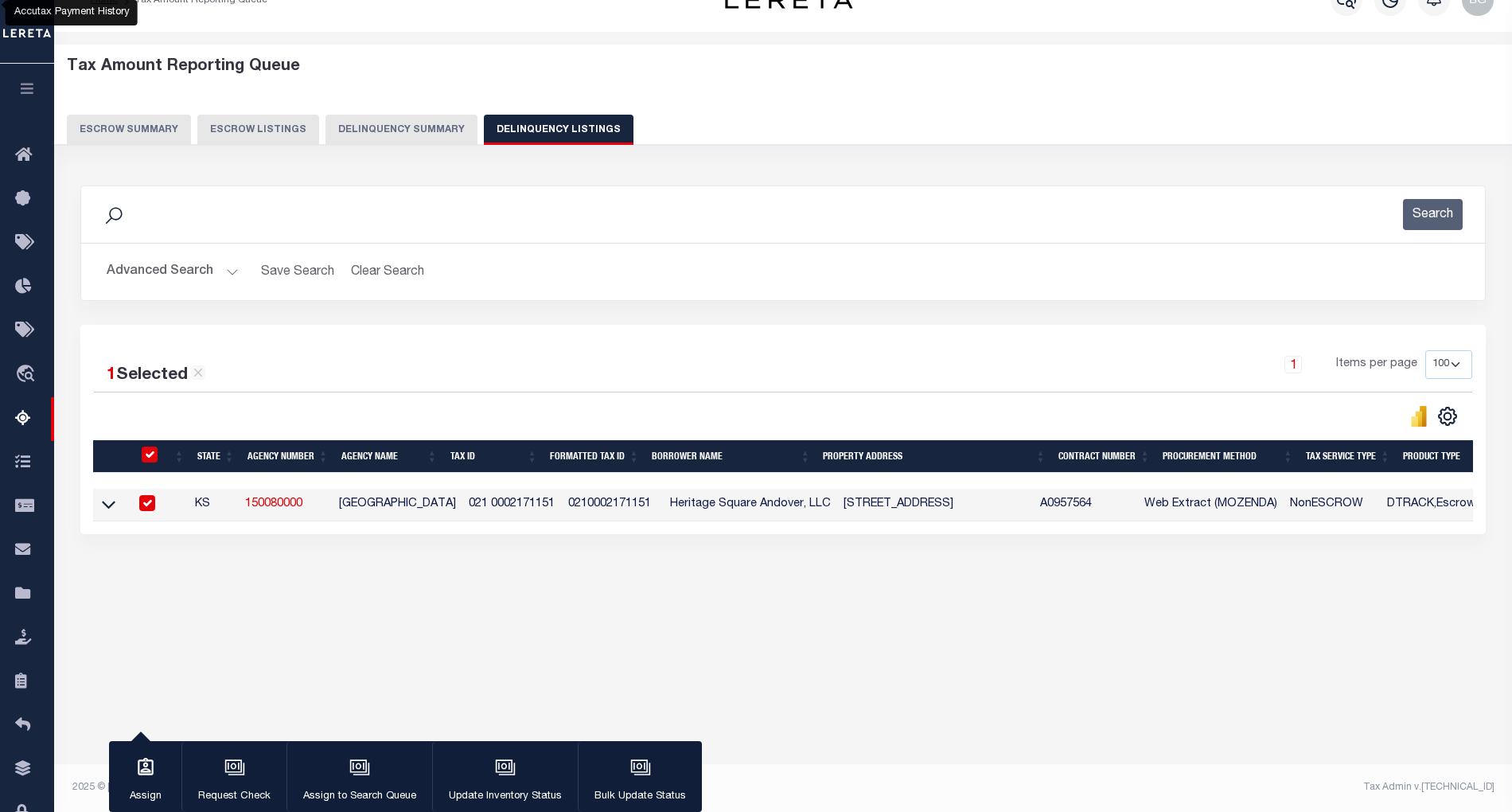
click at [877, 507] on td "380 S HERITAGE WAY Andover, KS 67002" at bounding box center [935, 504] width 197 height 33
checkbox input "false"
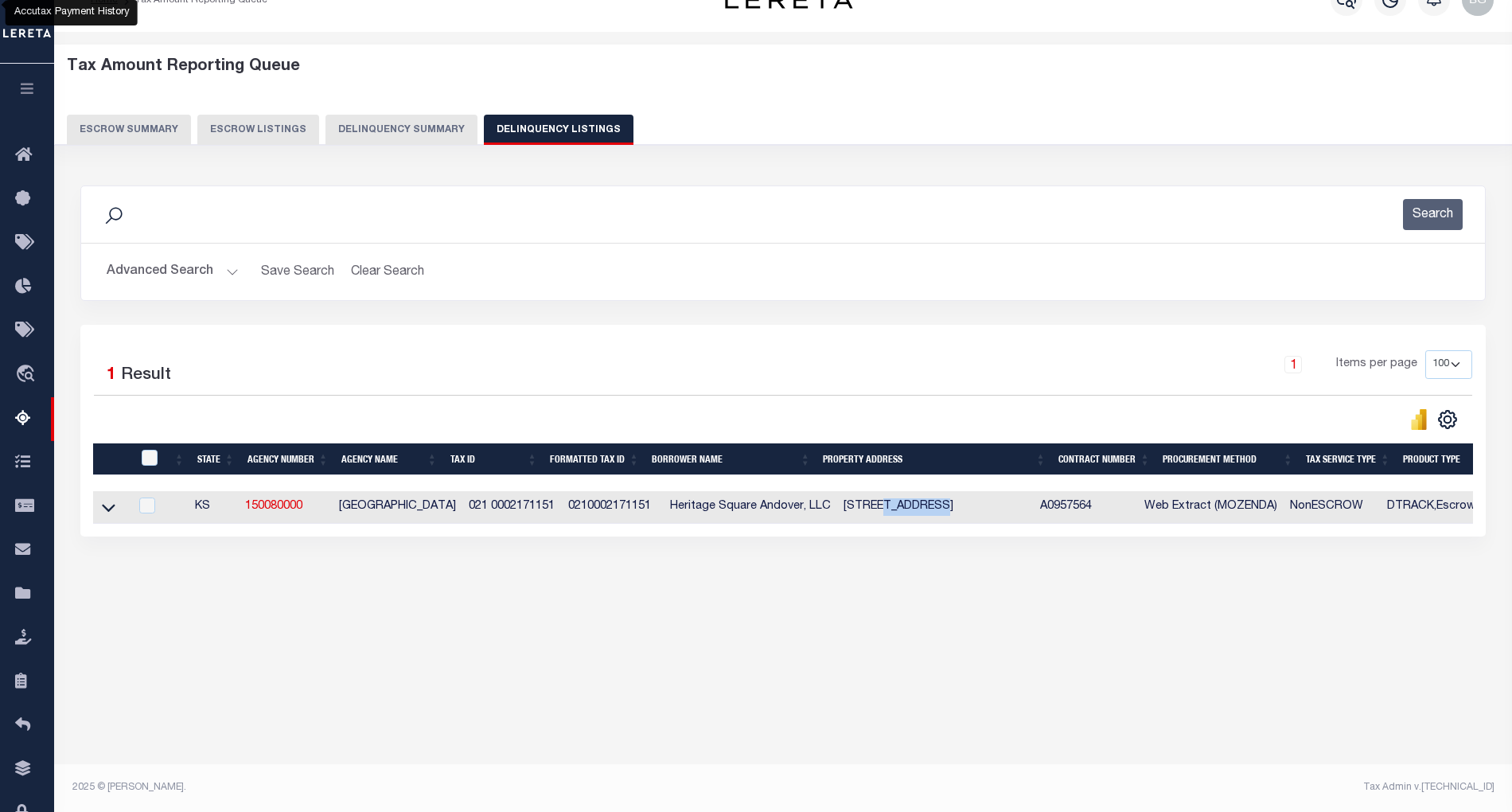
copy td "HERITAGE"
click at [106, 511] on icon at bounding box center [109, 507] width 13 height 17
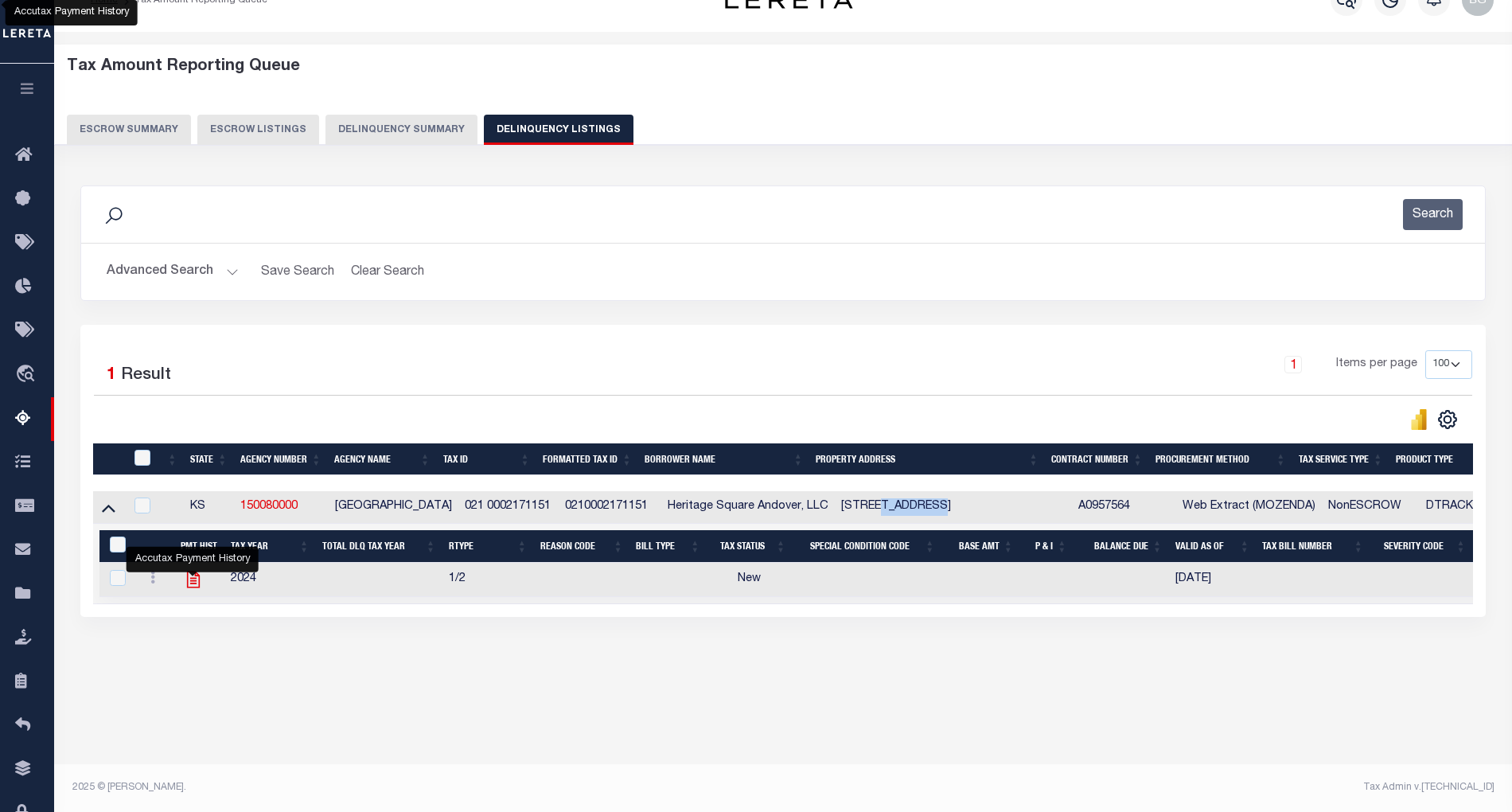
click at [197, 583] on icon "" at bounding box center [192, 579] width 12 height 17
checkbox input "true"
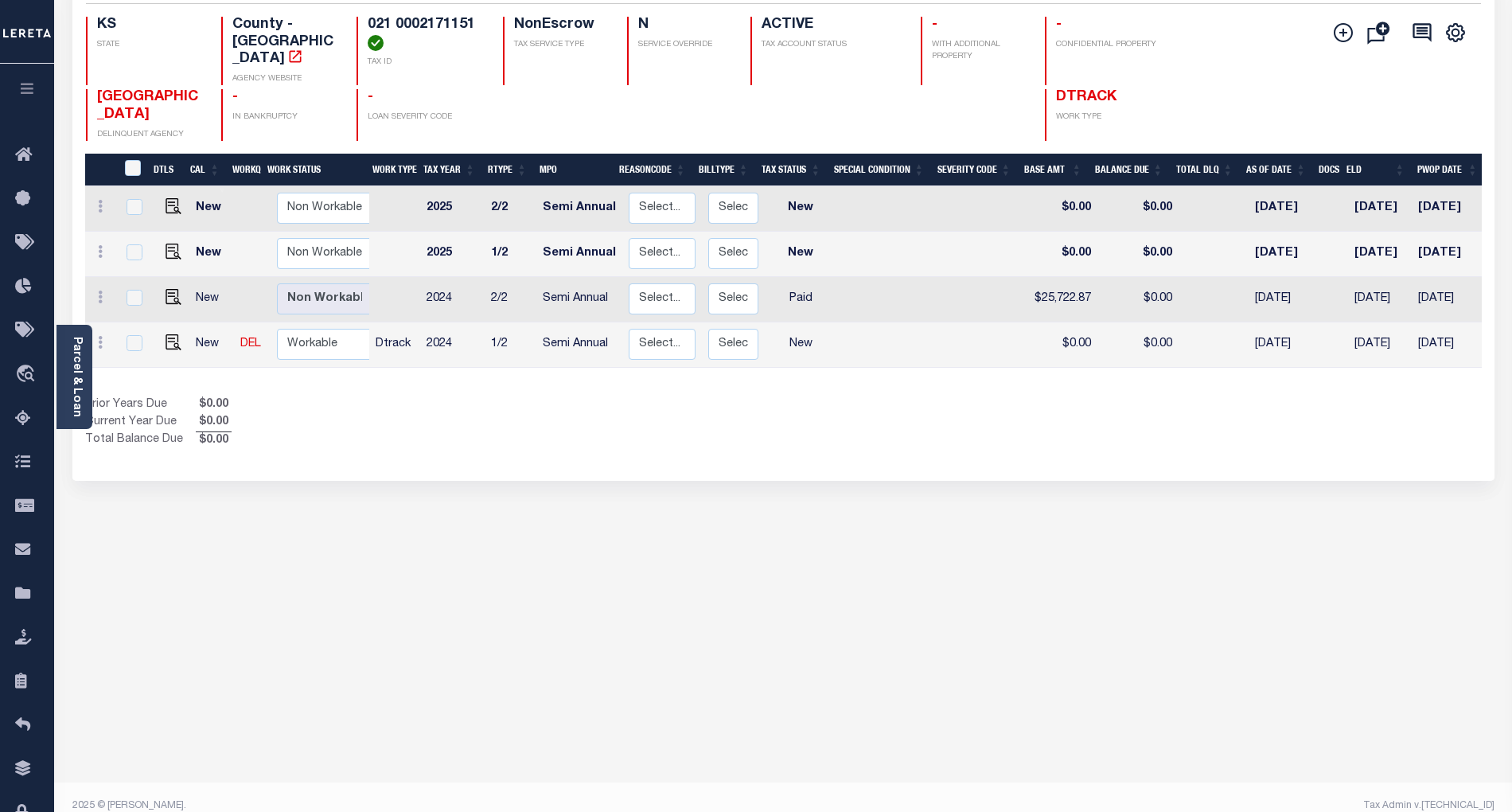
scroll to position [175, 0]
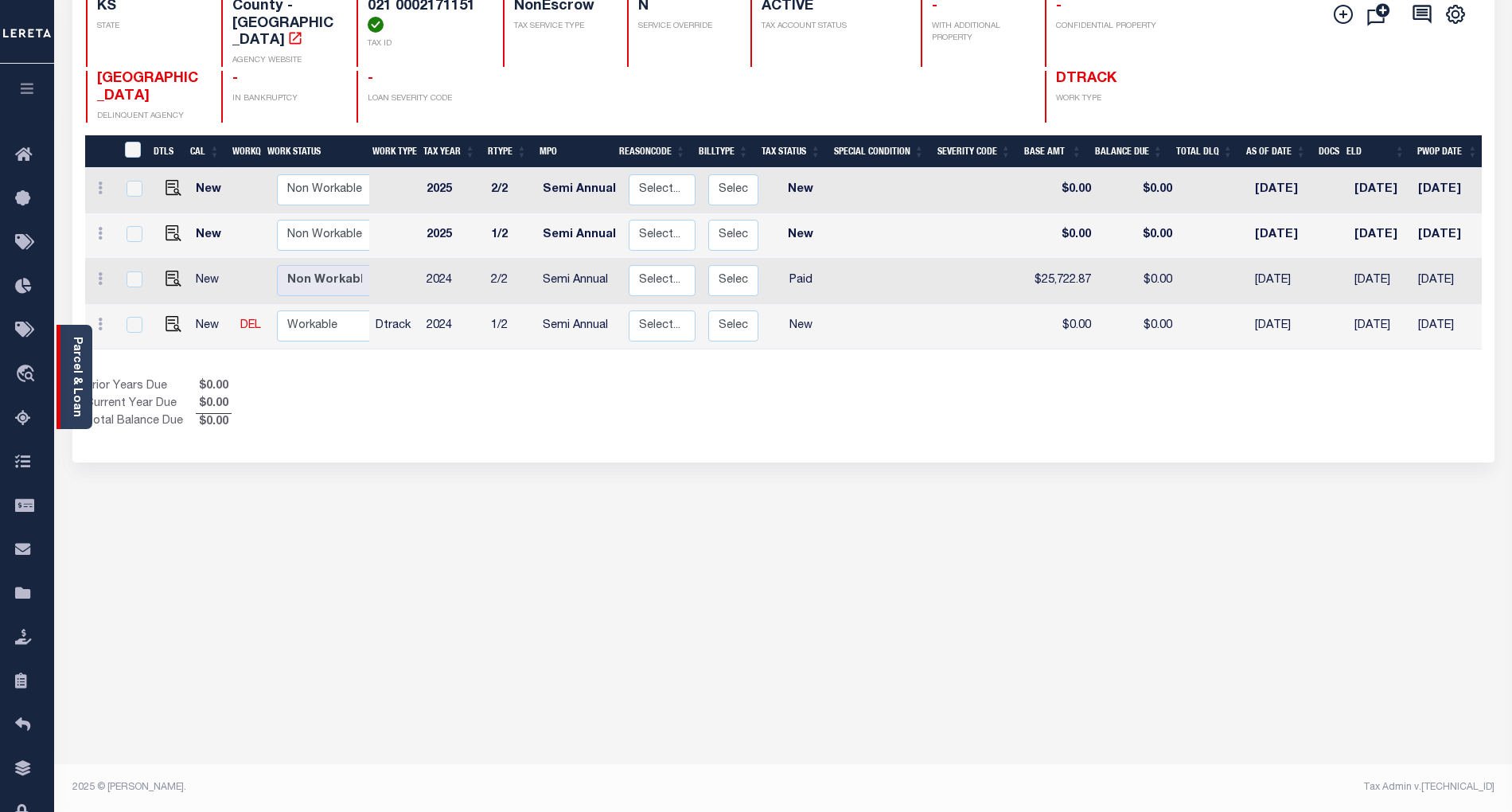
click at [82, 377] on link "Parcel & Loan" at bounding box center [76, 376] width 12 height 80
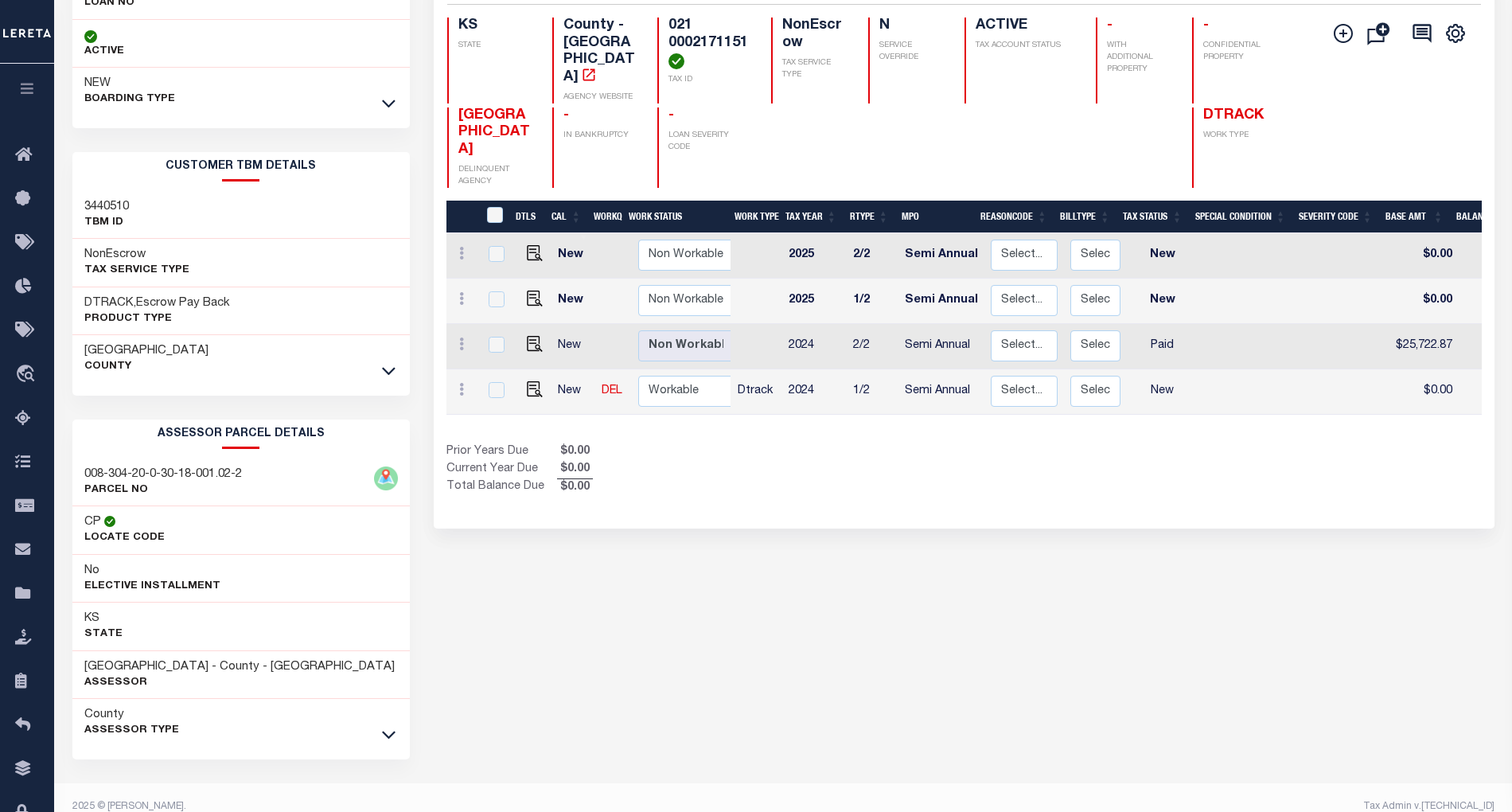
scroll to position [175, 0]
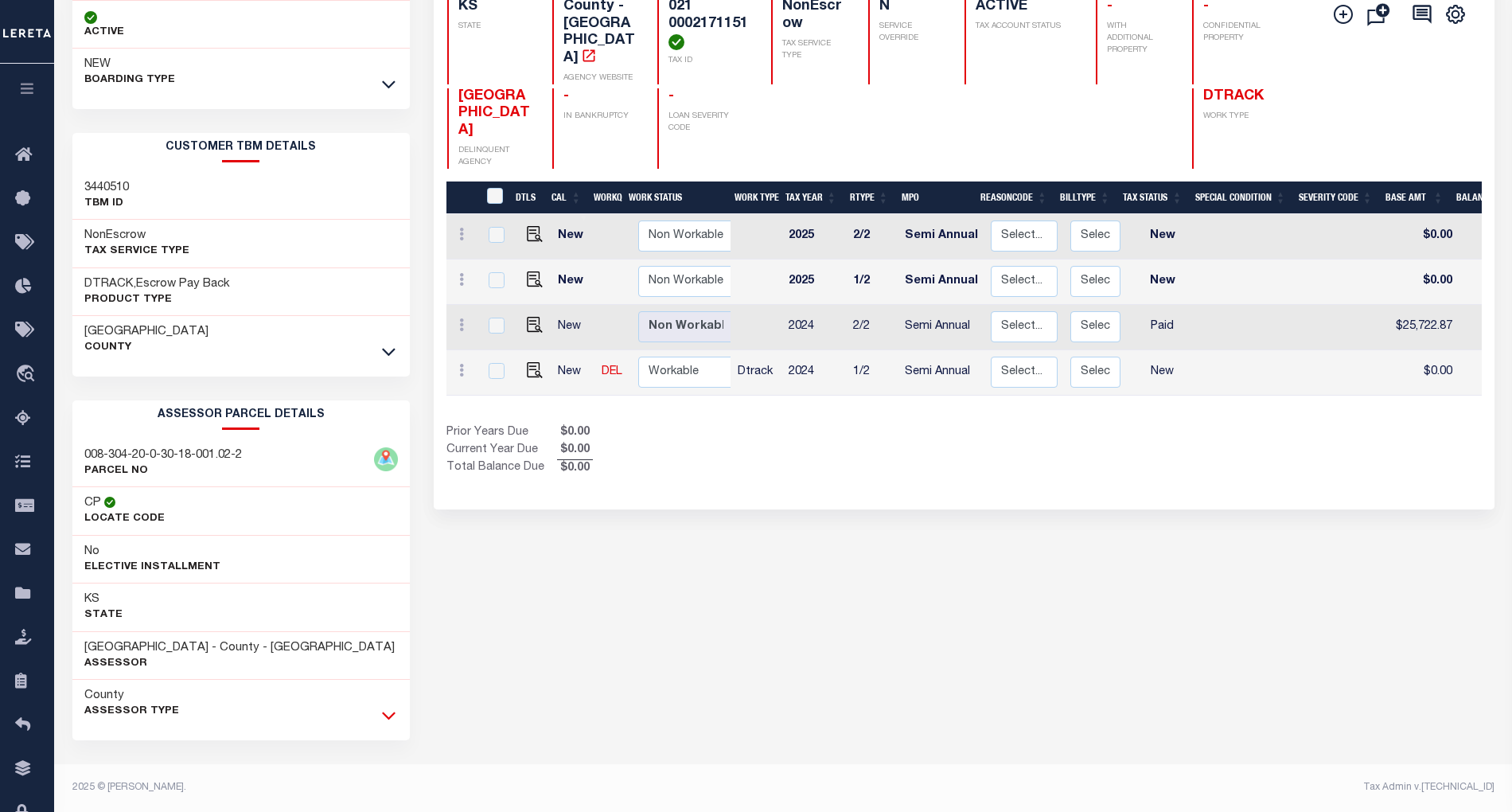
click at [387, 718] on icon at bounding box center [388, 716] width 13 height 8
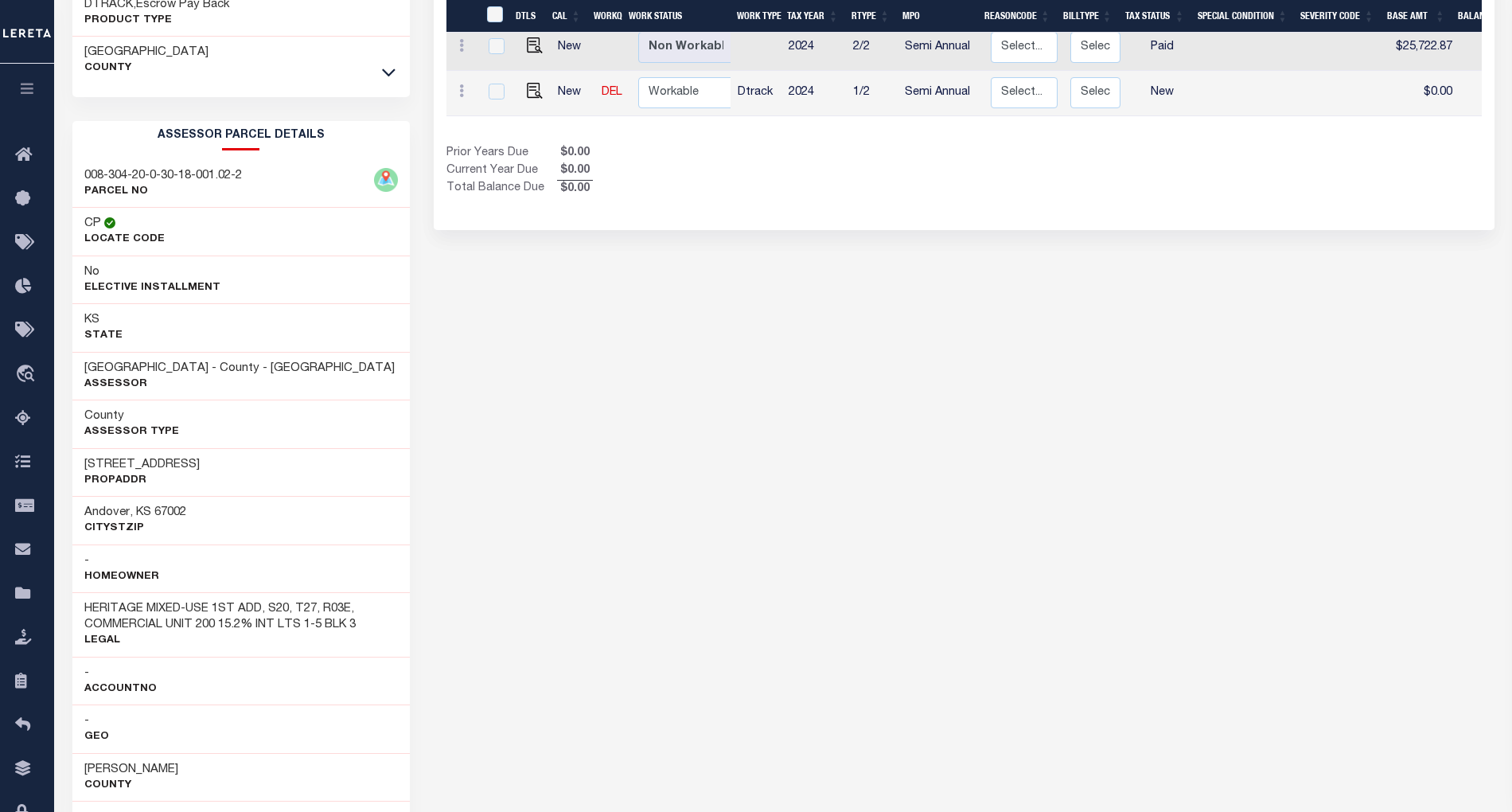
scroll to position [494, 0]
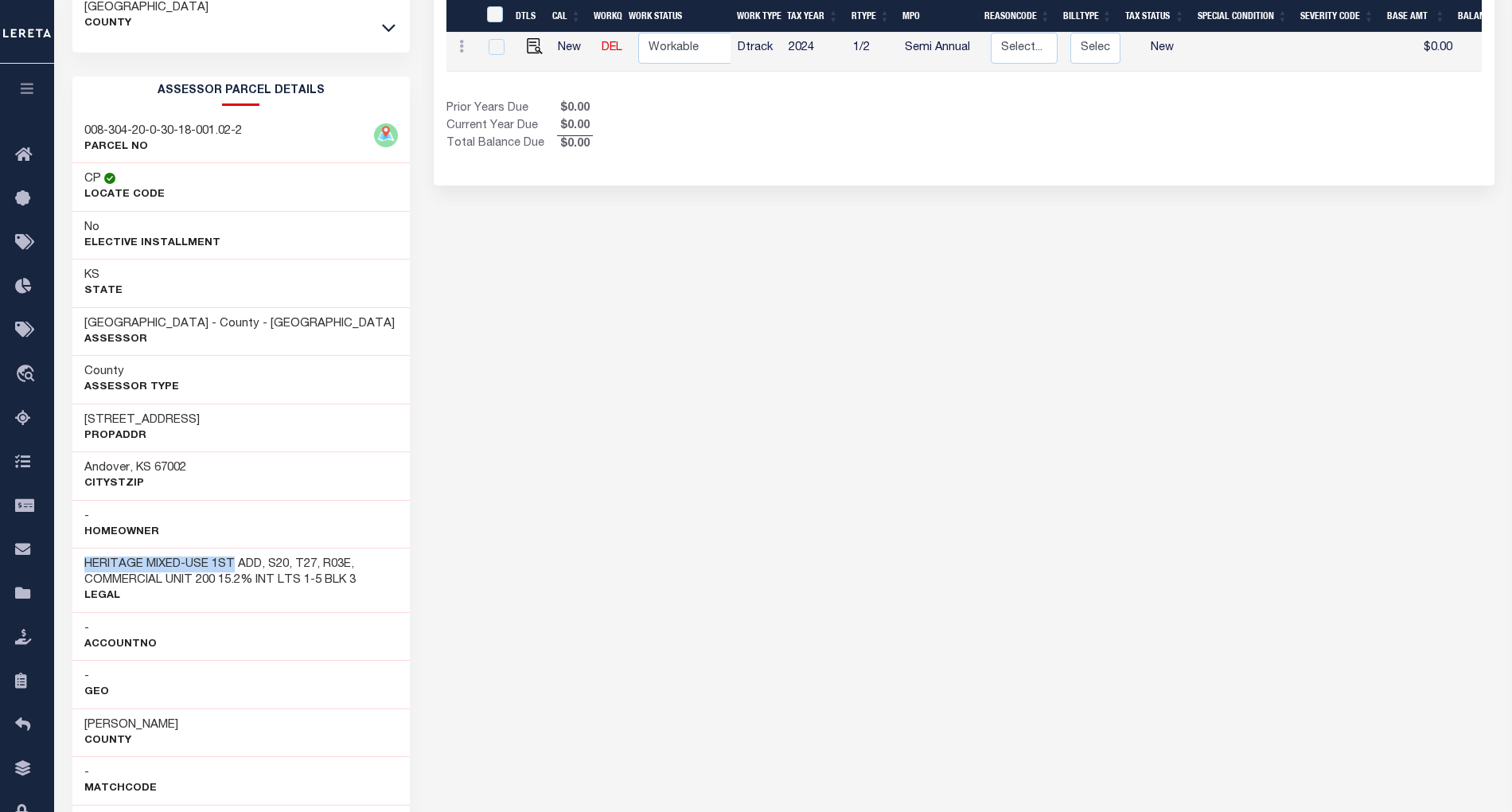
drag, startPoint x: 81, startPoint y: 574, endPoint x: 233, endPoint y: 573, distance: 152.0
click at [233, 573] on div "HERITAGE MIXED-USE 1ST ADD, S20, T27, R03E, COMMERCIAL UNIT 200 15.2% INT LTS 1…" at bounding box center [240, 580] width 337 height 64
copy h3 "HERITAGE MIXED-USE 1ST"
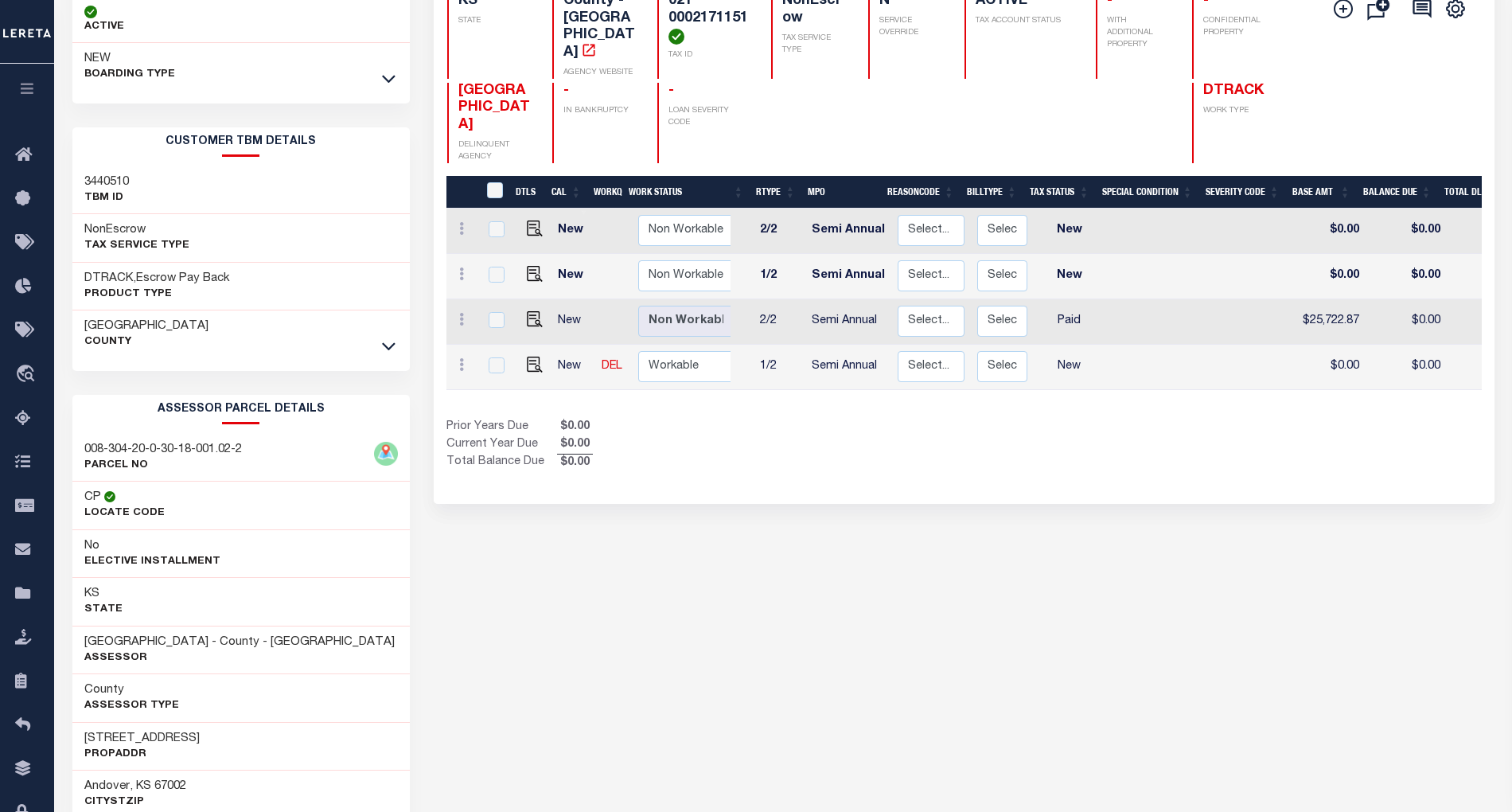
scroll to position [0, 0]
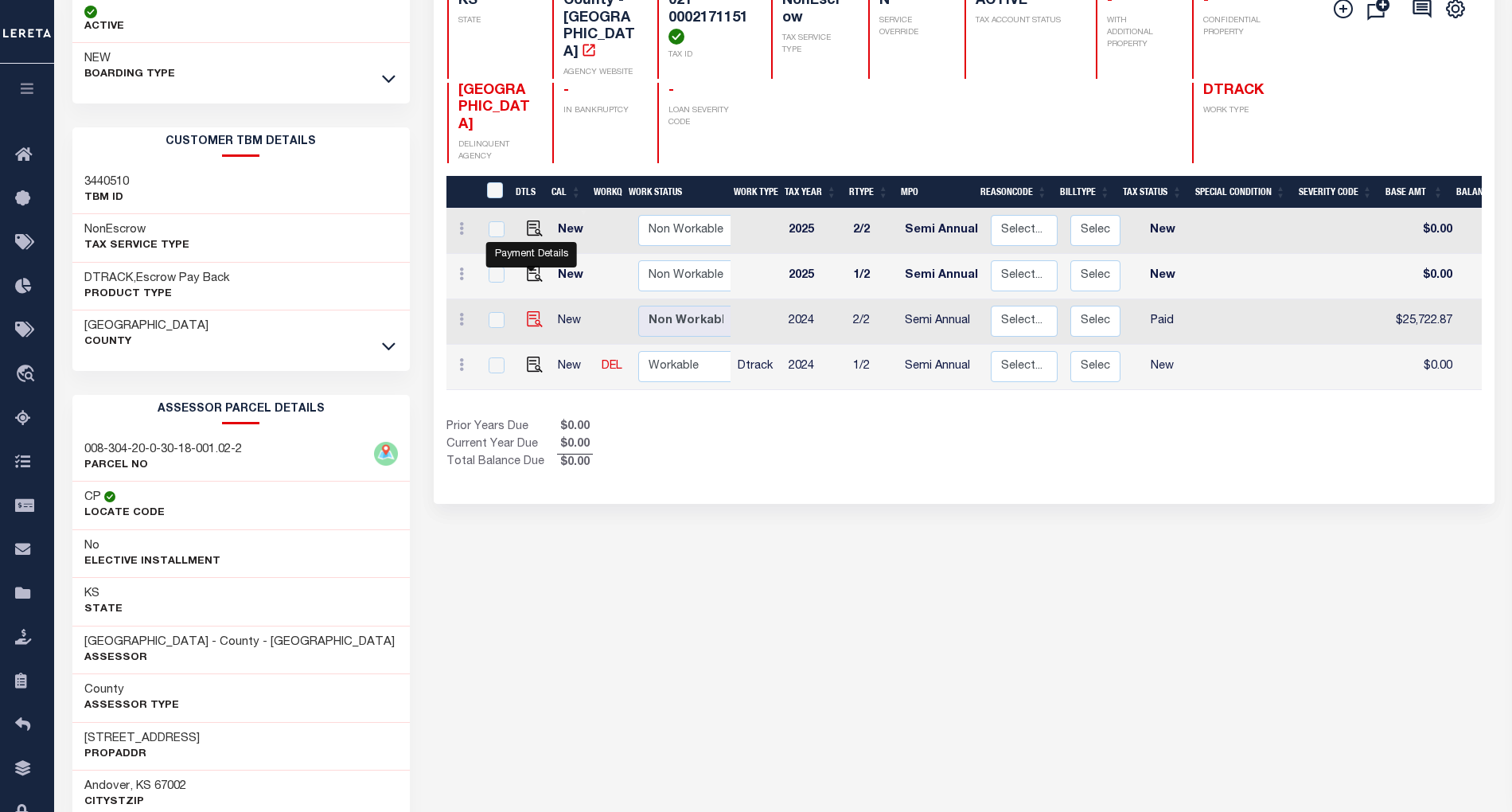
click at [532, 311] on img "" at bounding box center [535, 319] width 16 height 16
checkbox input "true"
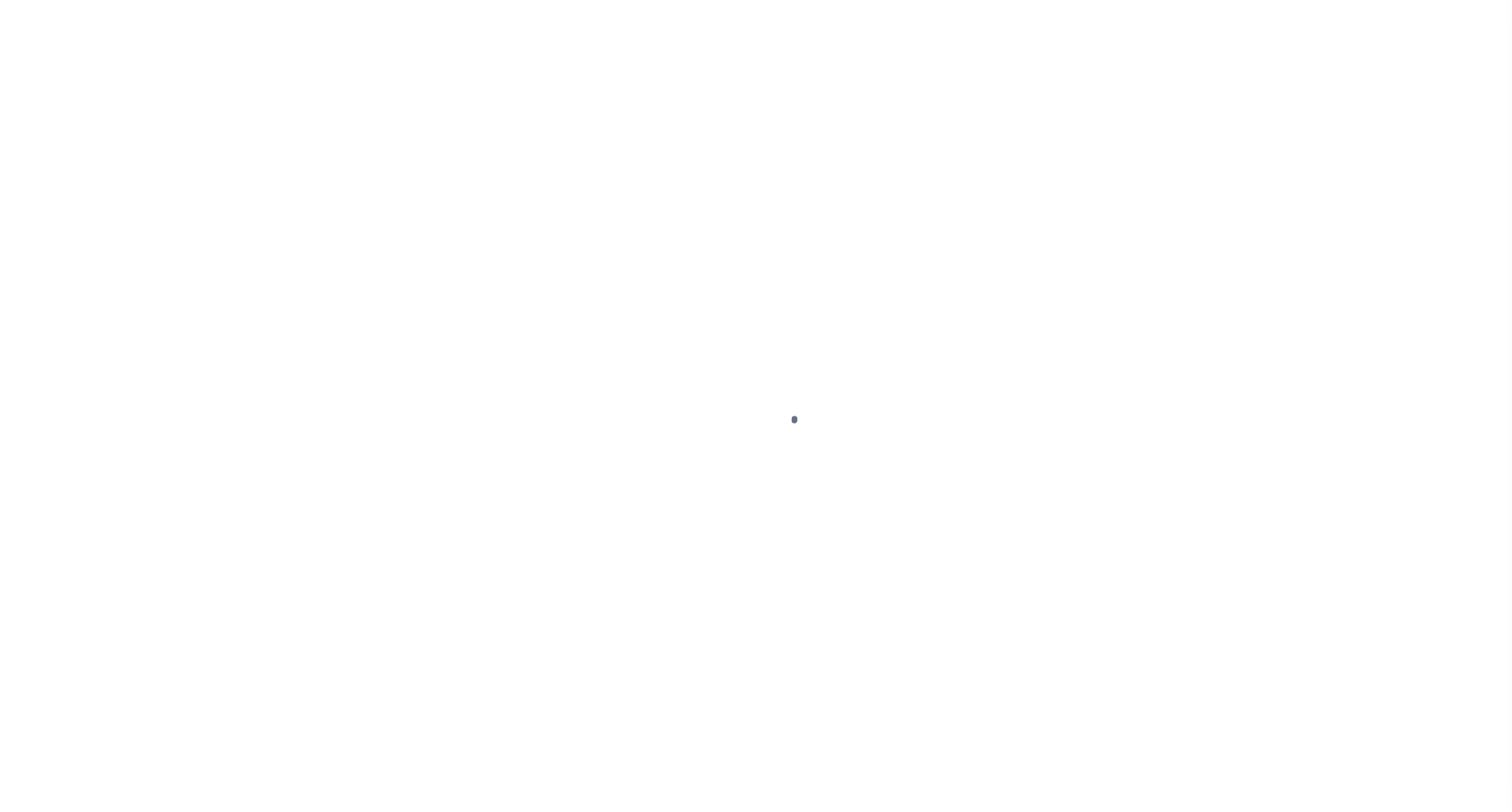
select select "PYD"
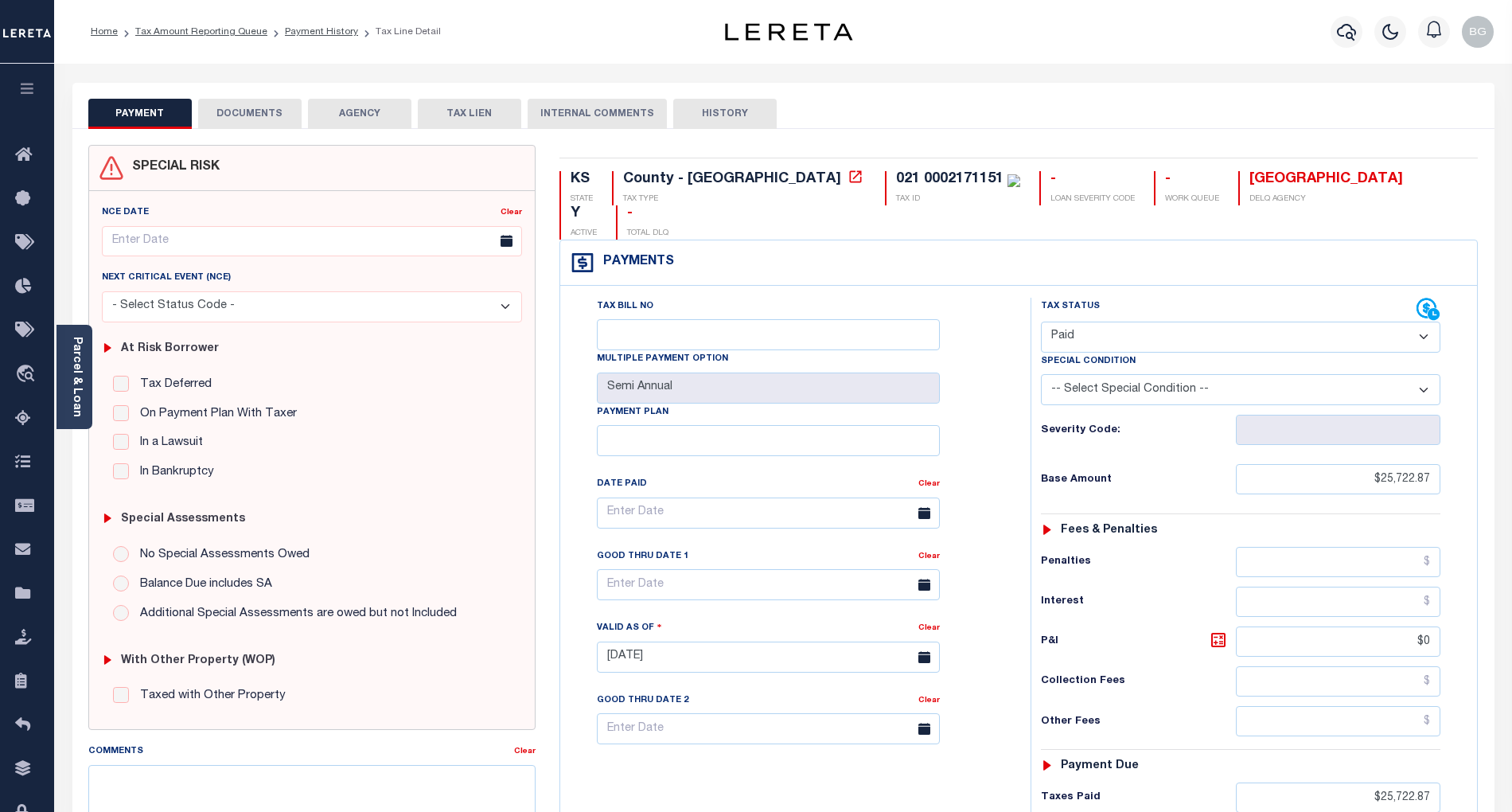
click at [243, 111] on button "DOCUMENTS" at bounding box center [250, 114] width 103 height 30
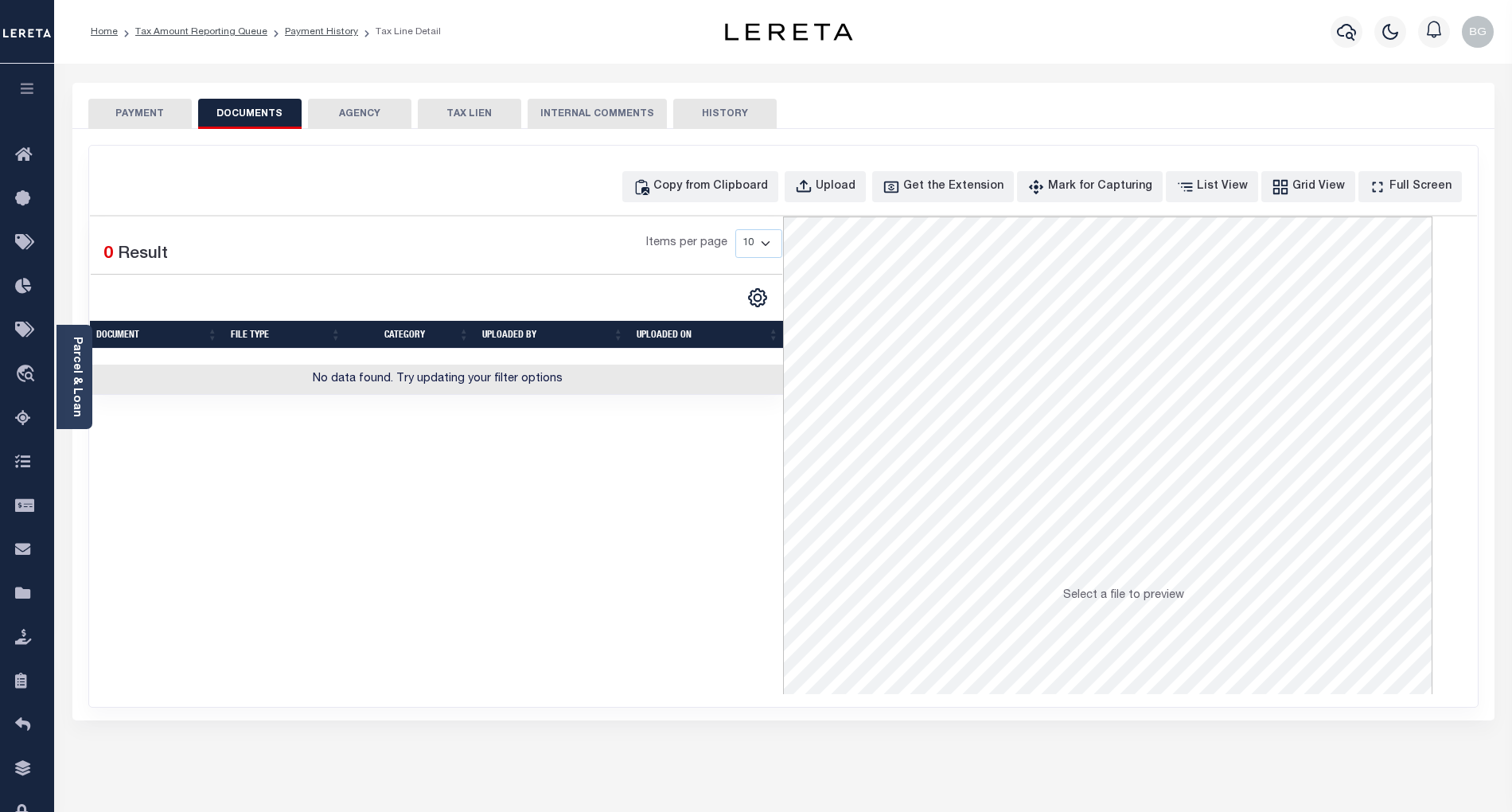
click at [135, 117] on button "PAYMENT" at bounding box center [140, 114] width 103 height 30
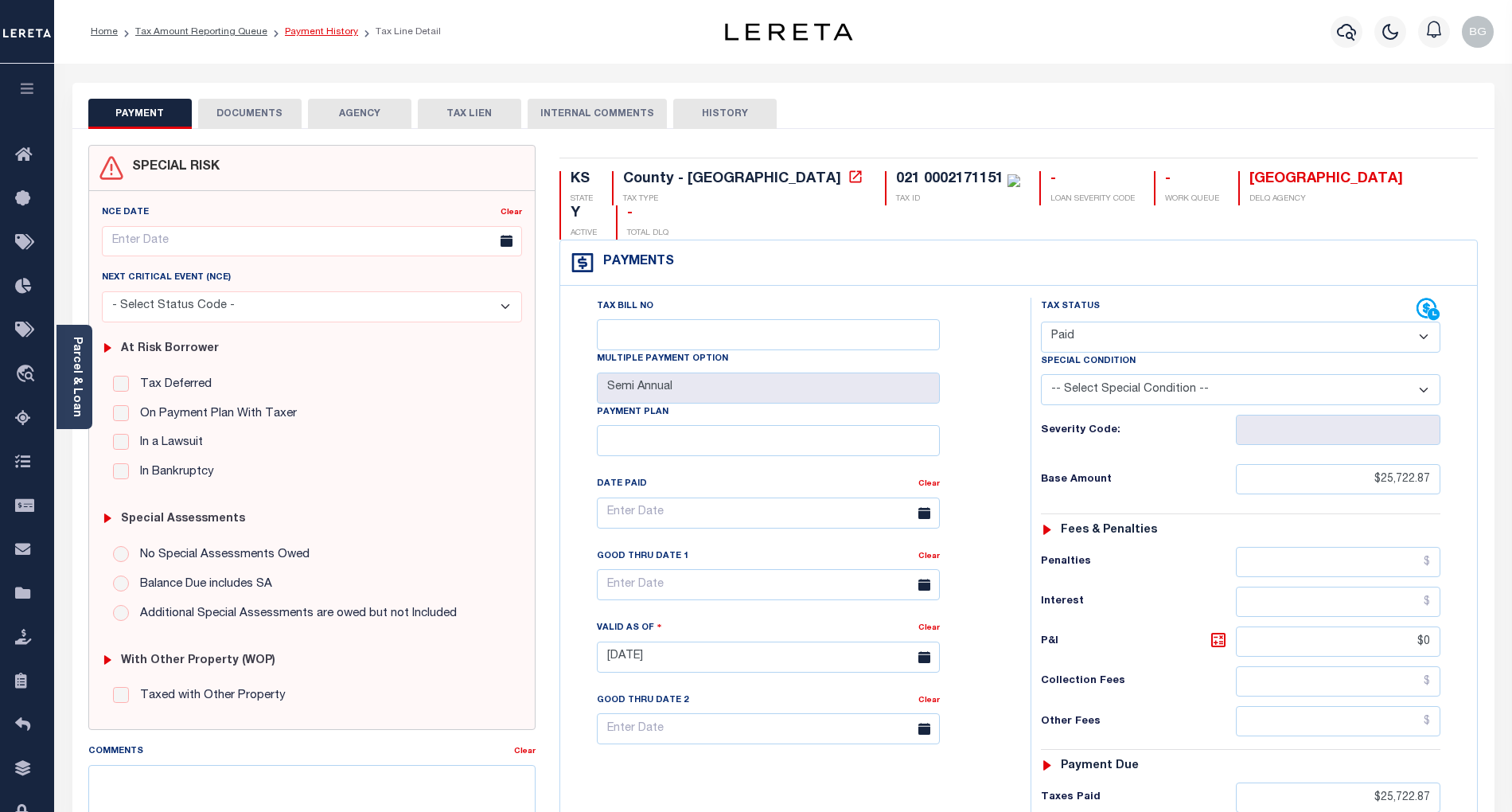
click at [316, 33] on link "Payment History" at bounding box center [321, 31] width 73 height 10
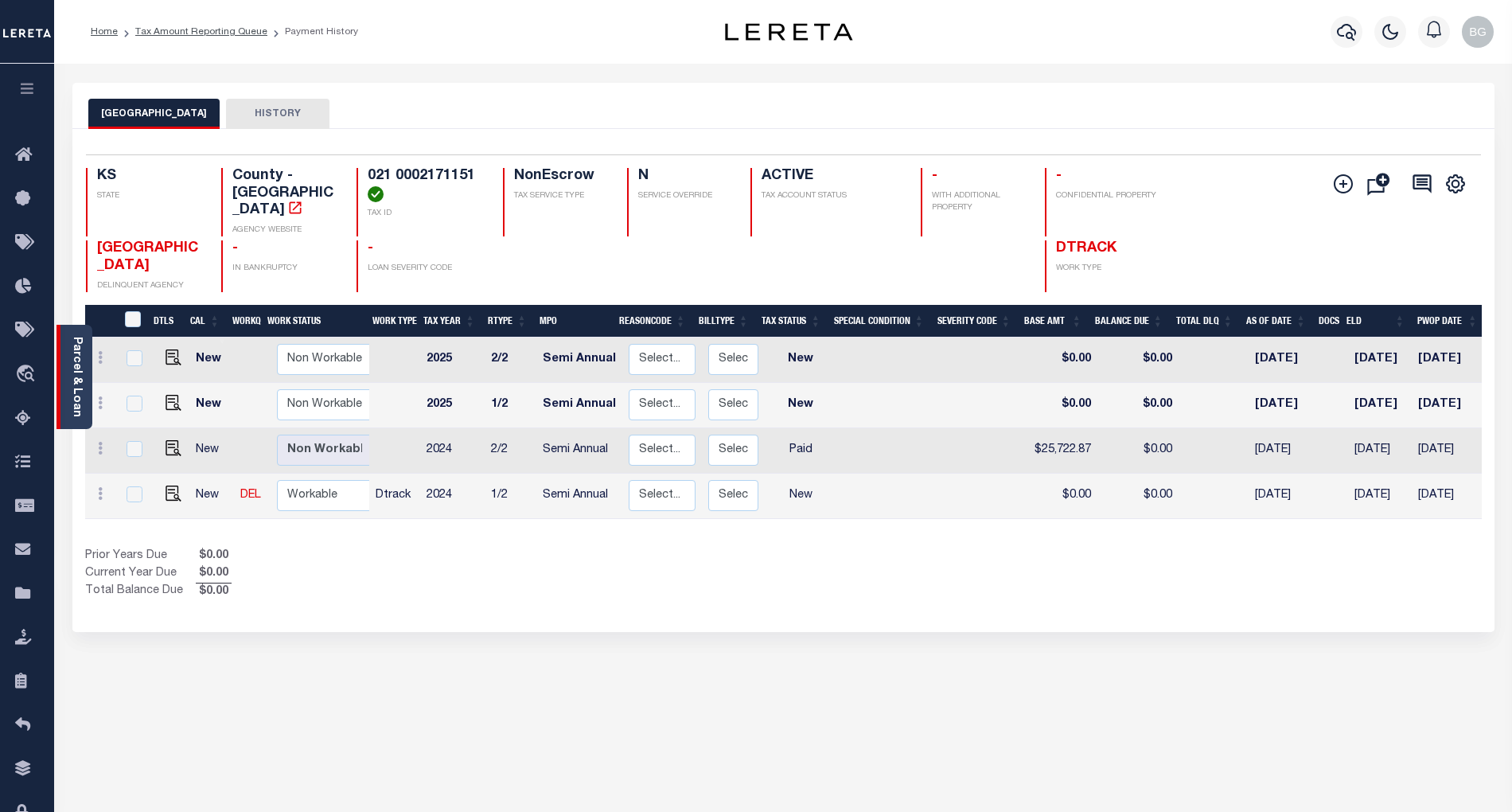
click at [80, 366] on link "Parcel & Loan" at bounding box center [76, 376] width 12 height 80
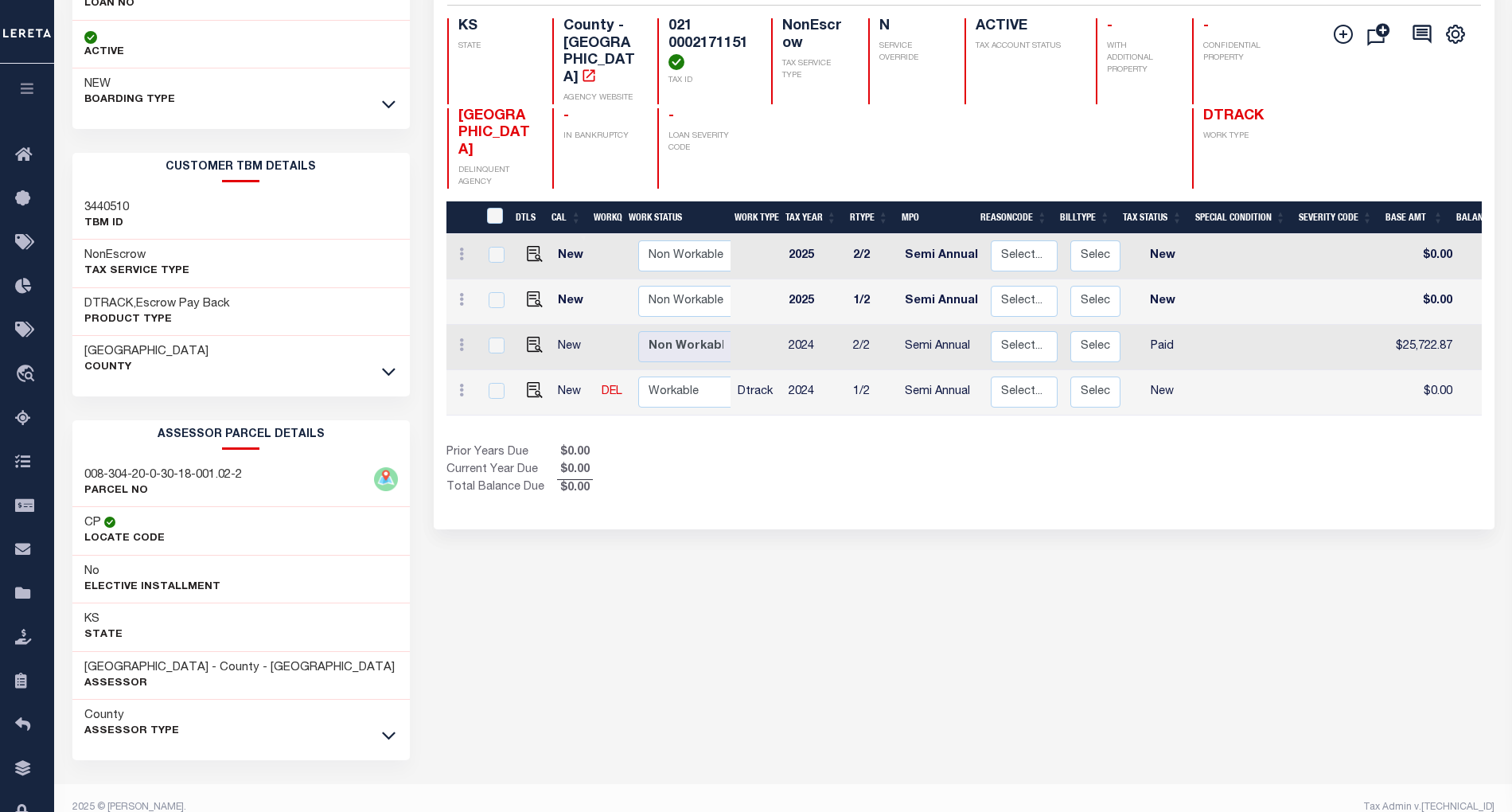
scroll to position [175, 0]
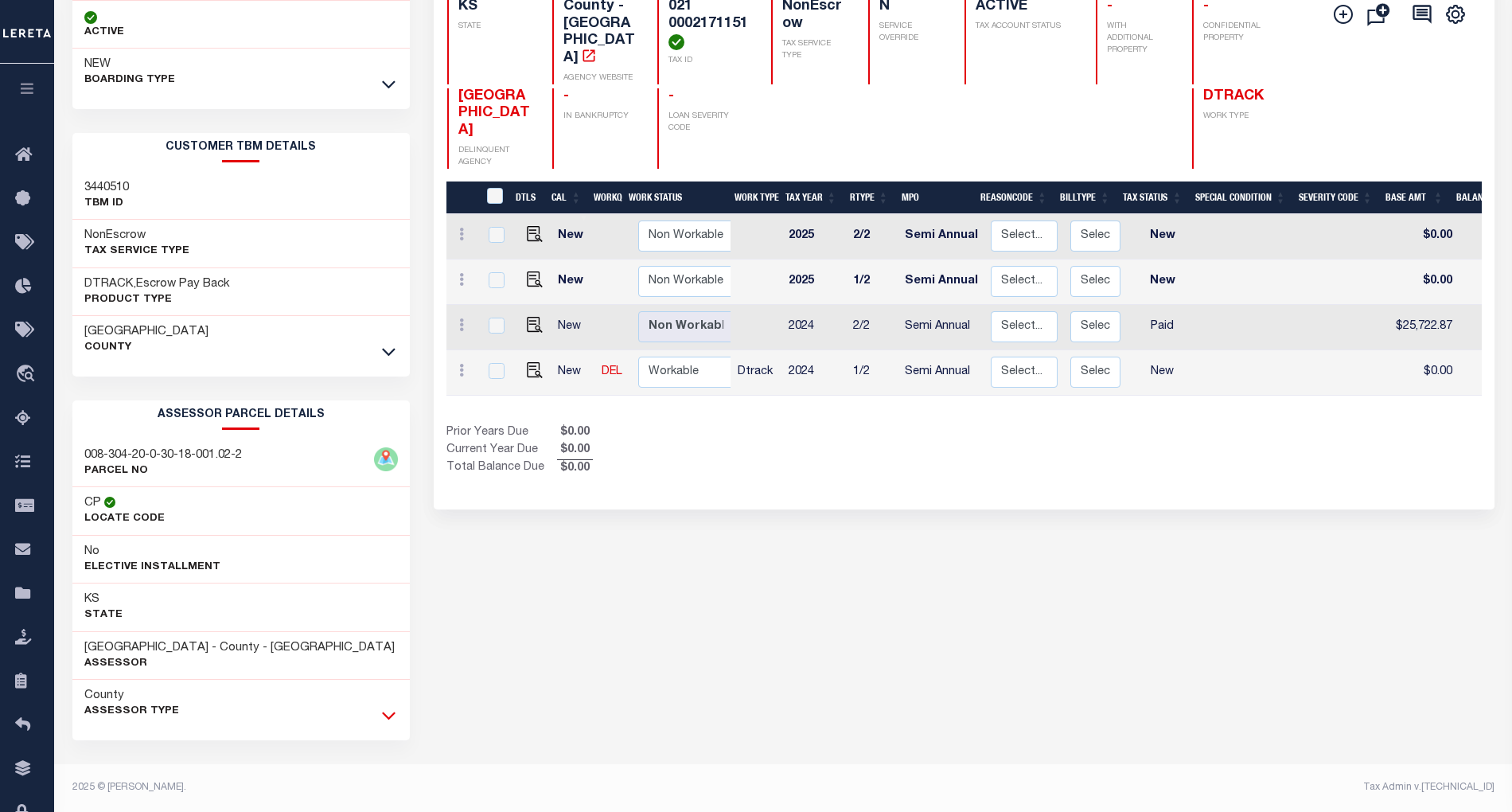
click at [383, 721] on icon at bounding box center [388, 715] width 13 height 17
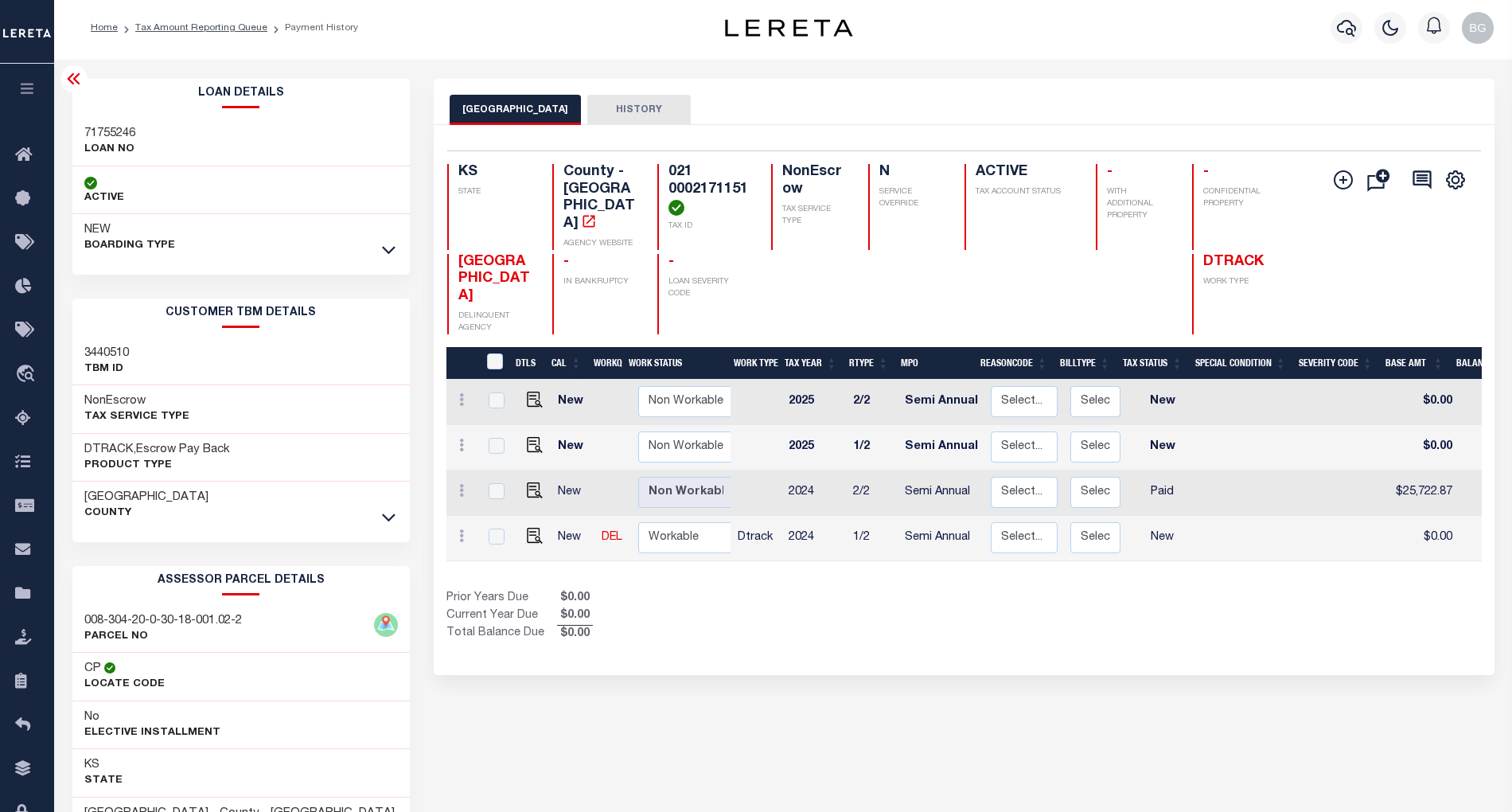
scroll to position [0, 0]
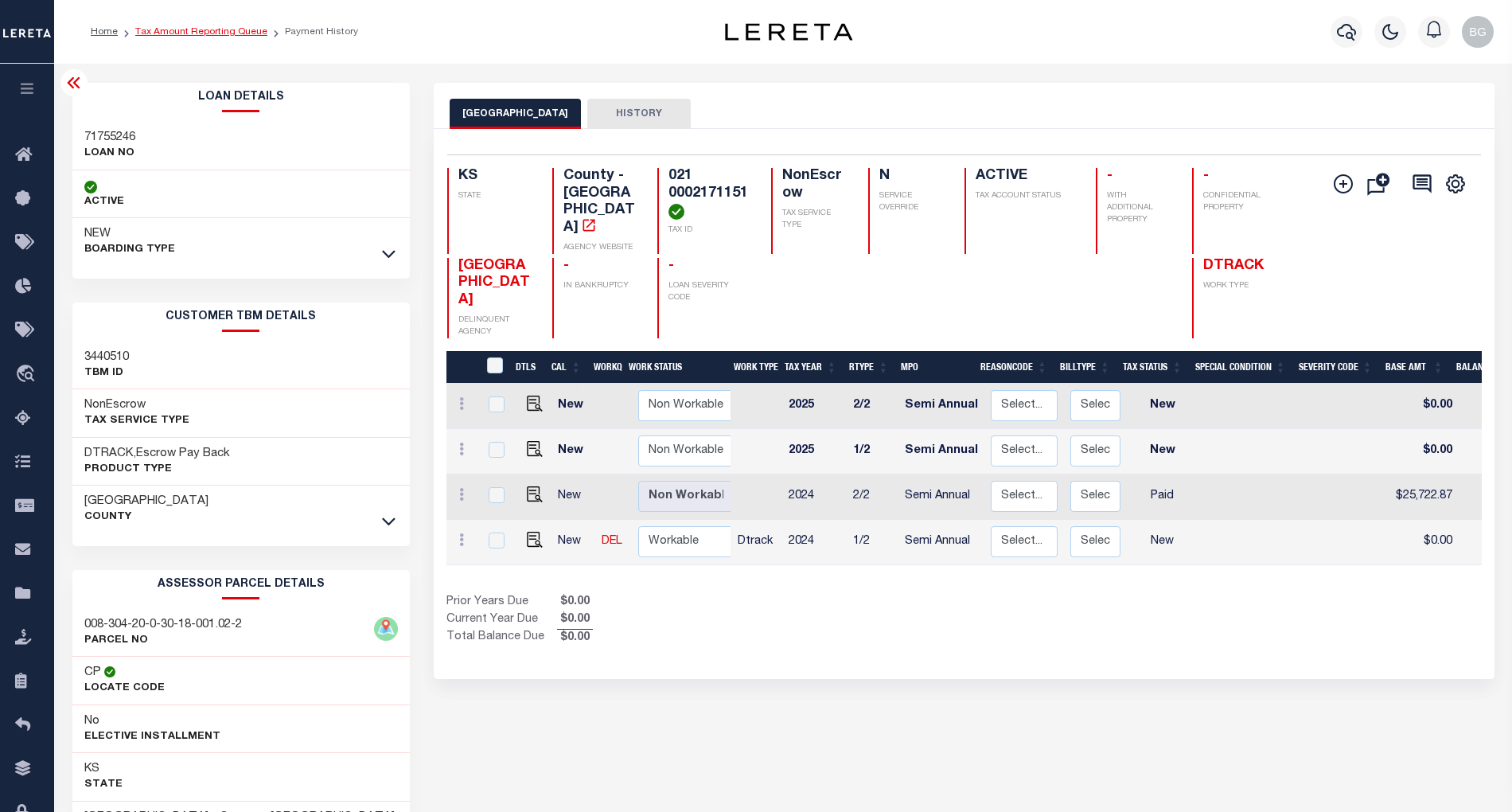
click at [185, 32] on link "Tax Amount Reporting Queue" at bounding box center [201, 31] width 133 height 10
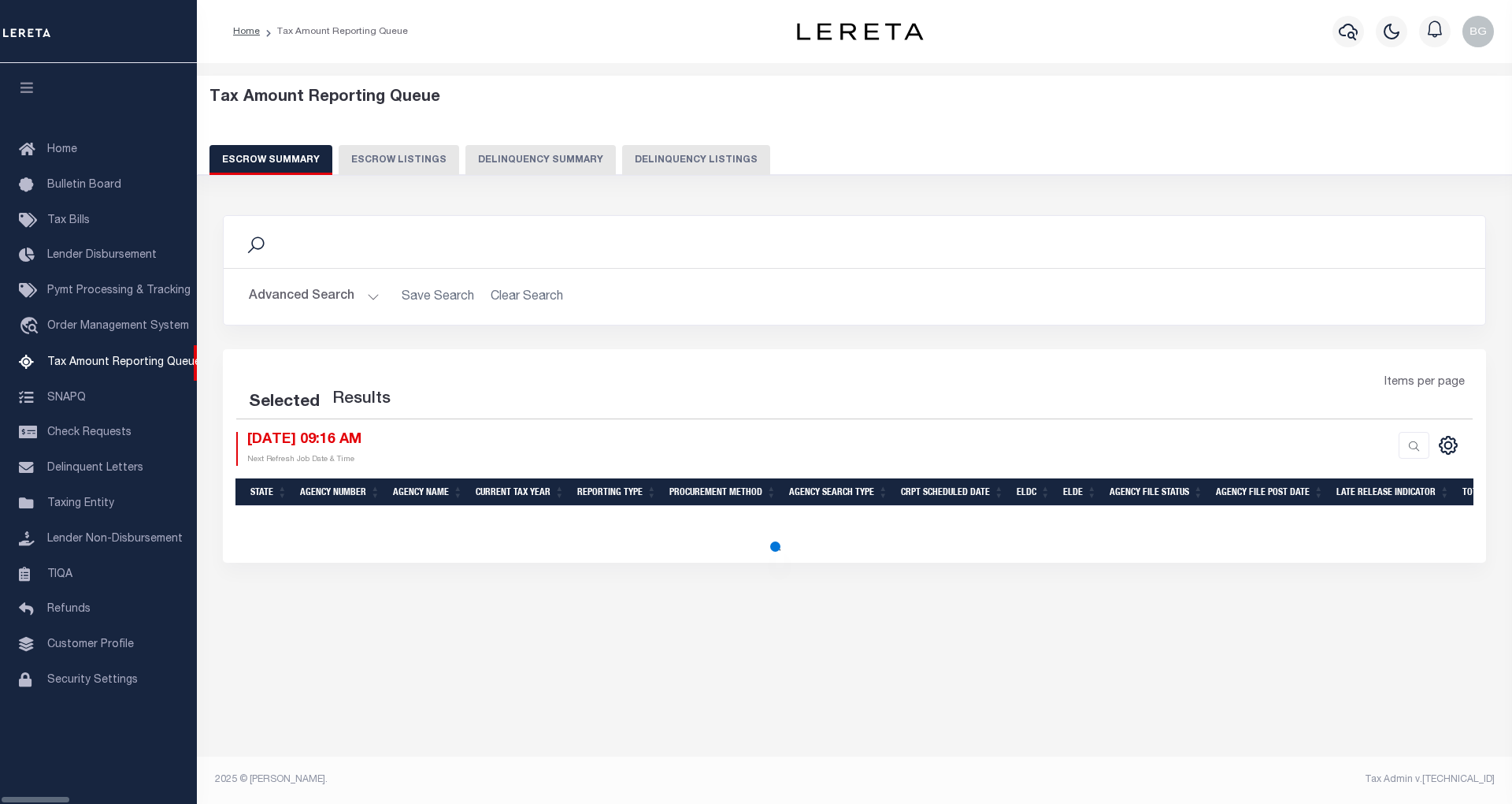
select select "100"
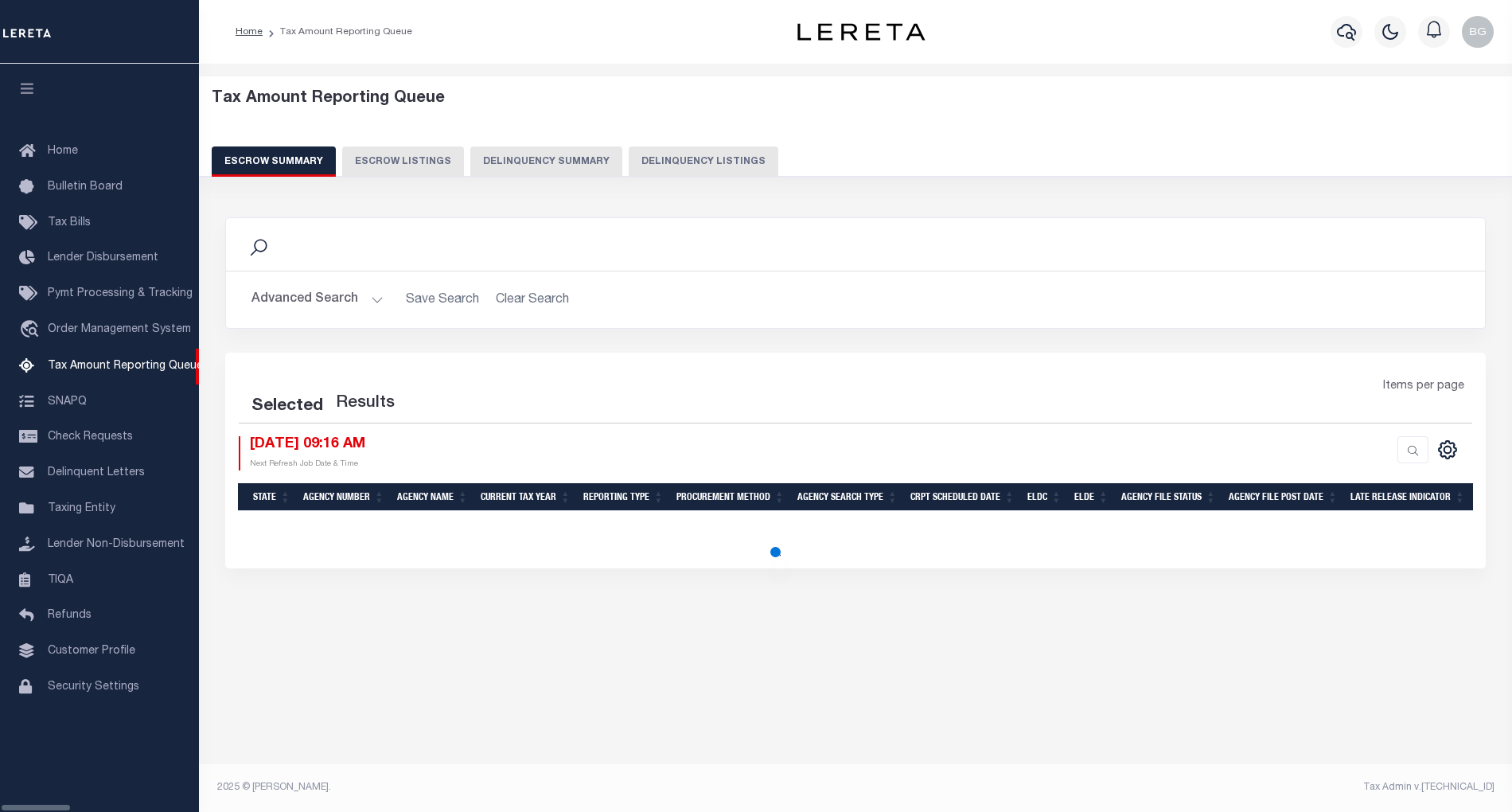
select select "100"
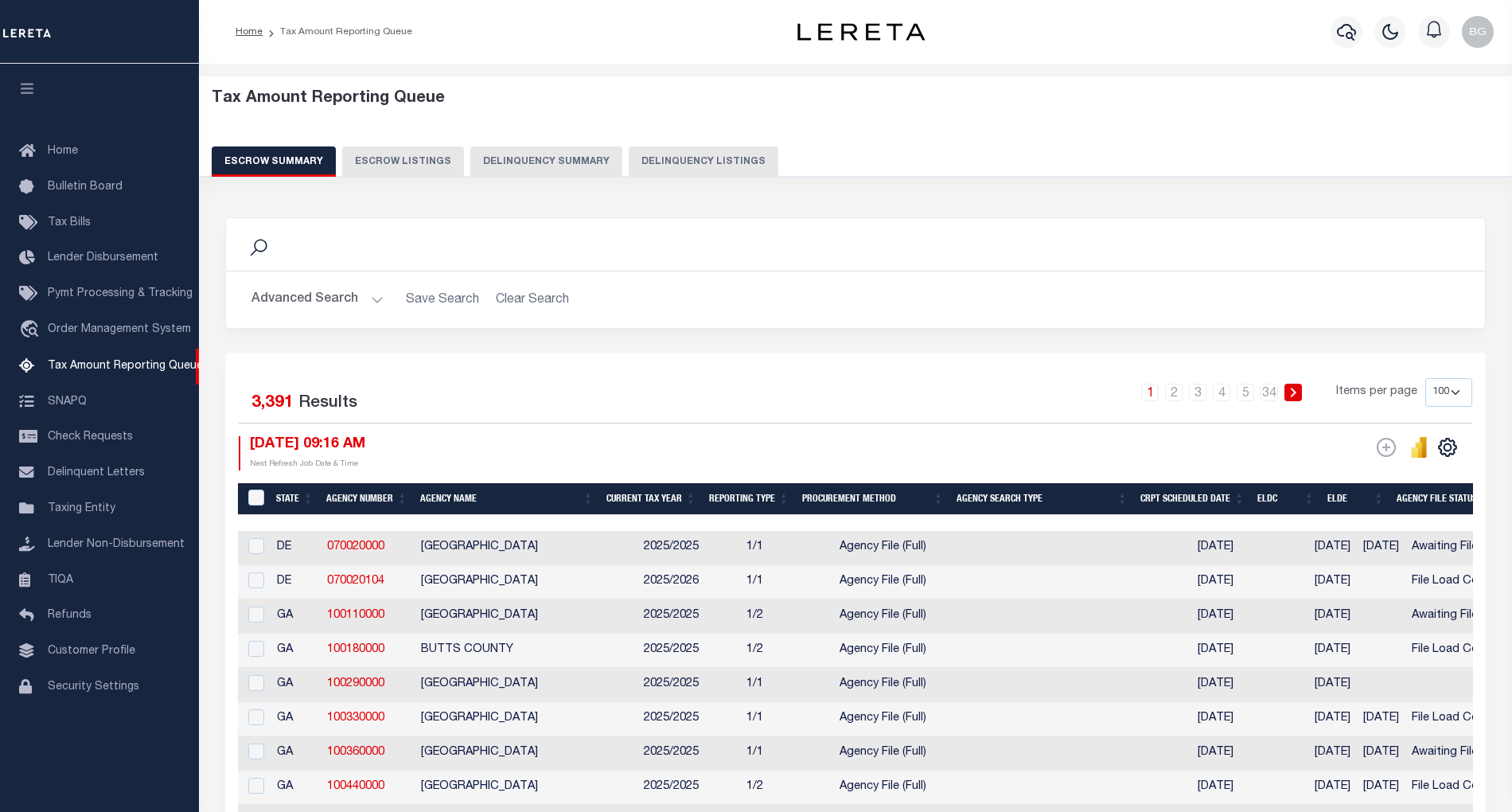
click at [677, 164] on button "Delinquency Listings" at bounding box center [704, 162] width 149 height 30
select select "100"
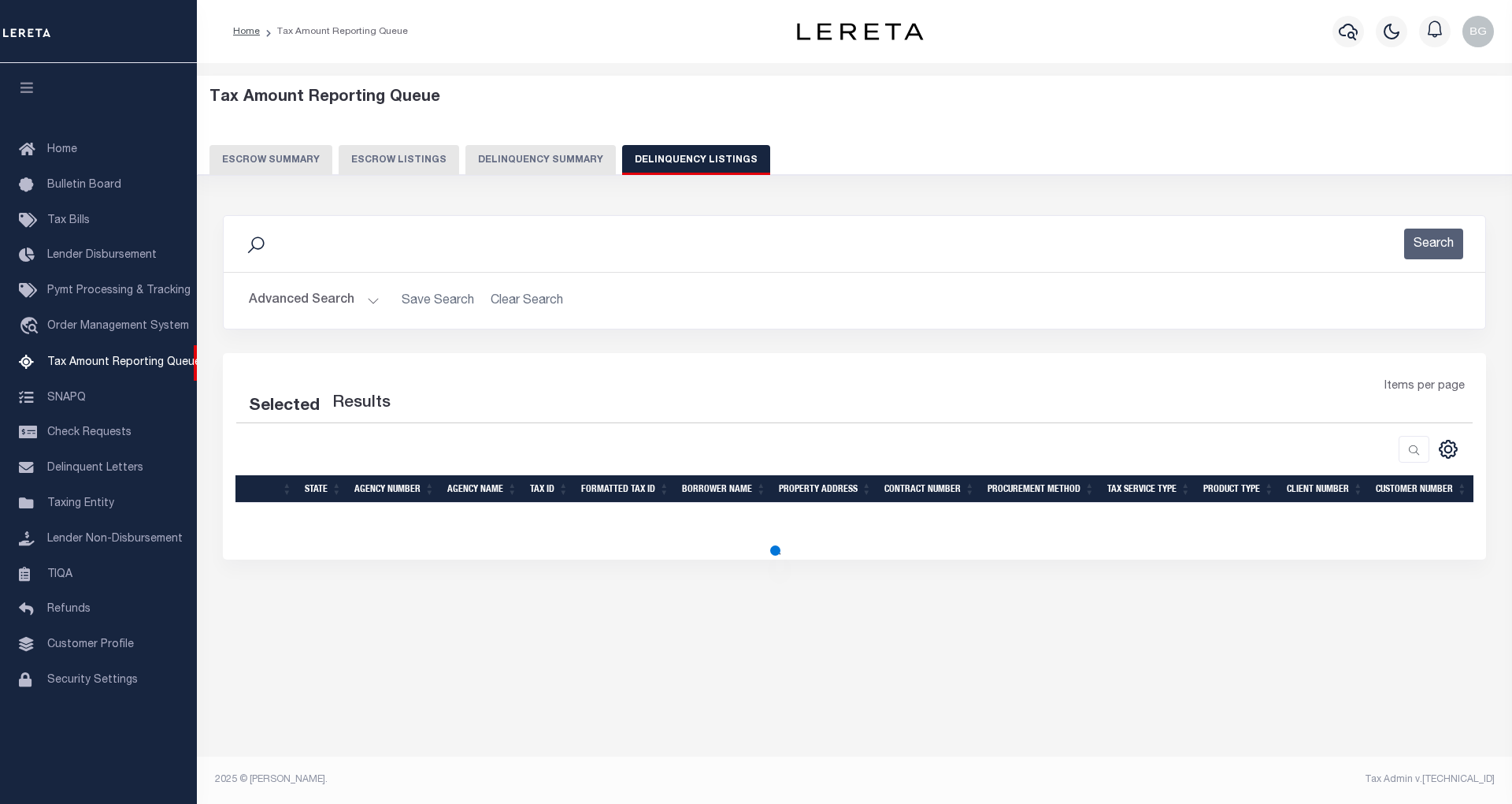
select select "100"
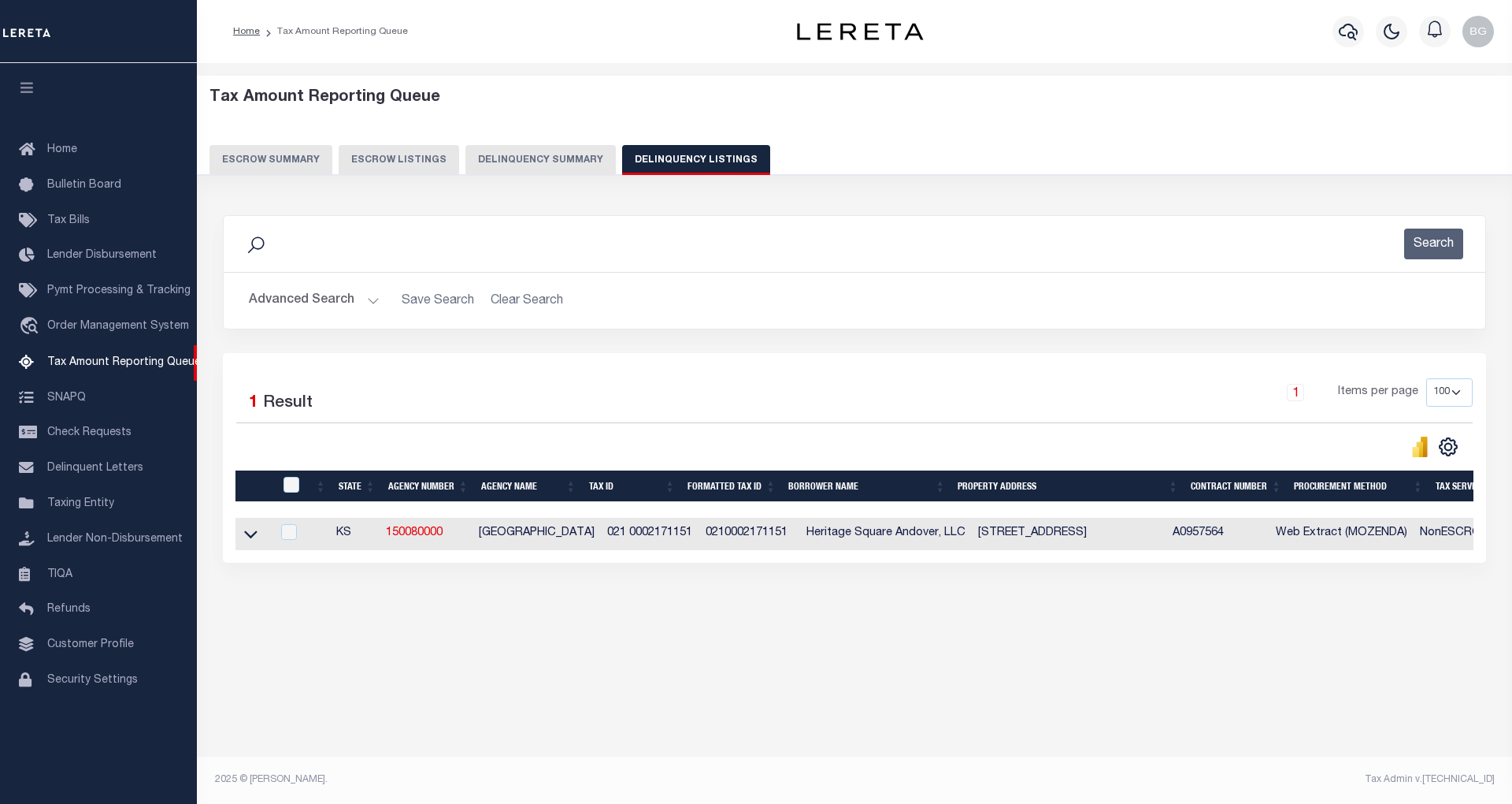
click at [372, 304] on button "Advanced Search" at bounding box center [314, 300] width 131 height 31
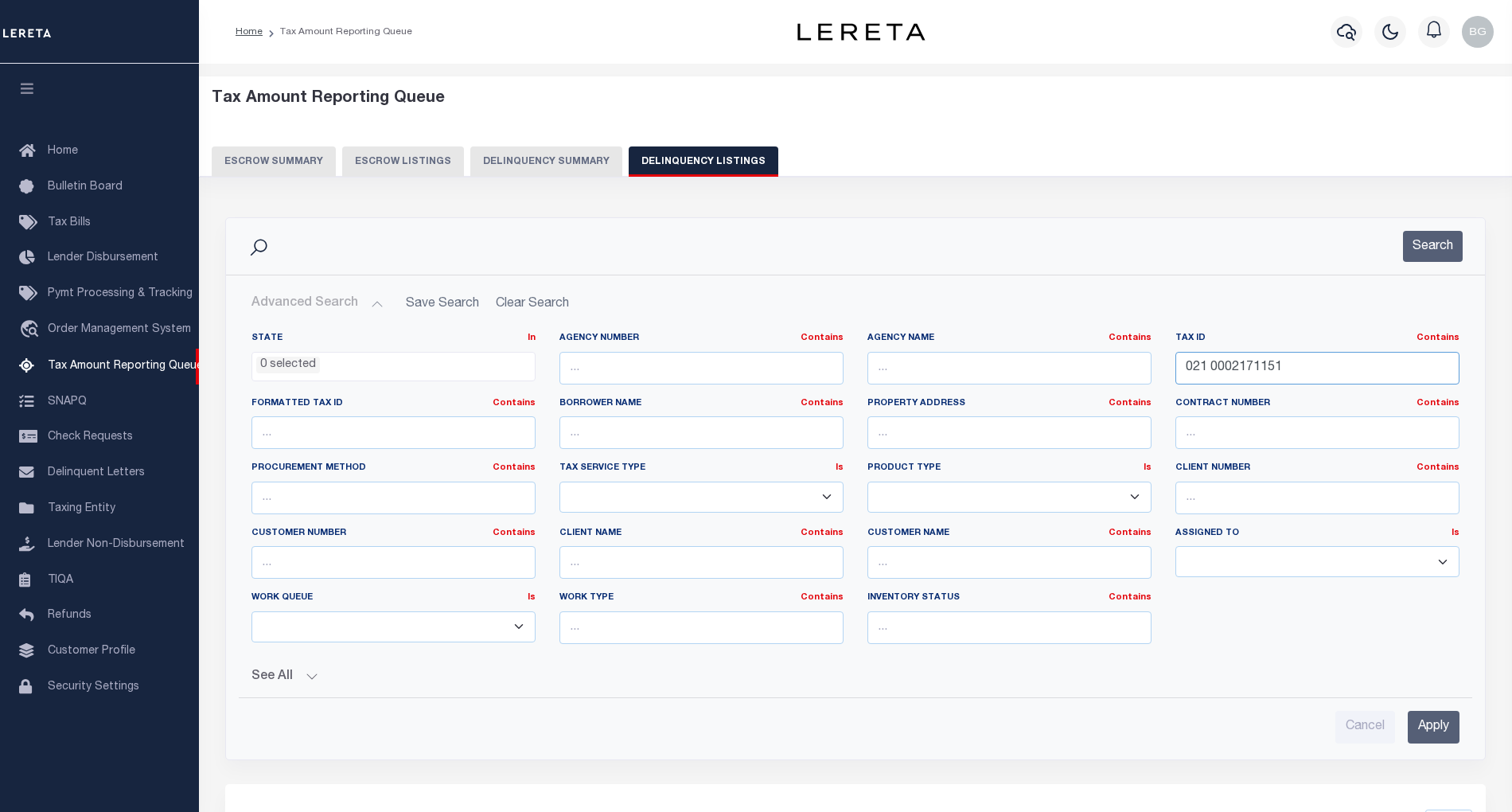
click at [1229, 367] on input "021 0002171151" at bounding box center [1317, 367] width 284 height 33
paste input "115 0000010900"
type input "115 00000109001"
click at [1444, 732] on input "Apply" at bounding box center [1434, 727] width 52 height 33
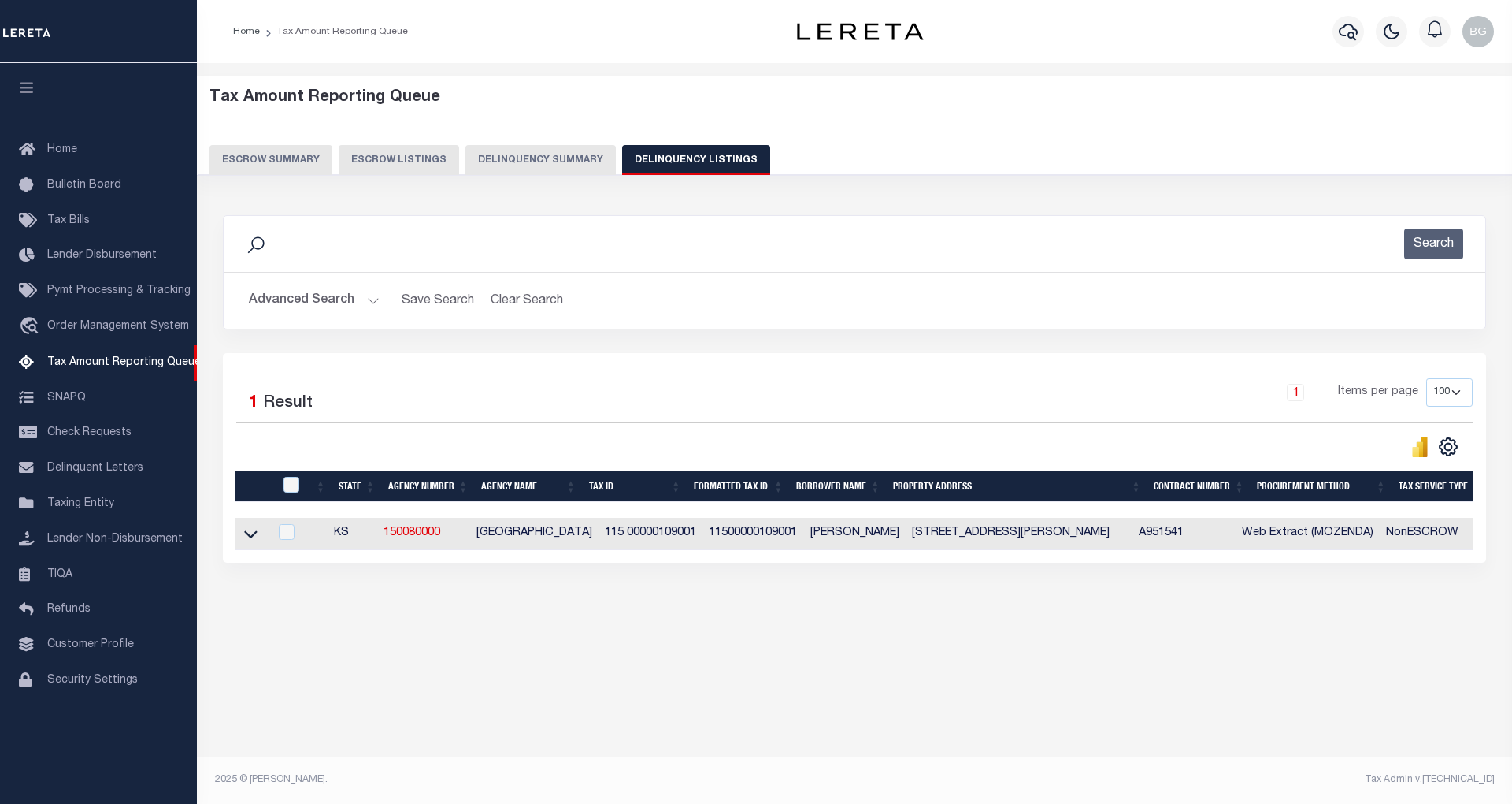
click at [950, 537] on td "7479 Northwest 30th Street Towanda, KS 67144" at bounding box center [1019, 534] width 227 height 33
checkbox input "true"
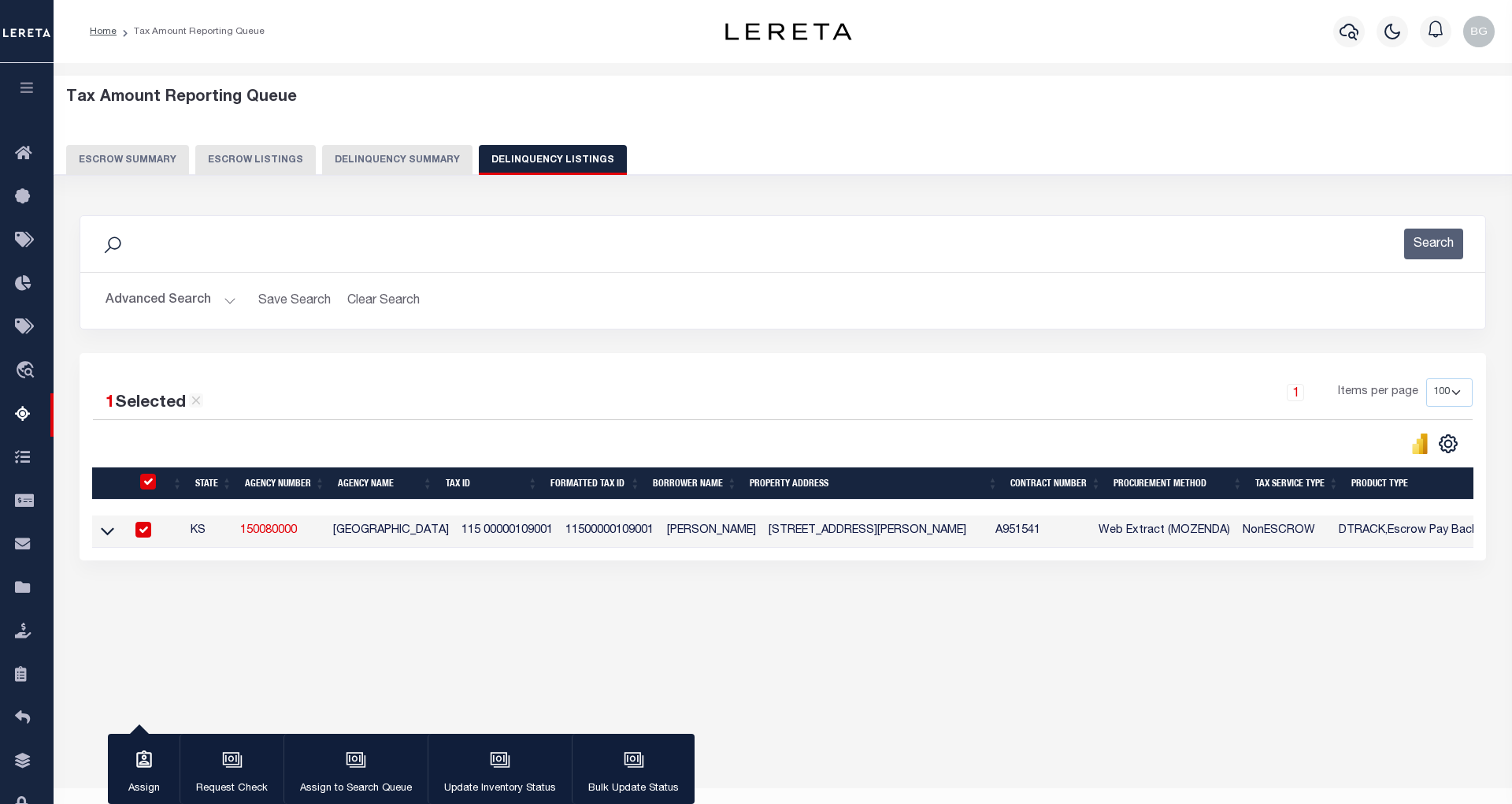
click at [950, 537] on td "7479 Northwest 30th Street Towanda, KS 67144" at bounding box center [876, 531] width 227 height 33
checkbox input "false"
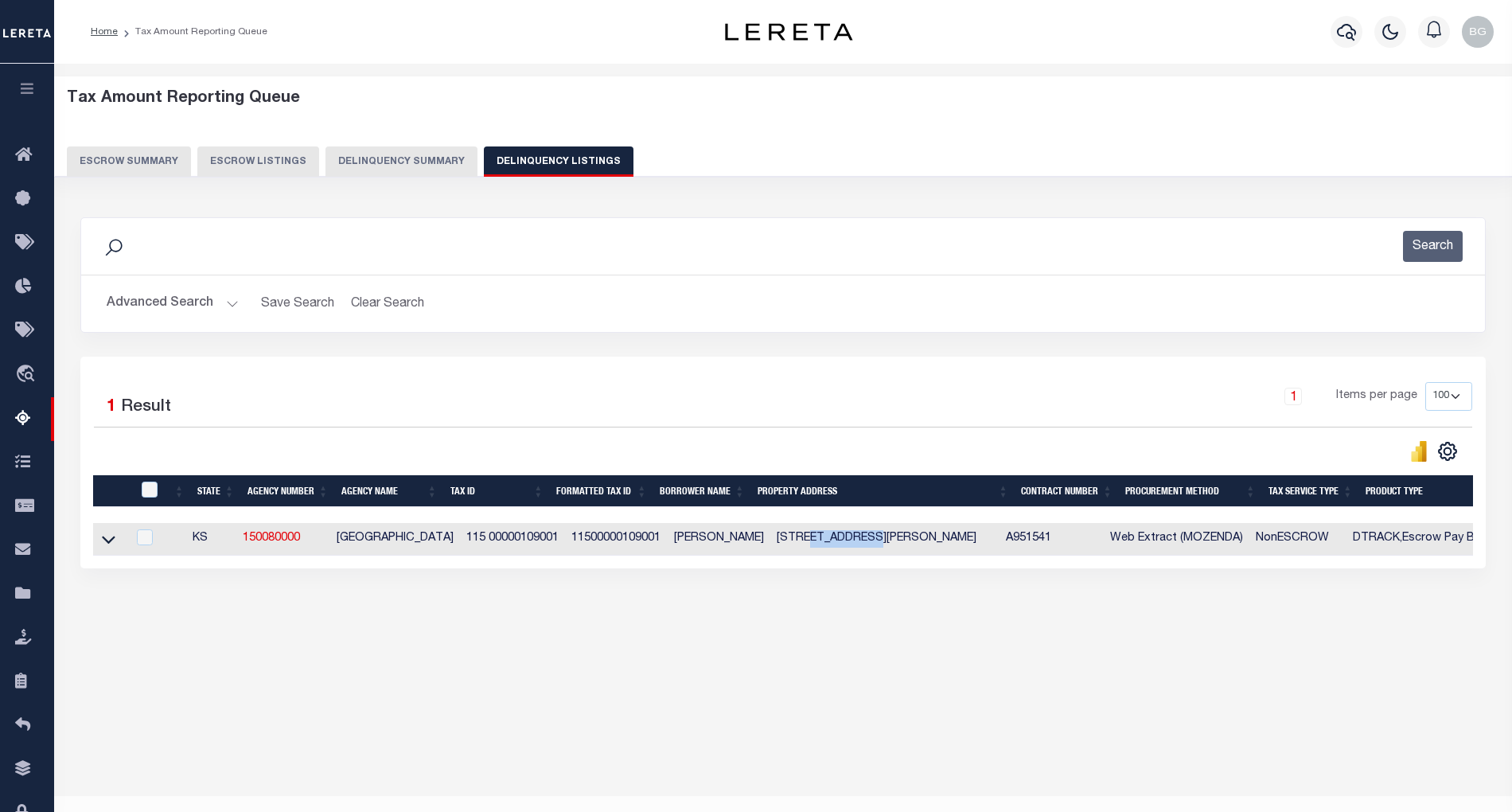
copy td "Northwest"
click at [112, 544] on icon at bounding box center [109, 540] width 13 height 8
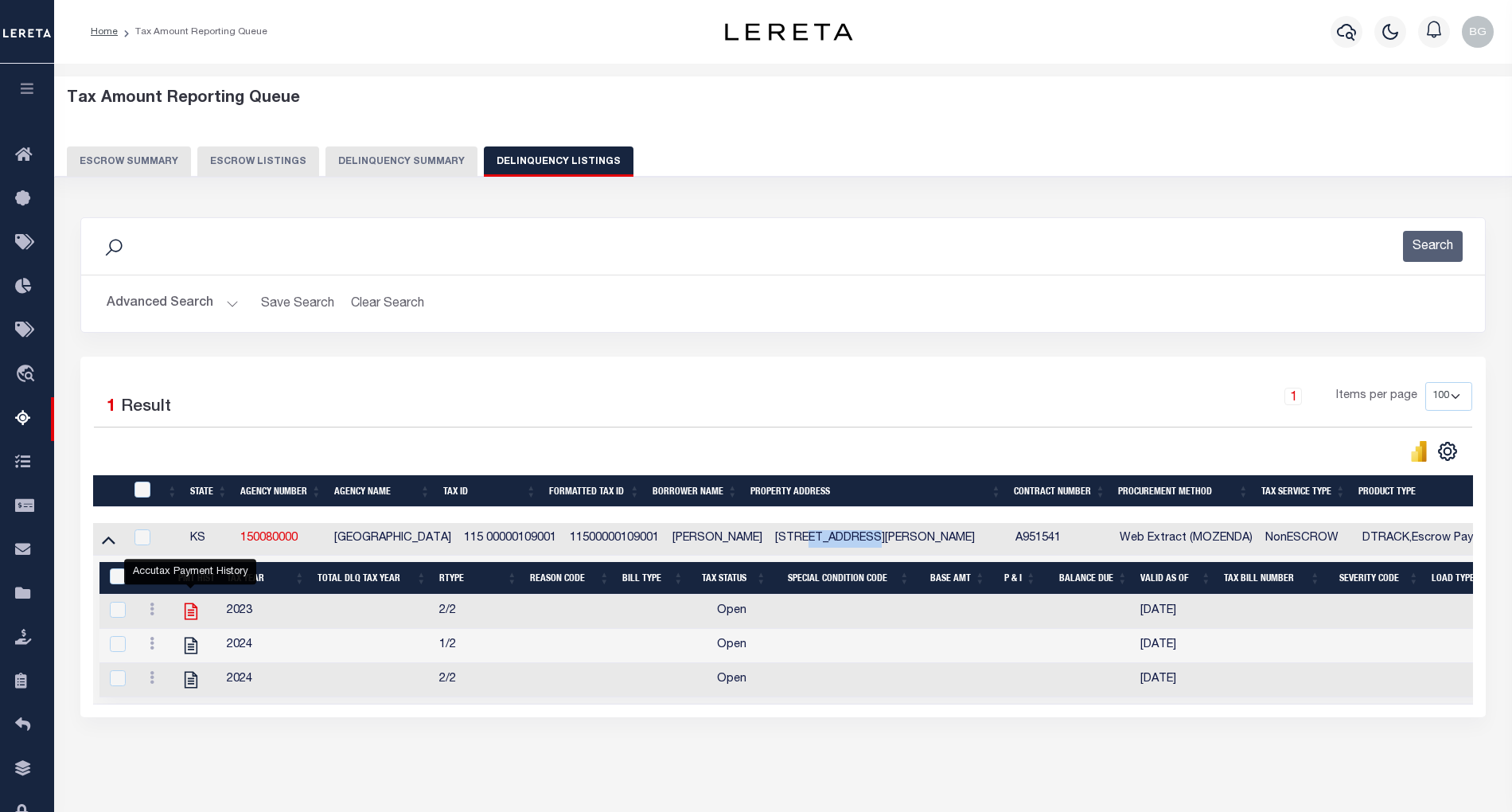
click at [192, 615] on icon "" at bounding box center [190, 611] width 20 height 20
checkbox input "true"
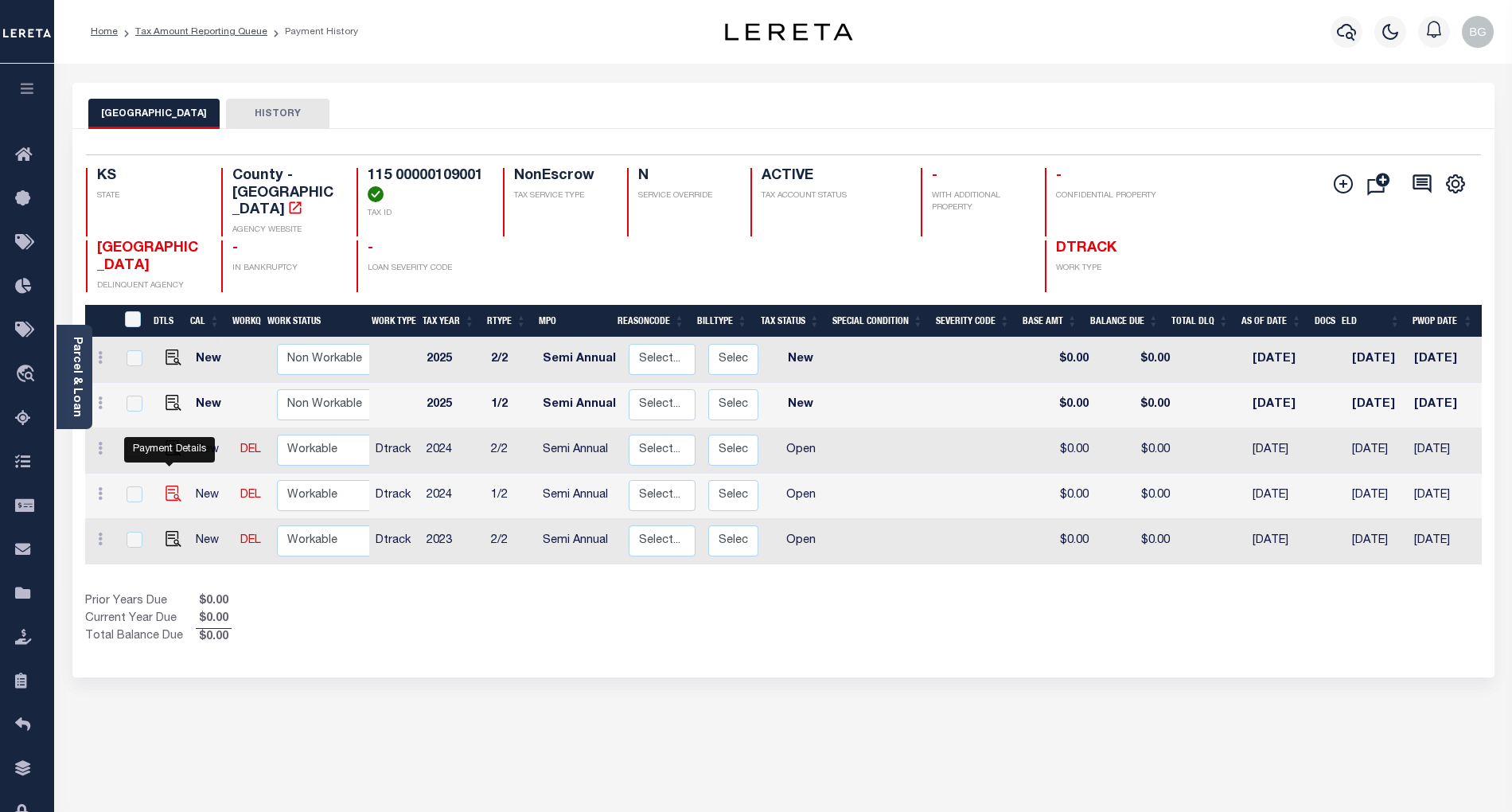
click at [166, 486] on img "" at bounding box center [173, 494] width 16 height 16
checkbox input "true"
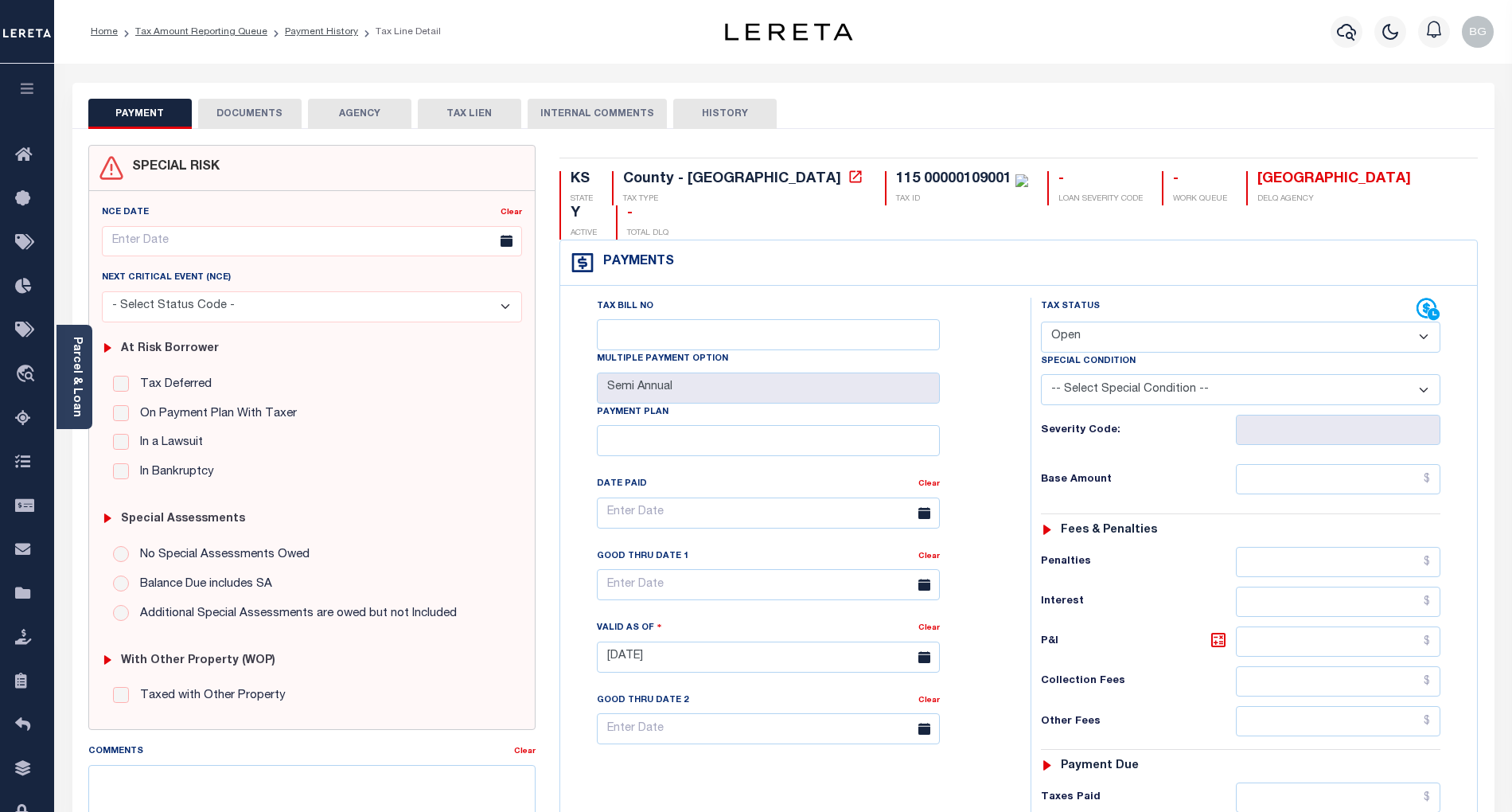
click at [243, 115] on button "DOCUMENTS" at bounding box center [250, 114] width 103 height 30
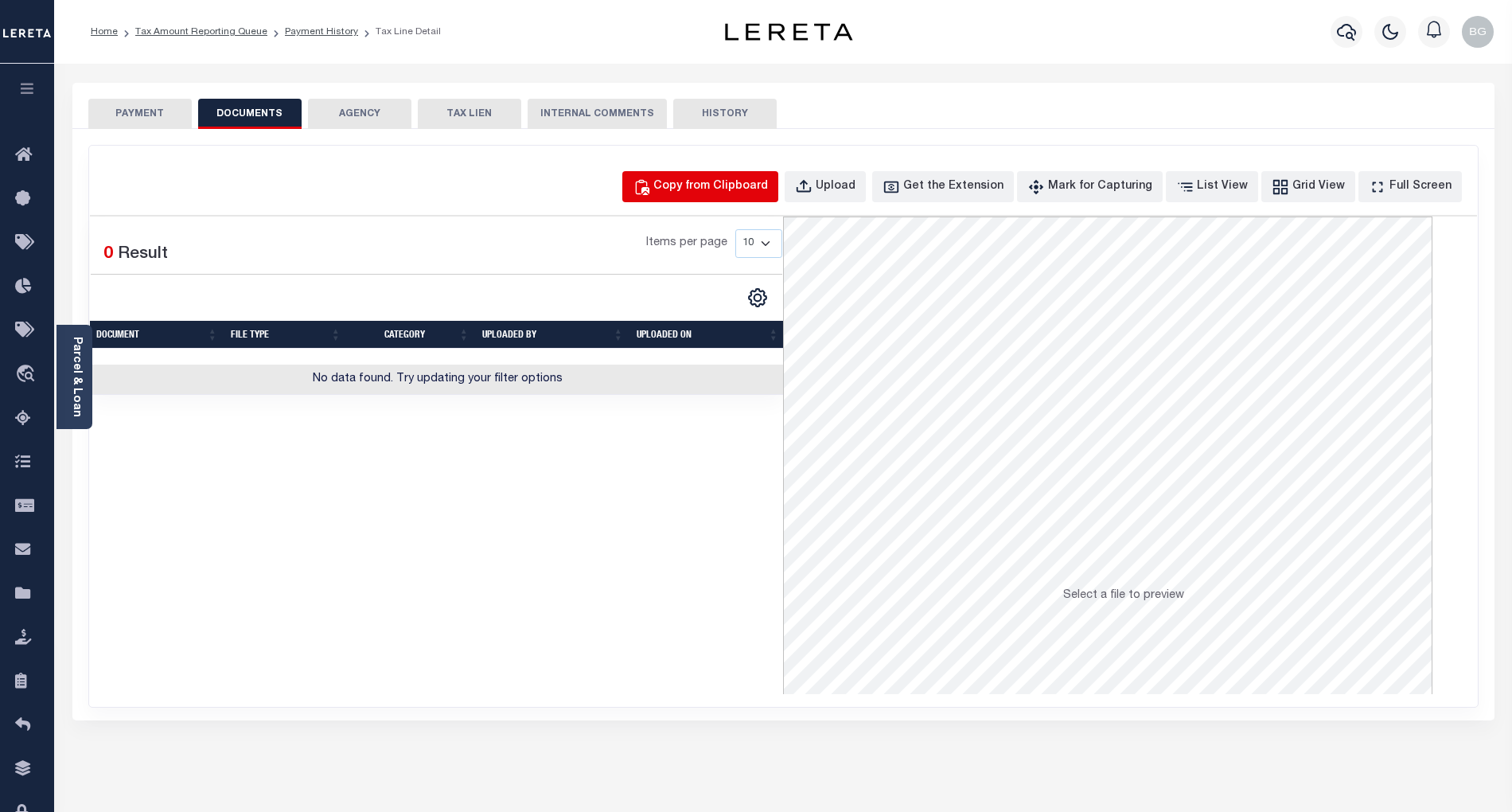
click at [707, 186] on div "Copy from Clipboard" at bounding box center [711, 187] width 115 height 18
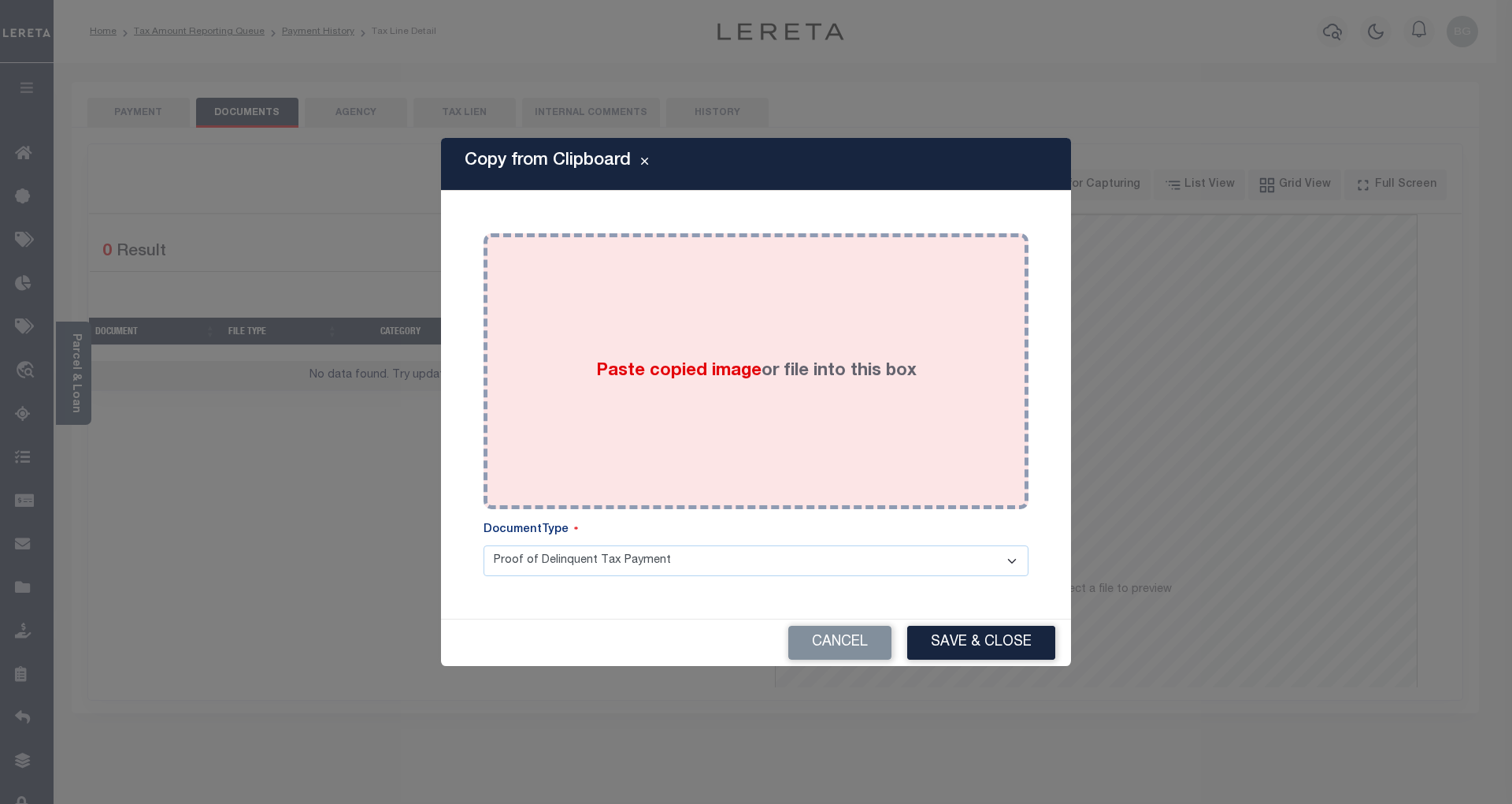
click at [682, 371] on span "Paste copied image" at bounding box center [679, 372] width 165 height 18
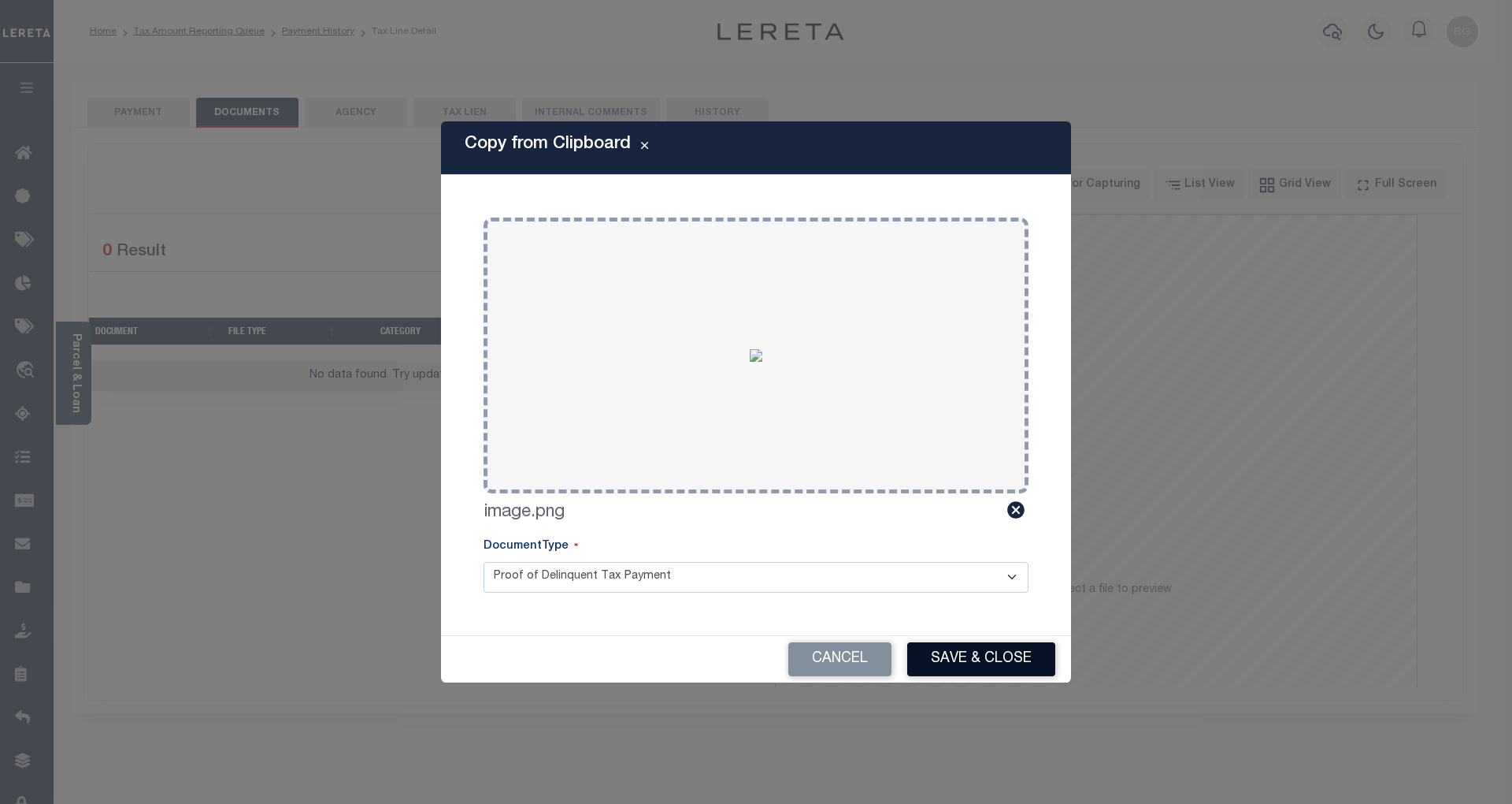
click at [1017, 673] on button "Save & Close" at bounding box center [981, 659] width 148 height 33
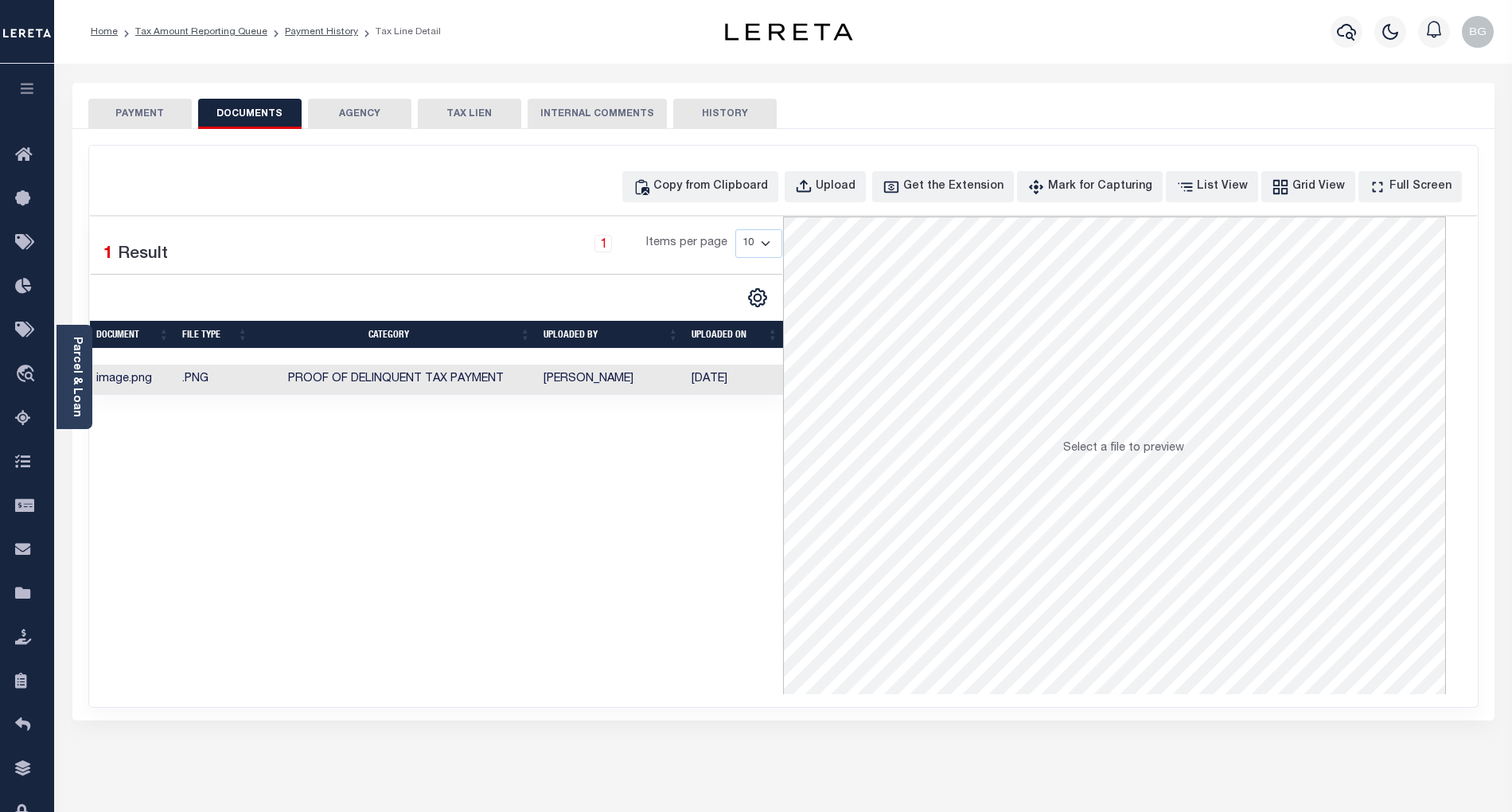
click at [135, 111] on button "PAYMENT" at bounding box center [140, 114] width 103 height 30
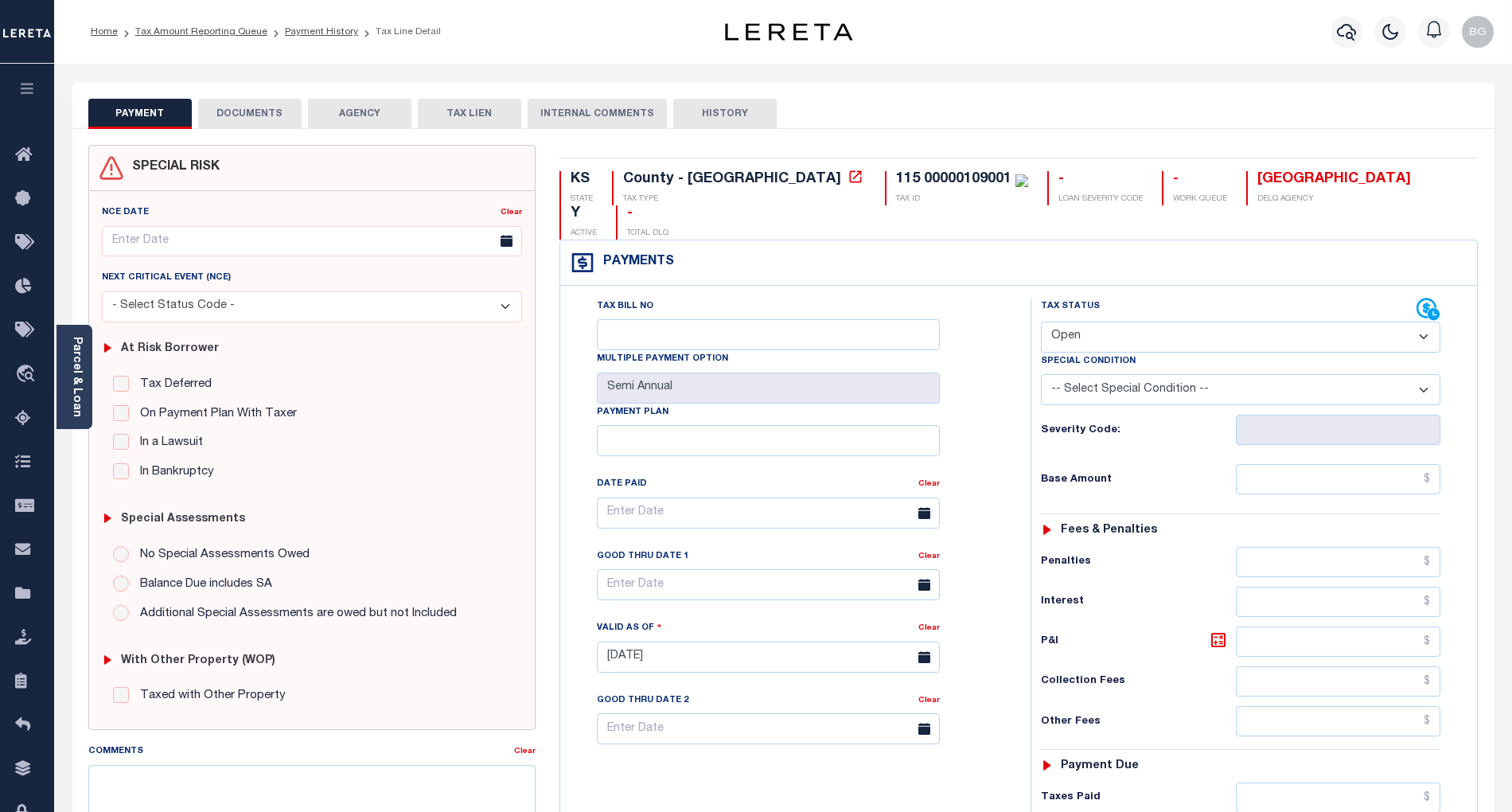
click at [1106, 321] on select "- Select Status Code - Open Due/Unpaid Paid Incomplete No Tax Due Internal Refu…" at bounding box center [1240, 336] width 399 height 31
select select "PYD"
click at [1041, 321] on select "- Select Status Code - Open Due/Unpaid Paid Incomplete No Tax Due Internal Refu…" at bounding box center [1240, 336] width 399 height 31
type input "[DATE]"
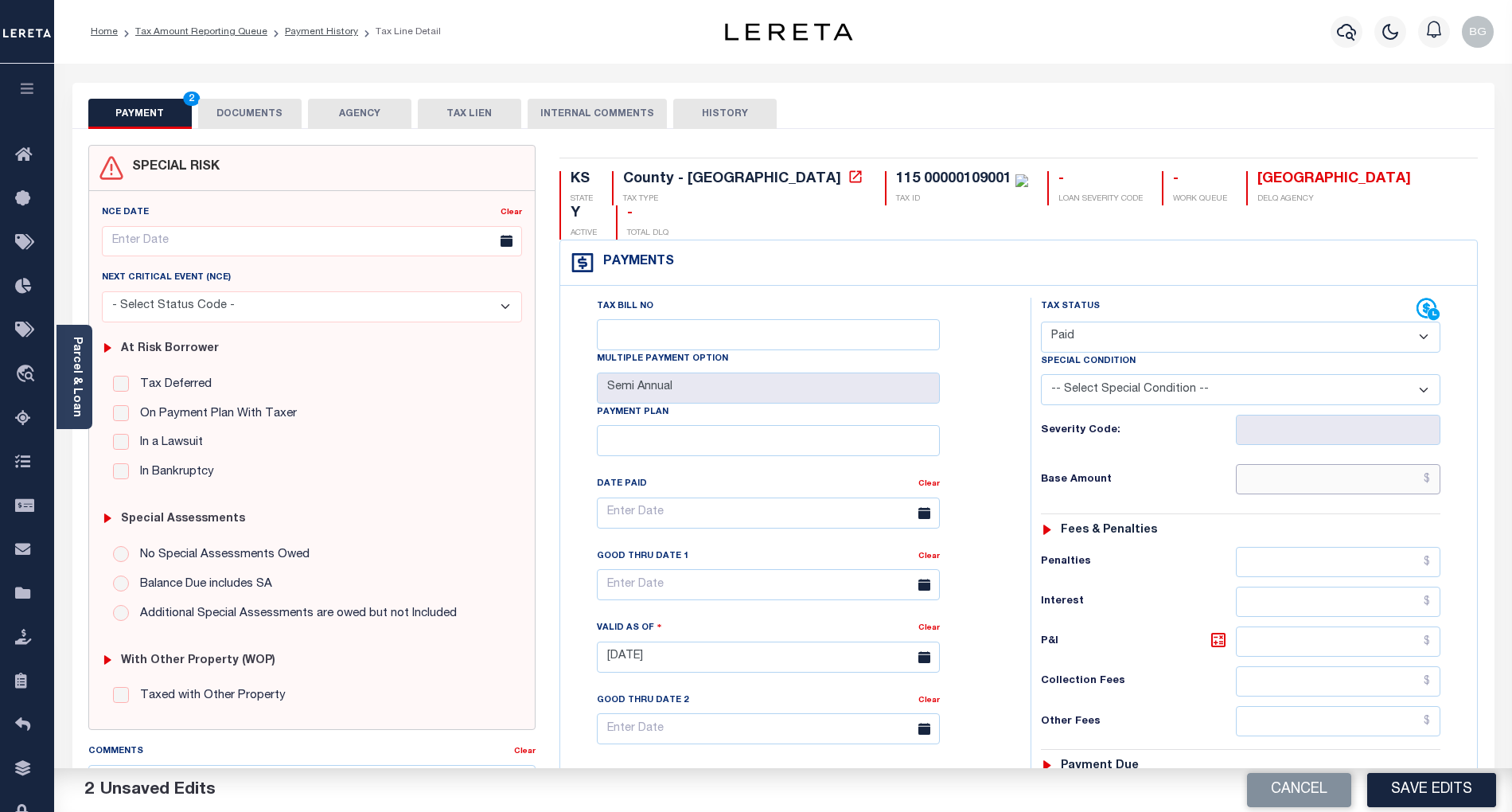
click at [1340, 464] on input "text" at bounding box center [1339, 479] width 205 height 30
paste input "4,404.71"
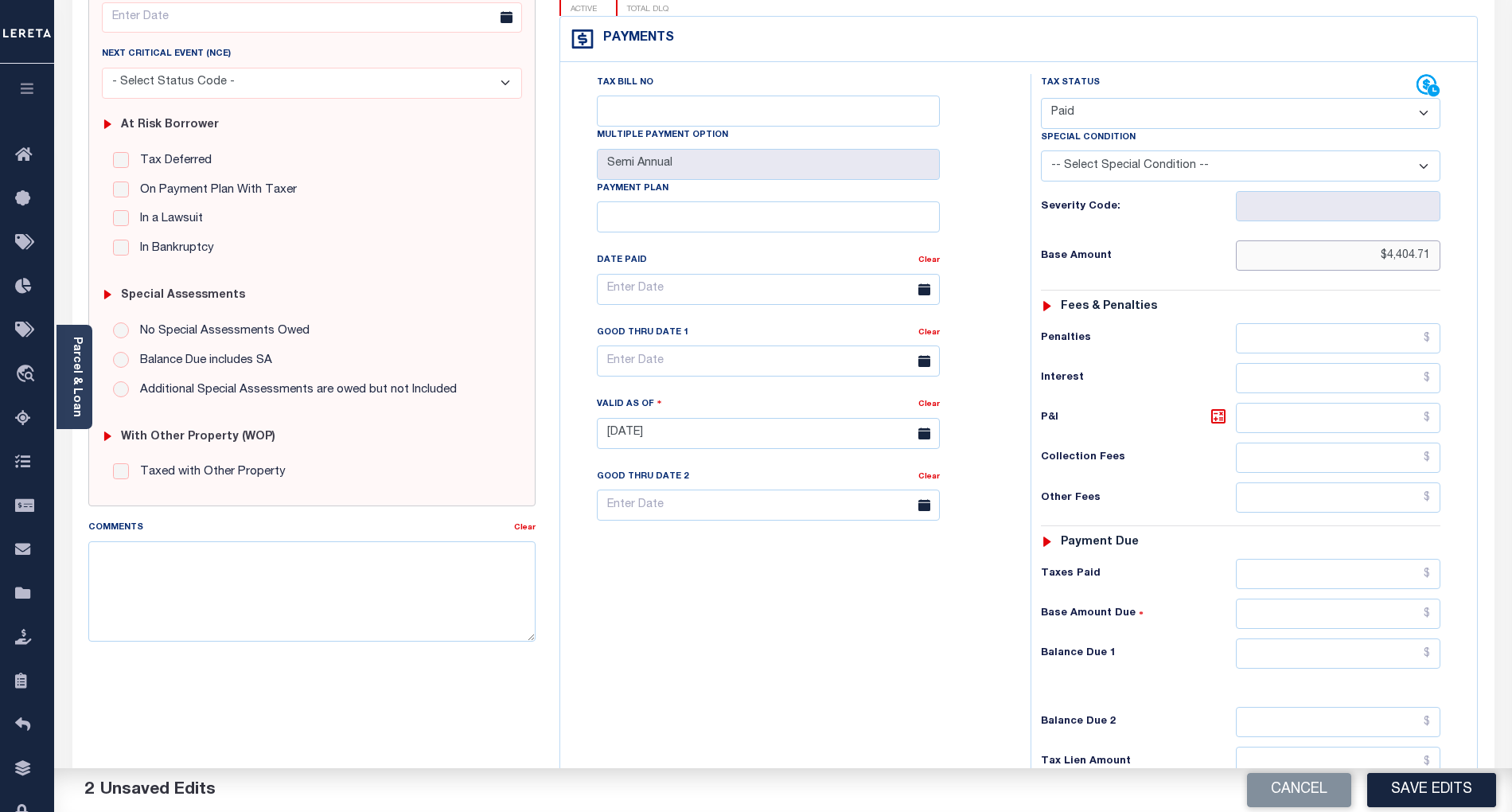
scroll to position [318, 0]
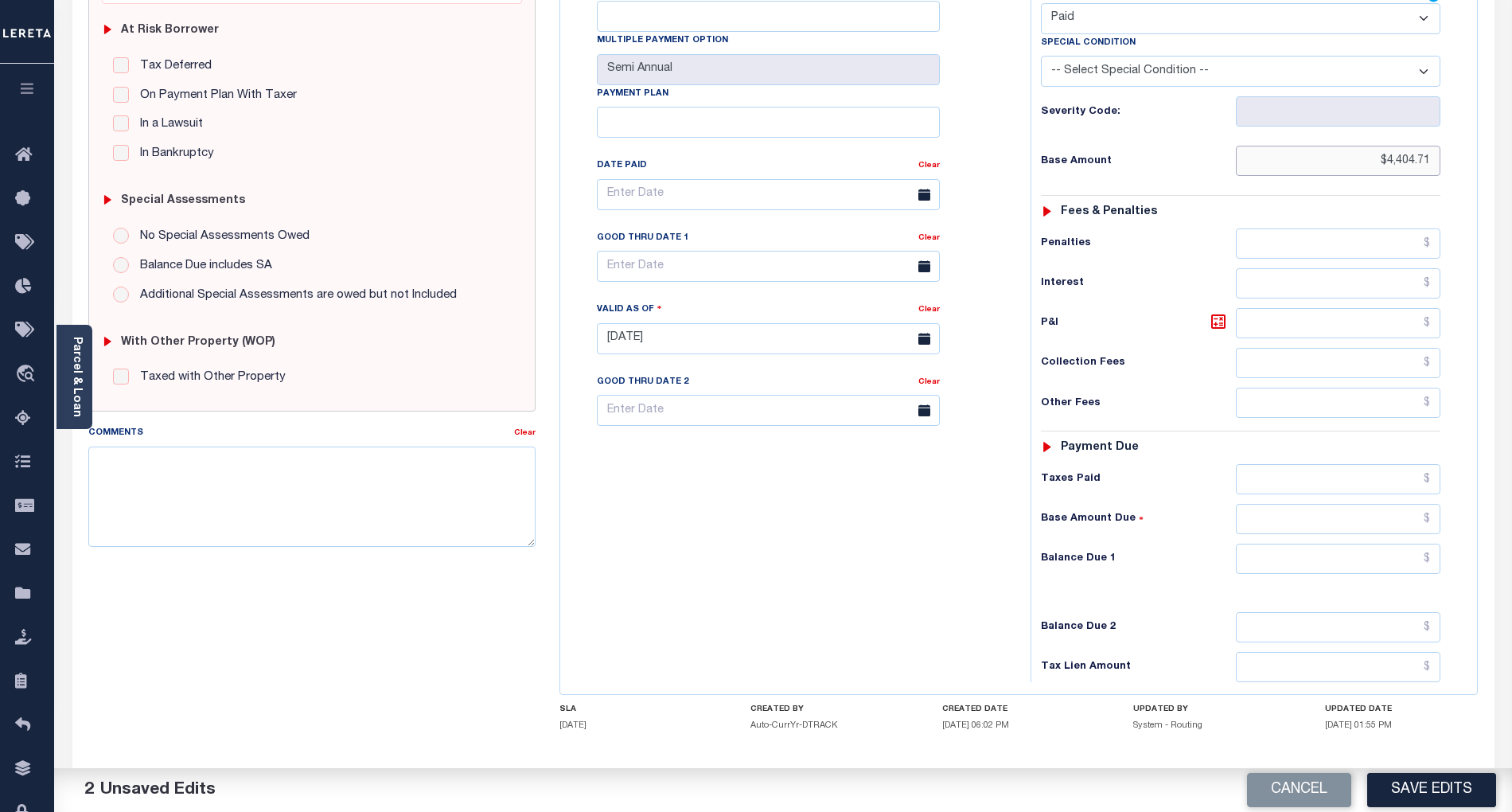
type input "$4,404.71"
click at [1414, 543] on input "text" at bounding box center [1339, 559] width 205 height 30
type input "$0.00"
drag, startPoint x: 962, startPoint y: 570, endPoint x: 1275, endPoint y: 701, distance: 339.3
click at [962, 570] on div "Tax Bill No Multiple Payment Option Semi Annual Payment Plan Clear" at bounding box center [791, 331] width 454 height 703
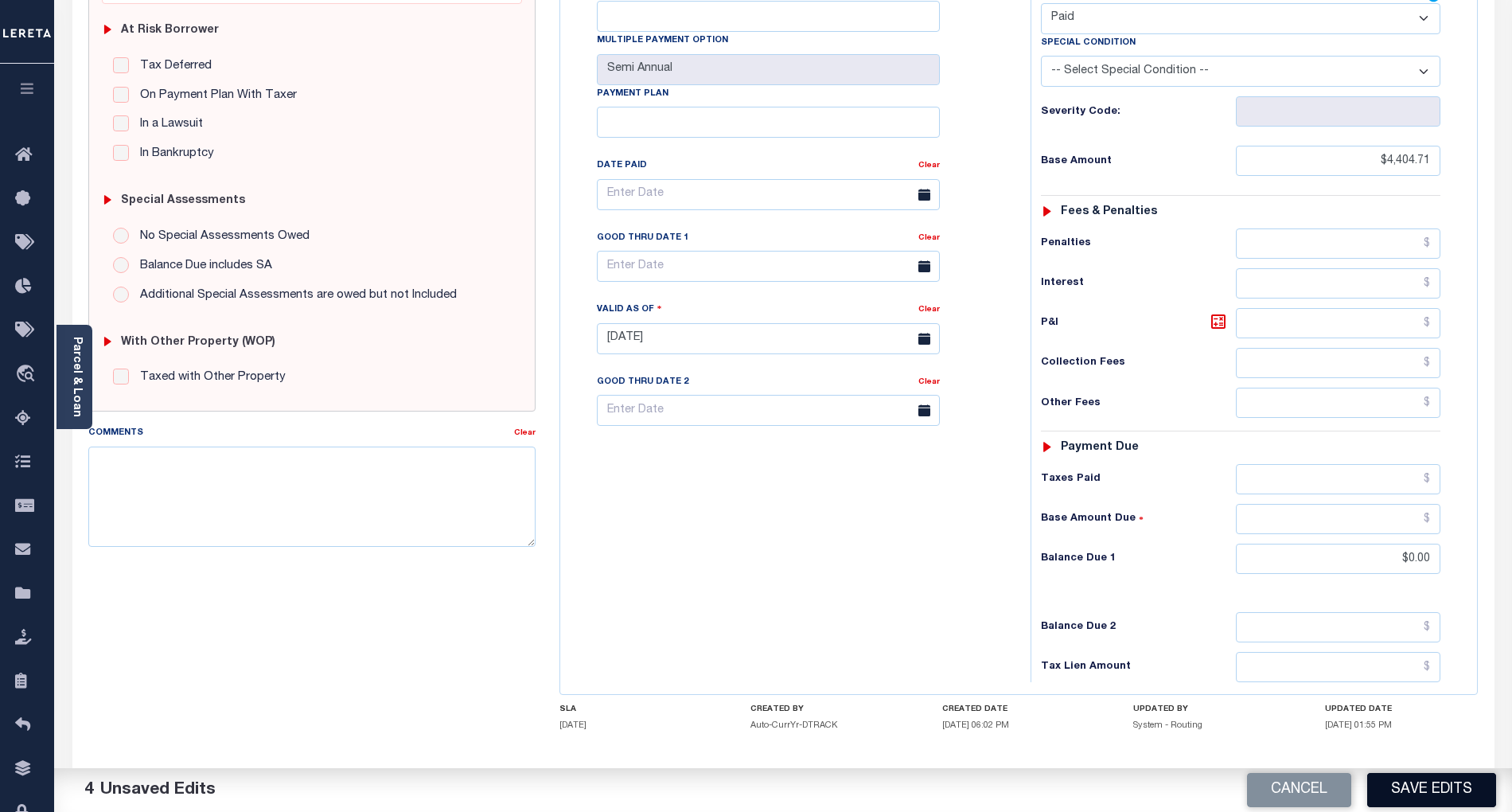
click at [1452, 792] on button "Save Edits" at bounding box center [1431, 790] width 129 height 34
checkbox input "false"
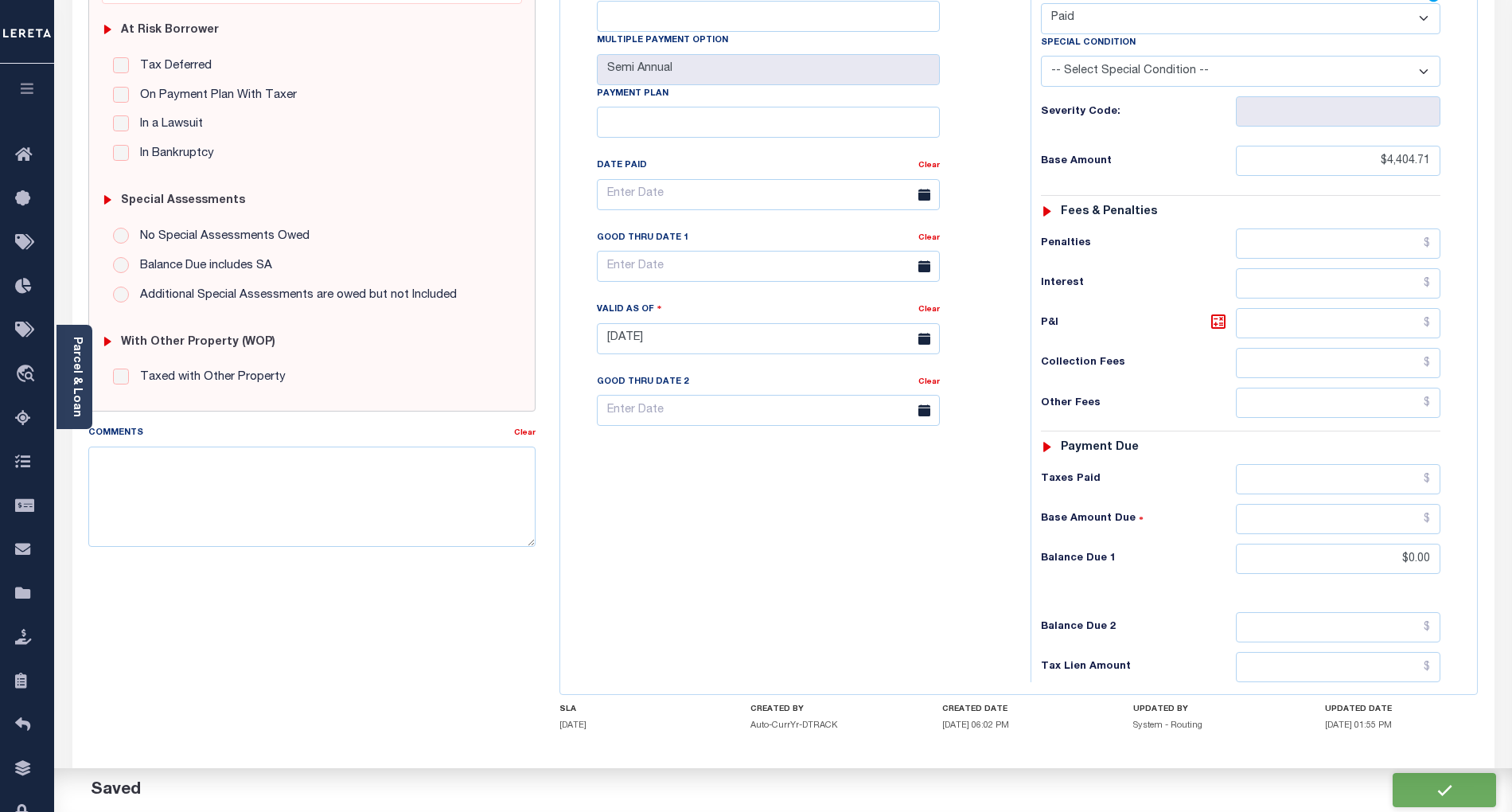
type input "$4,404.71"
type input "$0"
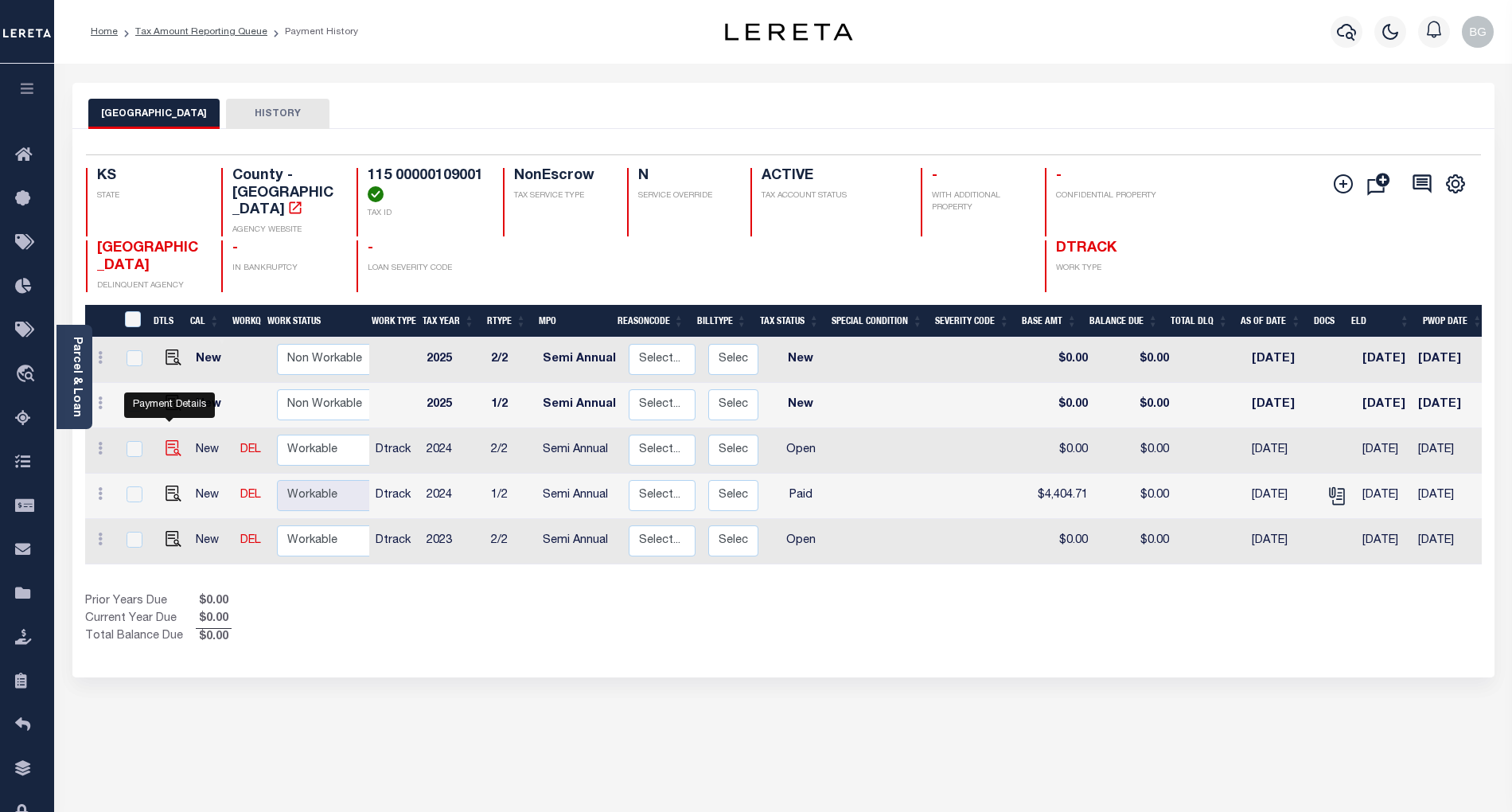
click at [170, 440] on img "" at bounding box center [173, 448] width 16 height 16
checkbox input "true"
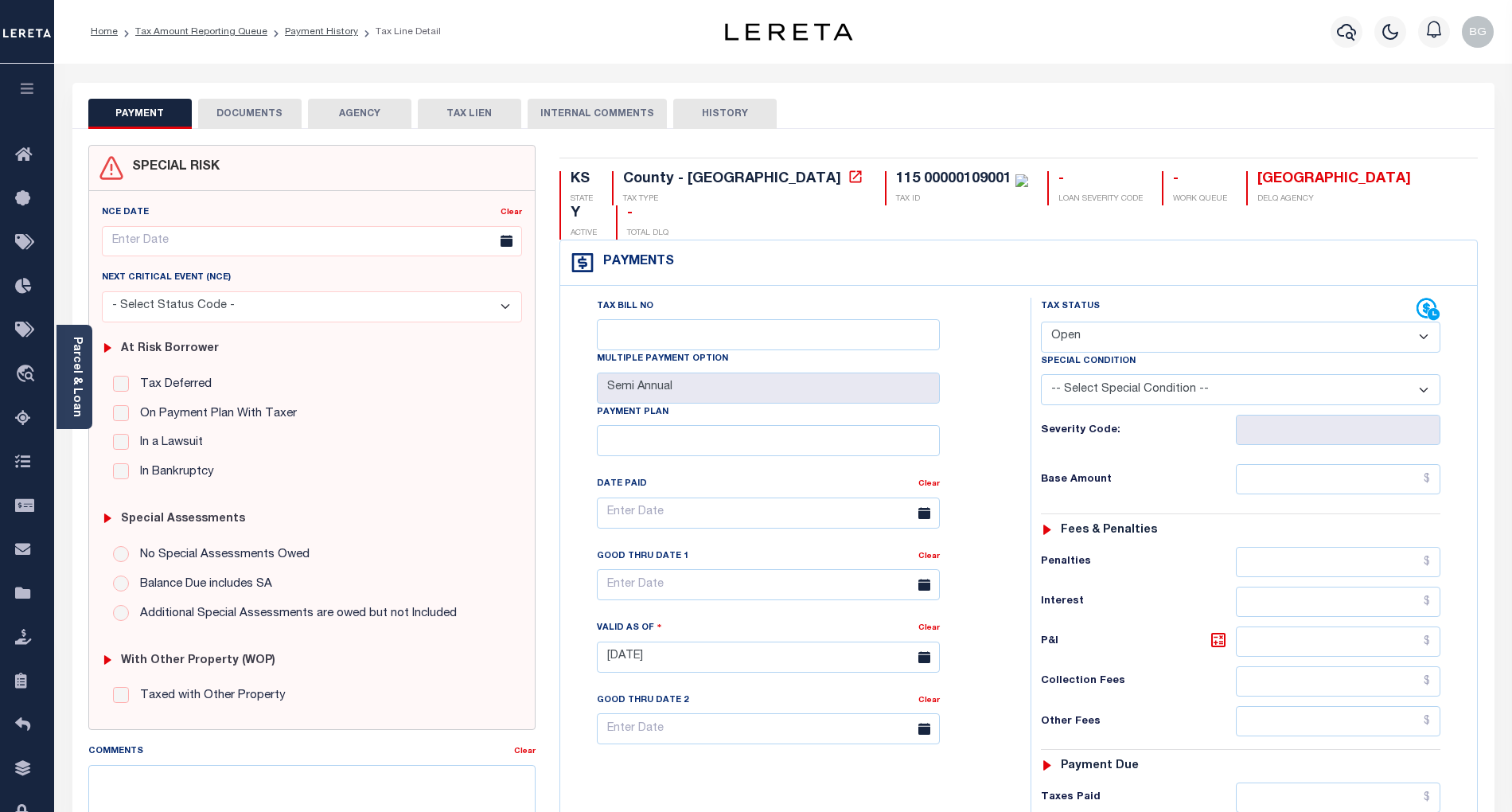
click at [1105, 321] on select "- Select Status Code - Open Due/Unpaid Paid Incomplete No Tax Due Internal Refu…" at bounding box center [1240, 336] width 399 height 31
select select "PYD"
click at [1041, 321] on select "- Select Status Code - Open Due/Unpaid Paid Incomplete No Tax Due Internal Refu…" at bounding box center [1240, 336] width 399 height 31
type input "[DATE]"
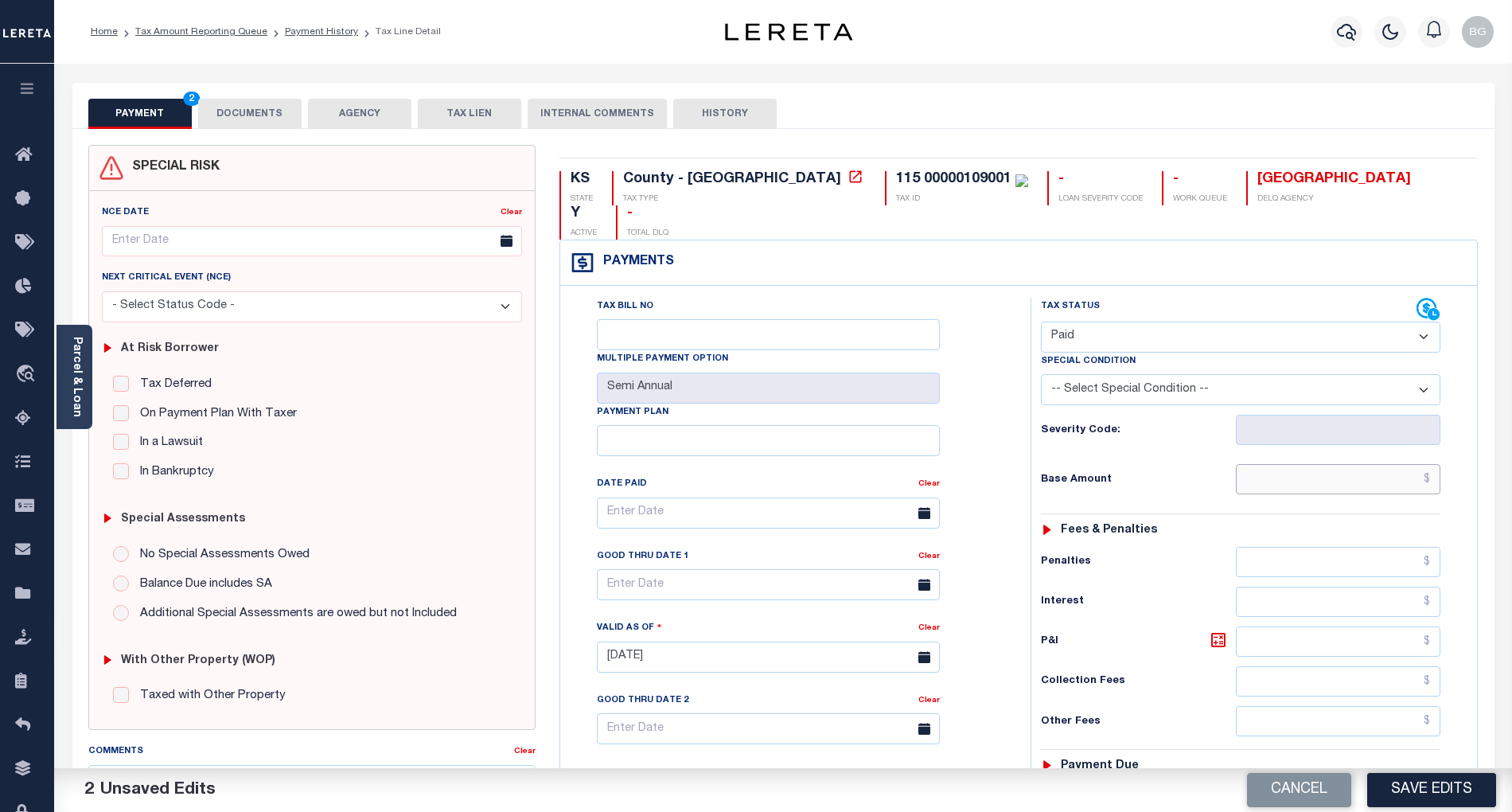
click at [1408, 464] on input "text" at bounding box center [1339, 479] width 205 height 30
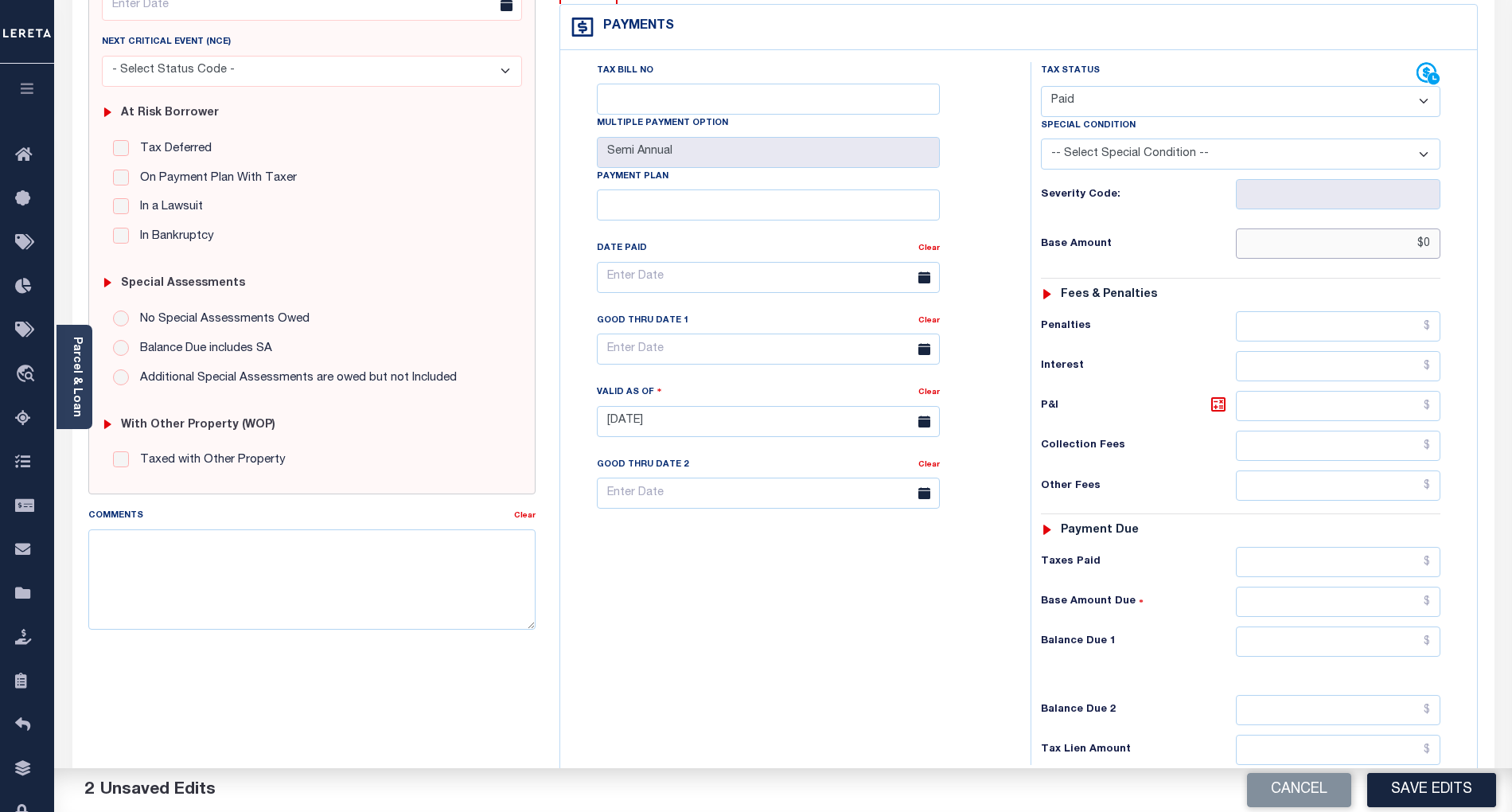
scroll to position [318, 0]
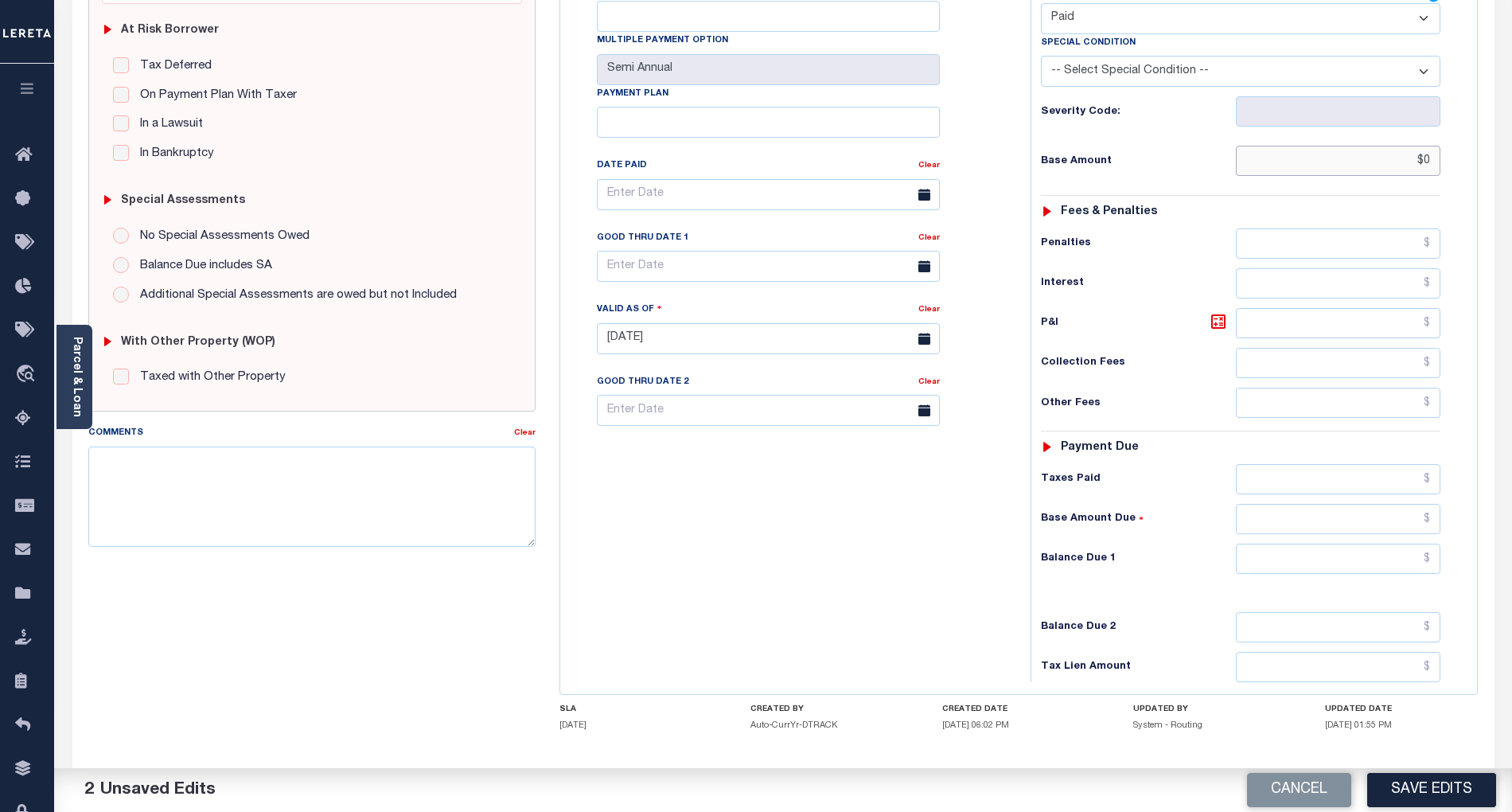
type input "$"
paste input "4,404.71"
type input "$4,404.71"
click at [1403, 543] on input "text" at bounding box center [1339, 559] width 205 height 30
type input "$0.00"
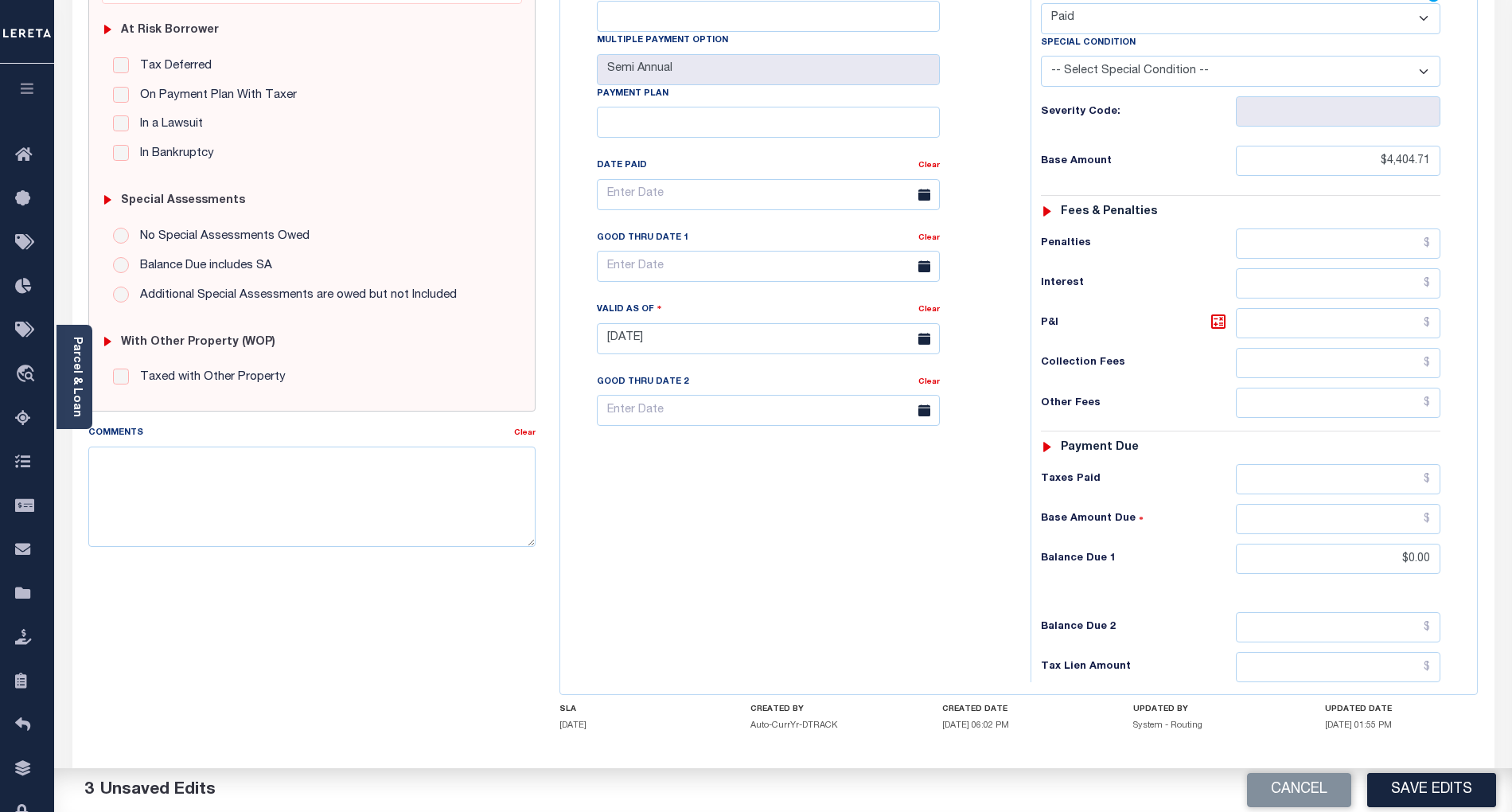
click at [976, 546] on div "Tax Bill No Multiple Payment Option Semi Annual Payment Plan Clear" at bounding box center [791, 331] width 454 height 703
click at [1447, 786] on button "Save Edits" at bounding box center [1431, 790] width 129 height 34
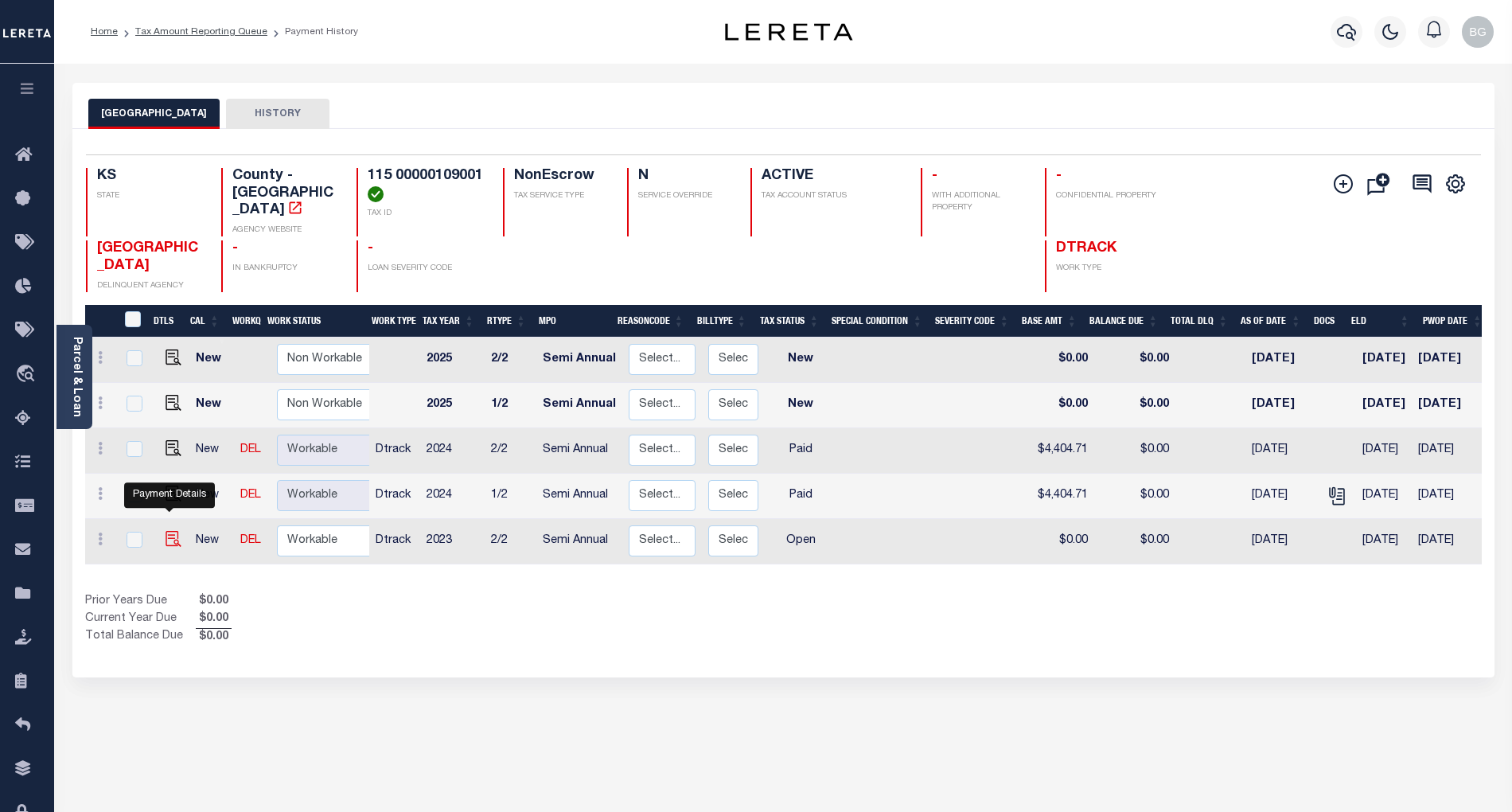
click at [169, 531] on img "" at bounding box center [173, 539] width 16 height 16
checkbox input "true"
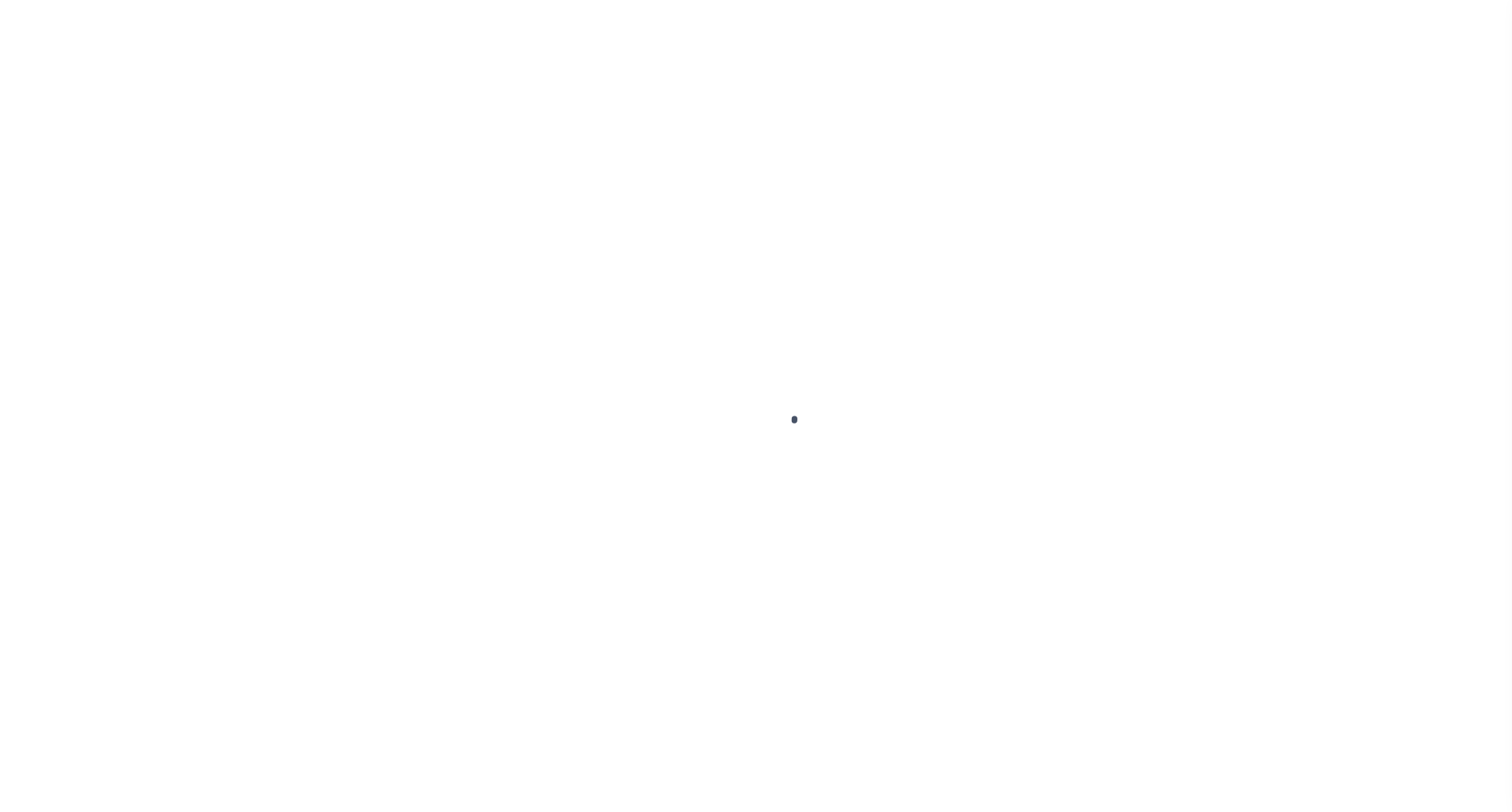
select select "OP2"
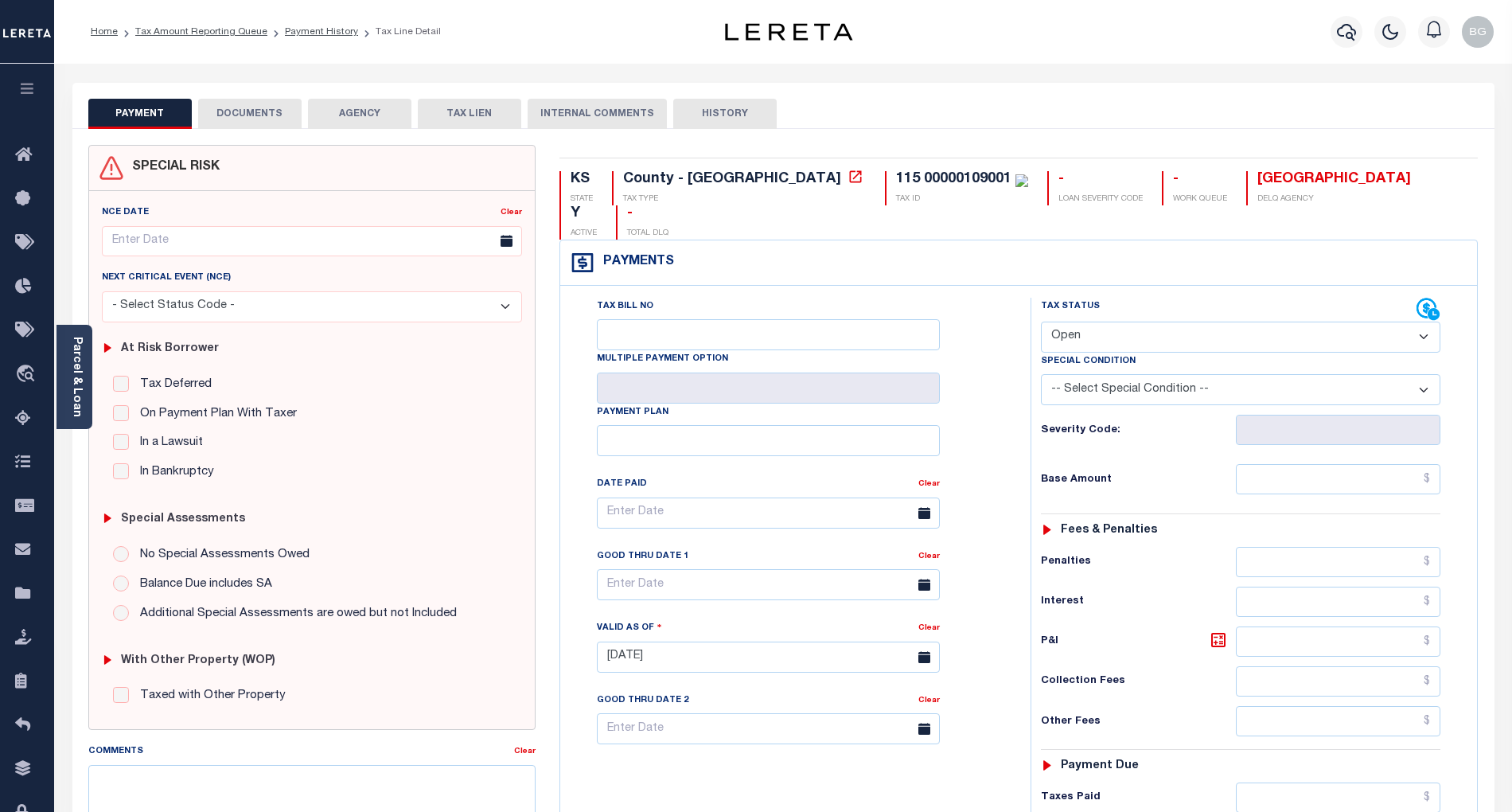
click at [238, 119] on button "DOCUMENTS" at bounding box center [250, 114] width 103 height 30
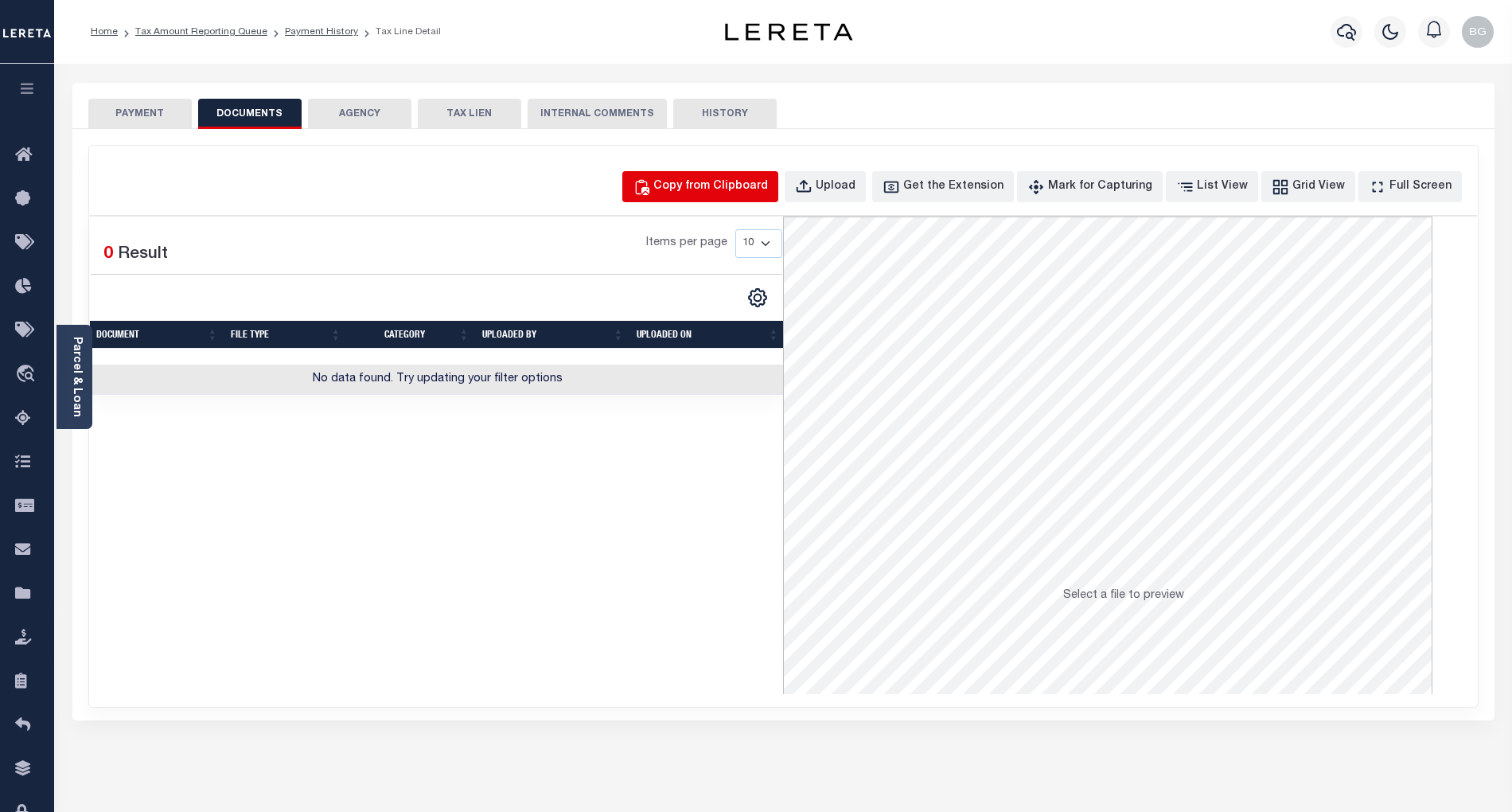
click at [714, 191] on div "Copy from Clipboard" at bounding box center [711, 187] width 115 height 18
select select "POP"
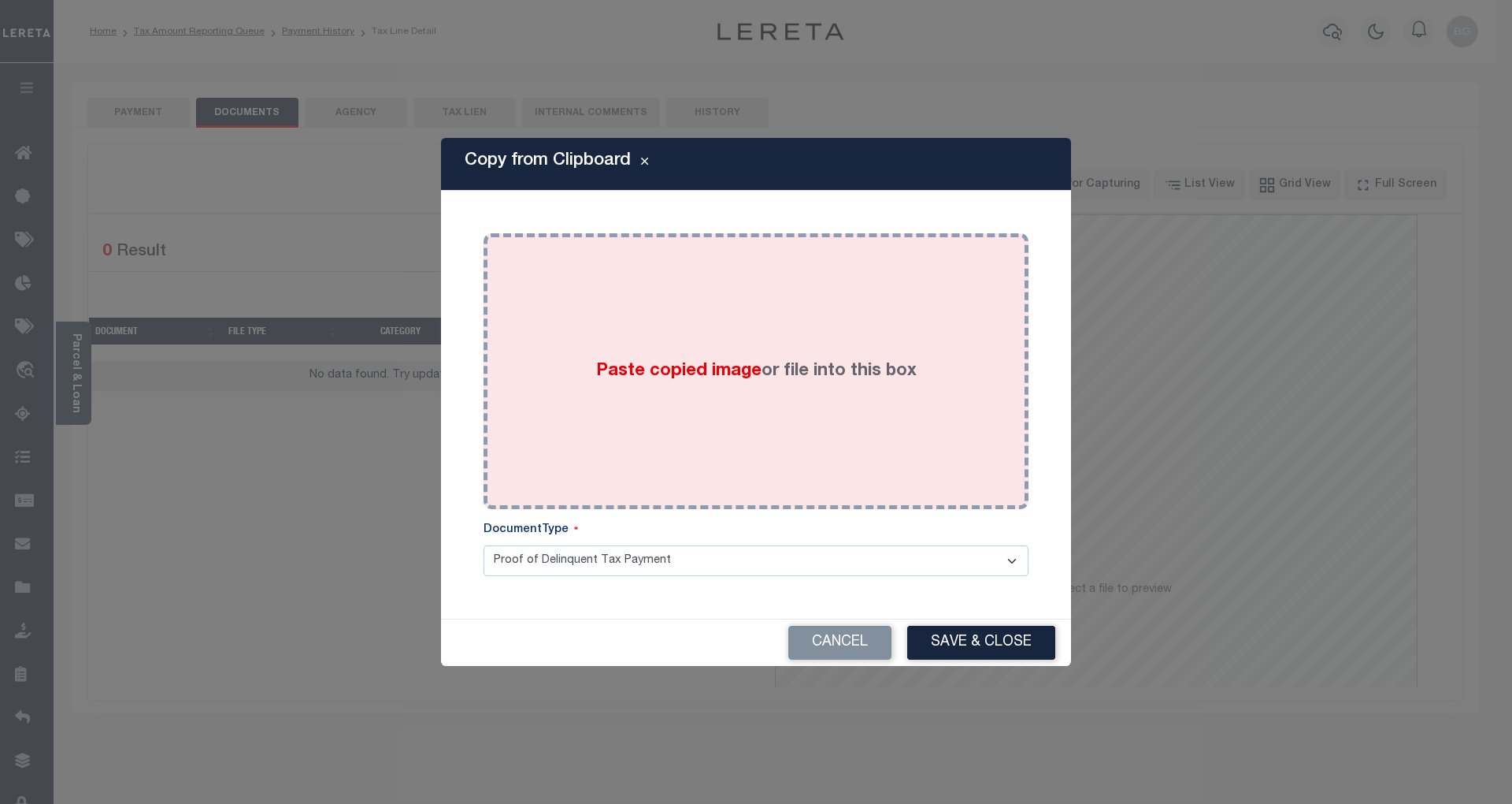
click at [696, 370] on span "Paste copied image" at bounding box center [679, 372] width 165 height 18
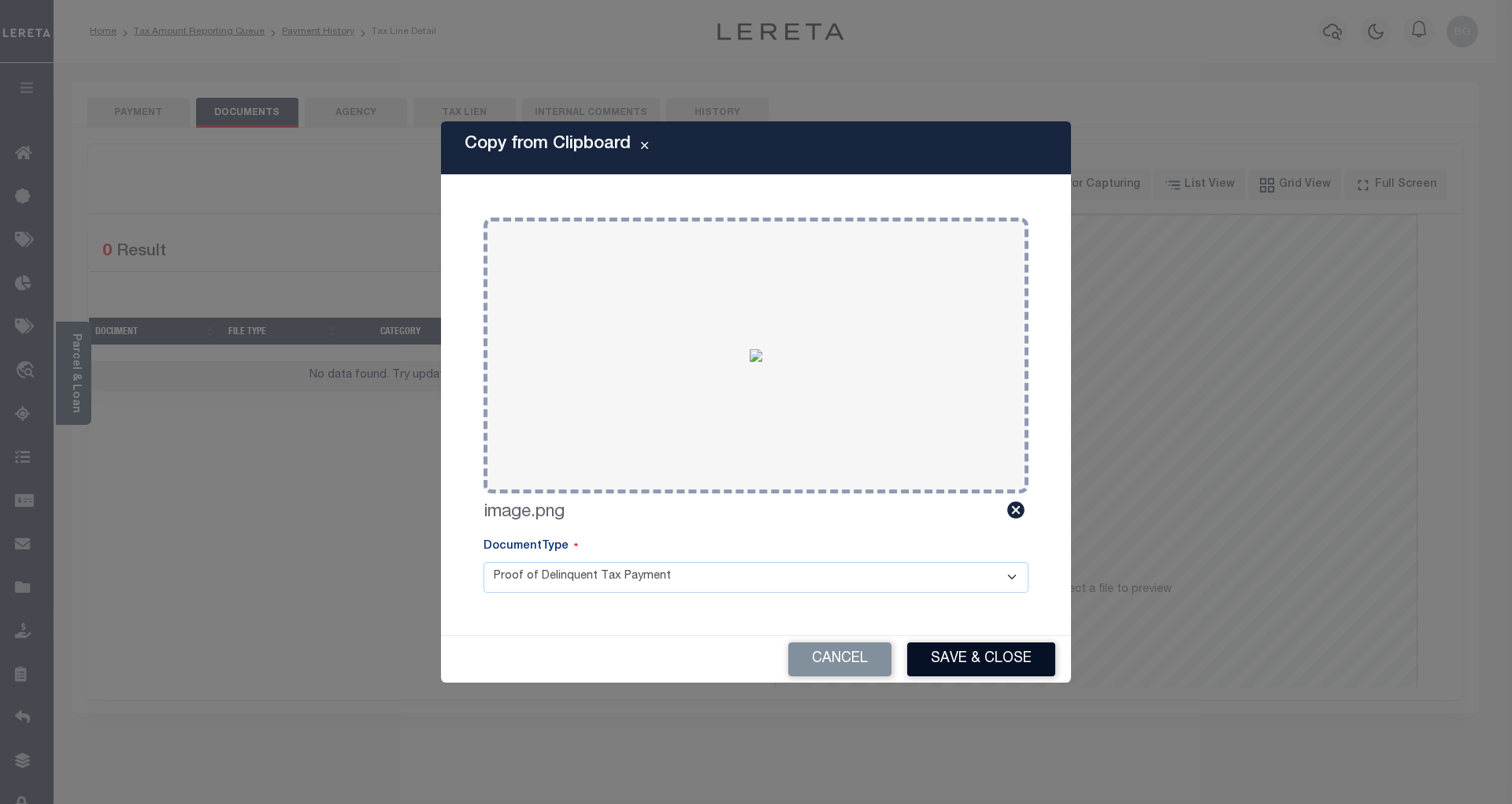
click at [1002, 660] on button "Save & Close" at bounding box center [981, 659] width 148 height 33
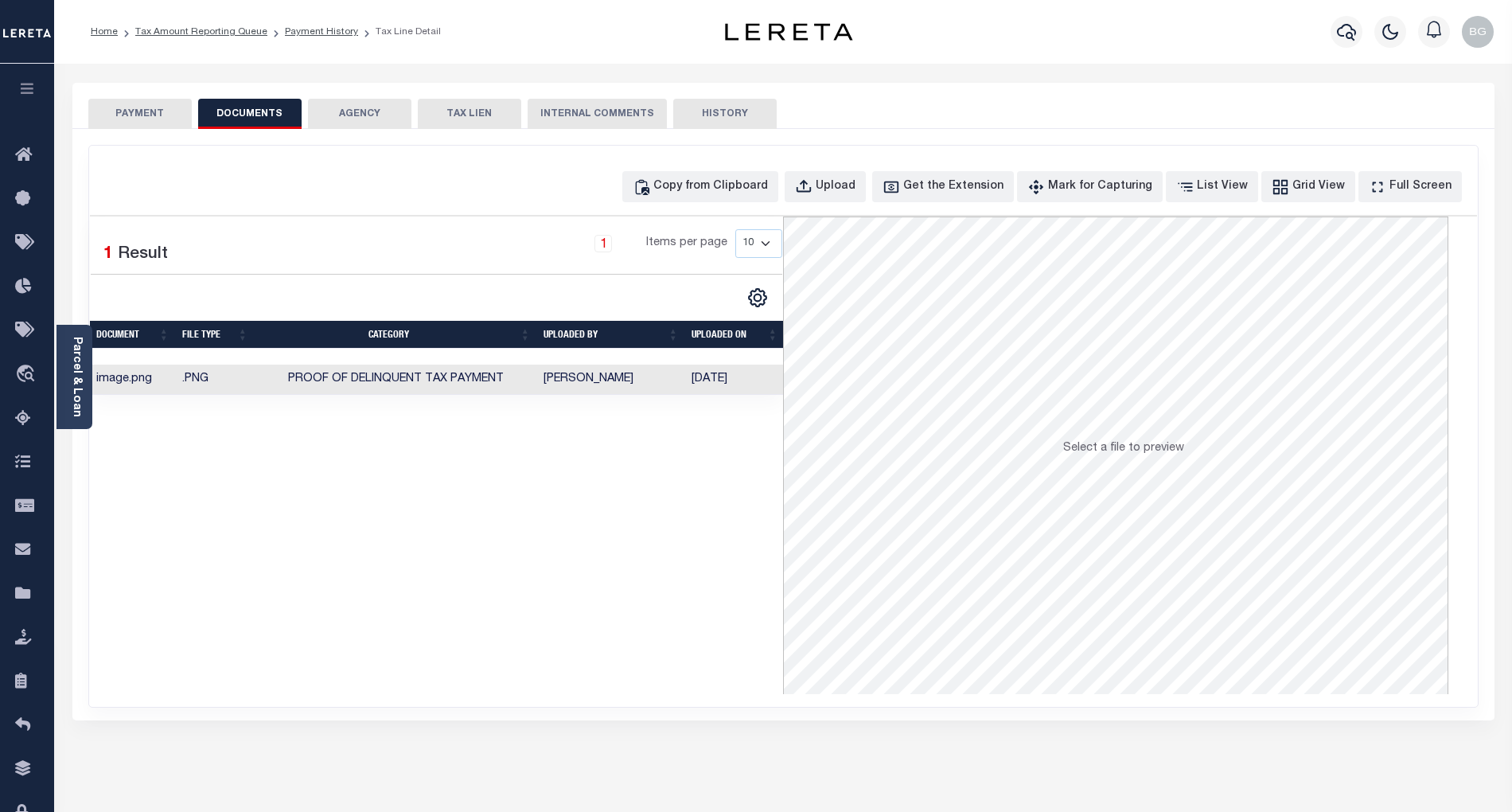
click at [148, 112] on button "PAYMENT" at bounding box center [140, 114] width 103 height 30
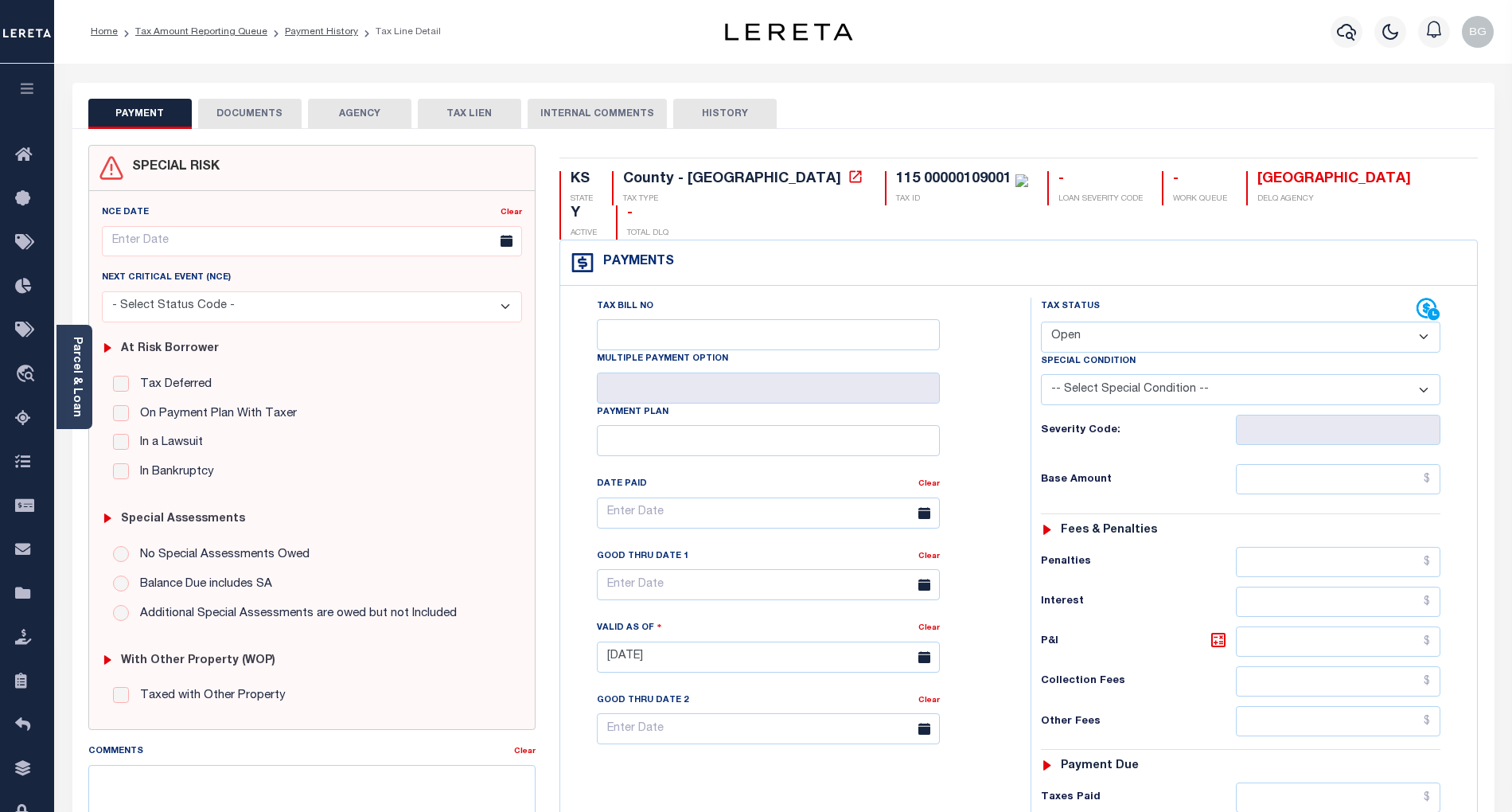
click at [1117, 321] on select "- Select Status Code - Open Due/Unpaid Paid Incomplete No Tax Due Internal Refu…" at bounding box center [1240, 336] width 399 height 31
select select "NTX"
click at [1041, 321] on select "- Select Status Code - Open Due/Unpaid Paid Incomplete No Tax Due Internal Refu…" at bounding box center [1240, 336] width 399 height 31
type input "[DATE]"
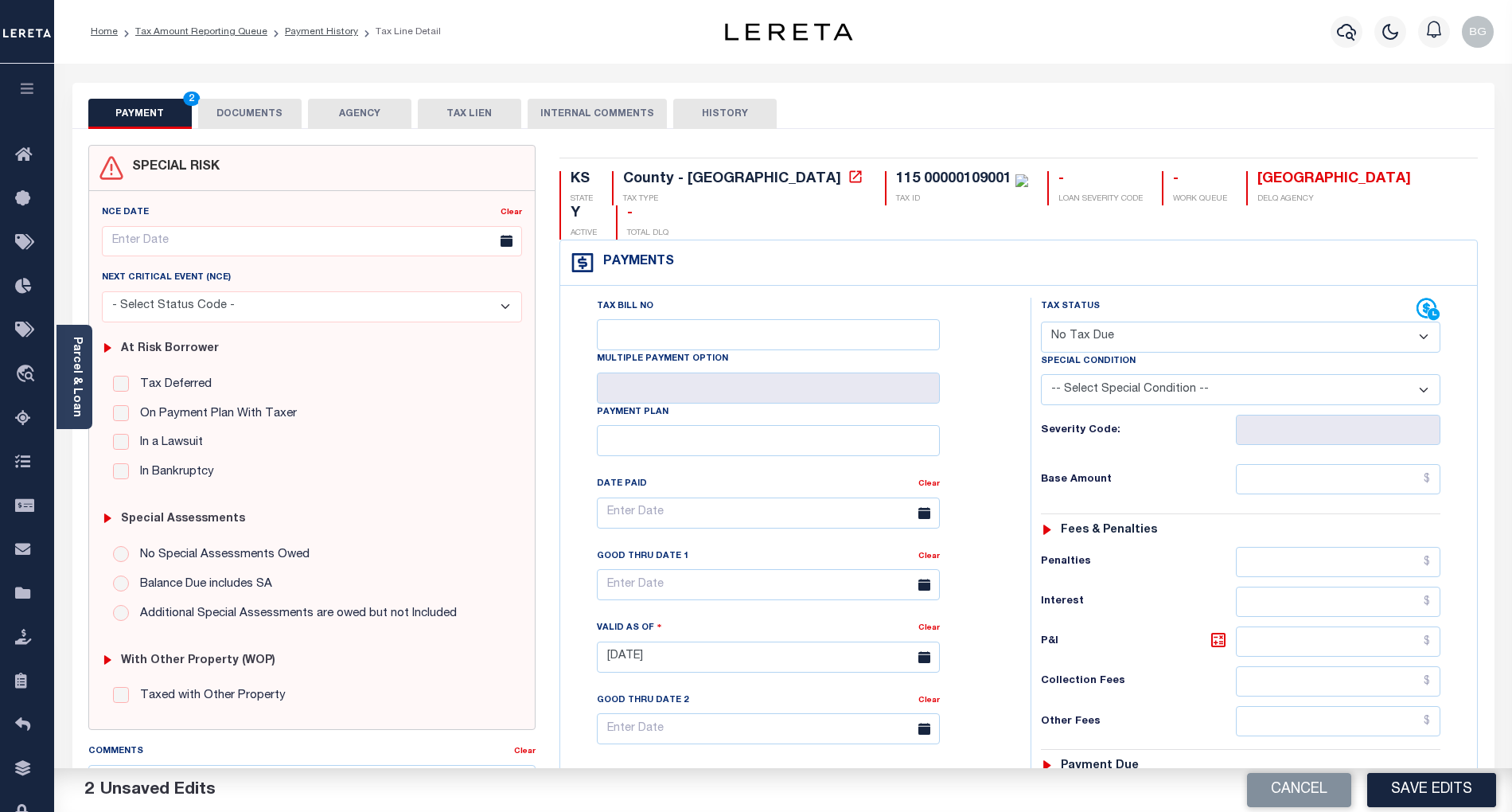
click at [1141, 374] on select "-- Select Special Condition -- 3RD PARTY TAX LIEN AGENCY TAX LIEN (A.K.A Inside…" at bounding box center [1240, 390] width 399 height 31
select select "7"
click at [1041, 374] on select "-- Select Special Condition -- 3RD PARTY TAX LIEN AGENCY TAX LIEN (A.K.A Inside…" at bounding box center [1240, 390] width 399 height 31
click at [1391, 464] on input "text" at bounding box center [1339, 479] width 205 height 30
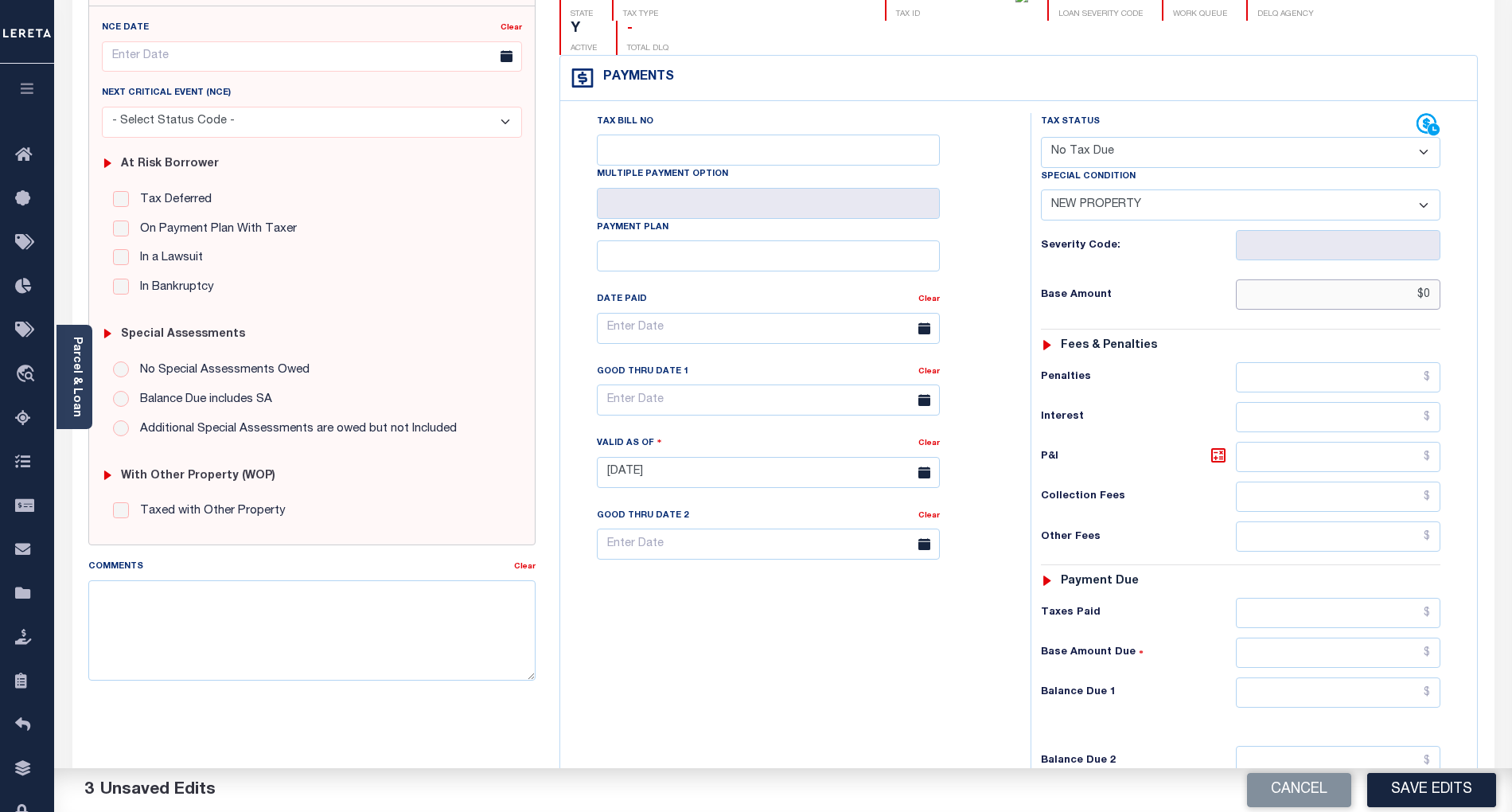
scroll to position [318, 0]
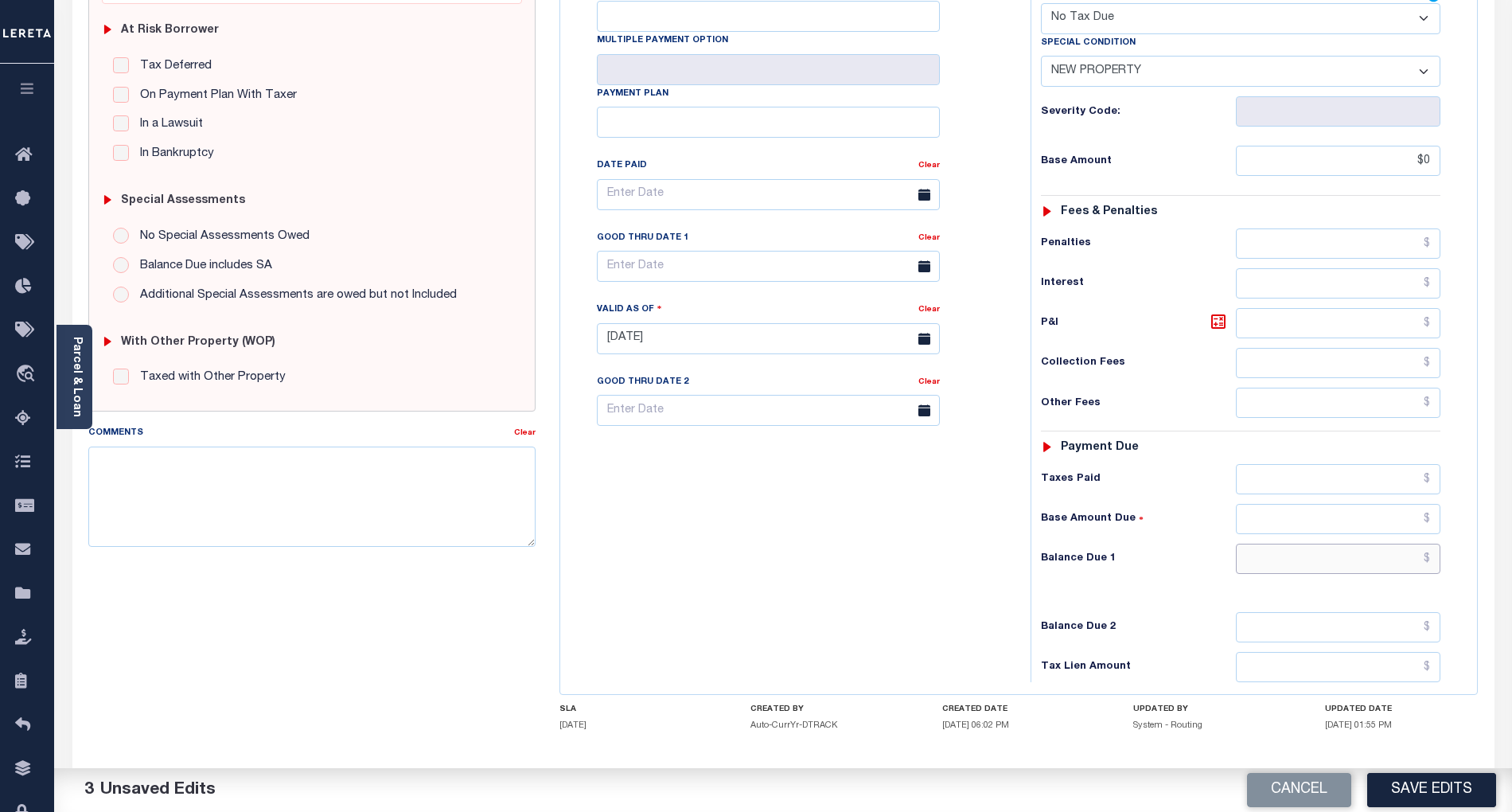
type input "$0.00"
click at [1408, 543] on input "text" at bounding box center [1339, 559] width 205 height 30
type input "$0.00"
click at [927, 586] on div "Tax Bill No Multiple Payment Option Payment Plan Clear" at bounding box center [791, 331] width 454 height 703
click at [320, 496] on textarea "Comments" at bounding box center [311, 496] width 447 height 100
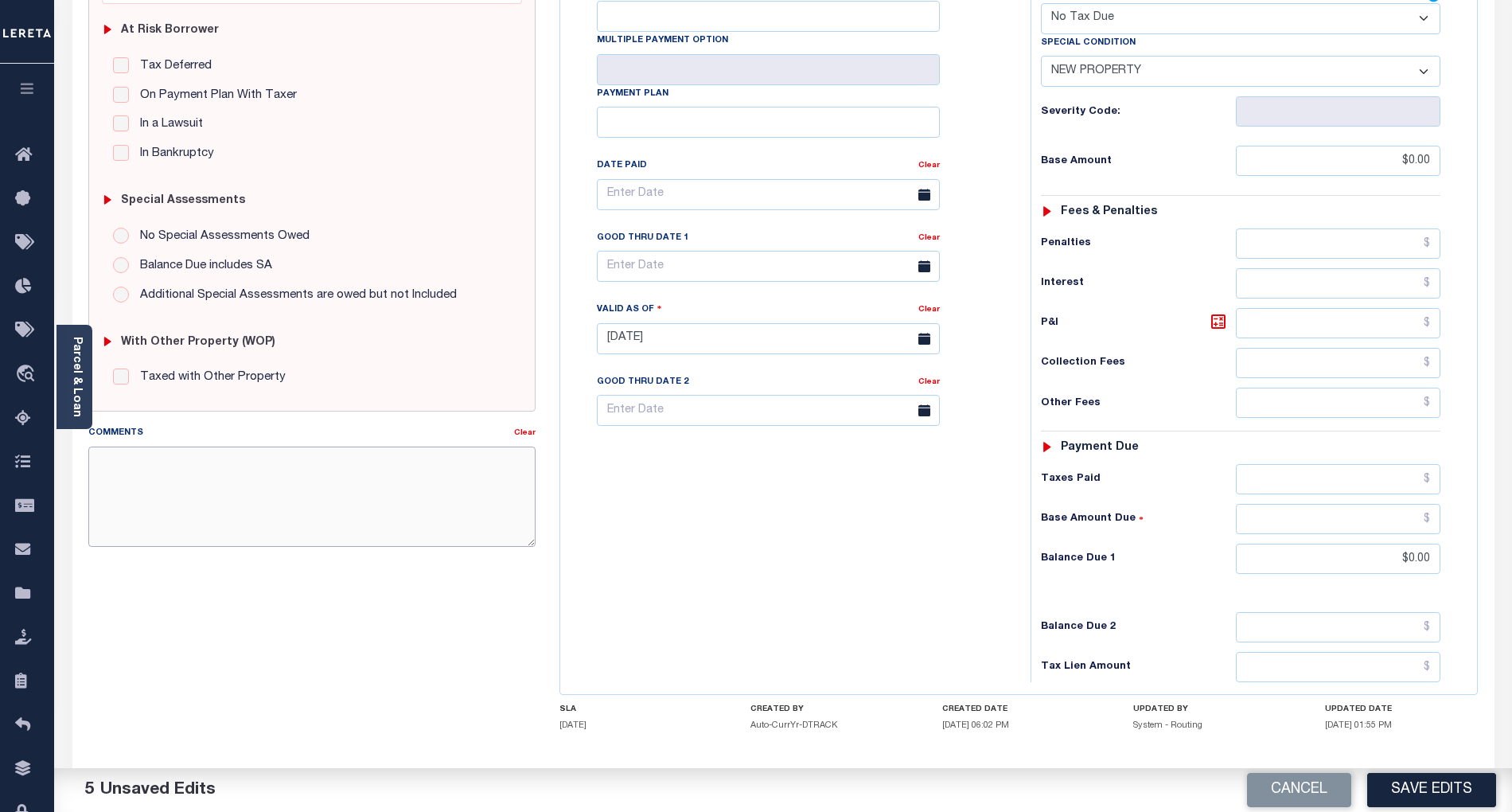
paste textarea "No Previous Tax Year History Records"
click at [133, 466] on textarea "No Previous Tax Year History Records" at bounding box center [311, 496] width 447 height 100
type textarea "No 2023 Tax Year History Records"
click at [1456, 778] on button "Save Edits" at bounding box center [1431, 790] width 129 height 34
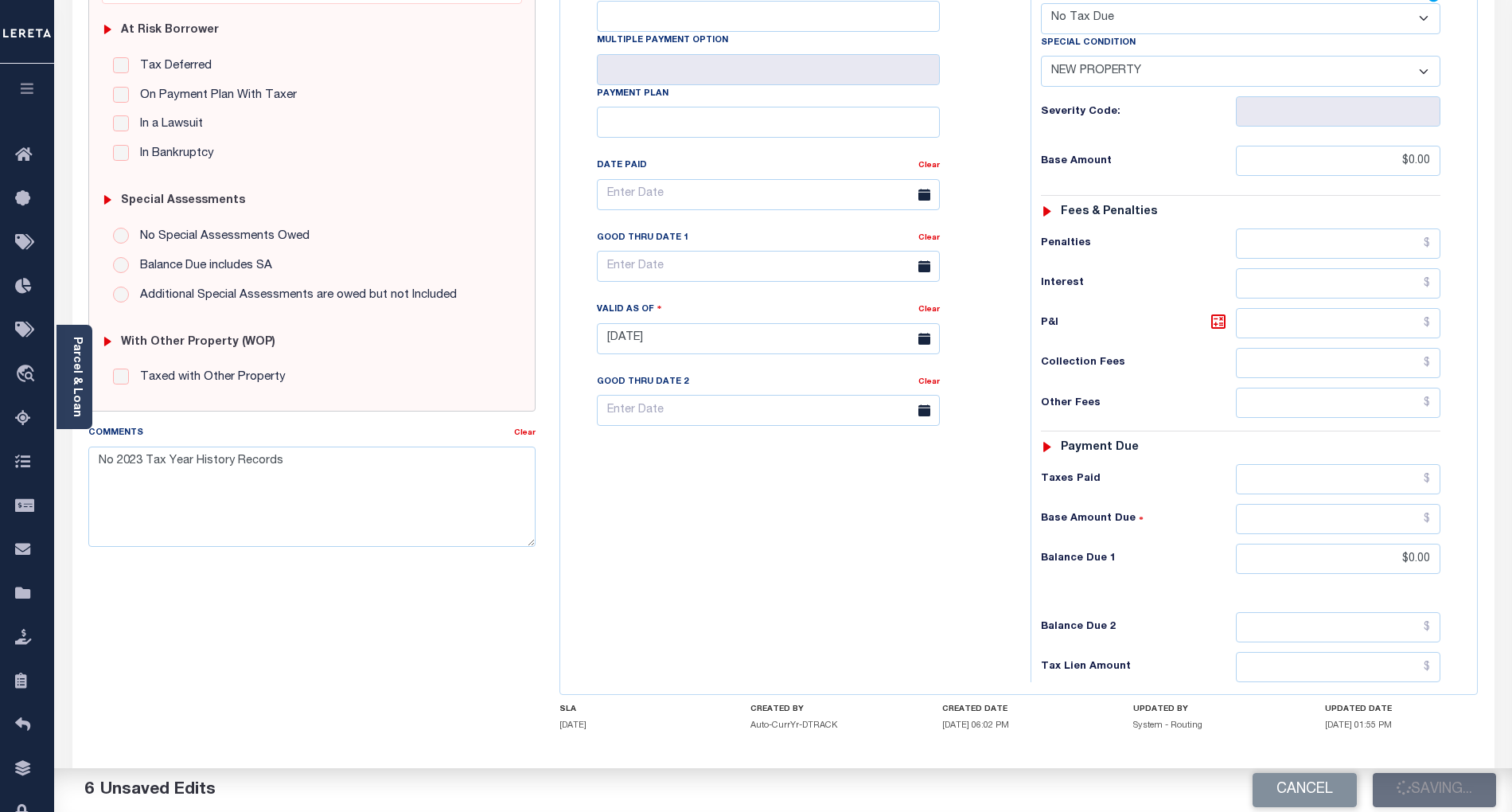
checkbox input "false"
type input "$0"
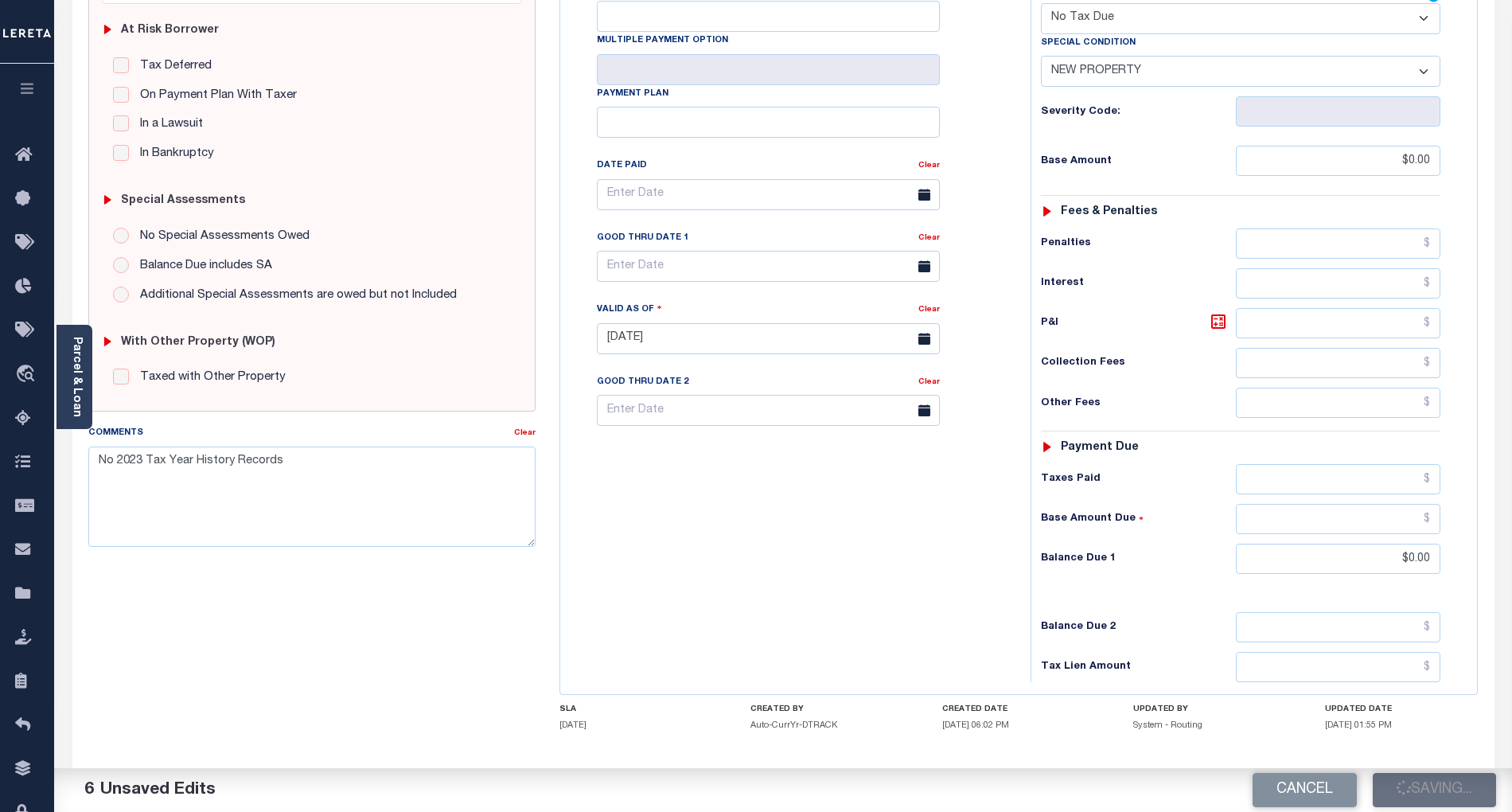
type input "$0"
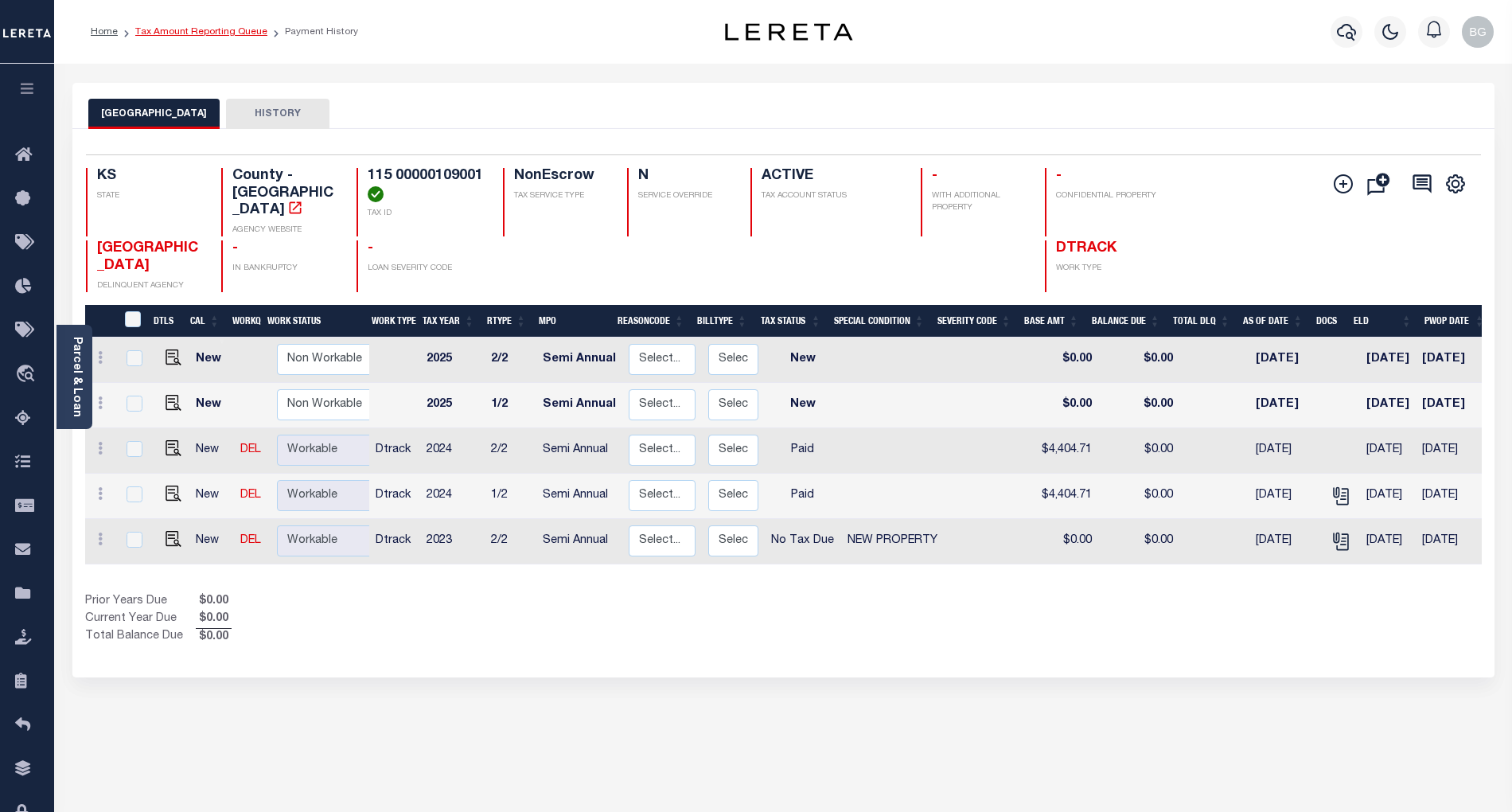
click at [183, 29] on link "Tax Amount Reporting Queue" at bounding box center [201, 31] width 133 height 10
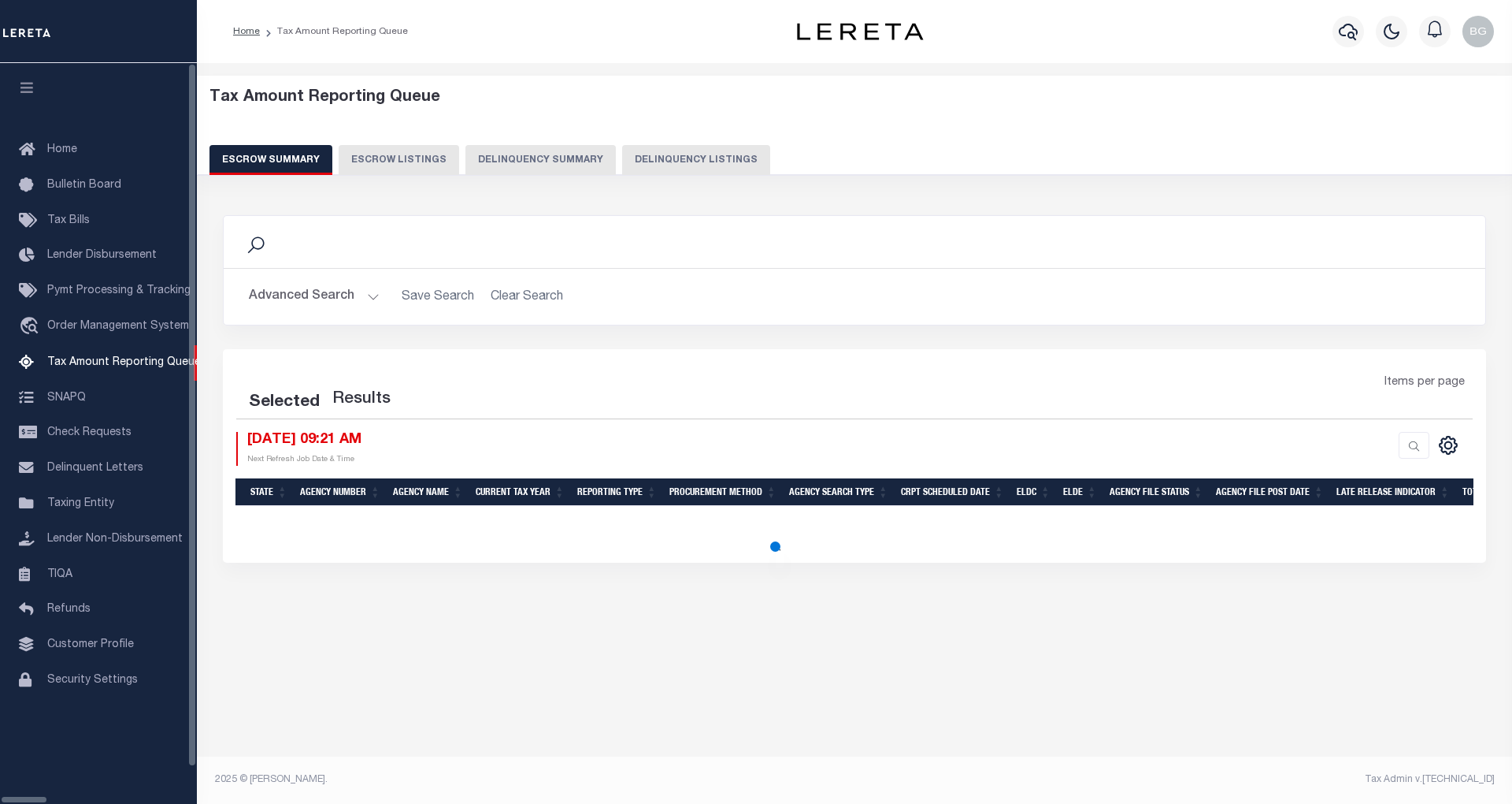
click at [627, 158] on button "Delinquency Listings" at bounding box center [696, 160] width 148 height 30
select select "100"
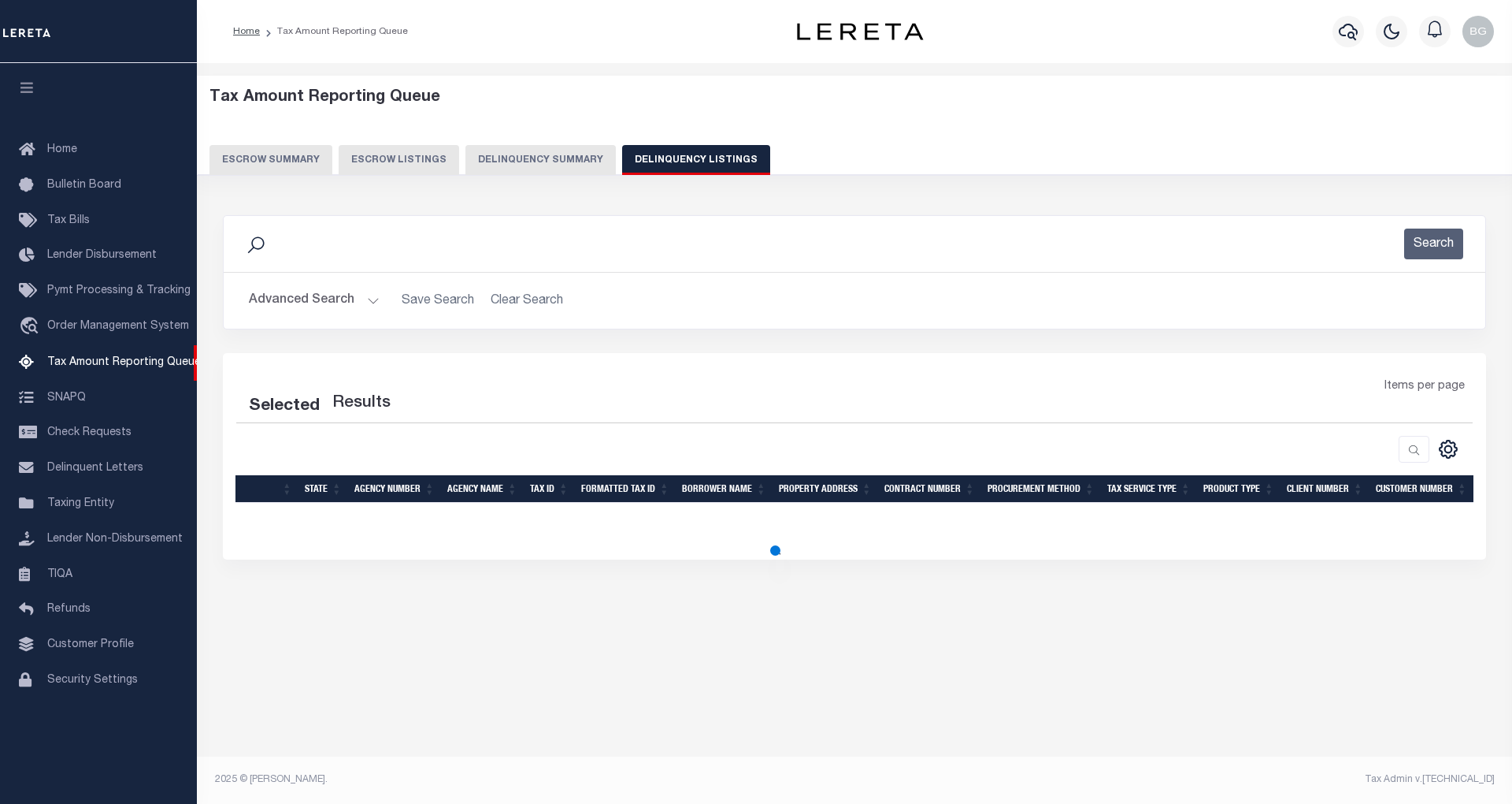
select select "100"
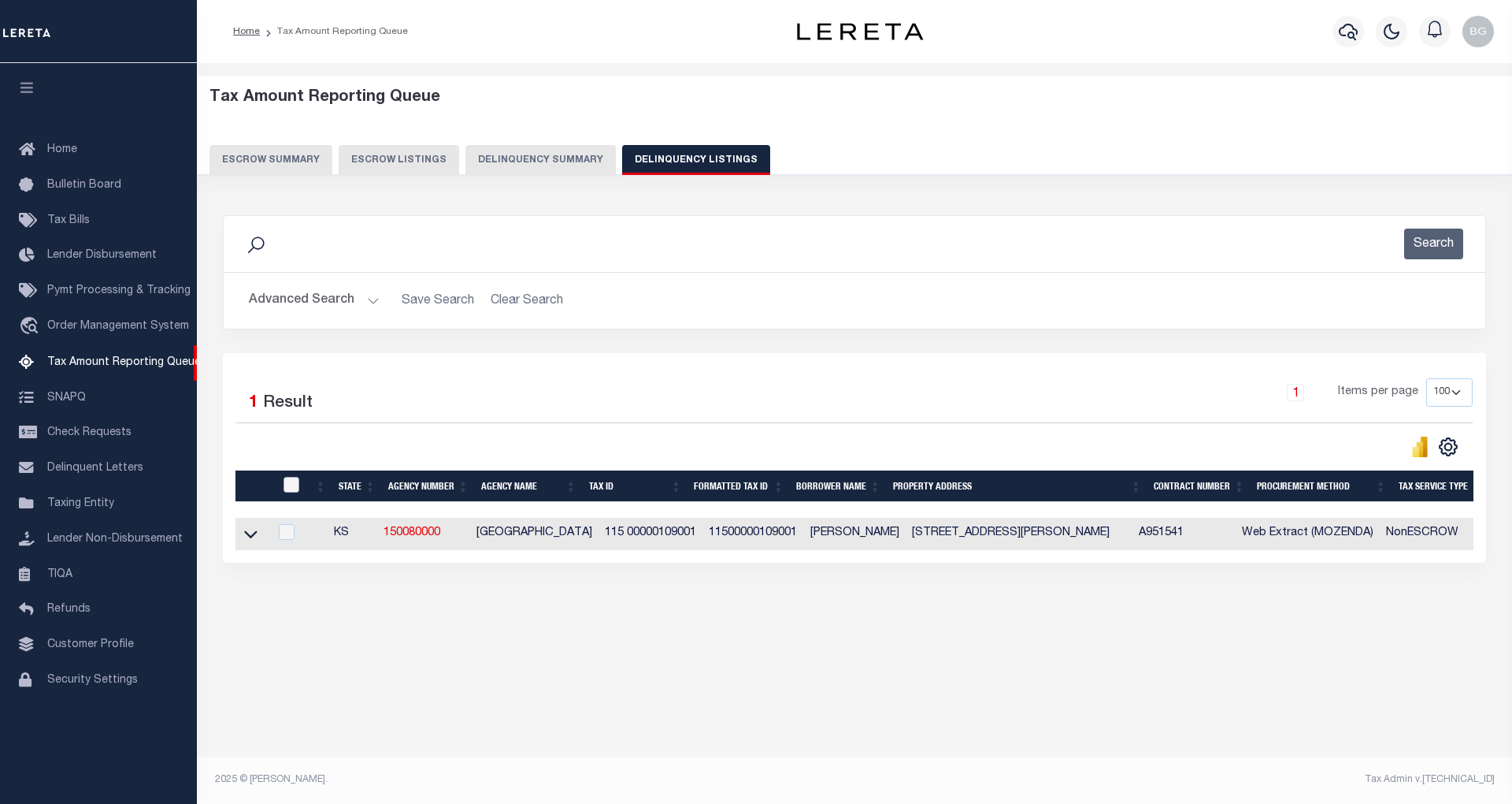
click at [294, 481] on input "checkbox" at bounding box center [291, 484] width 16 height 16
checkbox input "true"
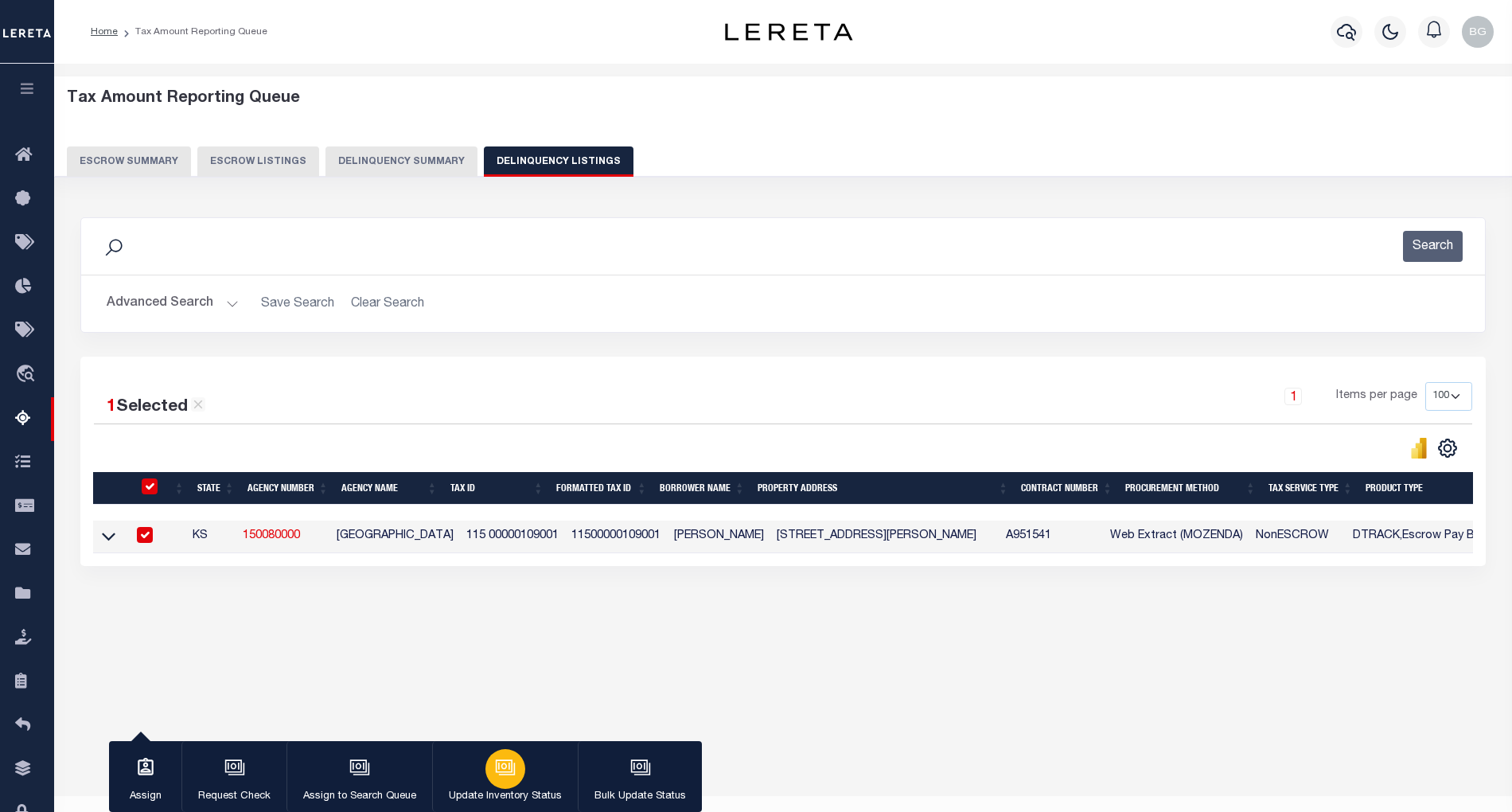
click at [508, 775] on icon "button" at bounding box center [505, 767] width 20 height 20
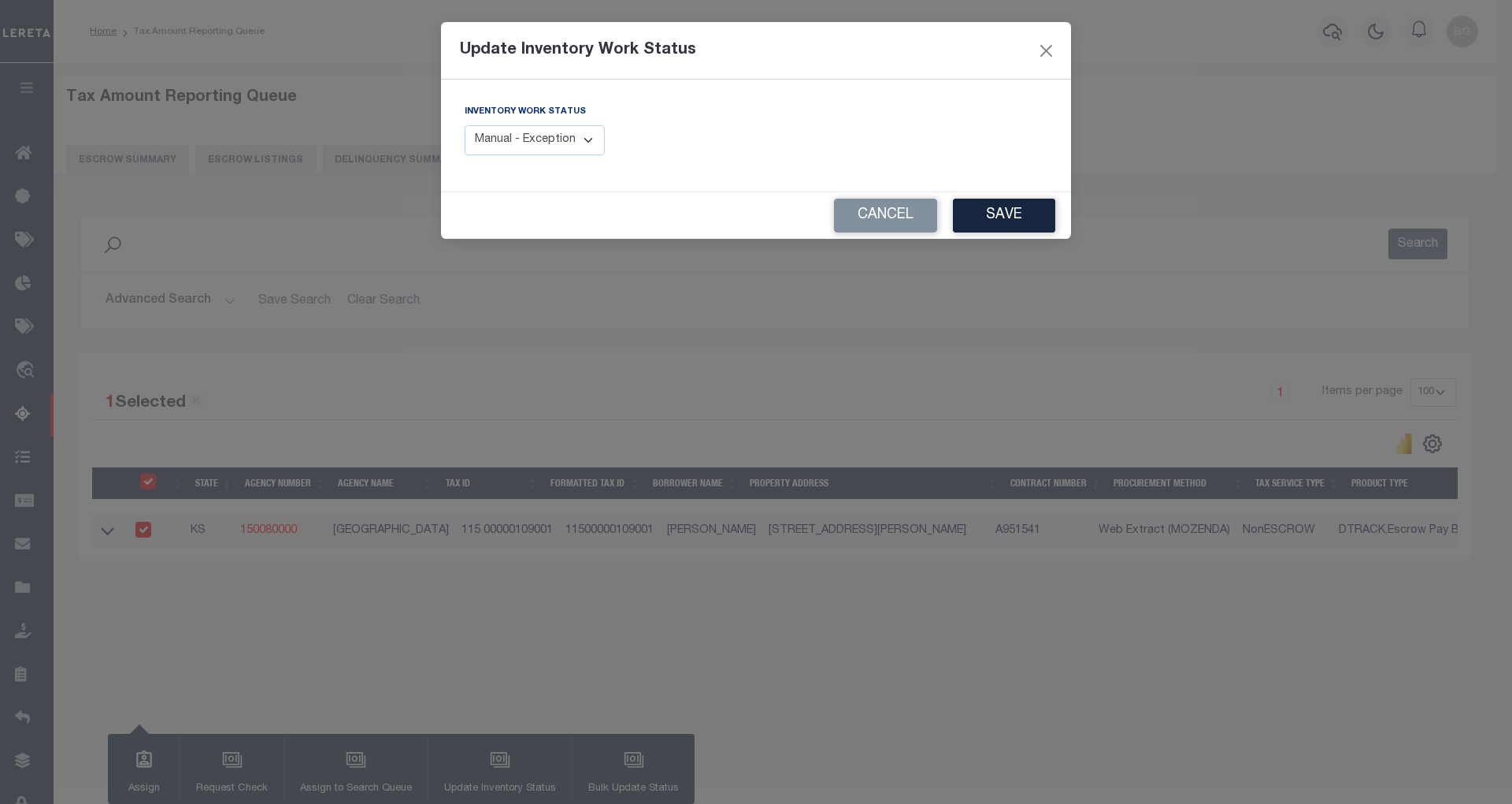
click at [576, 131] on select "Manual - Exception Pended - Awaiting Search Late Add Exception Completed" at bounding box center [534, 140] width 140 height 31
select select "4"
click at [465, 125] on select "Manual - Exception Pended - Awaiting Search Late Add Exception Completed" at bounding box center [534, 140] width 140 height 31
click at [1028, 213] on button "Save" at bounding box center [1004, 215] width 102 height 33
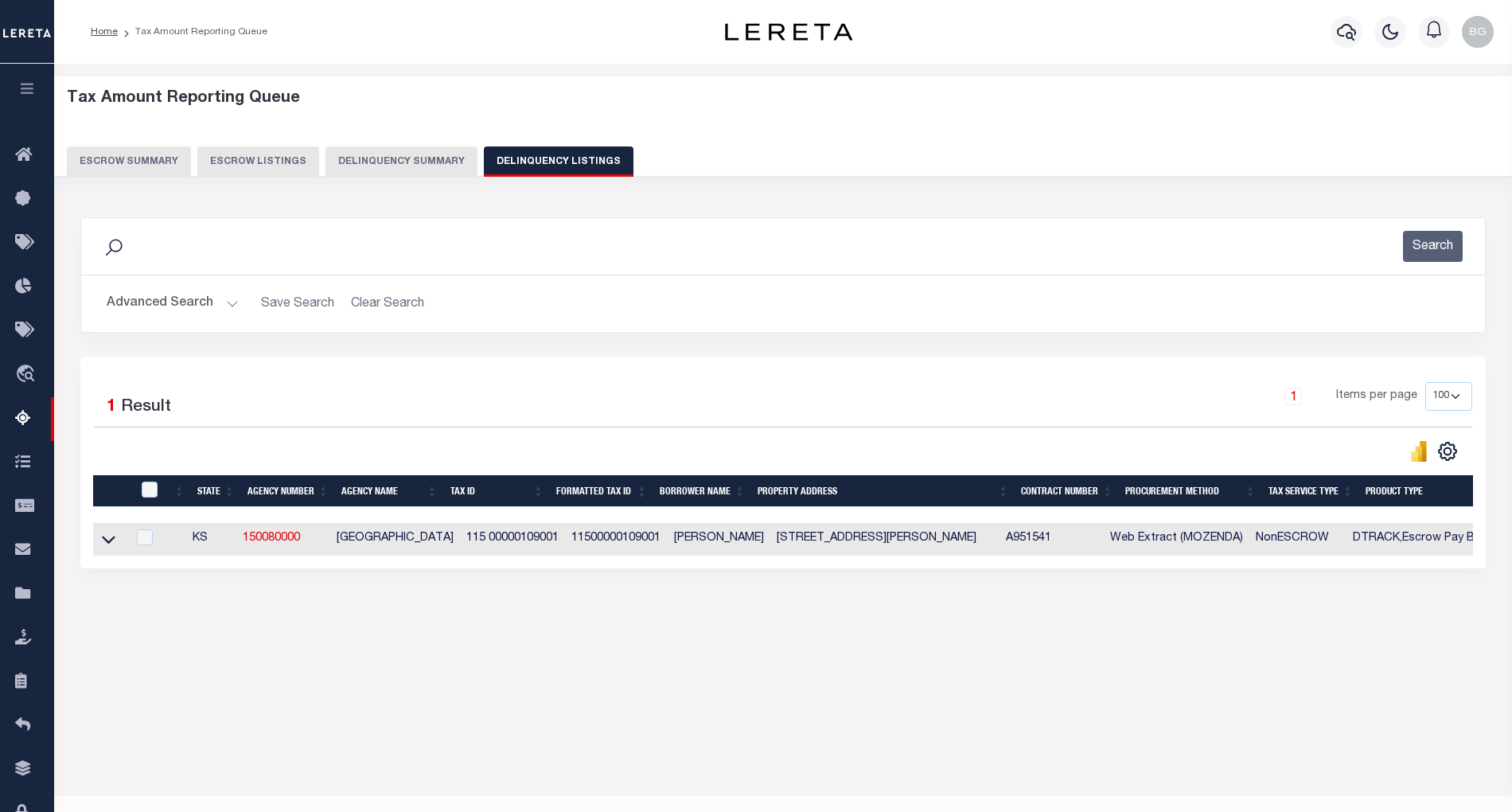
click at [236, 304] on button "Advanced Search" at bounding box center [173, 303] width 133 height 31
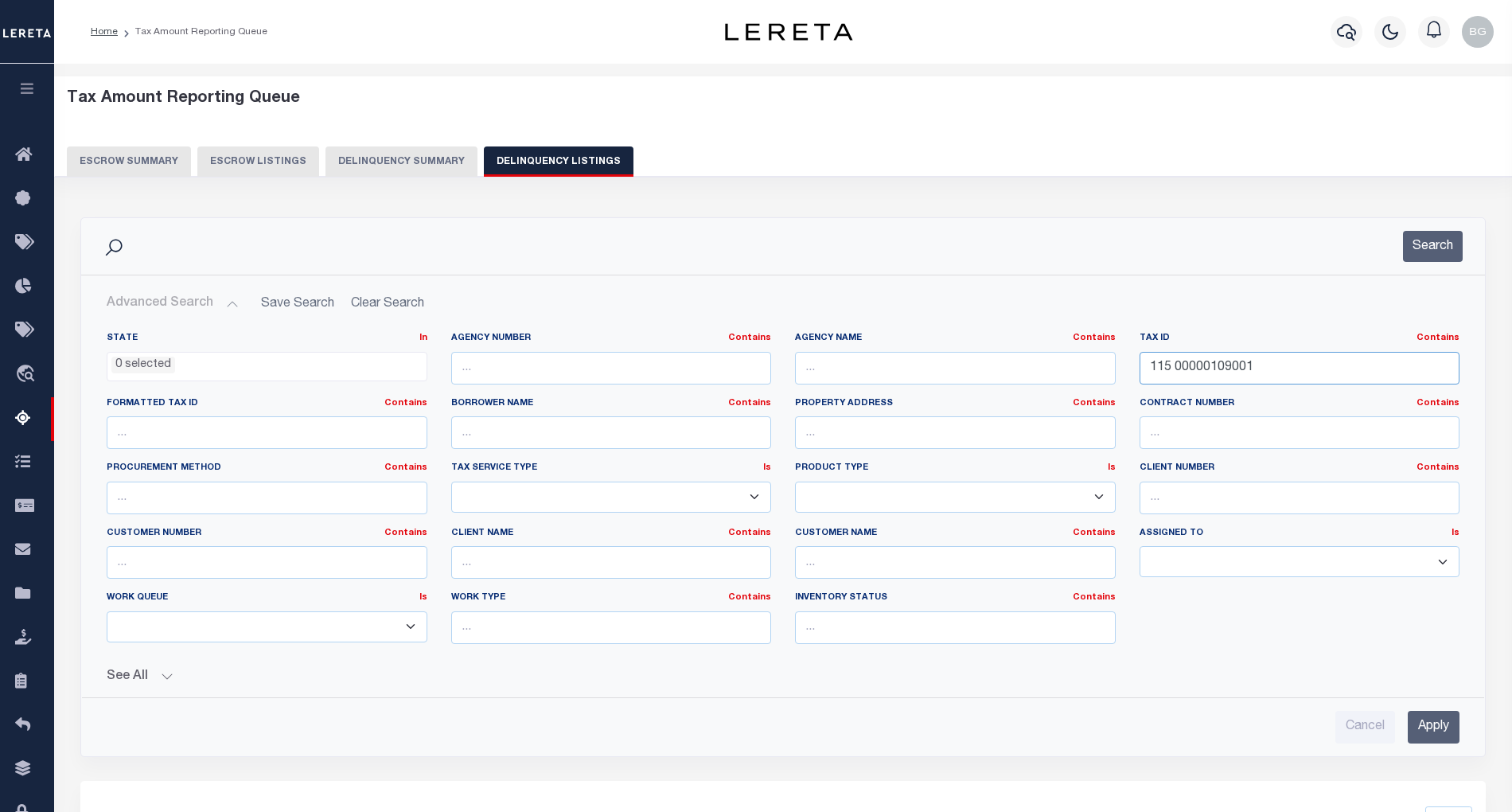
click at [1198, 369] on input "115 00000109001" at bounding box center [1299, 367] width 321 height 33
paste input "30 0000061"
type input "130 0000061001"
click at [1436, 728] on input "Apply" at bounding box center [1434, 727] width 52 height 33
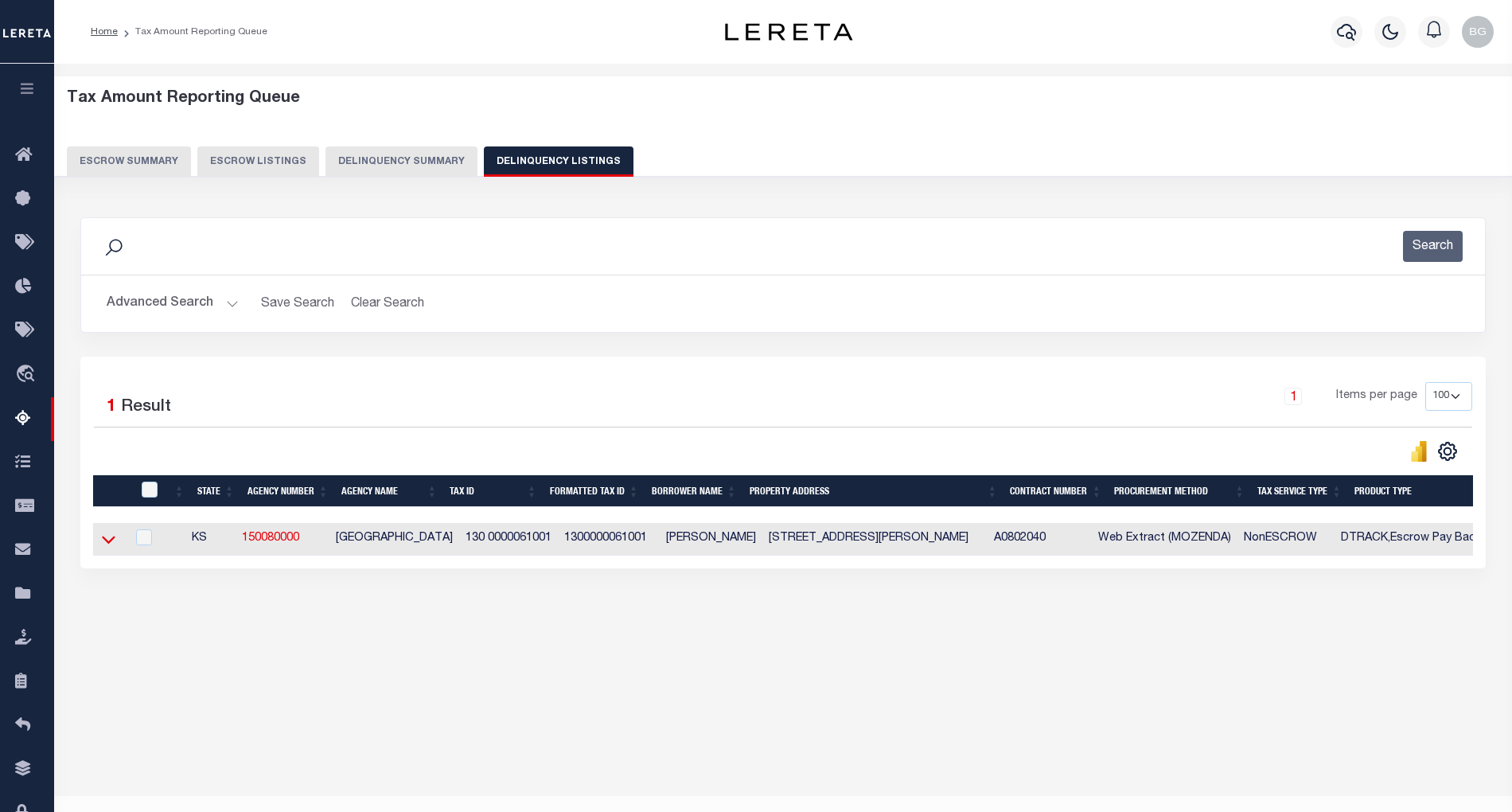
click at [111, 544] on icon at bounding box center [109, 539] width 13 height 17
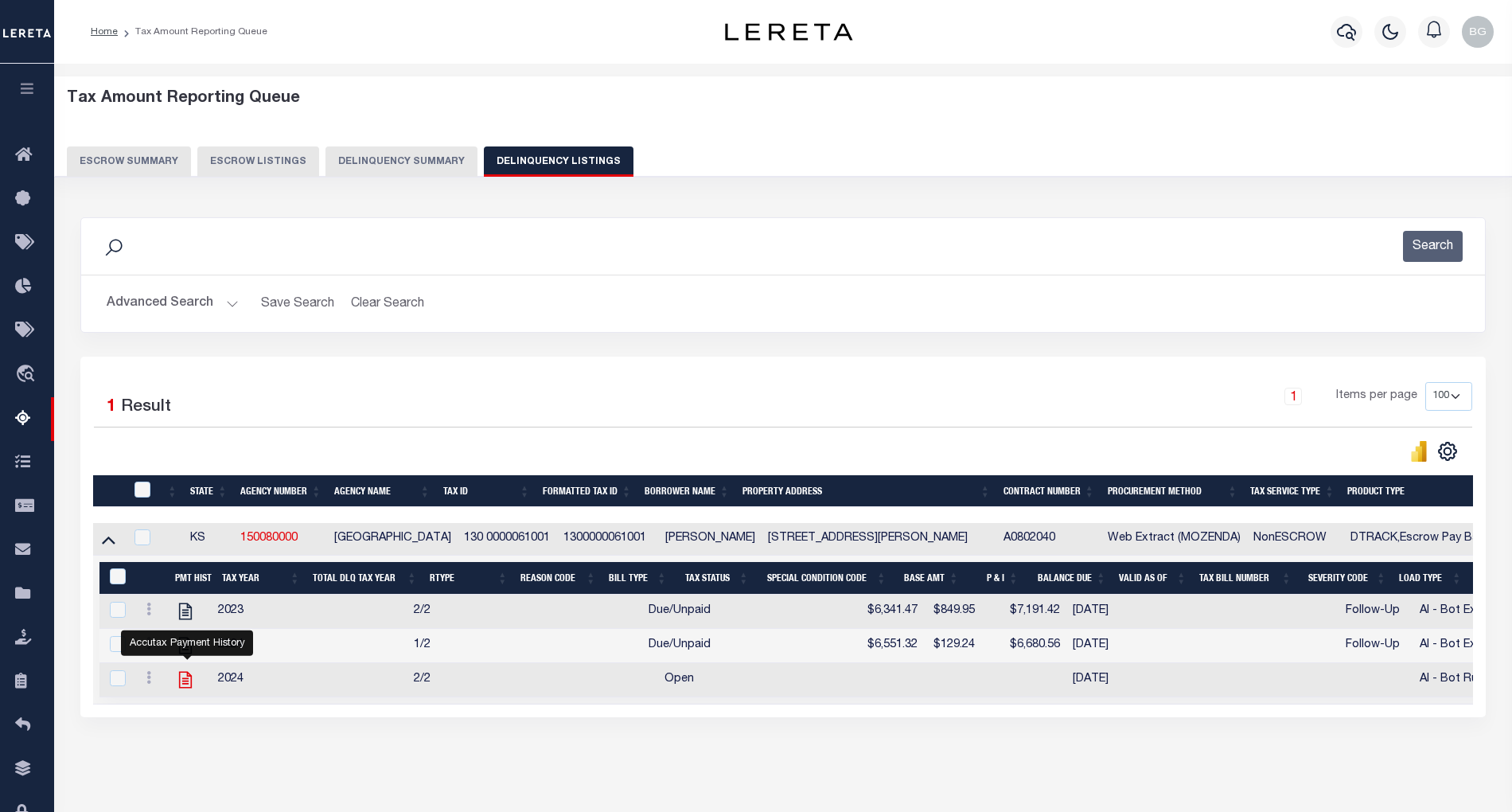
click at [189, 690] on icon "" at bounding box center [185, 679] width 20 height 20
checkbox input "true"
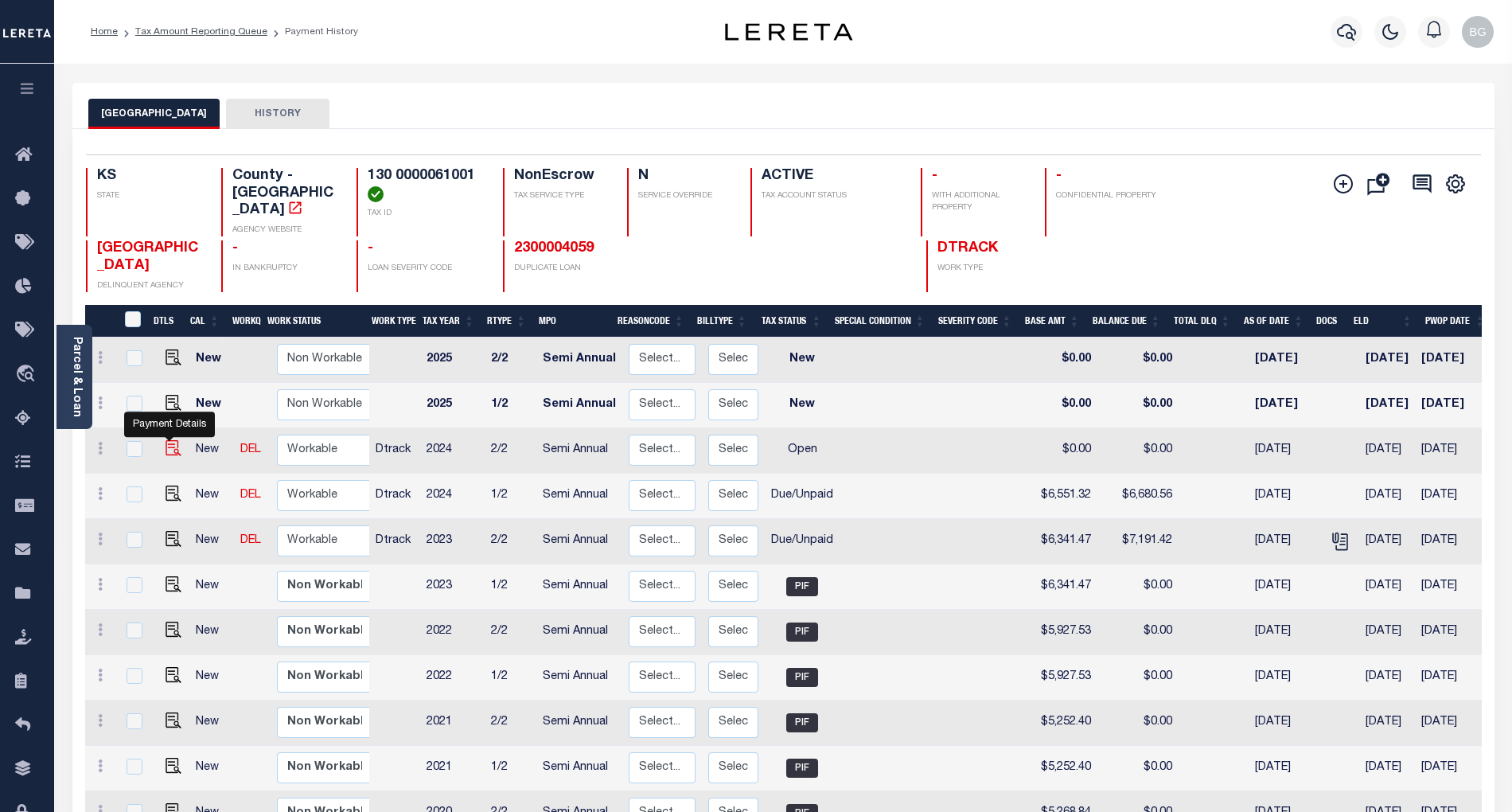
click at [166, 440] on img "" at bounding box center [173, 448] width 16 height 16
checkbox input "true"
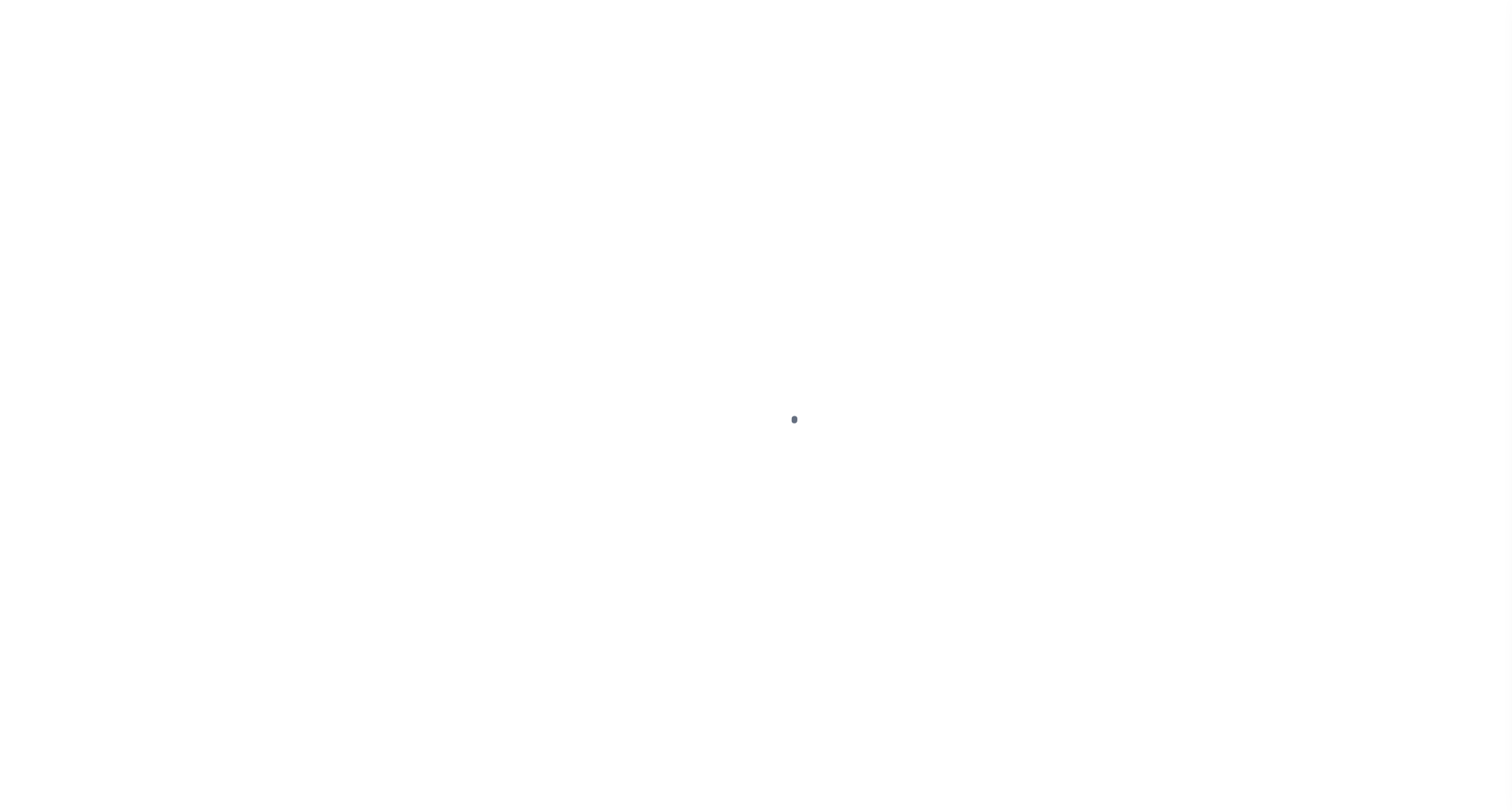
select select "OP2"
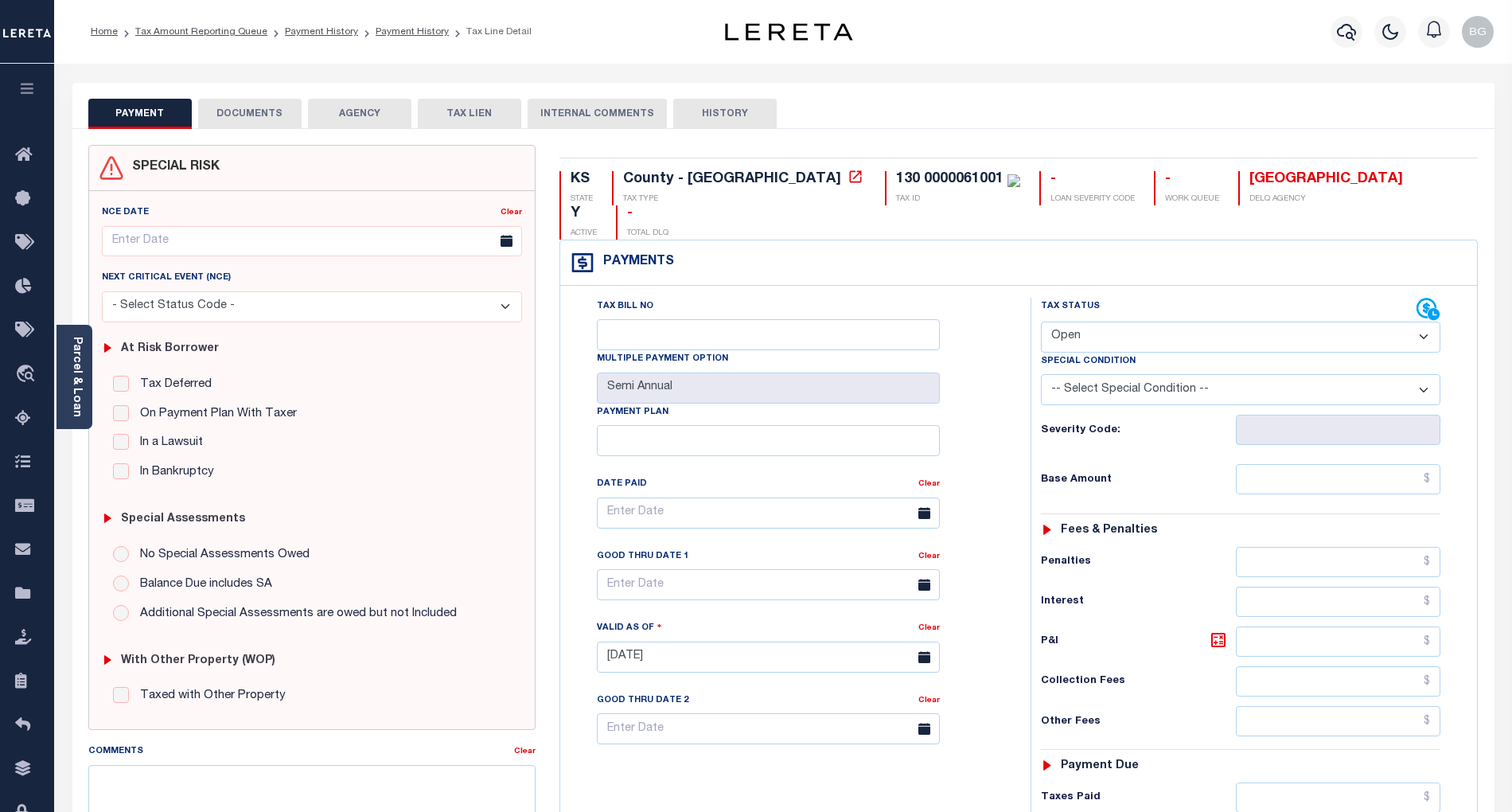
click at [243, 116] on button "DOCUMENTS" at bounding box center [250, 114] width 103 height 30
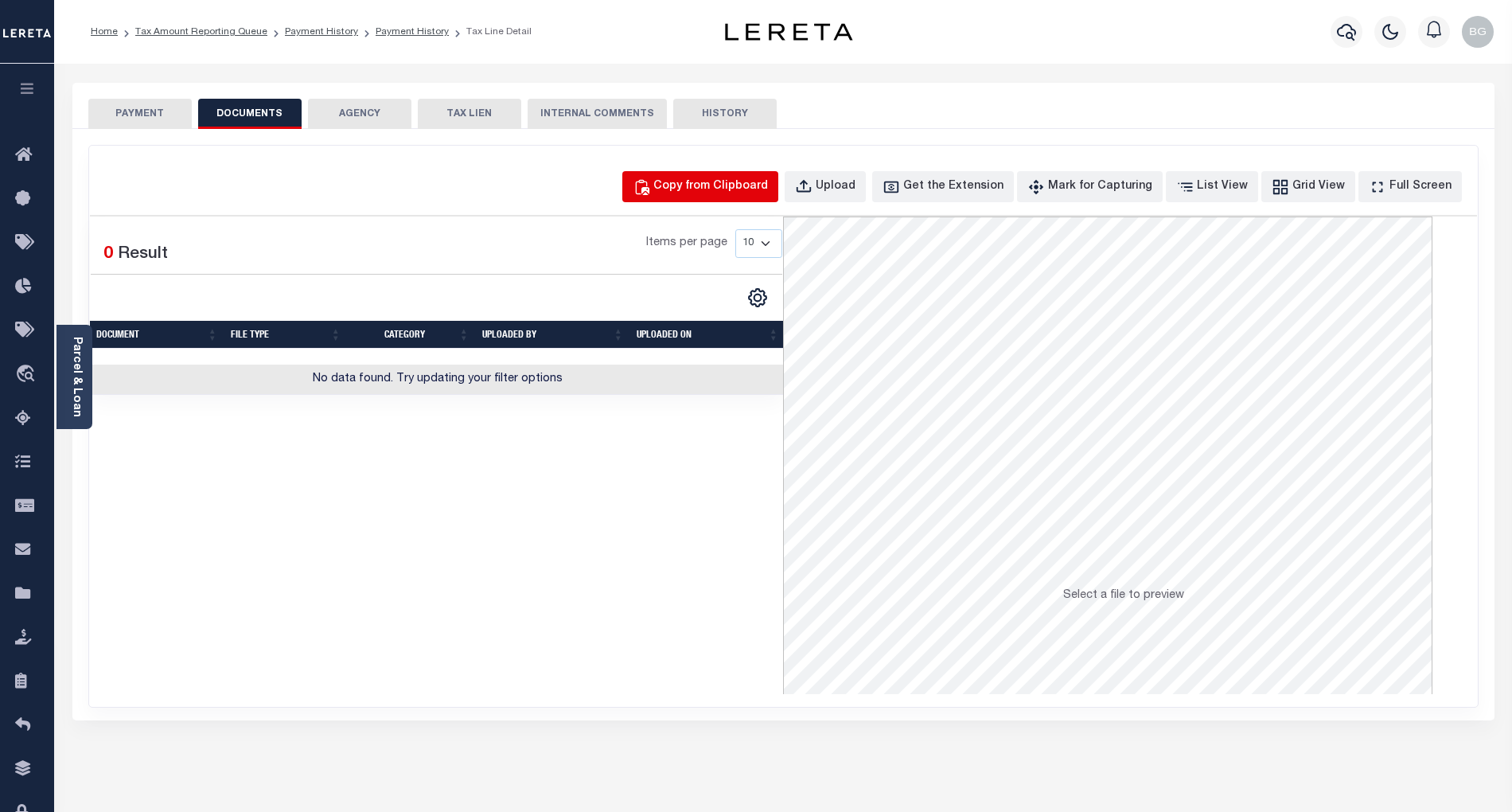
click at [737, 189] on div "Copy from Clipboard" at bounding box center [711, 187] width 115 height 18
select select "POP"
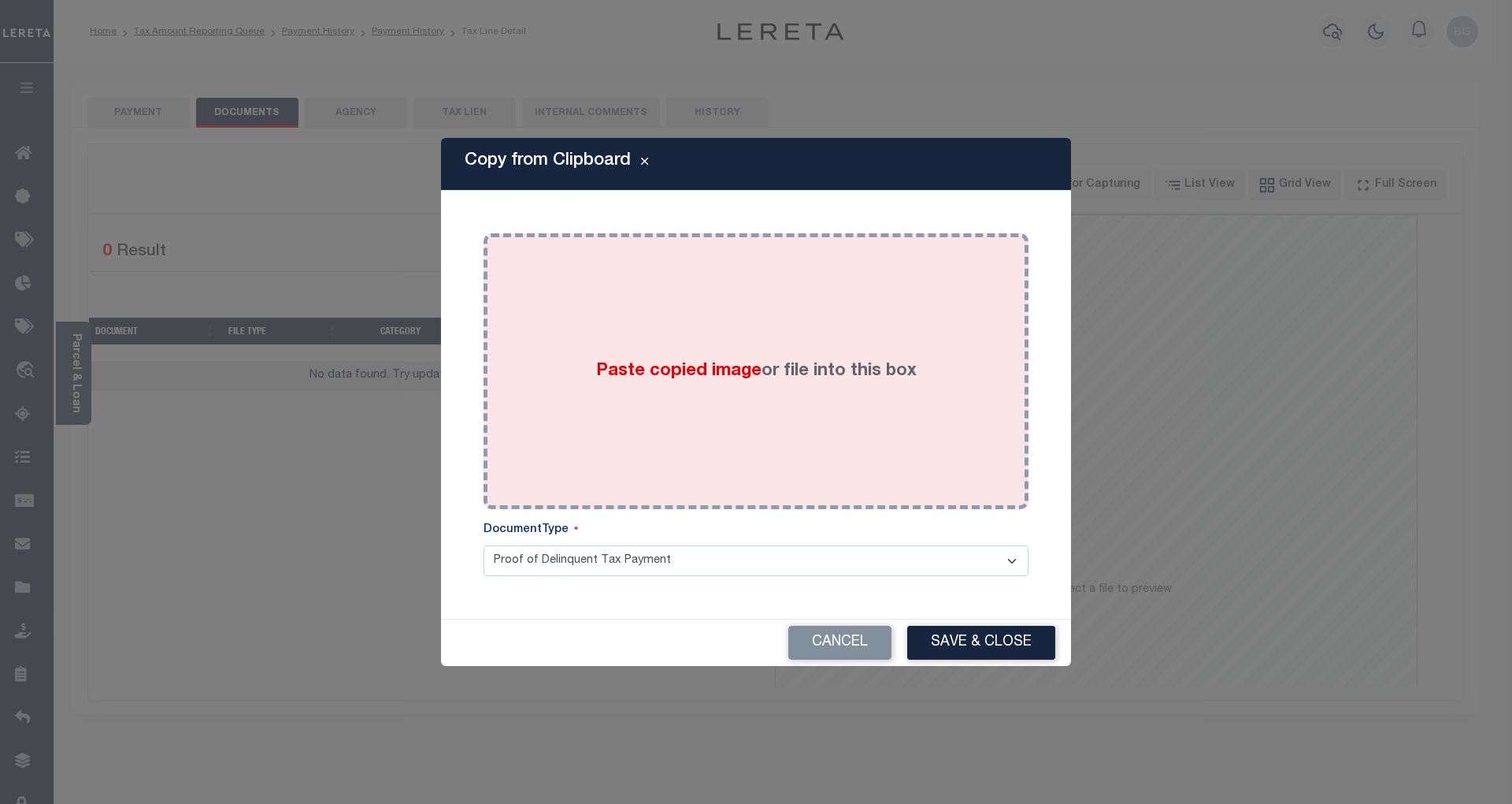
click at [691, 375] on span "Paste copied image" at bounding box center [679, 372] width 165 height 18
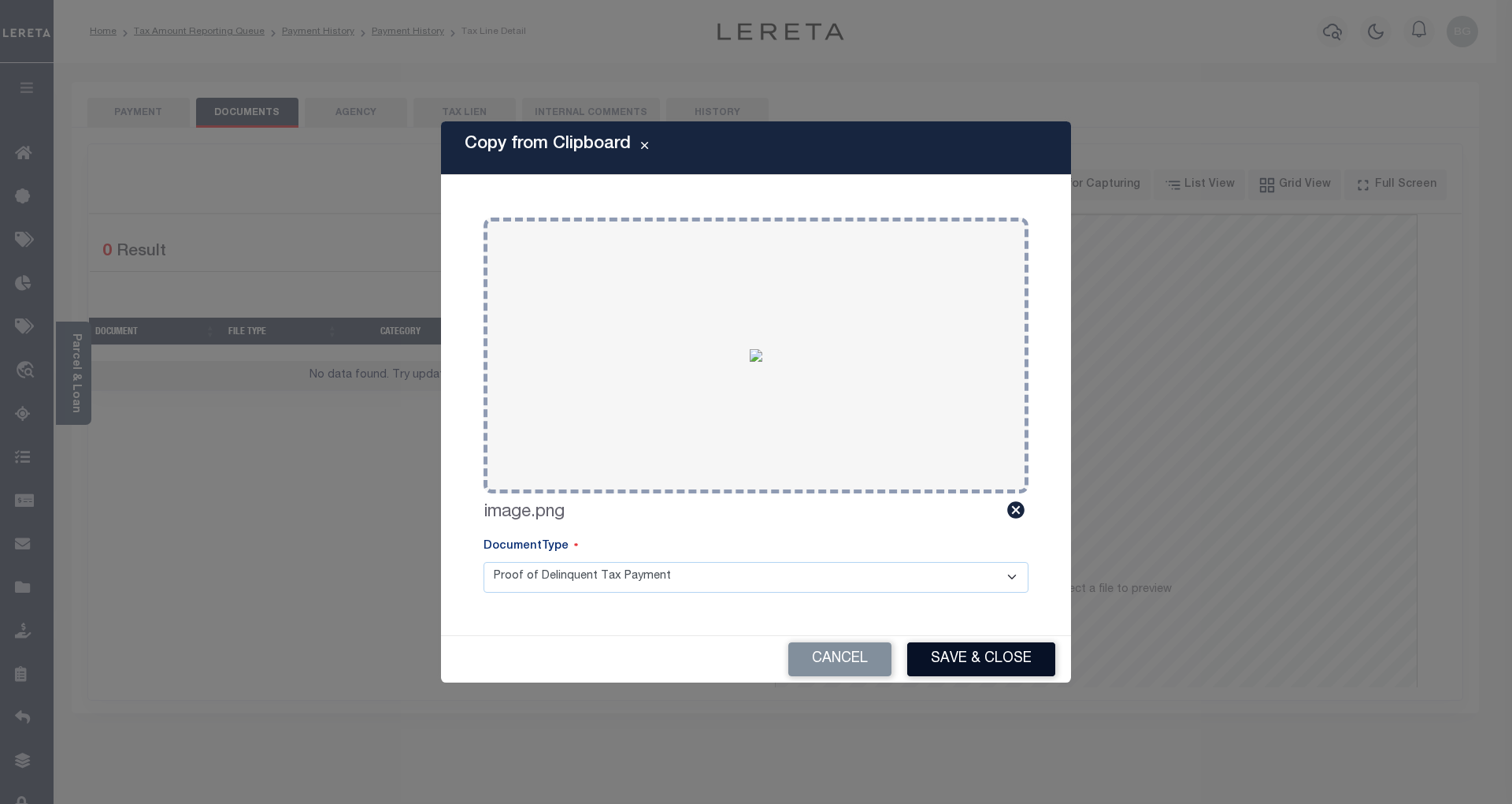
click at [1009, 662] on button "Save & Close" at bounding box center [981, 659] width 148 height 33
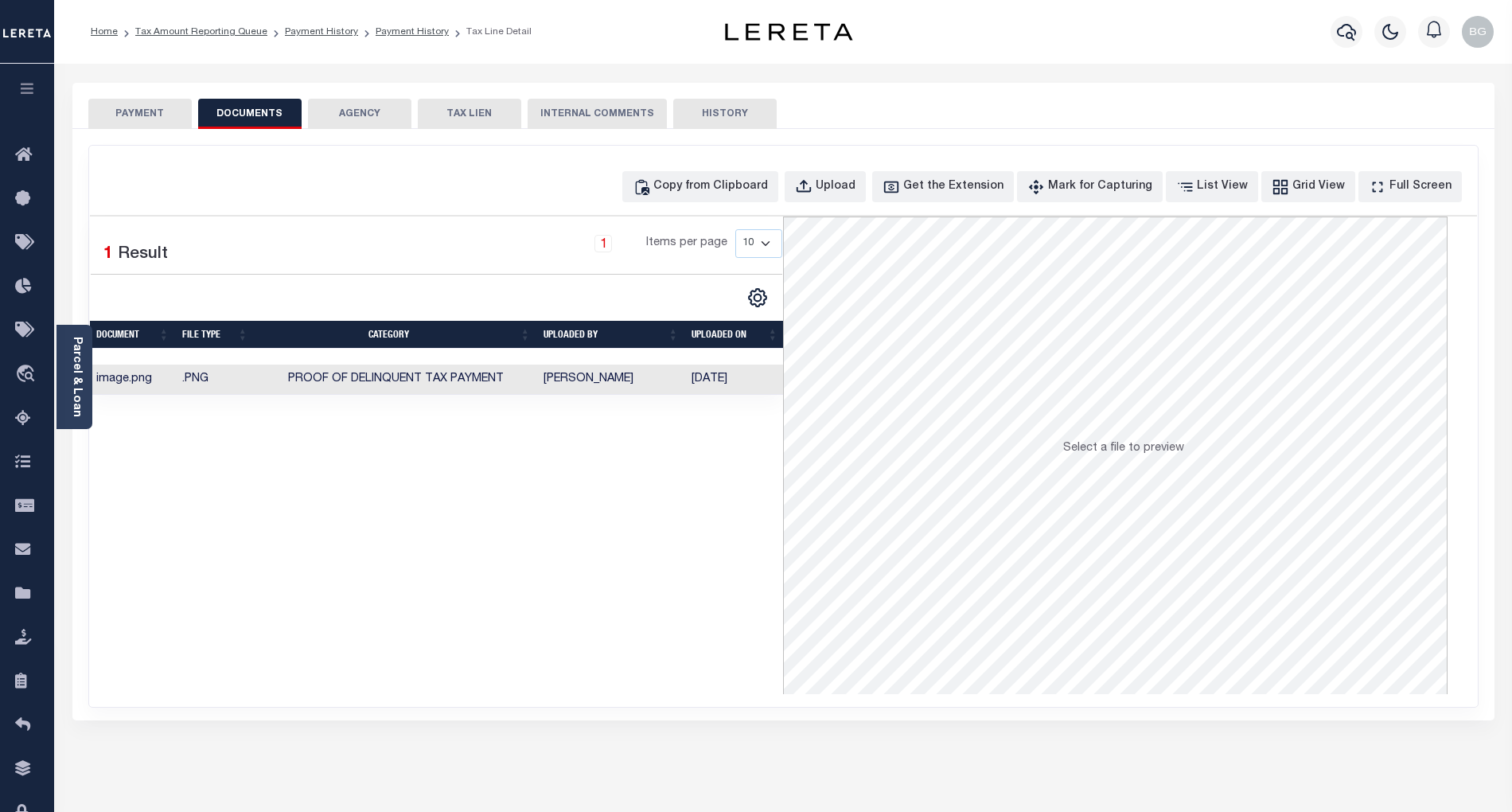
click at [145, 115] on button "PAYMENT" at bounding box center [140, 114] width 103 height 30
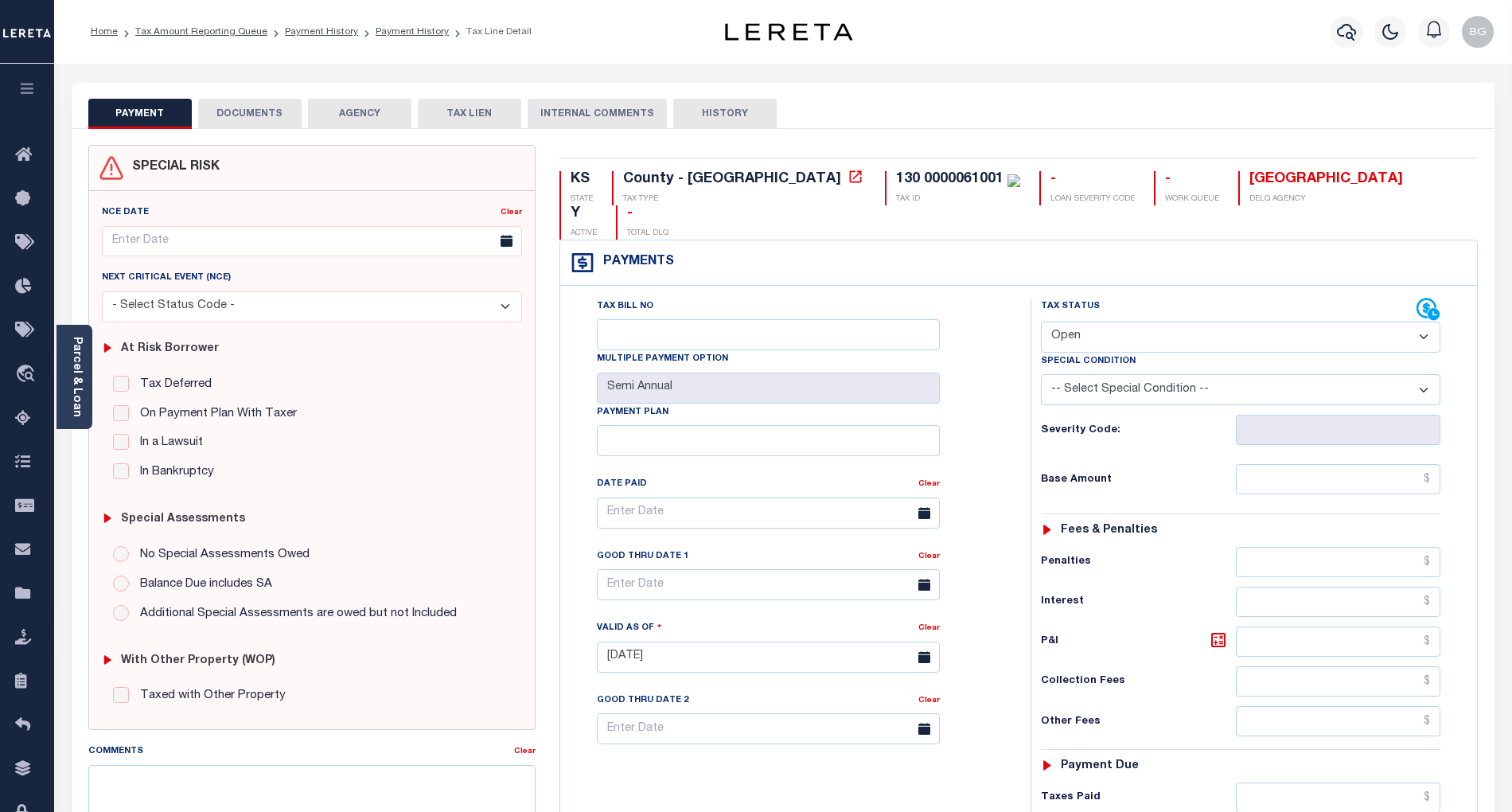
drag, startPoint x: 1138, startPoint y: 306, endPoint x: 1138, endPoint y: 319, distance: 13.0
click at [1138, 321] on select "- Select Status Code - Open Due/Unpaid Paid Incomplete No Tax Due Internal Refu…" at bounding box center [1240, 336] width 399 height 31
select select "DUE"
click at [1041, 321] on select "- Select Status Code - Open Due/Unpaid Paid Incomplete No Tax Due Internal Refu…" at bounding box center [1240, 336] width 399 height 31
type input "[DATE]"
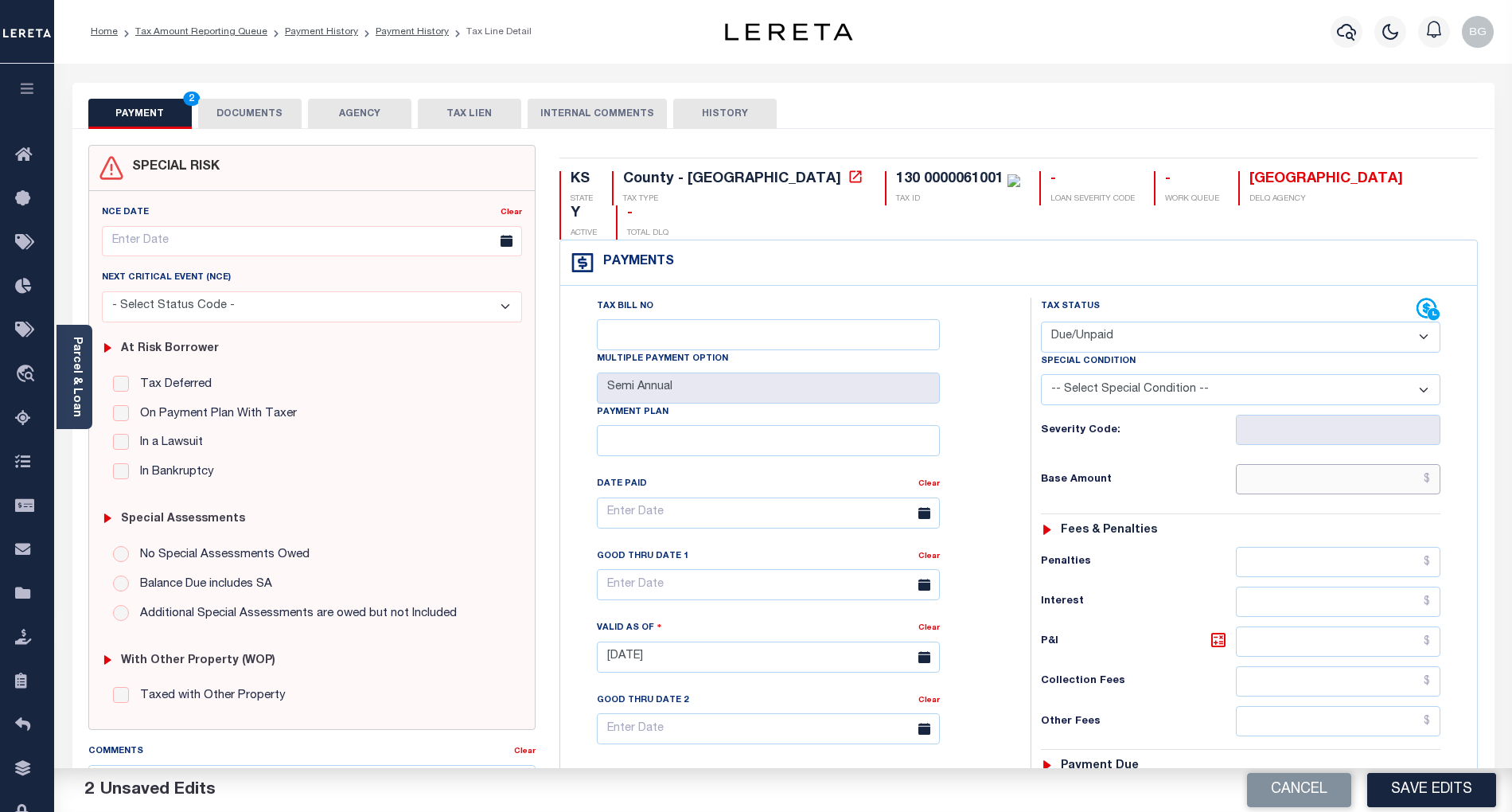
click at [1395, 464] on input "text" at bounding box center [1339, 479] width 205 height 30
paste input "6,551.32"
type input "$6,551.32"
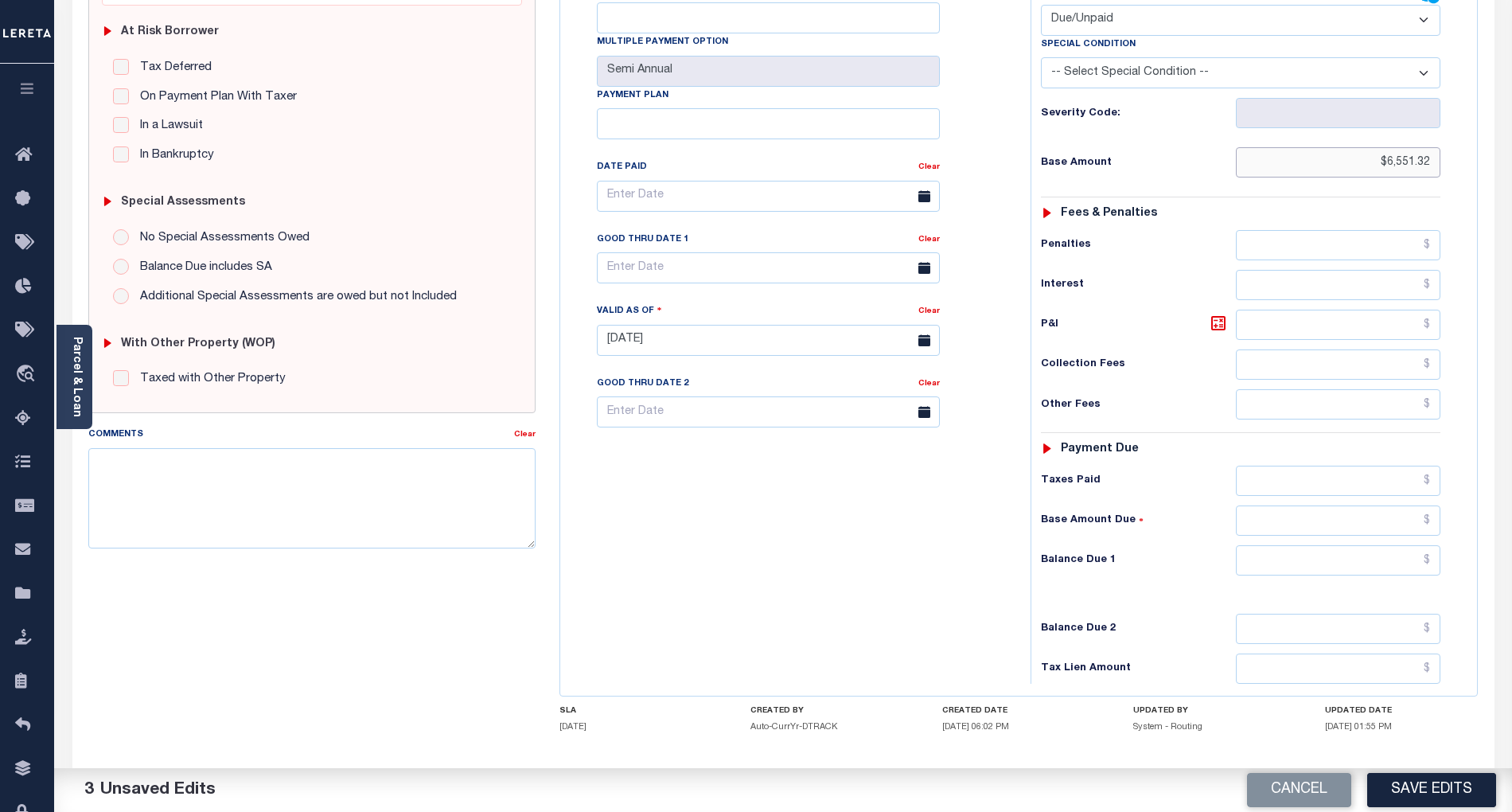
scroll to position [318, 0]
click at [1401, 543] on input "text" at bounding box center [1339, 559] width 205 height 30
paste input "6,890.40"
type input "$6,890.40"
click at [1217, 312] on icon at bounding box center [1218, 321] width 19 height 19
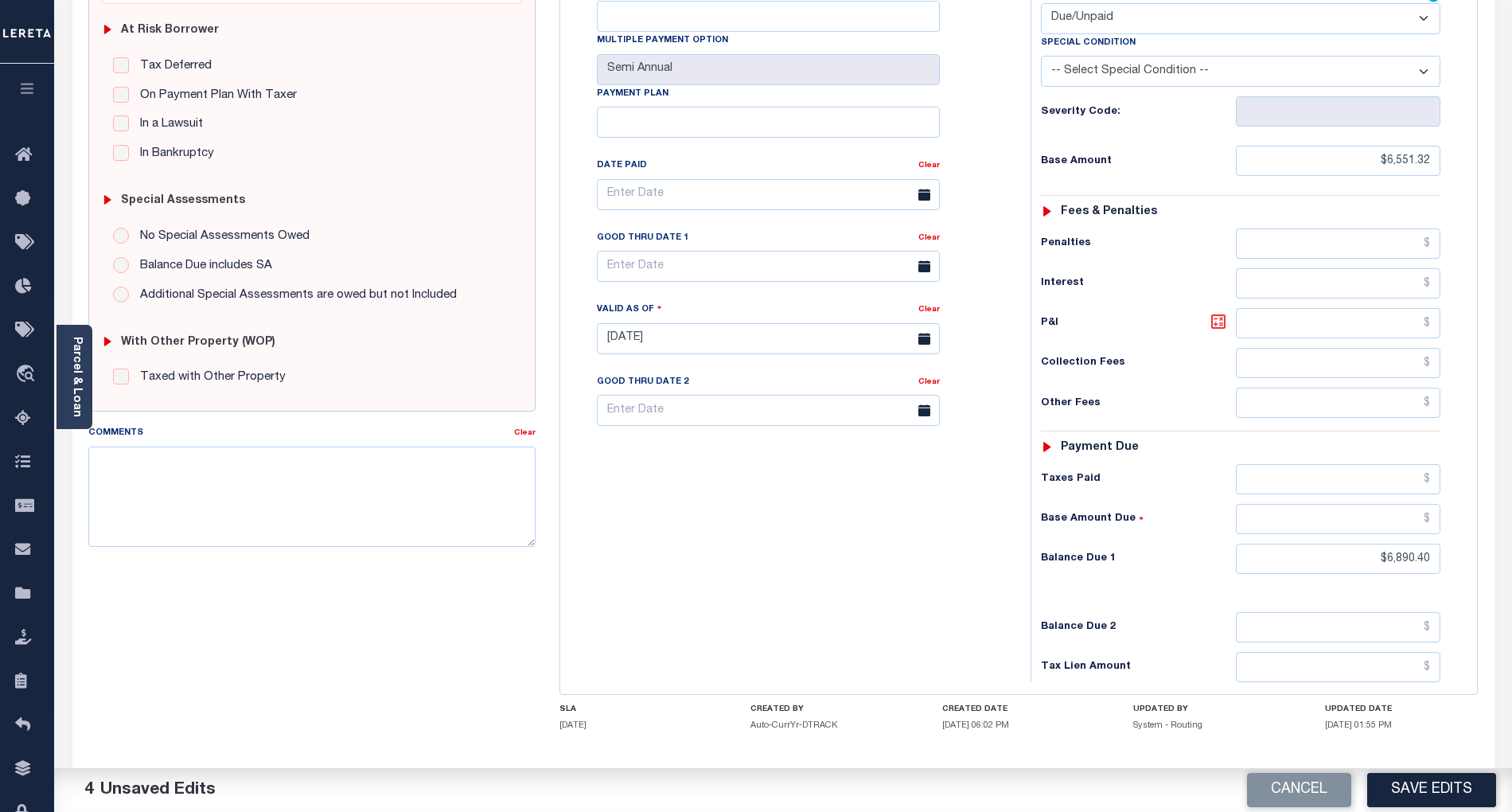
type input "$339.08"
click at [698, 251] on input "text" at bounding box center [768, 266] width 343 height 31
click at [682, 456] on span "30" at bounding box center [684, 453] width 31 height 31
type input "[DATE]"
click at [1464, 796] on button "Save Edits" at bounding box center [1431, 790] width 129 height 34
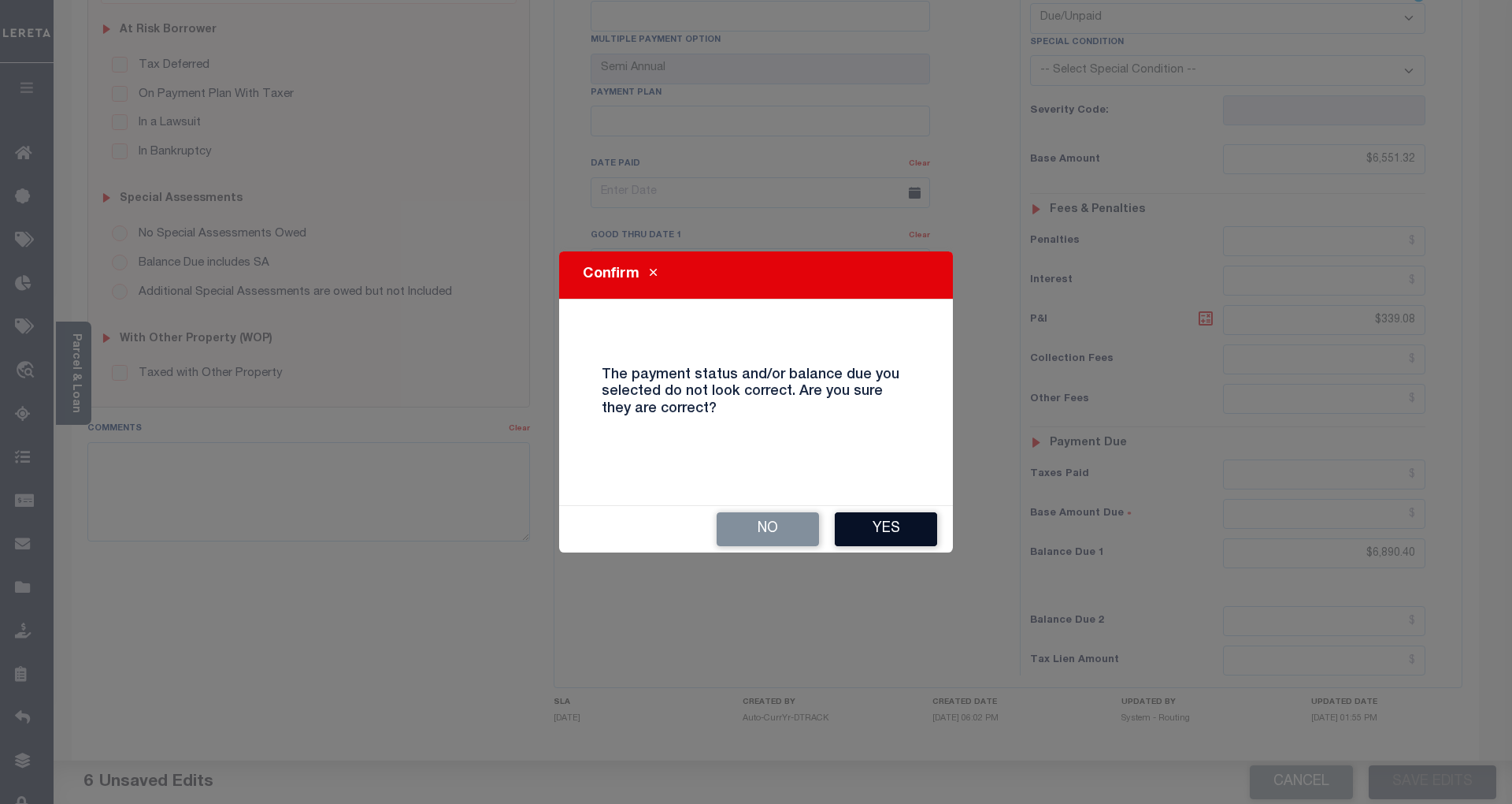
click at [874, 531] on button "Yes" at bounding box center [885, 529] width 102 height 33
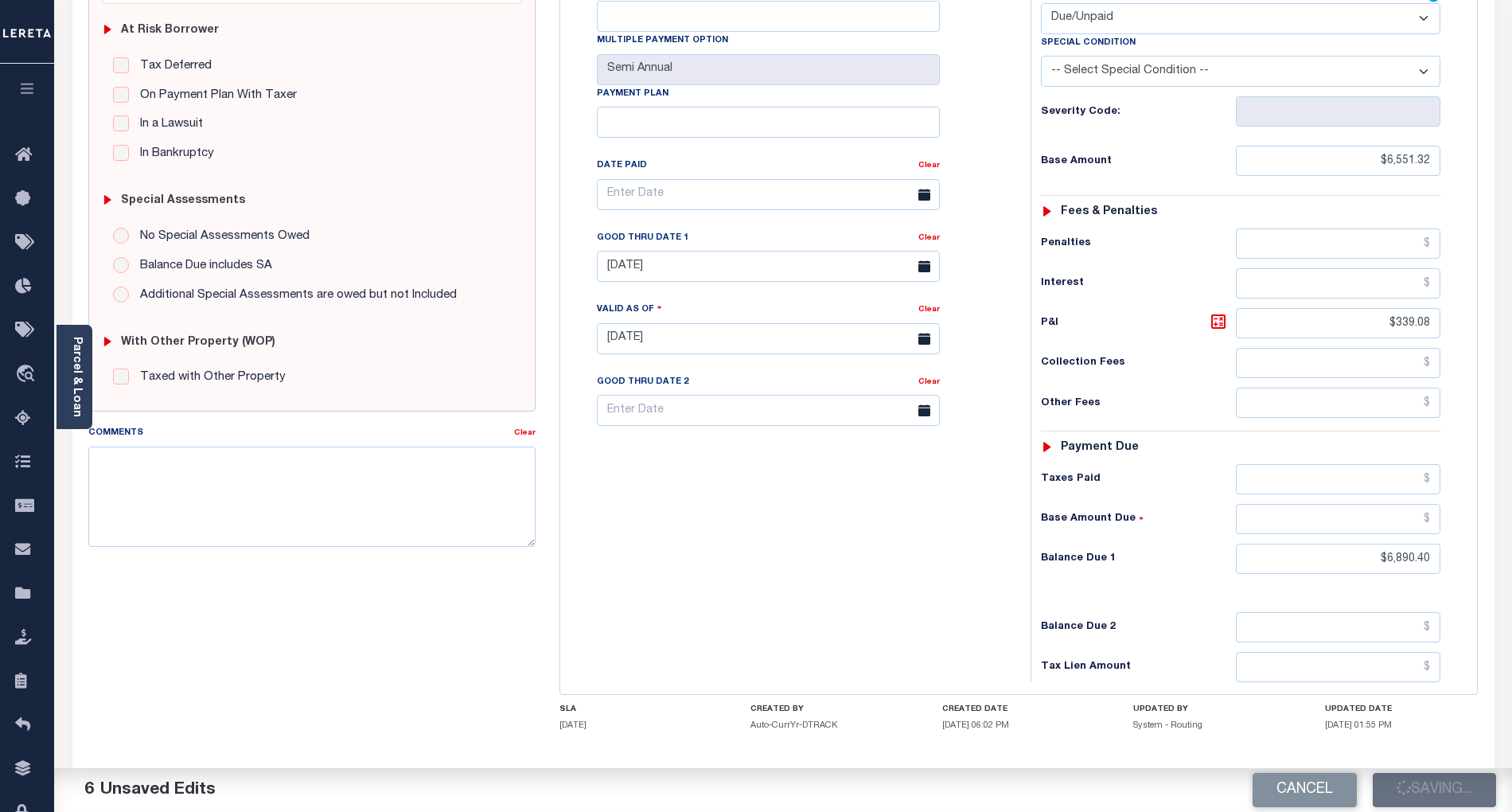
checkbox input "false"
type input "$6,551.32"
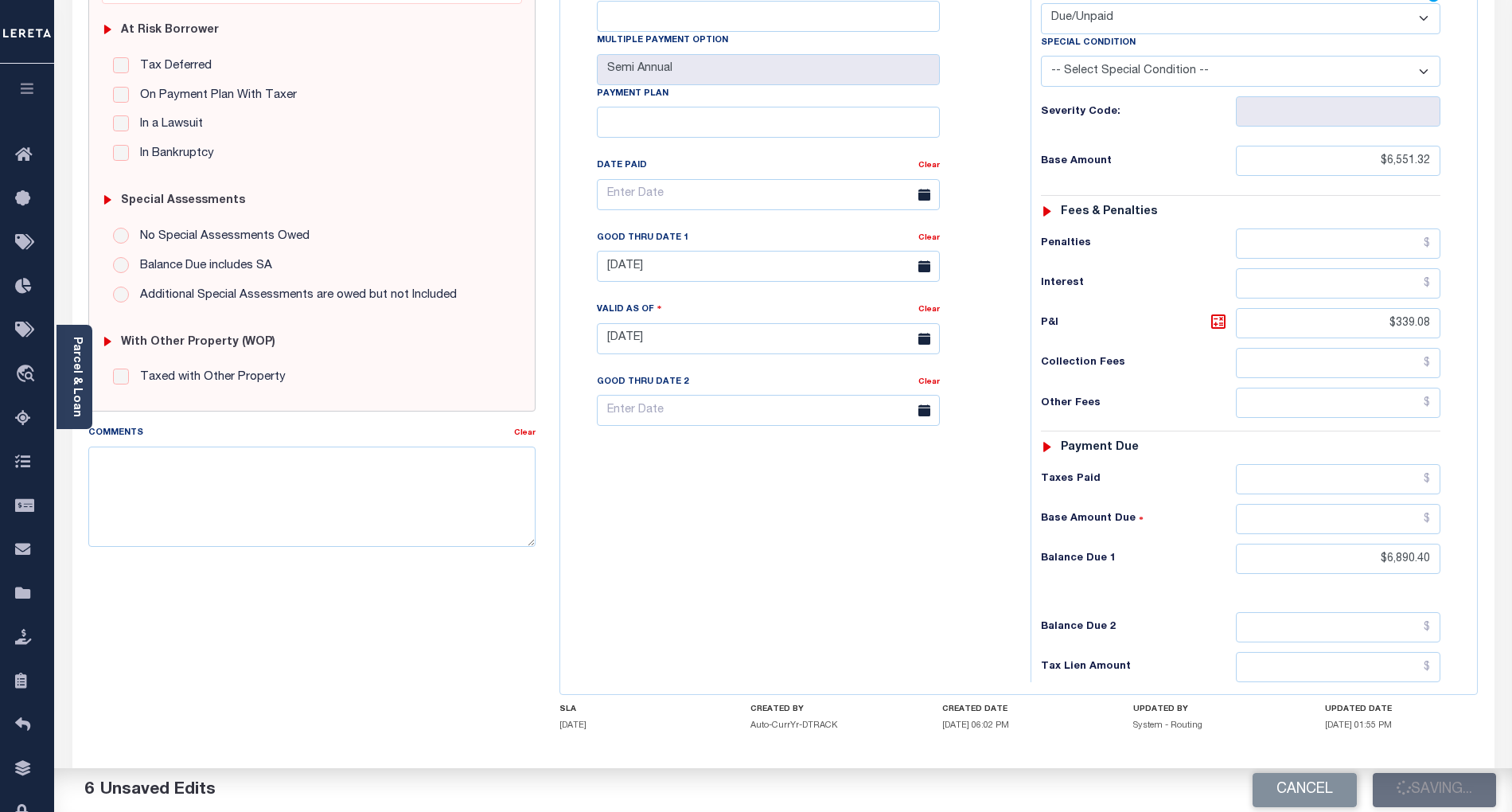
type input "$339.08"
type input "$6,890.4"
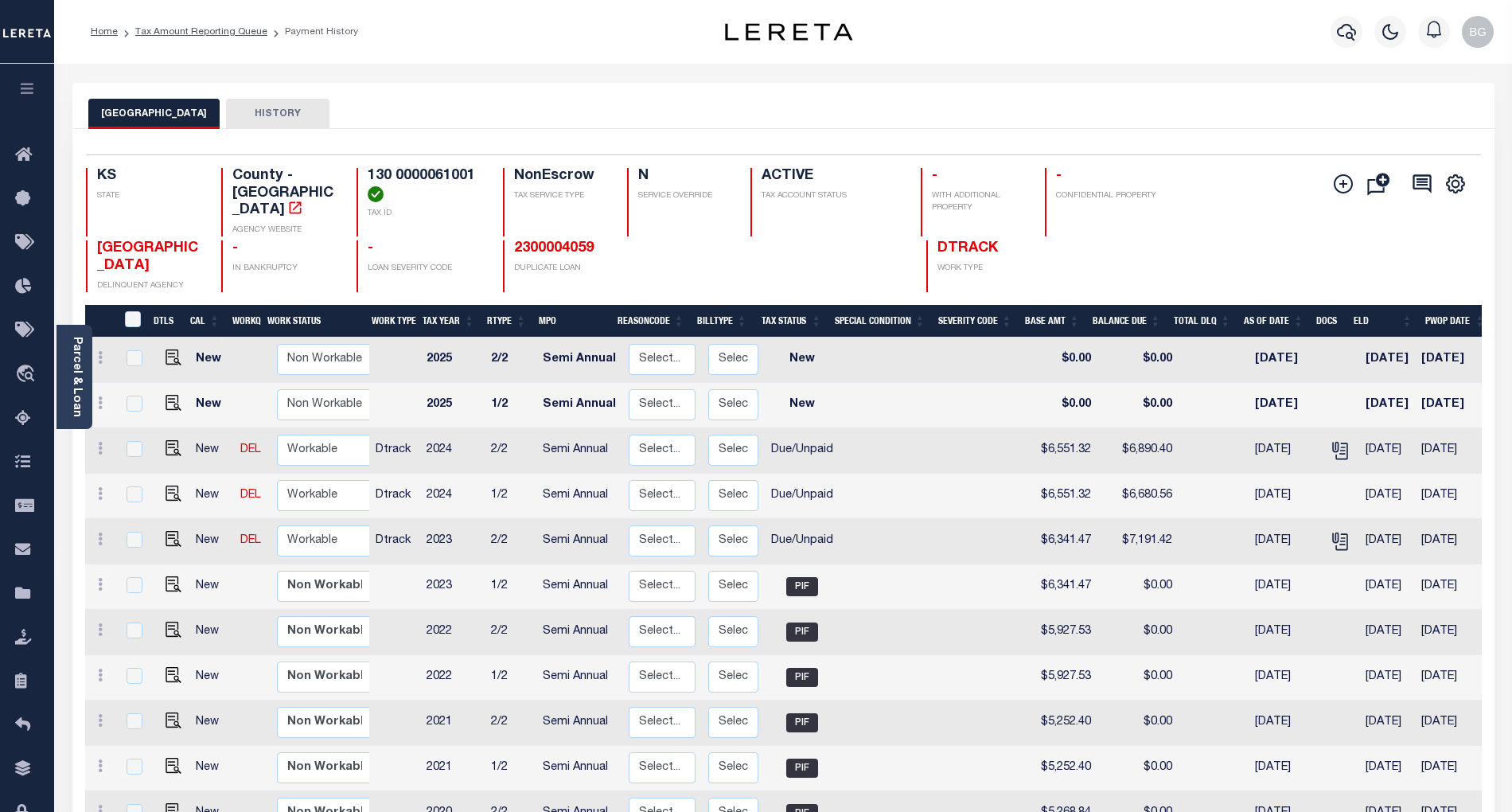
click at [165, 483] on div at bounding box center [170, 485] width 11 height 4
click at [165, 486] on img "" at bounding box center [173, 494] width 16 height 16
checkbox input "true"
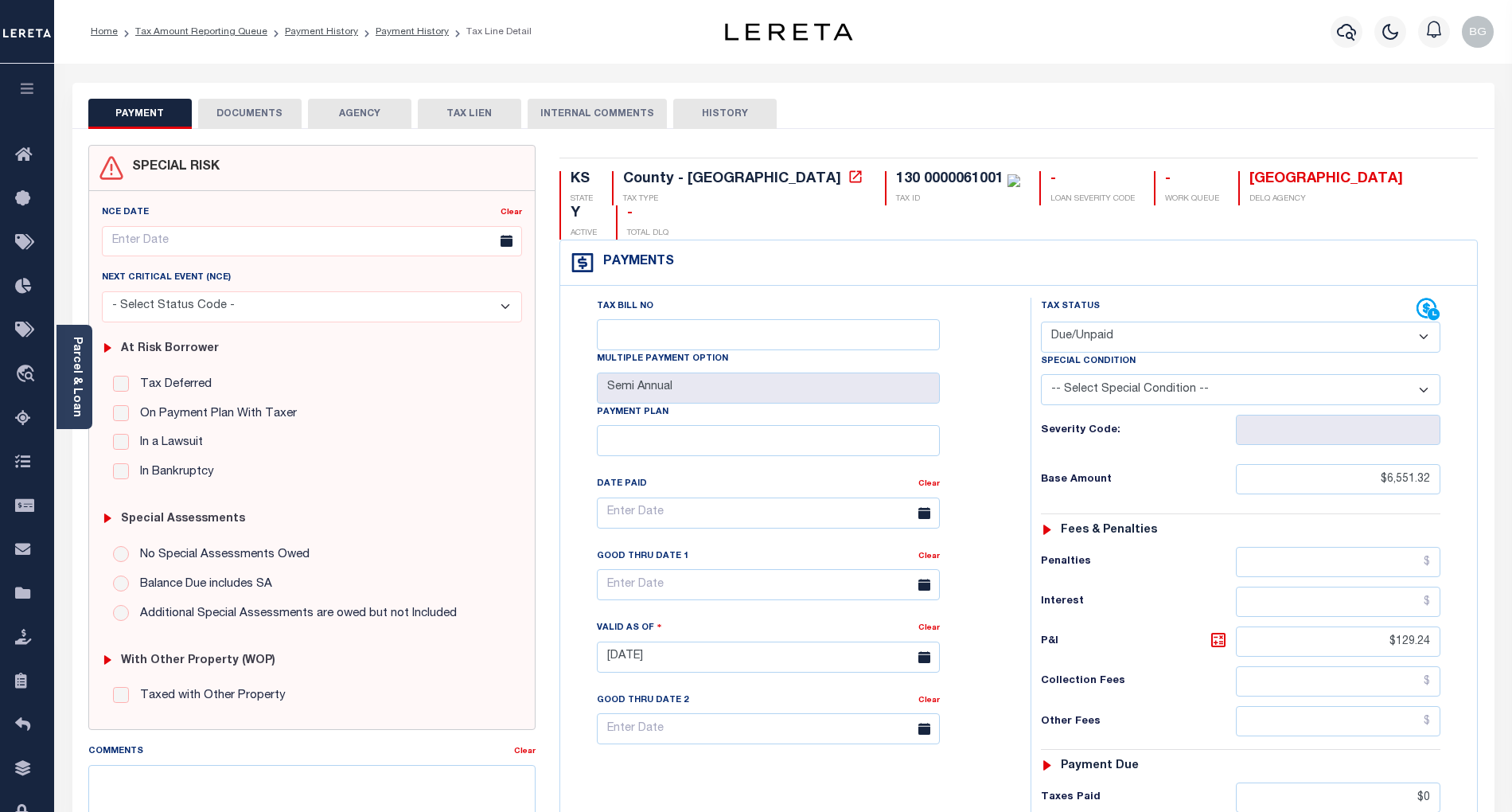
click at [1106, 321] on select "- Select Status Code - Open Due/Unpaid Paid Incomplete No Tax Due Internal Refu…" at bounding box center [1240, 336] width 399 height 31
select select "PYD"
click at [1041, 321] on select "- Select Status Code - Open Due/Unpaid Paid Incomplete No Tax Due Internal Refu…" at bounding box center [1240, 336] width 399 height 31
type input "[DATE]"
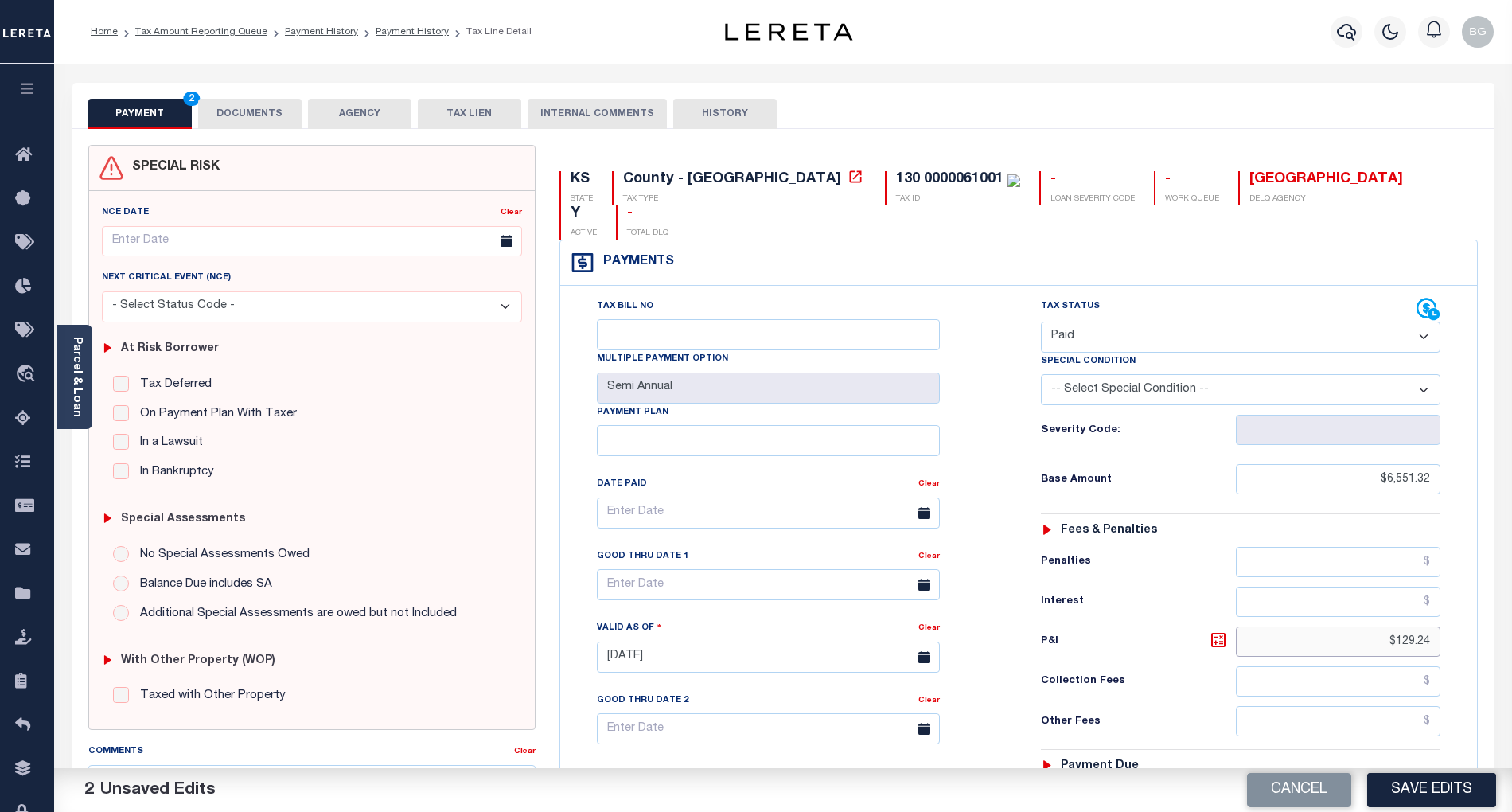
click at [1415, 626] on input "$129.24" at bounding box center [1339, 641] width 205 height 30
type input "$"
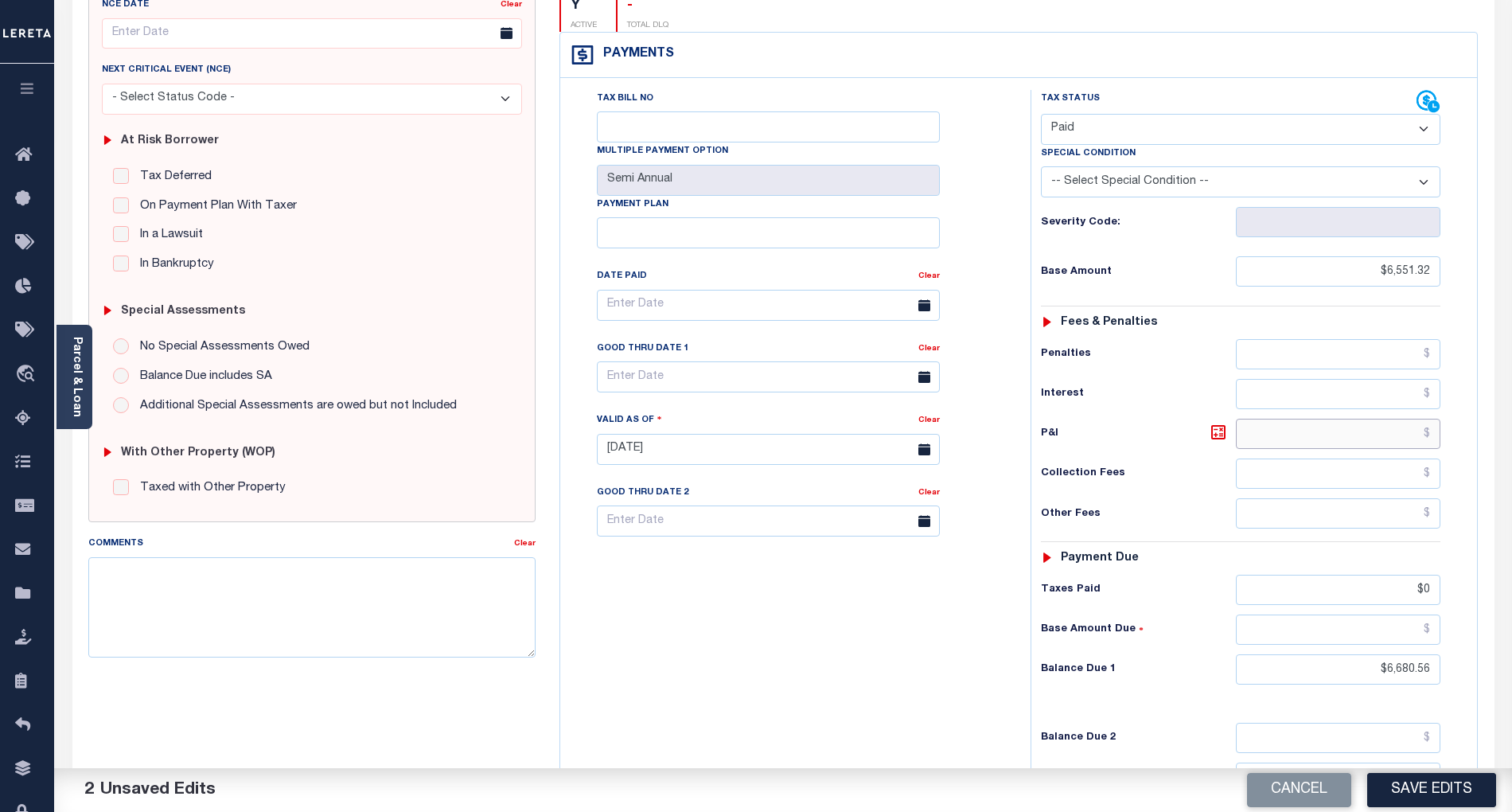
scroll to position [318, 0]
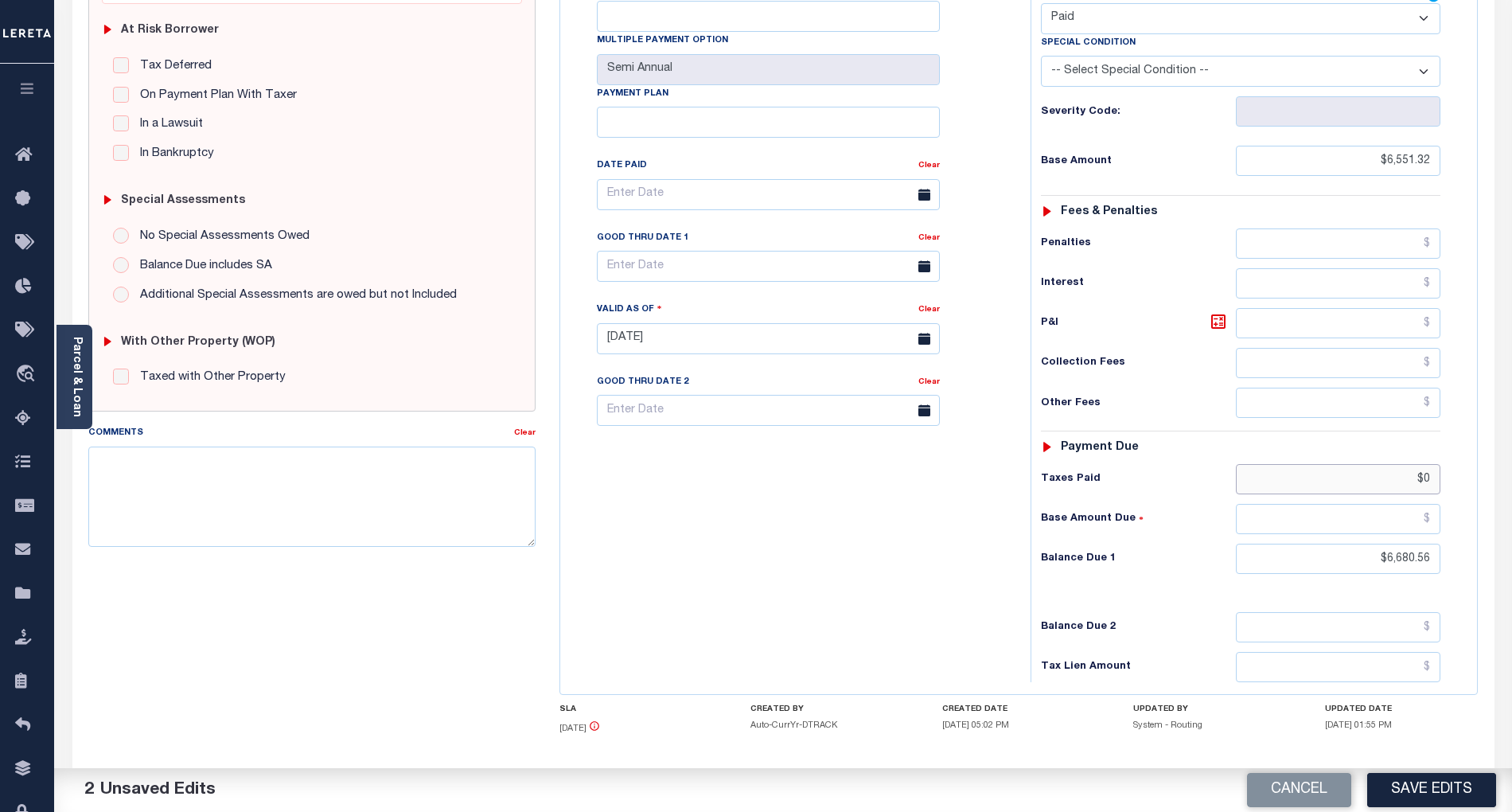
click at [1430, 464] on input "$0" at bounding box center [1339, 479] width 205 height 30
type input "$"
click at [1414, 543] on input "$6,680.56" at bounding box center [1339, 559] width 205 height 30
type input "$0.00"
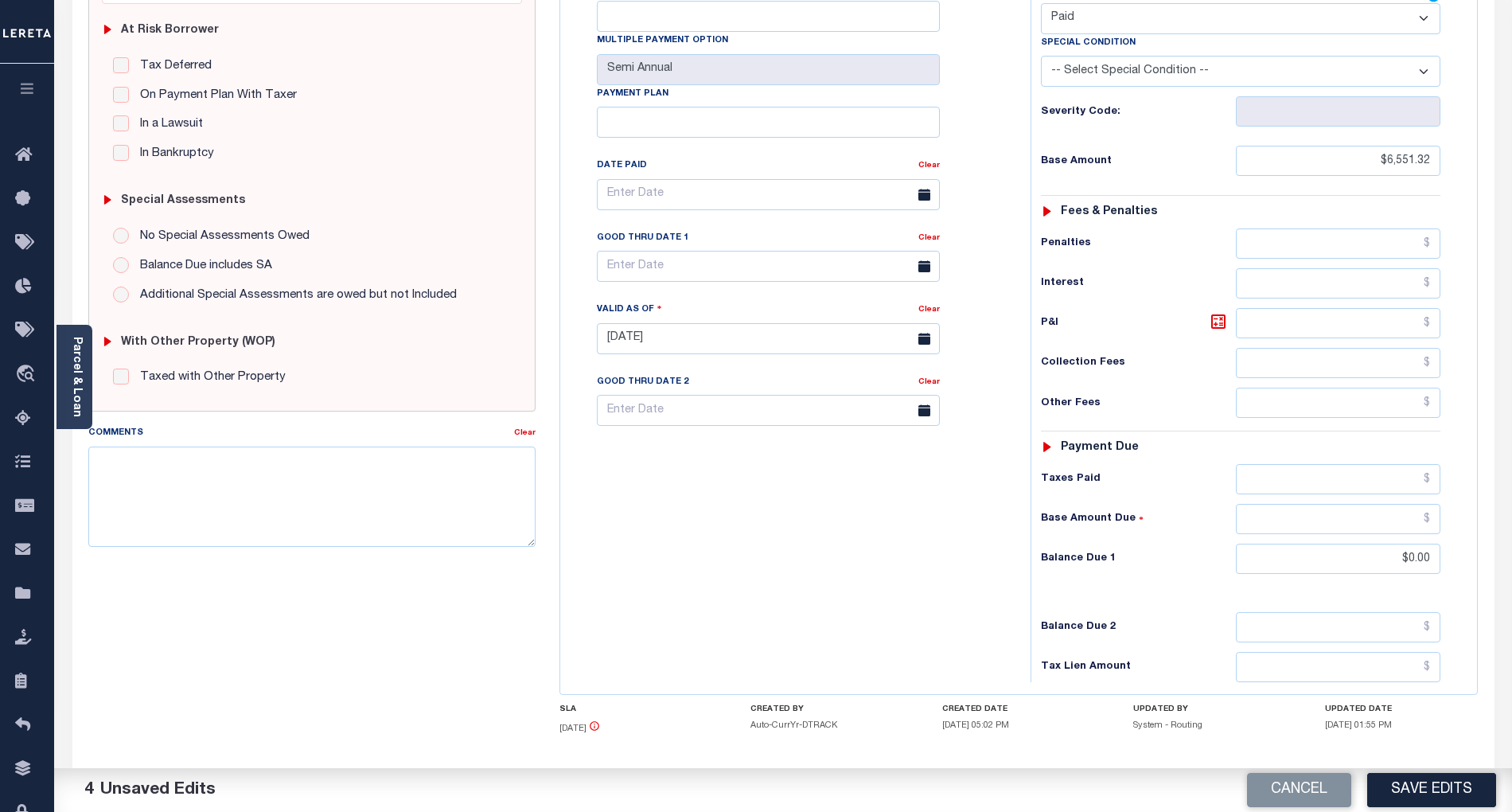
click at [905, 627] on div "Tax Bill No Multiple Payment Option Semi Annual Payment Plan Clear" at bounding box center [791, 331] width 454 height 703
click at [993, 123] on div "Tax Bill No Multiple Payment Option Semi Annual Payment Plan Clear Clear Valid …" at bounding box center [792, 203] width 430 height 446
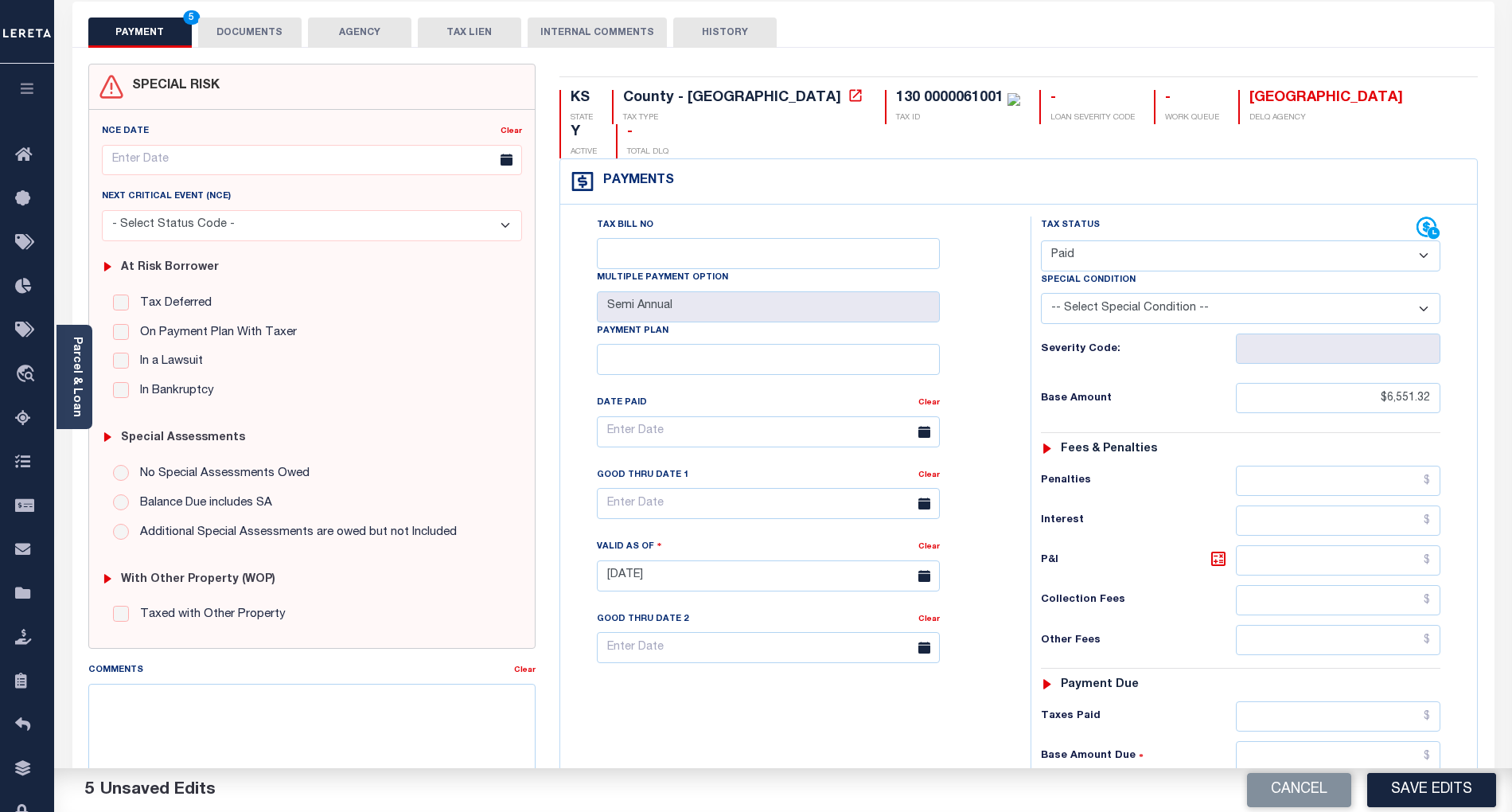
scroll to position [0, 0]
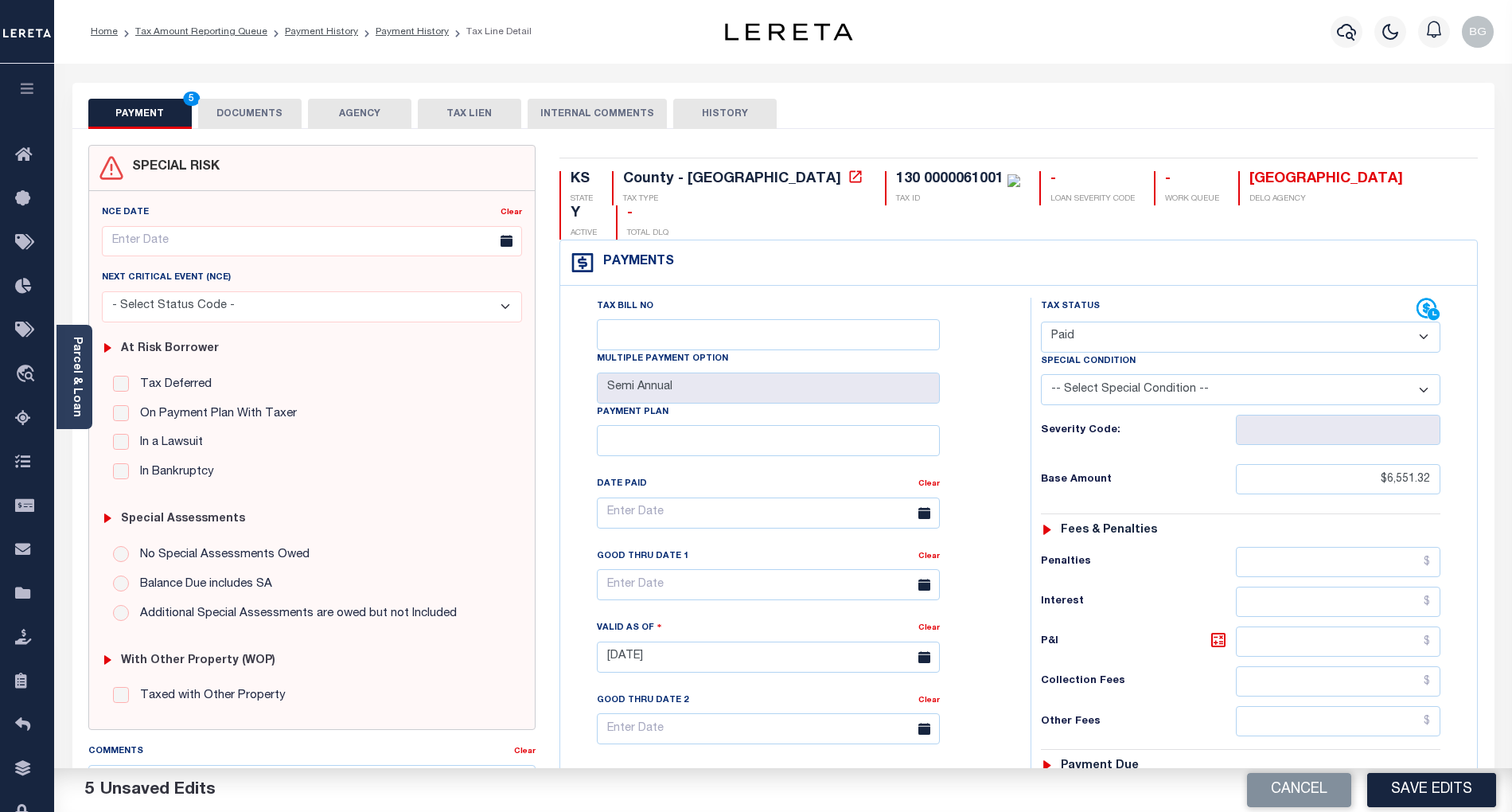
click at [250, 109] on button "DOCUMENTS" at bounding box center [250, 114] width 103 height 30
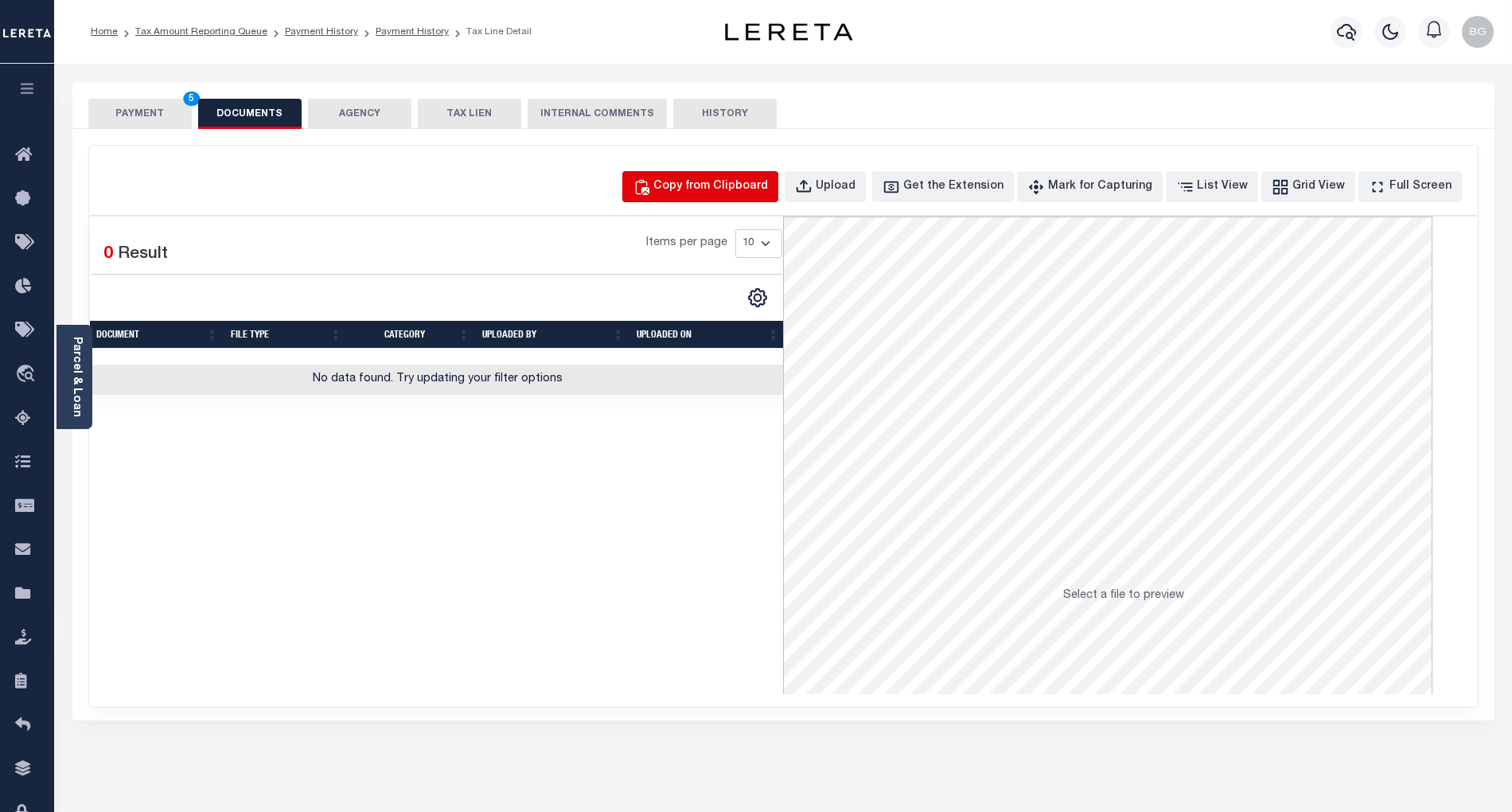
click at [727, 186] on div "Copy from Clipboard" at bounding box center [711, 187] width 115 height 18
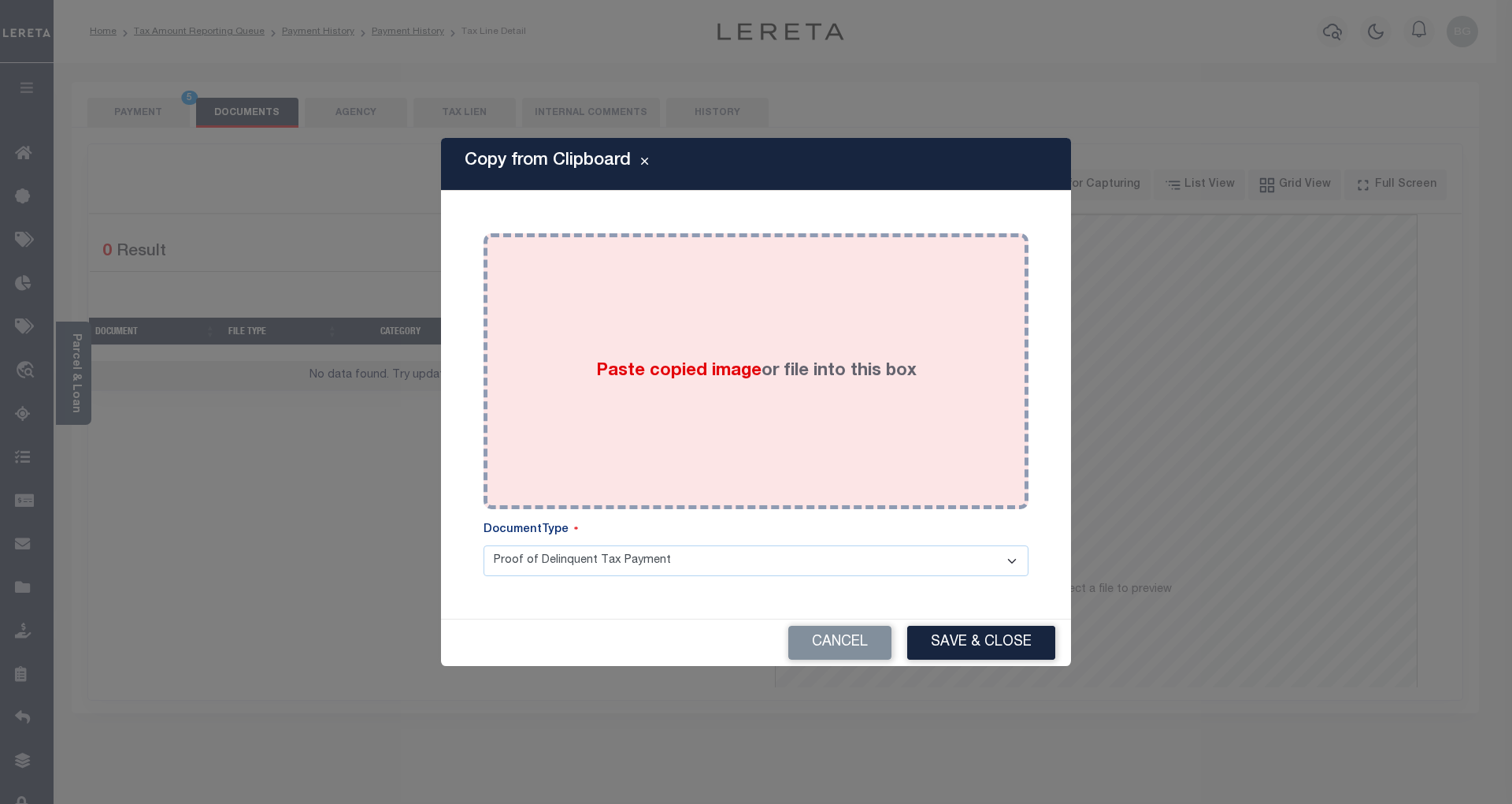
click at [694, 365] on span "Paste copied image" at bounding box center [679, 372] width 165 height 18
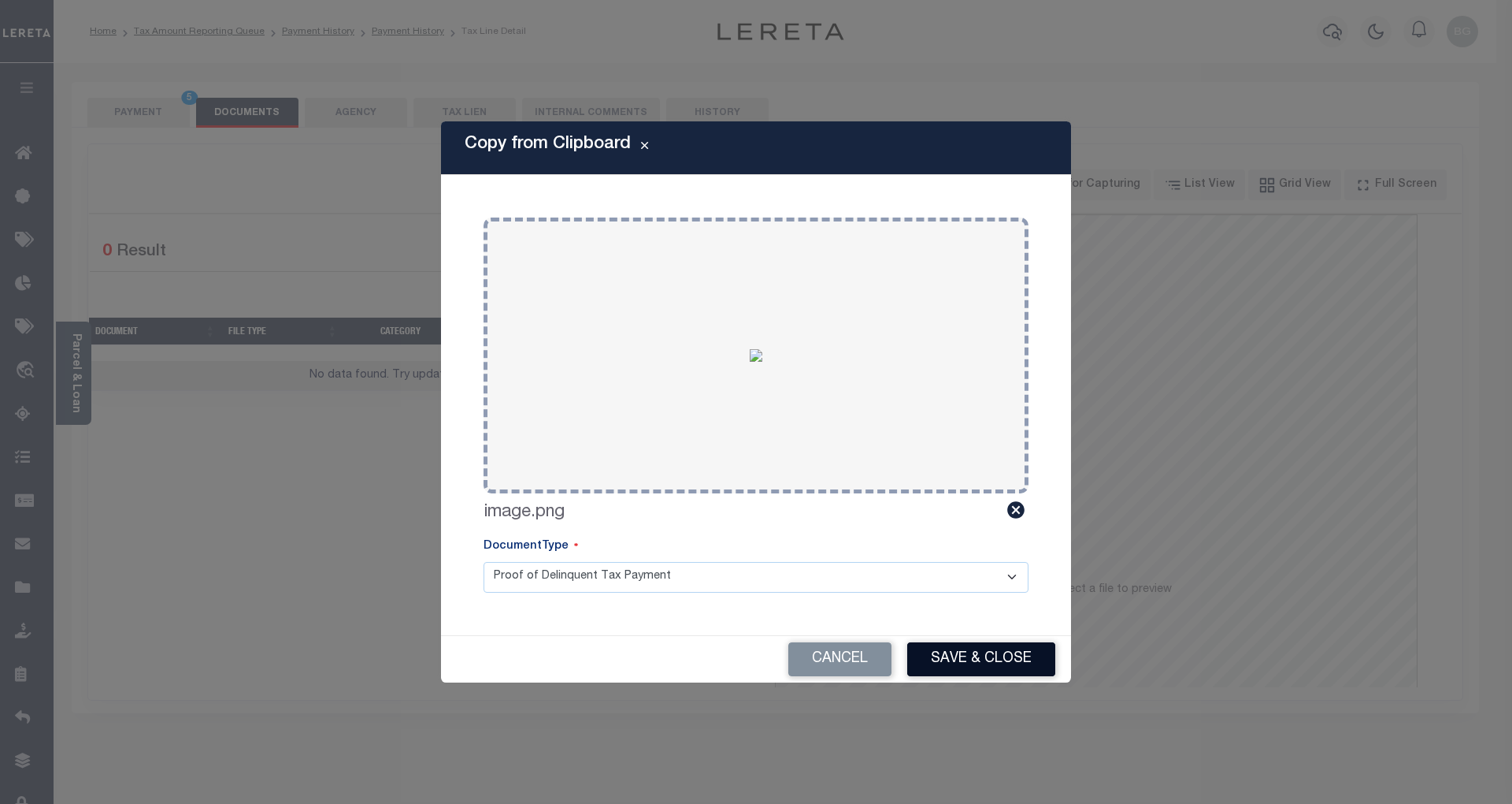
click at [1009, 657] on button "Save & Close" at bounding box center [981, 659] width 148 height 33
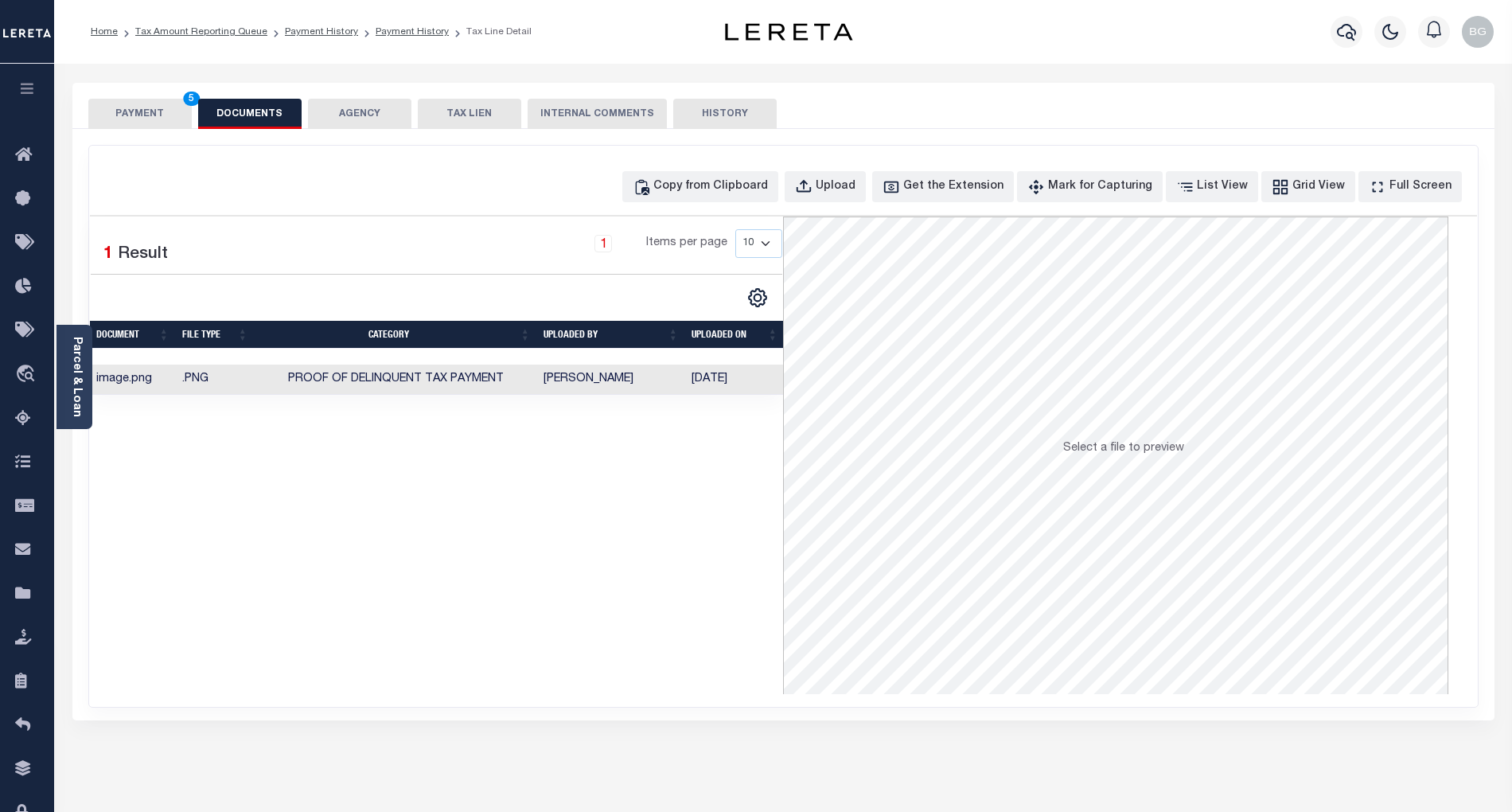
click at [131, 109] on button "PAYMENT 5" at bounding box center [140, 114] width 103 height 30
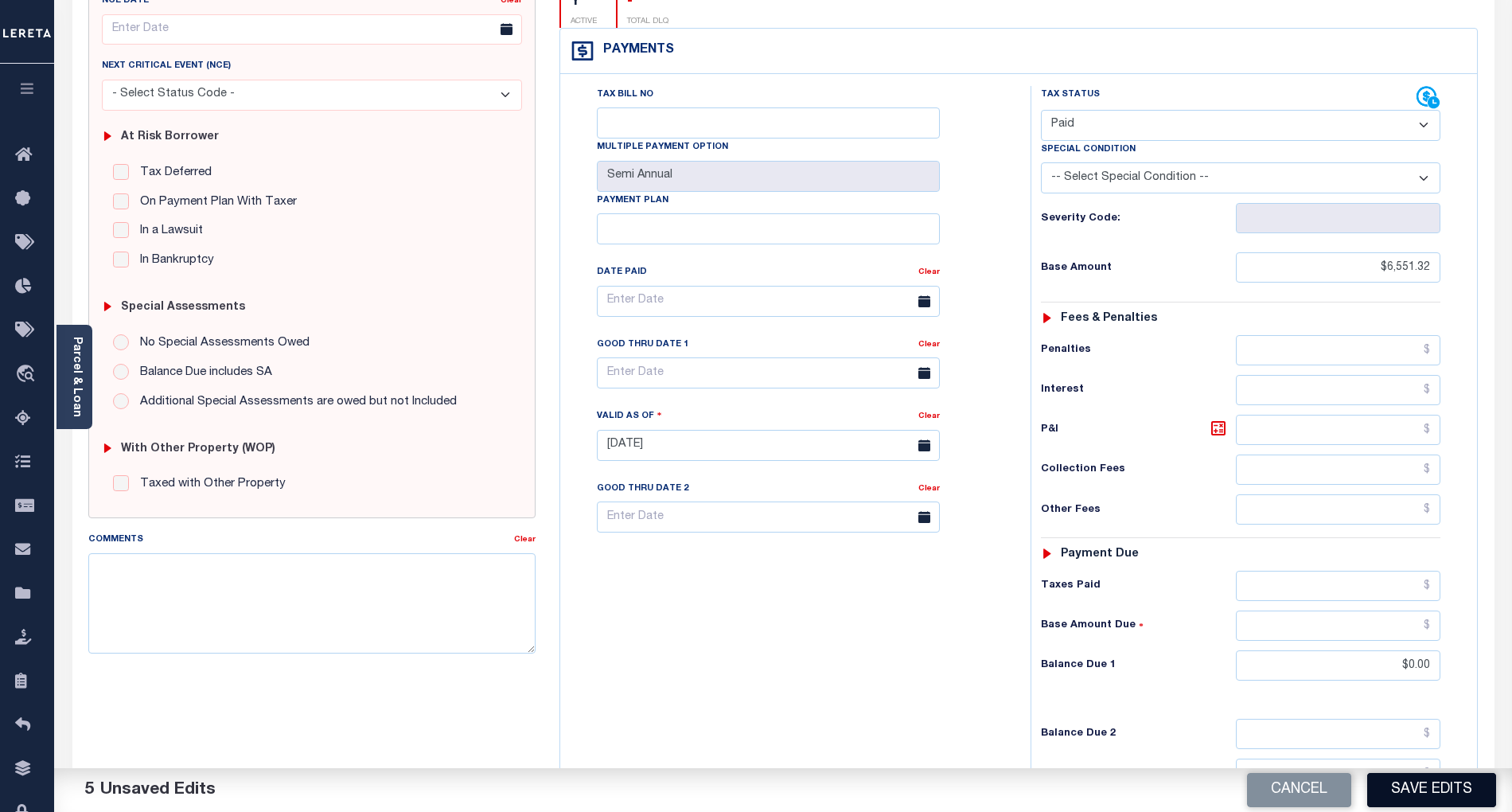
scroll to position [366, 0]
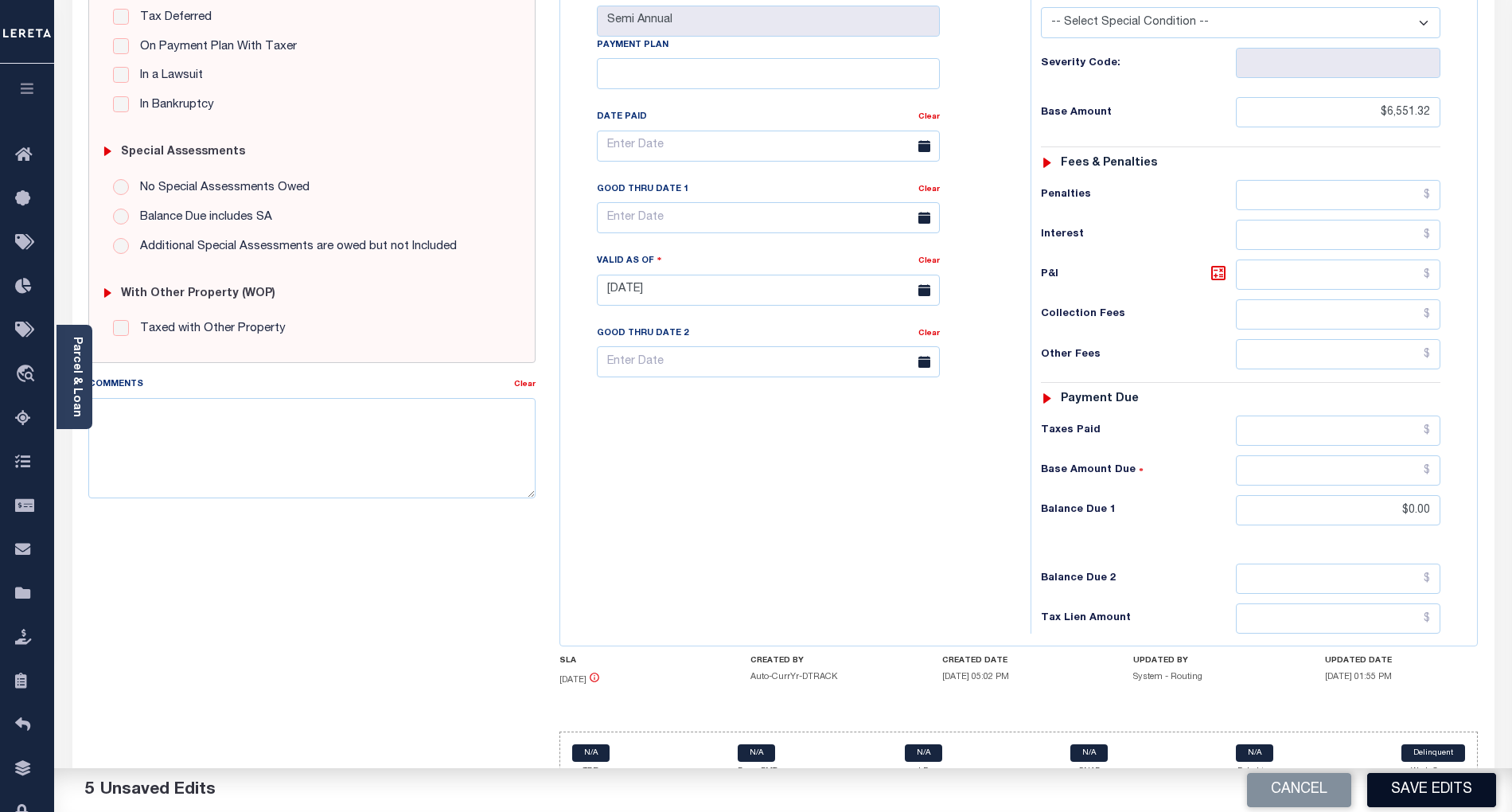
click at [1455, 791] on button "Save Edits" at bounding box center [1431, 790] width 129 height 34
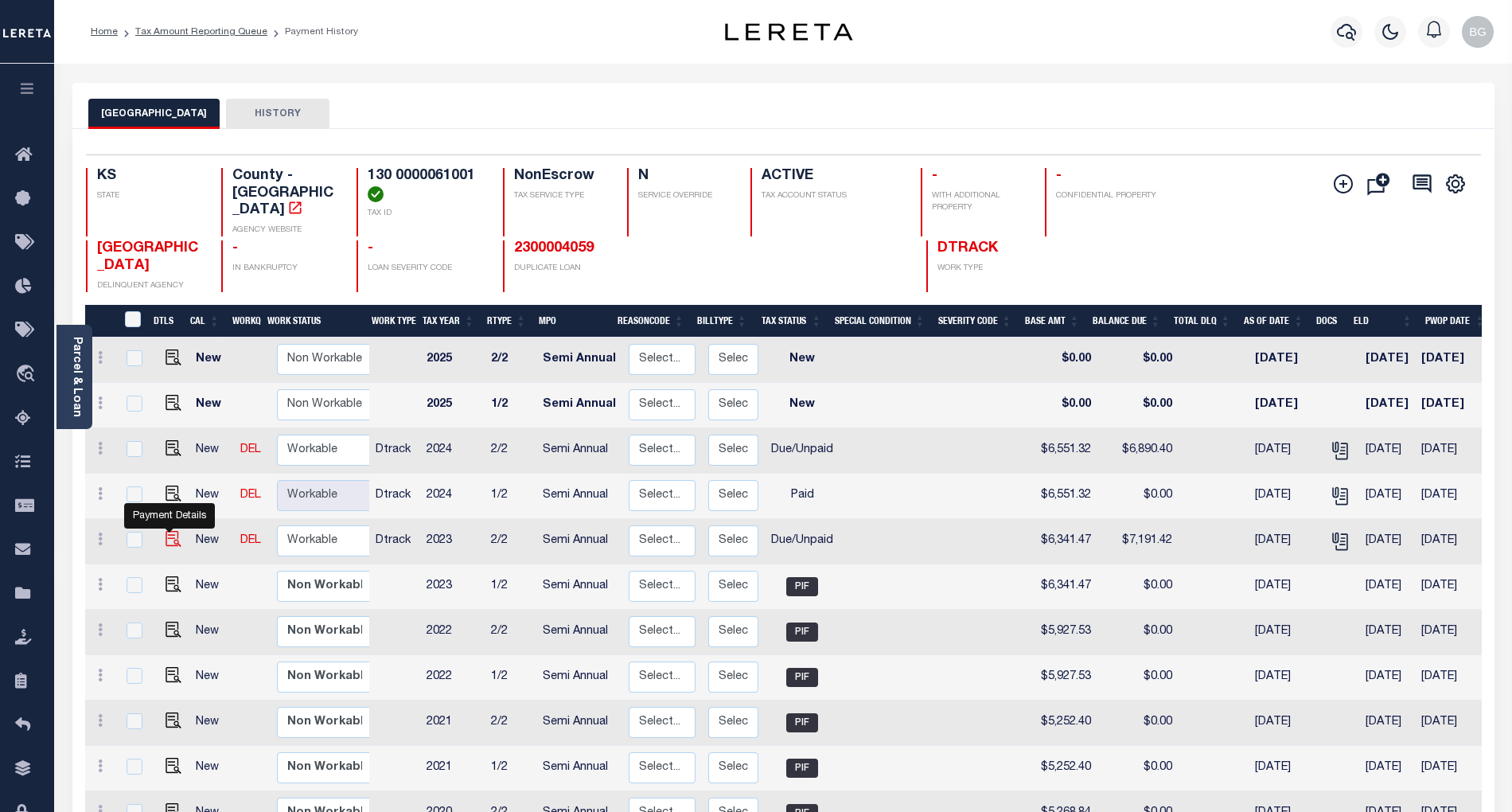
click at [165, 531] on img "" at bounding box center [173, 539] width 16 height 16
checkbox input "true"
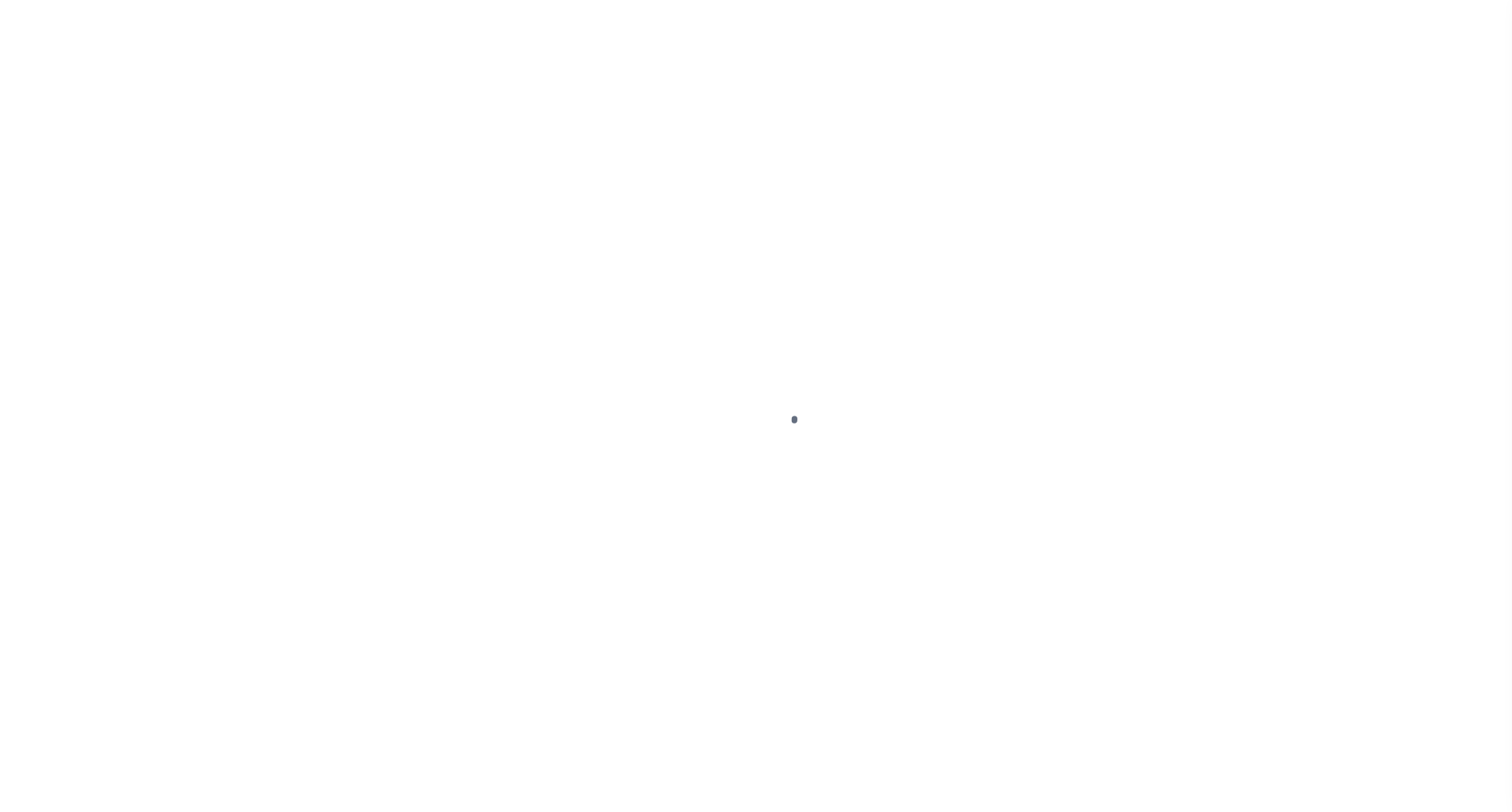
select select "DUE"
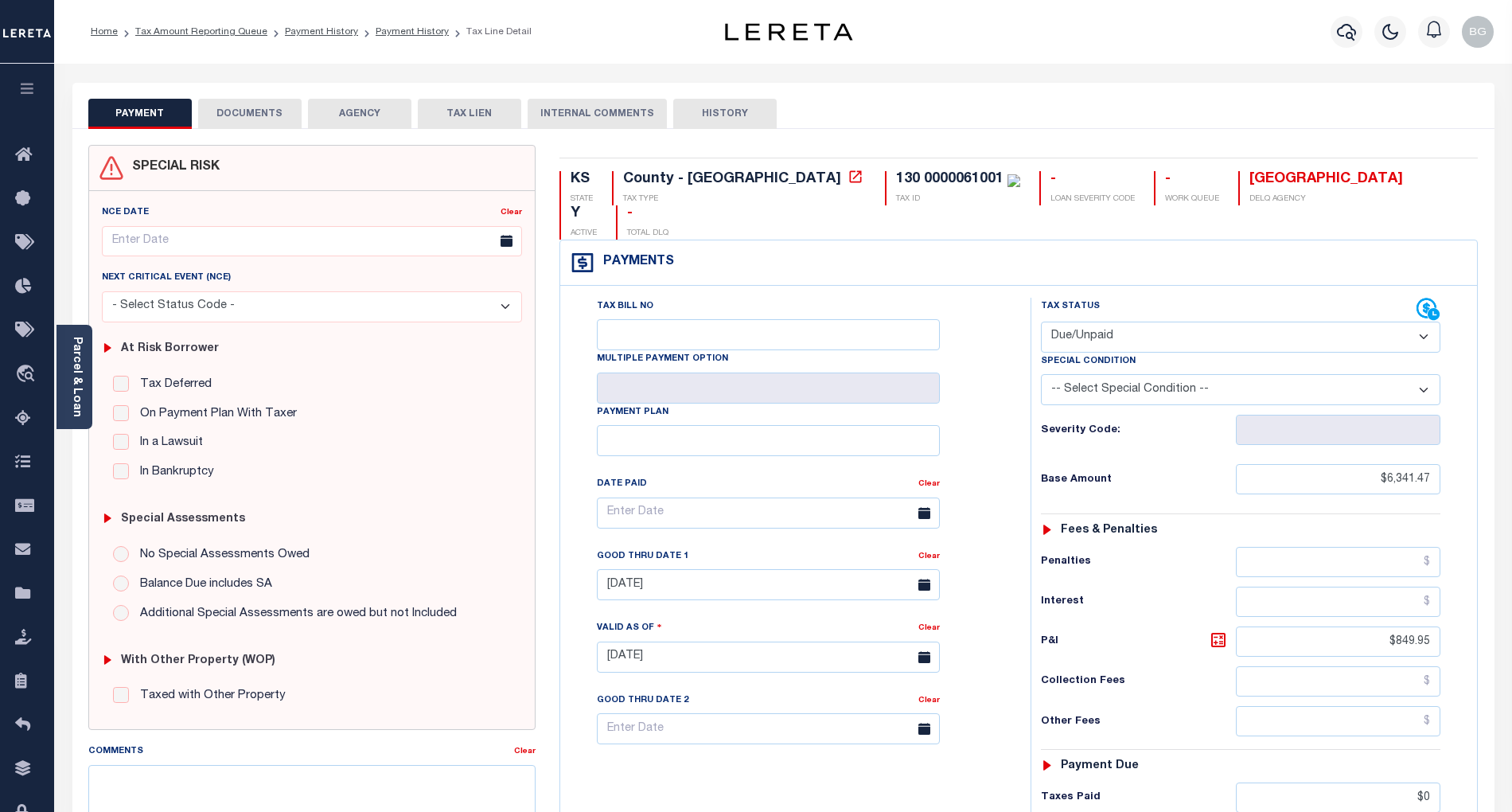
click at [227, 106] on button "DOCUMENTS" at bounding box center [250, 114] width 103 height 30
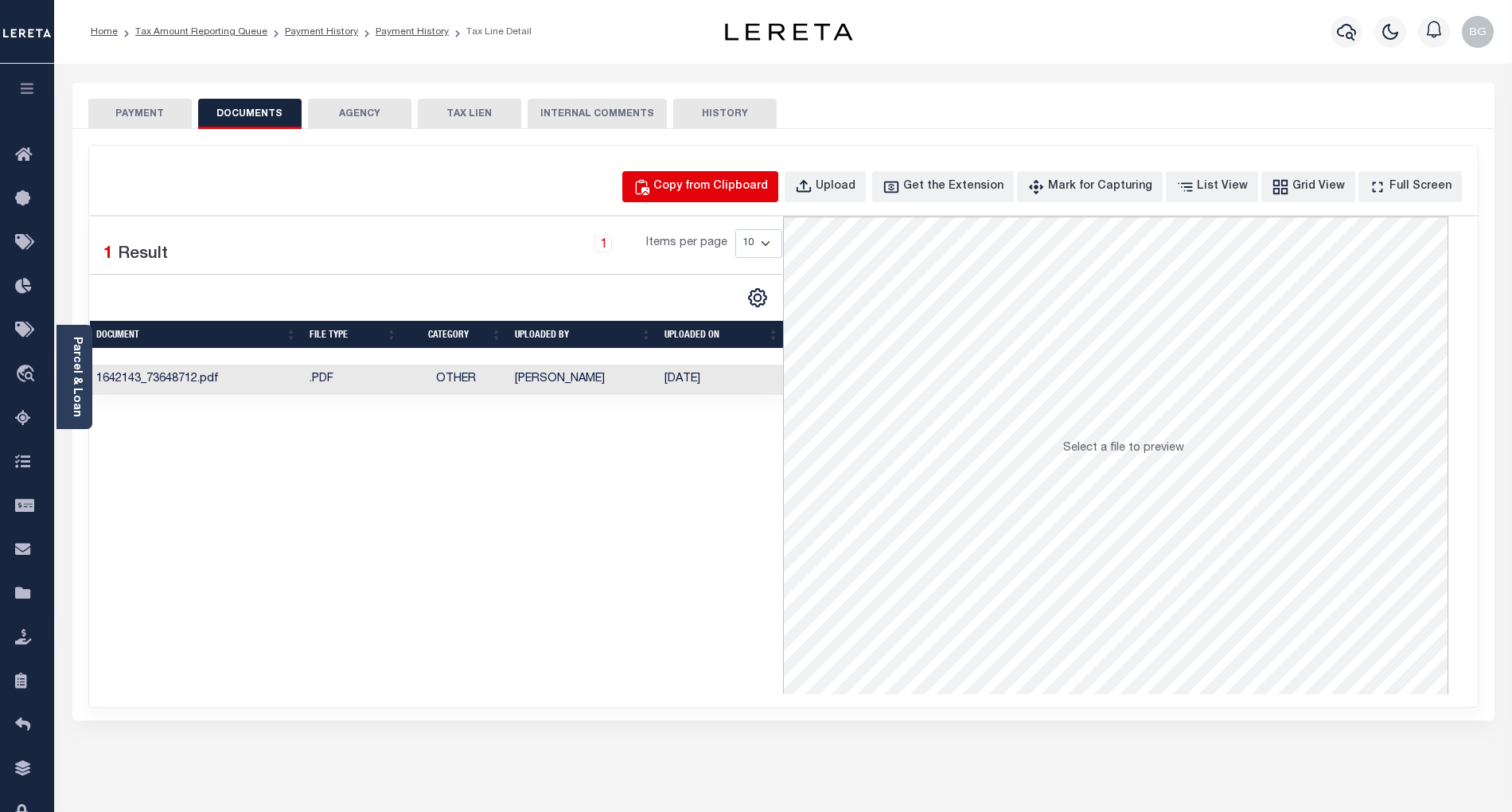
click at [729, 182] on div "Copy from Clipboard" at bounding box center [711, 187] width 115 height 18
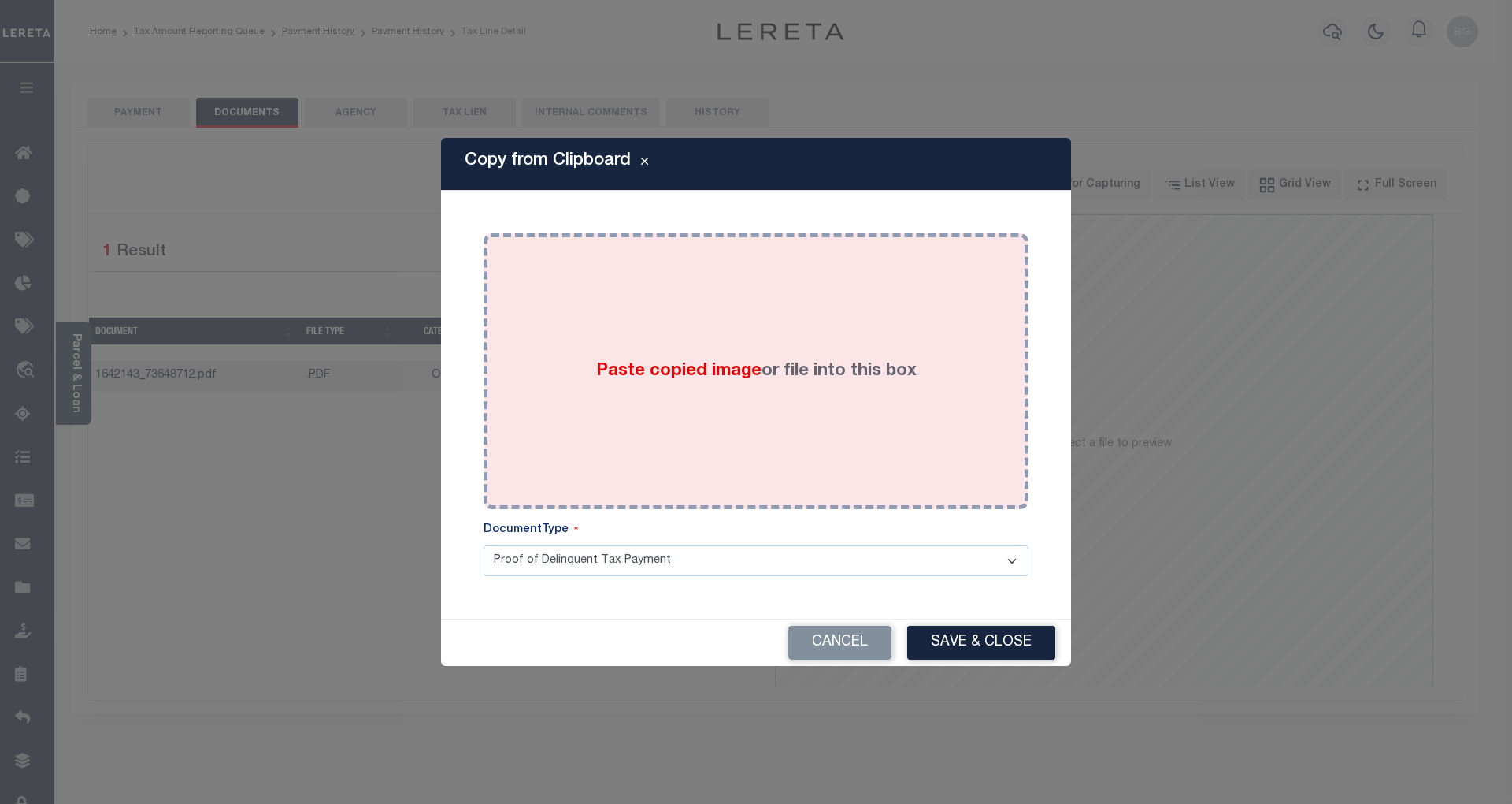
click at [701, 363] on span "Paste copied image" at bounding box center [679, 372] width 165 height 18
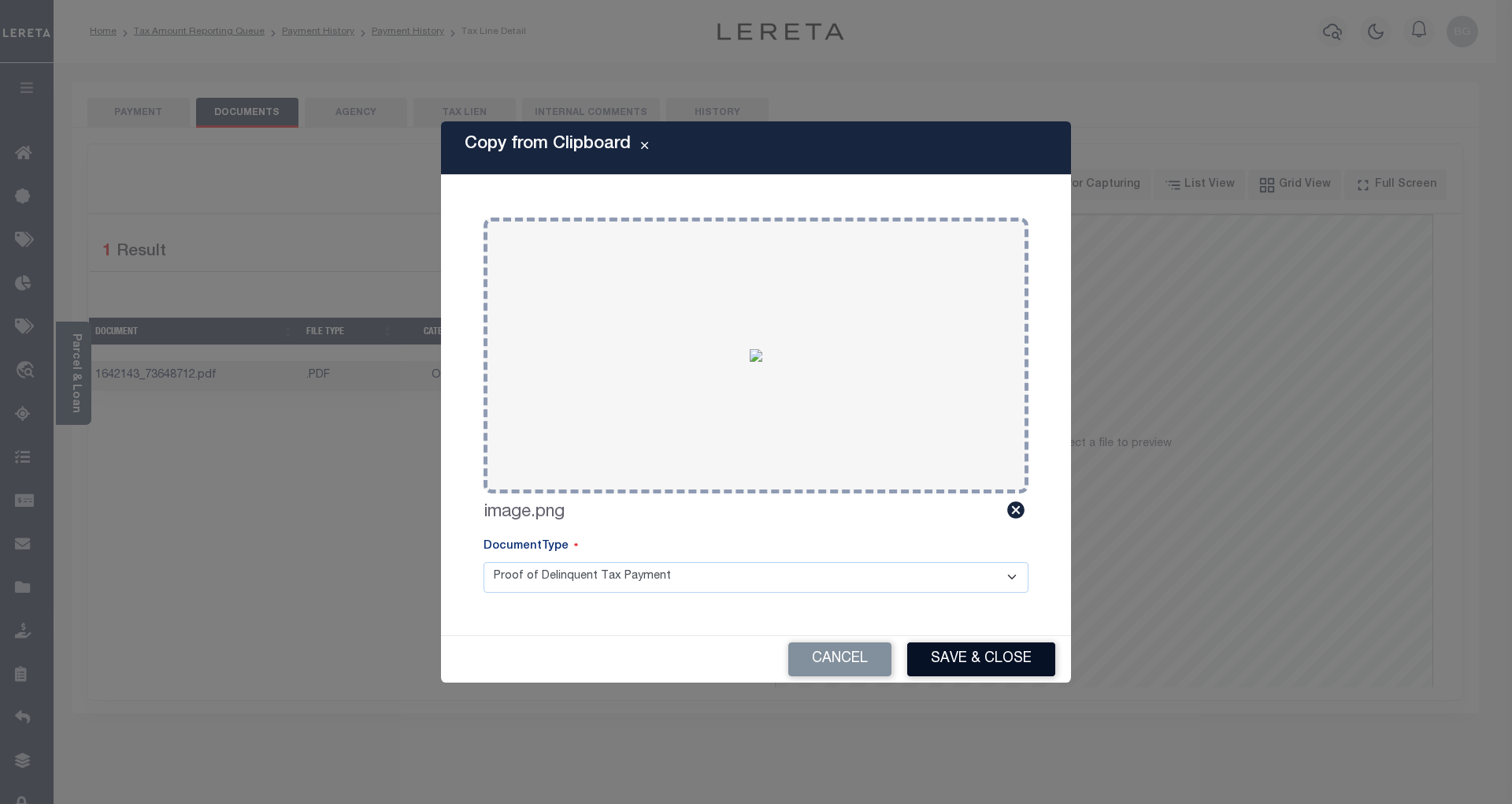
click at [1018, 660] on button "Save & Close" at bounding box center [981, 659] width 148 height 33
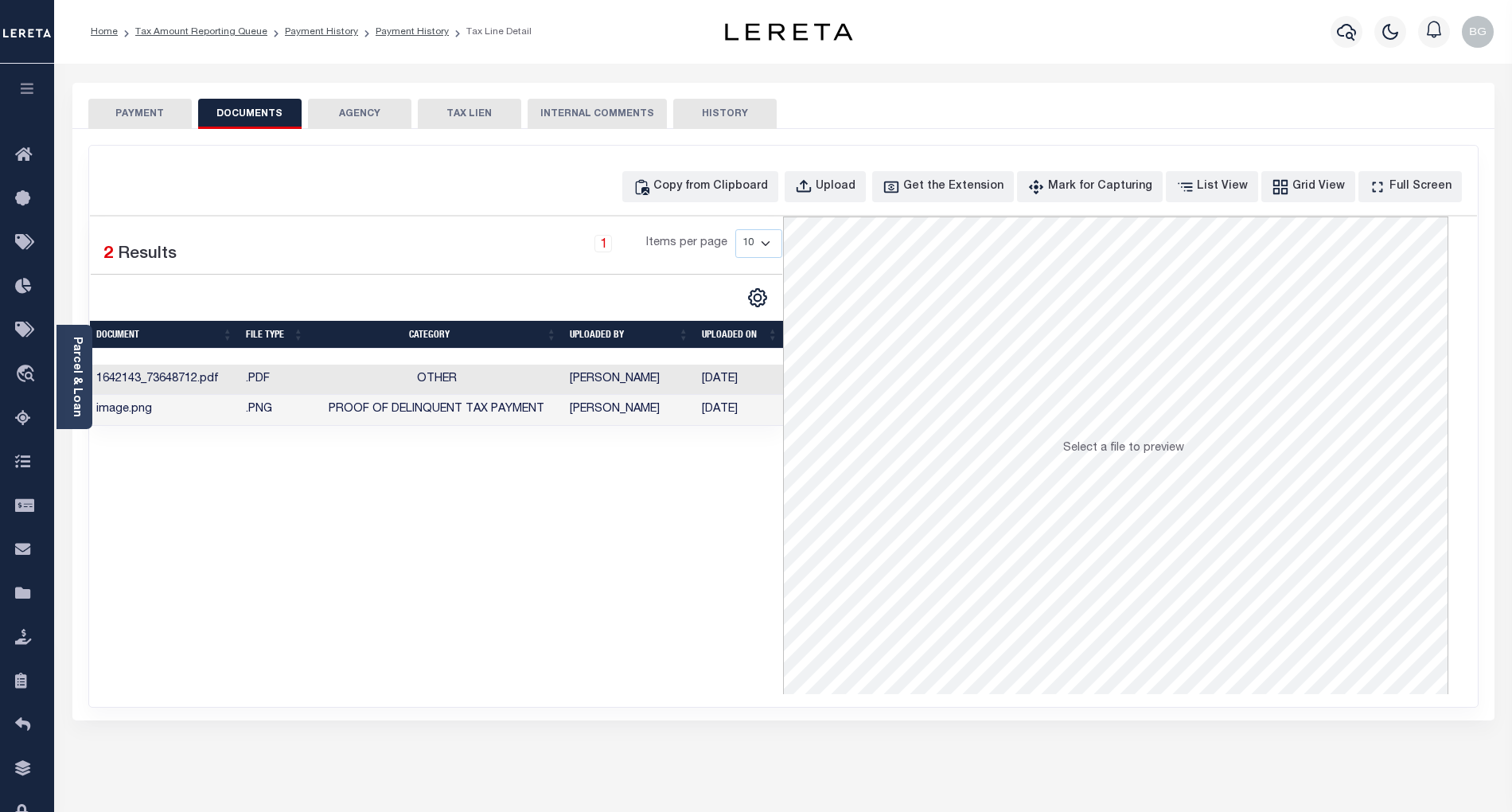
click at [134, 115] on button "PAYMENT" at bounding box center [140, 114] width 103 height 30
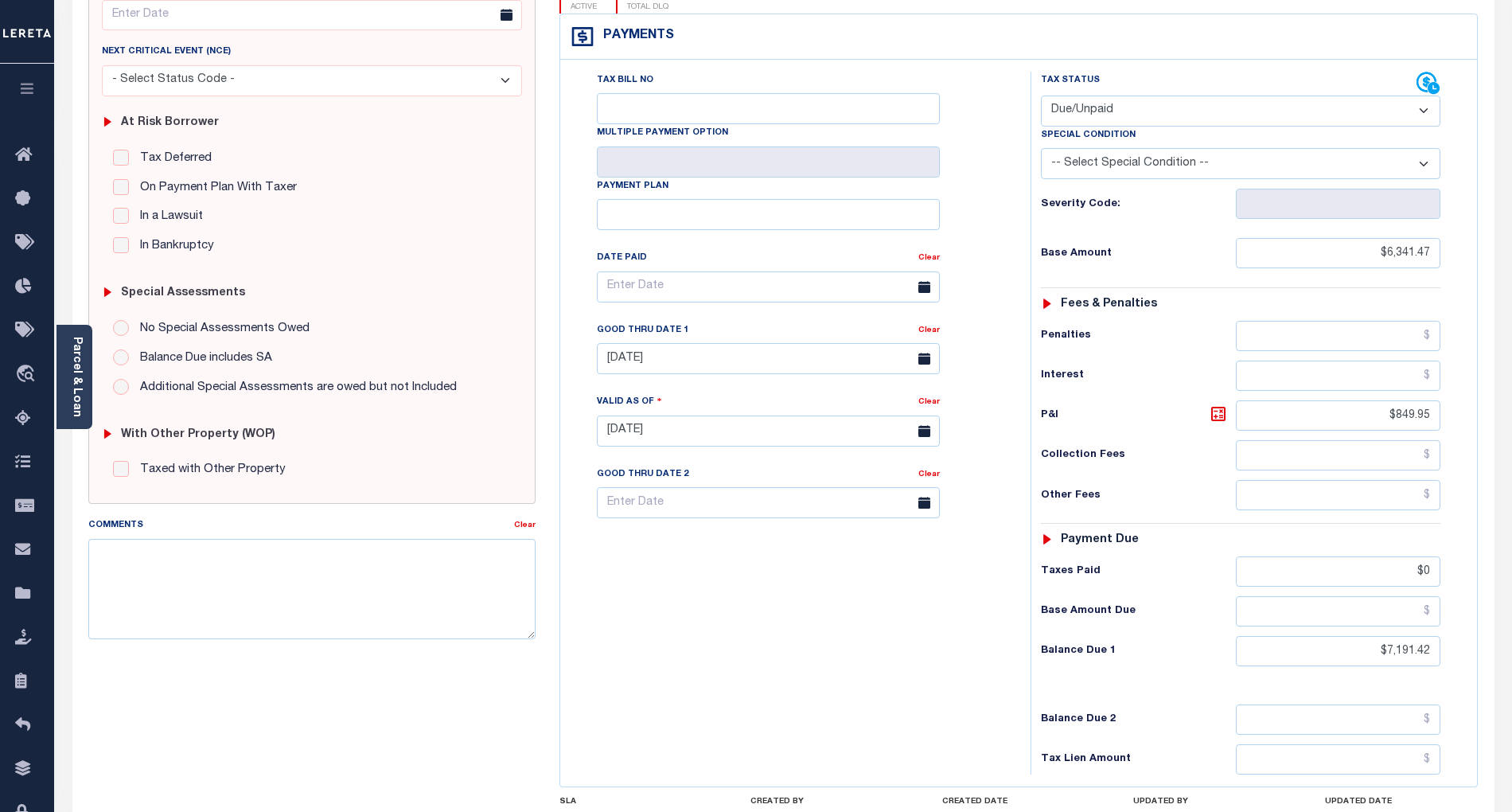
scroll to position [318, 0]
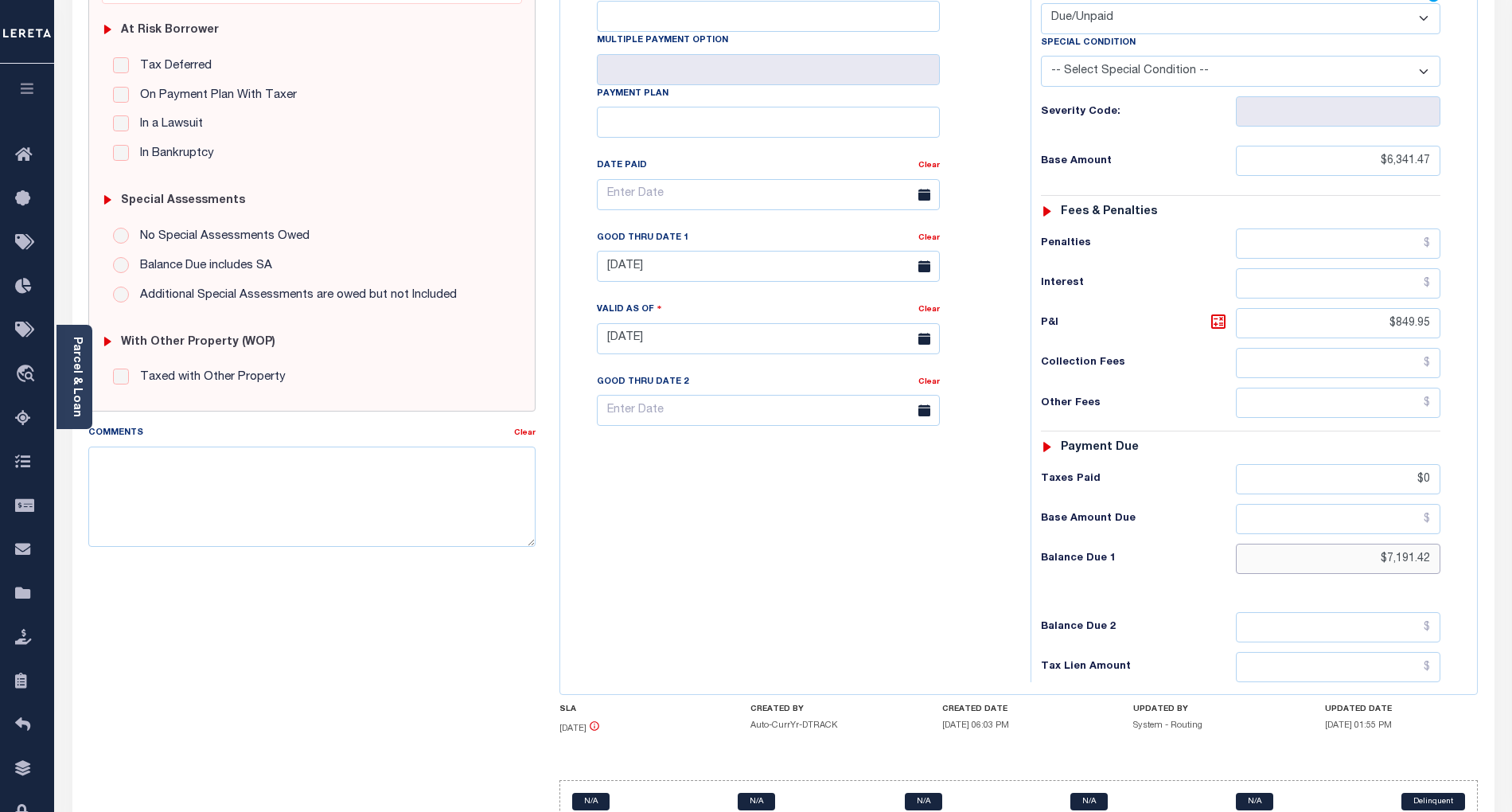
click at [1409, 543] on input "$7,191.42" at bounding box center [1339, 559] width 205 height 30
paste input "626.63"
type input "$7,626.63"
type input "[DATE]"
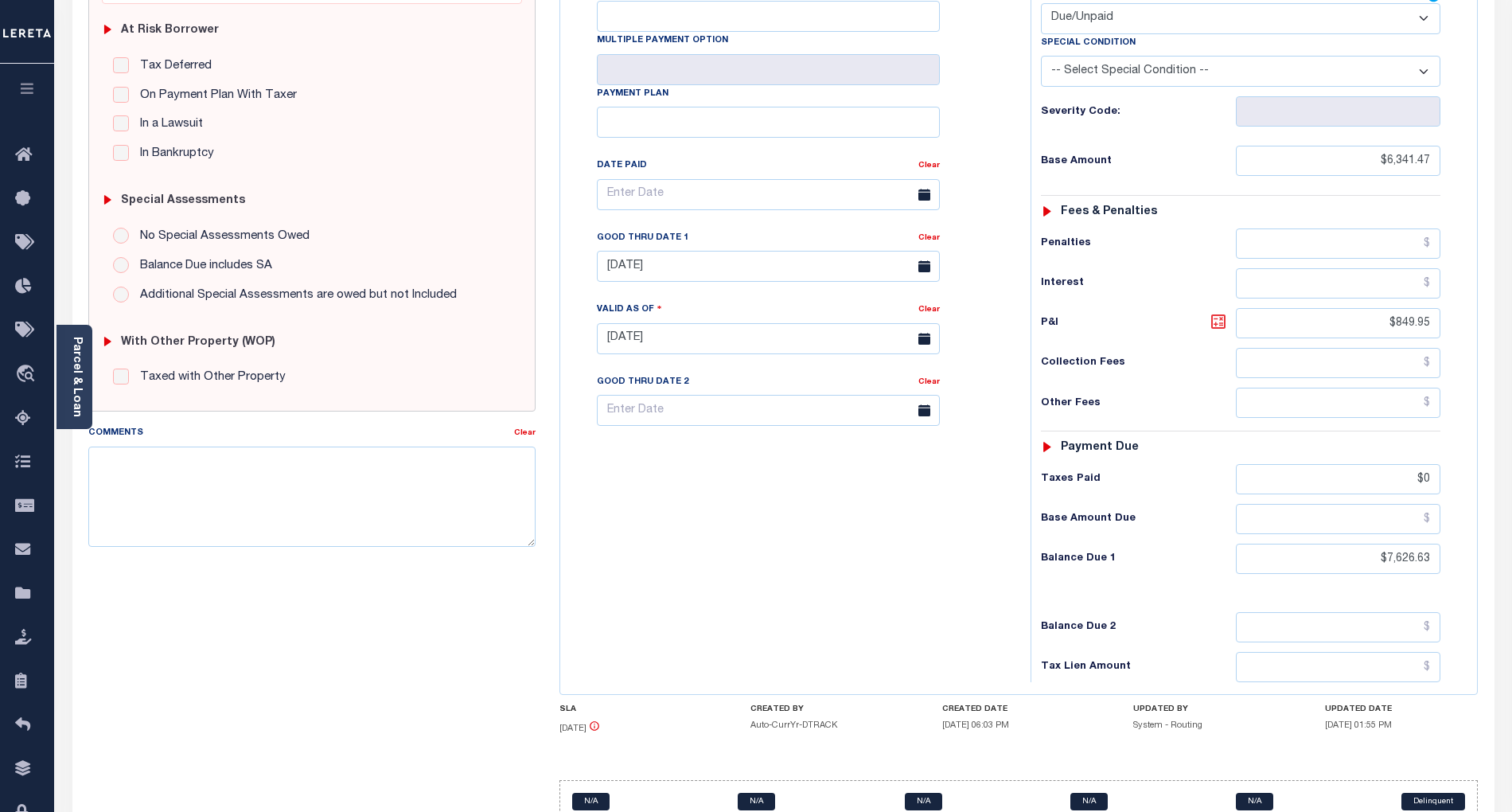
click at [1213, 312] on icon at bounding box center [1218, 321] width 19 height 19
type input "$1,285.16"
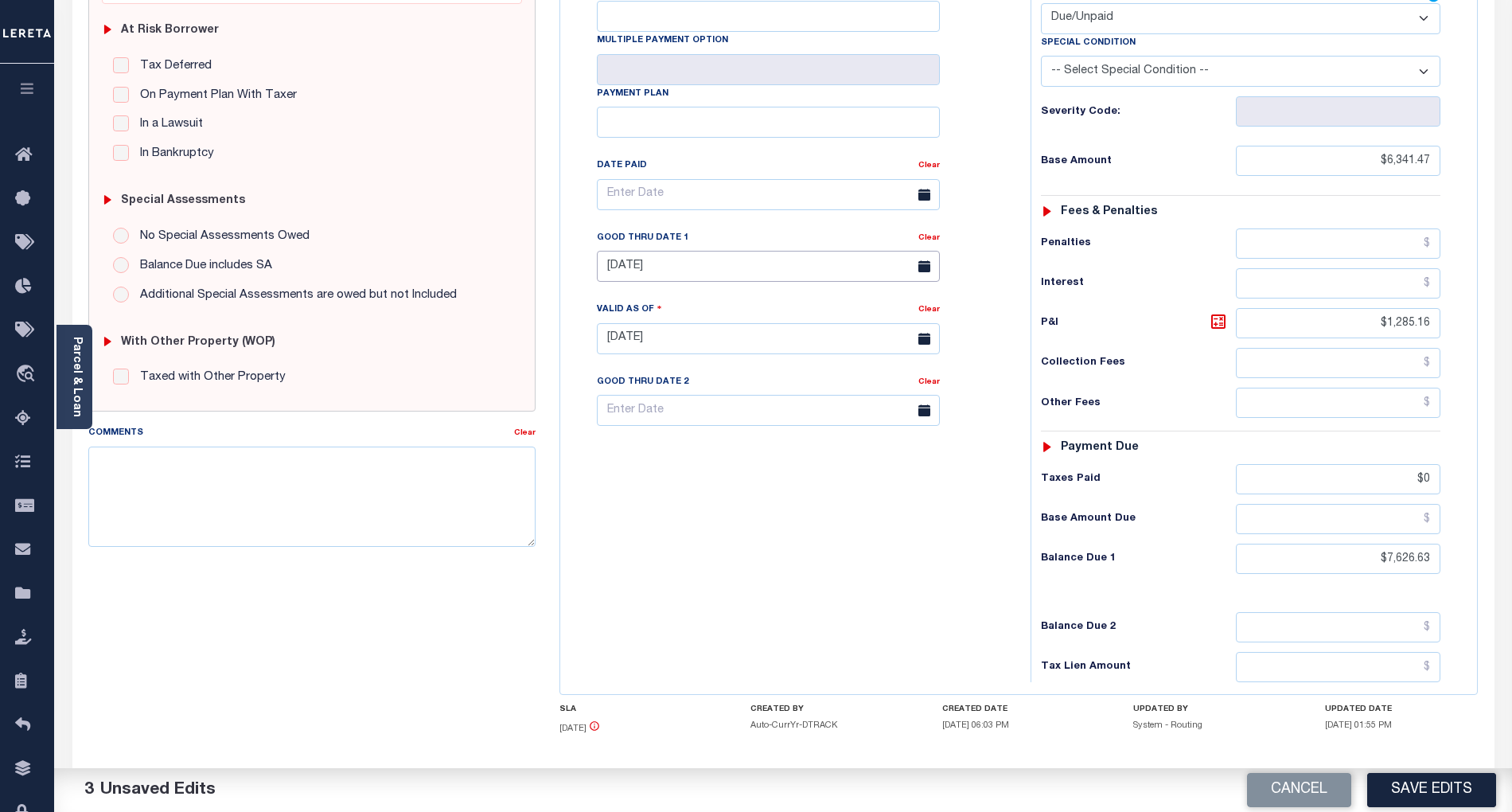
click at [695, 251] on input "[DATE]" at bounding box center [768, 266] width 343 height 31
click at [685, 452] on span "30" at bounding box center [684, 453] width 31 height 31
type input "09/30/2025"
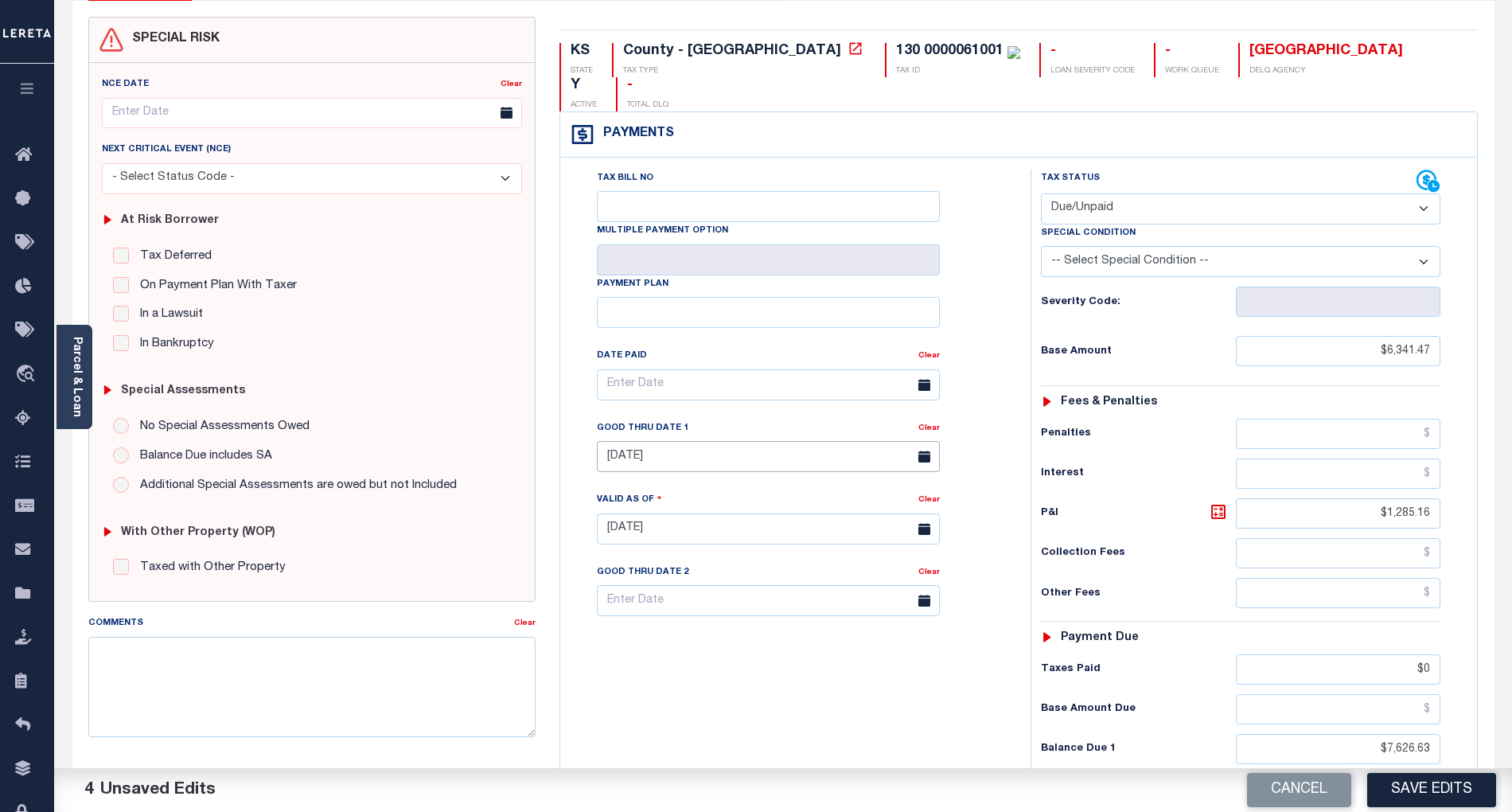
scroll to position [0, 0]
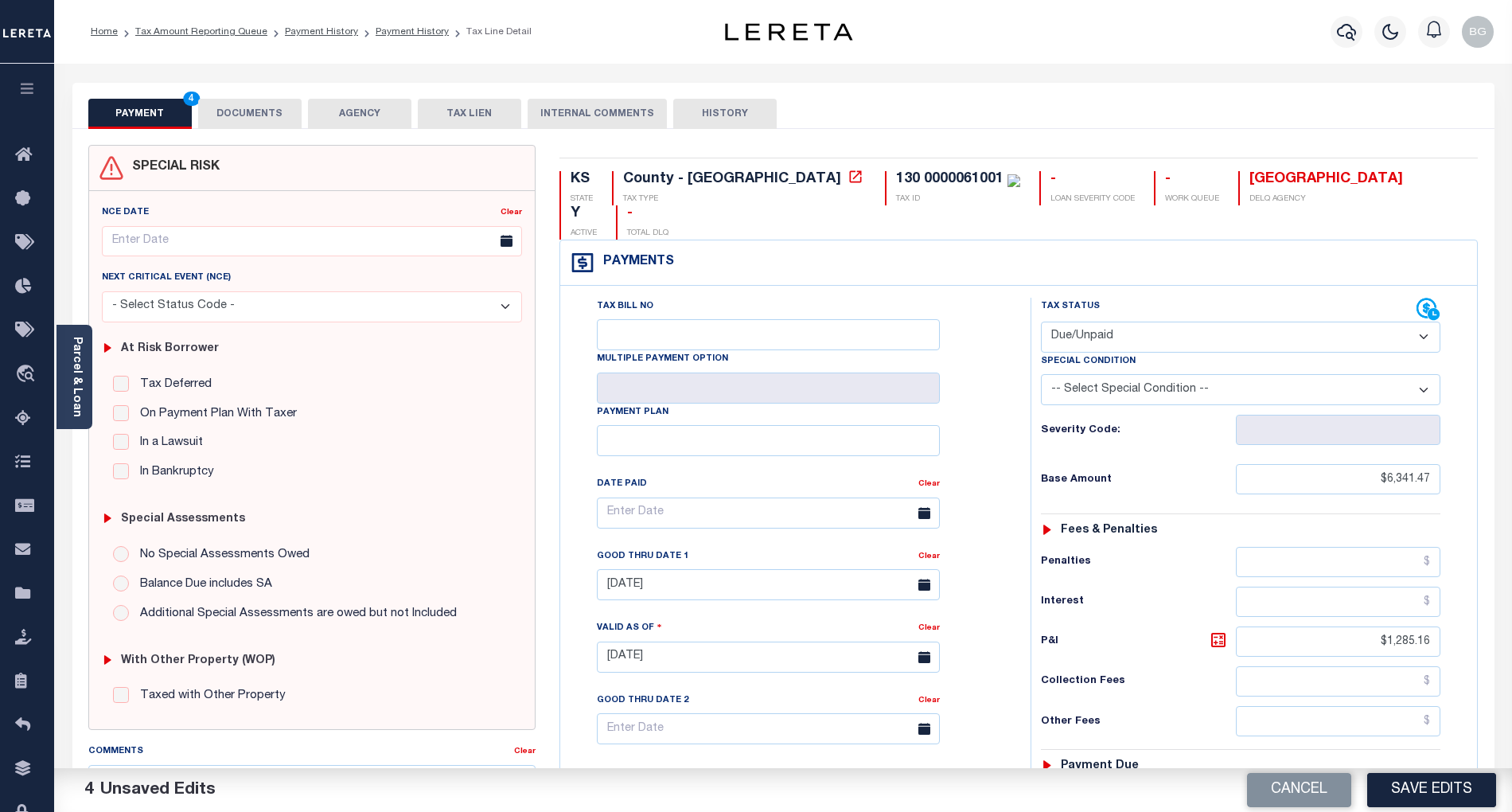
click at [284, 105] on button "DOCUMENTS" at bounding box center [250, 114] width 103 height 30
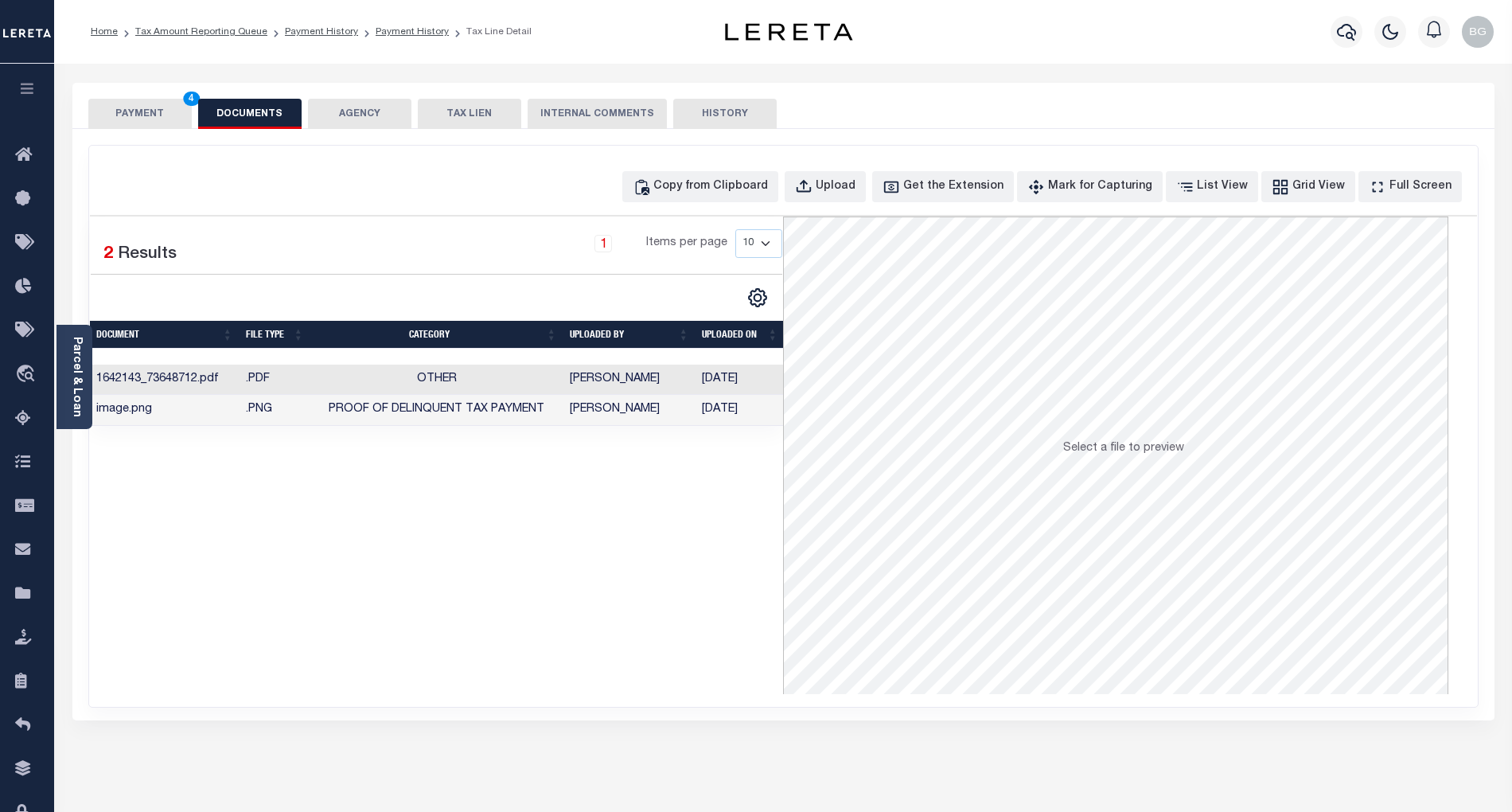
click at [123, 109] on button "PAYMENT 4" at bounding box center [140, 114] width 103 height 30
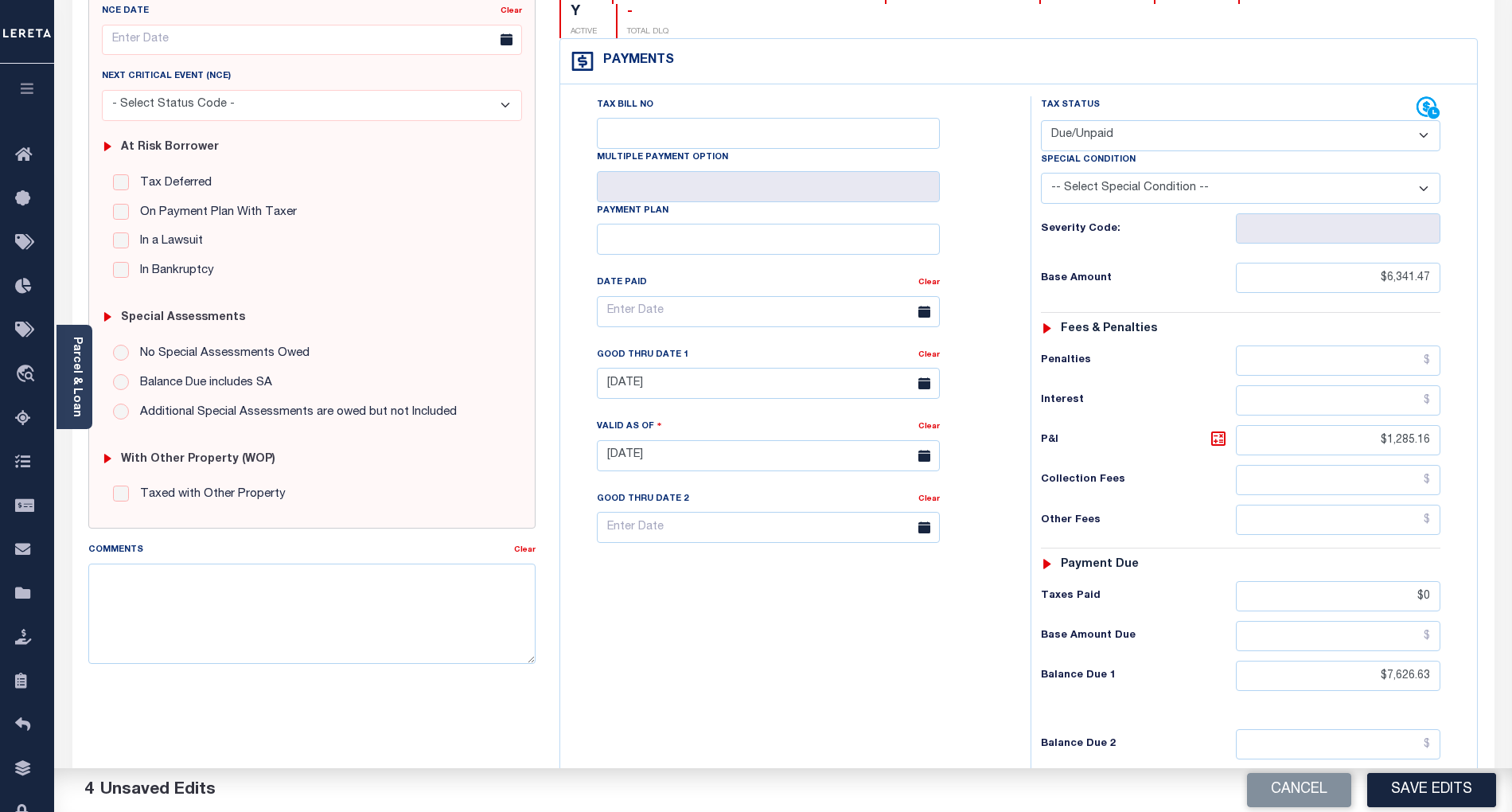
scroll to position [318, 0]
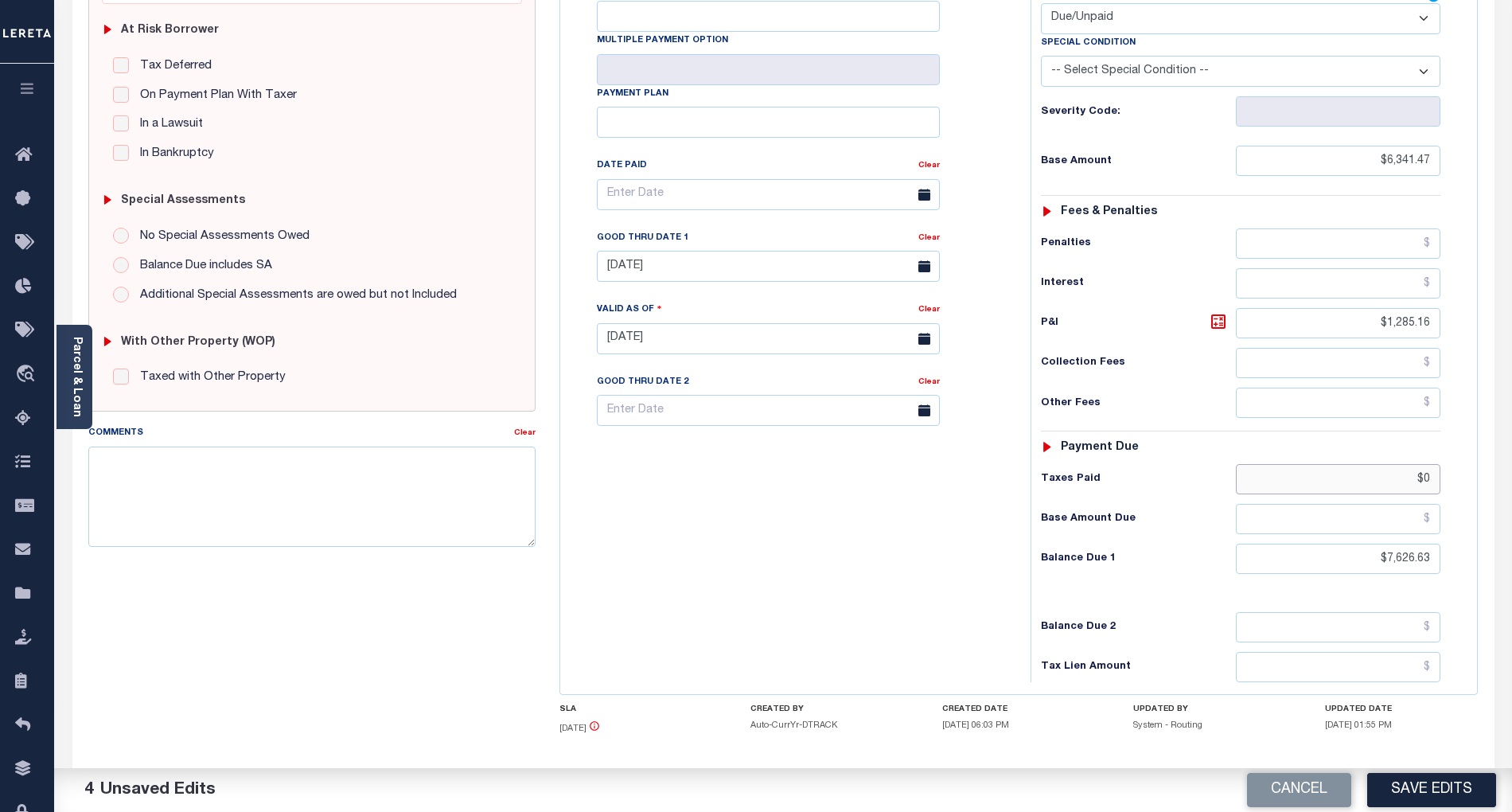
click at [1428, 464] on input "$0" at bounding box center [1339, 479] width 205 height 30
type input "$"
click at [1469, 793] on button "Save Edits" at bounding box center [1431, 790] width 129 height 34
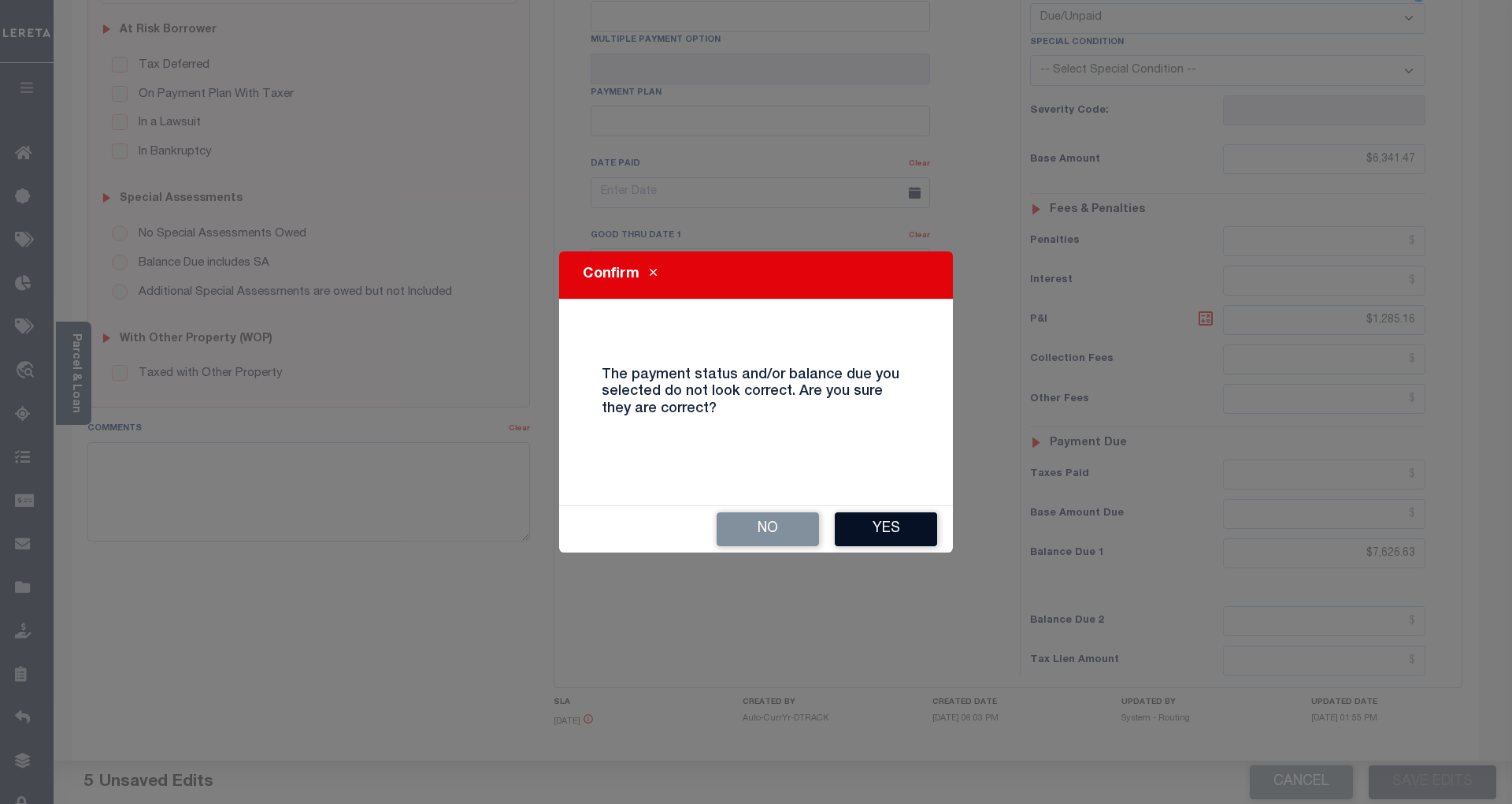
click at [893, 535] on button "Yes" at bounding box center [885, 529] width 102 height 33
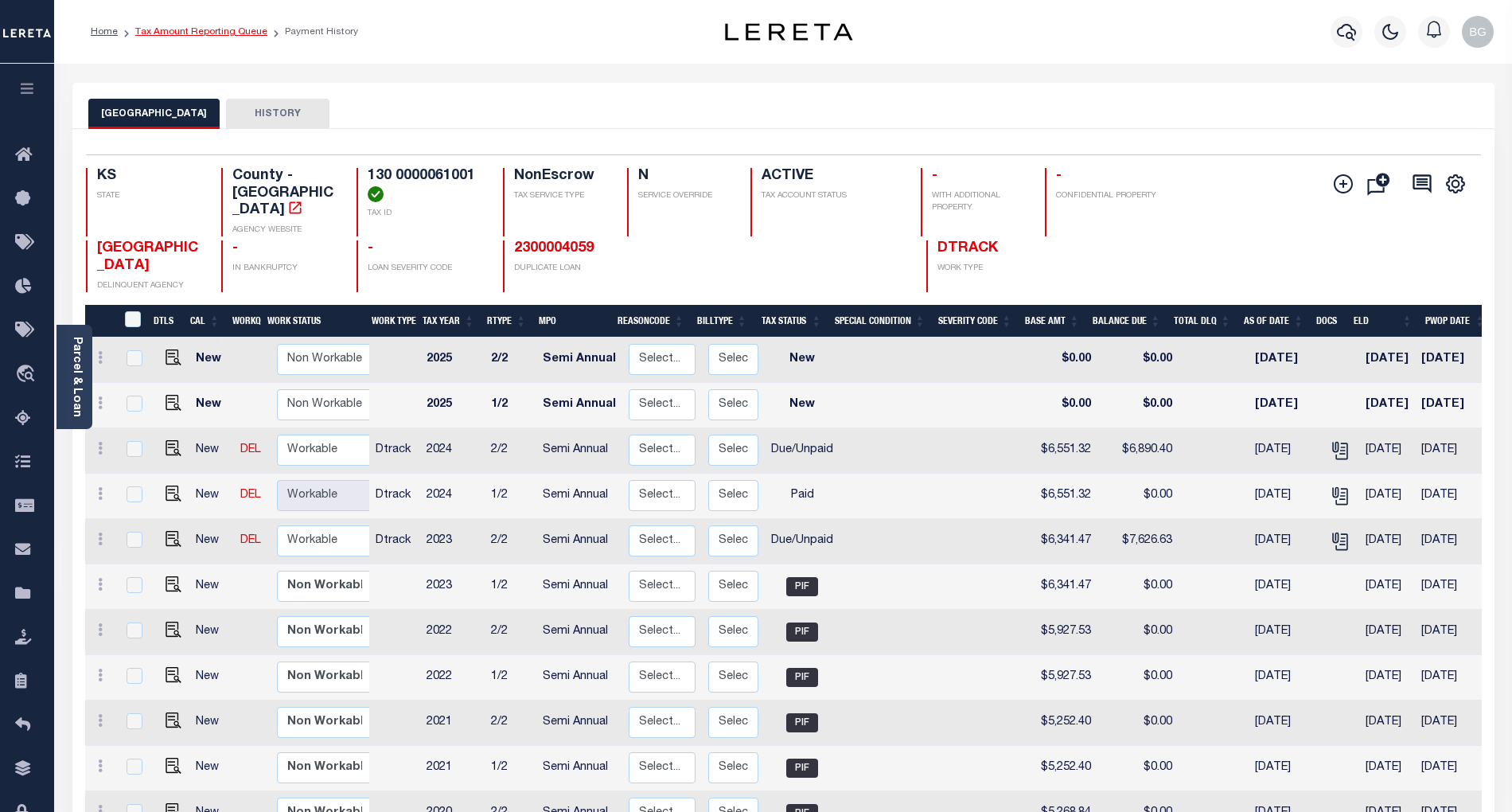
click at [189, 28] on link "Tax Amount Reporting Queue" at bounding box center [201, 31] width 133 height 10
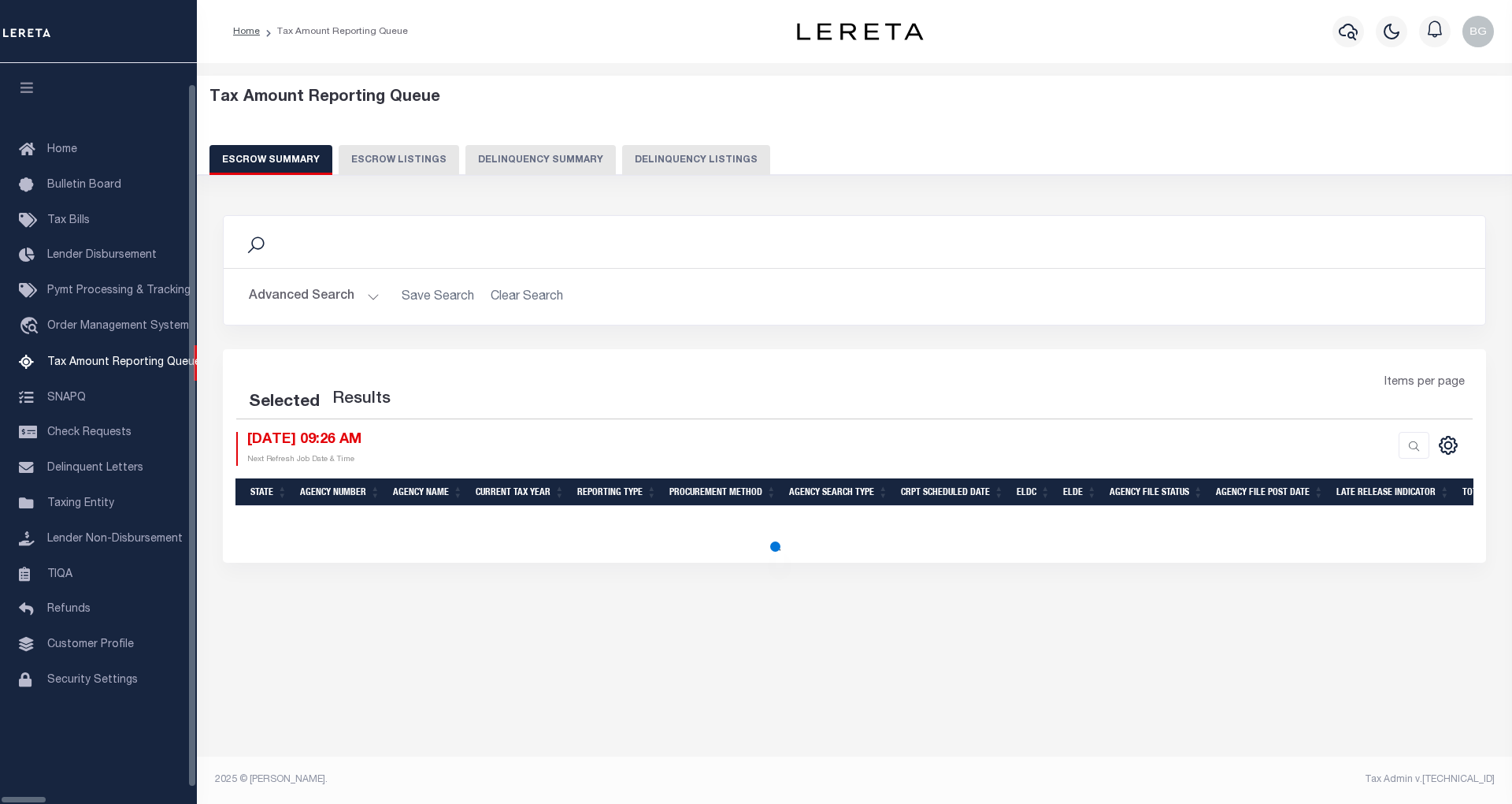
select select "100"
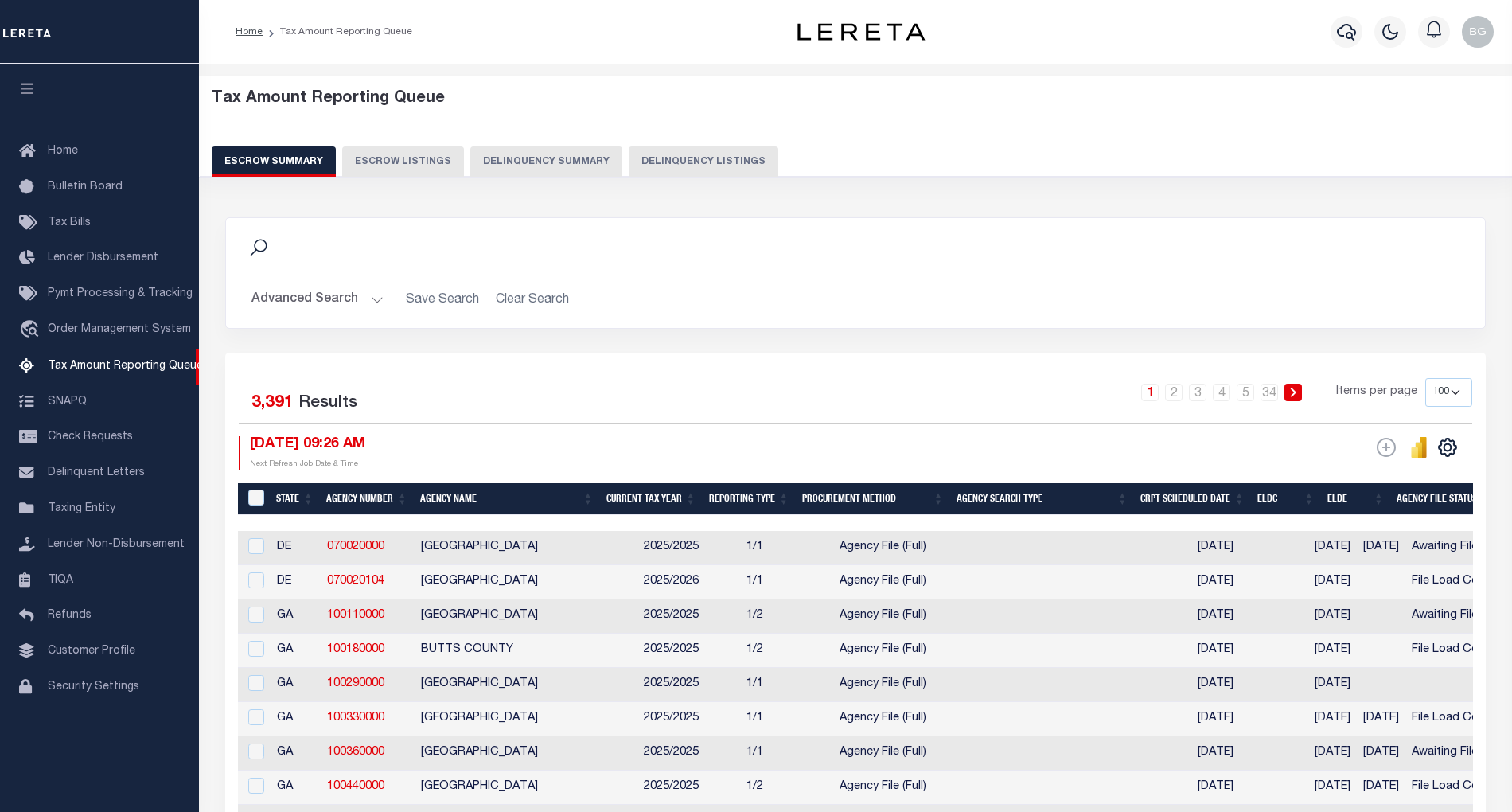
click at [649, 161] on button "Delinquency Listings" at bounding box center [704, 162] width 149 height 30
select select "100"
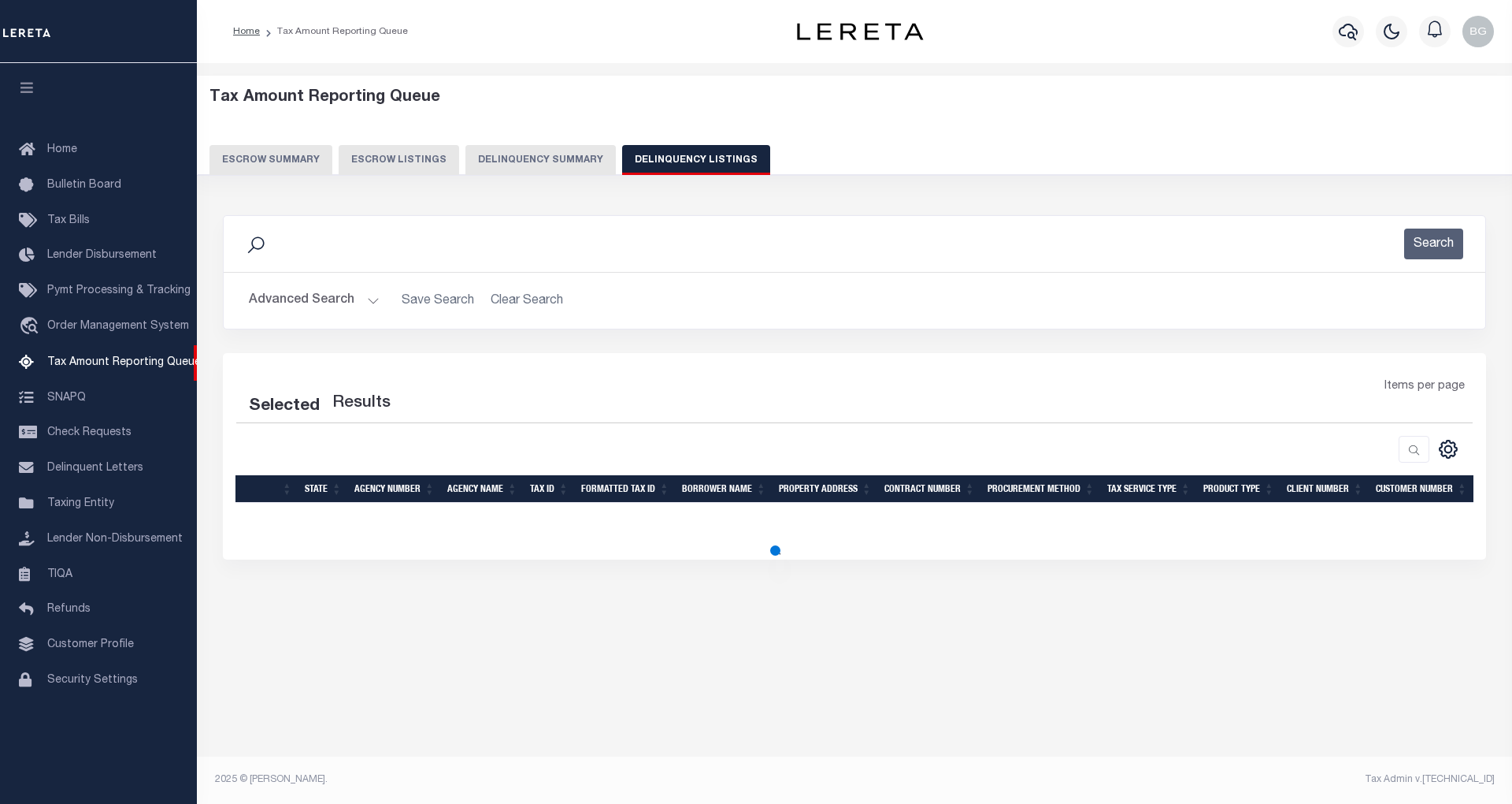
select select "100"
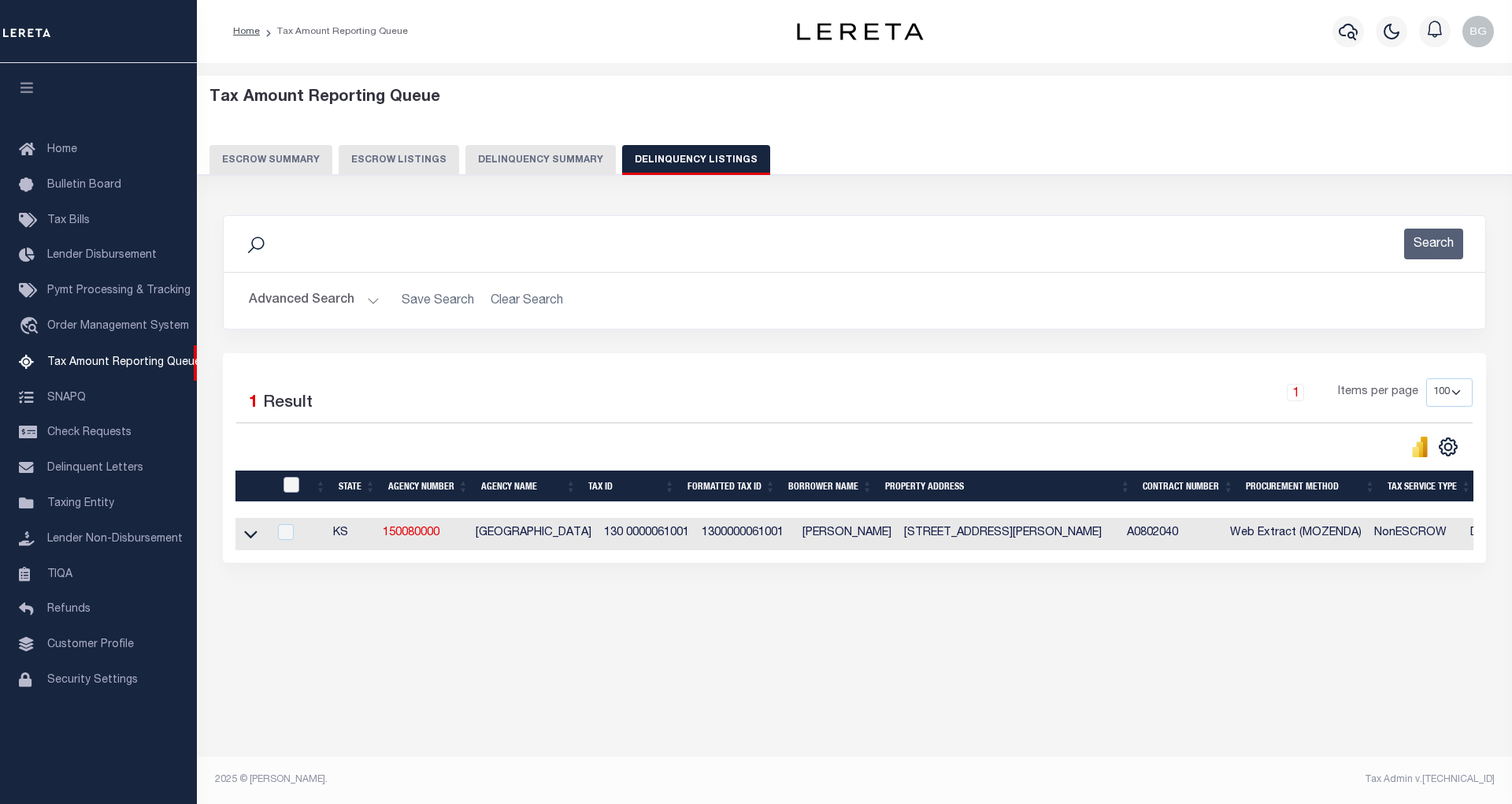
click at [290, 486] on input "checkbox" at bounding box center [291, 484] width 16 height 16
checkbox input "true"
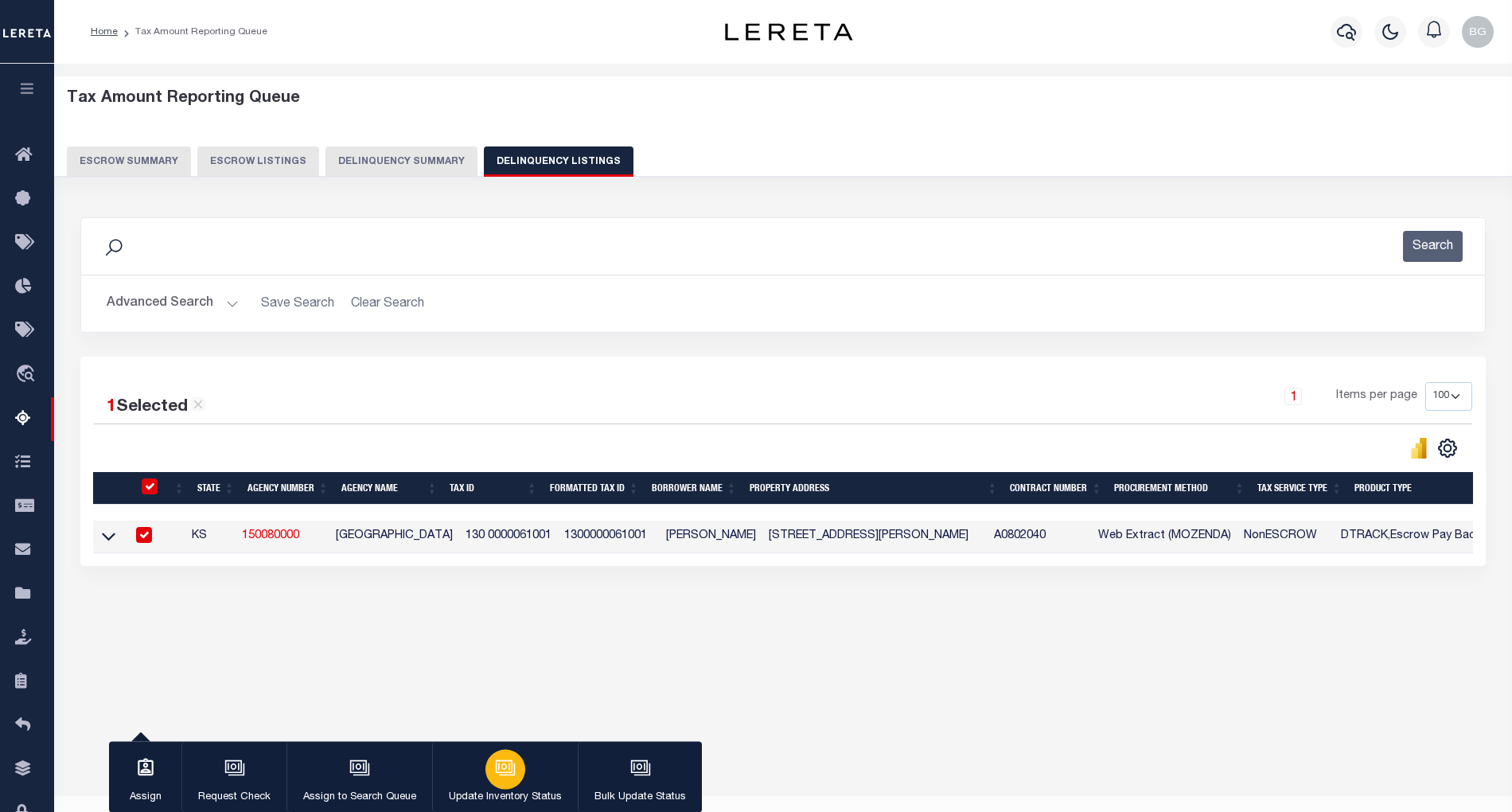
click at [503, 770] on icon "button" at bounding box center [505, 767] width 20 height 20
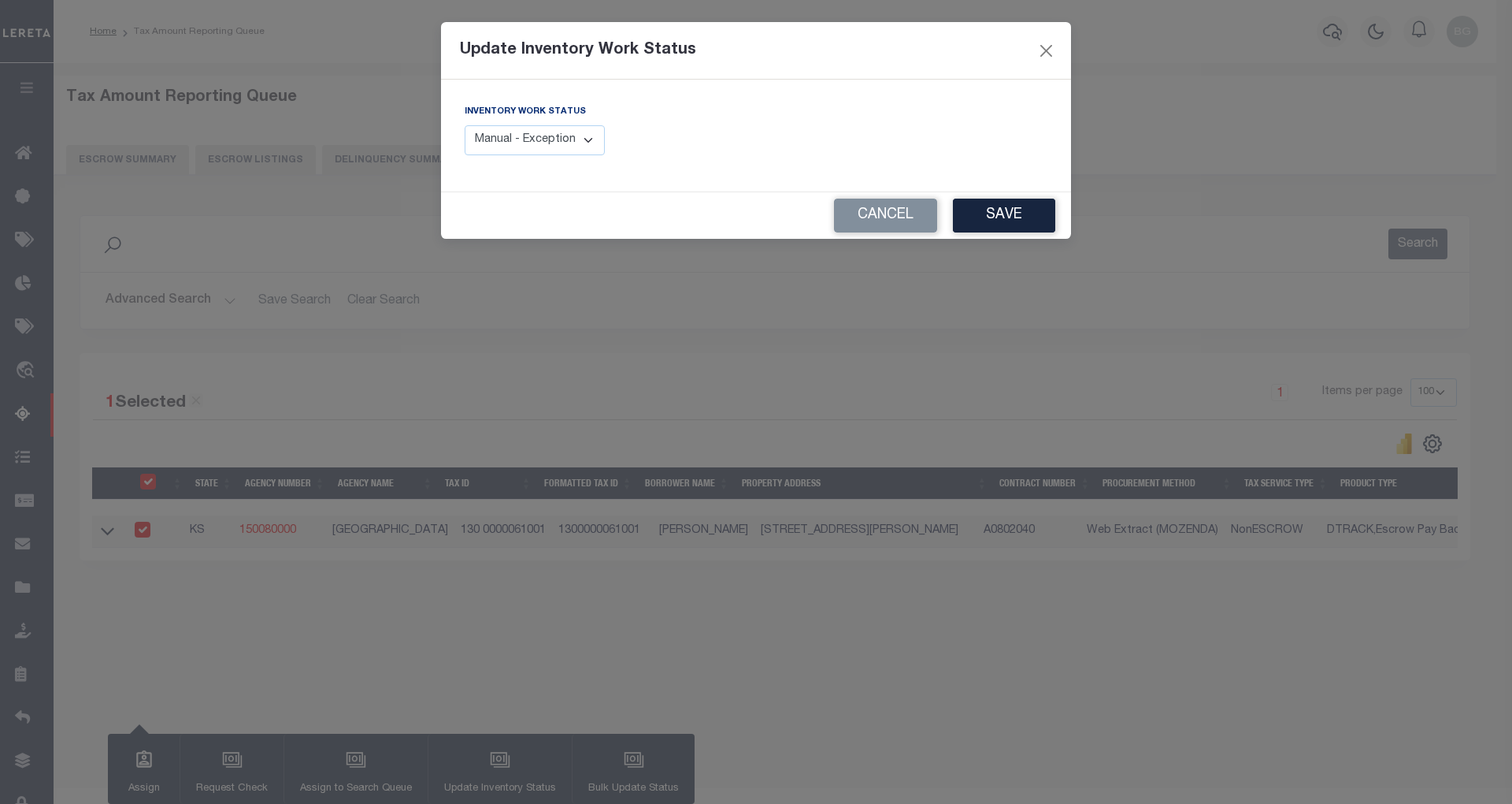
click at [564, 139] on select "Manual - Exception Pended - Awaiting Search Late Add Exception Completed" at bounding box center [534, 140] width 140 height 31
select select "4"
click at [465, 125] on select "Manual - Exception Pended - Awaiting Search Late Add Exception Completed" at bounding box center [534, 140] width 140 height 31
click at [1016, 218] on button "Save" at bounding box center [1004, 215] width 102 height 33
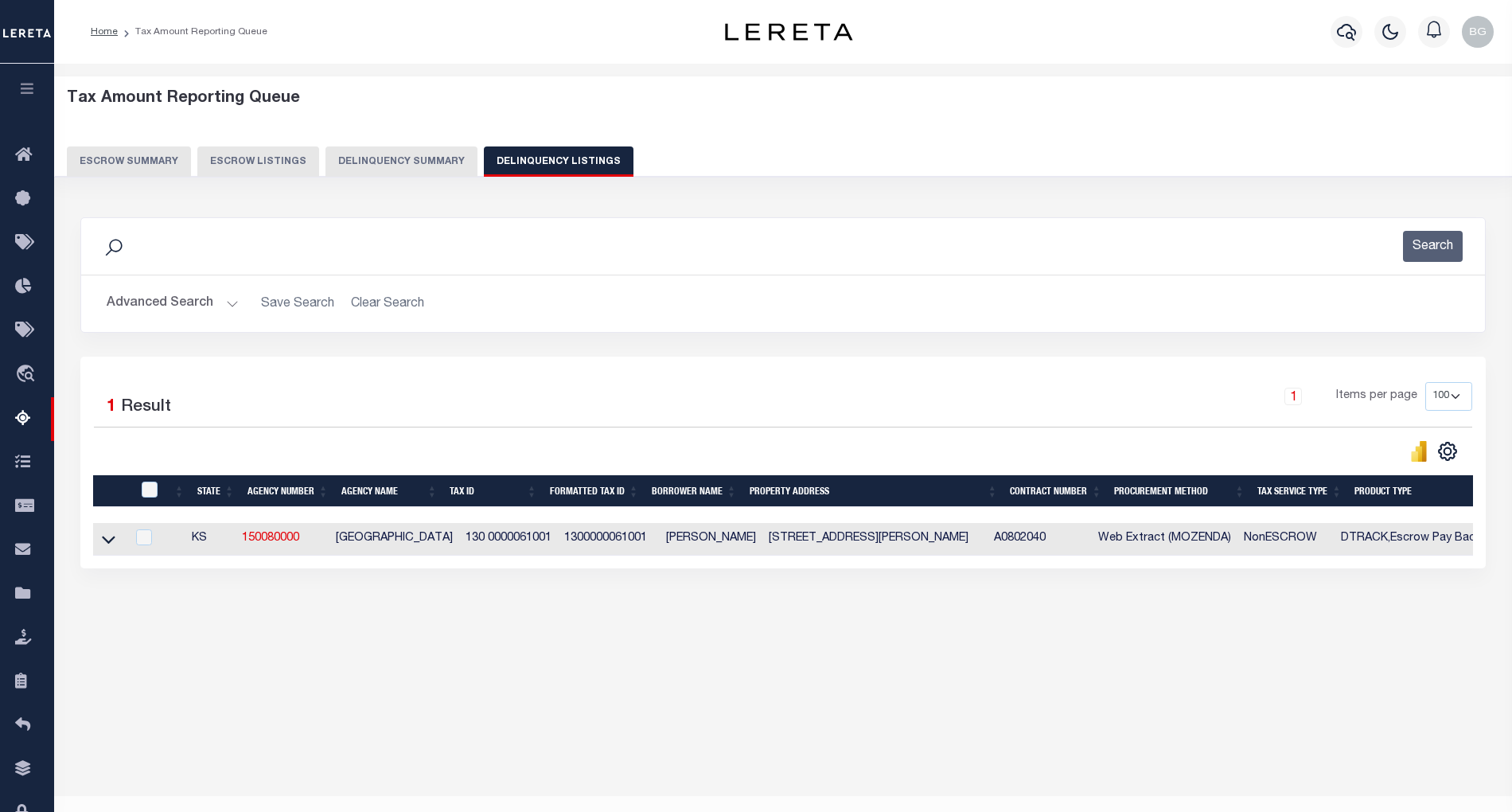
click at [229, 303] on button "Advanced Search" at bounding box center [173, 303] width 133 height 31
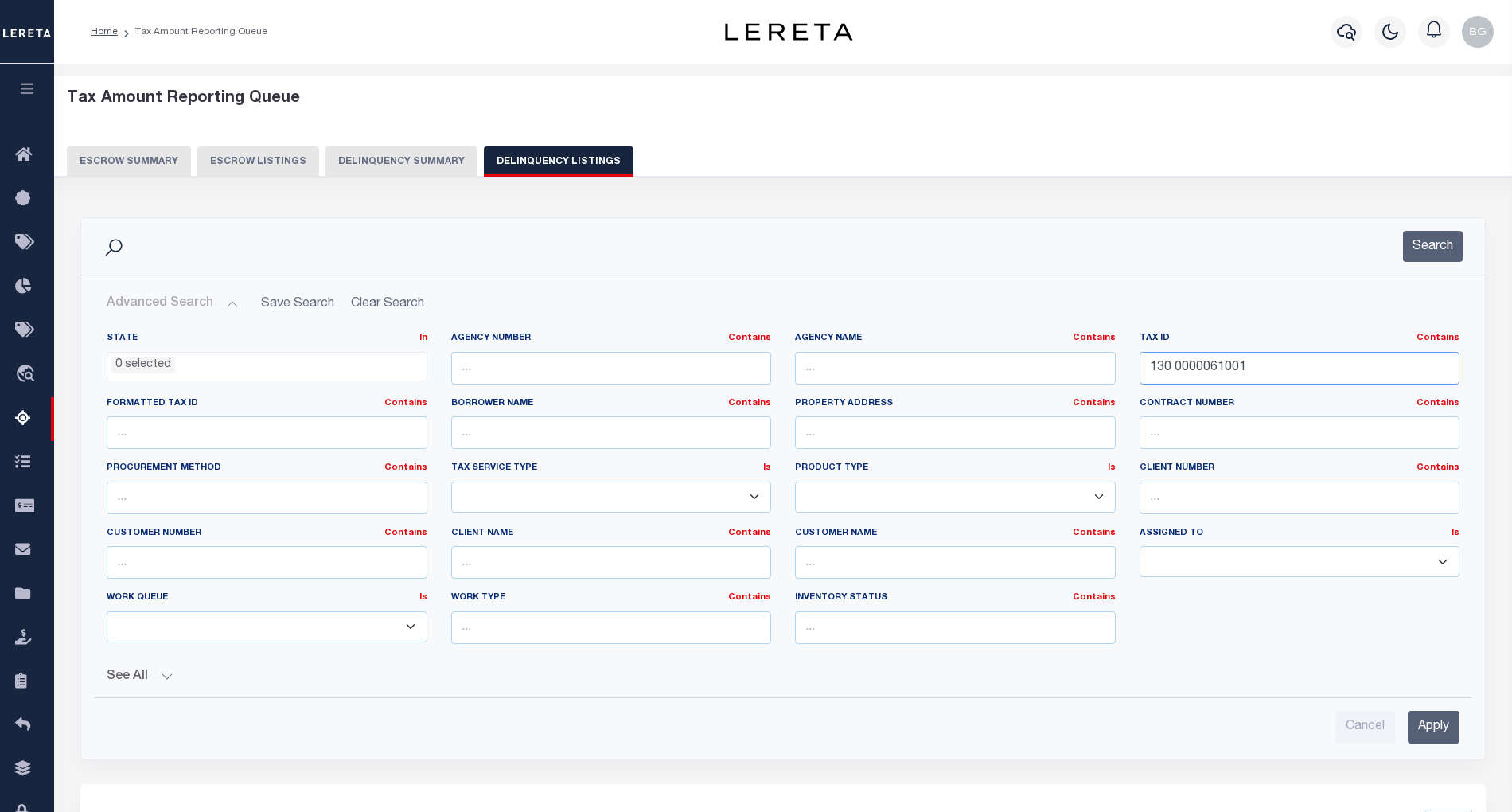
click at [1192, 366] on input "130 0000061001" at bounding box center [1299, 367] width 321 height 33
paste input "460000"
type input "130 0000460000"
click at [1429, 724] on input "Apply" at bounding box center [1434, 727] width 52 height 33
